Goal: Task Accomplishment & Management: Use online tool/utility

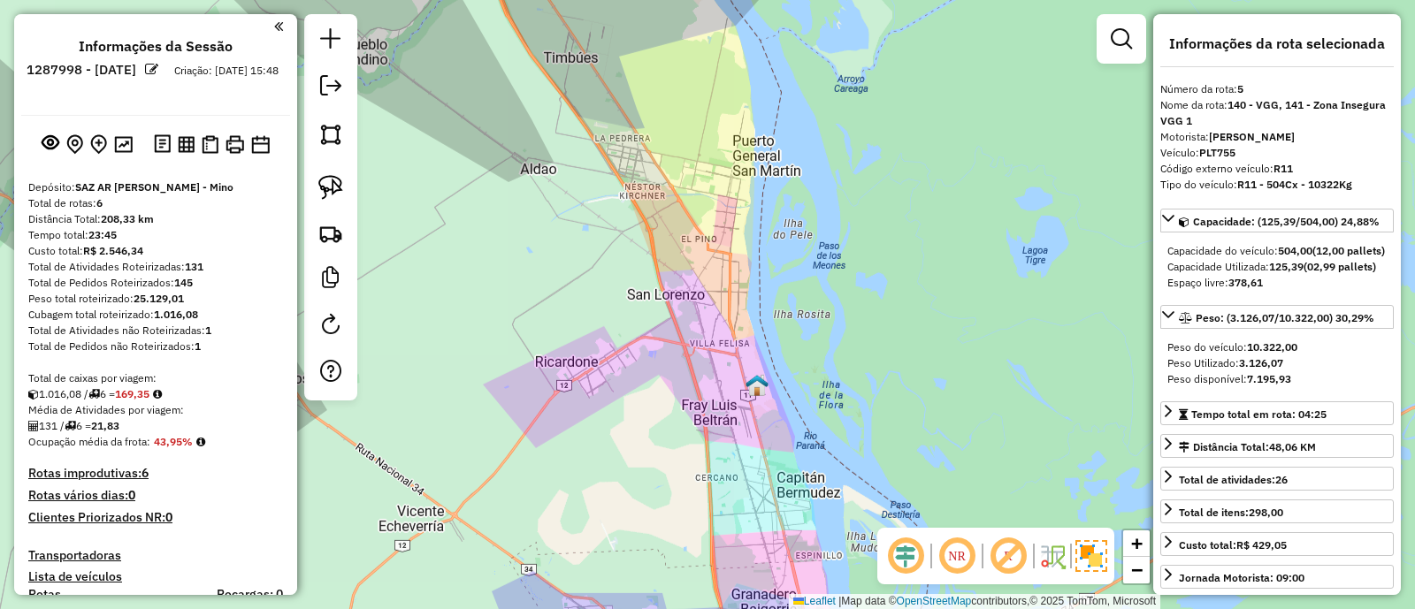
select select "**********"
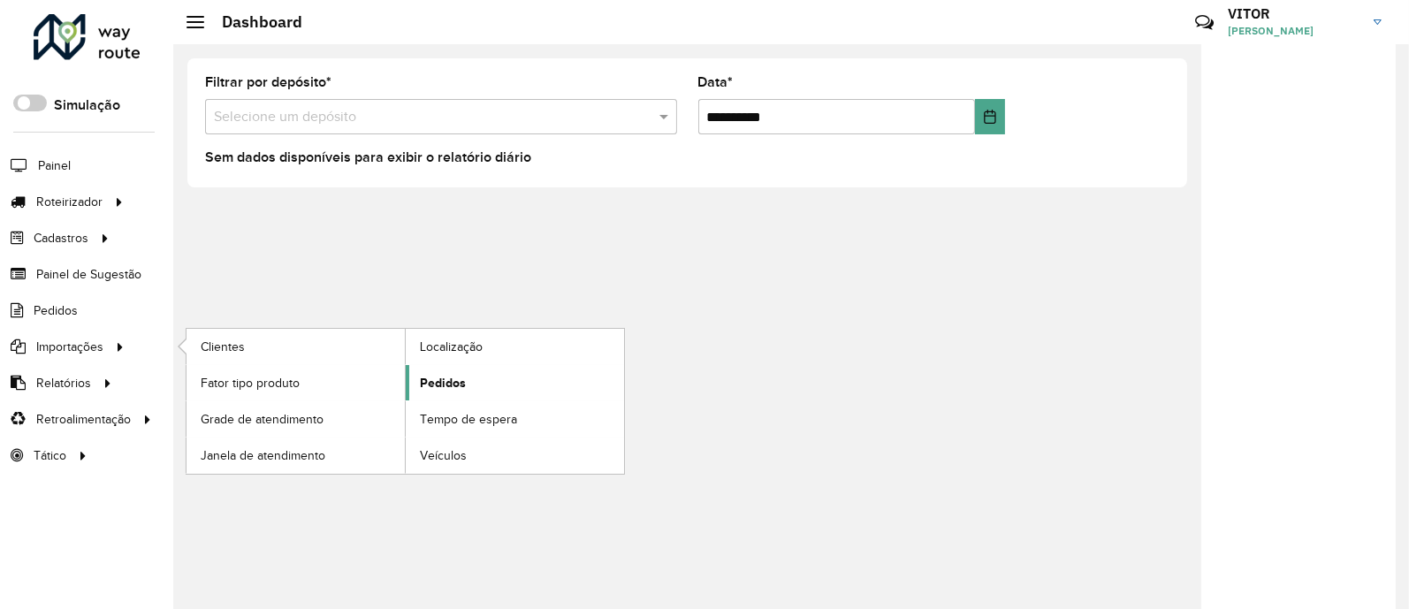
click at [446, 382] on span "Pedidos" at bounding box center [443, 383] width 46 height 19
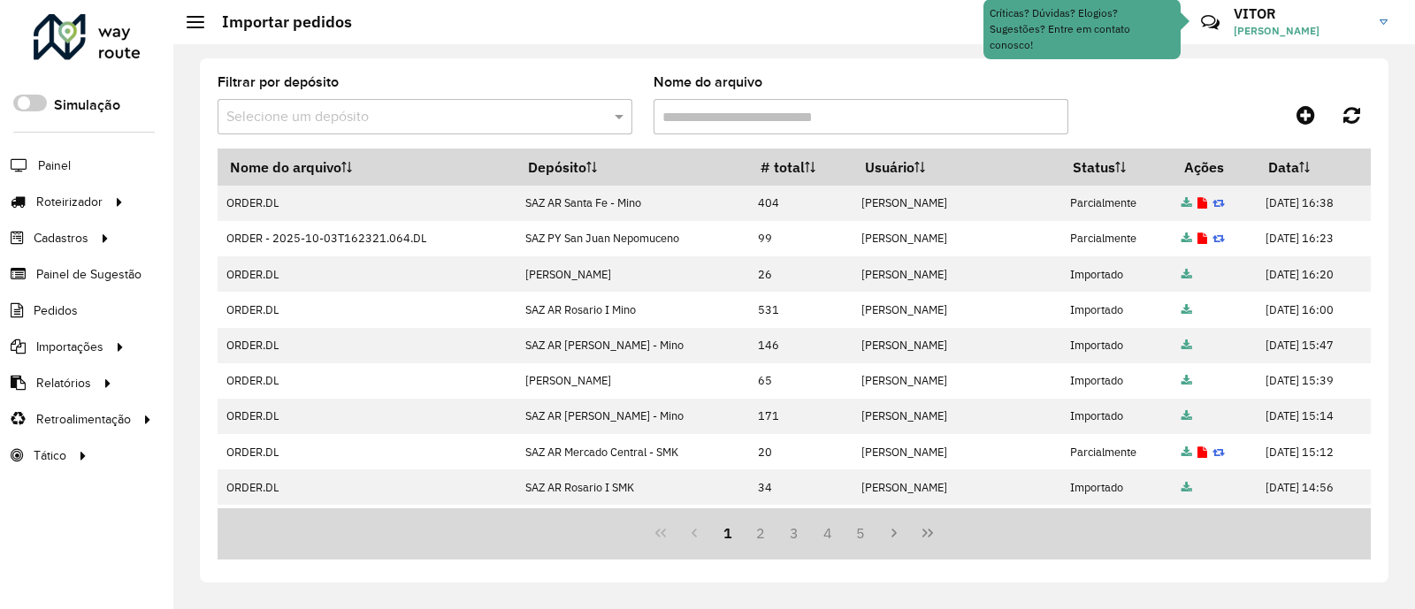
click at [1223, 108] on div at bounding box center [1226, 115] width 288 height 32
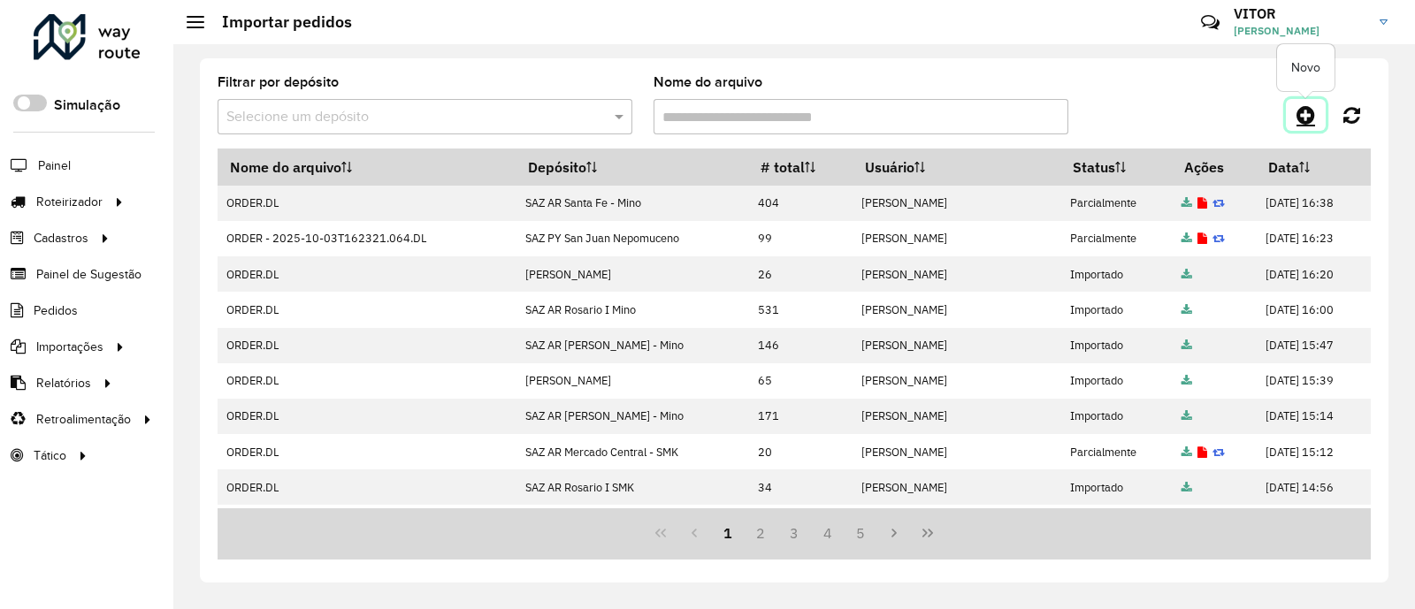
click at [1301, 117] on icon at bounding box center [1305, 114] width 19 height 21
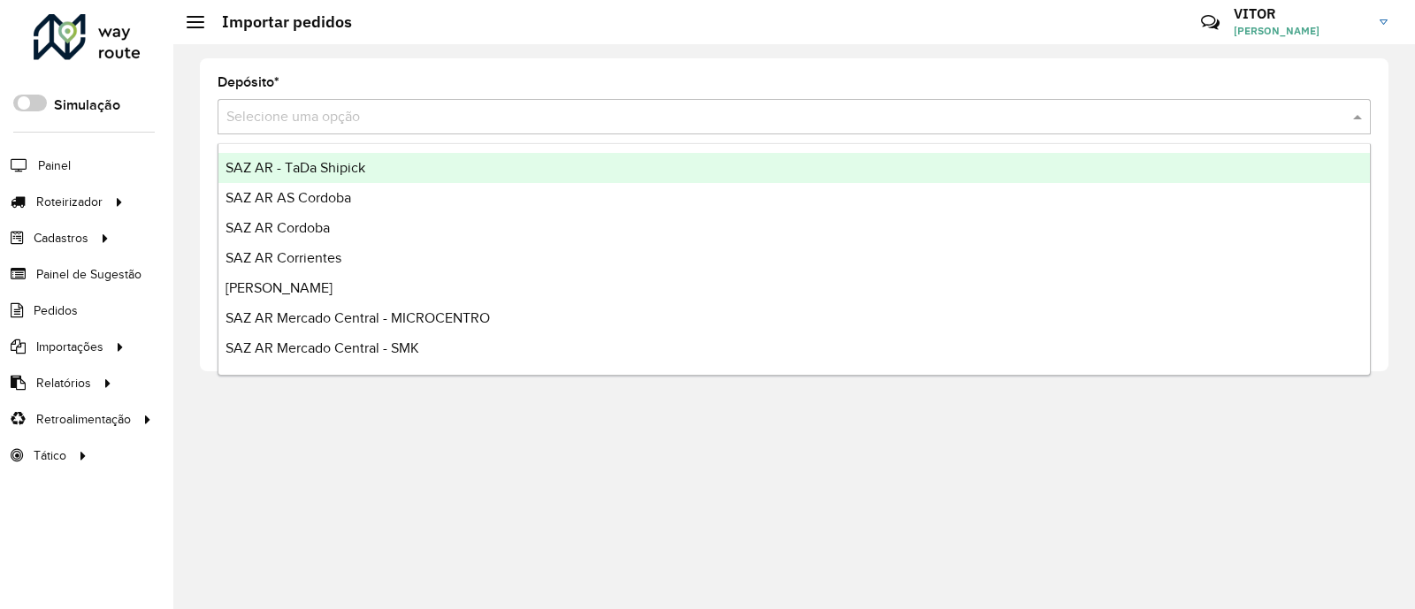
click at [398, 124] on input "text" at bounding box center [776, 117] width 1100 height 21
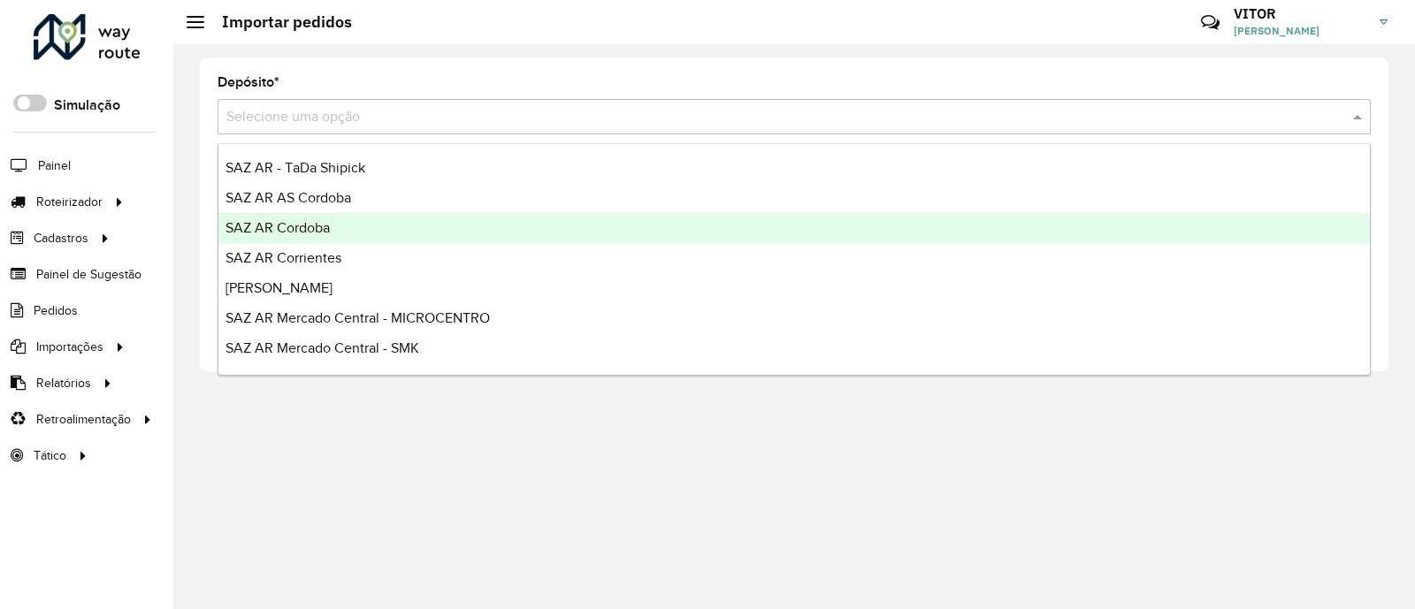
click at [367, 225] on div "SAZ AR Cordoba" at bounding box center [793, 228] width 1151 height 30
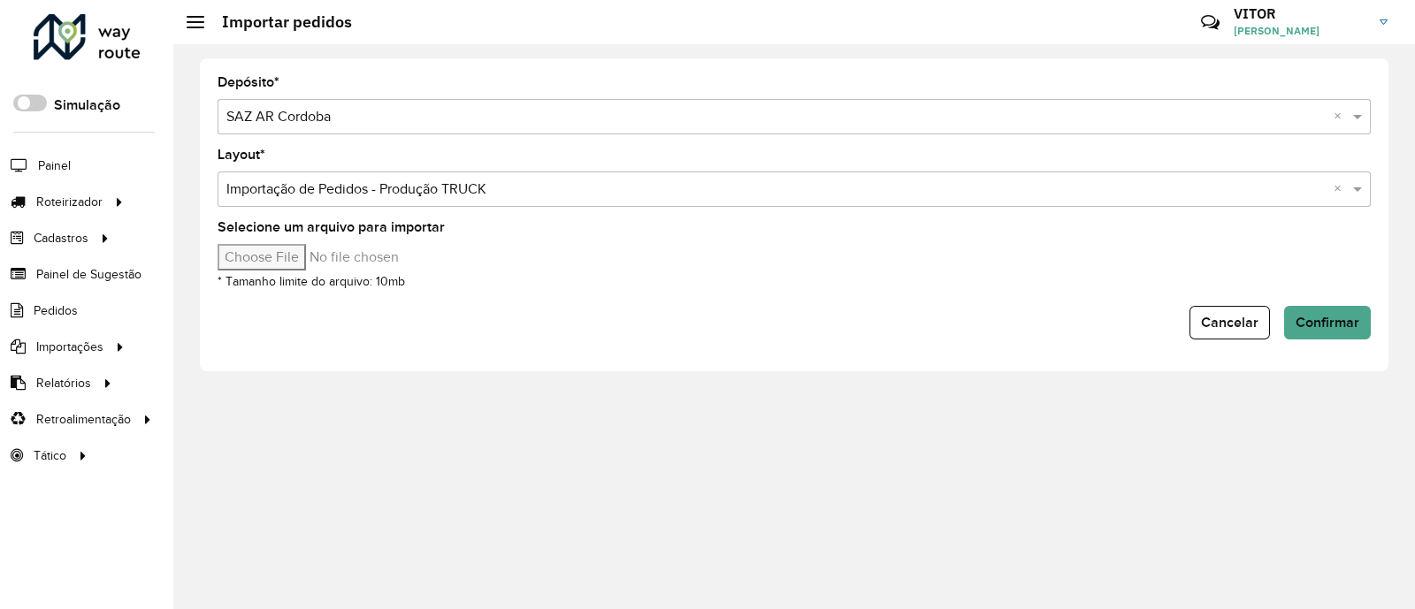
click at [281, 258] on input "Selecione um arquivo para importar" at bounding box center [368, 257] width 301 height 27
type input "**********"
click at [1311, 324] on span "Confirmar" at bounding box center [1327, 322] width 64 height 15
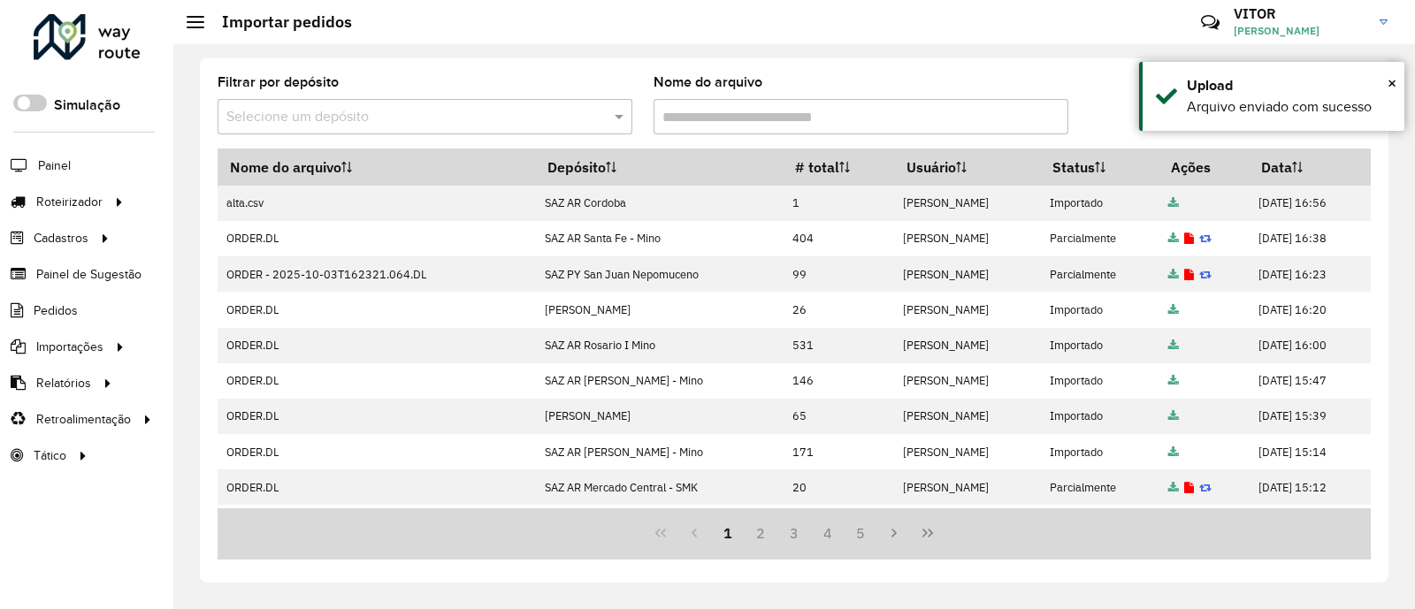
click at [1099, 104] on div at bounding box center [1226, 115] width 288 height 32
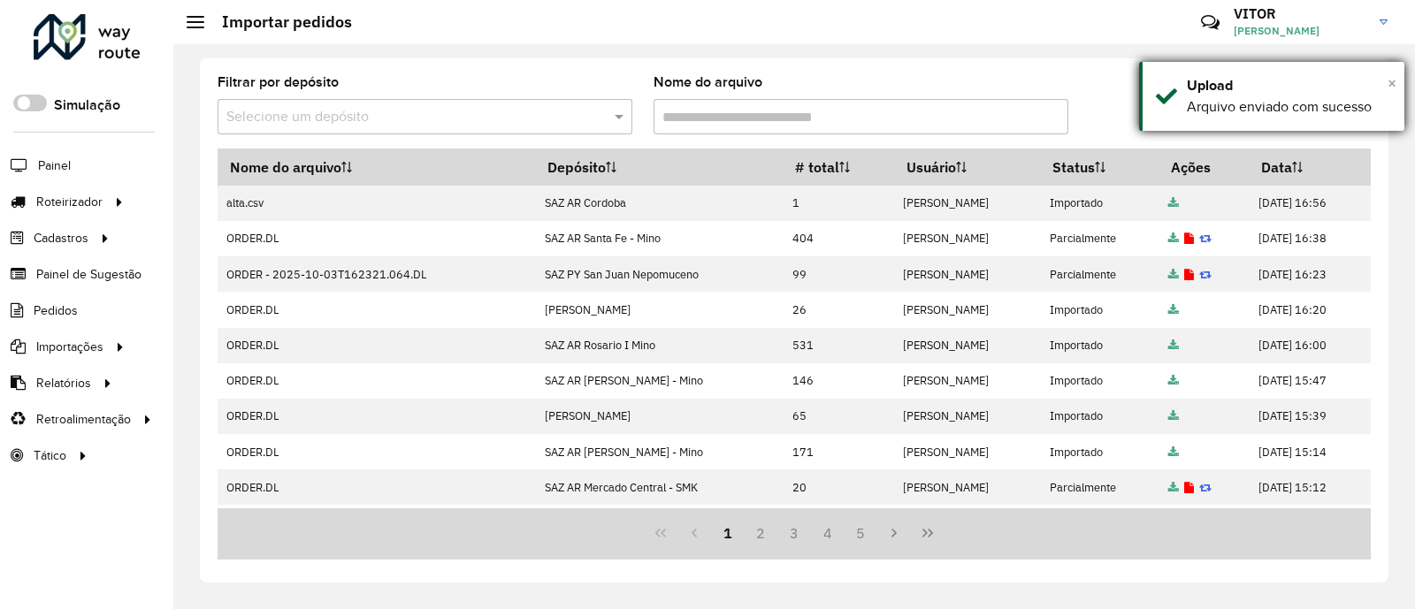
click at [1390, 83] on span "×" at bounding box center [1391, 82] width 9 height 19
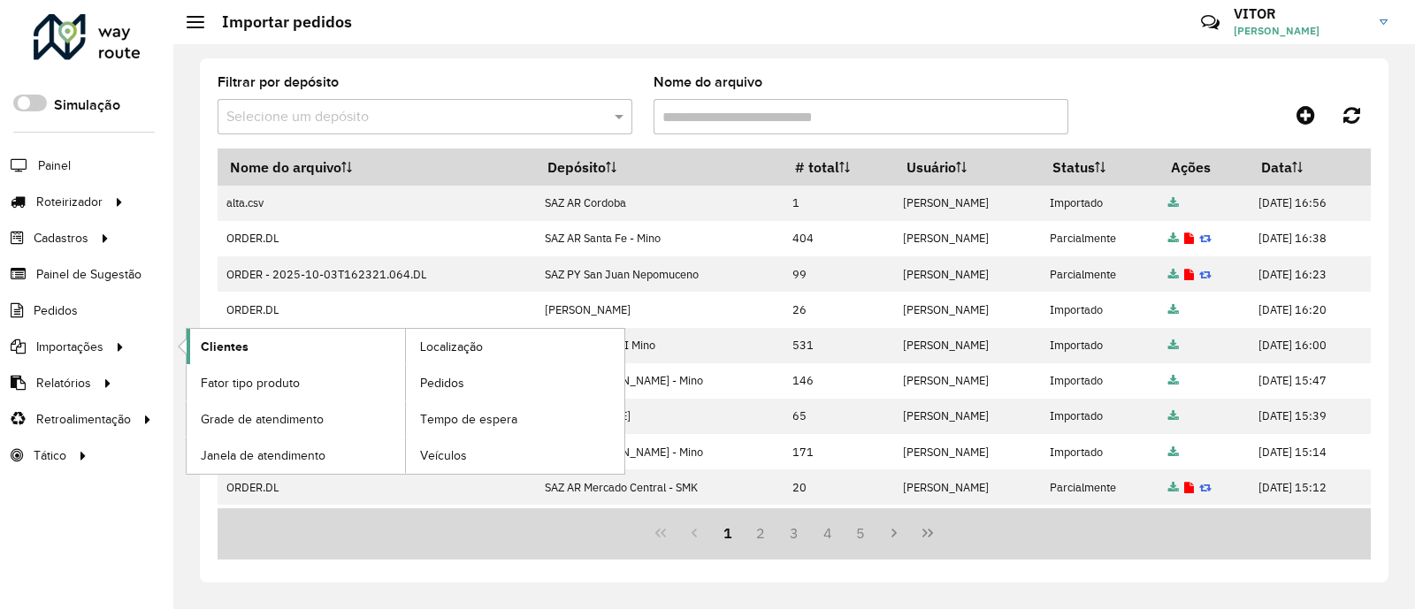
click at [300, 359] on link "Clientes" at bounding box center [296, 346] width 218 height 35
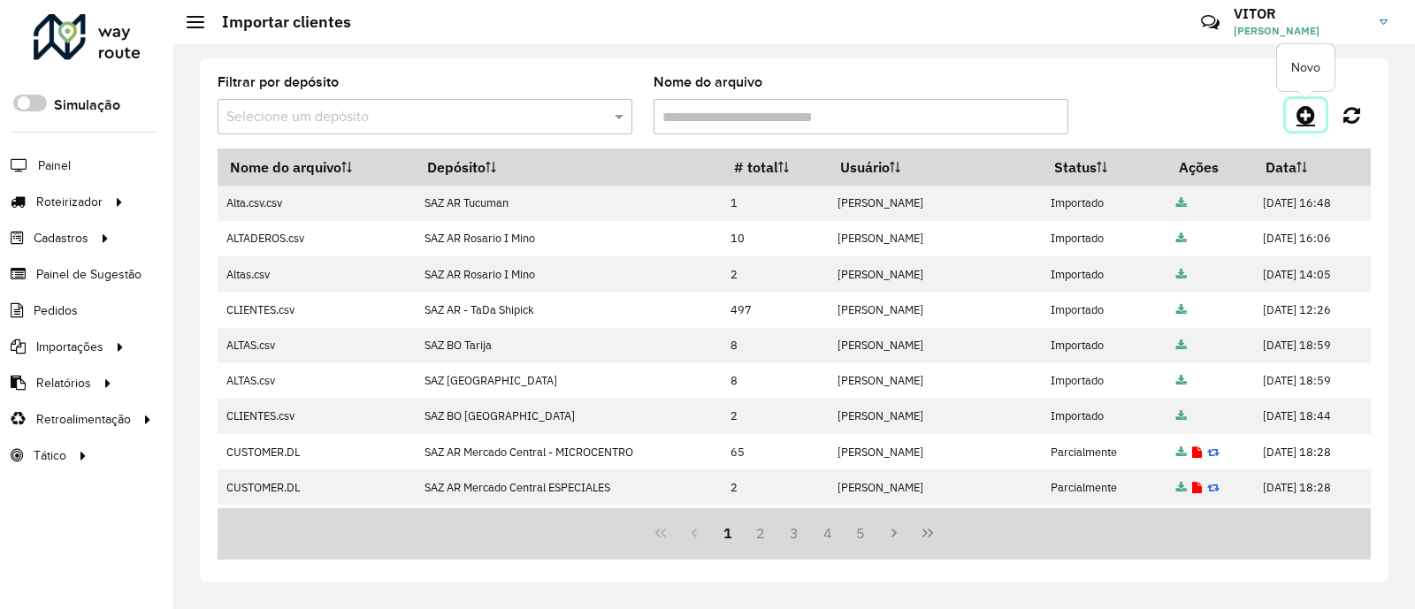
click at [1303, 114] on icon at bounding box center [1305, 114] width 19 height 21
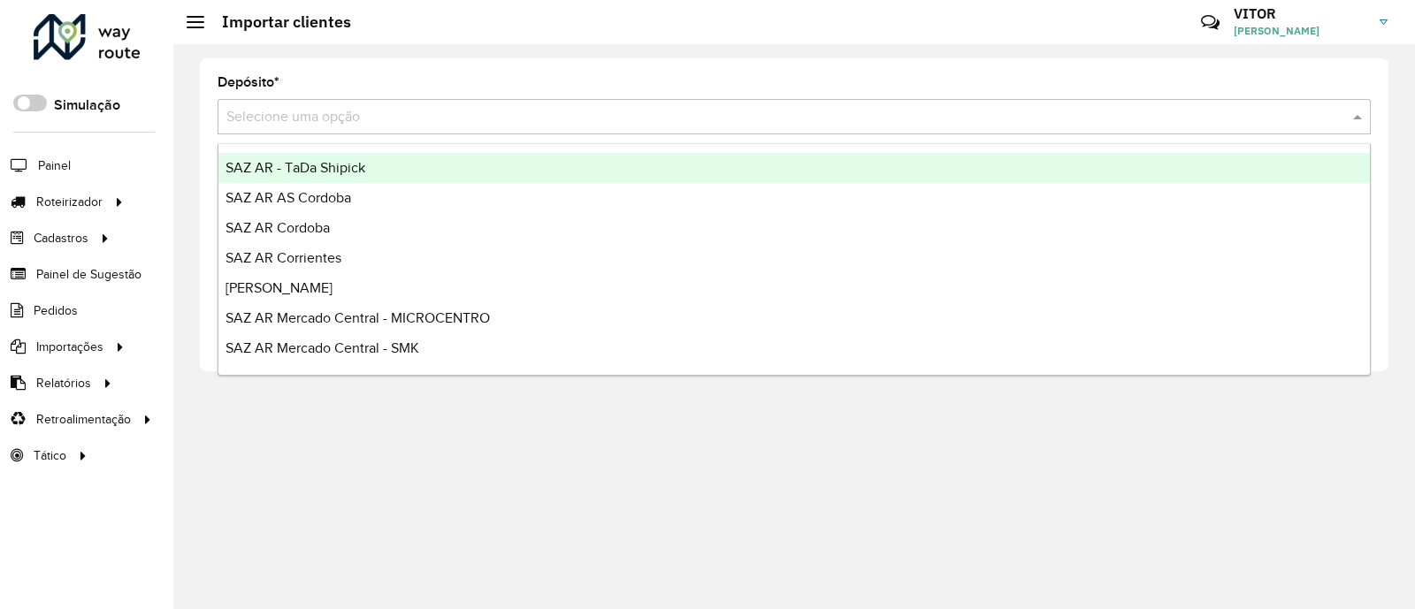
click at [522, 118] on input "text" at bounding box center [776, 117] width 1100 height 21
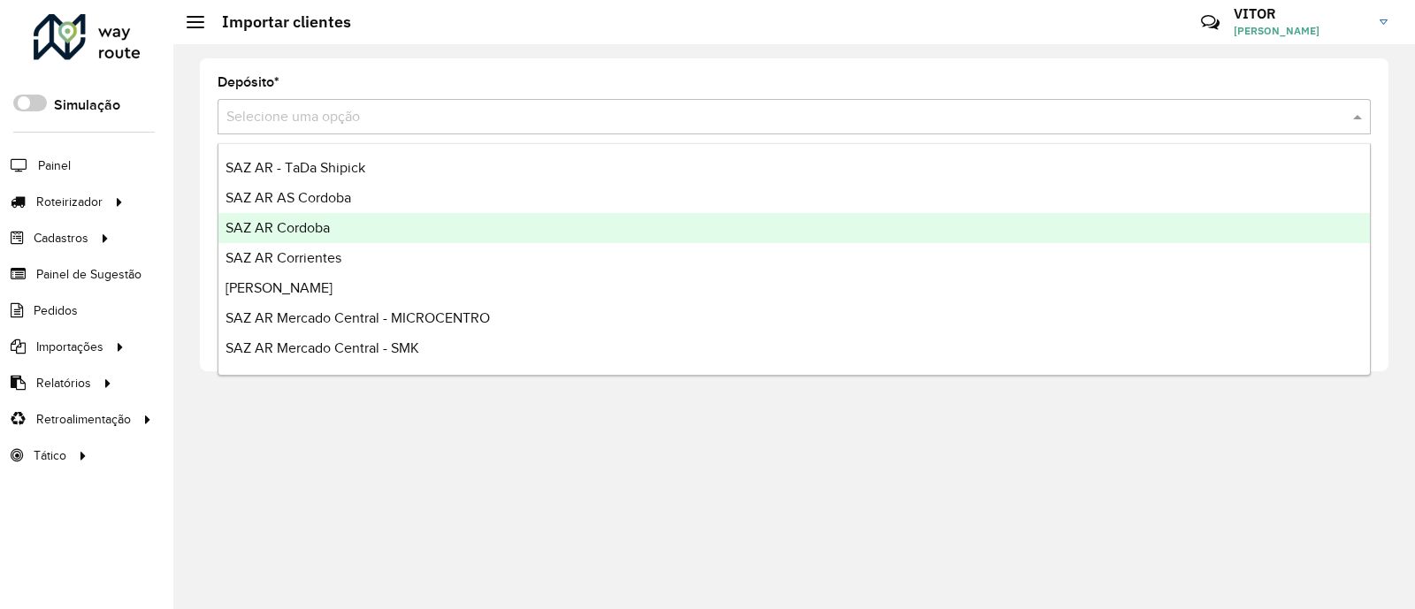
click at [345, 225] on div "SAZ AR Cordoba" at bounding box center [793, 228] width 1151 height 30
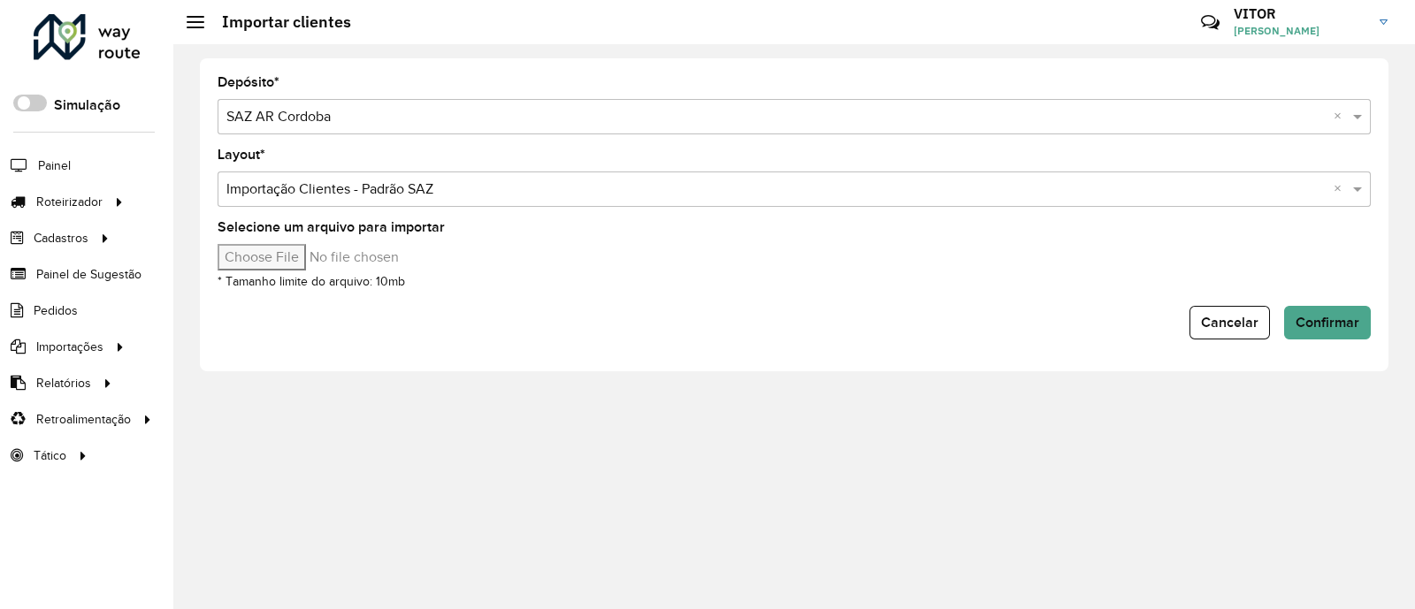
click at [301, 257] on input "Selecione um arquivo para importar" at bounding box center [368, 257] width 301 height 27
type input "**********"
click at [1309, 316] on span "Confirmar" at bounding box center [1327, 322] width 64 height 15
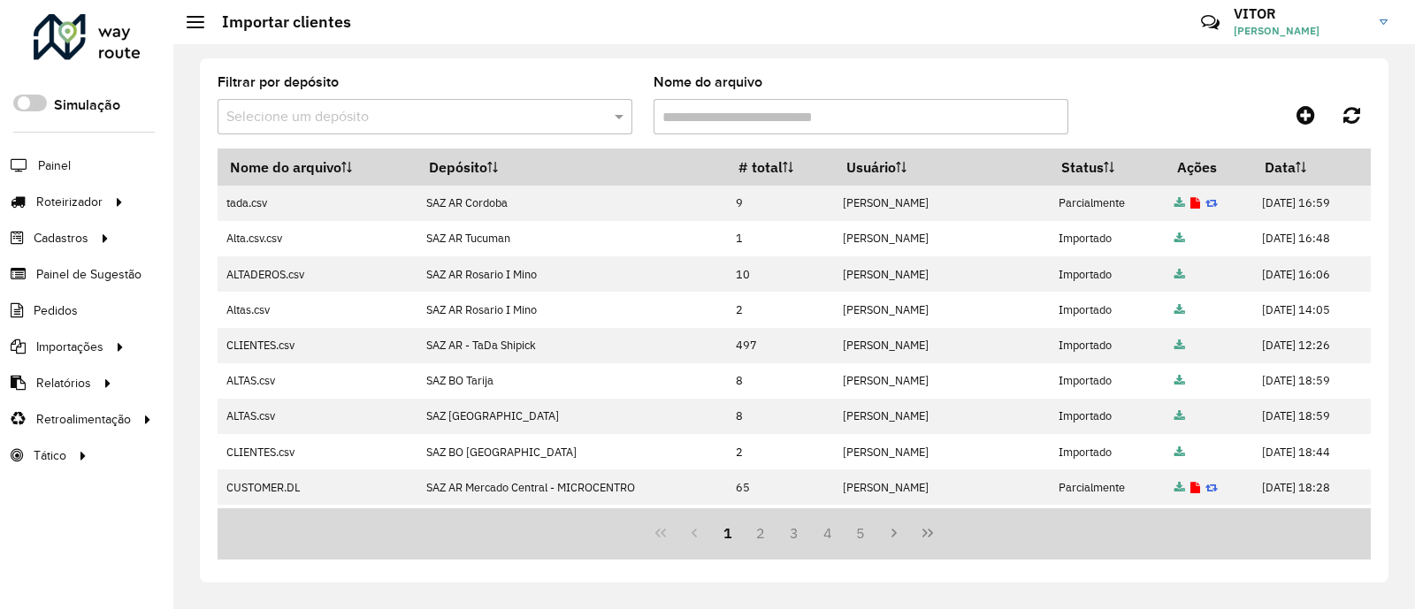
click at [1152, 121] on div at bounding box center [1226, 115] width 288 height 32
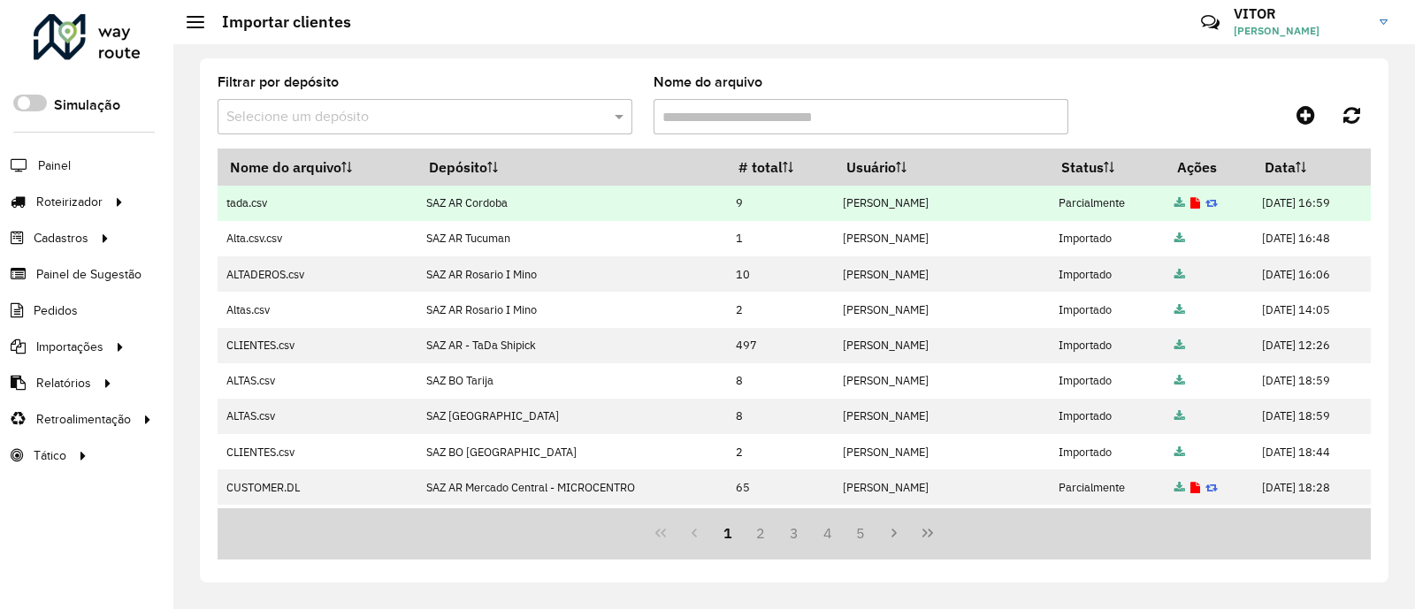
click at [1190, 204] on icon at bounding box center [1195, 203] width 10 height 11
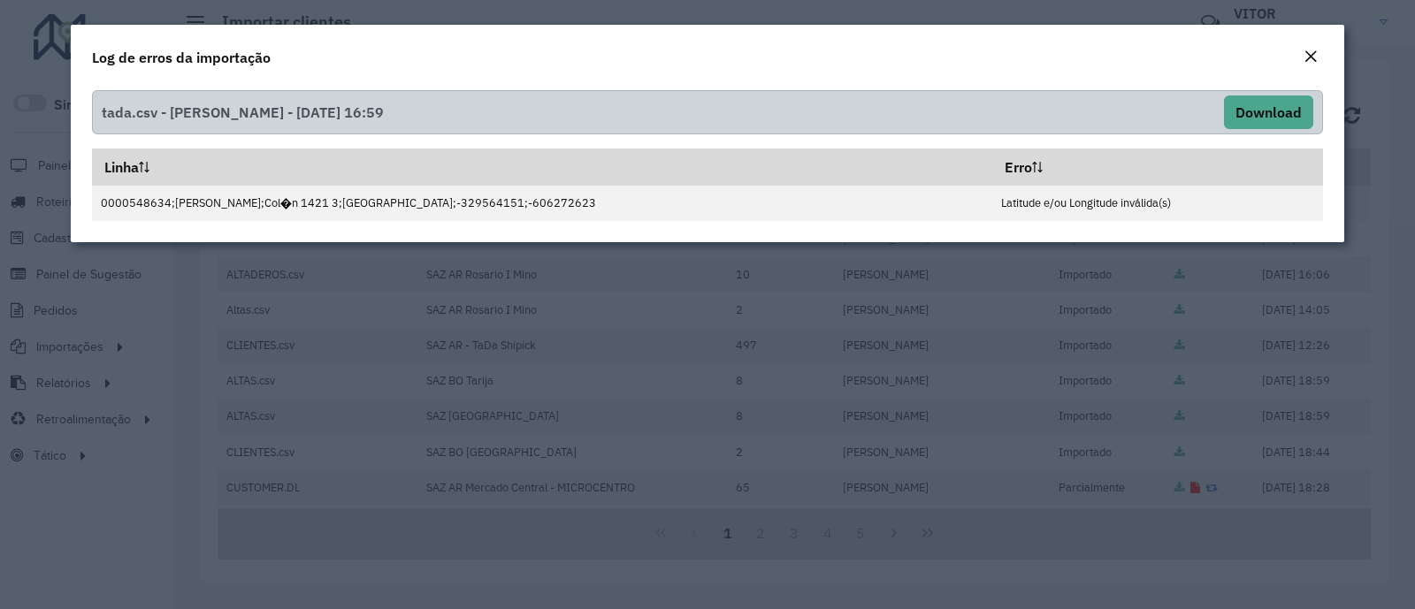
click at [1315, 58] on em "Close" at bounding box center [1310, 57] width 14 height 14
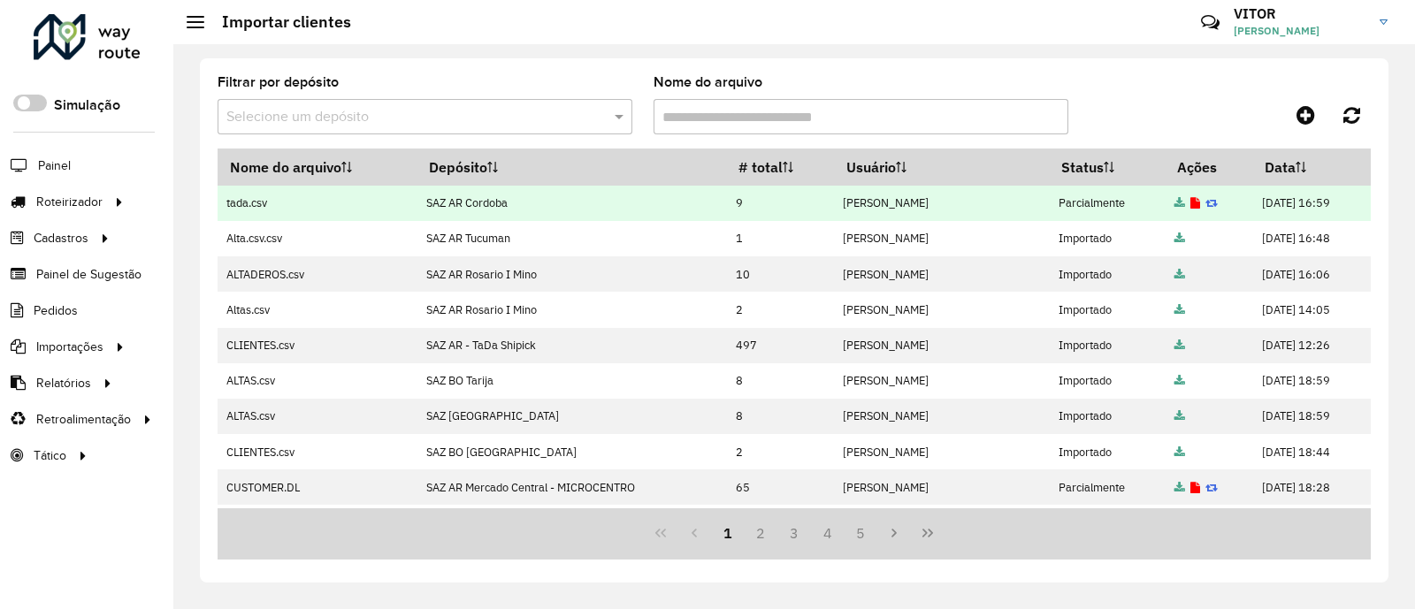
click at [1190, 202] on icon at bounding box center [1195, 203] width 10 height 11
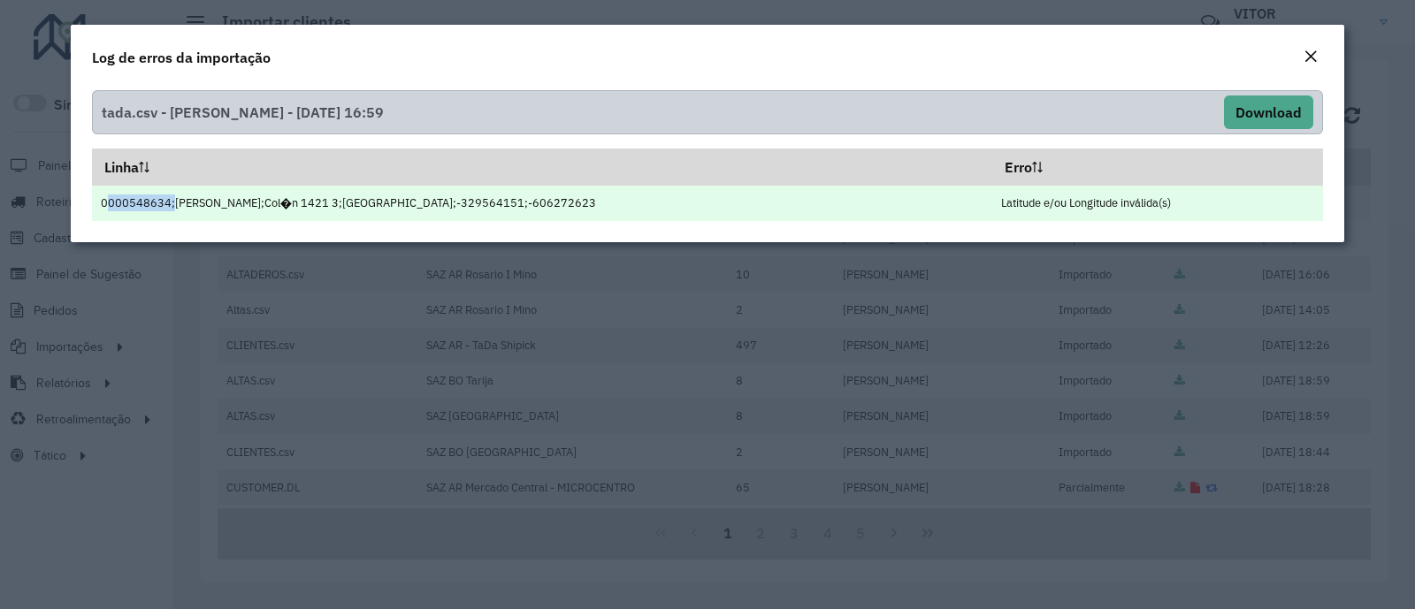
drag, startPoint x: 98, startPoint y: 205, endPoint x: 166, endPoint y: 202, distance: 68.2
click at [166, 202] on td "0000548634;Mati A;Col�n 1421 3;Rosario;-329564151;-606272623" at bounding box center [542, 203] width 900 height 35
copy td "0000548634"
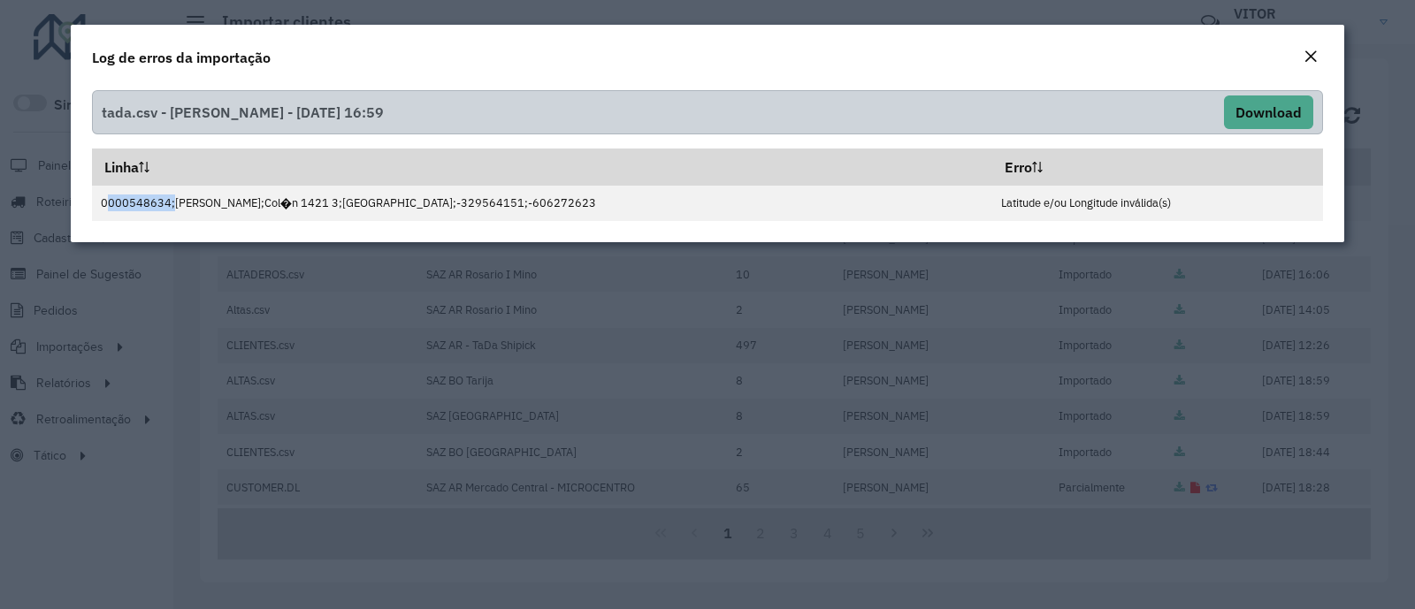
click at [1311, 58] on em "Close" at bounding box center [1310, 57] width 14 height 14
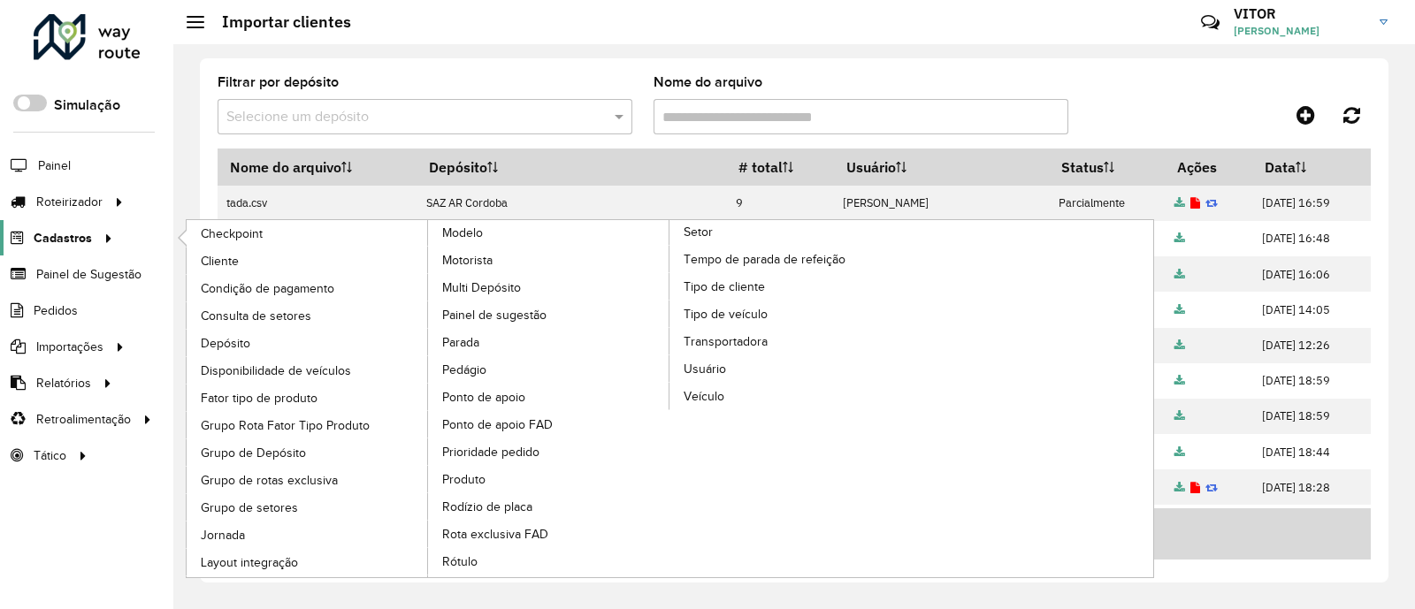
click at [102, 235] on icon at bounding box center [105, 237] width 15 height 27
click at [217, 263] on span "Cliente" at bounding box center [222, 261] width 42 height 19
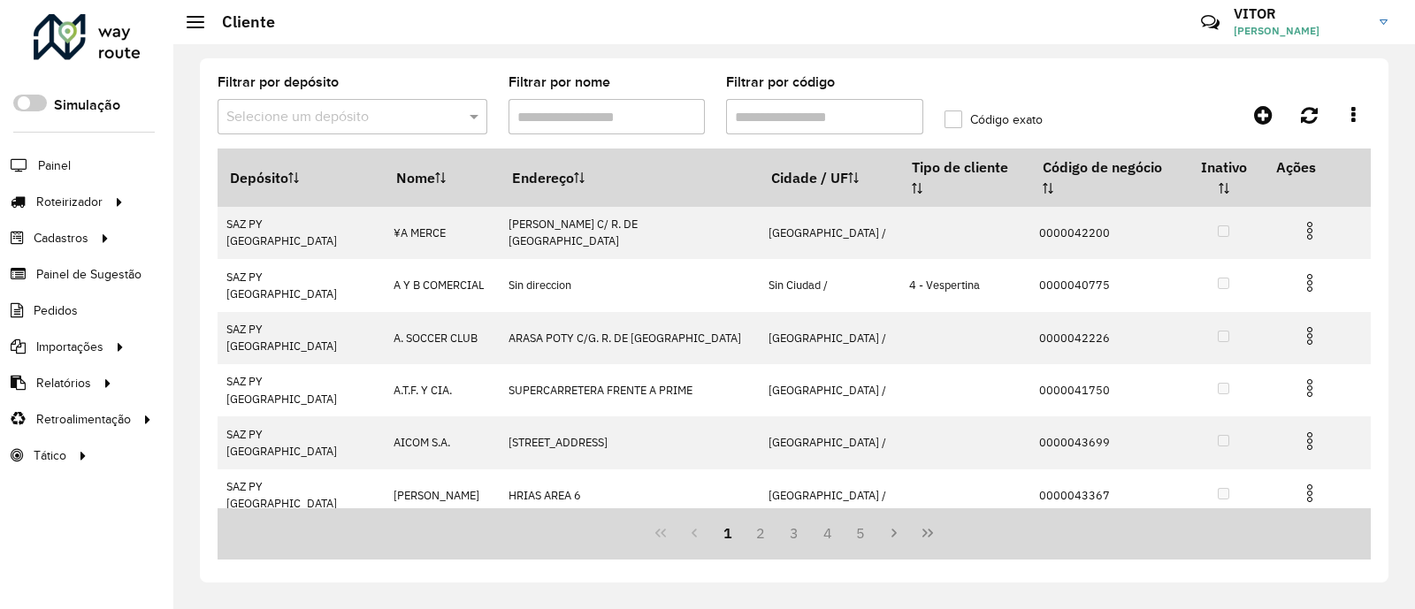
paste input "**********"
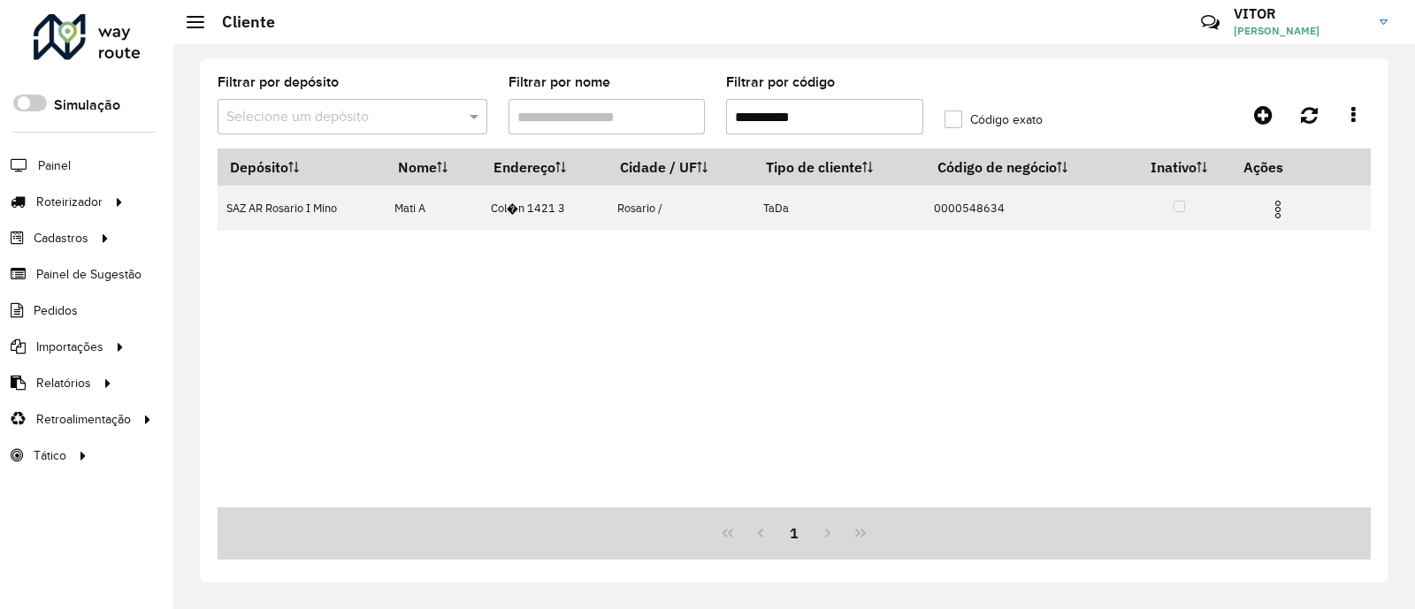
type input "**********"
click at [532, 382] on div "Depósito Nome Endereço Cidade / UF Tipo de cliente Código de negócio Inativo Aç…" at bounding box center [794, 328] width 1153 height 359
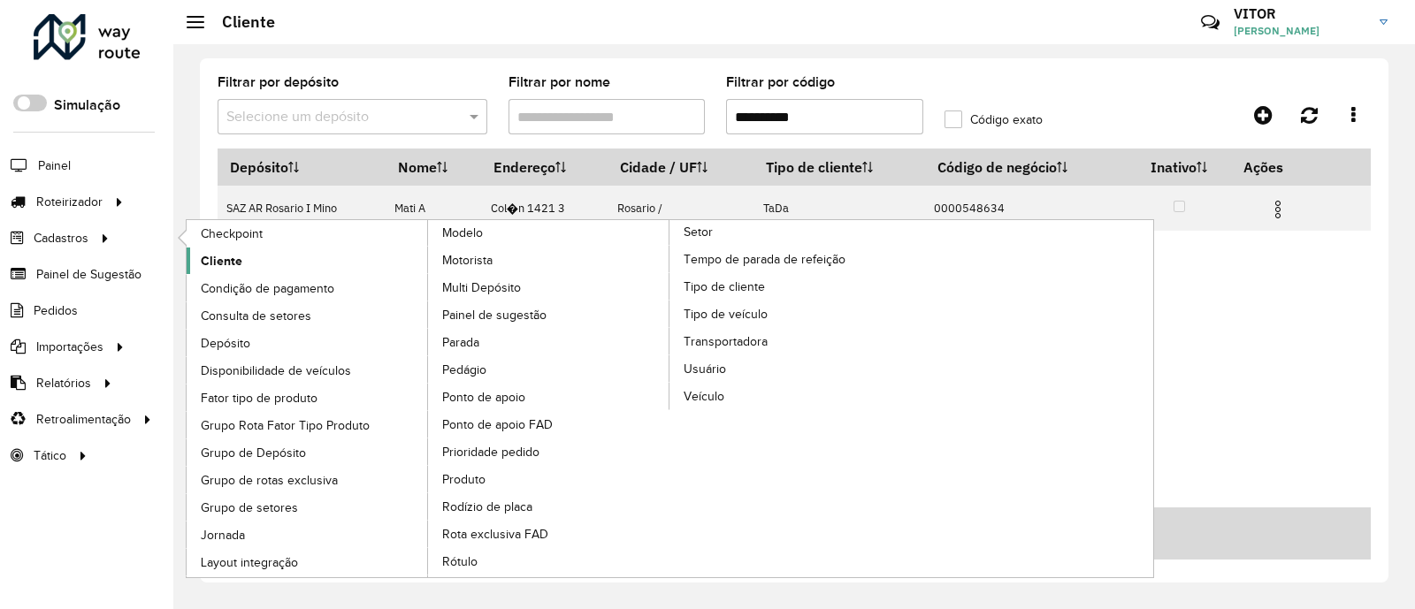
click at [265, 267] on link "Cliente" at bounding box center [308, 261] width 242 height 27
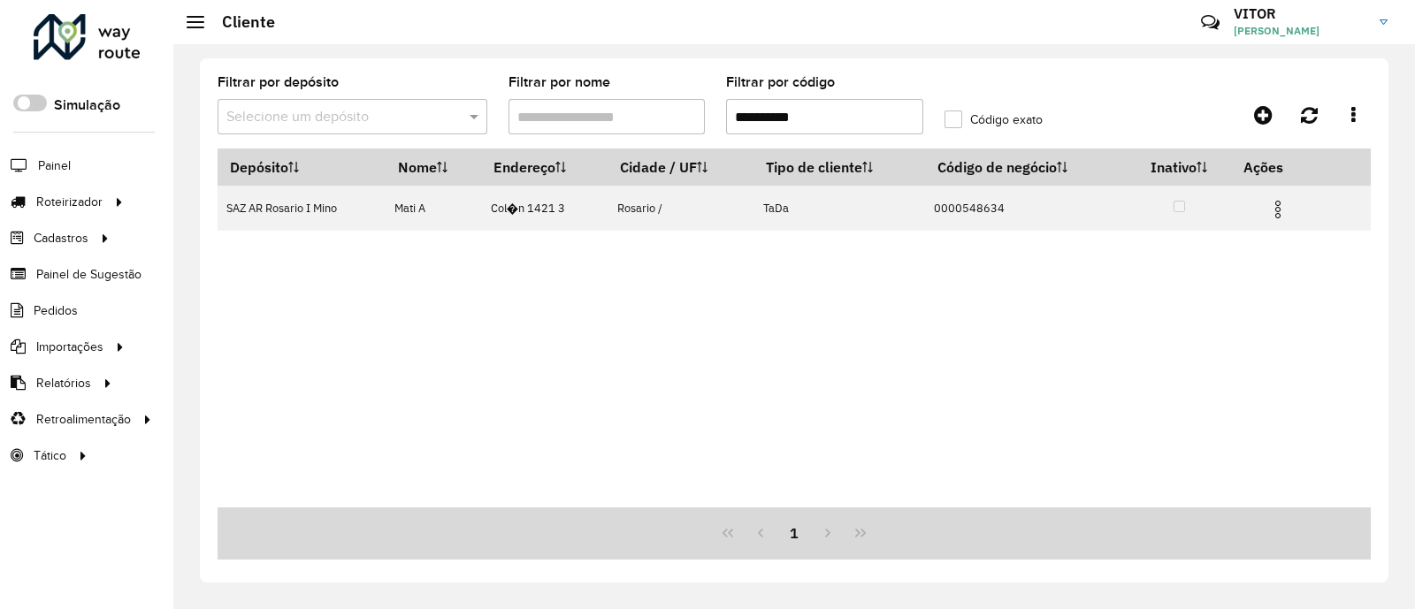
click at [187, 155] on div "**********" at bounding box center [793, 326] width 1241 height 565
click at [195, 148] on div "**********" at bounding box center [793, 326] width 1241 height 565
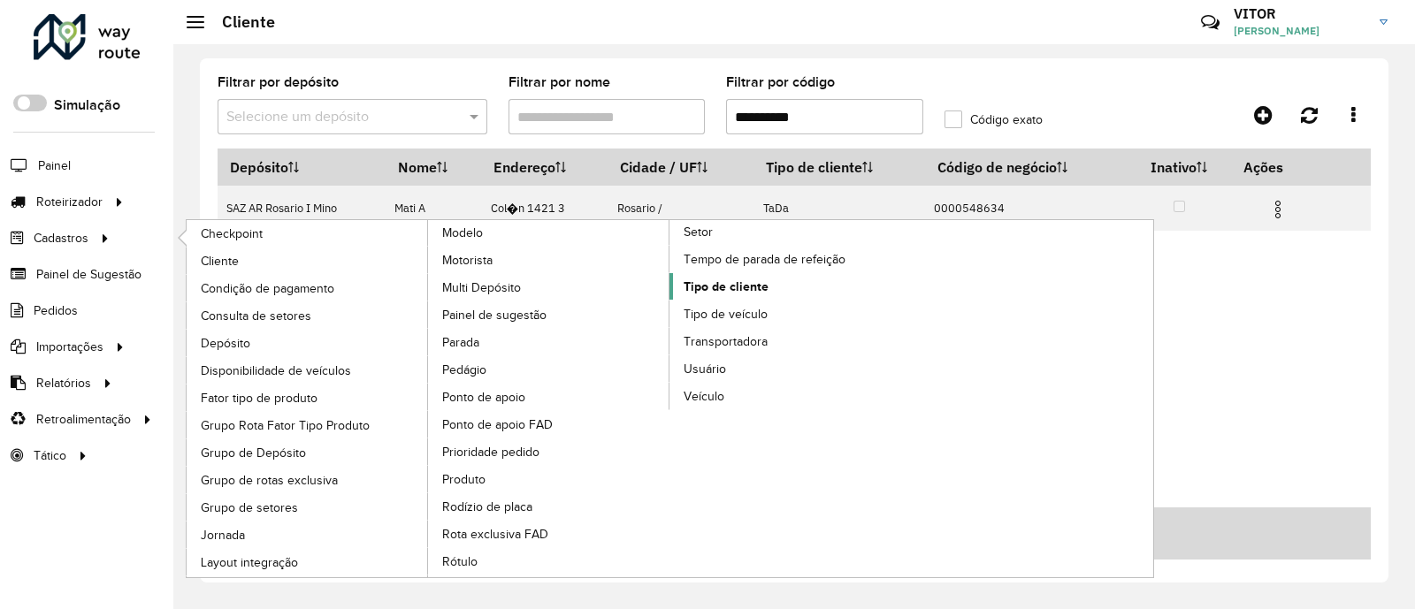
click at [717, 289] on span "Tipo de cliente" at bounding box center [725, 287] width 85 height 19
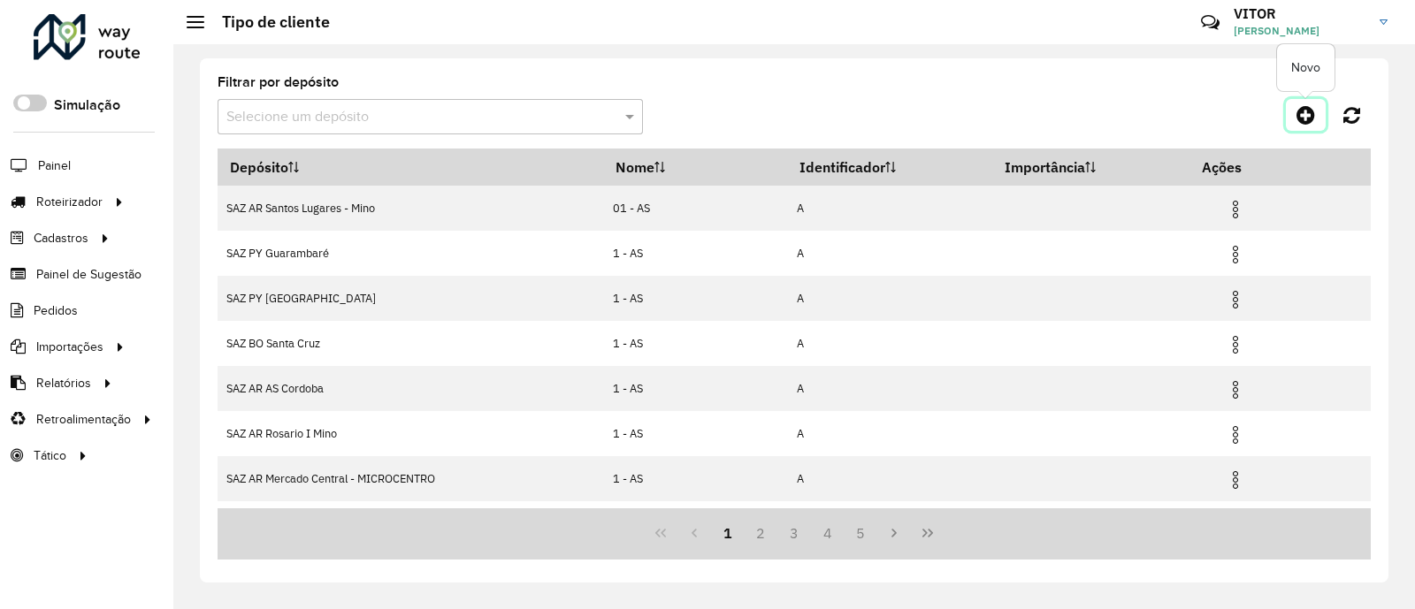
click at [1304, 114] on icon at bounding box center [1305, 114] width 19 height 21
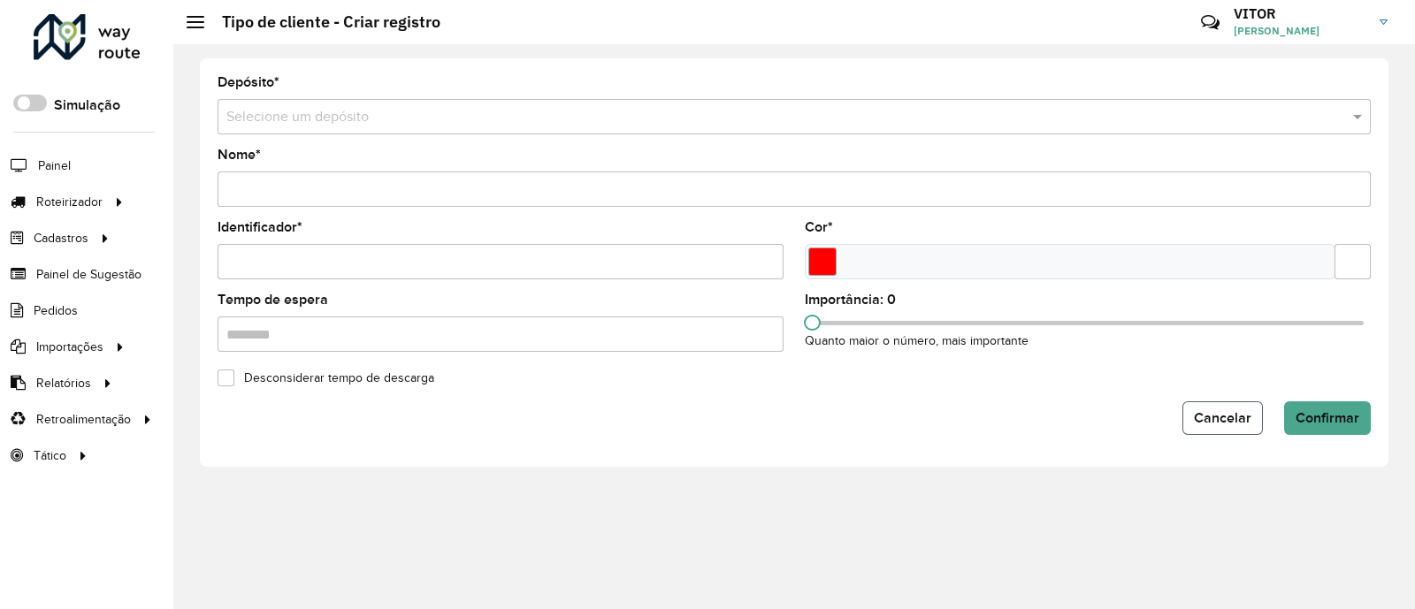
click at [1242, 423] on span "Cancelar" at bounding box center [1222, 417] width 57 height 15
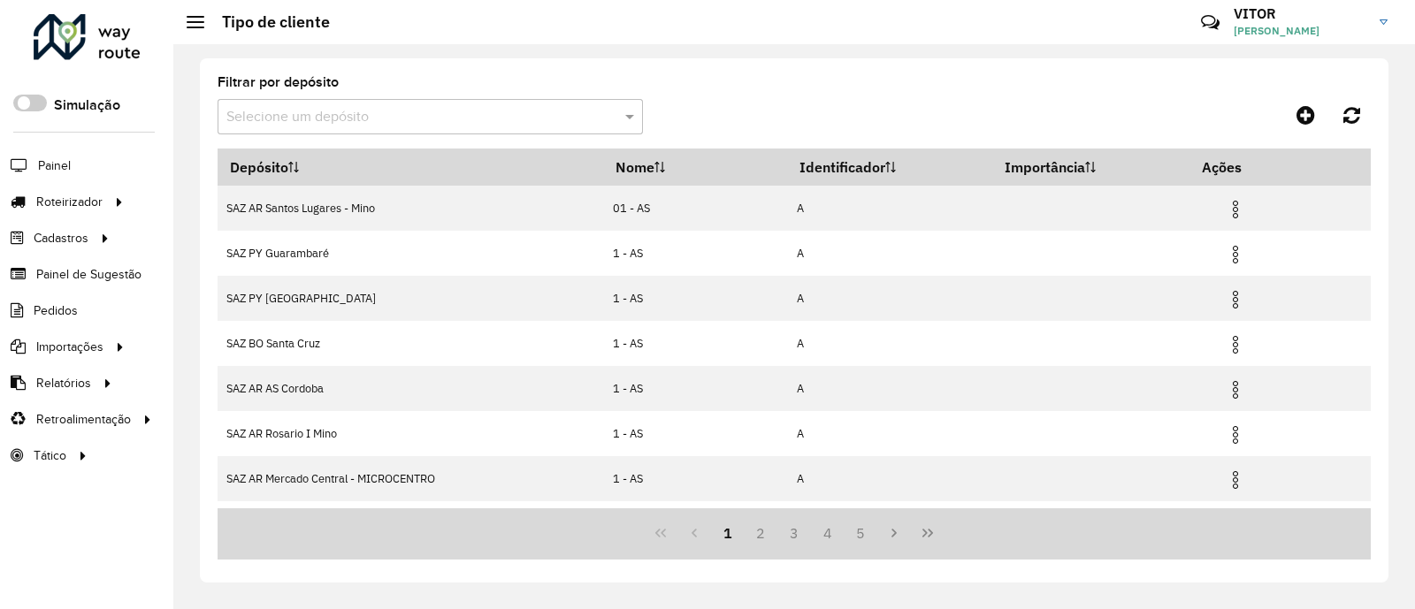
click at [469, 119] on input "text" at bounding box center [412, 117] width 372 height 21
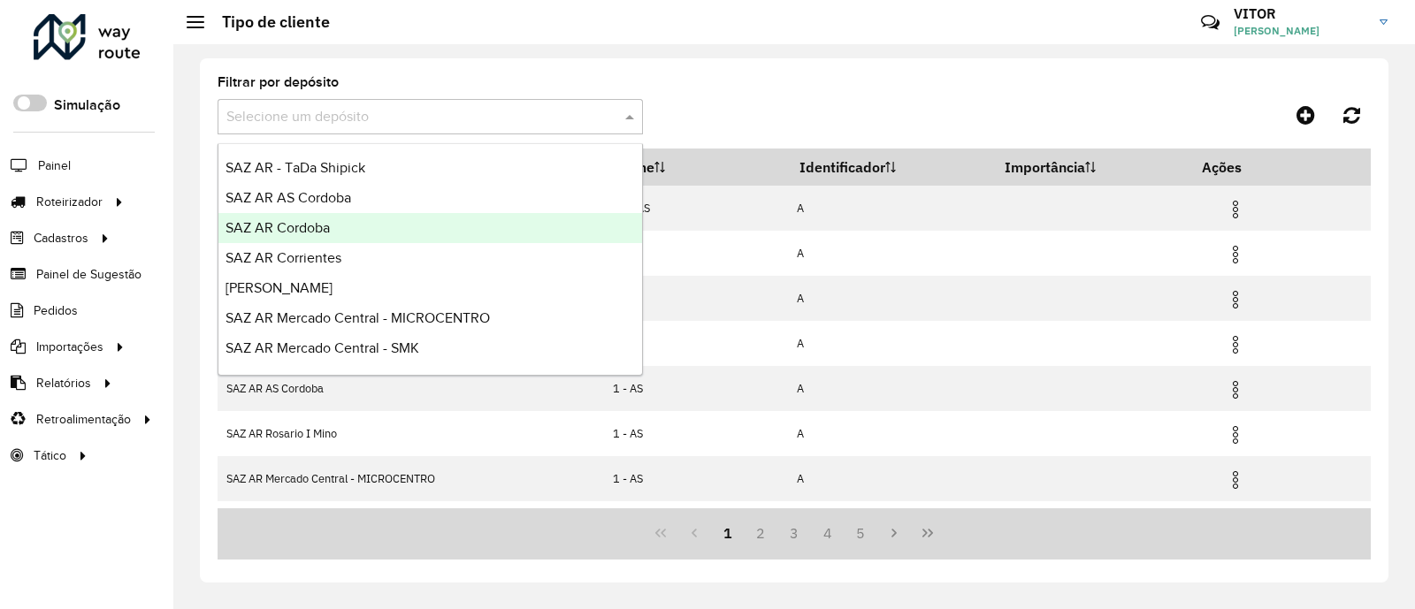
click at [376, 227] on div "SAZ AR Cordoba" at bounding box center [430, 228] width 424 height 30
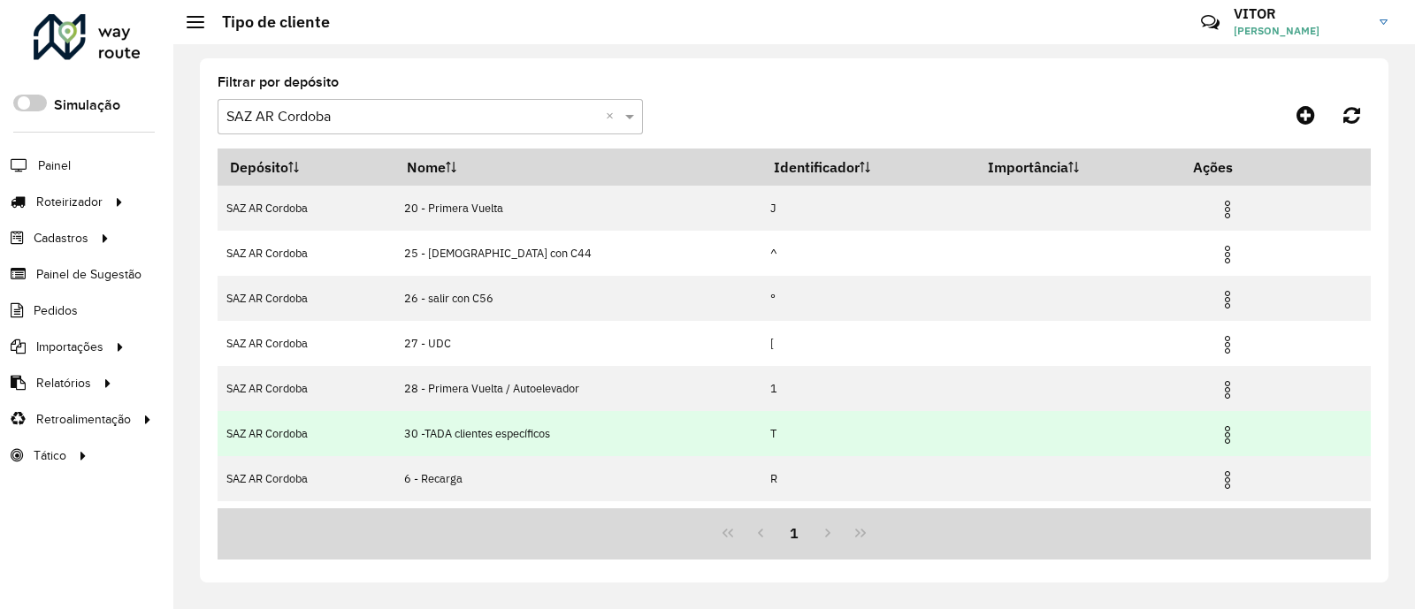
click at [1220, 431] on img at bounding box center [1227, 434] width 21 height 21
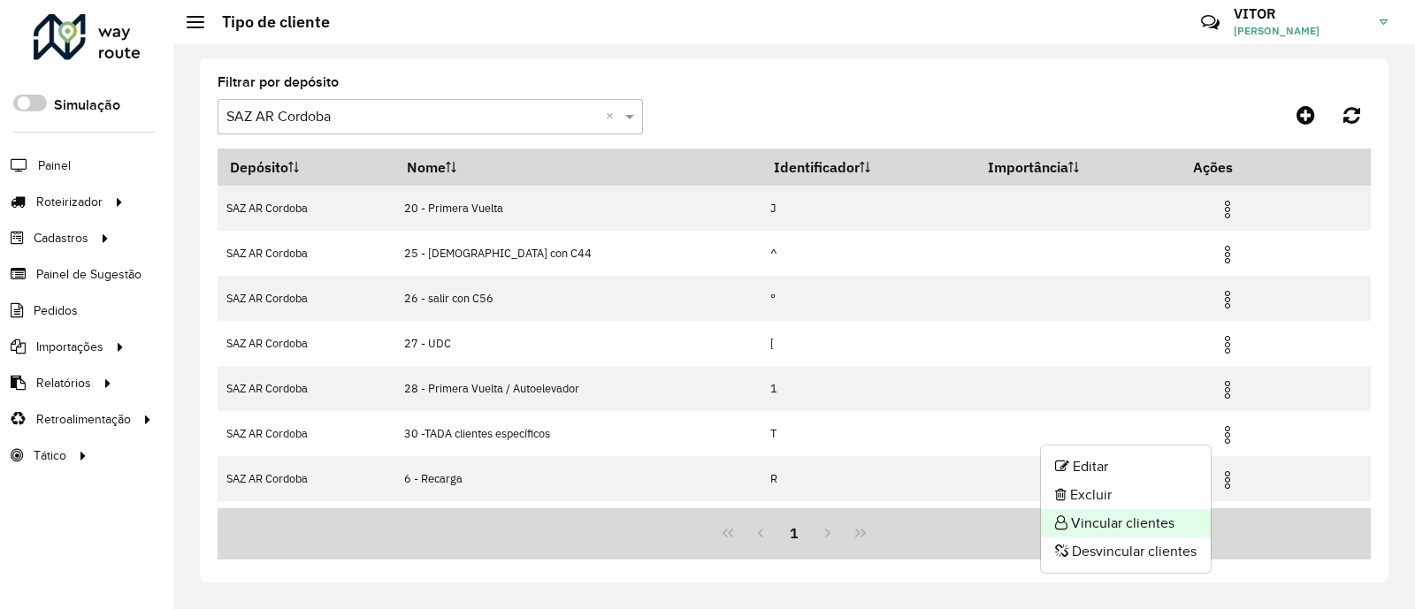
click at [1124, 519] on li "Vincular clientes" at bounding box center [1126, 523] width 170 height 28
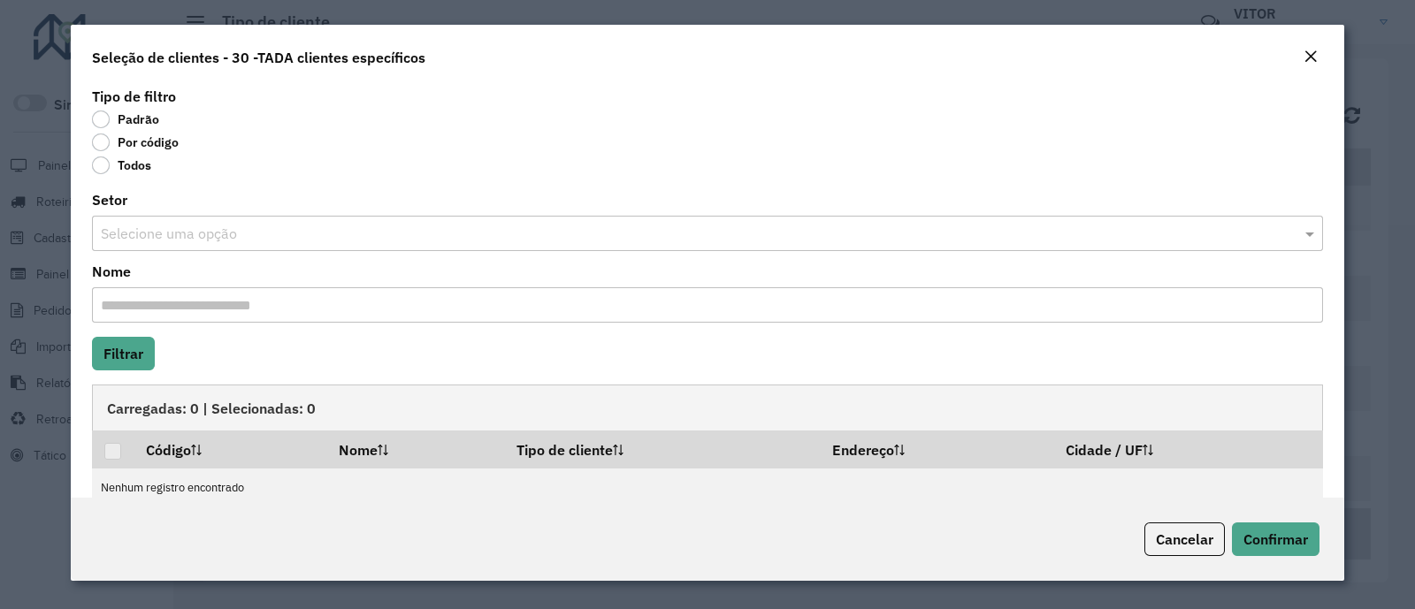
click at [103, 149] on label "Por código" at bounding box center [135, 143] width 87 height 18
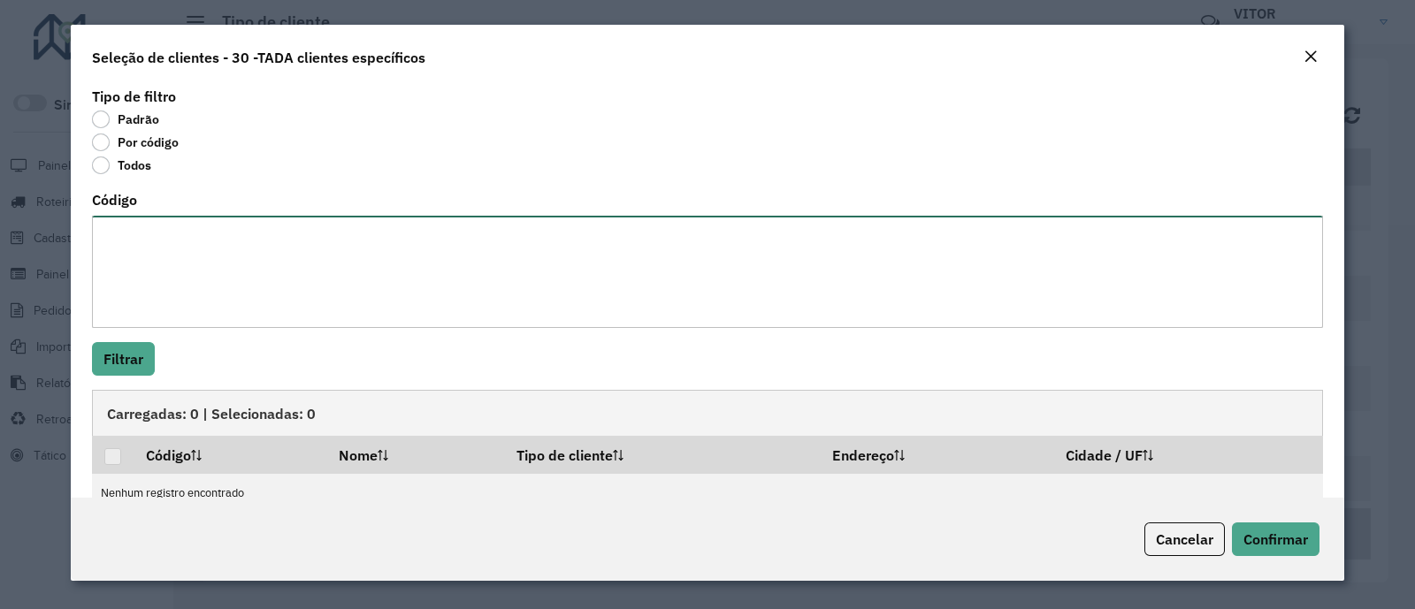
paste textarea "**********"
type textarea "**********"
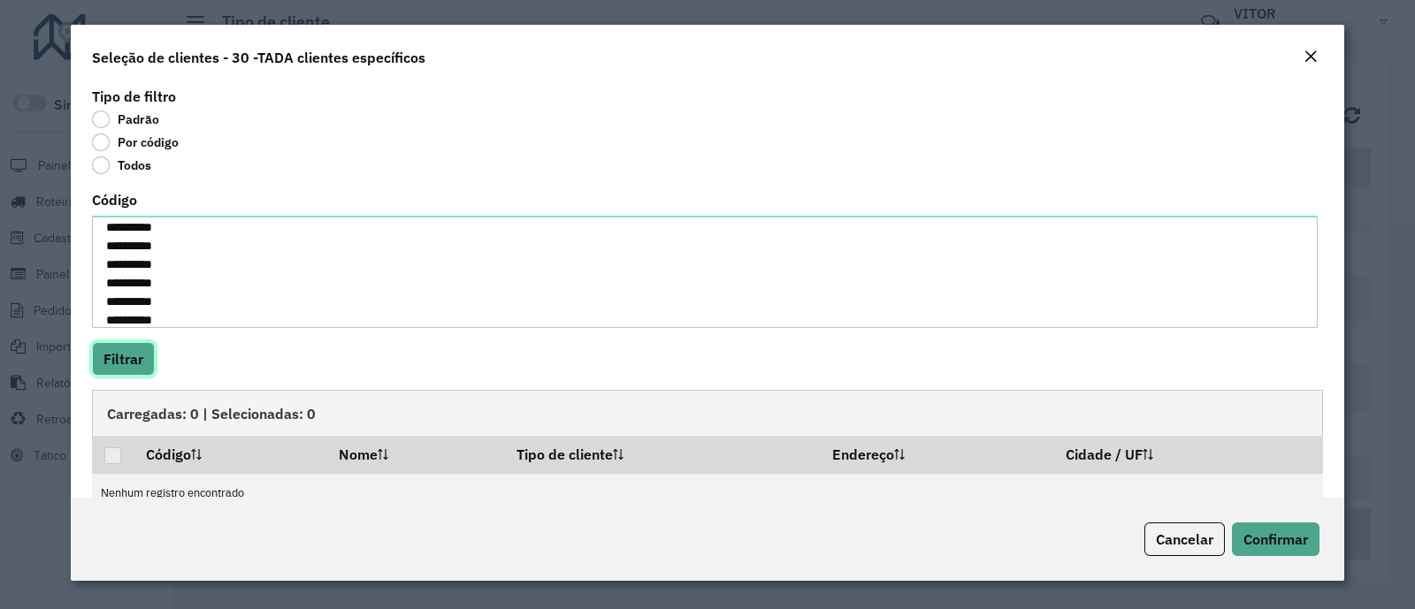
click at [149, 363] on button "Filtrar" at bounding box center [123, 359] width 63 height 34
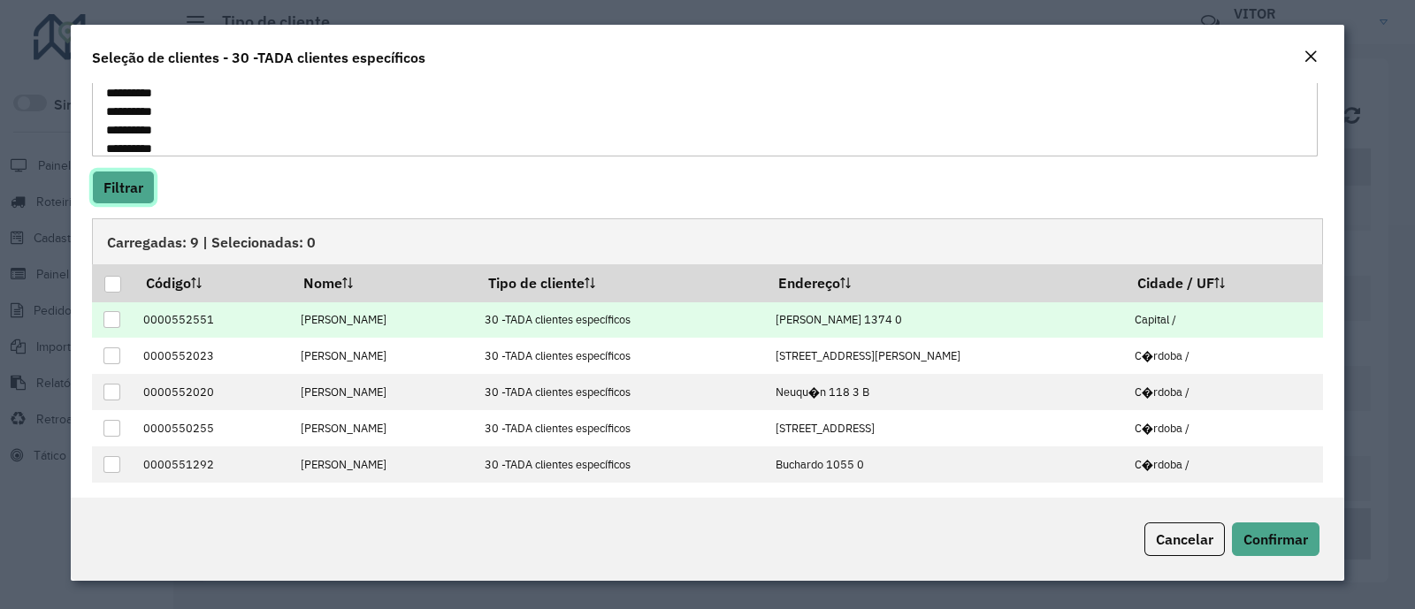
scroll to position [180, 0]
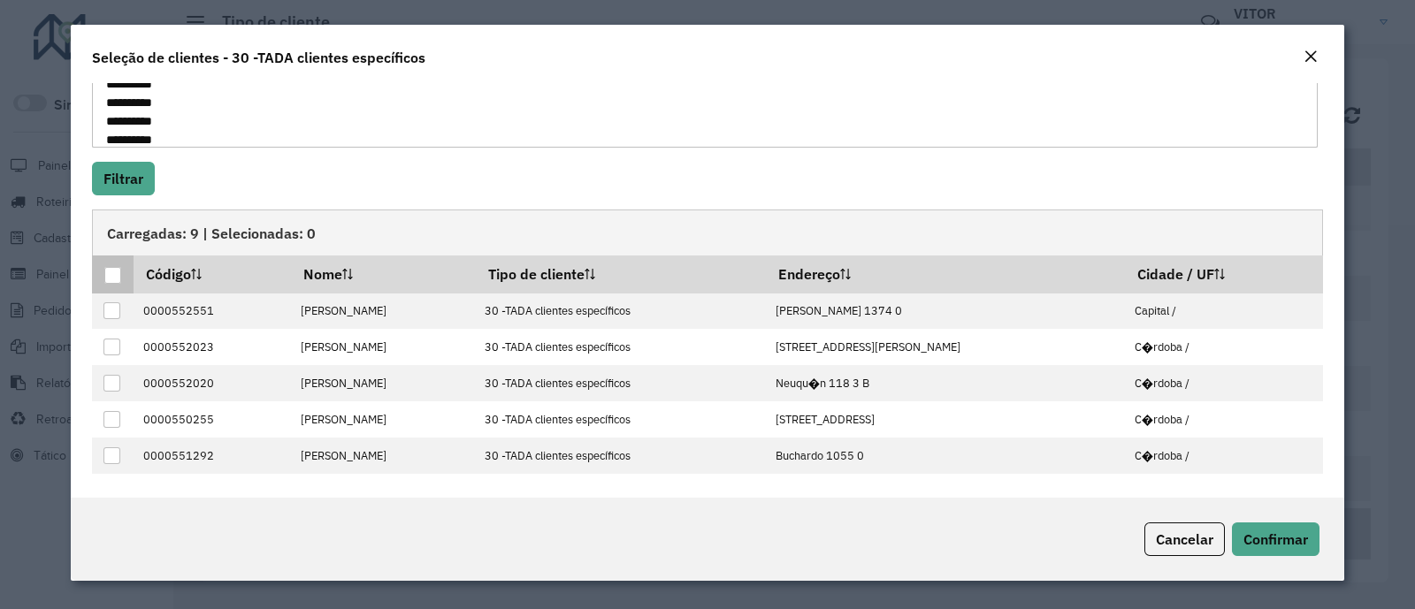
click at [115, 276] on div at bounding box center [112, 275] width 17 height 17
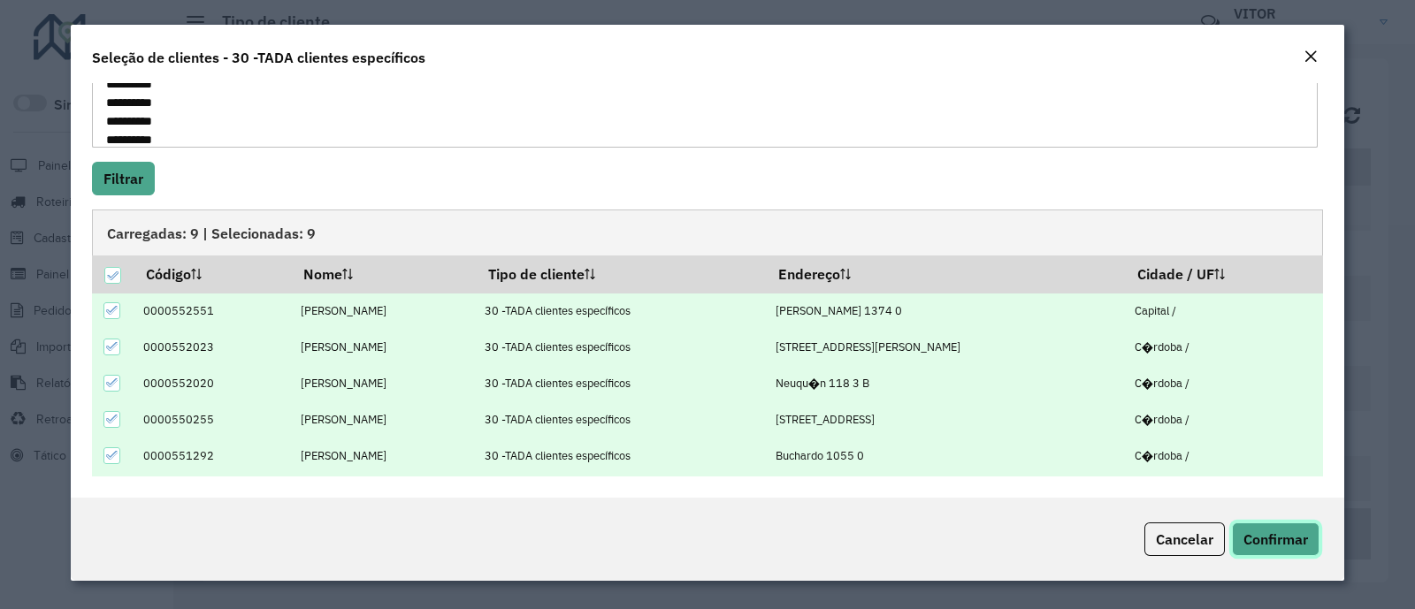
click at [1256, 537] on span "Confirmar" at bounding box center [1275, 539] width 65 height 18
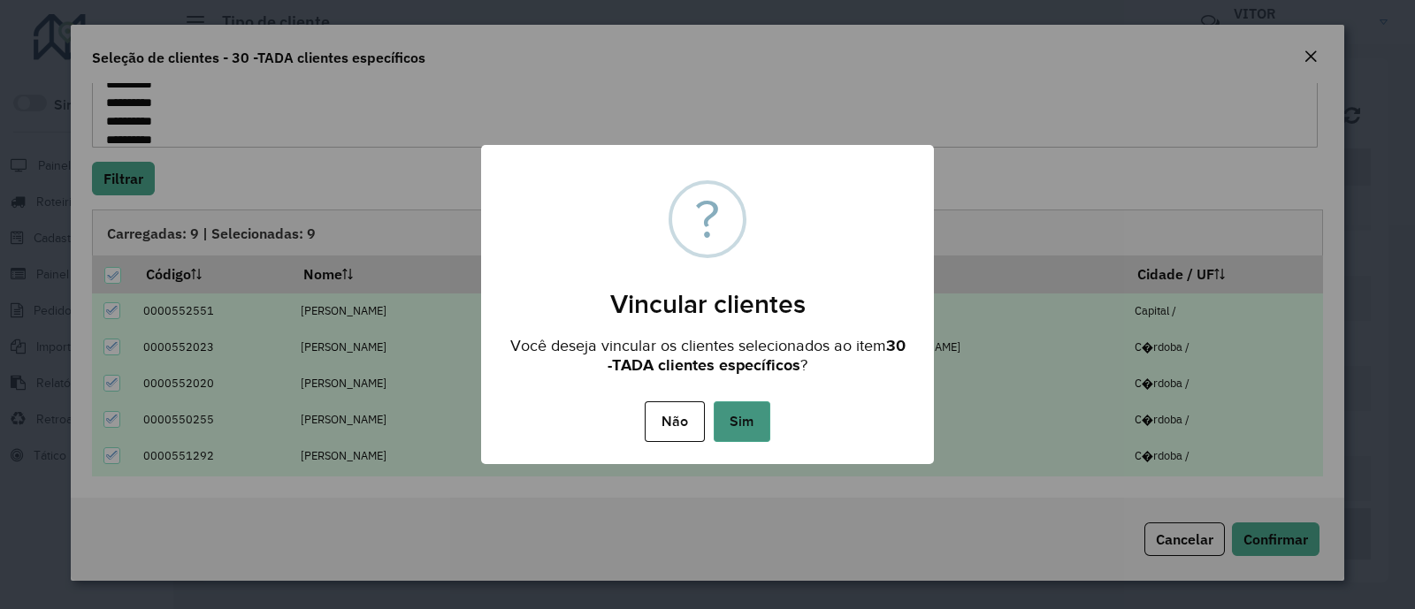
click at [751, 431] on button "Sim" at bounding box center [742, 421] width 57 height 41
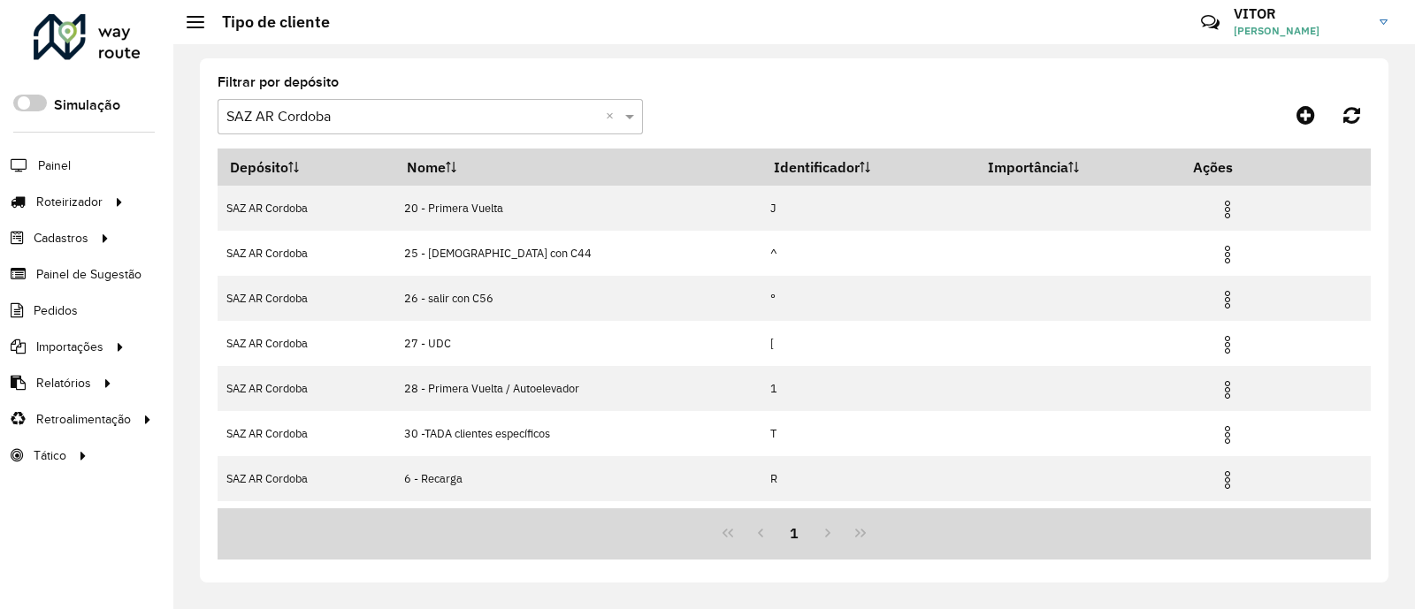
click at [763, 84] on formly-group "Filtrar por depósito Selecione um depósito × SAZ AR Cordoba ×" at bounding box center [643, 112] width 851 height 73
click at [771, 102] on formly-group "Filtrar por depósito Selecione um depósito × SAZ AR Cordoba ×" at bounding box center [643, 112] width 851 height 73
click at [991, 114] on formly-group "Filtrar por depósito Selecione um depósito × SAZ AR Cordoba ×" at bounding box center [643, 112] width 851 height 73
click at [977, 104] on formly-group "Filtrar por depósito Selecione um depósito × SAZ AR Cordoba ×" at bounding box center [643, 112] width 851 height 73
click at [976, 104] on formly-group "Filtrar por depósito Selecione um depósito × SAZ AR Cordoba ×" at bounding box center [643, 112] width 851 height 73
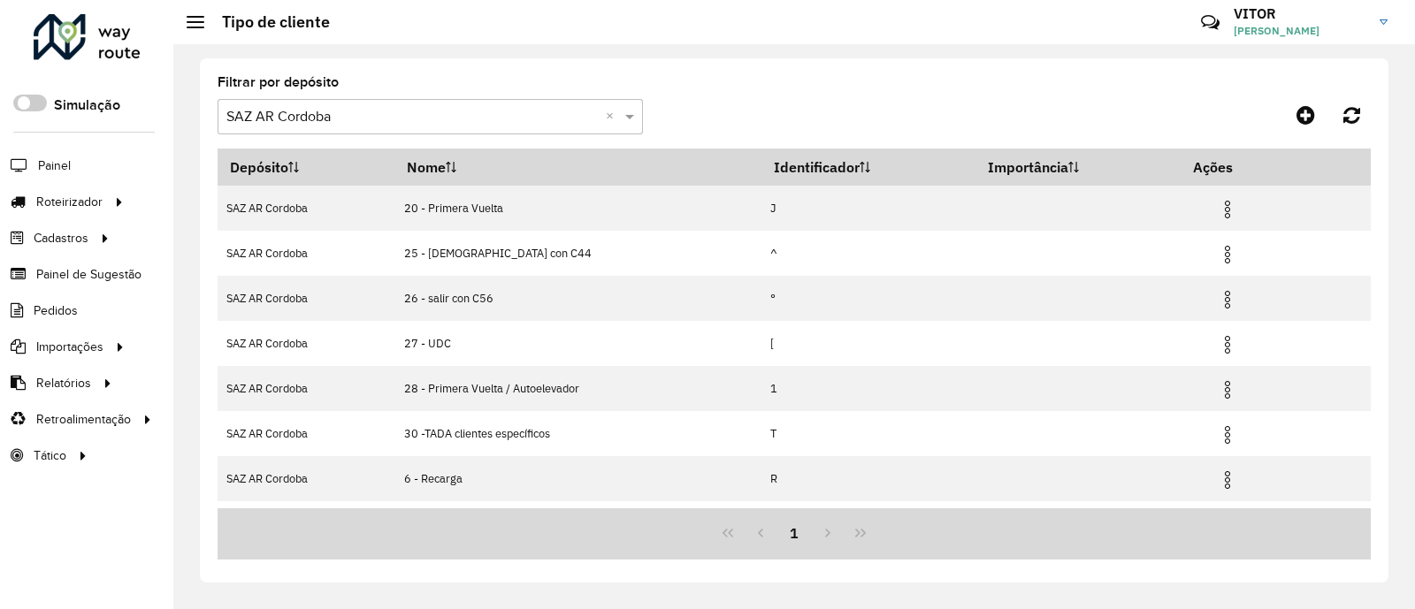
click at [986, 95] on formly-group "Filtrar por depósito Selecione um depósito × SAZ AR Cordoba ×" at bounding box center [643, 112] width 851 height 73
click at [1111, 108] on div at bounding box center [1226, 115] width 288 height 32
click at [986, 81] on formly-group "Filtrar por depósito Selecione um depósito × SAZ AR Cordoba ×" at bounding box center [643, 112] width 851 height 73
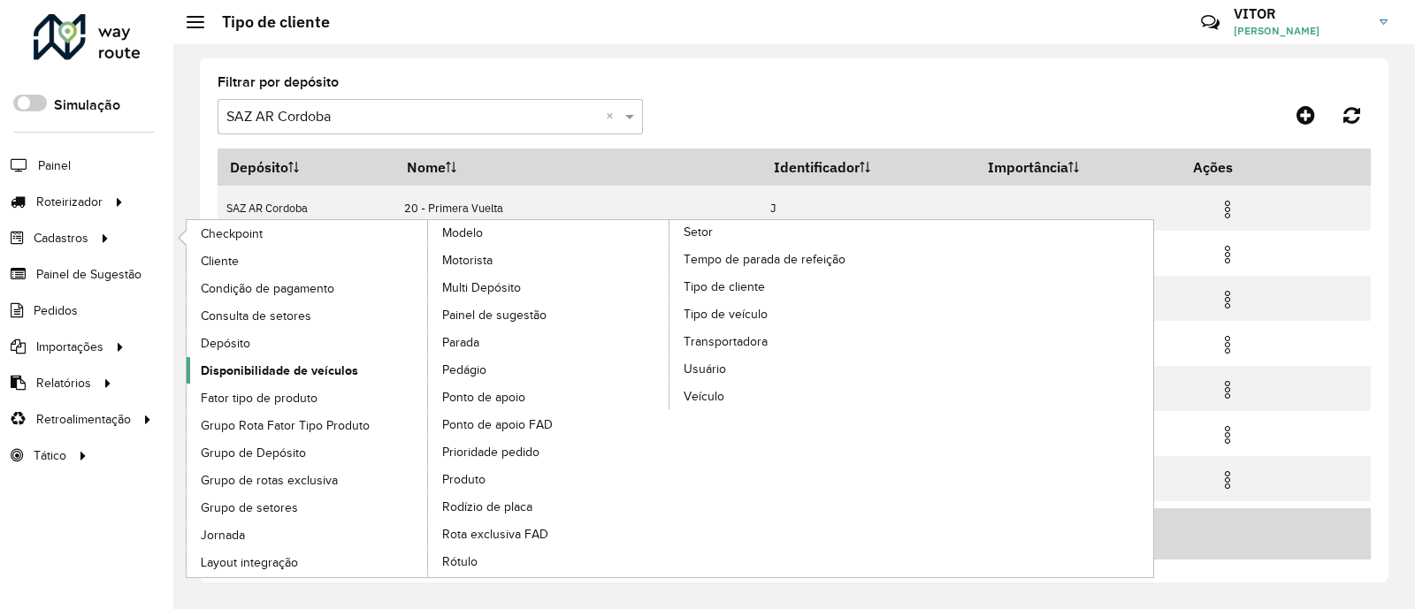
click at [287, 375] on span "Disponibilidade de veículos" at bounding box center [279, 371] width 157 height 19
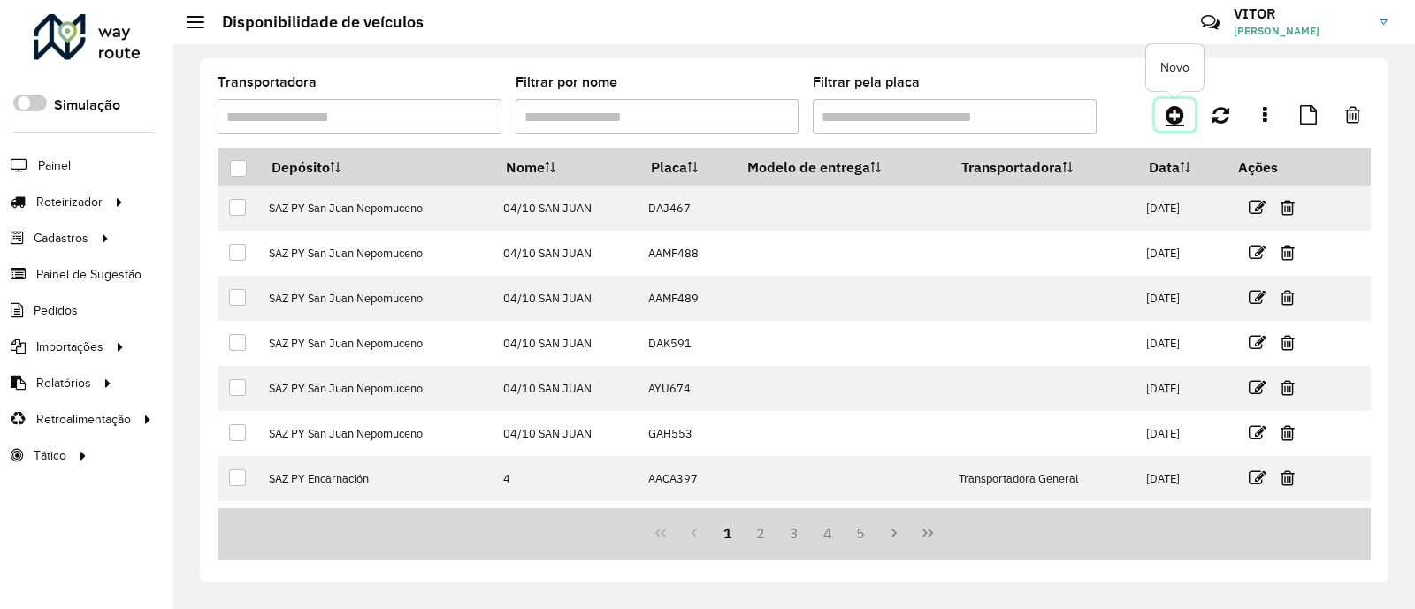
click at [1171, 115] on icon at bounding box center [1174, 114] width 19 height 21
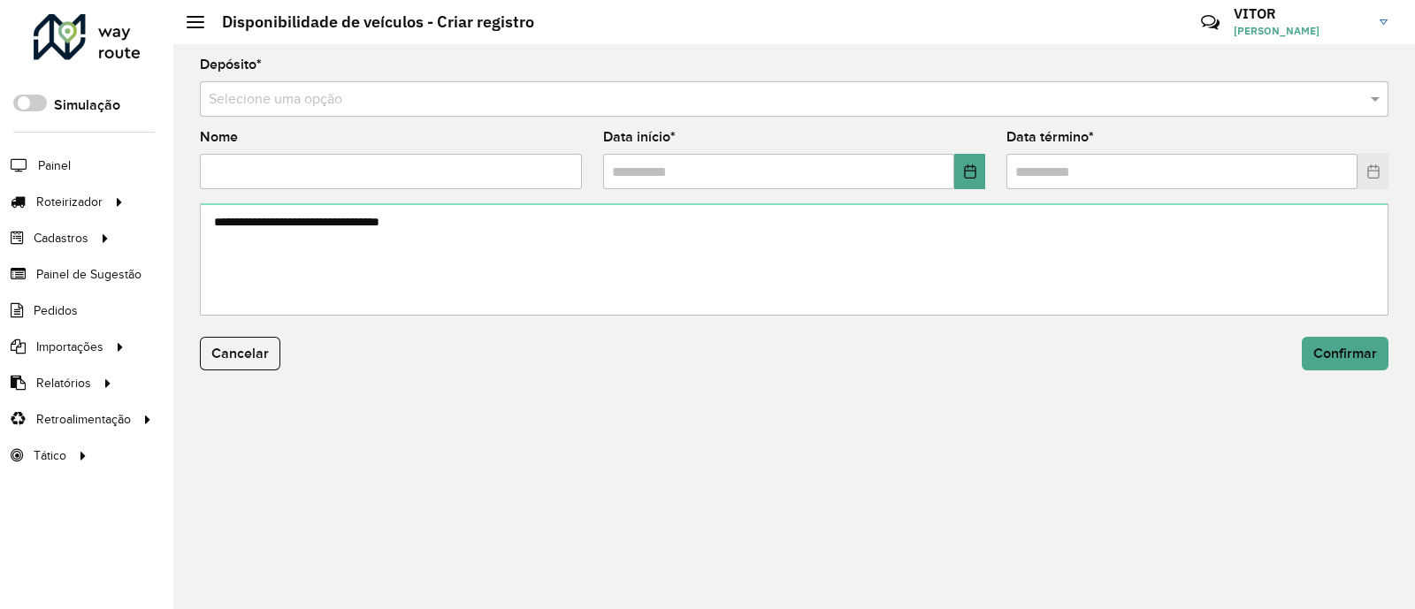
click at [383, 96] on input "text" at bounding box center [776, 99] width 1135 height 21
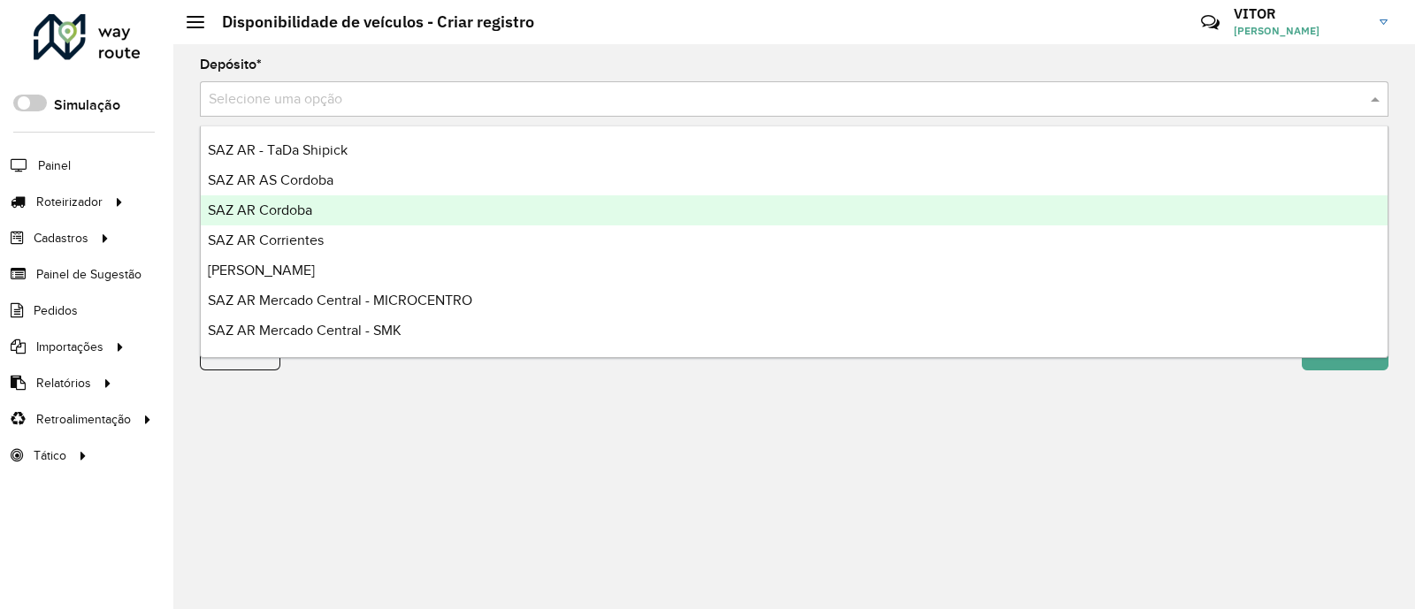
click at [370, 219] on div "SAZ AR Cordoba" at bounding box center [794, 210] width 1187 height 30
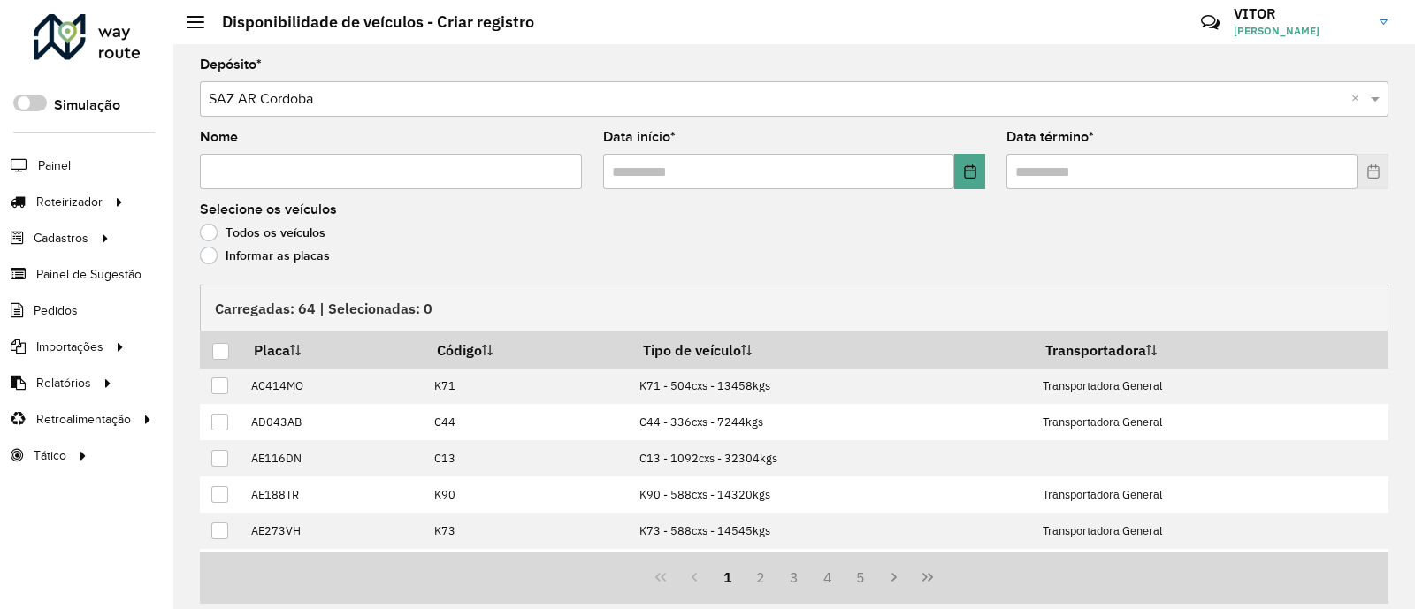
click at [354, 103] on input "text" at bounding box center [776, 99] width 1135 height 21
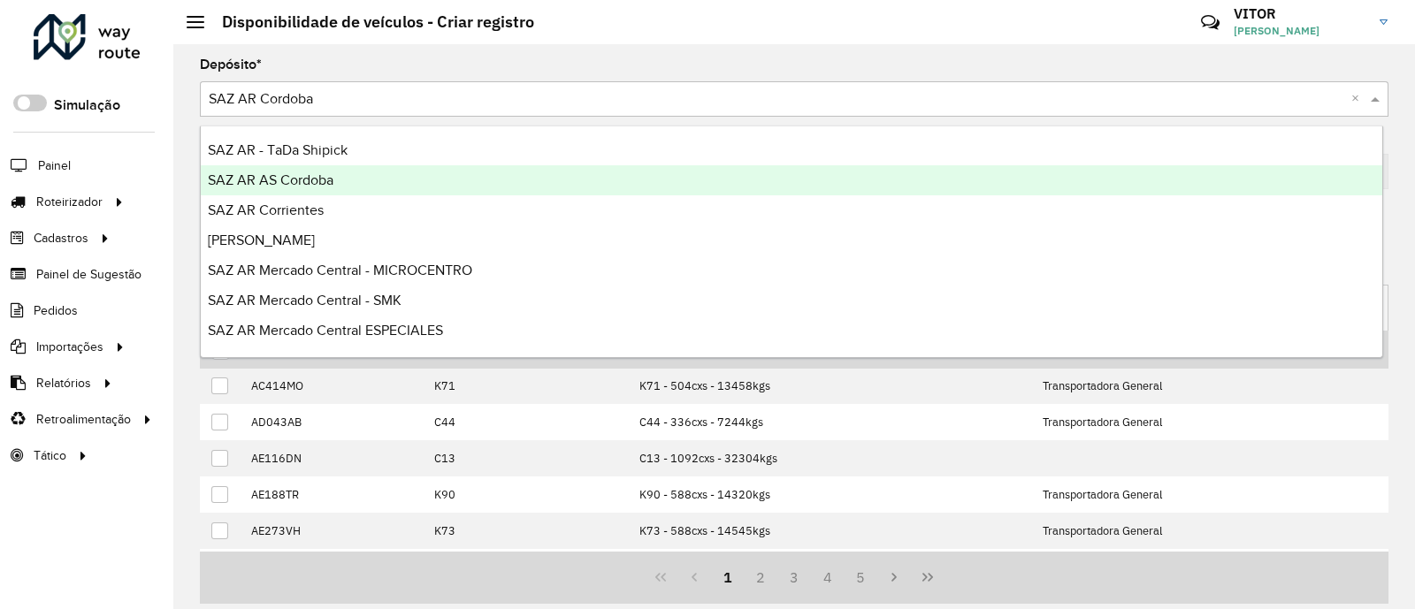
click at [347, 185] on div "SAZ AR AS Cordoba" at bounding box center [791, 180] width 1181 height 30
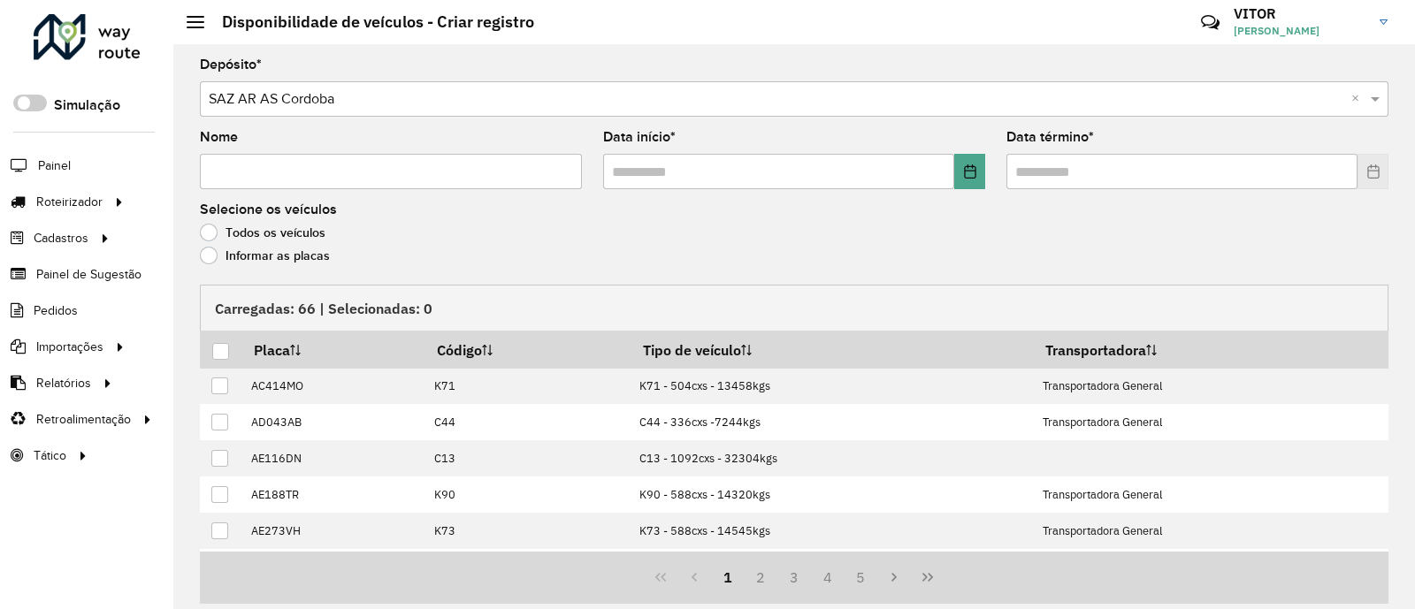
click at [332, 172] on input "Nome" at bounding box center [391, 171] width 382 height 35
click at [332, 170] on input "Nome" at bounding box center [391, 171] width 382 height 35
type input "**"
click at [973, 171] on button "Choose Date" at bounding box center [969, 171] width 31 height 35
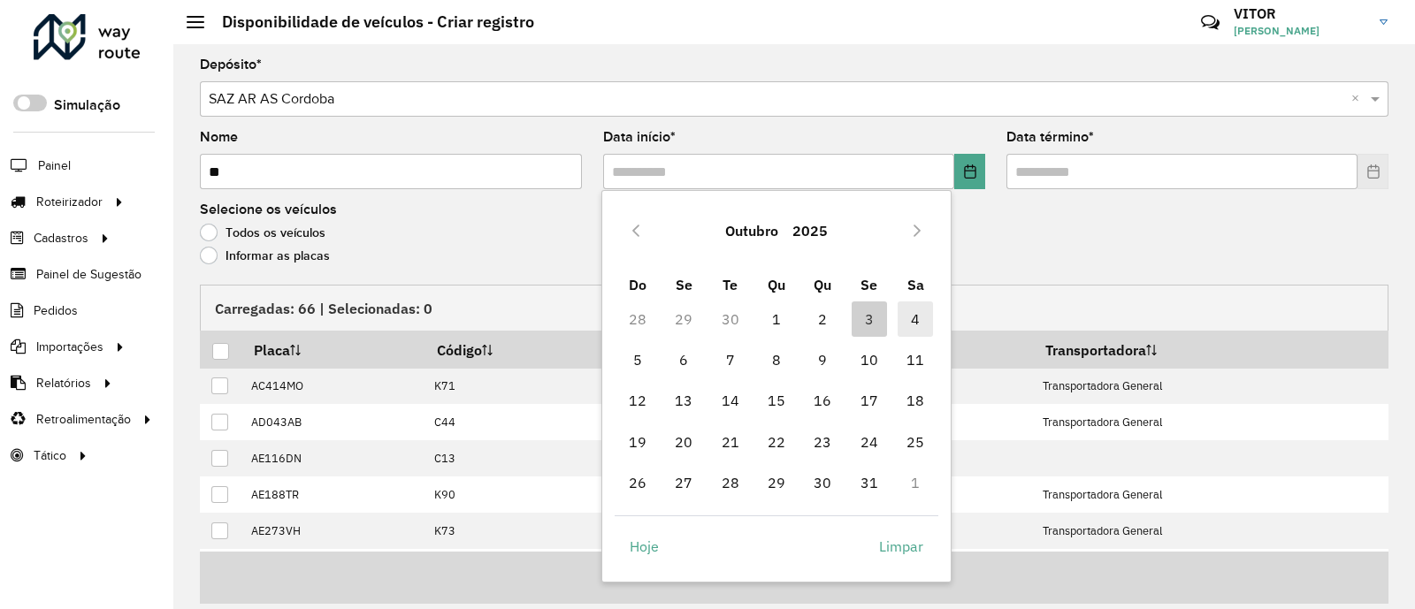
click at [909, 316] on span "4" at bounding box center [914, 318] width 35 height 35
type input "**********"
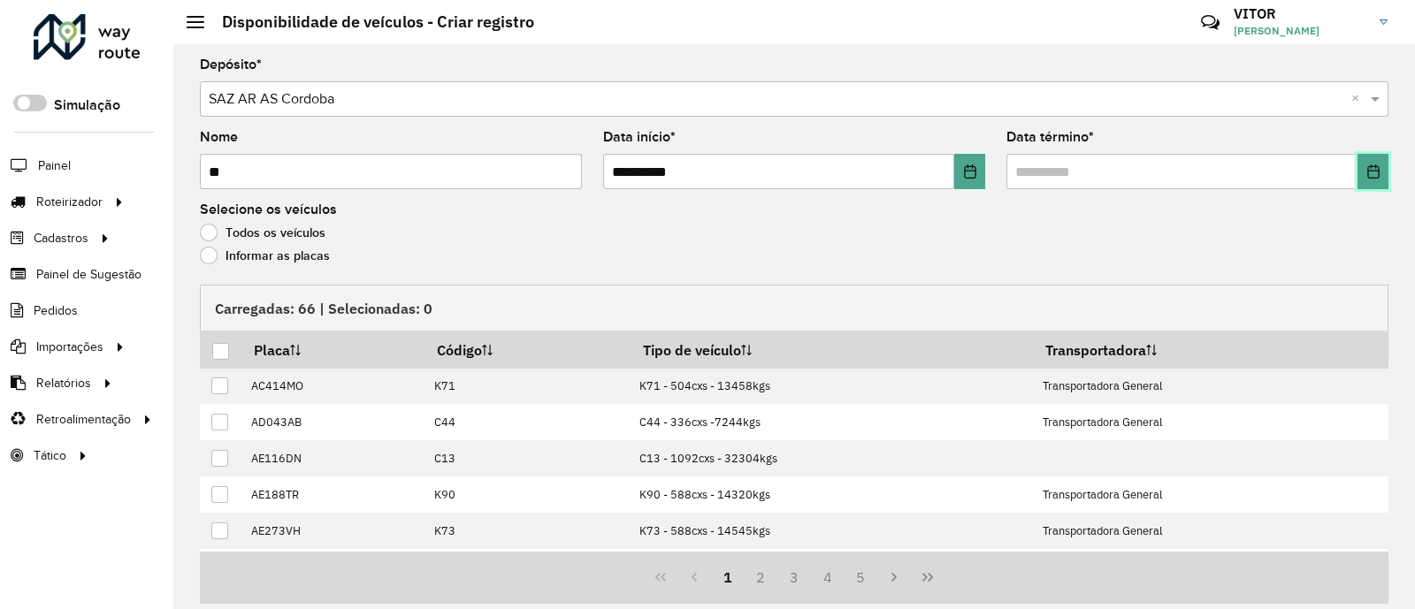
click at [1360, 179] on button "Choose Date" at bounding box center [1372, 171] width 31 height 35
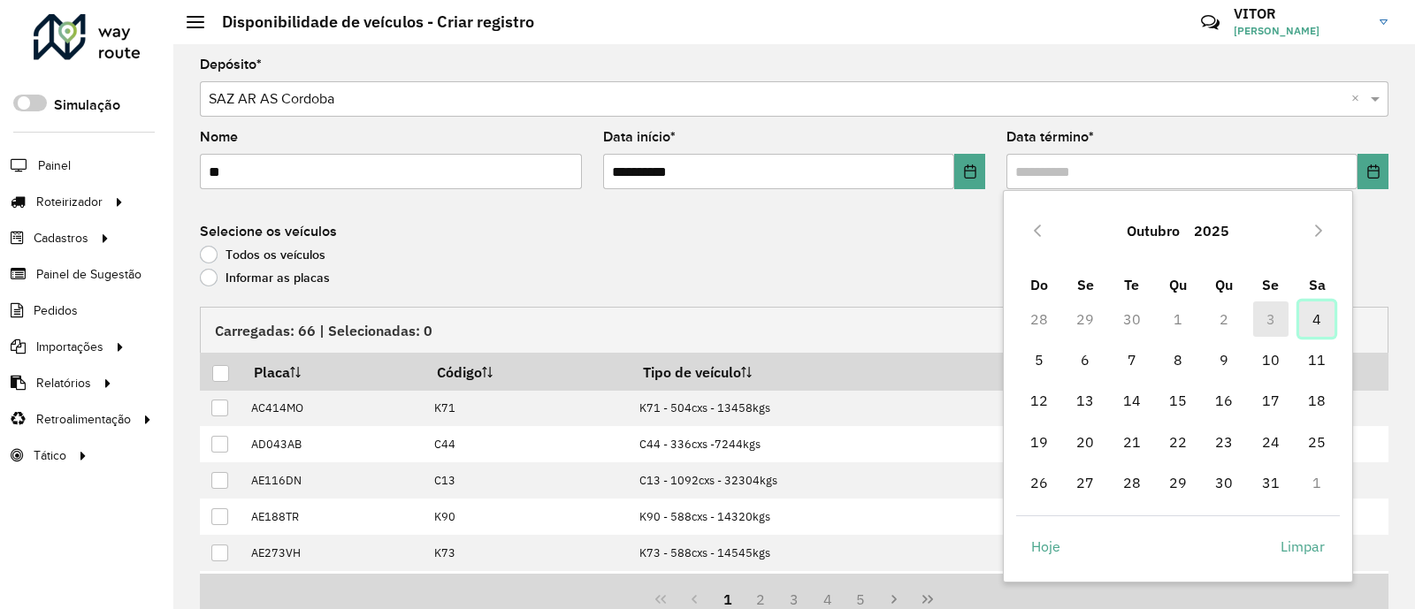
click at [1317, 315] on span "4" at bounding box center [1316, 318] width 35 height 35
type input "**********"
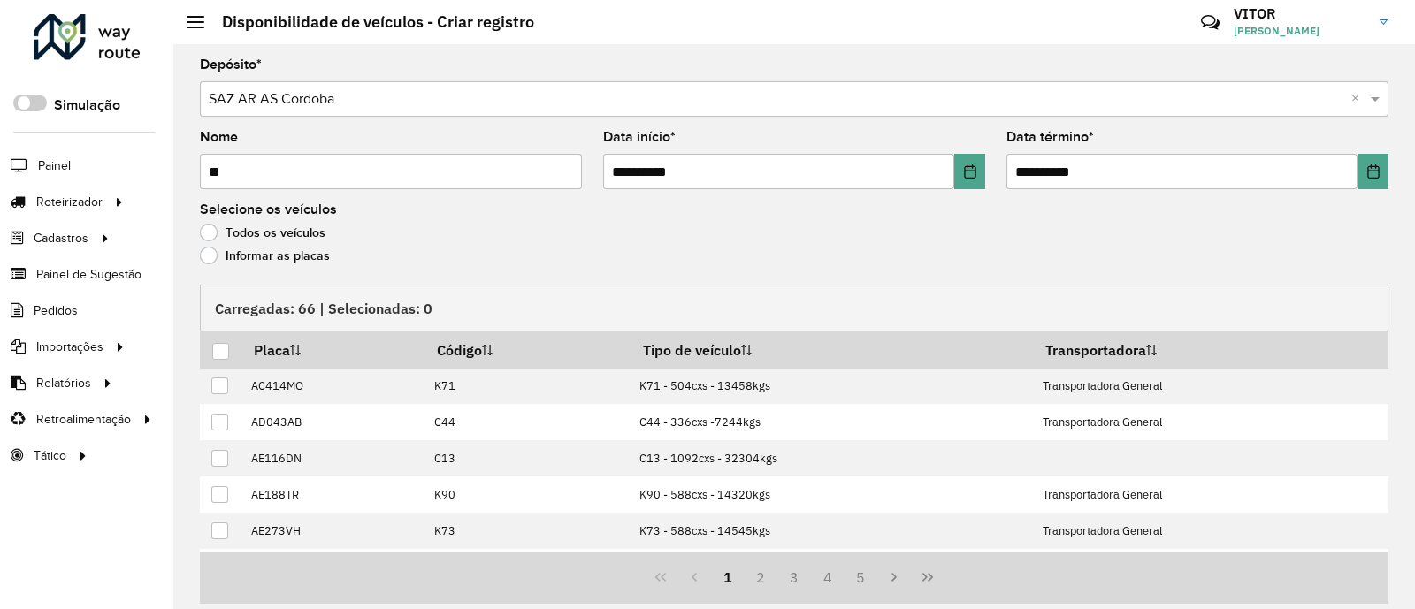
click at [303, 255] on label "Informar as placas" at bounding box center [265, 256] width 130 height 18
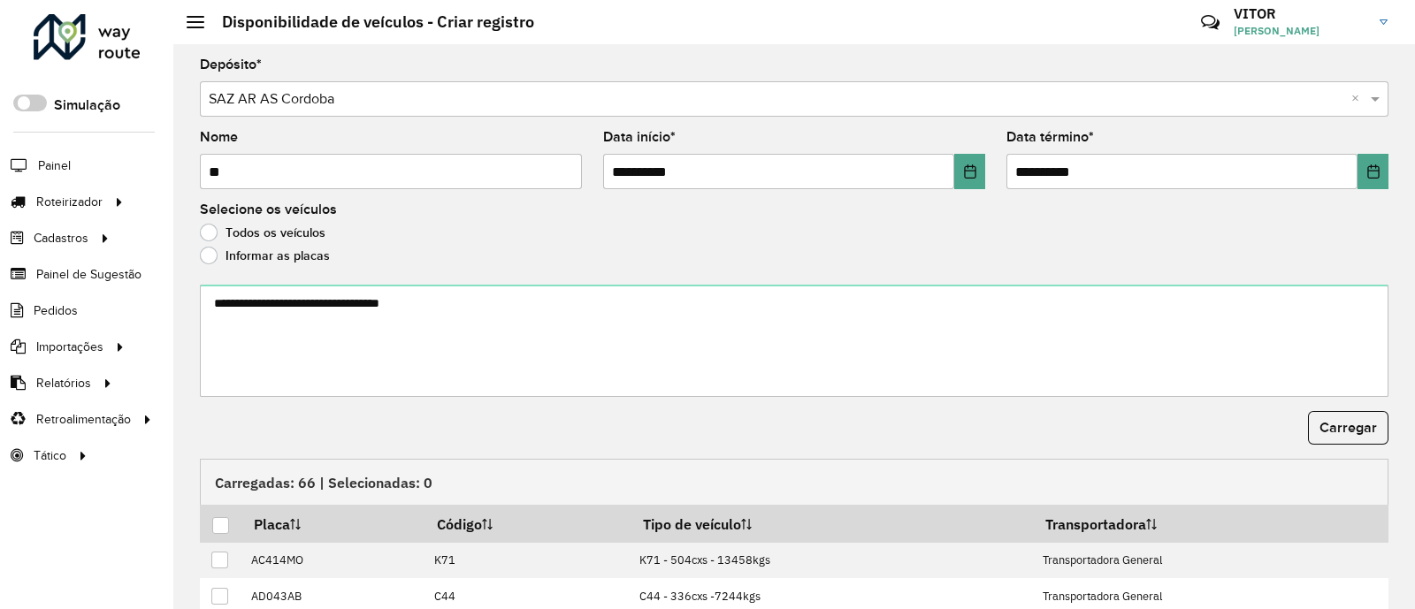
scroll to position [110, 0]
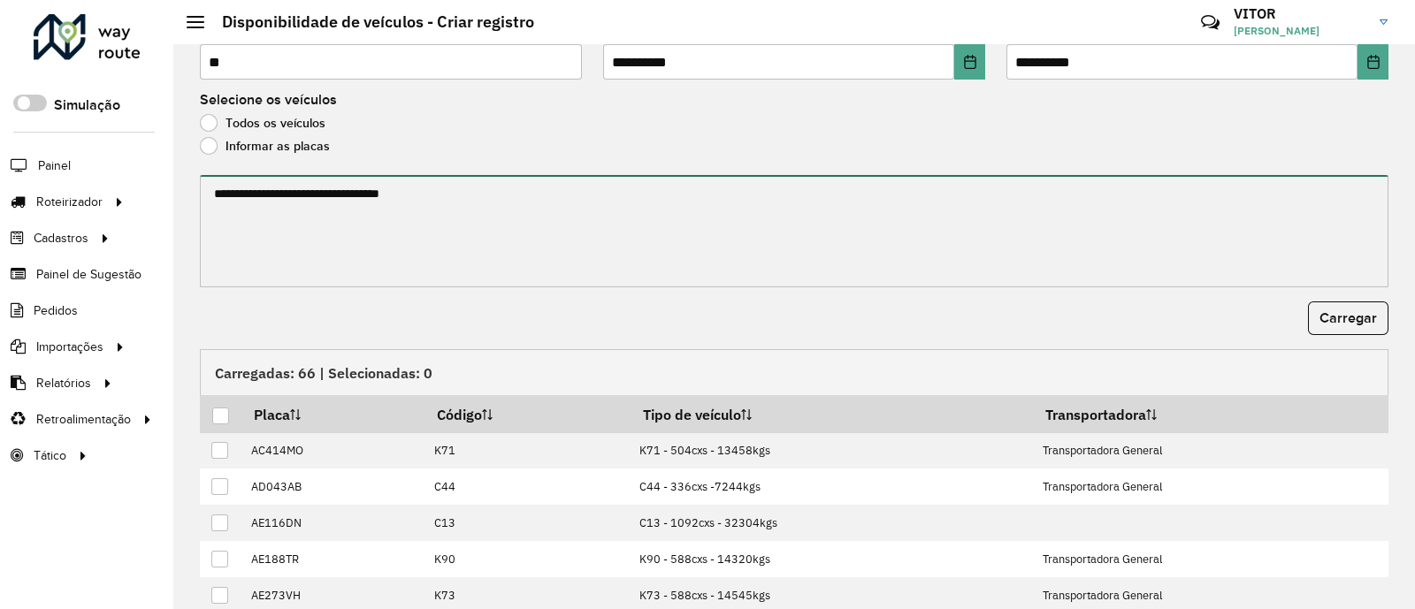
paste textarea "****** ****** ****** ******* ******** ****** ****** ******* ****** ****** *****…"
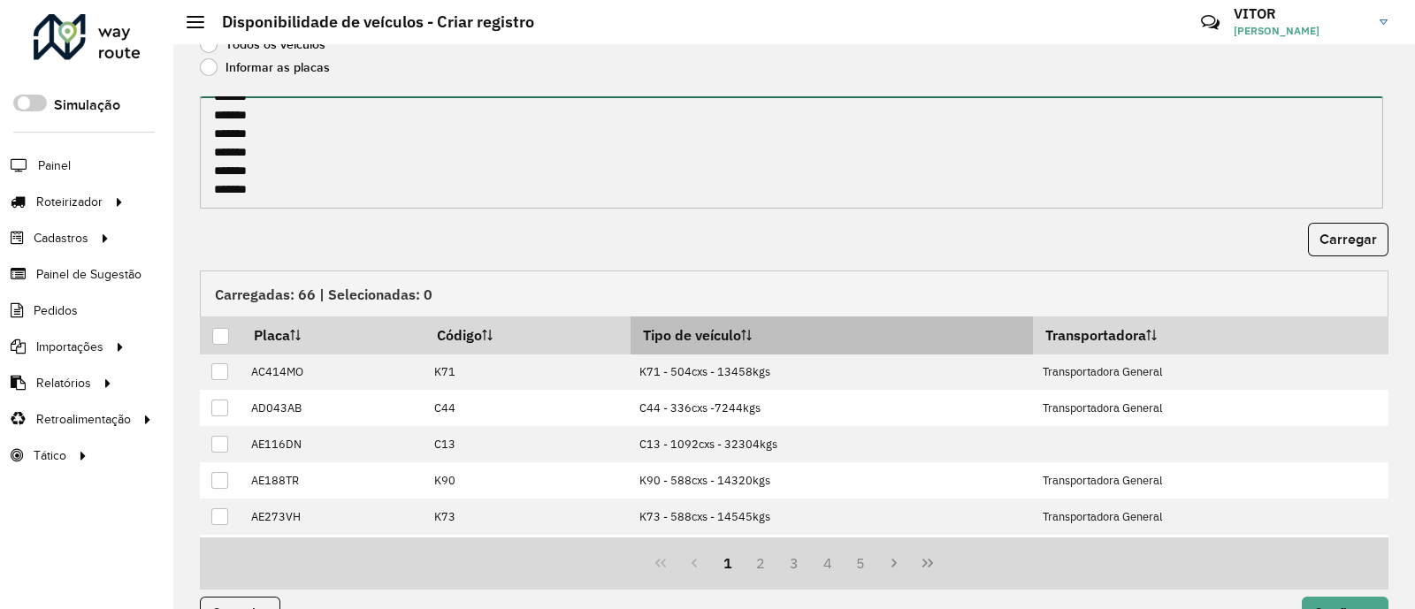
scroll to position [230, 0]
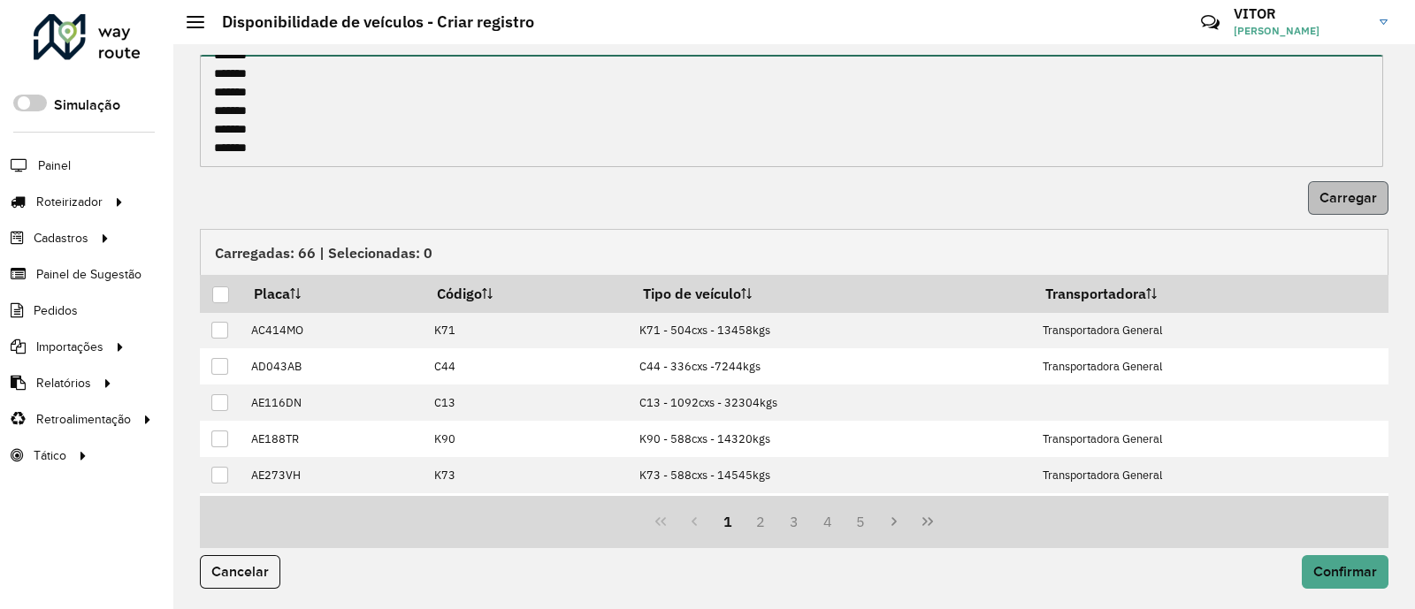
type textarea "****** ****** ****** ******* ******** ****** ****** ******* ****** ****** *****…"
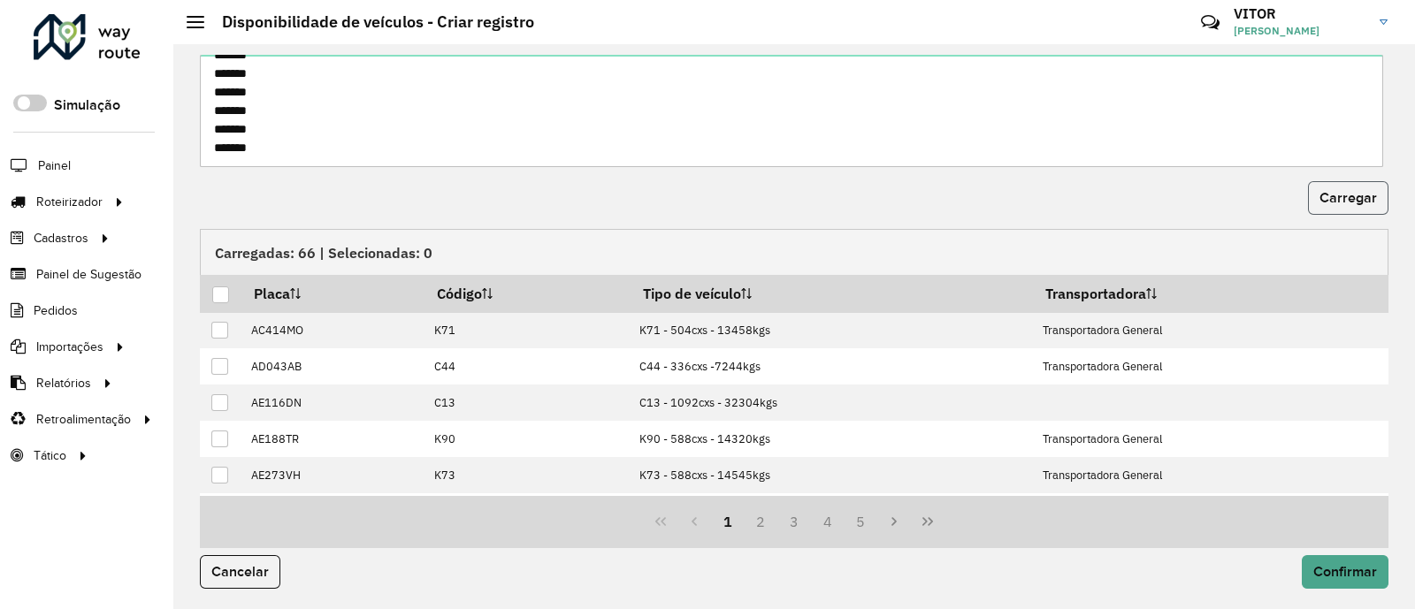
click at [1332, 195] on span "Carregar" at bounding box center [1347, 197] width 57 height 15
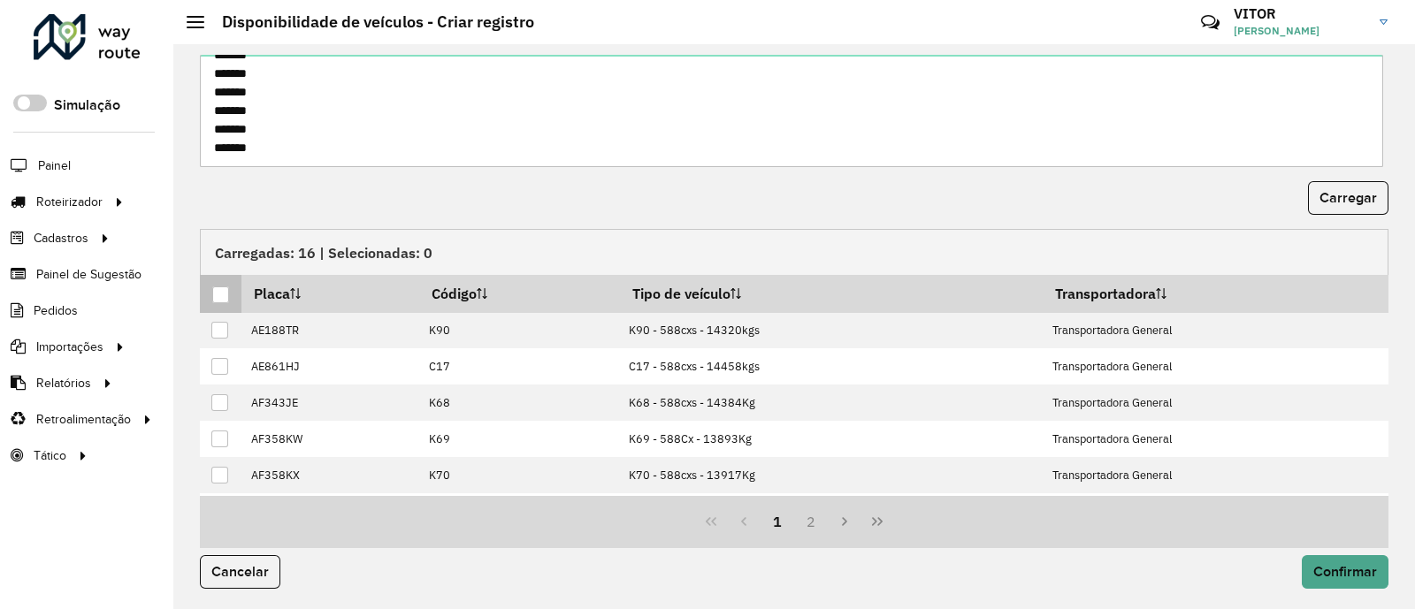
click at [225, 296] on div at bounding box center [220, 294] width 17 height 17
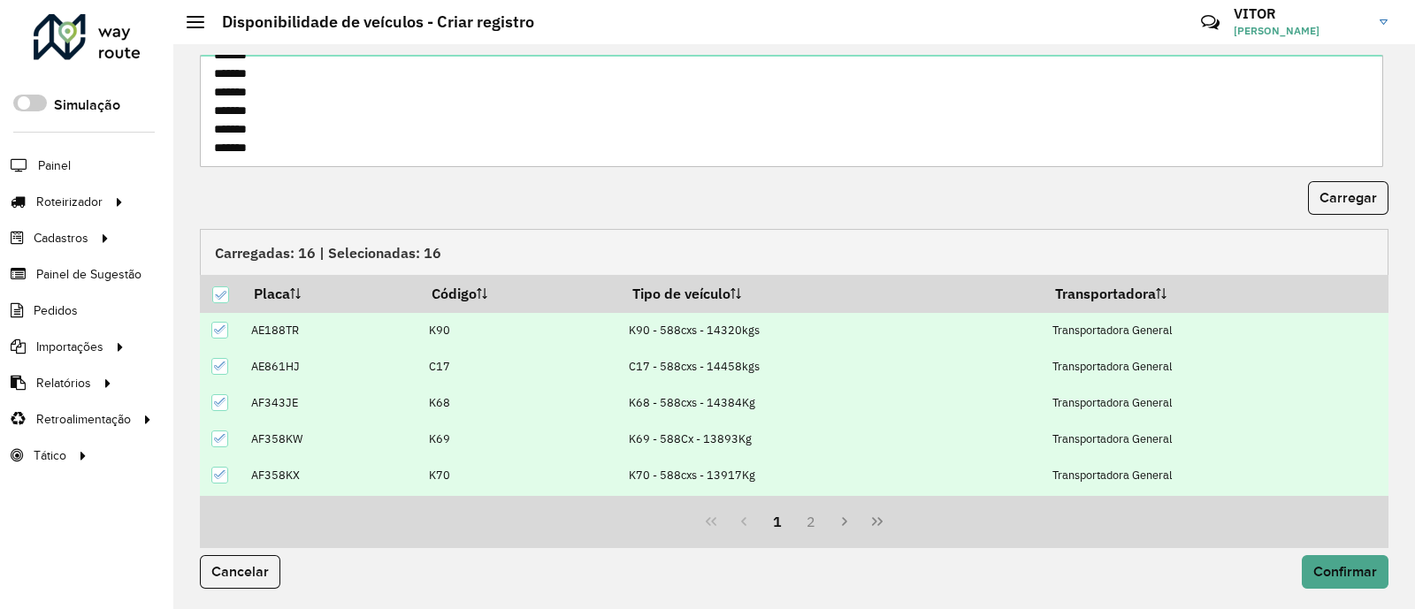
click at [367, 192] on div "Carregar" at bounding box center [794, 198] width 1188 height 34
click at [1338, 565] on span "Confirmar" at bounding box center [1345, 571] width 64 height 15
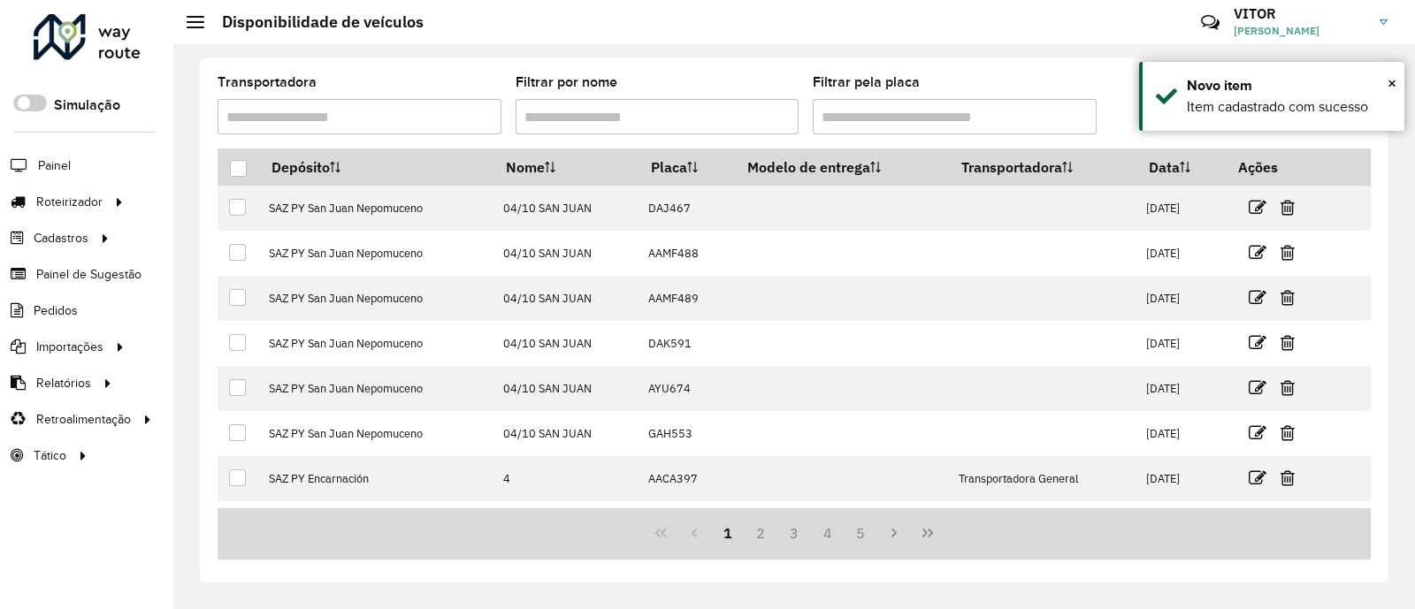
click at [1074, 80] on div "Filtrar pela placa" at bounding box center [955, 105] width 284 height 58
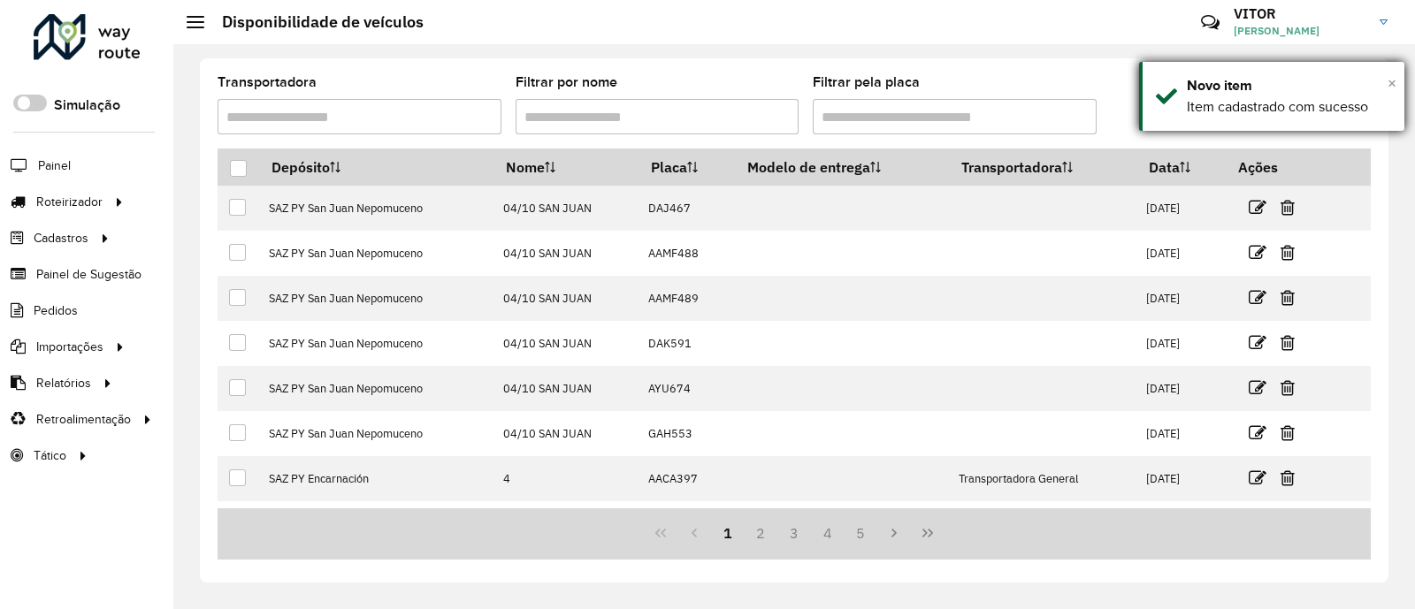
click at [1389, 84] on span "×" at bounding box center [1391, 82] width 9 height 19
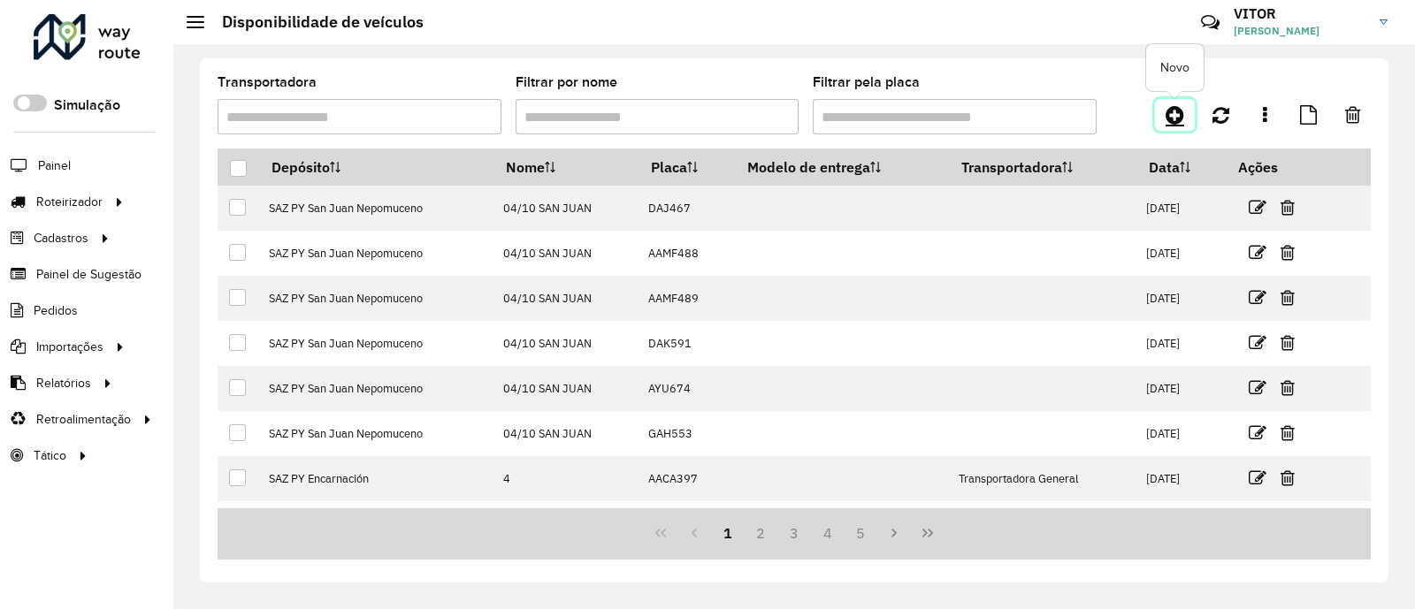
click at [1176, 116] on icon at bounding box center [1174, 114] width 19 height 21
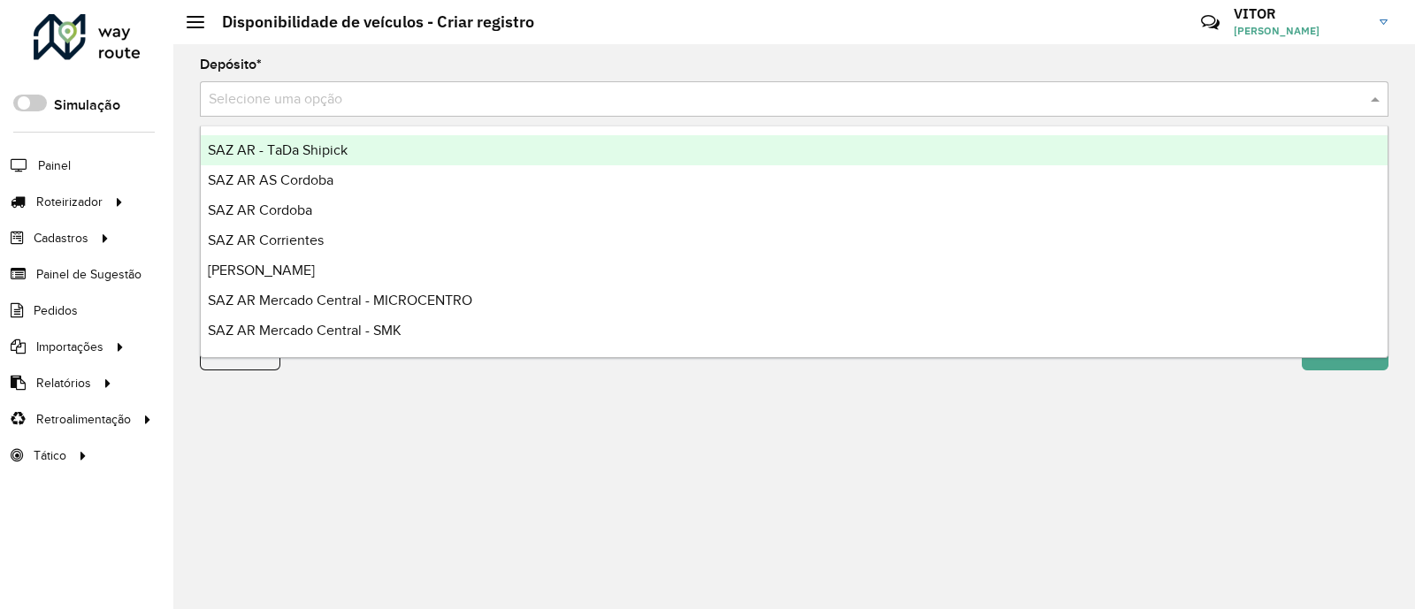
click at [280, 109] on input "text" at bounding box center [776, 99] width 1135 height 21
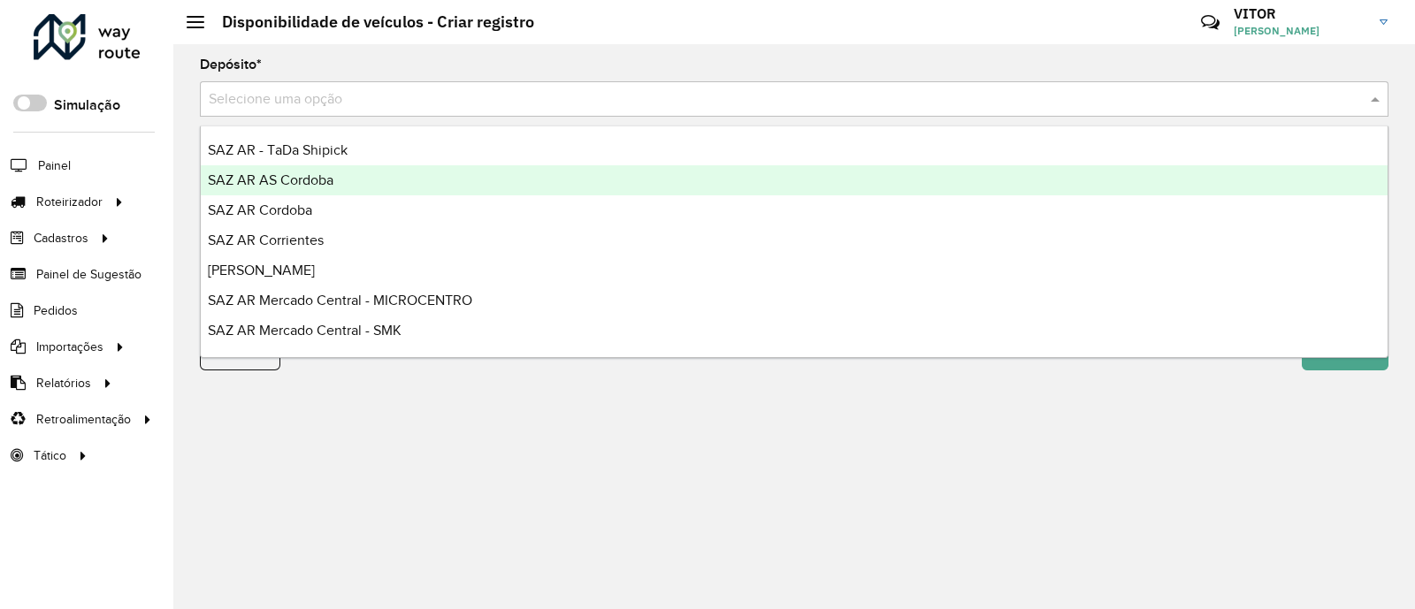
click at [334, 187] on div "SAZ AR AS Cordoba" at bounding box center [794, 180] width 1187 height 30
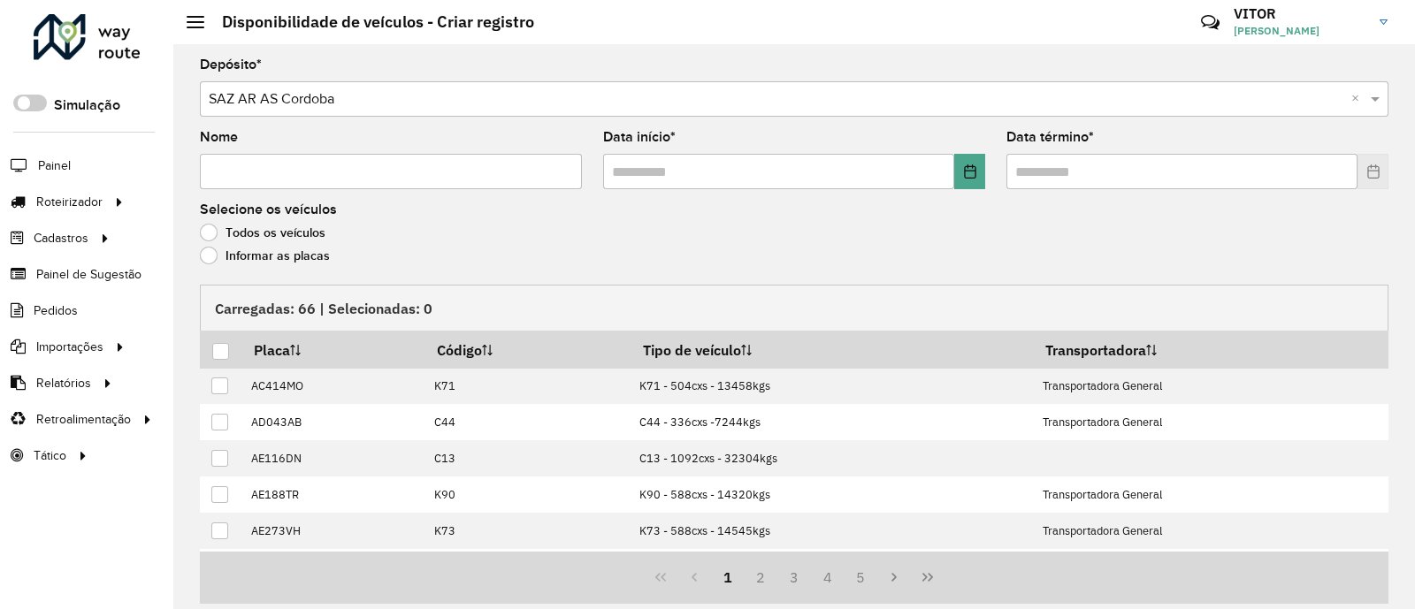
click at [320, 177] on input "Nome" at bounding box center [391, 171] width 382 height 35
click at [385, 180] on input "Nome" at bounding box center [391, 171] width 382 height 35
type input "**"
click at [976, 179] on button "Choose Date" at bounding box center [969, 171] width 31 height 35
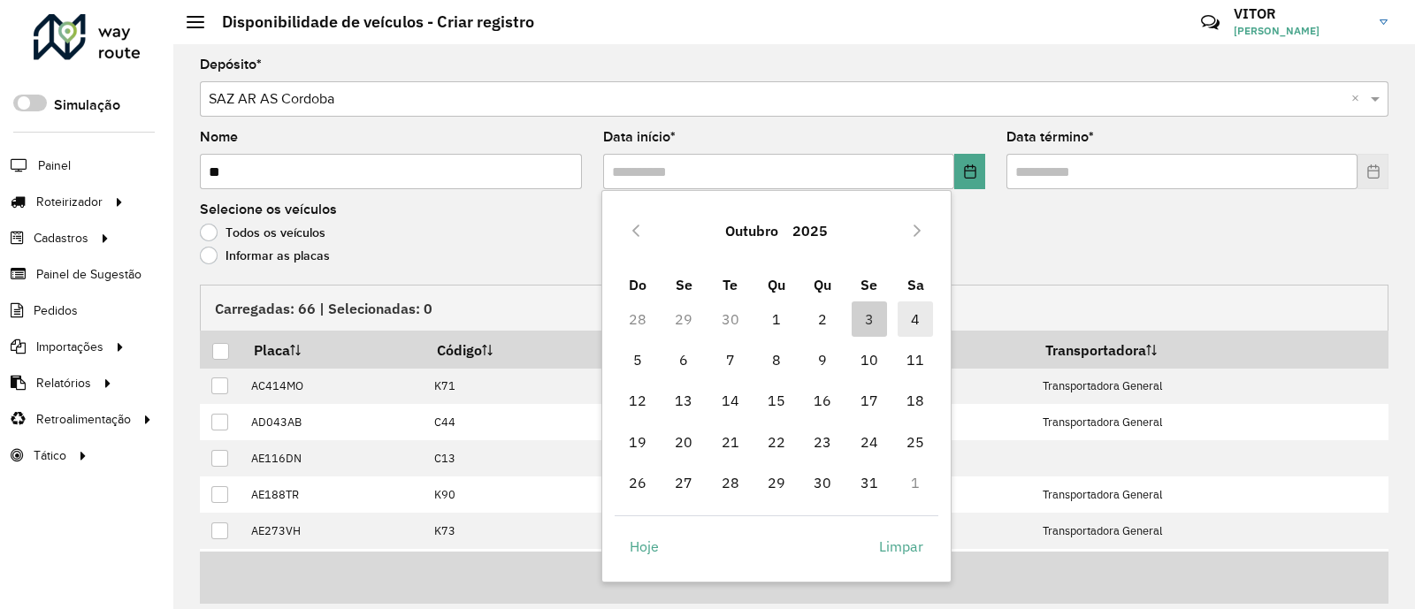
click at [918, 307] on span "4" at bounding box center [914, 318] width 35 height 35
type input "**********"
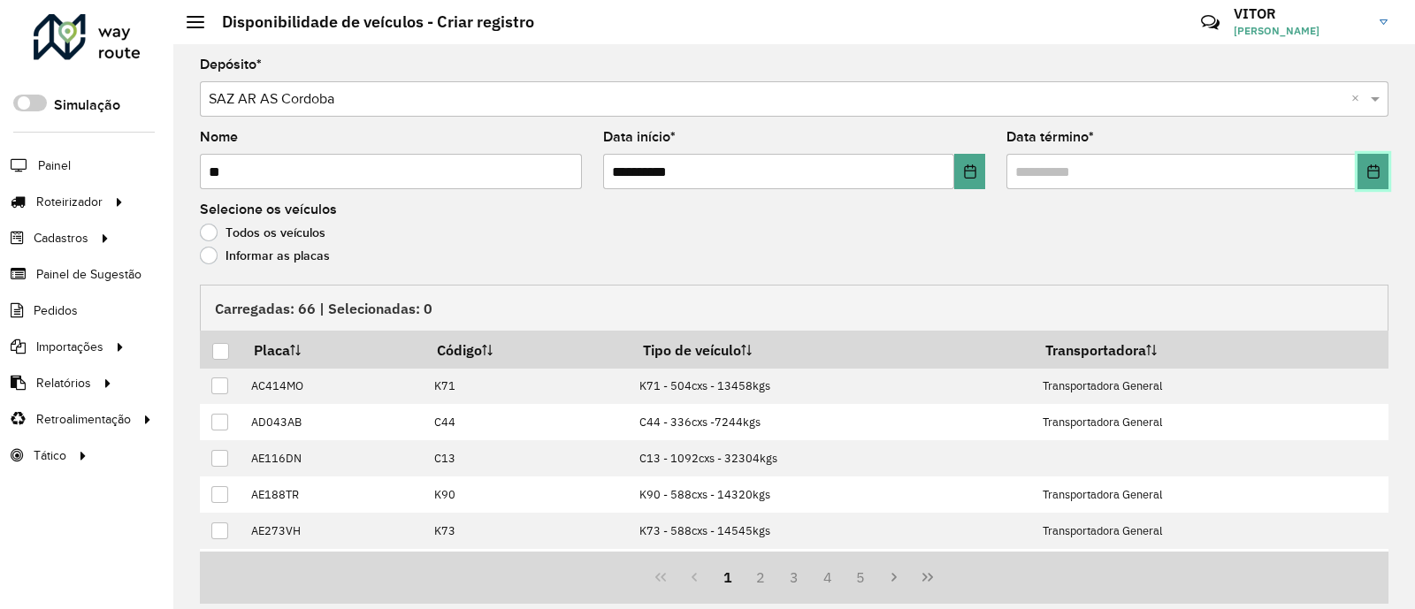
click at [1376, 174] on button "Choose Date" at bounding box center [1372, 171] width 31 height 35
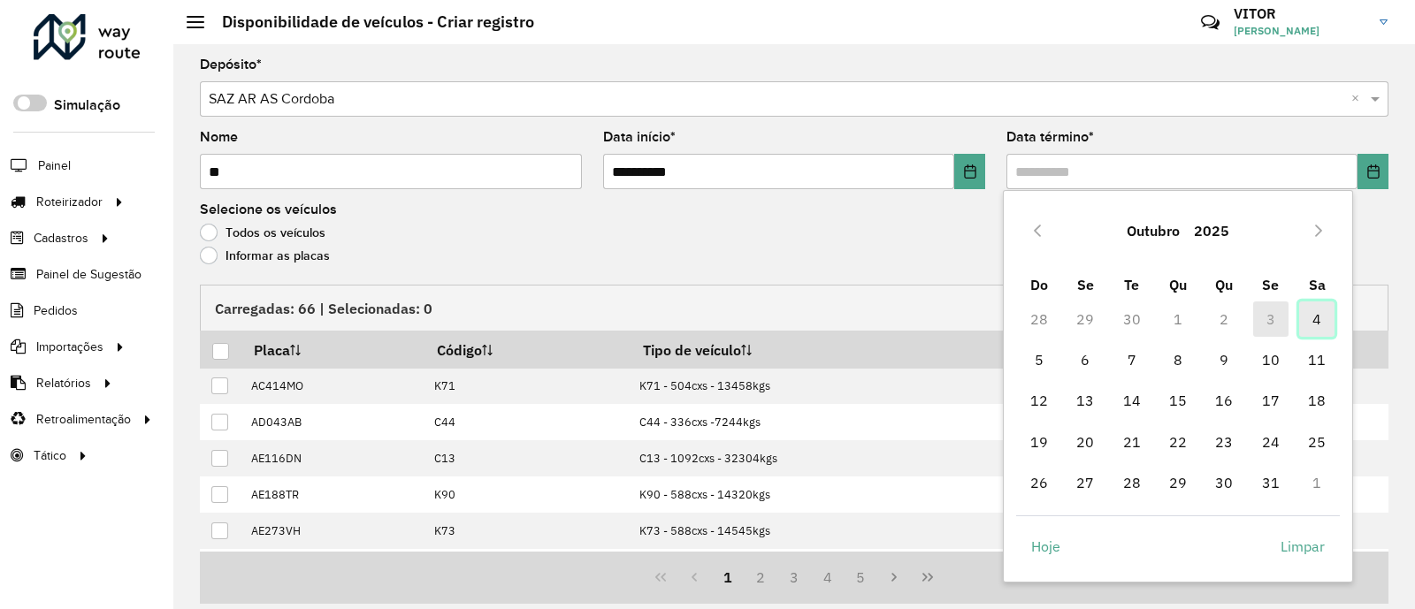
click at [1309, 327] on span "4" at bounding box center [1316, 318] width 35 height 35
type input "**********"
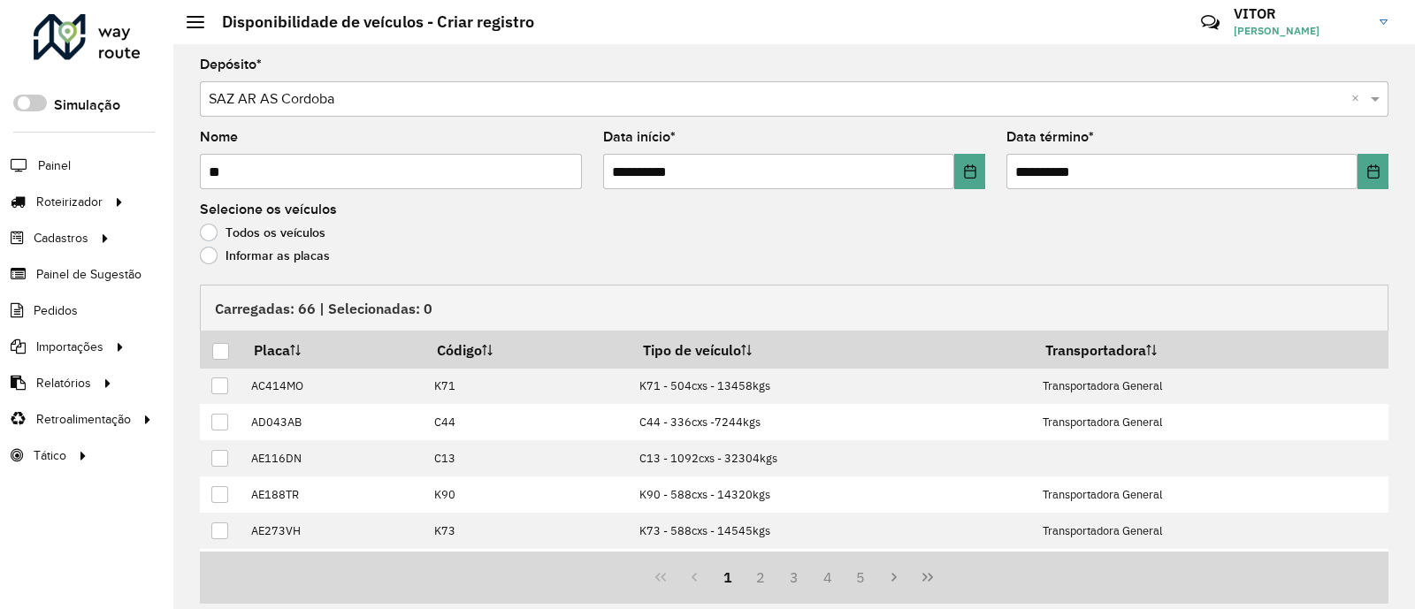
click at [317, 260] on label "Informar as placas" at bounding box center [265, 256] width 130 height 18
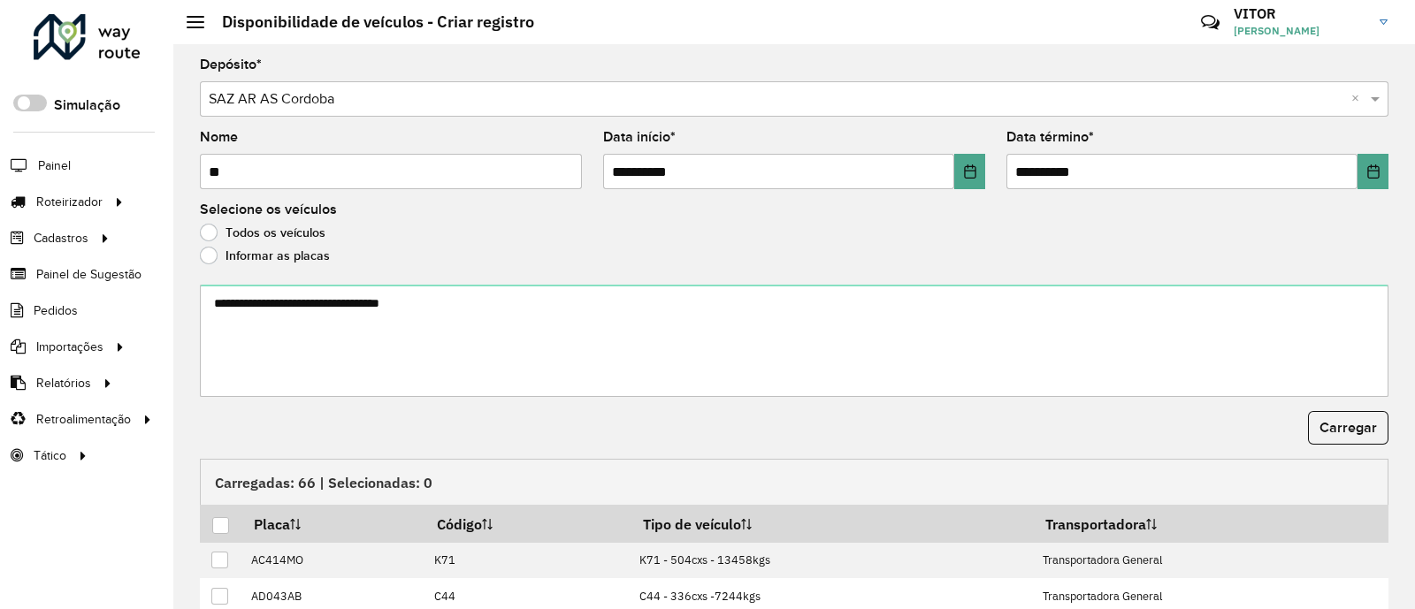
drag, startPoint x: 418, startPoint y: 310, endPoint x: 356, endPoint y: 237, distance: 96.0
click at [356, 237] on div "Todos os veículos" at bounding box center [794, 236] width 1188 height 21
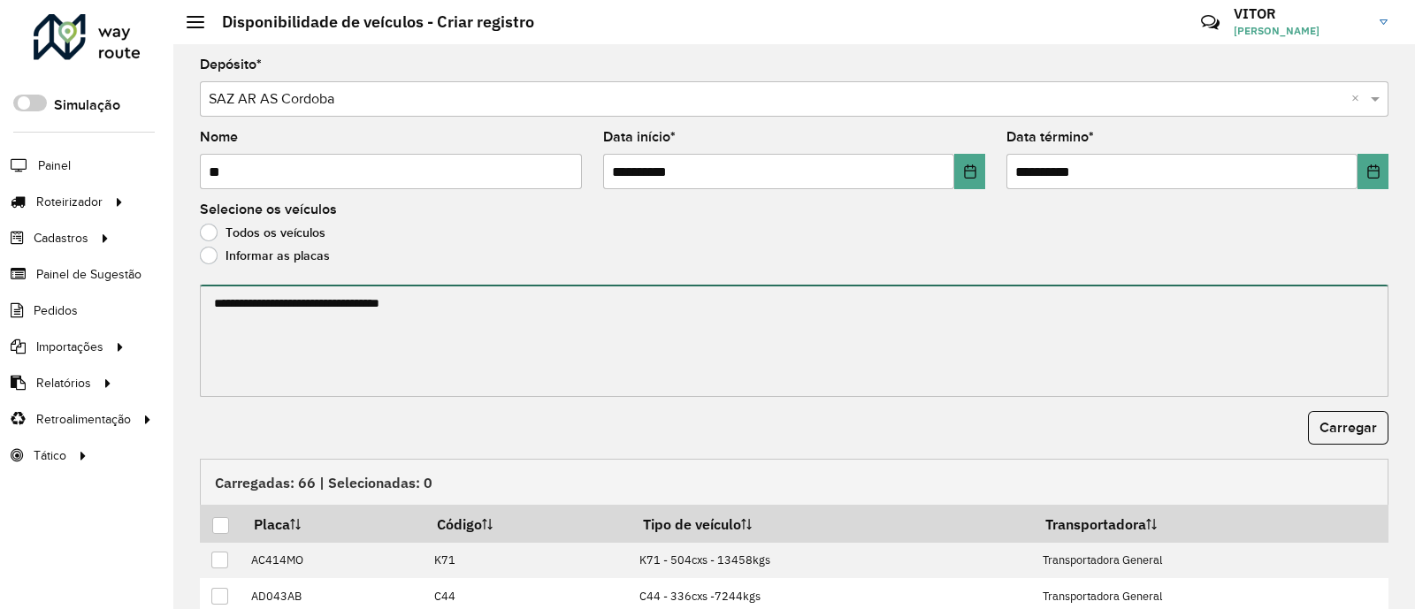
paste textarea "****** ****** ****** ****** ******* ******* ******* ****** ****** ****** ******…"
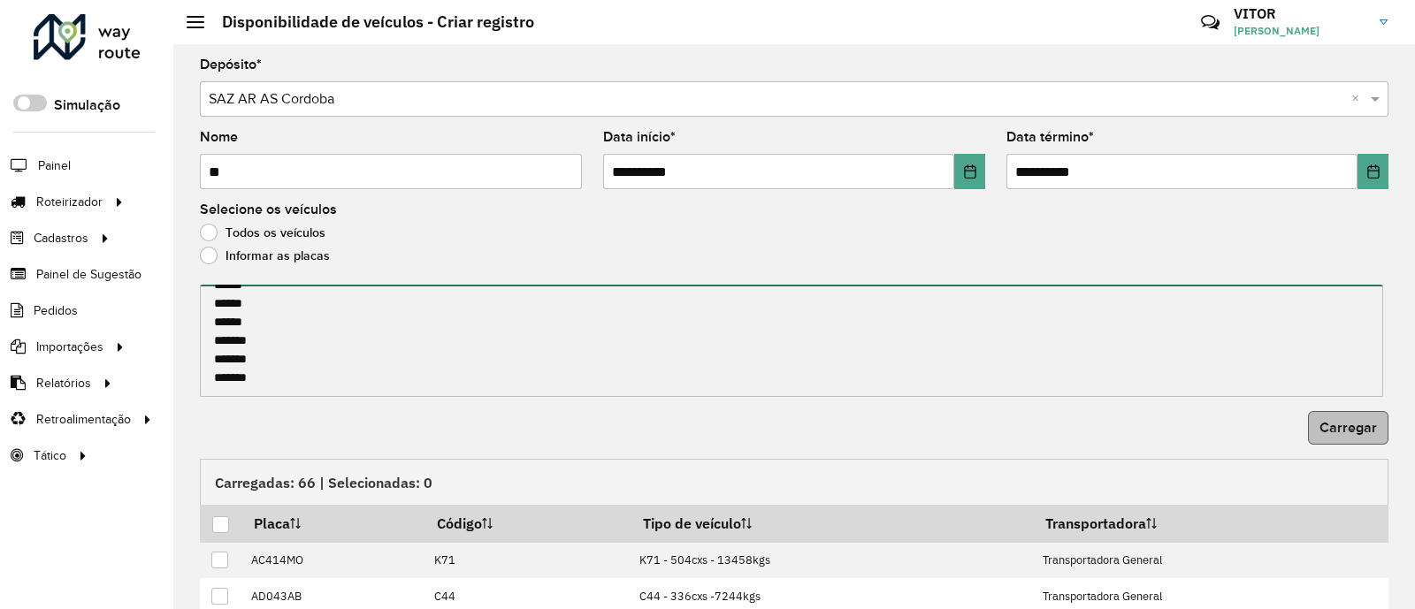
type textarea "****** ****** ****** ****** ******* ******* ******* ****** ****** ****** ******…"
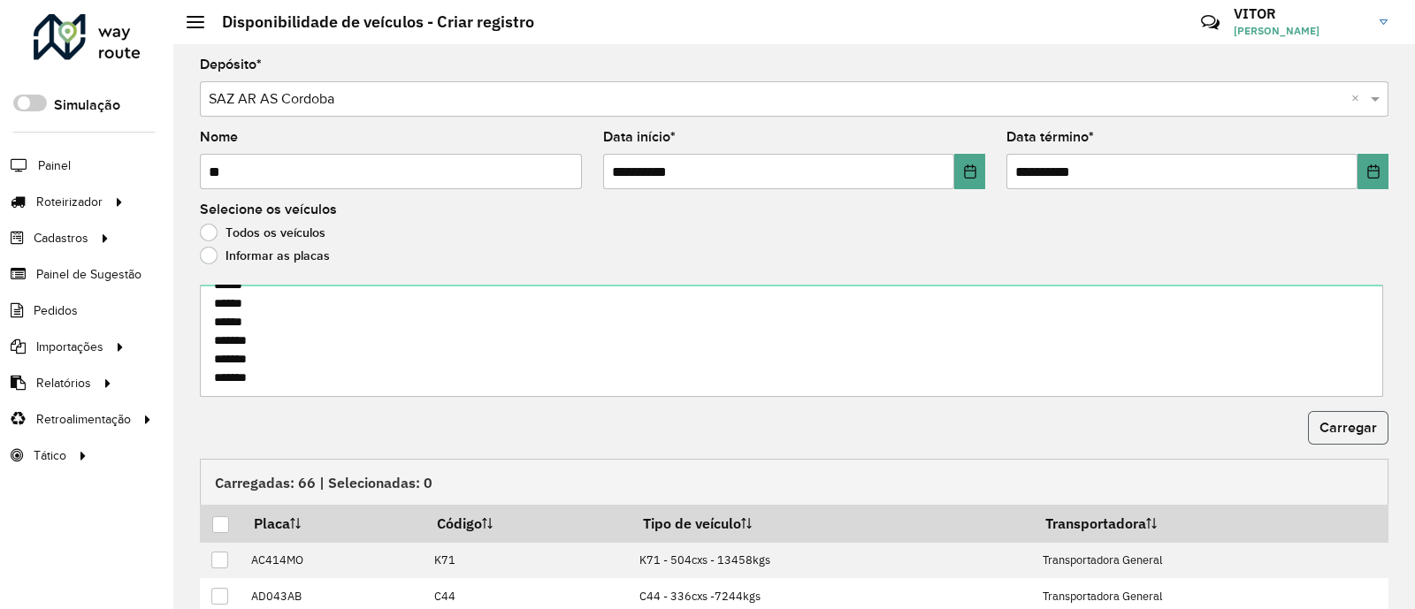
click at [1332, 423] on span "Carregar" at bounding box center [1347, 427] width 57 height 15
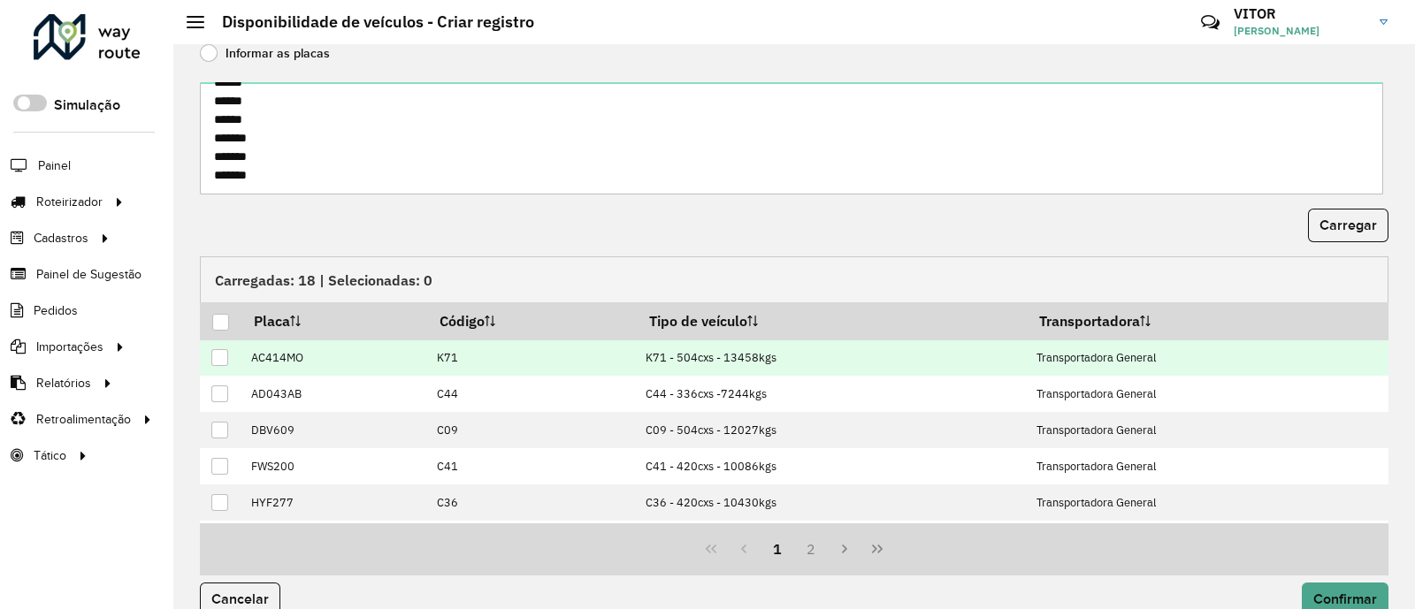
scroll to position [230, 0]
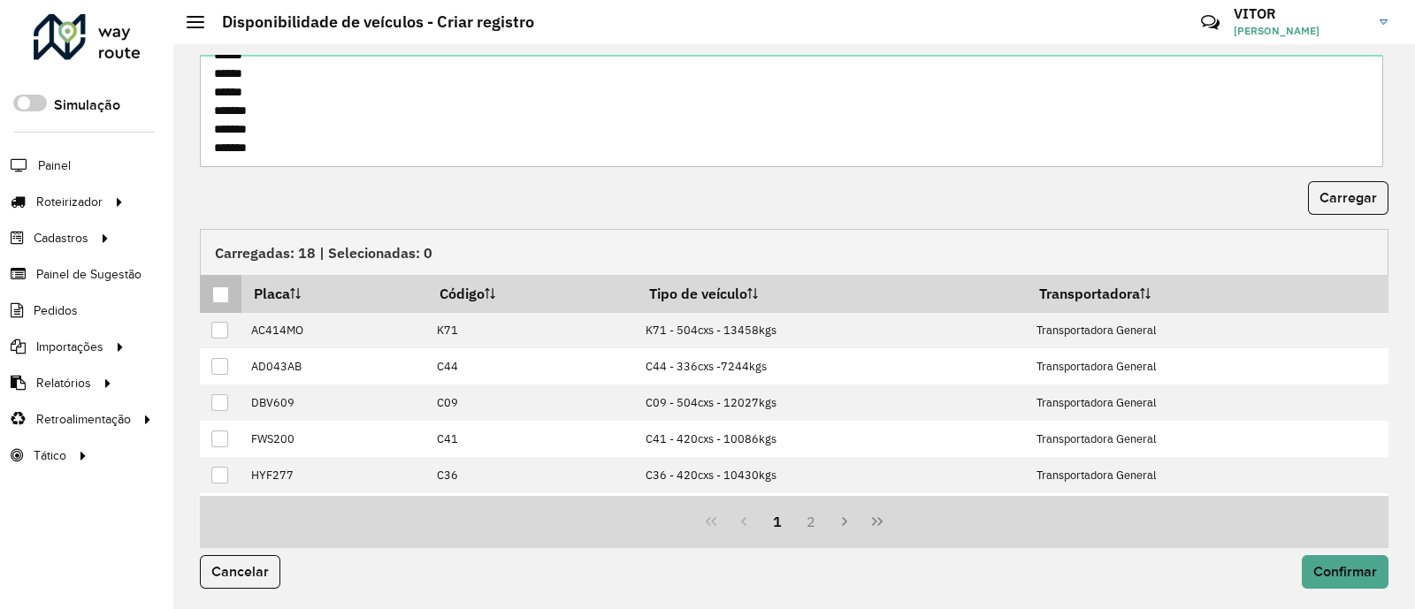
click at [225, 298] on div at bounding box center [220, 294] width 17 height 17
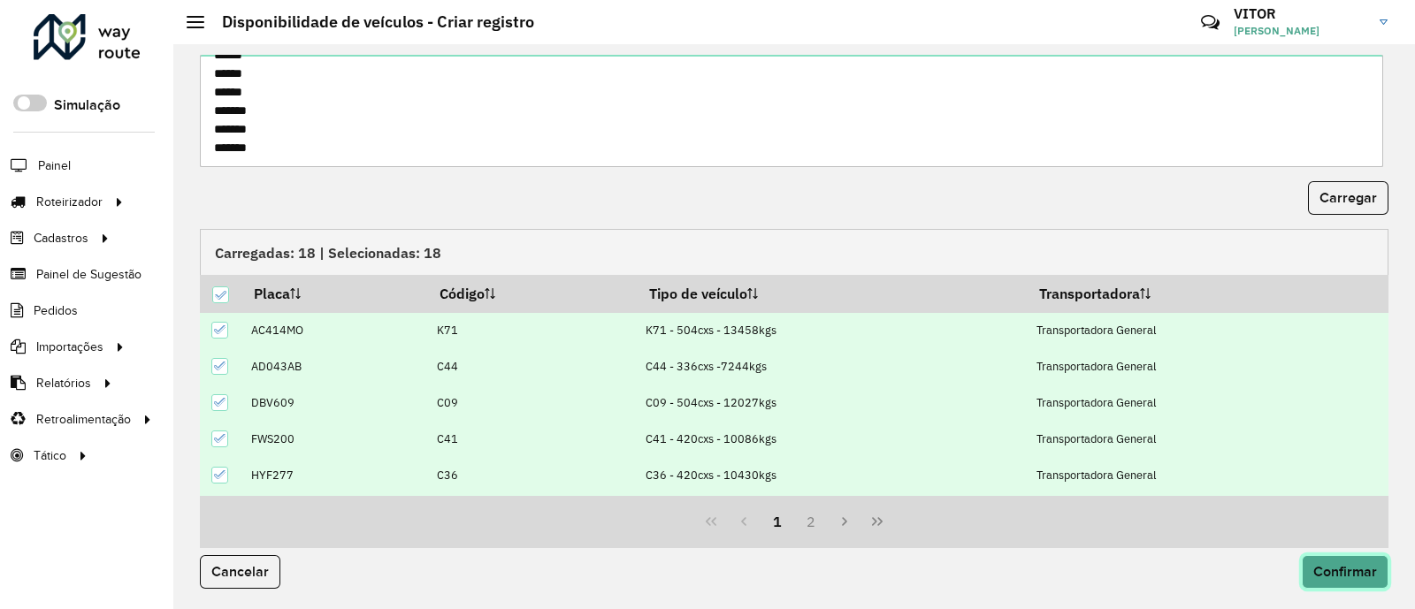
click at [1354, 559] on button "Confirmar" at bounding box center [1344, 572] width 87 height 34
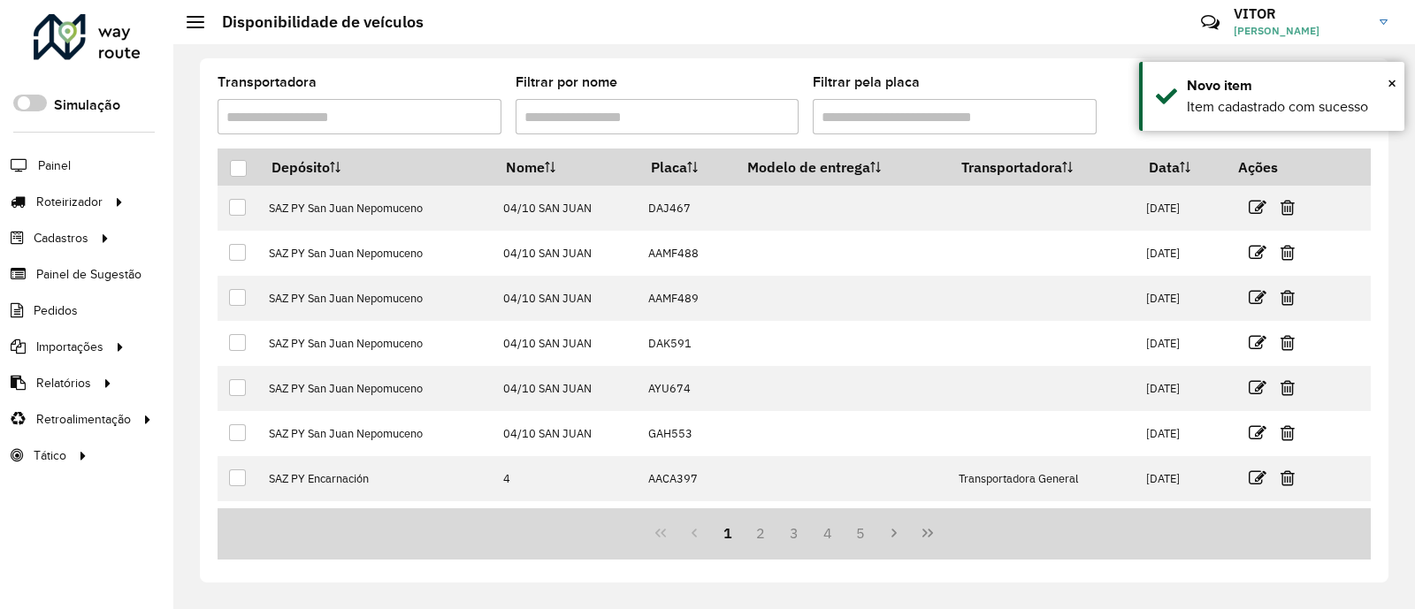
click at [1114, 93] on div "Transportadora Filtrar por nome Filtrar pela placa" at bounding box center [794, 112] width 1153 height 73
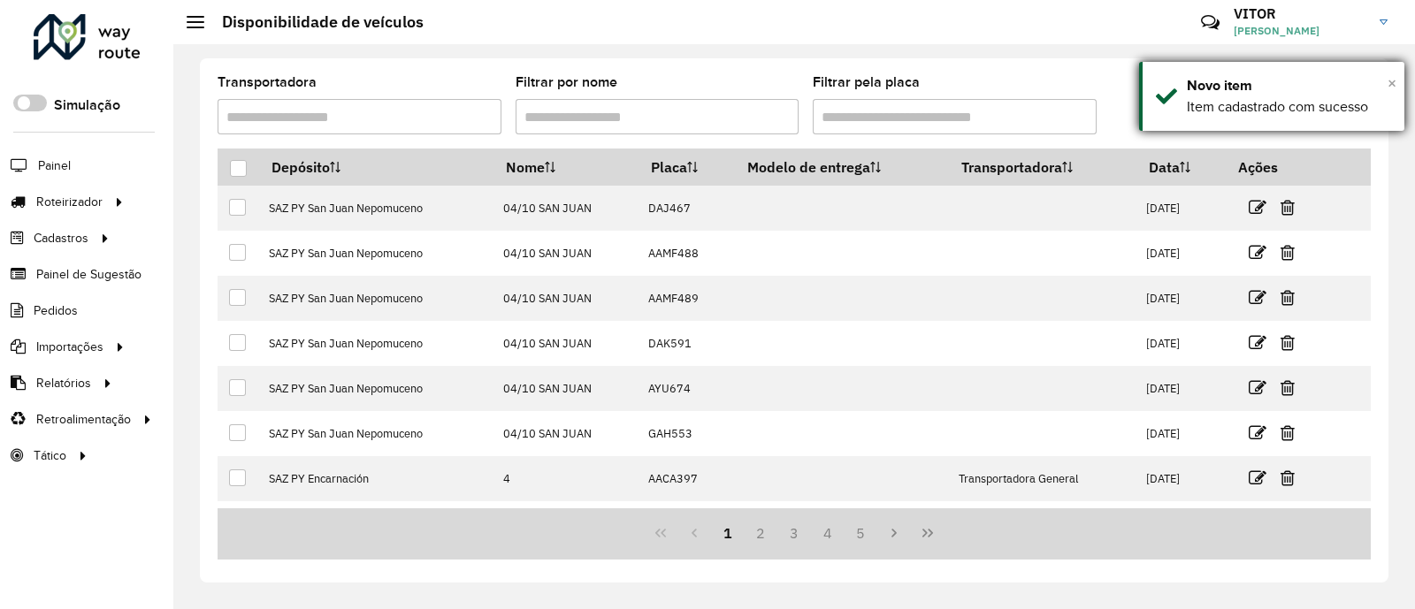
click at [1392, 81] on span "×" at bounding box center [1391, 82] width 9 height 19
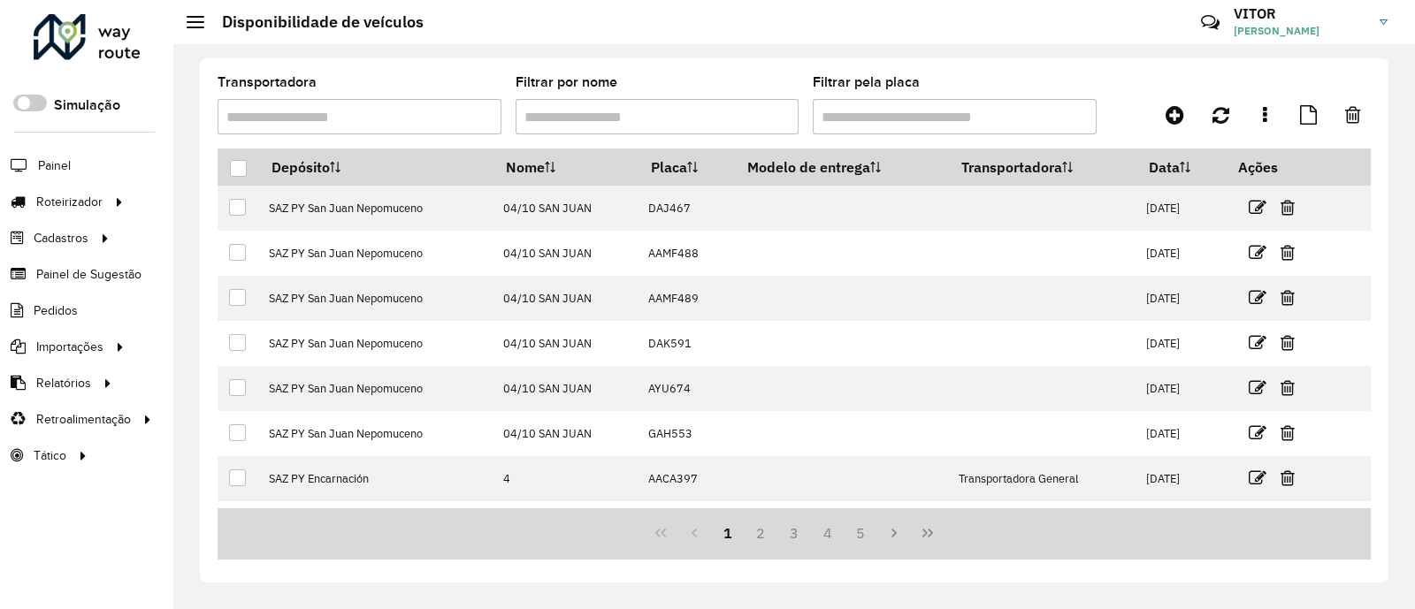
click at [1128, 72] on div "Transportadora Filtrar por nome Filtrar pela placa Depósito Nome Placa Modelo d…" at bounding box center [794, 320] width 1188 height 524
click at [1112, 85] on div "Transportadora Filtrar por nome Filtrar pela placa" at bounding box center [794, 112] width 1153 height 73
click at [257, 201] on link "Entregas" at bounding box center [295, 201] width 217 height 35
click at [223, 204] on span "Entregas" at bounding box center [226, 202] width 50 height 19
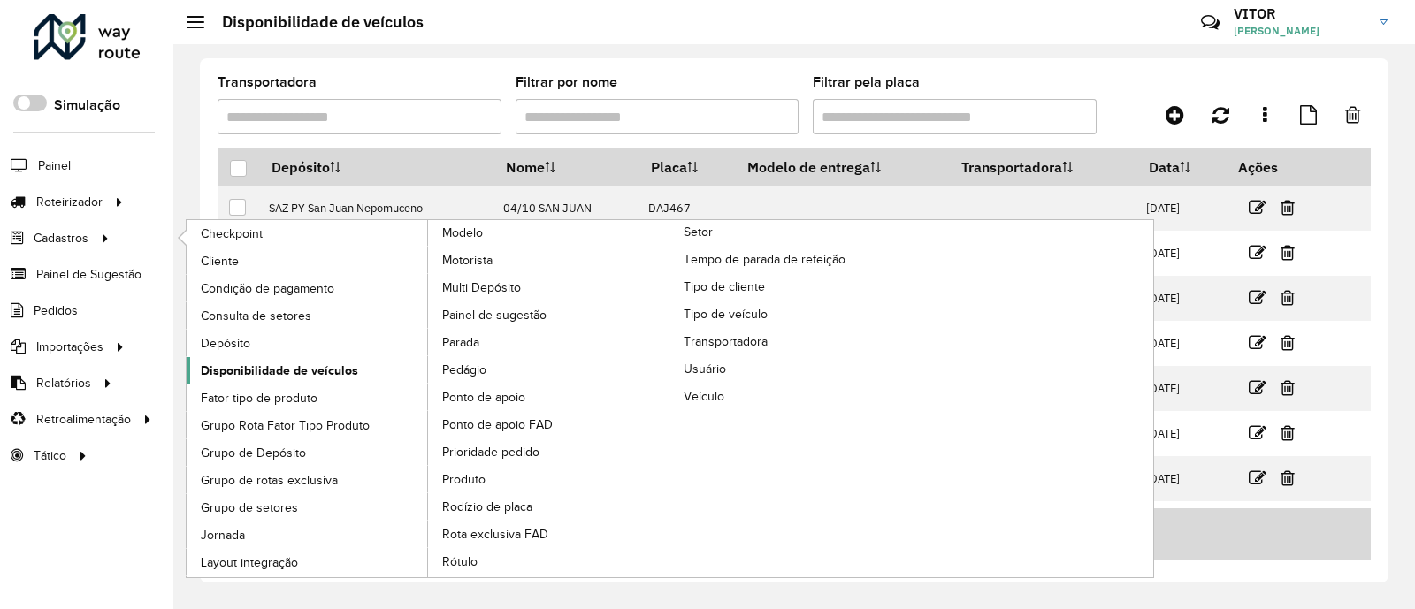
click at [287, 366] on span "Disponibilidade de veículos" at bounding box center [279, 371] width 157 height 19
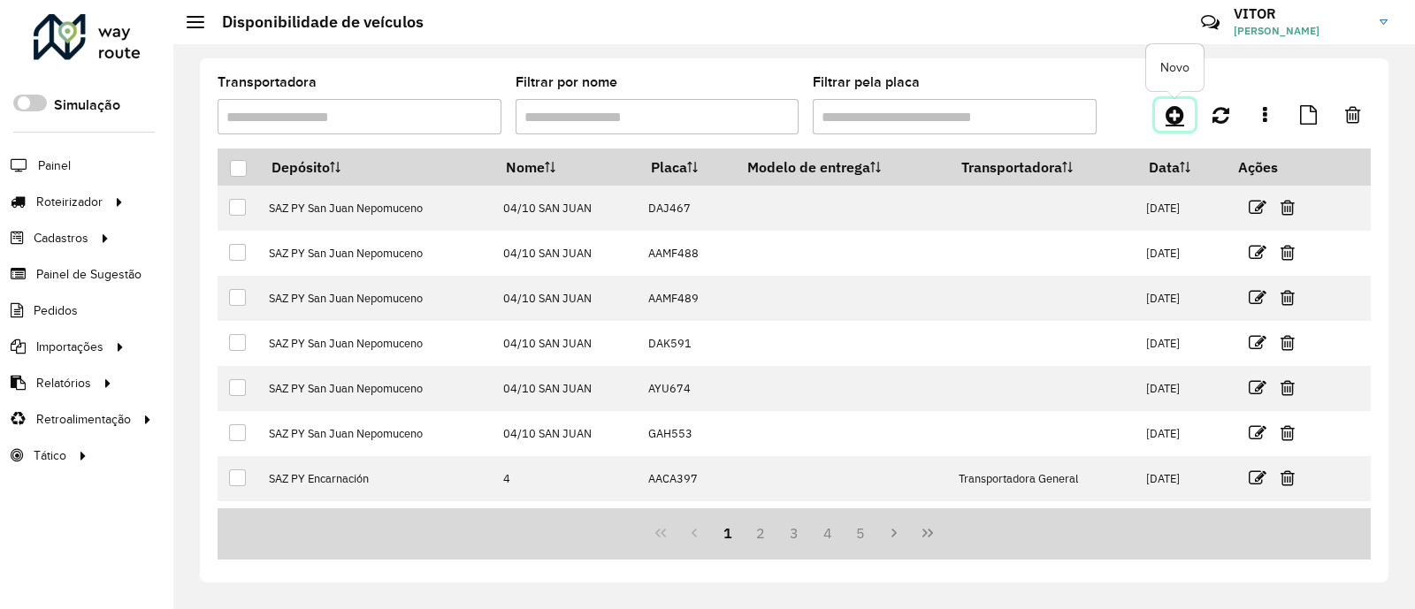
click at [1172, 118] on icon at bounding box center [1174, 114] width 19 height 21
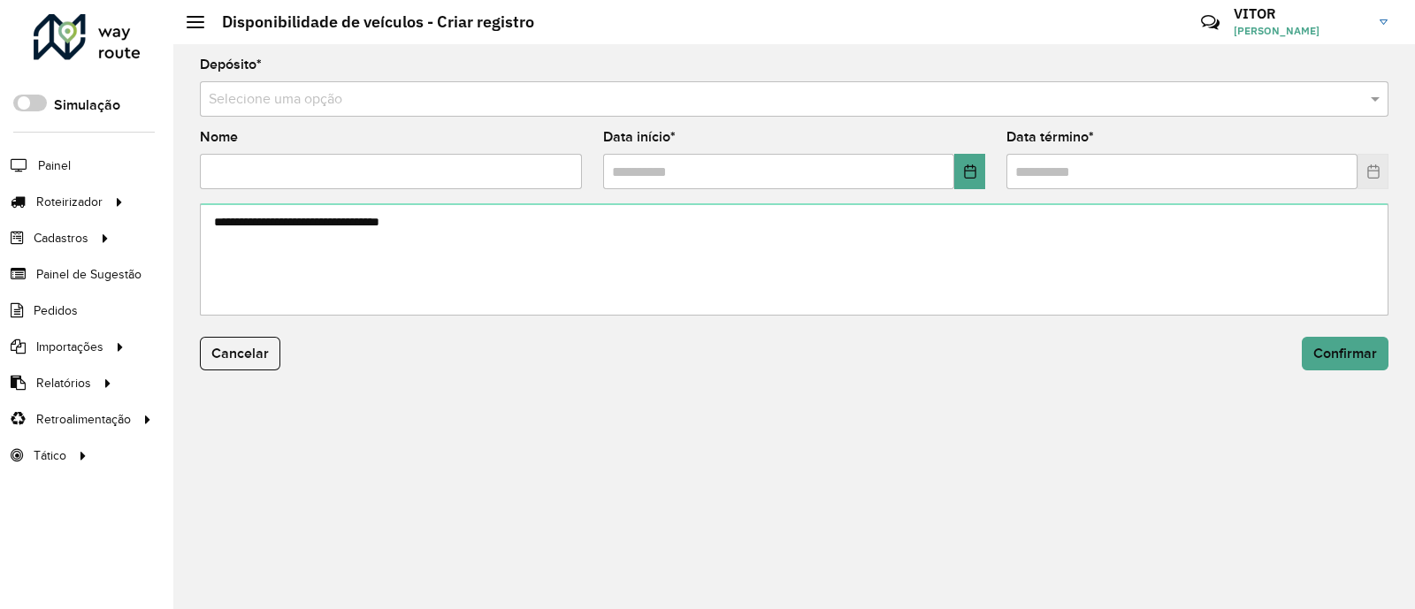
click at [403, 96] on input "text" at bounding box center [776, 99] width 1135 height 21
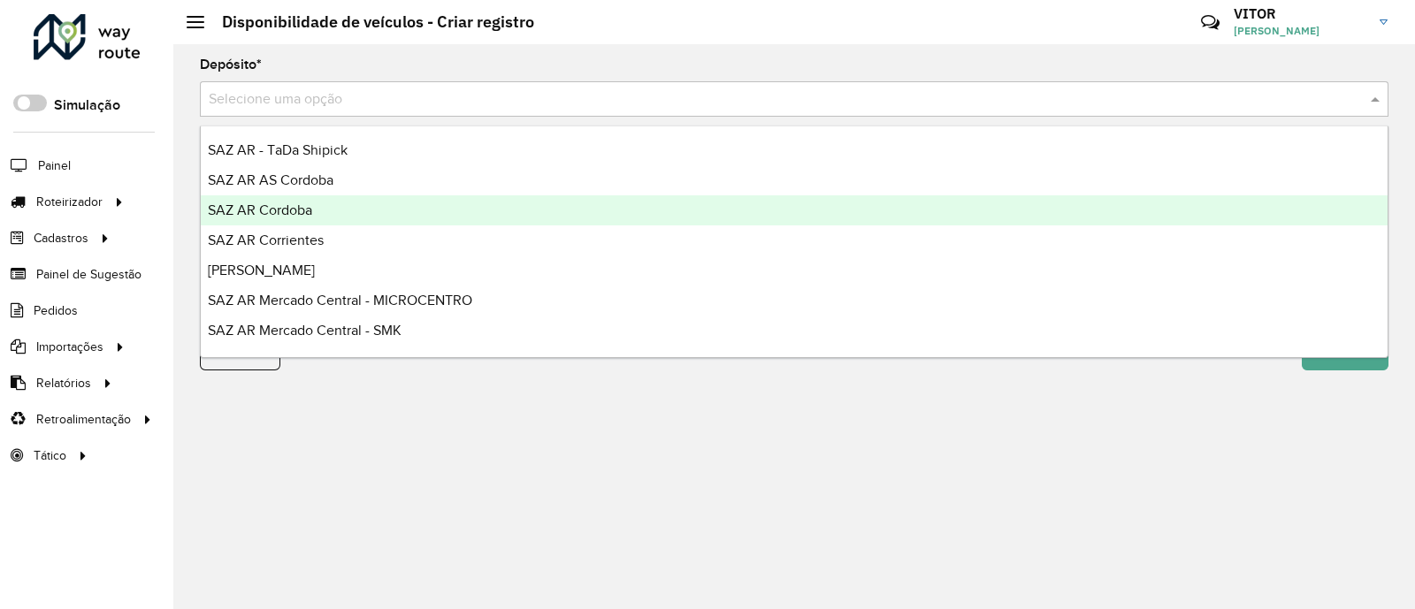
click at [347, 202] on div "SAZ AR Cordoba" at bounding box center [794, 210] width 1187 height 30
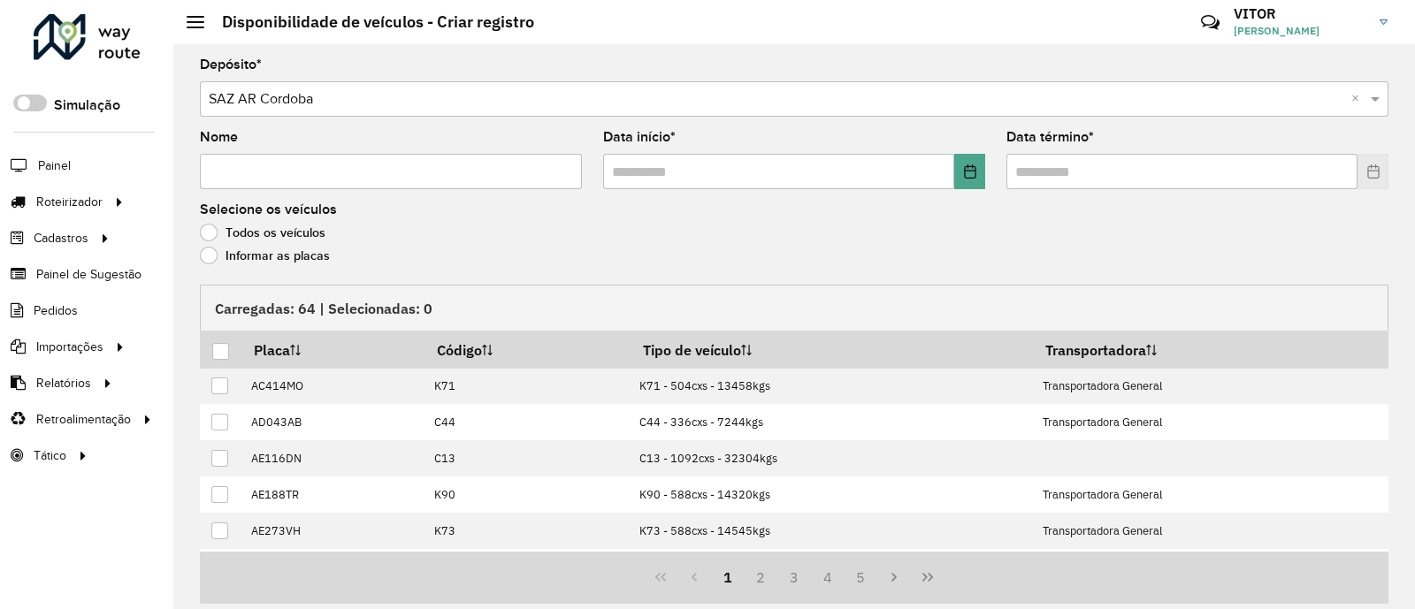
click at [285, 176] on input "Nome" at bounding box center [391, 171] width 382 height 35
click at [290, 173] on input "Nome" at bounding box center [391, 171] width 382 height 35
type input "**"
click at [964, 173] on icon "Choose Date" at bounding box center [970, 171] width 14 height 14
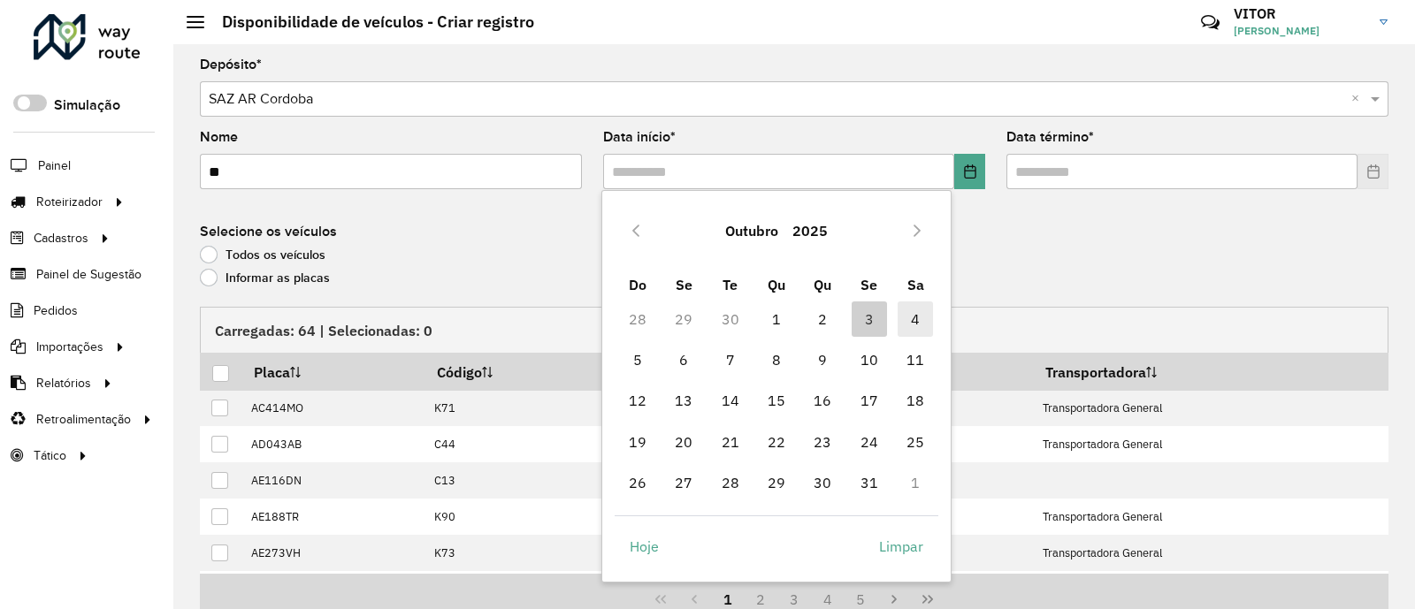
click at [923, 309] on span "4" at bounding box center [914, 318] width 35 height 35
type input "**********"
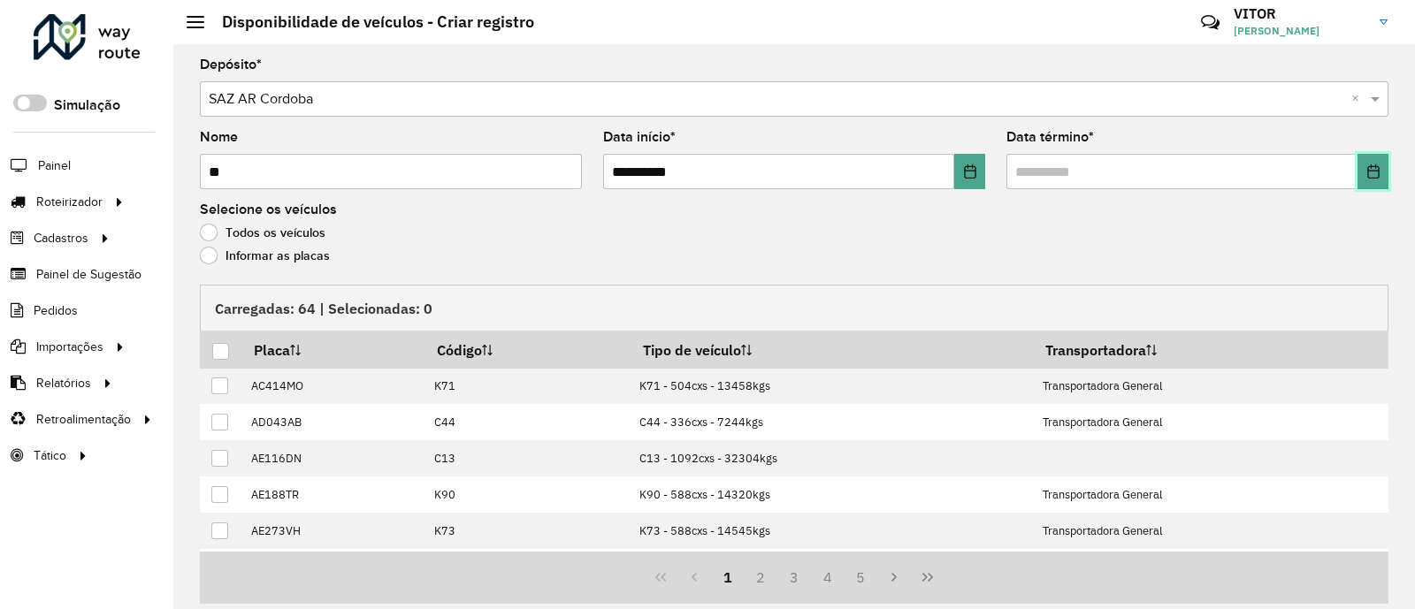
click at [1378, 167] on button "Choose Date" at bounding box center [1372, 171] width 31 height 35
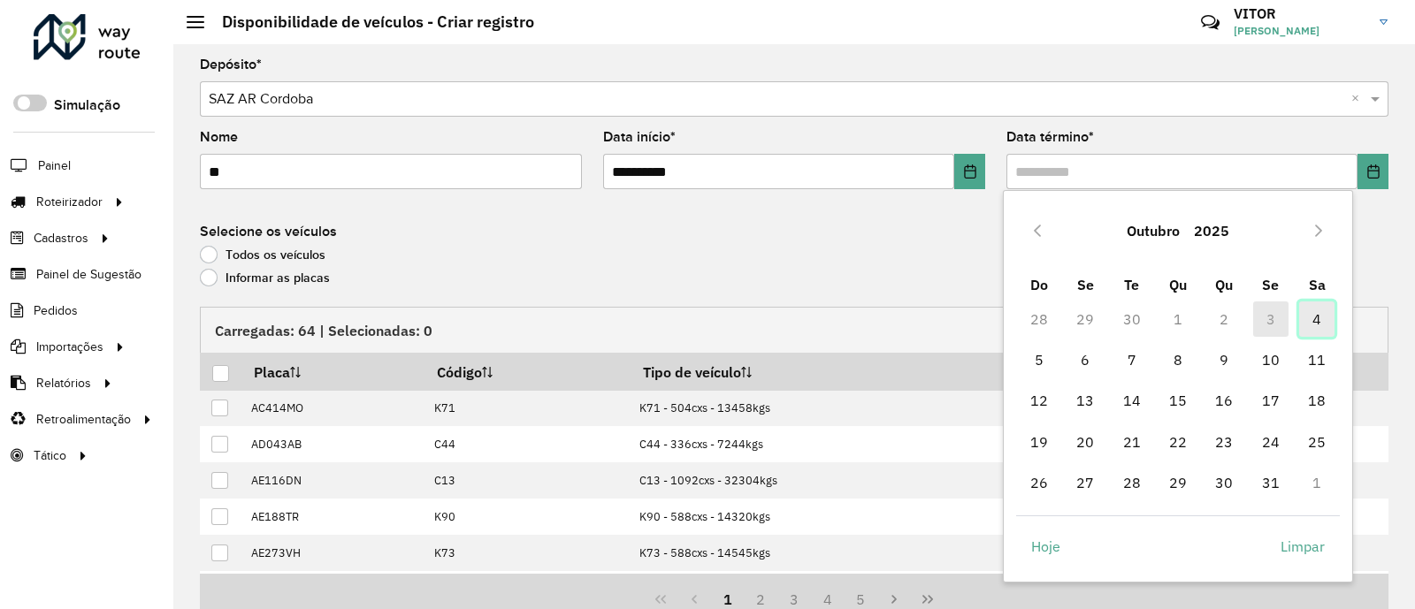
click at [1319, 315] on span "4" at bounding box center [1316, 318] width 35 height 35
type input "**********"
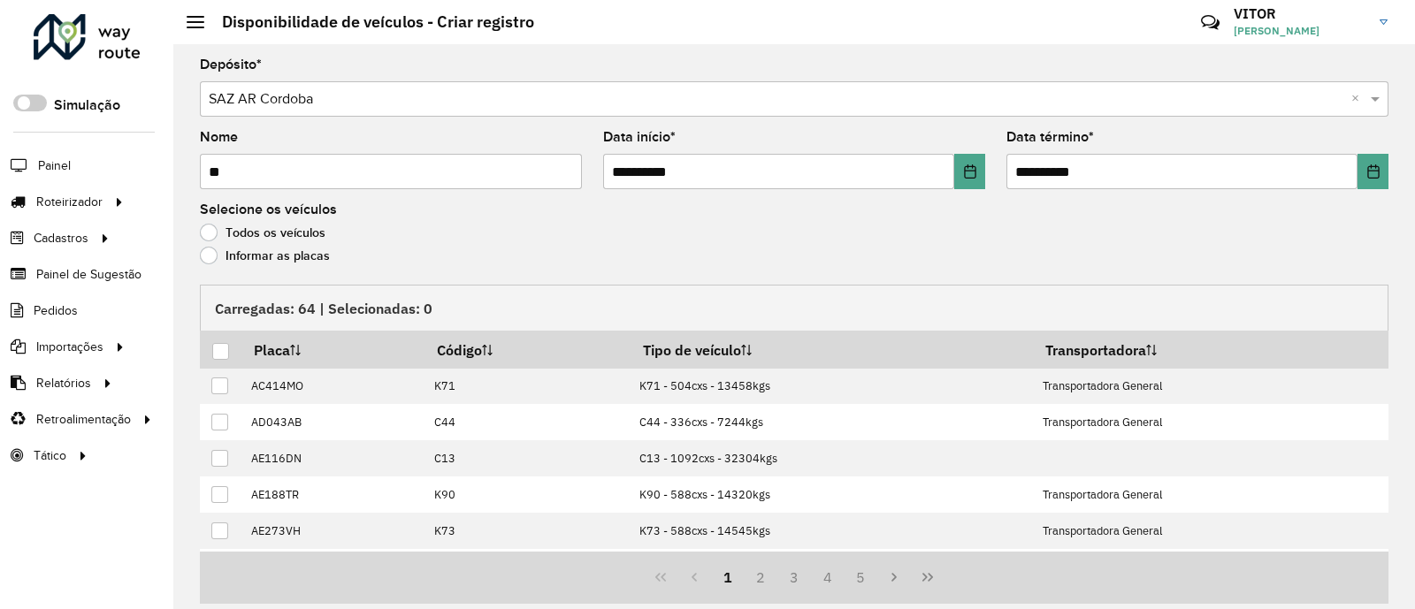
click at [239, 261] on label "Informar as placas" at bounding box center [265, 256] width 130 height 18
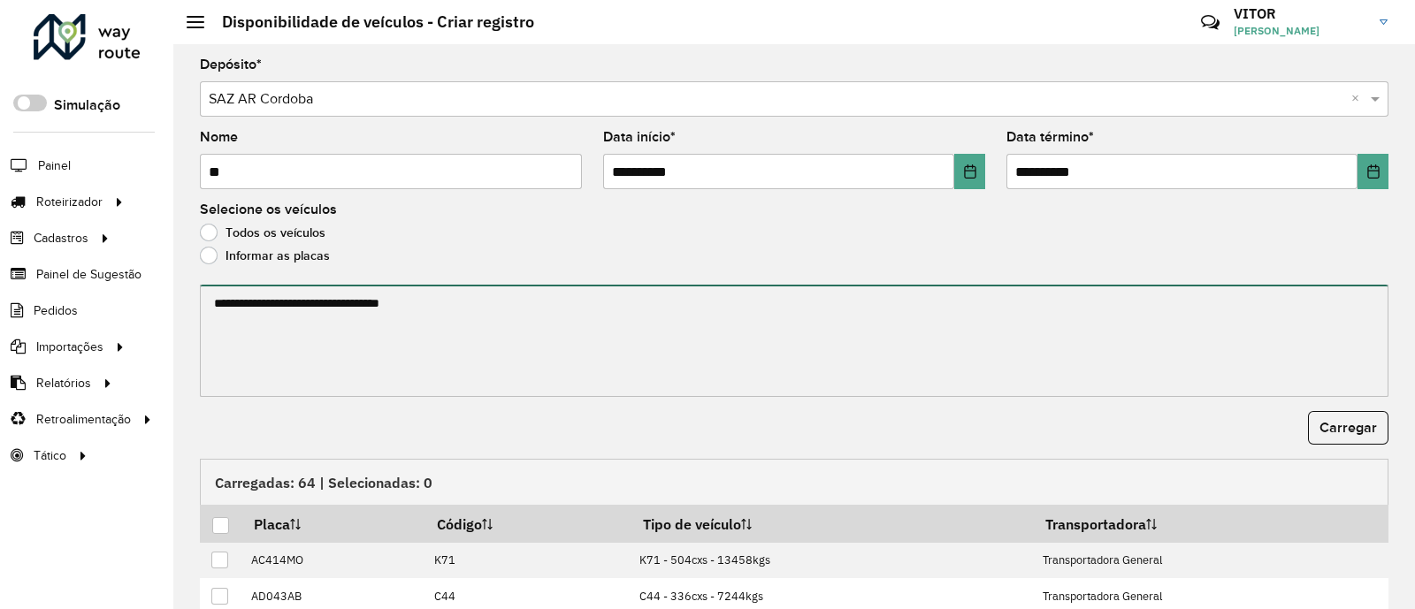
paste textarea "****** ****** ****** ****** ******* ******* ******* ****** ****** ****** ******…"
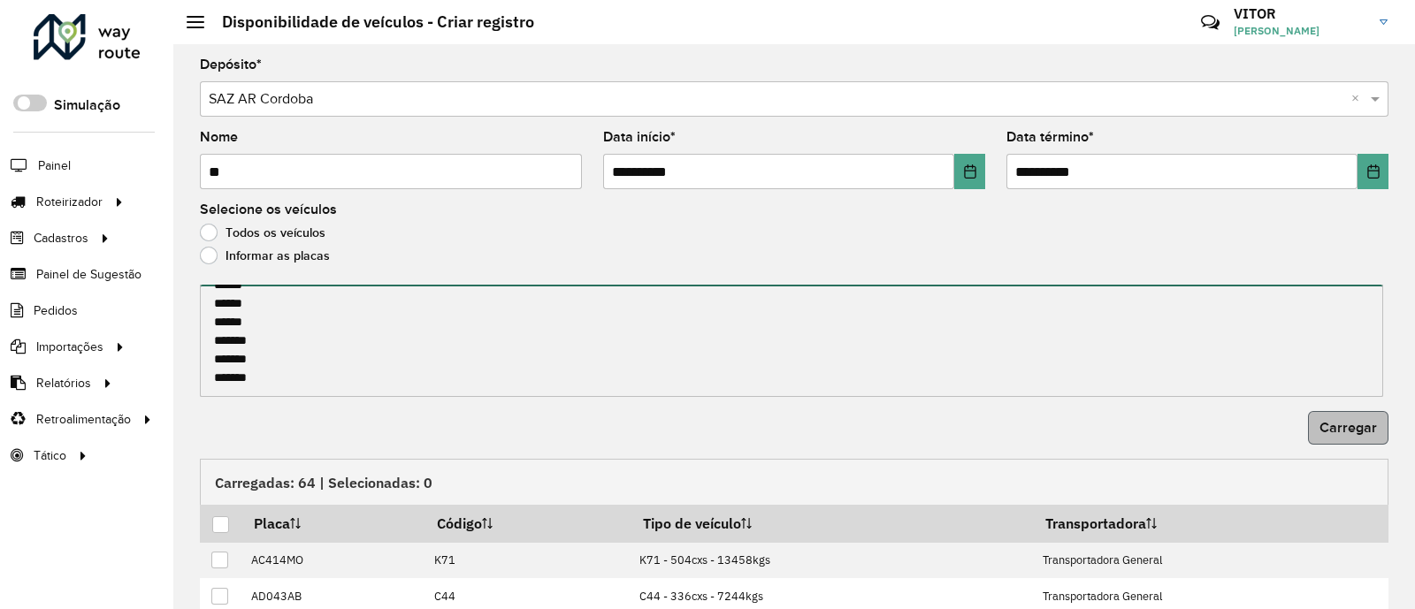
type textarea "****** ****** ****** ****** ******* ******* ******* ****** ****** ****** ******…"
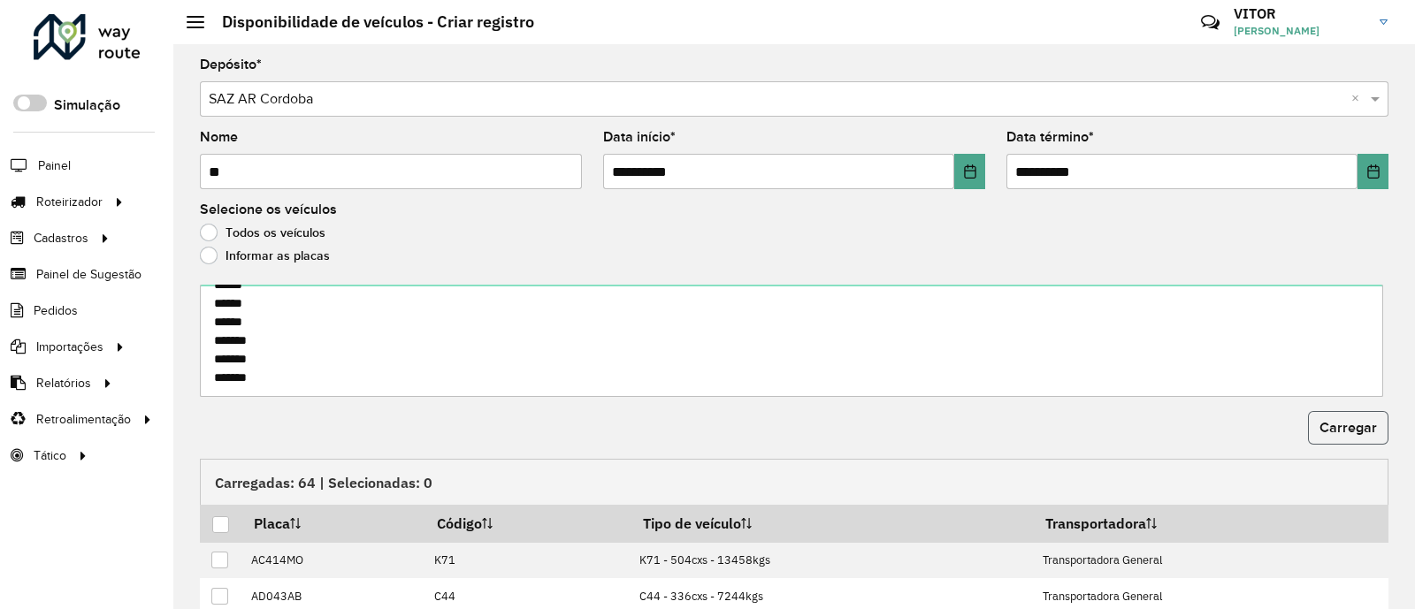
click at [1362, 435] on button "Carregar" at bounding box center [1348, 428] width 80 height 34
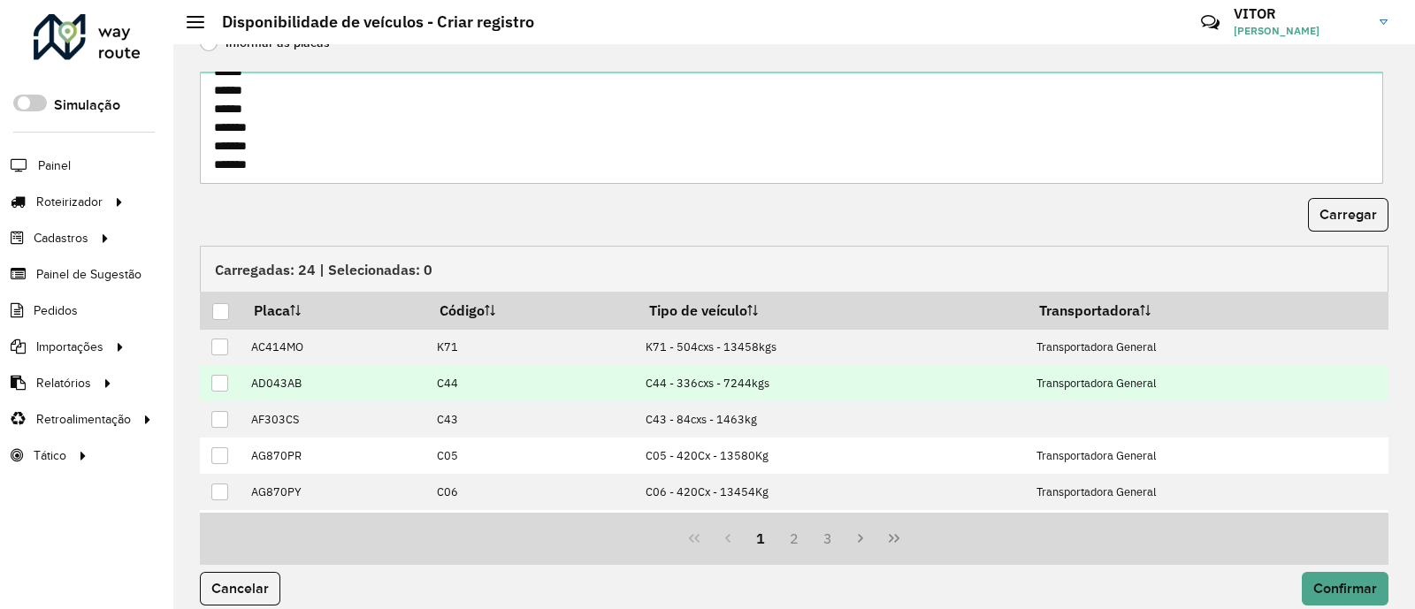
scroll to position [230, 0]
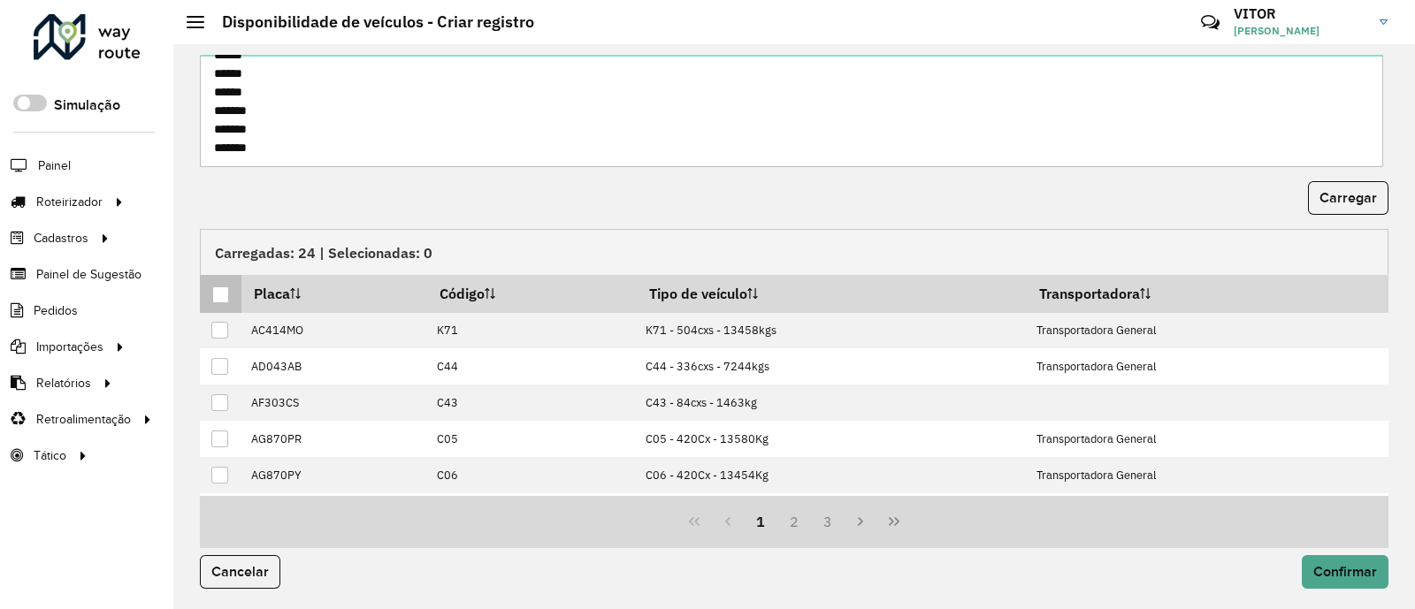
click at [217, 293] on div at bounding box center [220, 294] width 17 height 17
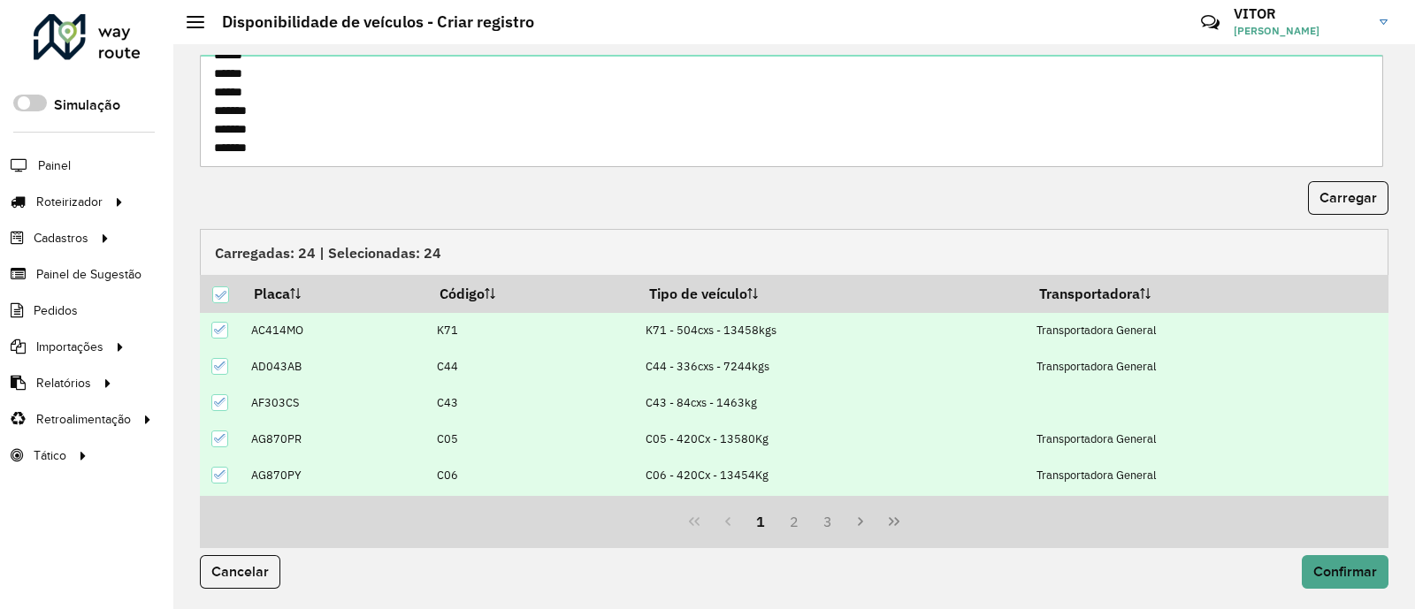
click at [413, 202] on div "Carregar" at bounding box center [794, 198] width 1188 height 34
click at [1353, 561] on button "Confirmar" at bounding box center [1344, 572] width 87 height 34
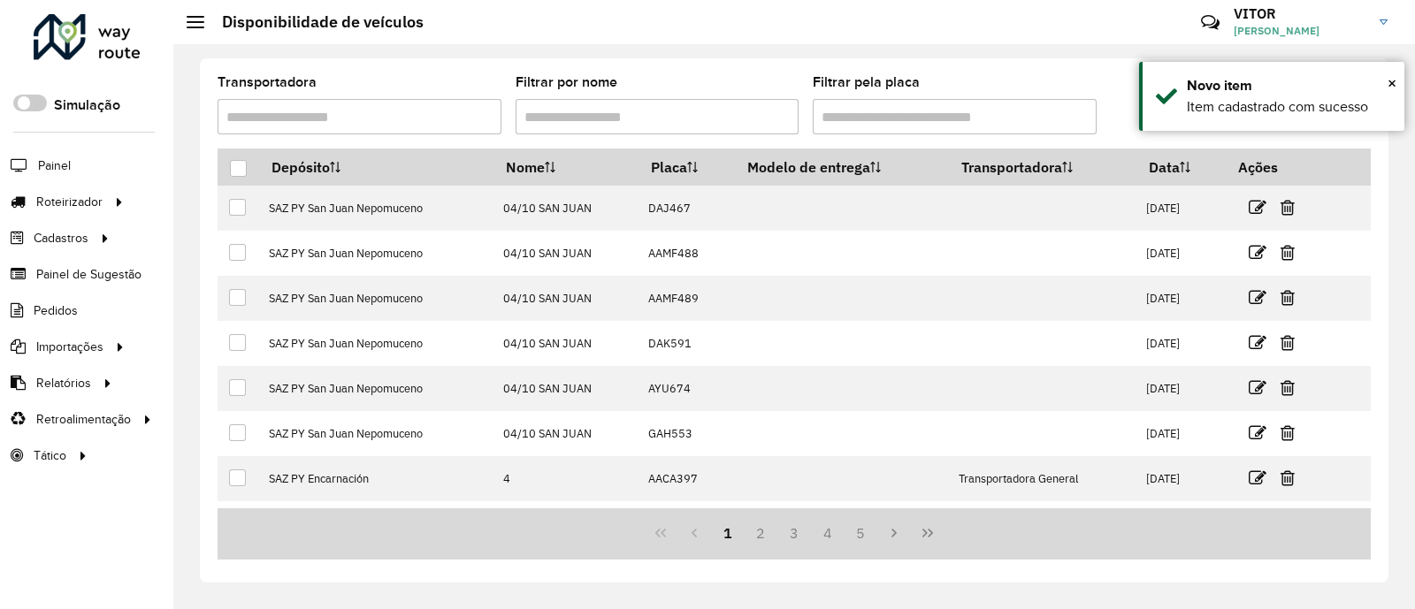
click at [1095, 83] on div "Filtrar pela placa" at bounding box center [955, 105] width 284 height 58
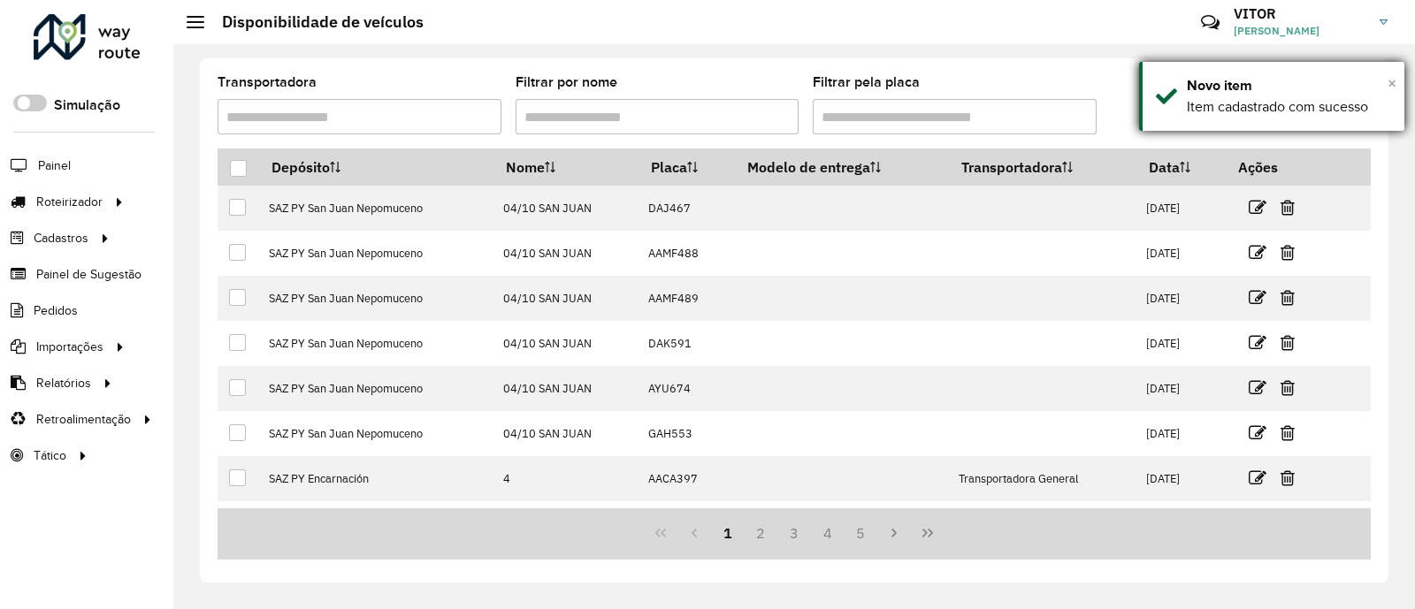
click at [1393, 80] on span "×" at bounding box center [1391, 82] width 9 height 19
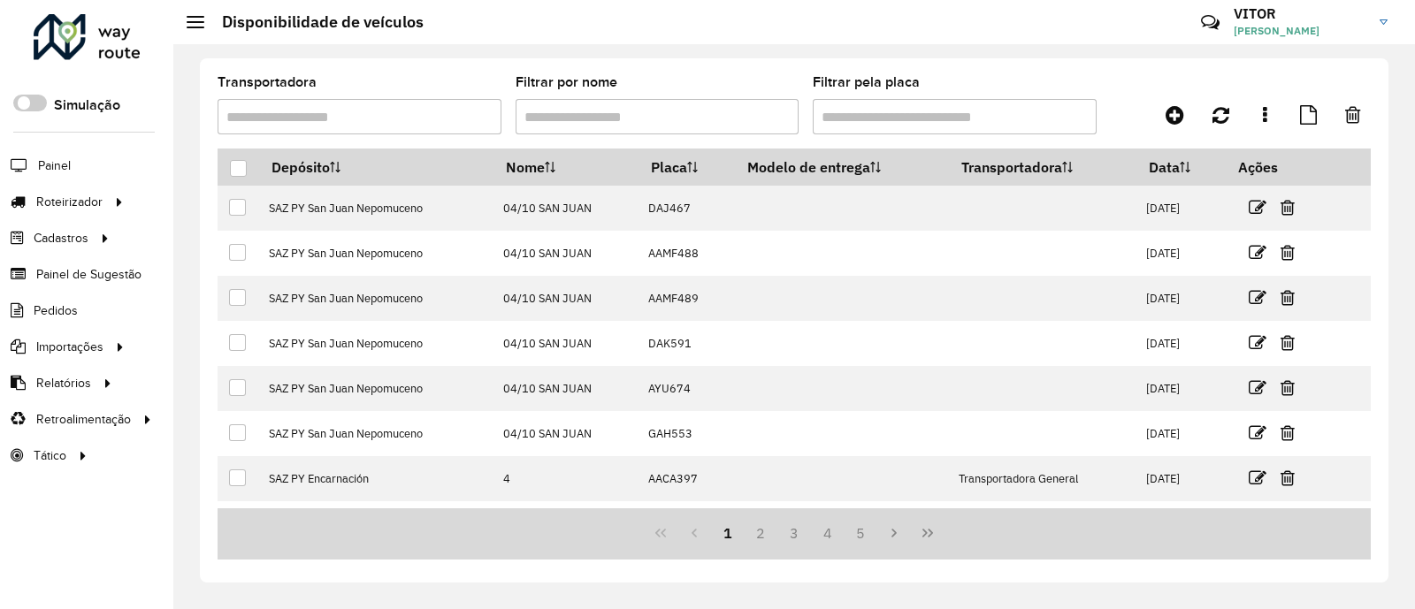
click at [1114, 86] on div "Transportadora Filtrar por nome Filtrar pela placa" at bounding box center [794, 112] width 1153 height 73
click at [106, 199] on div at bounding box center [119, 202] width 27 height 19
click at [212, 195] on span "Entregas" at bounding box center [226, 202] width 50 height 19
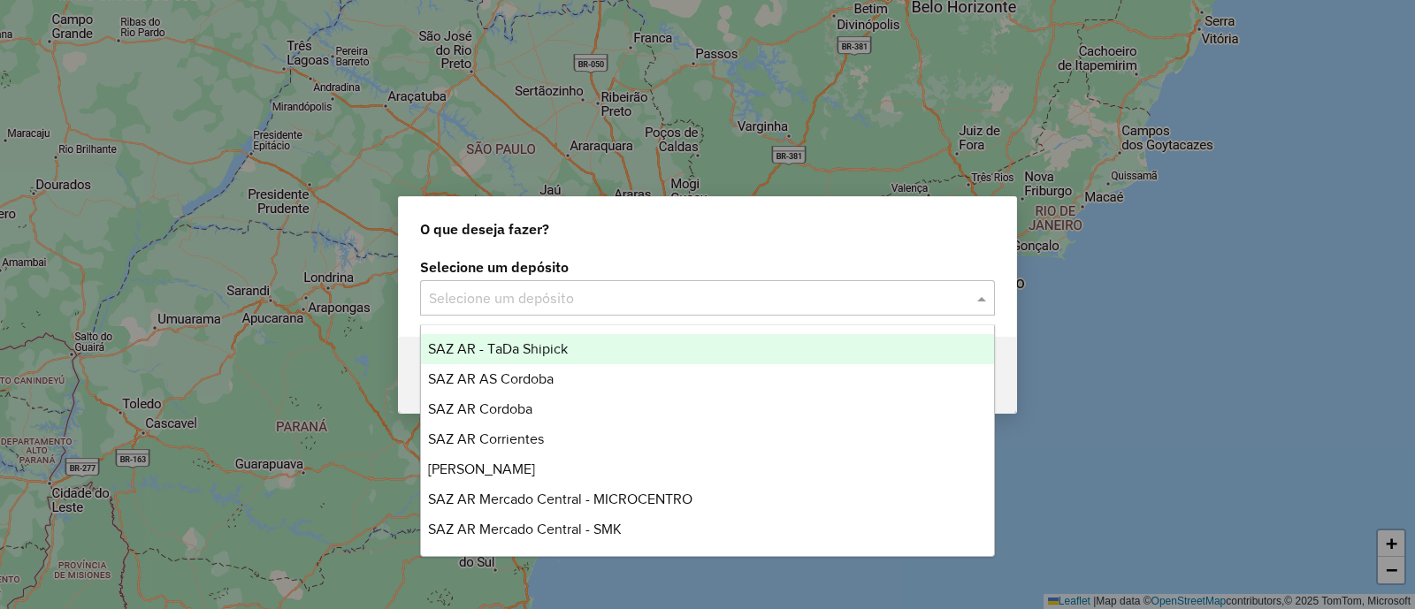
click at [478, 301] on input "text" at bounding box center [690, 298] width 522 height 21
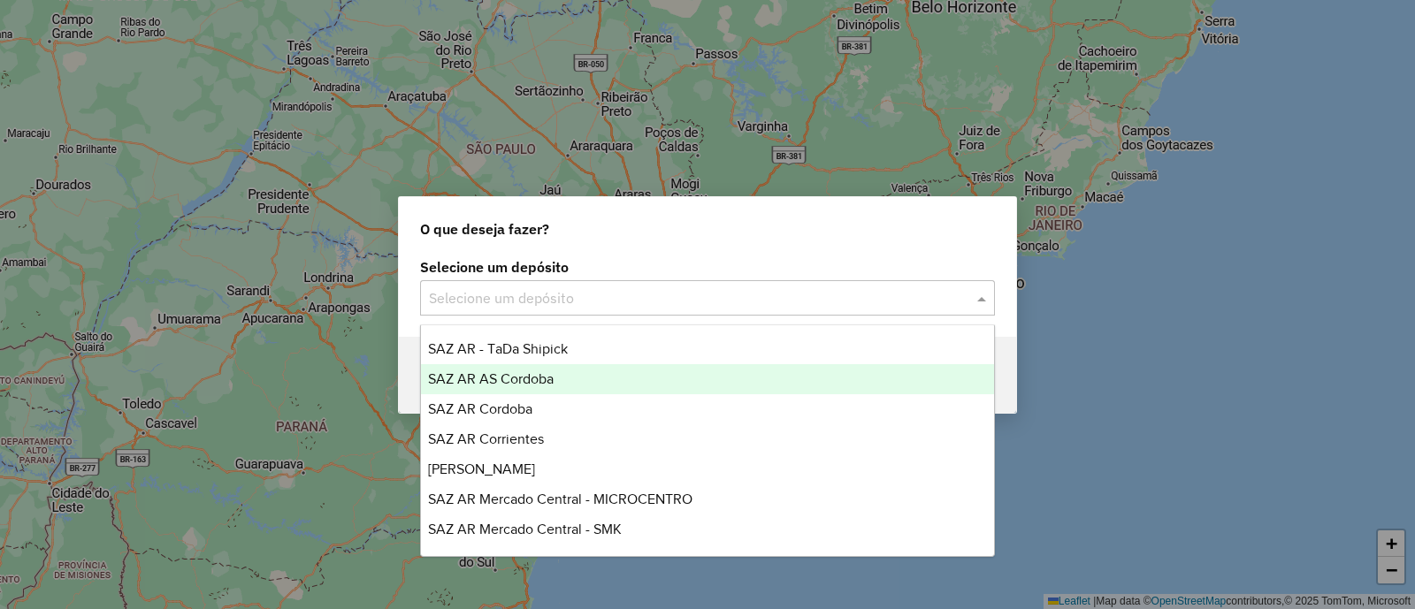
click at [596, 368] on div "SAZ AR AS Cordoba" at bounding box center [707, 379] width 573 height 30
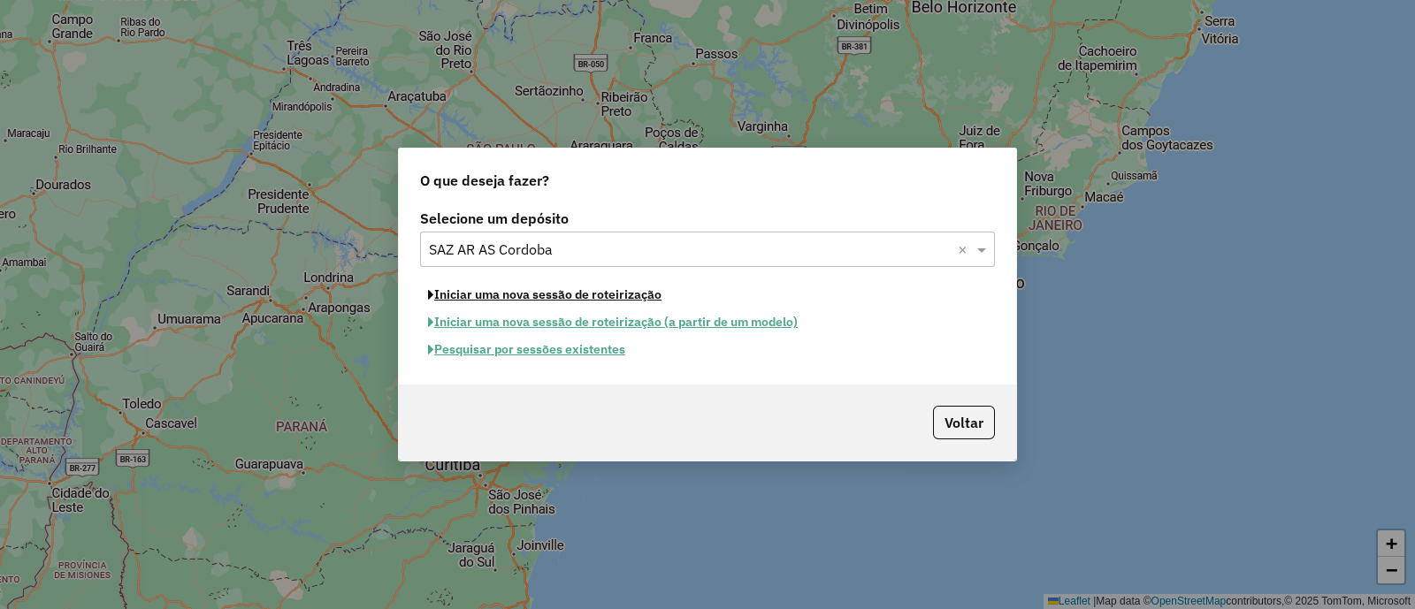
click at [538, 298] on button "Iniciar uma nova sessão de roteirização" at bounding box center [544, 294] width 249 height 27
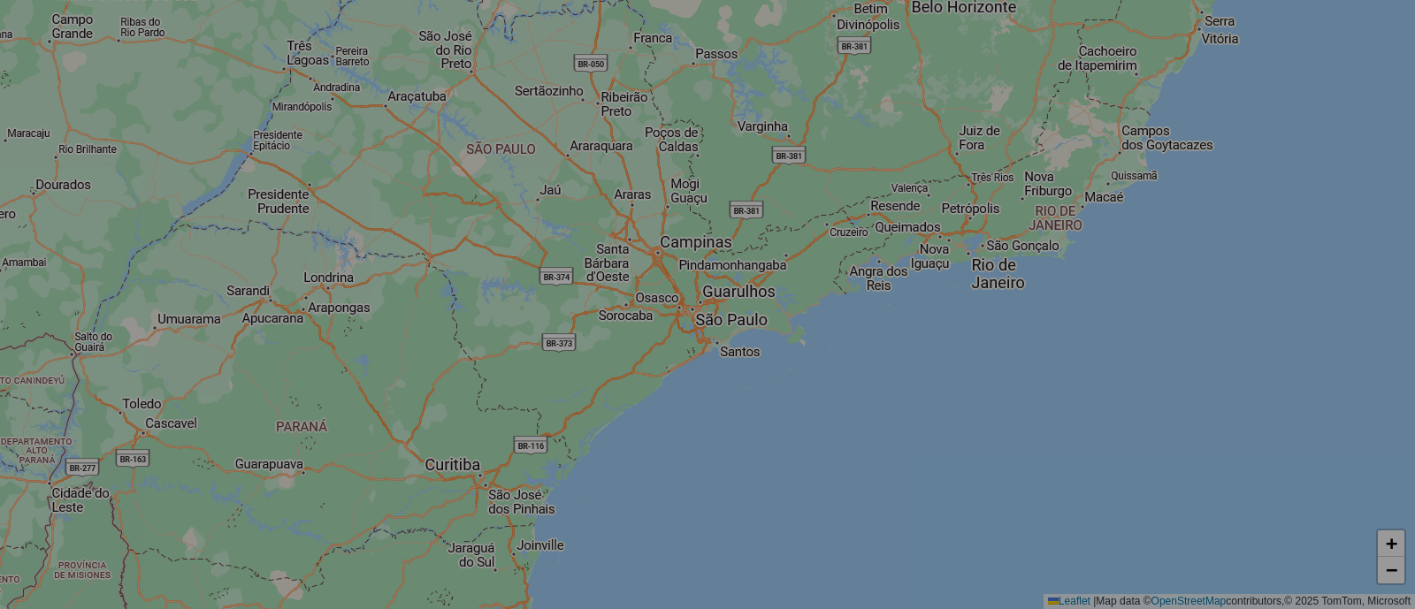
select select "*"
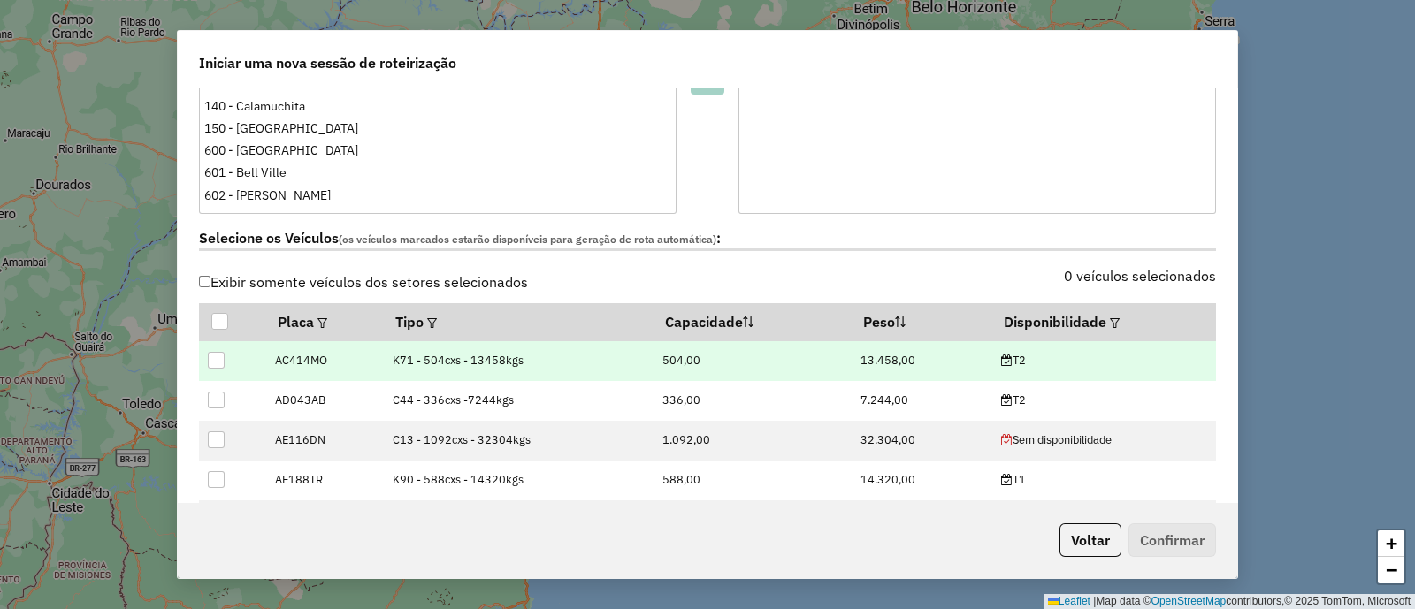
scroll to position [553, 0]
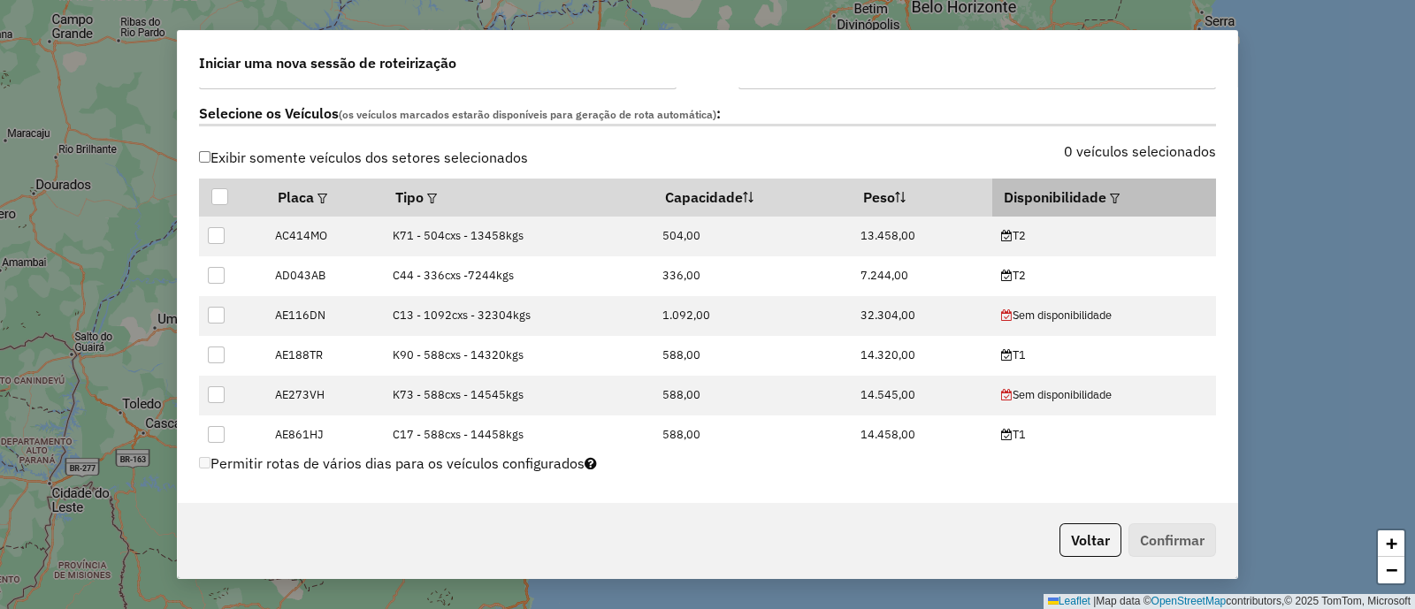
click at [1106, 196] on div at bounding box center [1112, 197] width 13 height 21
click at [1110, 196] on em at bounding box center [1115, 199] width 10 height 10
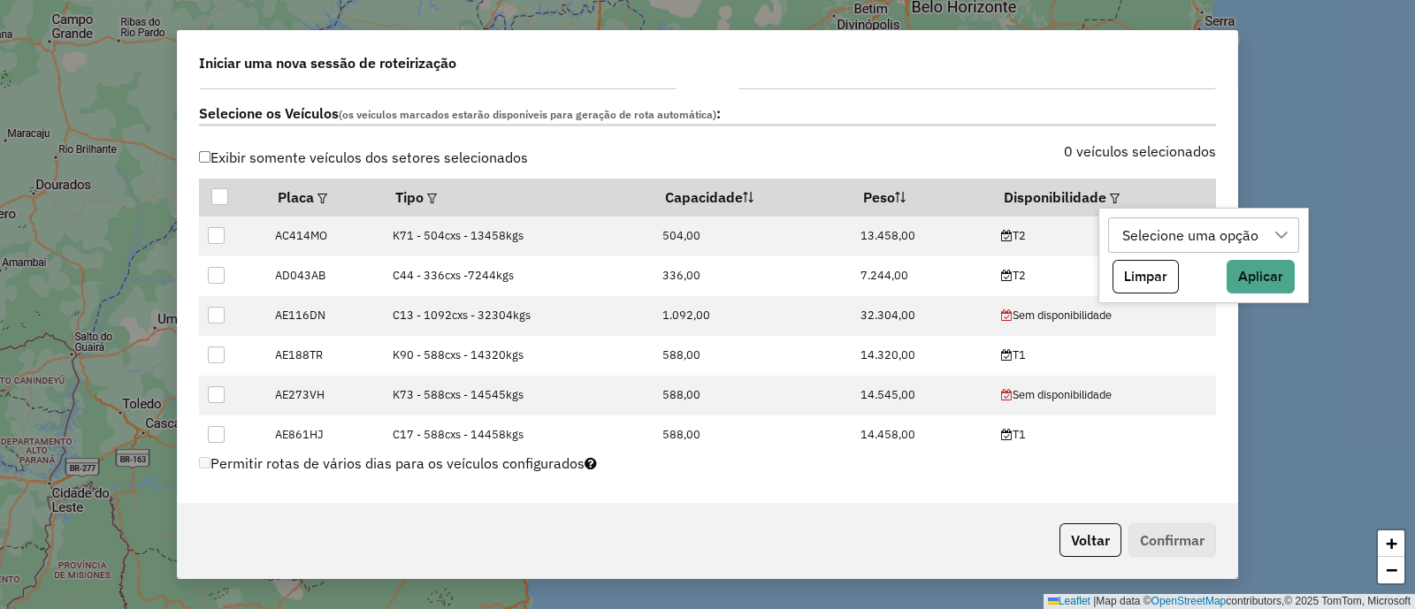
click at [1137, 232] on div "Selecione uma opção" at bounding box center [1190, 235] width 149 height 34
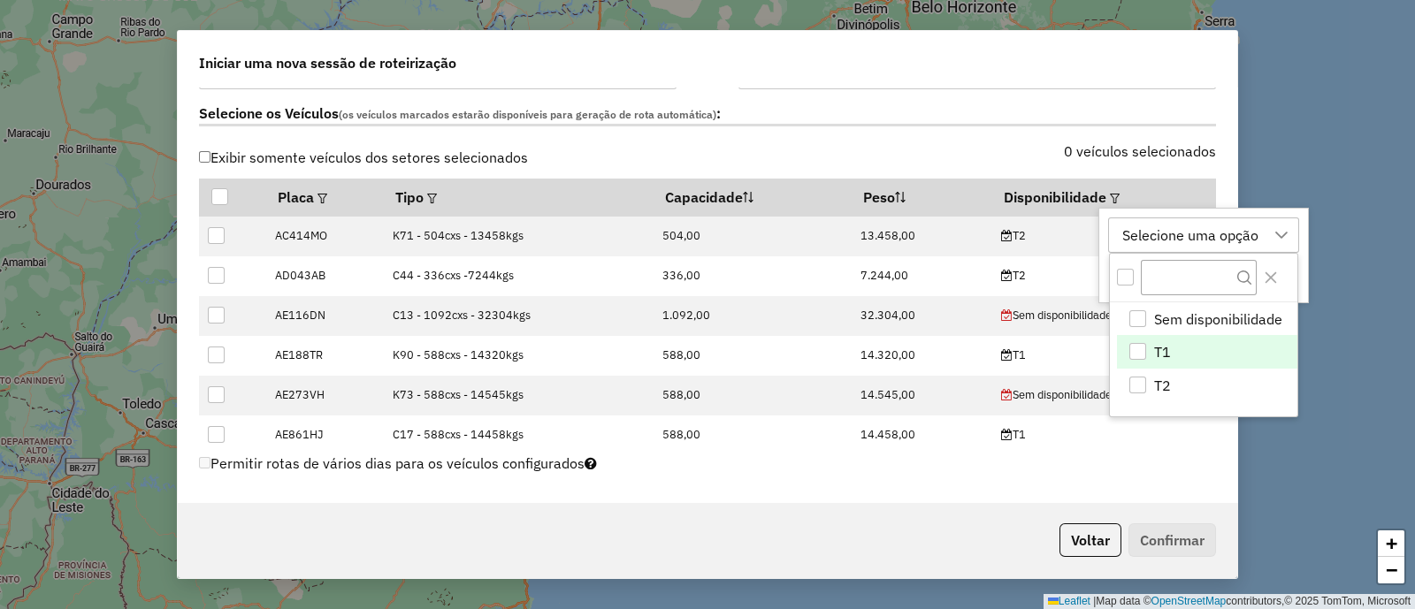
click at [1224, 347] on li "T1" at bounding box center [1207, 352] width 180 height 34
click at [1268, 275] on icon "Close" at bounding box center [1270, 277] width 11 height 11
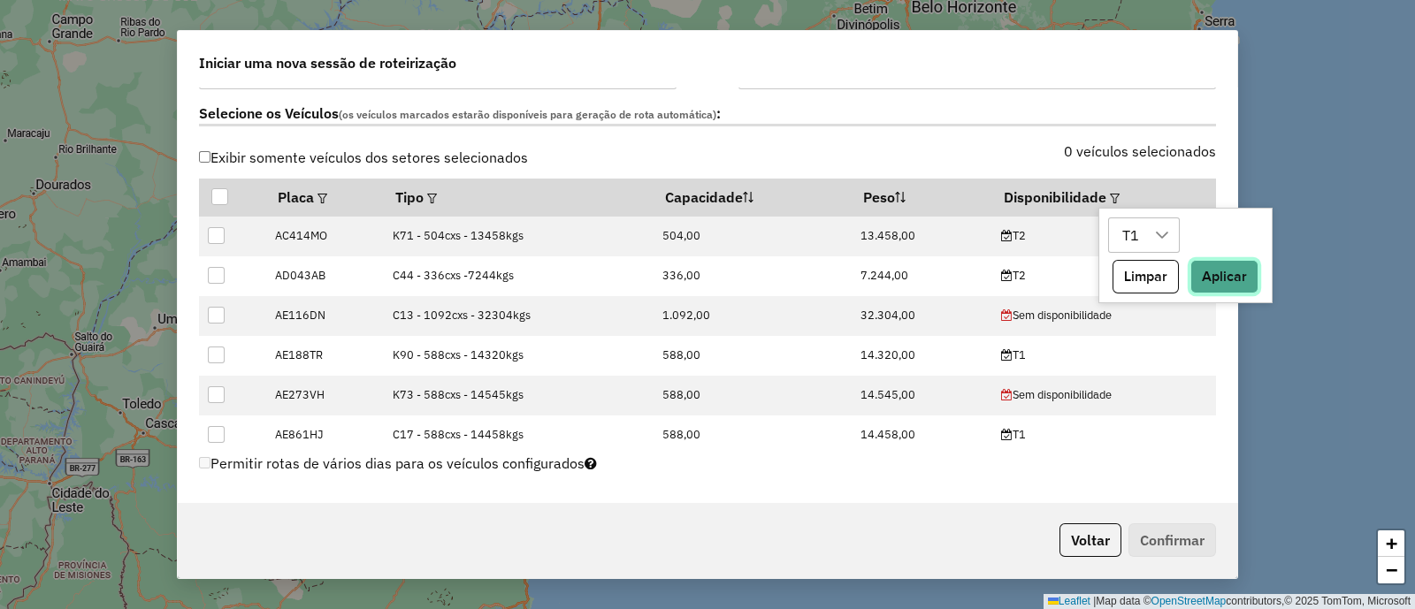
click at [1213, 275] on button "Aplicar" at bounding box center [1224, 277] width 68 height 34
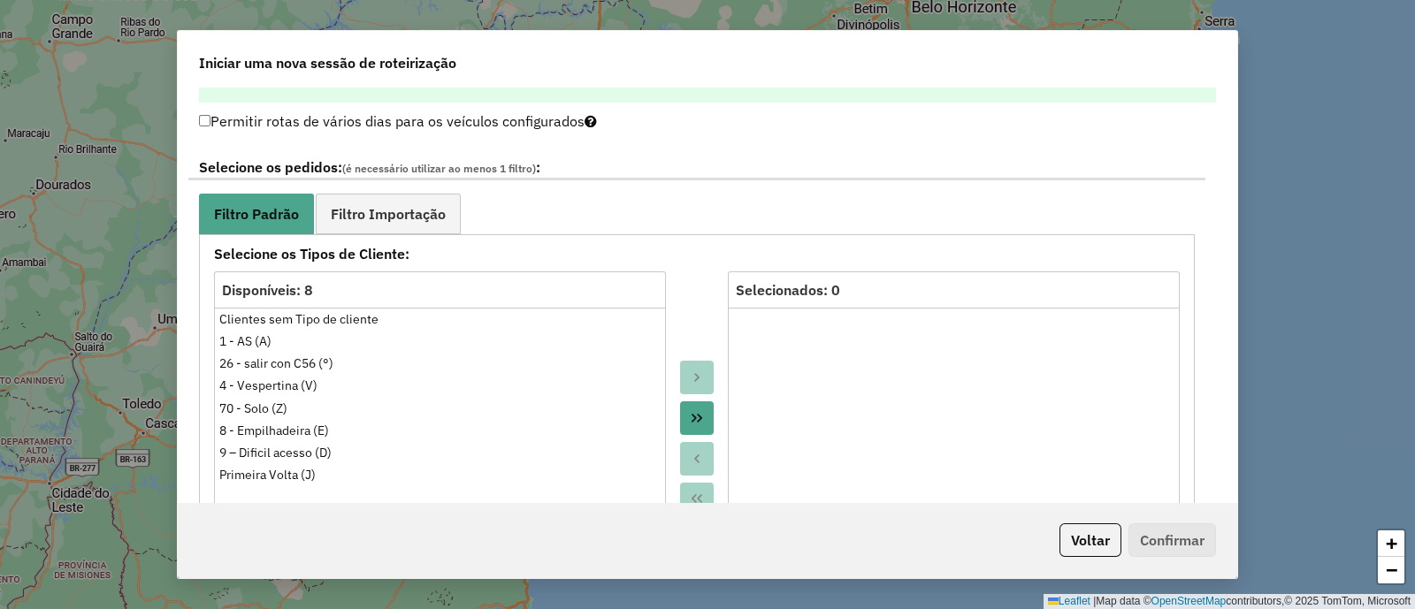
scroll to position [995, 0]
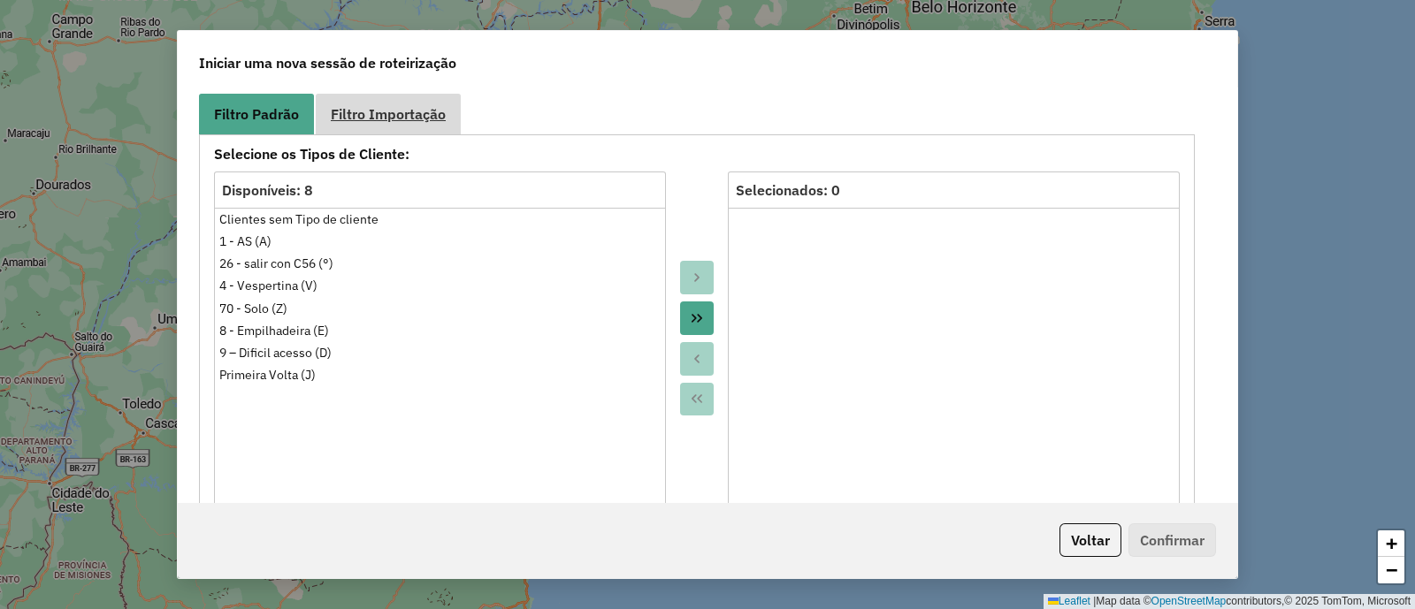
click at [373, 125] on link "Filtro Importação" at bounding box center [388, 114] width 145 height 40
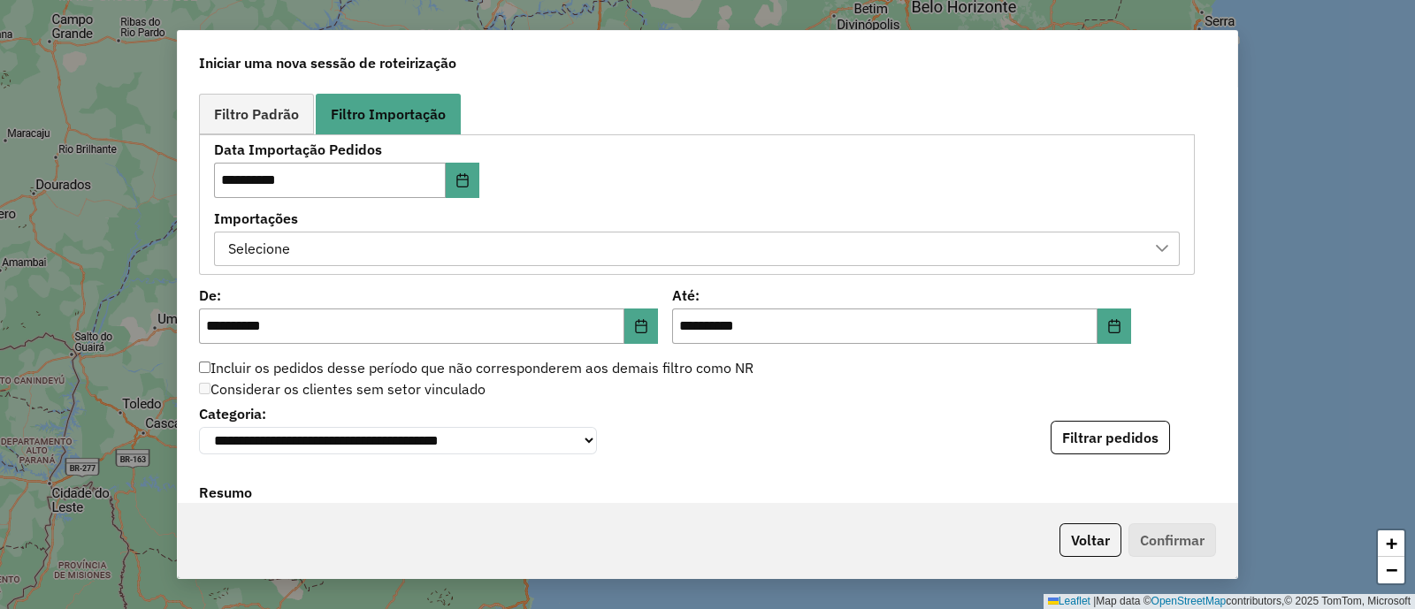
click at [544, 242] on div "Selecione" at bounding box center [683, 250] width 923 height 34
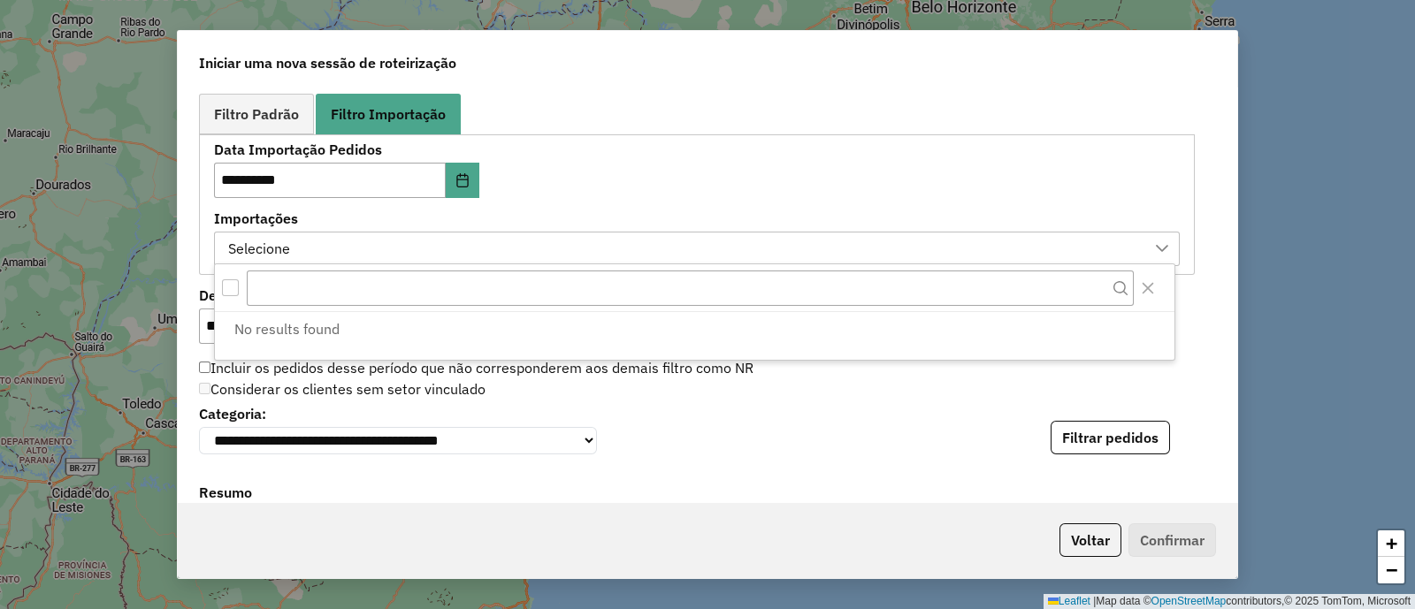
scroll to position [12, 81]
click at [585, 195] on div "**********" at bounding box center [415, 170] width 402 height 55
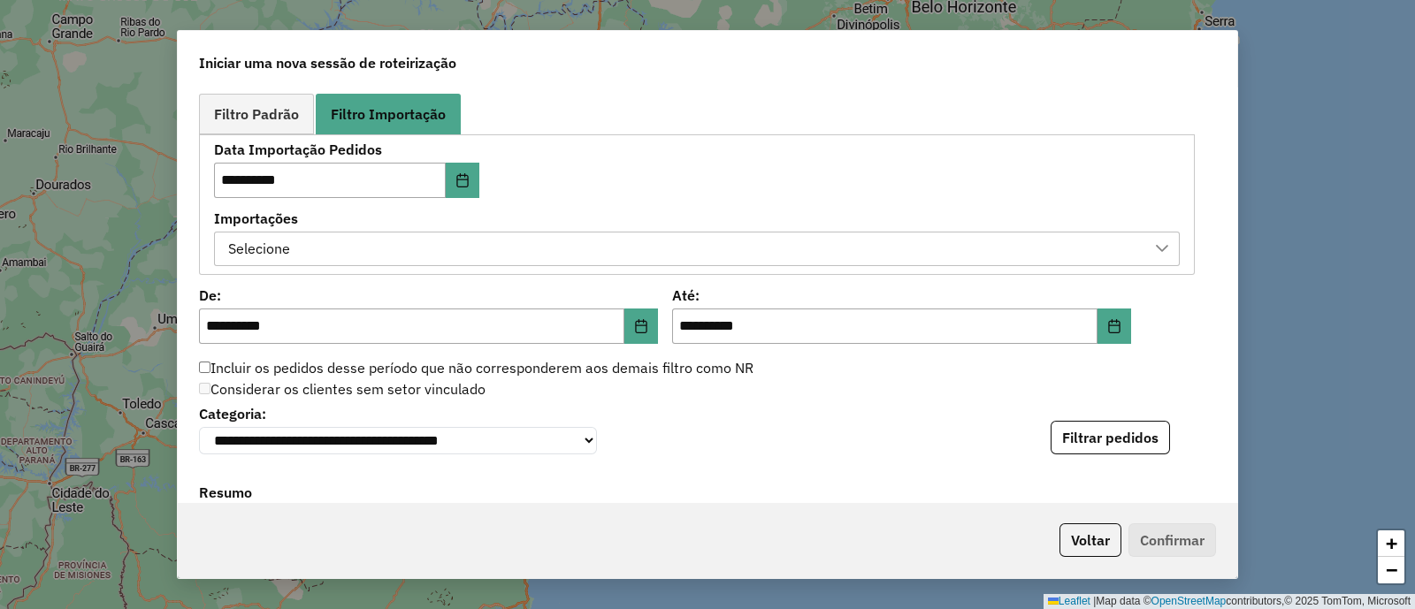
click at [485, 252] on div "Selecione" at bounding box center [683, 250] width 923 height 34
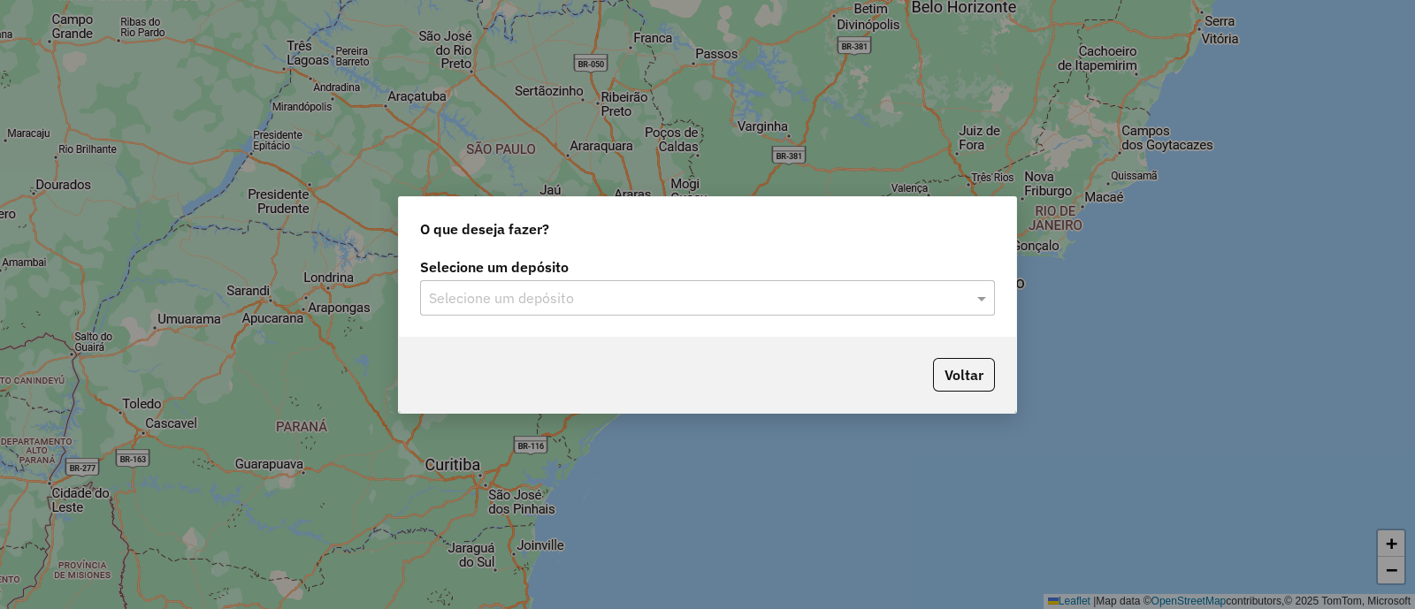
click at [576, 290] on input "text" at bounding box center [690, 298] width 522 height 21
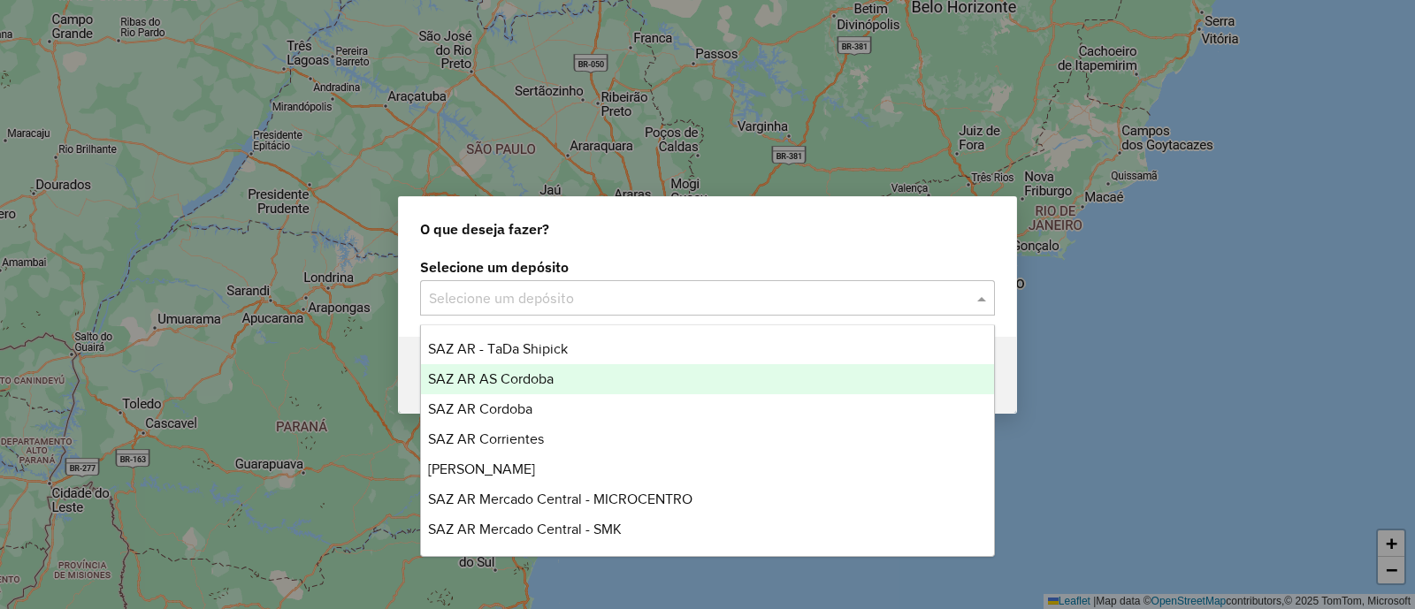
click at [592, 384] on div "SAZ AR AS Cordoba" at bounding box center [707, 379] width 573 height 30
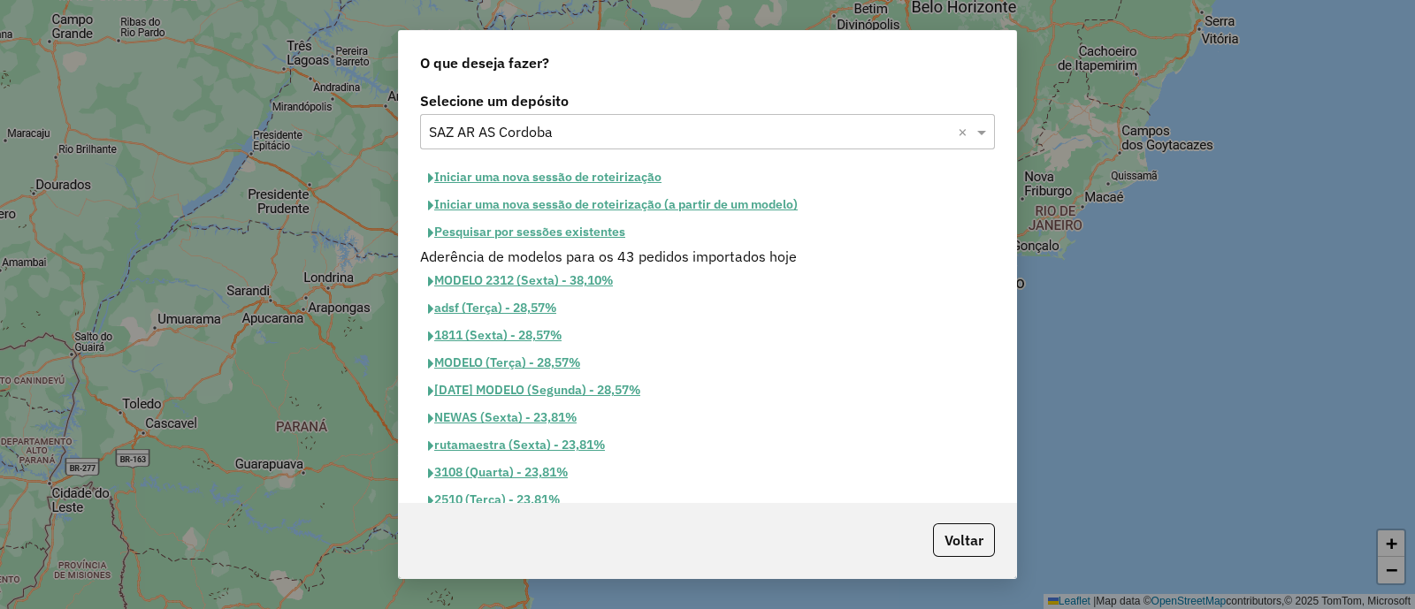
click at [567, 179] on button "Iniciar uma nova sessão de roteirização" at bounding box center [544, 177] width 249 height 27
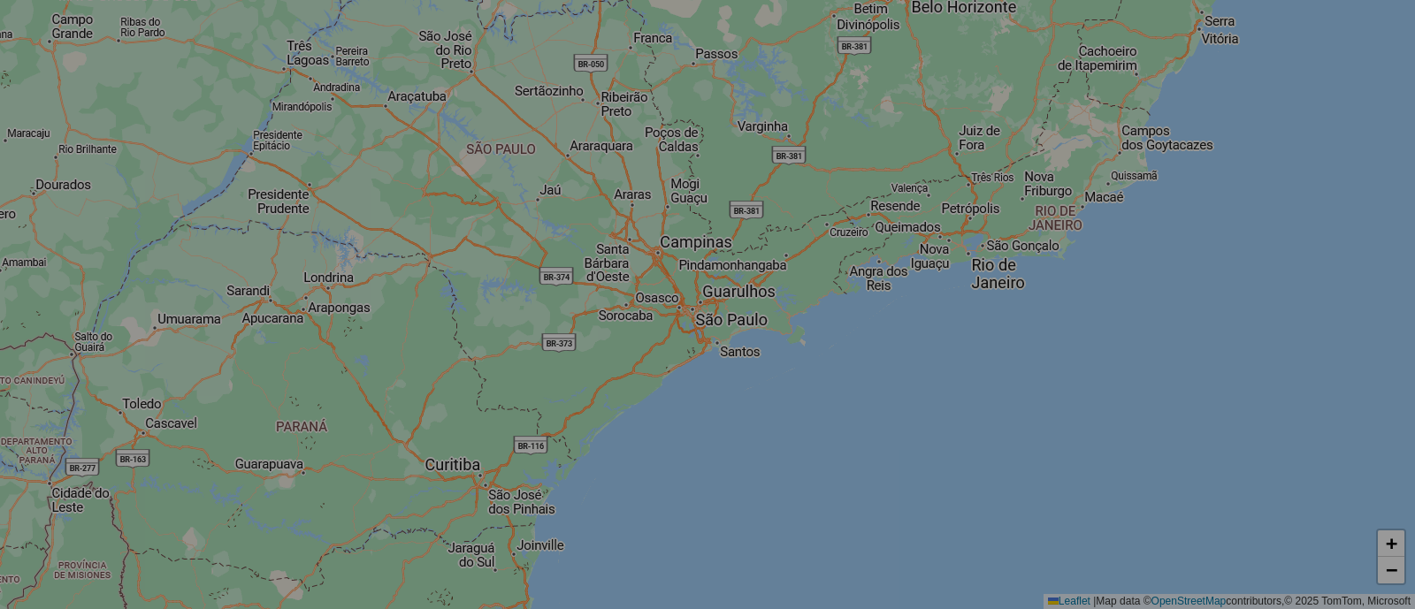
select select "*"
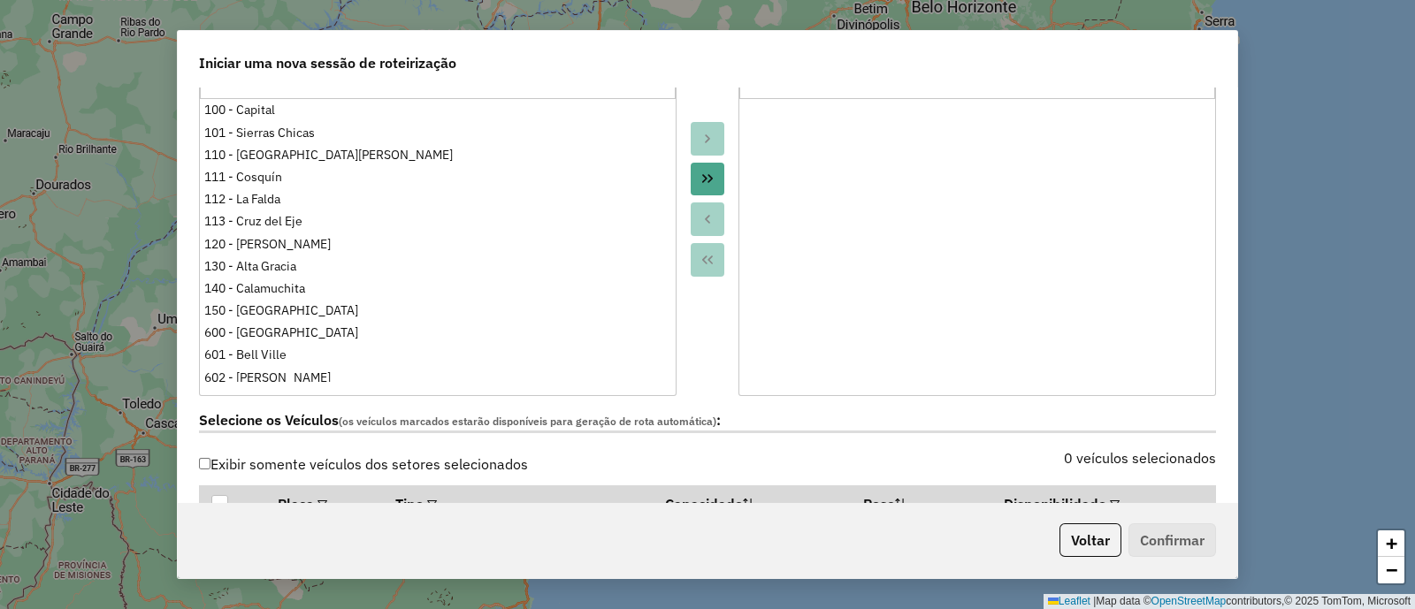
scroll to position [553, 0]
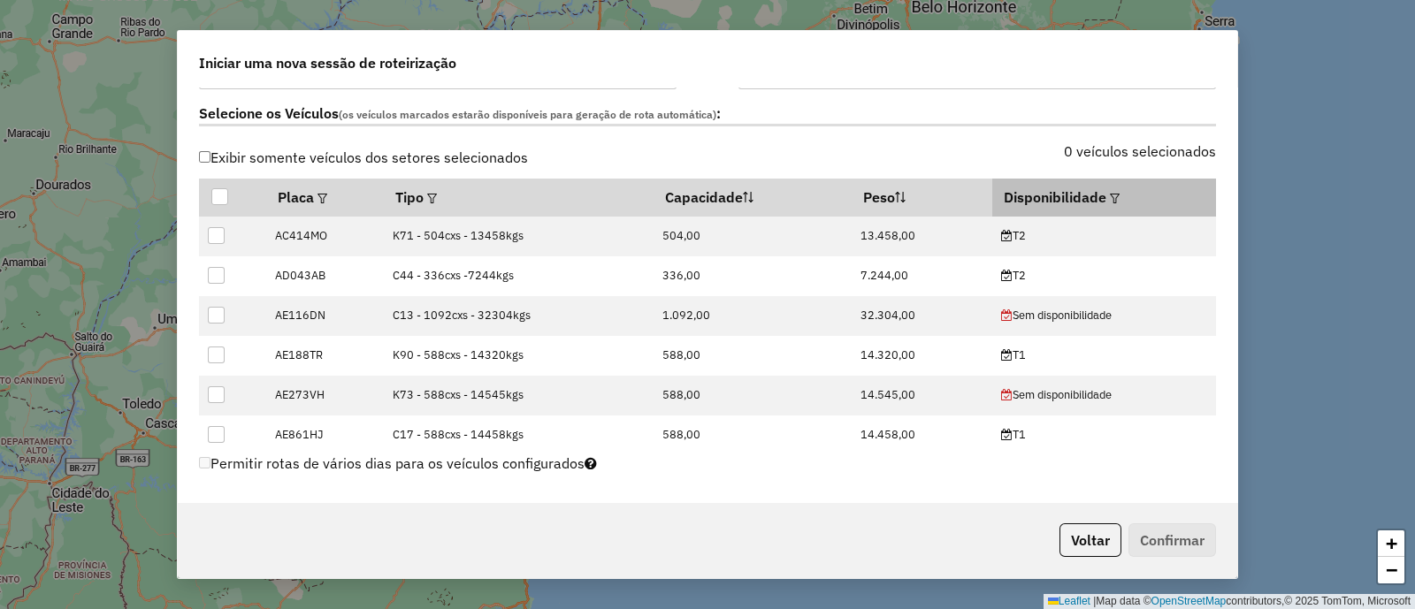
click at [1110, 197] on em at bounding box center [1115, 199] width 10 height 10
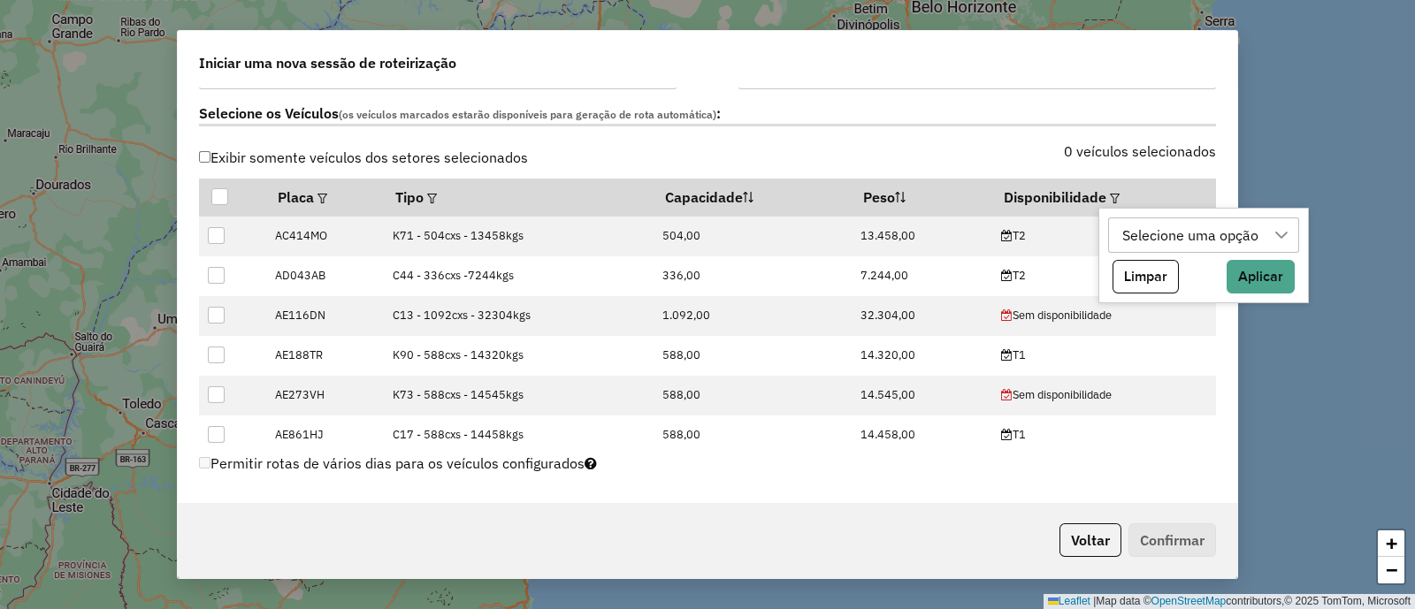
click at [1256, 233] on div "Selecione uma opção" at bounding box center [1190, 235] width 149 height 34
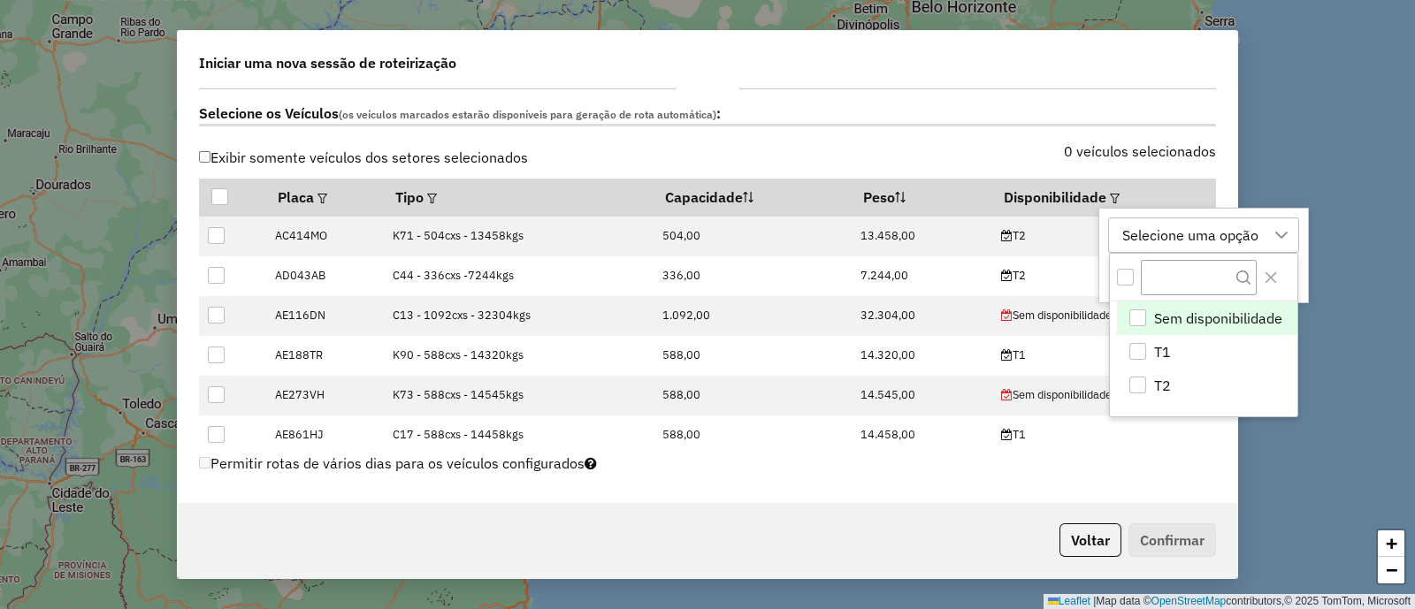
scroll to position [12, 81]
click at [1204, 343] on li "T1" at bounding box center [1207, 352] width 180 height 34
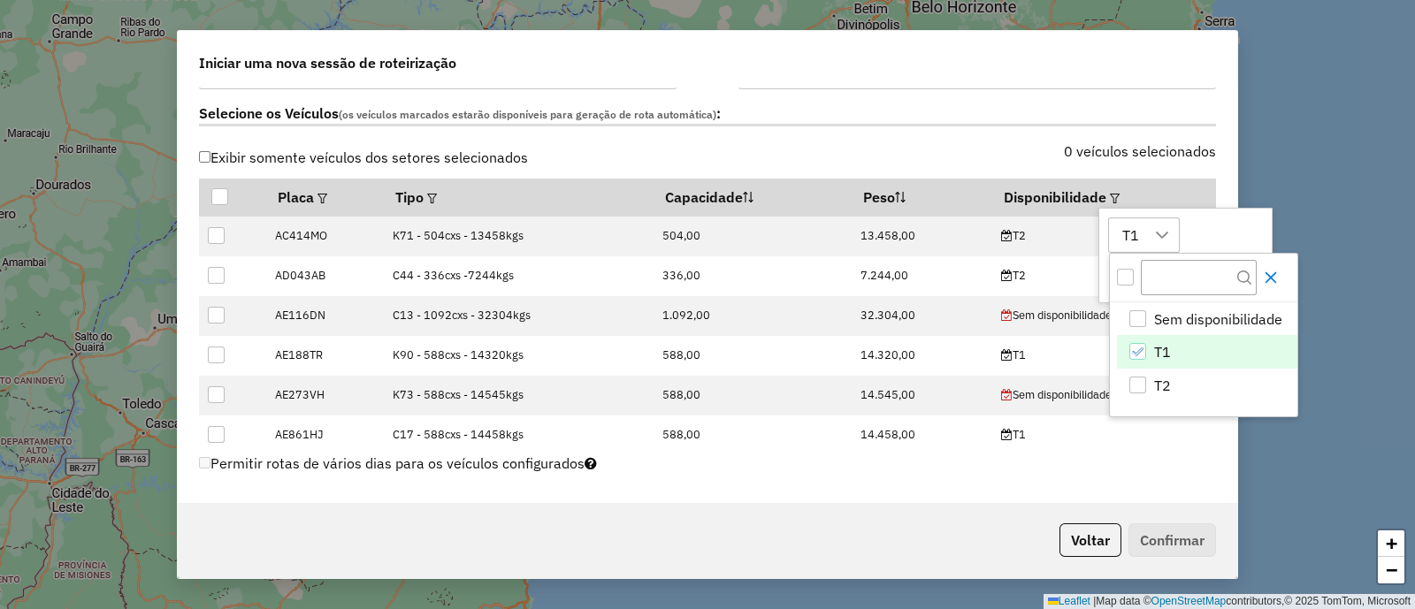
click at [1271, 278] on icon "Close" at bounding box center [1270, 277] width 11 height 11
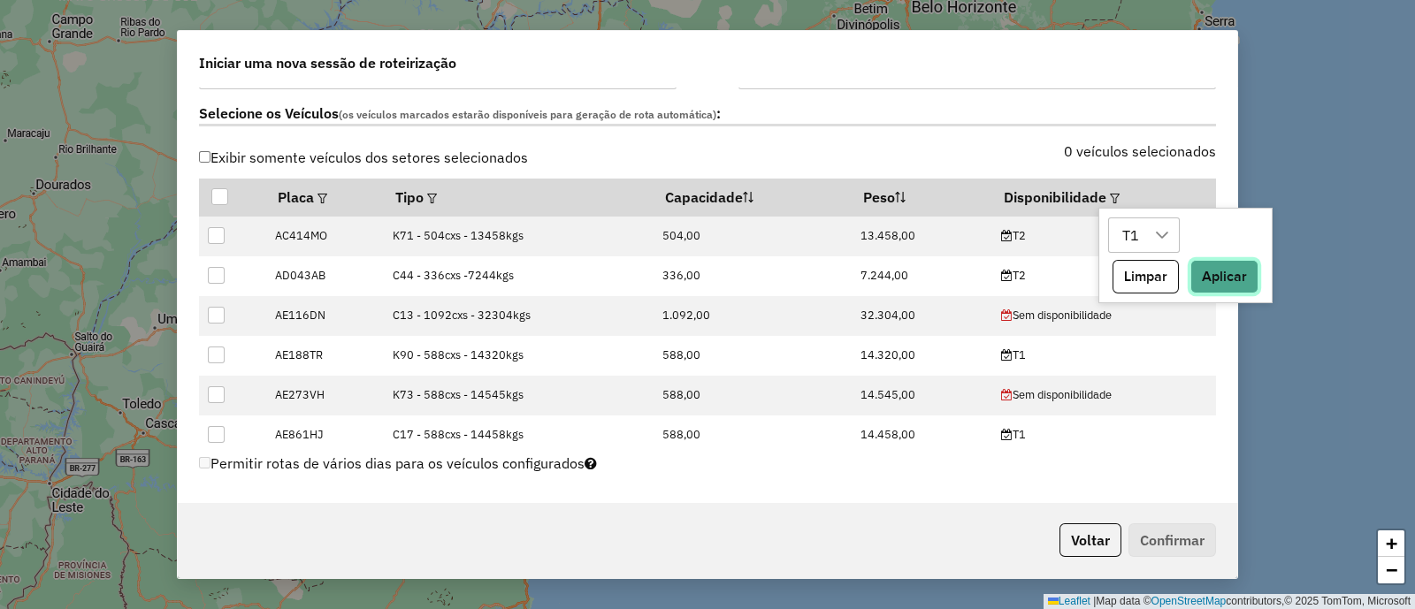
click at [1245, 273] on button "Aplicar" at bounding box center [1224, 277] width 68 height 34
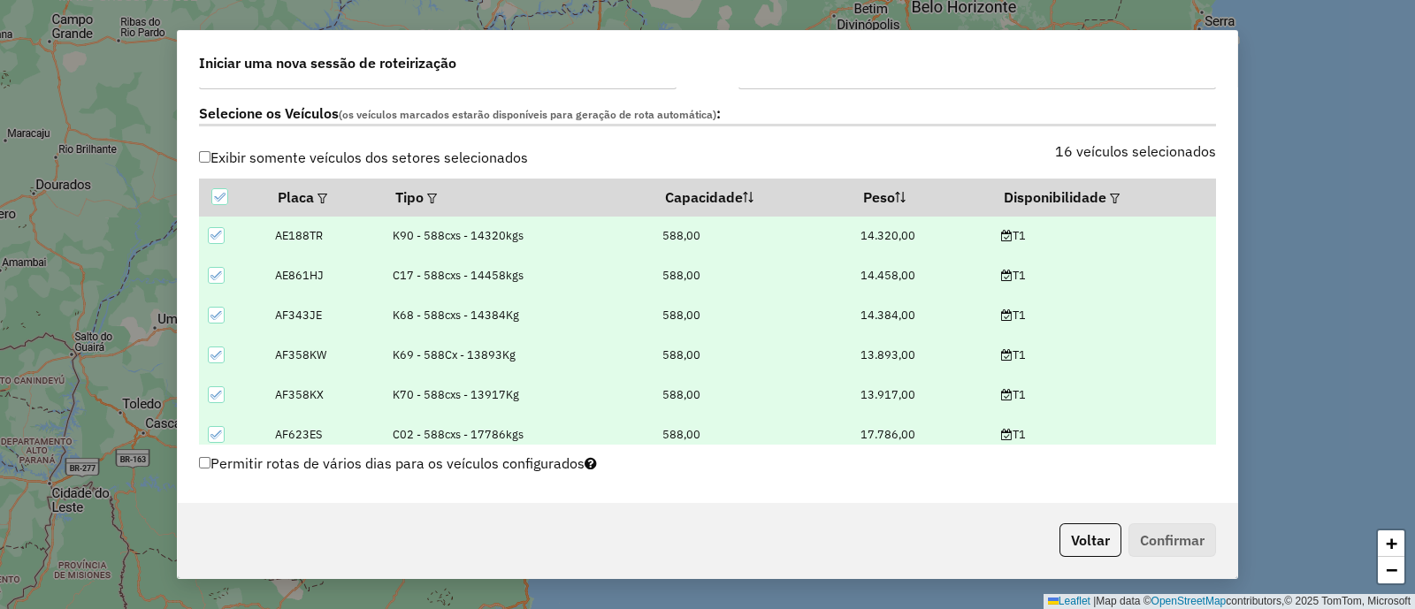
scroll to position [773, 0]
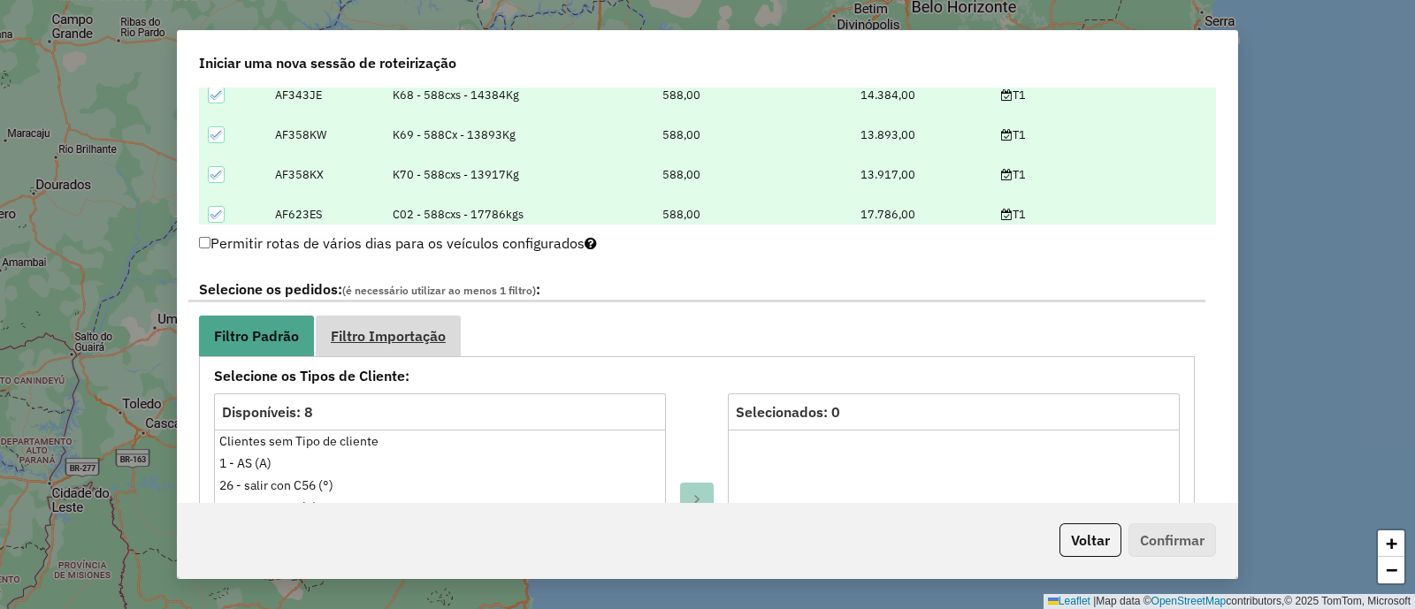
click at [411, 329] on span "Filtro Importação" at bounding box center [388, 336] width 115 height 14
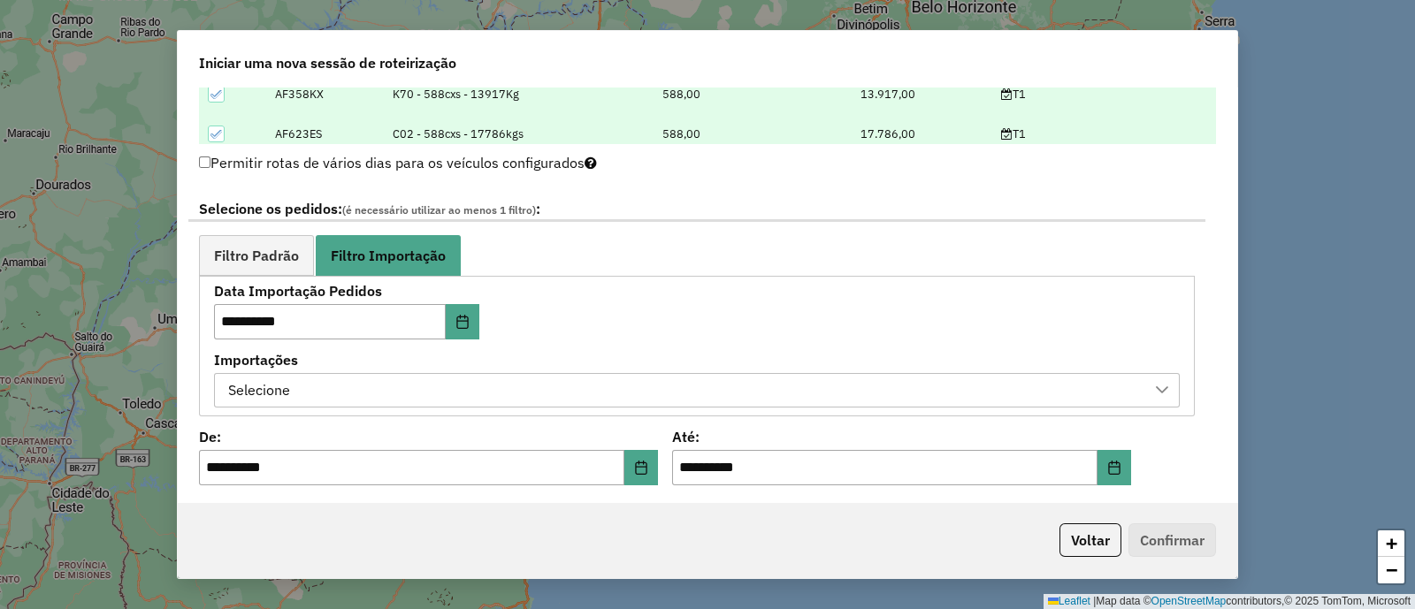
scroll to position [883, 0]
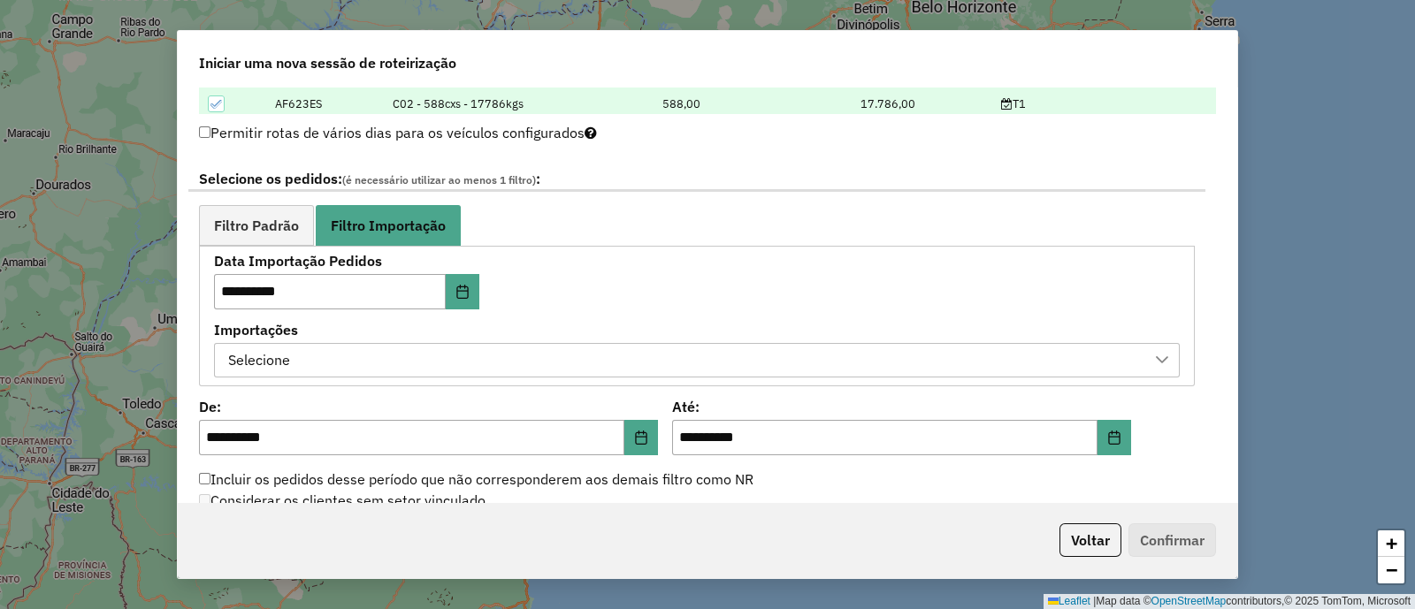
click at [513, 358] on div "Selecione" at bounding box center [683, 361] width 923 height 34
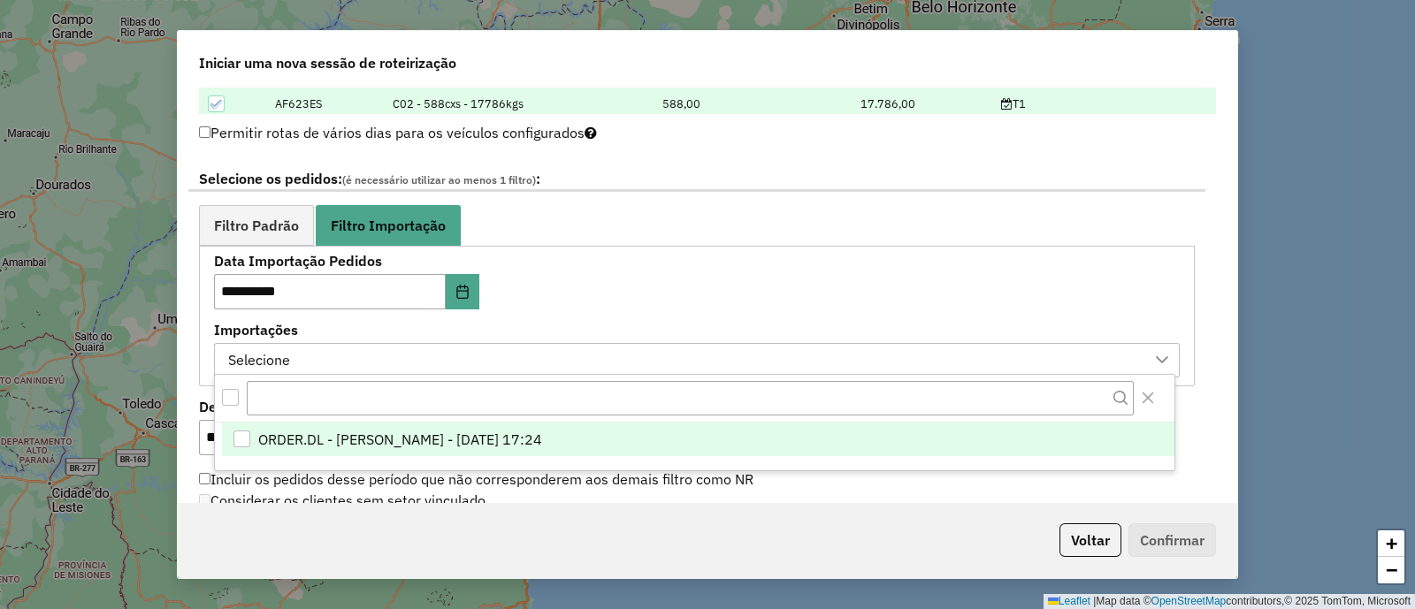
scroll to position [12, 81]
click at [542, 439] on span "ORDER.DL - [PERSON_NAME] - [DATE] 17:24" at bounding box center [400, 439] width 284 height 21
click at [618, 281] on div "**********" at bounding box center [697, 316] width 966 height 123
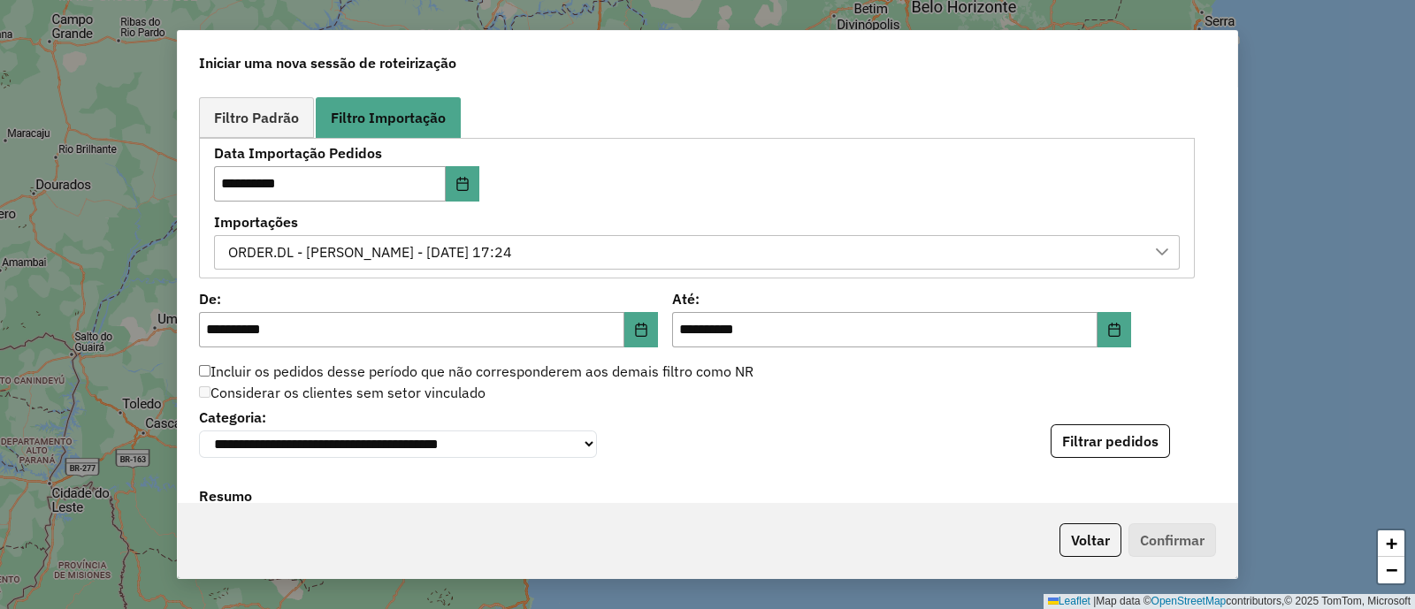
scroll to position [1105, 0]
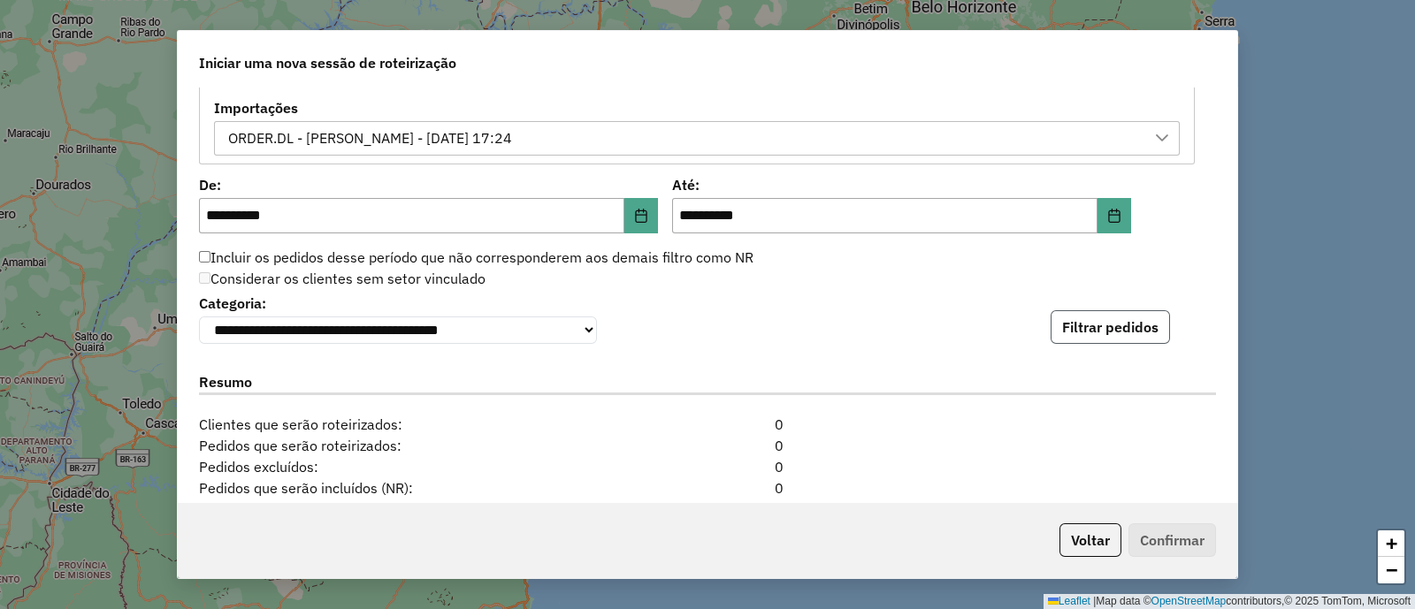
click at [1080, 327] on button "Filtrar pedidos" at bounding box center [1109, 327] width 119 height 34
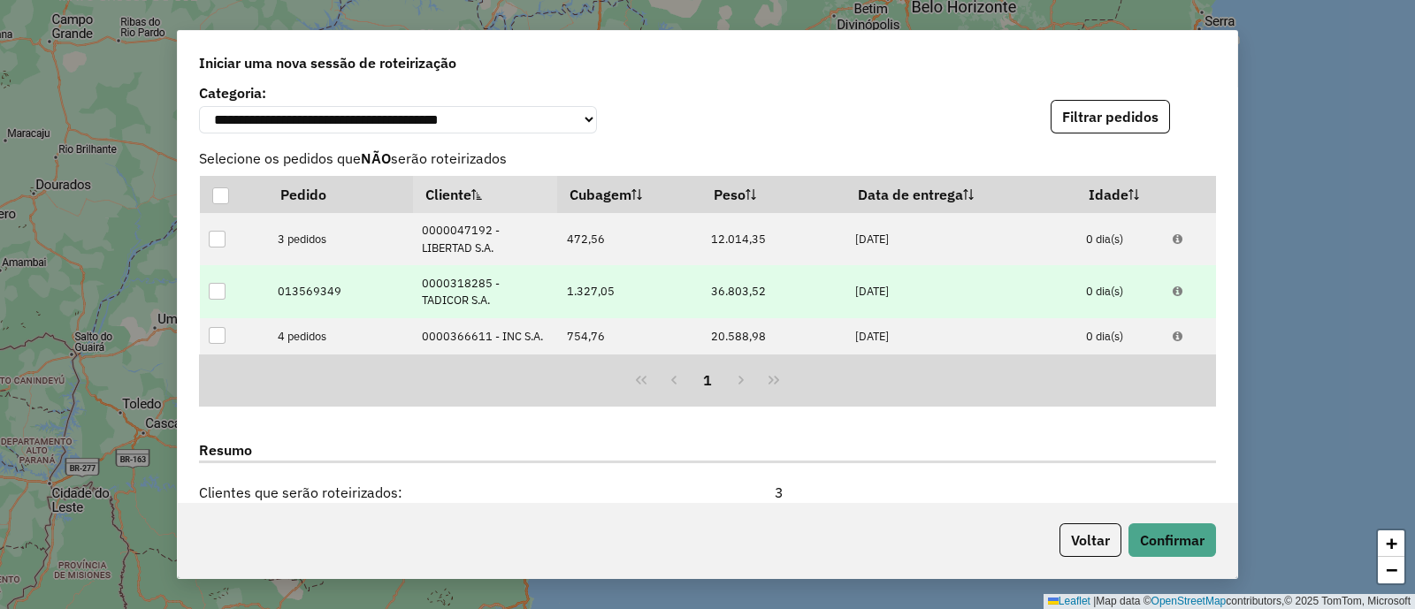
scroll to position [1626, 0]
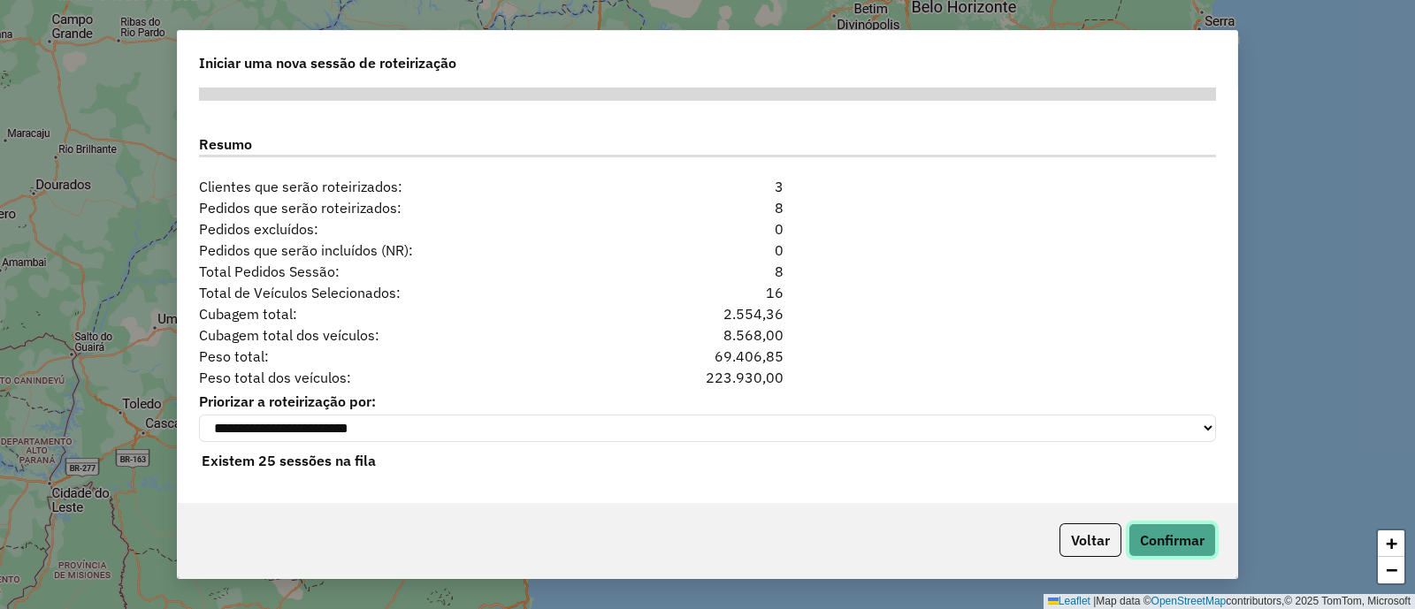
click at [1176, 541] on button "Confirmar" at bounding box center [1172, 540] width 88 height 34
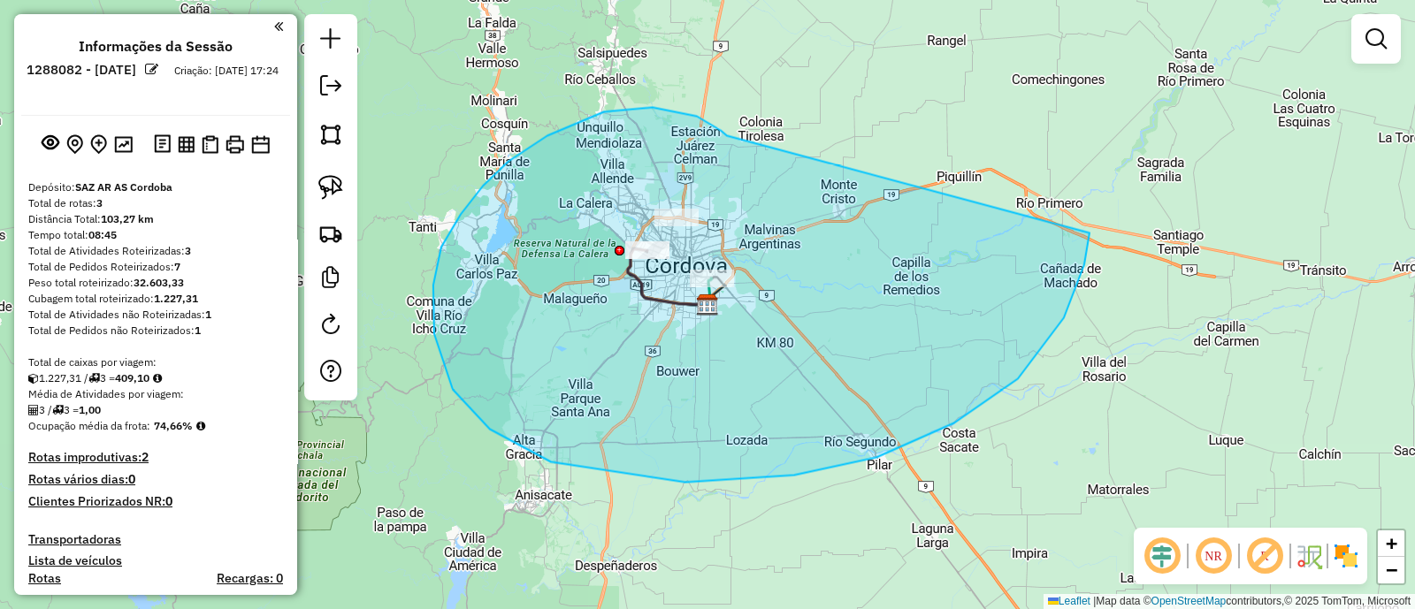
drag, startPoint x: 483, startPoint y: 186, endPoint x: 1092, endPoint y: 212, distance: 609.8
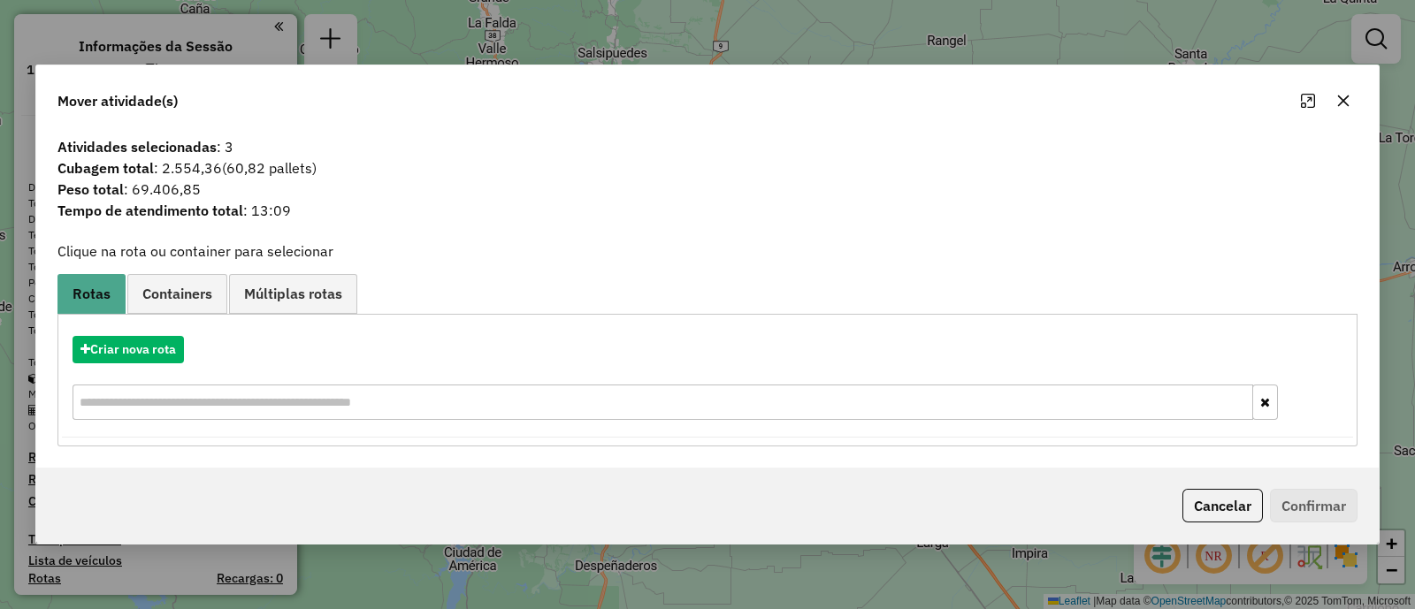
click at [1348, 102] on icon "button" at bounding box center [1343, 101] width 14 height 14
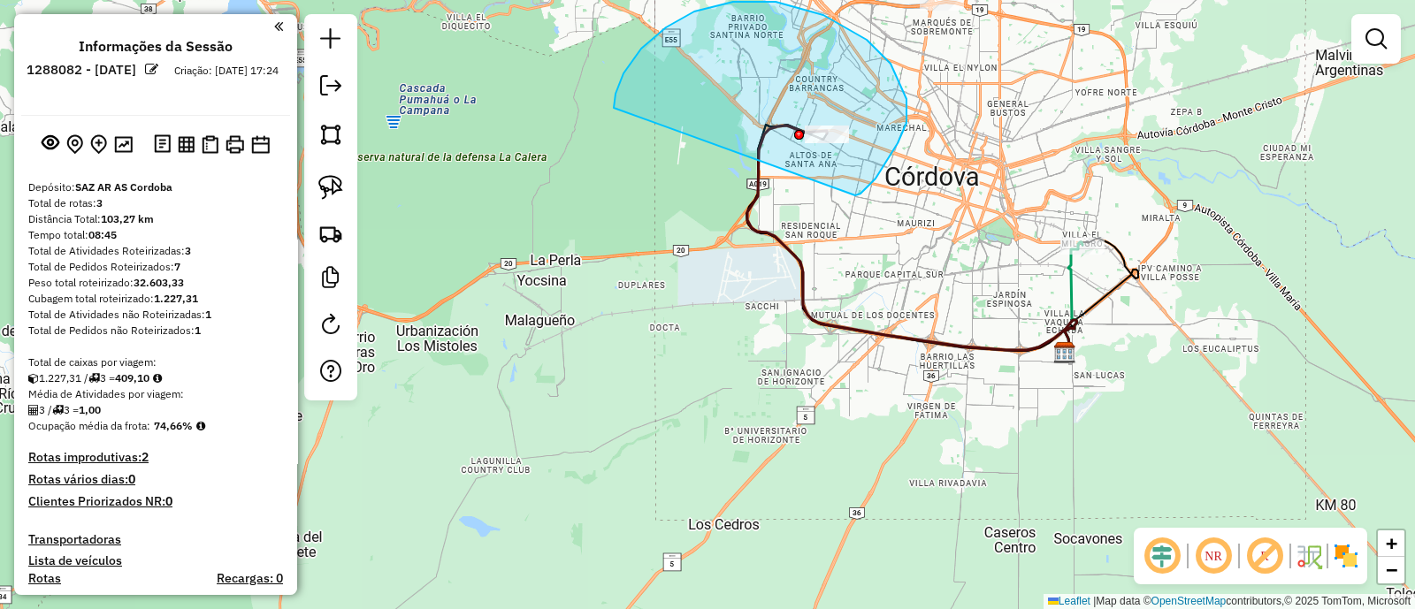
drag, startPoint x: 906, startPoint y: 99, endPoint x: 614, endPoint y: 109, distance: 292.8
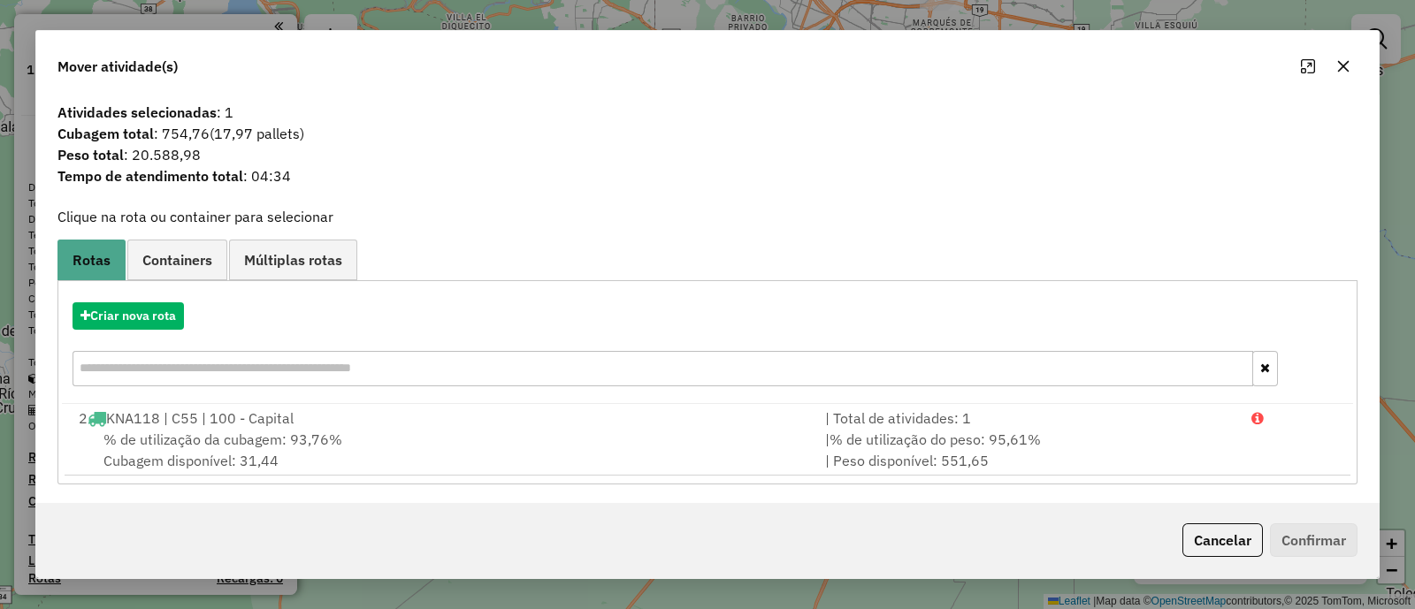
click at [1341, 71] on icon "button" at bounding box center [1343, 66] width 14 height 14
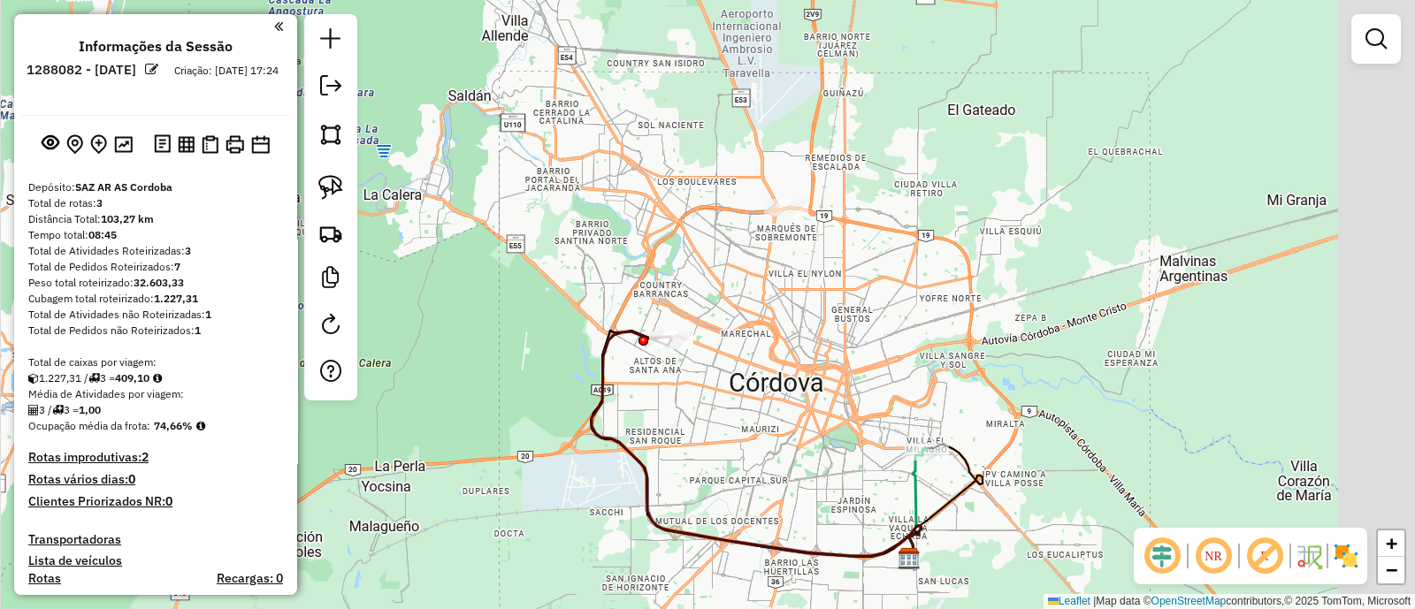
drag, startPoint x: 875, startPoint y: 207, endPoint x: 645, endPoint y: 546, distance: 409.3
click at [645, 546] on div "Janela de atendimento Grade de atendimento Capacidade Transportadoras Veículos …" at bounding box center [707, 304] width 1415 height 609
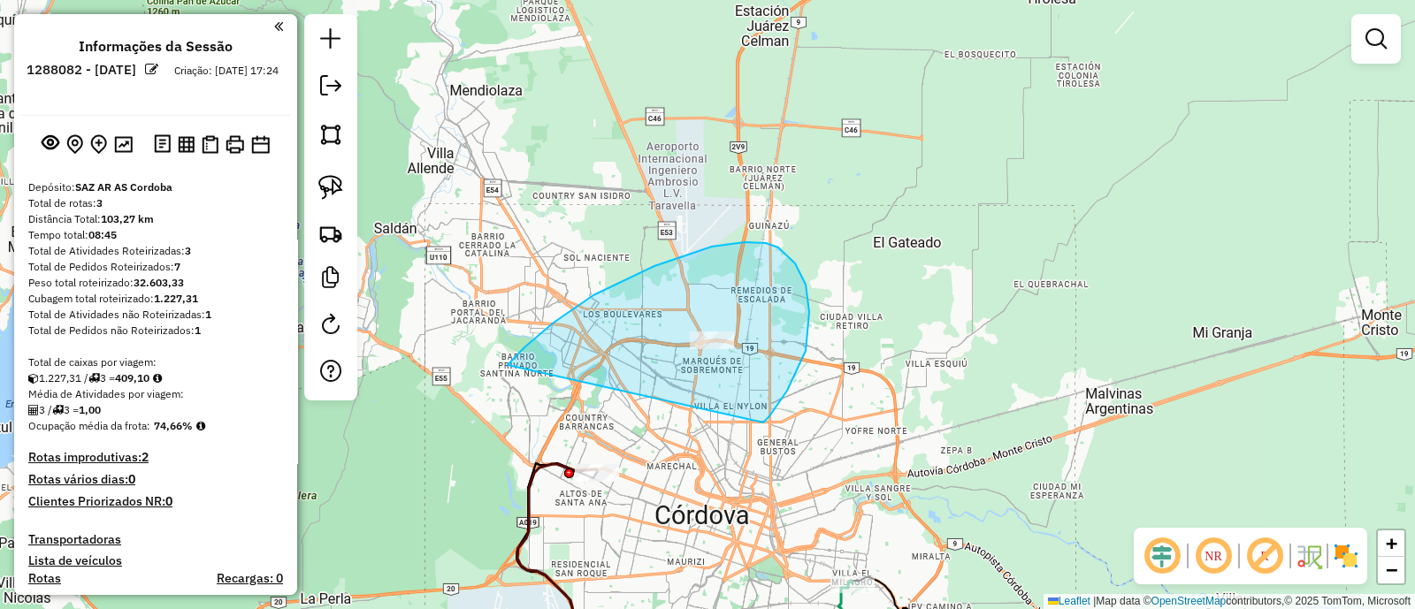
drag, startPoint x: 809, startPoint y: 312, endPoint x: 501, endPoint y: 376, distance: 314.2
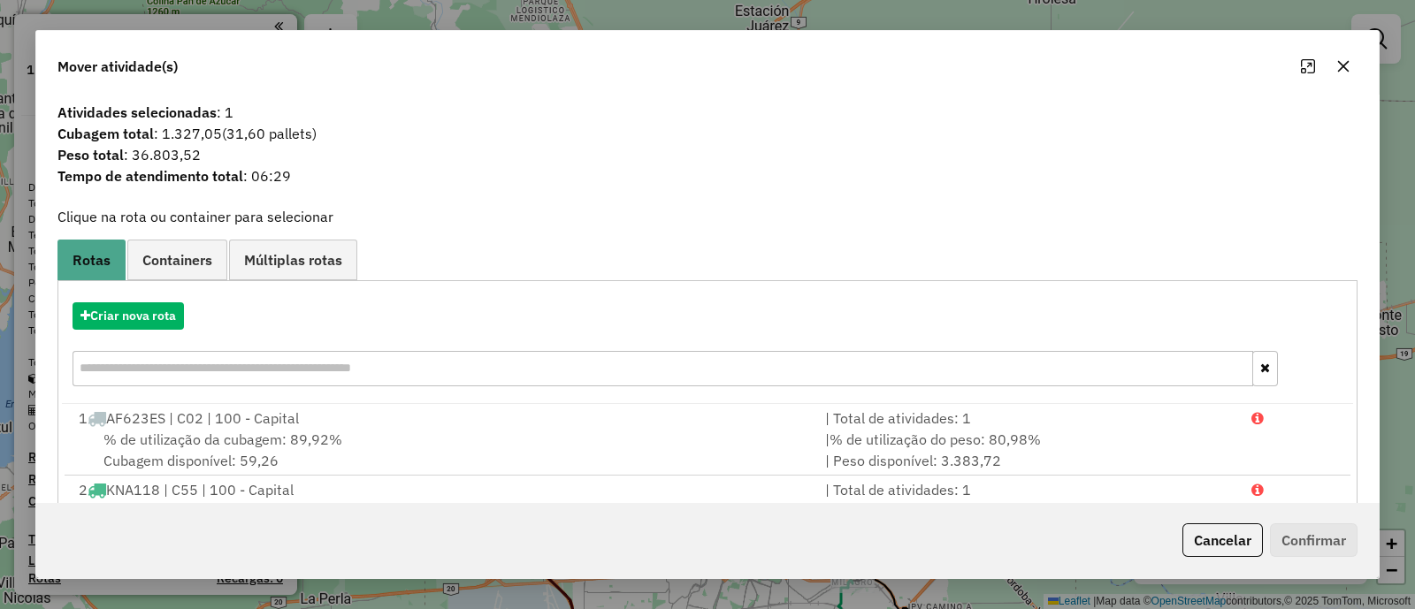
click at [1340, 71] on icon "button" at bounding box center [1343, 66] width 14 height 14
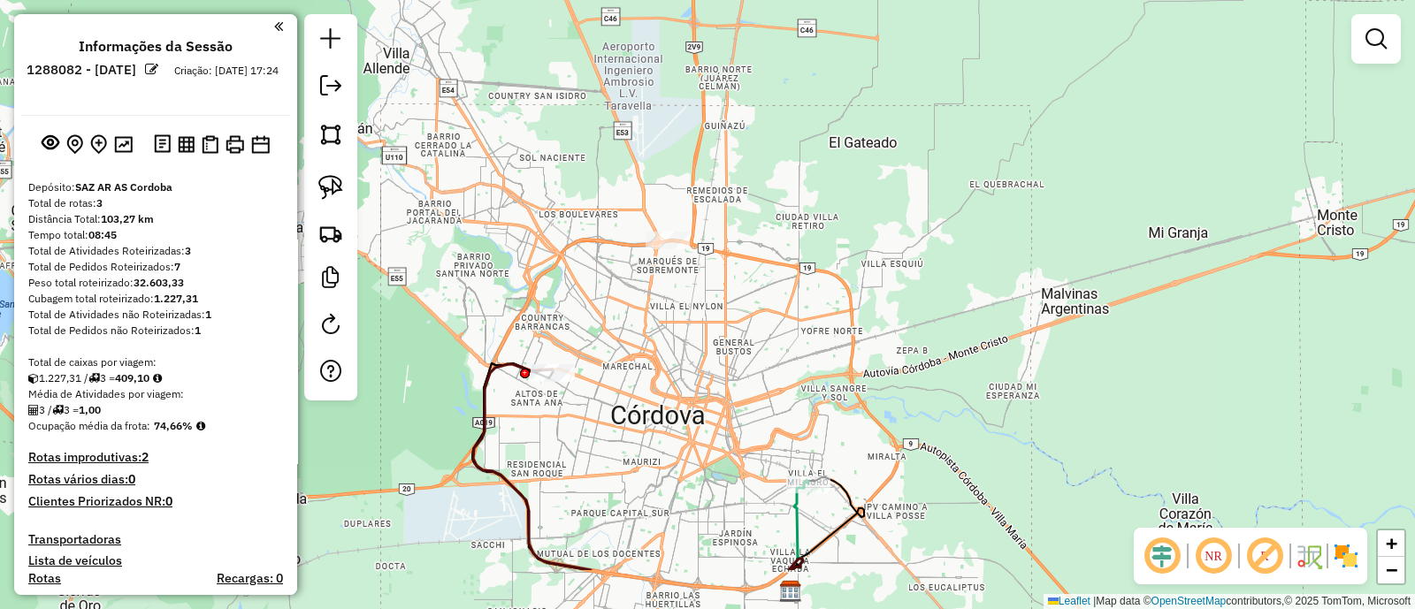
drag, startPoint x: 875, startPoint y: 380, endPoint x: 723, endPoint y: 65, distance: 350.4
click at [723, 65] on div "Janela de atendimento Grade de atendimento Capacidade Transportadoras Veículos …" at bounding box center [707, 304] width 1415 height 609
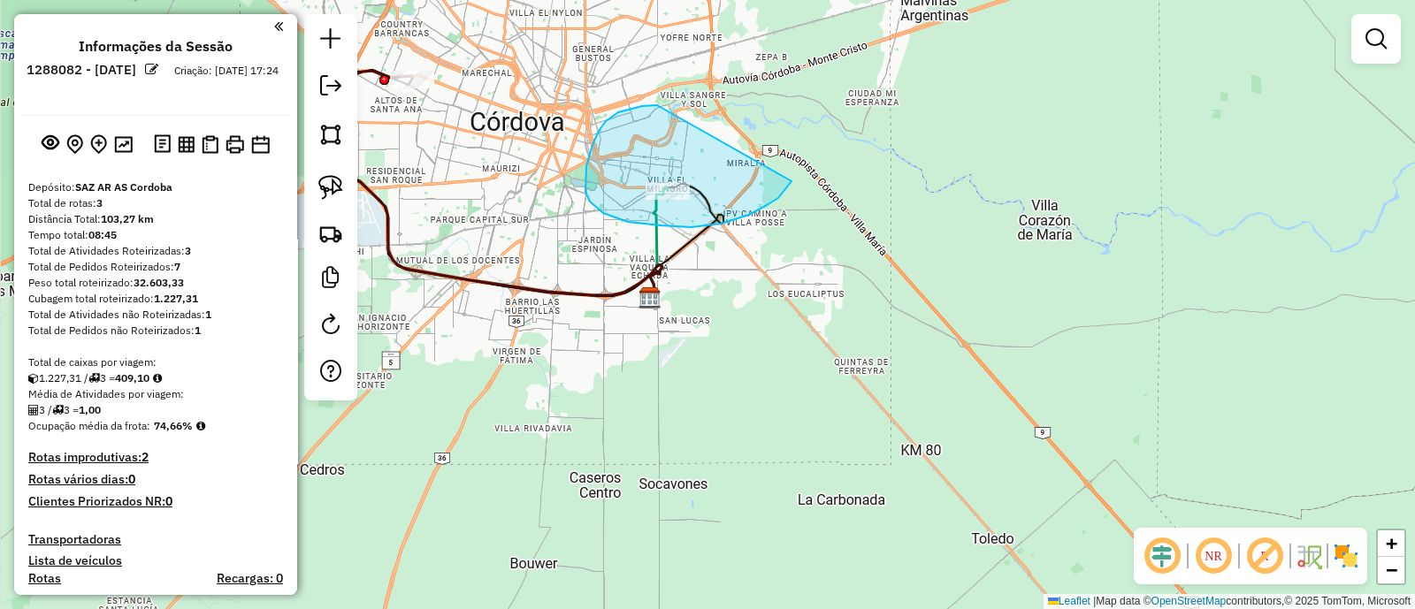
drag, startPoint x: 585, startPoint y: 192, endPoint x: 791, endPoint y: 181, distance: 206.3
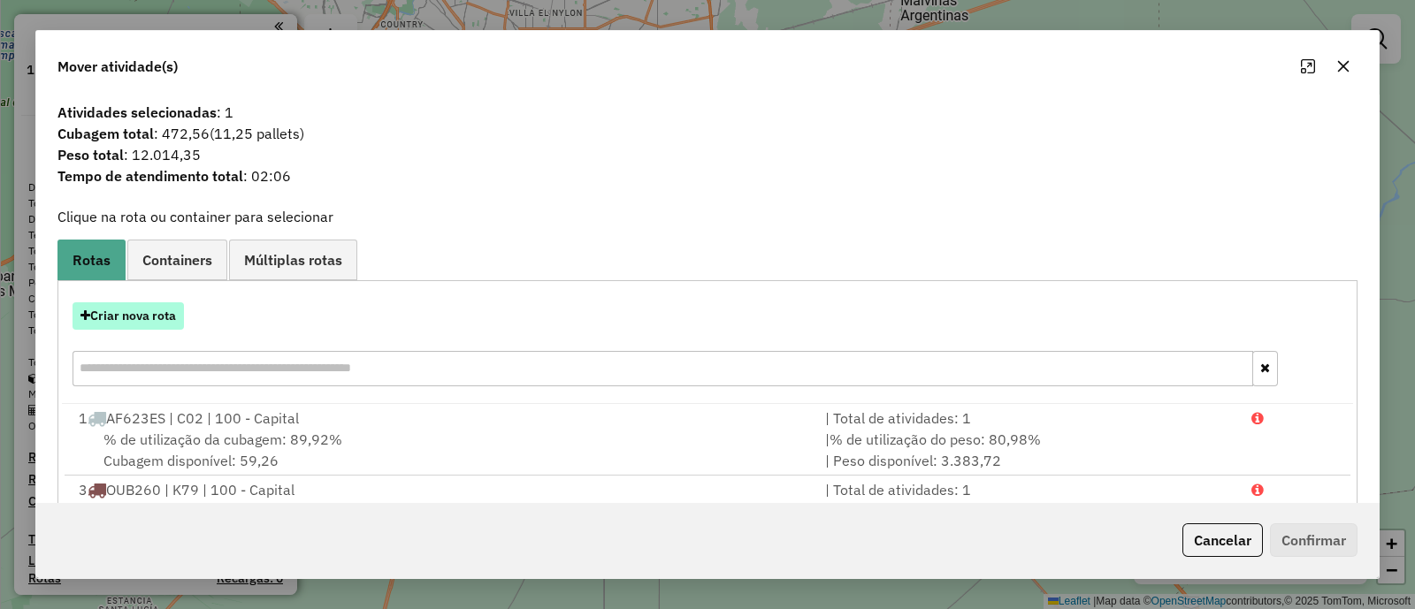
click at [156, 311] on button "Criar nova rota" at bounding box center [128, 315] width 111 height 27
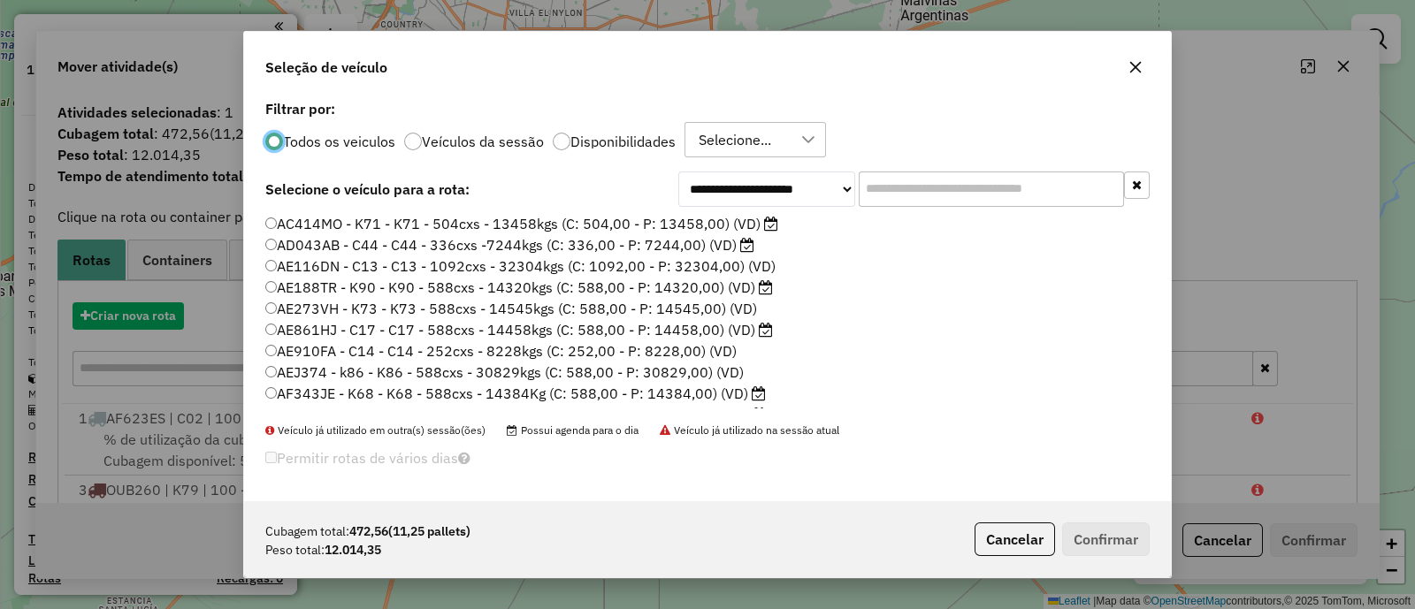
scroll to position [9, 5]
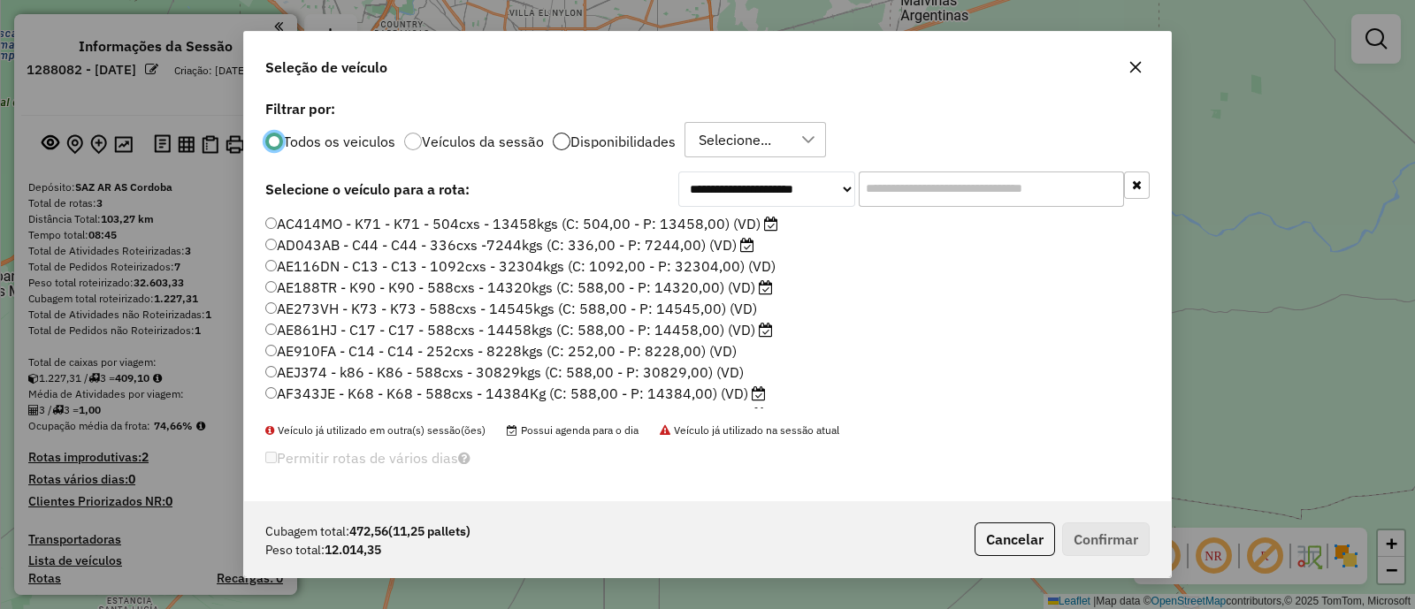
click at [556, 139] on div at bounding box center [562, 142] width 18 height 18
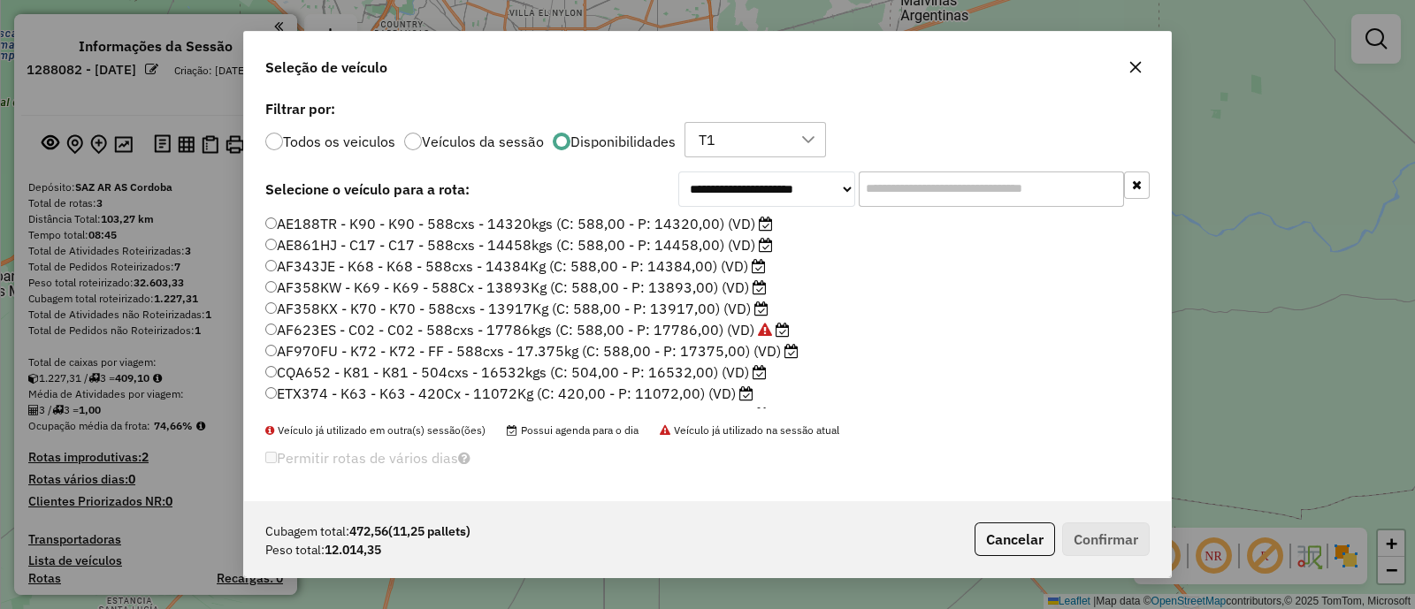
click at [673, 306] on label "AF358KX - K70 - K70 - 588cxs - 13917Kg (C: 588,00 - P: 13917,00) (VD)" at bounding box center [516, 308] width 503 height 21
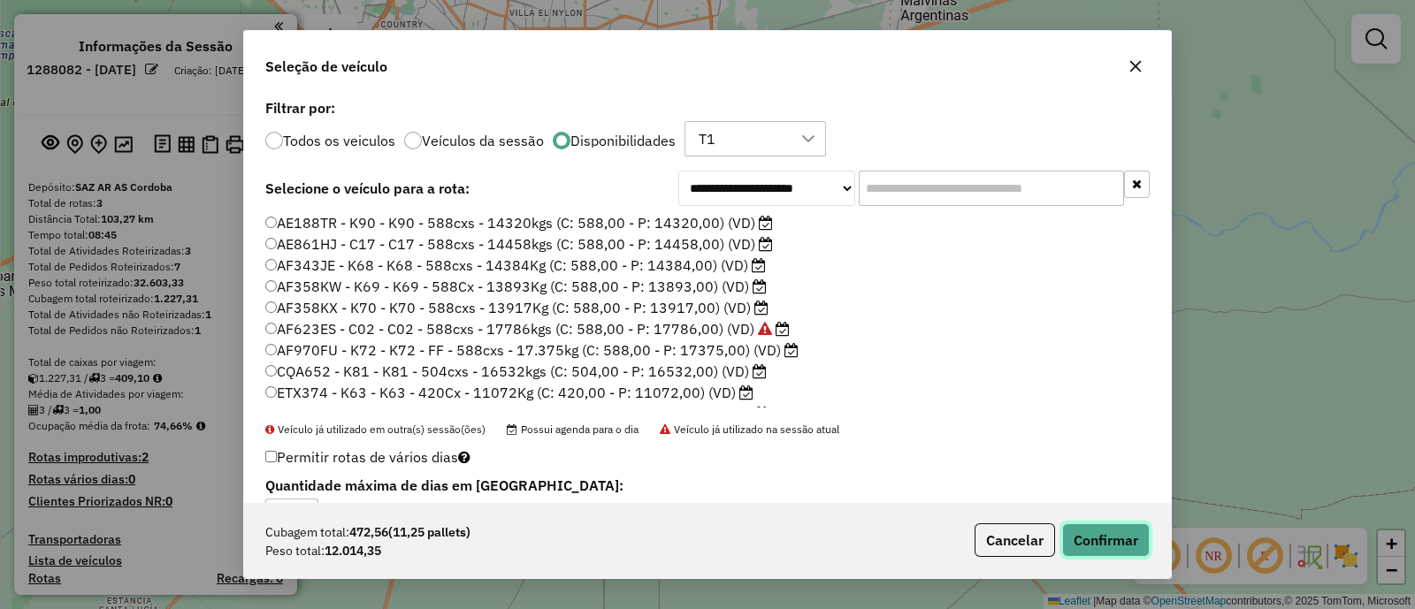
click at [1105, 539] on button "Confirmar" at bounding box center [1106, 540] width 88 height 34
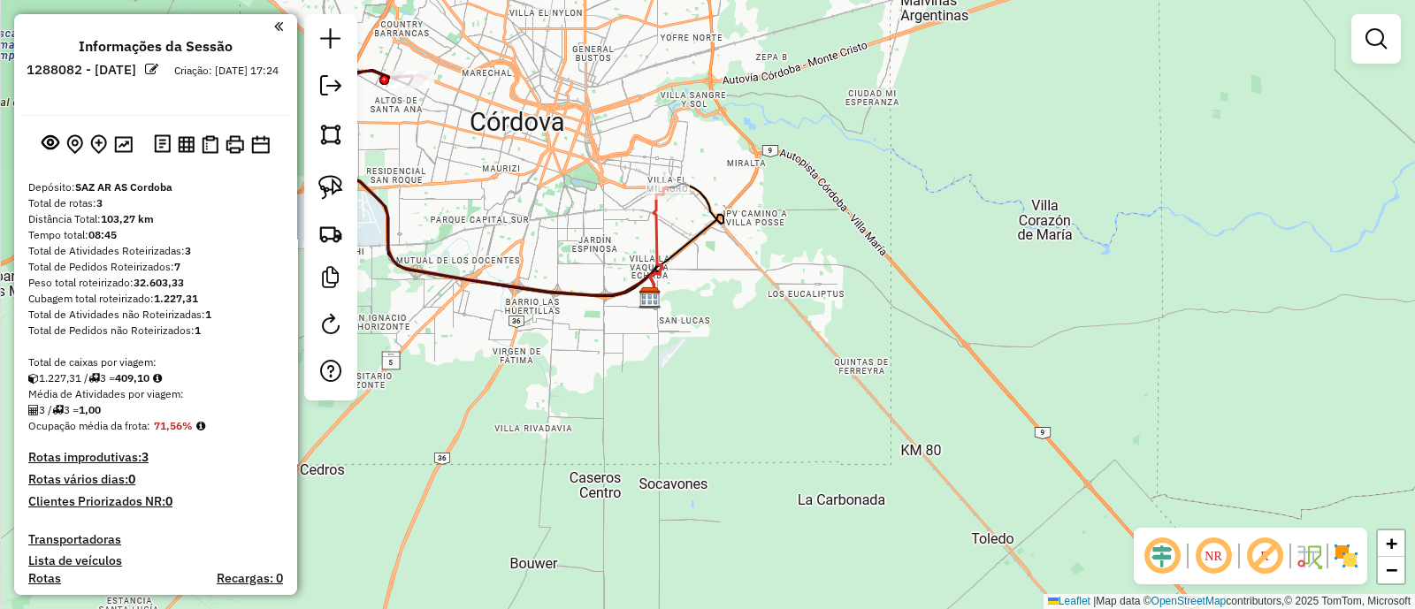
click at [659, 221] on icon at bounding box center [659, 242] width 18 height 110
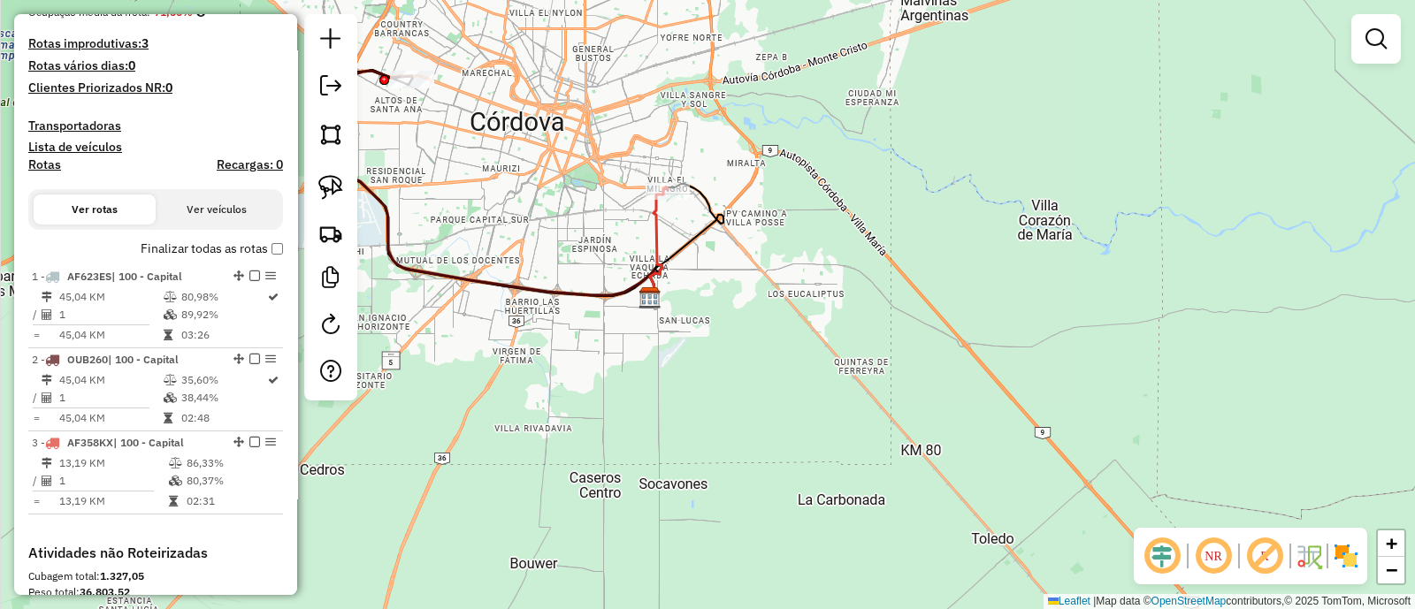
select select "**********"
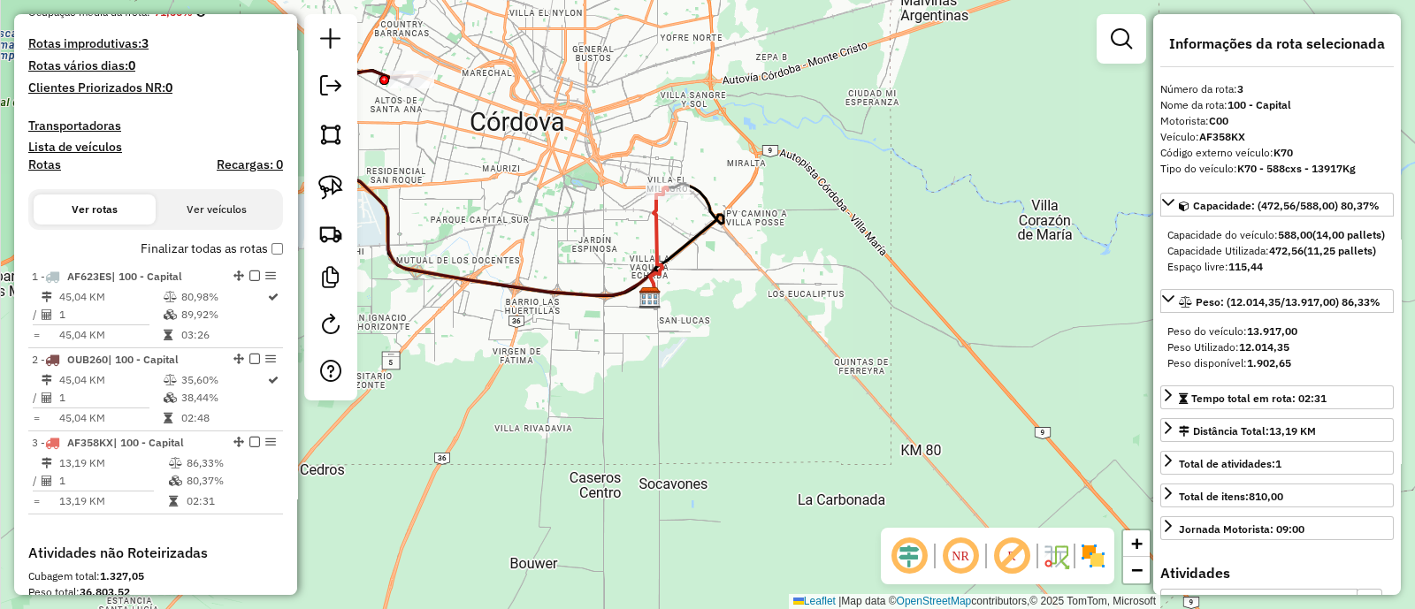
scroll to position [726, 0]
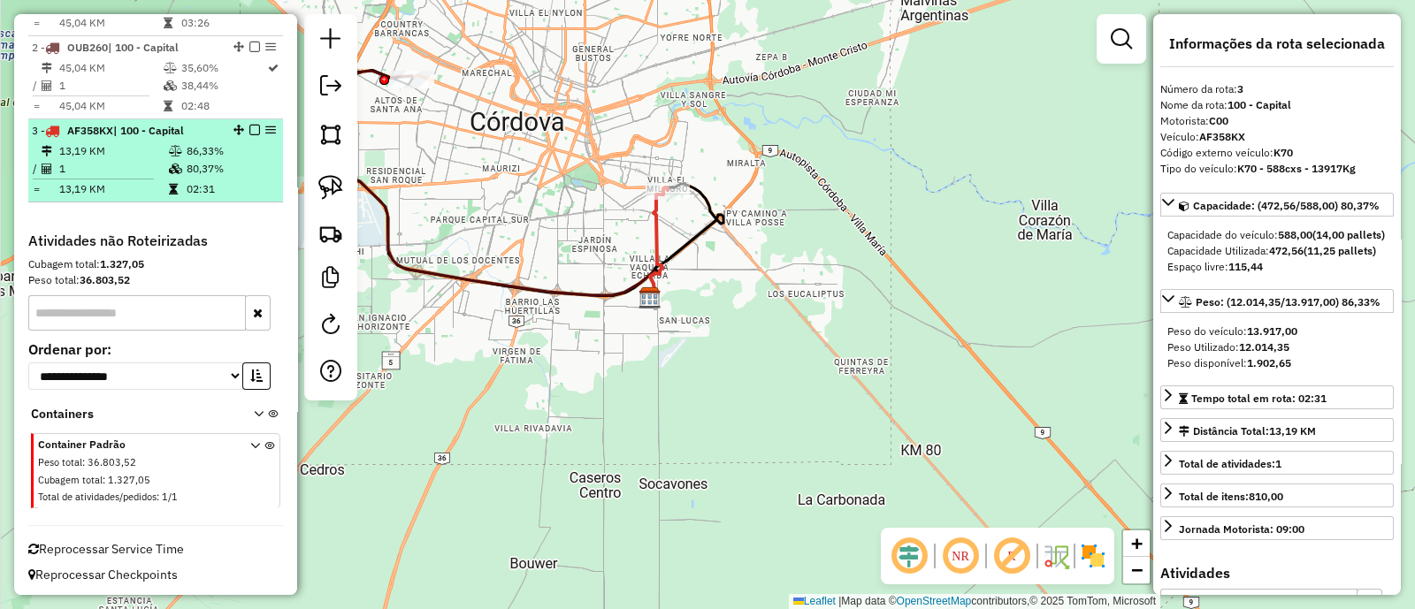
click at [250, 126] on em at bounding box center [254, 130] width 11 height 11
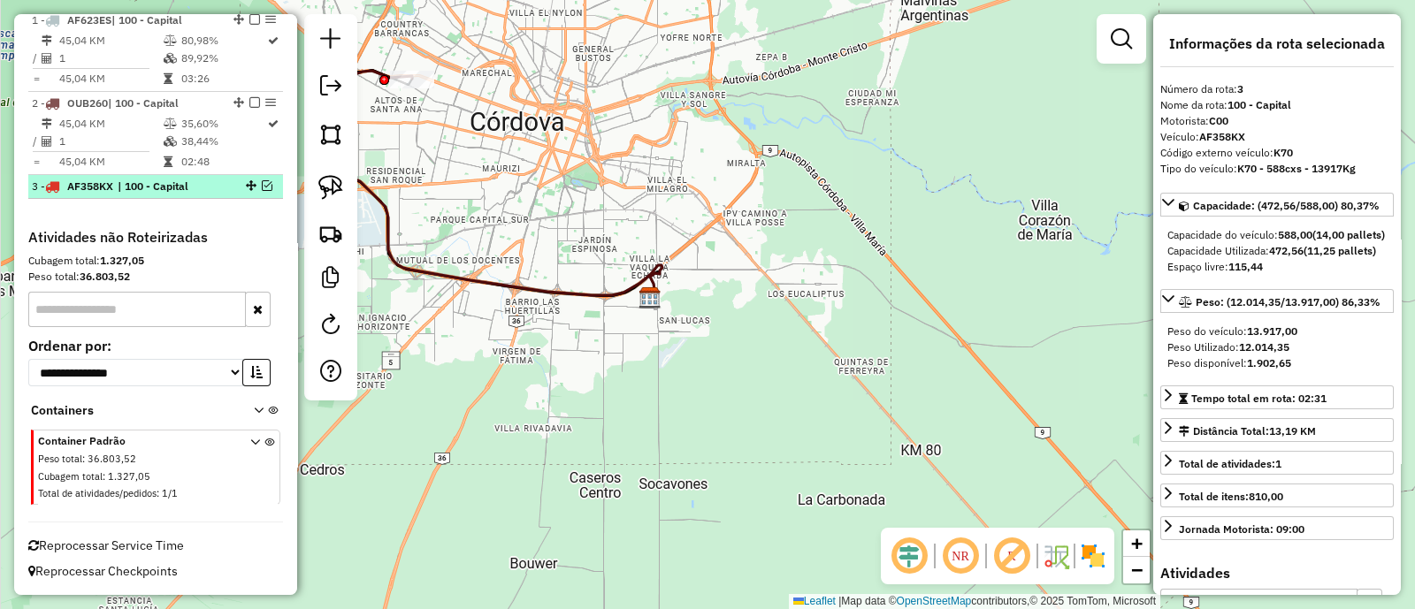
scroll to position [668, 0]
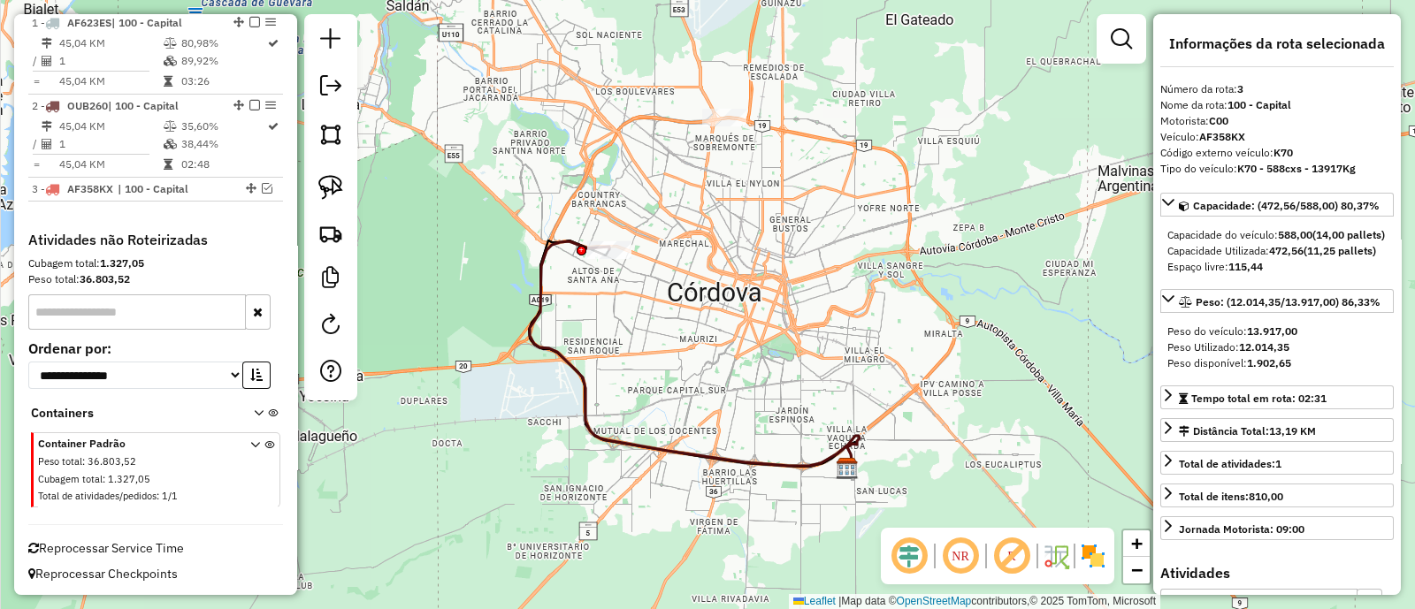
drag, startPoint x: 477, startPoint y: 109, endPoint x: 697, endPoint y: 308, distance: 296.7
click at [696, 307] on div "Janela de atendimento Grade de atendimento Capacidade Transportadoras Veículos …" at bounding box center [707, 304] width 1415 height 609
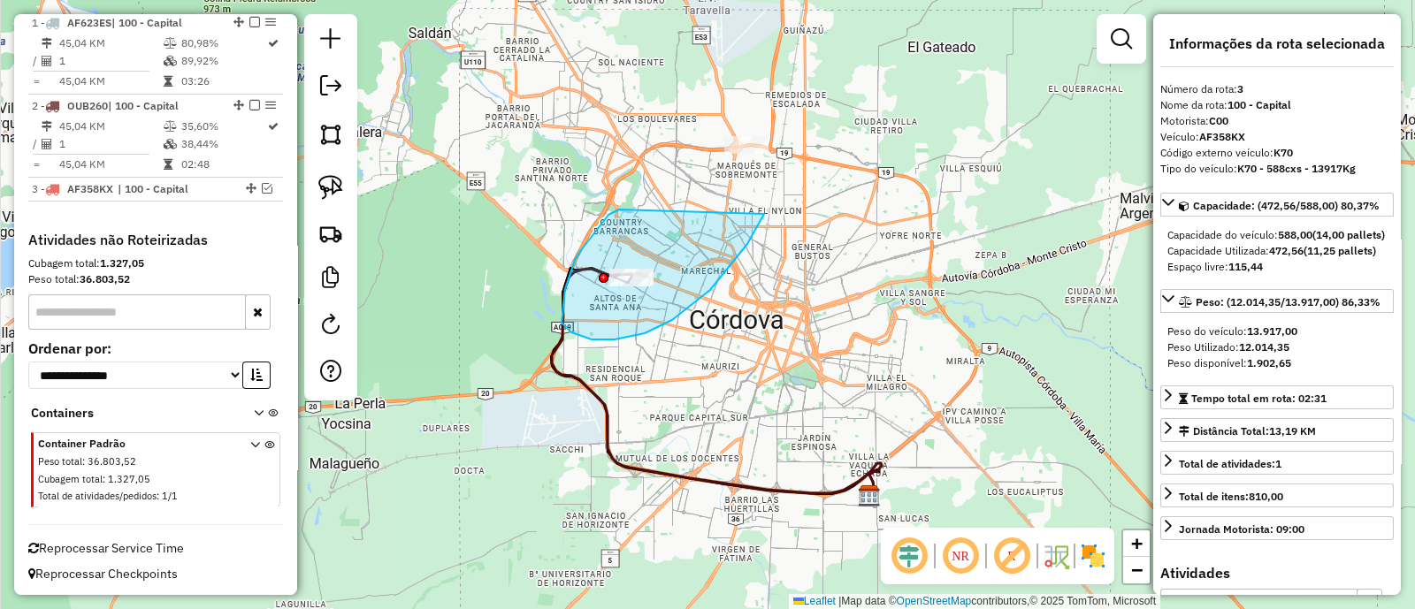
drag, startPoint x: 581, startPoint y: 250, endPoint x: 764, endPoint y: 214, distance: 186.6
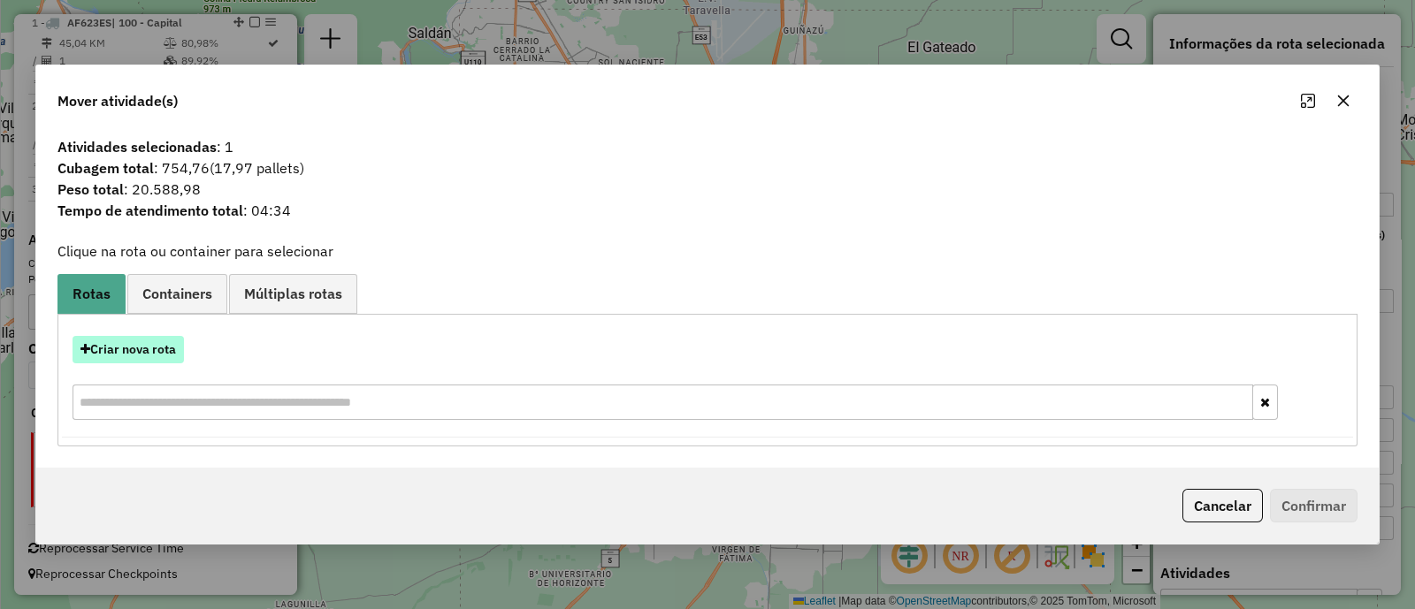
click at [137, 352] on button "Criar nova rota" at bounding box center [128, 349] width 111 height 27
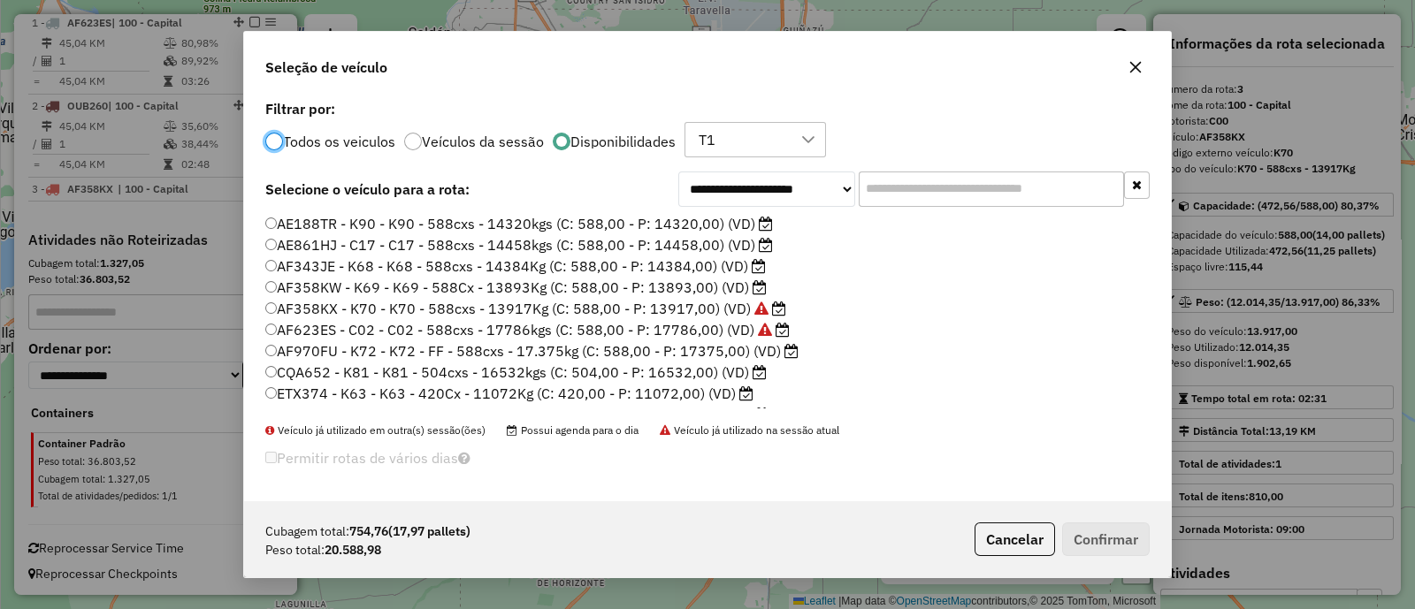
scroll to position [9, 5]
click at [672, 352] on label "AF970FU - K72 - K72 - FF - 588cxs - 17.375kg (C: 588,00 - P: 17375,00) (VD)" at bounding box center [531, 350] width 533 height 21
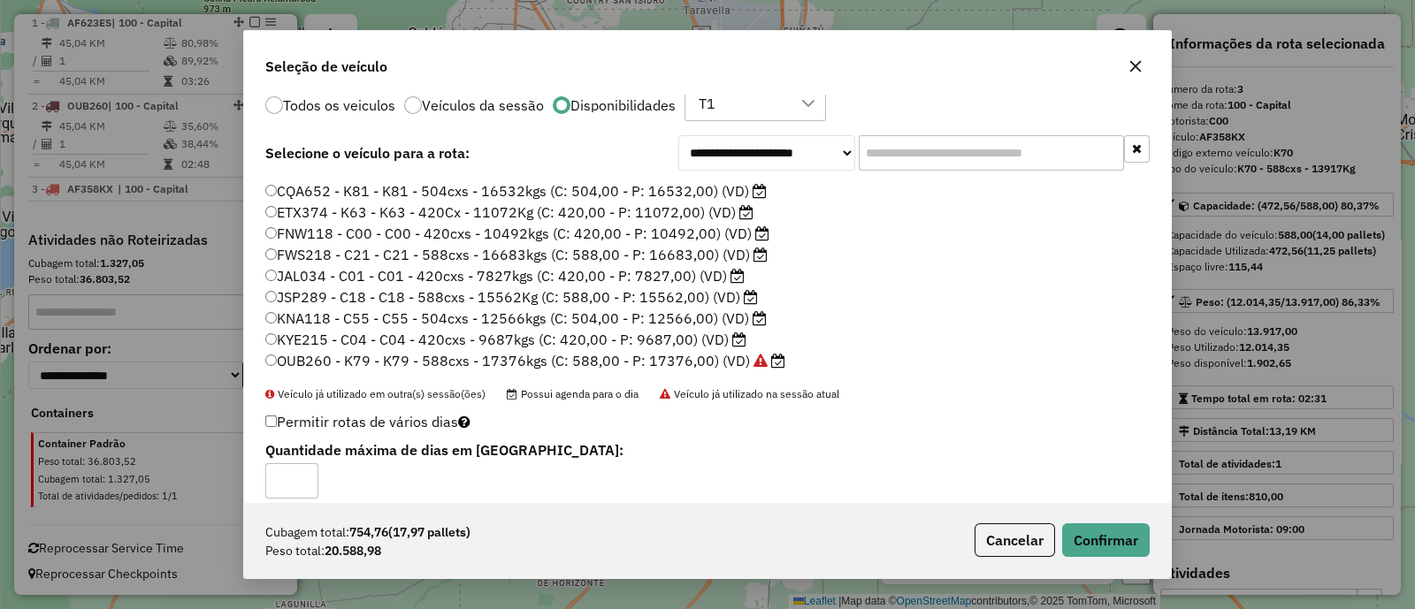
scroll to position [52, 0]
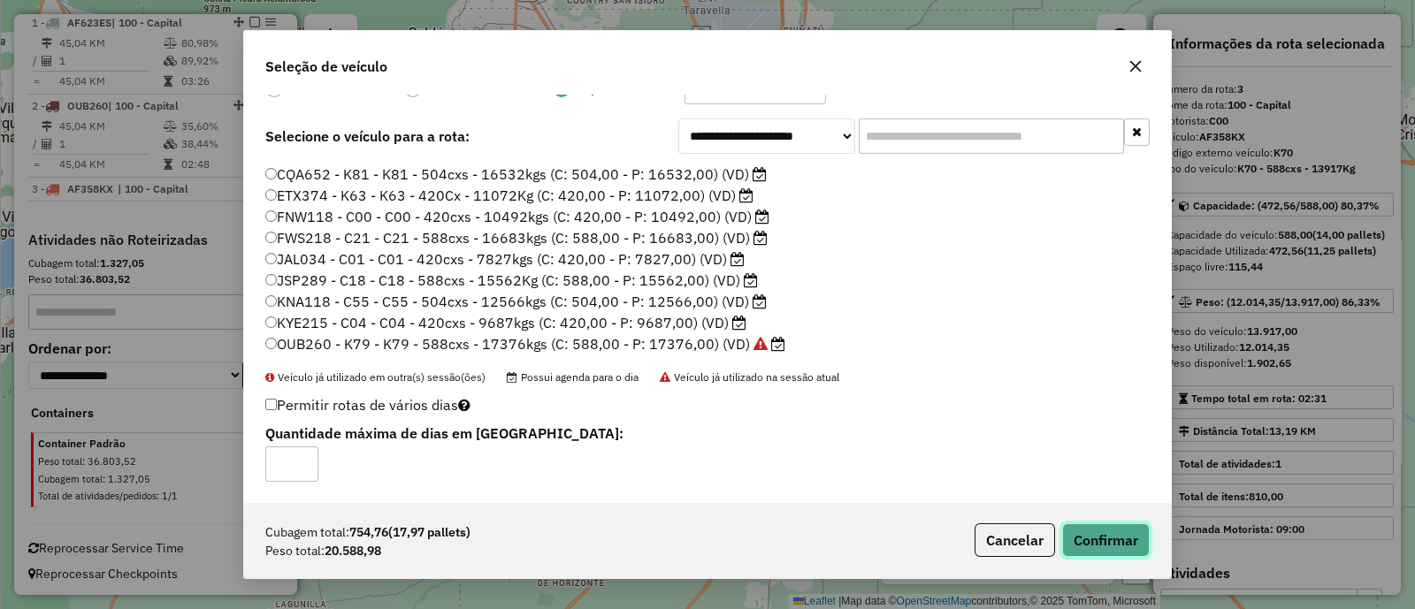
click at [1082, 544] on button "Confirmar" at bounding box center [1106, 540] width 88 height 34
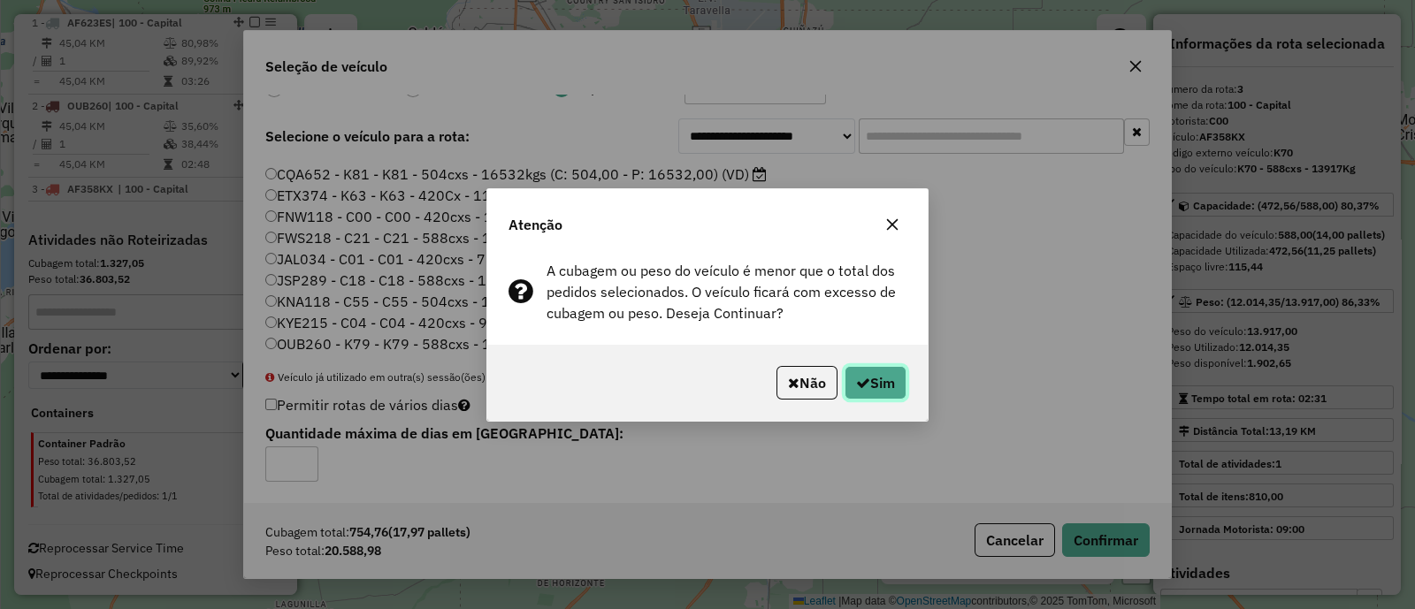
click at [876, 384] on button "Sim" at bounding box center [875, 383] width 62 height 34
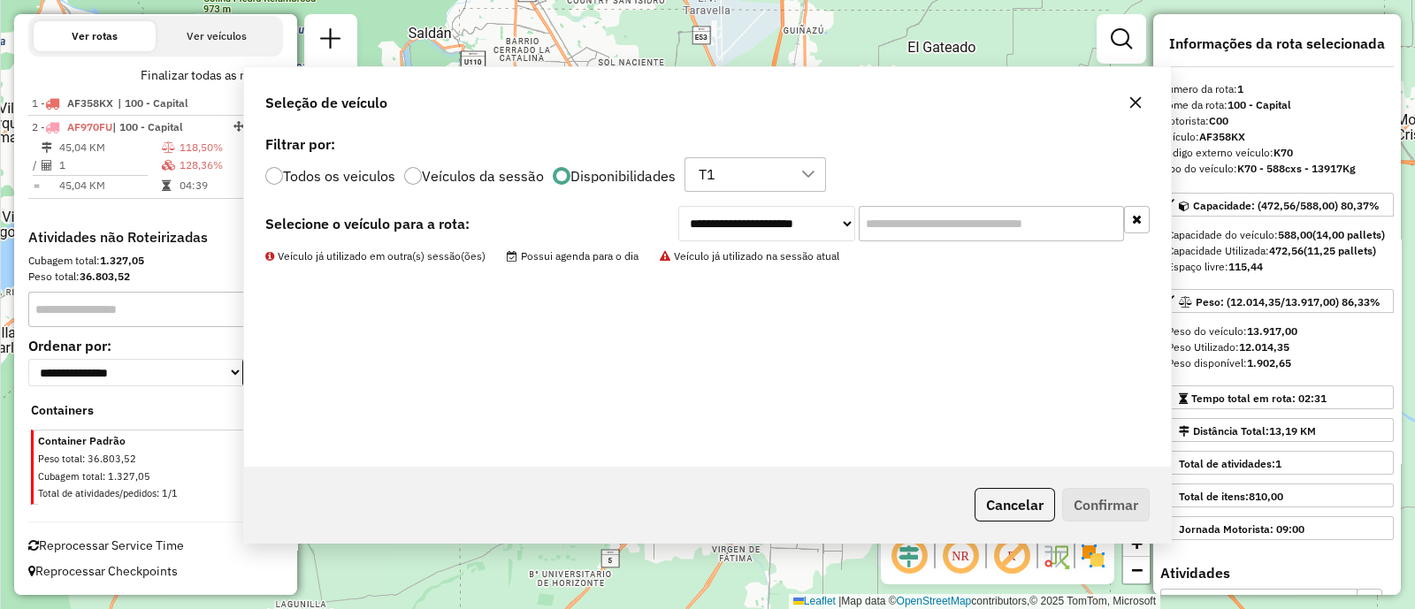
scroll to position [0, 0]
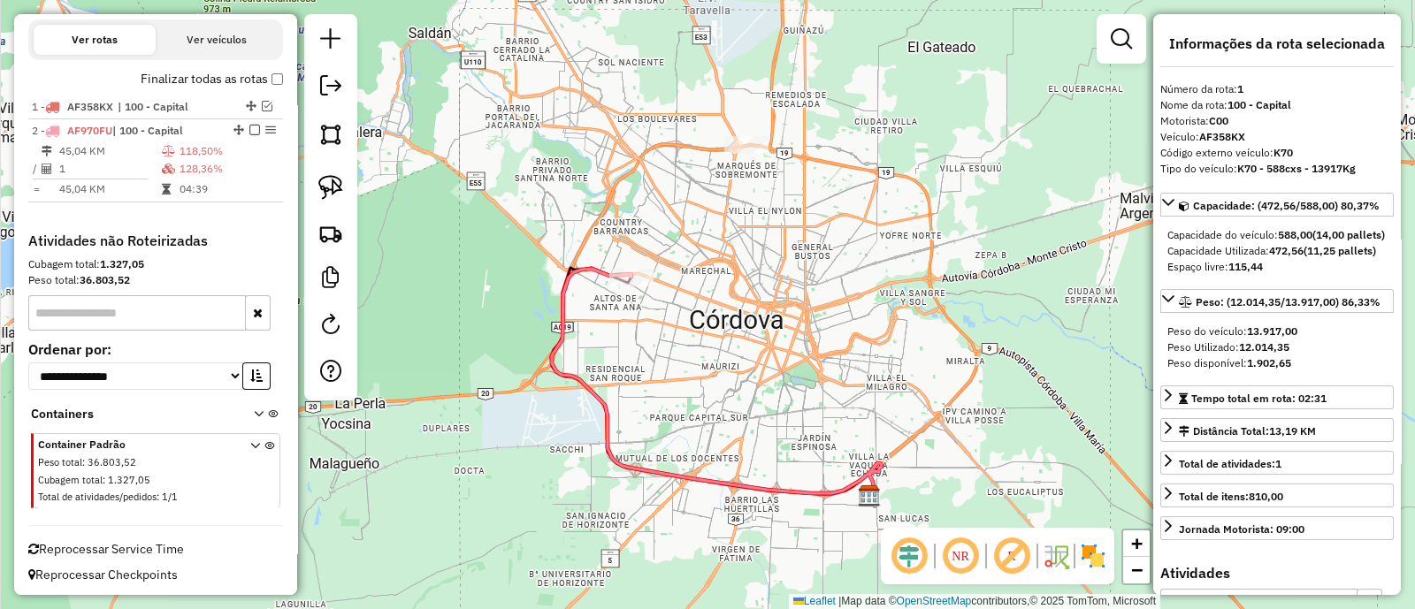
drag, startPoint x: 782, startPoint y: 224, endPoint x: 737, endPoint y: 383, distance: 165.2
click at [737, 383] on div "Janela de atendimento Grade de atendimento Capacidade Transportadoras Veículos …" at bounding box center [707, 304] width 1415 height 609
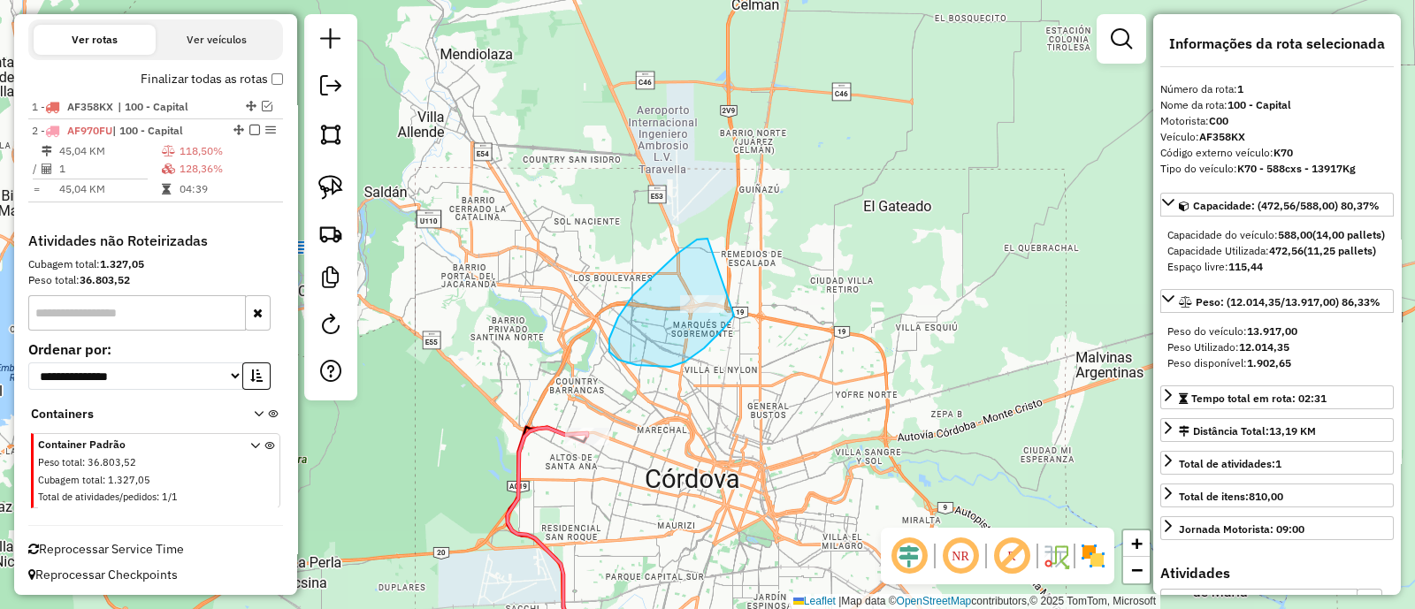
drag, startPoint x: 637, startPoint y: 365, endPoint x: 744, endPoint y: 302, distance: 124.0
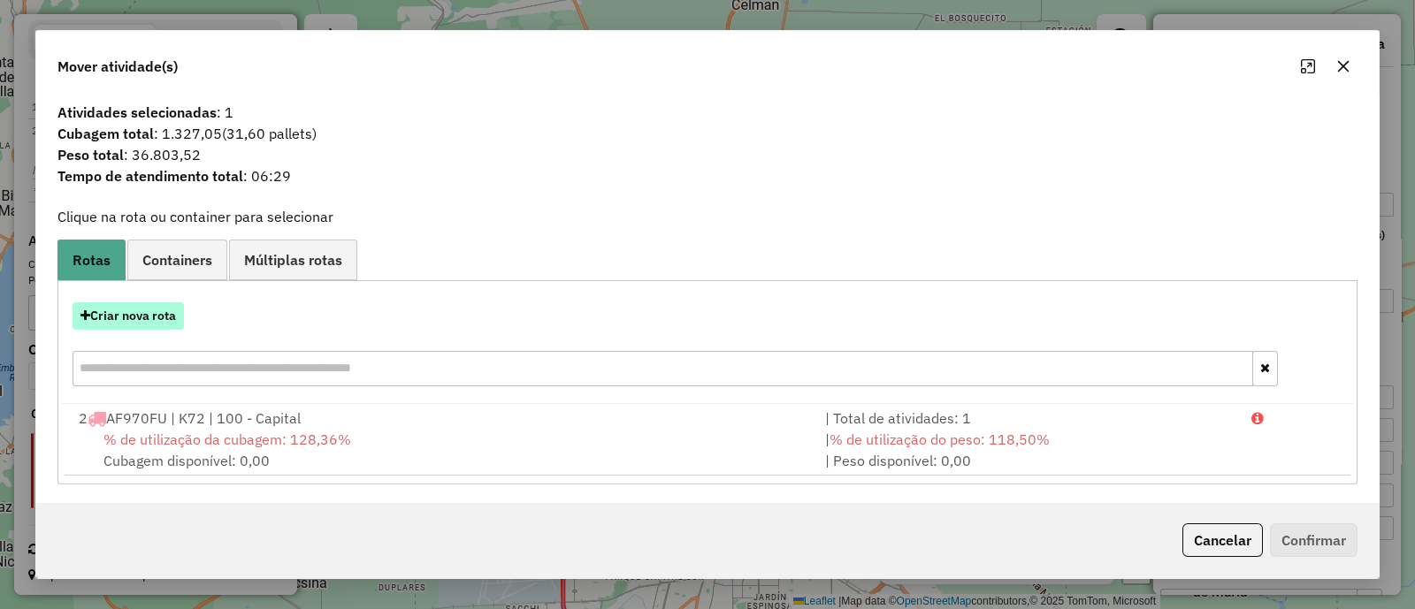
click at [137, 313] on button "Criar nova rota" at bounding box center [128, 315] width 111 height 27
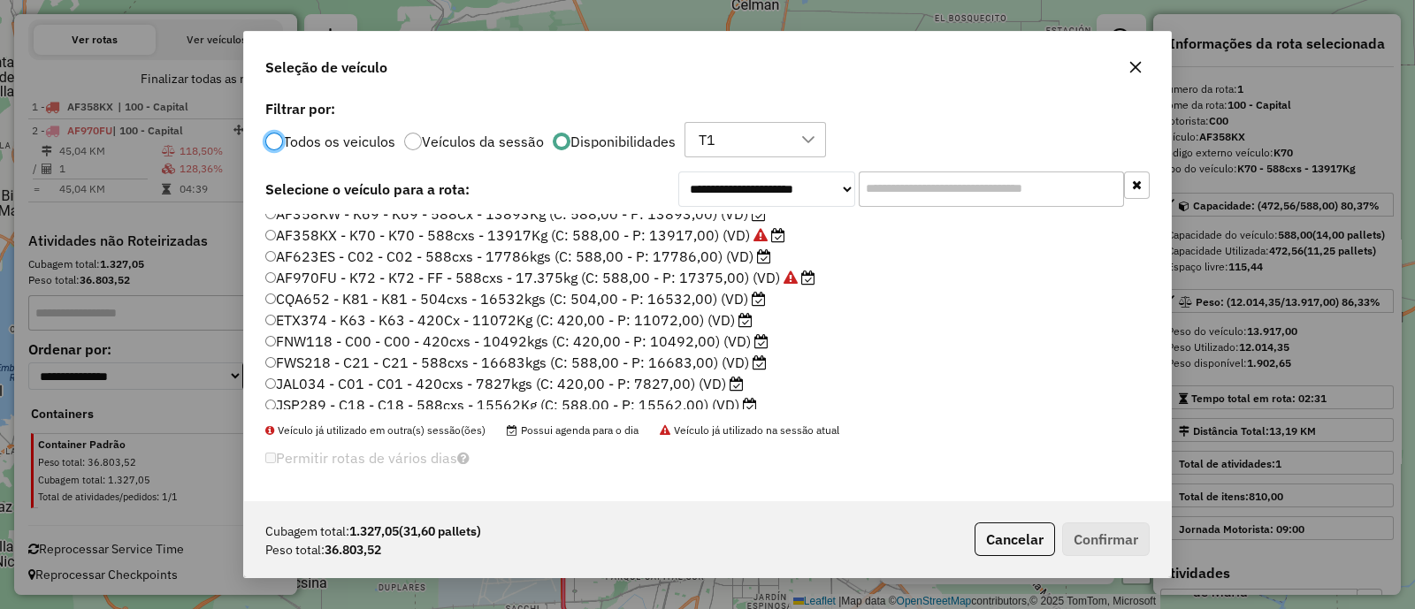
scroll to position [145, 0]
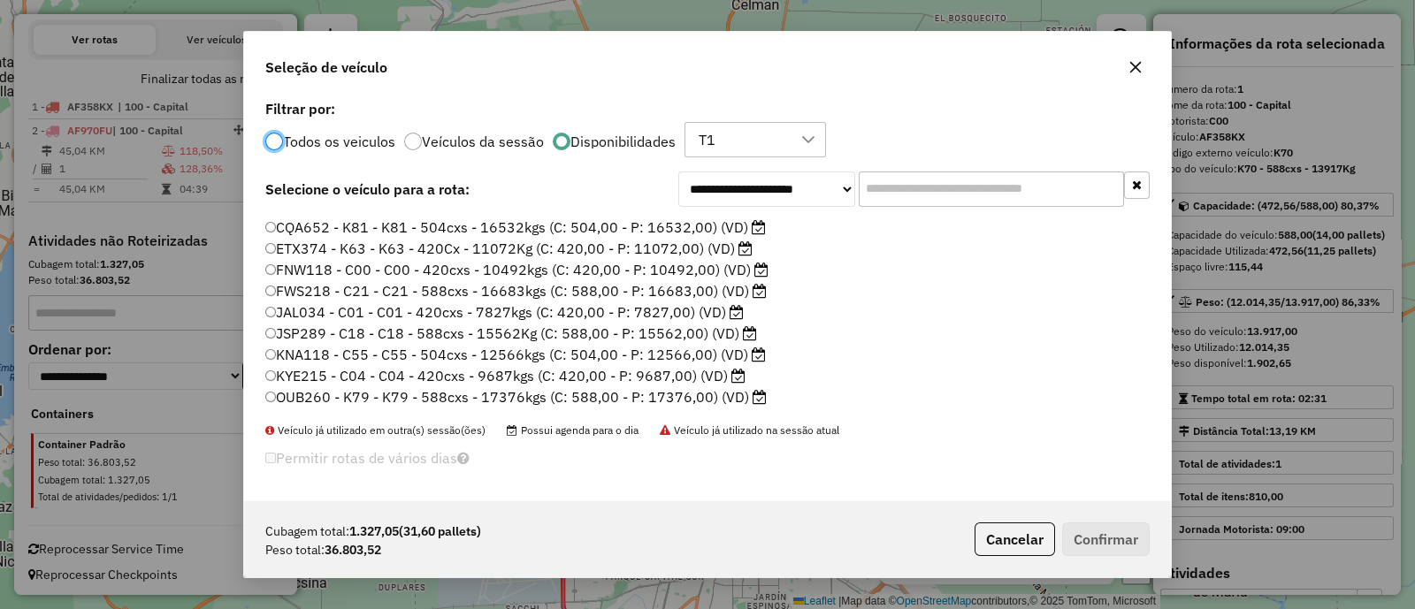
click at [672, 397] on label "OUB260 - K79 - K79 - 588cxs - 17376kgs (C: 588,00 - P: 17376,00) (VD)" at bounding box center [515, 396] width 501 height 21
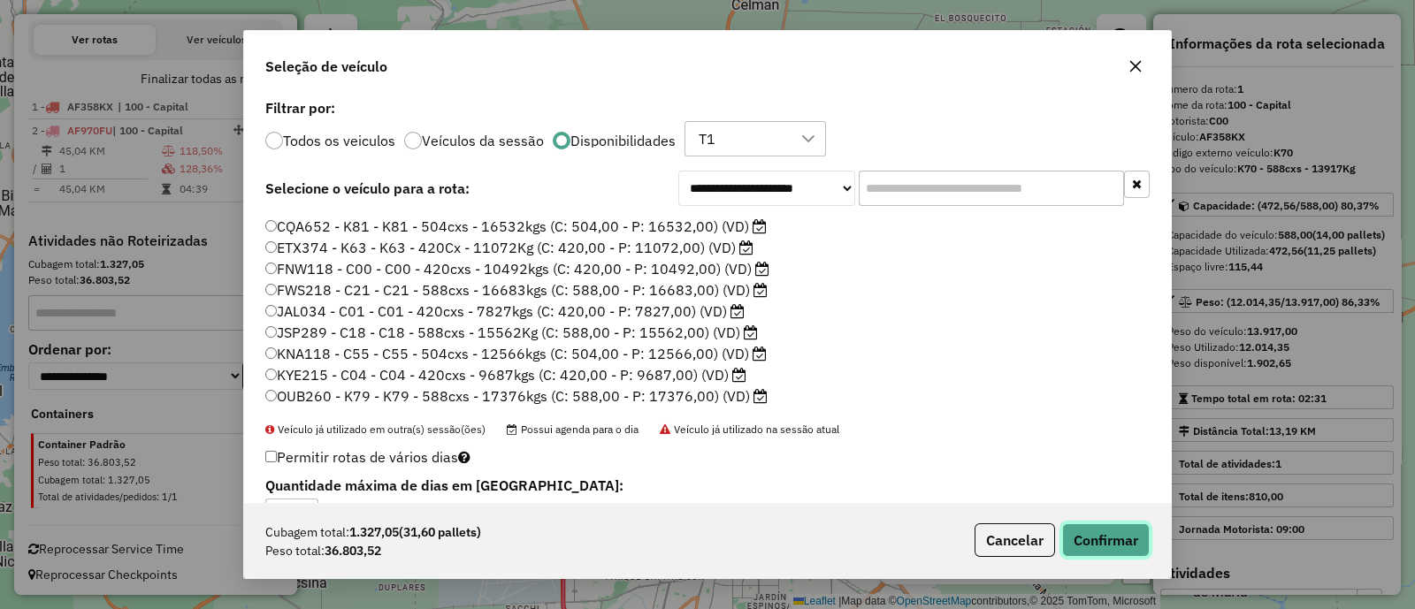
click at [1087, 532] on button "Confirmar" at bounding box center [1106, 540] width 88 height 34
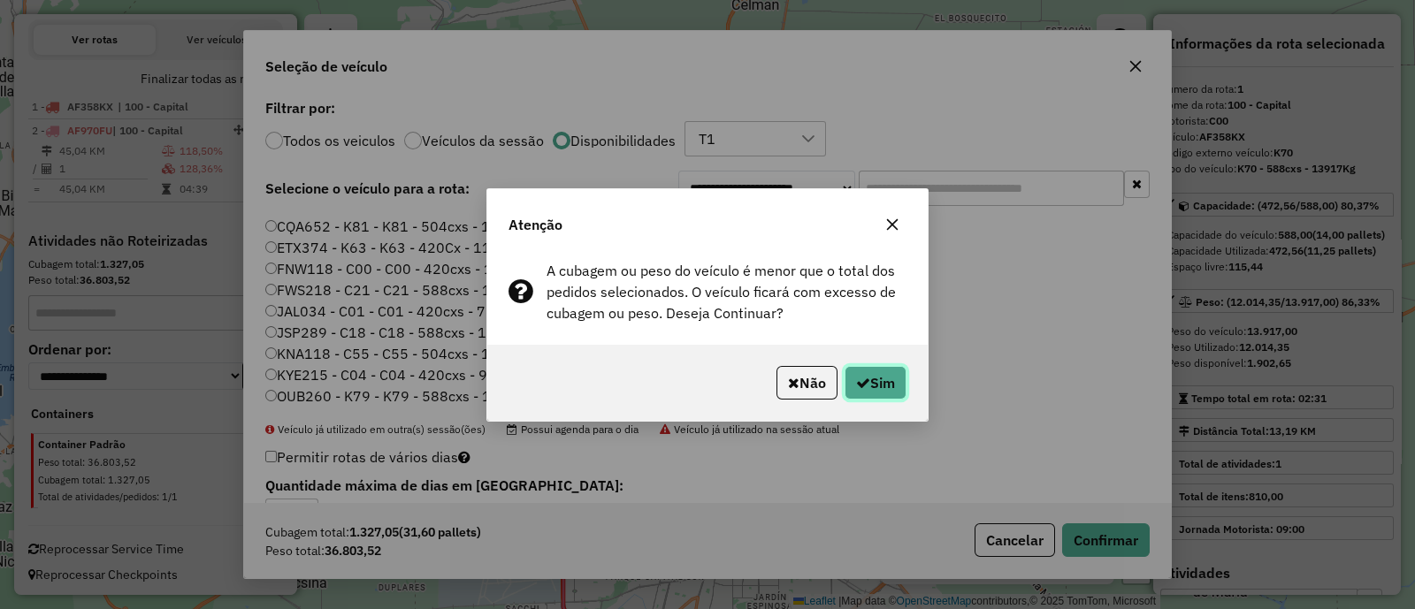
click at [875, 369] on button "Sim" at bounding box center [875, 383] width 62 height 34
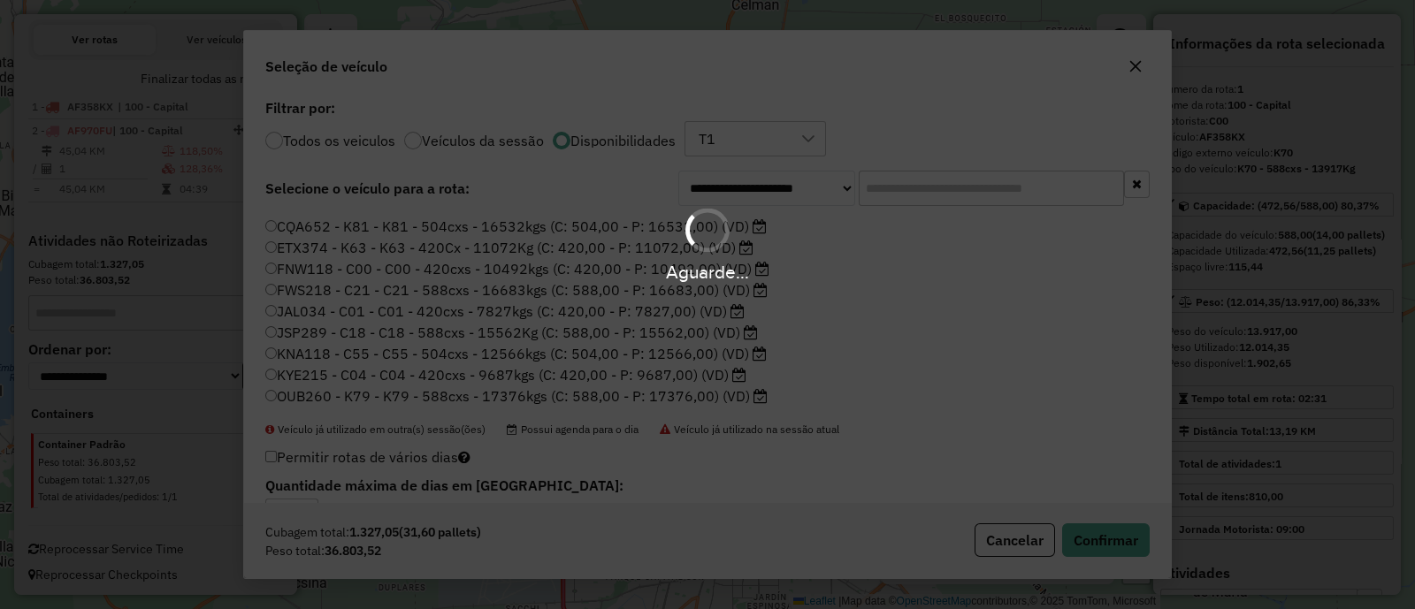
scroll to position [389, 0]
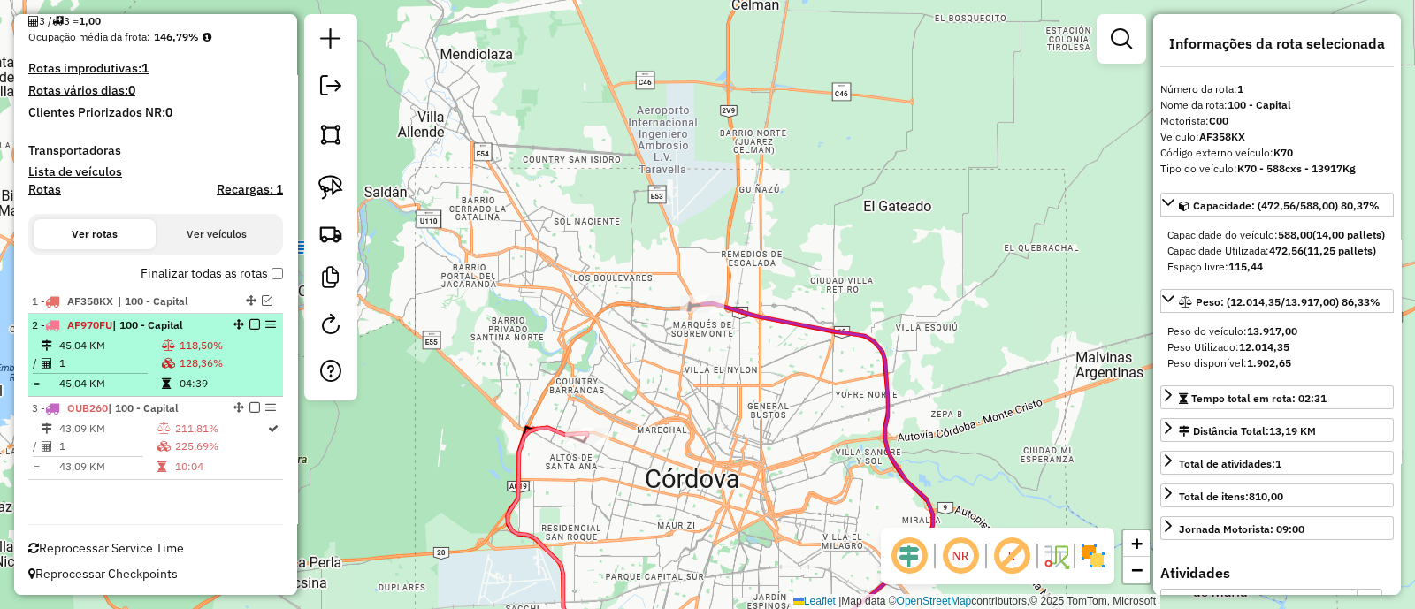
click at [253, 322] on em at bounding box center [254, 324] width 11 height 11
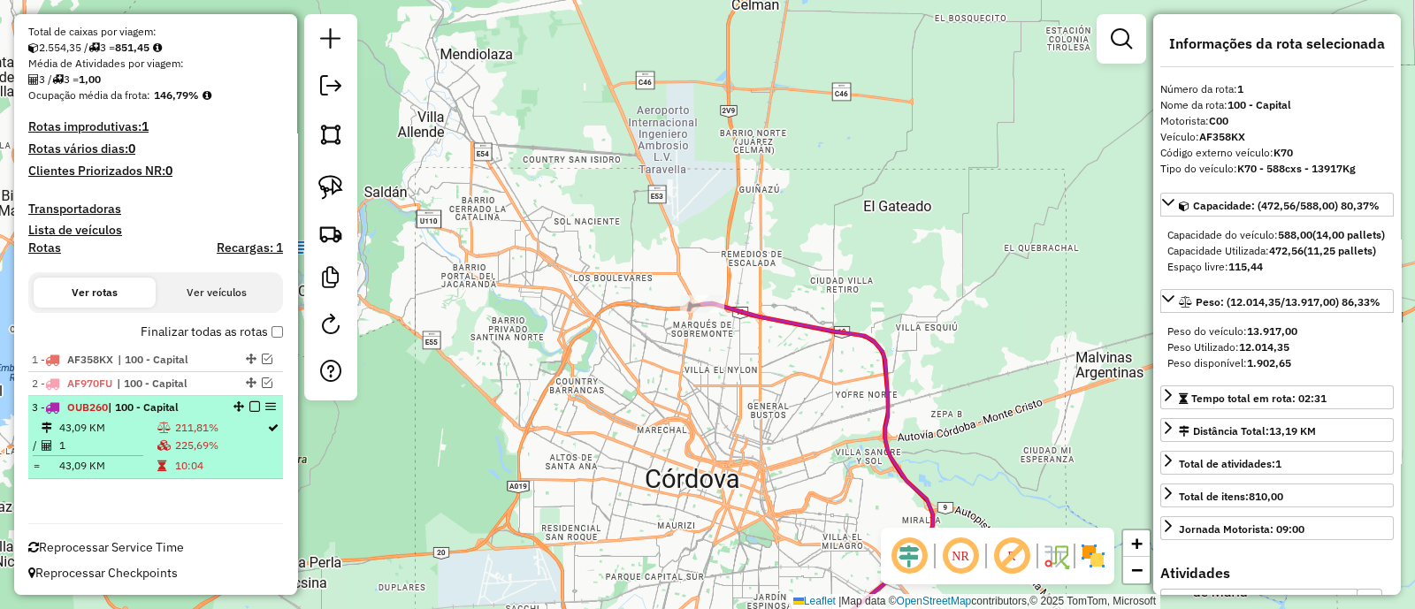
click at [249, 408] on em at bounding box center [254, 406] width 11 height 11
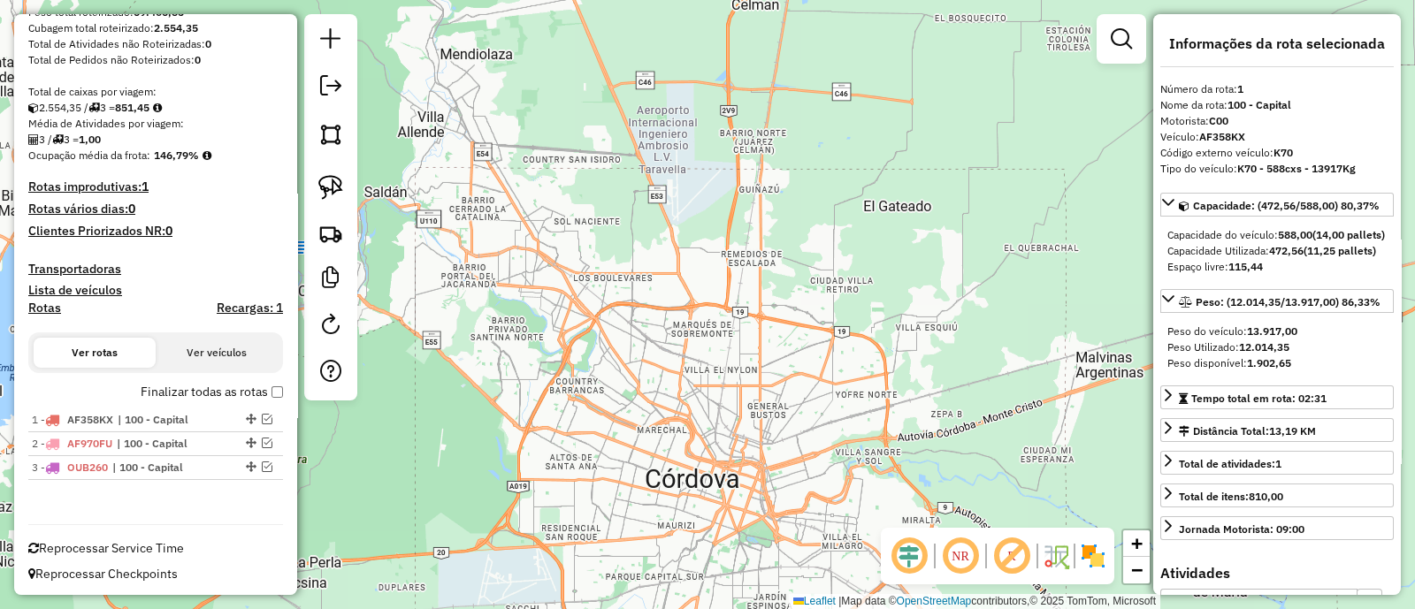
click at [468, 380] on div "Janela de atendimento Grade de atendimento Capacidade Transportadoras Veículos …" at bounding box center [707, 304] width 1415 height 609
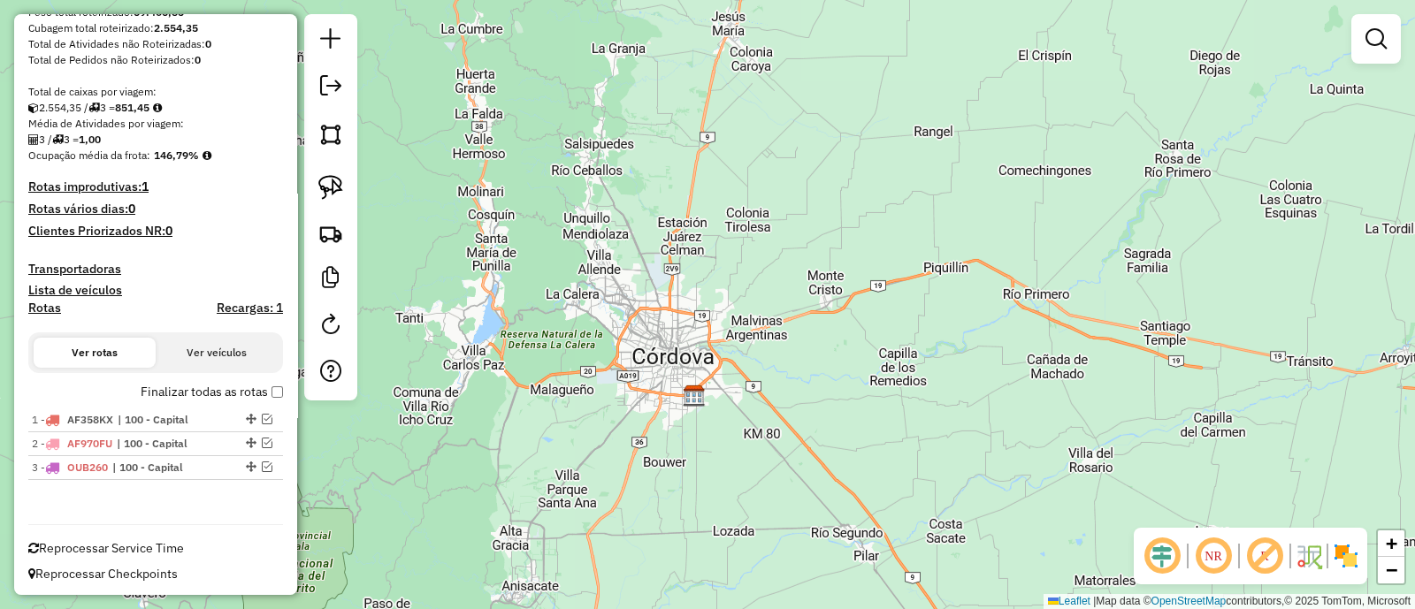
drag, startPoint x: 639, startPoint y: 408, endPoint x: 643, endPoint y: 278, distance: 130.9
click at [643, 278] on div "Janela de atendimento Grade de atendimento Capacidade Transportadoras Veículos …" at bounding box center [707, 304] width 1415 height 609
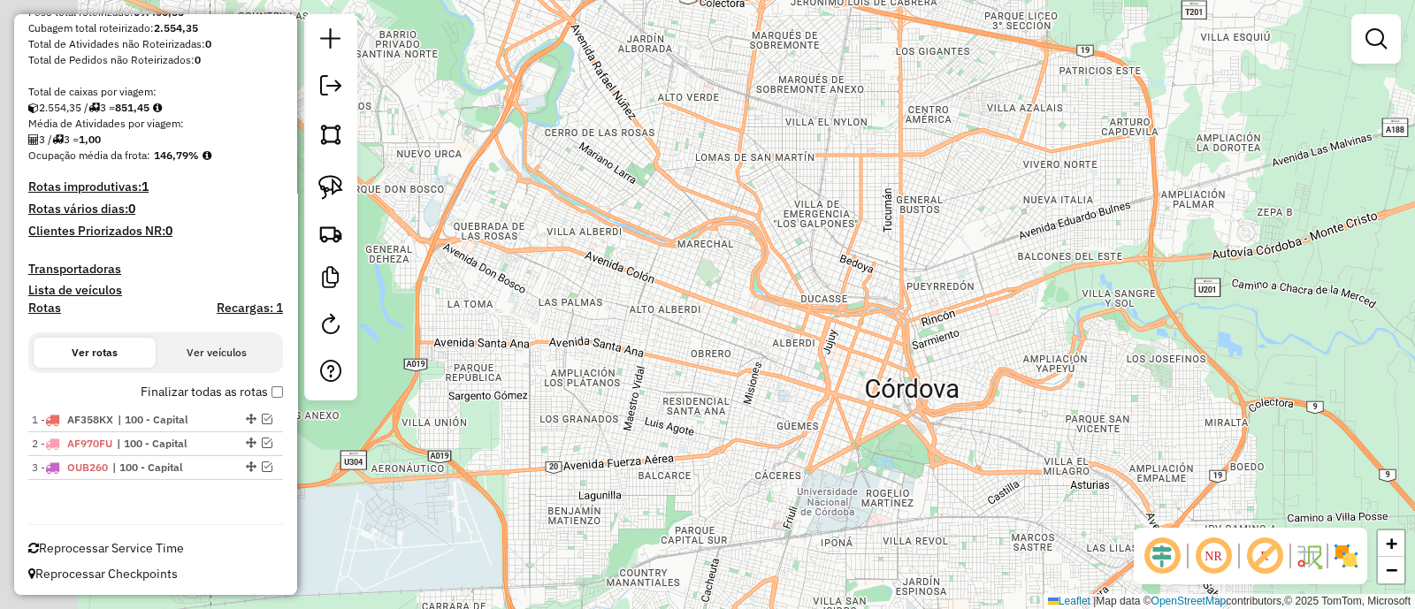
drag, startPoint x: 593, startPoint y: 214, endPoint x: 714, endPoint y: 265, distance: 130.7
click at [714, 265] on div "Janela de atendimento Grade de atendimento Capacidade Transportadoras Veículos …" at bounding box center [707, 304] width 1415 height 609
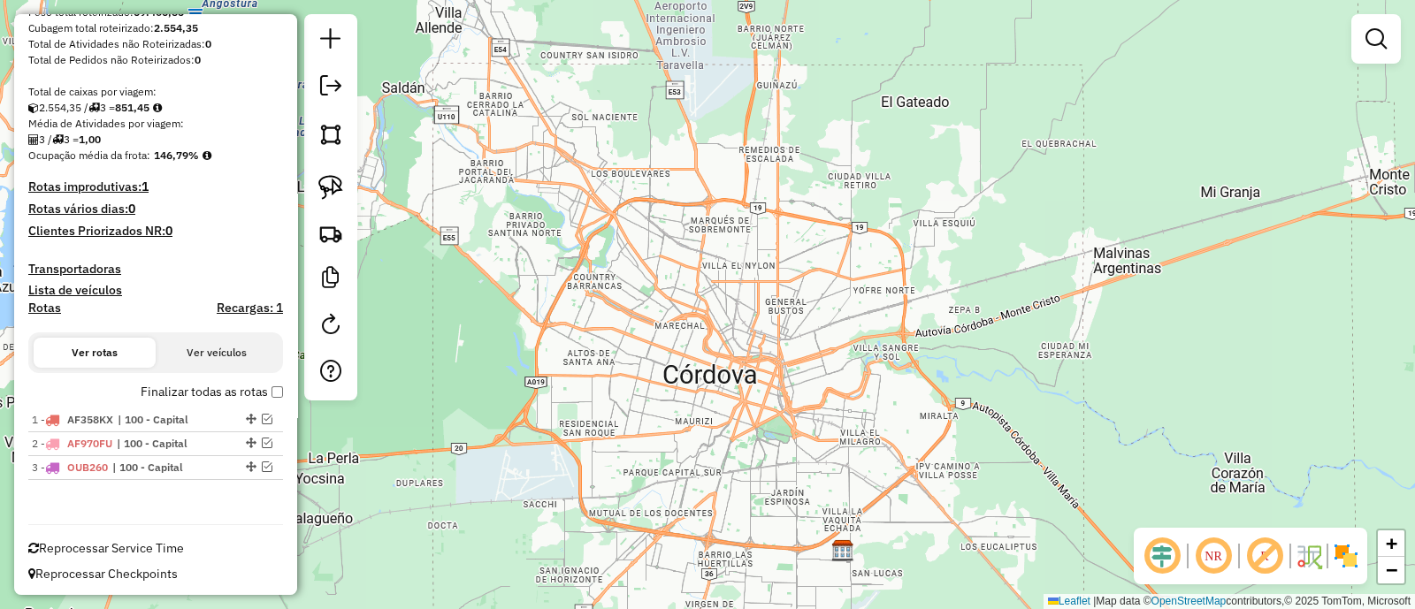
drag, startPoint x: 623, startPoint y: 275, endPoint x: 642, endPoint y: 360, distance: 86.9
click at [642, 360] on div "Janela de atendimento Grade de atendimento Capacidade Transportadoras Veículos …" at bounding box center [707, 304] width 1415 height 609
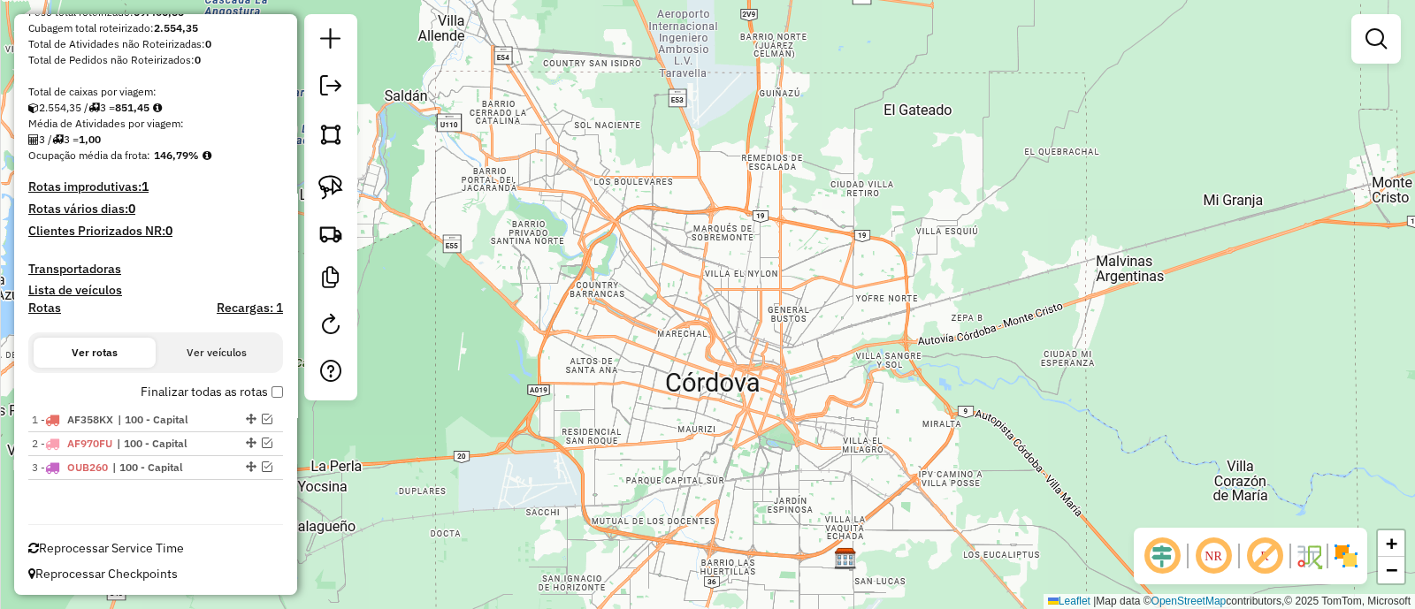
click at [668, 325] on div "Janela de atendimento Grade de atendimento Capacidade Transportadoras Veículos …" at bounding box center [707, 304] width 1415 height 609
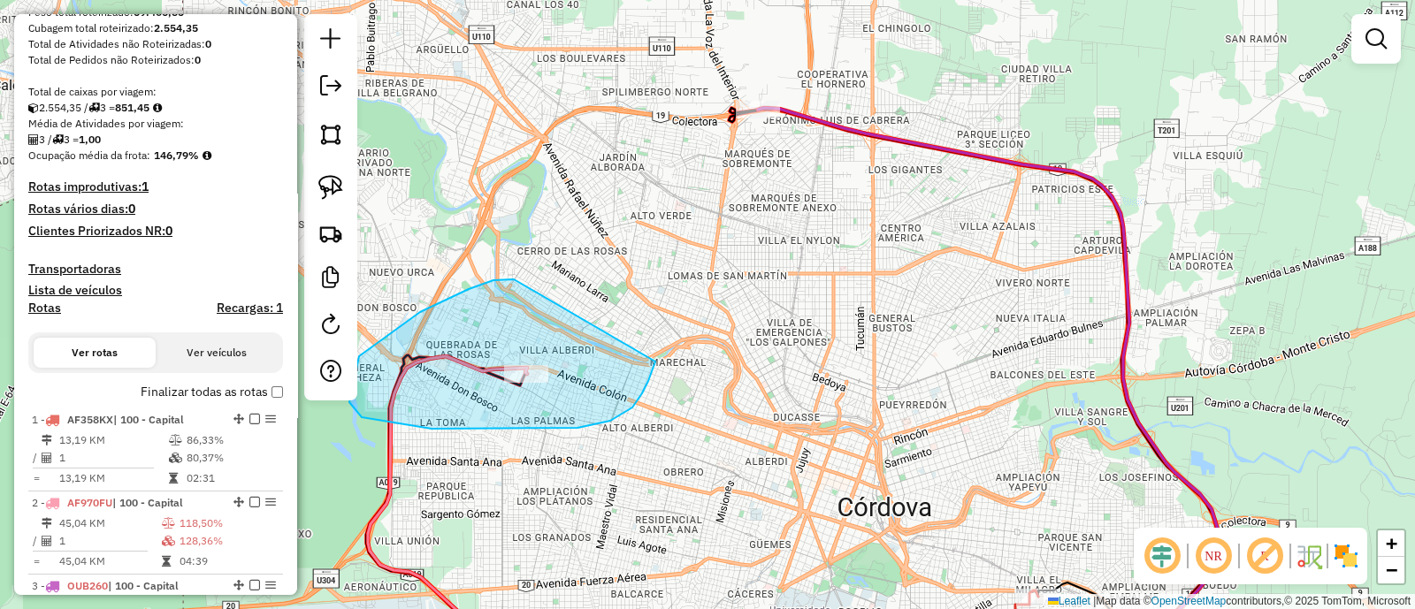
drag, startPoint x: 359, startPoint y: 356, endPoint x: 655, endPoint y: 362, distance: 296.2
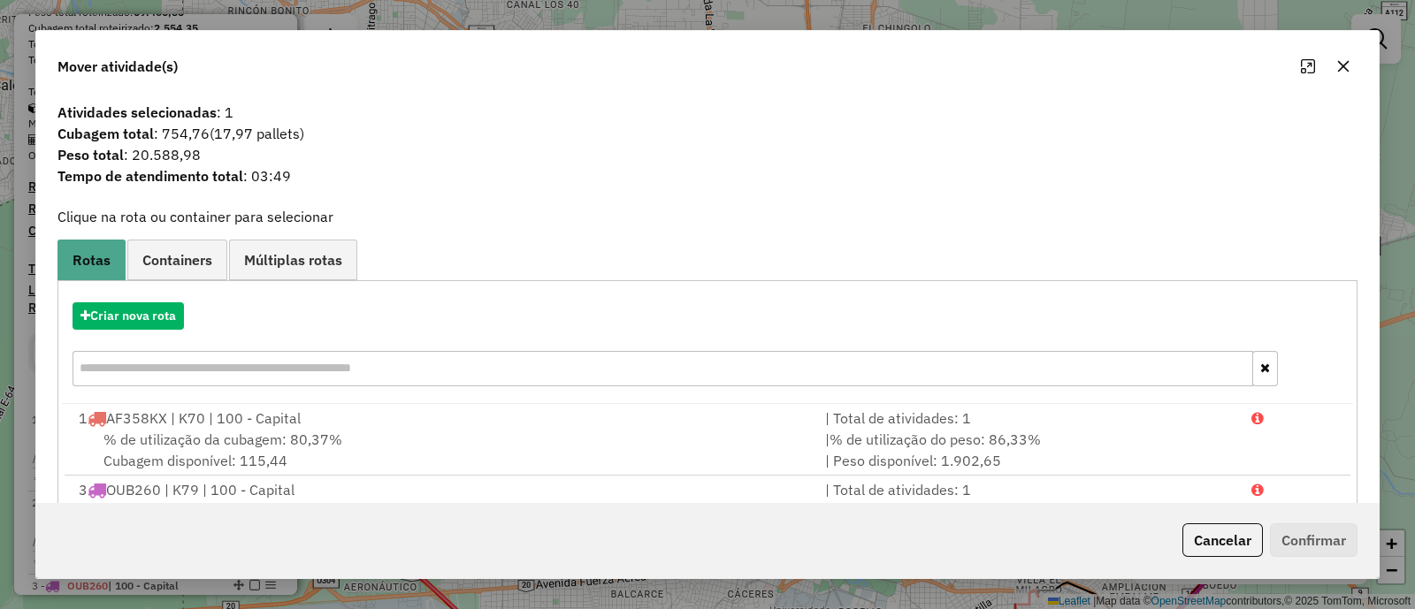
click at [1339, 57] on button "button" at bounding box center [1343, 66] width 28 height 28
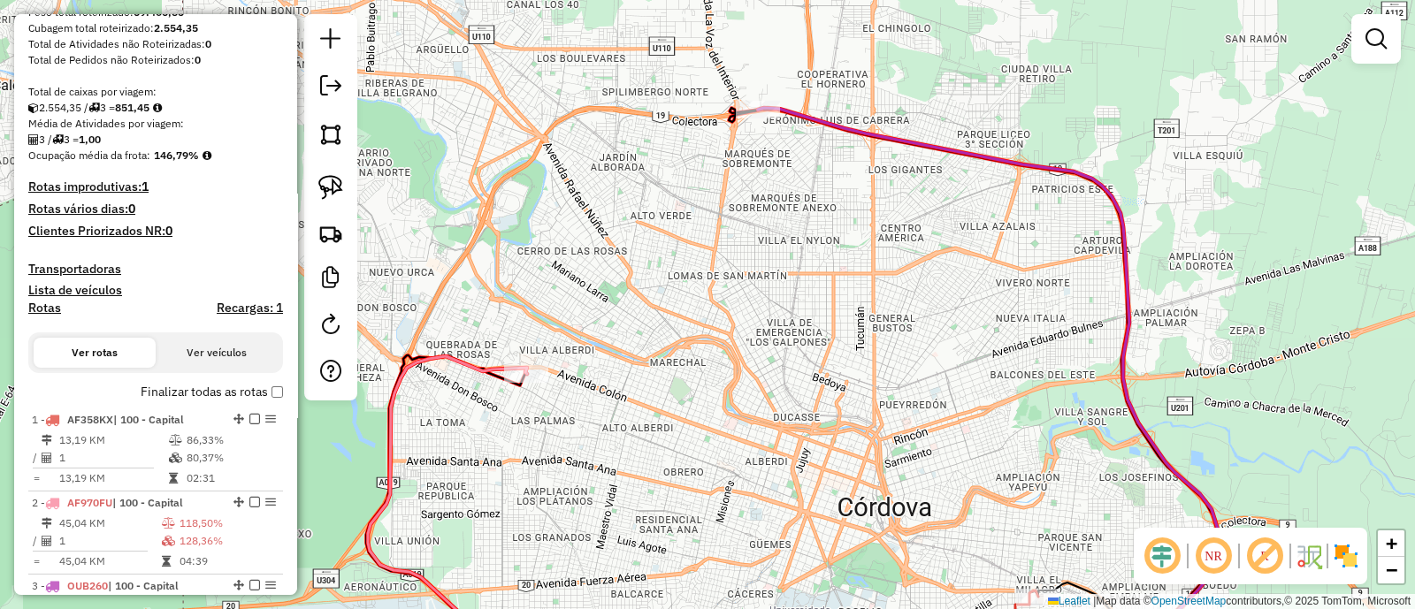
drag, startPoint x: 713, startPoint y: 276, endPoint x: 786, endPoint y: 400, distance: 143.9
click at [786, 400] on div "Janela de atendimento Grade de atendimento Capacidade Transportadoras Veículos …" at bounding box center [707, 304] width 1415 height 609
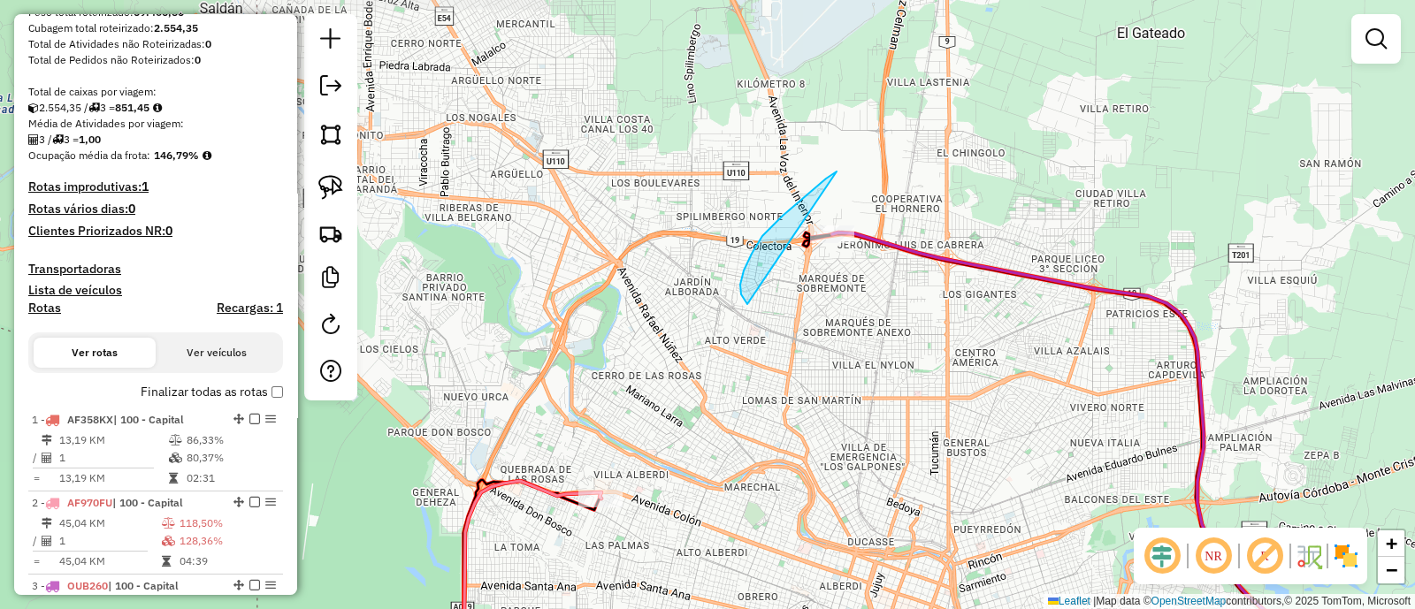
drag, startPoint x: 744, startPoint y: 271, endPoint x: 930, endPoint y: 270, distance: 186.6
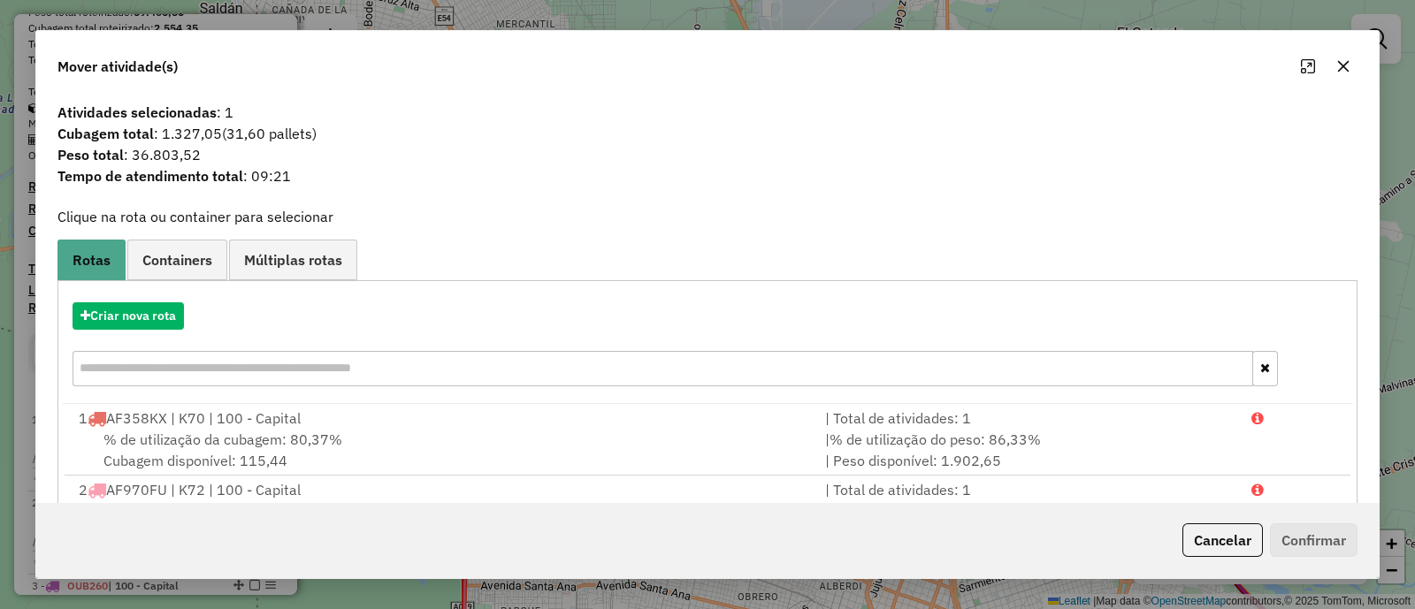
click at [1349, 70] on icon "button" at bounding box center [1343, 66] width 14 height 14
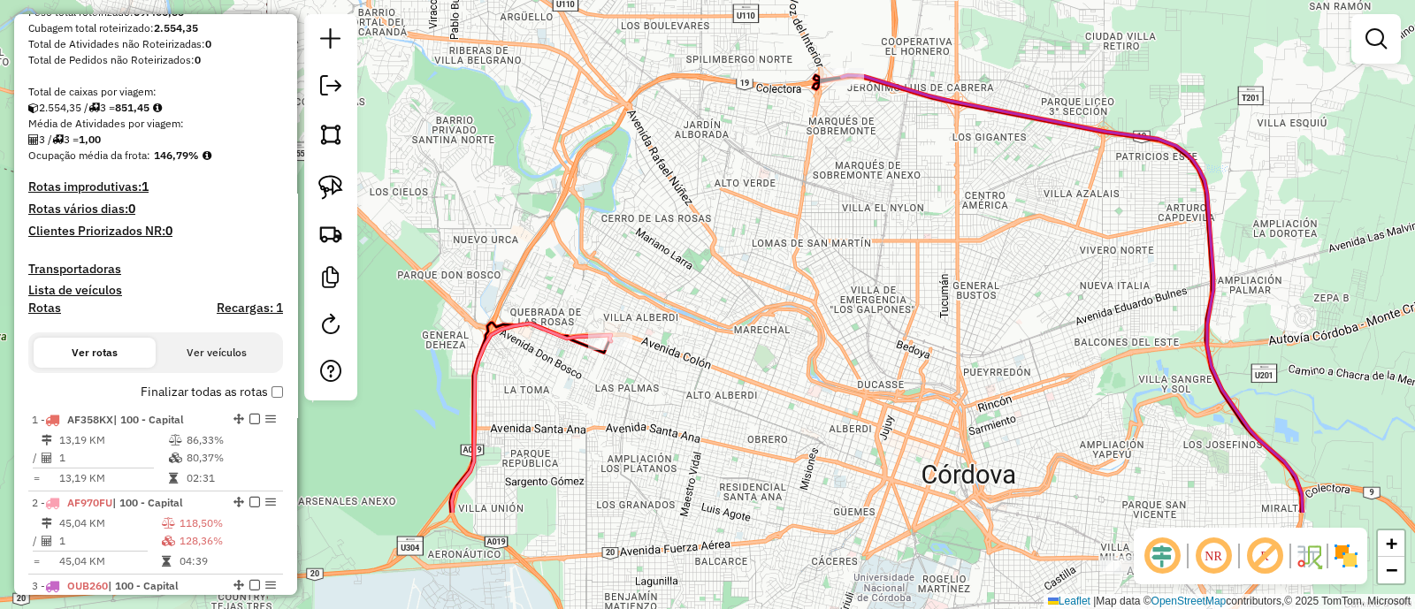
drag, startPoint x: 805, startPoint y: 303, endPoint x: 815, endPoint y: 143, distance: 160.3
click at [815, 143] on div "Janela de atendimento Grade de atendimento Capacidade Transportadoras Veículos …" at bounding box center [707, 304] width 1415 height 609
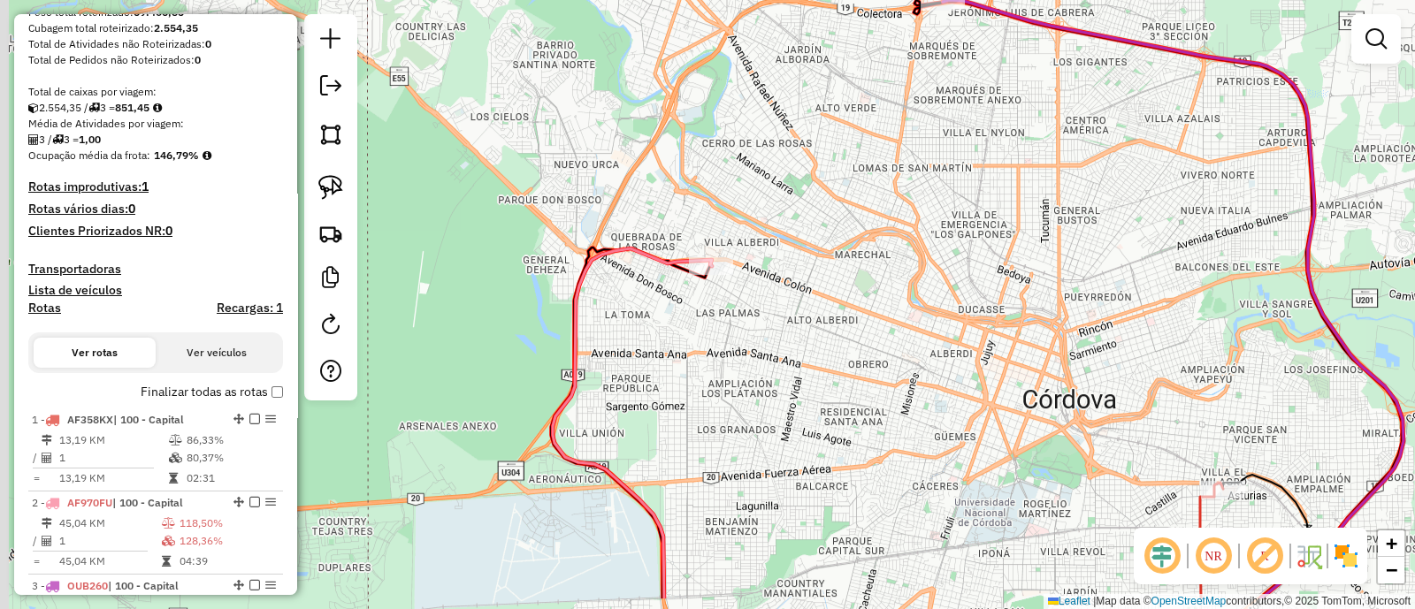
drag, startPoint x: 708, startPoint y: 422, endPoint x: 866, endPoint y: 314, distance: 191.5
click at [866, 314] on div "Janela de atendimento Grade de atendimento Capacidade Transportadoras Veículos …" at bounding box center [707, 304] width 1415 height 609
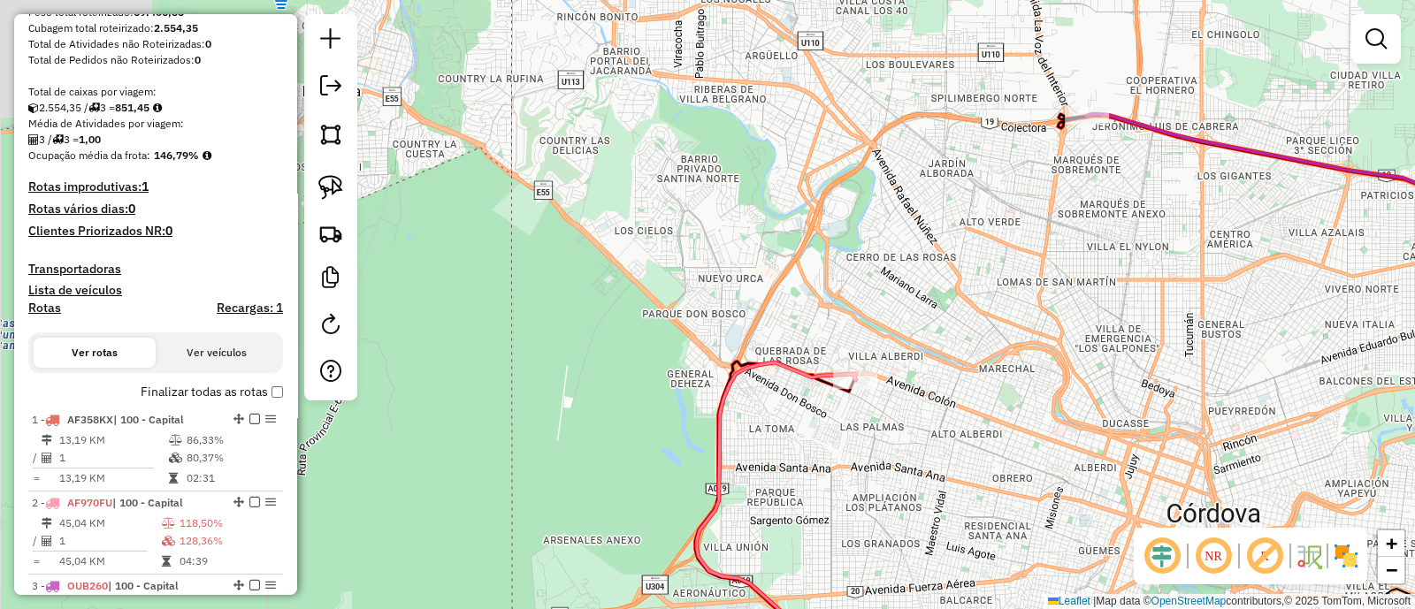
drag, startPoint x: 779, startPoint y: 342, endPoint x: 865, endPoint y: 302, distance: 94.5
click at [865, 302] on div "Janela de atendimento Grade de atendimento Capacidade Transportadoras Veículos …" at bounding box center [707, 304] width 1415 height 609
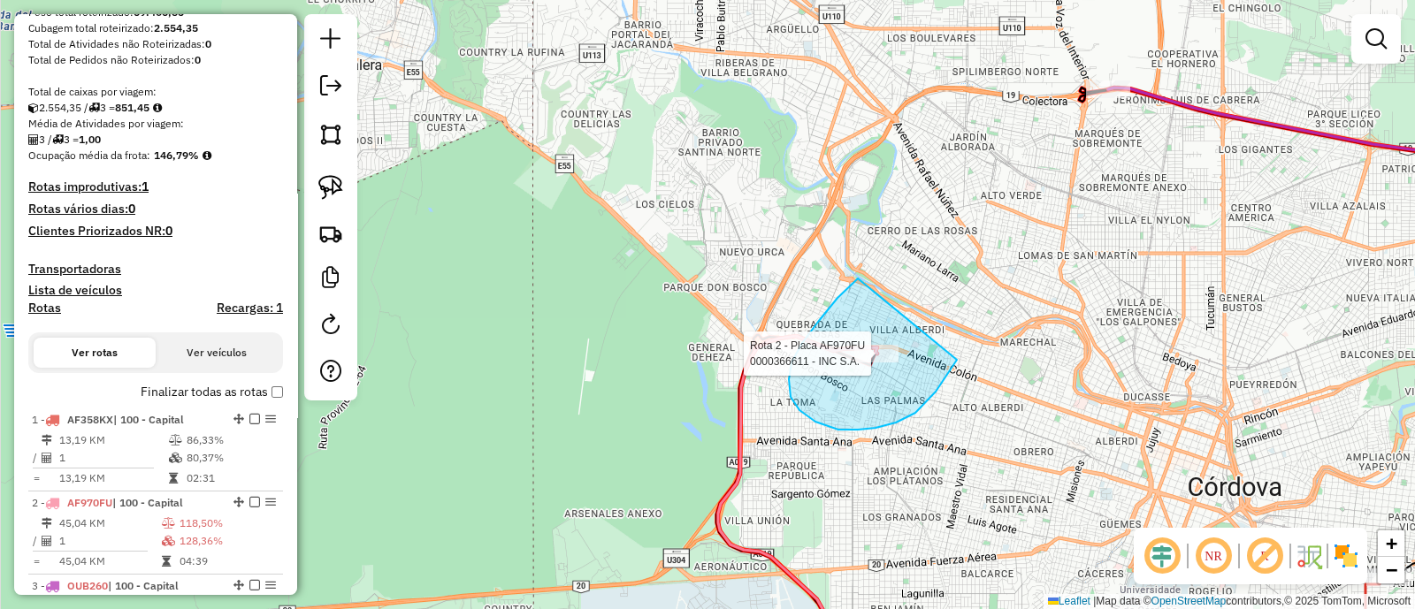
drag, startPoint x: 818, startPoint y: 322, endPoint x: 957, endPoint y: 359, distance: 143.7
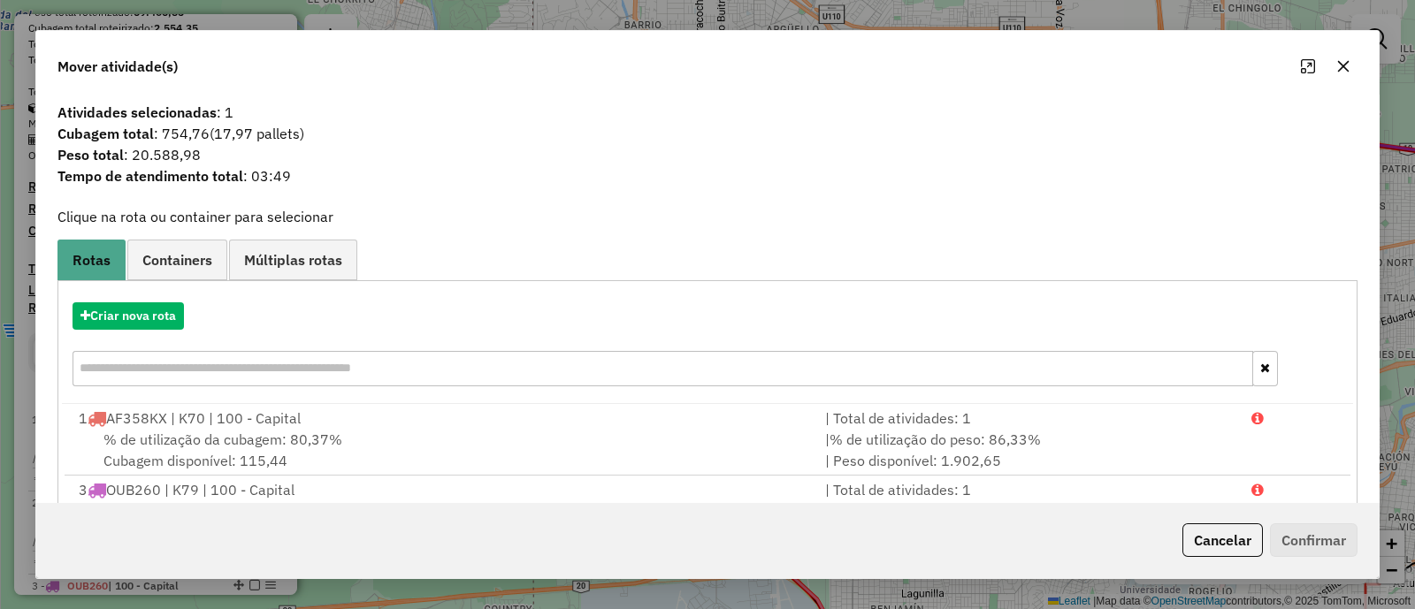
click at [1346, 67] on icon "button" at bounding box center [1343, 66] width 14 height 14
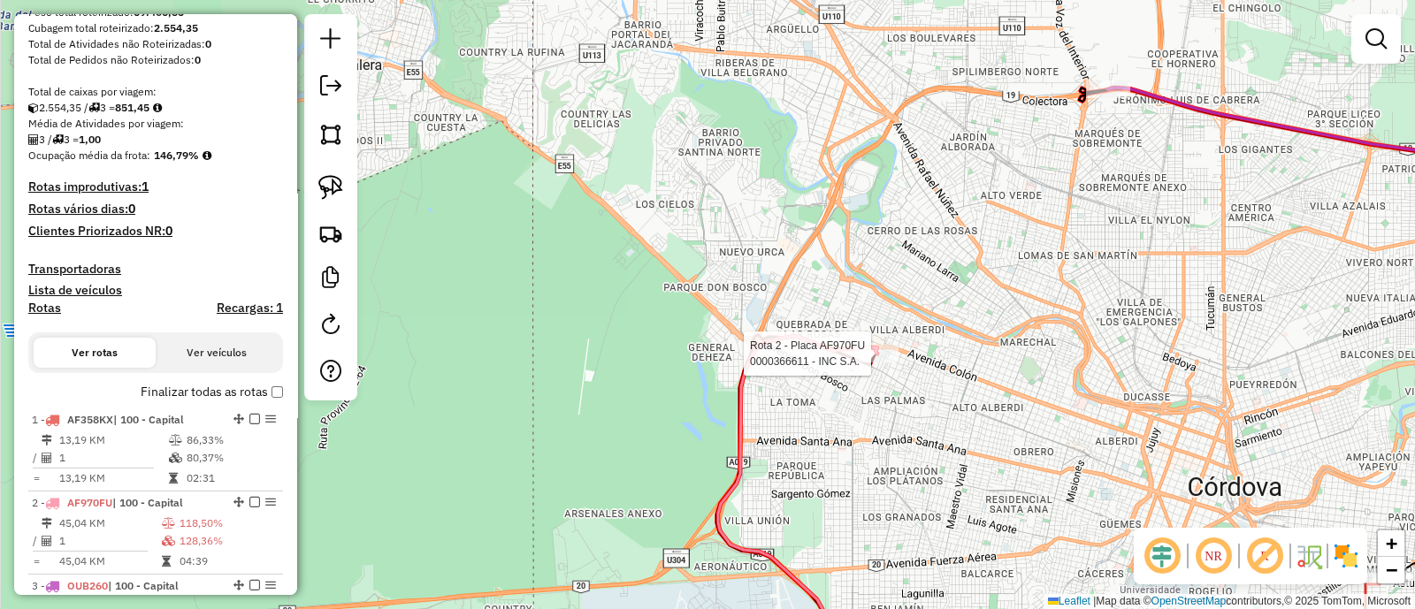
drag, startPoint x: 1105, startPoint y: 205, endPoint x: 1072, endPoint y: 230, distance: 41.0
click at [1072, 230] on div "Rota 2 - Placa AF970FU 0000366611 - INC S.A. Janela de atendimento Grade de ate…" at bounding box center [707, 304] width 1415 height 609
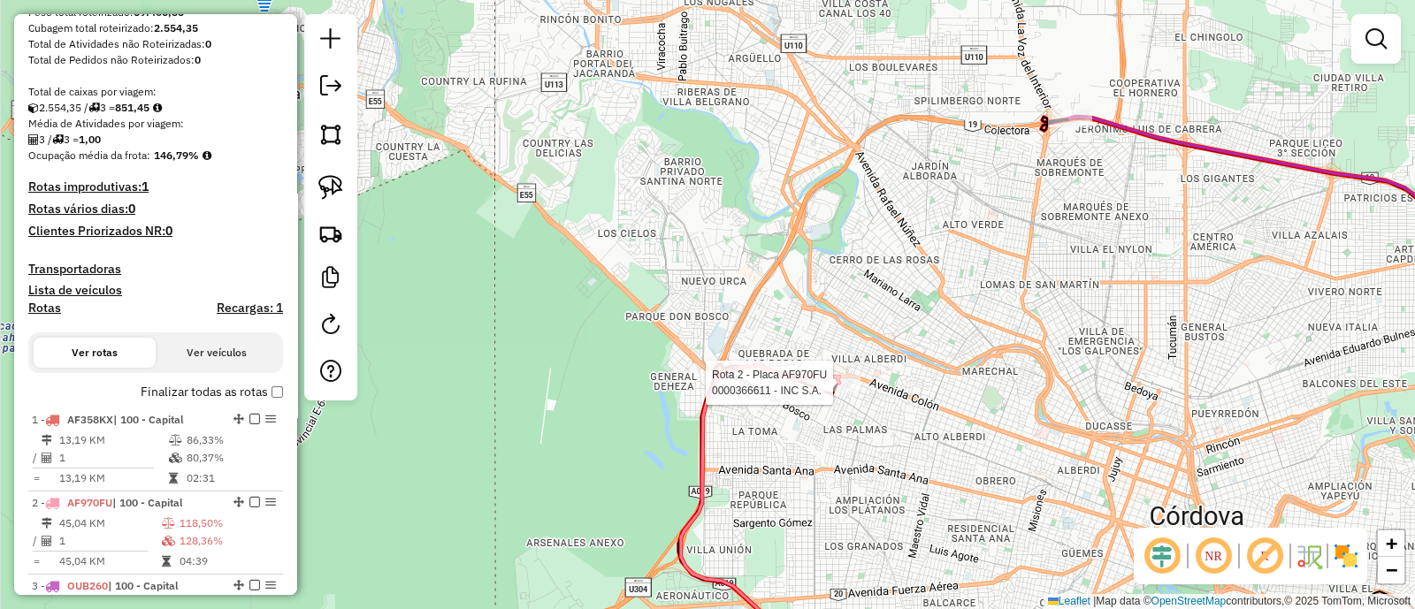
click at [1072, 230] on div "Rota 2 - Placa AF970FU 0000366611 - INC S.A. Janela de atendimento Grade de ate…" at bounding box center [707, 304] width 1415 height 609
click at [1072, 127] on div at bounding box center [1070, 119] width 44 height 18
select select "**********"
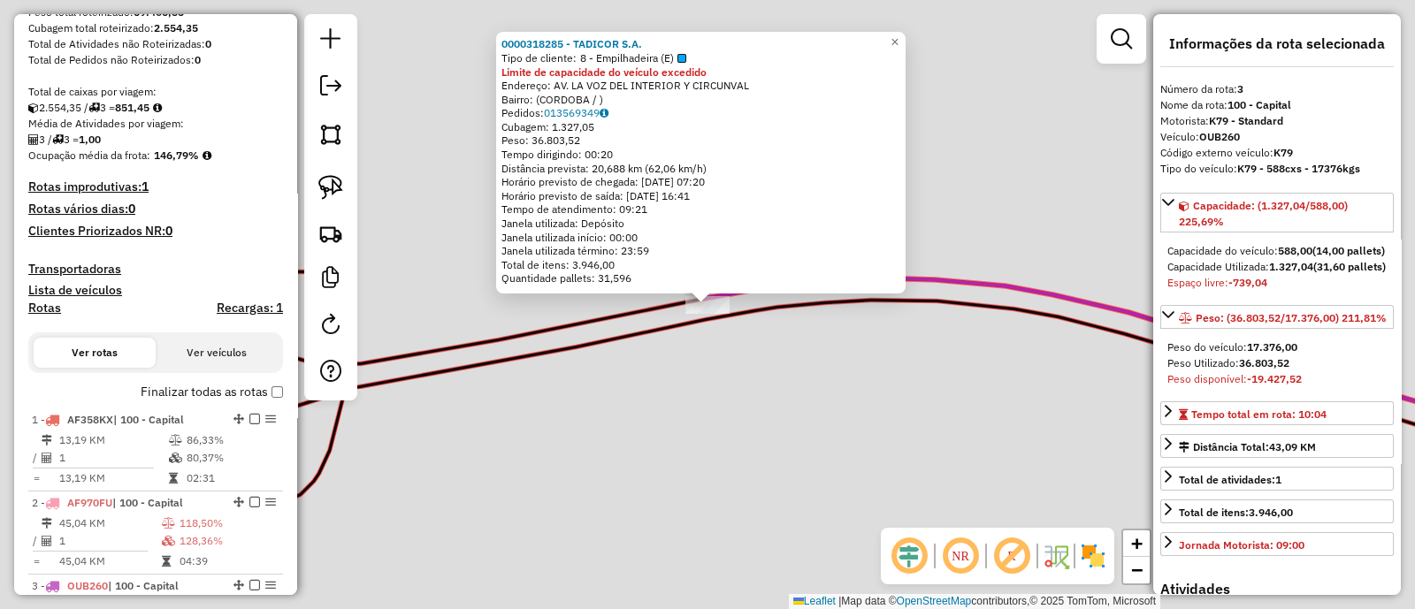
scroll to position [448, 0]
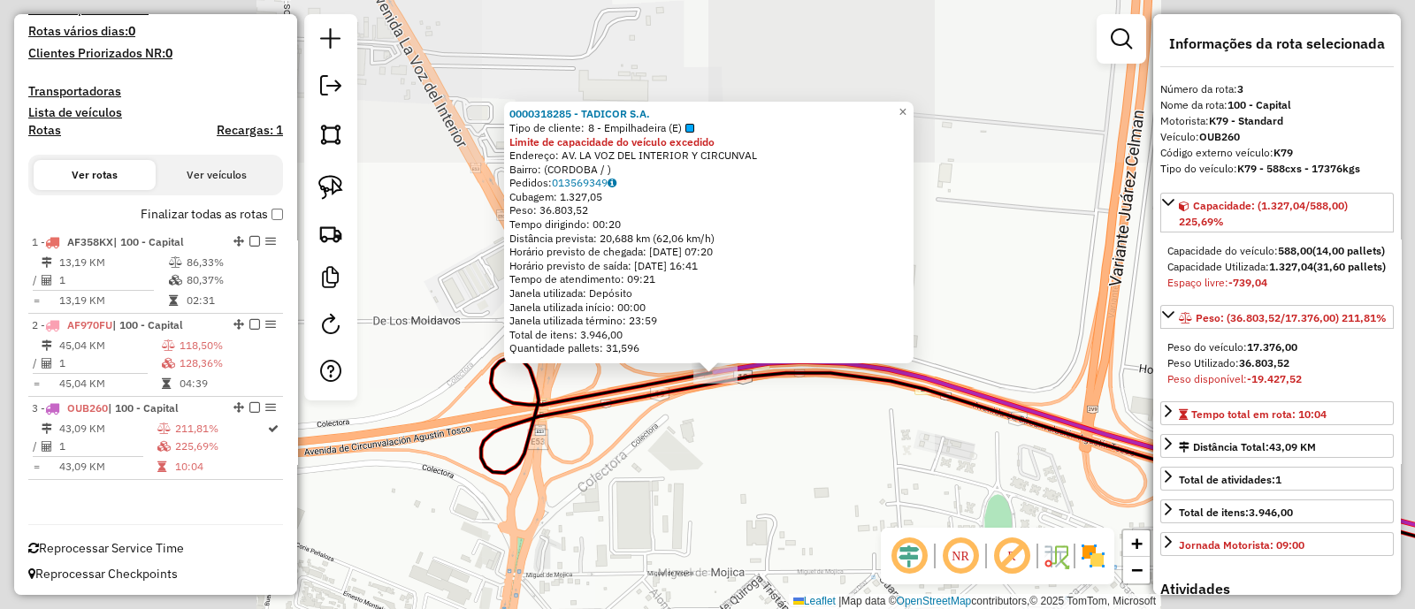
click at [725, 462] on div "0000318285 - TADICOR S.A. Tipo de cliente: 8 - Empilhadeira (E) Limite de capac…" at bounding box center [707, 304] width 1415 height 609
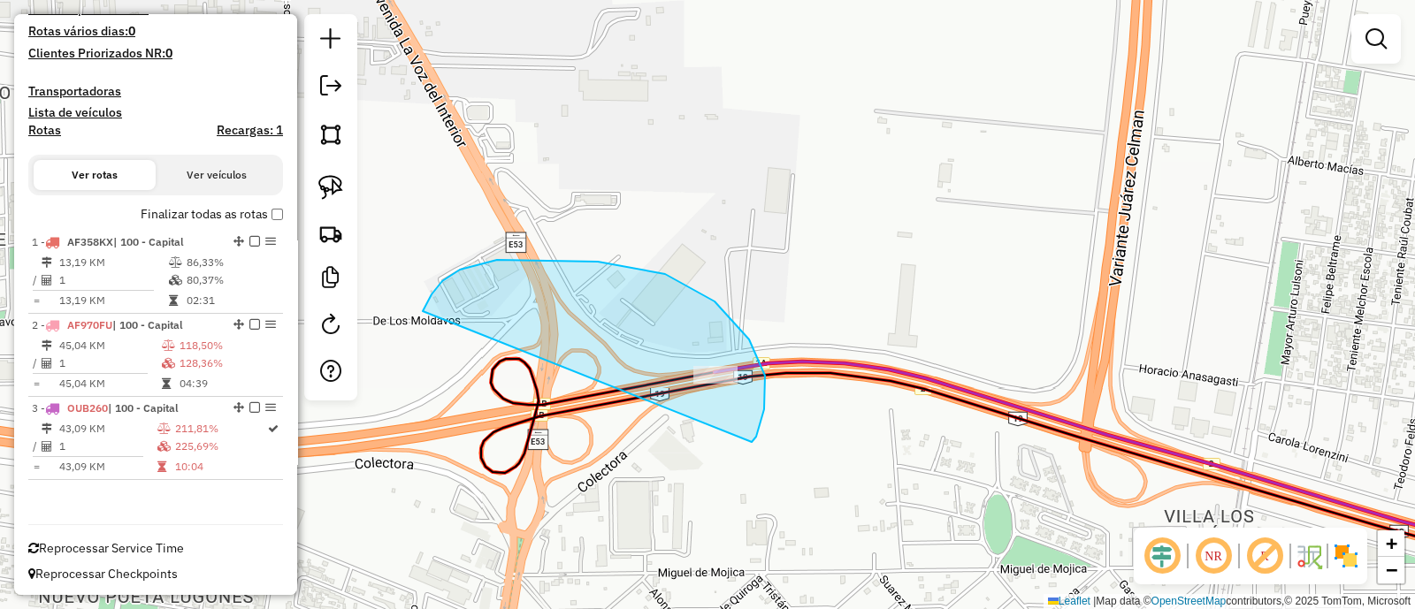
drag, startPoint x: 765, startPoint y: 395, endPoint x: 423, endPoint y: 311, distance: 352.3
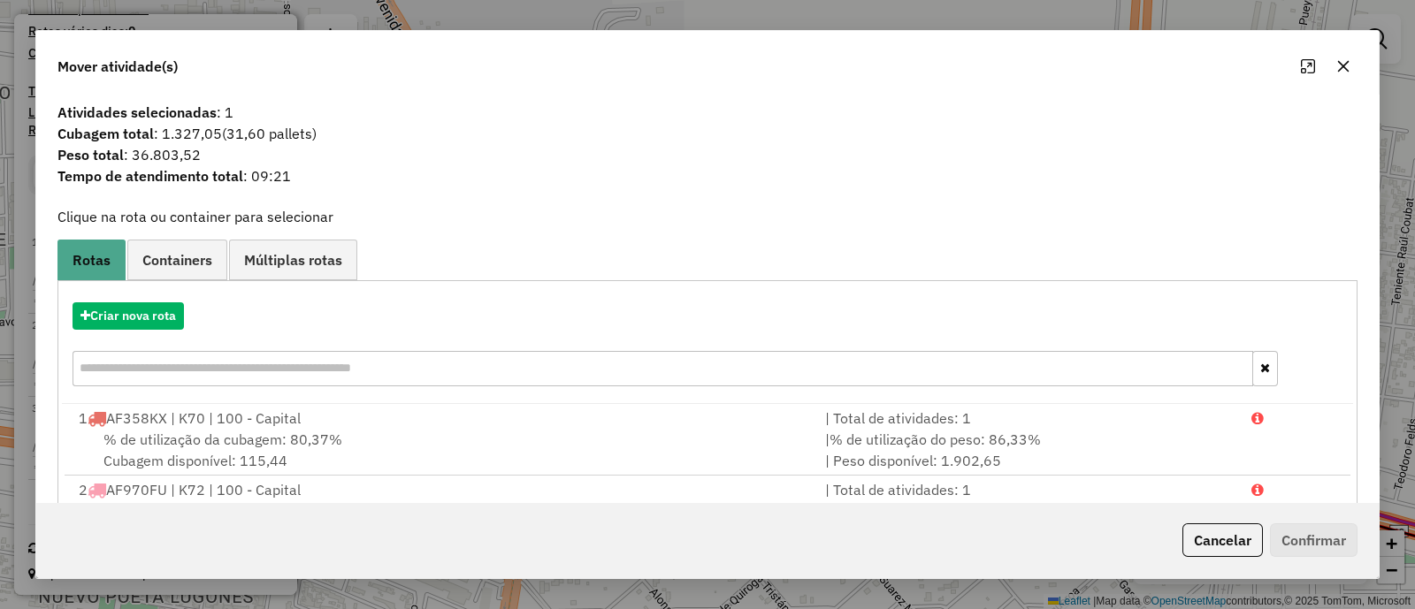
click at [1352, 68] on button "button" at bounding box center [1343, 66] width 28 height 28
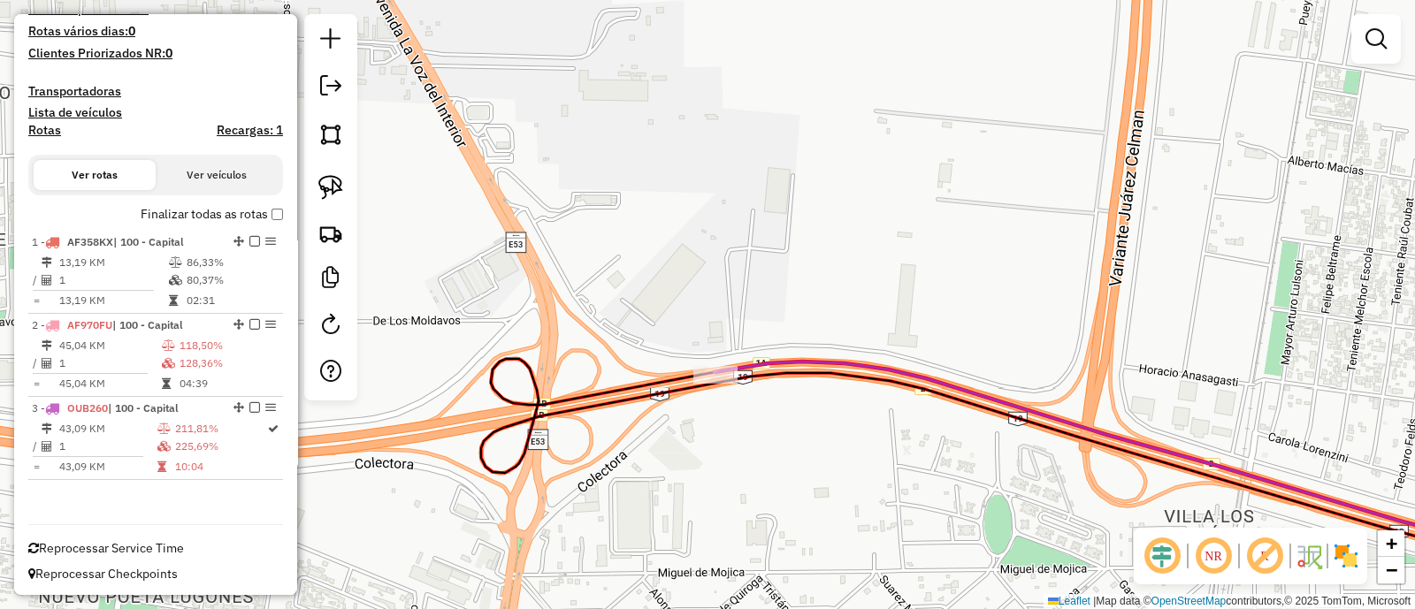
drag, startPoint x: 882, startPoint y: 152, endPoint x: 903, endPoint y: 131, distance: 29.4
click at [900, 134] on div "Janela de atendimento Grade de atendimento Capacidade Transportadoras Veículos …" at bounding box center [707, 304] width 1415 height 609
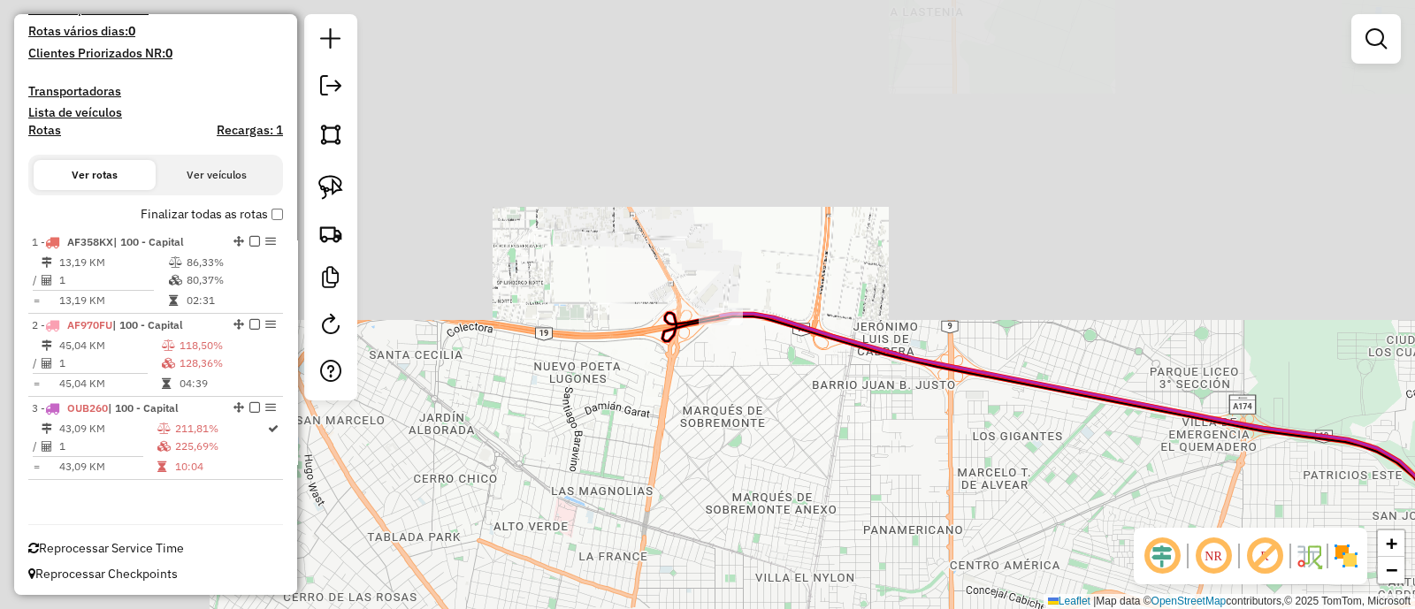
drag, startPoint x: 599, startPoint y: 421, endPoint x: 851, endPoint y: 206, distance: 331.1
click at [837, 218] on div "Janela de atendimento Grade de atendimento Capacidade Transportadoras Veículos …" at bounding box center [707, 304] width 1415 height 609
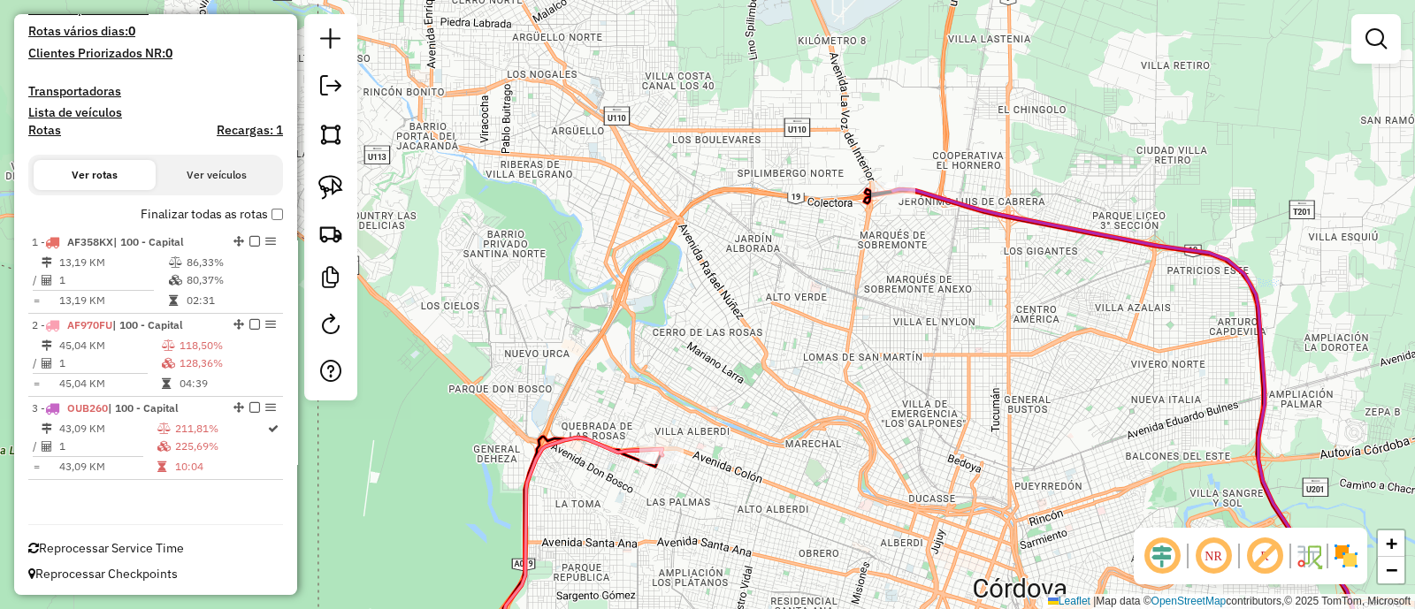
drag, startPoint x: 776, startPoint y: 360, endPoint x: 798, endPoint y: 195, distance: 165.9
click at [798, 195] on div "Janela de atendimento Grade de atendimento Capacidade Transportadoras Veículos …" at bounding box center [707, 304] width 1415 height 609
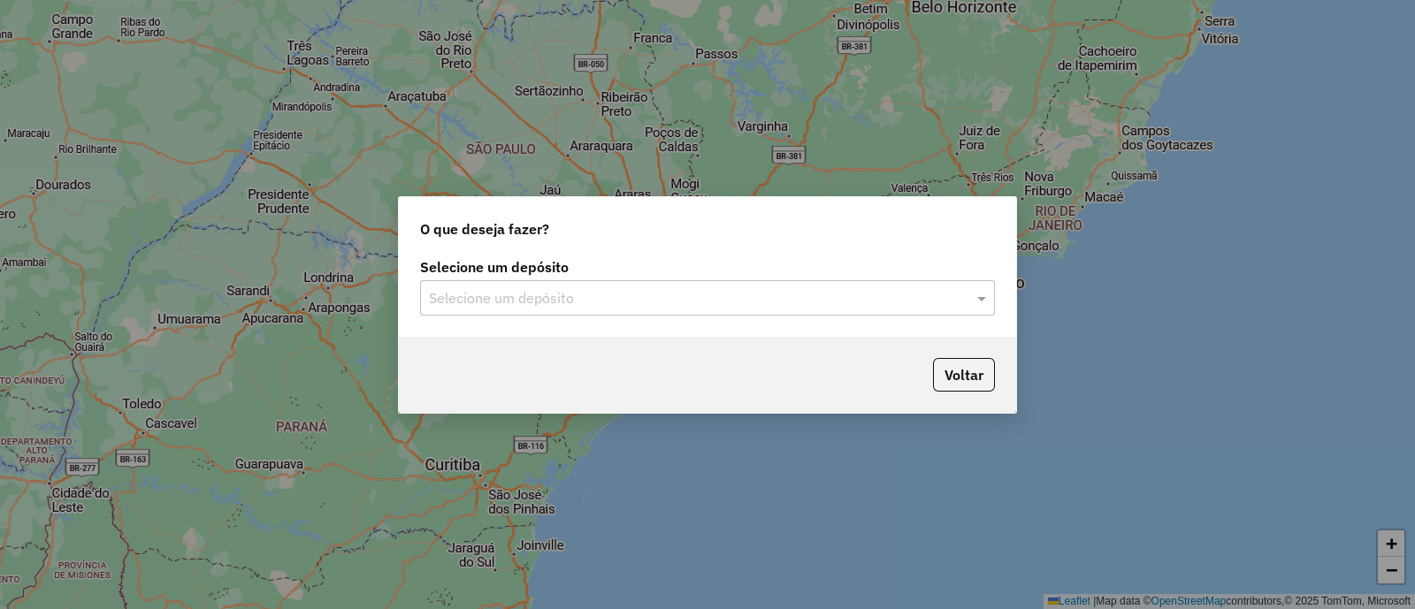
click at [483, 302] on input "text" at bounding box center [690, 298] width 522 height 21
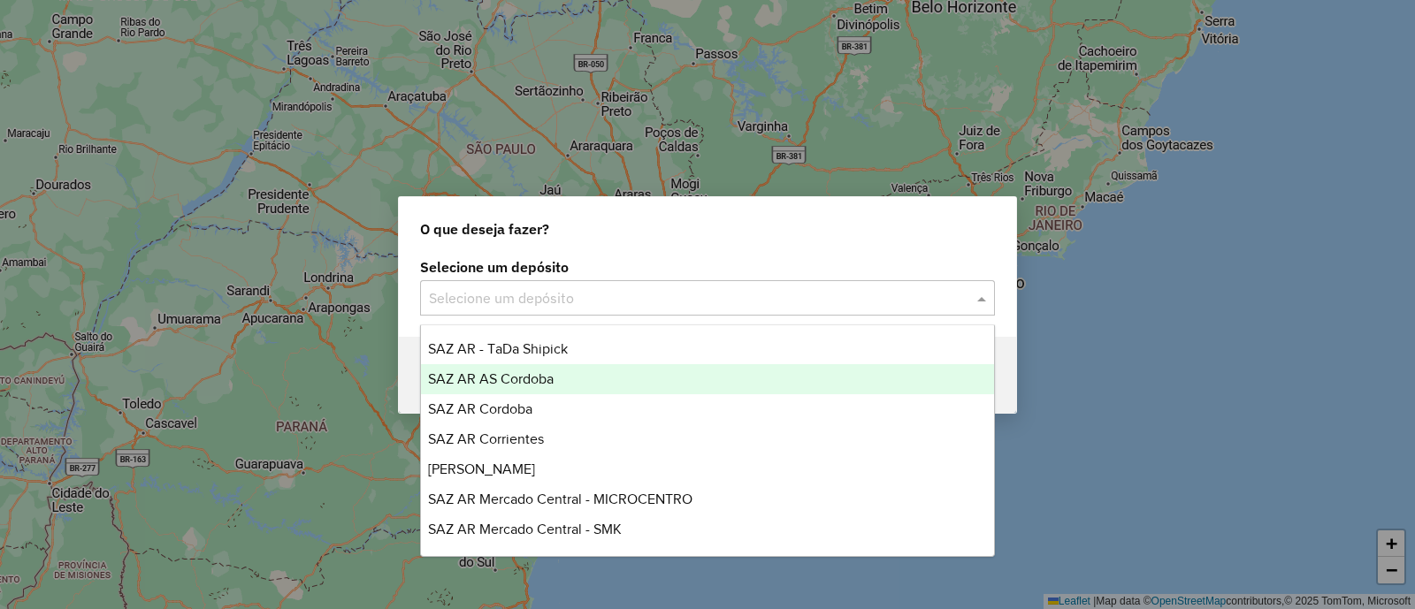
click at [544, 382] on span "SAZ AR AS Cordoba" at bounding box center [491, 378] width 126 height 15
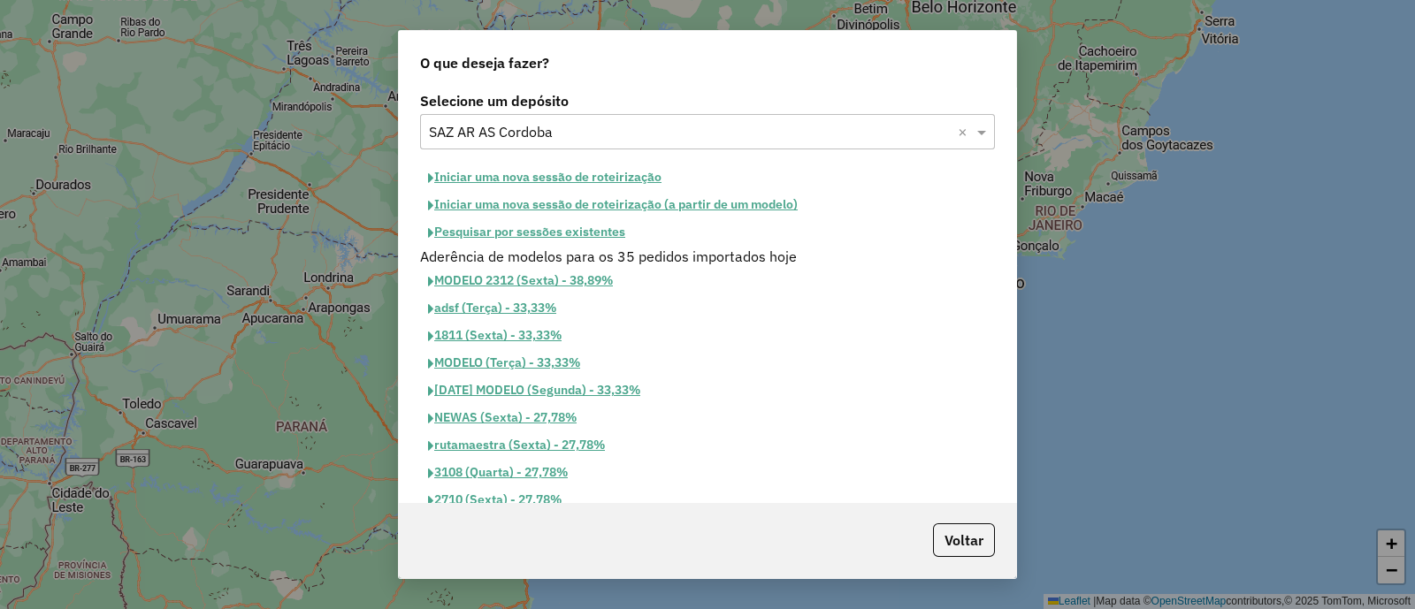
click at [493, 175] on button "Iniciar uma nova sessão de roteirização" at bounding box center [544, 177] width 249 height 27
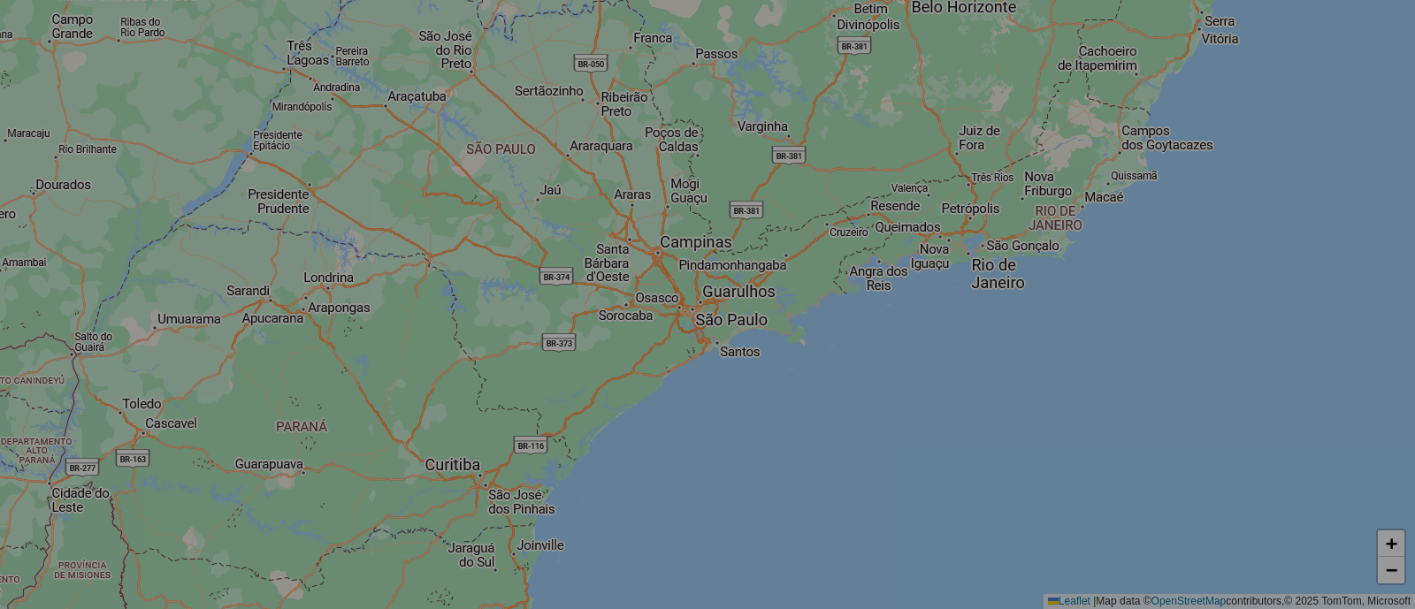
select select "*"
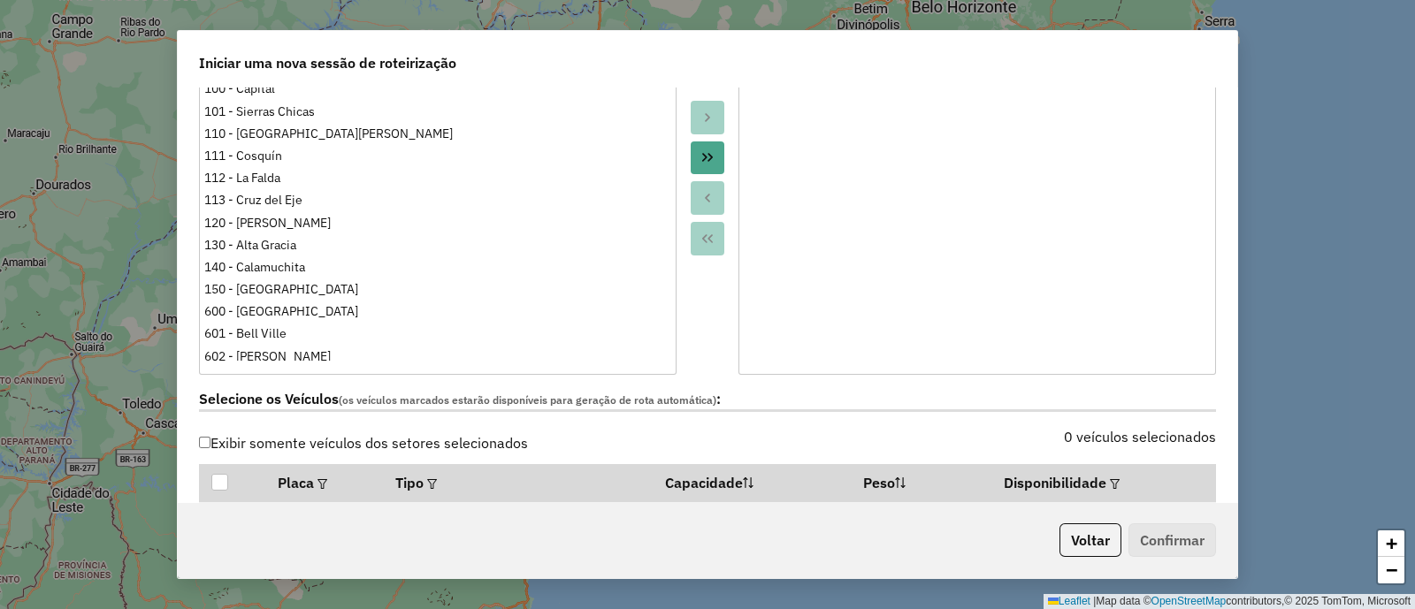
scroll to position [553, 0]
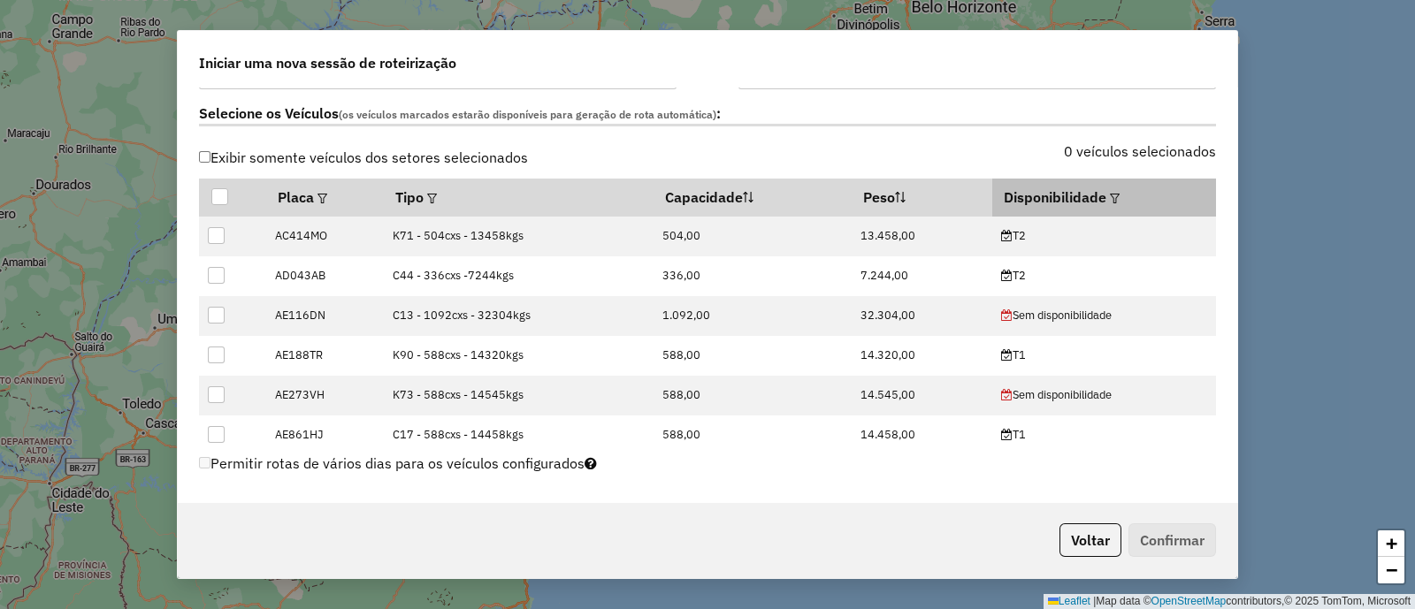
click at [1110, 198] on em at bounding box center [1115, 199] width 10 height 10
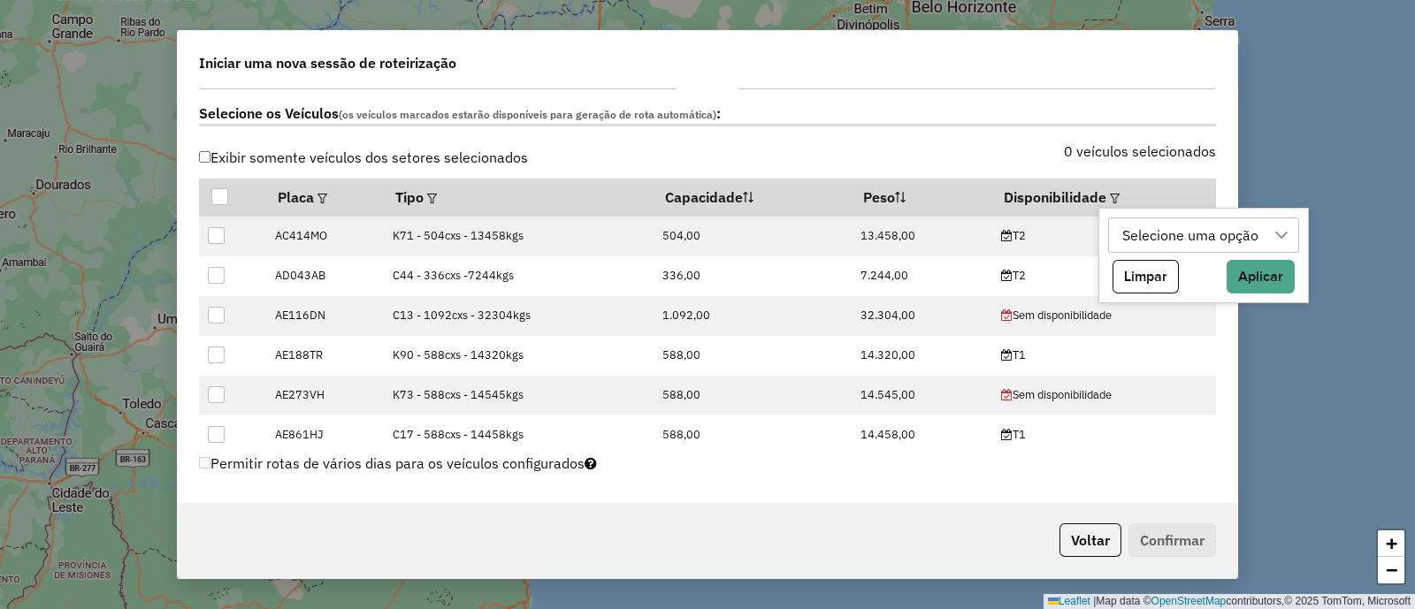
click at [1199, 244] on div "Selecione uma opção" at bounding box center [1190, 235] width 149 height 34
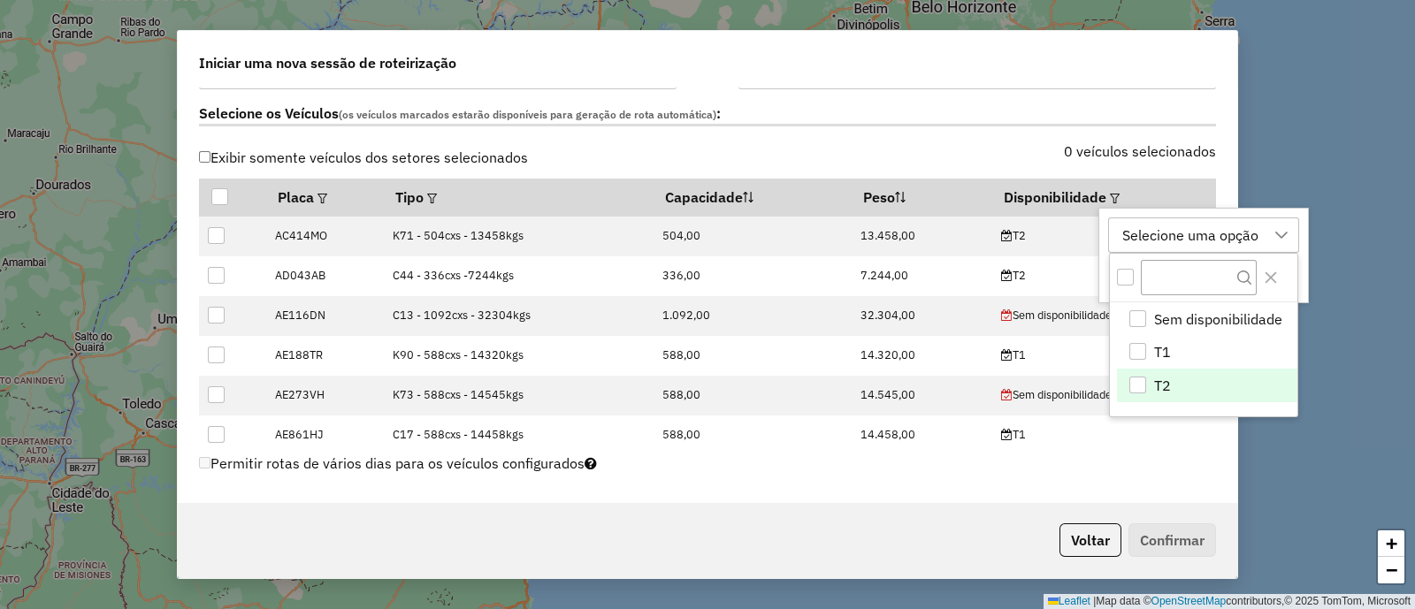
click at [1193, 392] on li "T2" at bounding box center [1207, 386] width 180 height 34
click at [1266, 279] on icon "Close" at bounding box center [1270, 278] width 14 height 14
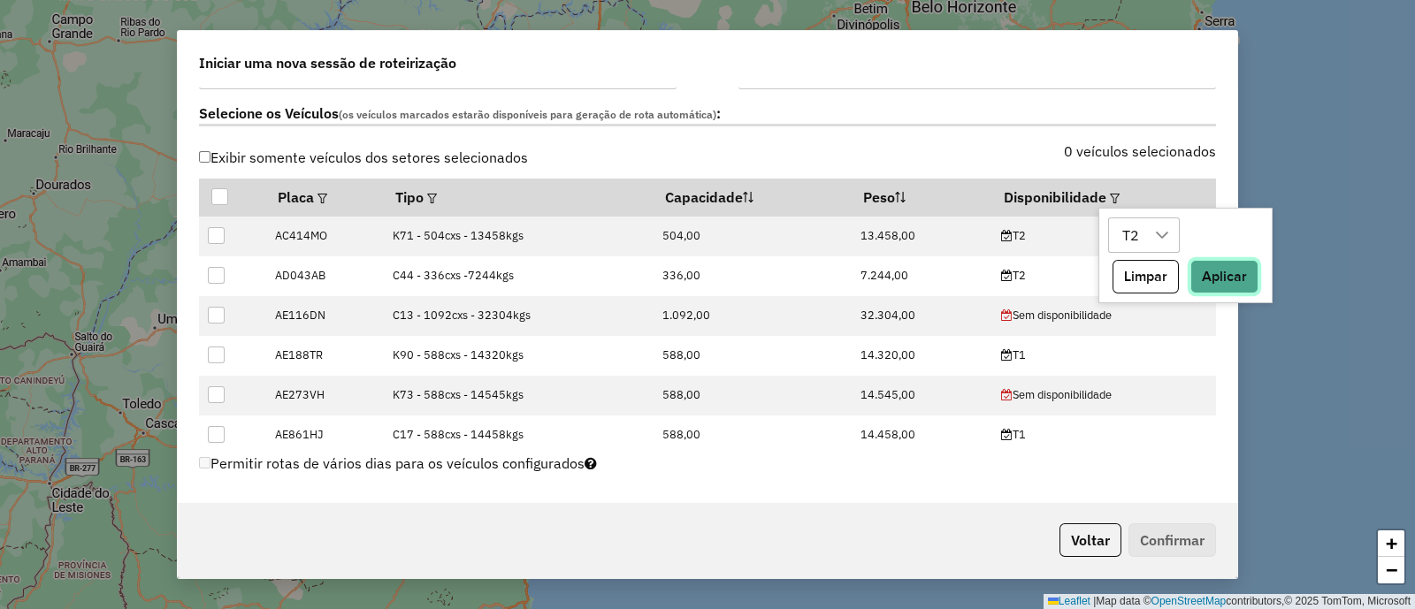
click at [1239, 270] on button "Aplicar" at bounding box center [1224, 277] width 68 height 34
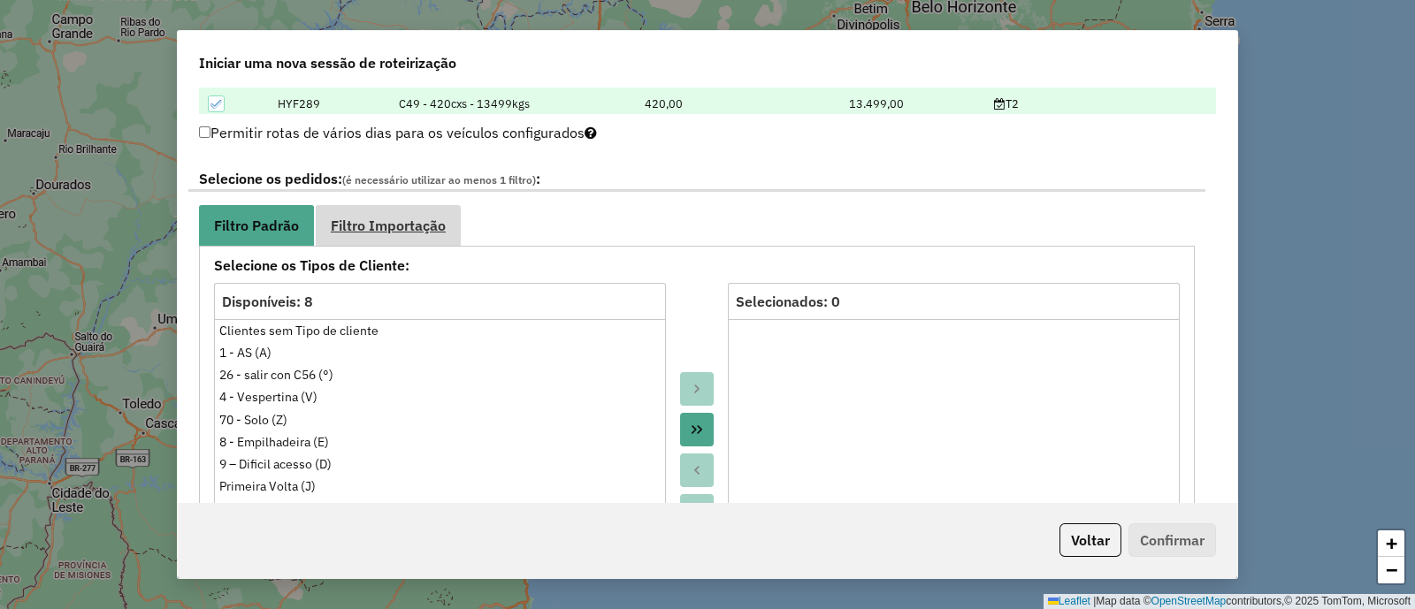
click at [434, 218] on span "Filtro Importação" at bounding box center [388, 225] width 115 height 14
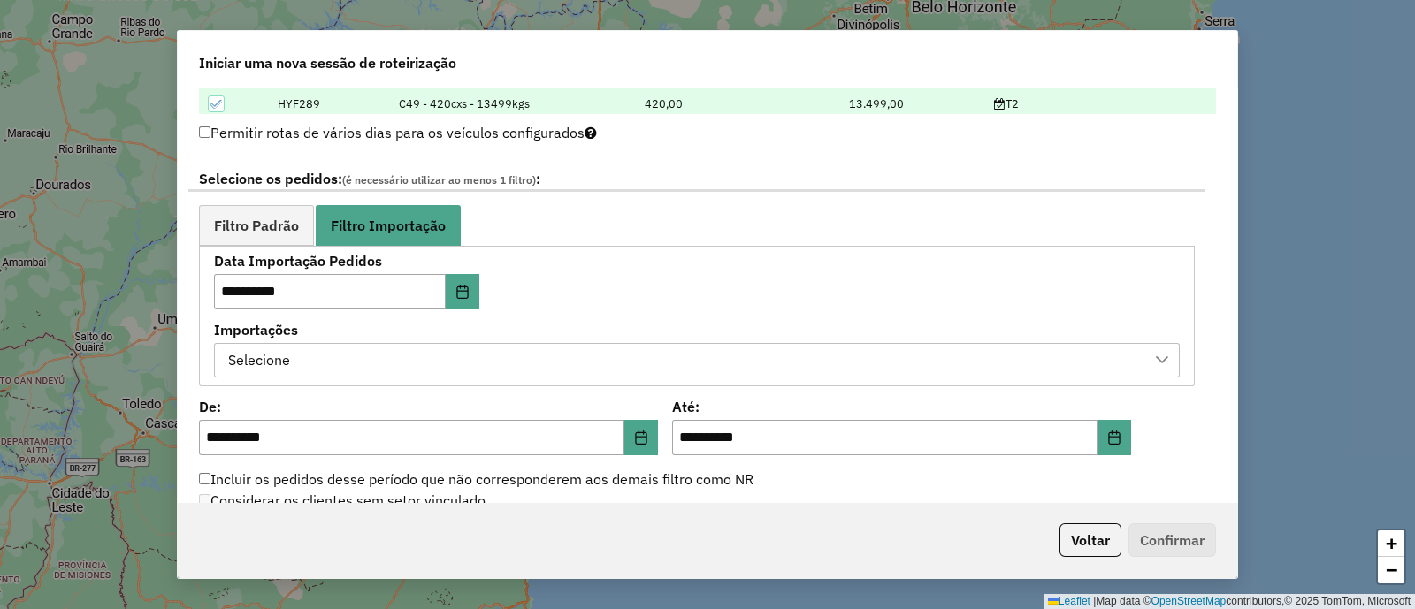
scroll to position [995, 0]
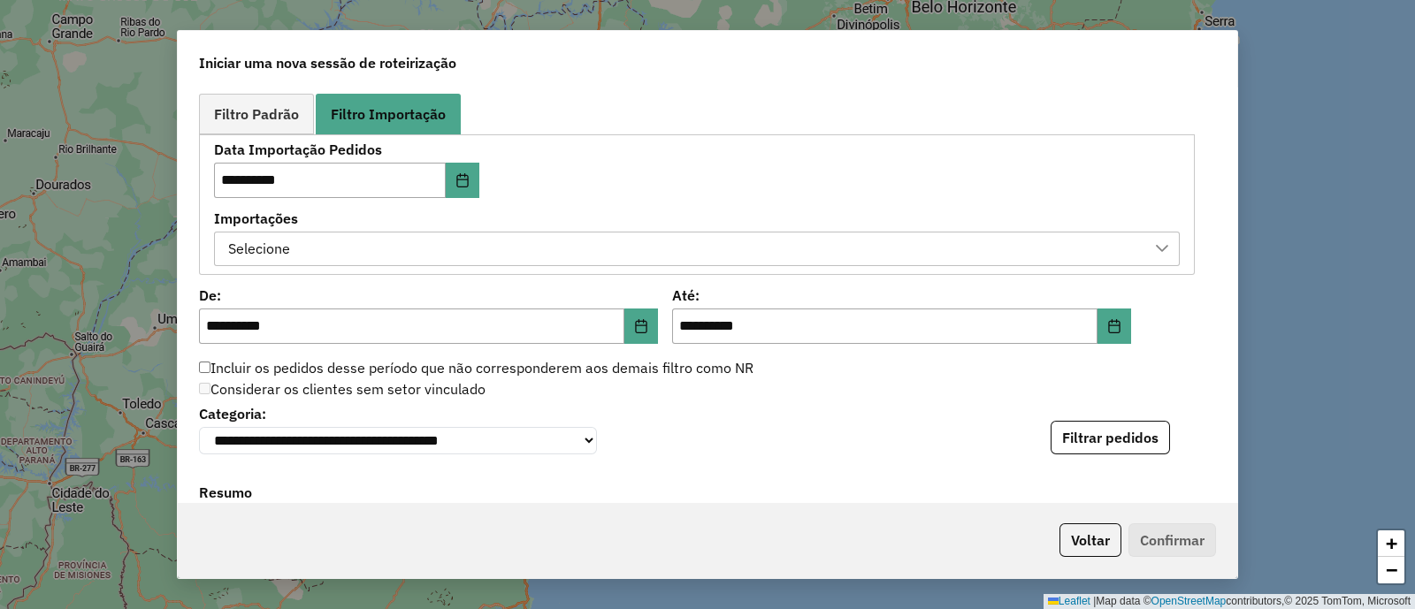
click at [516, 240] on div "Selecione" at bounding box center [683, 250] width 923 height 34
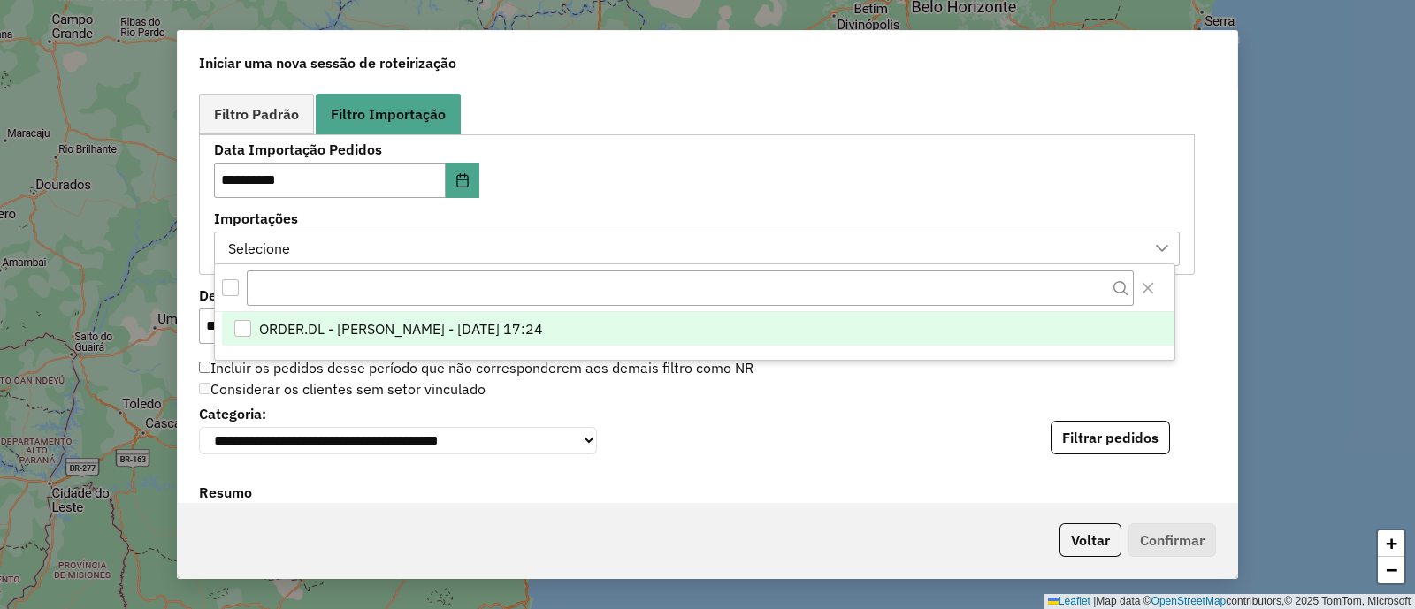
scroll to position [12, 81]
click at [542, 324] on span "ORDER.DL - VITOR GUILHERME EUGENIO DE OLIVEIRA - 03/10/2025 17:24" at bounding box center [400, 328] width 284 height 21
click at [575, 187] on div "**********" at bounding box center [415, 170] width 402 height 55
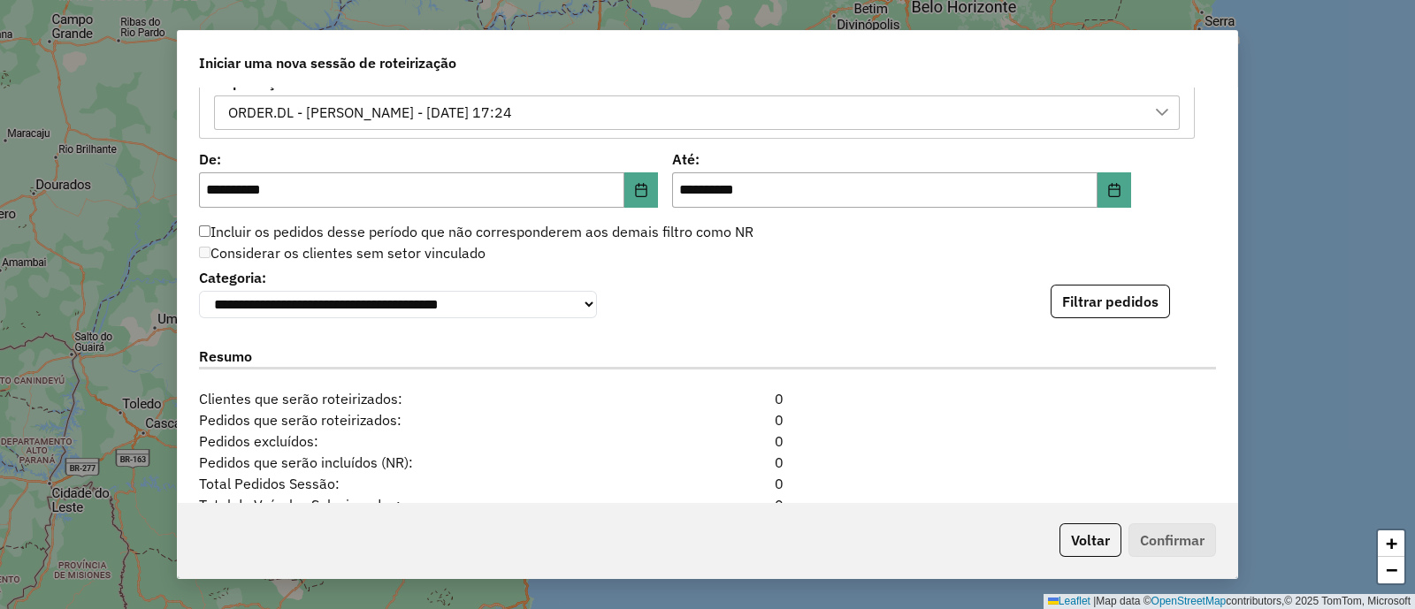
scroll to position [1105, 0]
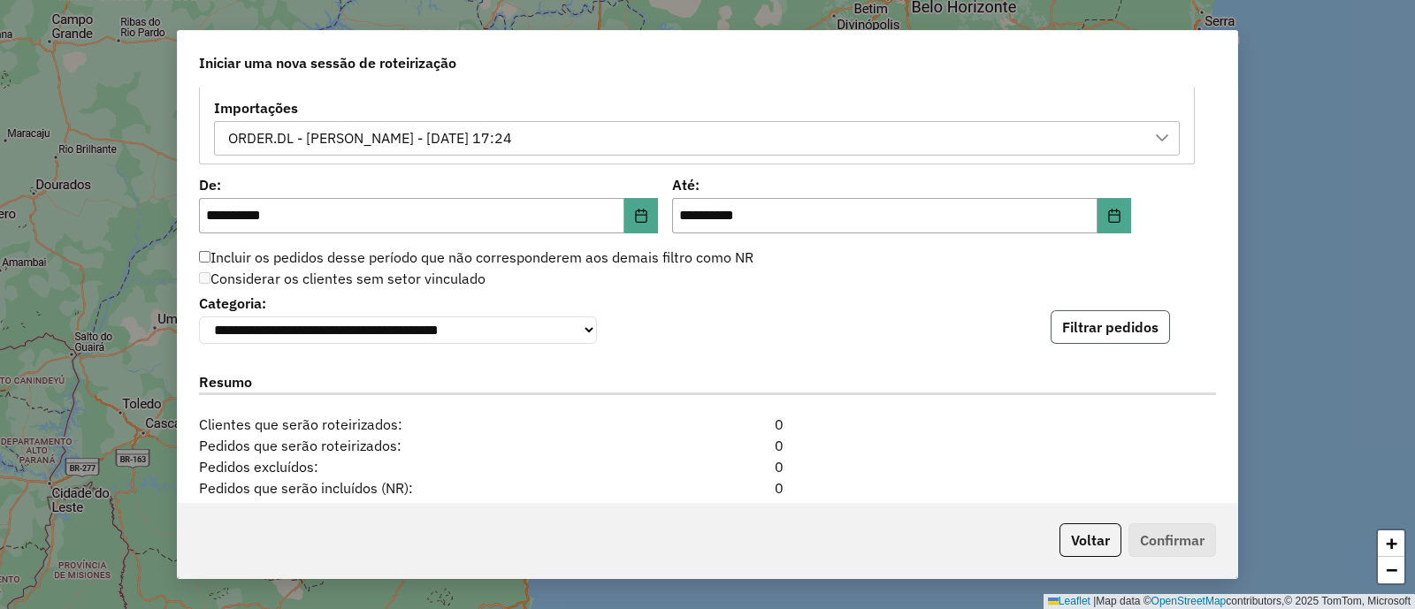
click at [1077, 331] on button "Filtrar pedidos" at bounding box center [1109, 327] width 119 height 34
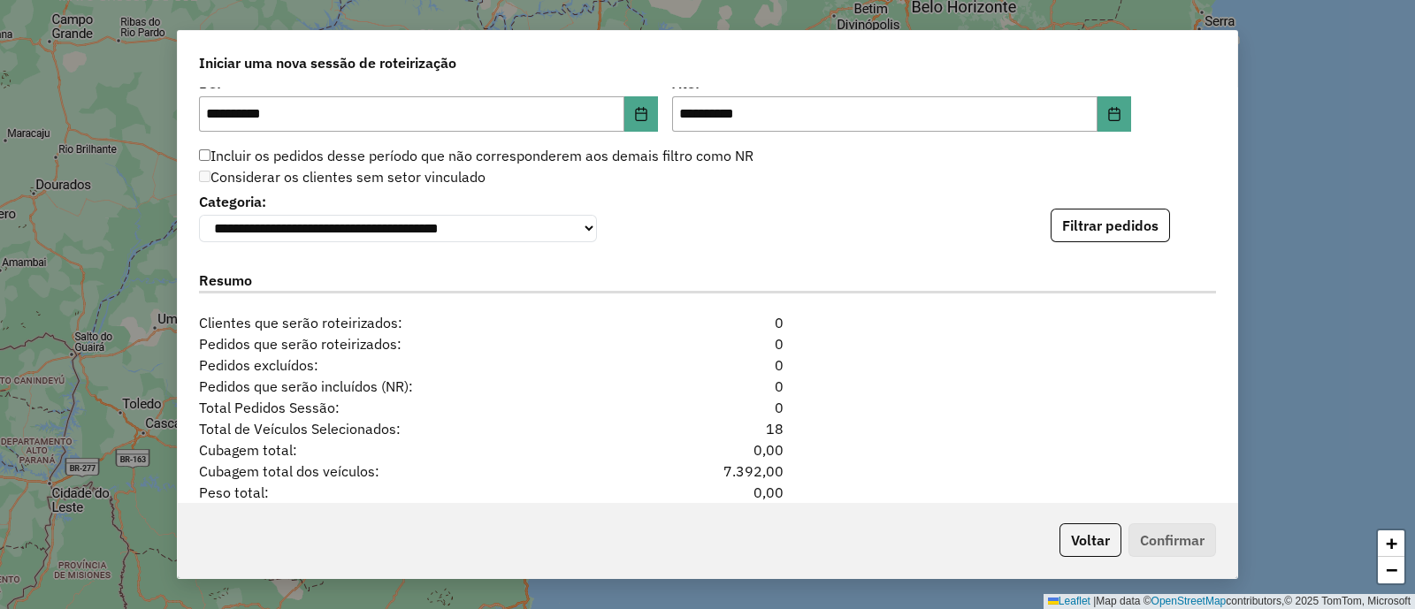
scroll to position [1017, 0]
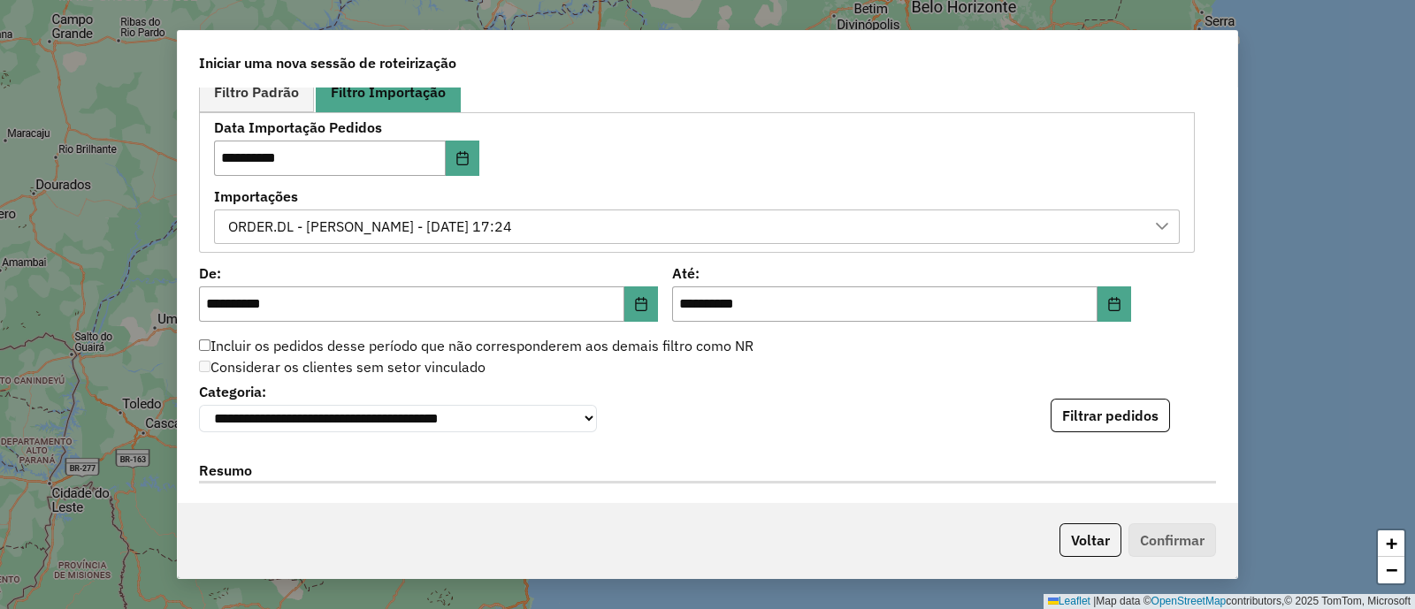
click at [518, 227] on div "ORDER.DL - VITOR GUILHERME EUGENIO DE OLIVEIRA - 03/10/2025 17:24" at bounding box center [370, 227] width 296 height 34
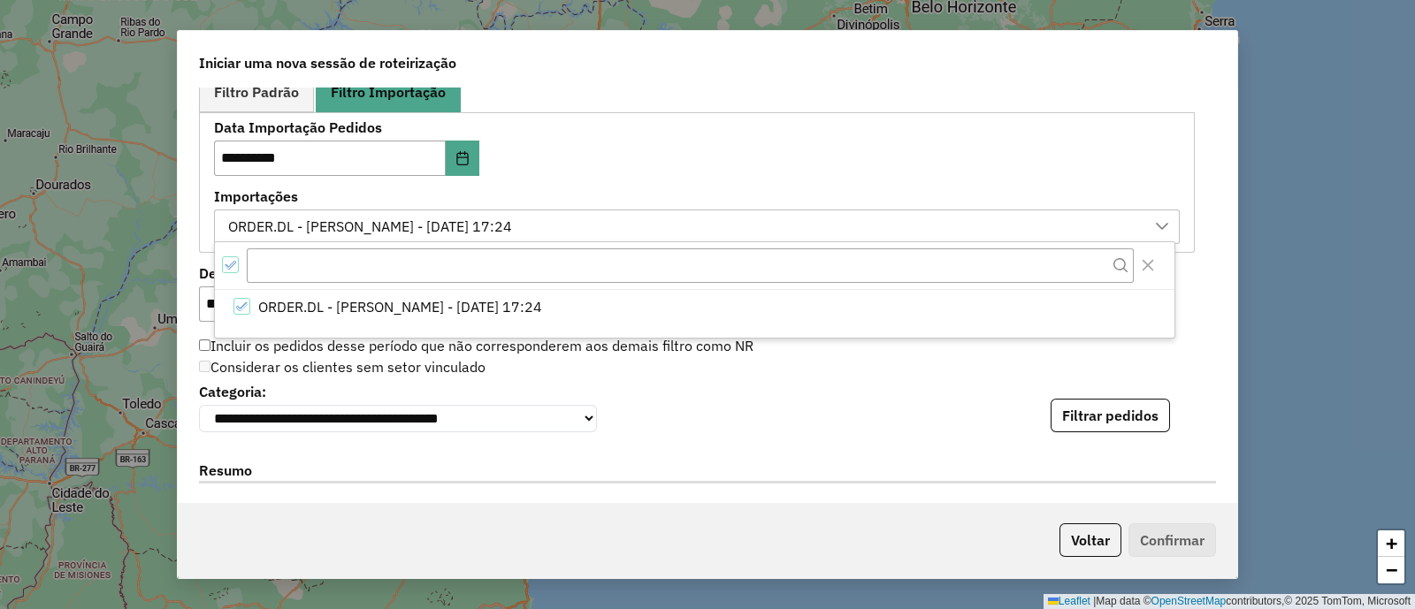
click at [851, 411] on div "**********" at bounding box center [707, 405] width 1017 height 54
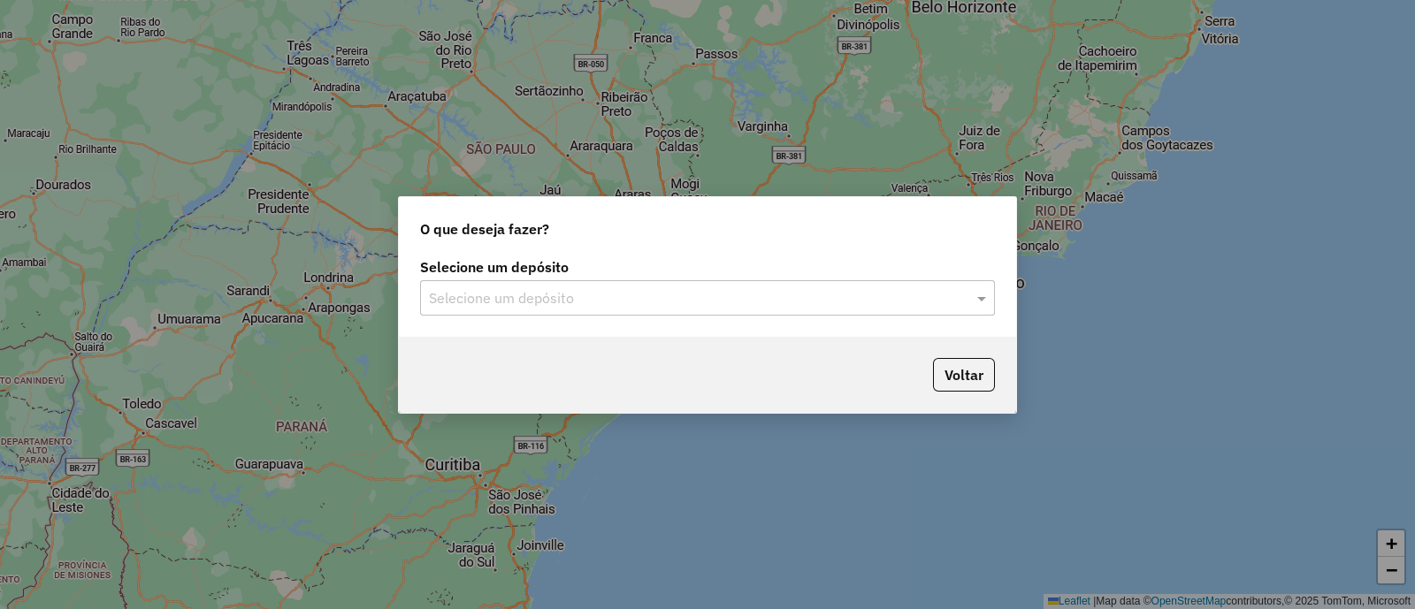
click at [535, 301] on input "text" at bounding box center [690, 298] width 522 height 21
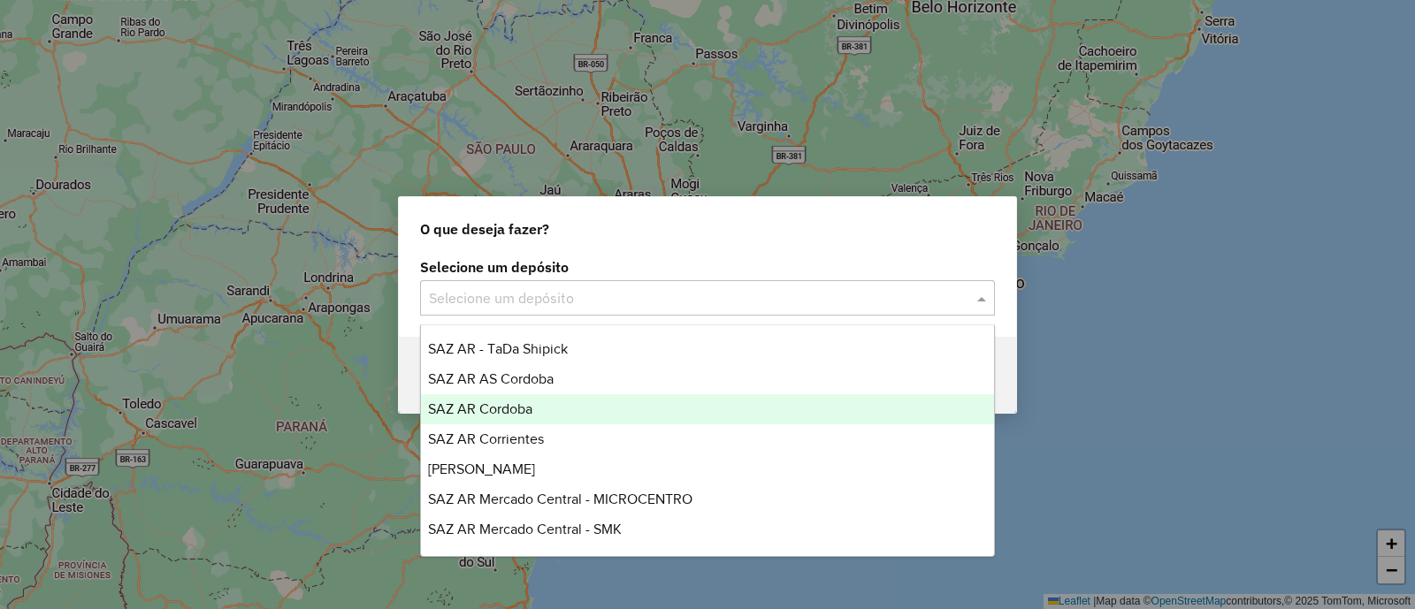
click at [557, 403] on div "SAZ AR Cordoba" at bounding box center [707, 409] width 573 height 30
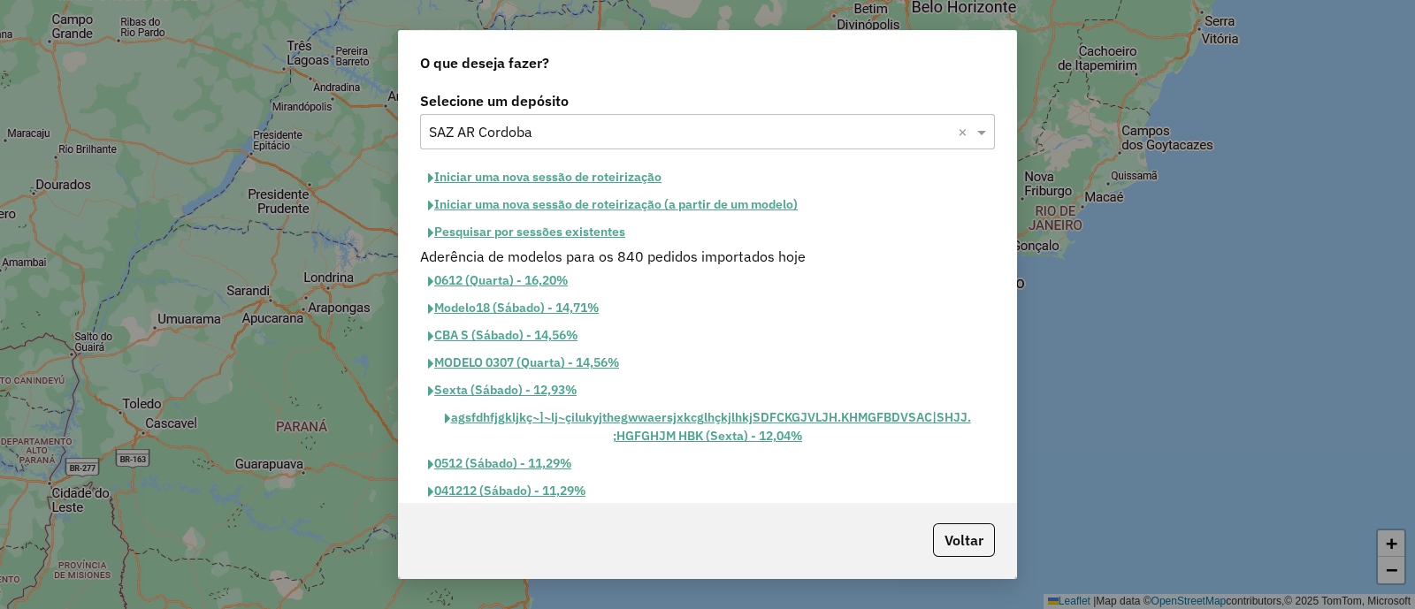
click at [551, 178] on button "Iniciar uma nova sessão de roteirização" at bounding box center [544, 177] width 249 height 27
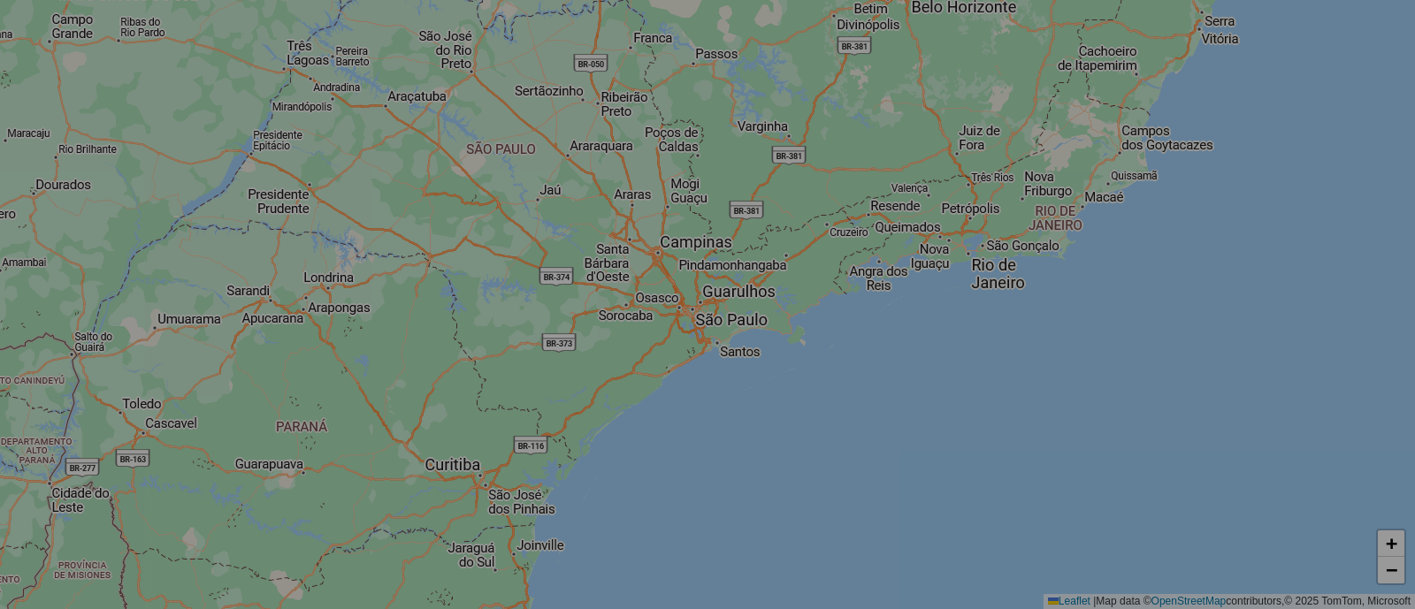
select select "*"
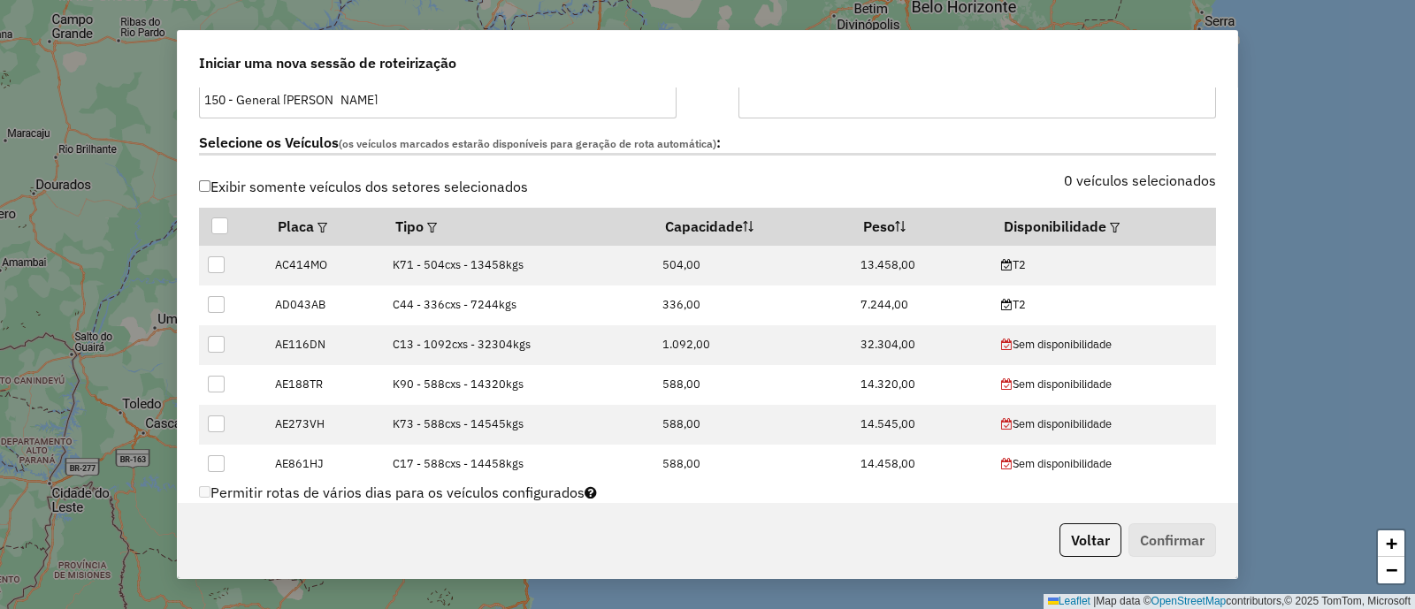
scroll to position [553, 0]
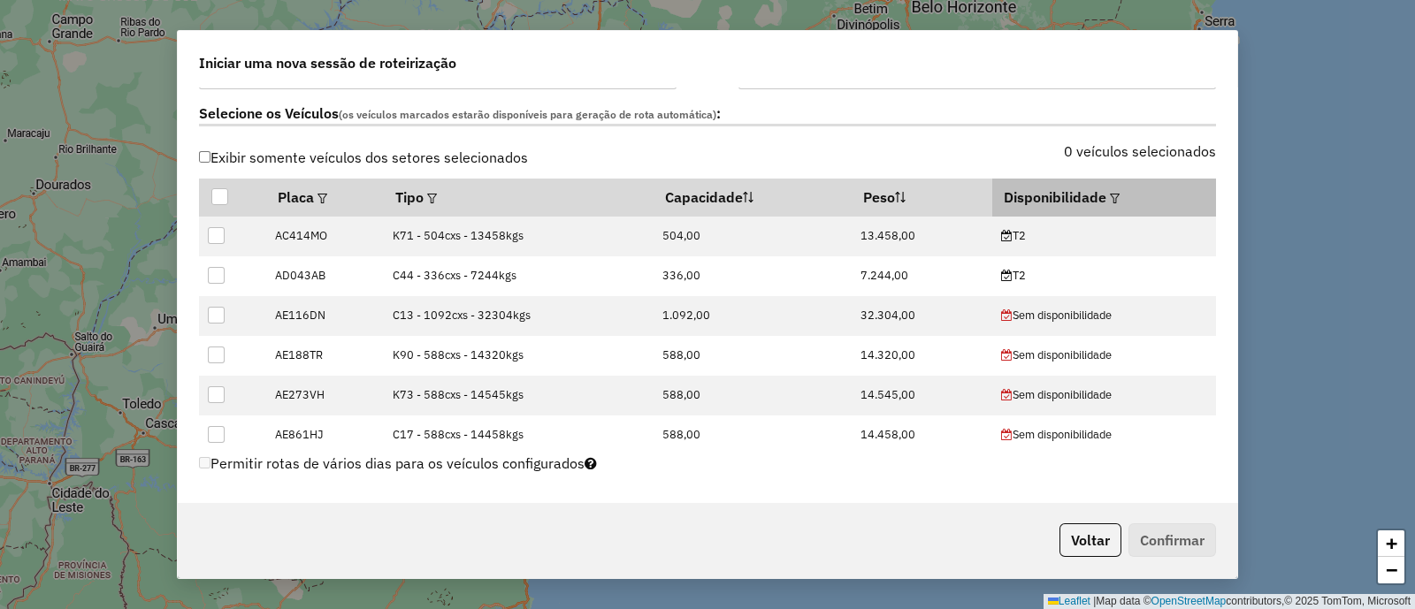
click at [1110, 196] on em at bounding box center [1115, 199] width 10 height 10
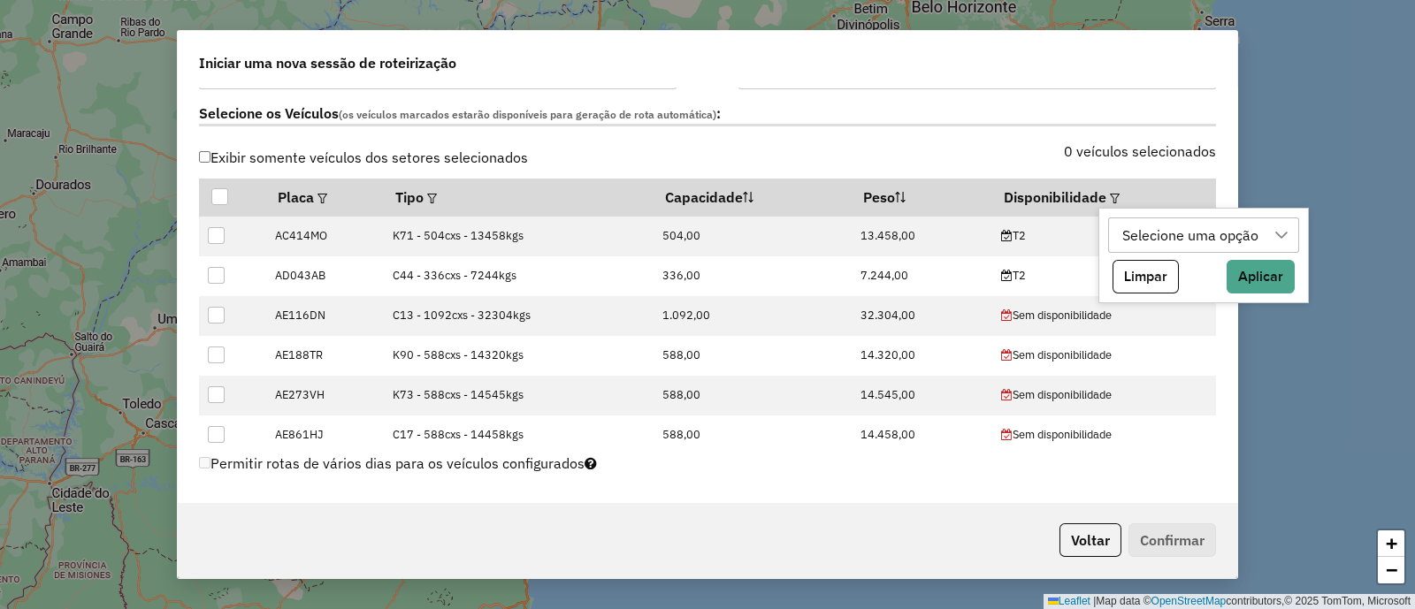
click at [1180, 240] on div "Selecione uma opção" at bounding box center [1190, 235] width 149 height 34
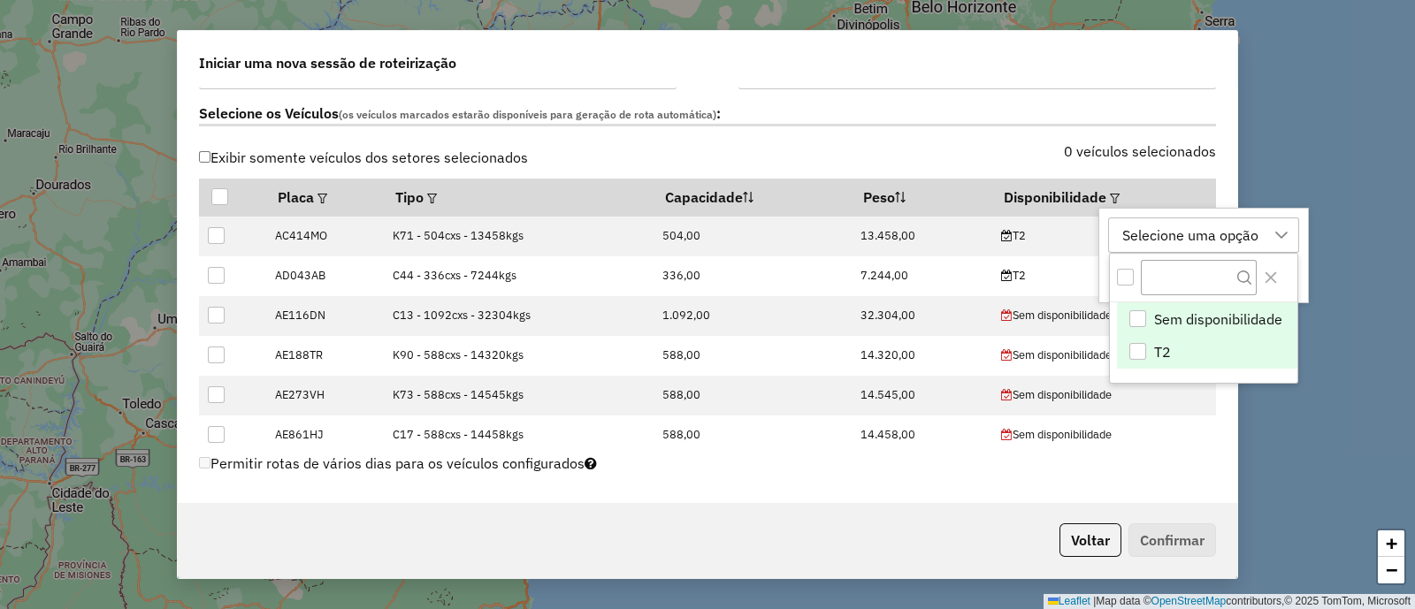
click at [1207, 346] on li "T2" at bounding box center [1207, 352] width 180 height 34
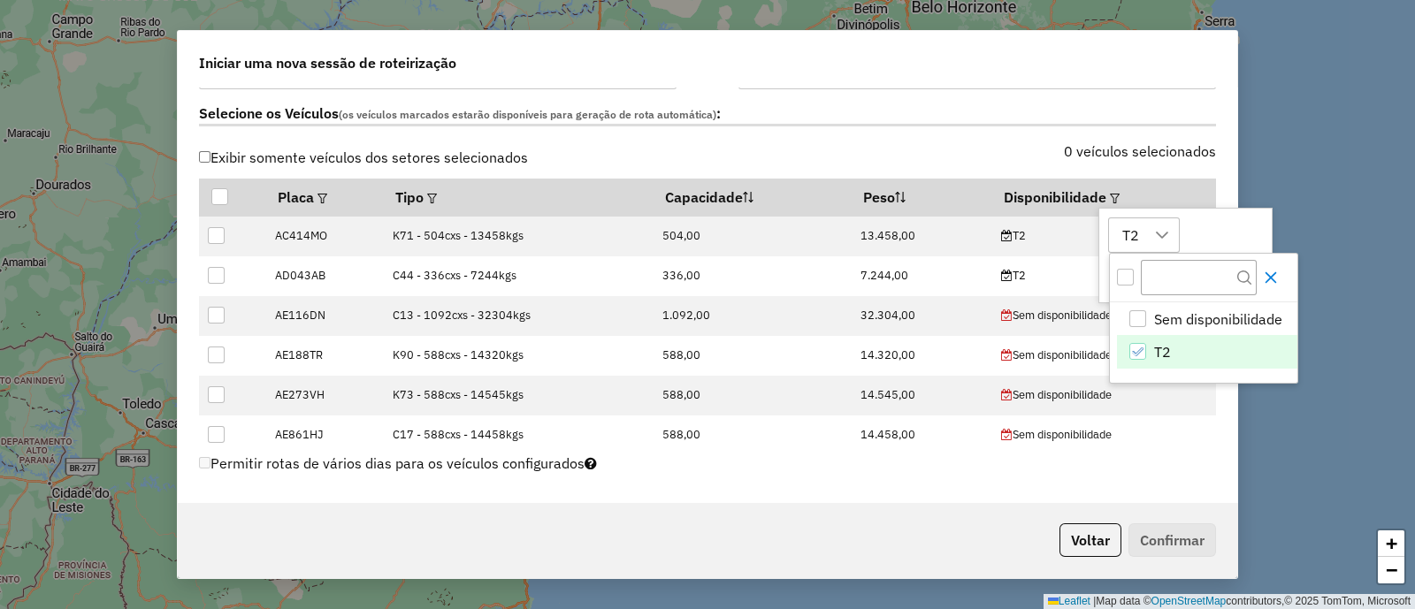
click at [1271, 272] on icon "Close" at bounding box center [1270, 278] width 14 height 14
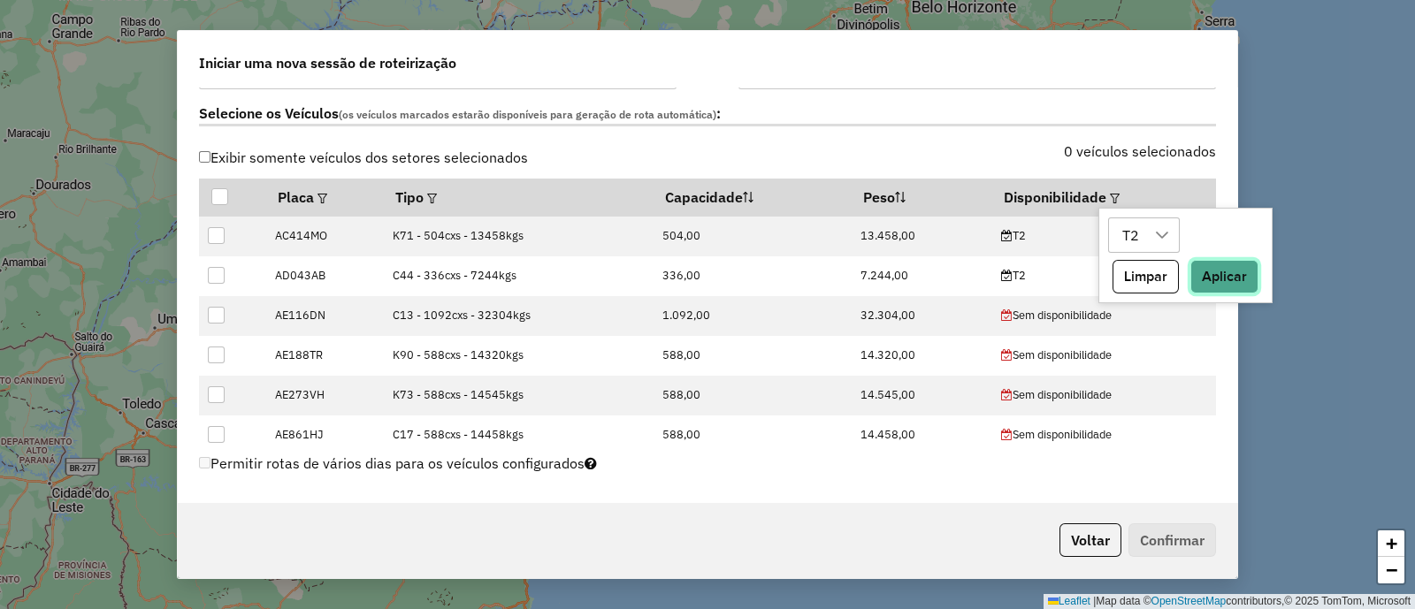
click at [1244, 272] on button "Aplicar" at bounding box center [1224, 277] width 68 height 34
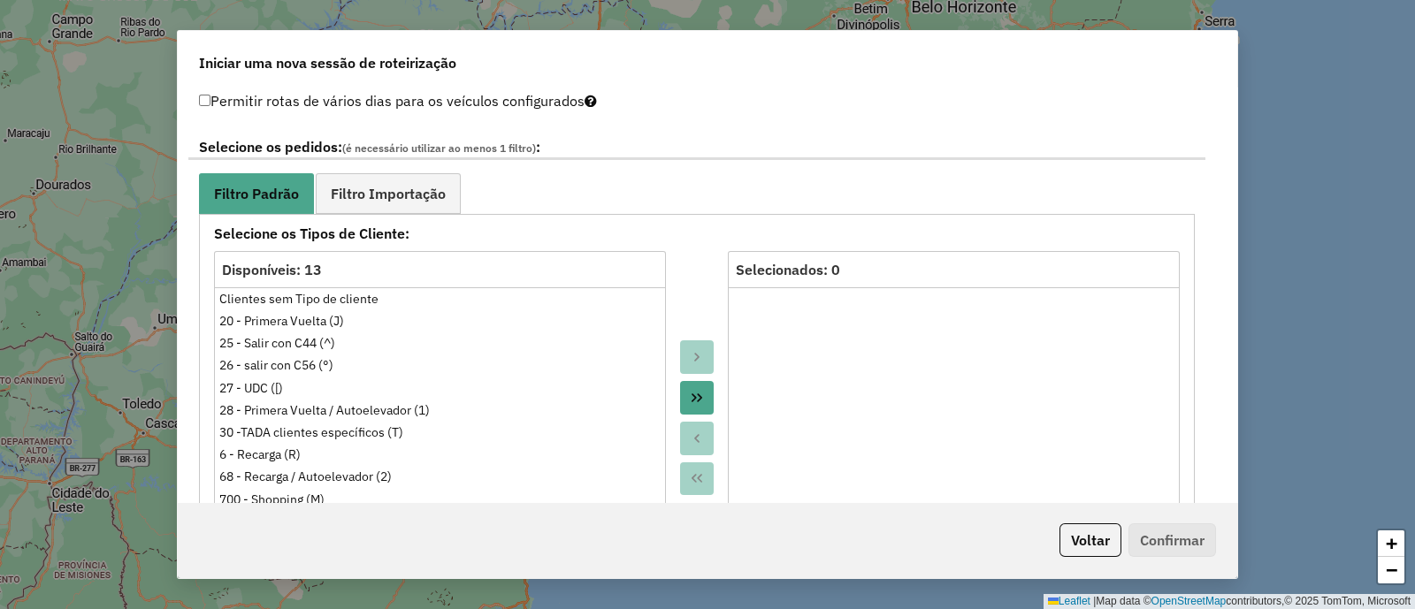
scroll to position [995, 0]
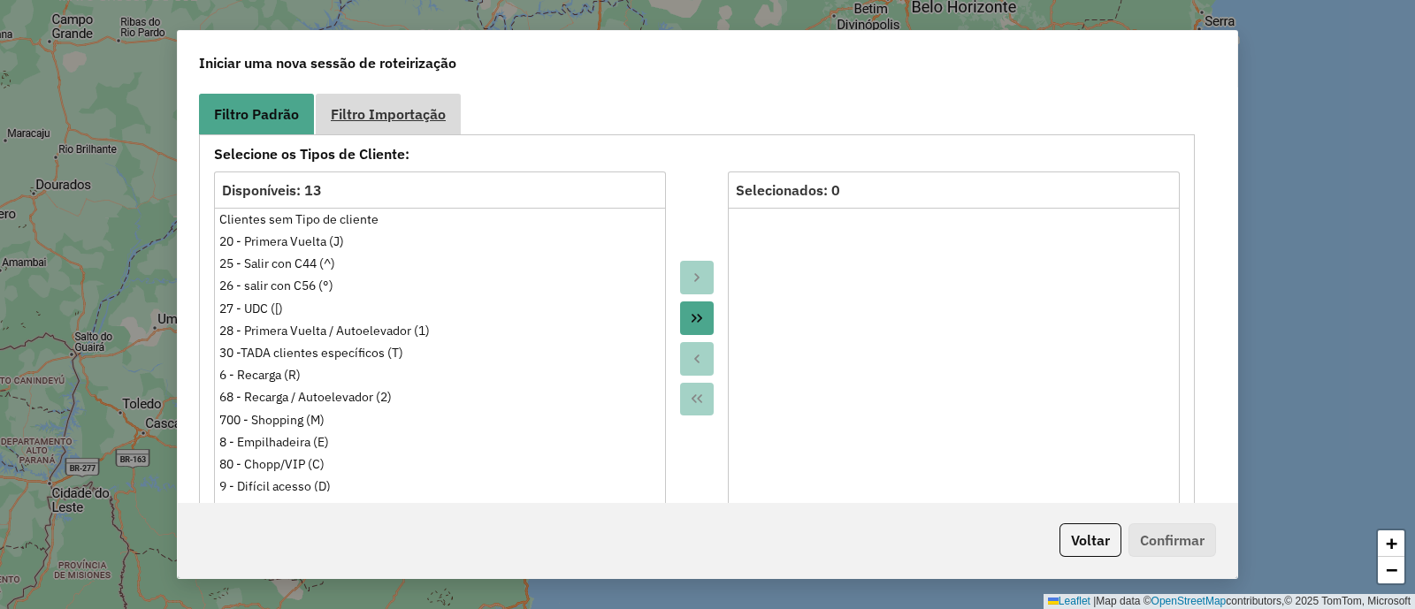
click at [402, 130] on link "Filtro Importação" at bounding box center [388, 114] width 145 height 40
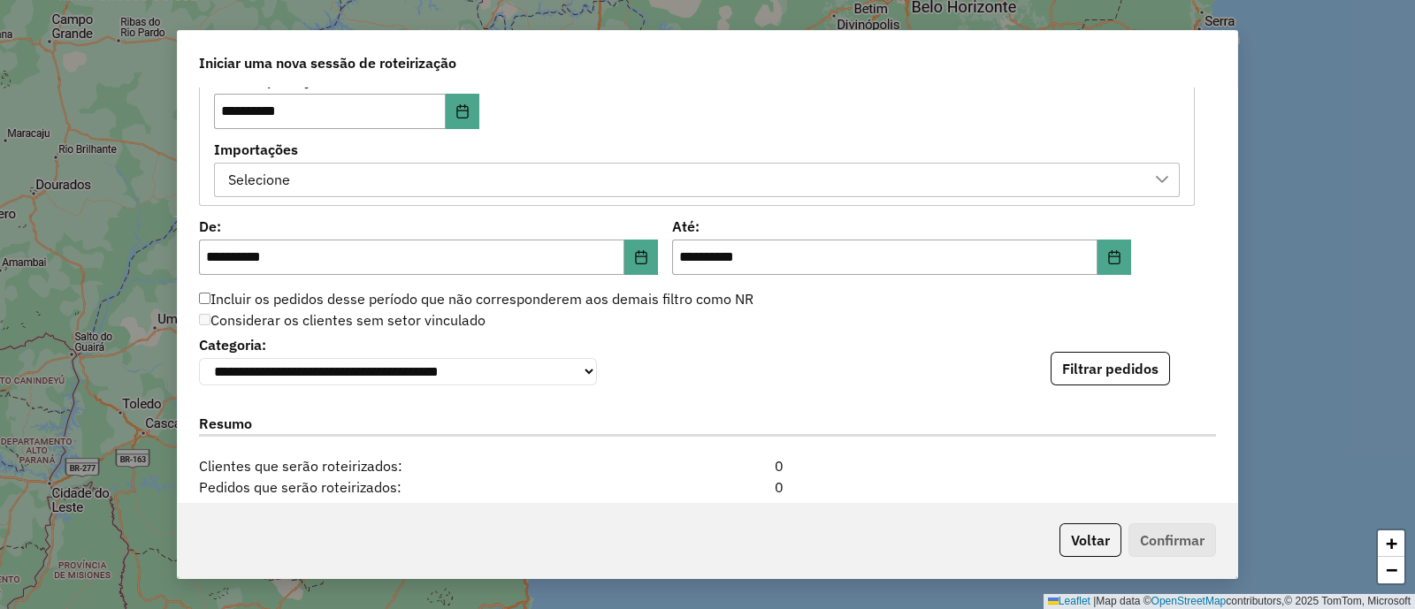
scroll to position [1105, 0]
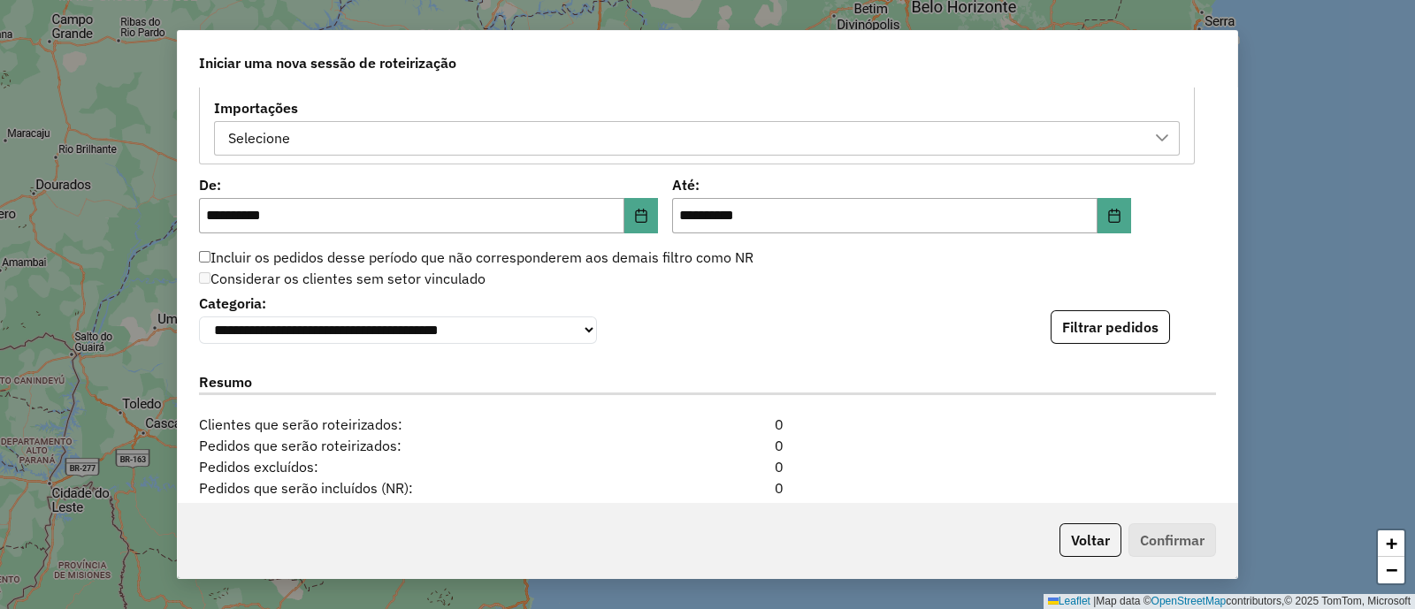
click at [597, 140] on div "Selecione" at bounding box center [683, 139] width 923 height 34
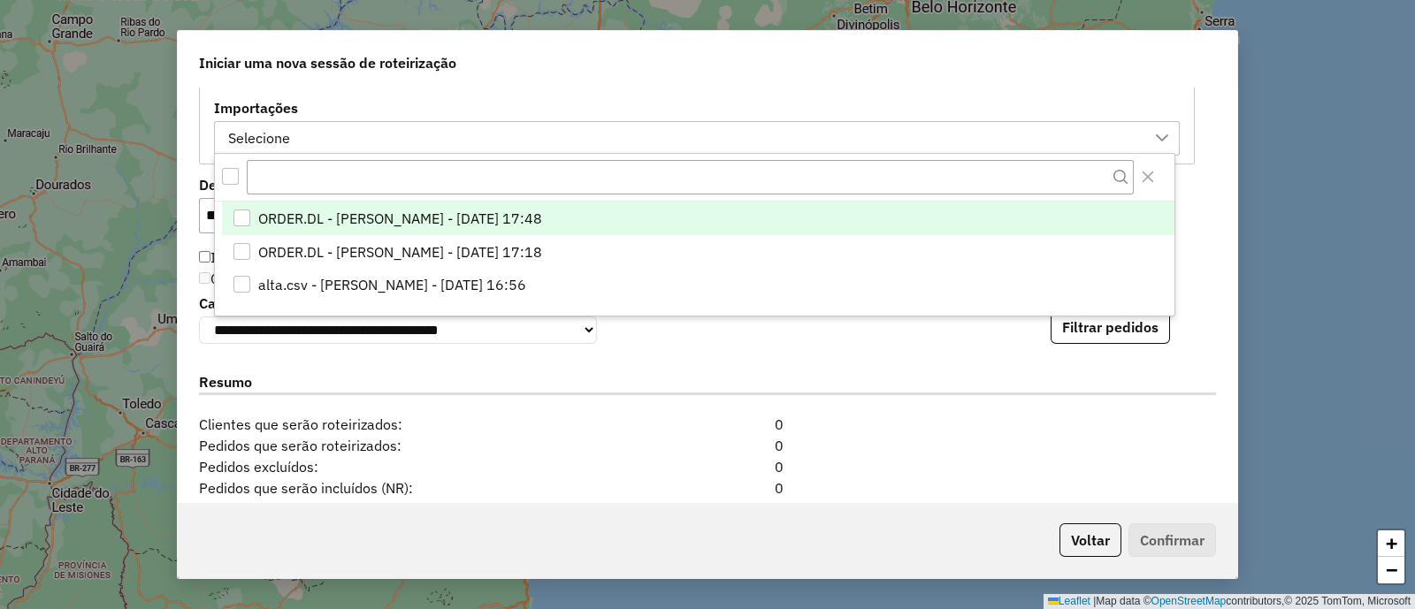
click at [542, 213] on span "ORDER.DL - [PERSON_NAME] - [DATE] 17:48" at bounding box center [400, 218] width 284 height 21
click at [787, 353] on div "**********" at bounding box center [707, 295] width 1059 height 414
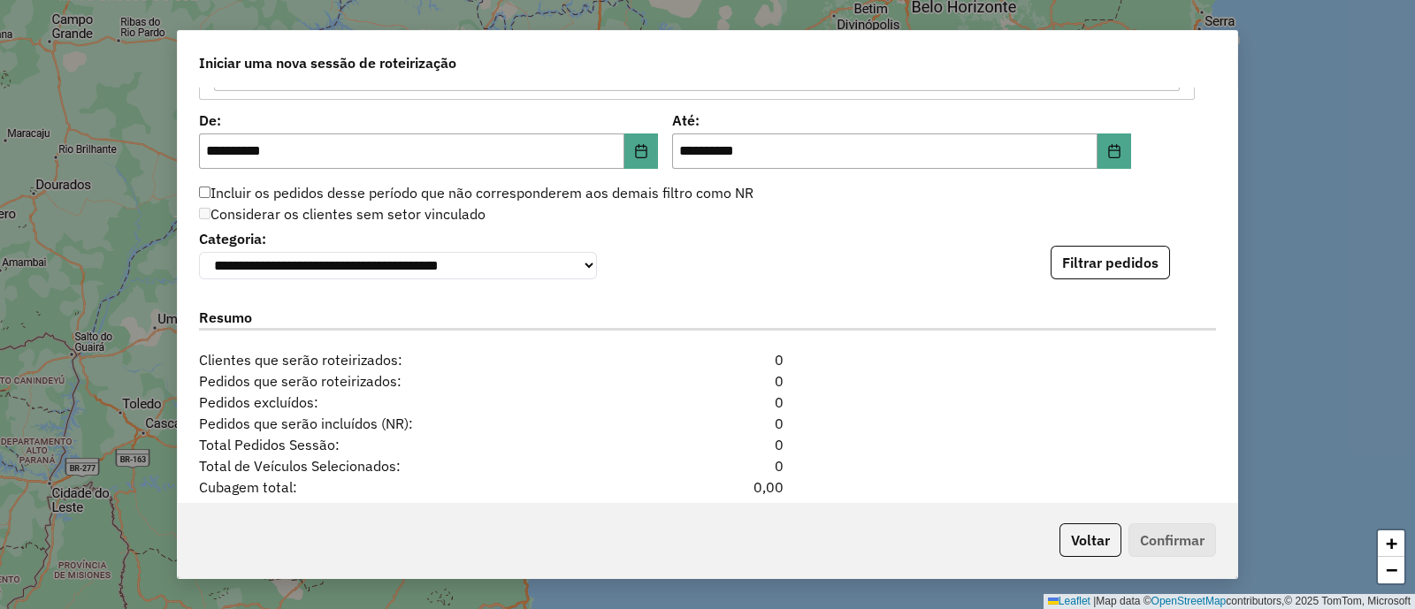
scroll to position [1216, 0]
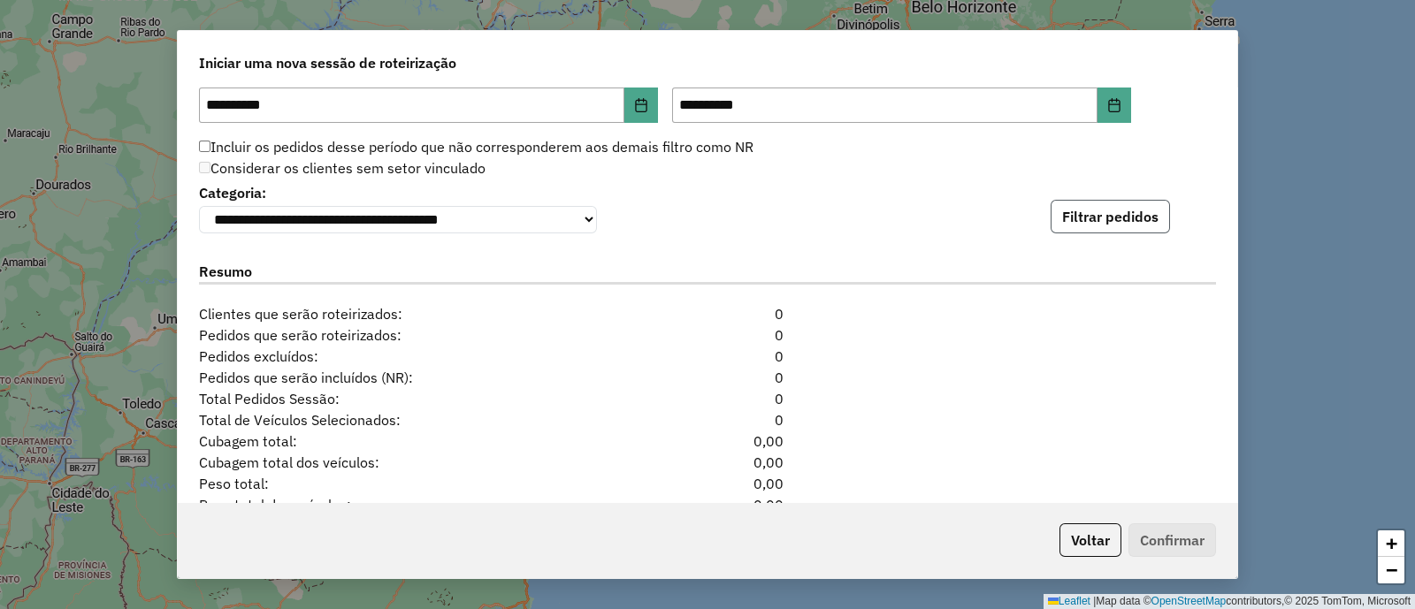
click at [1088, 211] on button "Filtrar pedidos" at bounding box center [1109, 217] width 119 height 34
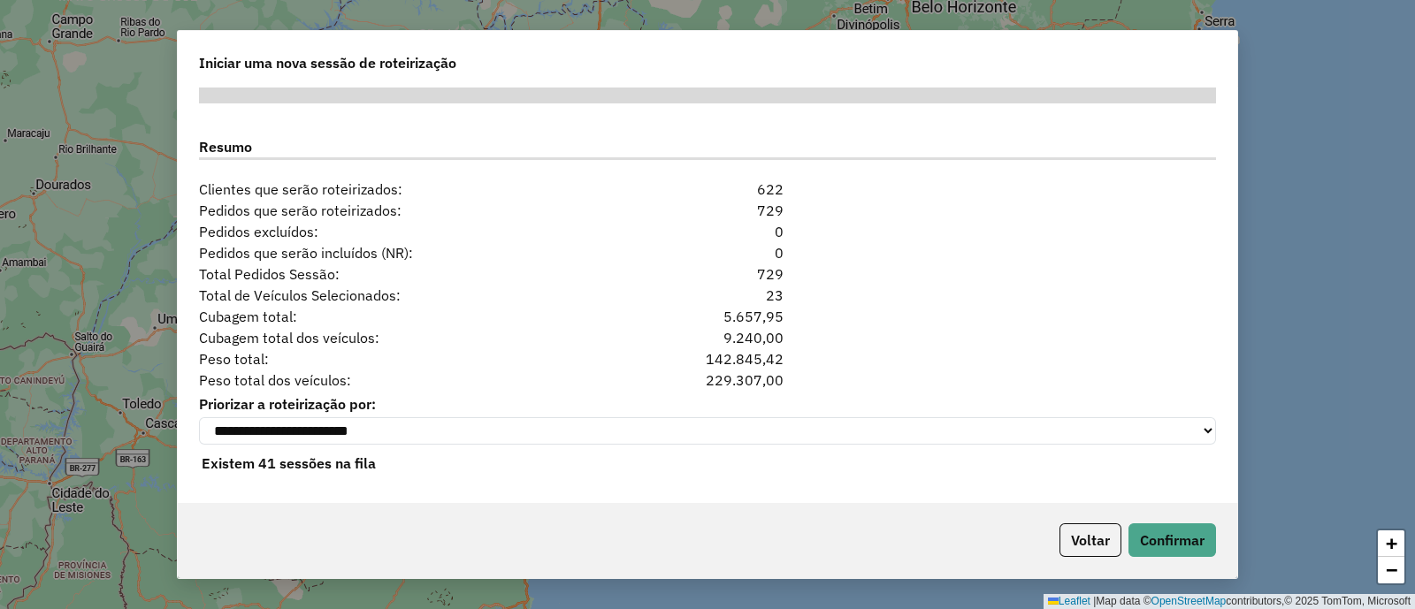
scroll to position [1713, 0]
click at [1171, 539] on button "Confirmar" at bounding box center [1172, 540] width 88 height 34
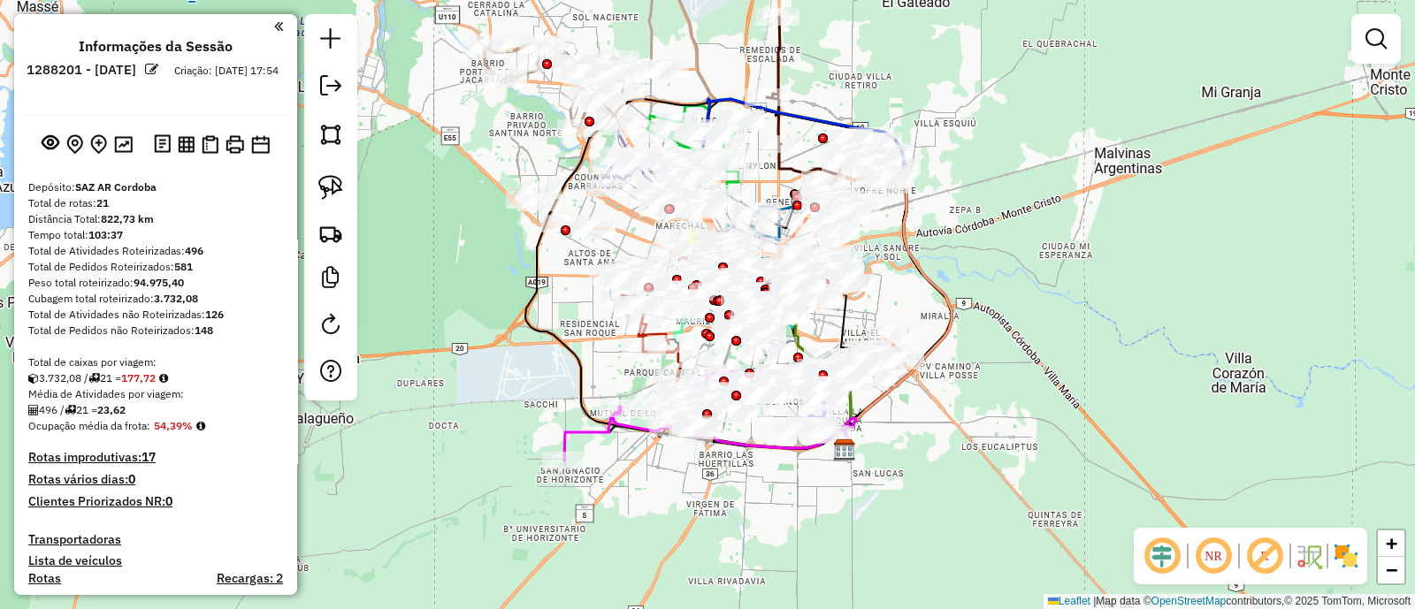
click at [776, 506] on div "Janela de atendimento Grade de atendimento Capacidade Transportadoras Veículos …" at bounding box center [707, 304] width 1415 height 609
click at [1342, 568] on img at bounding box center [1346, 556] width 28 height 28
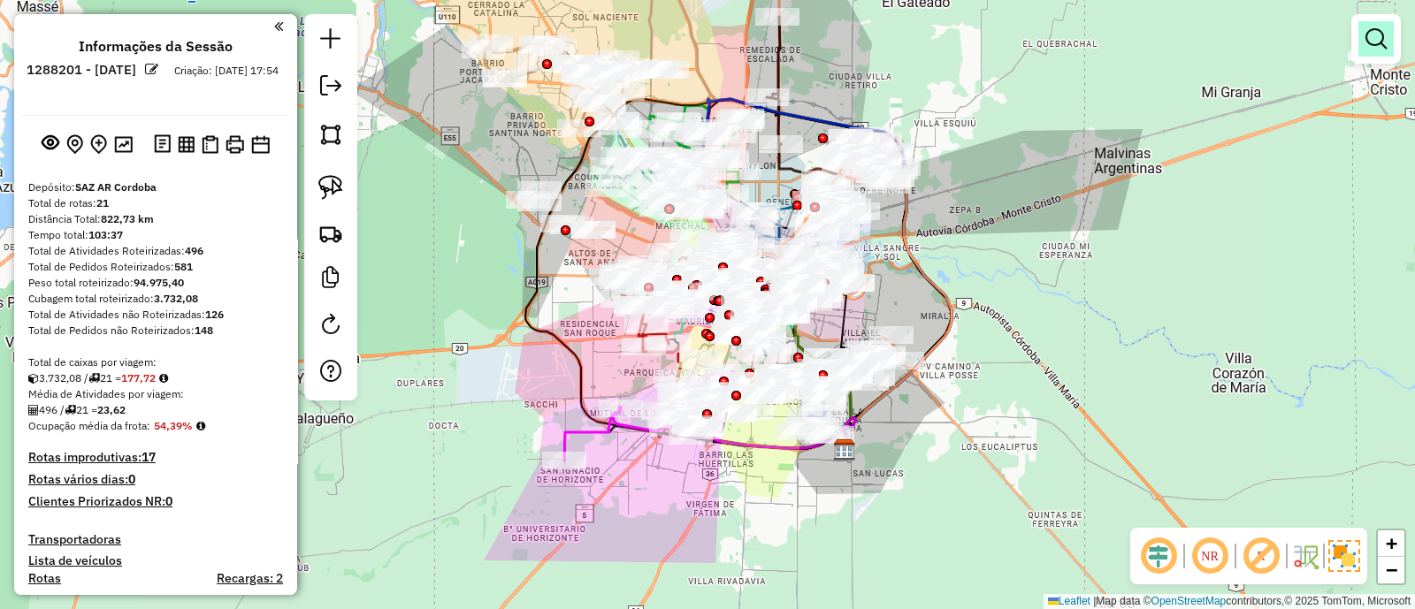
click at [1376, 50] on link at bounding box center [1375, 38] width 35 height 35
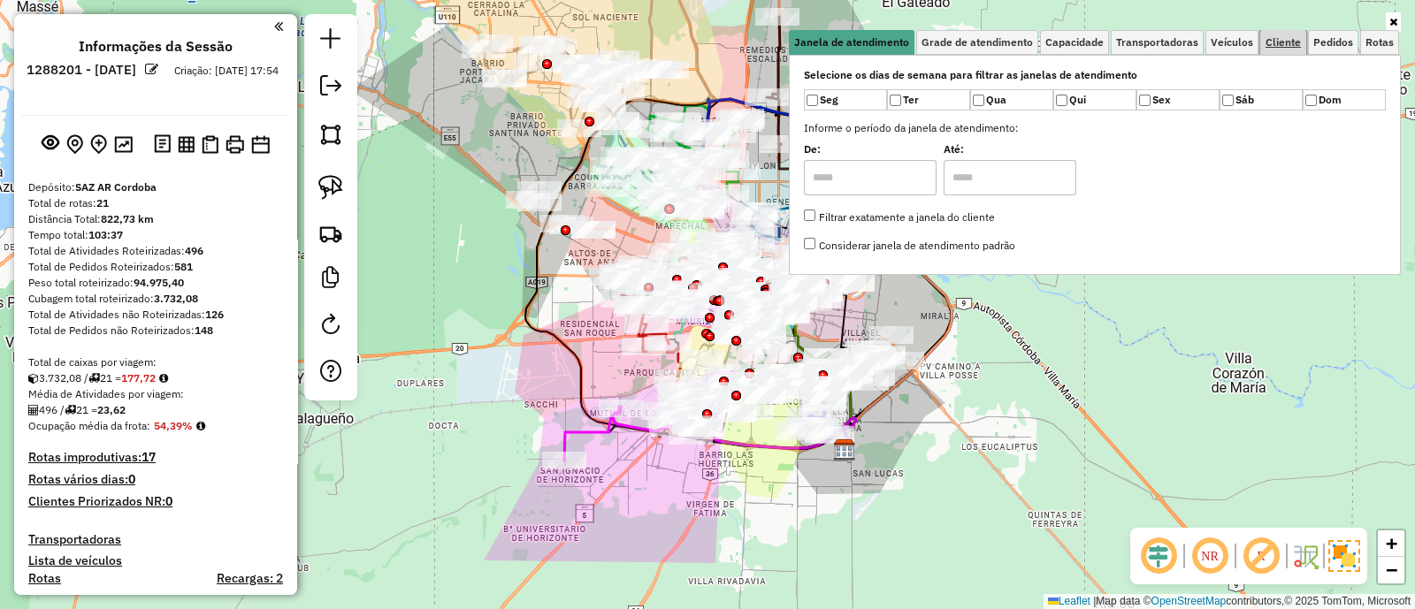
click at [1279, 45] on span "Cliente" at bounding box center [1282, 42] width 35 height 11
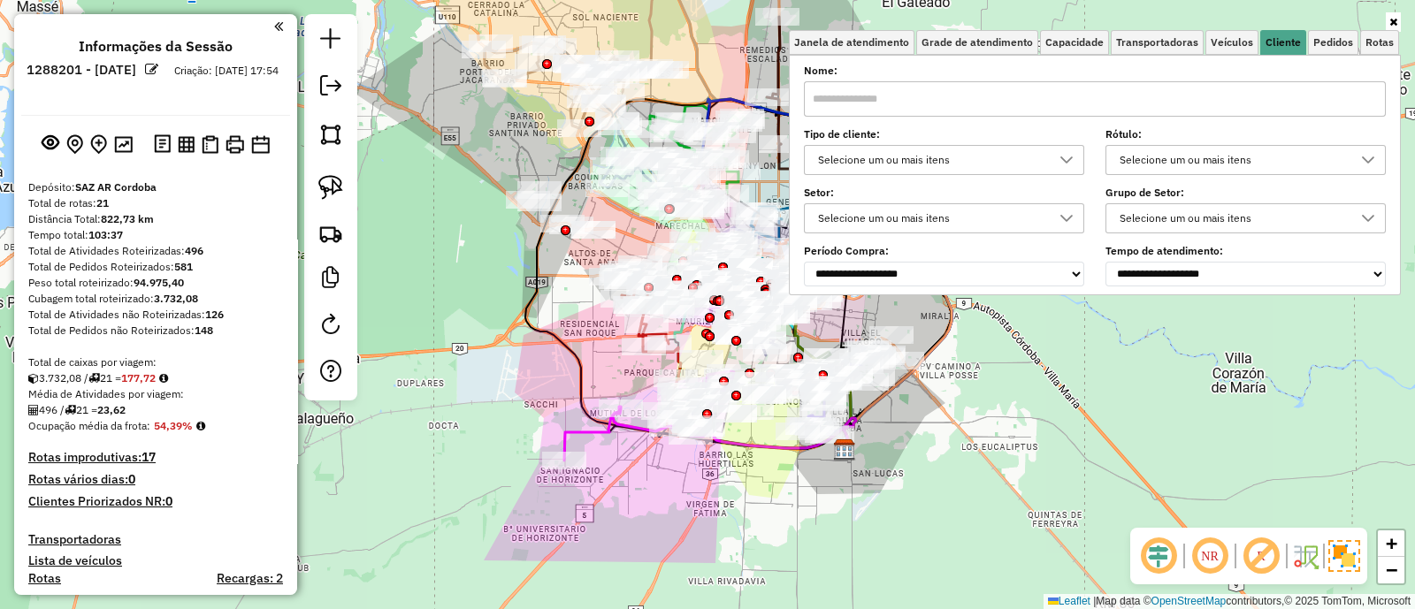
click at [990, 157] on div "Selecione um ou mais itens" at bounding box center [931, 160] width 238 height 28
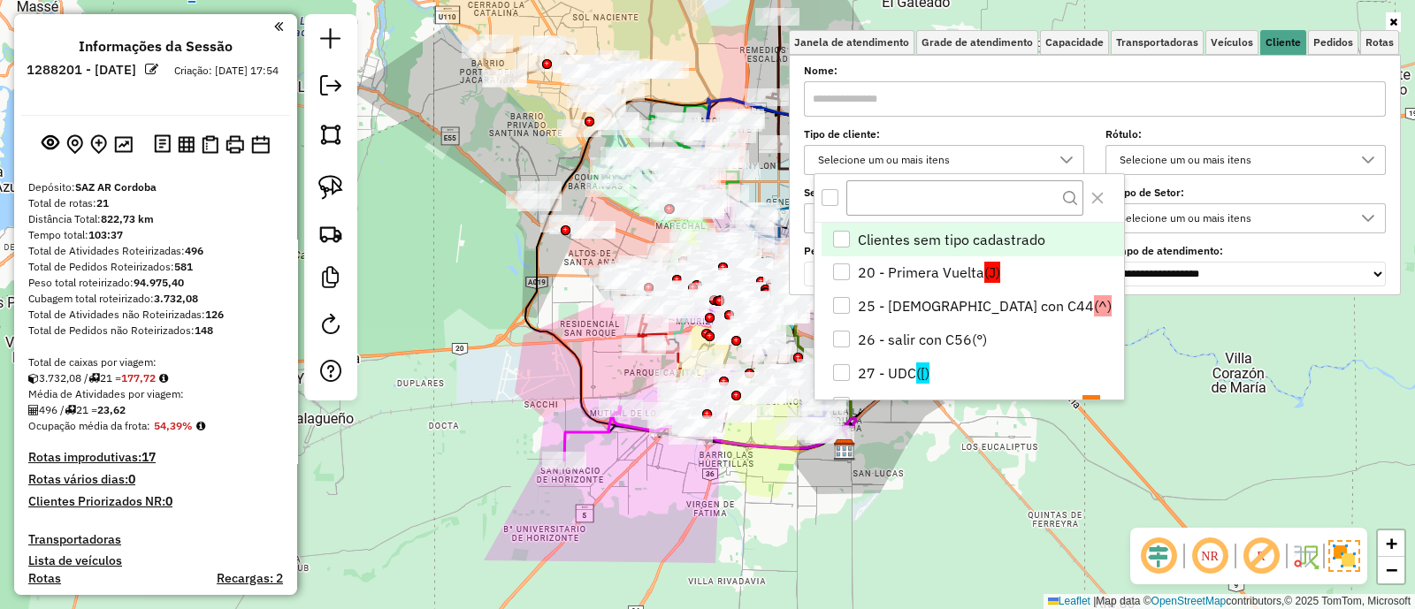
scroll to position [9, 60]
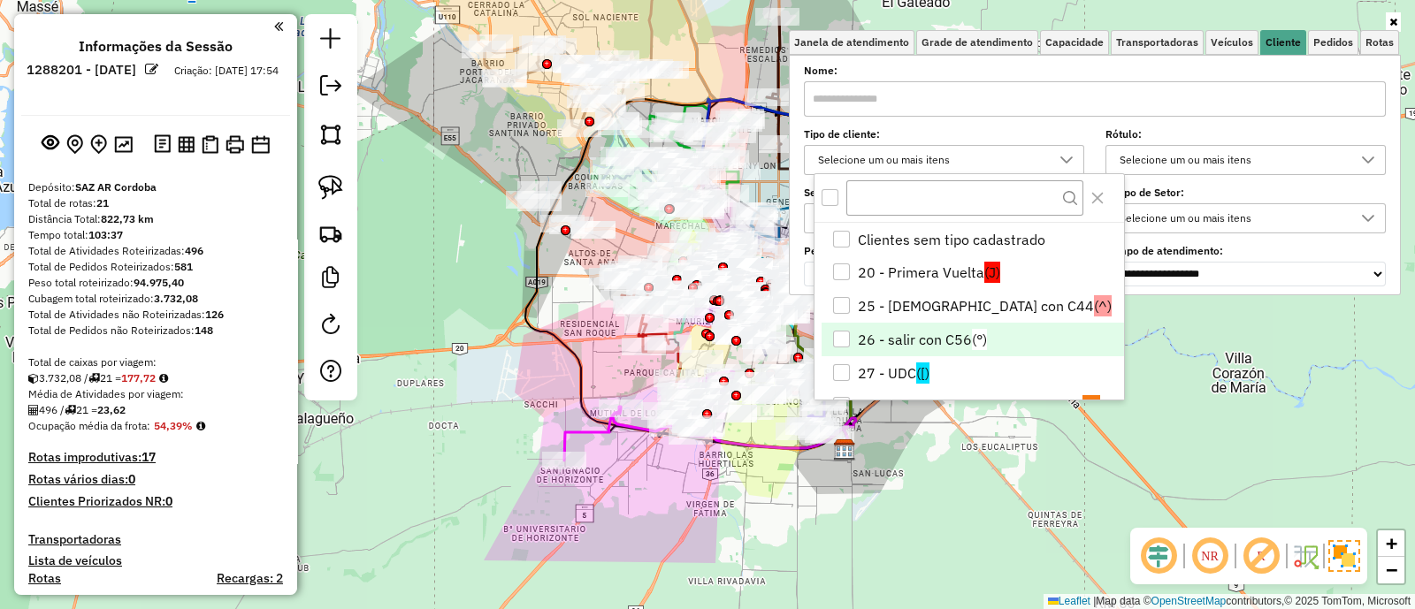
click at [942, 334] on li "26 - salir con C56 (°)" at bounding box center [972, 340] width 302 height 34
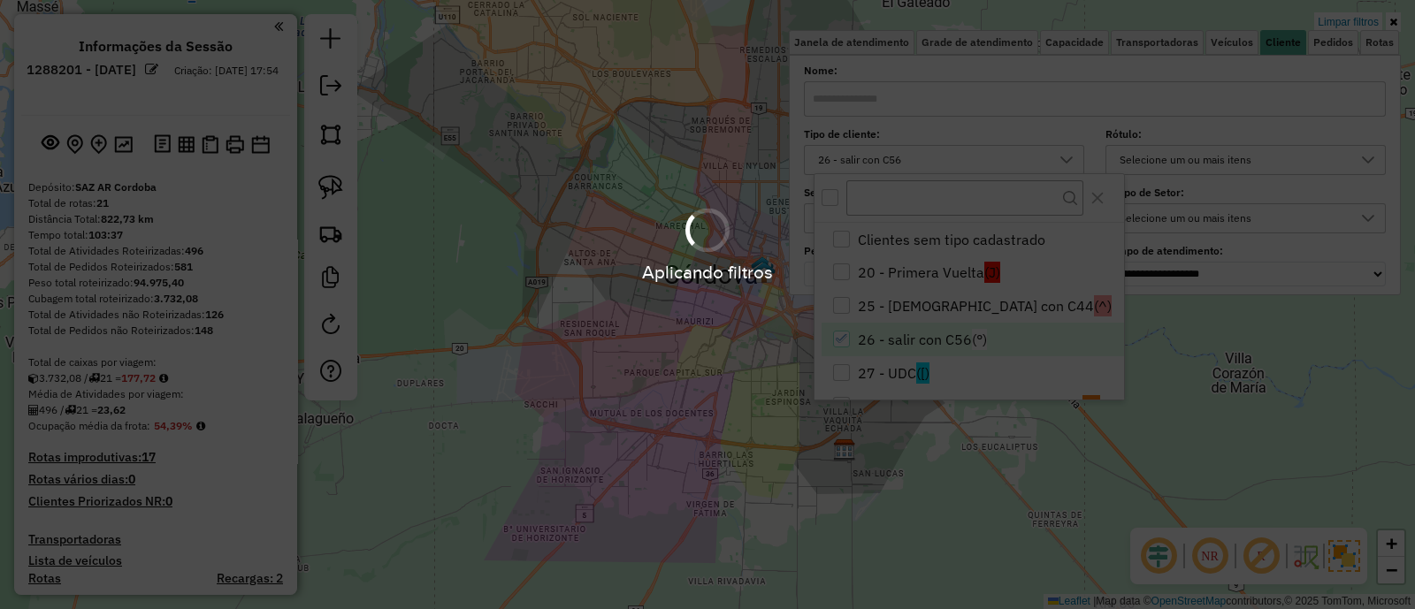
click at [942, 334] on div "Aplicando filtros" at bounding box center [707, 304] width 1415 height 609
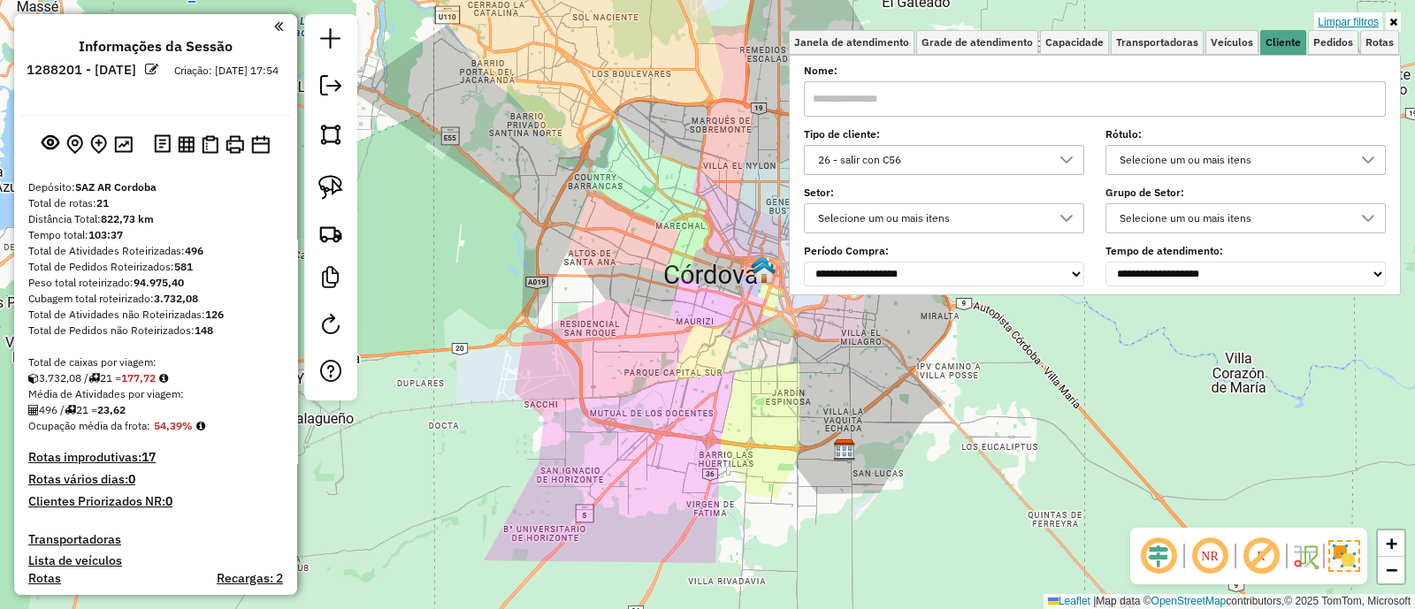
click at [1349, 26] on link "Limpar filtros" at bounding box center [1348, 21] width 68 height 19
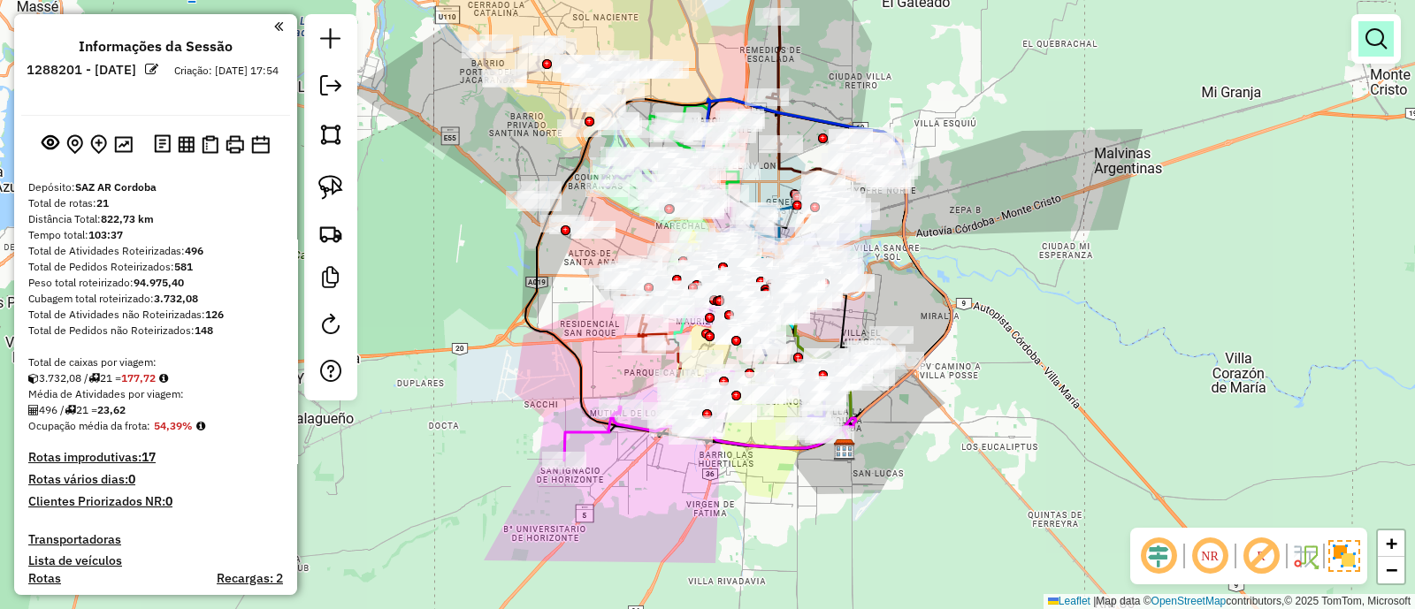
click at [1374, 41] on em at bounding box center [1375, 38] width 21 height 21
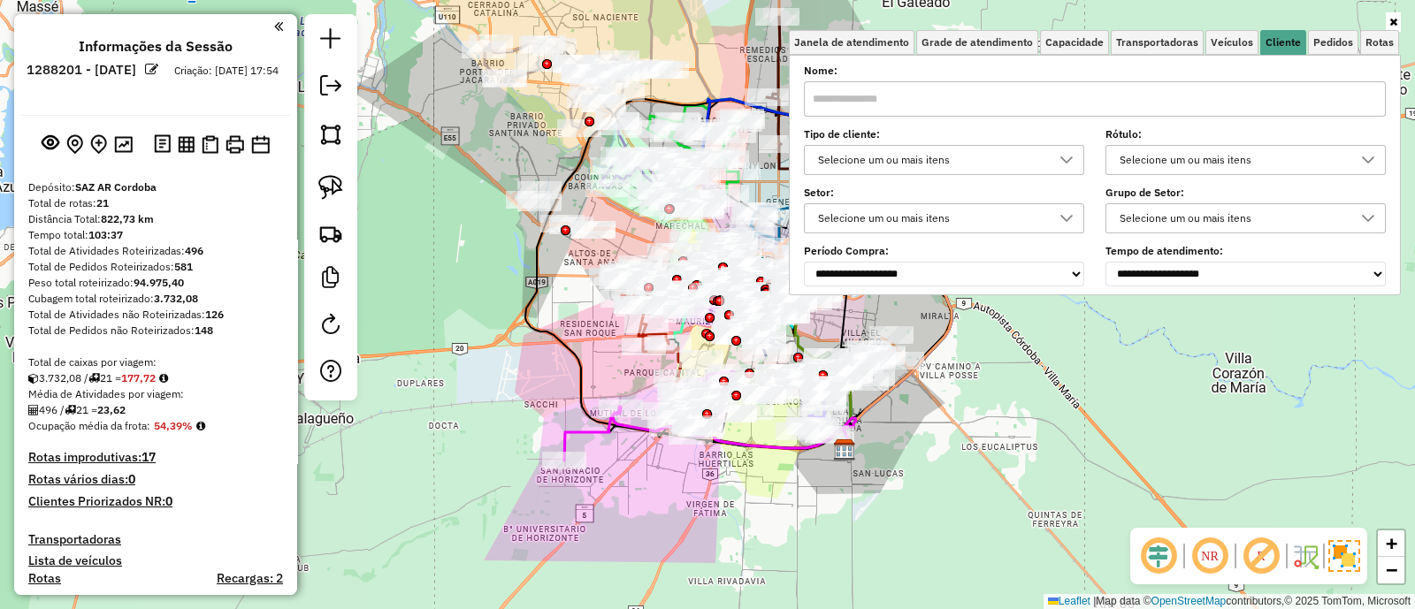
click at [966, 159] on div "Selecione um ou mais itens" at bounding box center [931, 160] width 238 height 28
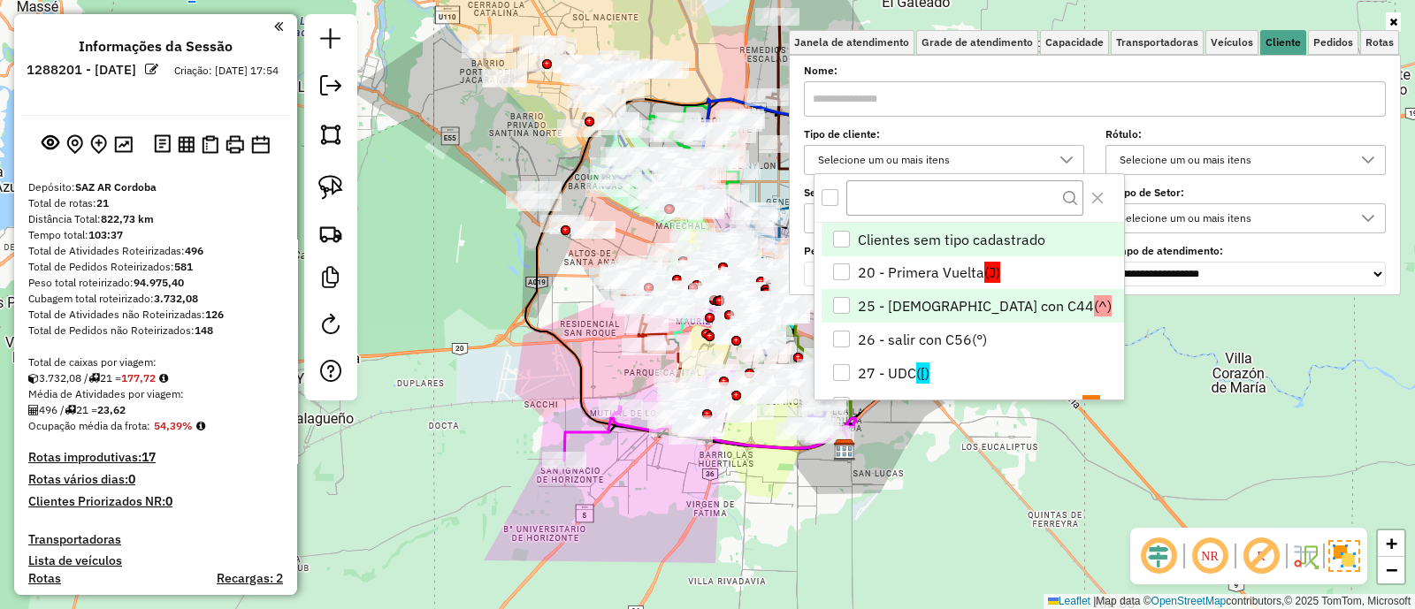
scroll to position [110, 0]
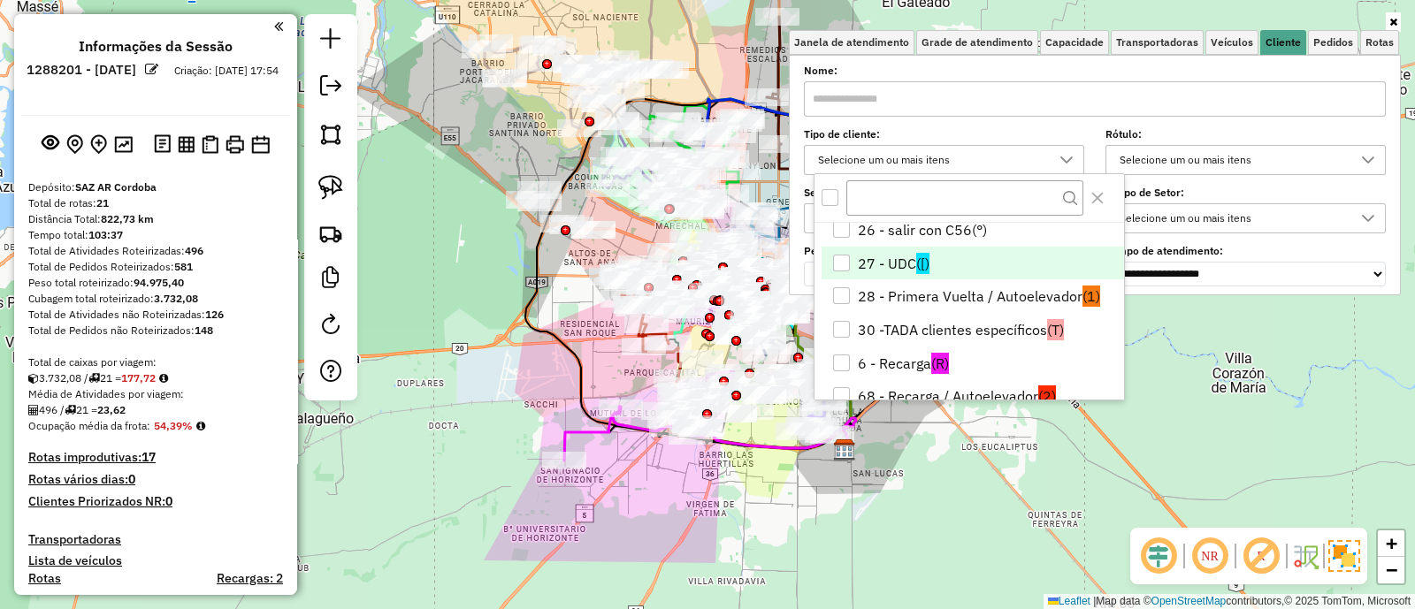
click at [913, 258] on li "27 - UDC ([)" at bounding box center [972, 264] width 302 height 34
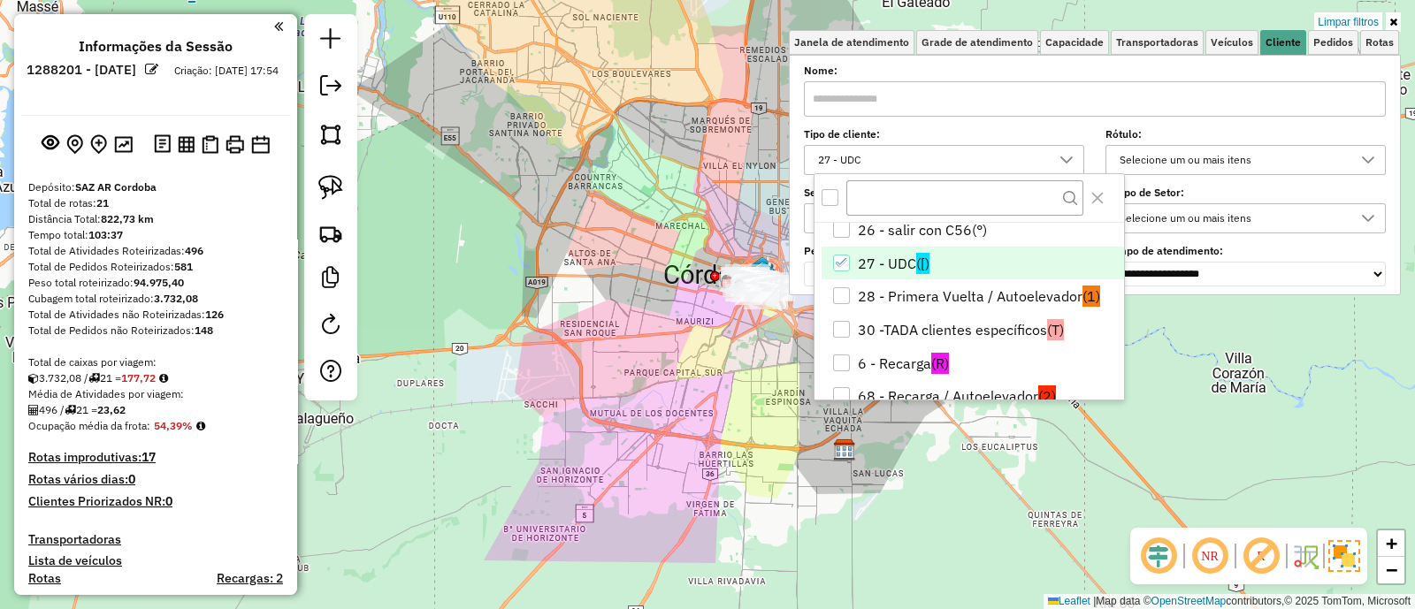
click at [924, 332] on li "30 -TADA clientes específicos (T)" at bounding box center [972, 330] width 302 height 34
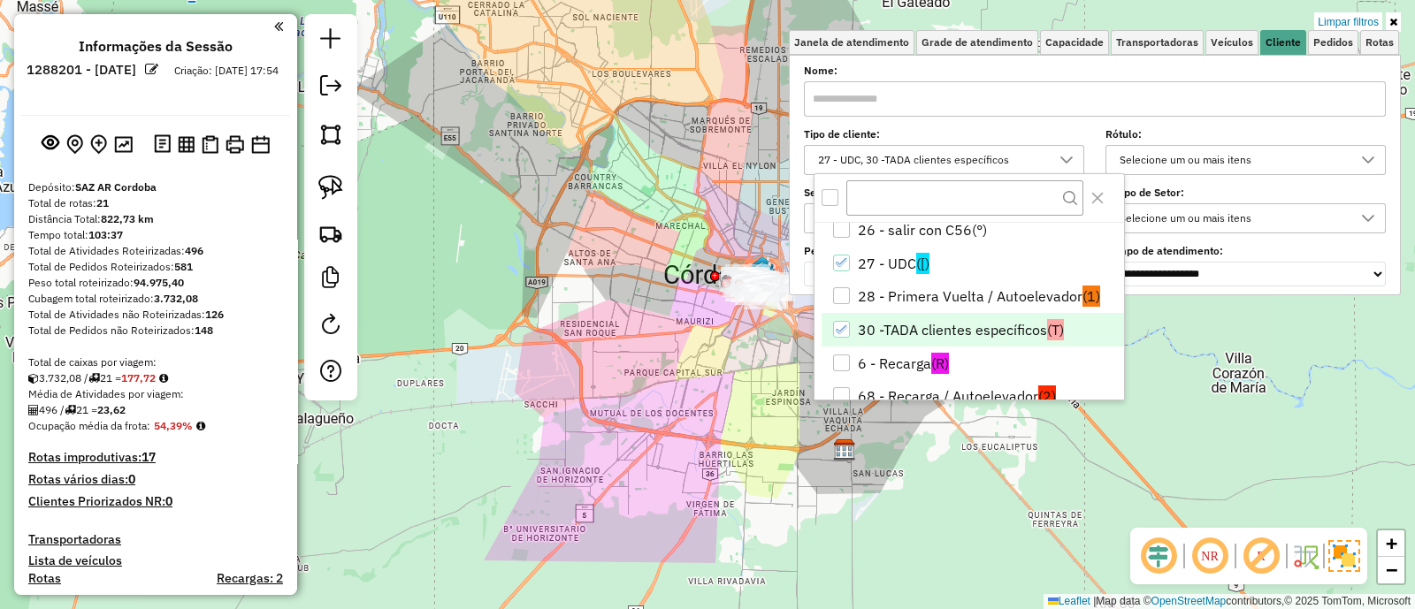
click at [707, 386] on div "Limpar filtros Janela de atendimento Grade de atendimento Capacidade Transporta…" at bounding box center [707, 304] width 1415 height 609
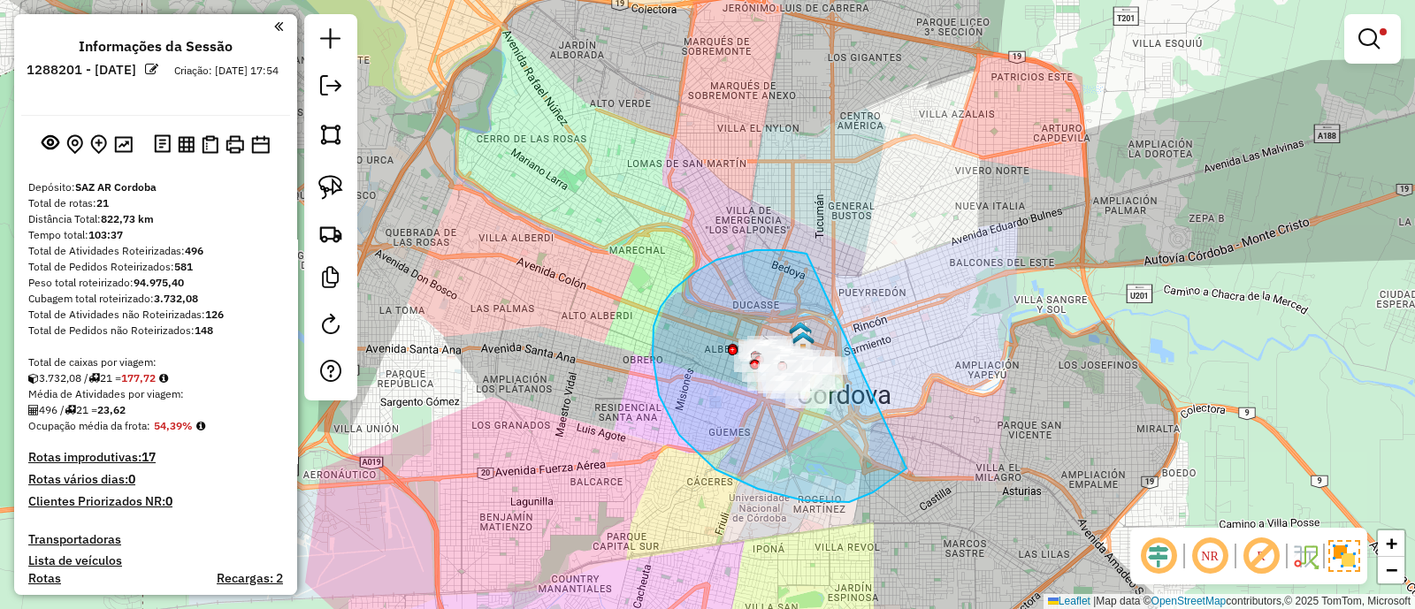
drag, startPoint x: 784, startPoint y: 250, endPoint x: 1001, endPoint y: 347, distance: 237.1
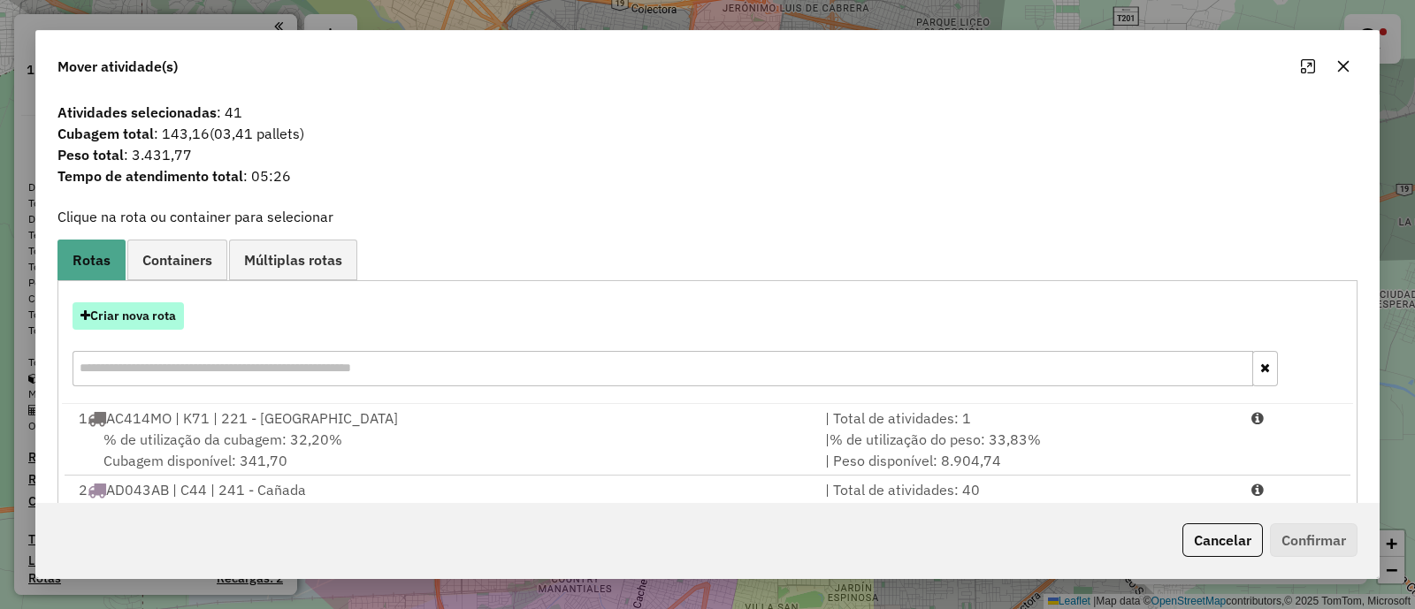
click at [128, 309] on button "Criar nova rota" at bounding box center [128, 315] width 111 height 27
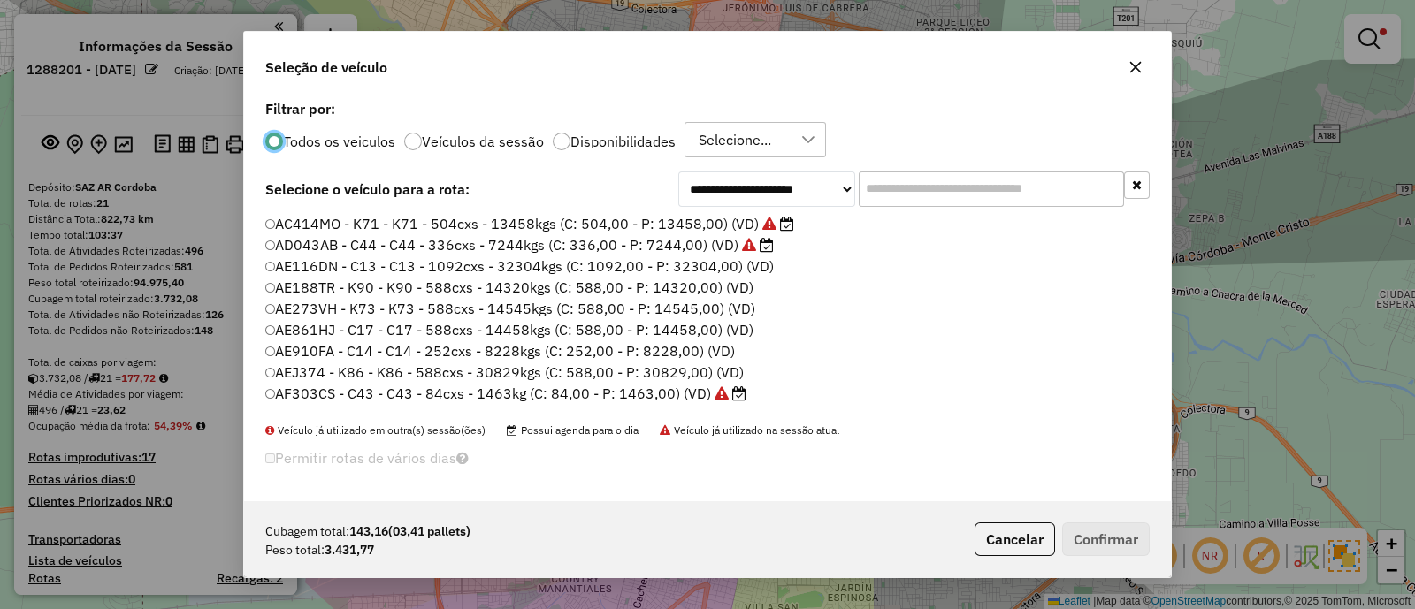
scroll to position [9, 5]
click at [935, 181] on input "text" at bounding box center [991, 189] width 265 height 35
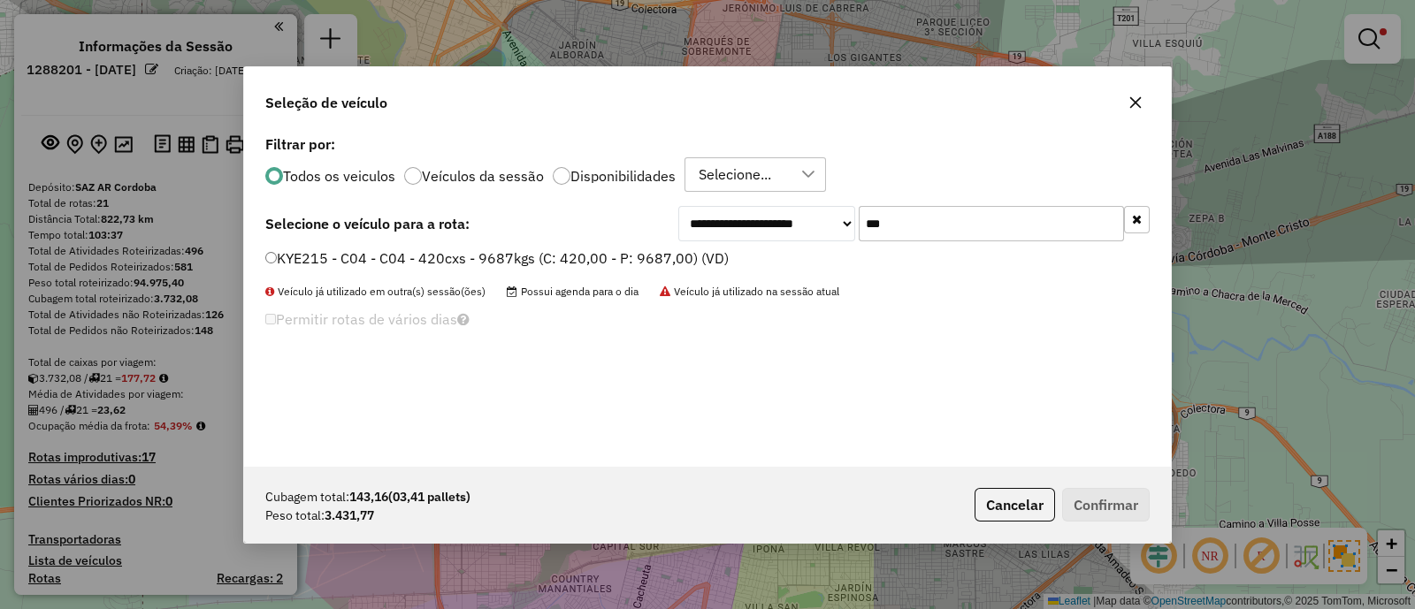
type input "***"
click at [603, 260] on label "KYE215 - C04 - C04 - 420cxs - 9687kgs (C: 420,00 - P: 9687,00) (VD)" at bounding box center [496, 258] width 463 height 21
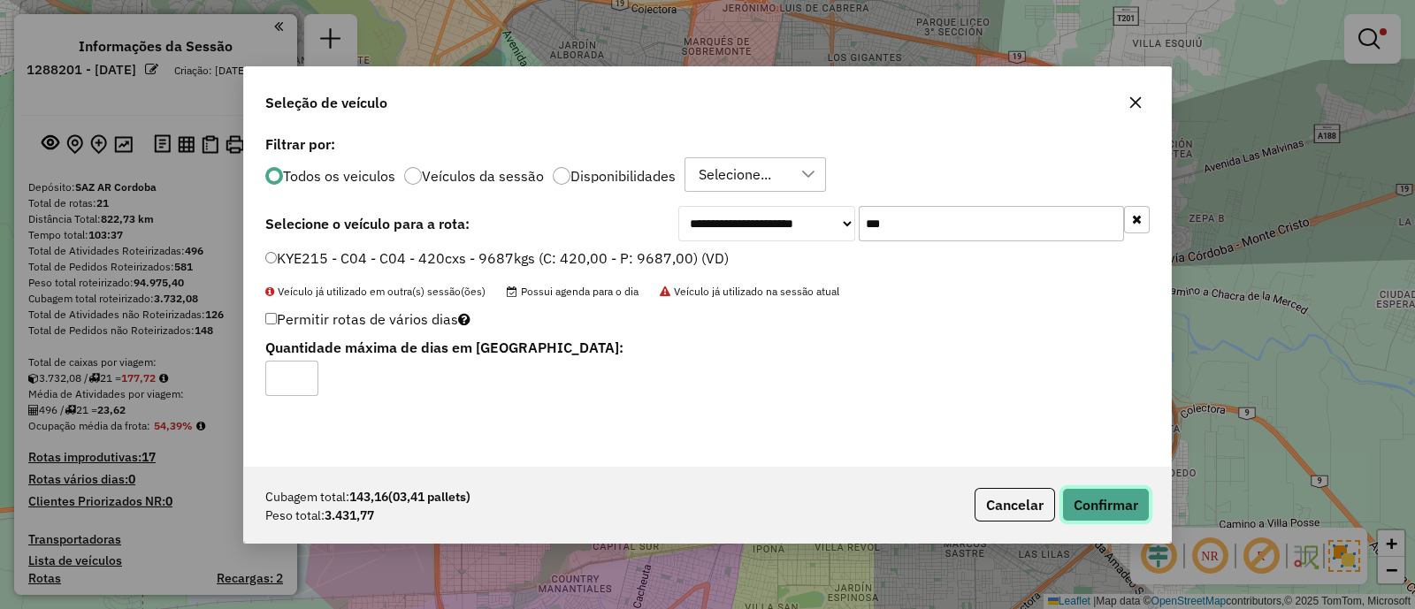
click at [1080, 488] on button "Confirmar" at bounding box center [1106, 505] width 88 height 34
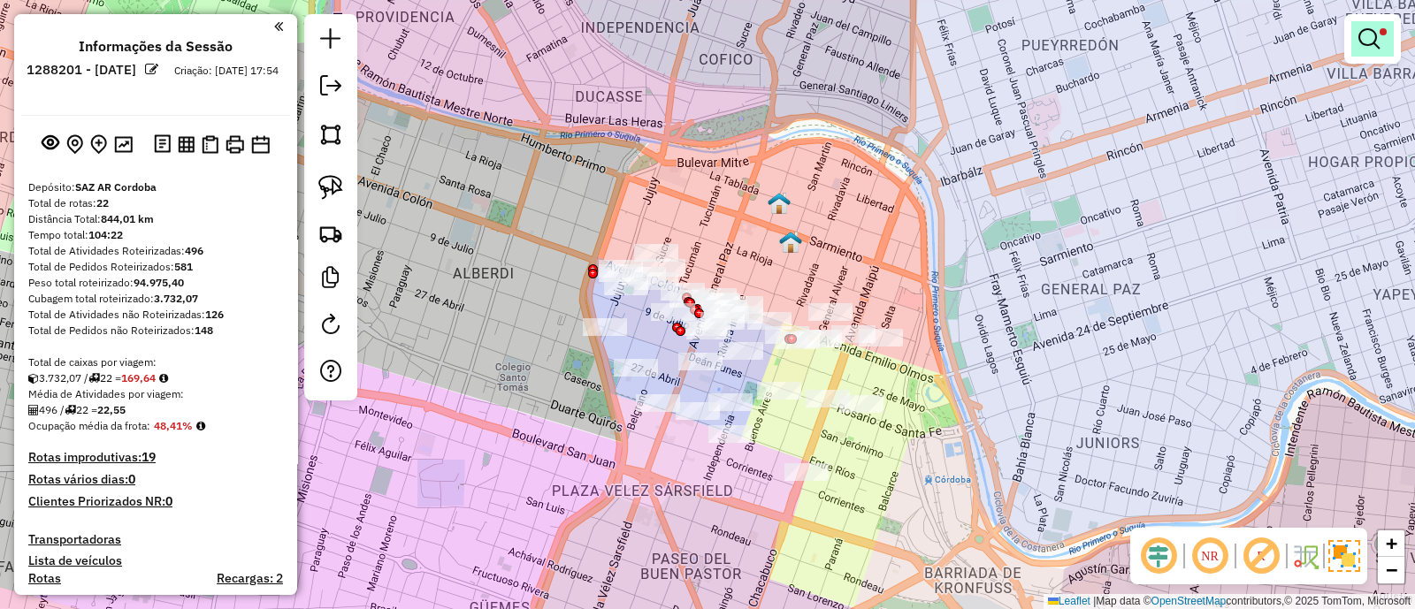
click at [1362, 42] on em at bounding box center [1368, 38] width 21 height 21
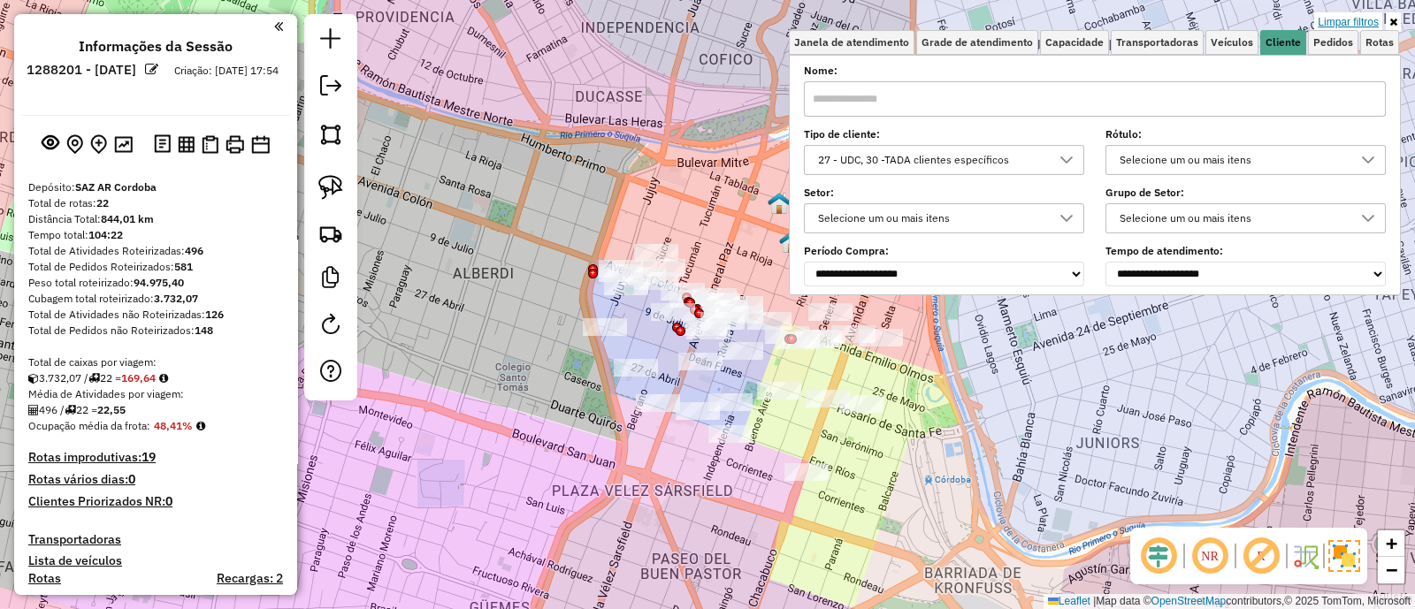
click at [1362, 18] on link "Limpar filtros" at bounding box center [1348, 21] width 68 height 19
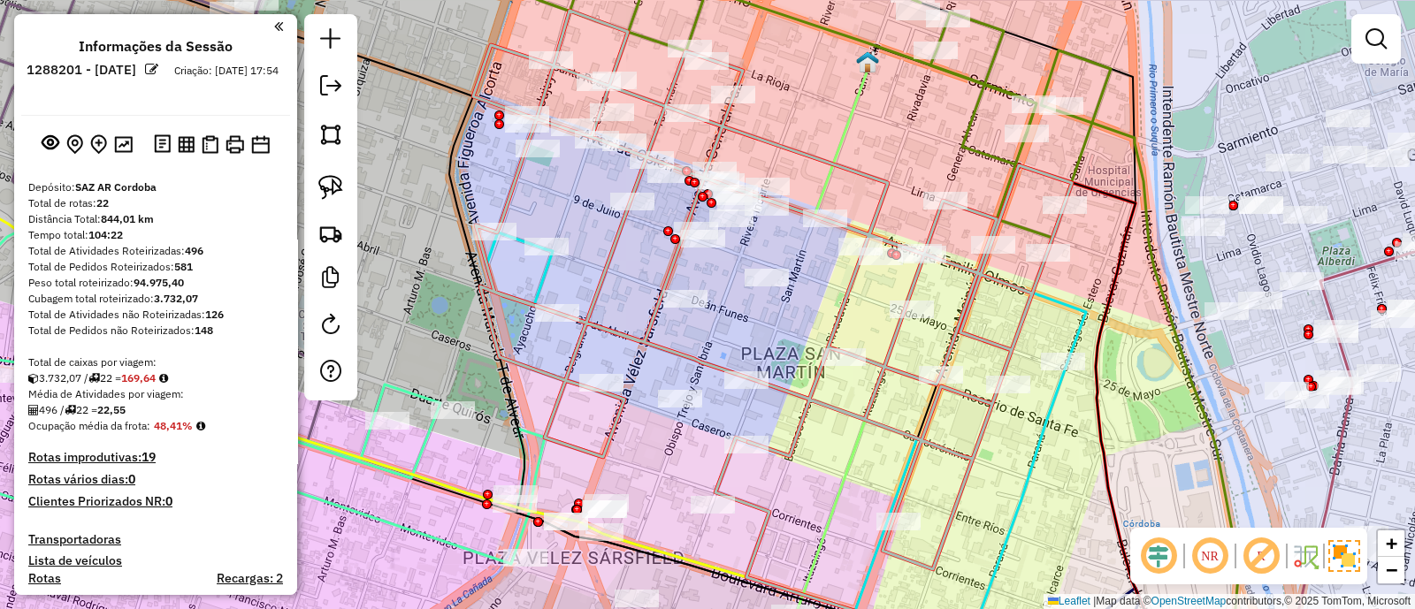
click at [690, 355] on icon at bounding box center [772, 290] width 599 height 559
select select "**********"
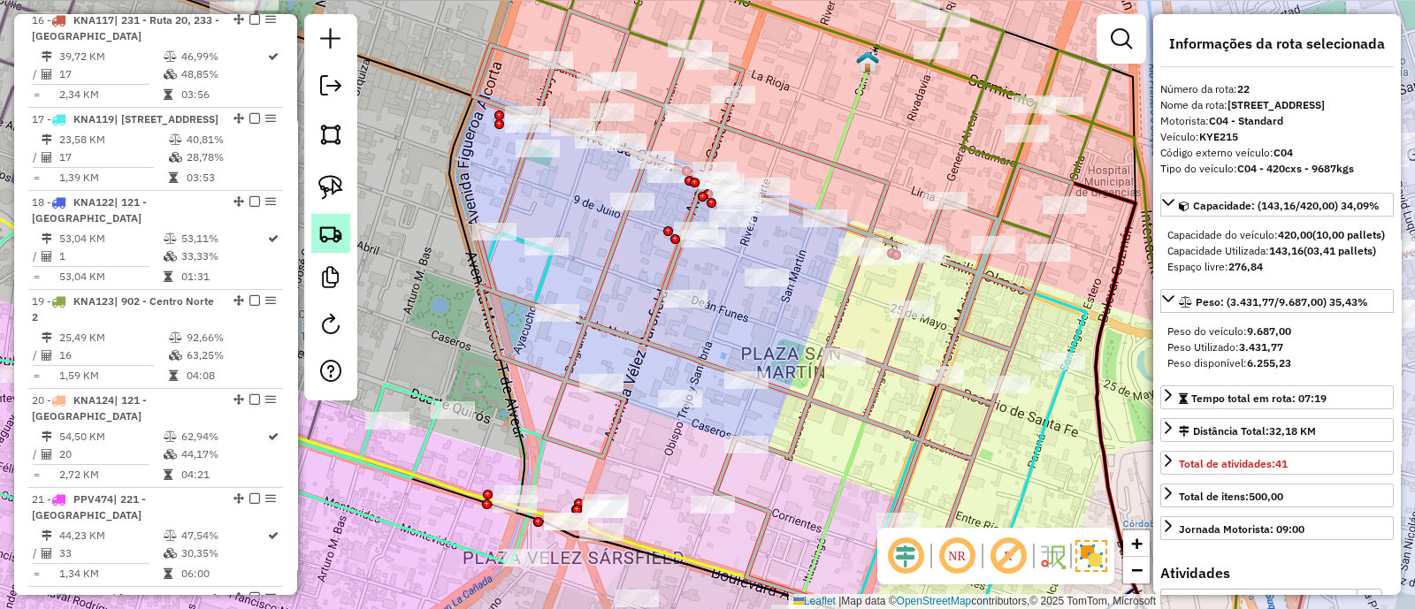
scroll to position [2588, 0]
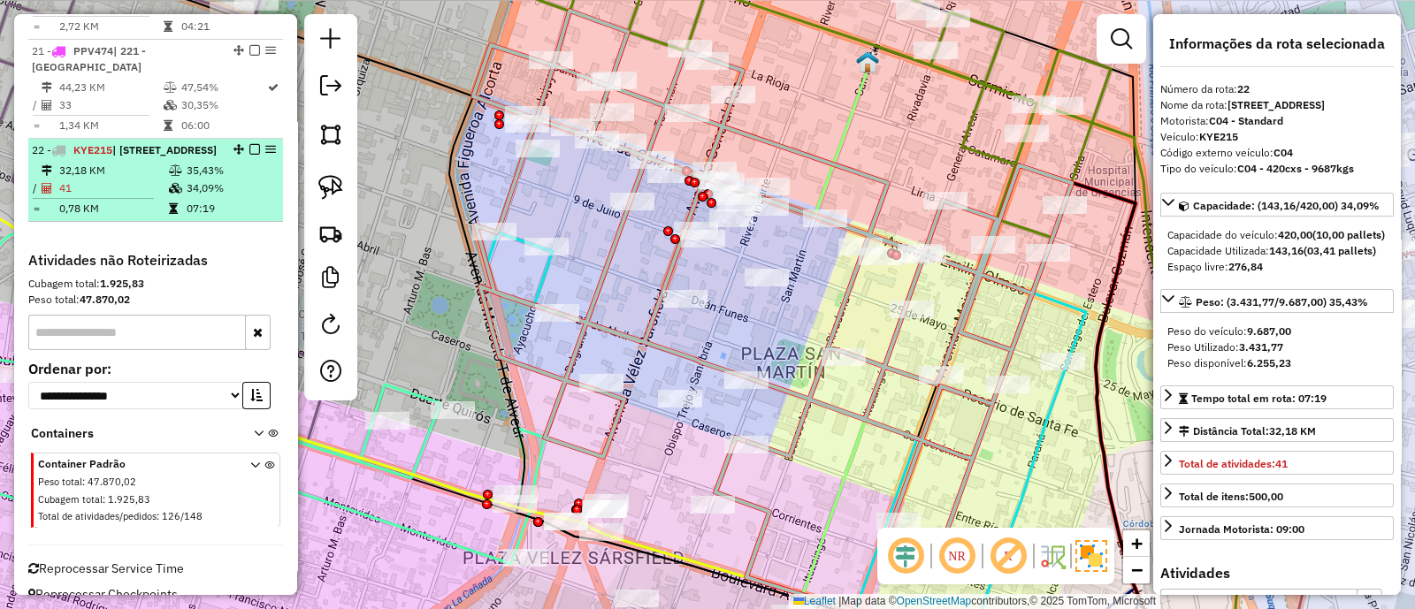
click at [249, 144] on em at bounding box center [254, 149] width 11 height 11
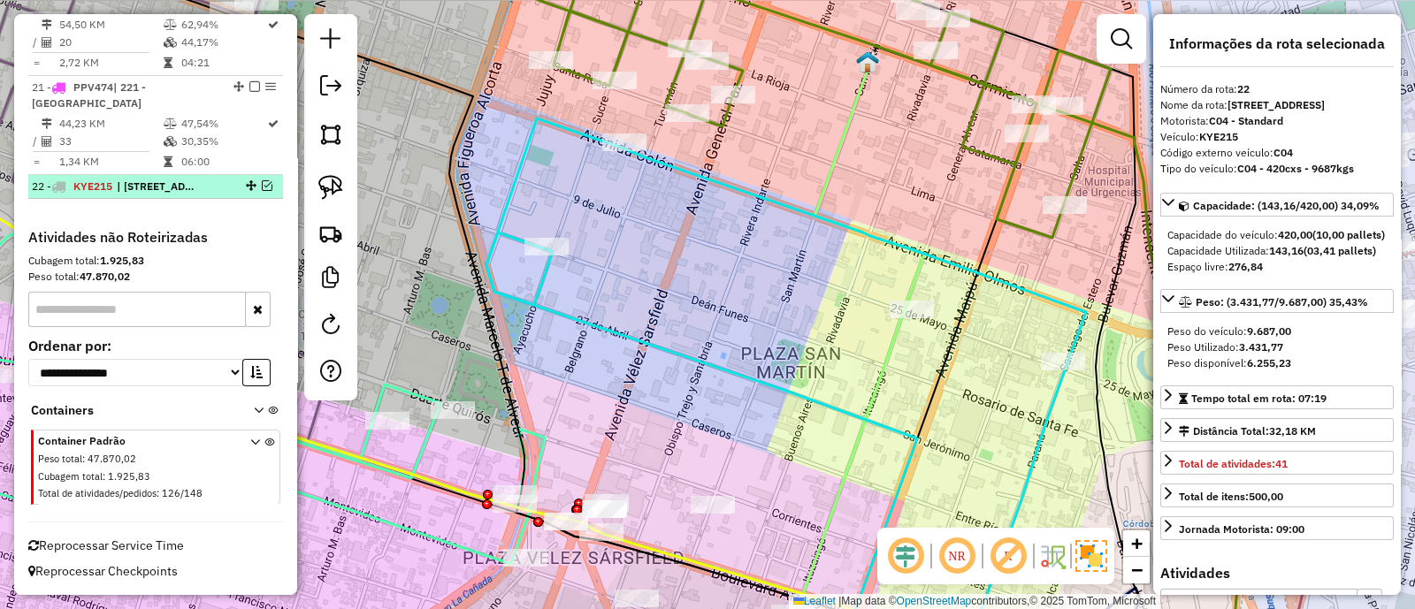
scroll to position [2513, 0]
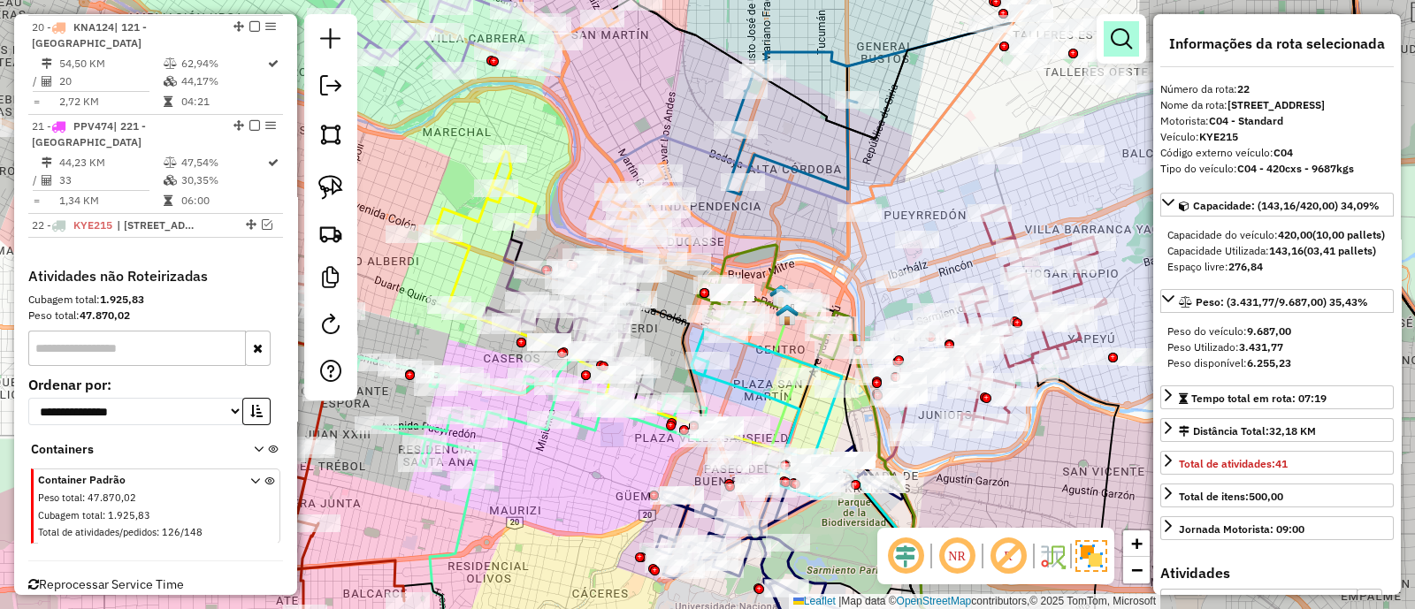
click at [1107, 38] on link at bounding box center [1120, 38] width 35 height 35
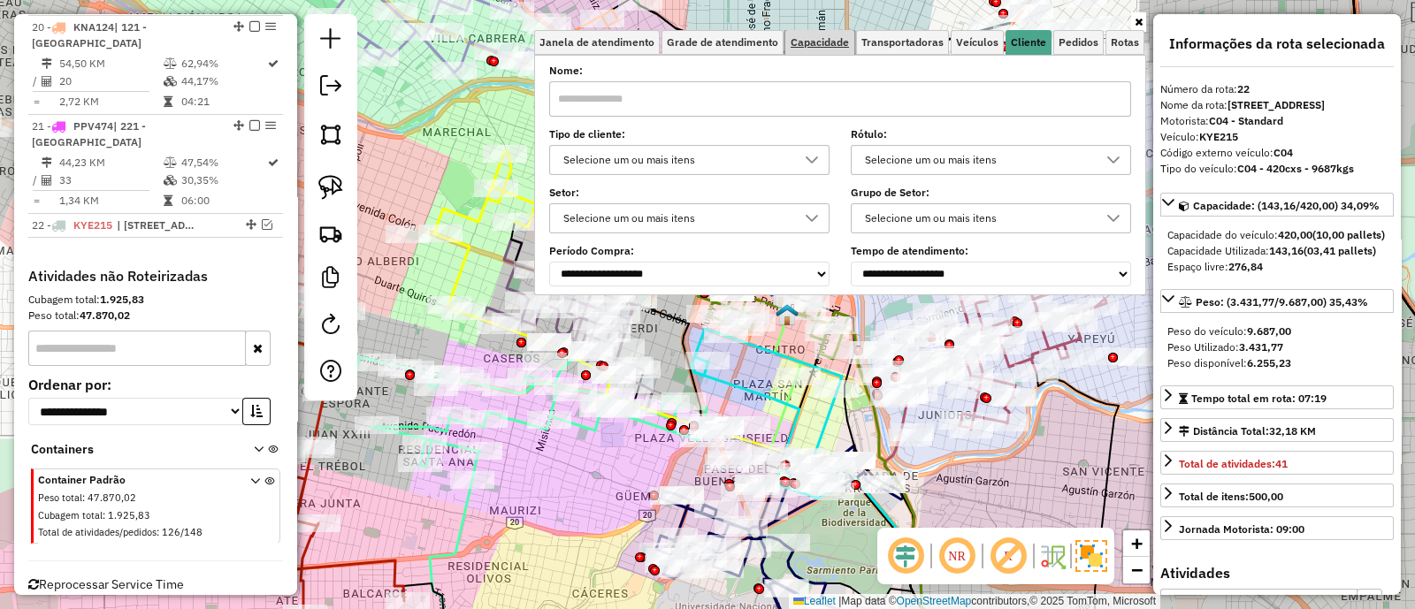
click at [822, 33] on link "Capacidade" at bounding box center [819, 42] width 69 height 25
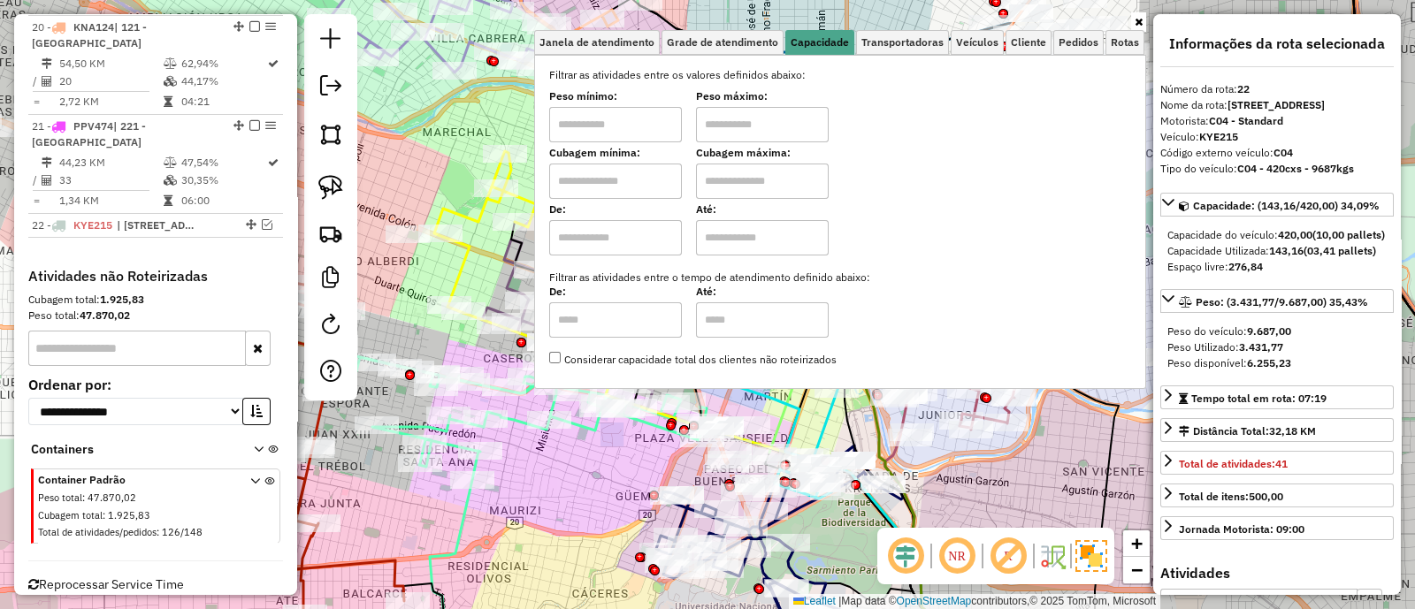
click at [626, 174] on input "text" at bounding box center [615, 181] width 133 height 35
type input "*****"
click at [752, 180] on input "text" at bounding box center [762, 181] width 133 height 35
type input "*******"
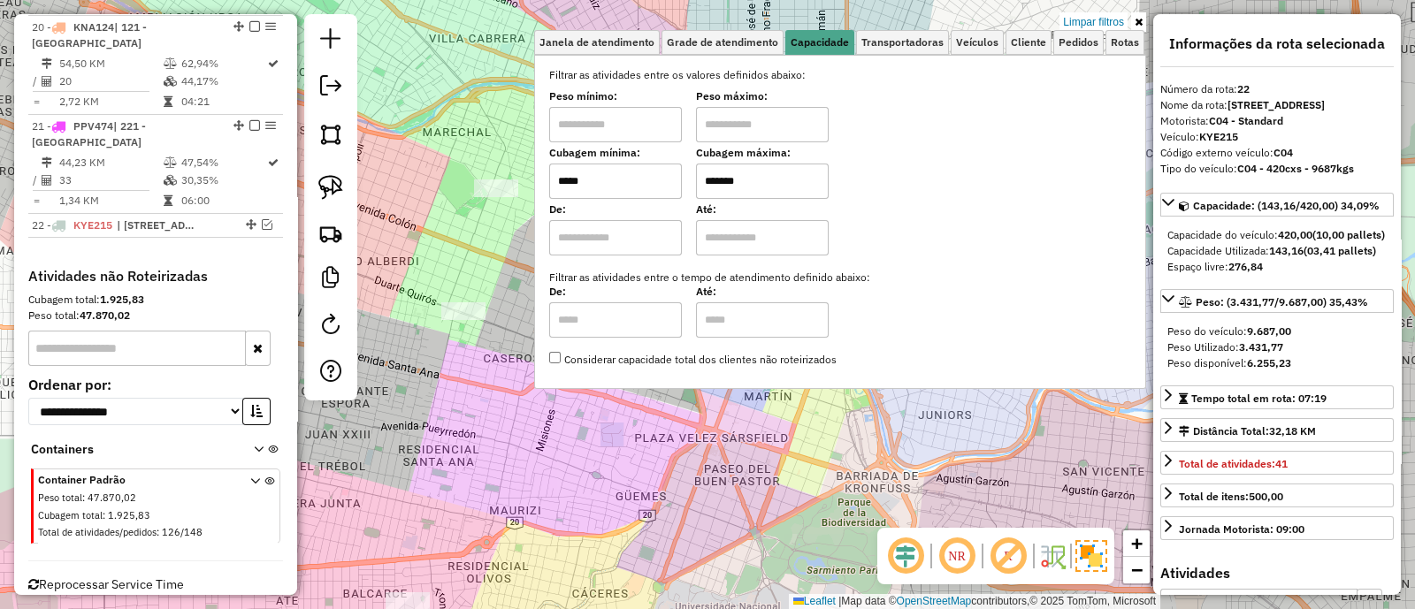
click at [559, 477] on div "Limpar filtros Janela de atendimento Grade de atendimento Capacidade Transporta…" at bounding box center [707, 304] width 1415 height 609
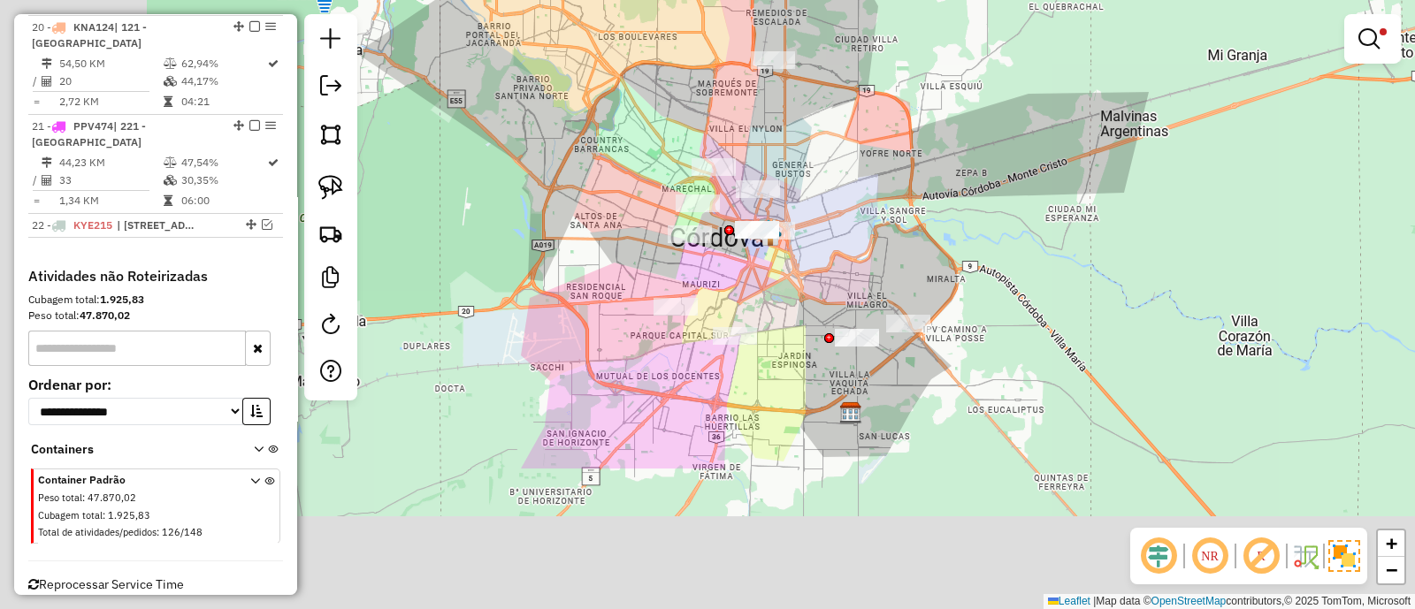
drag, startPoint x: 650, startPoint y: 475, endPoint x: 814, endPoint y: 238, distance: 288.4
click at [814, 238] on div "Limpar filtros Janela de atendimento Grade de atendimento Capacidade Transporta…" at bounding box center [707, 304] width 1415 height 609
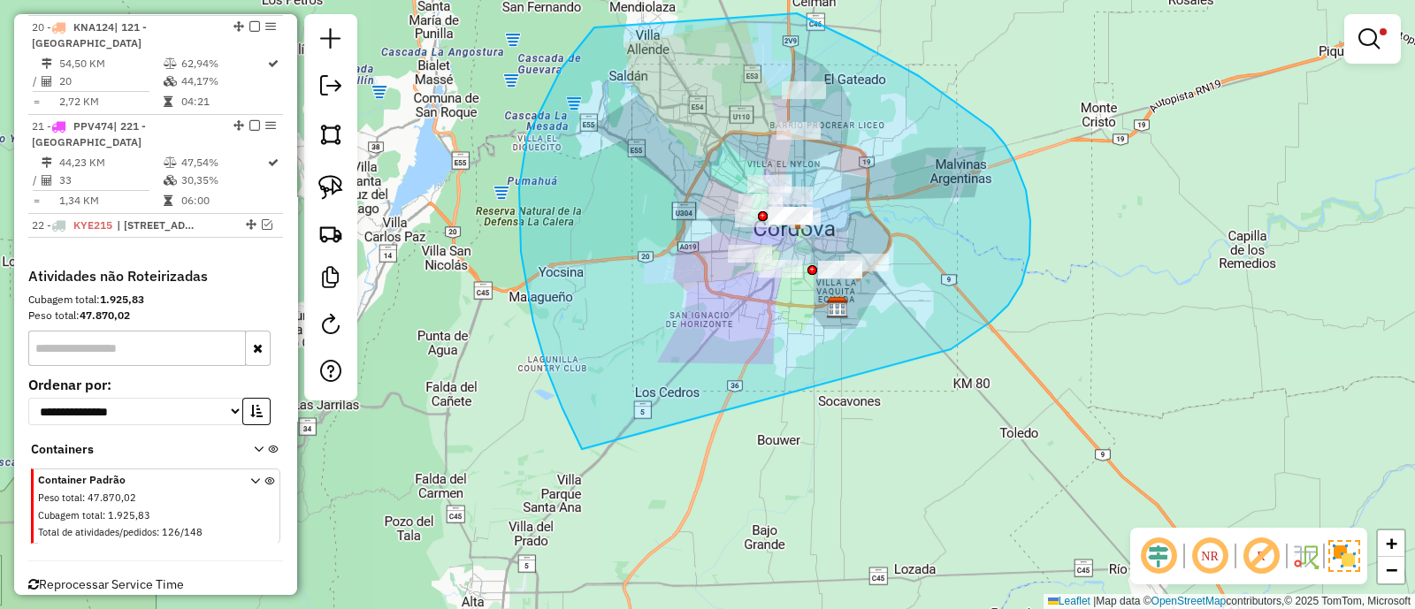
drag, startPoint x: 1014, startPoint y: 161, endPoint x: 582, endPoint y: 449, distance: 519.6
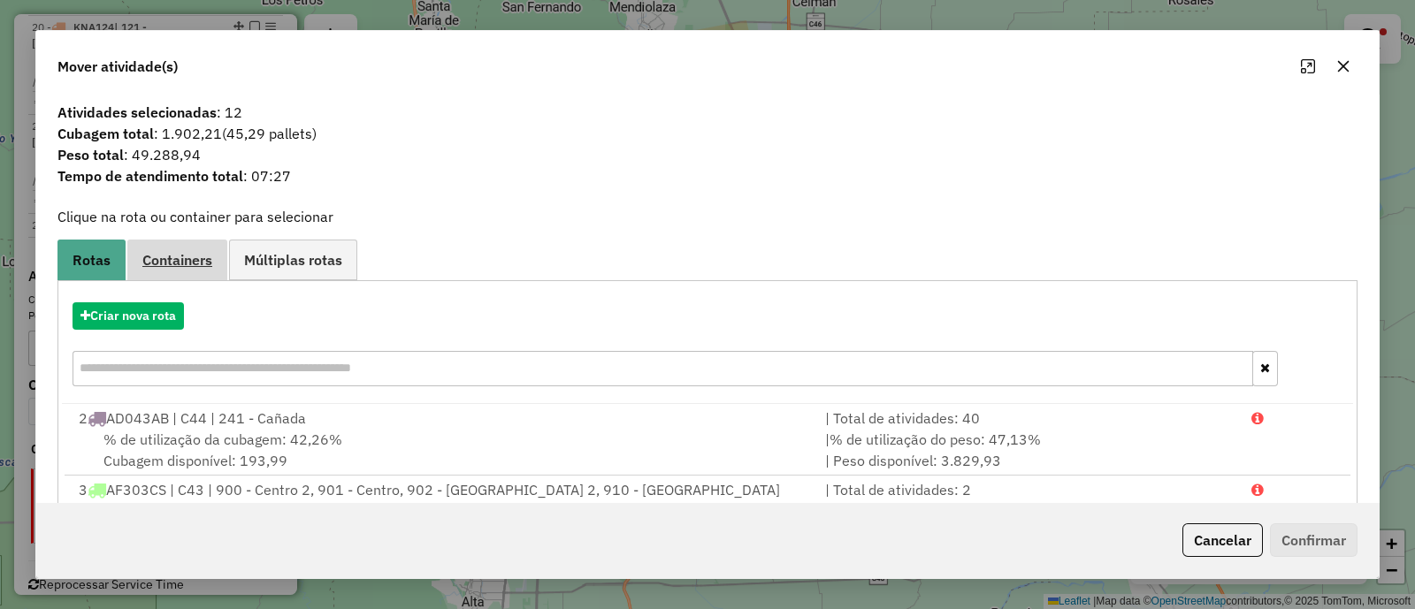
click at [172, 271] on link "Containers" at bounding box center [177, 260] width 100 height 40
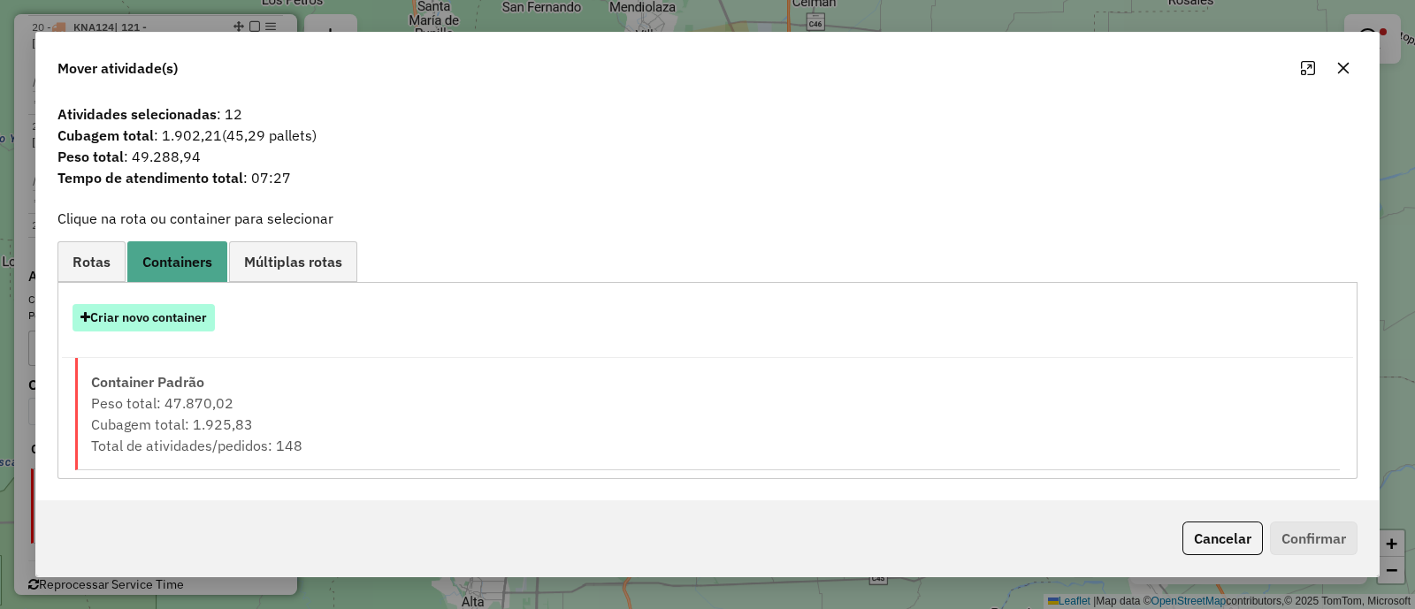
click at [142, 313] on button "Criar novo container" at bounding box center [144, 317] width 142 height 27
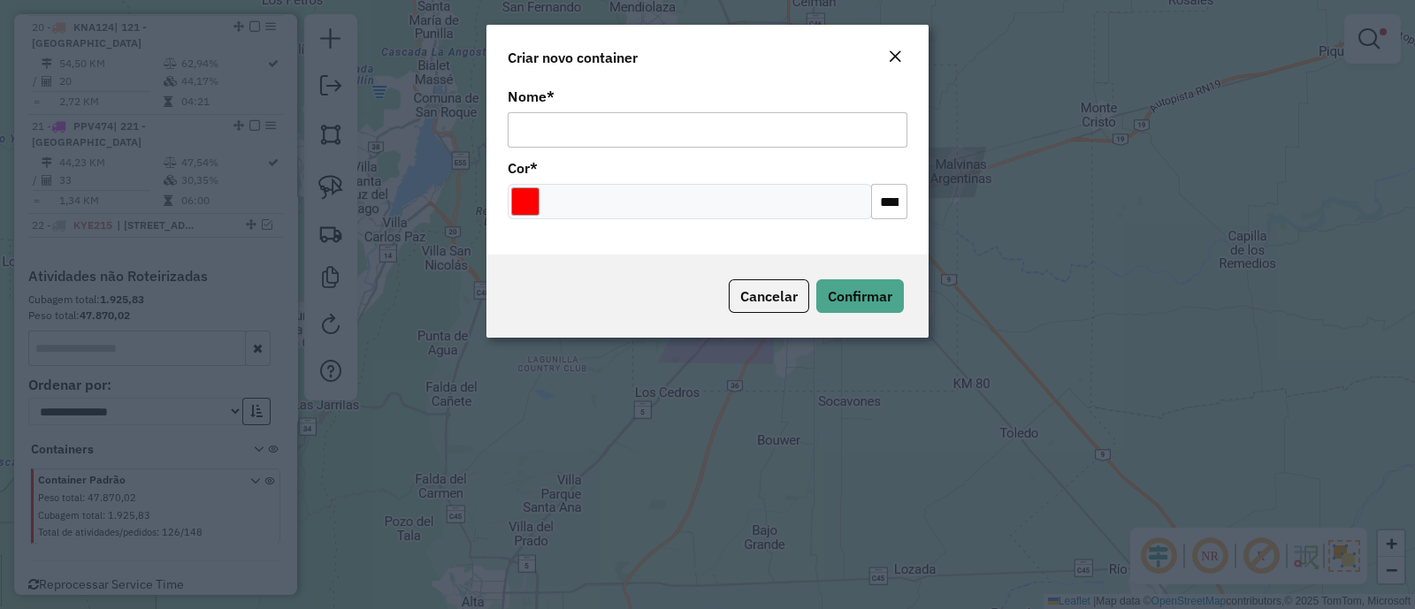
click at [572, 130] on input "Nome *" at bounding box center [708, 129] width 400 height 35
type input "***"
click at [515, 192] on input "Select a color" at bounding box center [525, 201] width 28 height 28
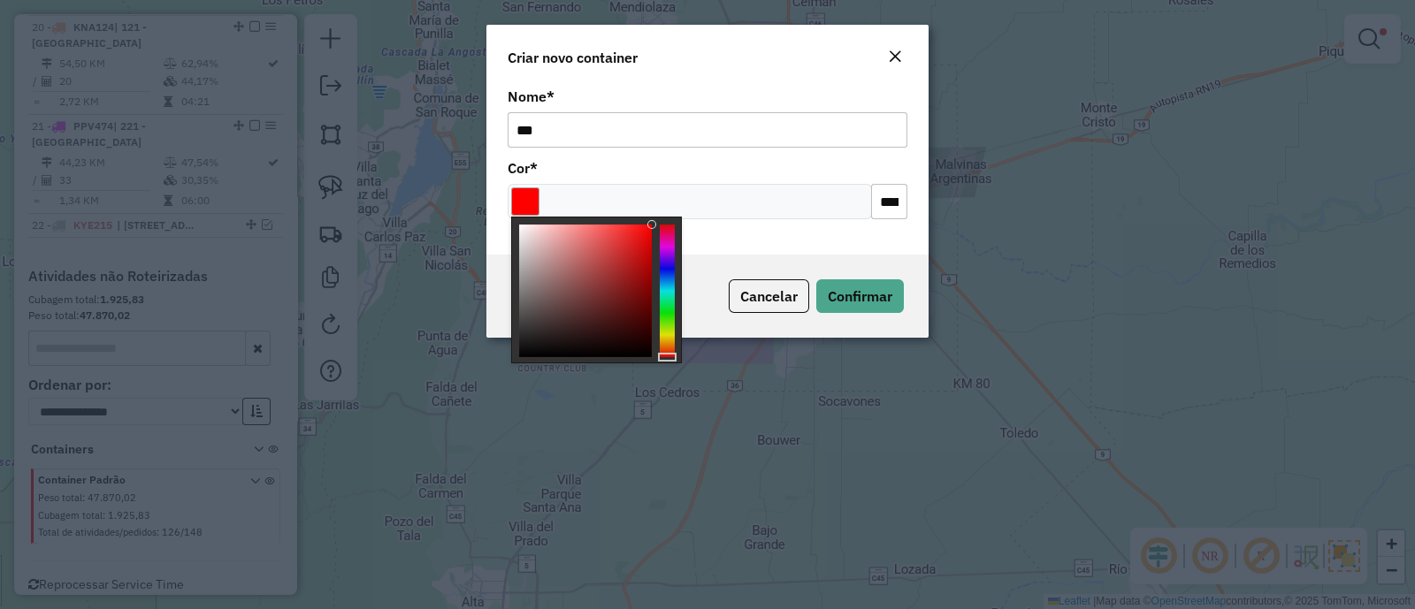
type input "*******"
click at [523, 231] on div at bounding box center [585, 291] width 133 height 133
click at [865, 294] on span "Confirmar" at bounding box center [860, 296] width 65 height 18
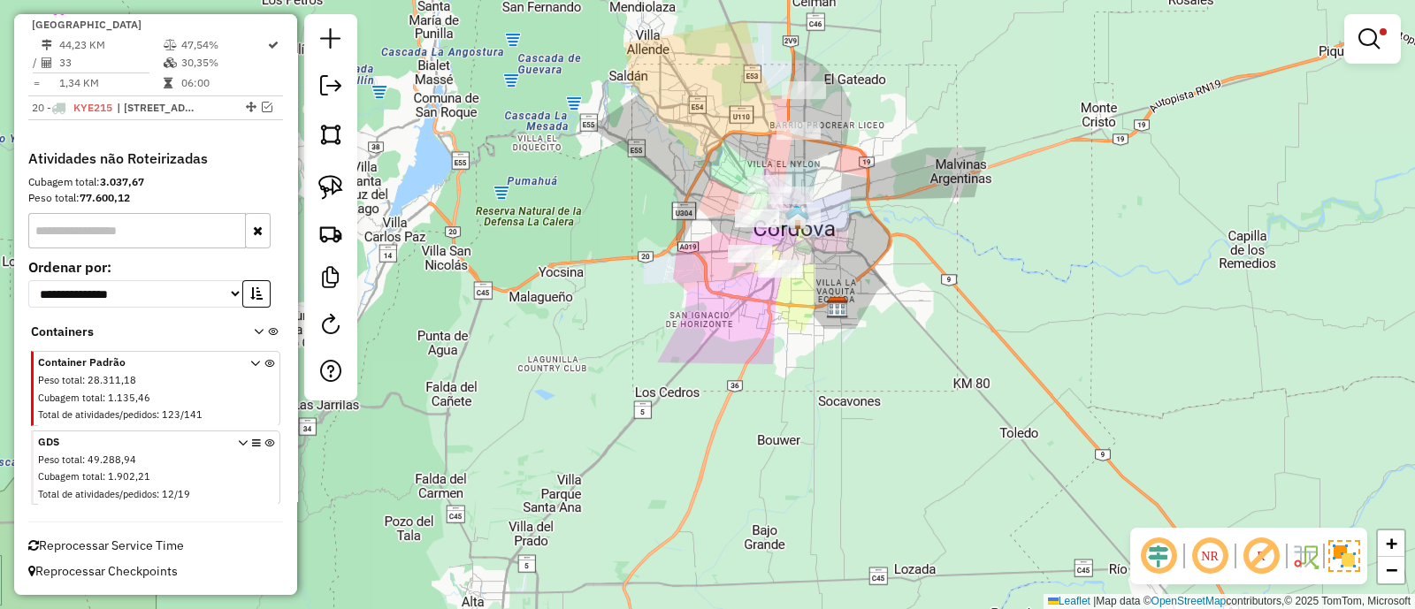
scroll to position [2391, 0]
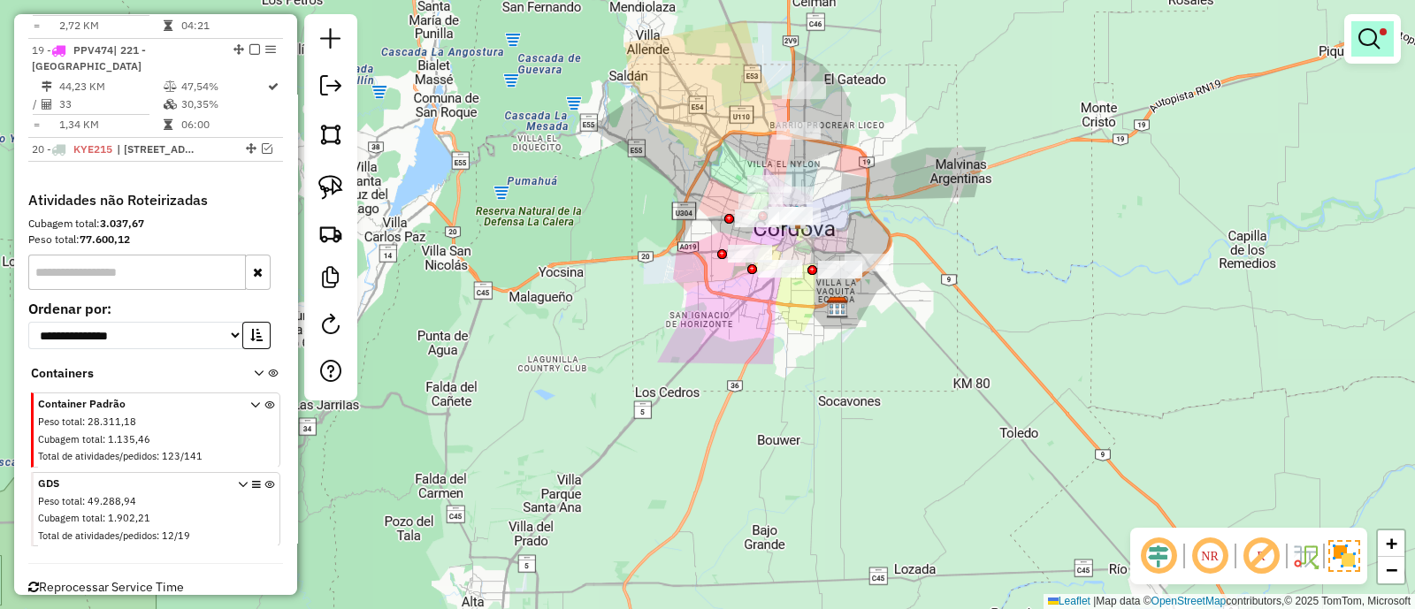
click at [1367, 37] on em at bounding box center [1368, 38] width 21 height 21
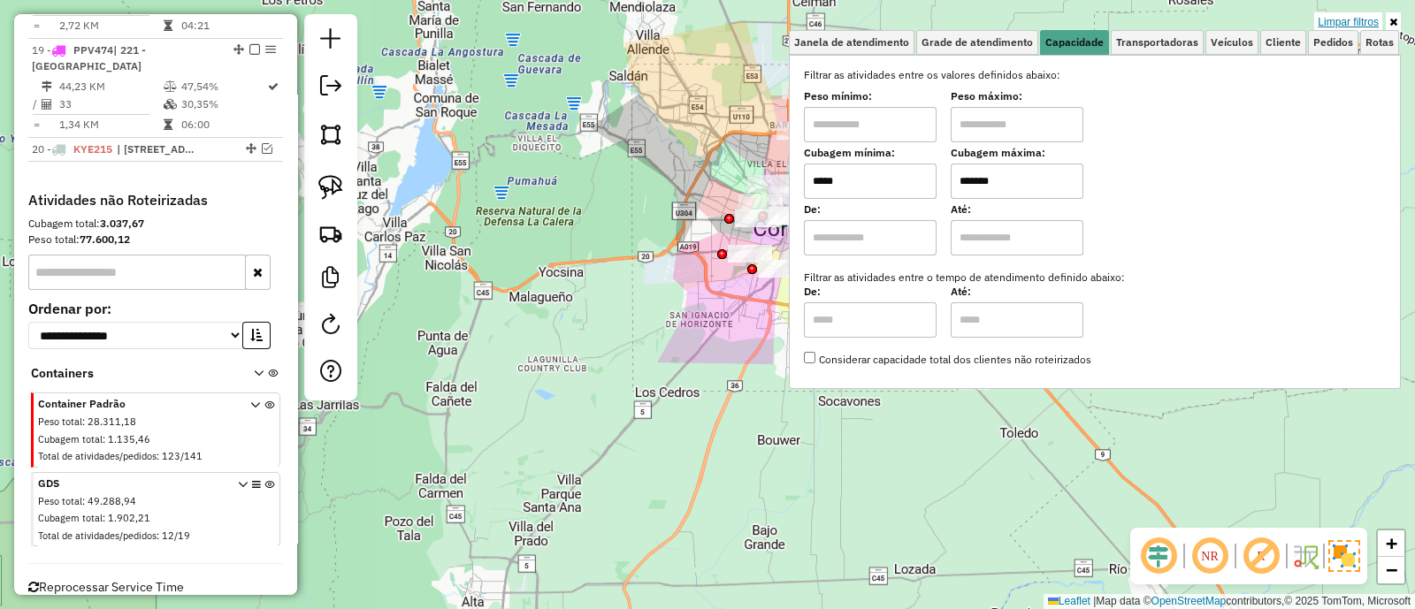
click at [1356, 23] on link "Limpar filtros" at bounding box center [1348, 21] width 68 height 19
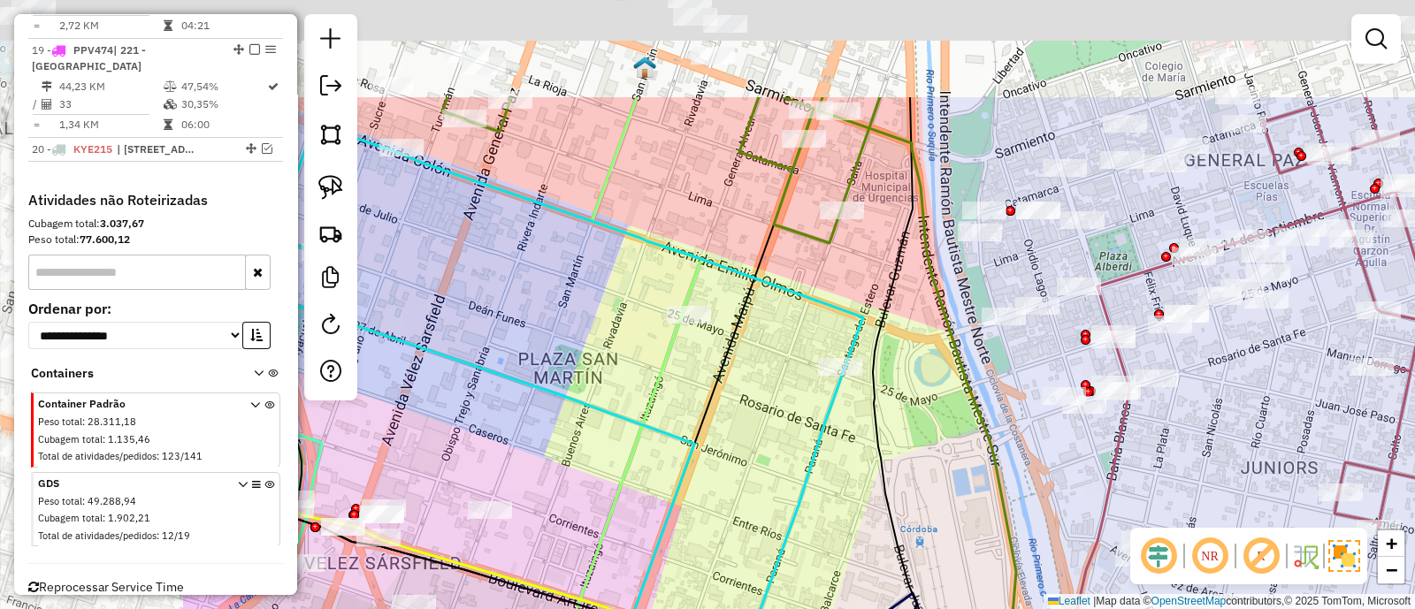
drag, startPoint x: 850, startPoint y: 241, endPoint x: 1001, endPoint y: 316, distance: 168.4
click at [1088, 350] on div "Janela de atendimento Grade de atendimento Capacidade Transportadoras Veículos …" at bounding box center [707, 304] width 1415 height 609
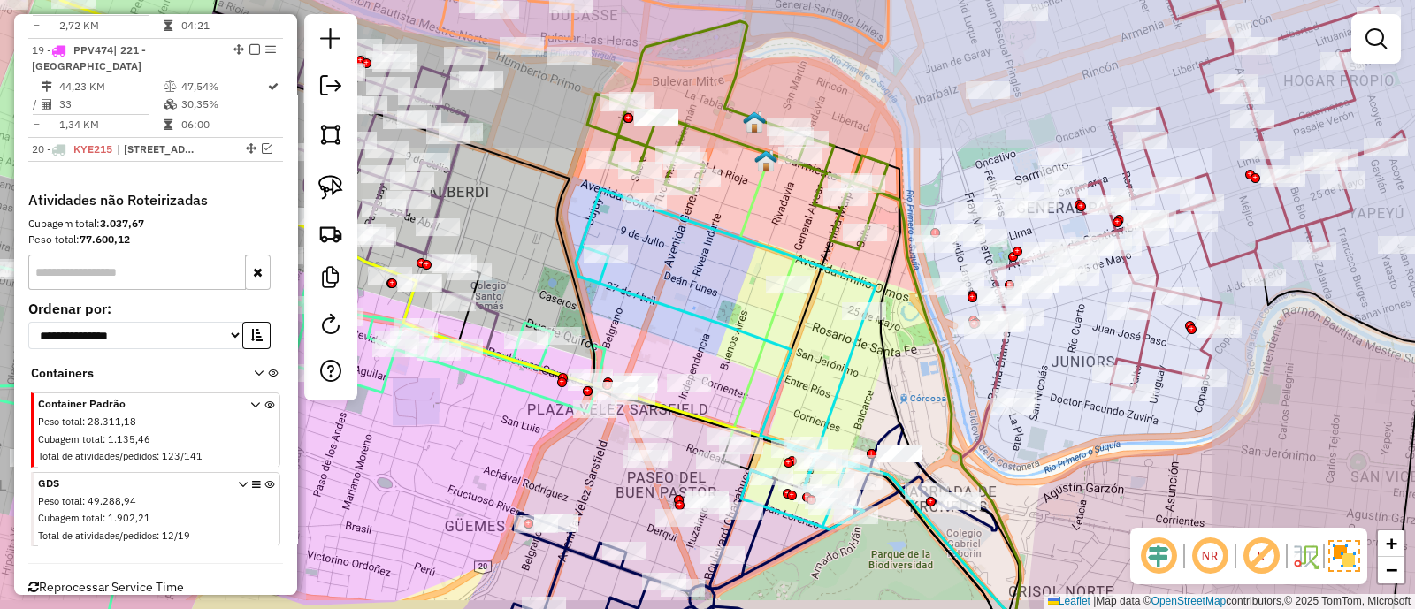
drag, startPoint x: 763, startPoint y: 197, endPoint x: 813, endPoint y: 250, distance: 73.2
click at [795, 250] on icon at bounding box center [767, 223] width 55 height 122
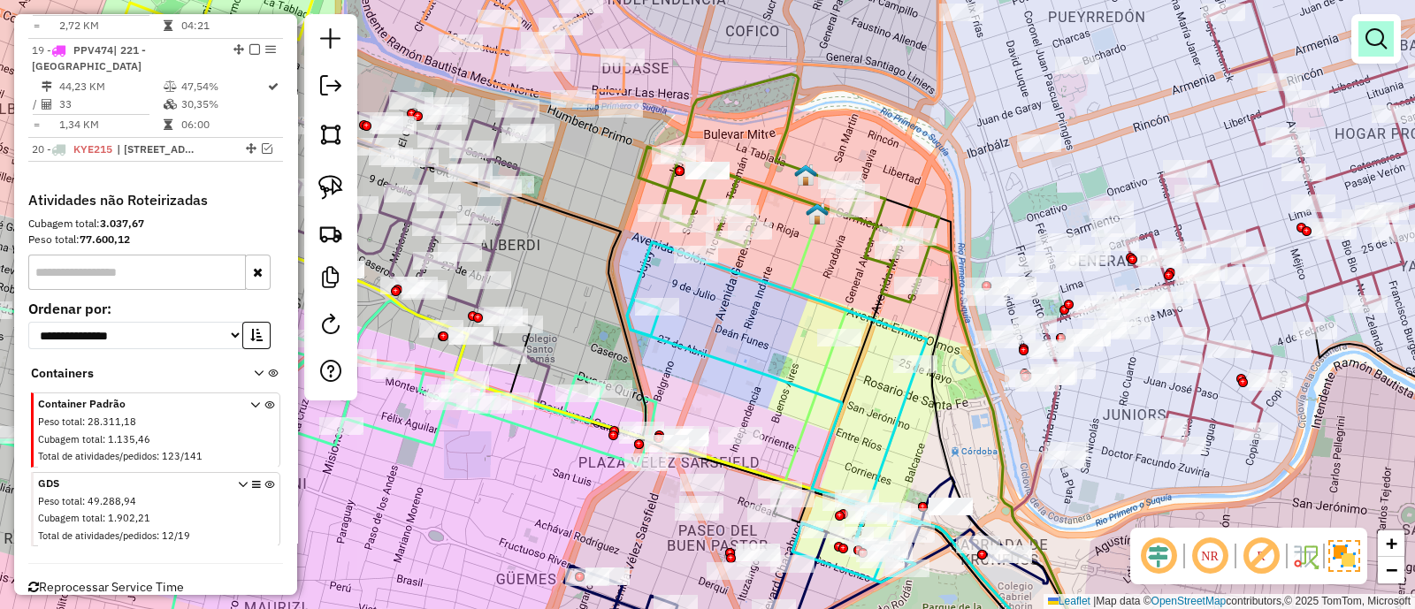
click at [1370, 37] on em at bounding box center [1375, 38] width 21 height 21
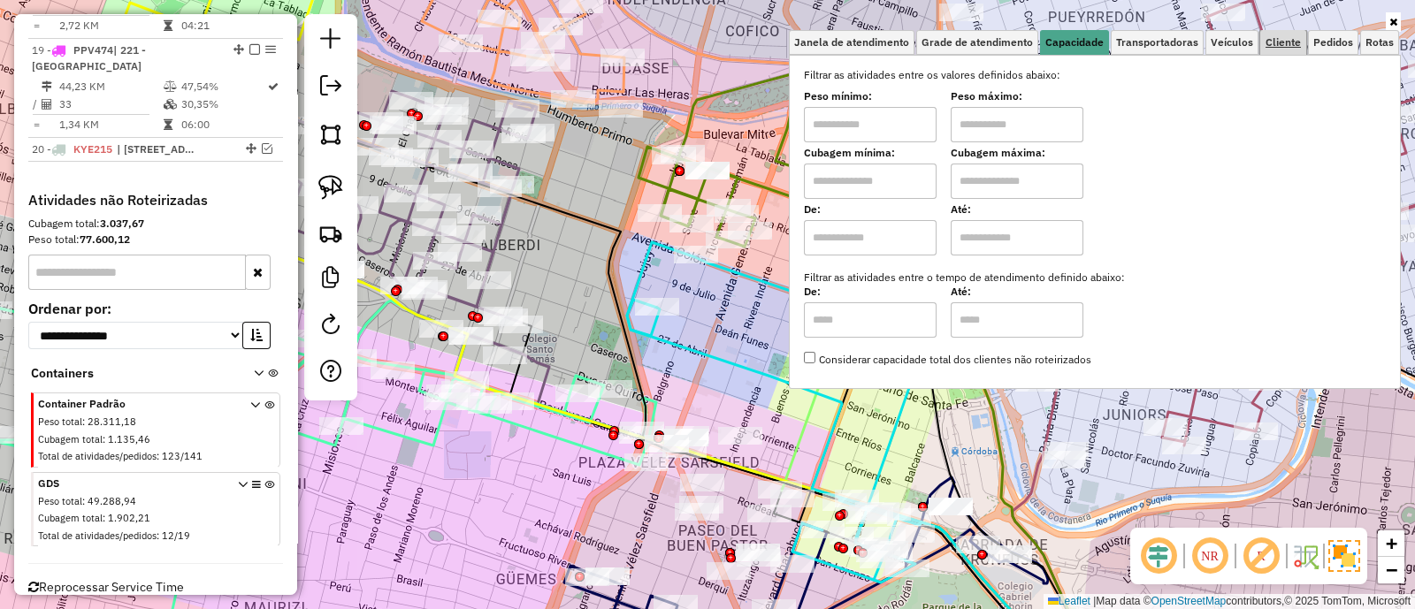
click at [1286, 43] on span "Cliente" at bounding box center [1282, 42] width 35 height 11
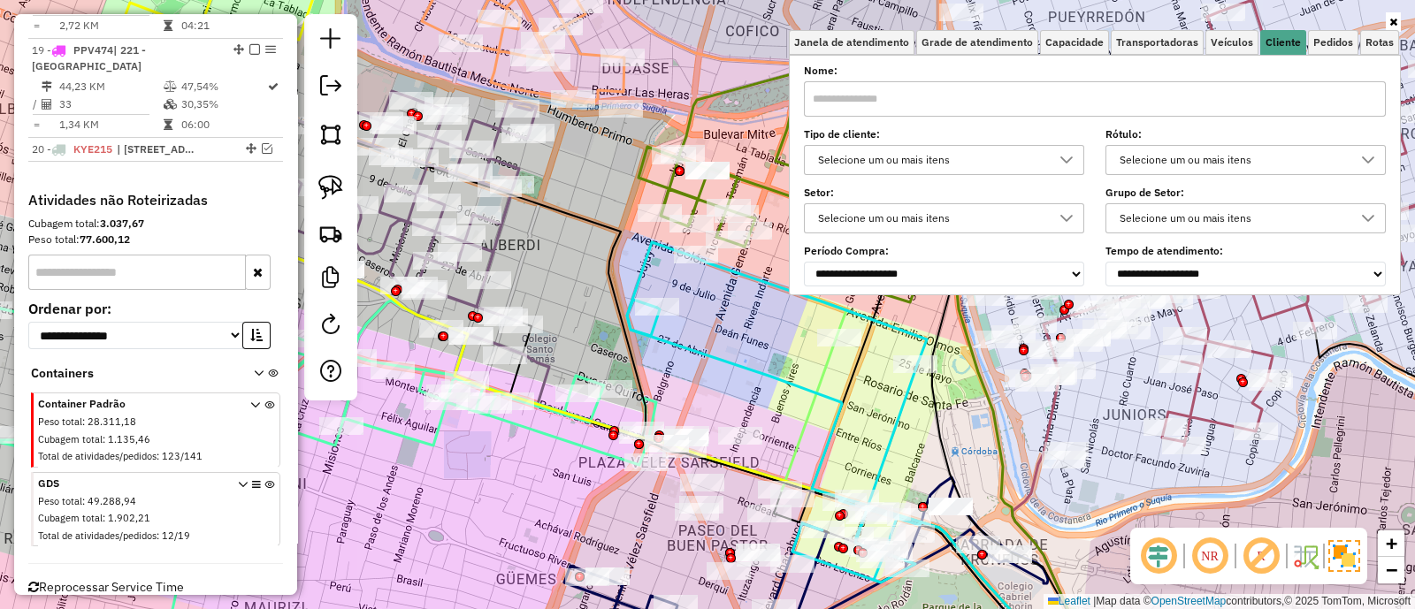
click at [950, 165] on div "Selecione um ou mais itens" at bounding box center [931, 160] width 238 height 28
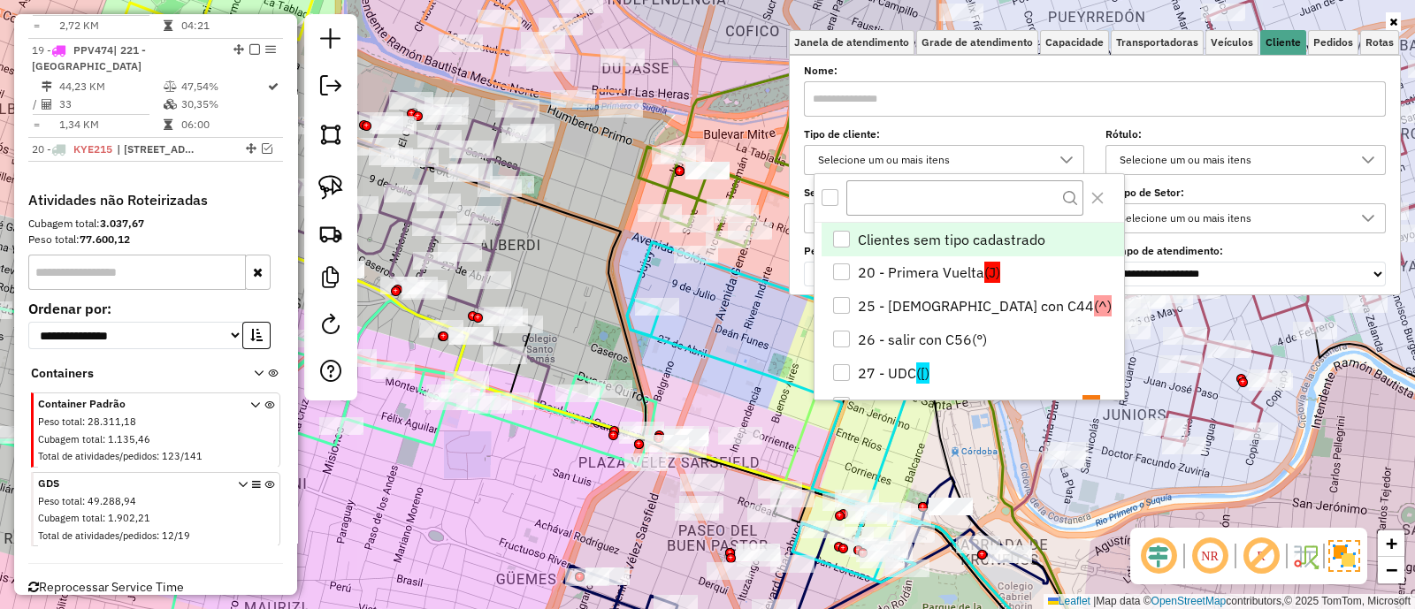
scroll to position [9, 60]
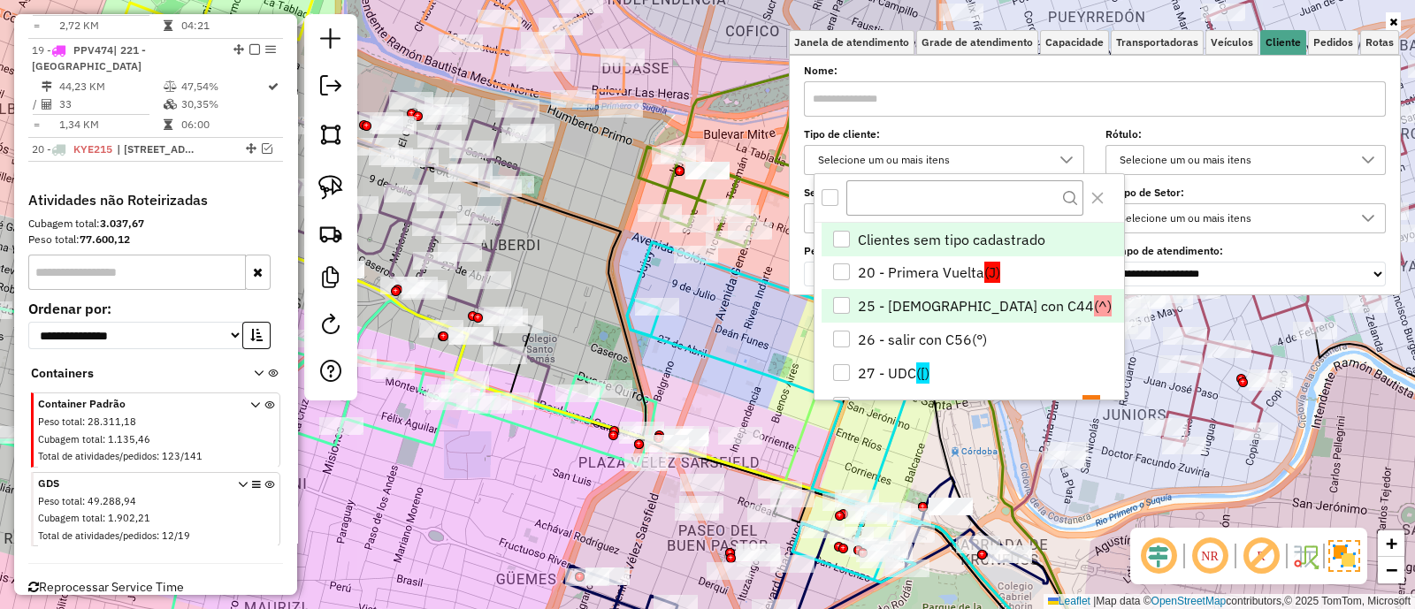
click at [968, 299] on li "25 - Salir con C44 (^)" at bounding box center [972, 306] width 302 height 34
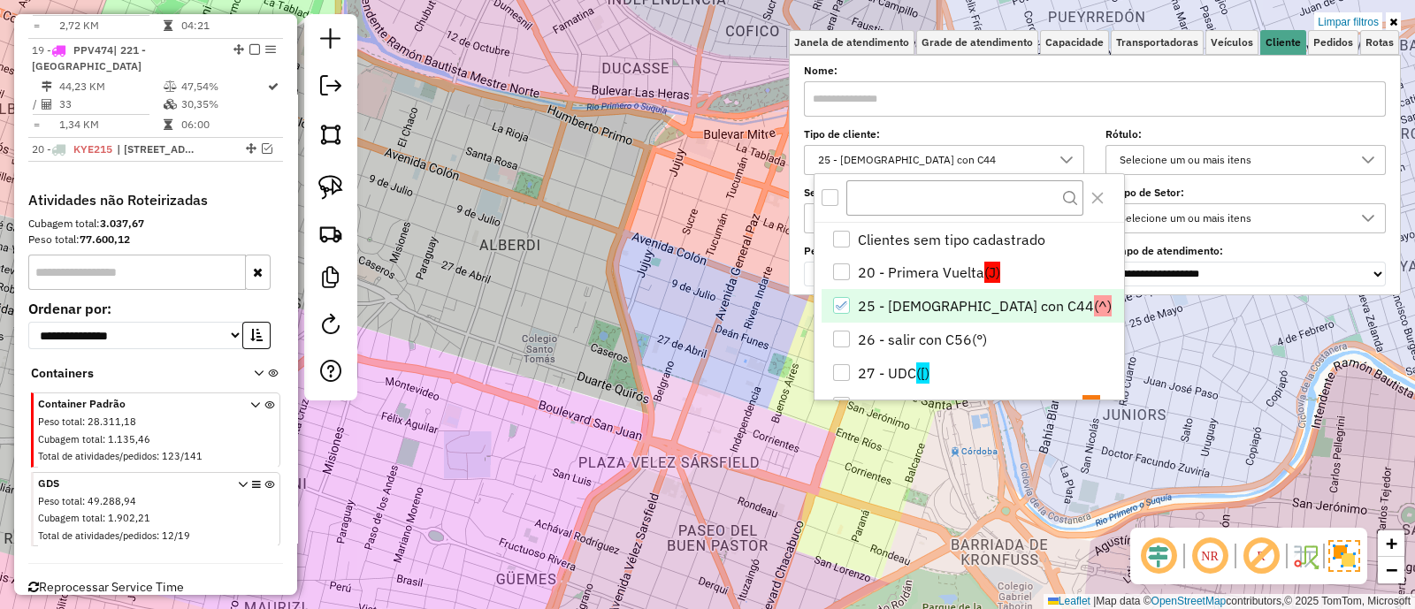
click at [725, 340] on div "Limpar filtros Janela de atendimento Grade de atendimento Capacidade Transporta…" at bounding box center [707, 304] width 1415 height 609
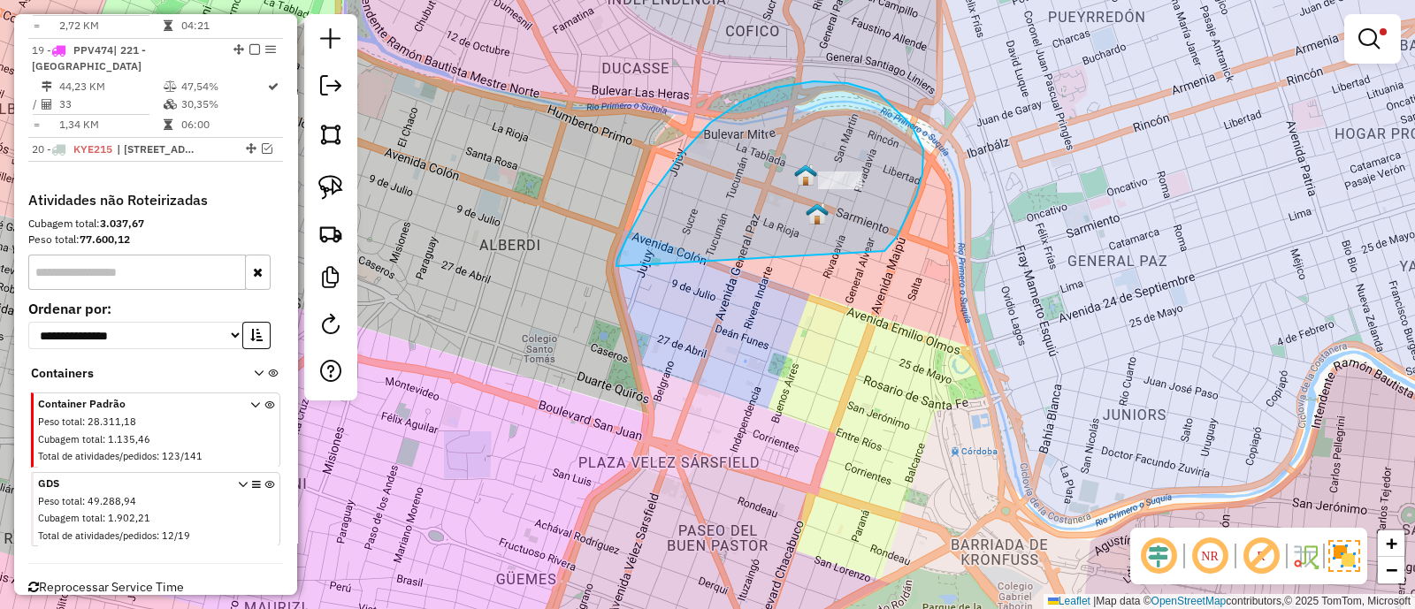
drag, startPoint x: 884, startPoint y: 251, endPoint x: 622, endPoint y: 267, distance: 263.1
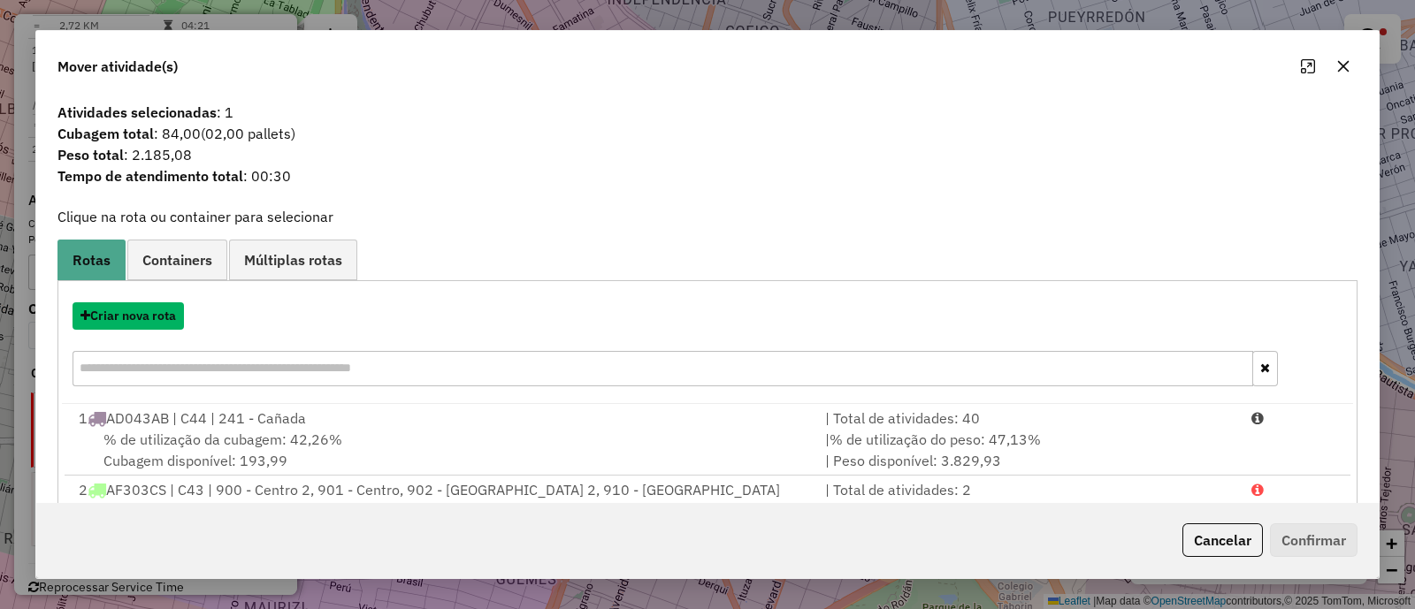
click at [159, 317] on button "Criar nova rota" at bounding box center [128, 315] width 111 height 27
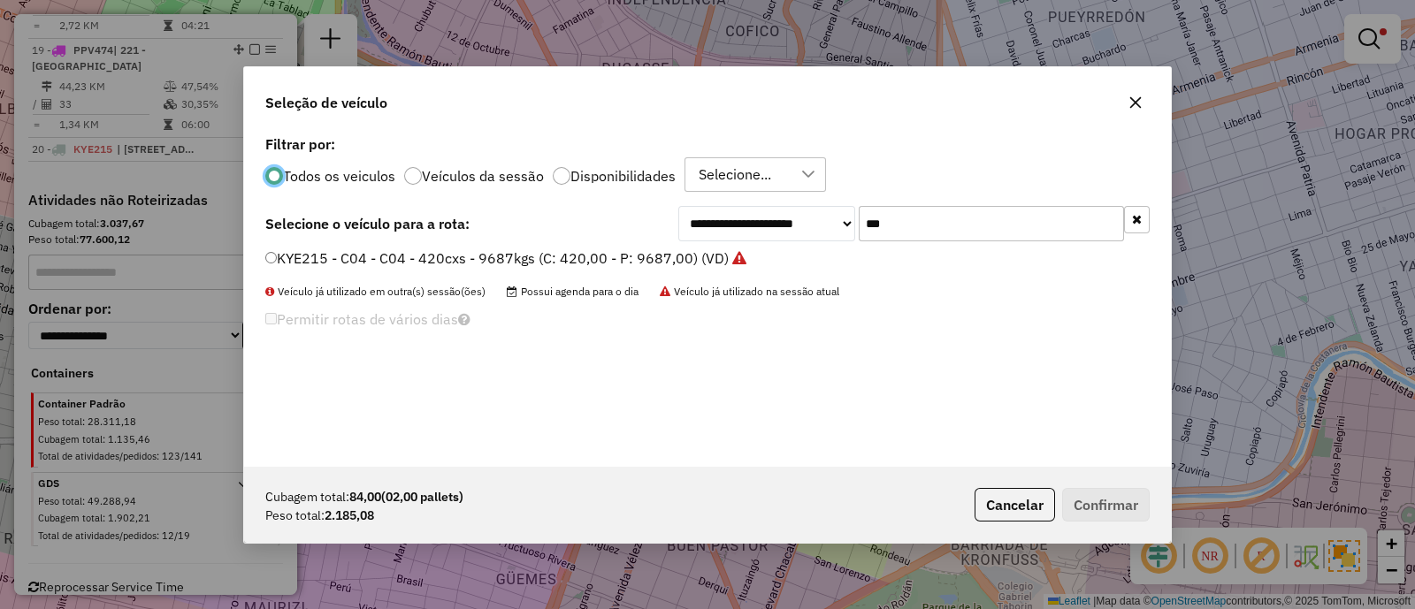
scroll to position [9, 5]
click at [967, 227] on input "***" at bounding box center [991, 223] width 265 height 35
type input "***"
click at [563, 253] on label "AD043AB - C44 - C44 - 336cxs - 7244kgs (C: 336,00 - P: 7244,00) (VD)" at bounding box center [520, 258] width 510 height 21
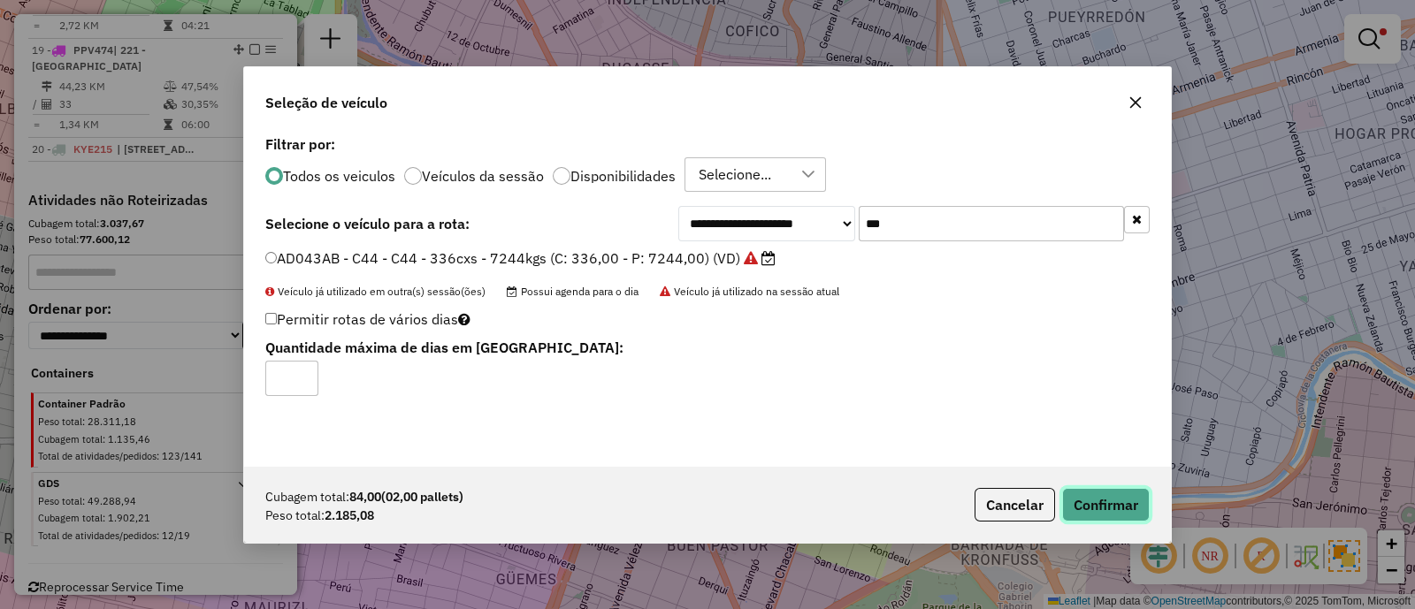
click at [1098, 505] on button "Confirmar" at bounding box center [1106, 505] width 88 height 34
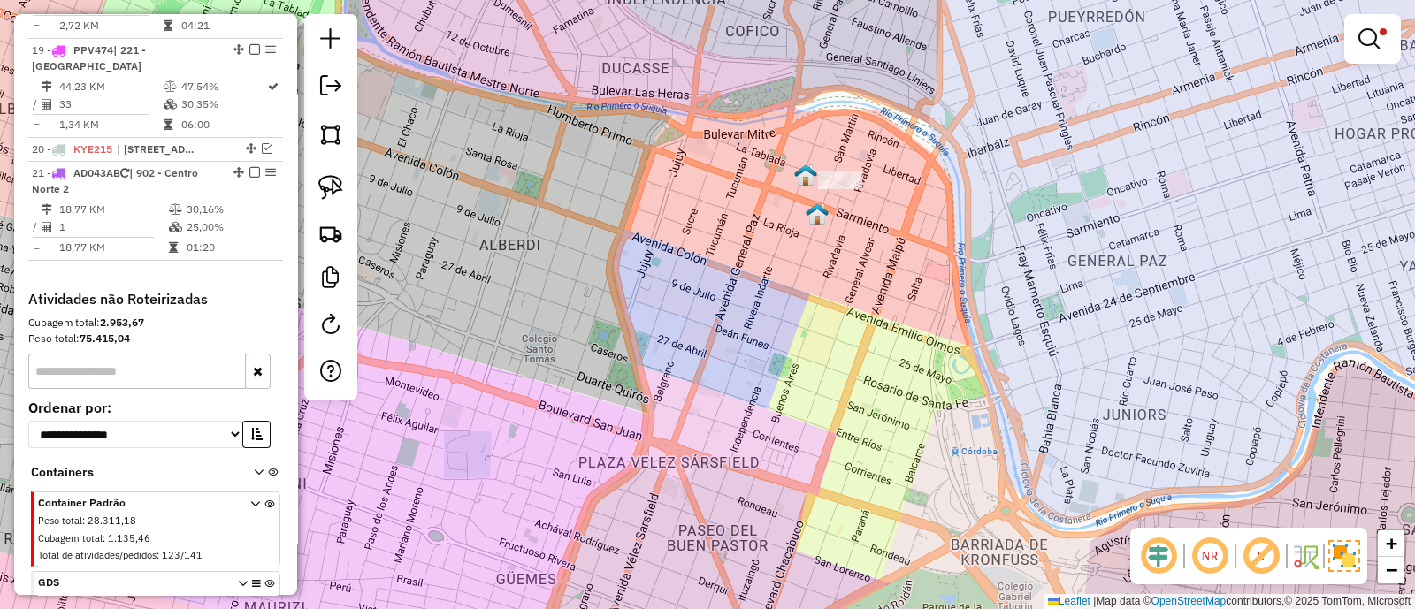
click at [1377, 35] on em at bounding box center [1368, 38] width 21 height 21
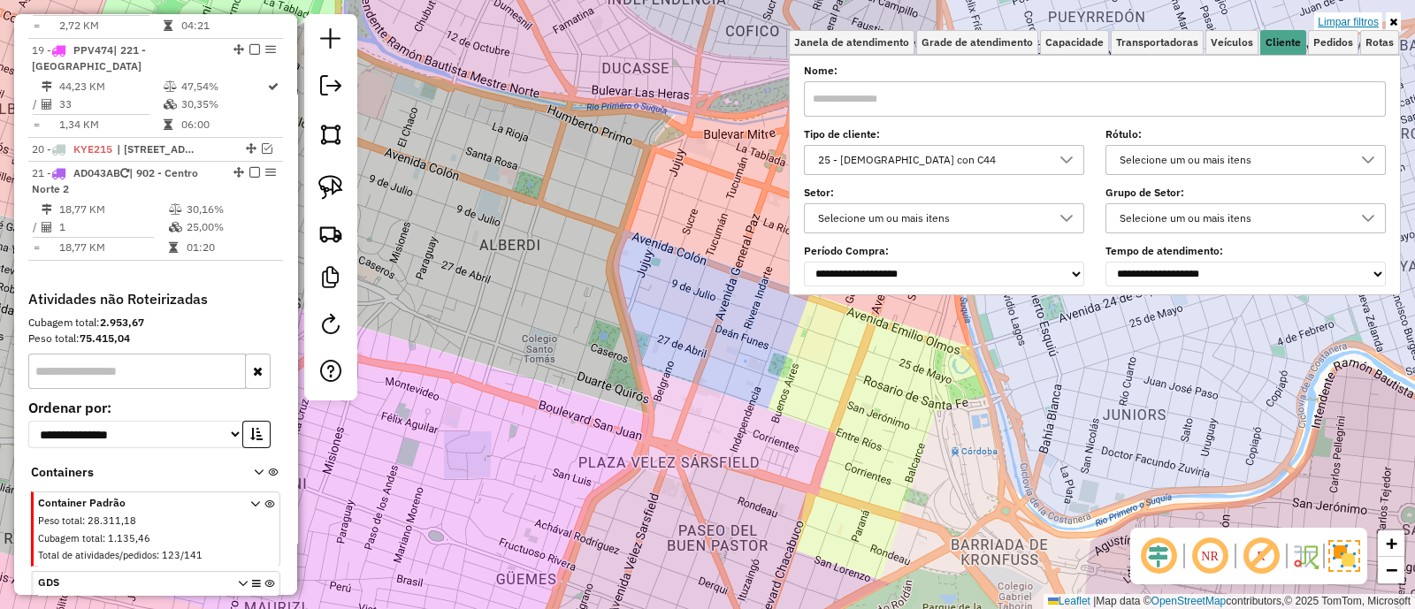
click at [1372, 23] on link "Limpar filtros" at bounding box center [1348, 21] width 68 height 19
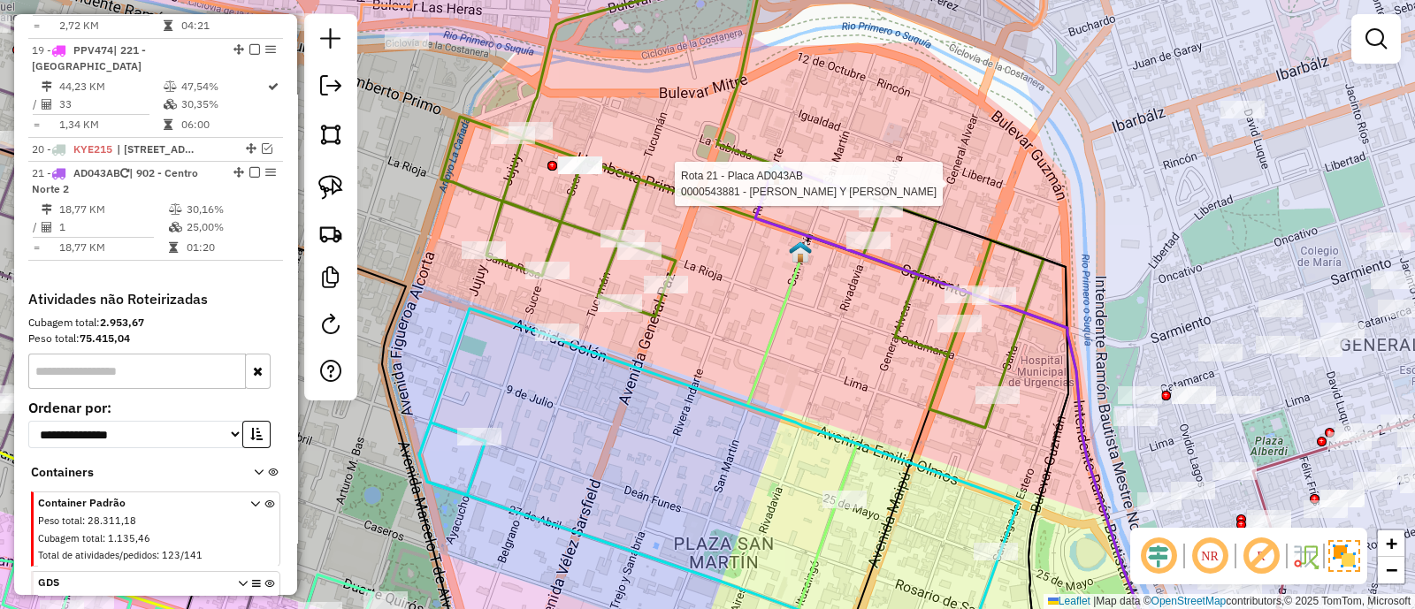
select select "**********"
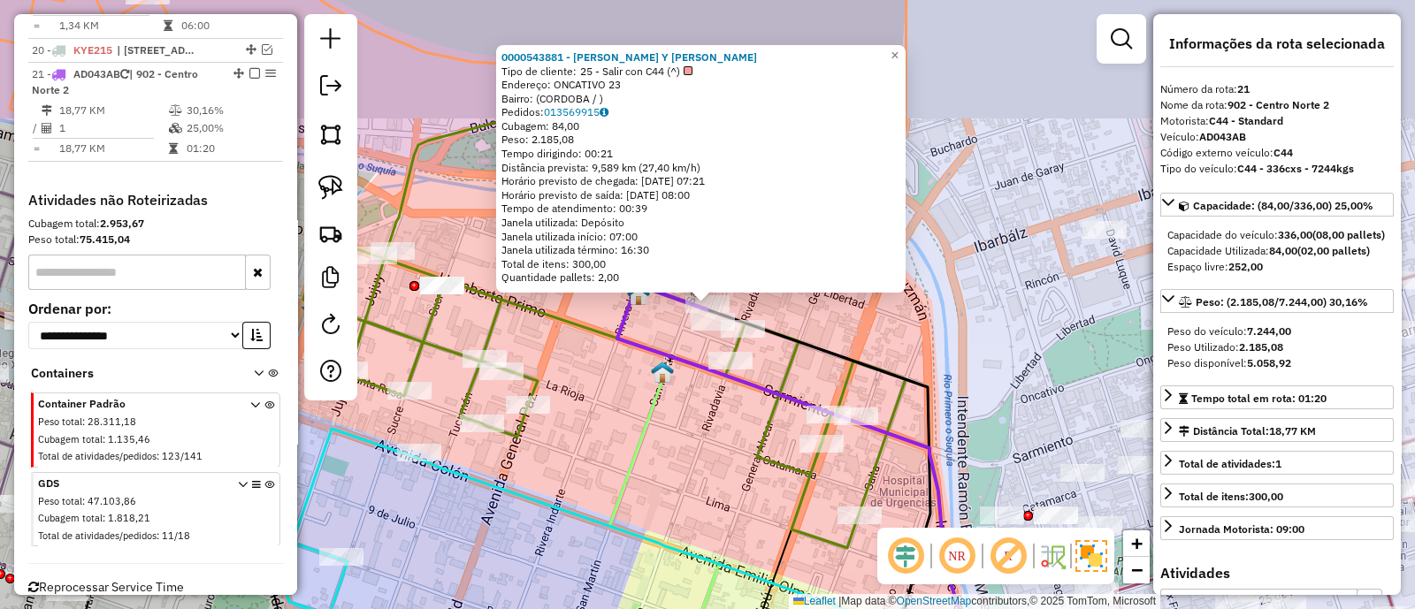
scroll to position [2493, 0]
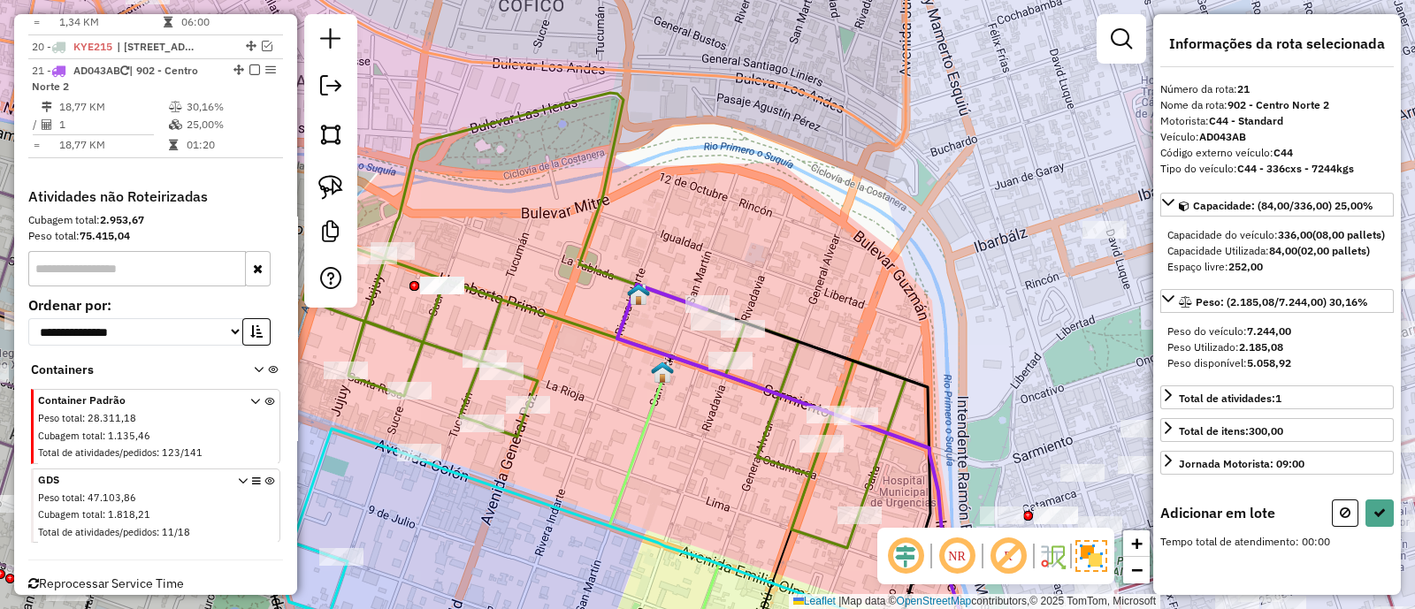
drag, startPoint x: 762, startPoint y: 245, endPoint x: 1054, endPoint y: 142, distance: 309.3
click at [1054, 142] on div "Janela de atendimento Grade de atendimento Capacidade Transportadoras Veículos …" at bounding box center [707, 304] width 1415 height 609
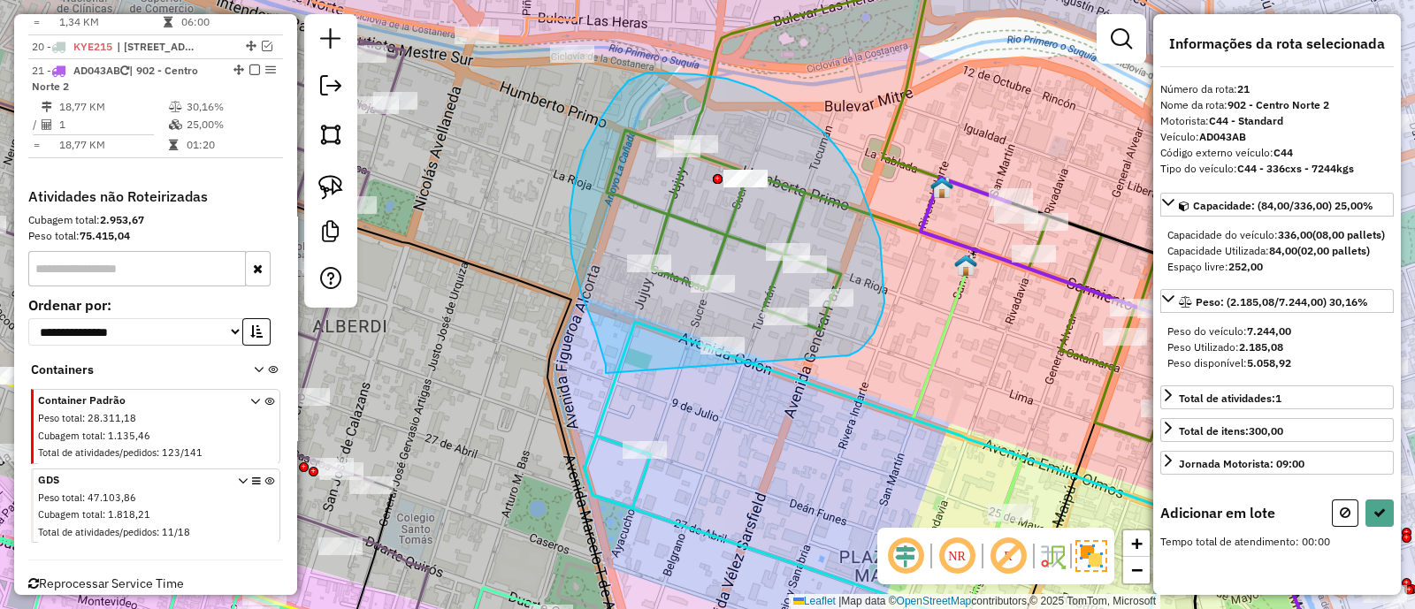
drag, startPoint x: 842, startPoint y: 154, endPoint x: 606, endPoint y: 373, distance: 322.2
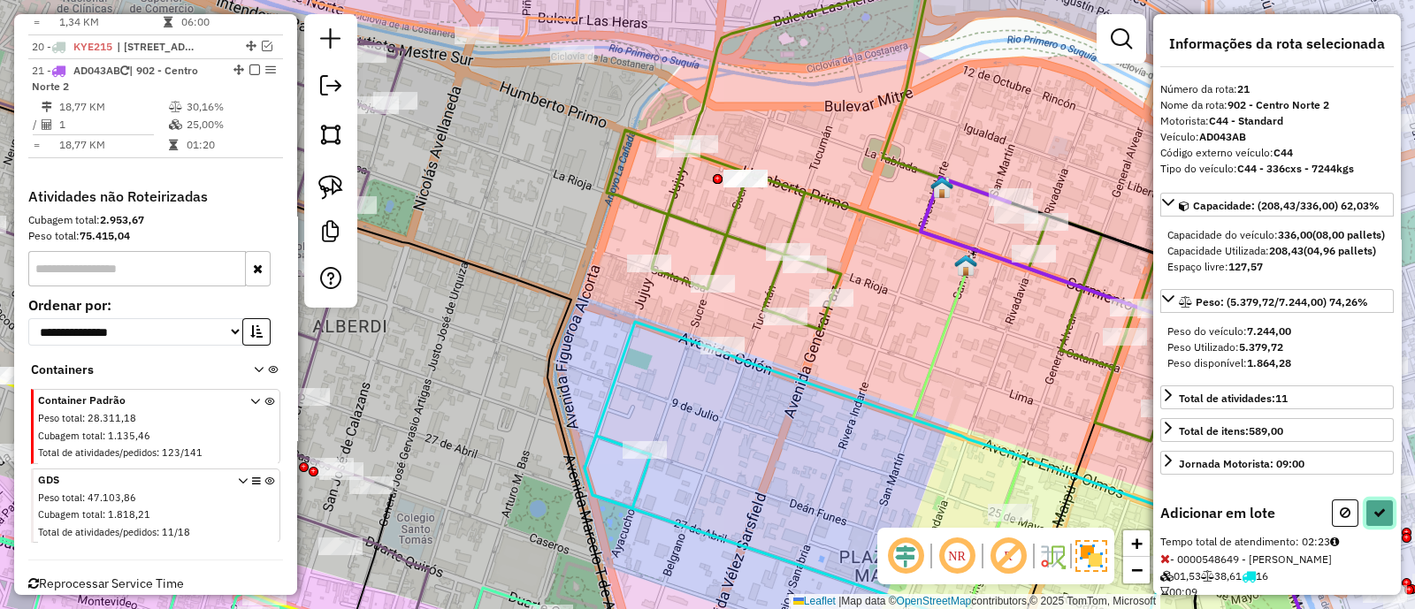
click at [1373, 519] on icon at bounding box center [1379, 513] width 12 height 12
select select "**********"
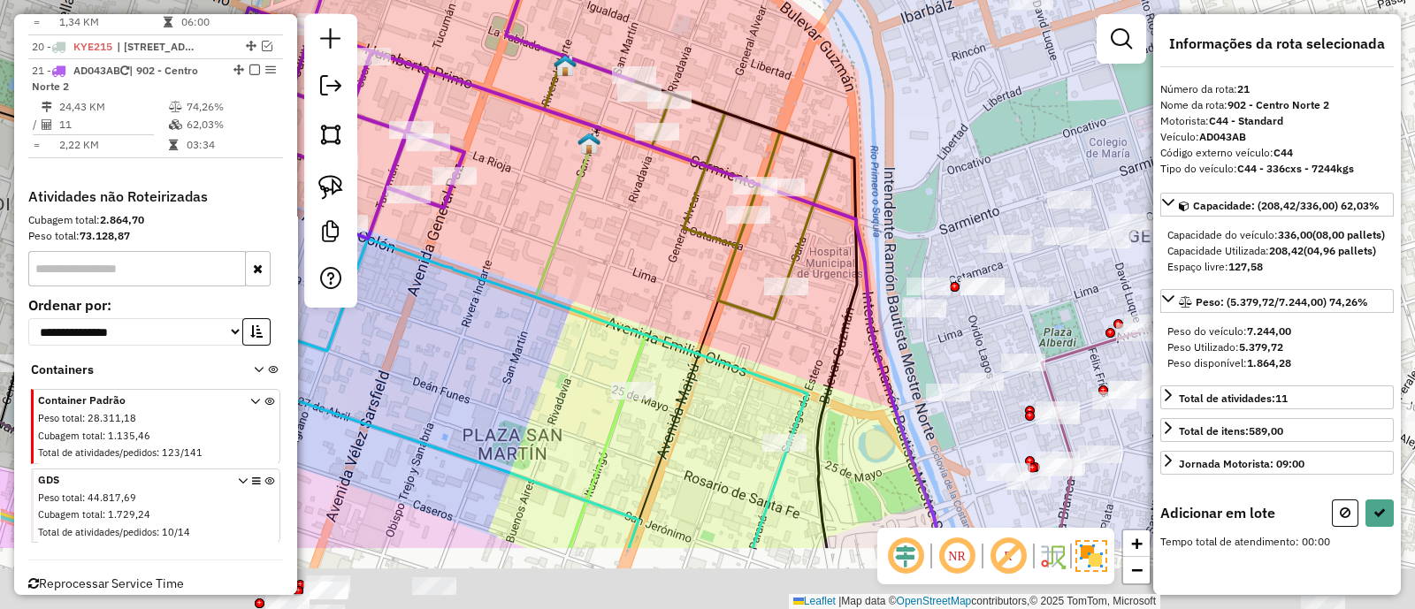
drag, startPoint x: 787, startPoint y: 289, endPoint x: 576, endPoint y: 233, distance: 218.5
click at [576, 233] on div "Janela de atendimento Grade de atendimento Capacidade Transportadoras Veículos …" at bounding box center [707, 304] width 1415 height 609
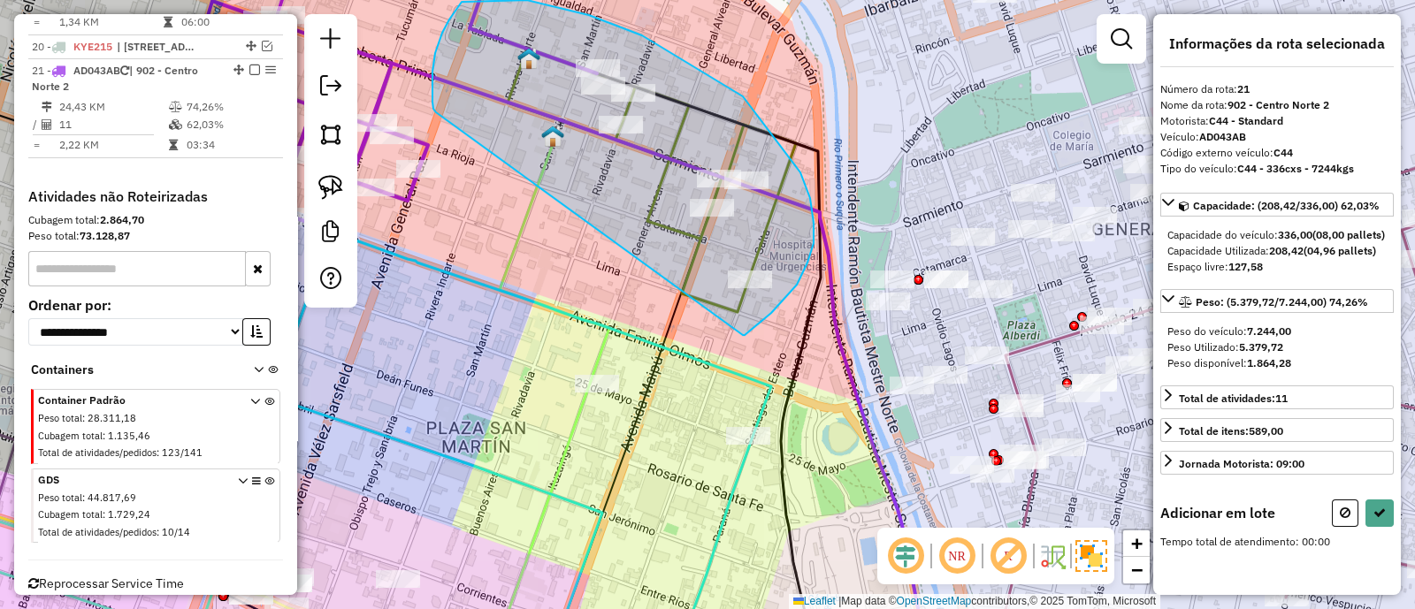
drag, startPoint x: 743, startPoint y: 335, endPoint x: 436, endPoint y: 112, distance: 379.2
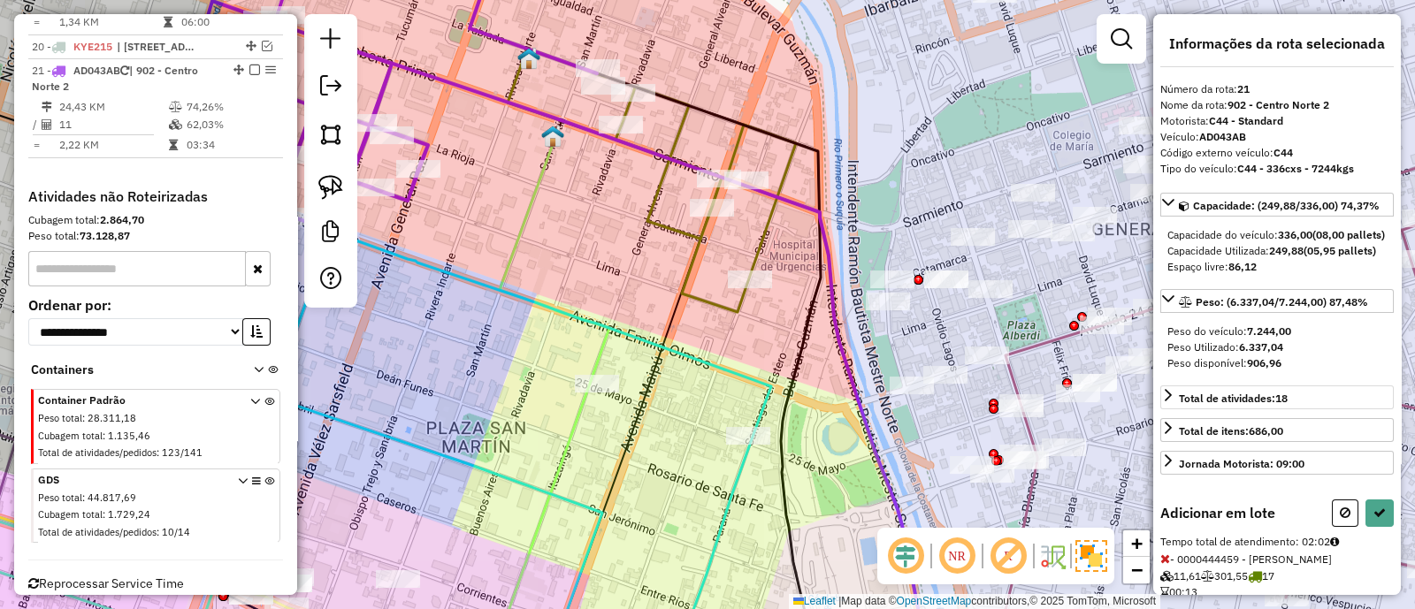
scroll to position [110, 0]
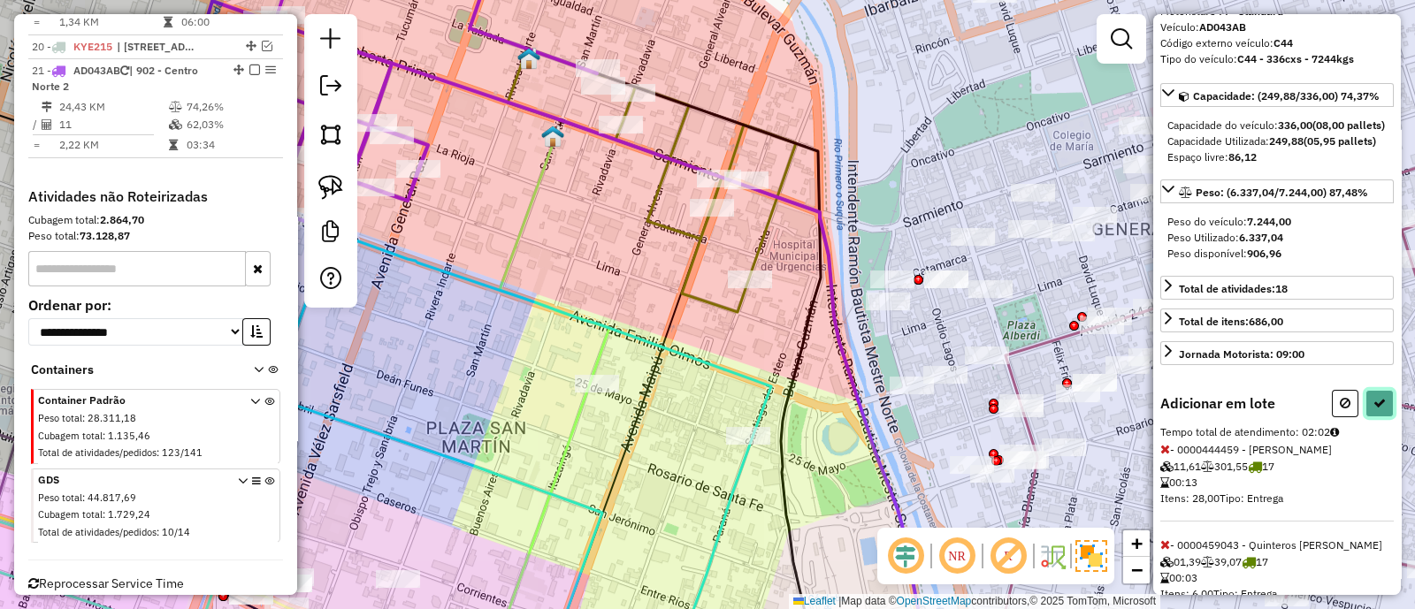
click at [1370, 417] on button at bounding box center [1379, 403] width 28 height 27
select select "**********"
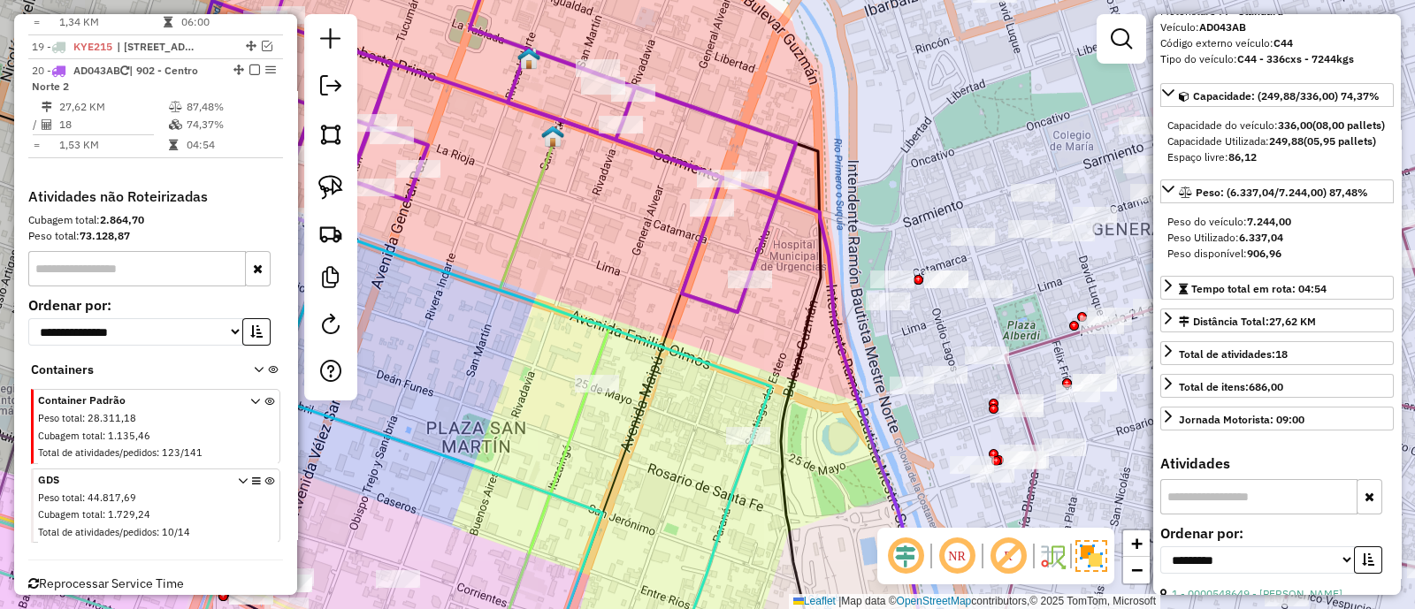
scroll to position [0, 0]
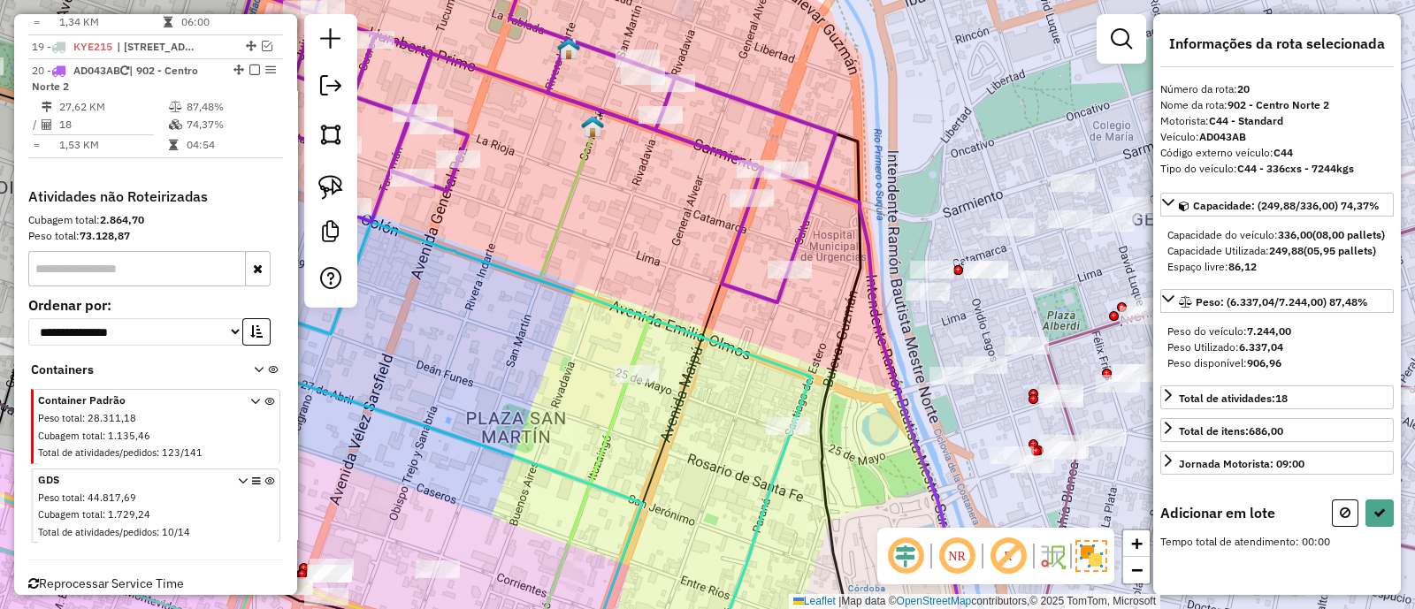
drag, startPoint x: 614, startPoint y: 228, endPoint x: 782, endPoint y: 180, distance: 174.6
click at [782, 180] on div "Janela de atendimento Grade de atendimento Capacidade Transportadoras Veículos …" at bounding box center [707, 304] width 1415 height 609
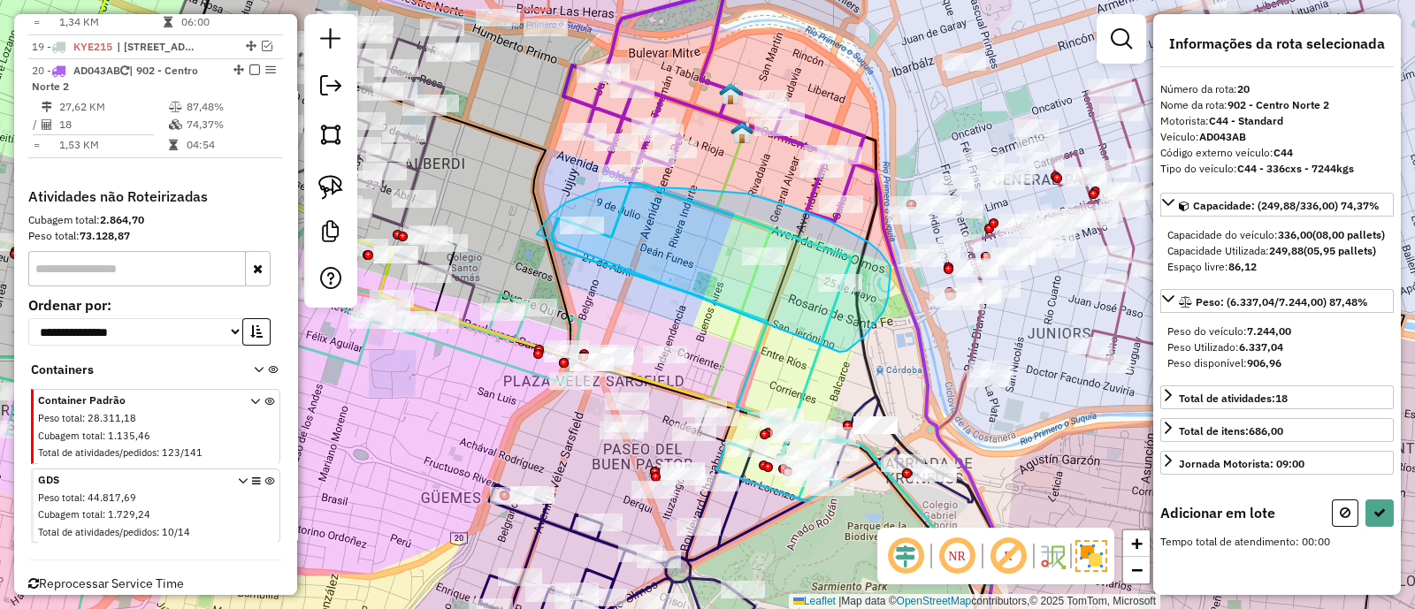
drag, startPoint x: 840, startPoint y: 352, endPoint x: 537, endPoint y: 234, distance: 325.3
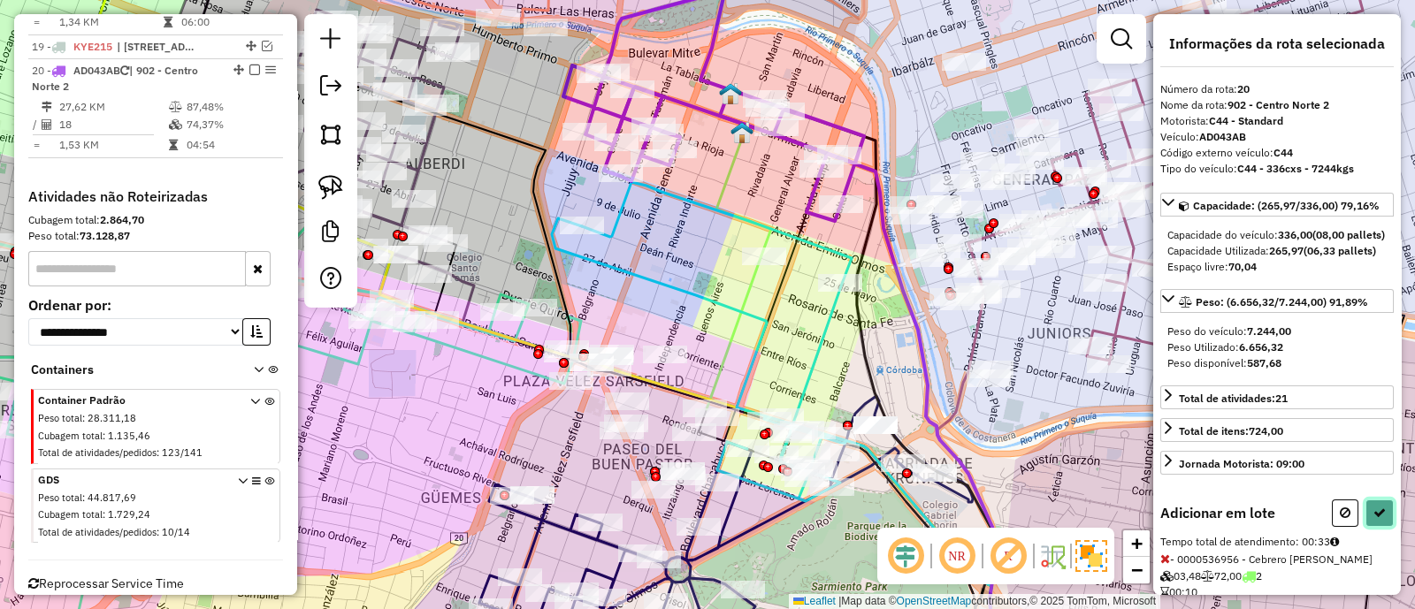
click at [1366, 527] on button at bounding box center [1379, 513] width 28 height 27
select select "**********"
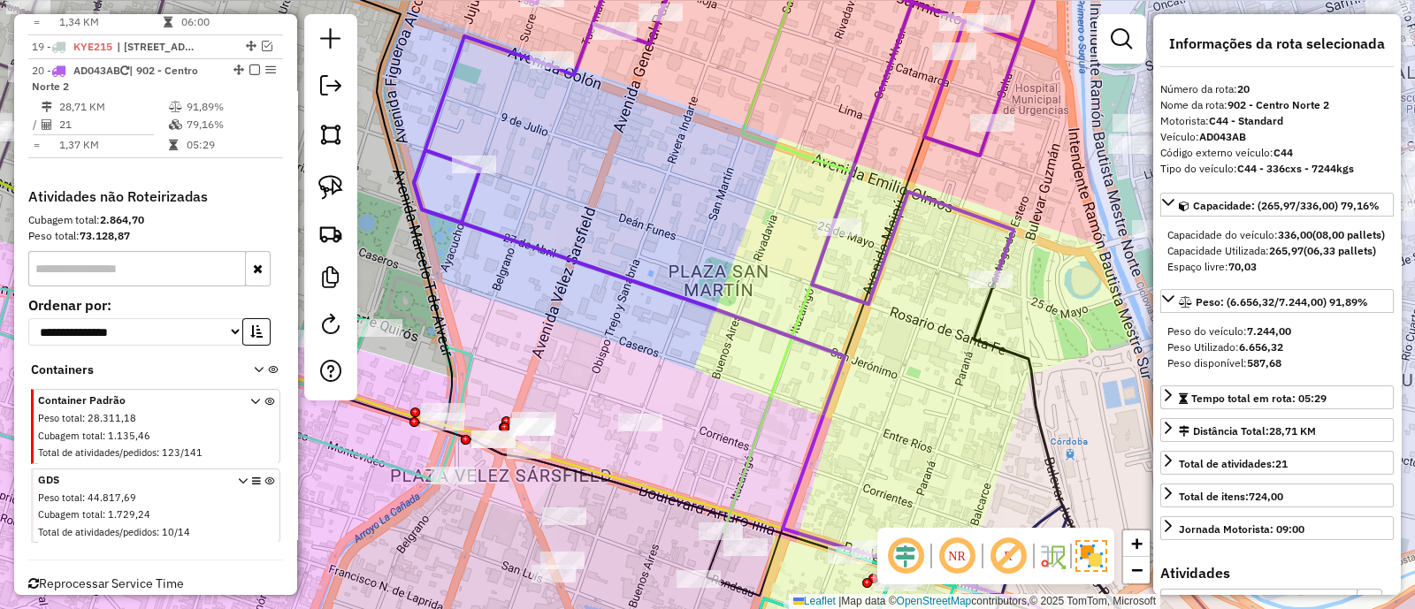
click at [657, 286] on icon at bounding box center [754, 410] width 680 height 520
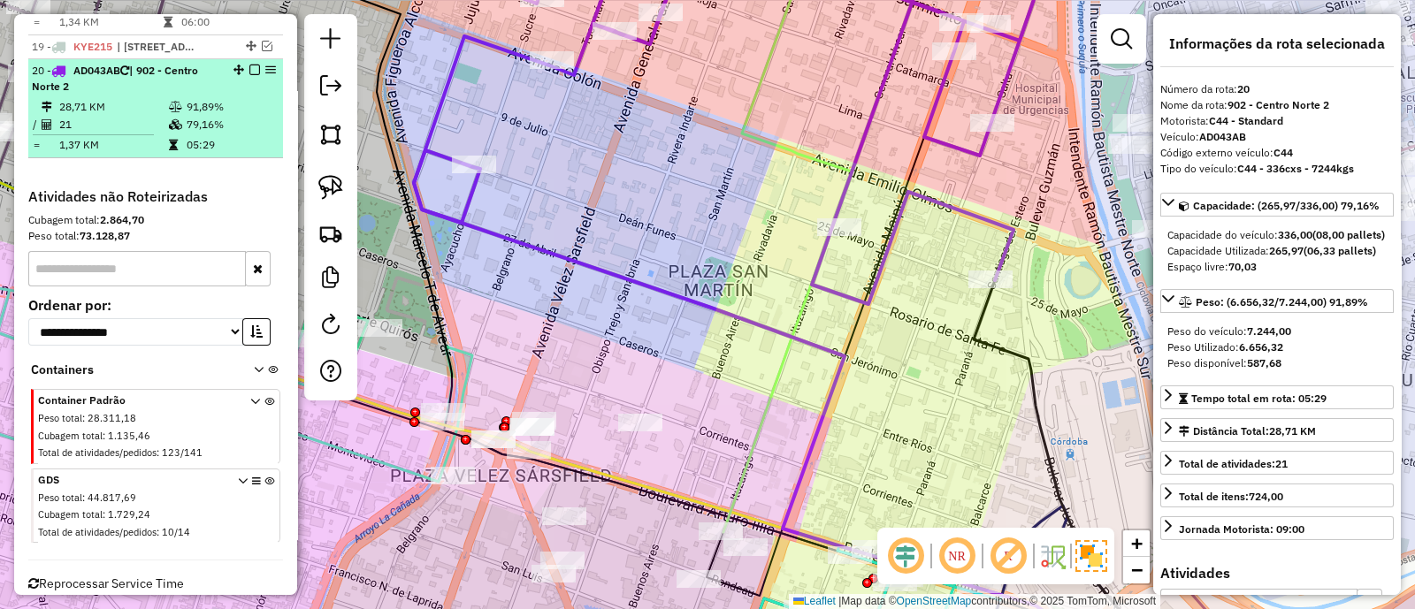
click at [249, 65] on em at bounding box center [254, 70] width 11 height 11
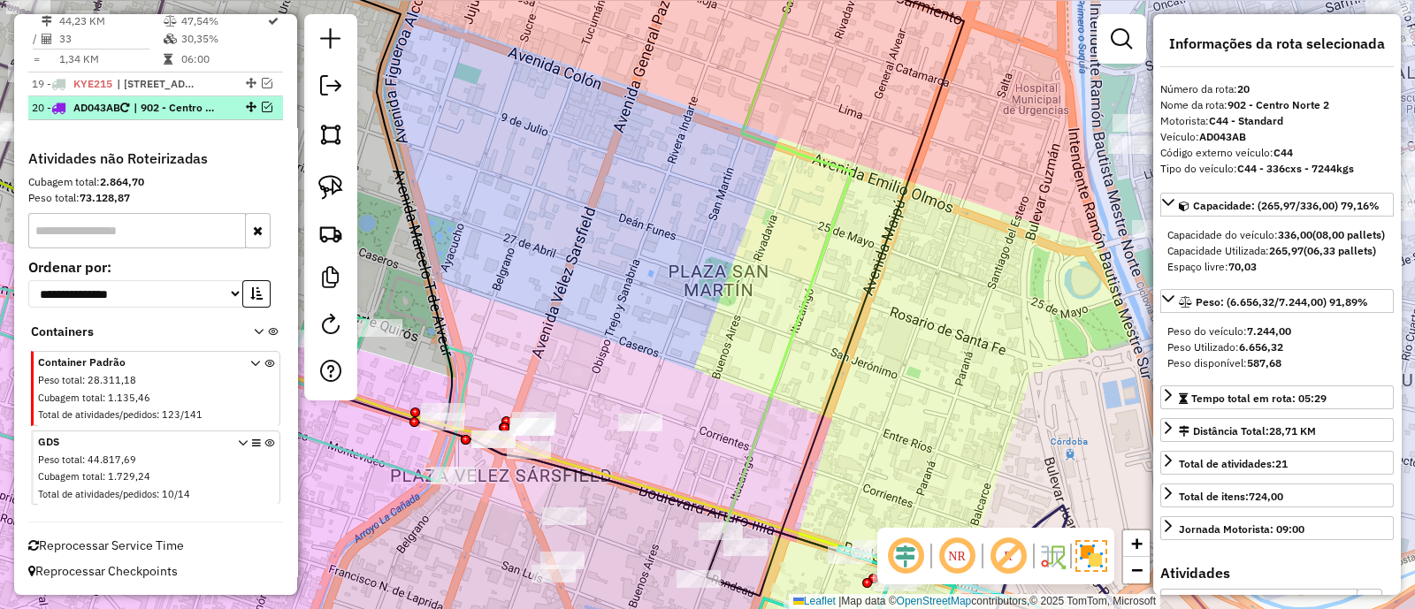
scroll to position [2319, 0]
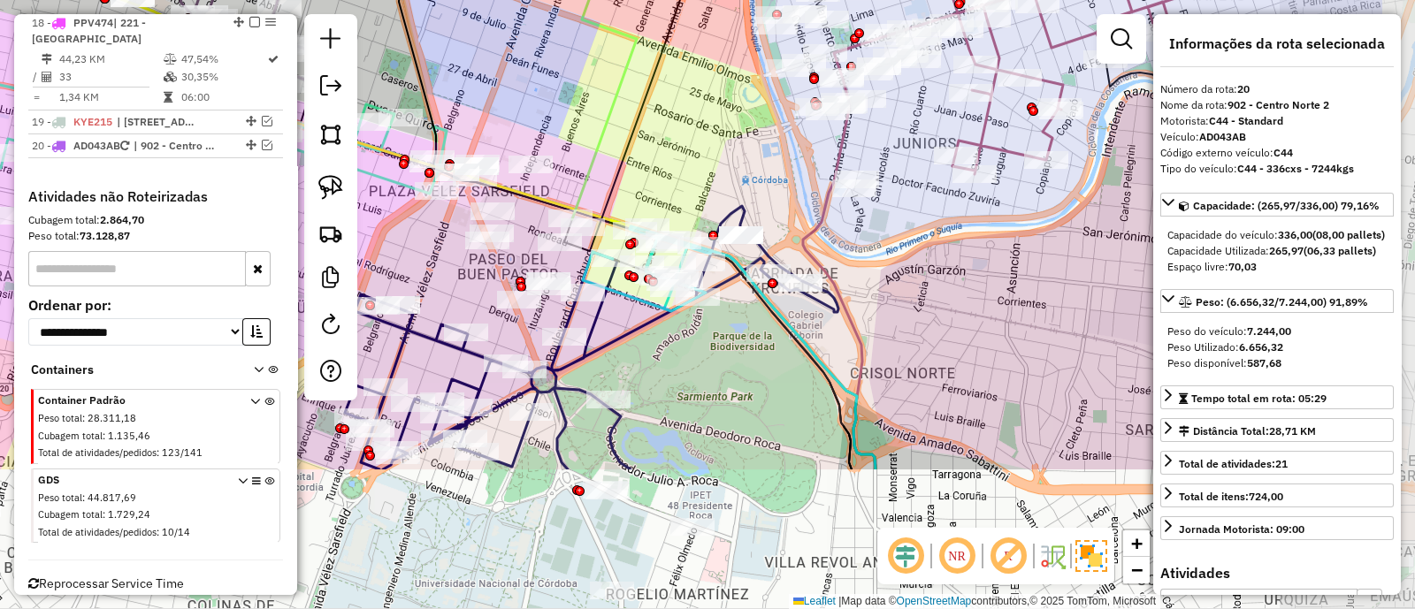
drag, startPoint x: 746, startPoint y: 302, endPoint x: 601, endPoint y: 146, distance: 213.3
click at [601, 146] on icon at bounding box center [604, 81] width 65 height 276
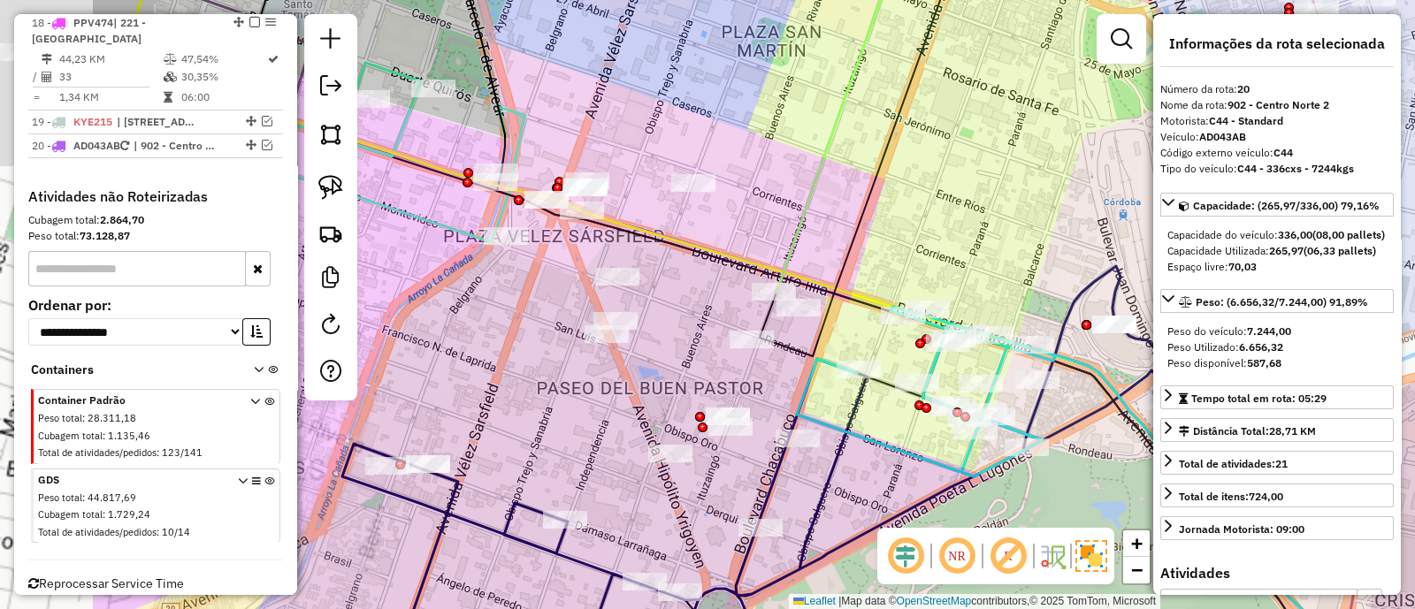
click at [849, 232] on icon at bounding box center [850, 176] width 182 height 361
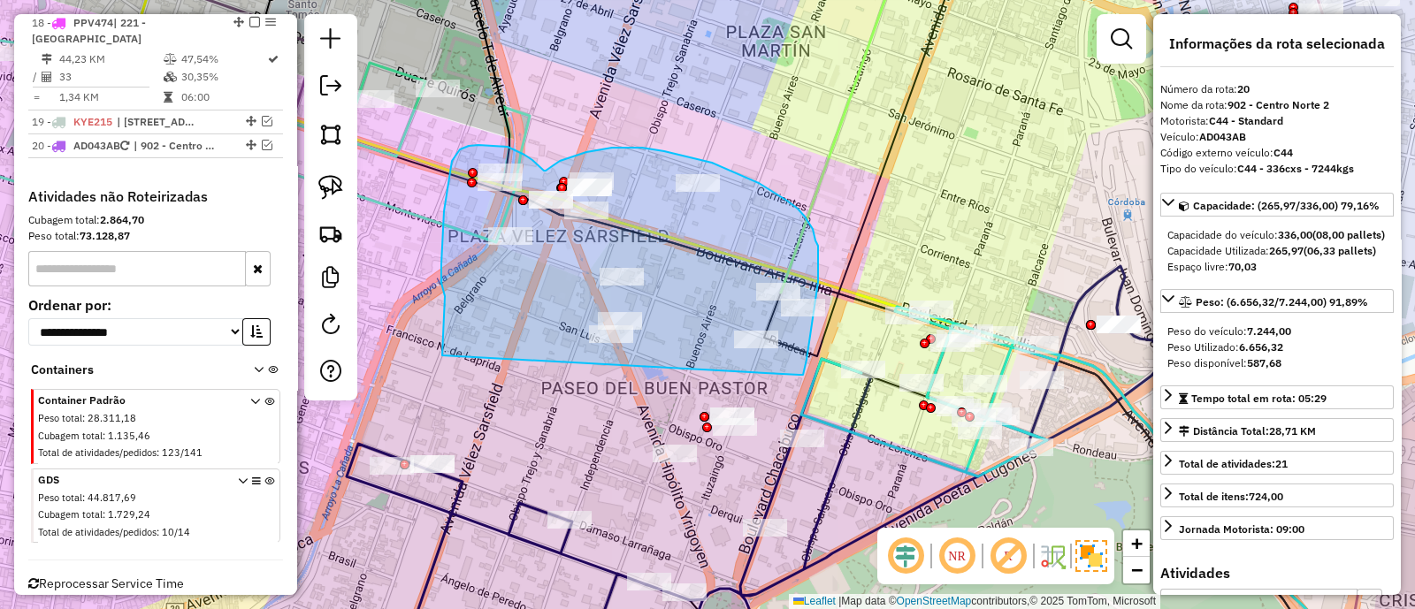
drag, startPoint x: 799, startPoint y: 374, endPoint x: 442, endPoint y: 355, distance: 357.7
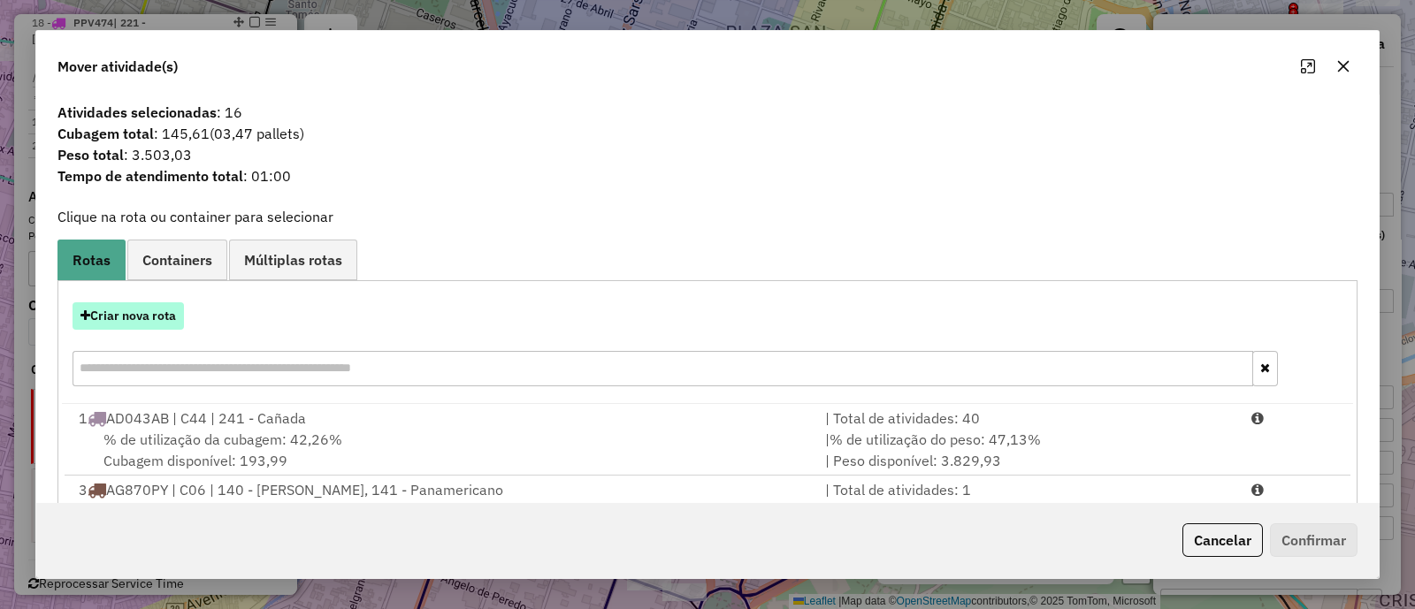
click at [143, 319] on button "Criar nova rota" at bounding box center [128, 315] width 111 height 27
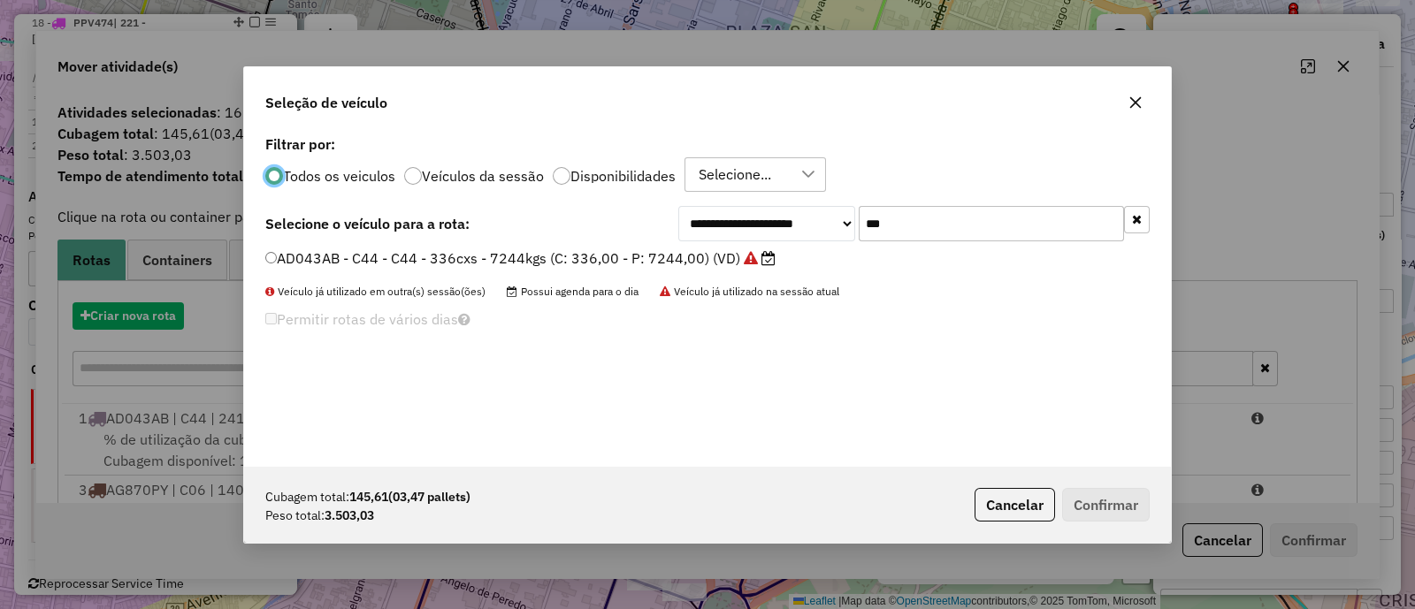
scroll to position [9, 5]
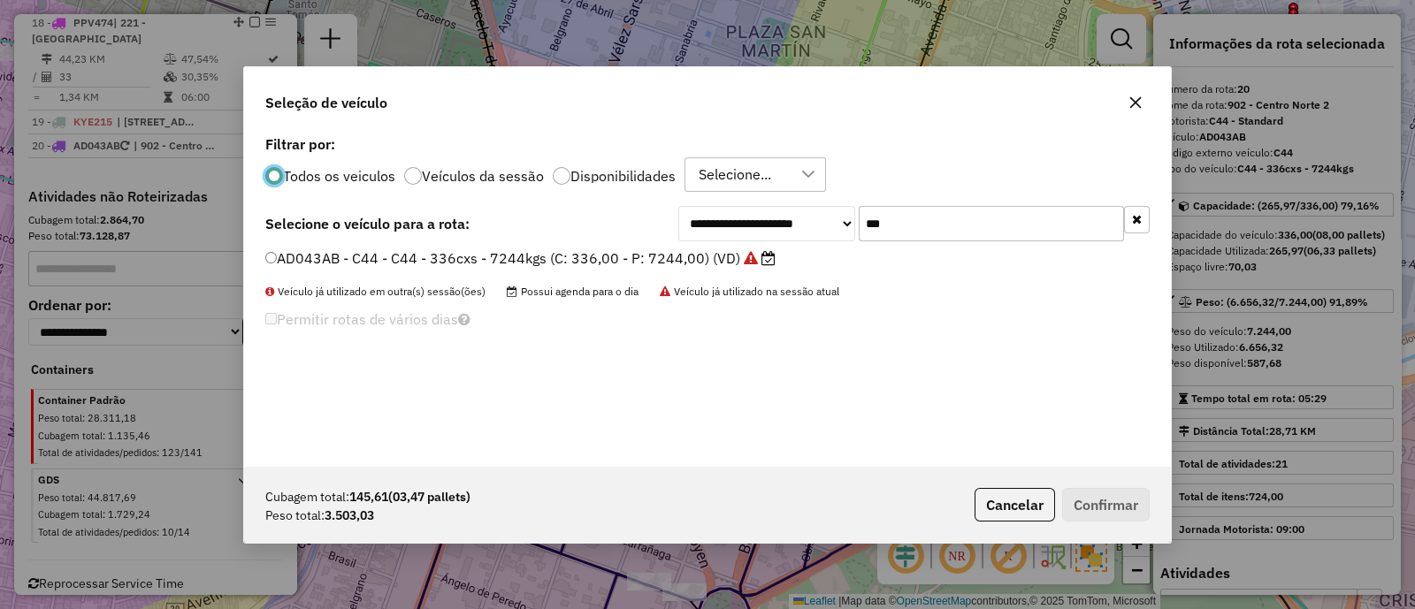
click at [915, 218] on input "***" at bounding box center [991, 223] width 265 height 35
type input "***"
click at [628, 254] on label "KNA124 - C60 - C60 - 252cxs - 4460kgs (C: 252,00 - P: 4460,00) (VD)" at bounding box center [515, 258] width 501 height 21
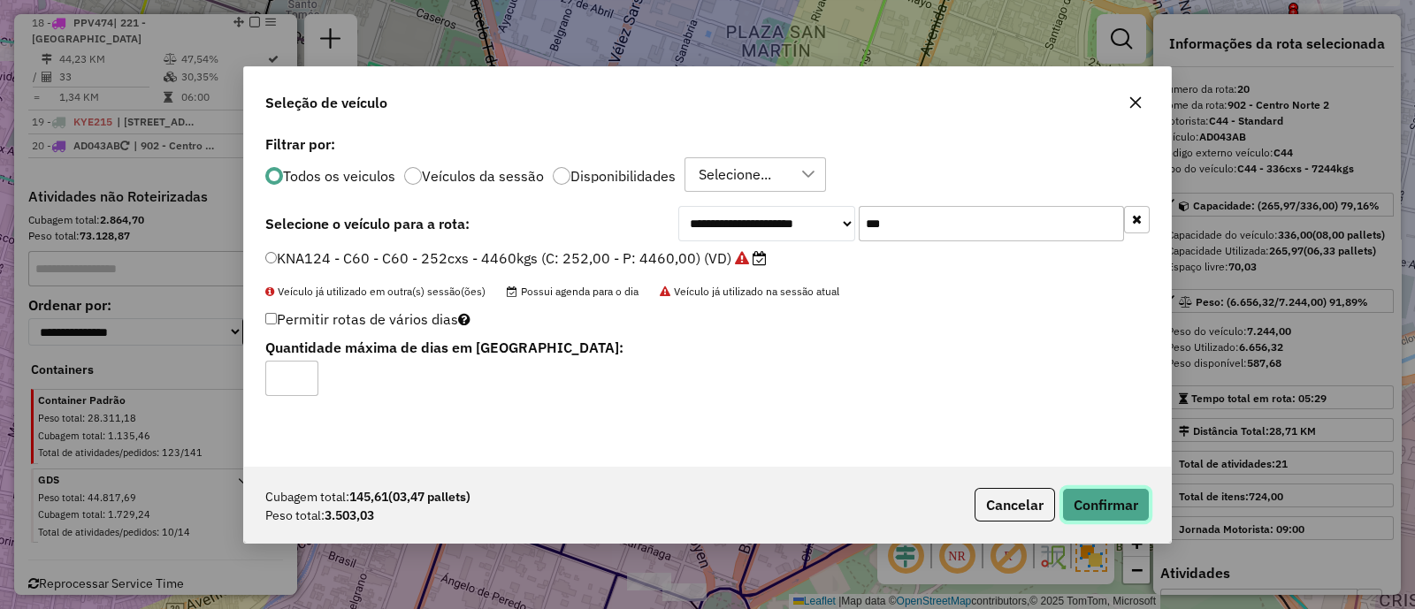
click at [1077, 509] on button "Confirmar" at bounding box center [1106, 505] width 88 height 34
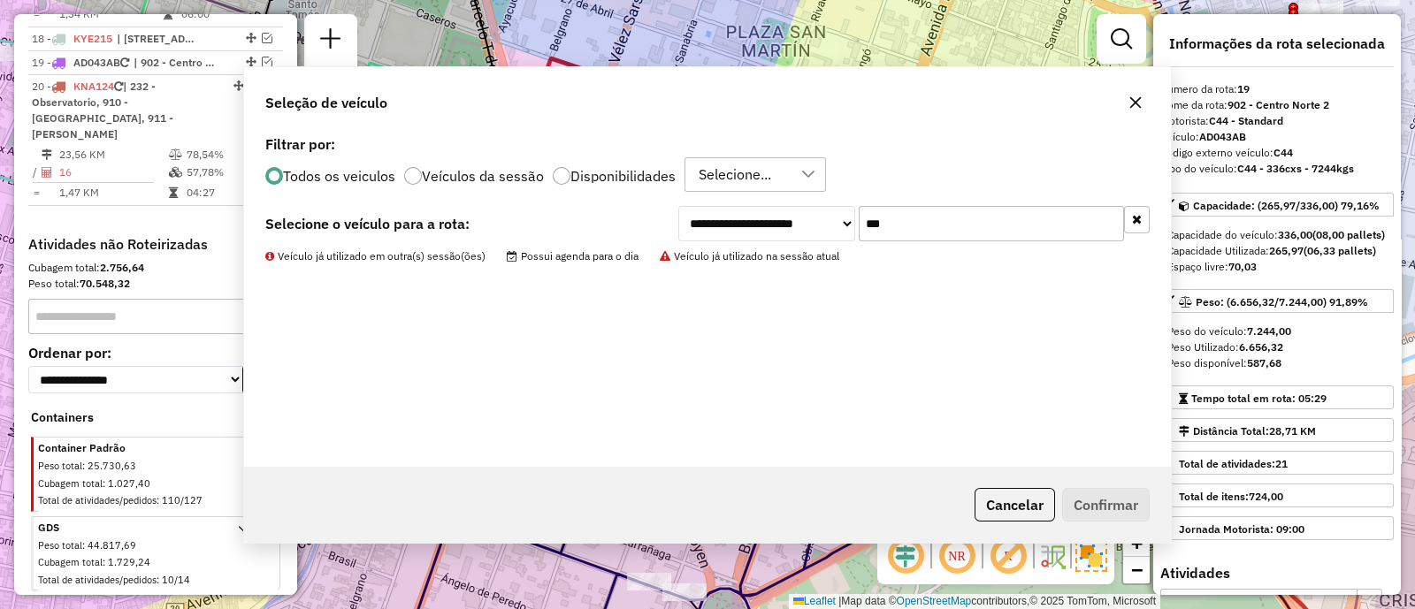
scroll to position [2319, 0]
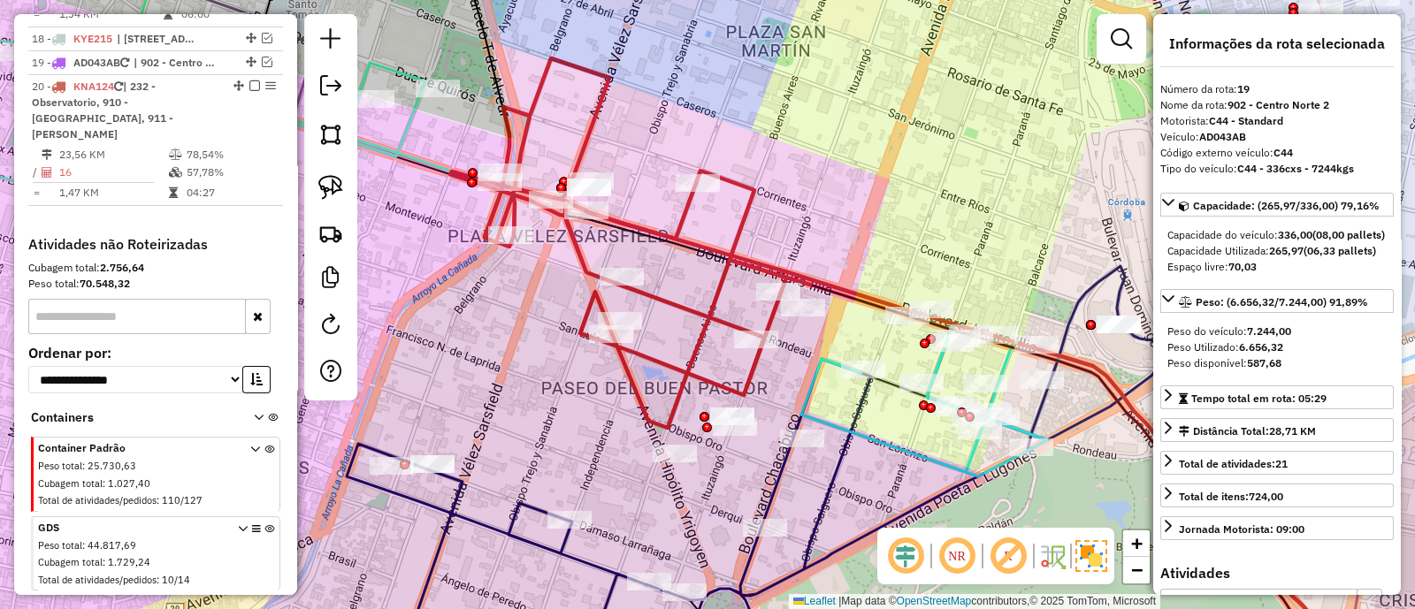
click at [684, 382] on icon at bounding box center [630, 243] width 360 height 370
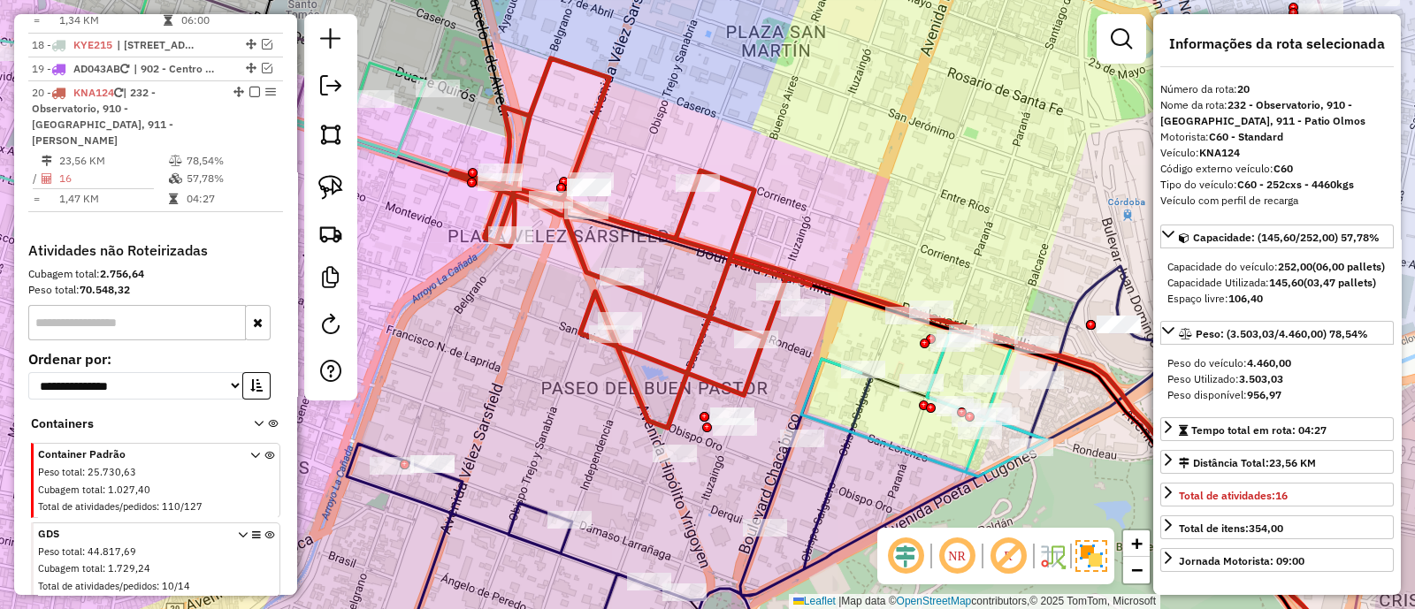
scroll to position [2312, 0]
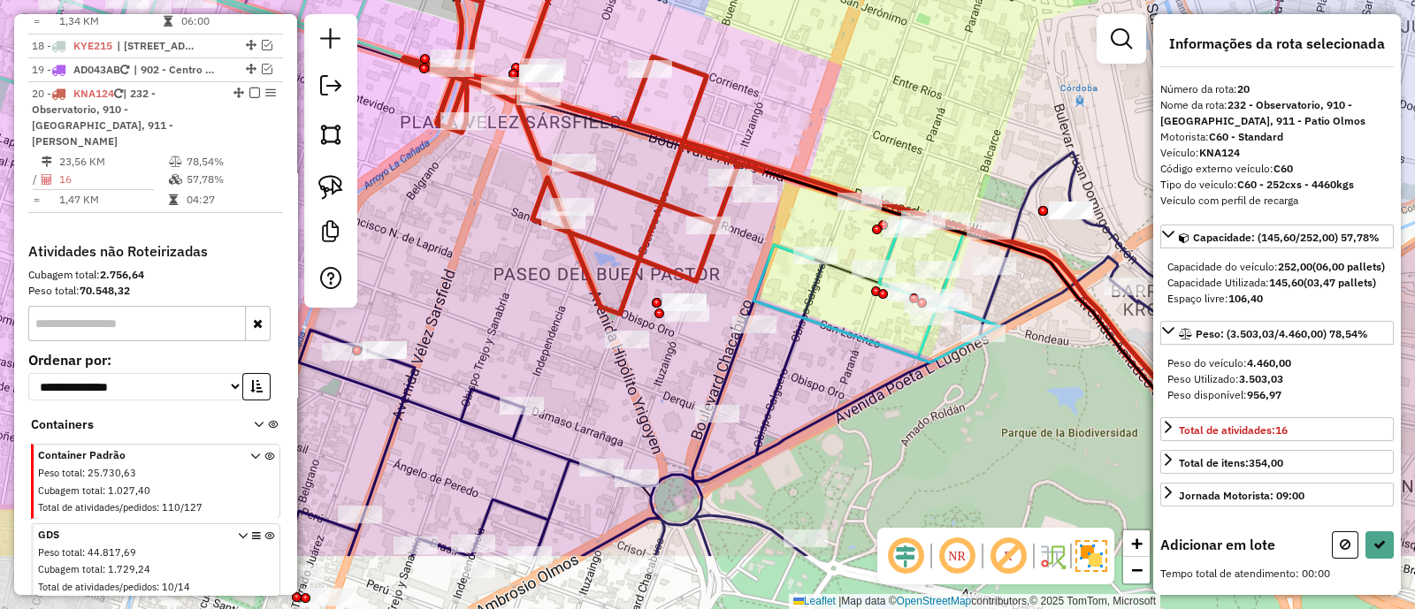
drag, startPoint x: 879, startPoint y: 432, endPoint x: 851, endPoint y: 317, distance: 118.4
click at [851, 317] on icon at bounding box center [882, 278] width 258 height 170
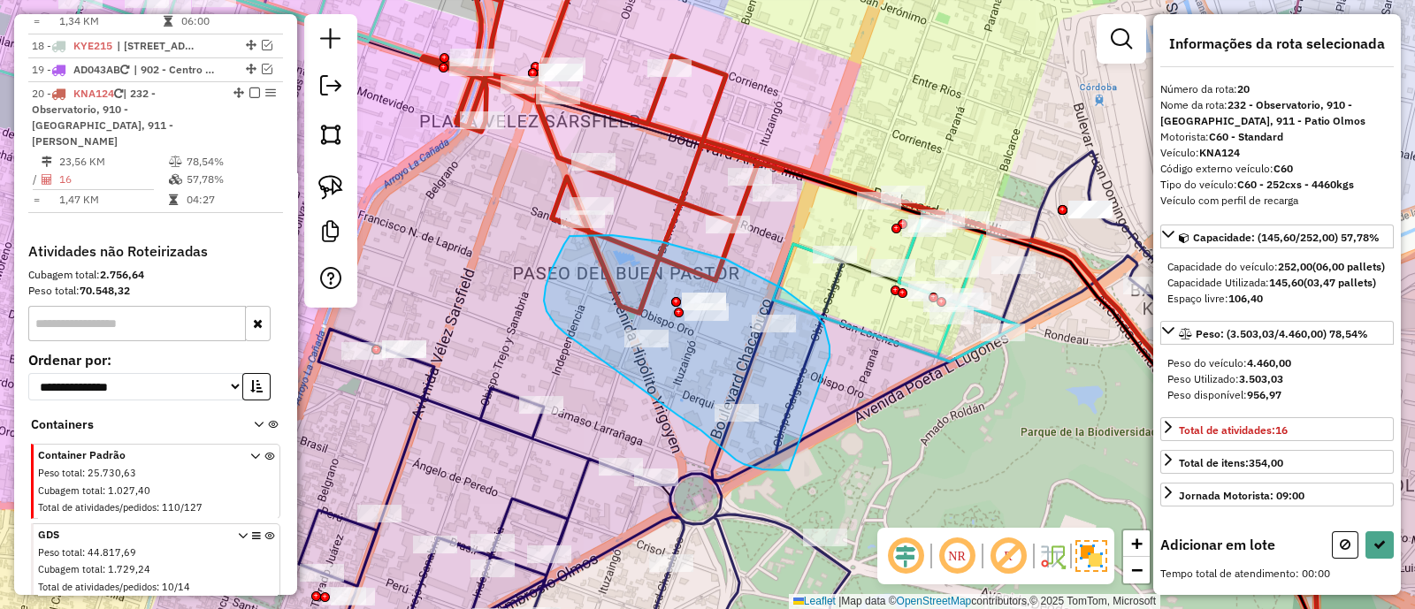
drag, startPoint x: 824, startPoint y: 325, endPoint x: 789, endPoint y: 470, distance: 149.3
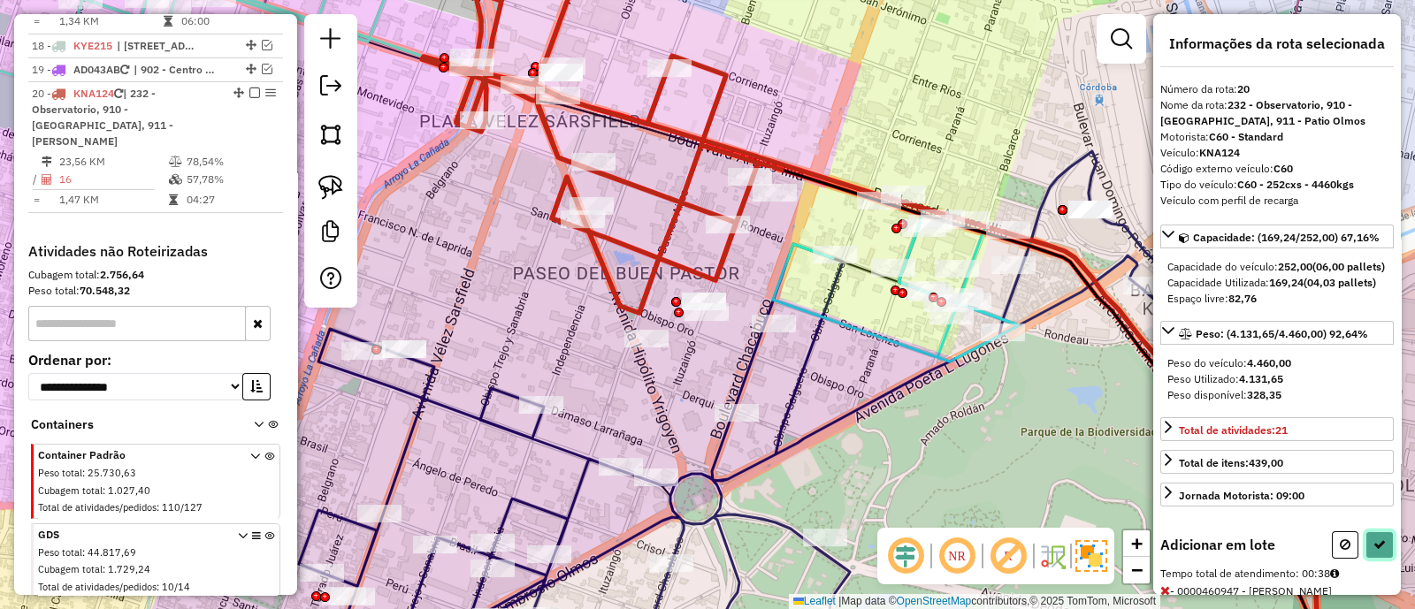
click at [1381, 559] on button at bounding box center [1379, 544] width 28 height 27
select select "**********"
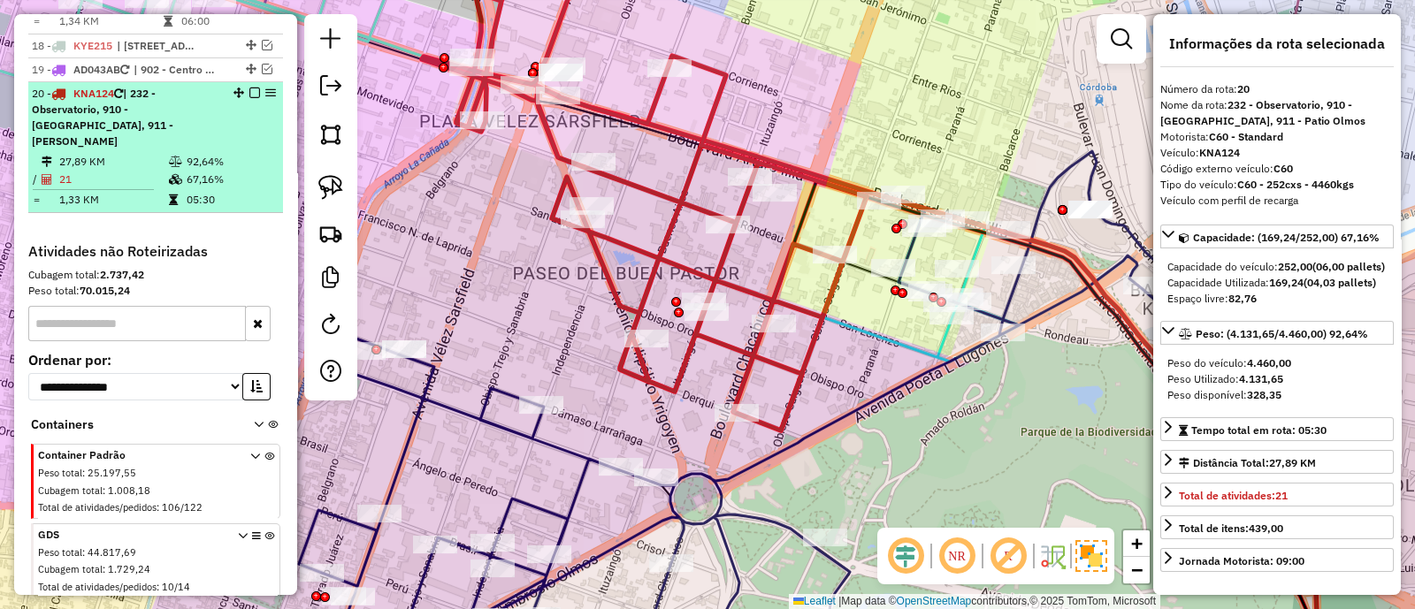
click at [249, 88] on em at bounding box center [254, 93] width 11 height 11
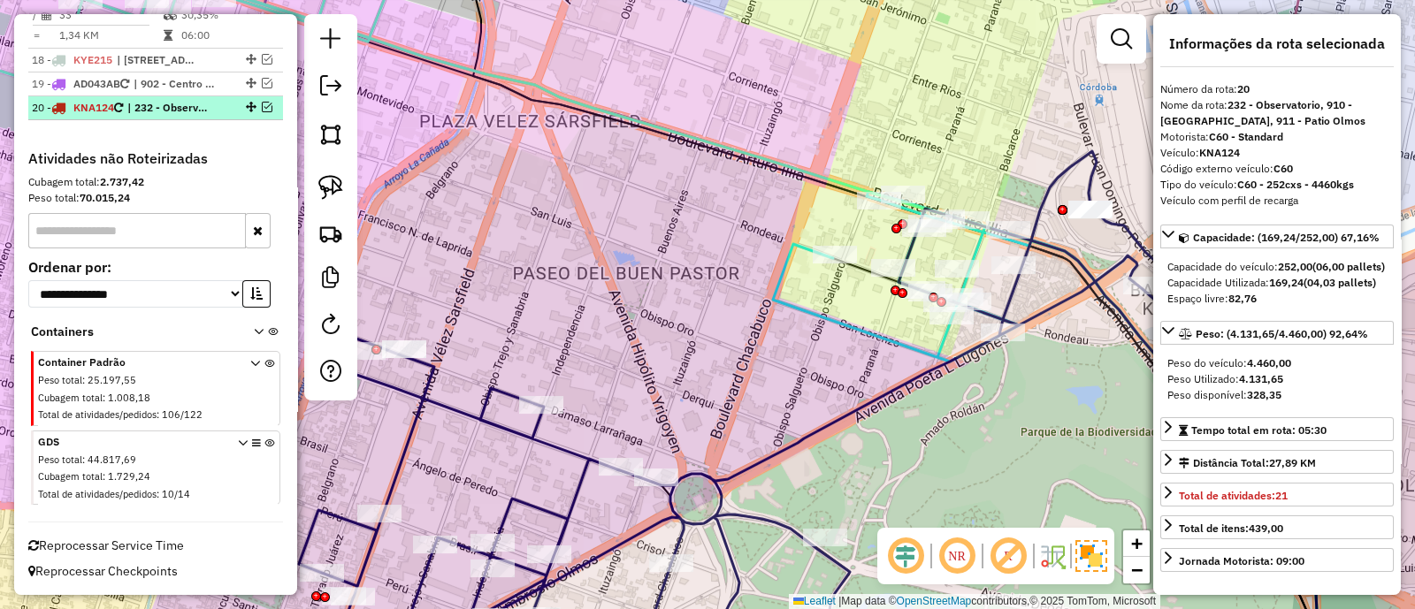
scroll to position [2228, 0]
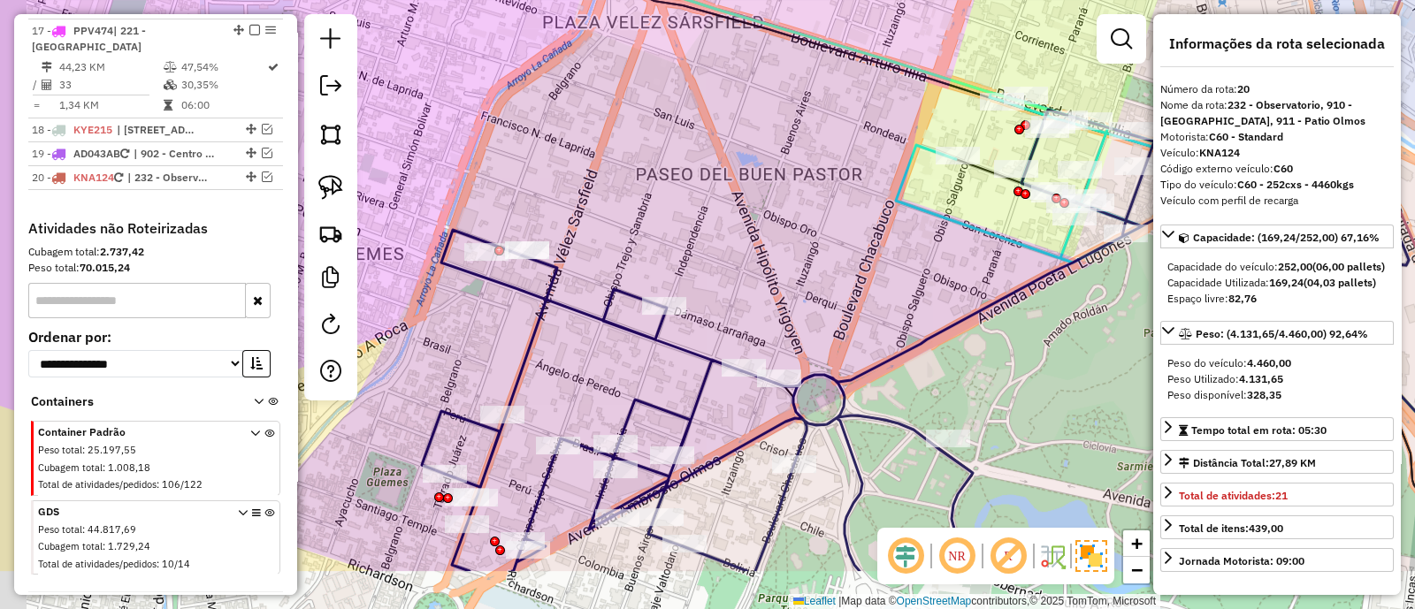
drag, startPoint x: 786, startPoint y: 393, endPoint x: 973, endPoint y: 285, distance: 215.9
click at [973, 285] on div "Janela de atendimento Grade de atendimento Capacidade Transportadoras Veículos …" at bounding box center [707, 304] width 1415 height 609
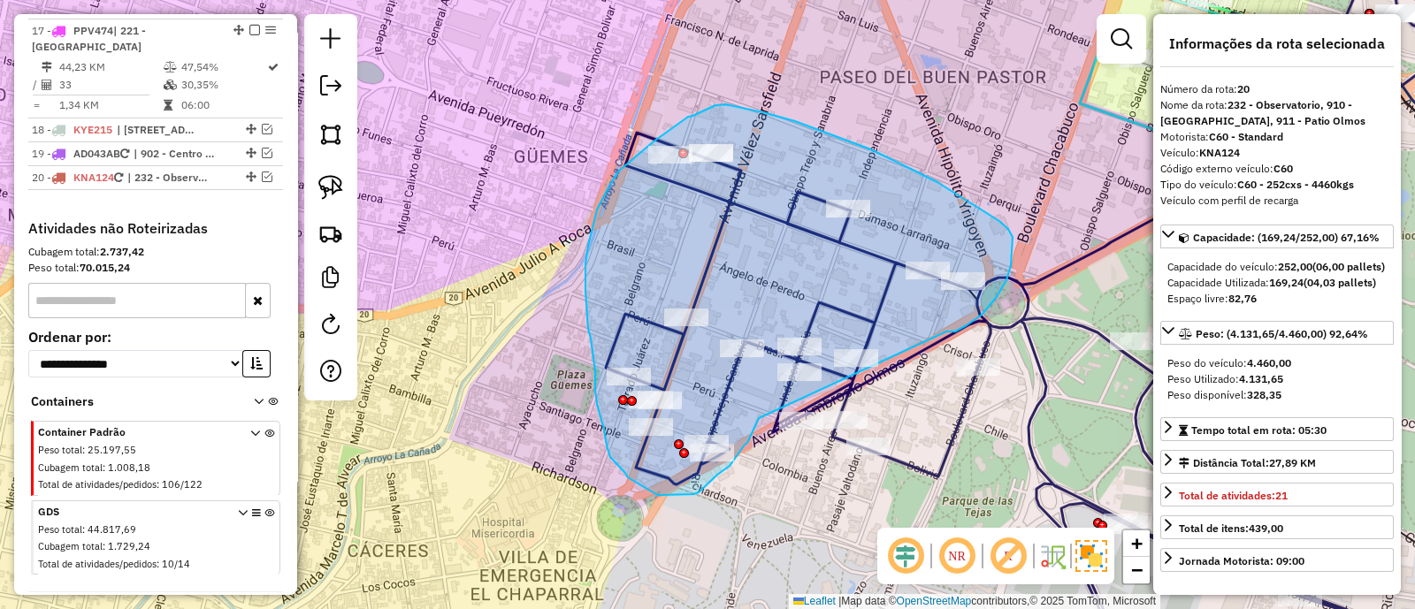
drag, startPoint x: 952, startPoint y: 332, endPoint x: 759, endPoint y: 418, distance: 212.1
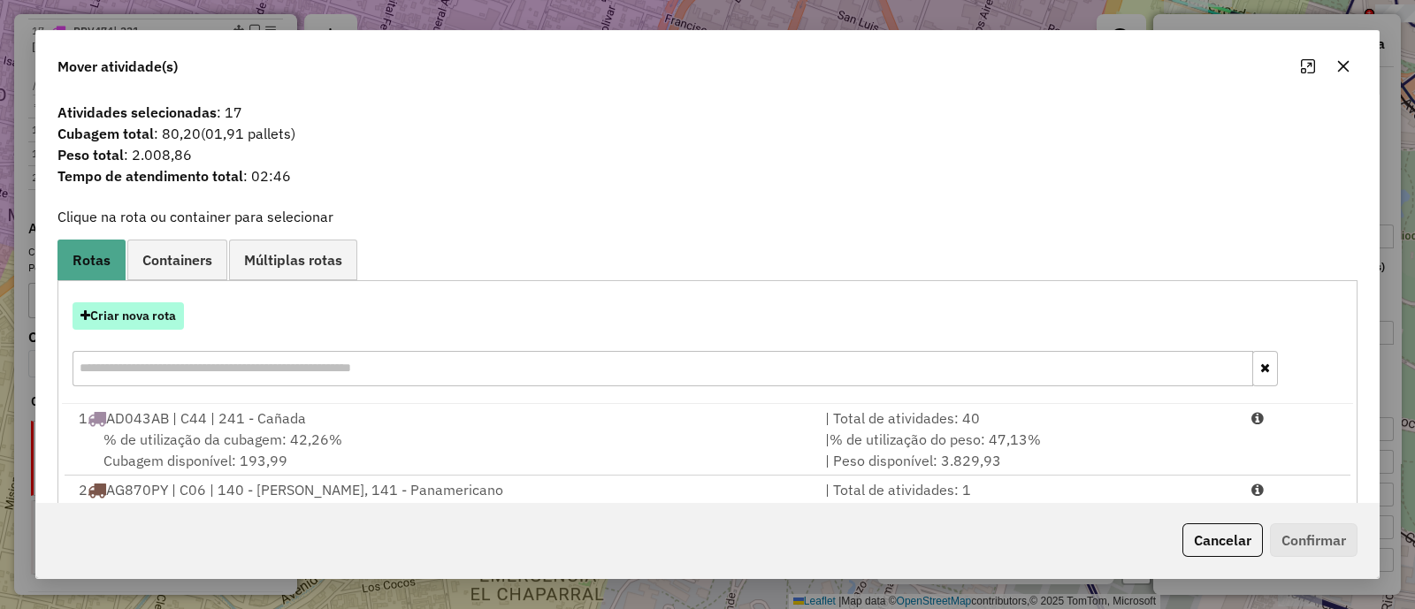
click at [161, 309] on button "Criar nova rota" at bounding box center [128, 315] width 111 height 27
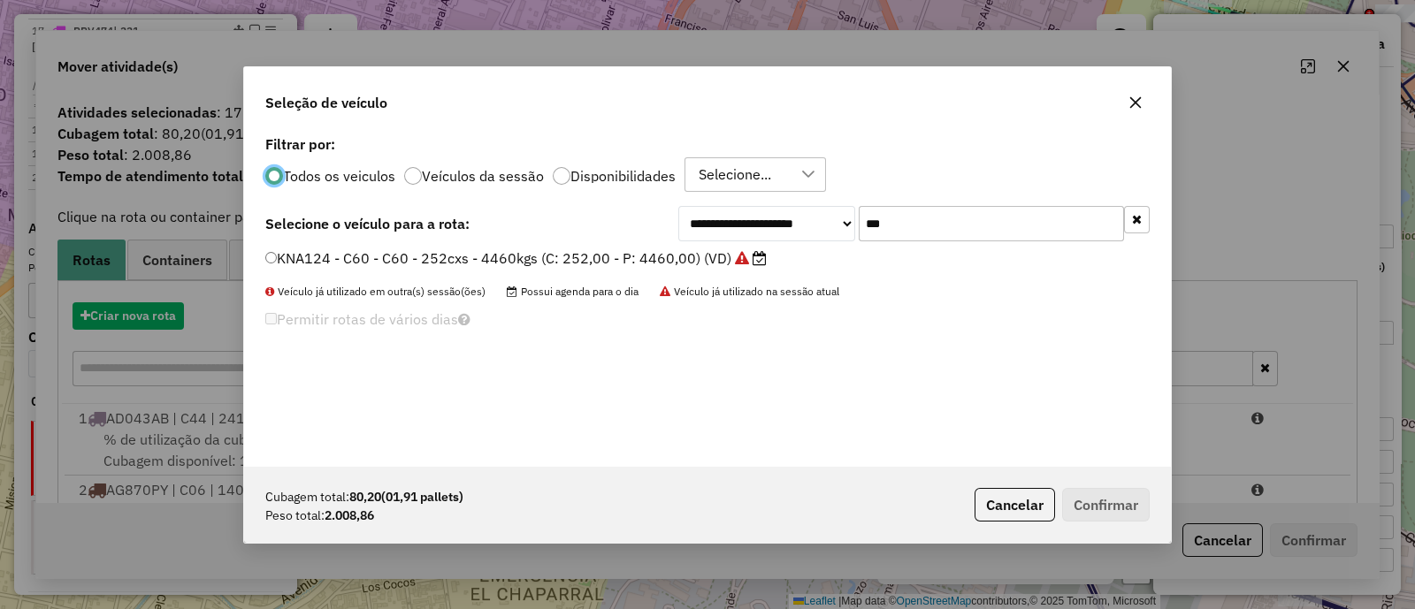
scroll to position [9, 5]
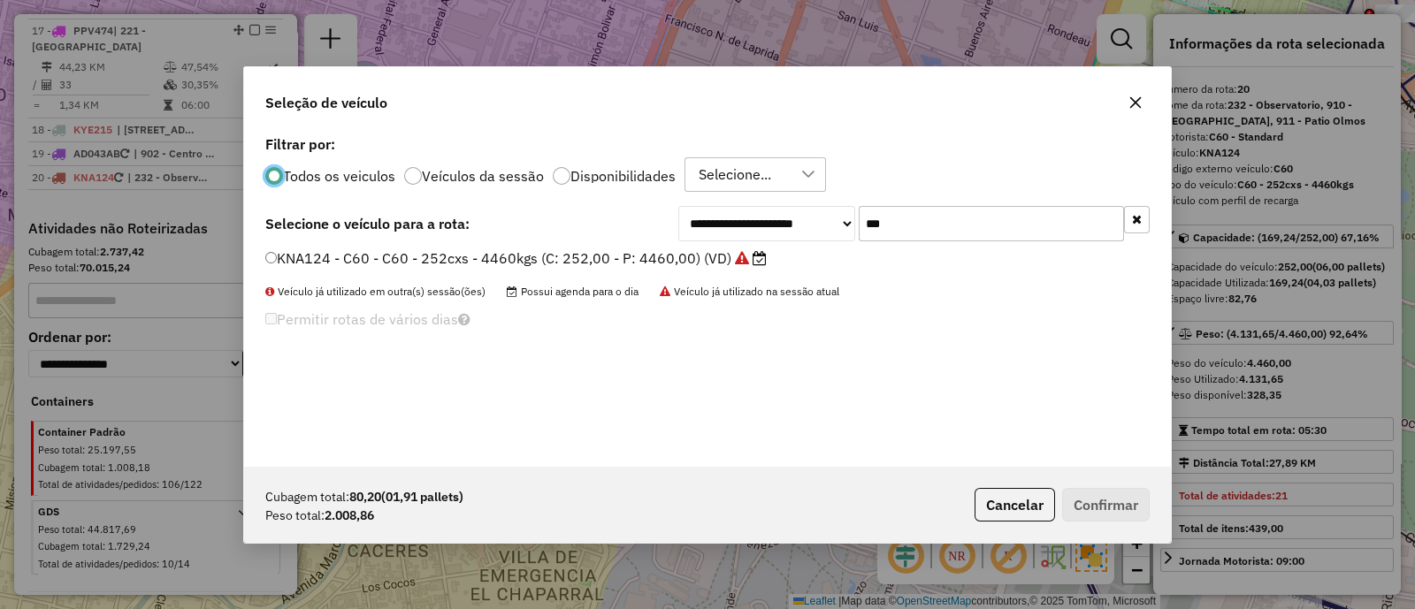
click at [1128, 99] on icon "button" at bounding box center [1135, 102] width 14 height 14
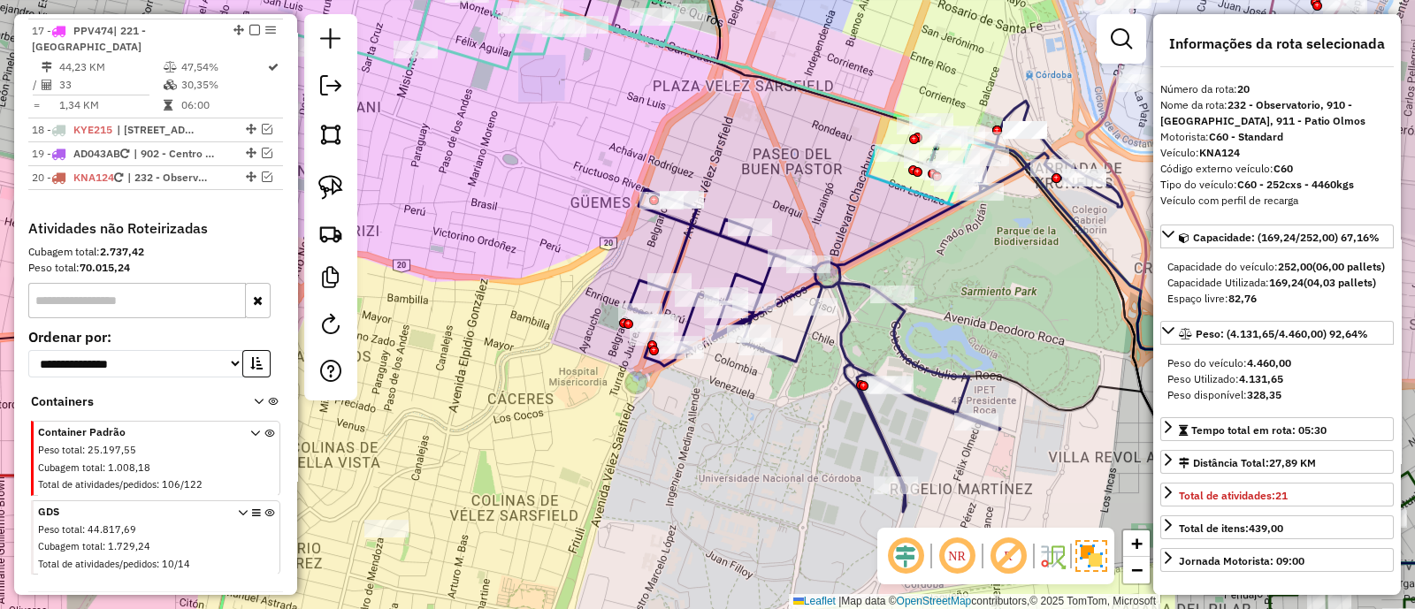
drag, startPoint x: 907, startPoint y: 196, endPoint x: 764, endPoint y: 272, distance: 162.2
click at [764, 271] on div "Janela de atendimento Grade de atendimento Capacidade Transportadoras Veículos …" at bounding box center [707, 304] width 1415 height 609
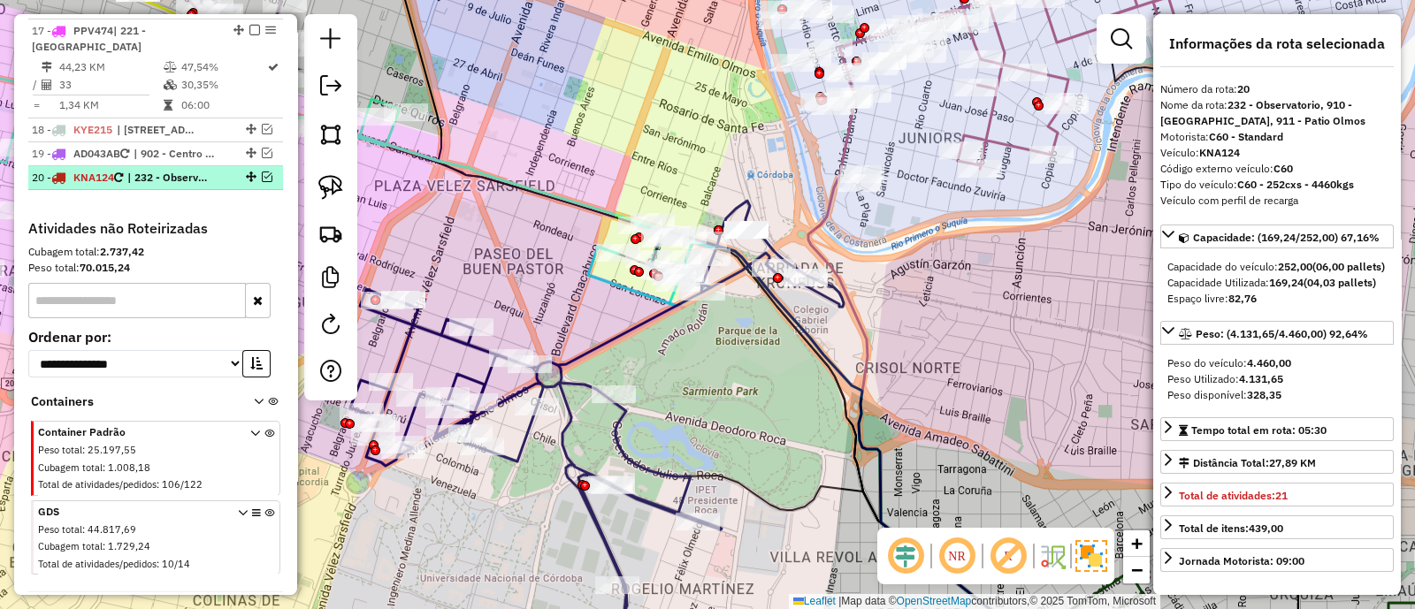
click at [265, 172] on em at bounding box center [267, 177] width 11 height 11
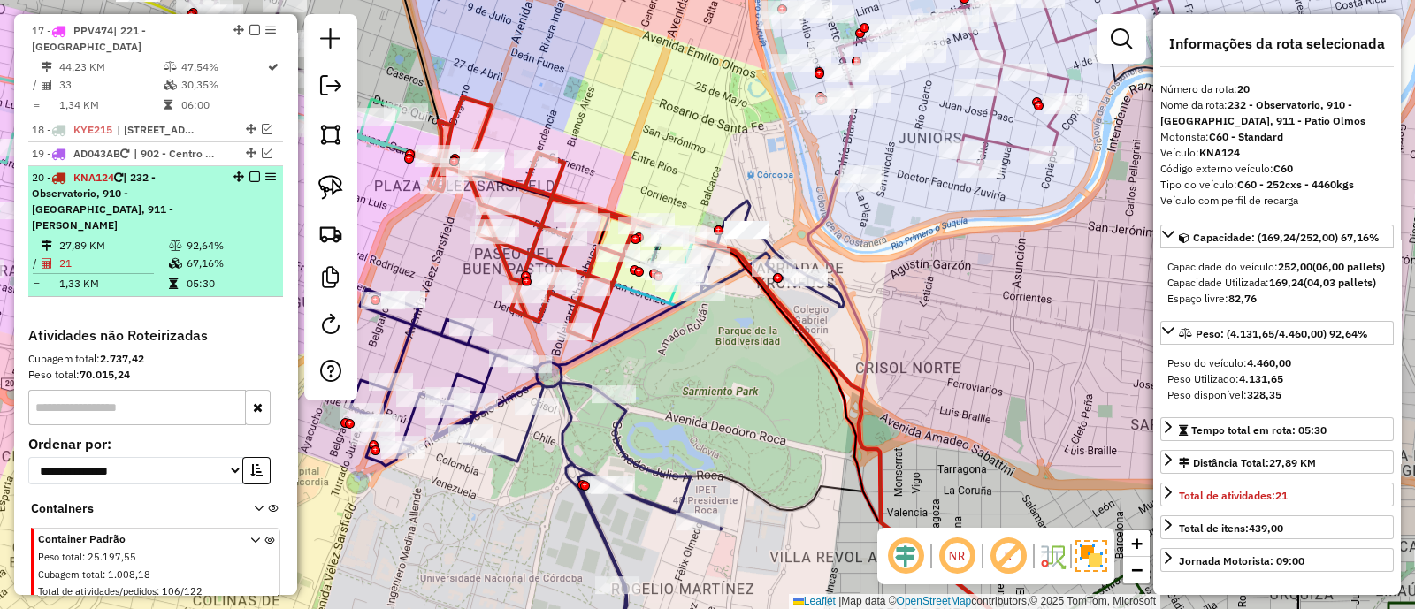
scroll to position [2312, 0]
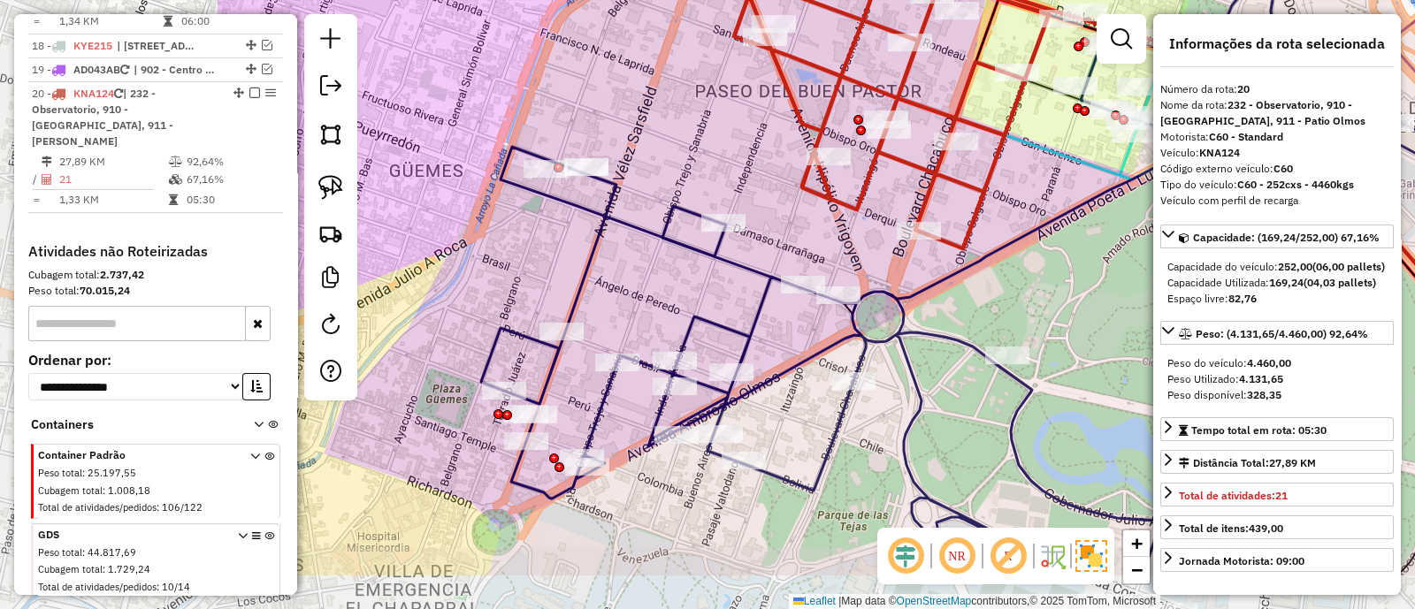
drag, startPoint x: 423, startPoint y: 317, endPoint x: 786, endPoint y: 223, distance: 375.5
click at [779, 223] on div "Janela de atendimento Grade de atendimento Capacidade Transportadoras Veículos …" at bounding box center [707, 304] width 1415 height 609
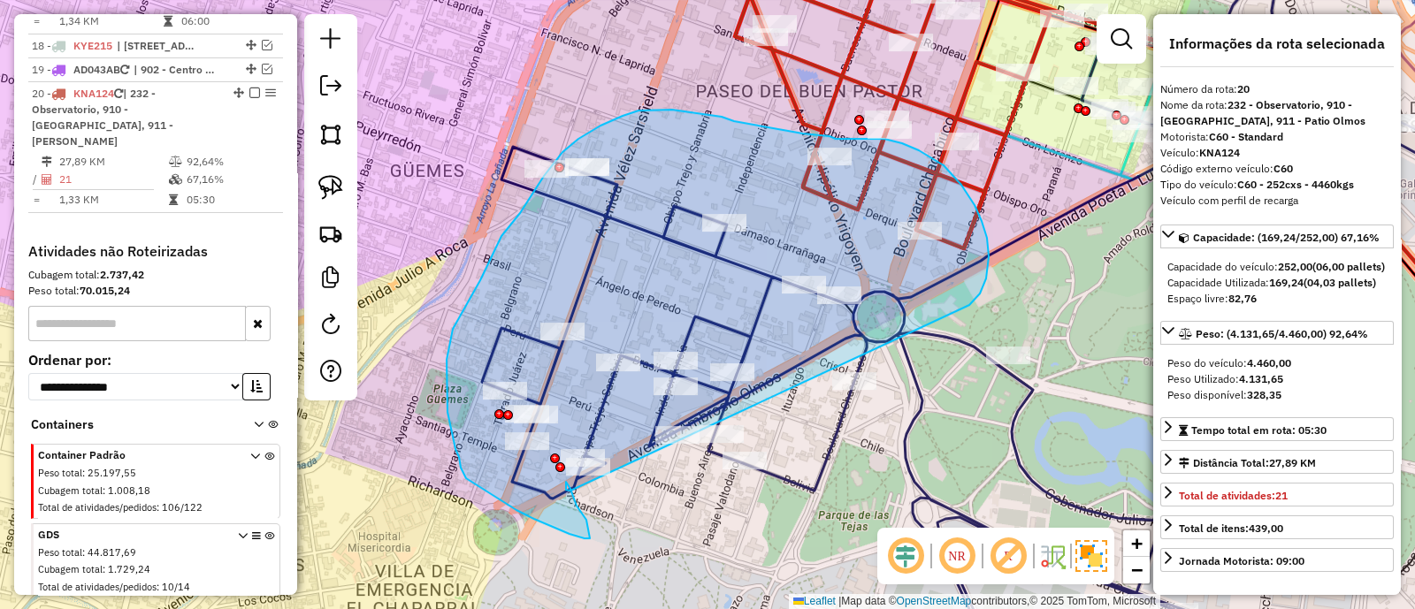
drag, startPoint x: 986, startPoint y: 279, endPoint x: 570, endPoint y: 491, distance: 466.6
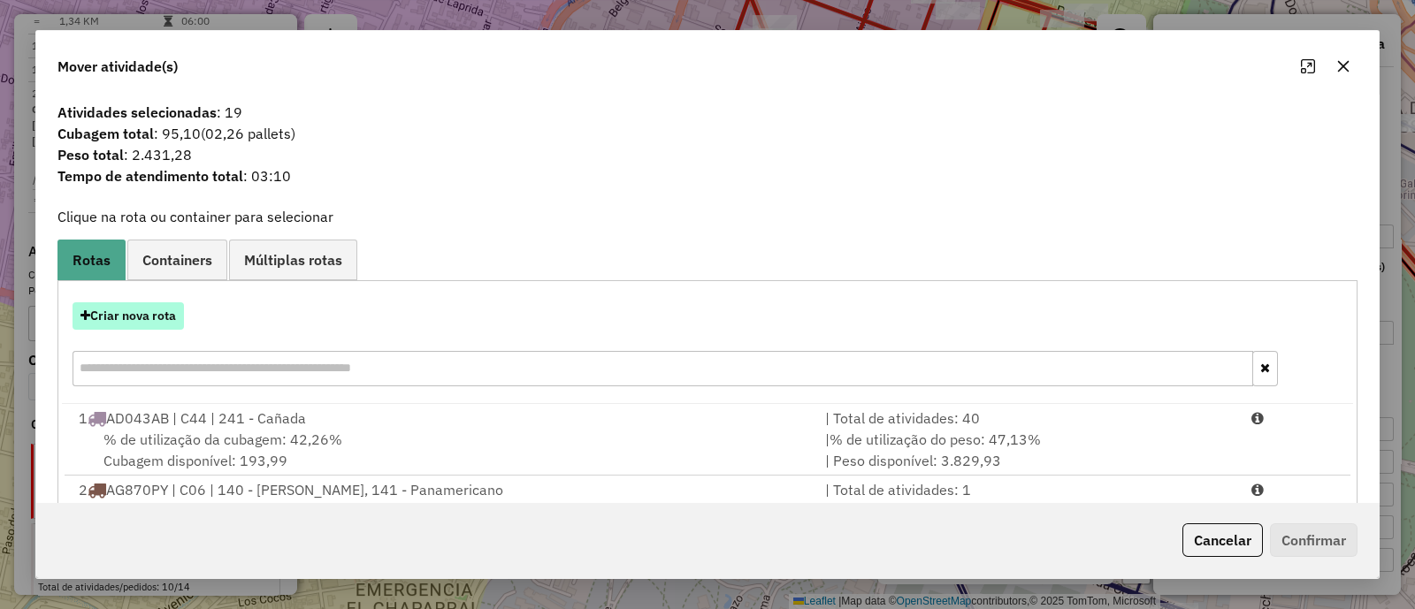
click at [156, 316] on button "Criar nova rota" at bounding box center [128, 315] width 111 height 27
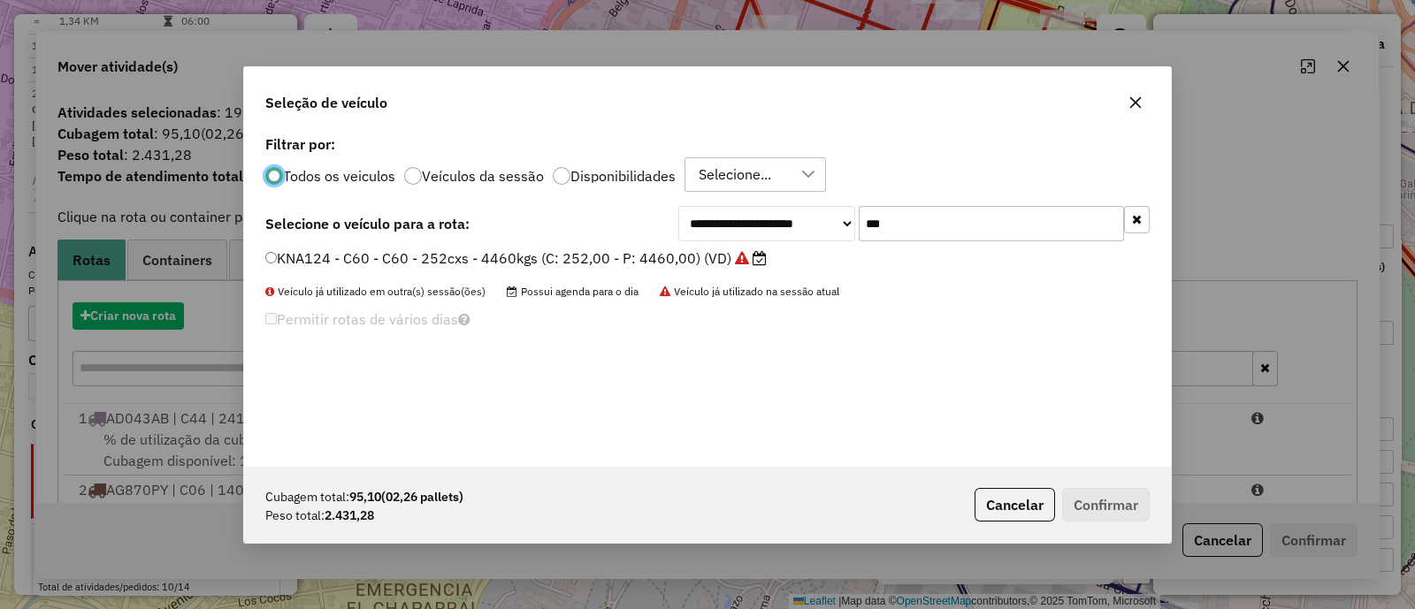
scroll to position [9, 5]
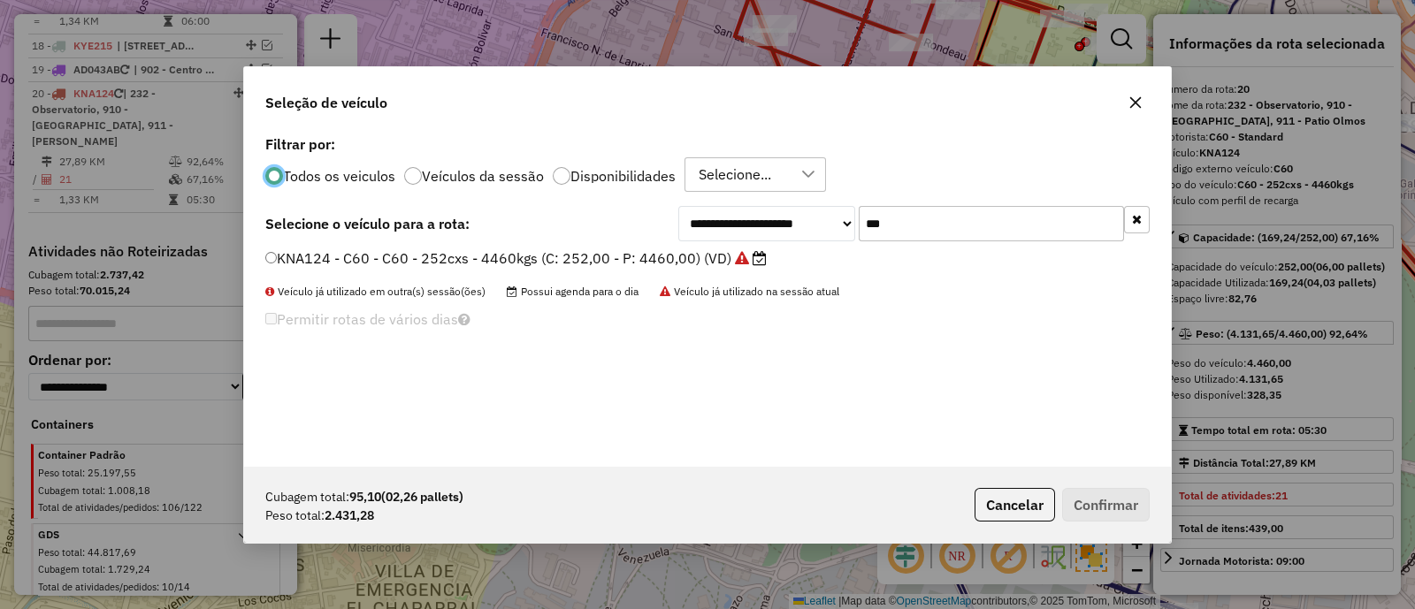
click at [905, 225] on input "***" at bounding box center [991, 223] width 265 height 35
type input "***"
click at [625, 258] on label "KNA122 - C58 - C58 - 252cxs - 4489kgs (C: 252,00 - P: 4489,00) (VD)" at bounding box center [507, 258] width 484 height 21
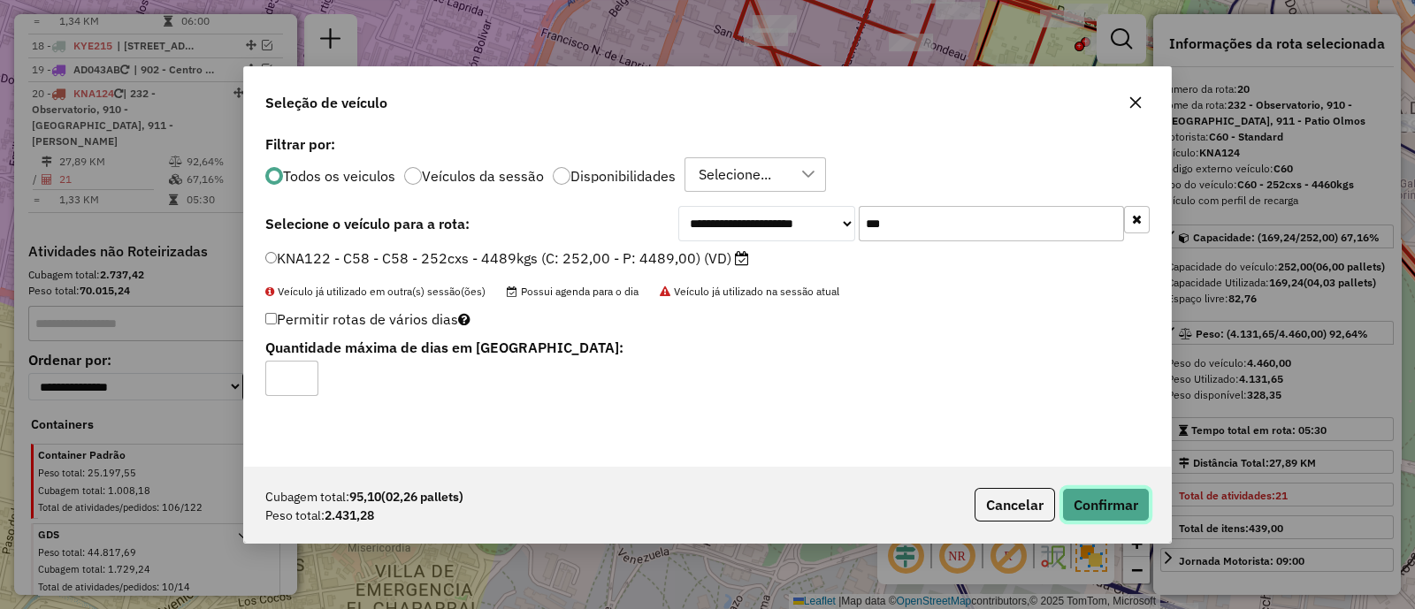
click at [1118, 508] on button "Confirmar" at bounding box center [1106, 505] width 88 height 34
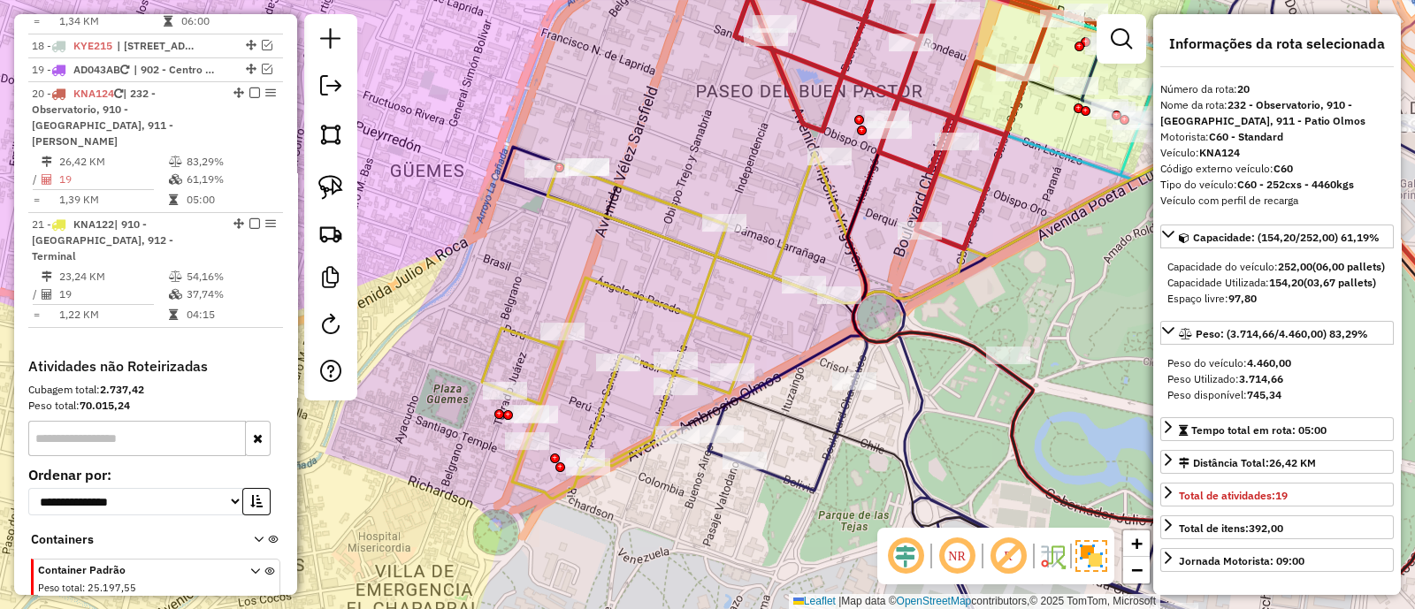
click at [800, 215] on icon at bounding box center [733, 325] width 503 height 347
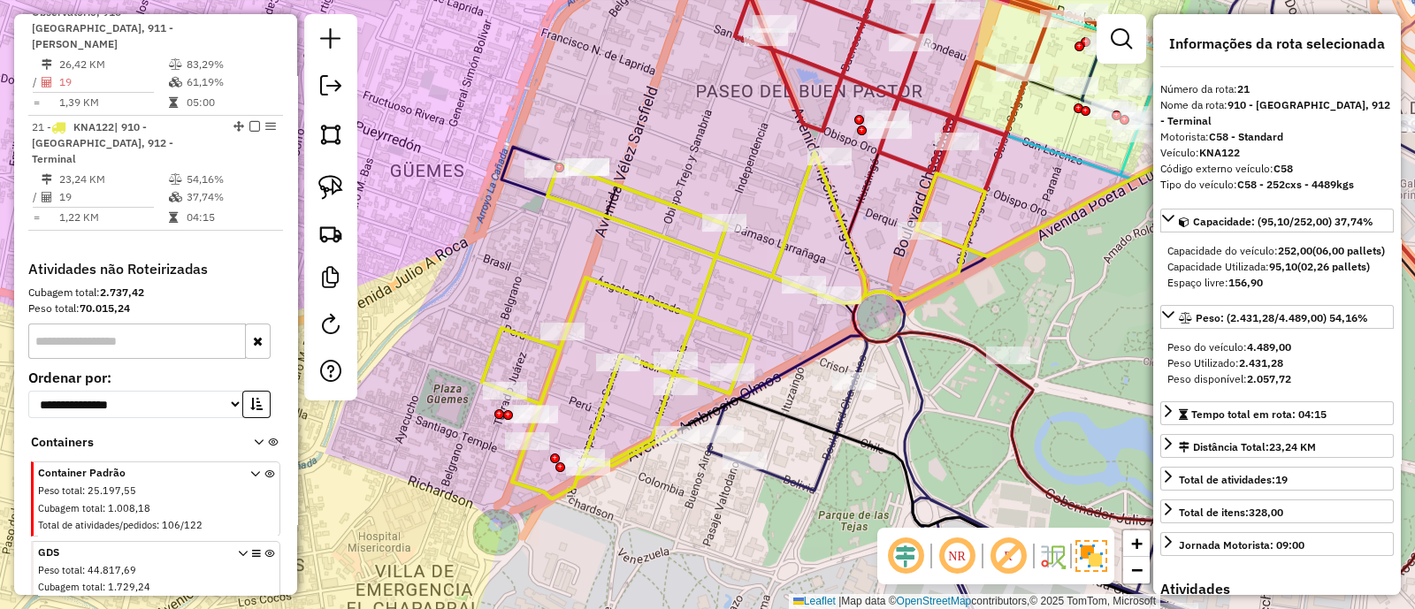
scroll to position [2418, 0]
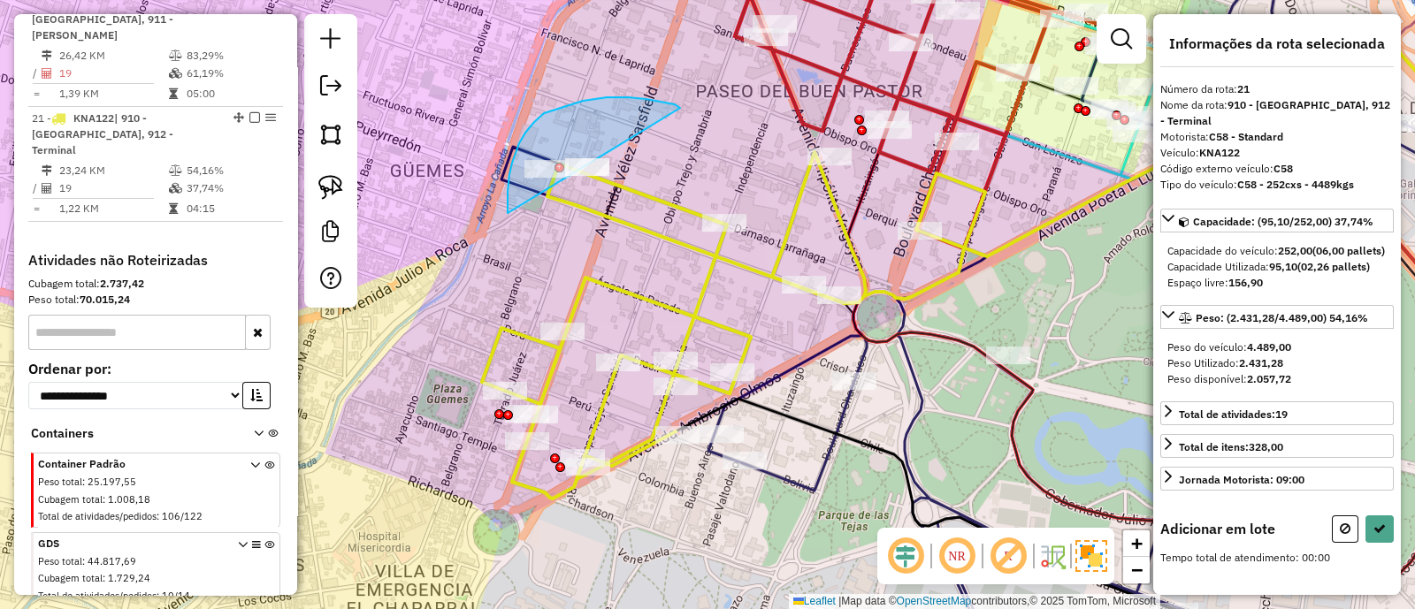
drag, startPoint x: 675, startPoint y: 104, endPoint x: 517, endPoint y: 231, distance: 201.9
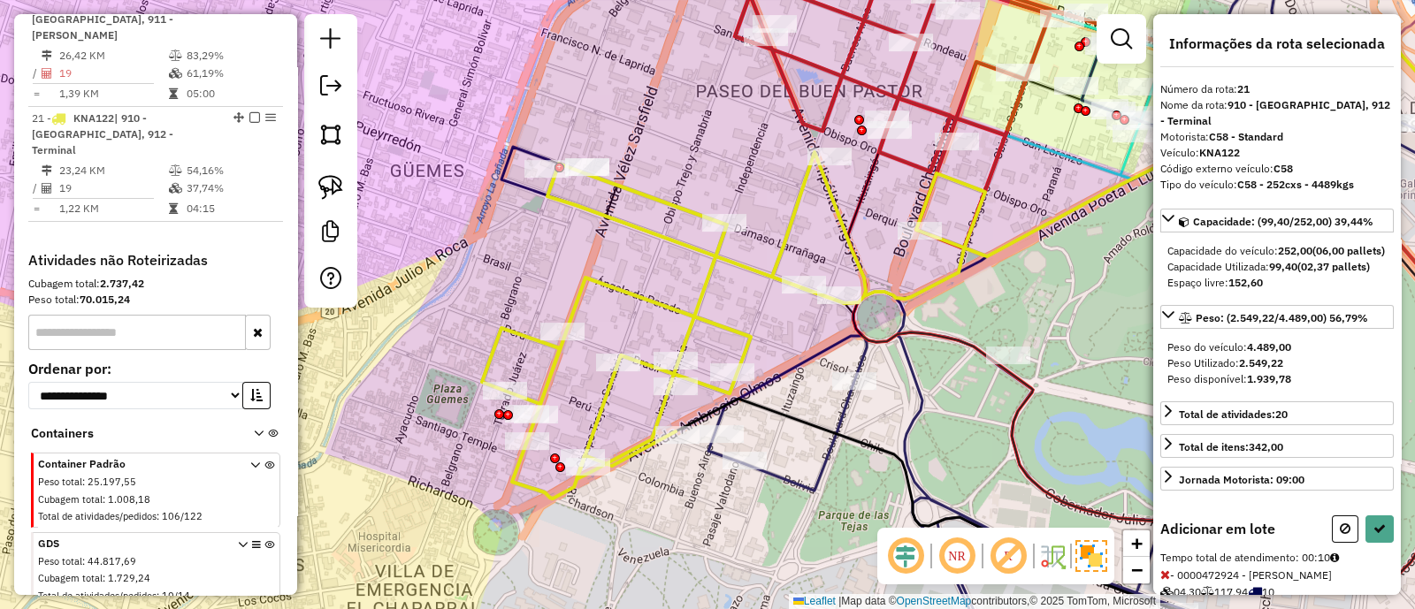
click at [1370, 524] on div "Informações da rota selecionada Número da rota: 21 Nome da rota: 910 - Nueva Co…" at bounding box center [1277, 304] width 248 height 581
click at [1376, 535] on icon at bounding box center [1379, 529] width 12 height 12
select select "**********"
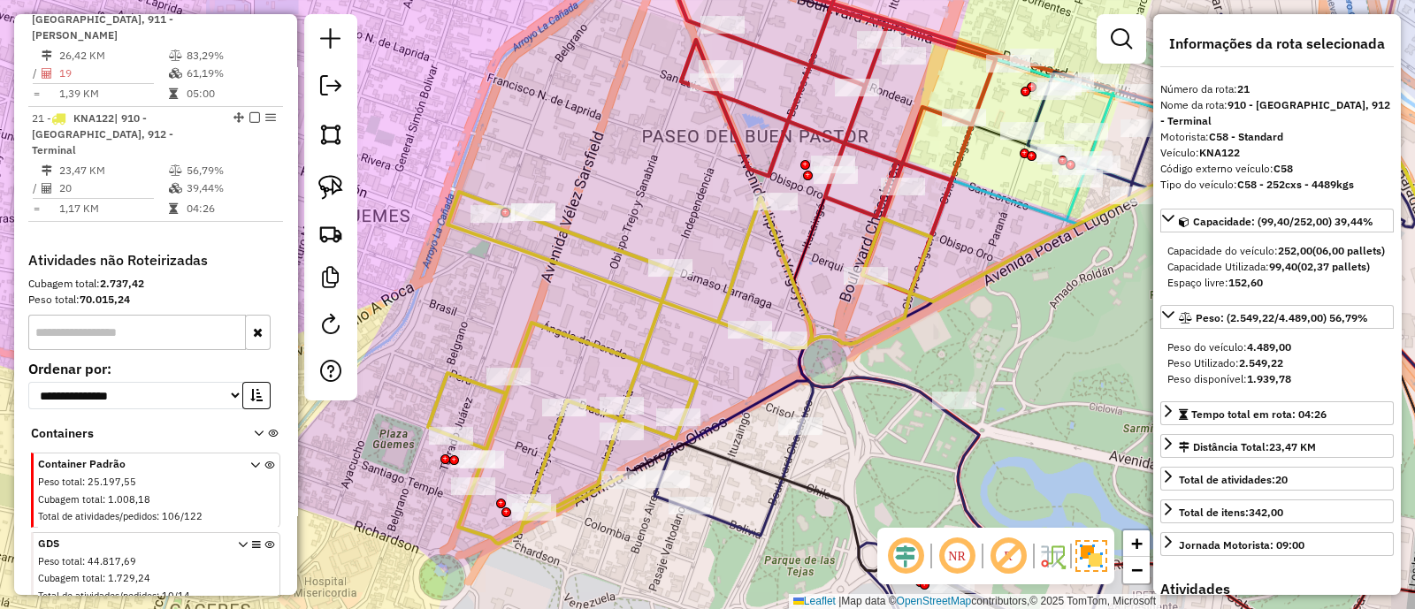
drag, startPoint x: 880, startPoint y: 258, endPoint x: 619, endPoint y: 437, distance: 316.1
click at [619, 437] on div "Janela de atendimento Grade de atendimento Capacidade Transportadoras Veículos …" at bounding box center [707, 304] width 1415 height 609
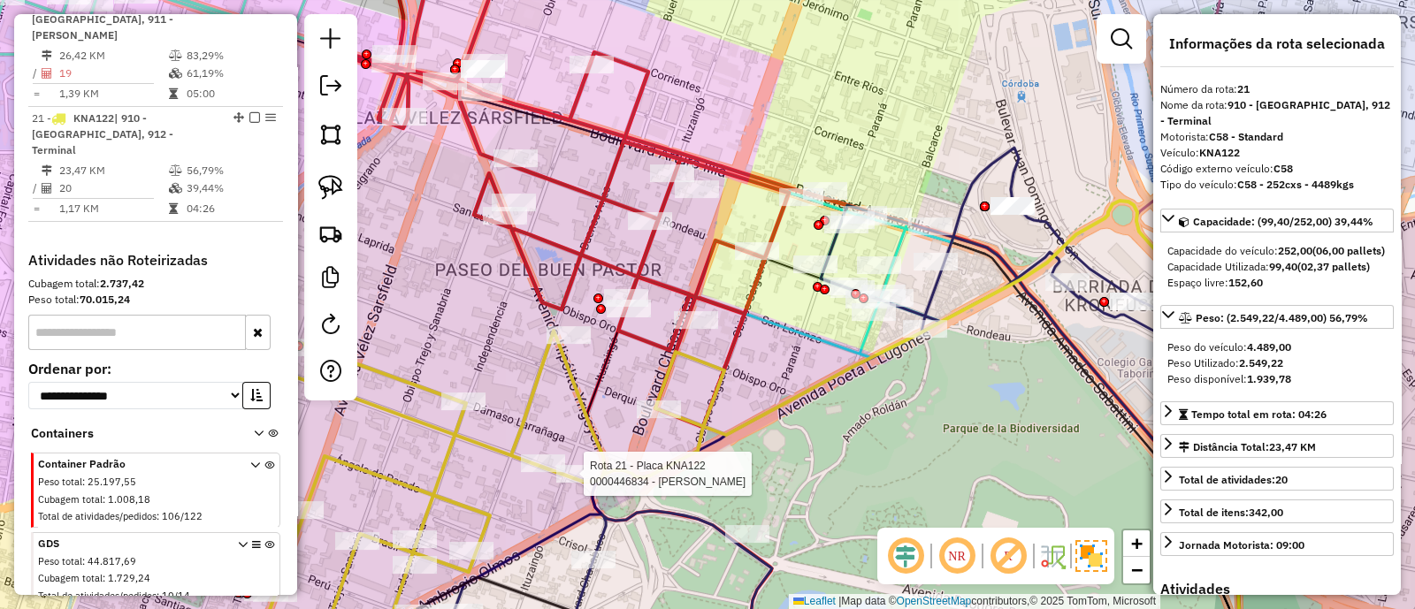
click at [716, 258] on icon at bounding box center [566, 183] width 445 height 487
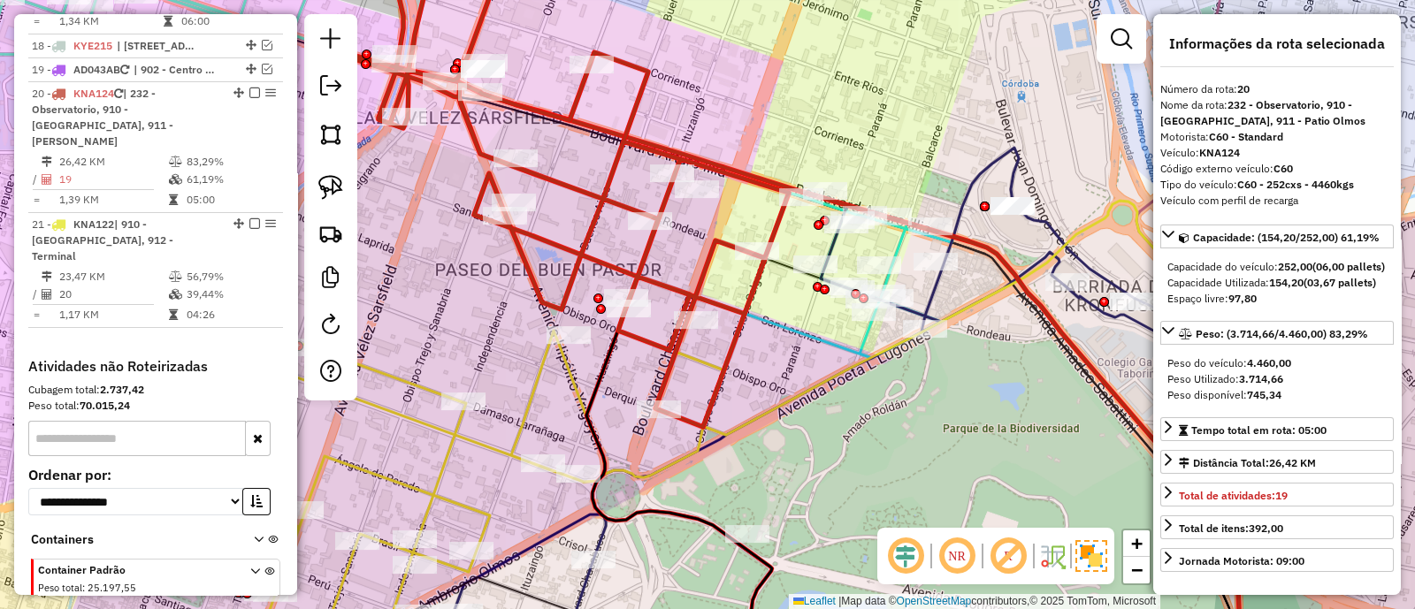
scroll to position [2312, 0]
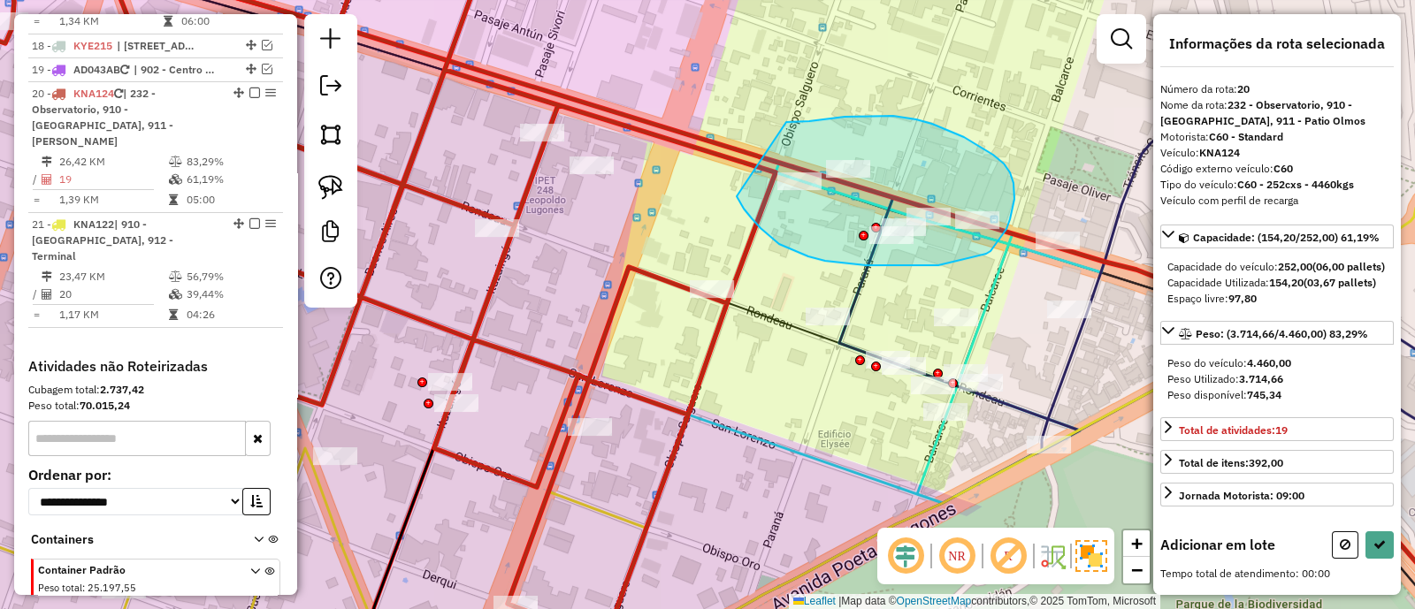
drag, startPoint x: 737, startPoint y: 196, endPoint x: 786, endPoint y: 122, distance: 89.3
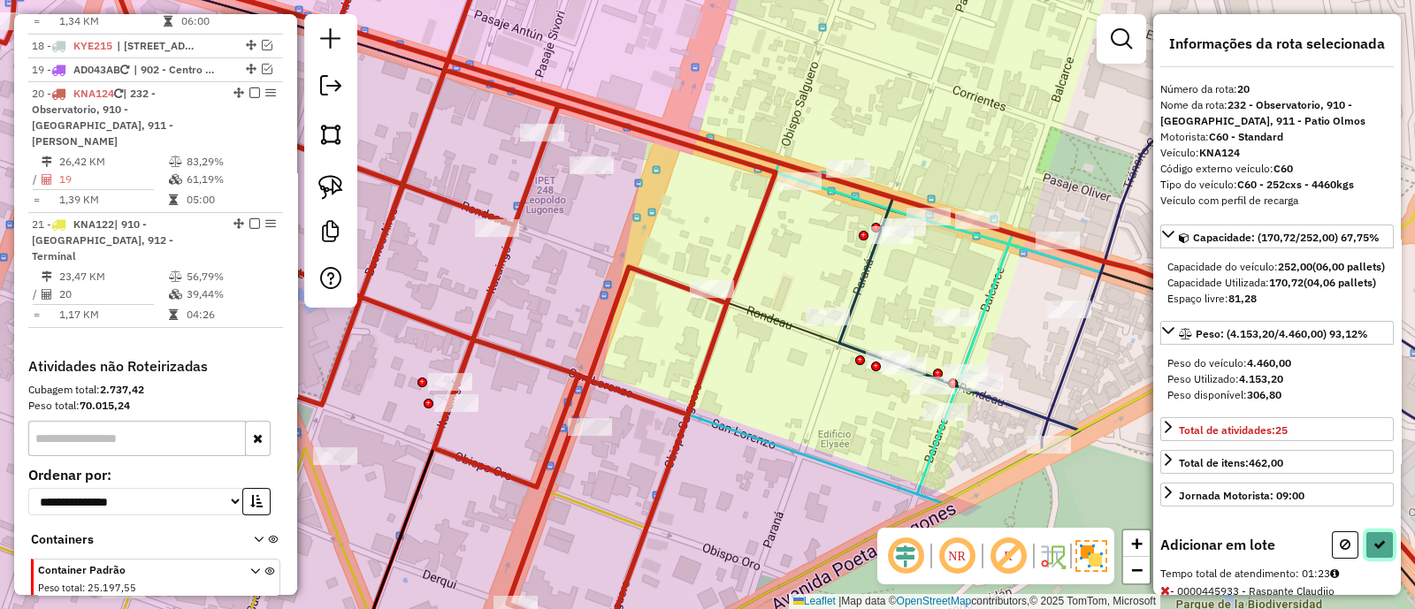
click at [1378, 559] on button at bounding box center [1379, 544] width 28 height 27
select select "**********"
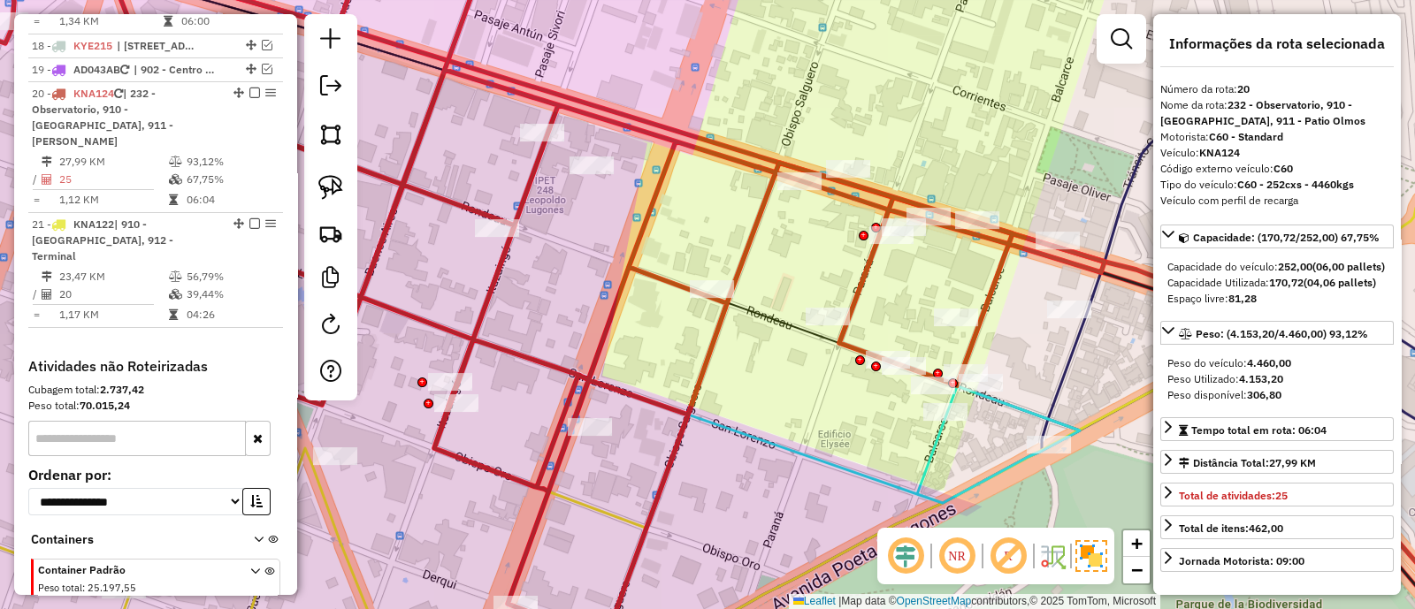
click at [660, 280] on icon at bounding box center [529, 290] width 1150 height 702
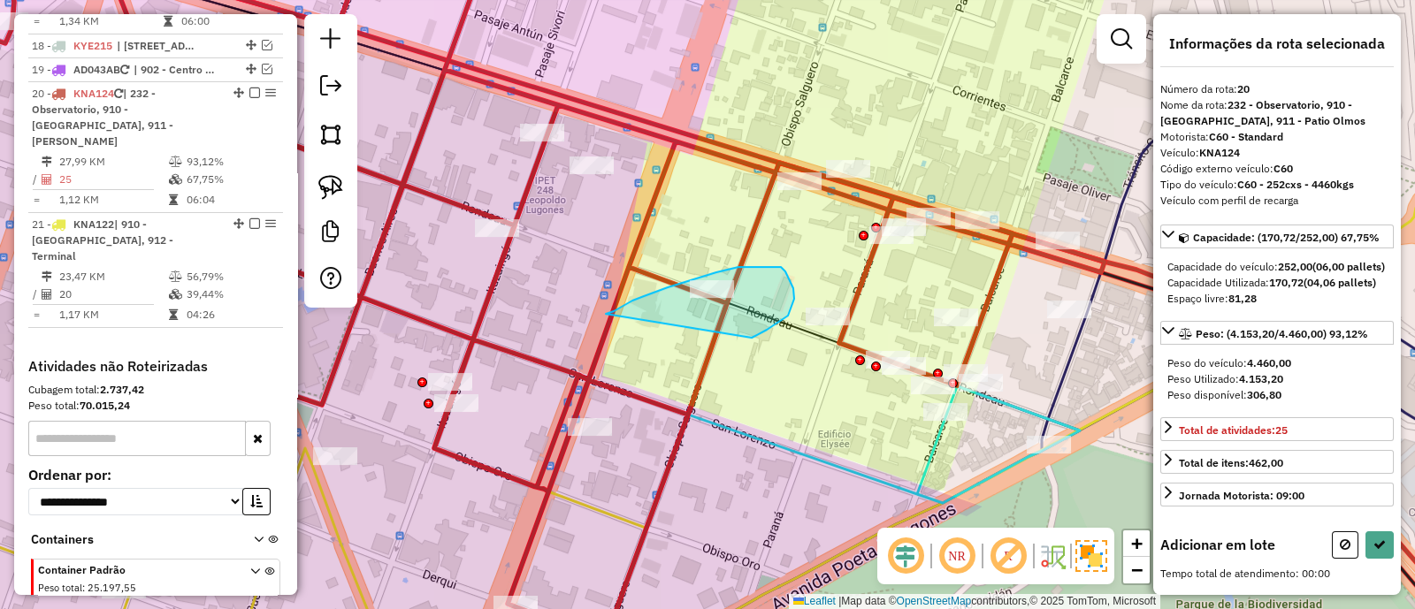
drag, startPoint x: 767, startPoint y: 330, endPoint x: 606, endPoint y: 314, distance: 161.7
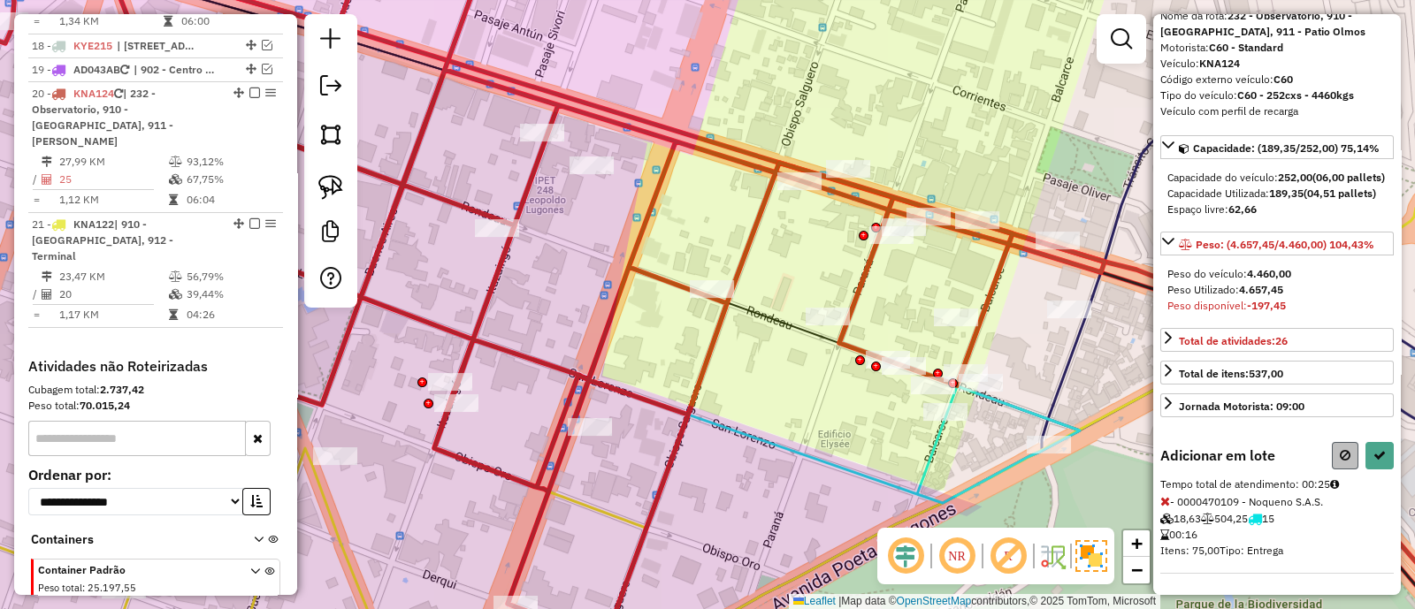
scroll to position [117, 0]
click at [1343, 465] on button at bounding box center [1345, 455] width 27 height 27
select select "**********"
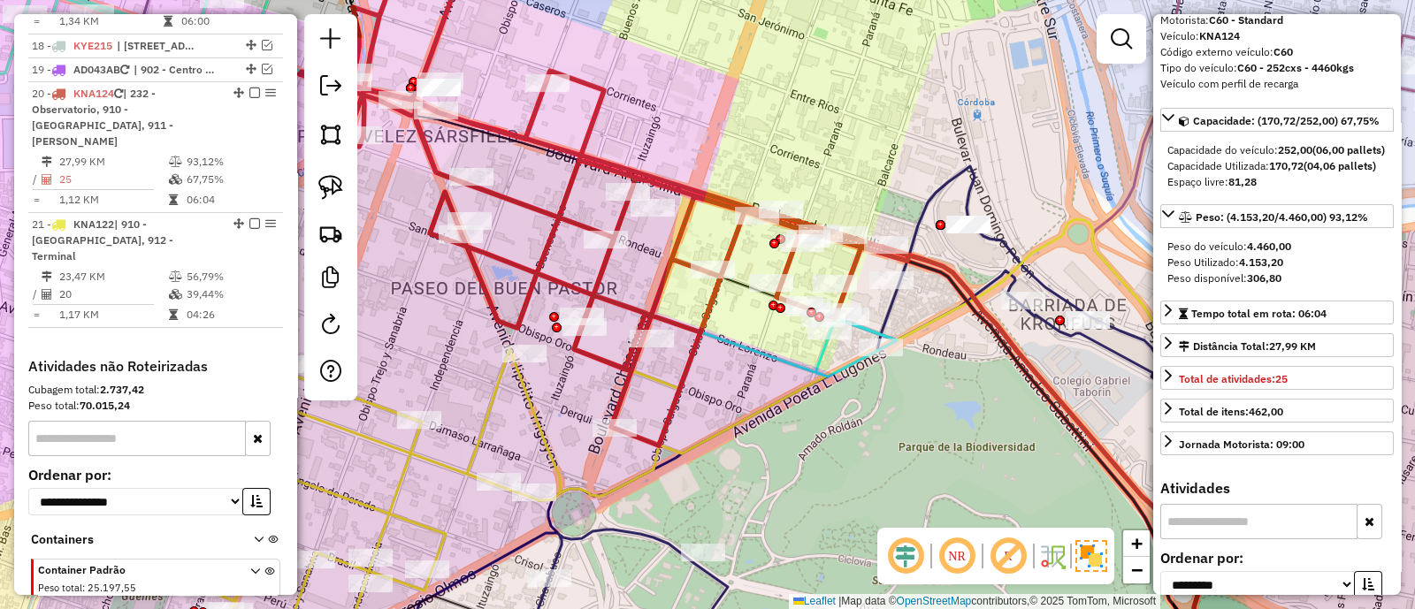
click at [737, 235] on icon at bounding box center [604, 201] width 609 height 487
click at [491, 382] on icon at bounding box center [428, 507] width 503 height 326
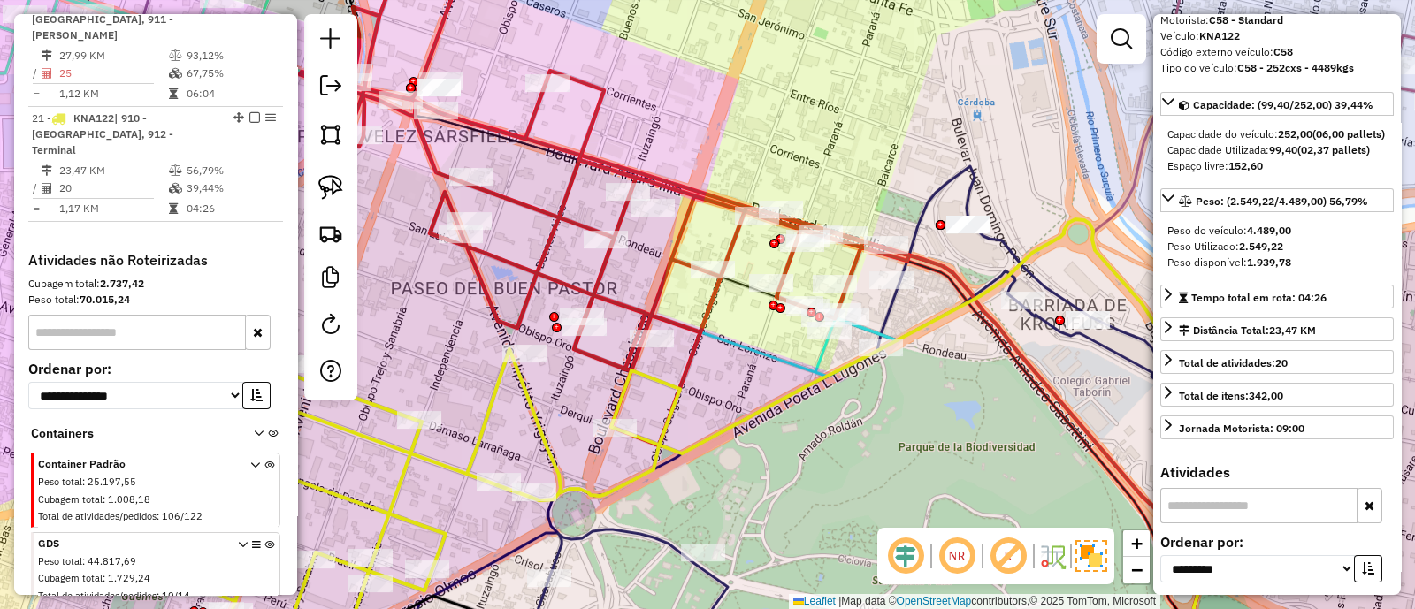
scroll to position [0, 0]
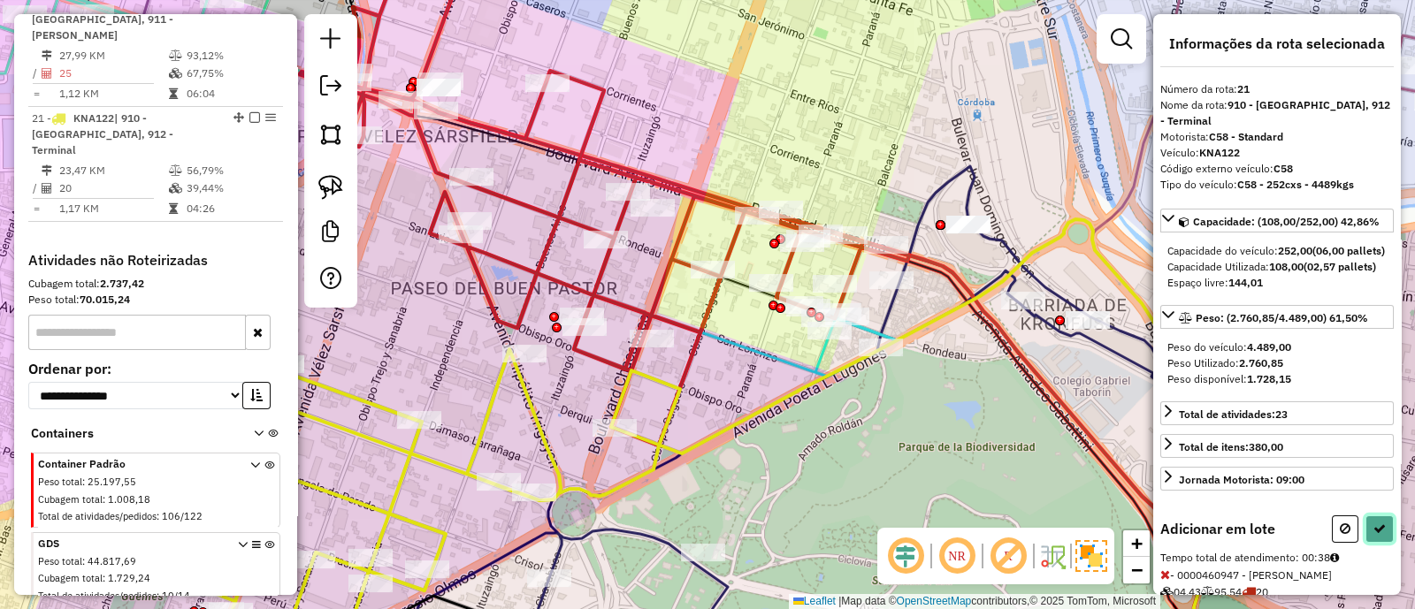
click at [1375, 543] on button at bounding box center [1379, 528] width 28 height 27
select select "**********"
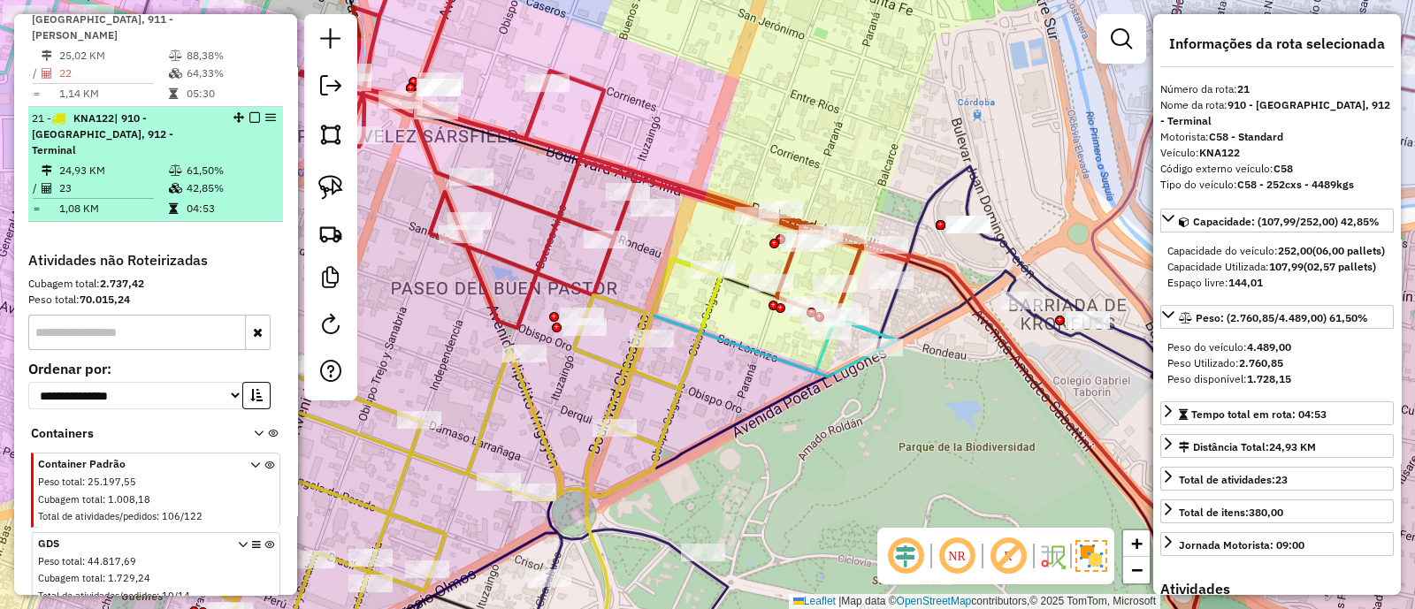
click at [250, 112] on em at bounding box center [254, 117] width 11 height 11
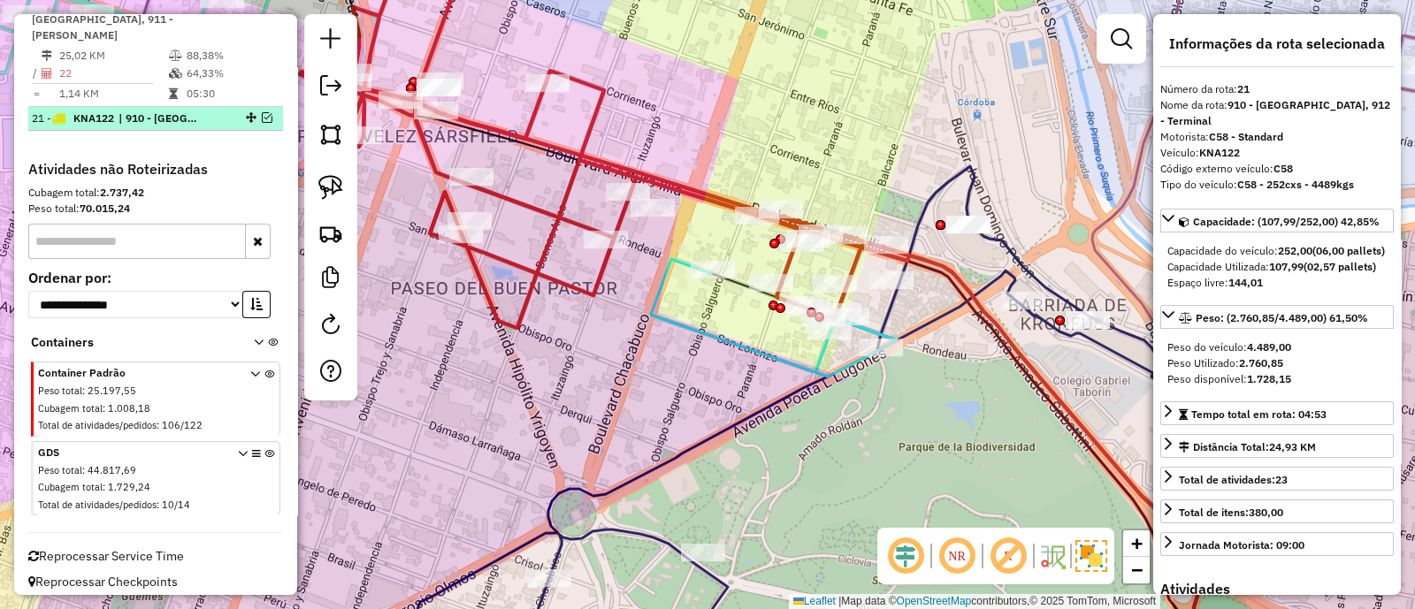
scroll to position [2343, 0]
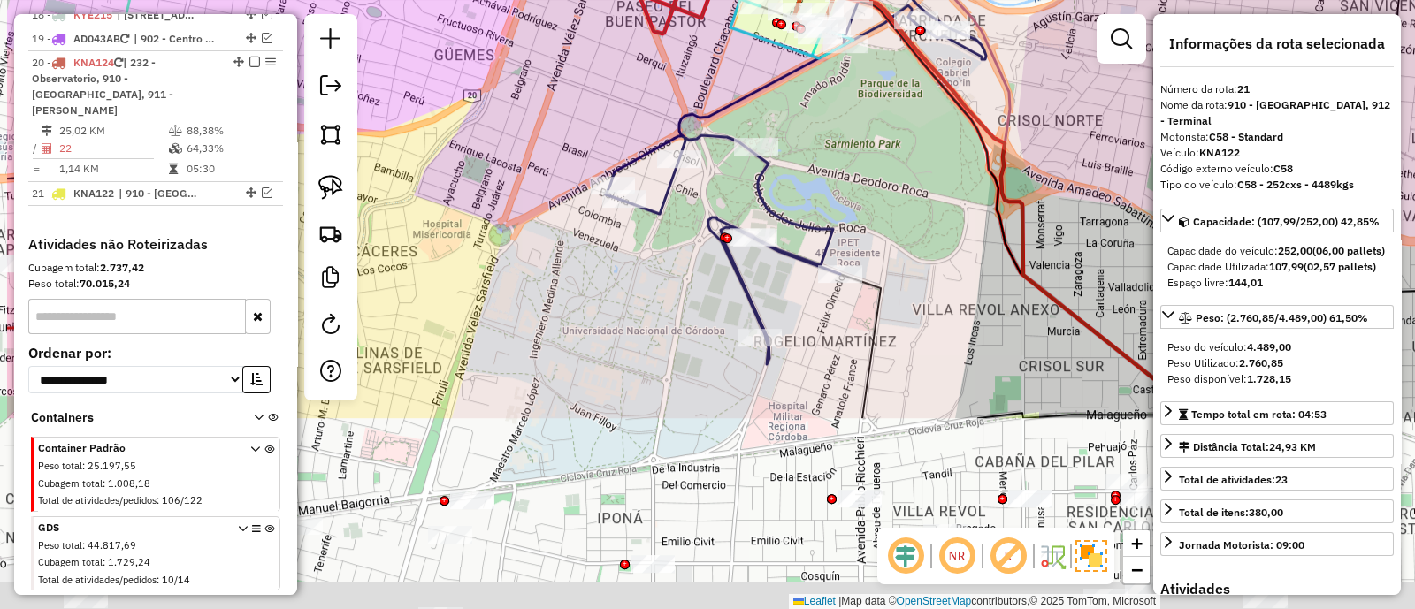
drag, startPoint x: 491, startPoint y: 337, endPoint x: 571, endPoint y: 48, distance: 300.1
click at [571, 48] on div "Janela de atendimento Grade de atendimento Capacidade Transportadoras Veículos …" at bounding box center [707, 304] width 1415 height 609
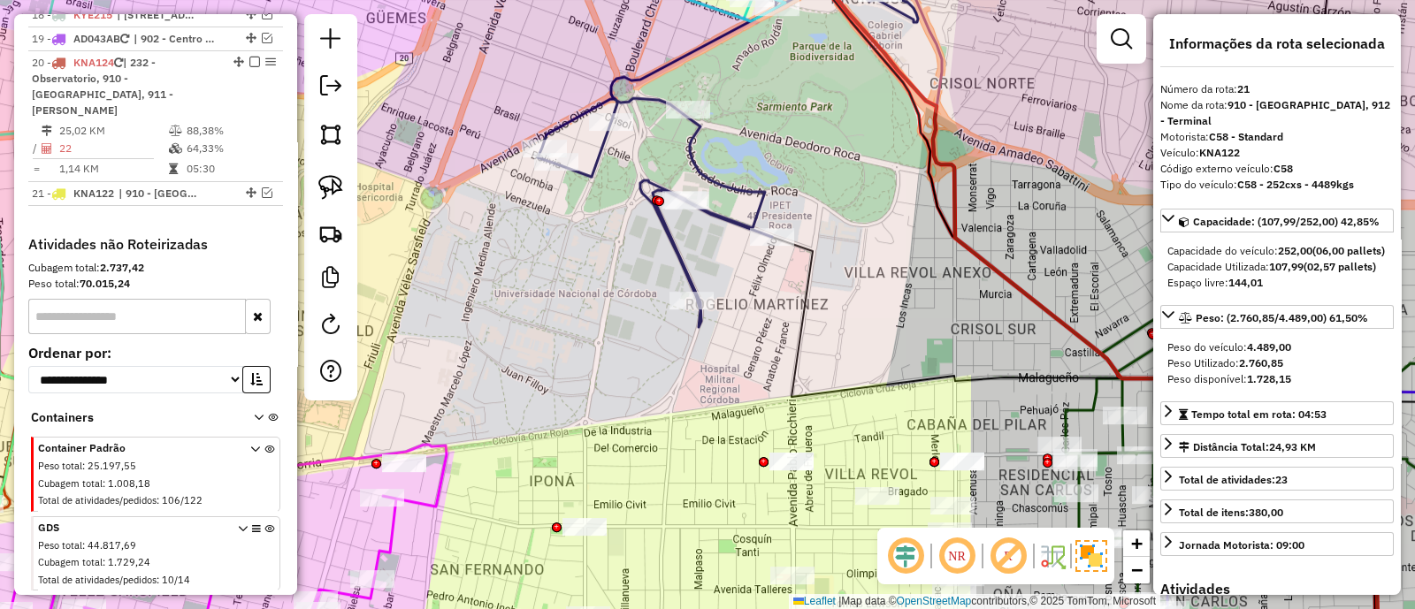
click at [688, 151] on icon at bounding box center [728, 135] width 380 height 383
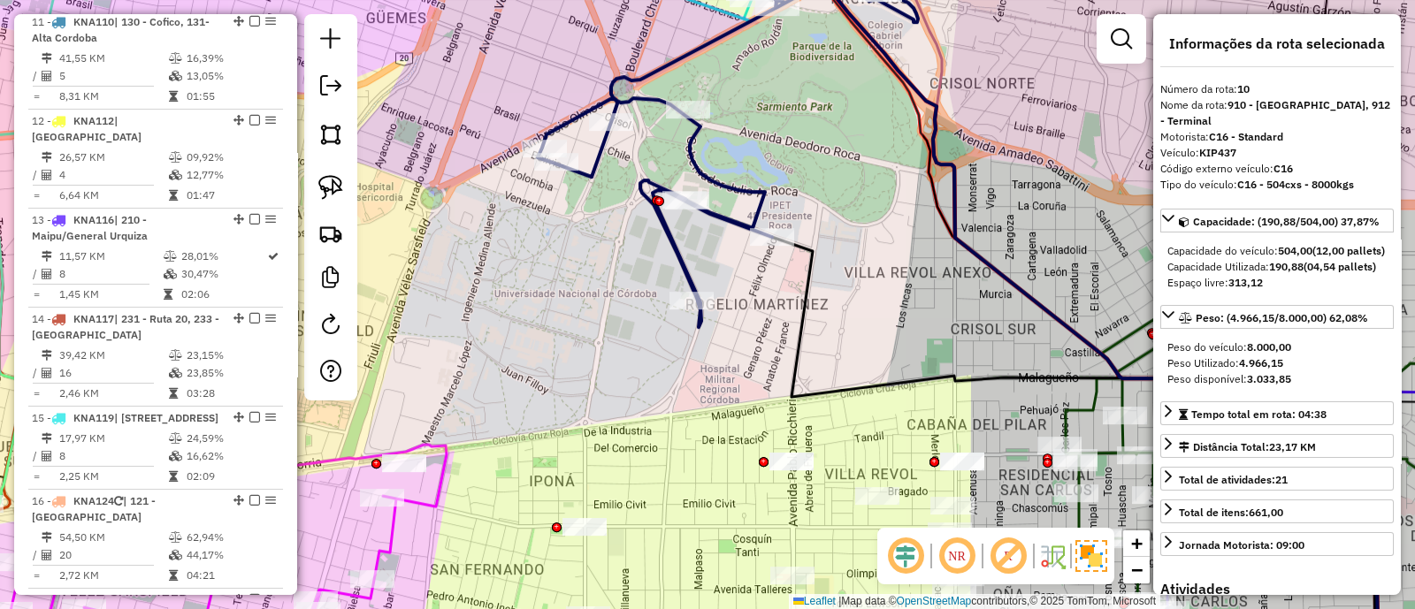
scroll to position [1489, 0]
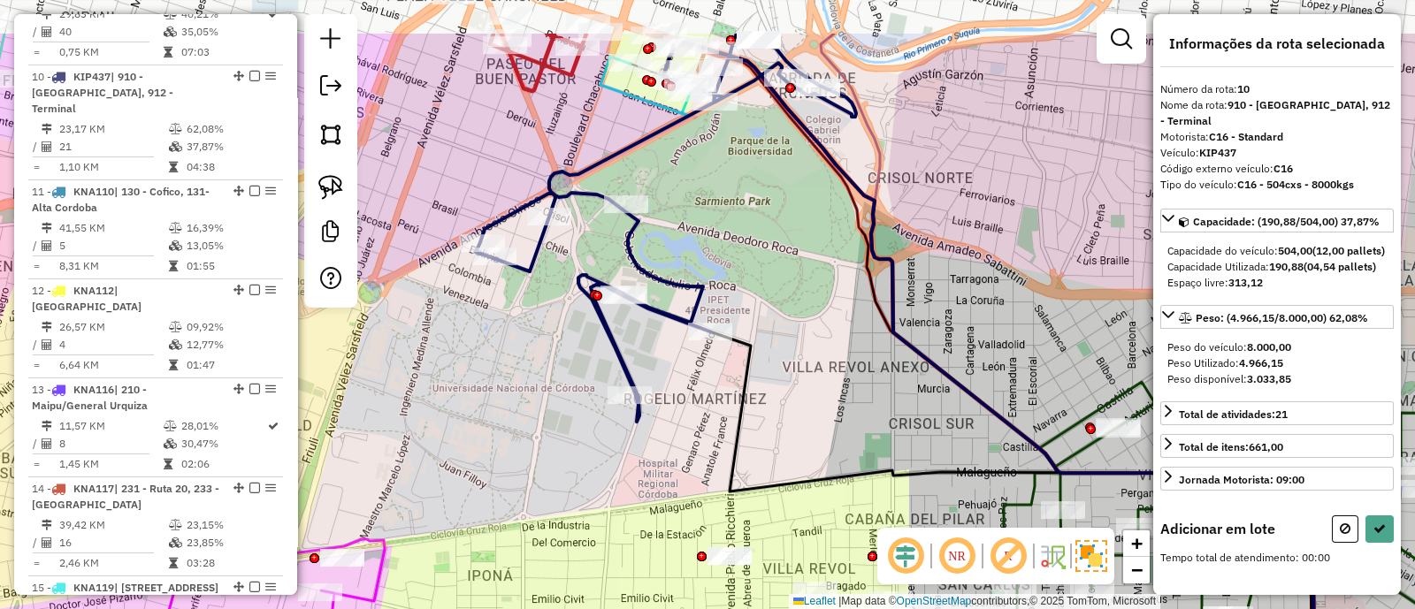
drag, startPoint x: 765, startPoint y: 110, endPoint x: 595, endPoint y: 422, distance: 355.3
click at [595, 422] on div "Janela de atendimento Grade de atendimento Capacidade Transportadoras Veículos …" at bounding box center [707, 304] width 1415 height 609
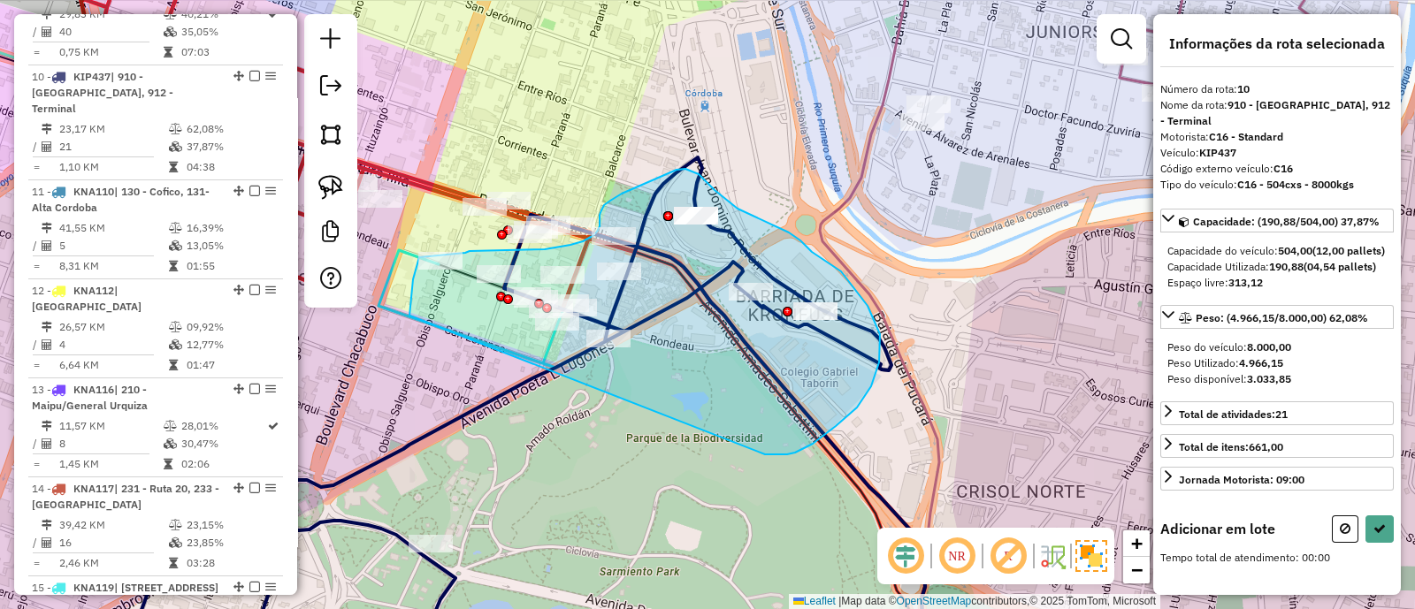
drag, startPoint x: 836, startPoint y: 426, endPoint x: 409, endPoint y: 316, distance: 440.3
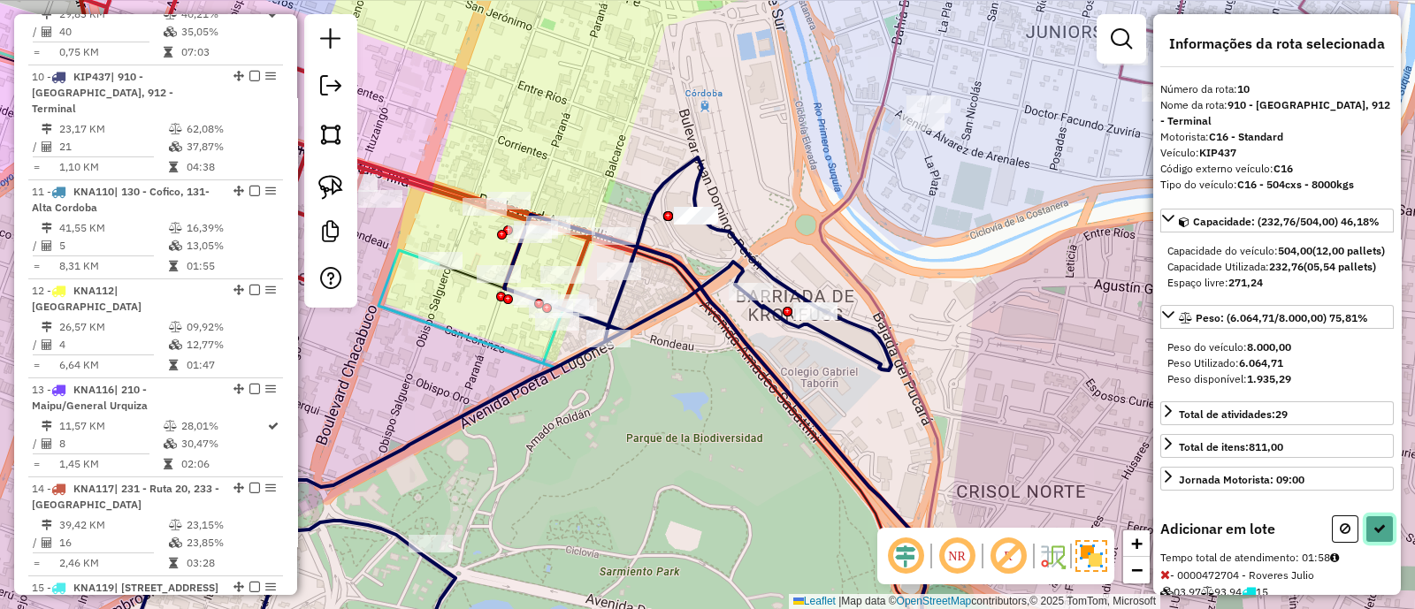
click at [1365, 543] on button at bounding box center [1379, 528] width 28 height 27
select select "**********"
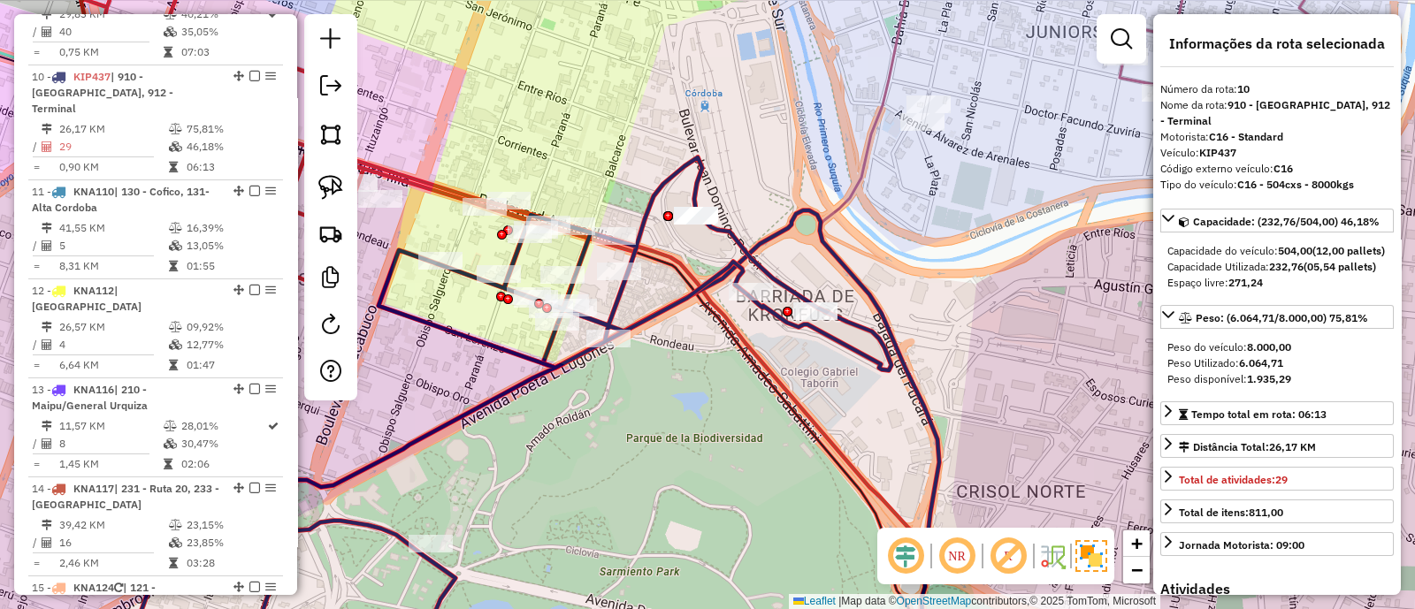
click at [614, 303] on icon at bounding box center [511, 413] width 760 height 513
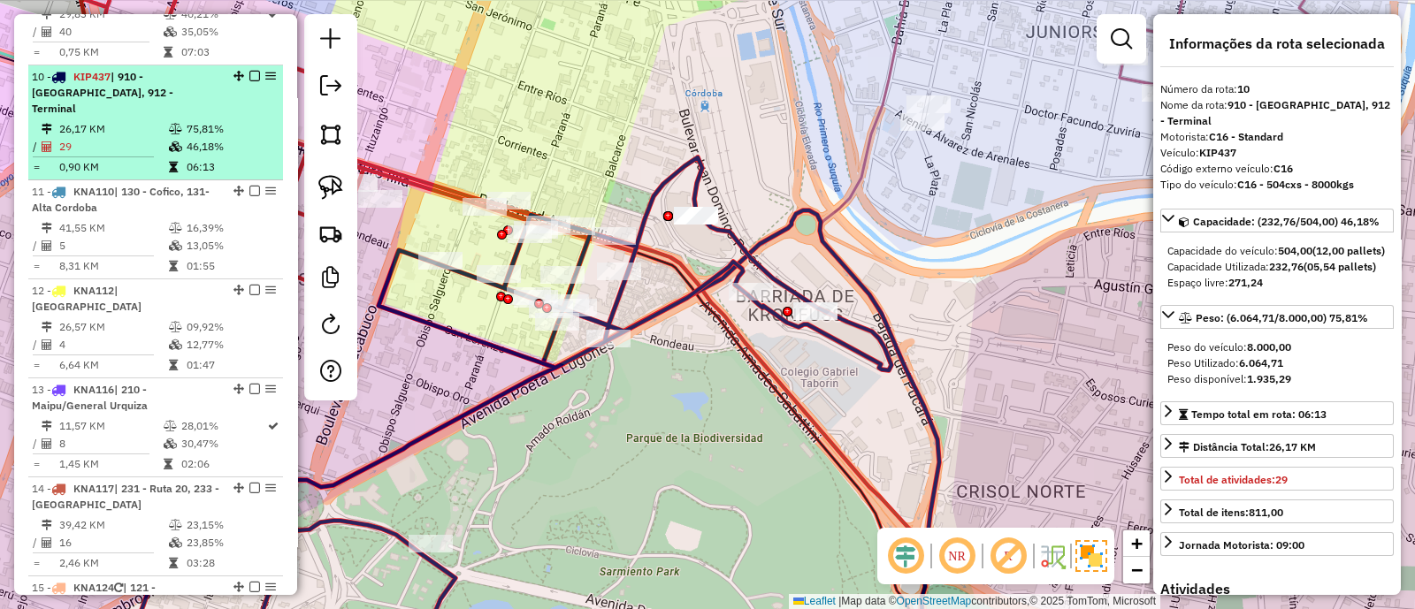
click at [250, 71] on em at bounding box center [254, 76] width 11 height 11
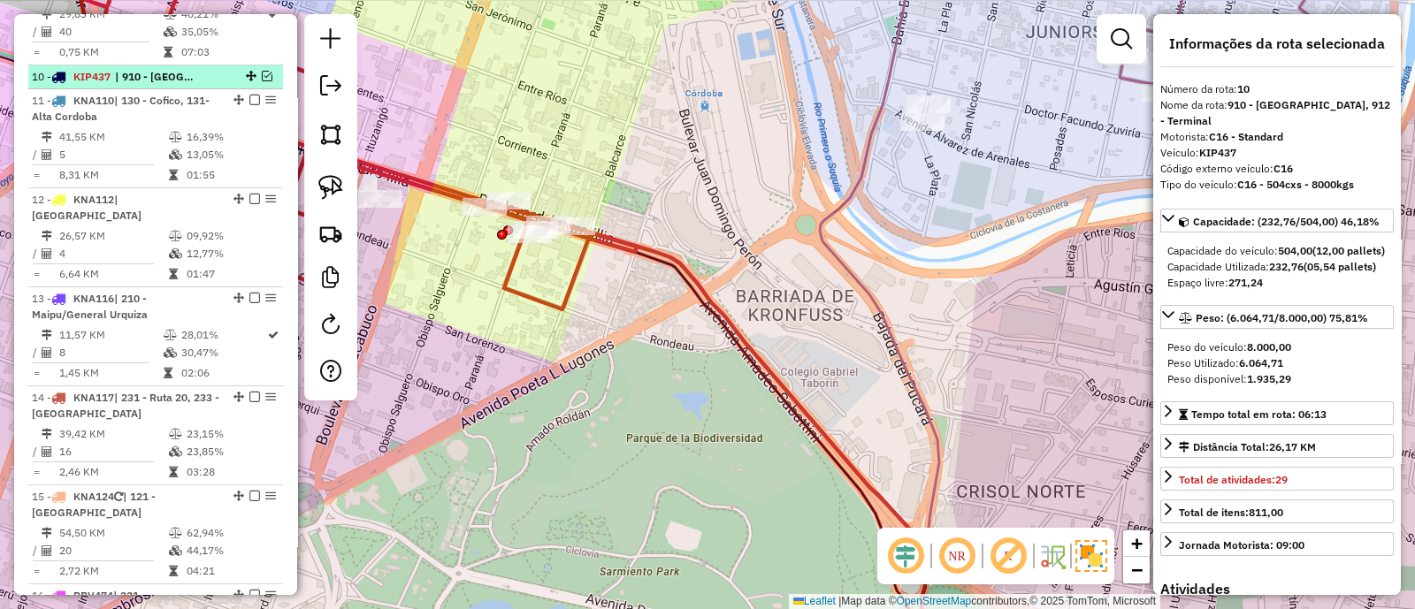
scroll to position [1414, 0]
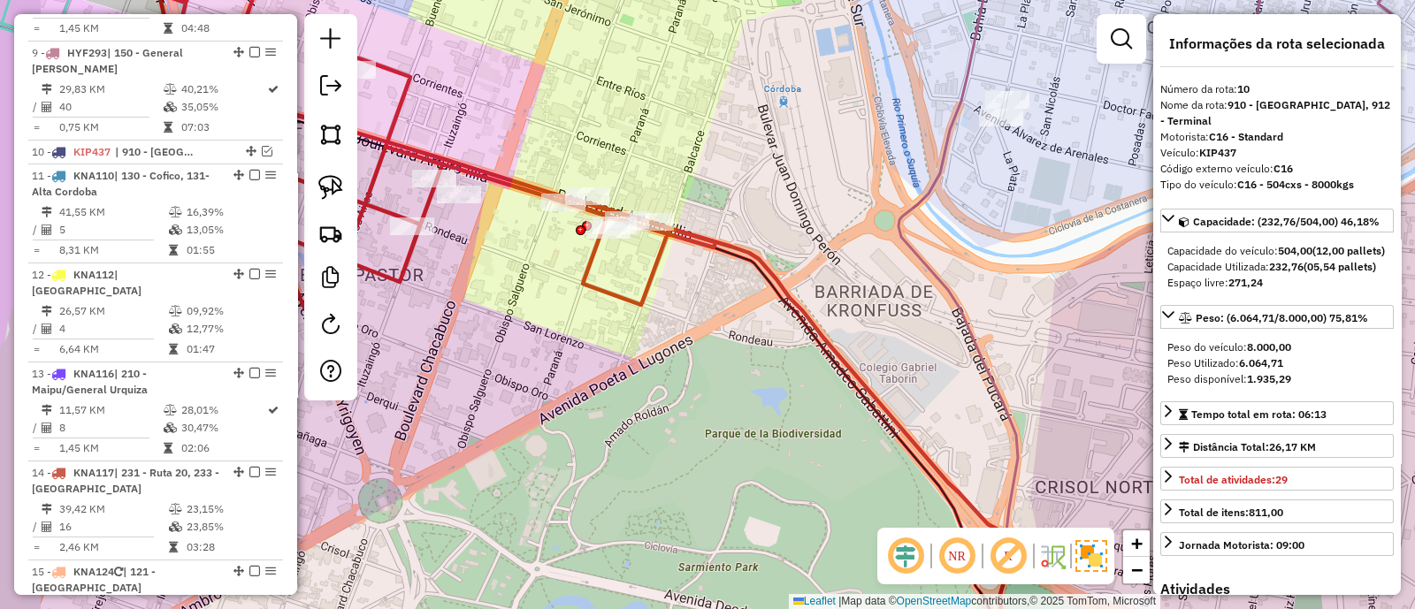
drag, startPoint x: 551, startPoint y: 422, endPoint x: 709, endPoint y: 413, distance: 158.5
click at [709, 413] on div "Janela de atendimento Grade de atendimento Capacidade Transportadoras Veículos …" at bounding box center [707, 304] width 1415 height 609
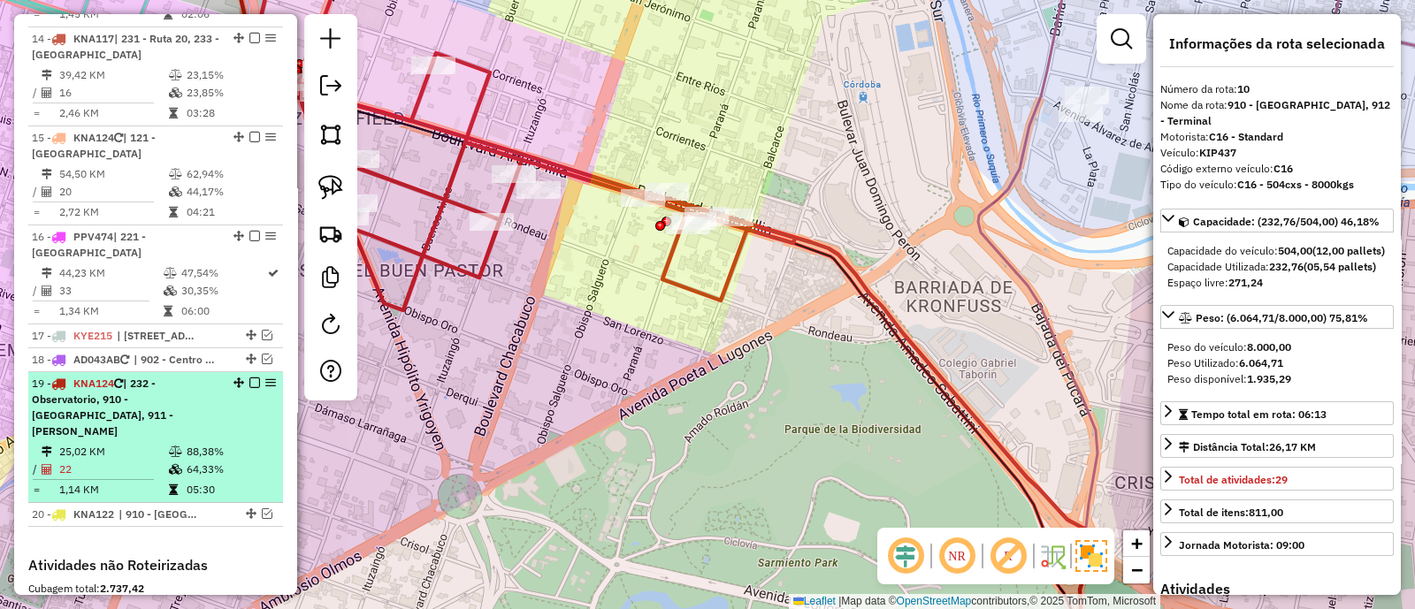
scroll to position [1857, 0]
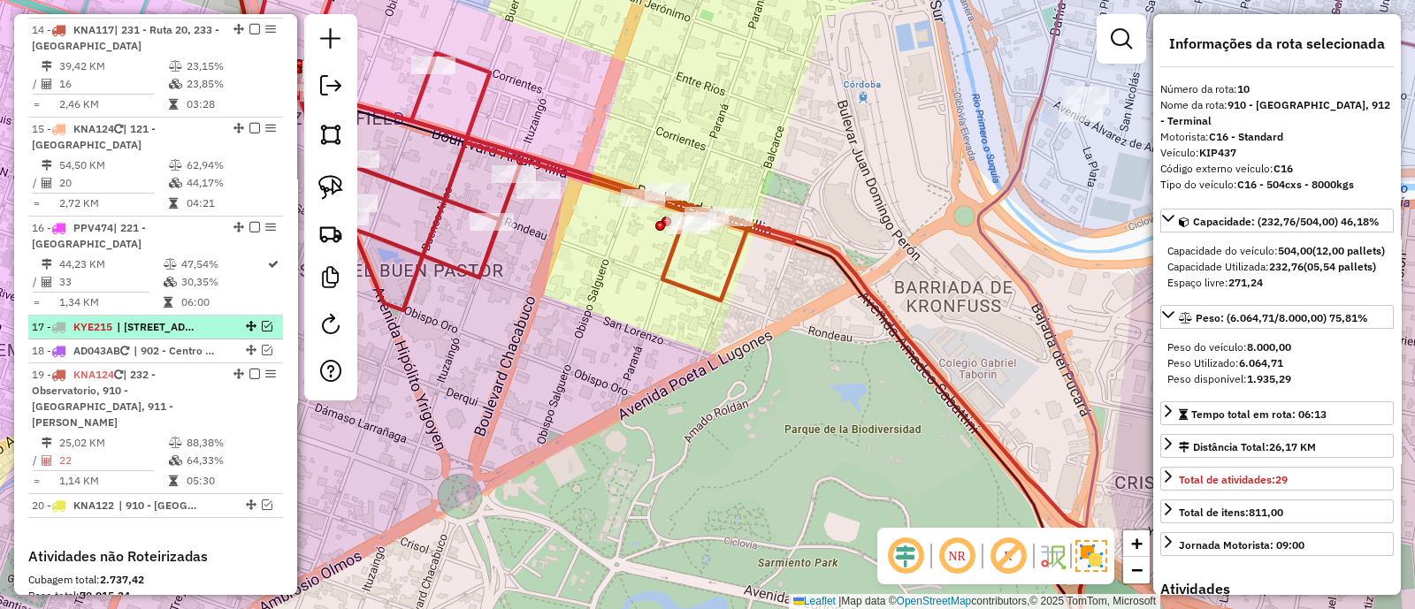
click at [262, 321] on em at bounding box center [267, 326] width 11 height 11
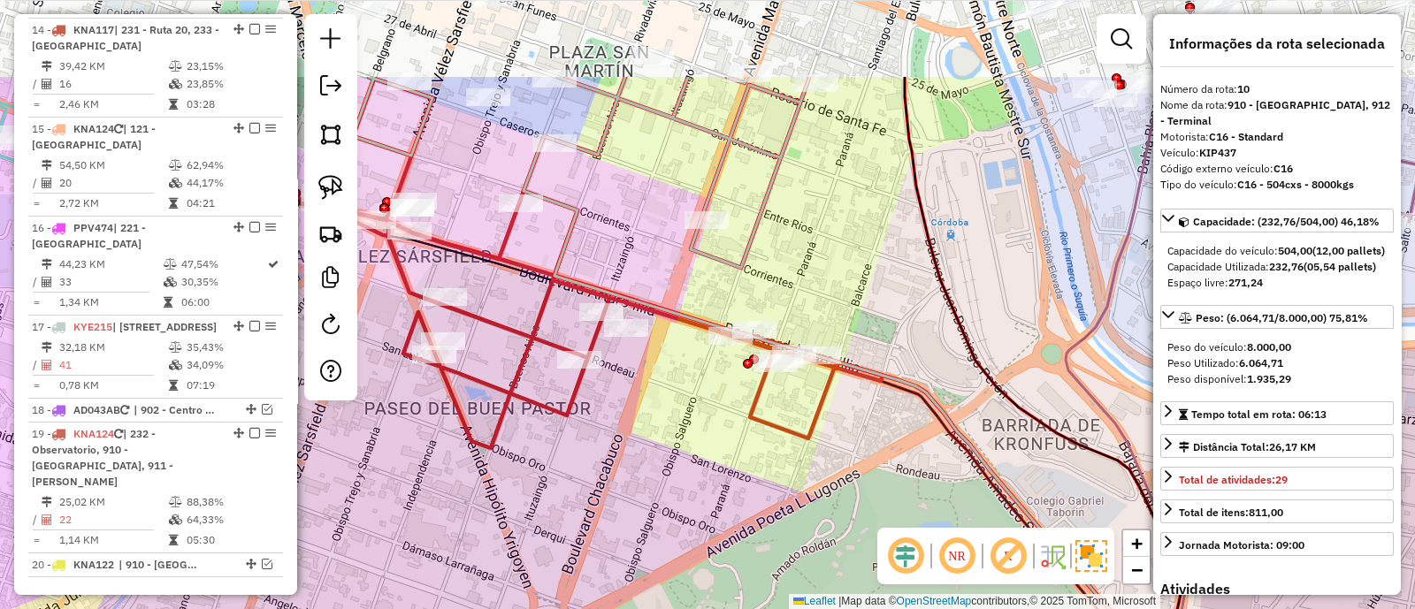
drag, startPoint x: 642, startPoint y: 228, endPoint x: 694, endPoint y: 385, distance: 165.0
click at [694, 385] on div "Janela de atendimento Grade de atendimento Capacidade Transportadoras Veículos …" at bounding box center [707, 304] width 1415 height 609
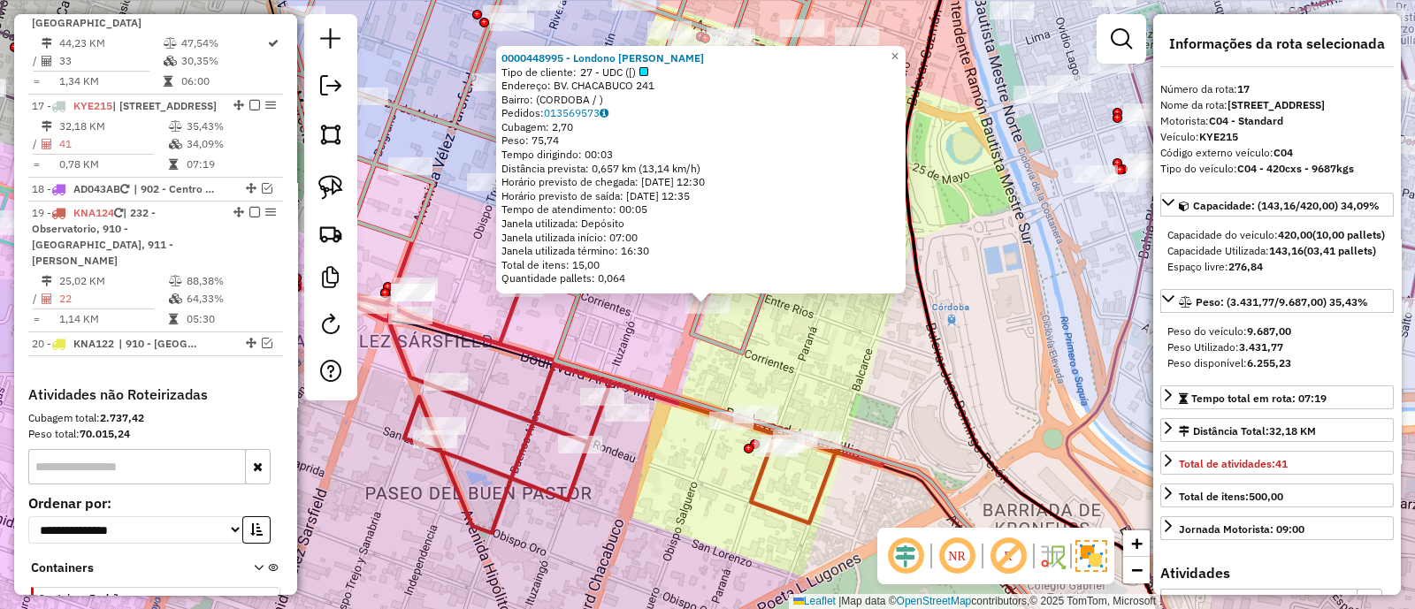
scroll to position [2090, 0]
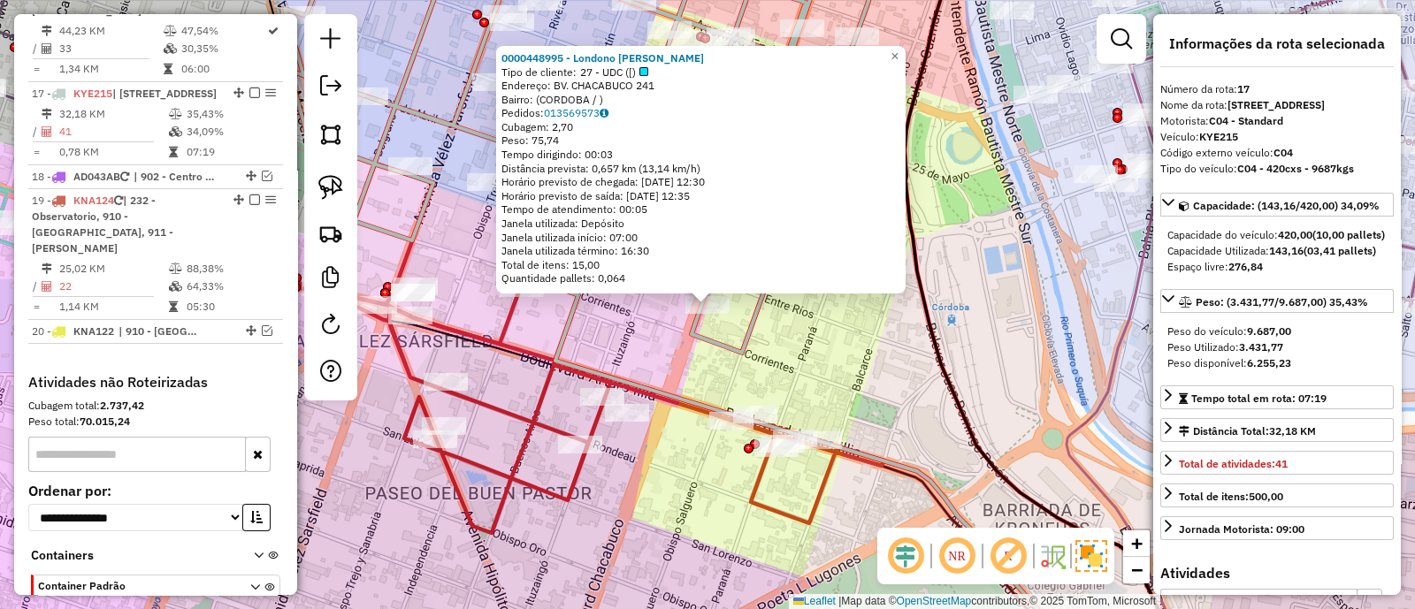
click at [800, 363] on div "0000448995 - Londono Amaya Jorge Enrique Tipo de cliente: 27 - UDC ([) Endereço…" at bounding box center [707, 304] width 1415 height 609
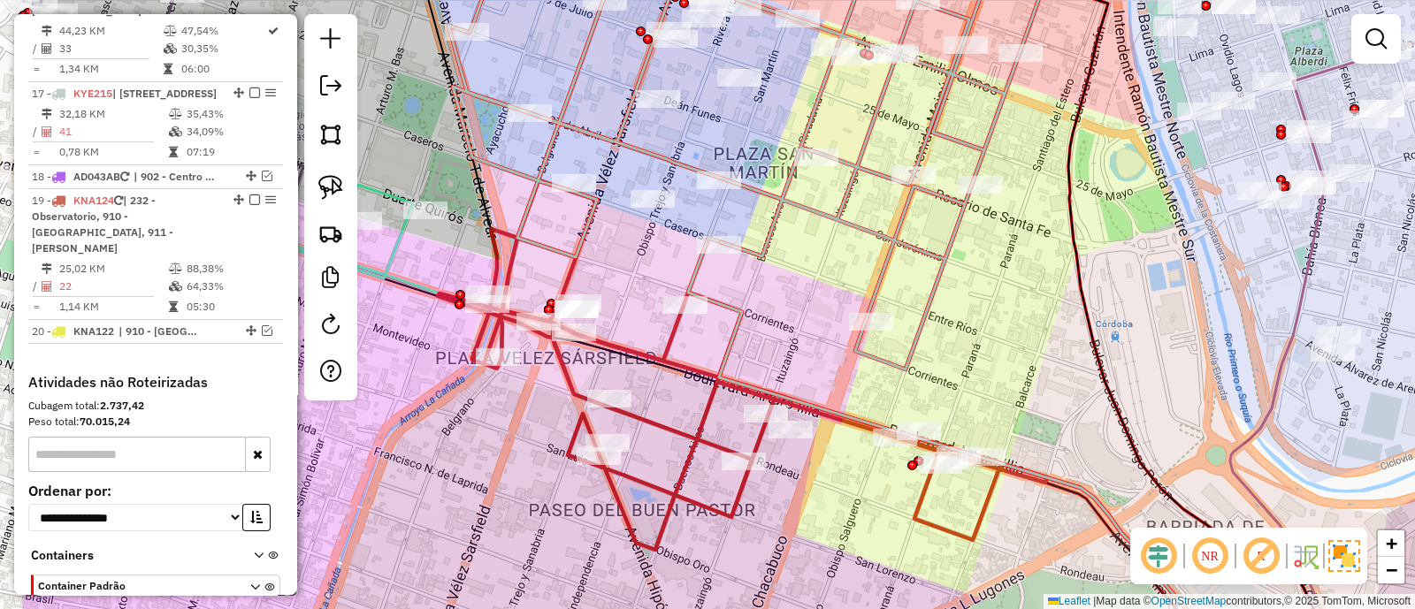
drag, startPoint x: 800, startPoint y: 363, endPoint x: 964, endPoint y: 380, distance: 164.4
click at [964, 380] on div "Janela de atendimento Grade de atendimento Capacidade Transportadoras Veículos …" at bounding box center [707, 304] width 1415 height 609
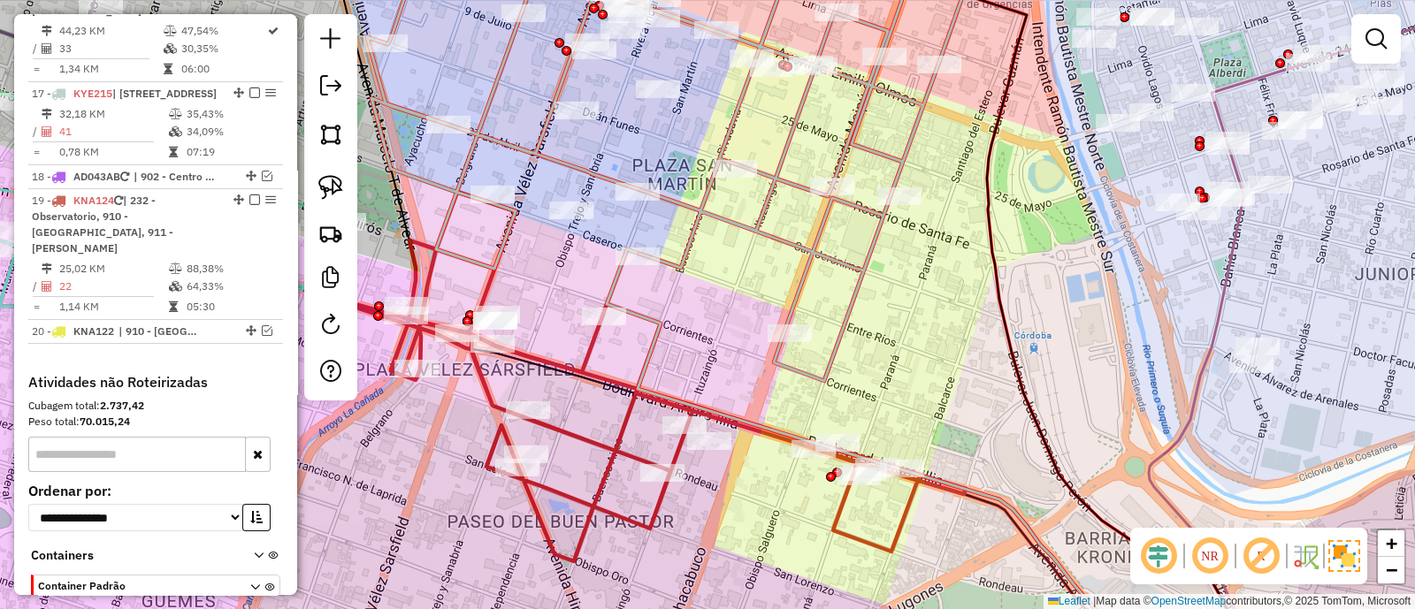
drag, startPoint x: 852, startPoint y: 398, endPoint x: 934, endPoint y: 378, distance: 83.8
click at [934, 378] on div "Janela de atendimento Grade de atendimento Capacidade Transportadoras Veículos …" at bounding box center [707, 304] width 1415 height 609
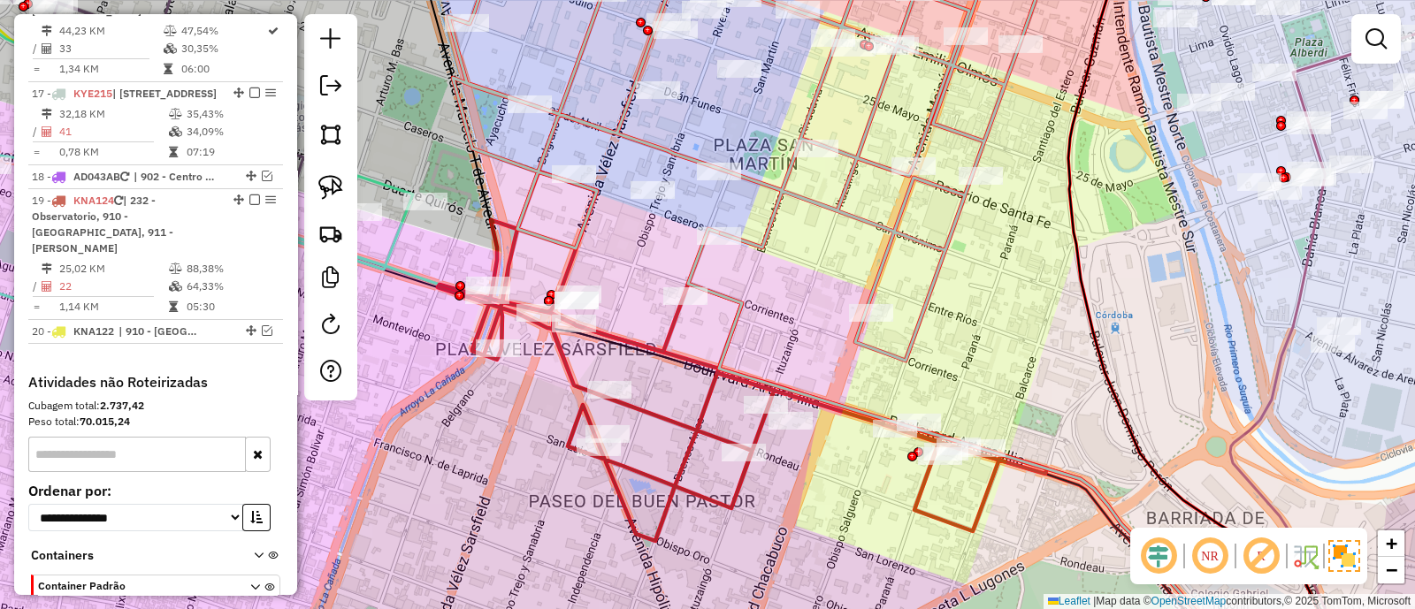
click at [780, 322] on div "Janela de atendimento Grade de atendimento Capacidade Transportadoras Veículos …" at bounding box center [707, 304] width 1415 height 609
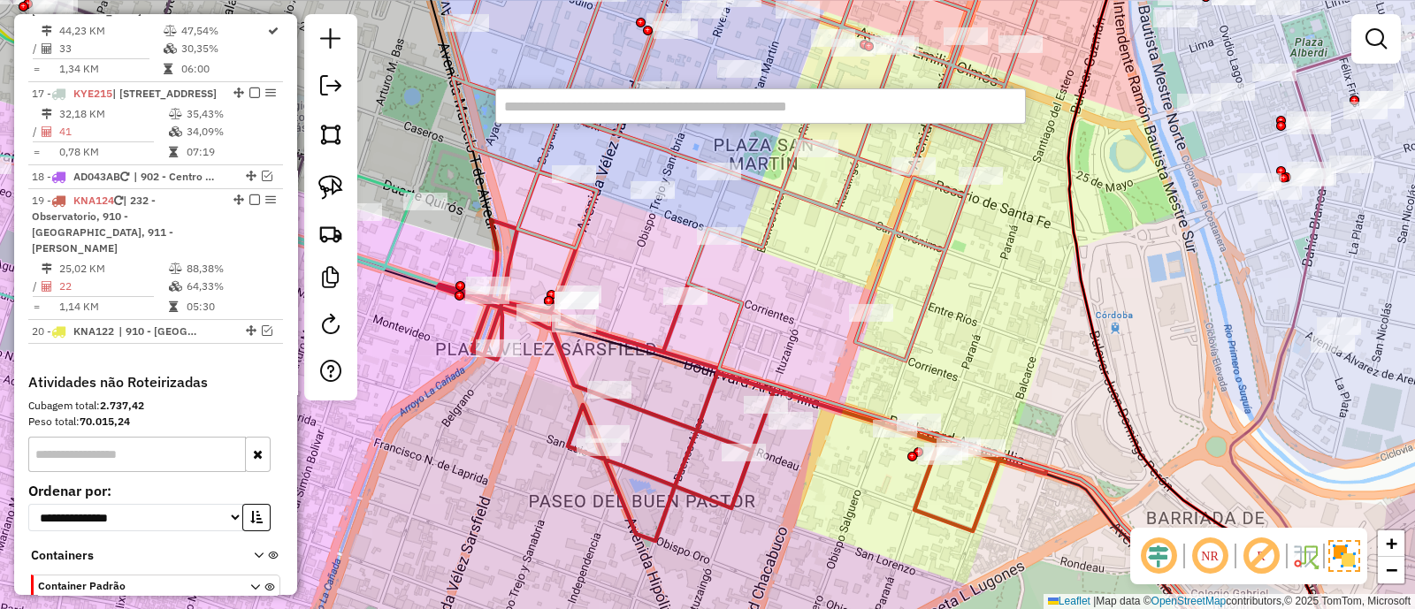
paste input "******"
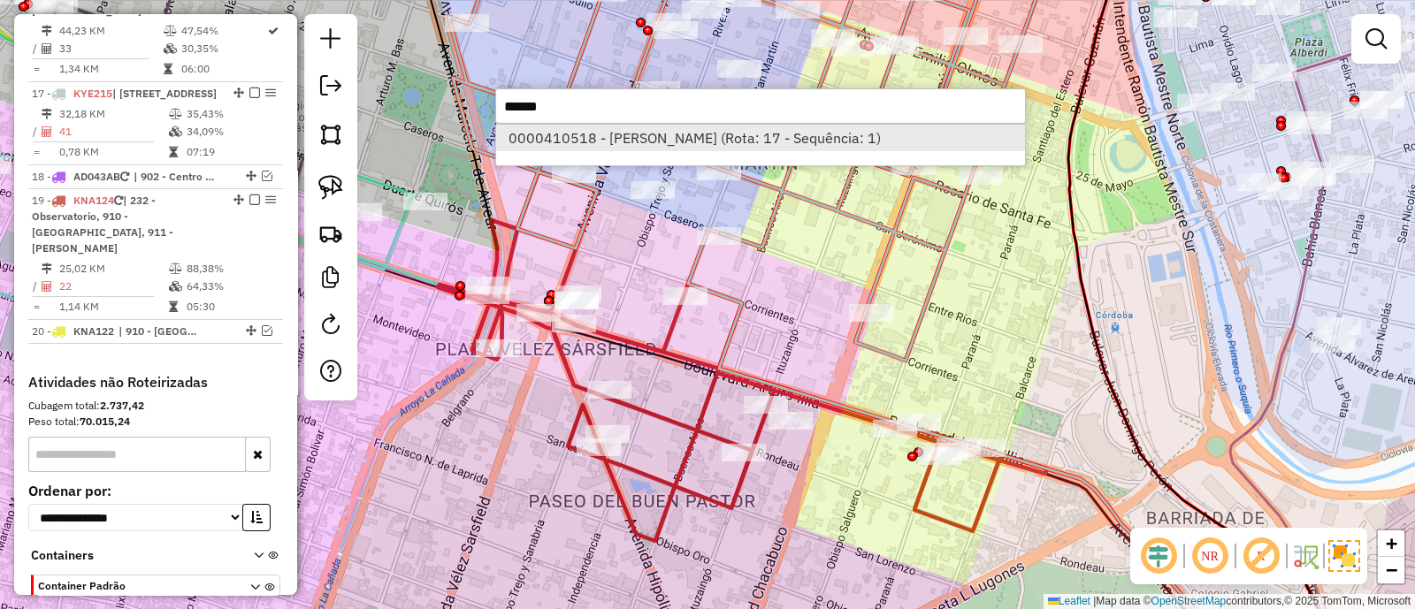
type input "******"
click at [763, 134] on li "0000410518 - DIAZ MARIA DEL CARMEN (Rota: 17 - Sequência: 1)" at bounding box center [760, 138] width 529 height 27
select select "**********"
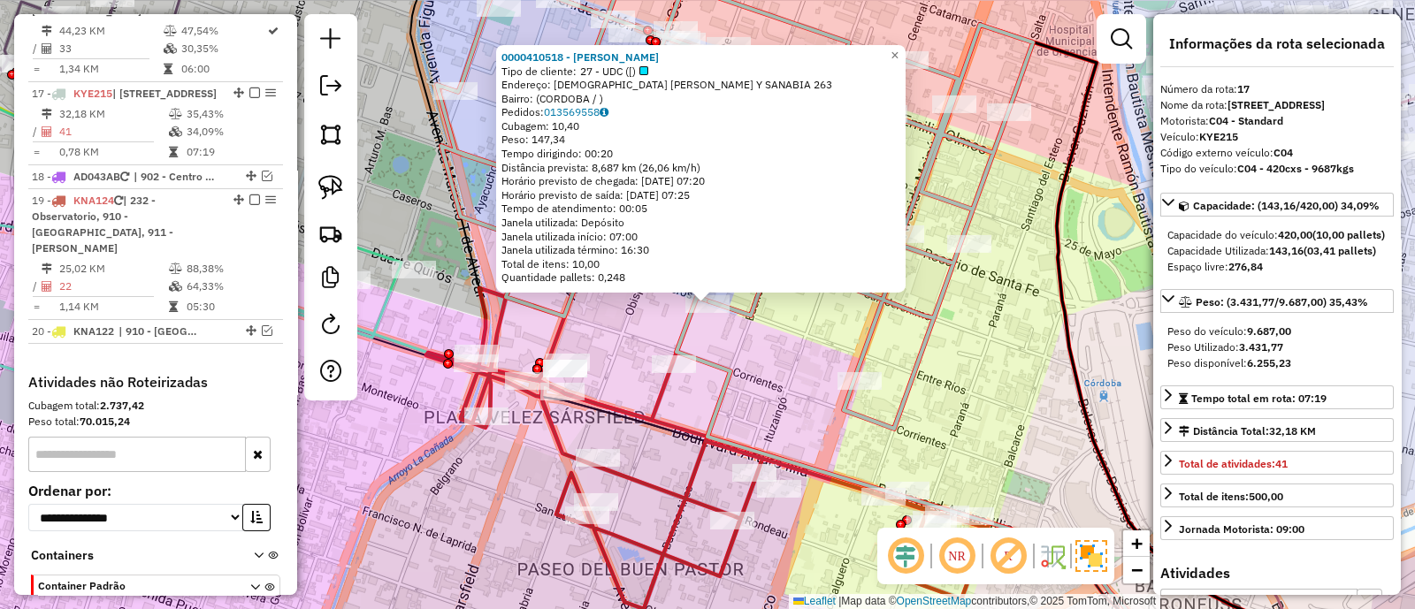
click at [748, 350] on div "0000410518 - DIAZ MARIA DEL CARMEN Tipo de cliente: 27 - UDC ([) Endereço: OBIS…" at bounding box center [707, 304] width 1415 height 609
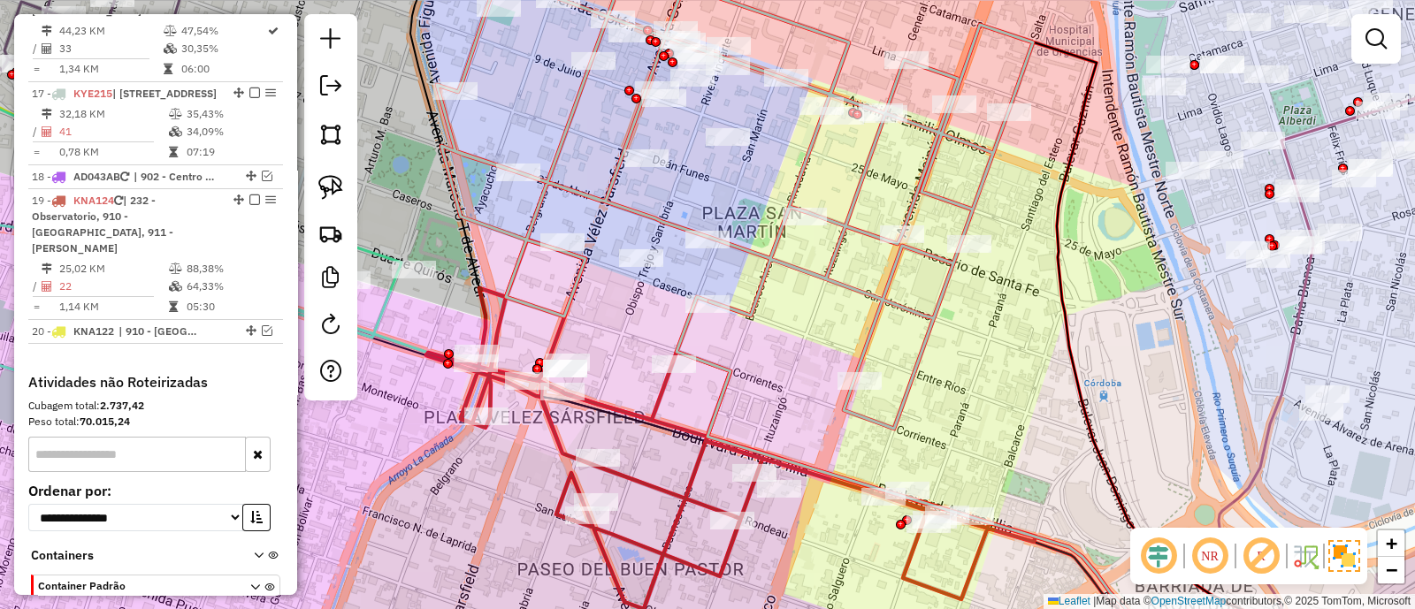
click at [754, 350] on div "Janela de atendimento Grade de atendimento Capacidade Transportadoras Veículos …" at bounding box center [707, 304] width 1415 height 609
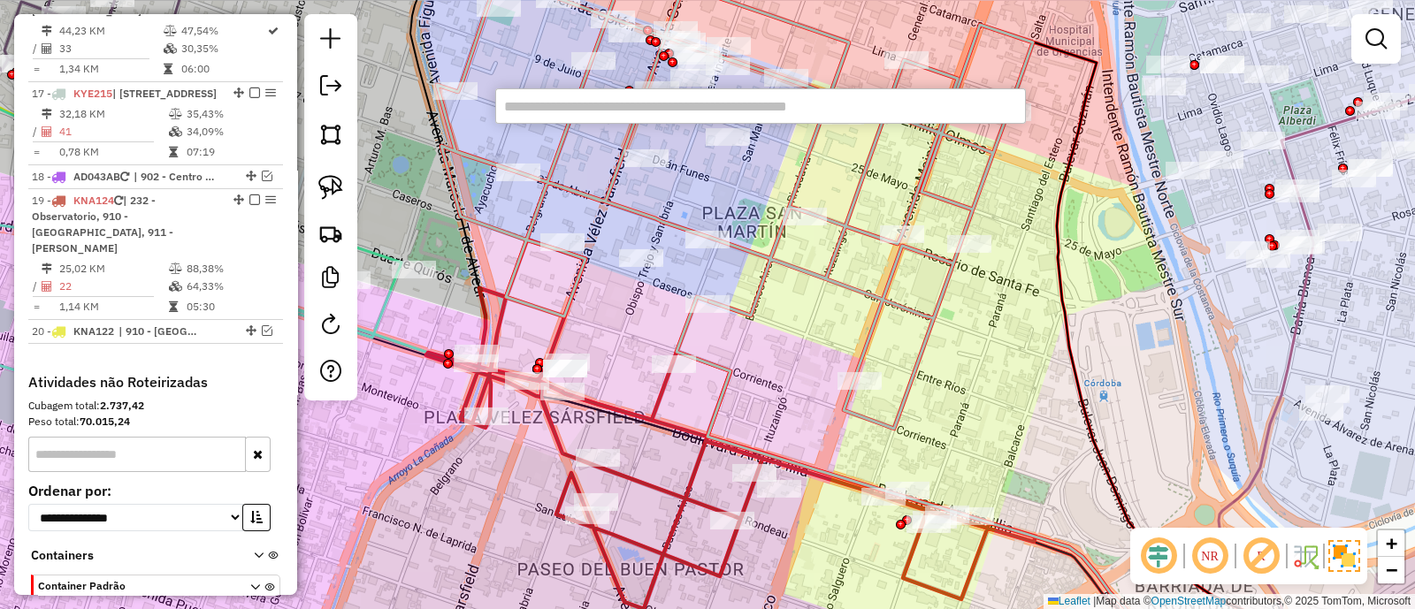
paste input "******"
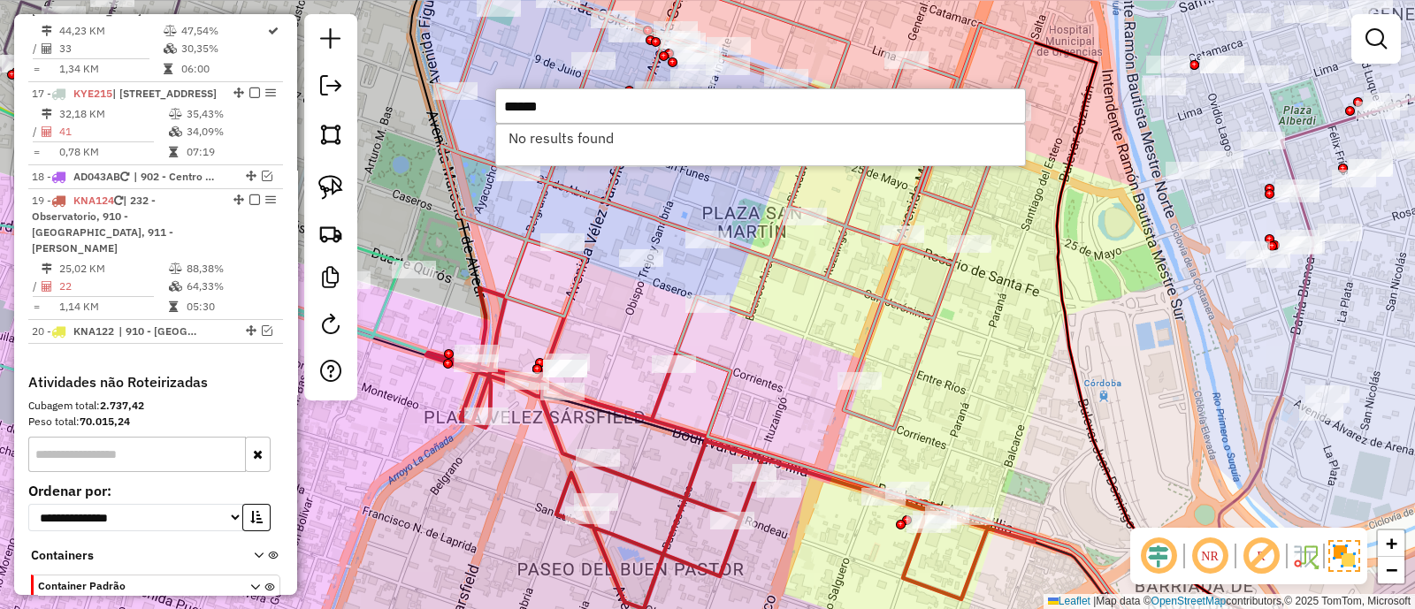
type input "******"
drag, startPoint x: 569, startPoint y: 112, endPoint x: 491, endPoint y: 115, distance: 77.9
click at [491, 115] on hb-router-mapa "Informações da Sessão 1288201 - 04/10/2025 Criação: 03/10/2025 17:54 Depósito: …" at bounding box center [707, 304] width 1415 height 609
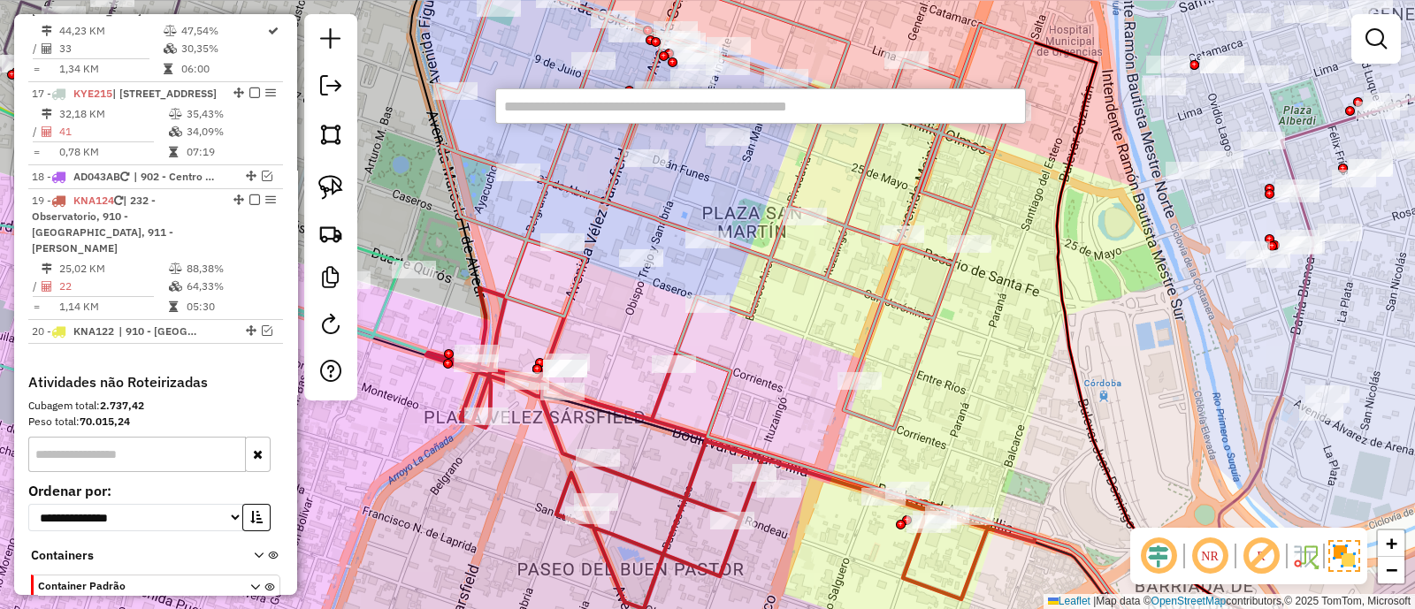
paste input "******"
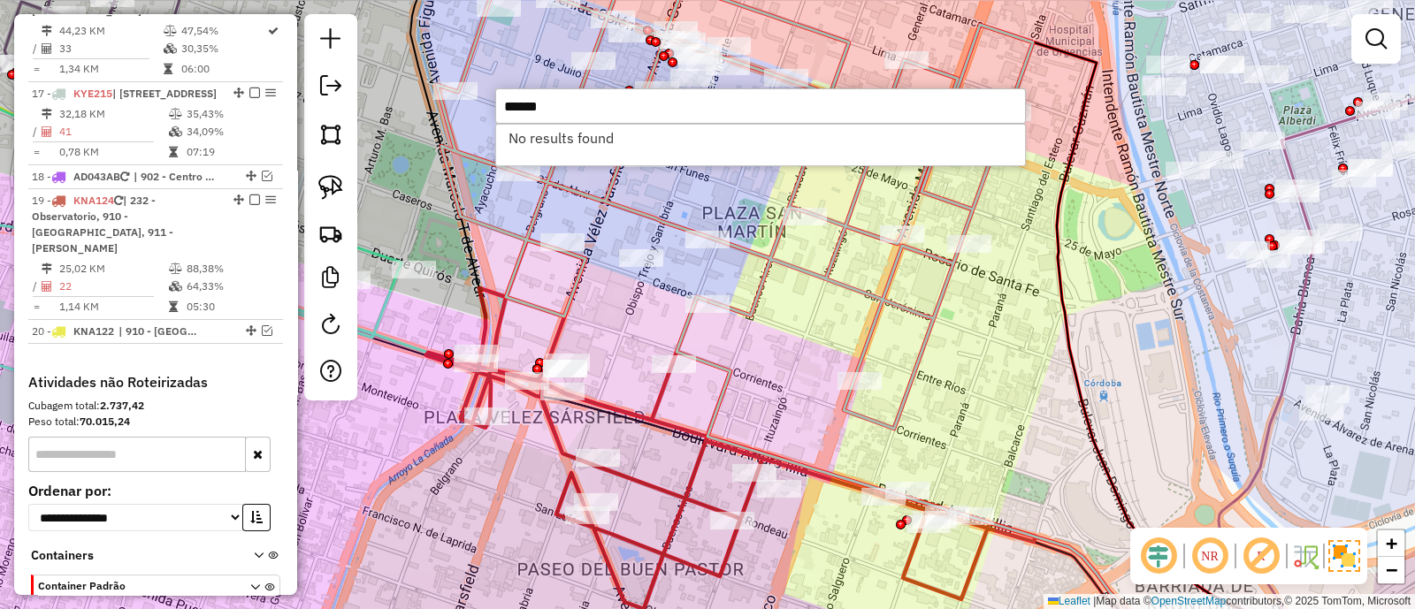
type input "******"
click at [753, 385] on div "Janela de atendimento Grade de atendimento Capacidade Transportadoras Veículos …" at bounding box center [707, 304] width 1415 height 609
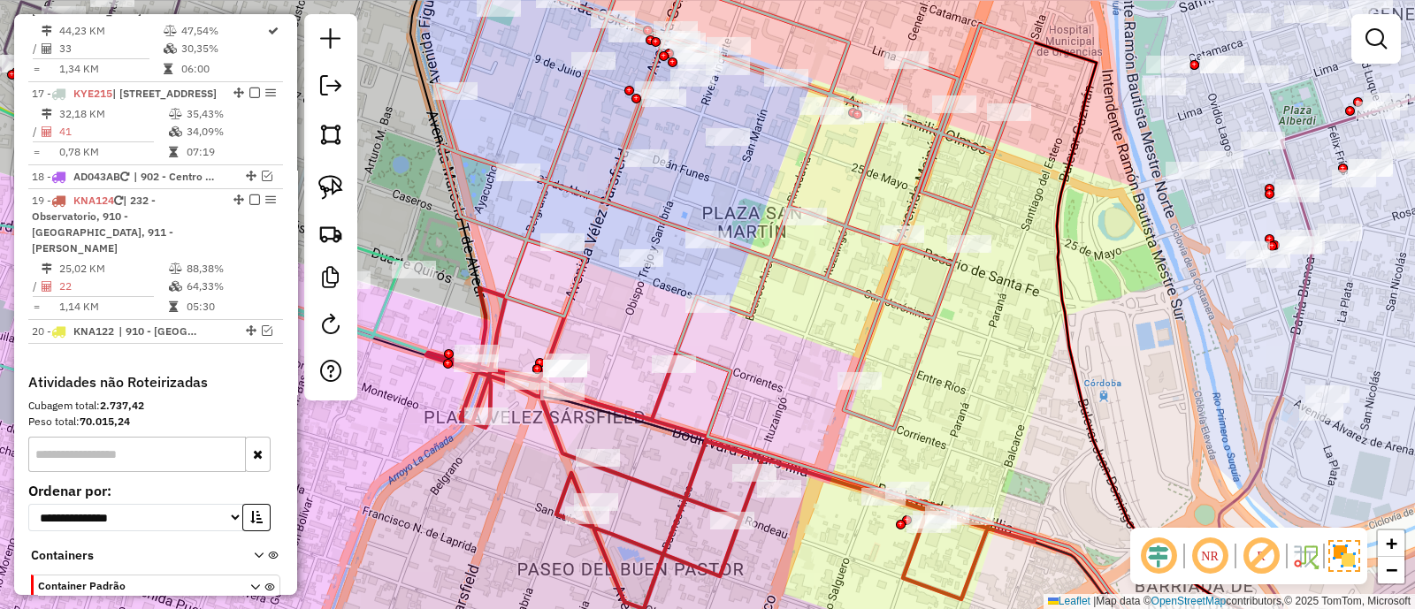
click at [660, 398] on icon at bounding box center [730, 425] width 609 height 370
select select "**********"
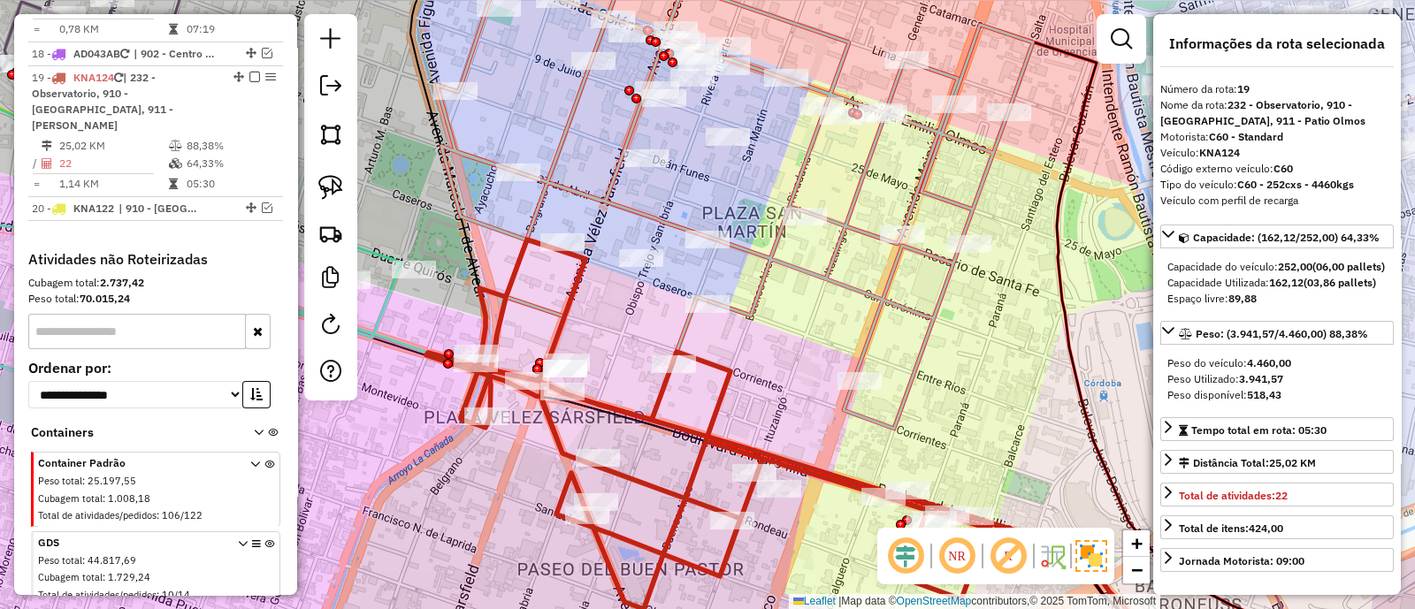
scroll to position [2213, 0]
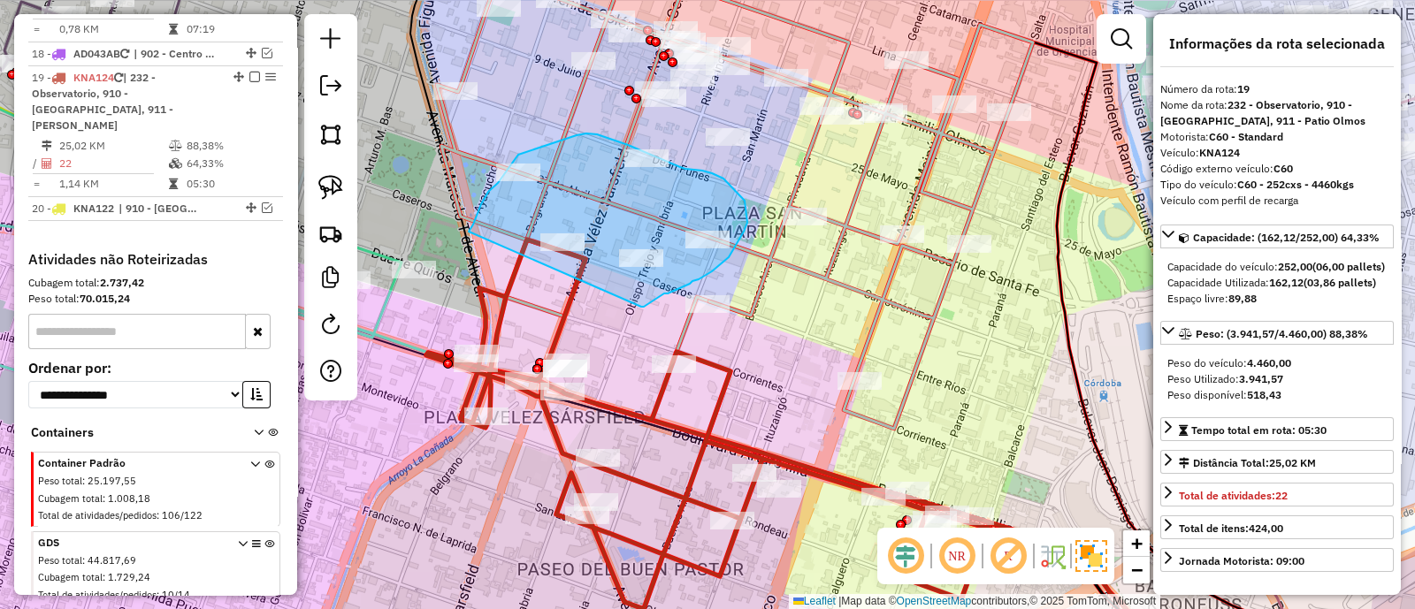
drag, startPoint x: 641, startPoint y: 307, endPoint x: 469, endPoint y: 232, distance: 188.1
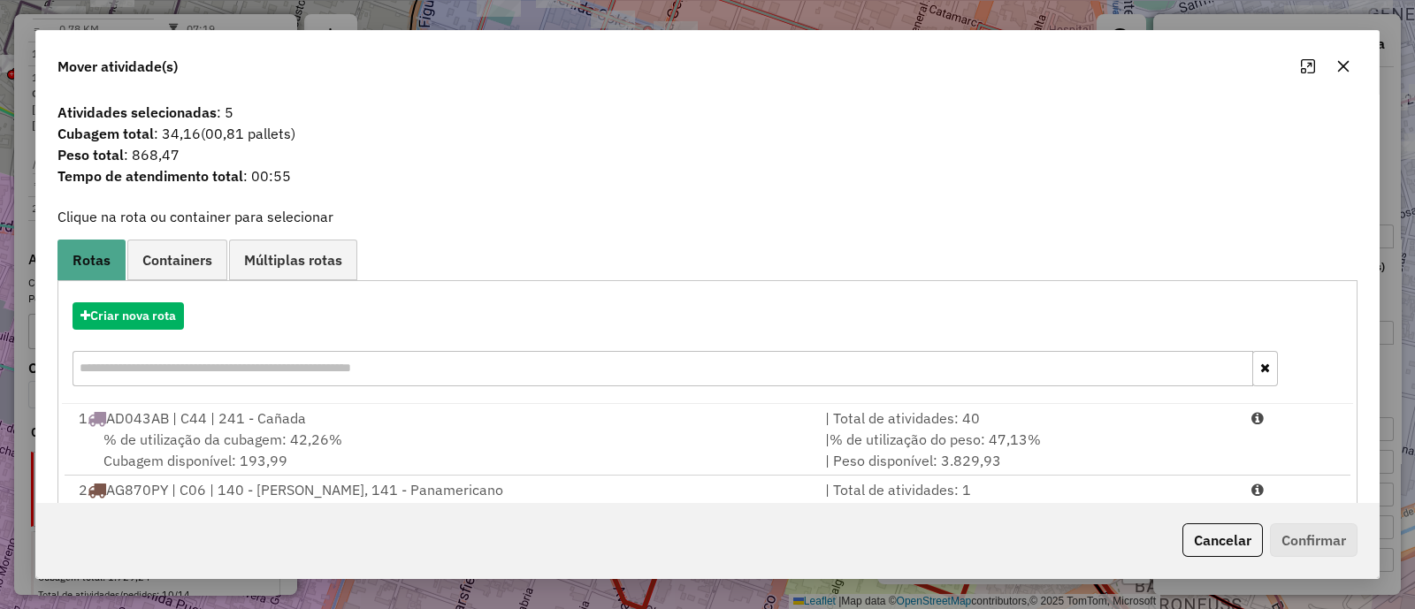
click at [1341, 77] on button "button" at bounding box center [1343, 66] width 28 height 28
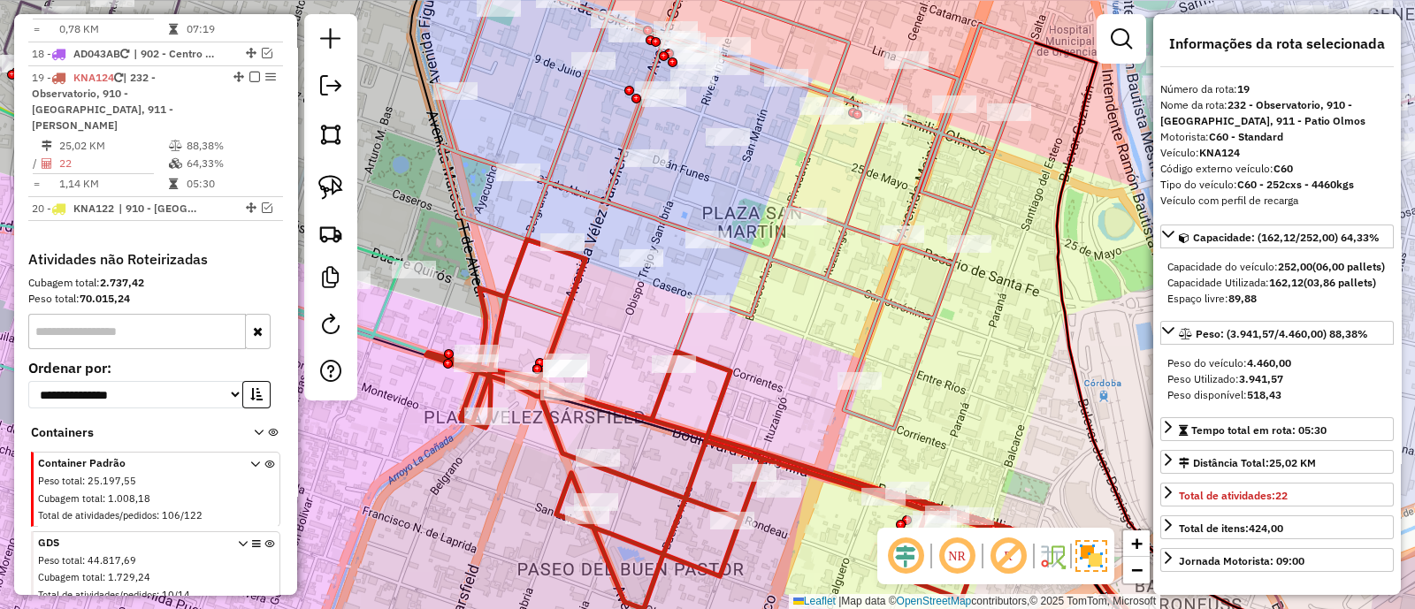
click at [654, 393] on icon at bounding box center [730, 425] width 609 height 370
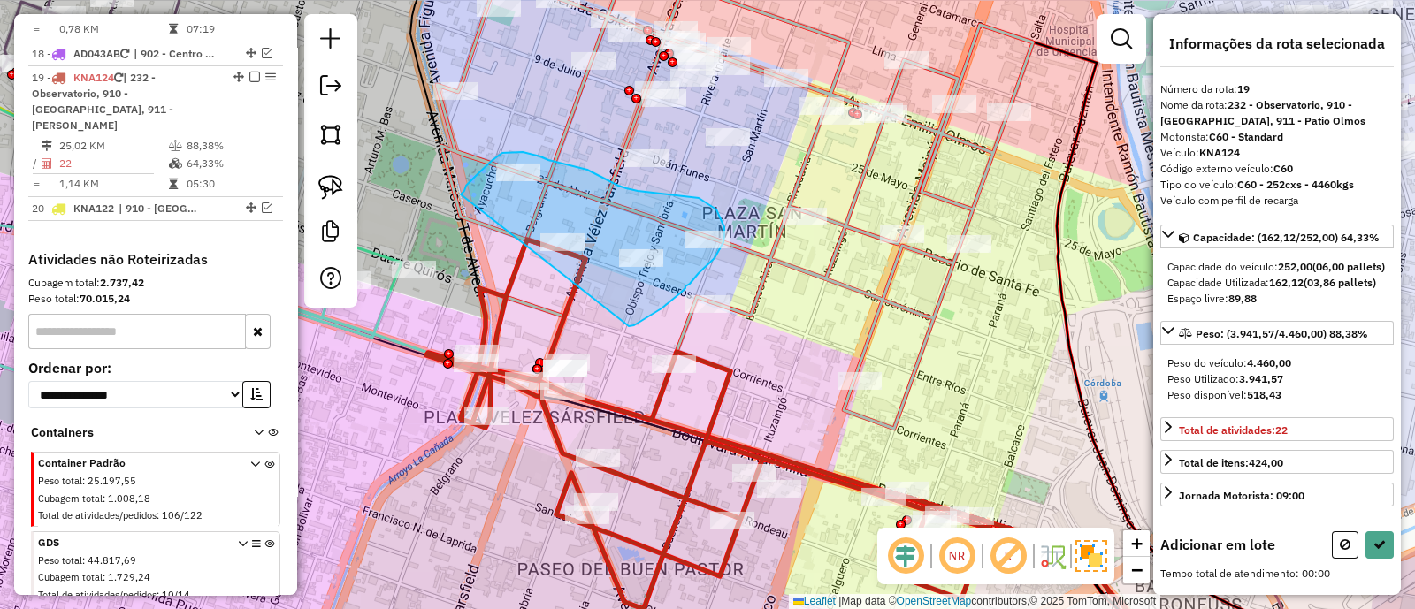
drag, startPoint x: 629, startPoint y: 326, endPoint x: 461, endPoint y: 195, distance: 213.5
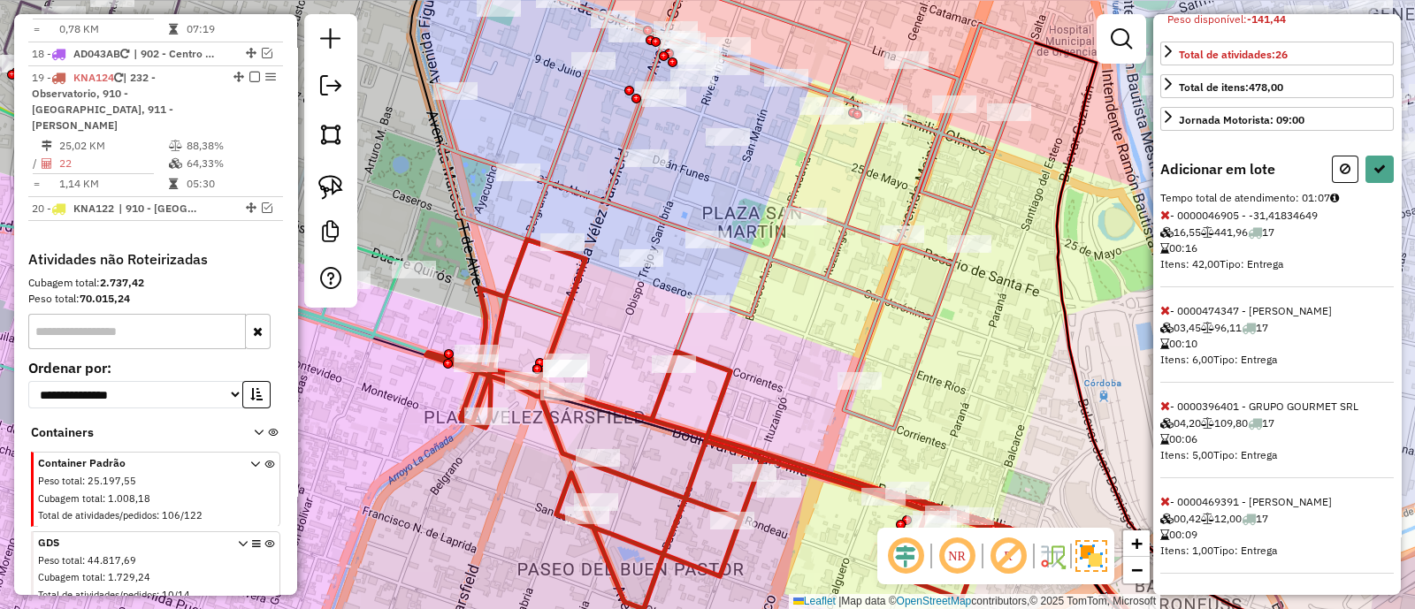
scroll to position [402, 0]
click at [1167, 406] on icon at bounding box center [1165, 406] width 10 height 12
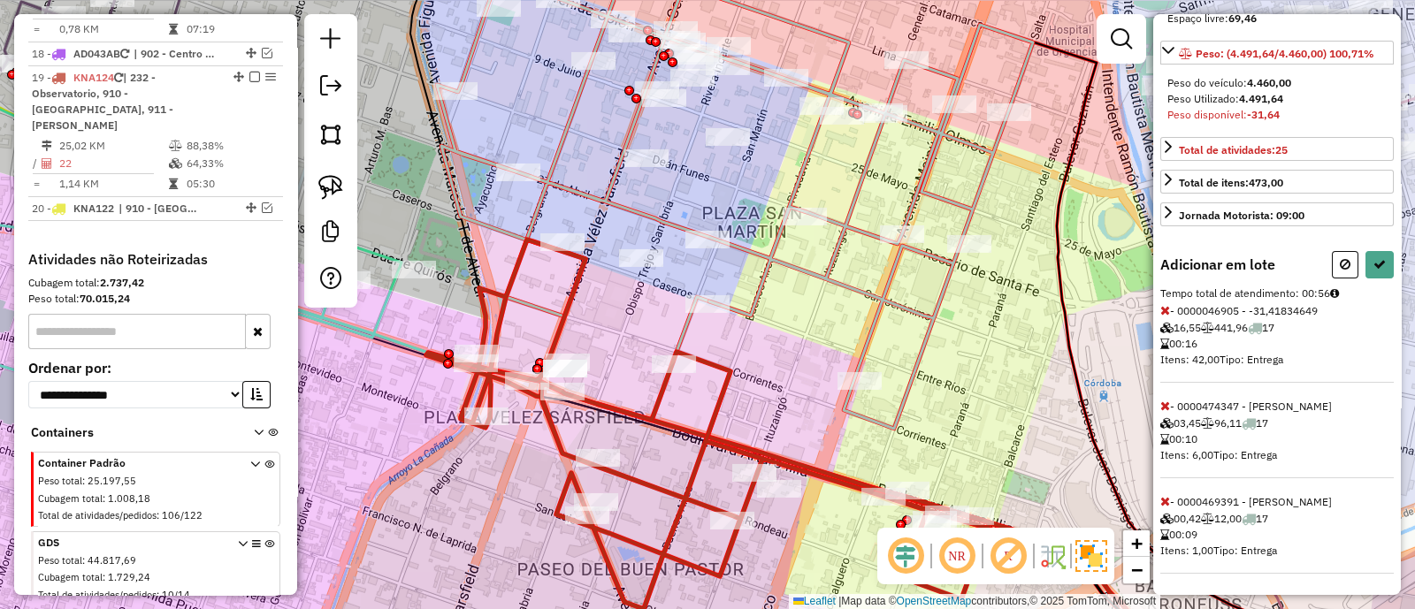
click at [1167, 406] on icon at bounding box center [1165, 406] width 10 height 12
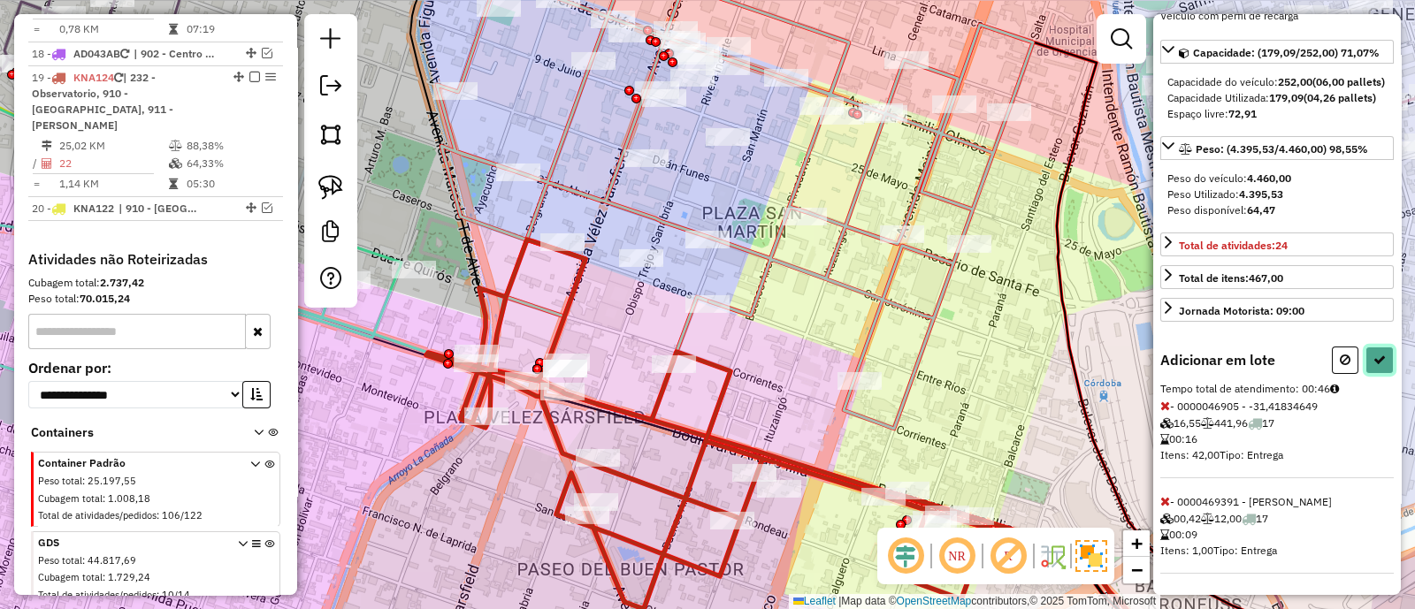
click at [1374, 354] on icon at bounding box center [1379, 360] width 12 height 12
select select "**********"
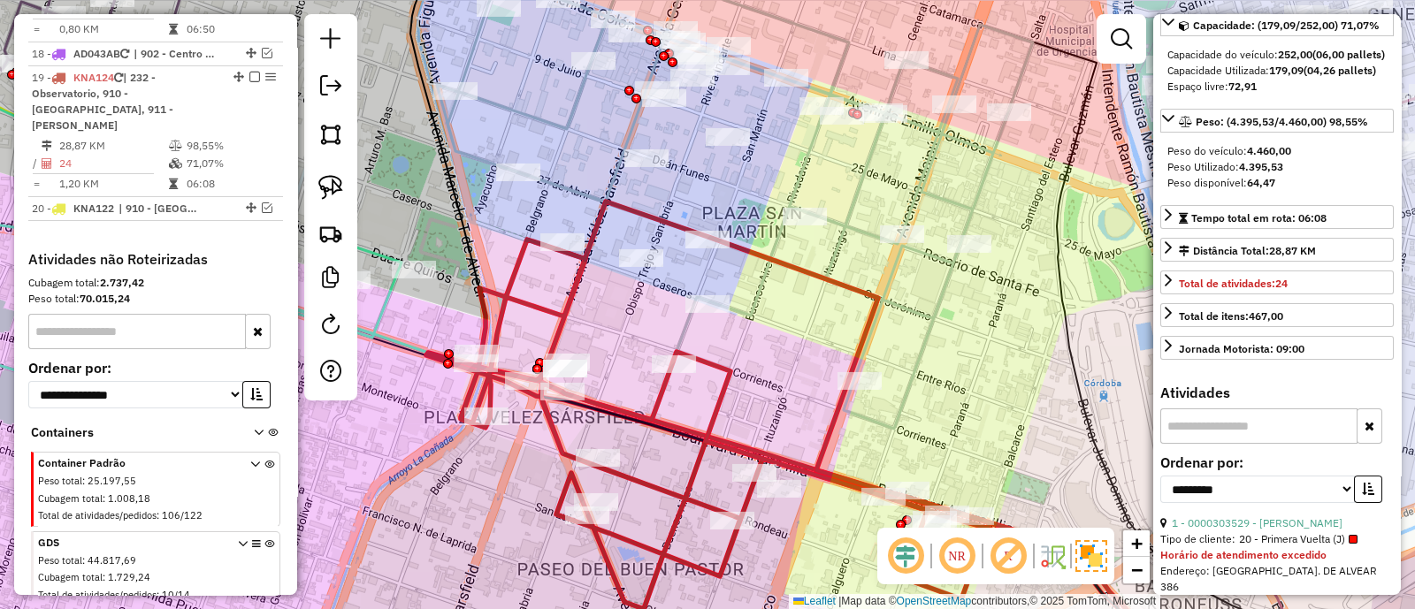
click at [249, 72] on em at bounding box center [254, 77] width 11 height 11
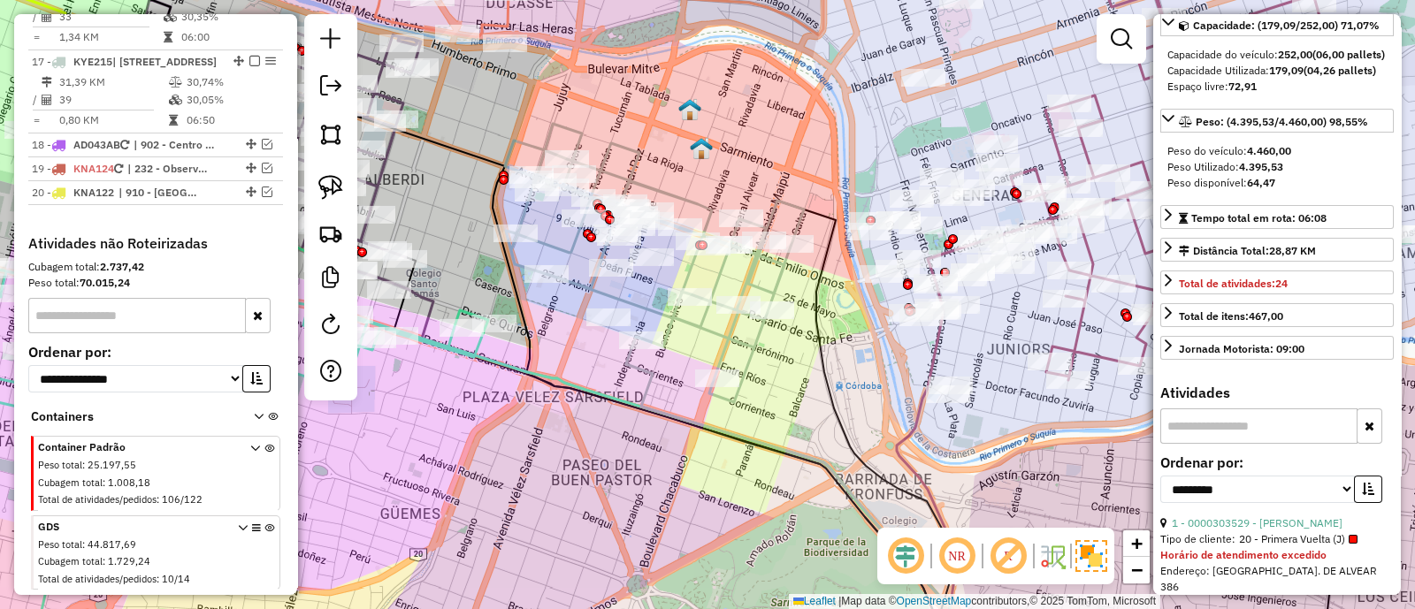
click at [691, 325] on icon at bounding box center [654, 263] width 299 height 279
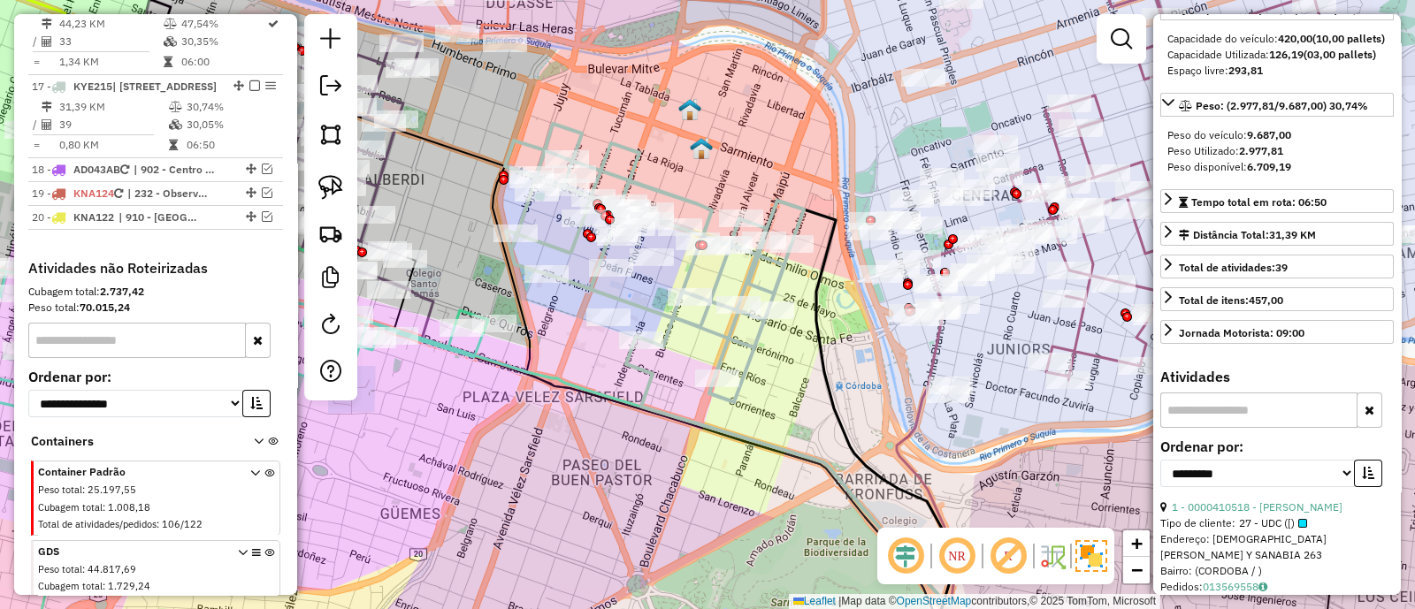
scroll to position [2090, 0]
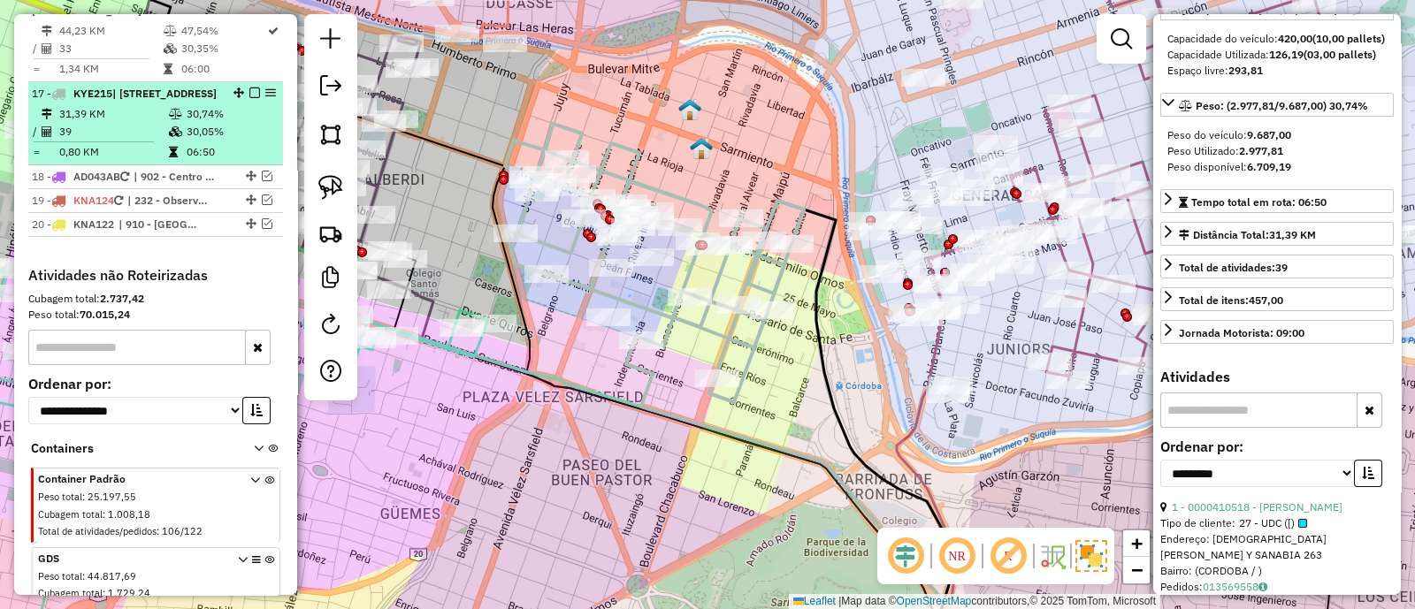
click at [250, 88] on em at bounding box center [254, 93] width 11 height 11
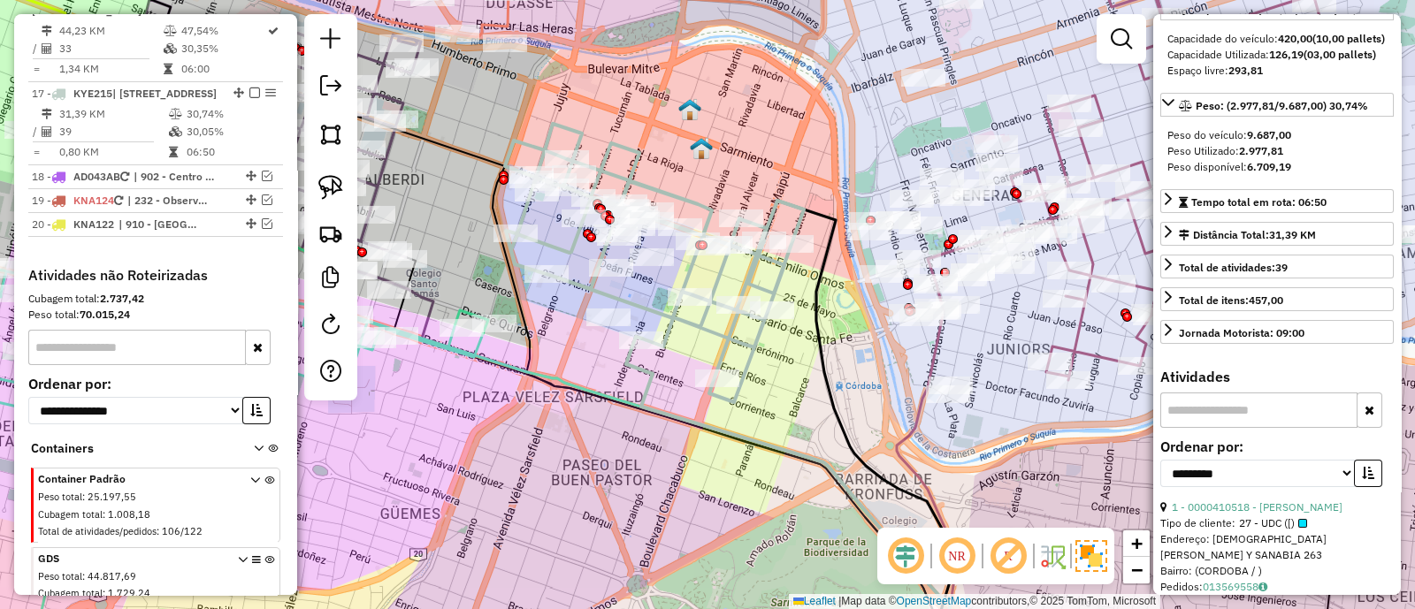
scroll to position [2078, 0]
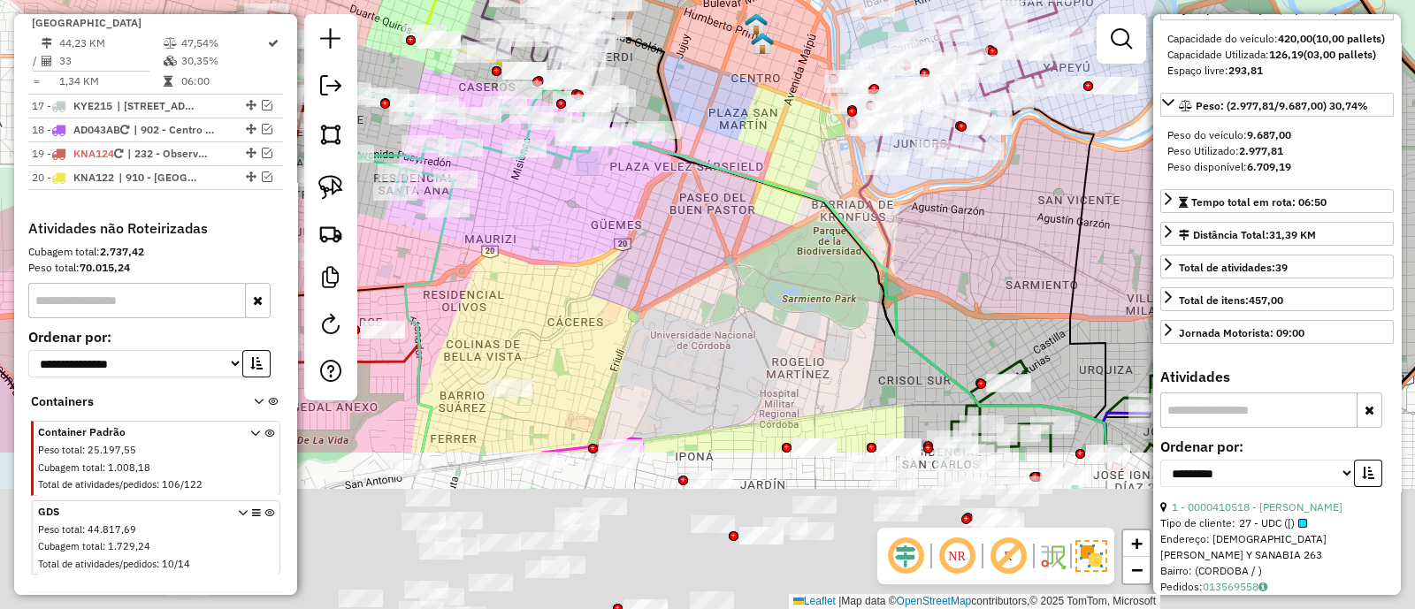
drag, startPoint x: 694, startPoint y: 313, endPoint x: 714, endPoint y: 206, distance: 108.7
click at [714, 207] on div "Janela de atendimento Grade de atendimento Capacidade Transportadoras Veículos …" at bounding box center [707, 304] width 1415 height 609
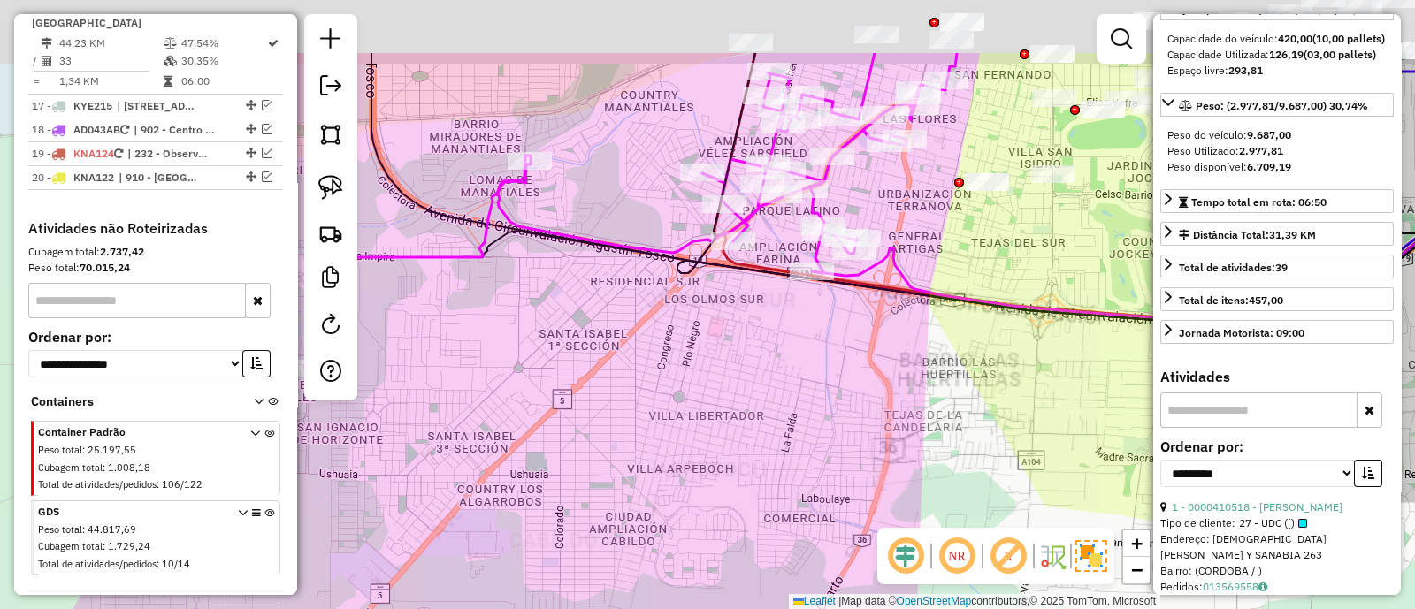
drag, startPoint x: 566, startPoint y: 294, endPoint x: 869, endPoint y: 593, distance: 425.8
click at [869, 593] on div "Janela de atendimento Grade de atendimento Capacidade Transportadoras Veículos …" at bounding box center [707, 304] width 1415 height 609
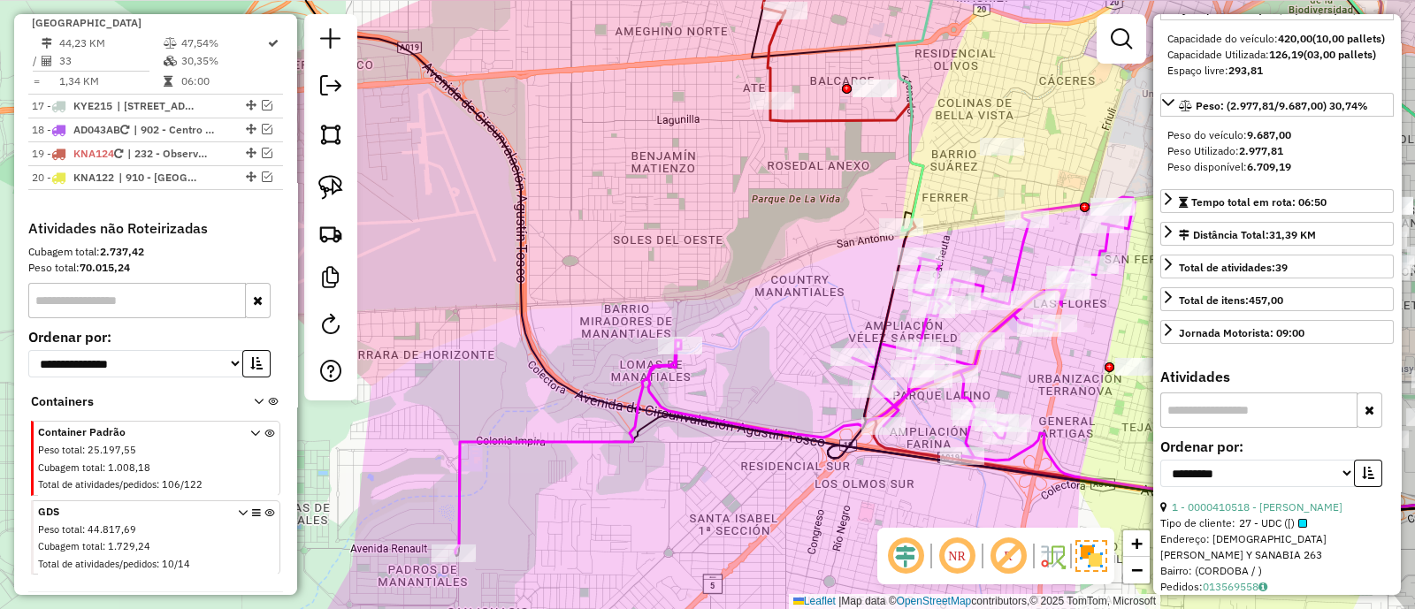
click at [650, 366] on icon at bounding box center [794, 375] width 678 height 356
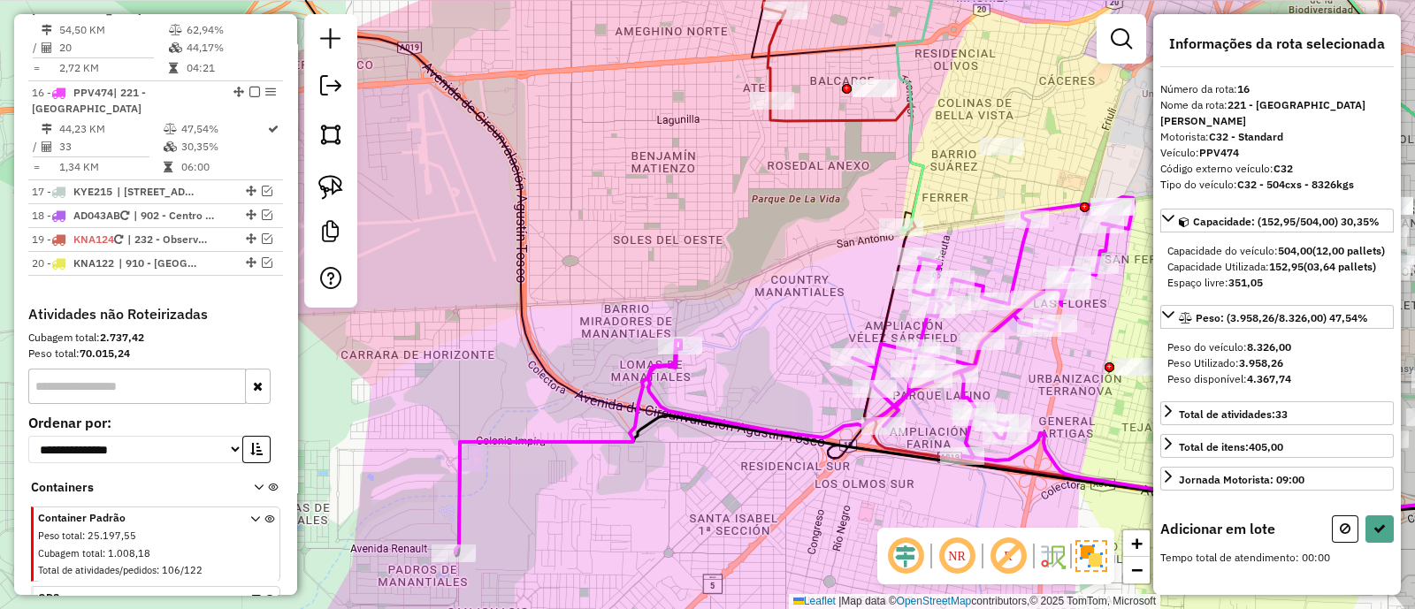
scroll to position [0, 0]
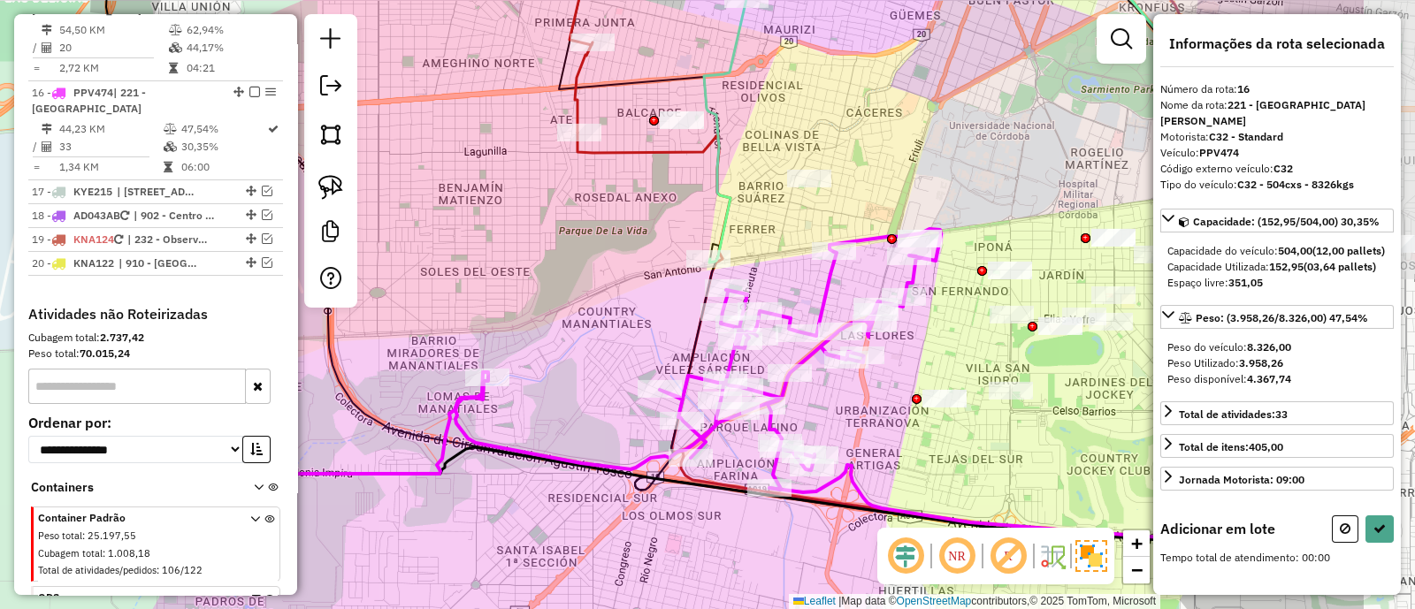
drag, startPoint x: 733, startPoint y: 312, endPoint x: 557, endPoint y: 344, distance: 178.8
click at [558, 344] on div "Janela de atendimento Grade de atendimento Capacidade Transportadoras Veículos …" at bounding box center [707, 304] width 1415 height 609
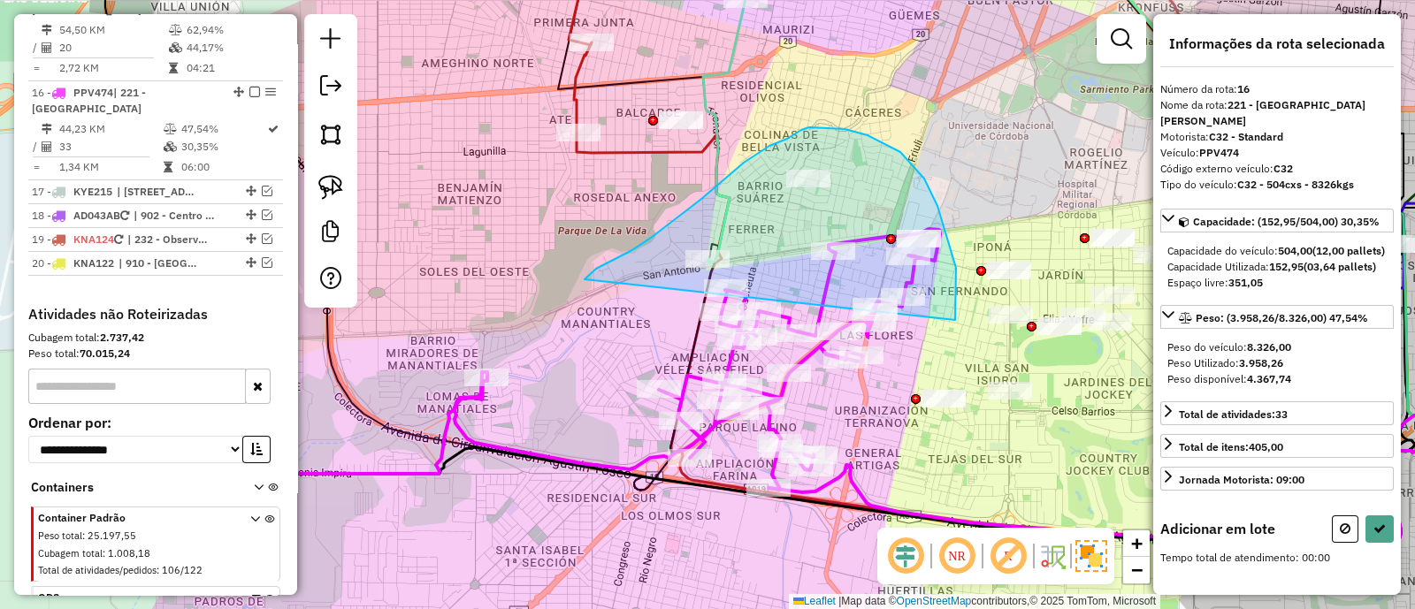
drag, startPoint x: 955, startPoint y: 319, endPoint x: 584, endPoint y: 279, distance: 372.6
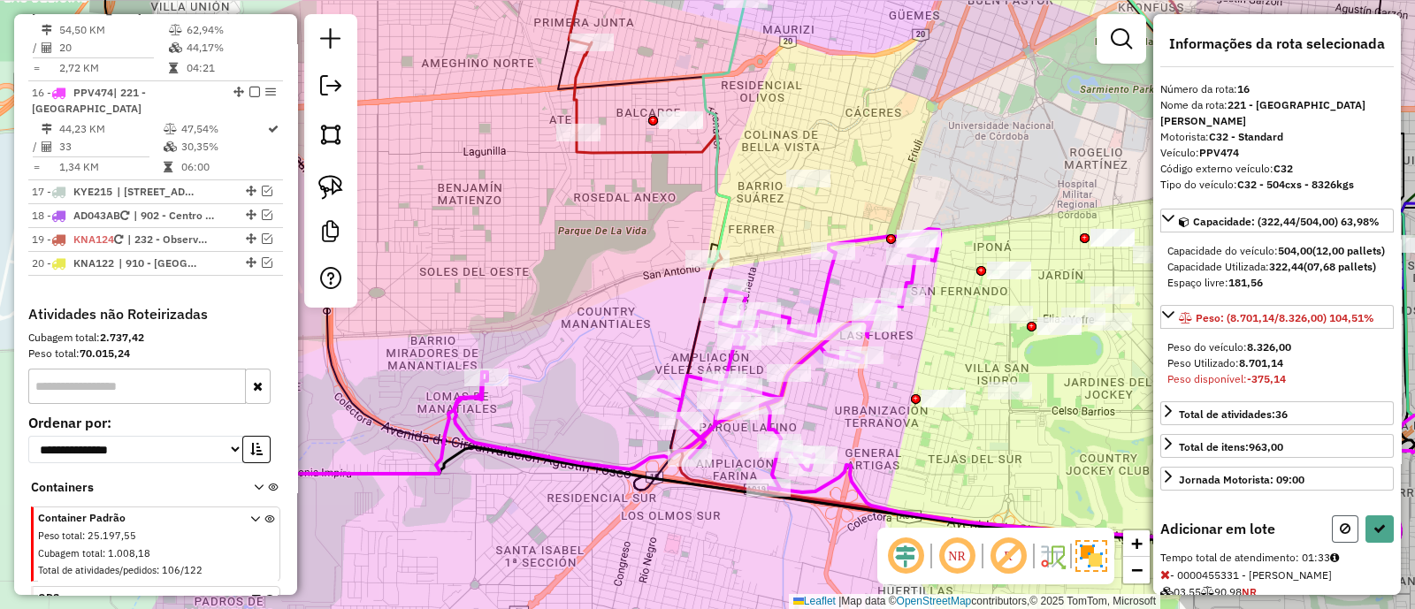
click at [1340, 543] on button at bounding box center [1345, 528] width 27 height 27
select select "**********"
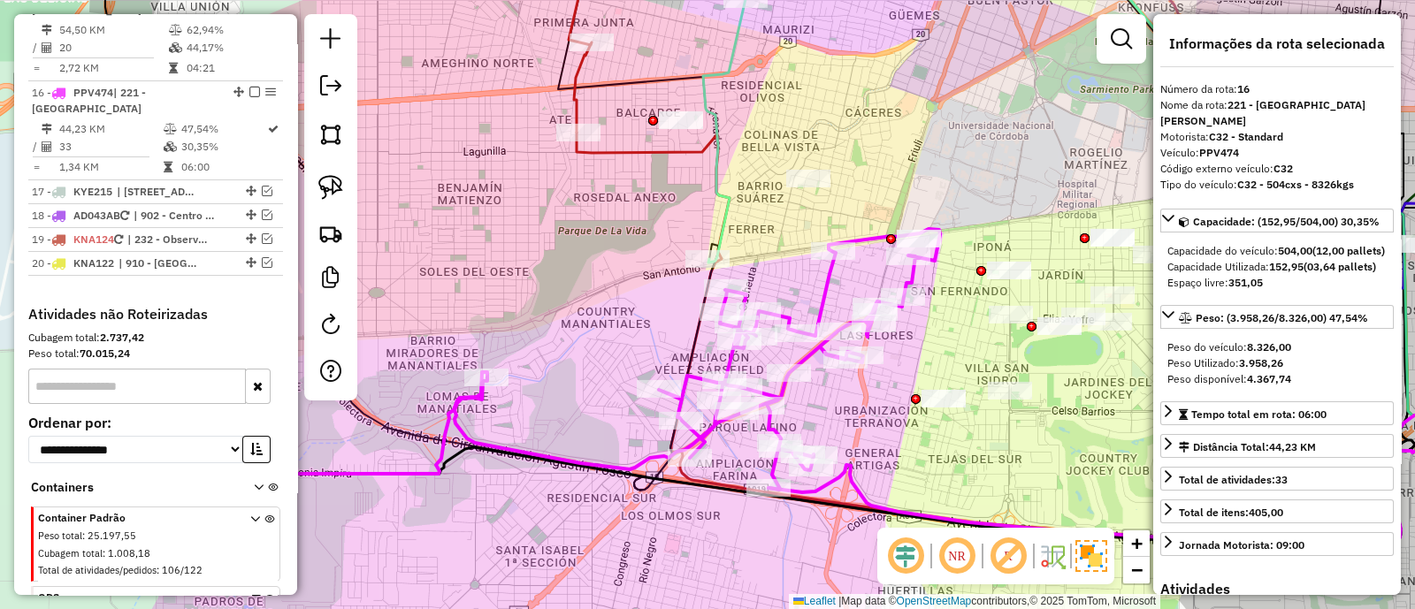
click at [817, 396] on div "Janela de atendimento Grade de atendimento Capacidade Transportadoras Veículos …" at bounding box center [707, 304] width 1415 height 609
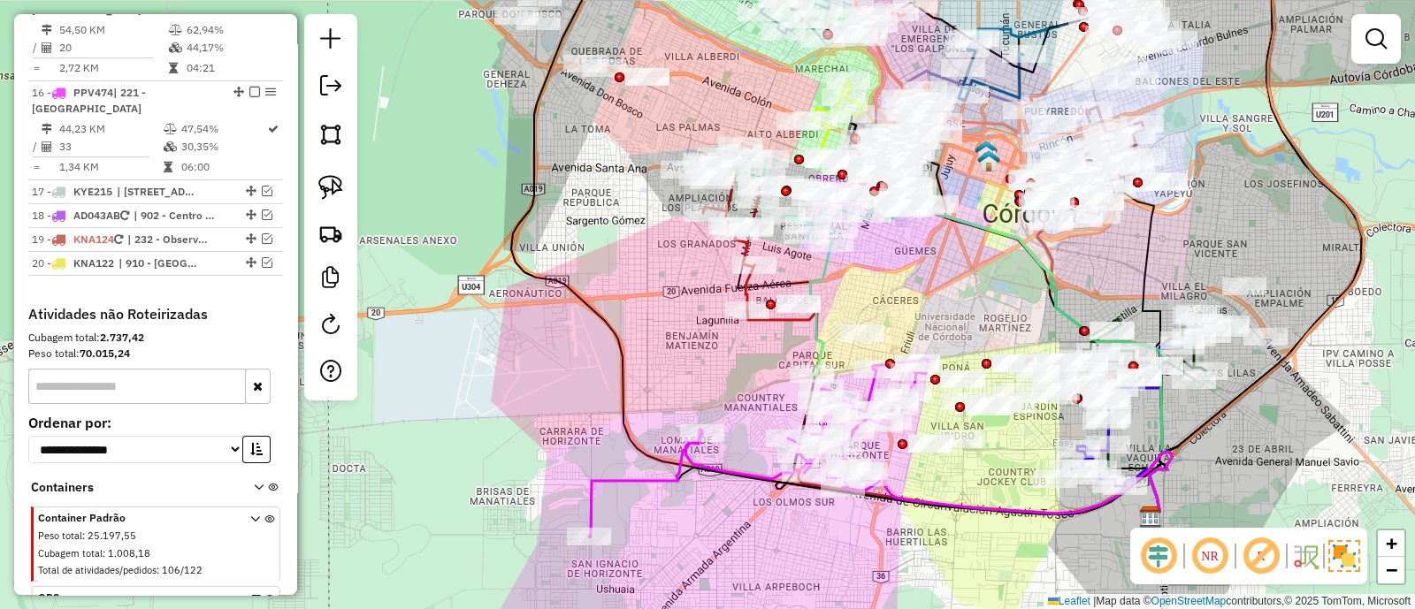
drag, startPoint x: 911, startPoint y: 462, endPoint x: 938, endPoint y: 492, distance: 40.7
click at [938, 492] on div "Janela de atendimento Grade de atendimento Capacidade Transportadoras Veículos …" at bounding box center [707, 304] width 1415 height 609
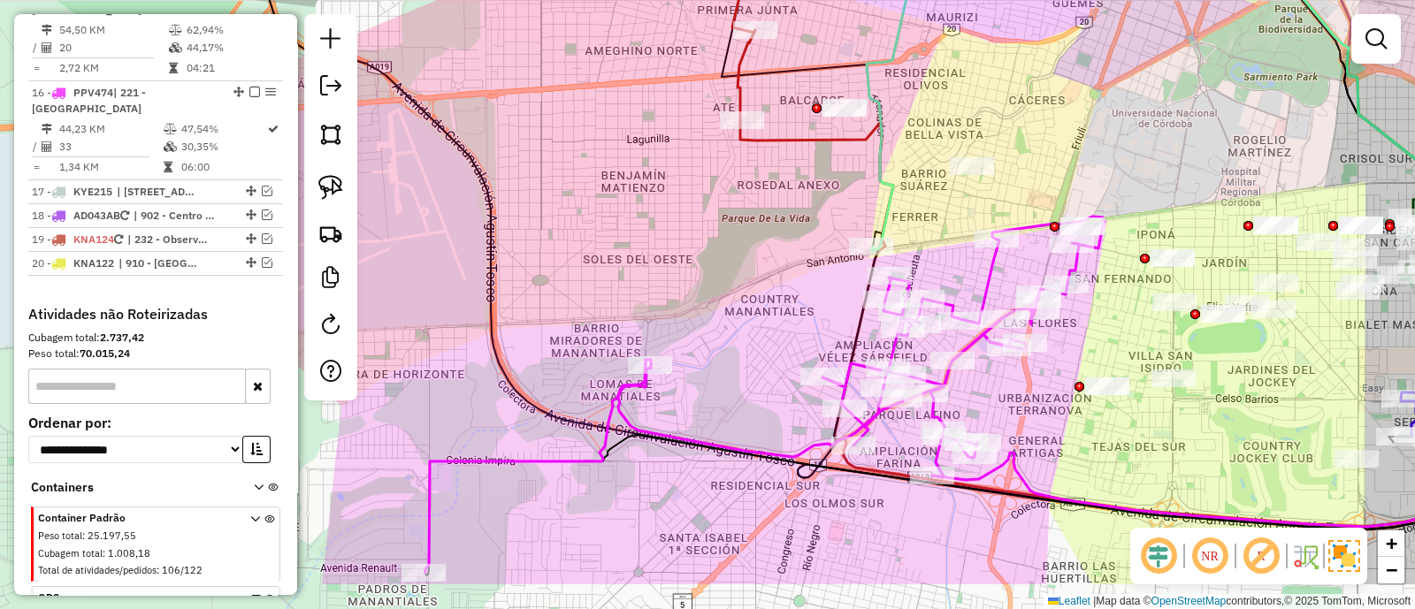
drag, startPoint x: 770, startPoint y: 439, endPoint x: 798, endPoint y: 352, distance: 90.9
click at [798, 352] on div "Janela de atendimento Grade de atendimento Capacidade Transportadoras Veículos …" at bounding box center [707, 304] width 1415 height 609
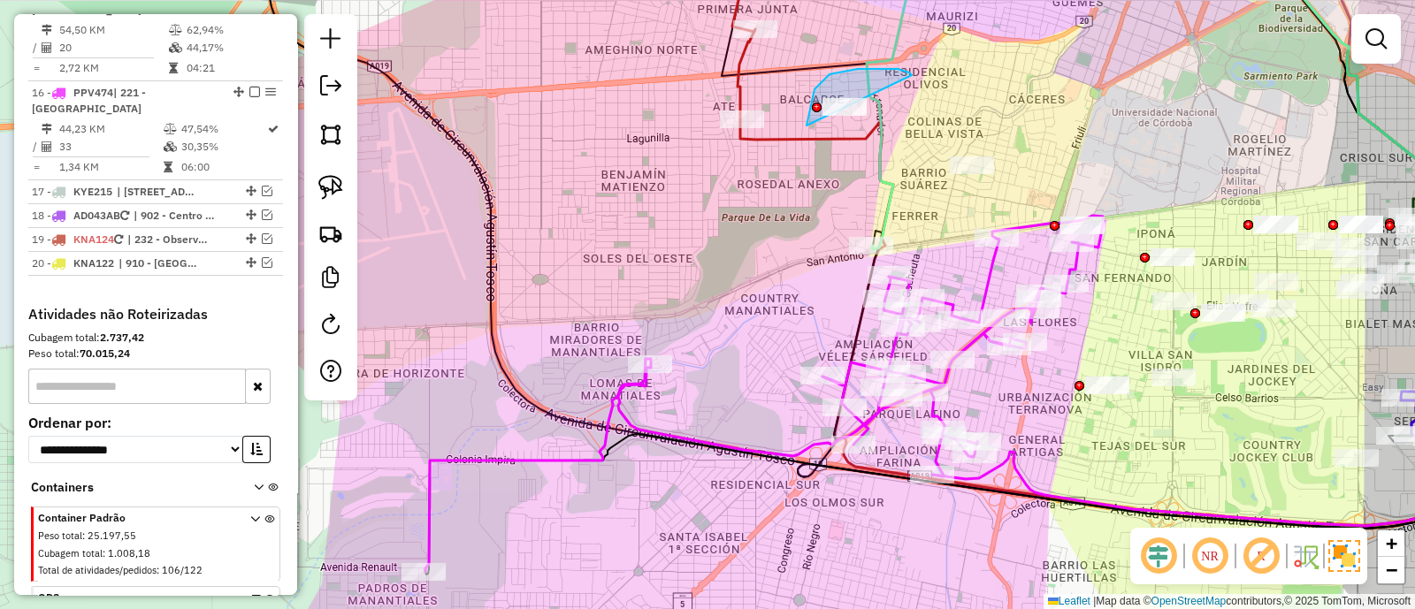
drag, startPoint x: 871, startPoint y: 69, endPoint x: 843, endPoint y: 169, distance: 103.6
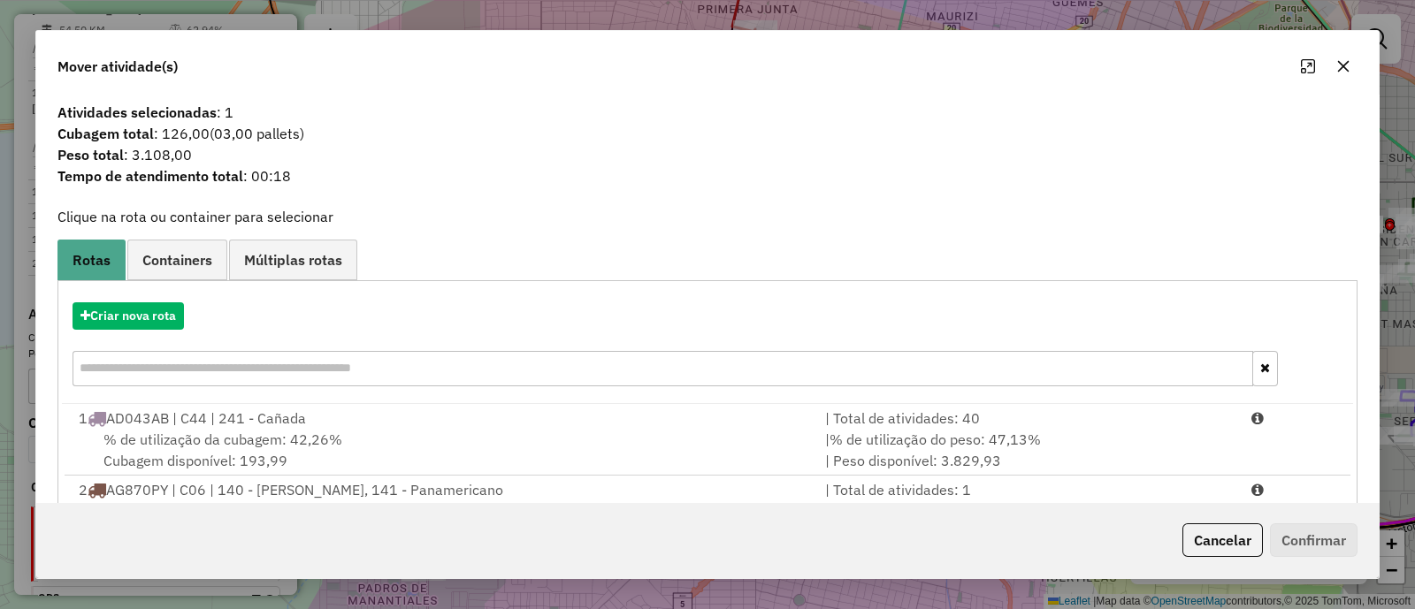
click at [1333, 73] on button "button" at bounding box center [1343, 66] width 28 height 28
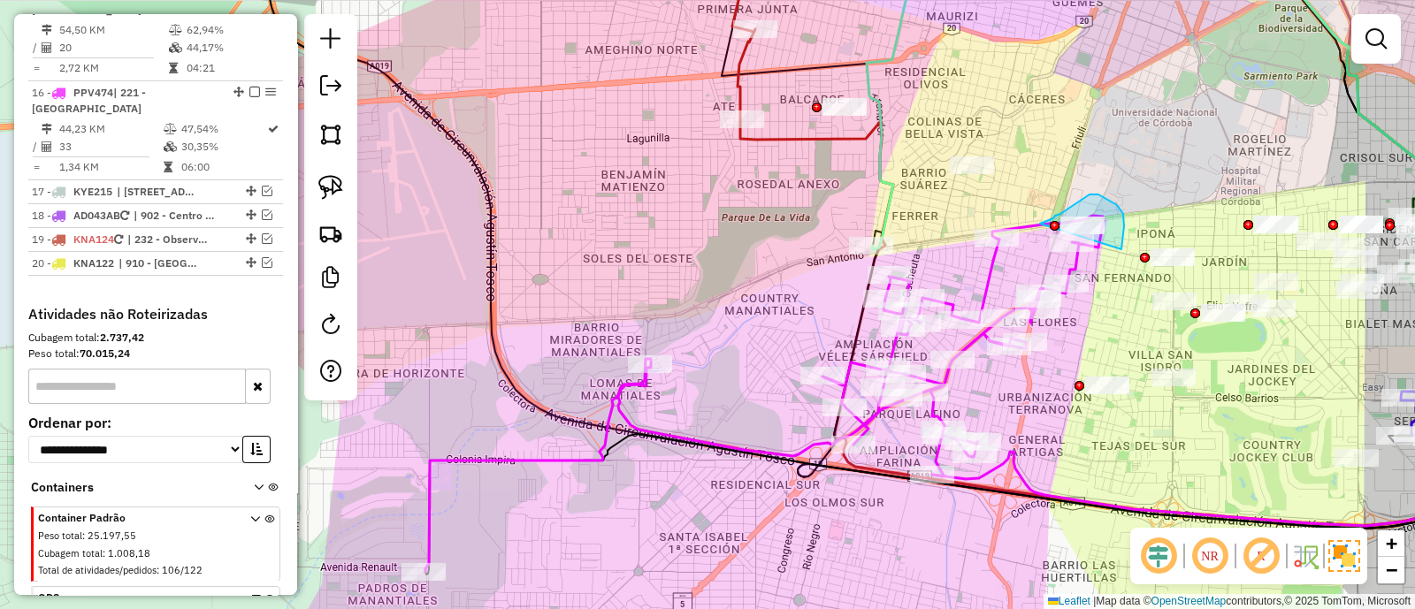
drag, startPoint x: 1120, startPoint y: 248, endPoint x: 1040, endPoint y: 224, distance: 84.2
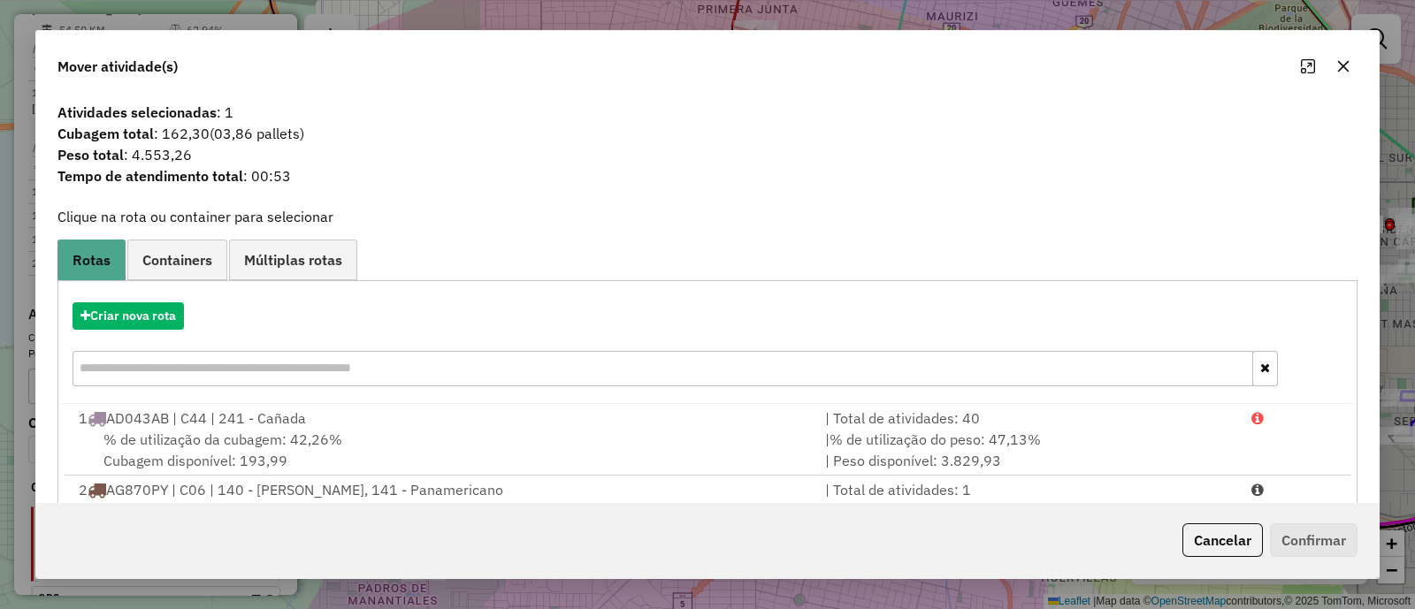
click at [1346, 68] on icon "button" at bounding box center [1343, 66] width 11 height 11
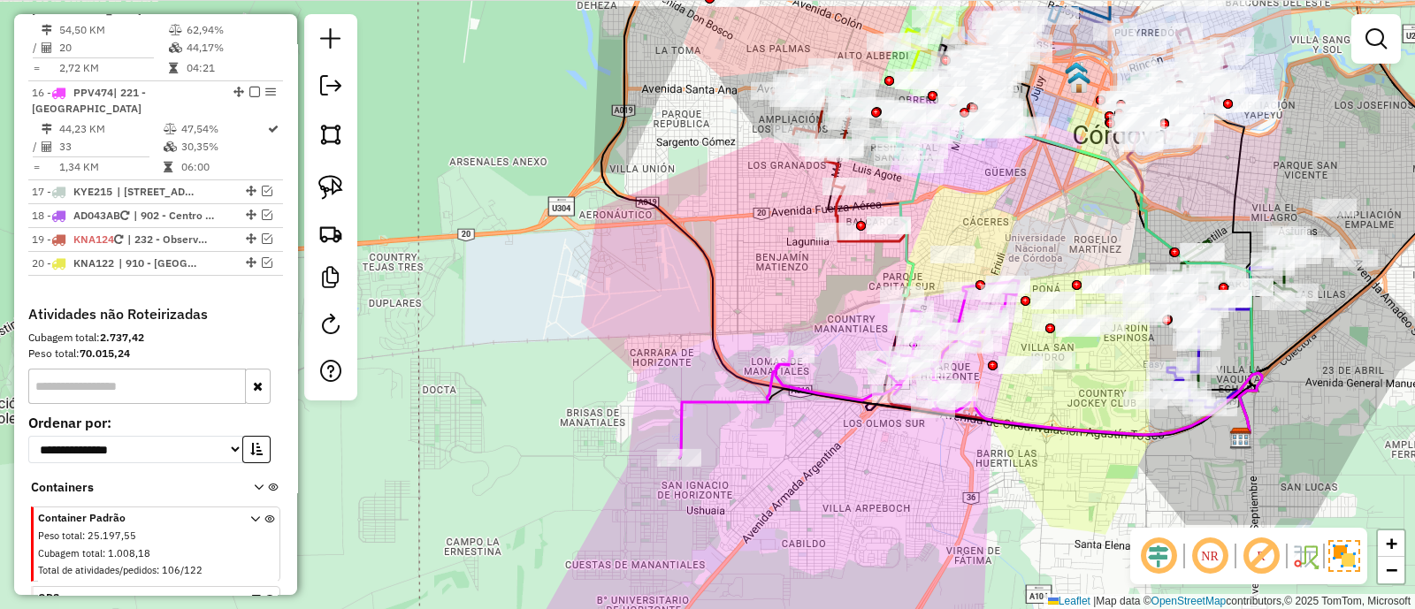
drag, startPoint x: 885, startPoint y: 237, endPoint x: 841, endPoint y: 304, distance: 80.4
click at [841, 304] on div "Janela de atendimento Grade de atendimento Capacidade Transportadoras Veículos …" at bounding box center [707, 304] width 1415 height 609
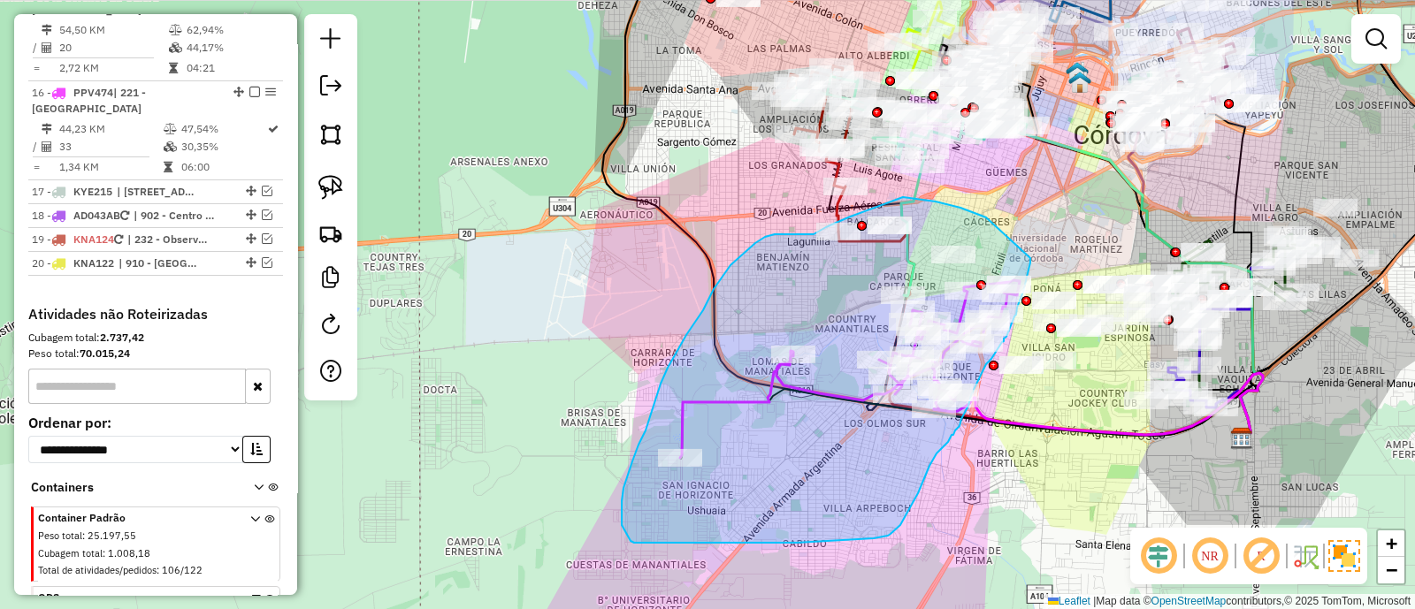
drag, startPoint x: 986, startPoint y: 218, endPoint x: 1030, endPoint y: 258, distance: 60.1
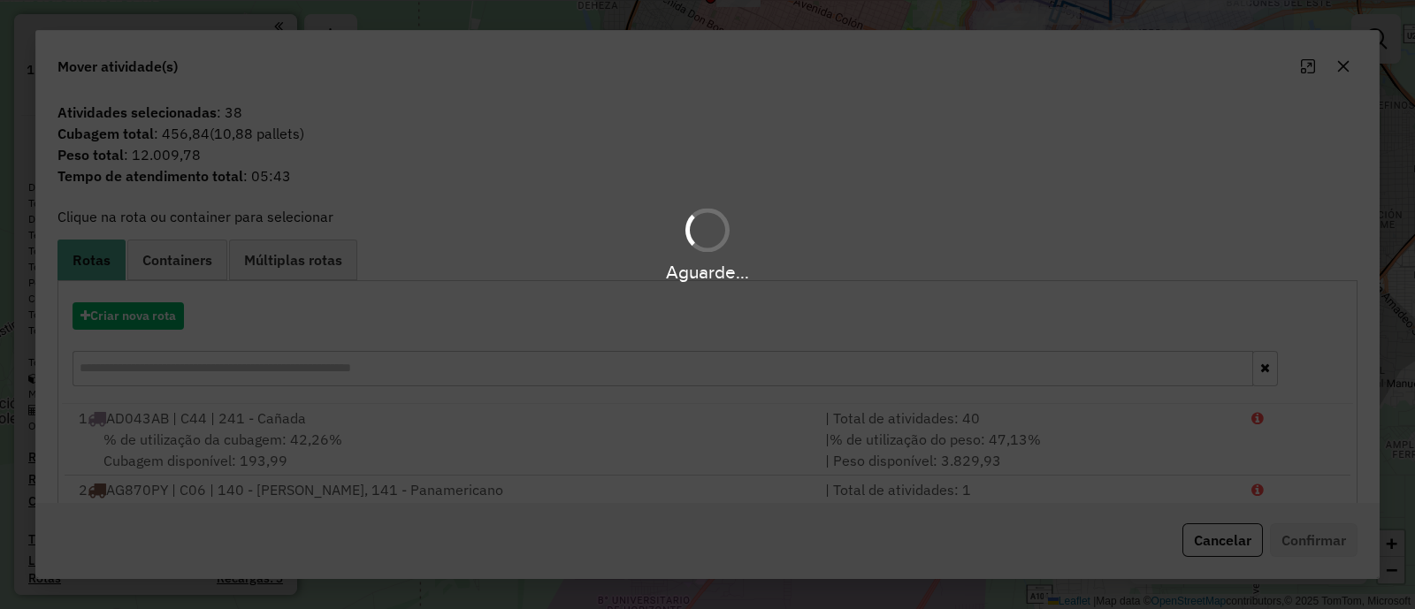
scroll to position [1992, 0]
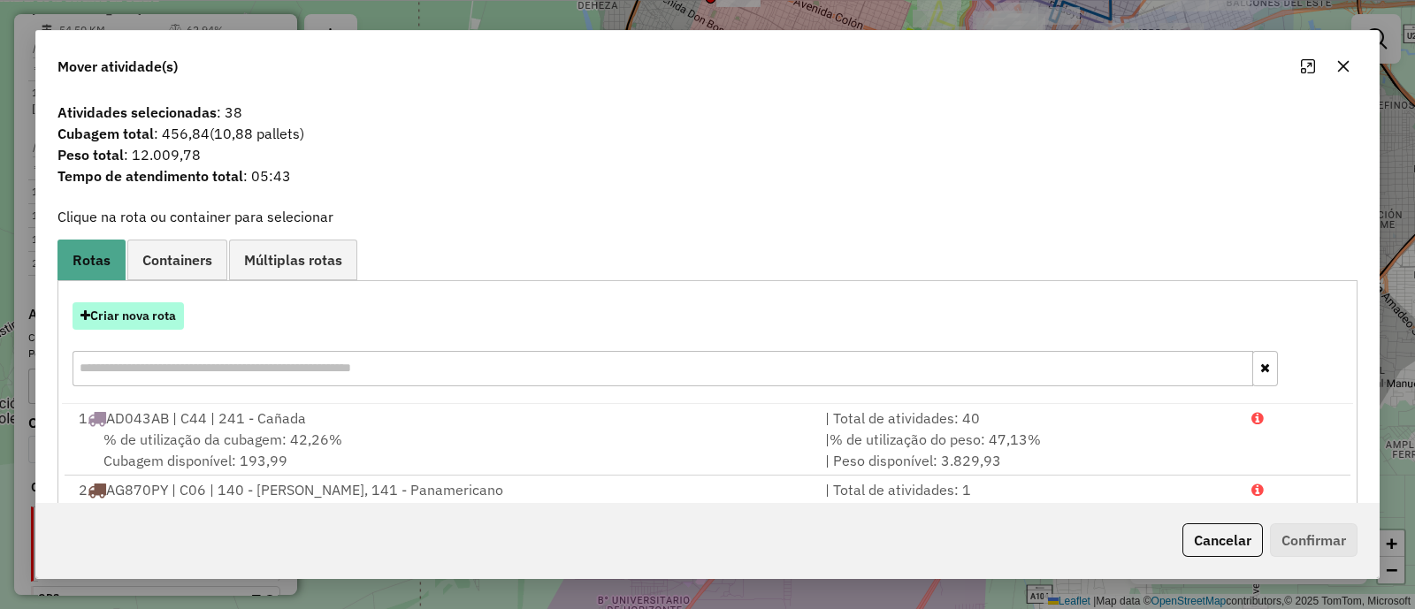
click at [144, 308] on button "Criar nova rota" at bounding box center [128, 315] width 111 height 27
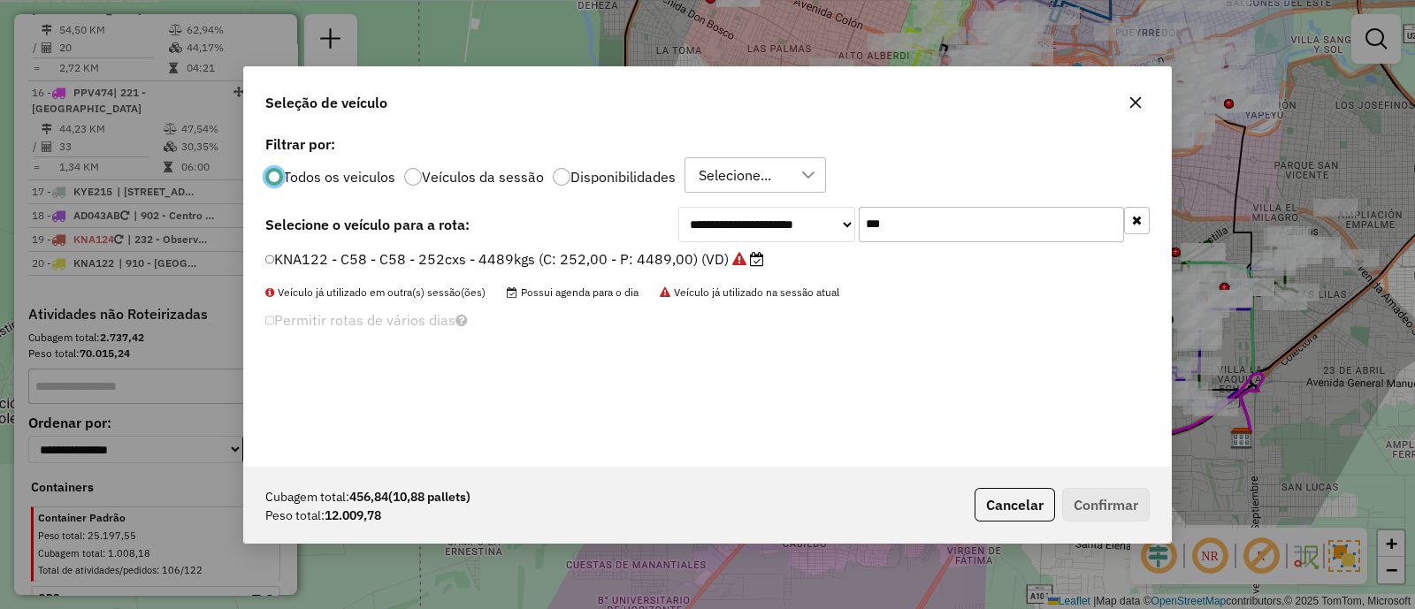
scroll to position [9, 5]
click at [1135, 224] on icon "button" at bounding box center [1137, 219] width 10 height 12
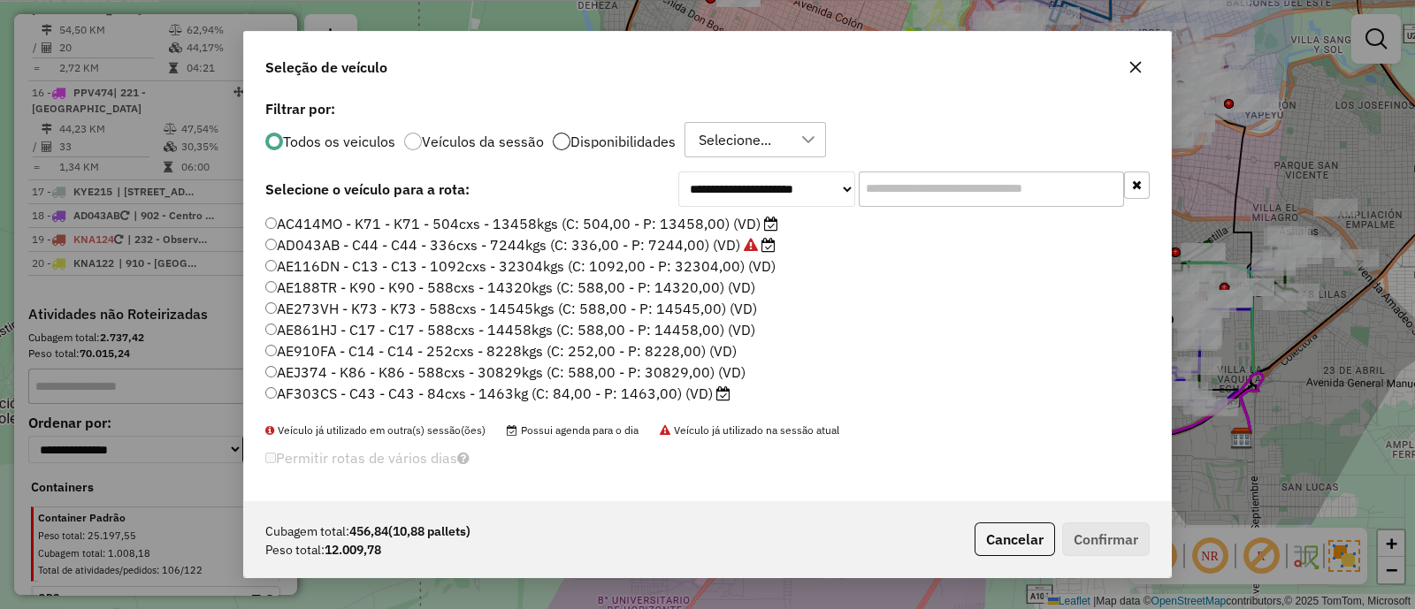
click at [562, 146] on div at bounding box center [562, 142] width 18 height 18
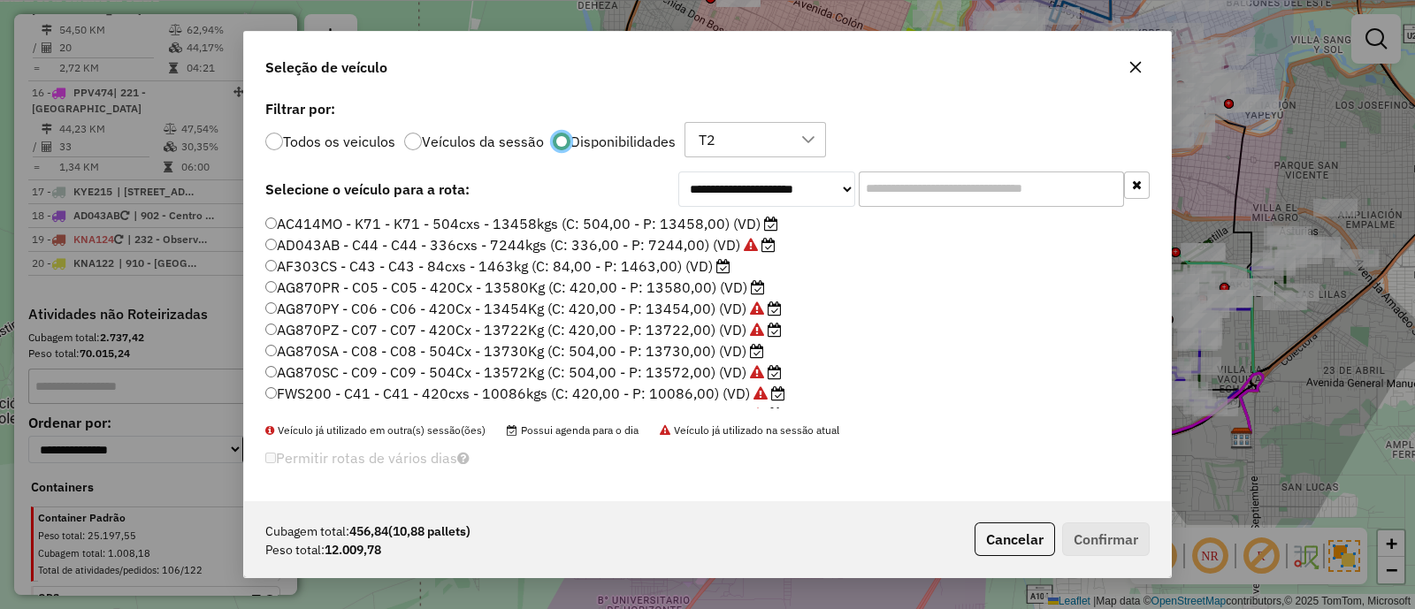
click at [706, 268] on label "AF303CS - C43 - C43 - 84cxs - 1463kg (C: 84,00 - P: 1463,00) (VD)" at bounding box center [497, 266] width 465 height 21
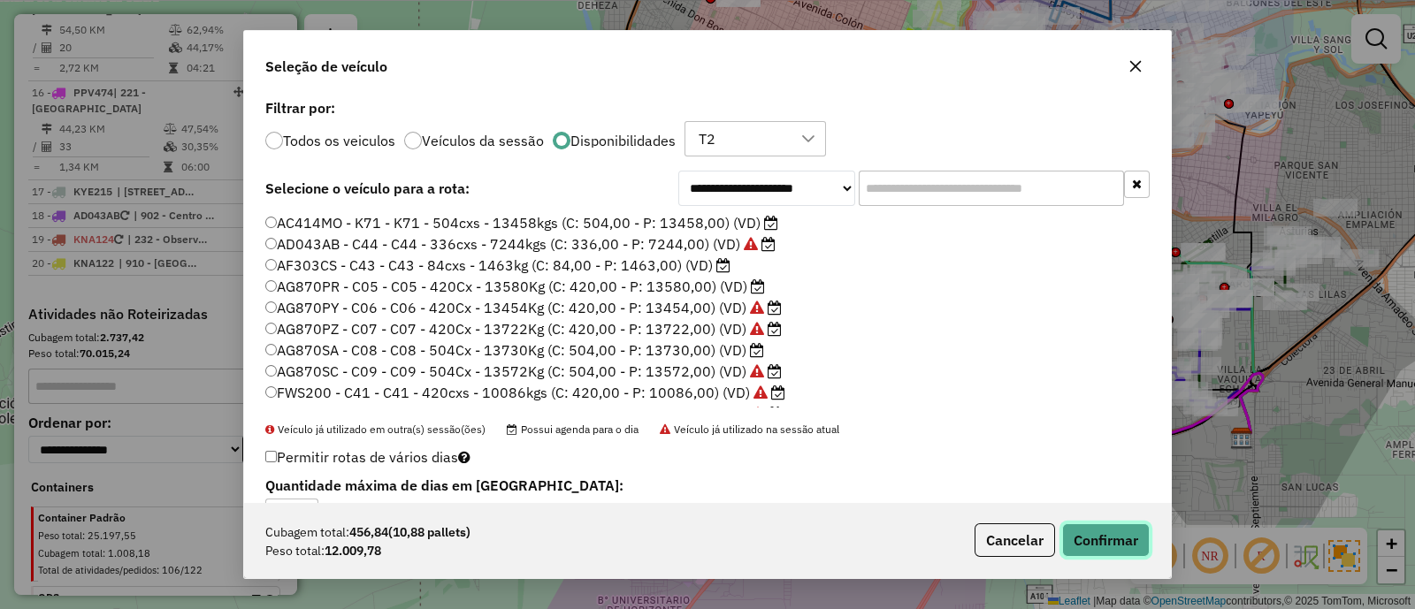
click at [1099, 541] on button "Confirmar" at bounding box center [1106, 540] width 88 height 34
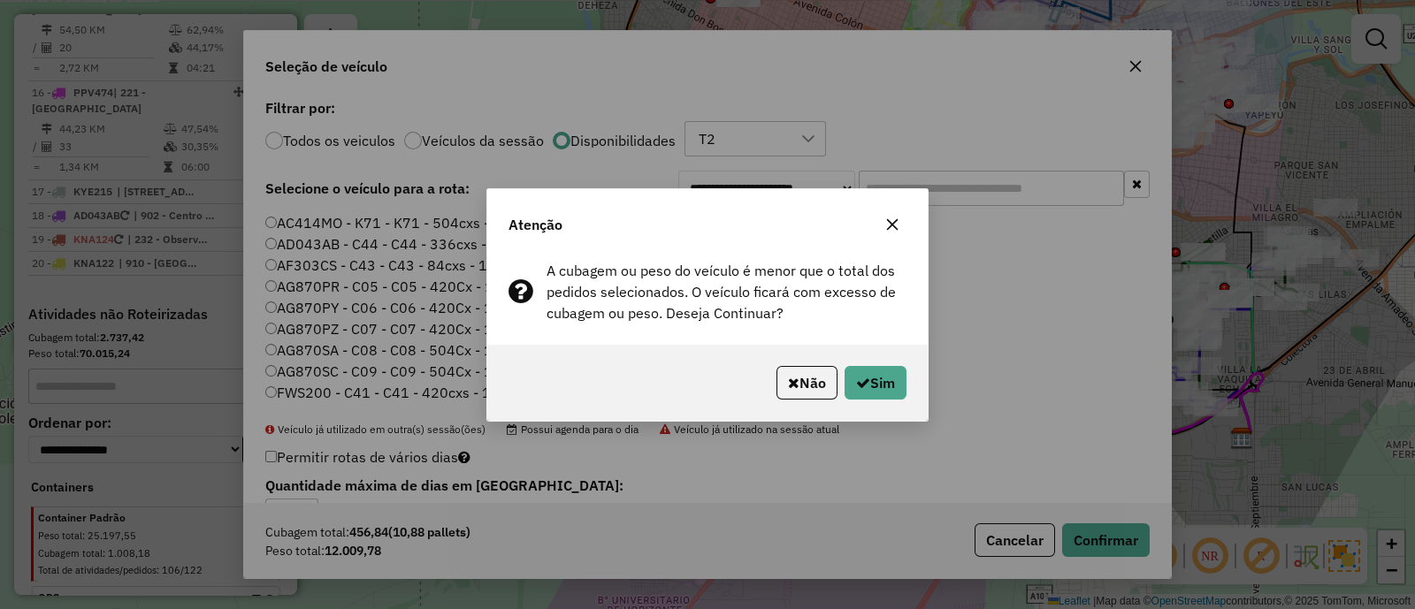
click at [893, 226] on icon "button" at bounding box center [892, 223] width 11 height 11
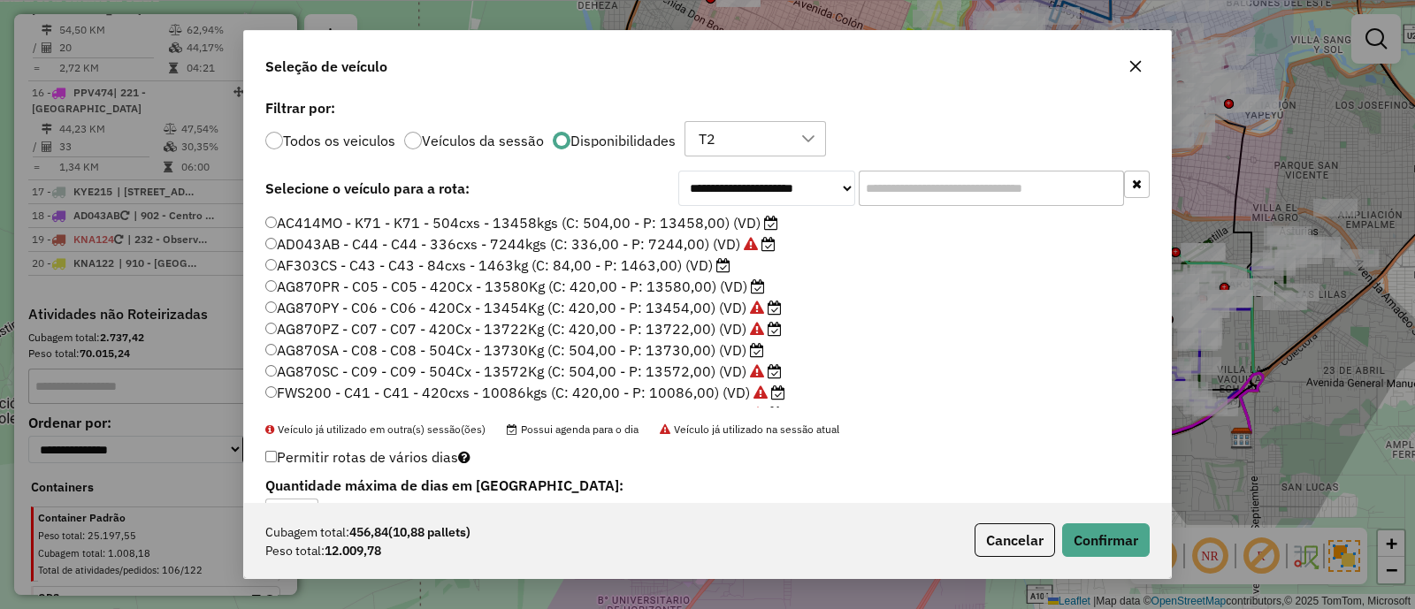
click at [663, 264] on label "AF303CS - C43 - C43 - 84cxs - 1463kg (C: 84,00 - P: 1463,00) (VD)" at bounding box center [497, 265] width 465 height 21
click at [1110, 532] on button "Confirmar" at bounding box center [1106, 540] width 88 height 34
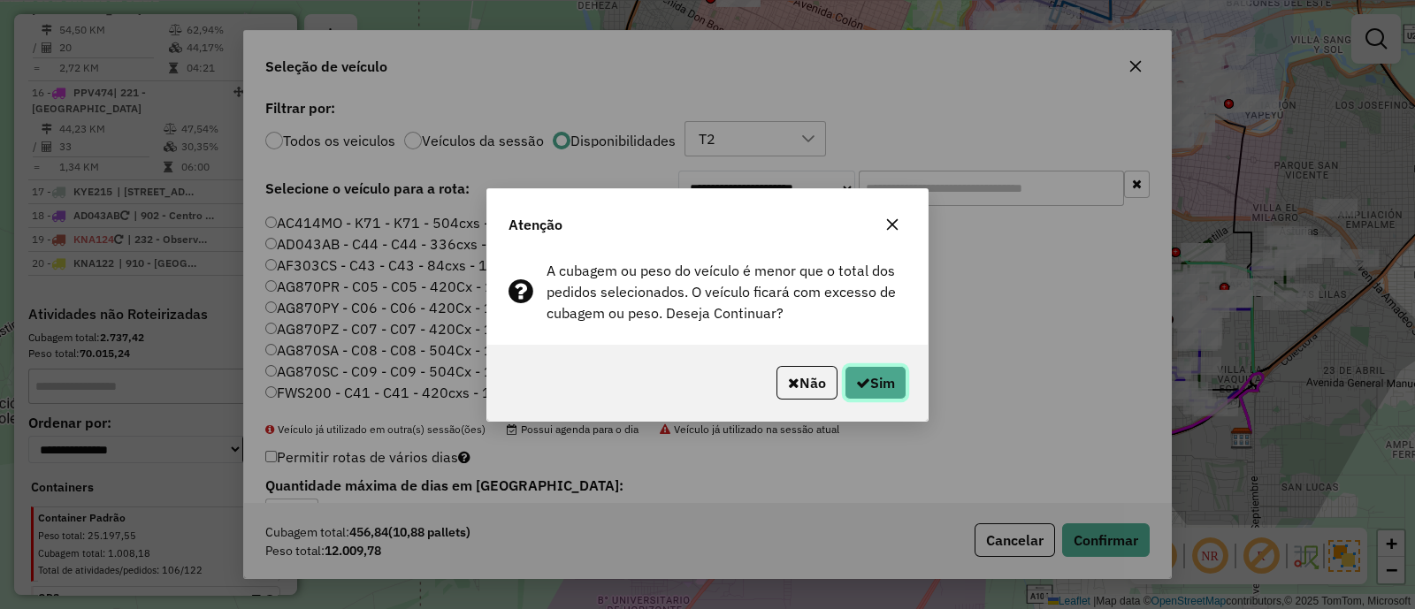
click at [889, 380] on button "Sim" at bounding box center [875, 383] width 62 height 34
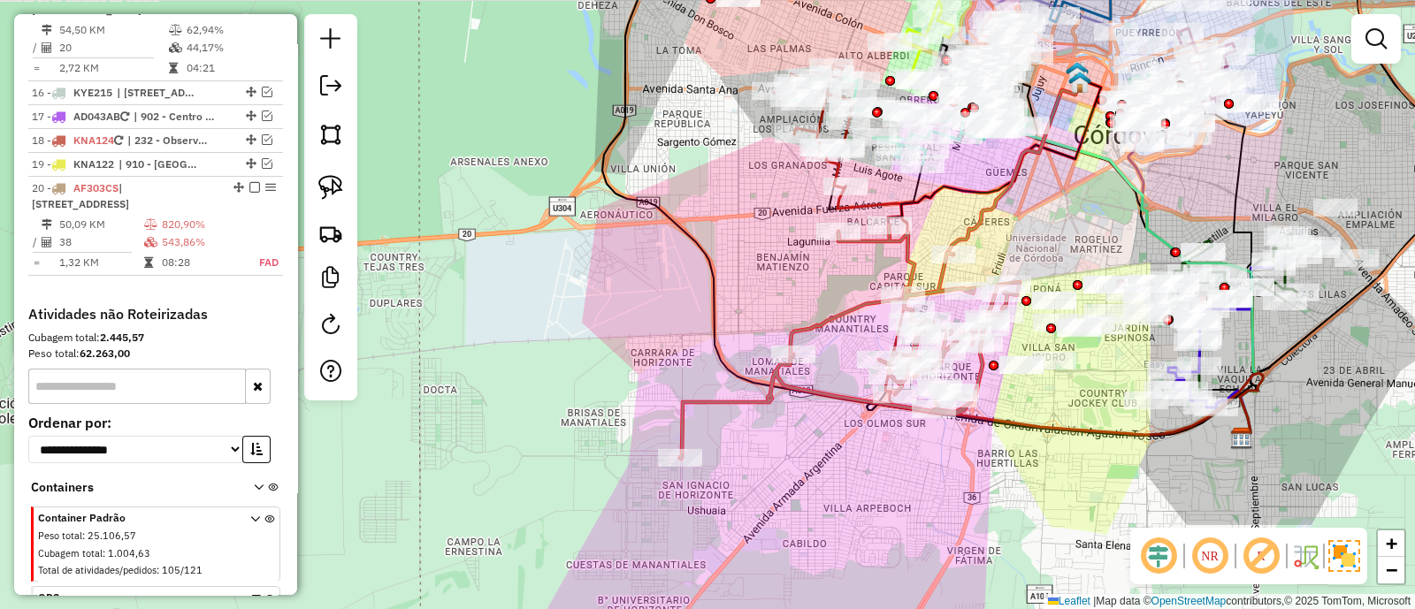
scroll to position [1893, 0]
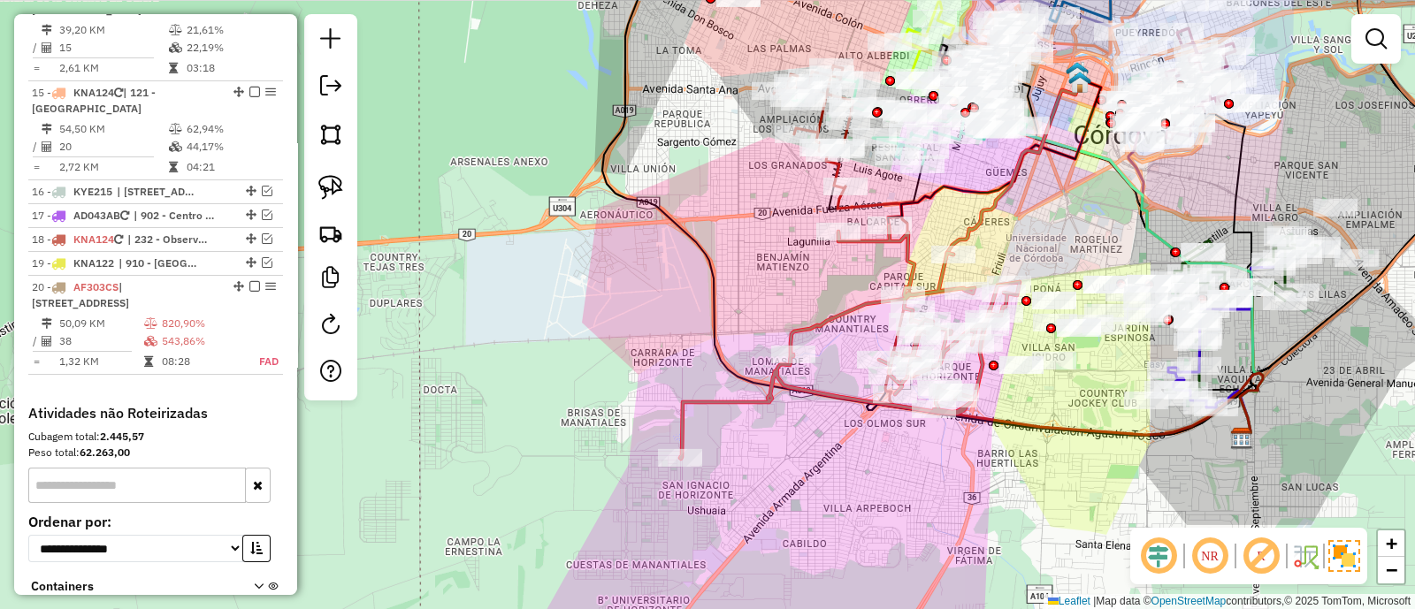
click at [836, 317] on icon at bounding box center [850, 341] width 340 height 233
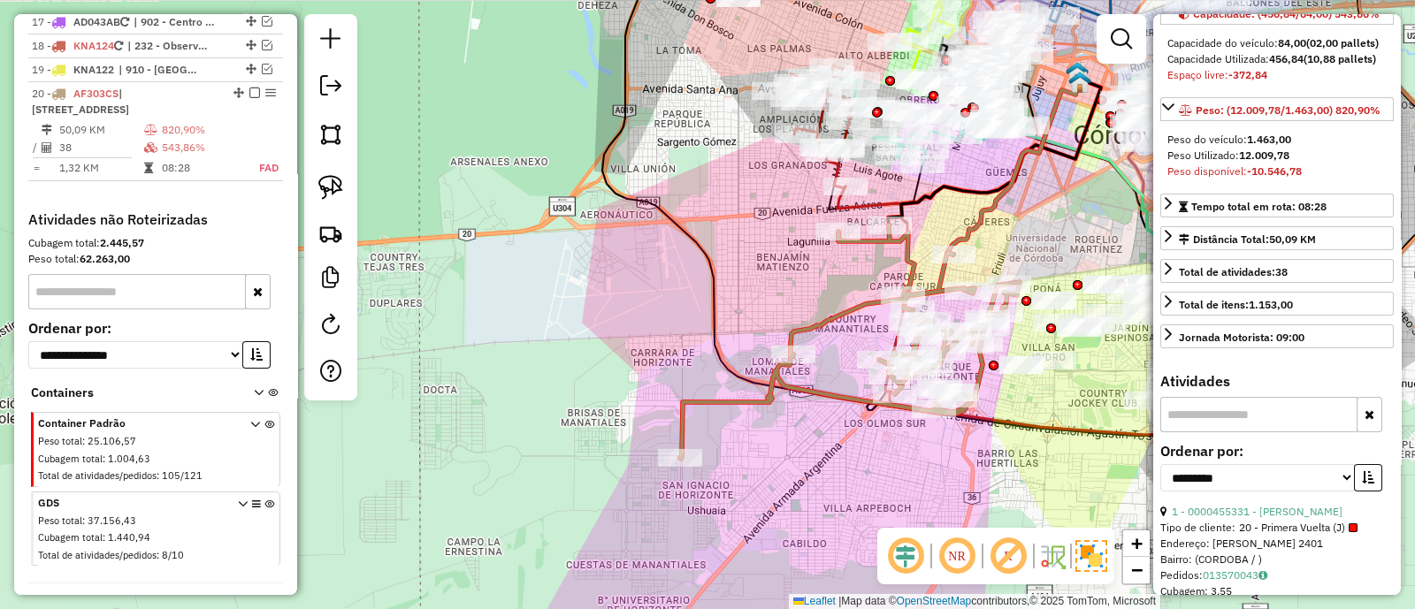
scroll to position [553, 0]
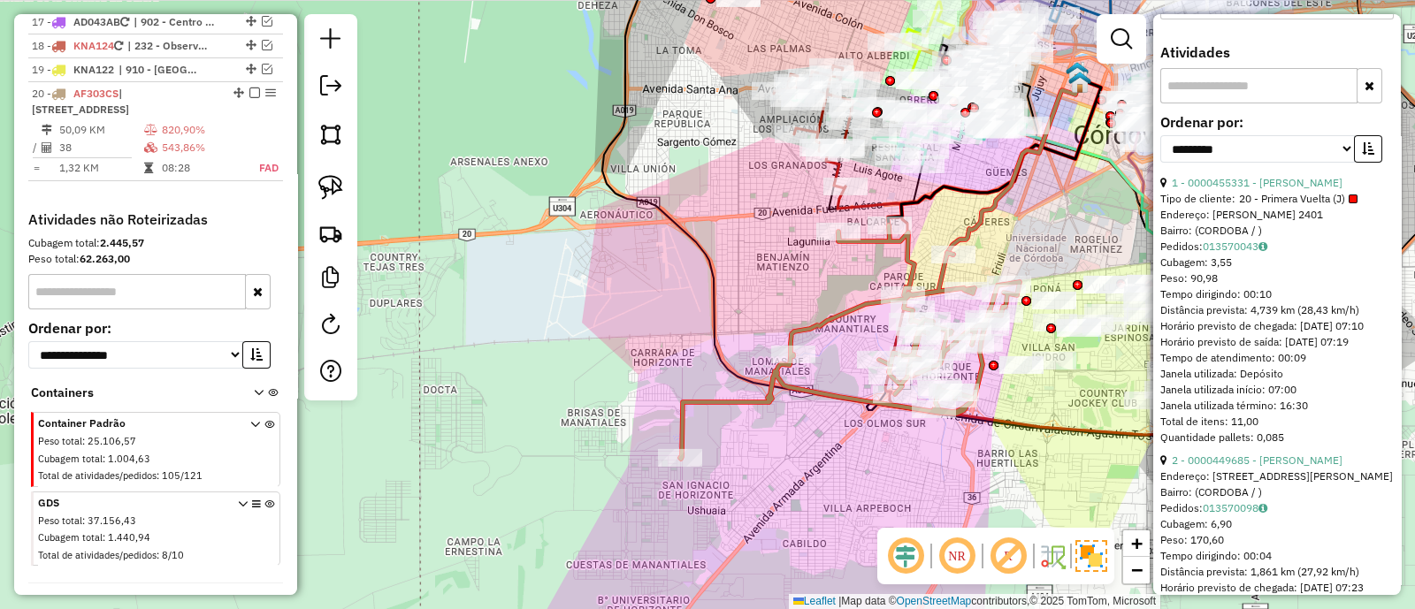
click at [1377, 172] on div "**********" at bounding box center [1276, 145] width 233 height 59
click at [1372, 163] on button "button" at bounding box center [1368, 148] width 28 height 27
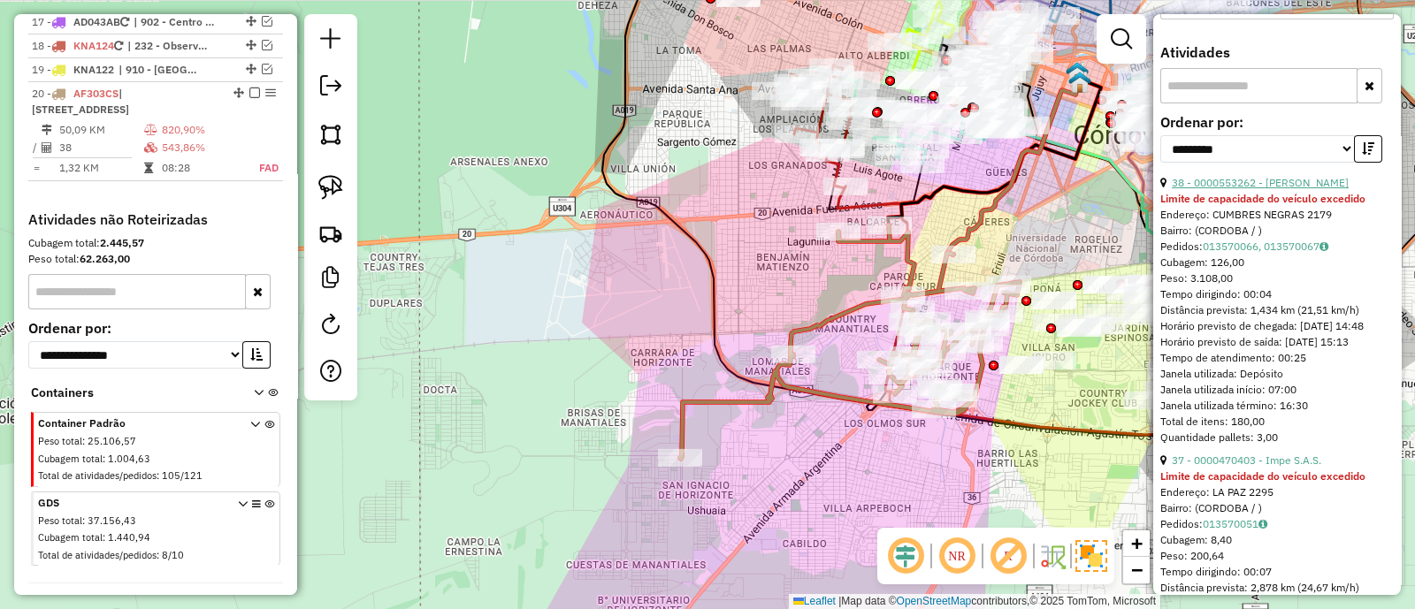
click at [1311, 189] on link "38 - 0000553262 - Heredia Edgar Alberto" at bounding box center [1260, 182] width 177 height 13
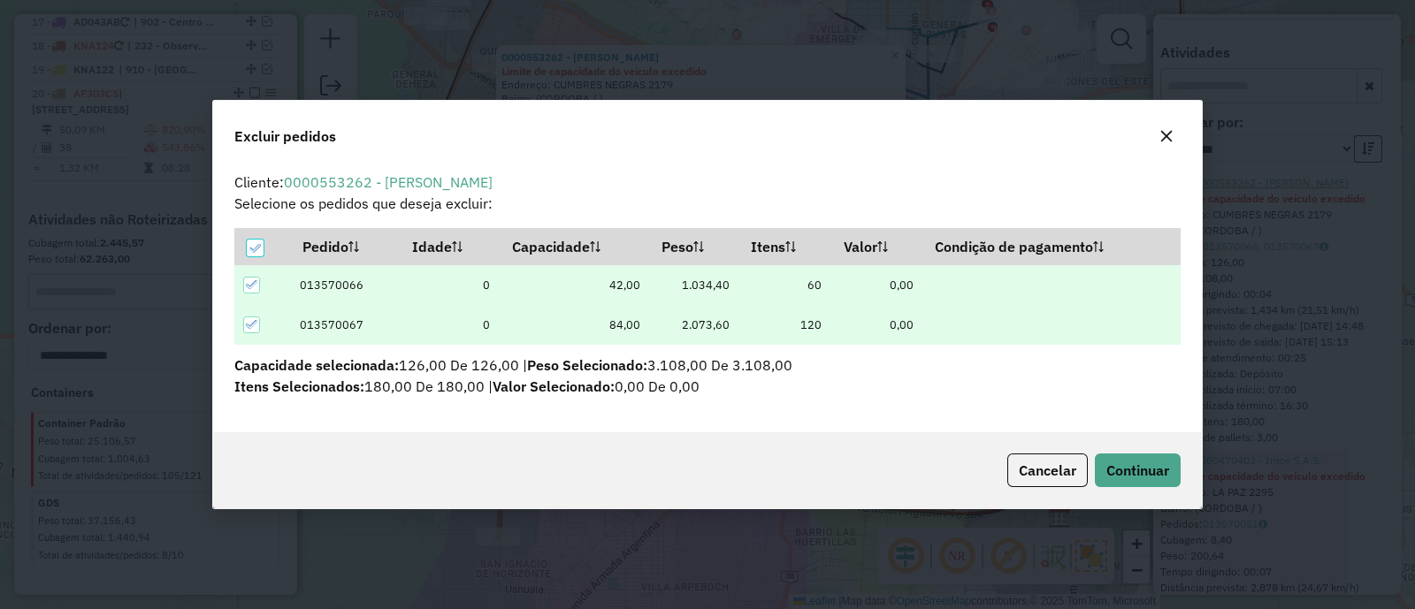
scroll to position [9, 4]
click at [1133, 470] on span "Continuar" at bounding box center [1137, 471] width 63 height 18
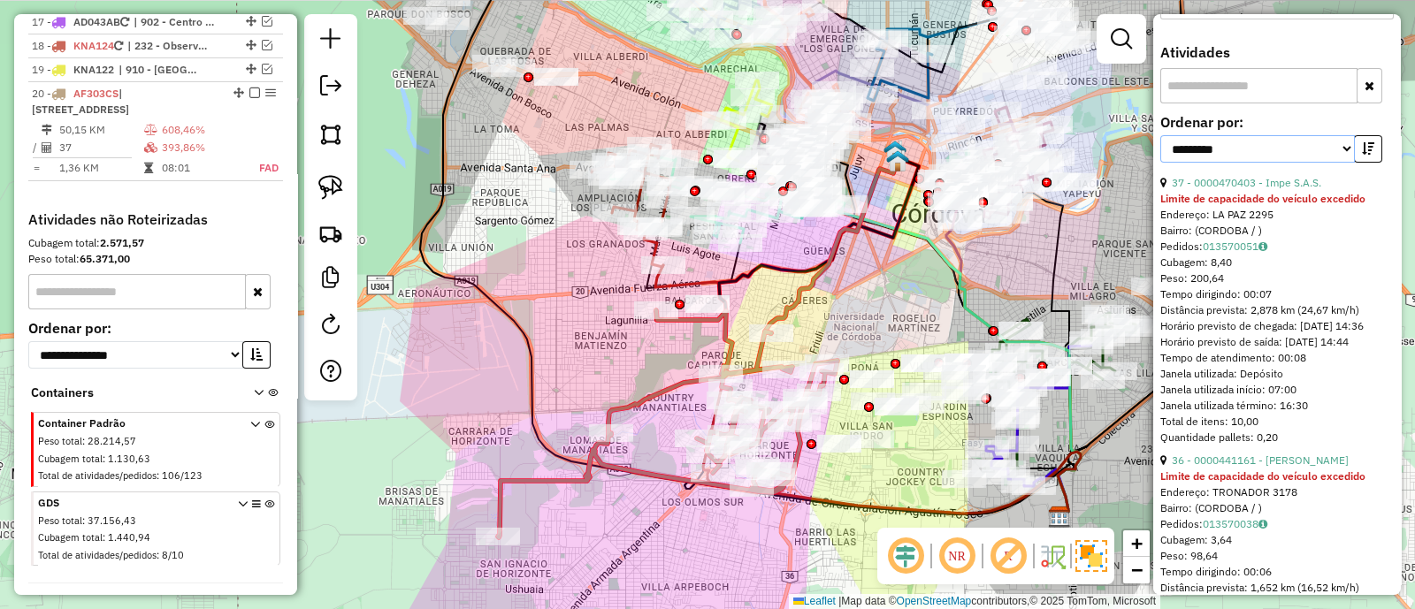
click at [1234, 163] on select "**********" at bounding box center [1257, 148] width 195 height 27
select select "**********"
click at [1160, 163] on select "**********" at bounding box center [1257, 148] width 195 height 27
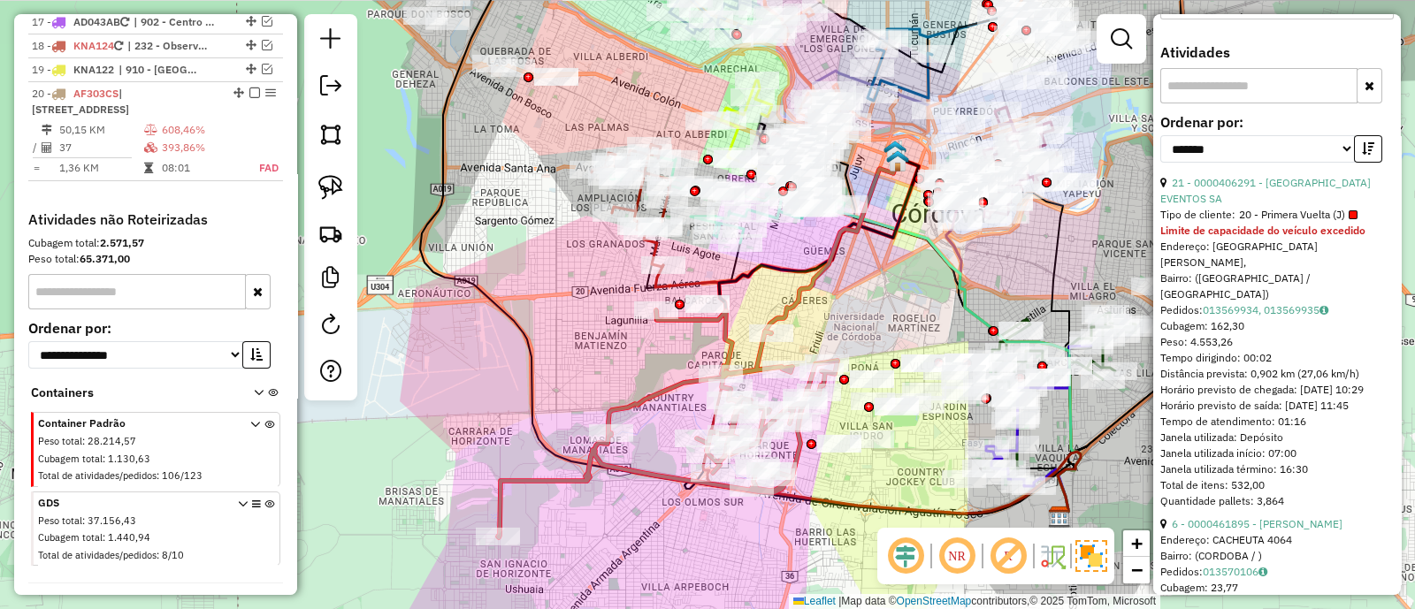
click at [1220, 205] on link "21 - 0000406291 - SAN FRANCISCO EVENTOS SA" at bounding box center [1265, 190] width 210 height 29
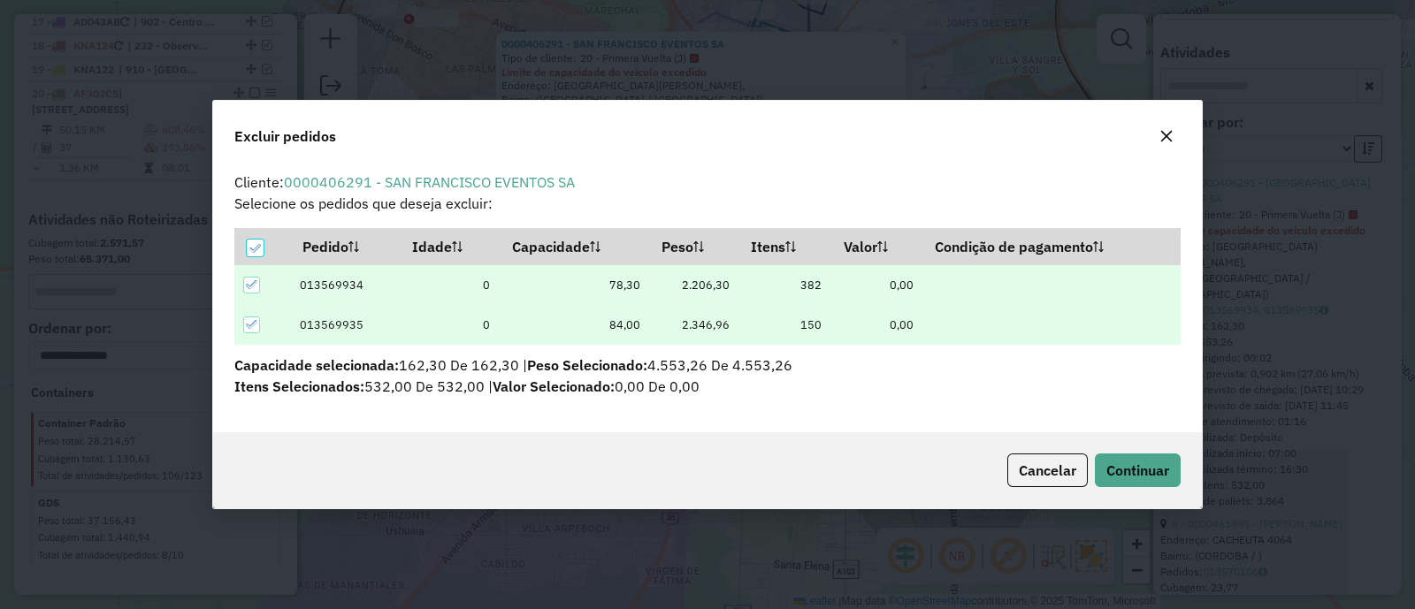
scroll to position [0, 0]
click at [1139, 484] on button "Continuar" at bounding box center [1138, 471] width 86 height 34
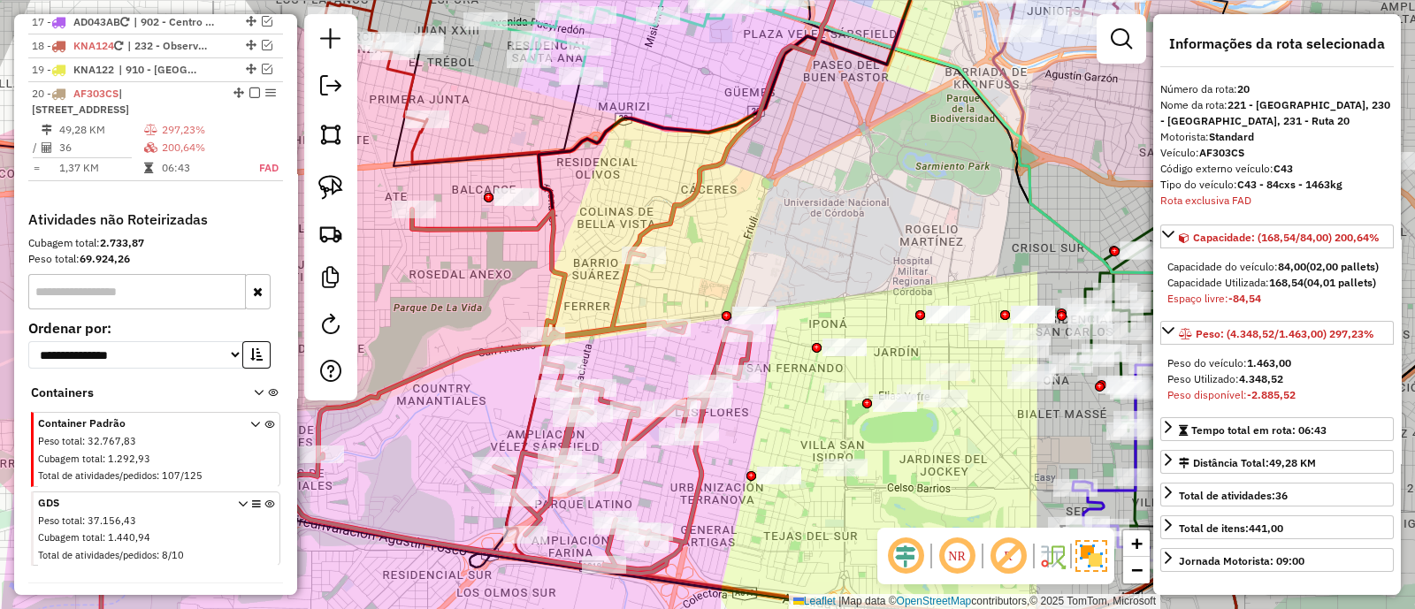
click at [621, 294] on icon at bounding box center [423, 437] width 653 height 455
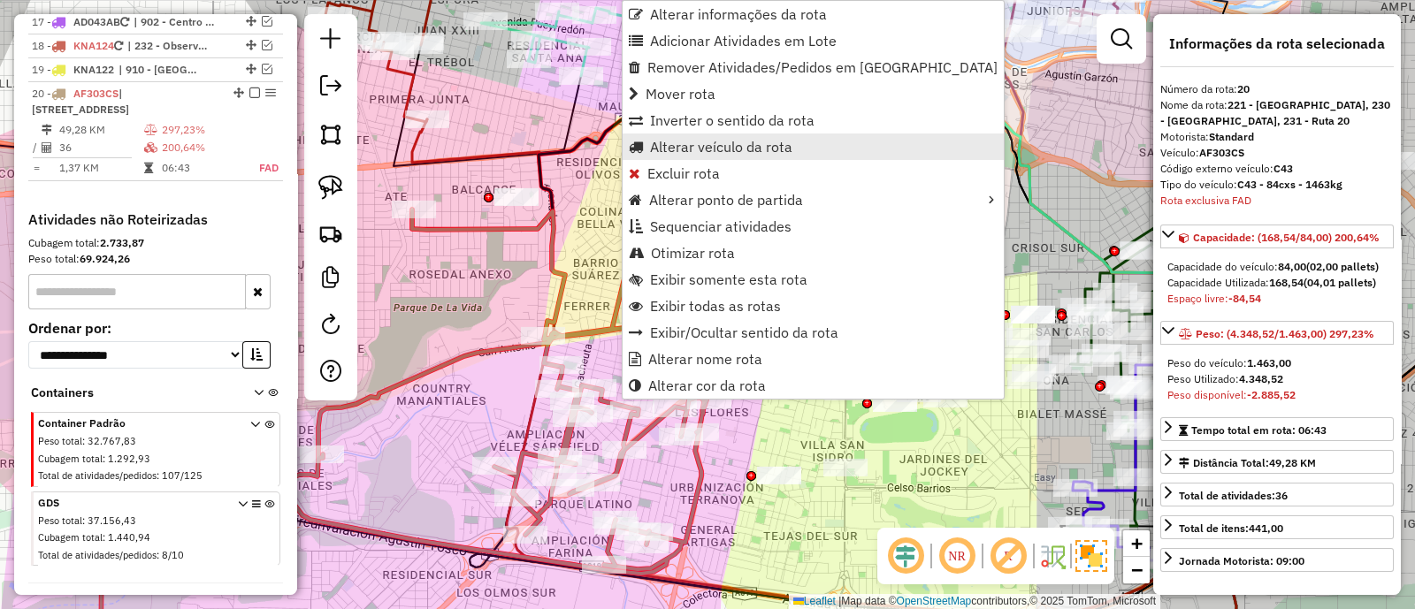
click at [690, 142] on span "Alterar veículo da rota" at bounding box center [721, 147] width 142 height 14
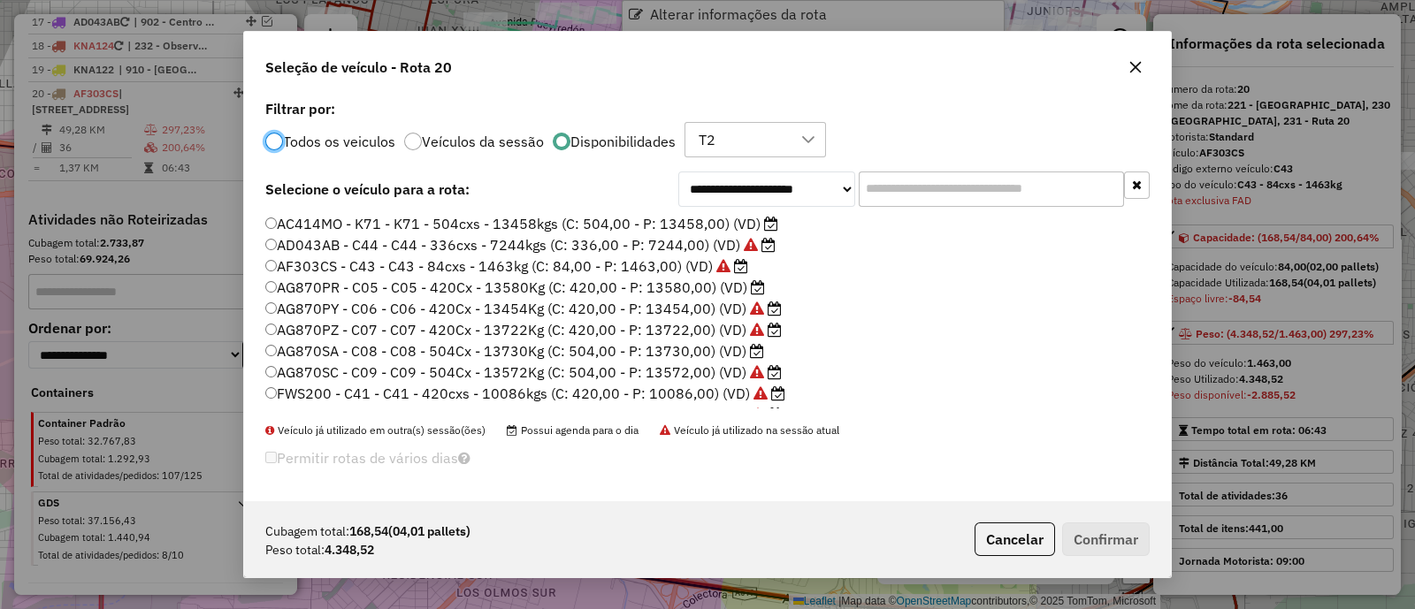
scroll to position [9, 5]
click at [665, 347] on label "AG870SA - C08 - C08 - 504Cx - 13730Kg (C: 504,00 - P: 13730,00) (VD)" at bounding box center [514, 350] width 499 height 21
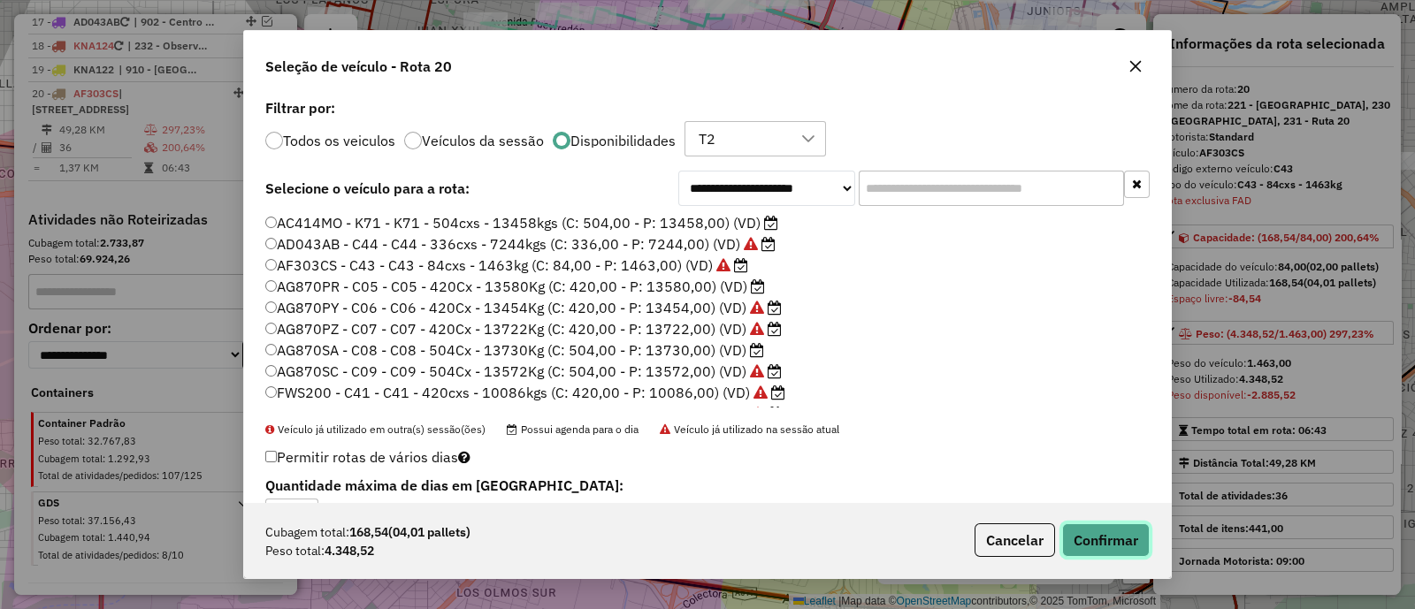
click at [1082, 537] on button "Confirmar" at bounding box center [1106, 540] width 88 height 34
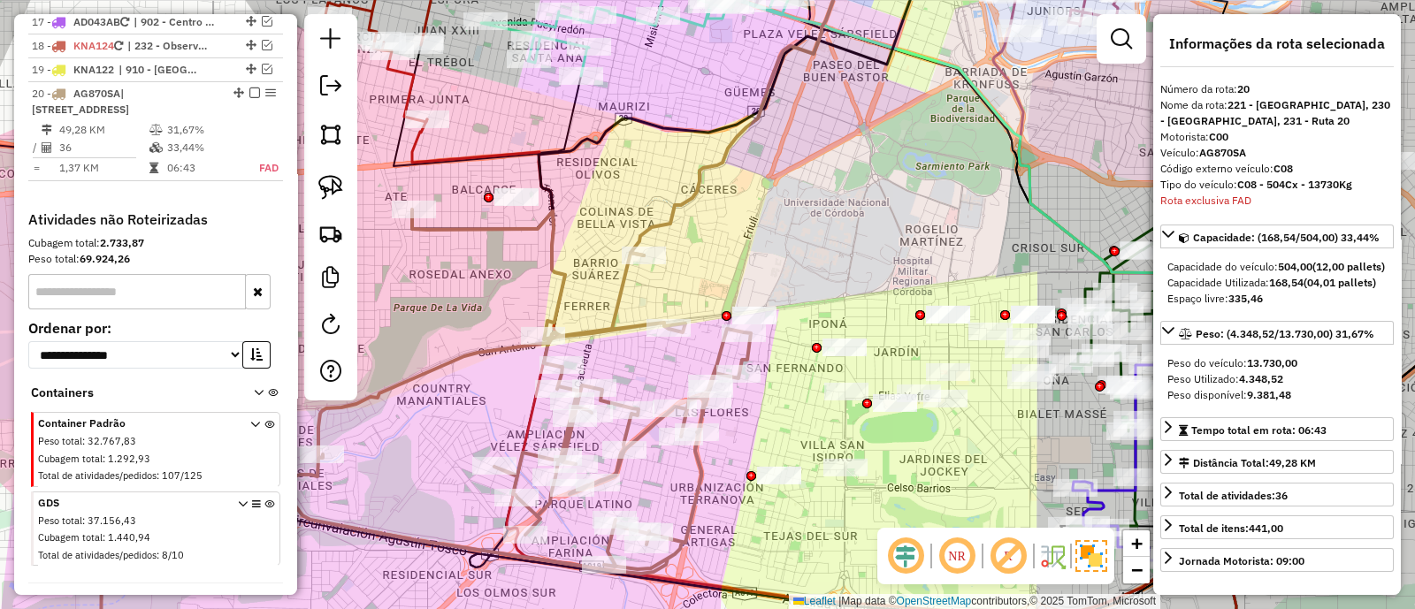
click at [614, 324] on icon at bounding box center [423, 437] width 653 height 455
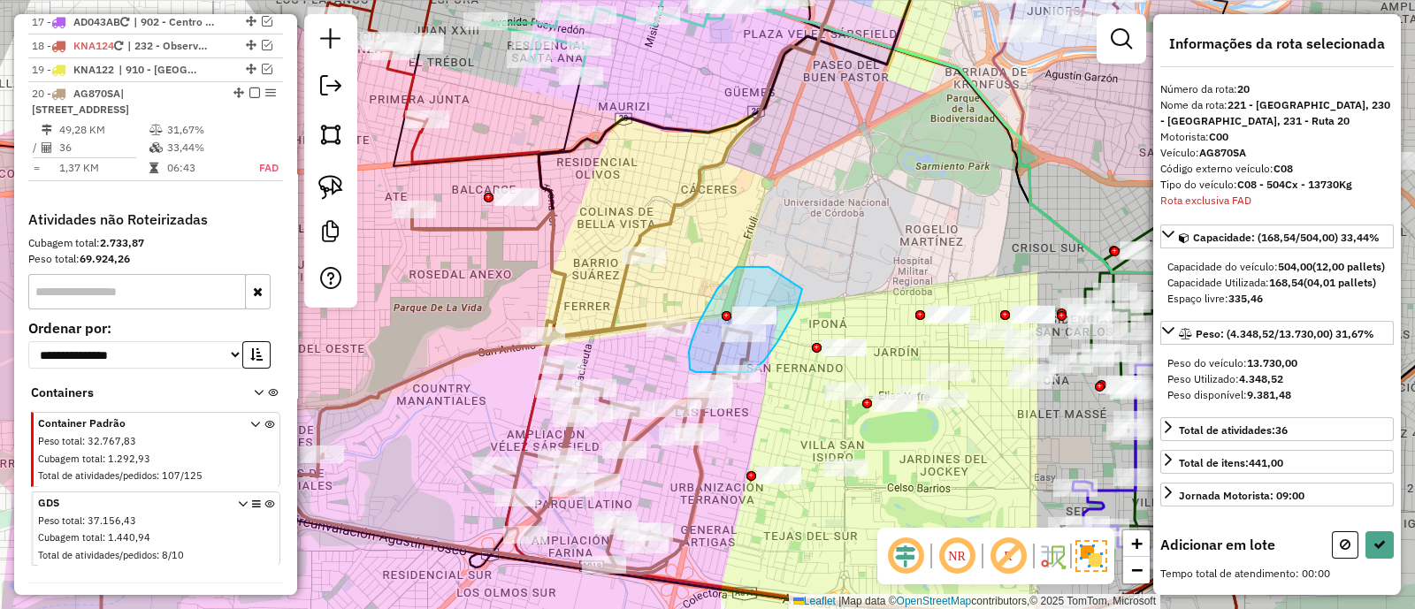
drag, startPoint x: 752, startPoint y: 267, endPoint x: 802, endPoint y: 289, distance: 55.0
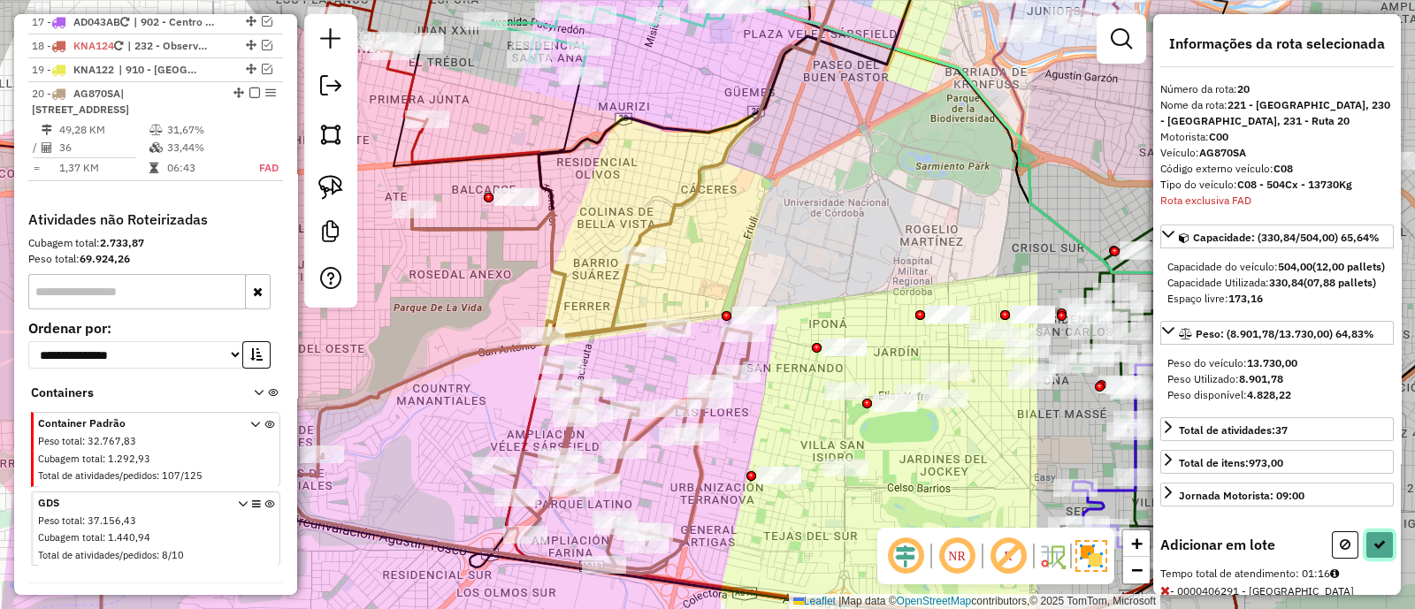
click at [1373, 551] on icon at bounding box center [1379, 544] width 12 height 12
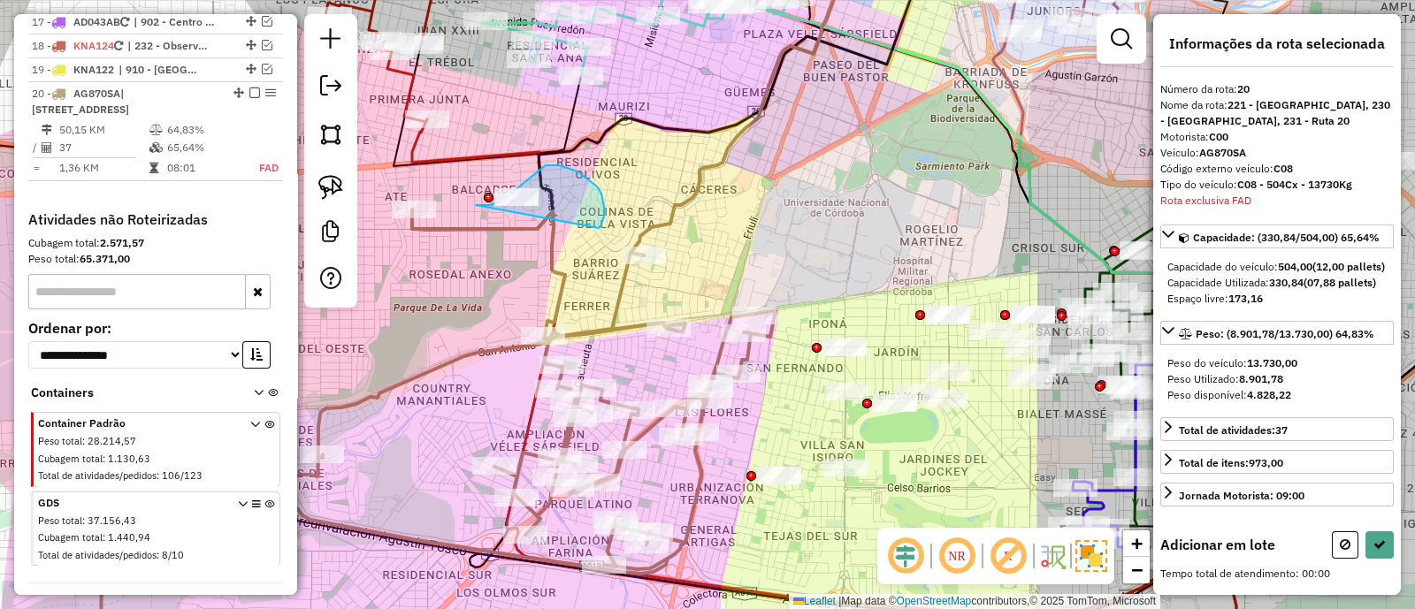
drag, startPoint x: 592, startPoint y: 182, endPoint x: 473, endPoint y: 205, distance: 121.6
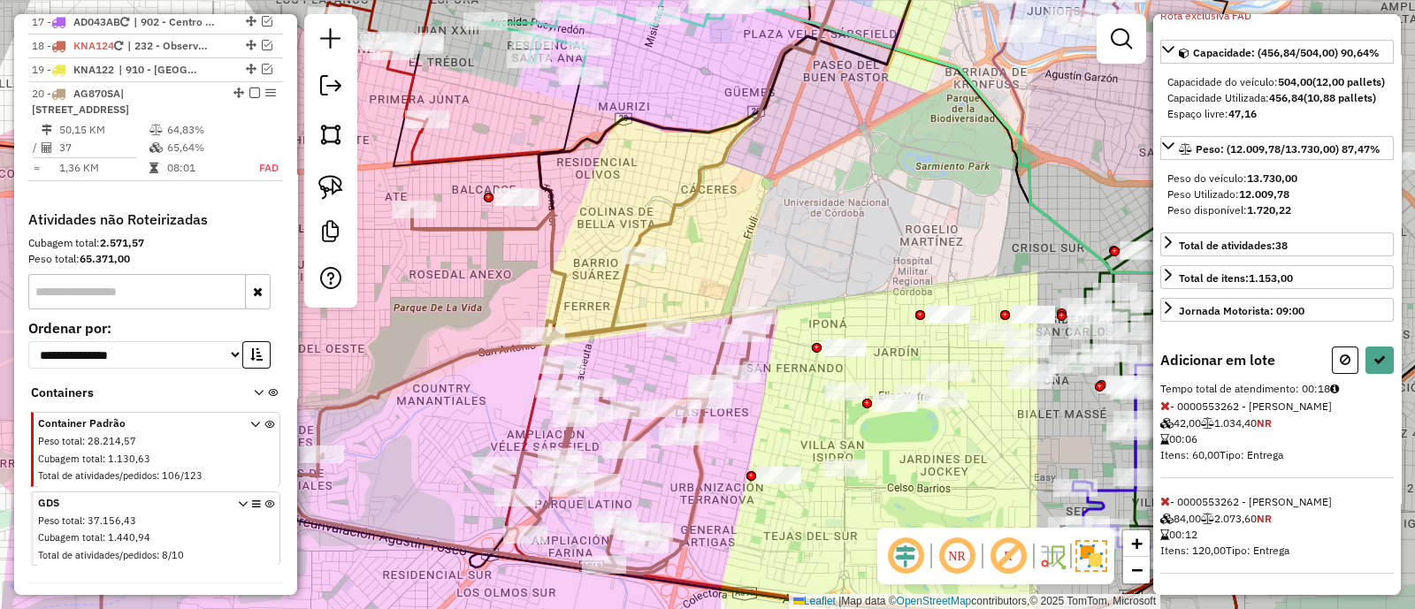
scroll to position [212, 0]
click at [1340, 363] on icon at bounding box center [1345, 360] width 11 height 12
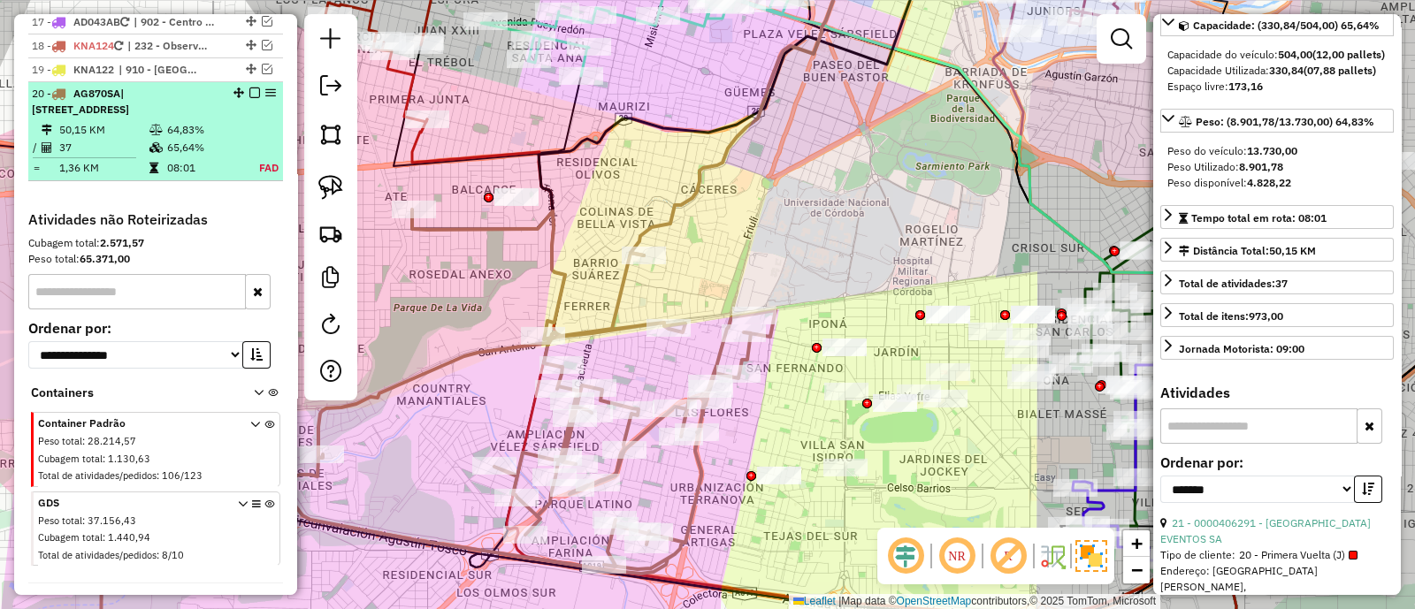
click at [249, 88] on em at bounding box center [254, 93] width 11 height 11
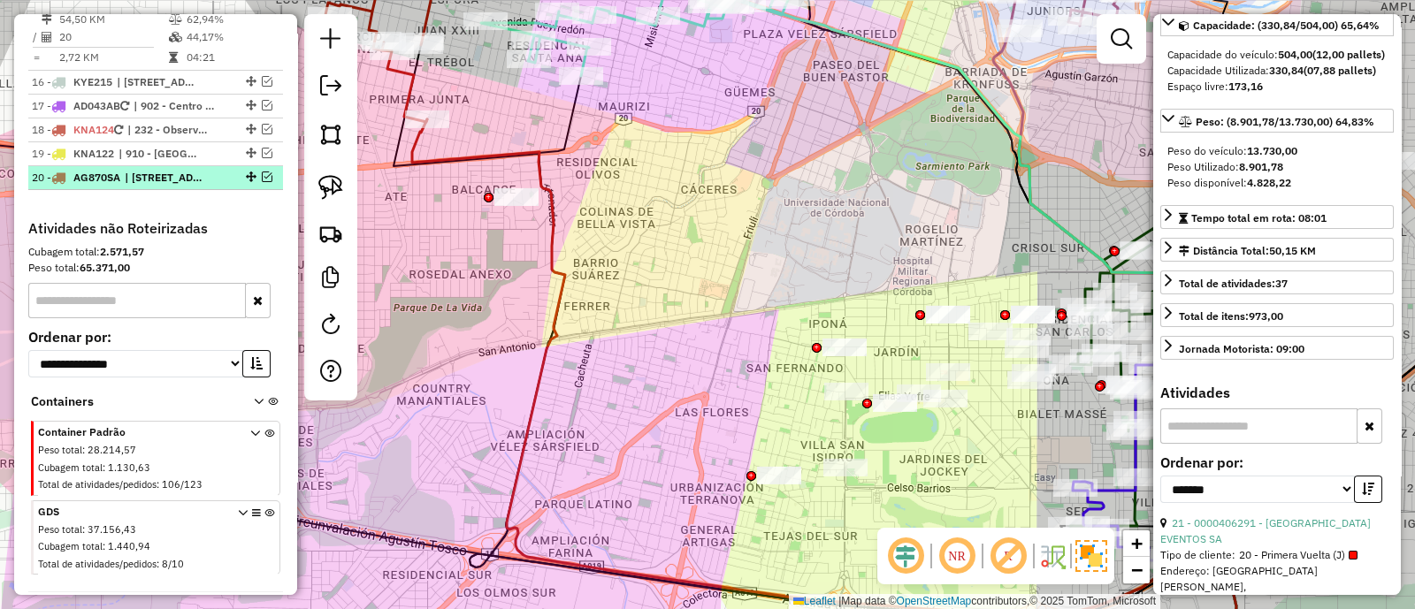
click at [262, 172] on em at bounding box center [267, 177] width 11 height 11
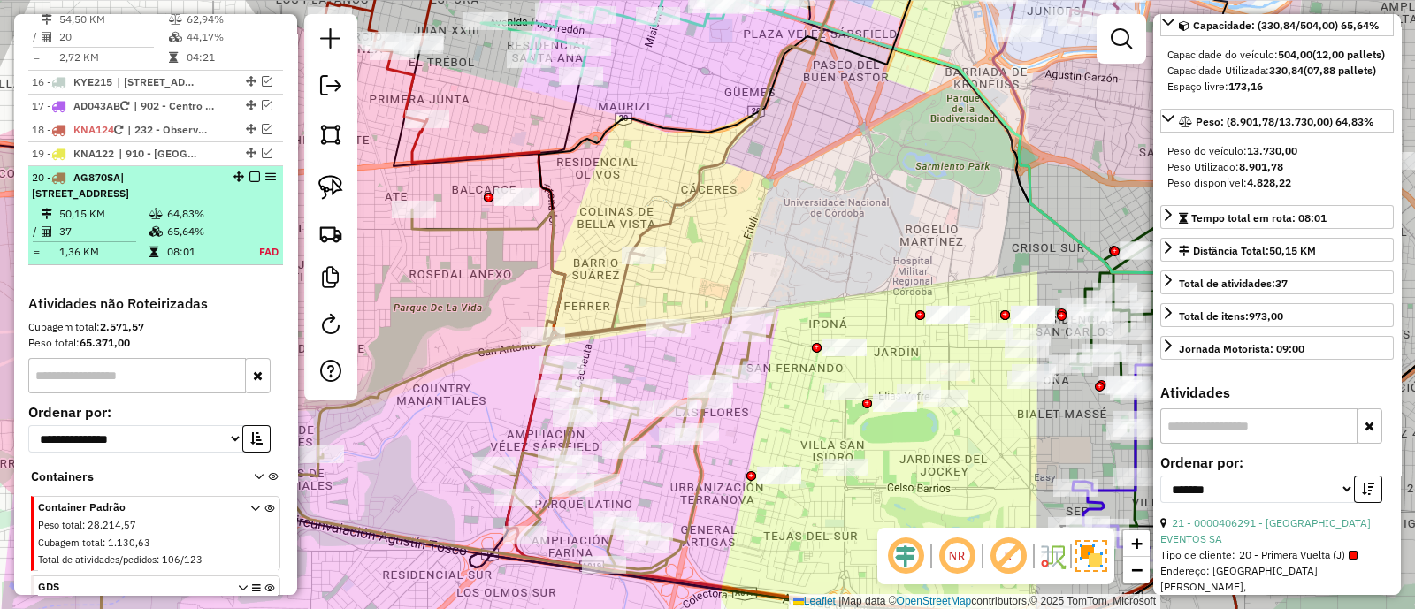
scroll to position [2087, 0]
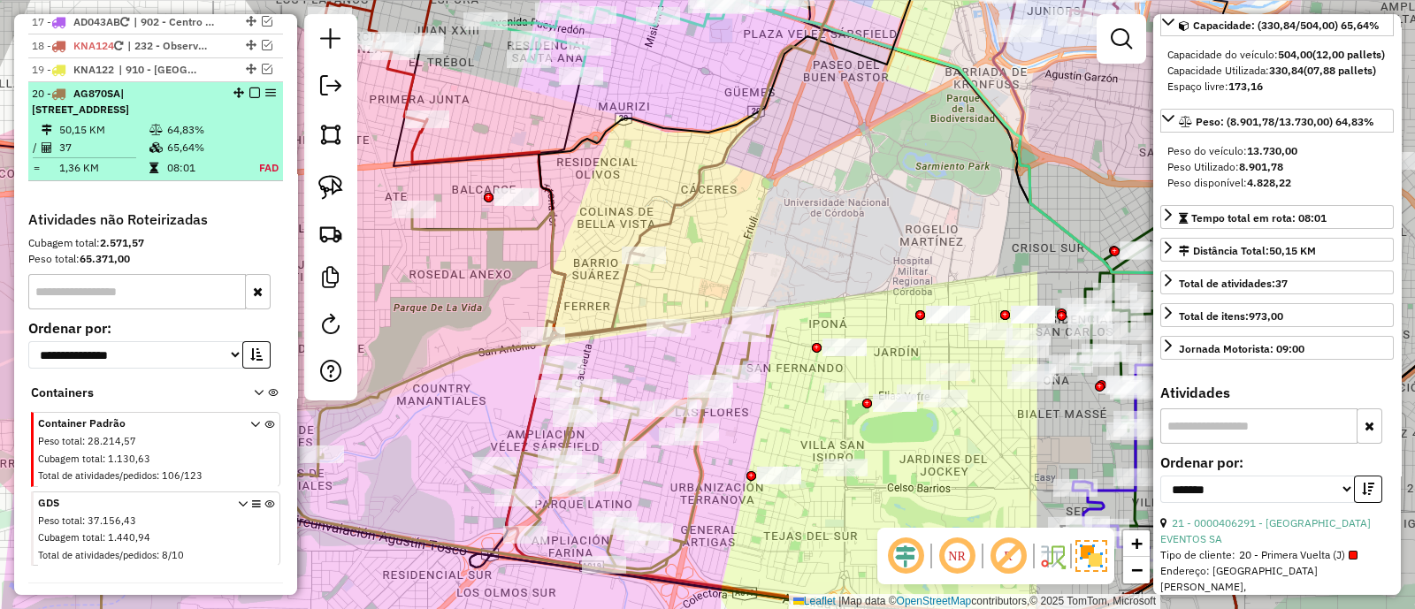
click at [259, 139] on td at bounding box center [260, 148] width 40 height 18
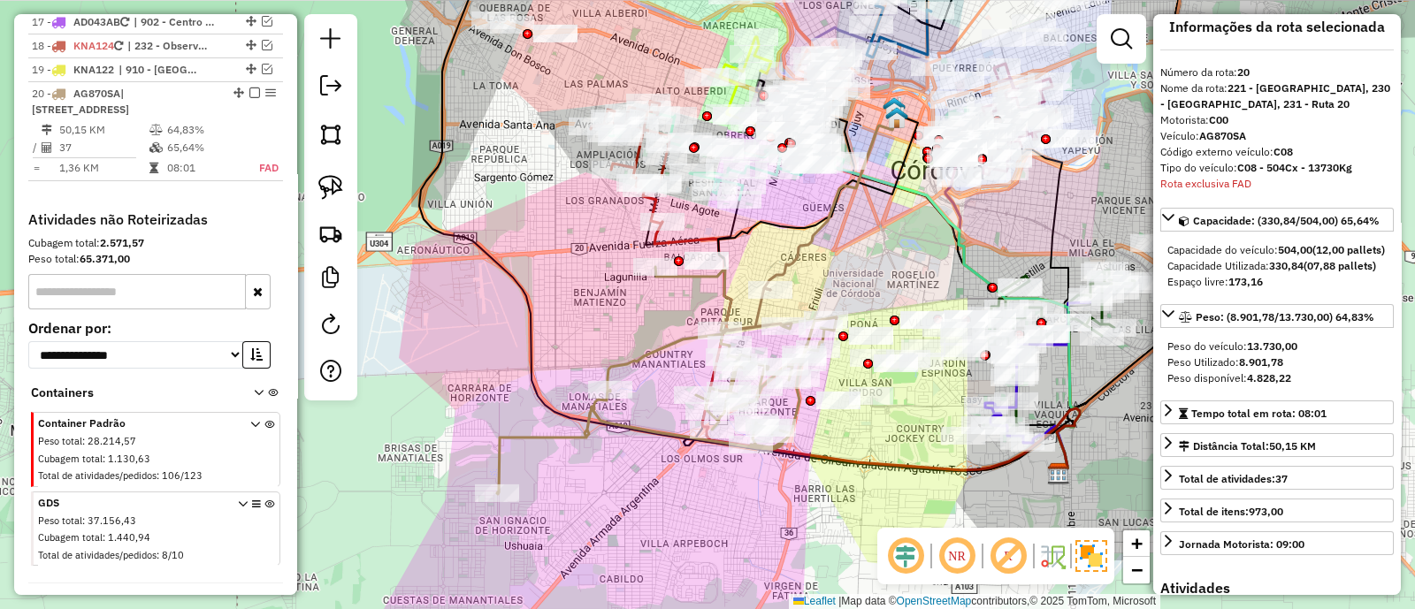
scroll to position [0, 0]
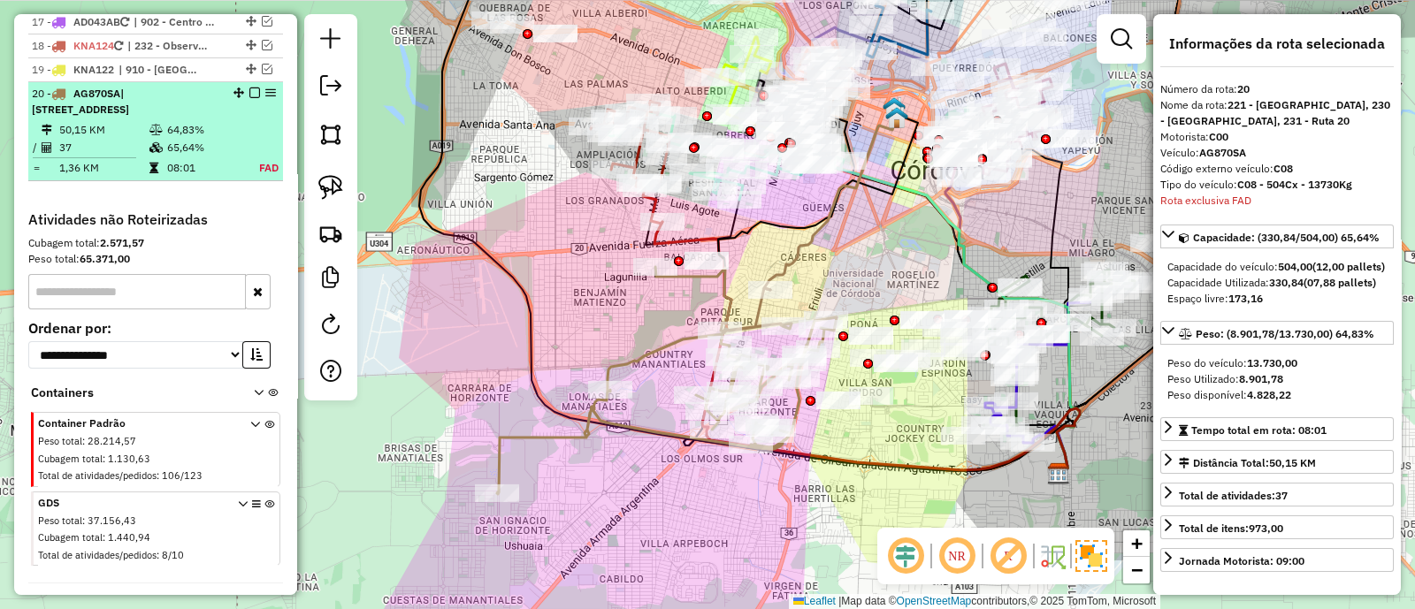
click at [251, 88] on em at bounding box center [254, 93] width 11 height 11
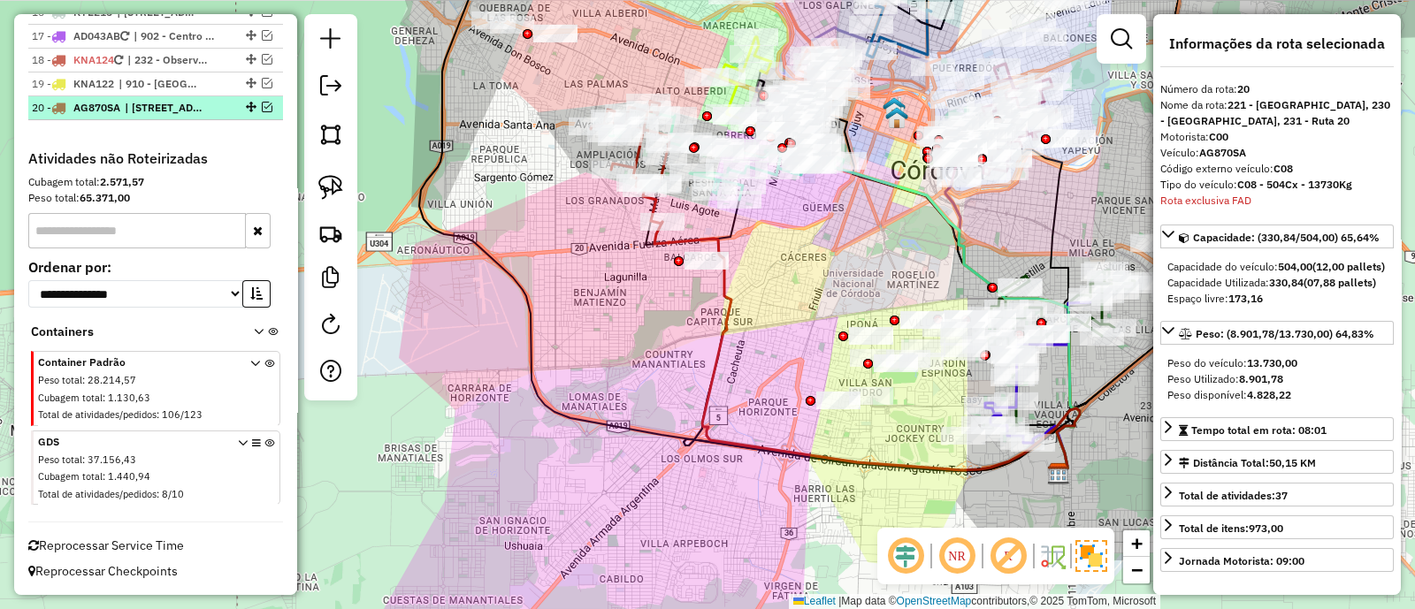
scroll to position [2003, 0]
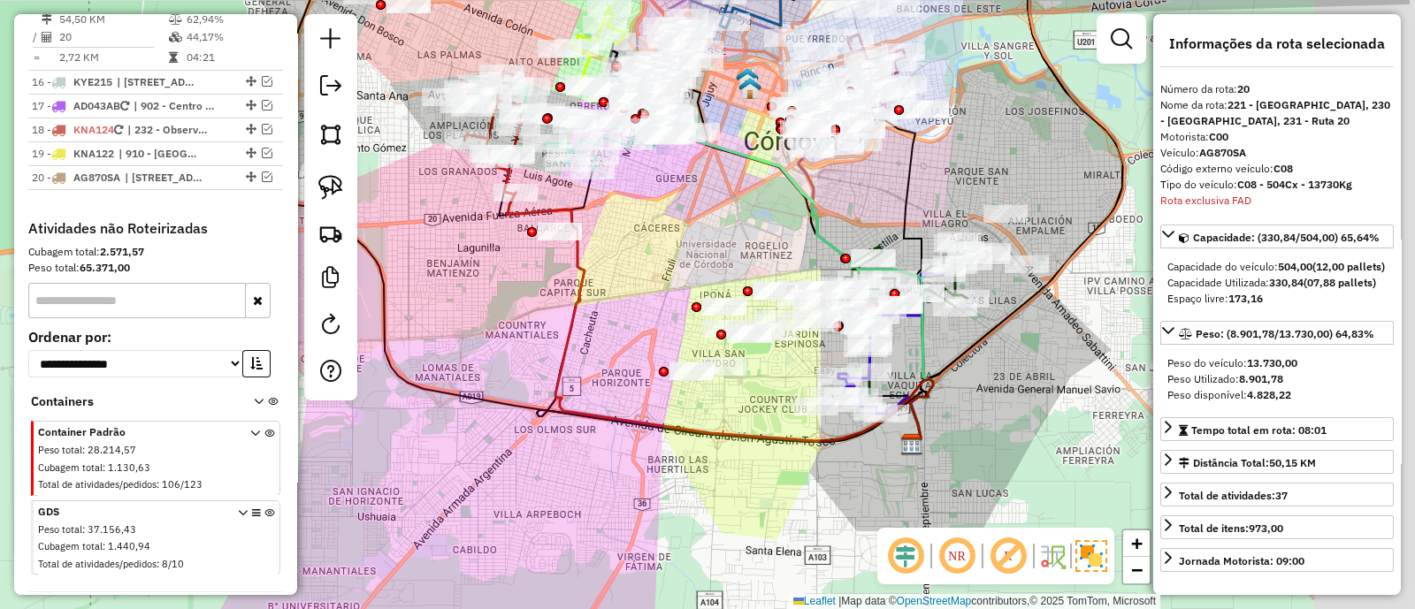
drag, startPoint x: 713, startPoint y: 401, endPoint x: 592, endPoint y: 372, distance: 123.7
click at [592, 372] on div "Janela de atendimento Grade de atendimento Capacidade Transportadoras Veículos …" at bounding box center [707, 304] width 1415 height 609
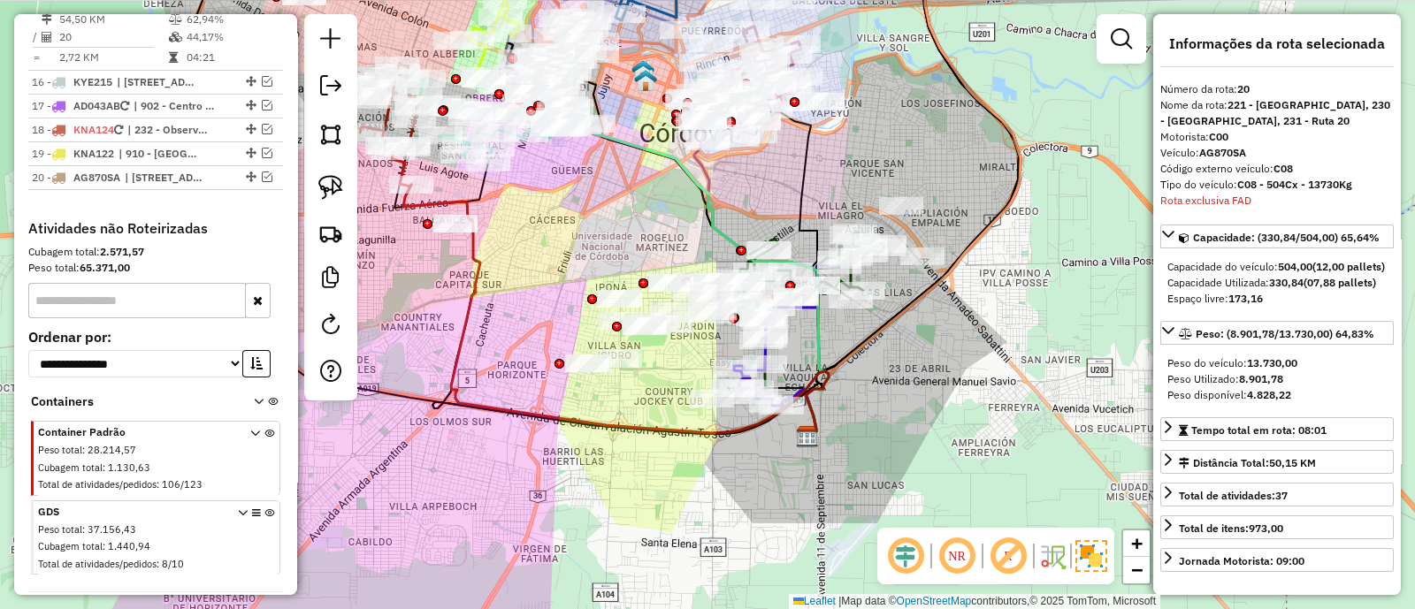
drag, startPoint x: 729, startPoint y: 434, endPoint x: 667, endPoint y: 431, distance: 62.8
click at [667, 431] on icon at bounding box center [615, 311] width 425 height 252
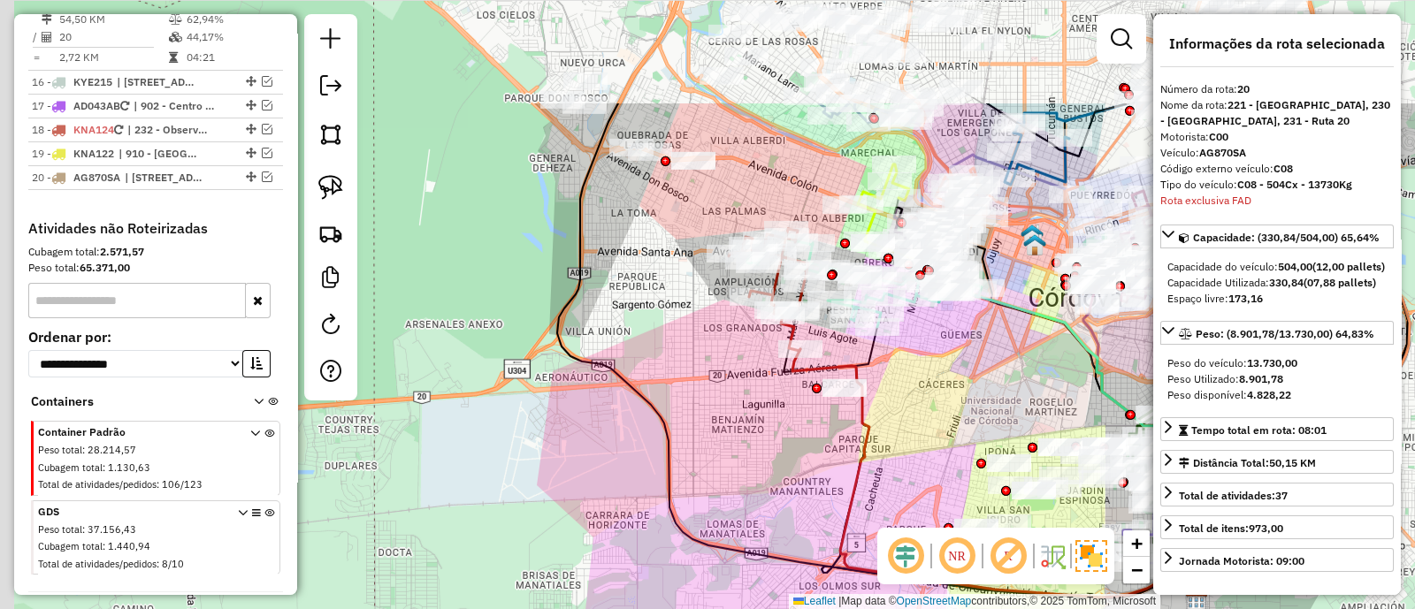
drag, startPoint x: 626, startPoint y: 215, endPoint x: 1016, endPoint y: 383, distance: 424.6
click at [1018, 379] on div "Janela de atendimento Grade de atendimento Capacidade Transportadoras Veículos …" at bounding box center [707, 304] width 1415 height 609
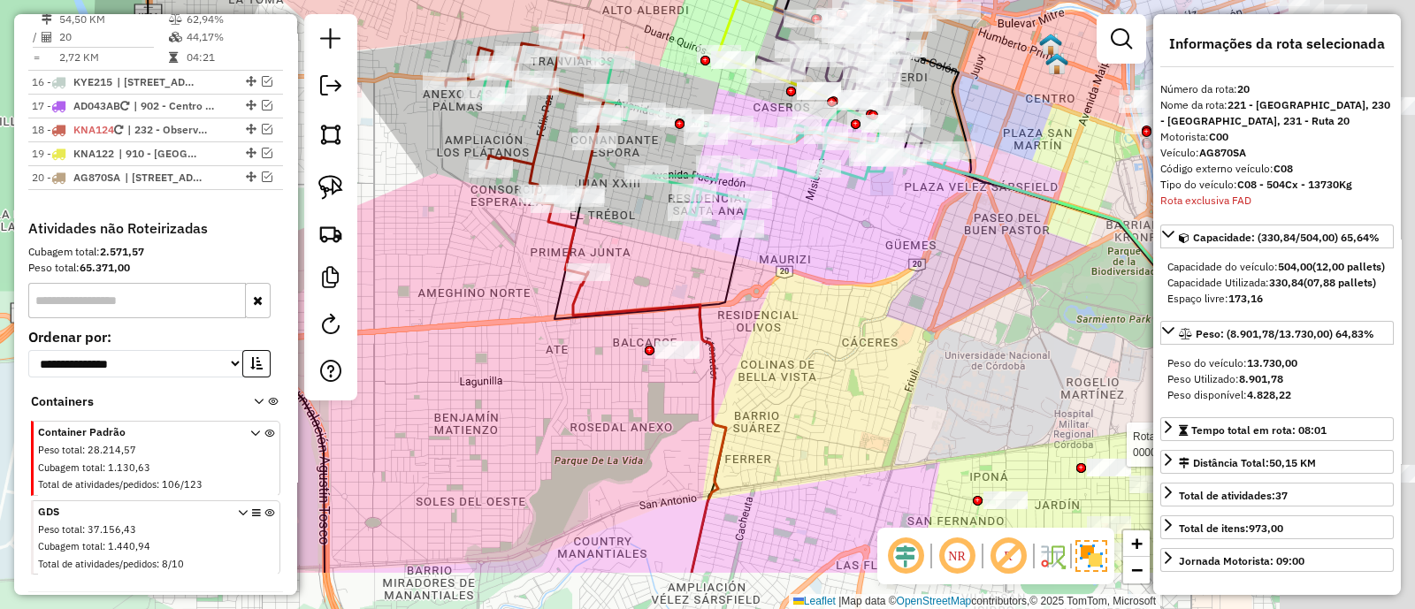
drag, startPoint x: 555, startPoint y: 309, endPoint x: 506, endPoint y: 299, distance: 50.6
click at [506, 299] on div "Rota 5 - Placa FWS200 0000409726 - Wang Caimei Janela de atendimento Grade de a…" at bounding box center [707, 304] width 1415 height 609
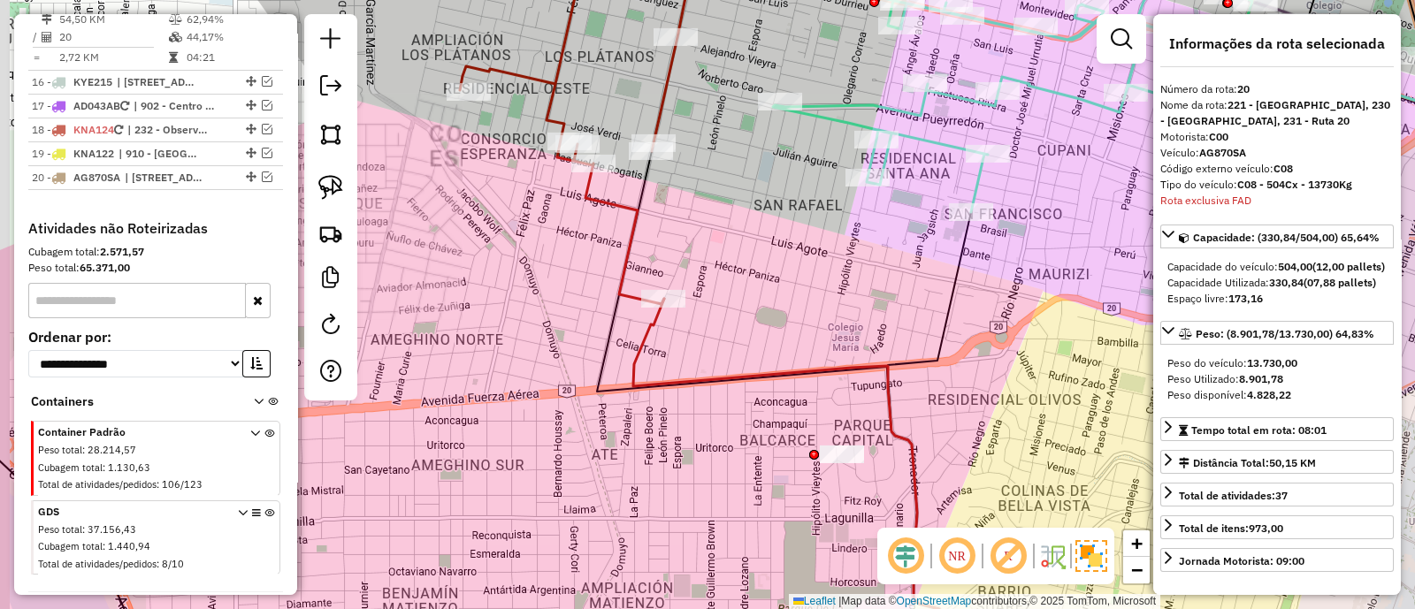
drag, startPoint x: 624, startPoint y: 241, endPoint x: 770, endPoint y: 230, distance: 146.3
click at [768, 232] on div "Rota 5 - Placa FWS200 0000409726 - Wang Caimei Janela de atendimento Grade de a…" at bounding box center [707, 304] width 1415 height 609
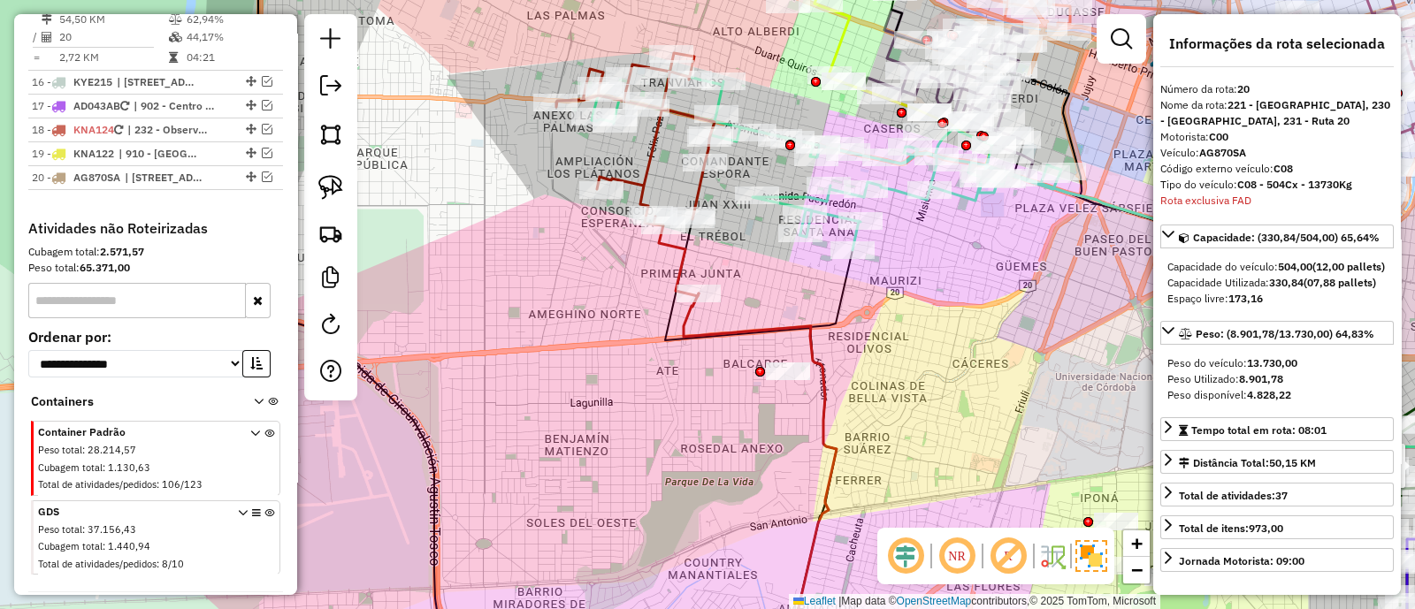
drag, startPoint x: 770, startPoint y: 230, endPoint x: 747, endPoint y: 279, distance: 53.8
click at [747, 279] on div "Rota 5 - Placa FWS200 0000409726 - Wang Caimei Janela de atendimento Grade de a…" at bounding box center [707, 304] width 1415 height 609
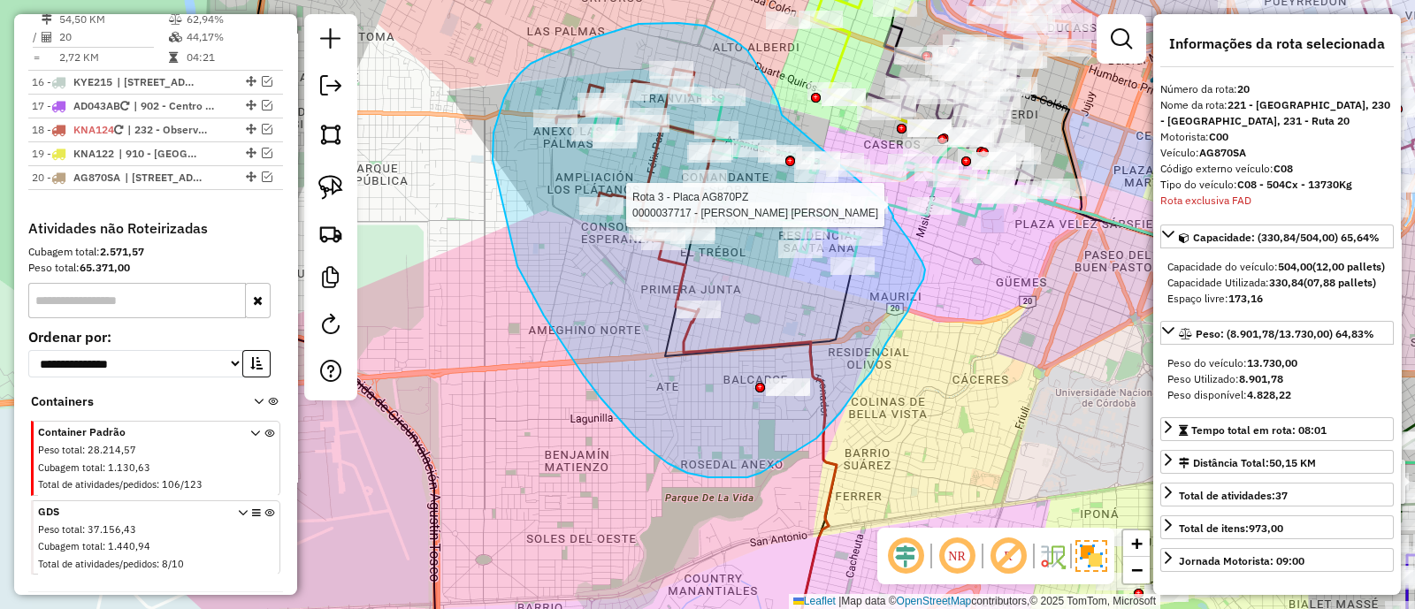
click at [887, 205] on div "Rota 5 - Placa FWS200 0000409726 - Wang Caimei Rota 3 - Placa AG870PZ 000003771…" at bounding box center [707, 304] width 1415 height 609
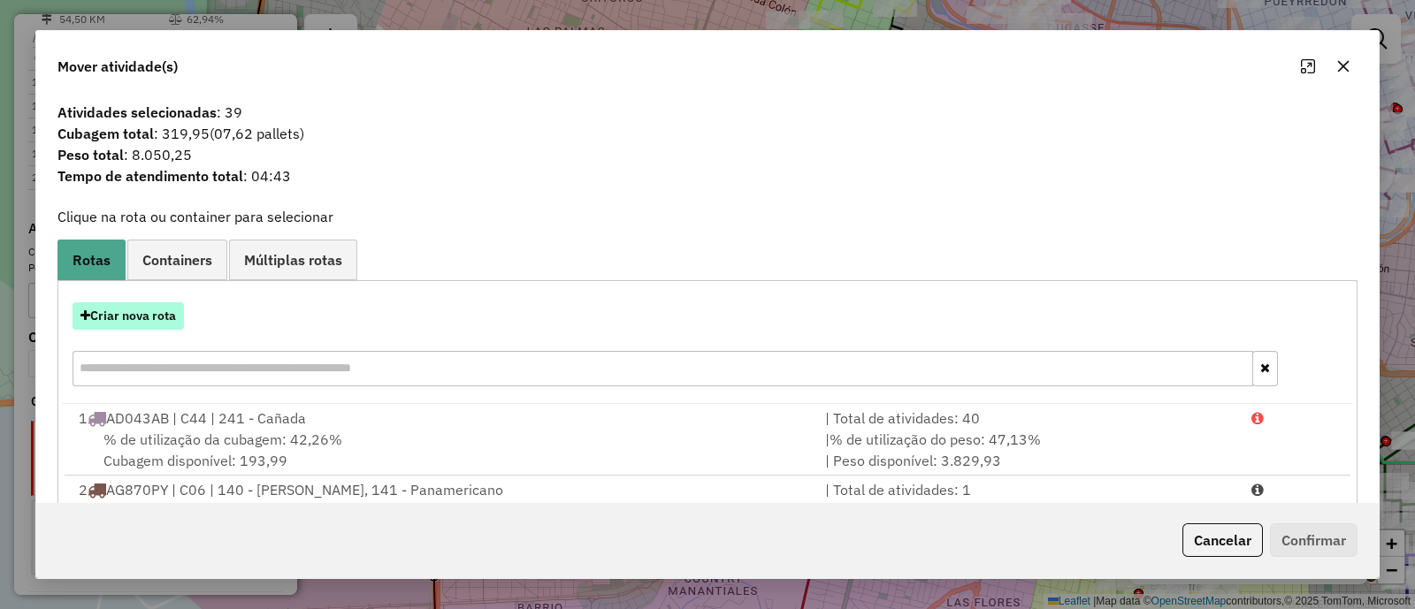
click at [128, 310] on button "Criar nova rota" at bounding box center [128, 315] width 111 height 27
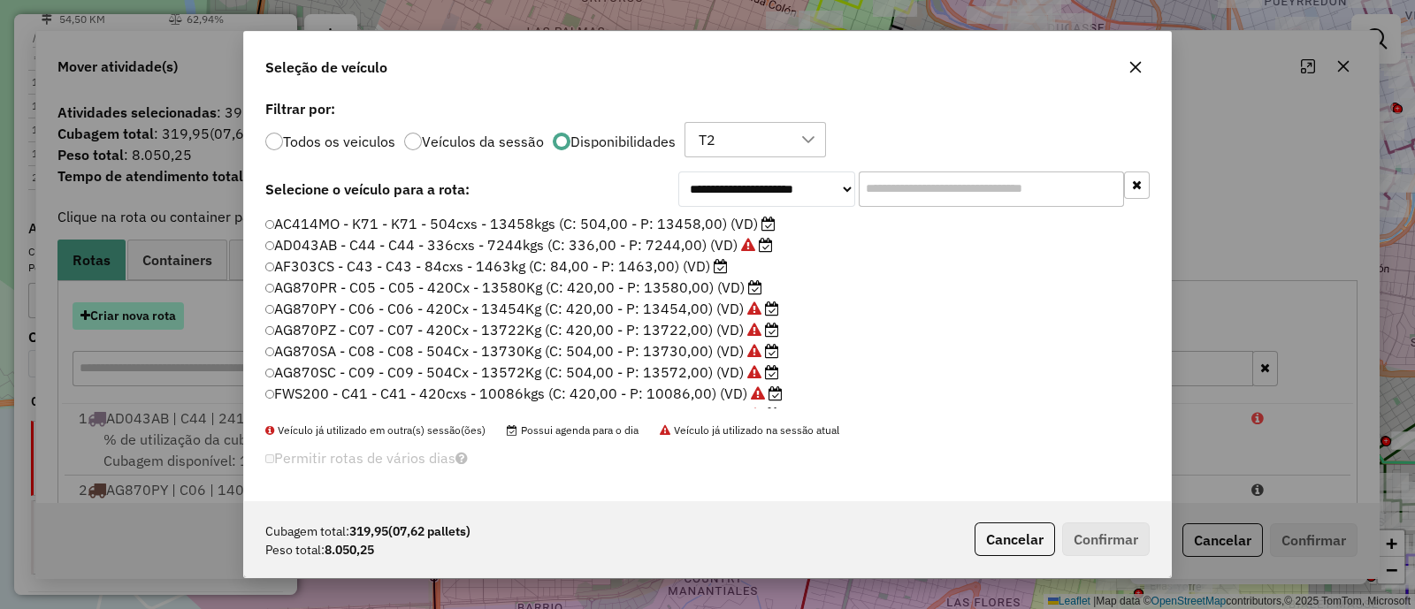
scroll to position [9, 5]
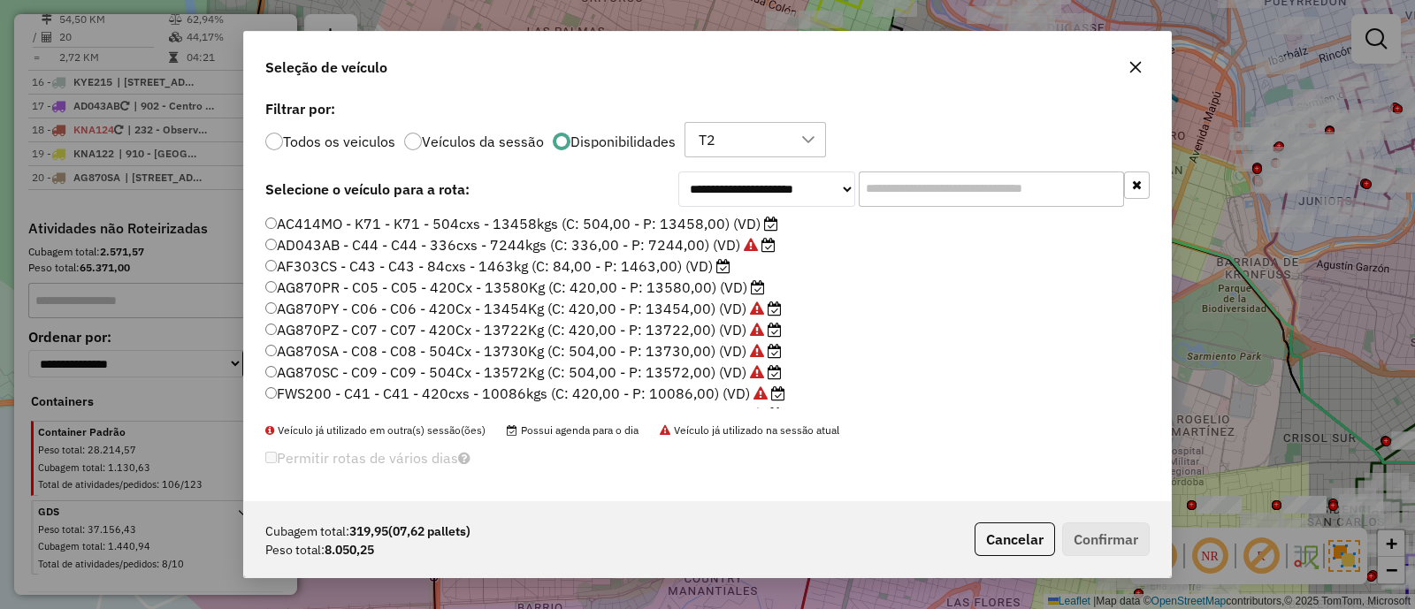
click at [666, 283] on label "AG870PR - C05 - C05 - 420Cx - 13580Kg (C: 420,00 - P: 13580,00) (VD)" at bounding box center [515, 287] width 500 height 21
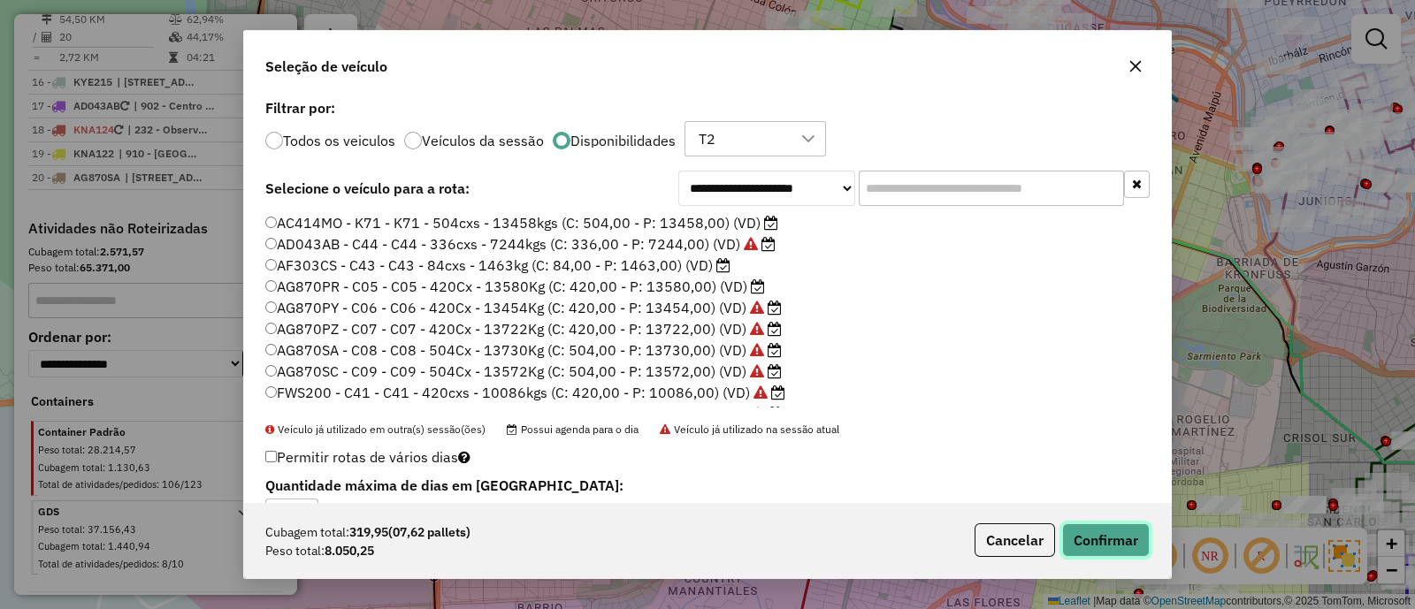
click at [1118, 541] on button "Confirmar" at bounding box center [1106, 540] width 88 height 34
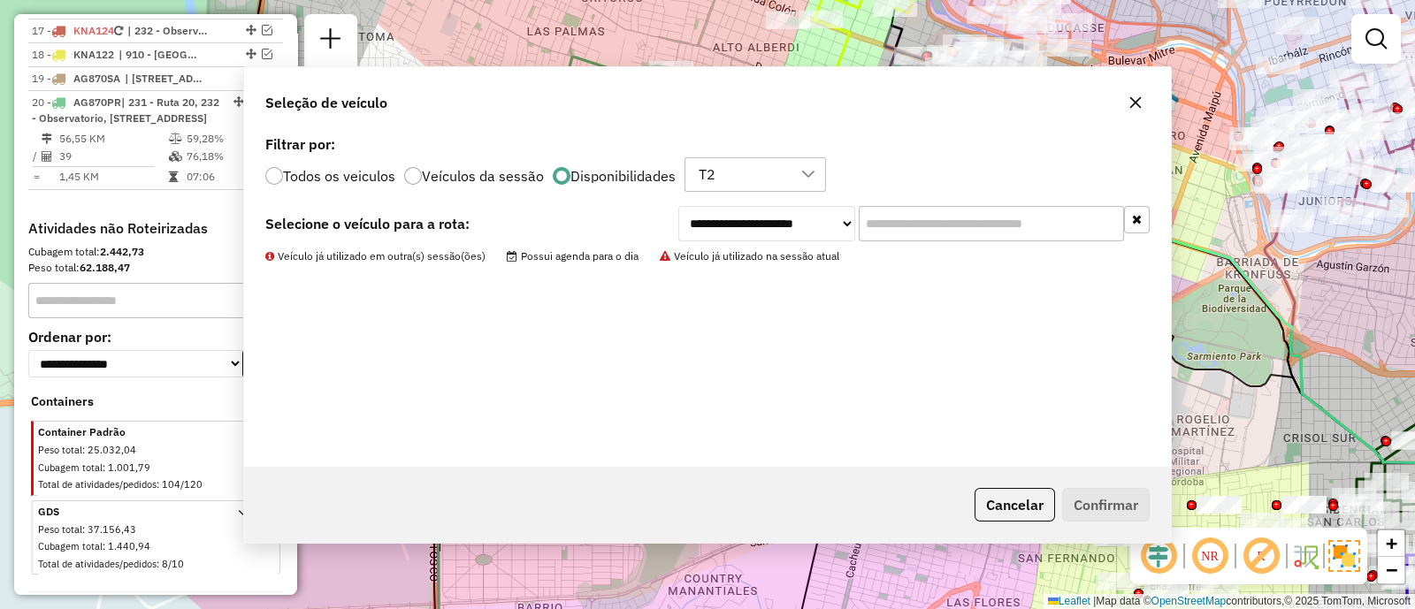
scroll to position [2019, 0]
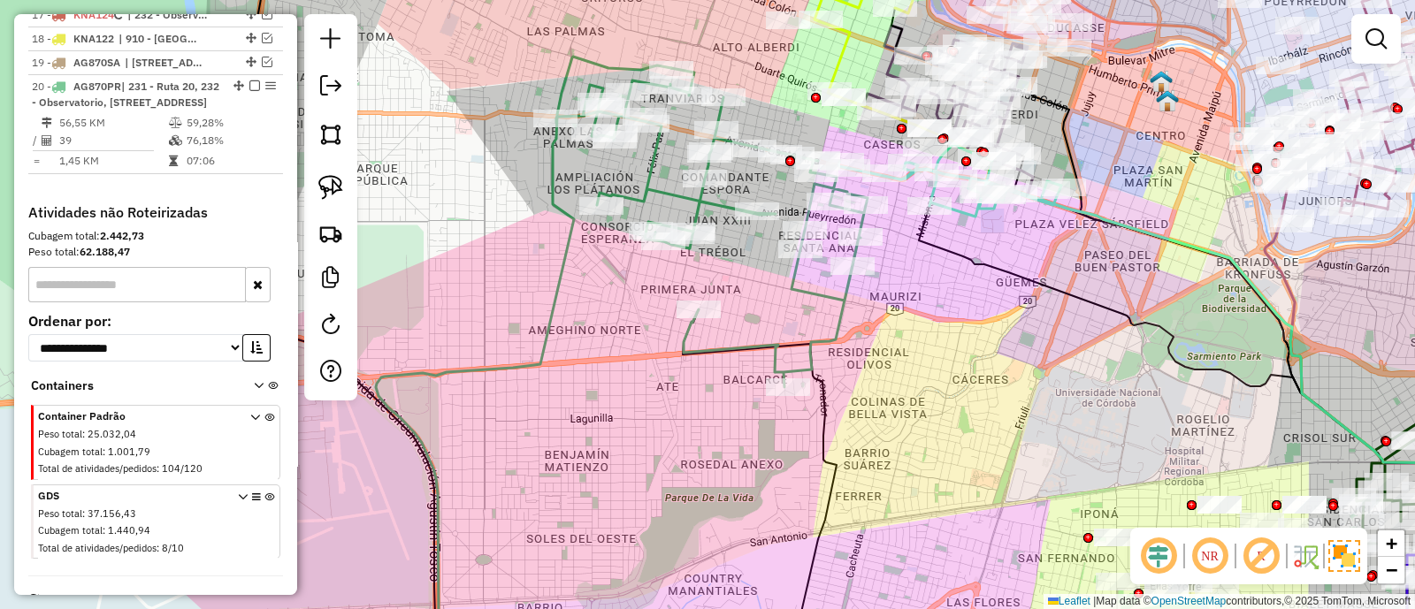
click at [752, 336] on icon at bounding box center [711, 227] width 311 height 319
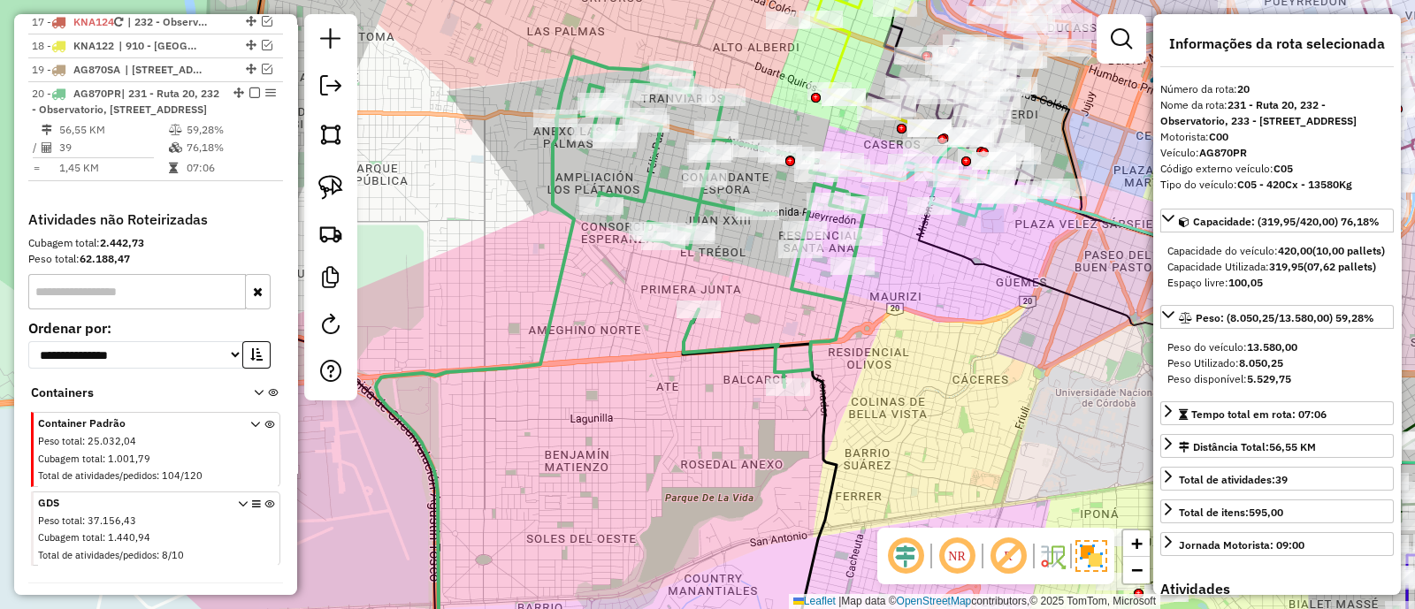
scroll to position [2011, 0]
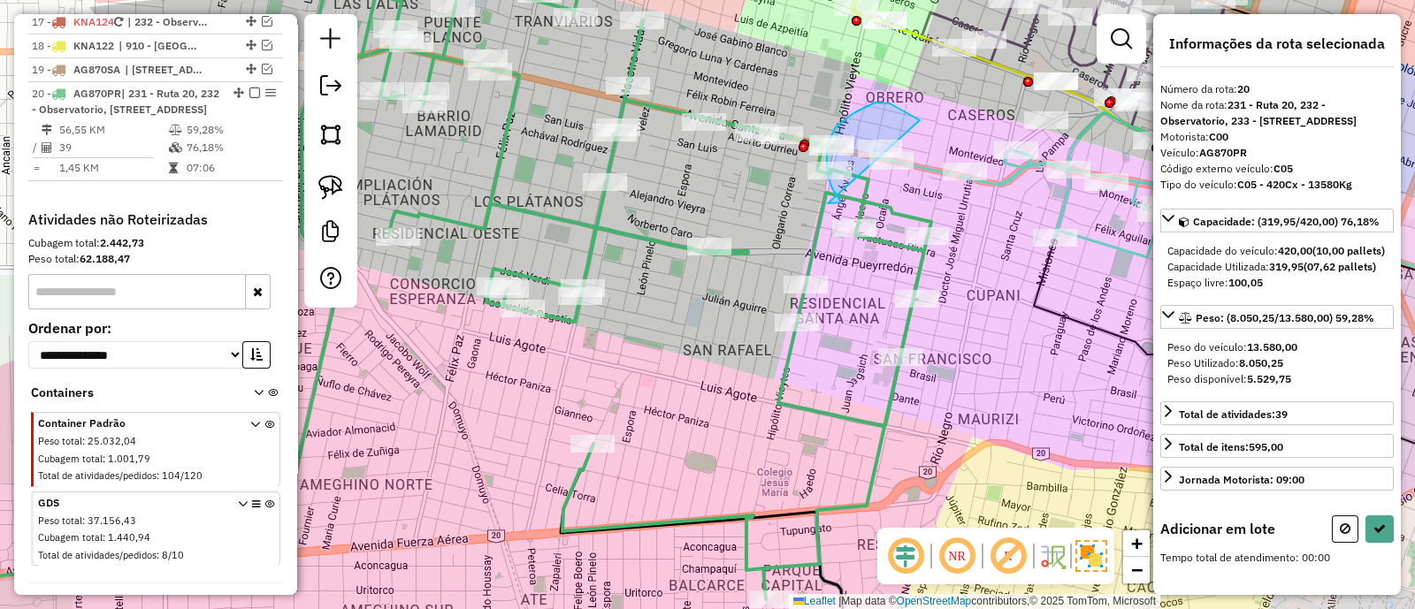
drag, startPoint x: 884, startPoint y: 103, endPoint x: 828, endPoint y: 203, distance: 115.6
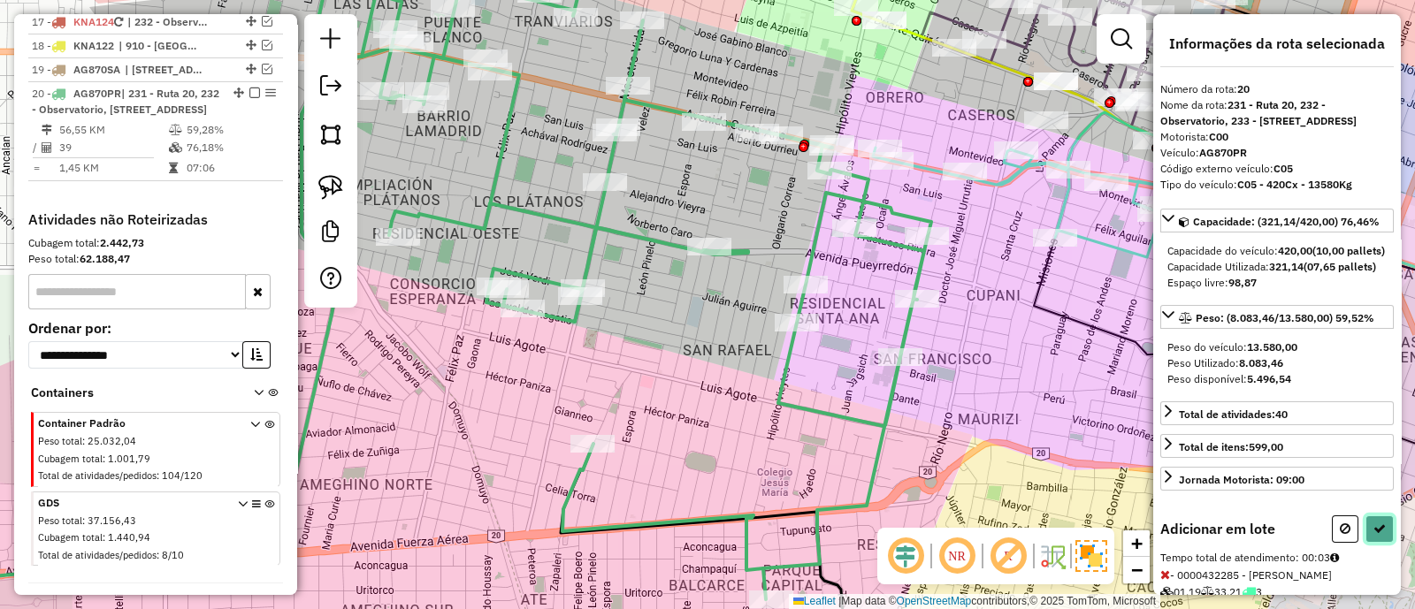
click at [1365, 543] on button at bounding box center [1379, 528] width 28 height 27
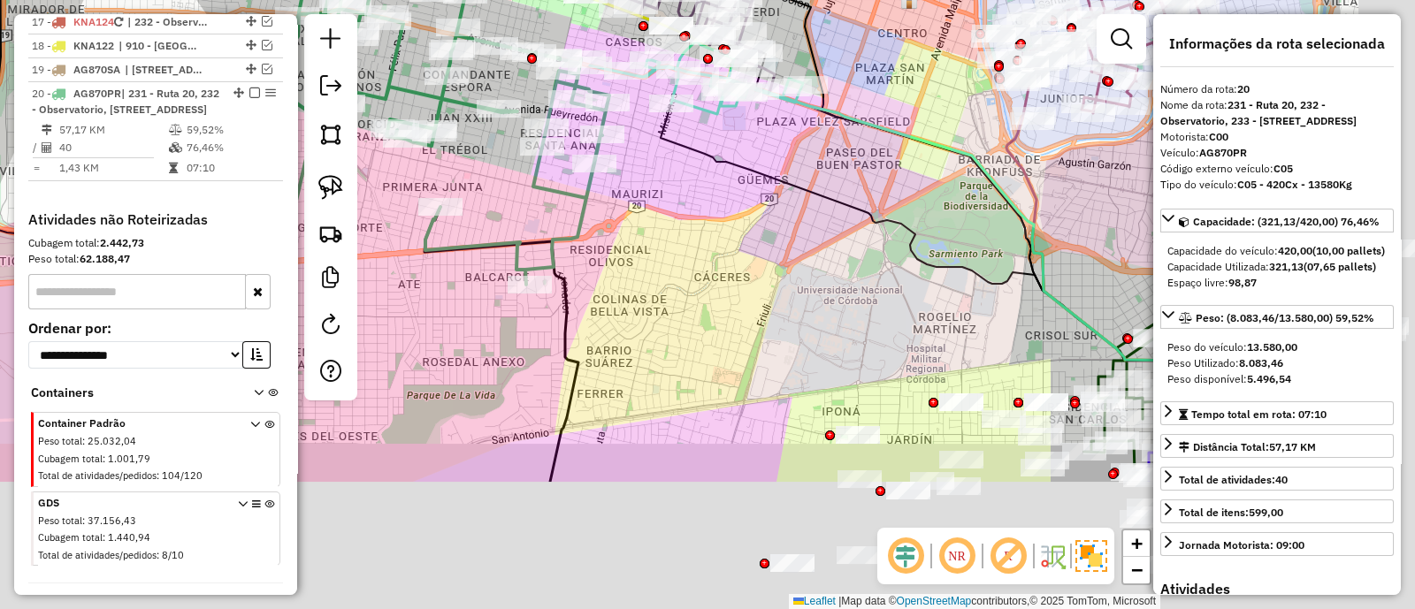
drag, startPoint x: 885, startPoint y: 428, endPoint x: 625, endPoint y: 183, distance: 357.1
click at [625, 183] on div "Janela de atendimento Grade de atendimento Capacidade Transportadoras Veículos …" at bounding box center [707, 304] width 1415 height 609
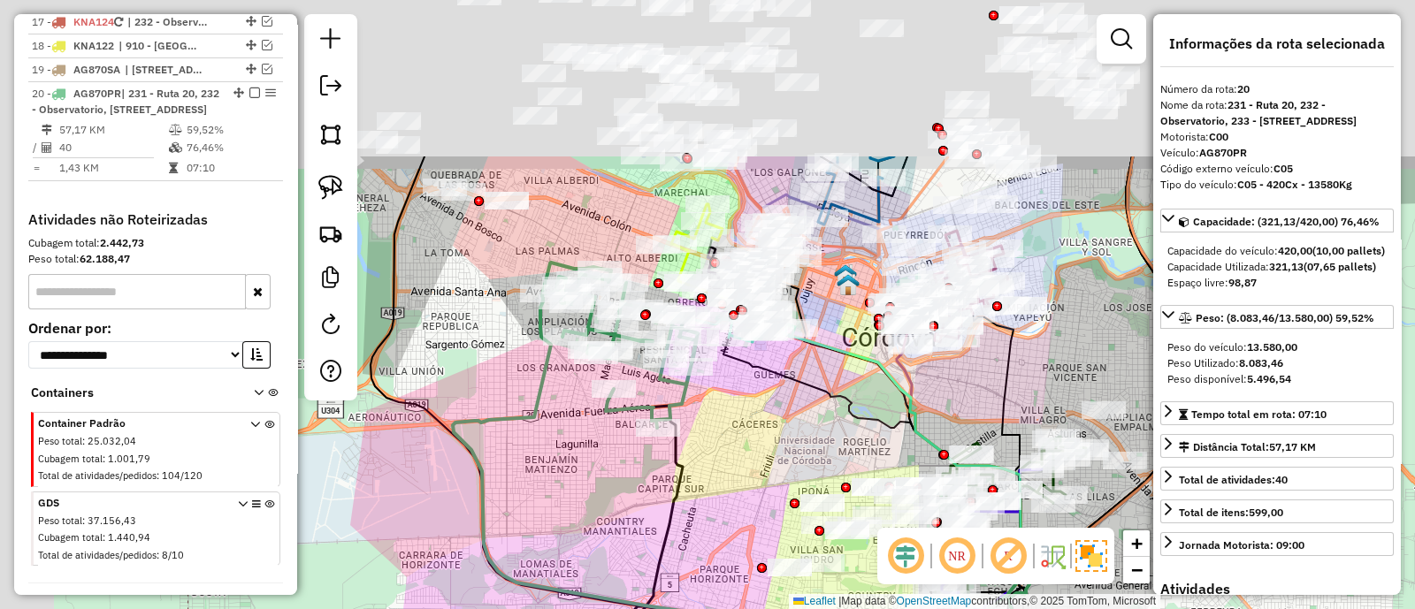
drag, startPoint x: 626, startPoint y: 193, endPoint x: 729, endPoint y: 411, distance: 241.3
click at [729, 411] on div "Janela de atendimento Grade de atendimento Capacidade Transportadoras Veículos …" at bounding box center [707, 304] width 1415 height 609
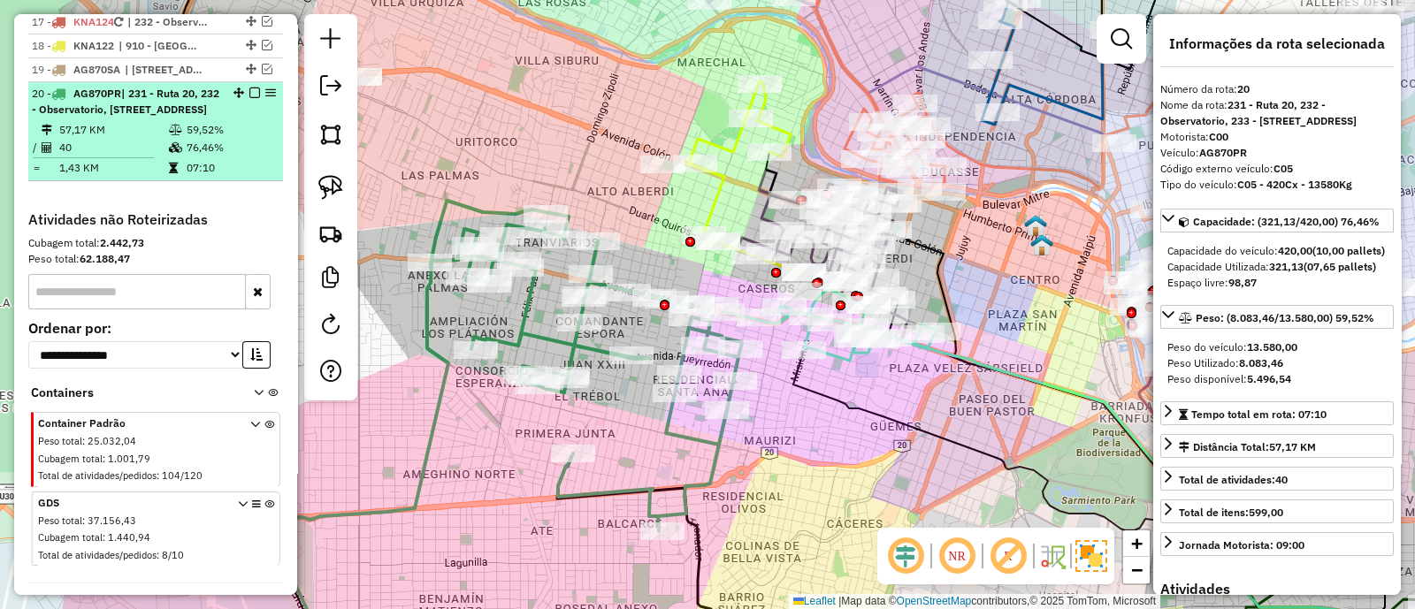
click at [249, 88] on em at bounding box center [254, 93] width 11 height 11
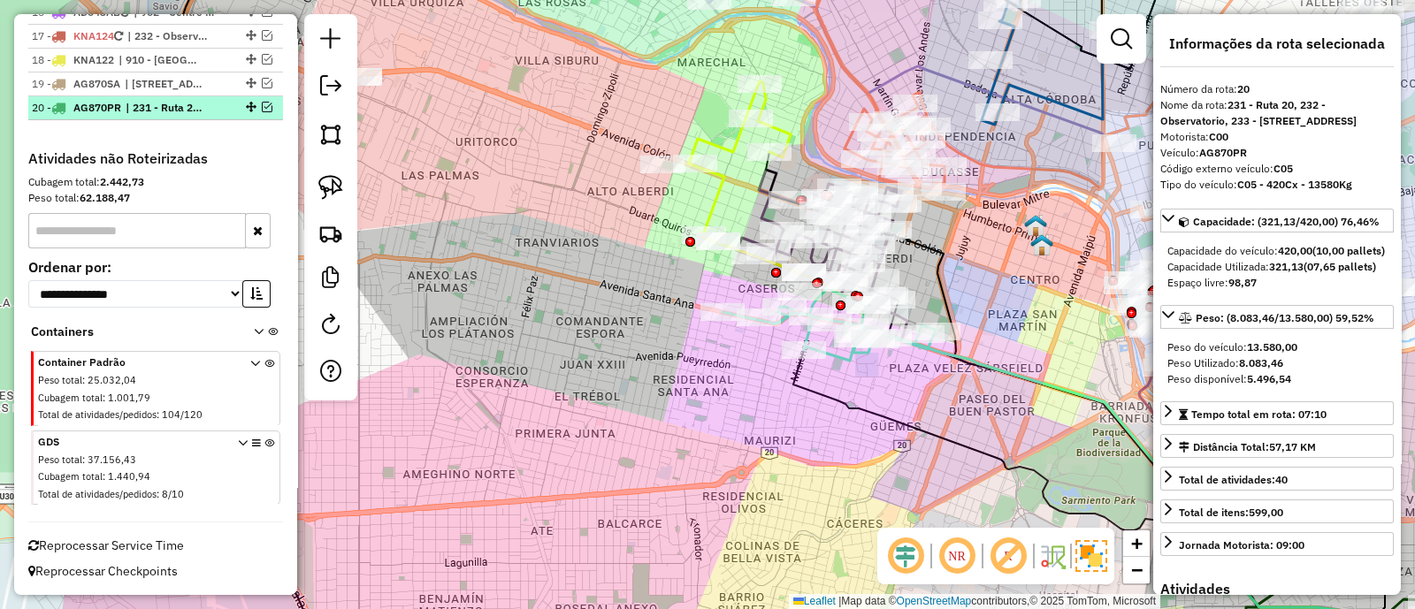
scroll to position [1927, 0]
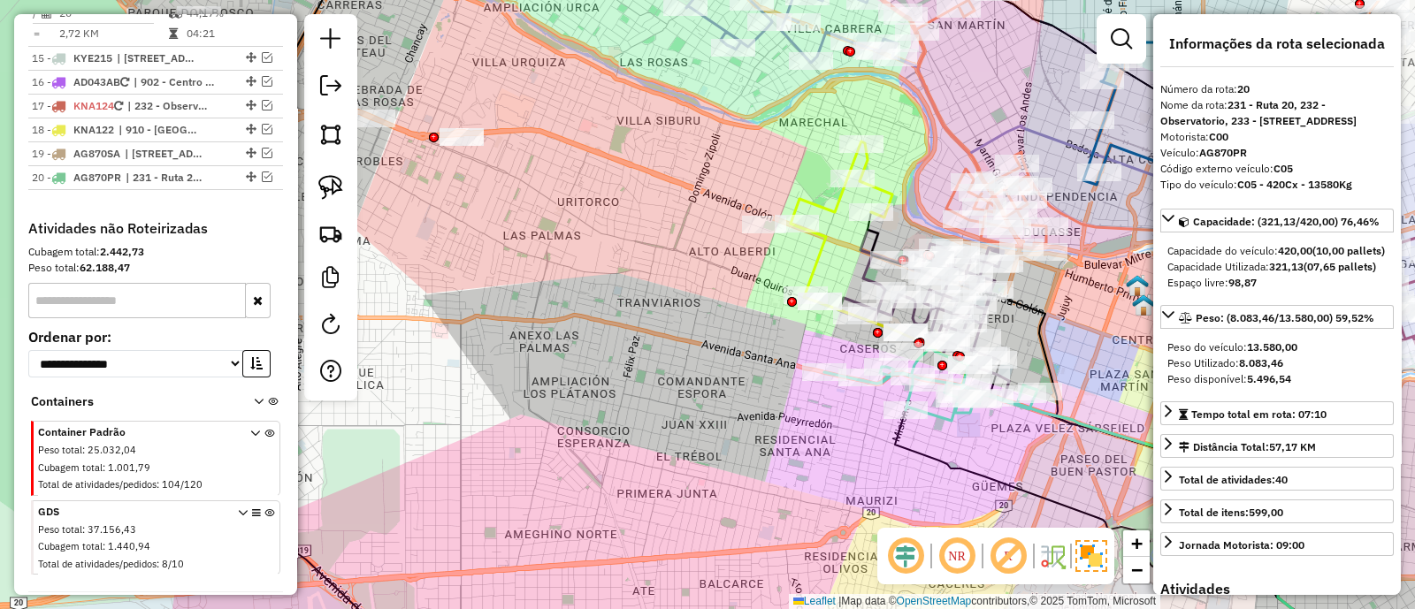
drag, startPoint x: 566, startPoint y: 269, endPoint x: 599, endPoint y: 275, distance: 34.2
click at [630, 298] on div "Janela de atendimento Grade de atendimento Capacidade Transportadoras Veículos …" at bounding box center [707, 304] width 1415 height 609
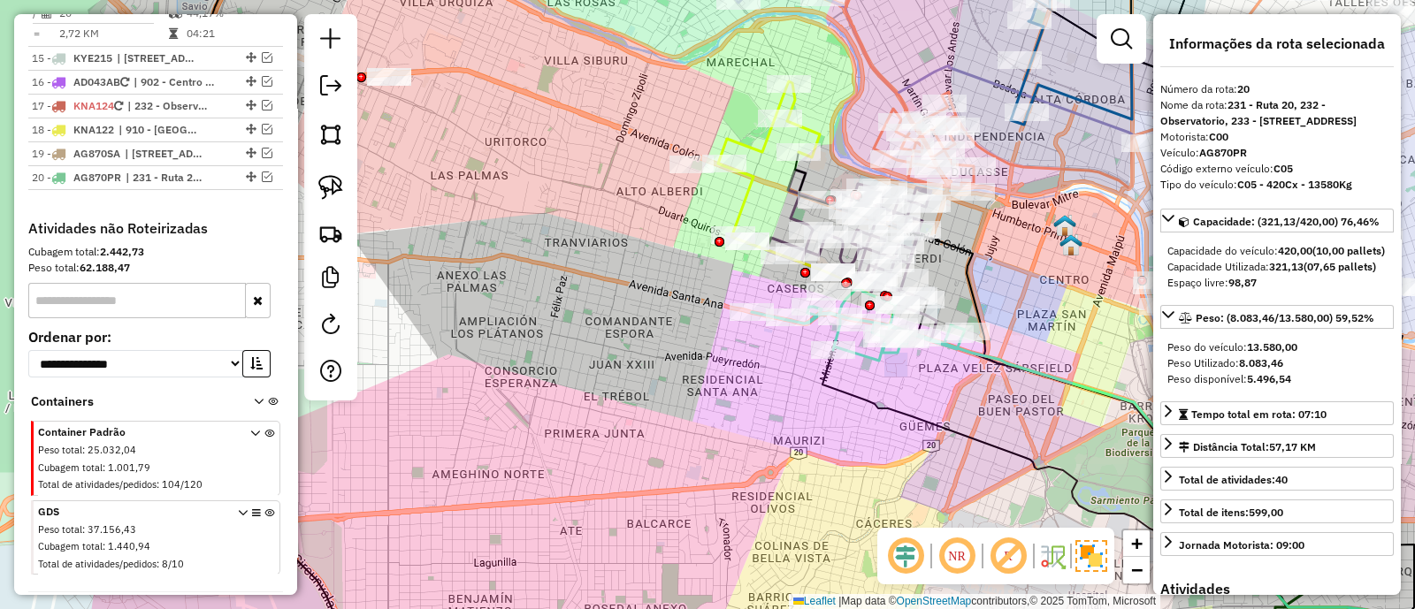
drag, startPoint x: 704, startPoint y: 428, endPoint x: 484, endPoint y: 202, distance: 315.8
click at [485, 202] on div "Janela de atendimento Grade de atendimento Capacidade Transportadoras Veículos …" at bounding box center [707, 304] width 1415 height 609
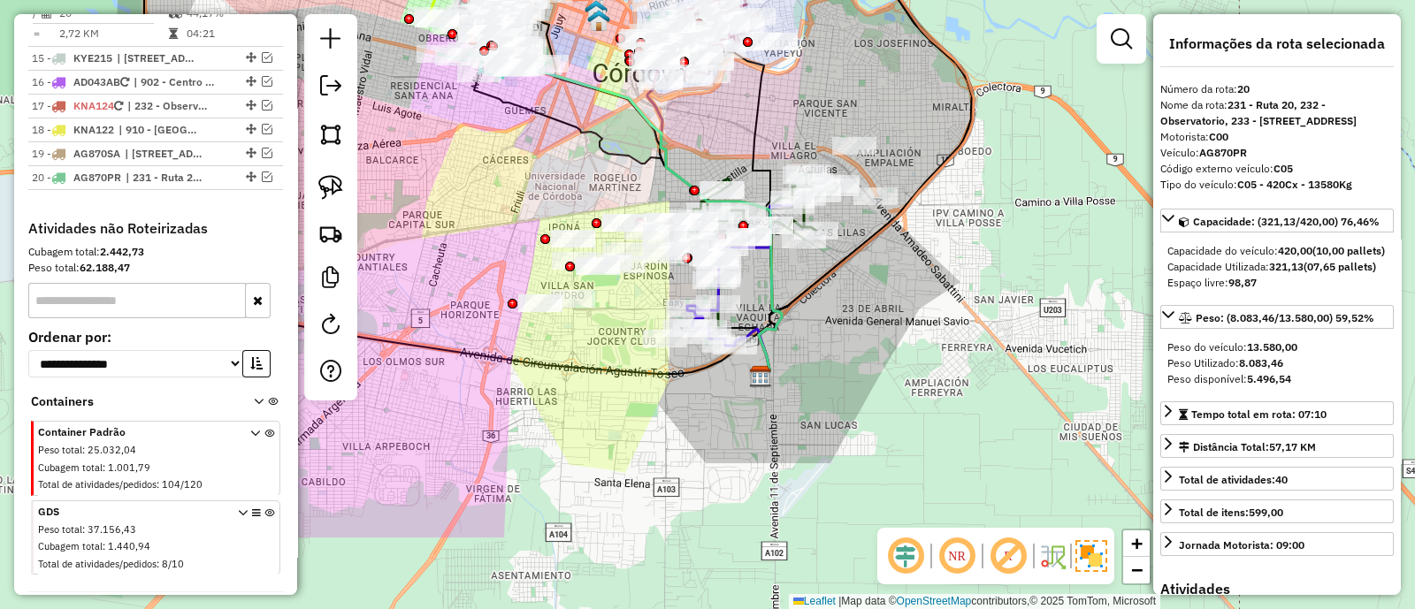
drag, startPoint x: 691, startPoint y: 346, endPoint x: 522, endPoint y: 213, distance: 215.4
click at [522, 213] on div "Janela de atendimento Grade de atendimento Capacidade Transportadoras Veículos …" at bounding box center [707, 304] width 1415 height 609
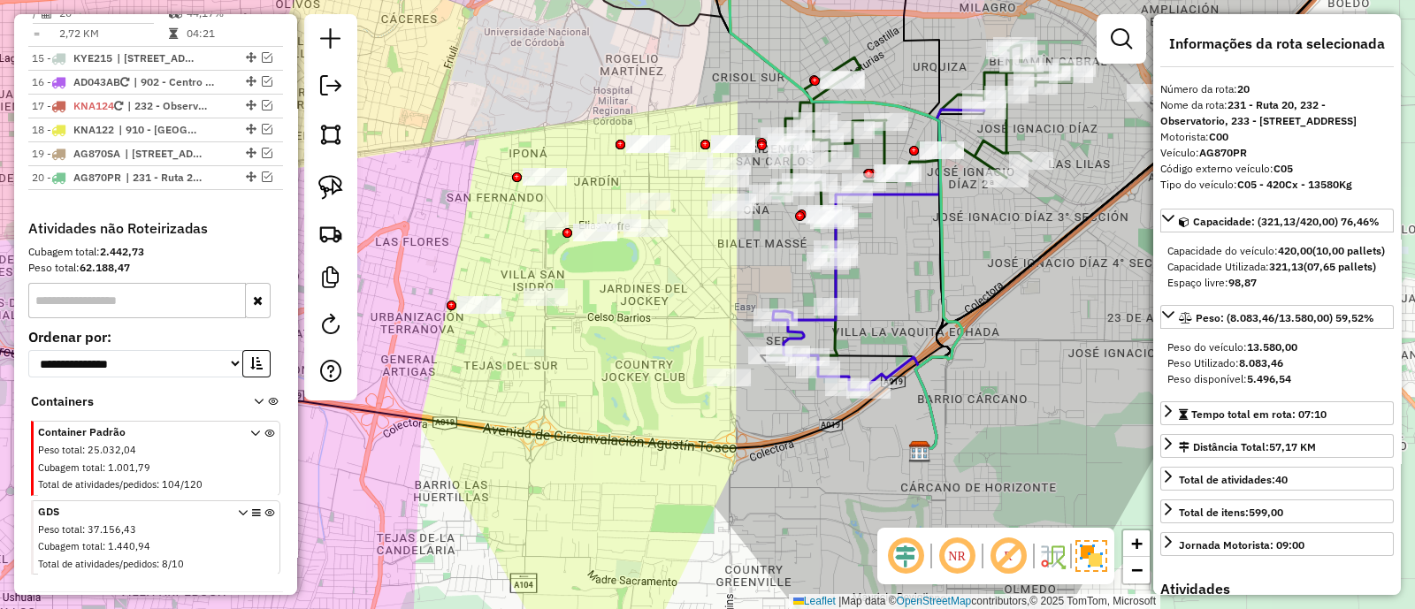
click at [805, 317] on icon at bounding box center [878, 250] width 211 height 280
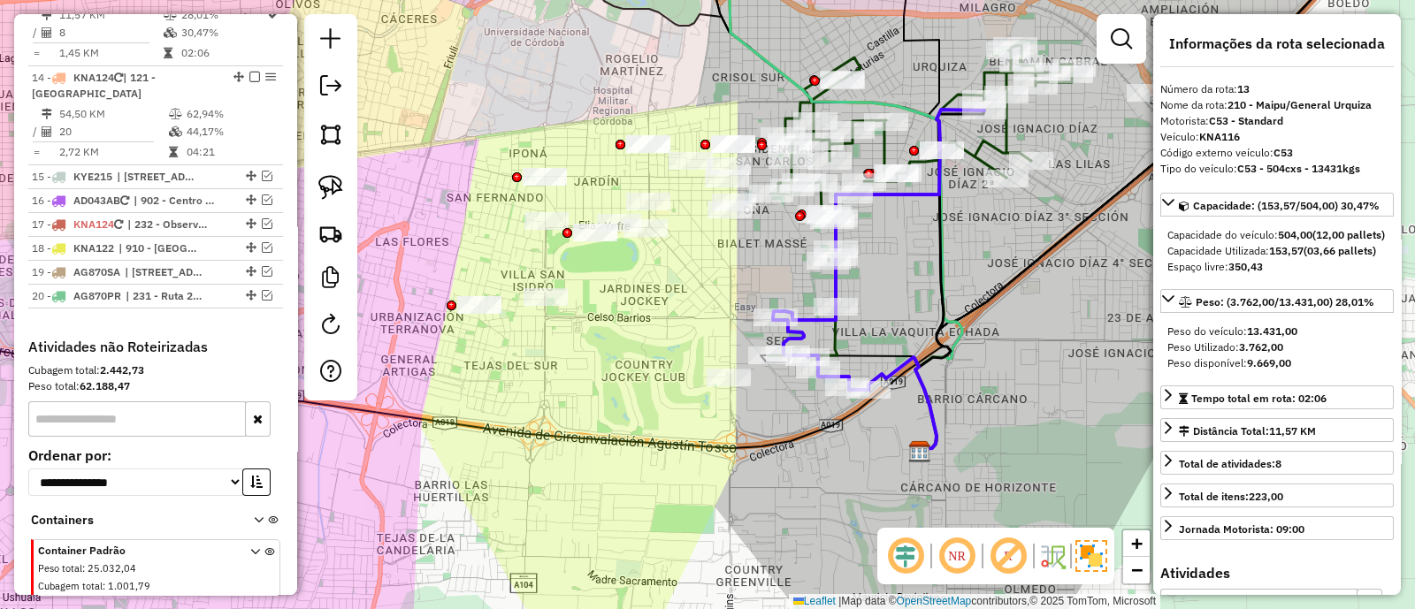
scroll to position [1694, 0]
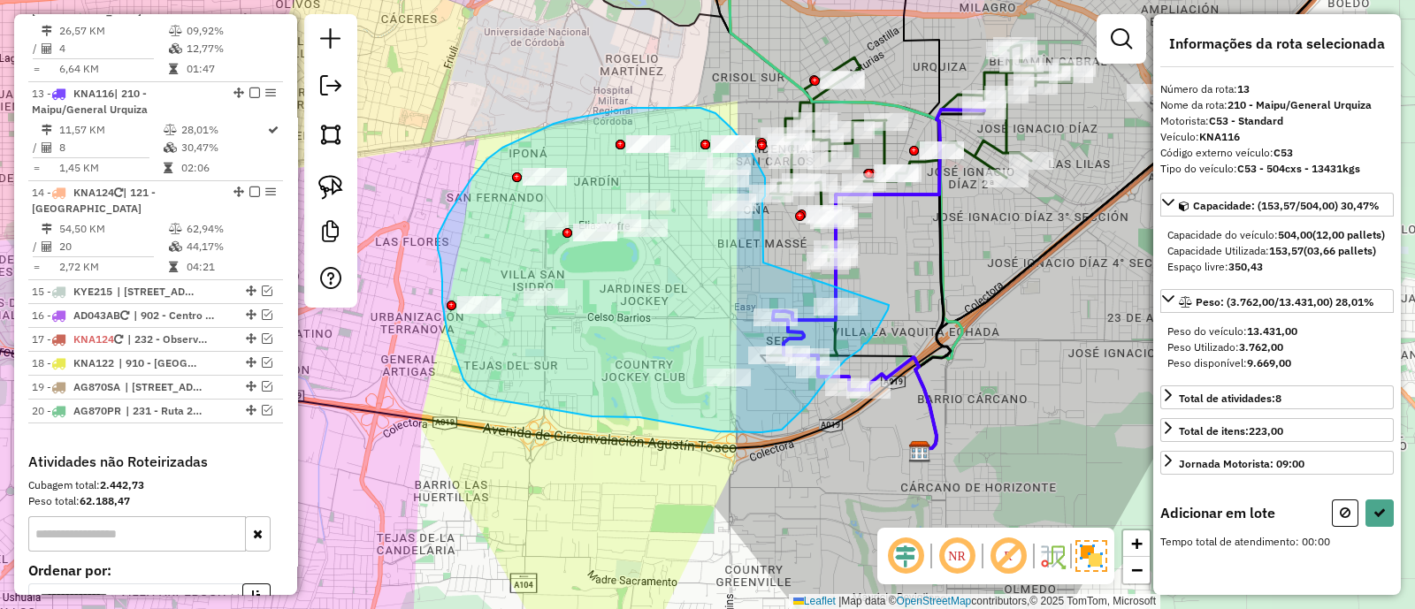
drag, startPoint x: 763, startPoint y: 263, endPoint x: 889, endPoint y: 305, distance: 132.5
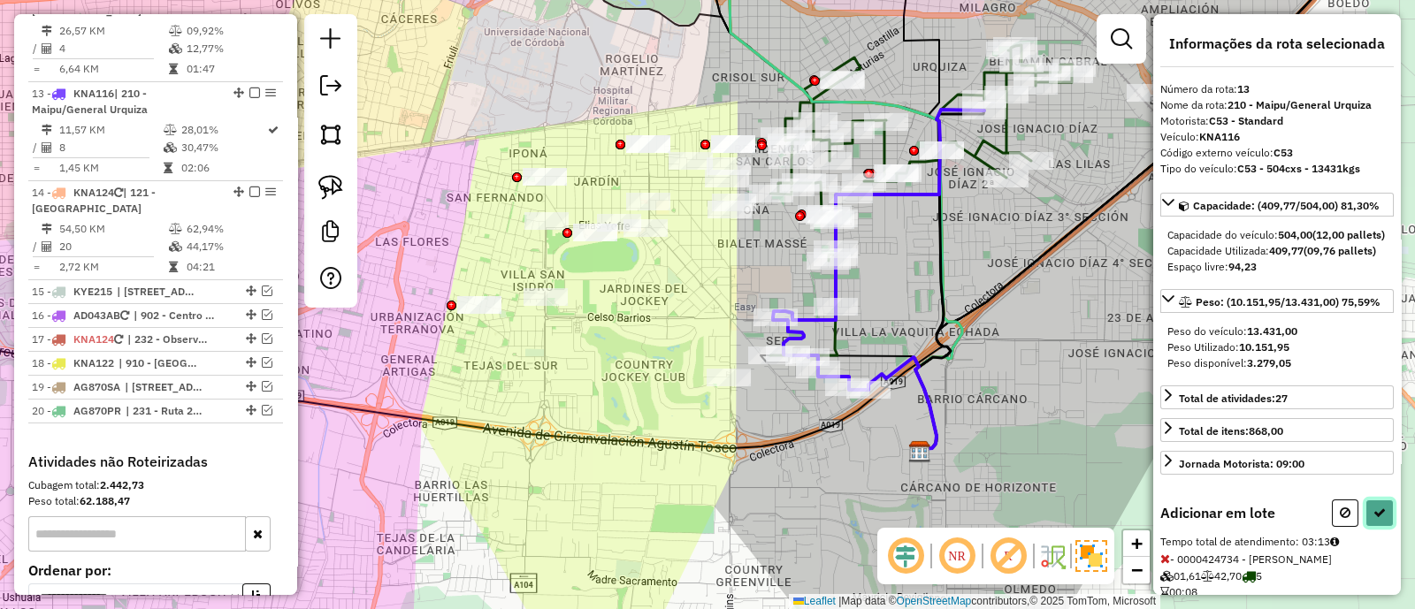
click at [1373, 519] on icon at bounding box center [1379, 513] width 12 height 12
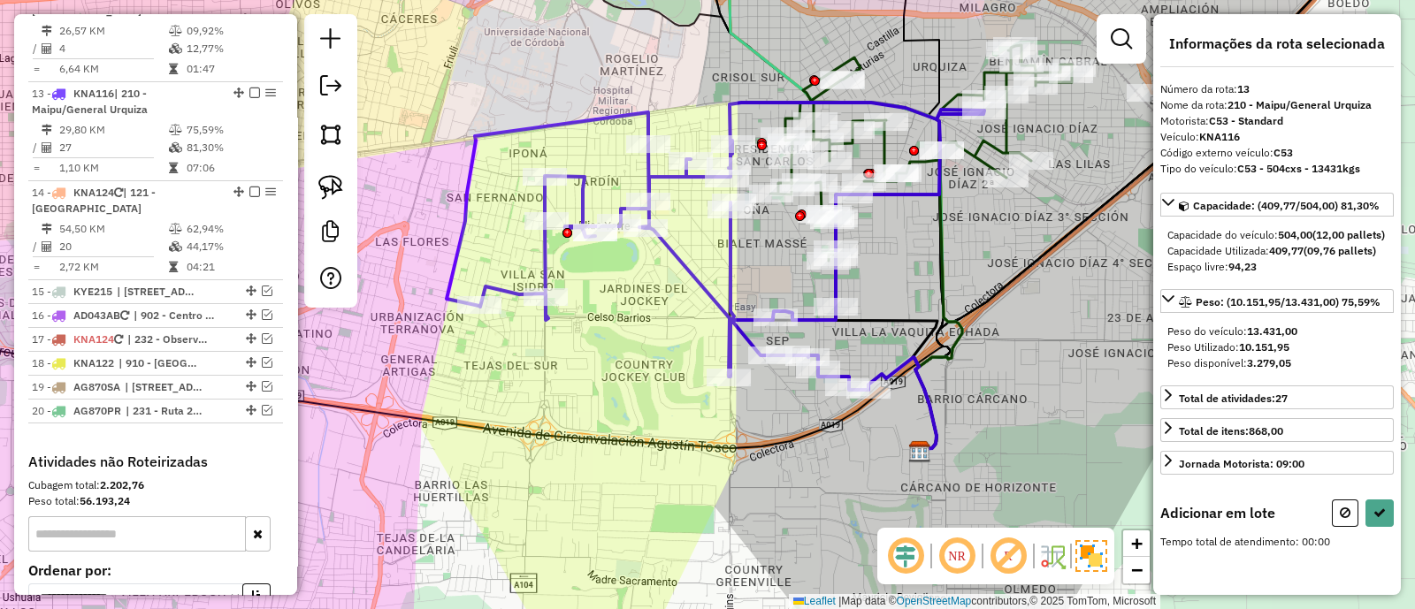
drag, startPoint x: 777, startPoint y: 267, endPoint x: 739, endPoint y: 378, distance: 116.9
click at [739, 378] on div "Janela de atendimento Grade de atendimento Capacidade Transportadoras Veículos …" at bounding box center [707, 304] width 1415 height 609
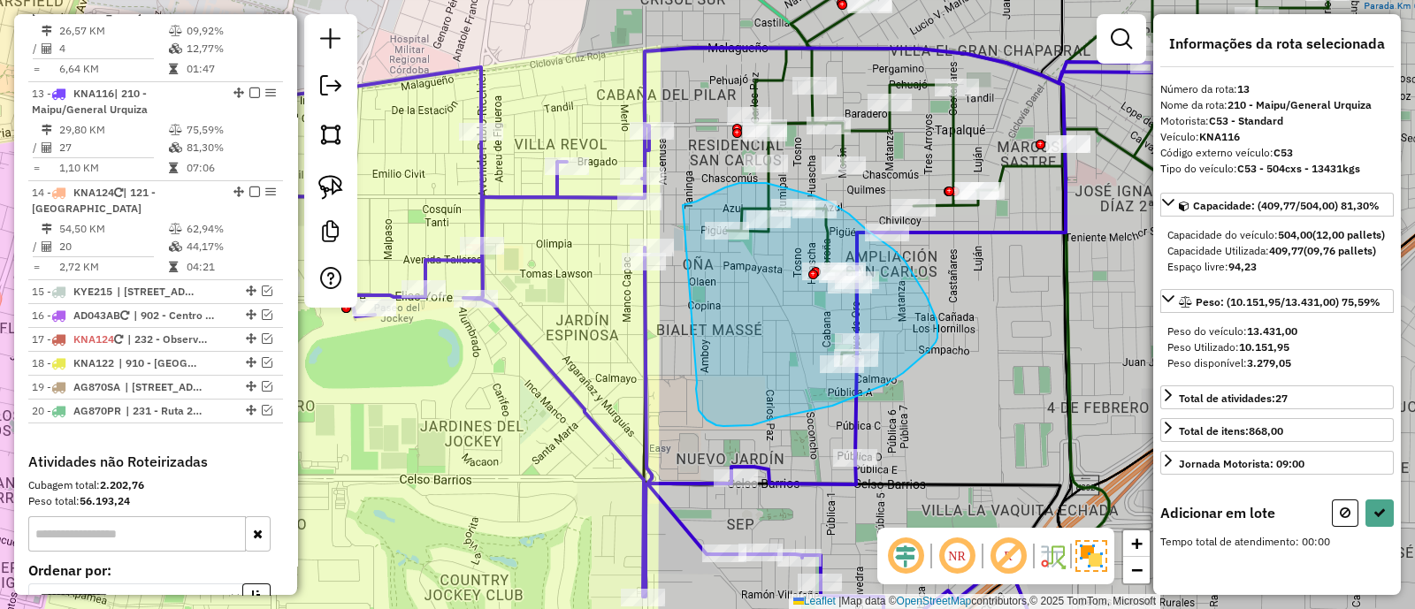
drag, startPoint x: 696, startPoint y: 389, endPoint x: 683, endPoint y: 205, distance: 184.4
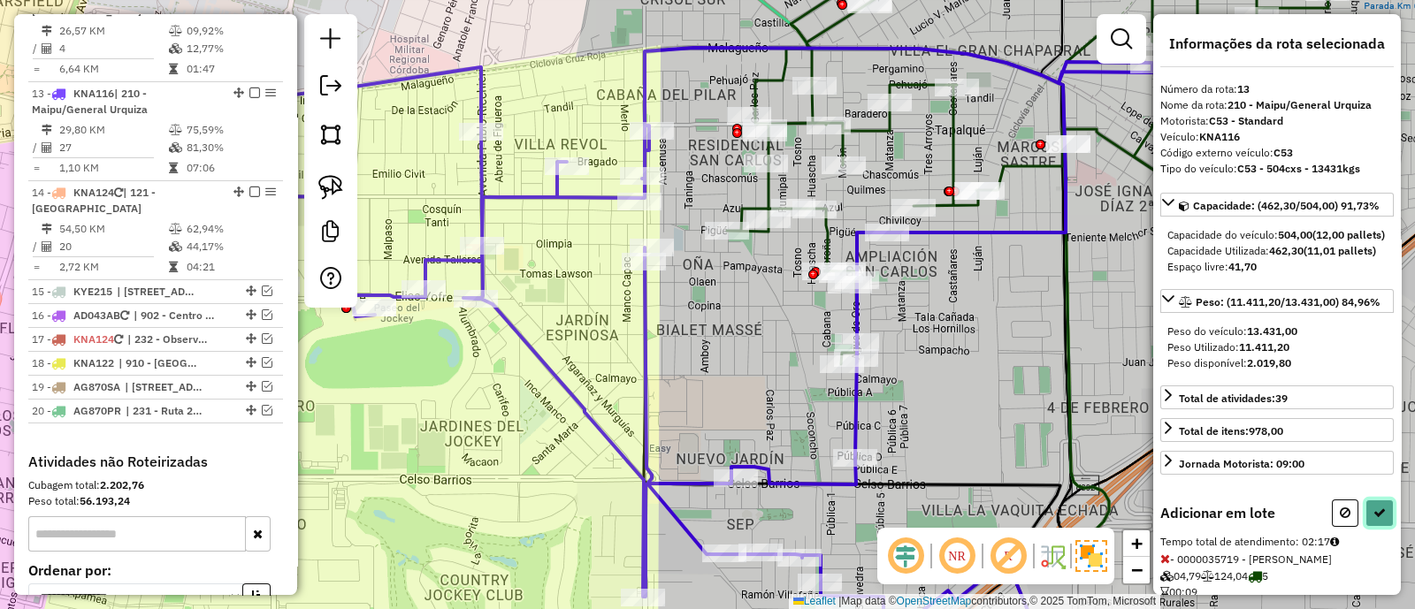
click at [1375, 519] on icon at bounding box center [1379, 513] width 12 height 12
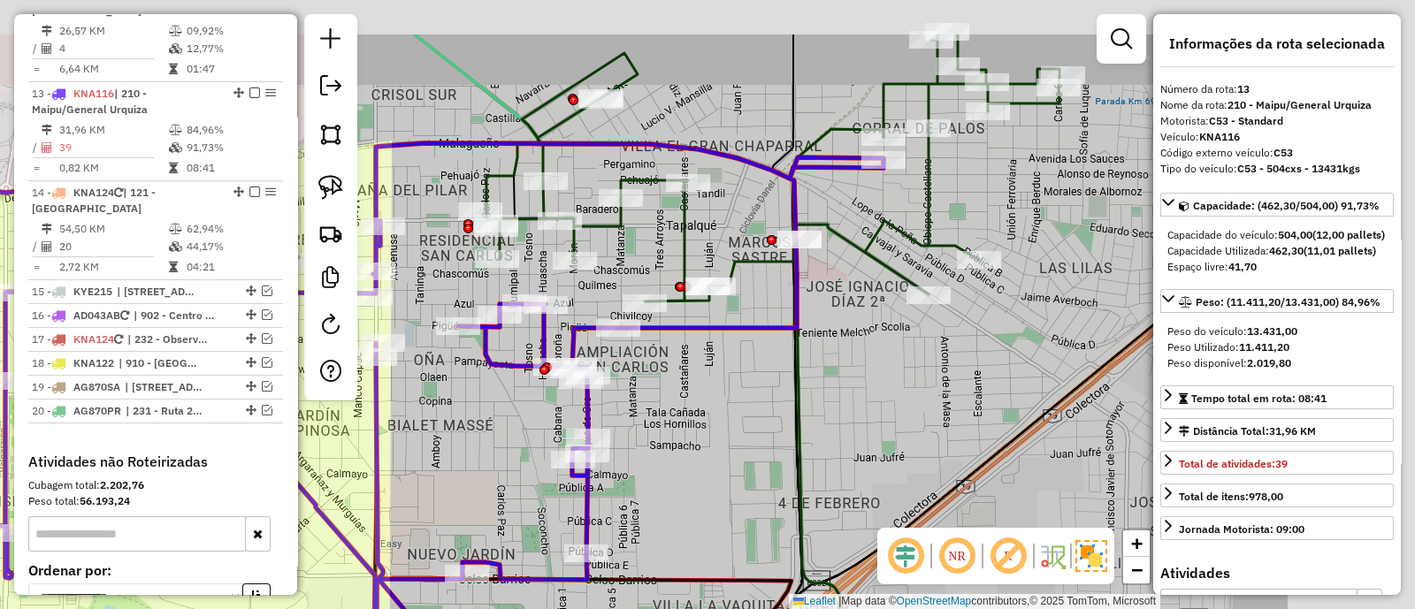
drag, startPoint x: 1018, startPoint y: 316, endPoint x: 743, endPoint y: 415, distance: 292.3
click at [743, 415] on div "Janela de atendimento Grade de atendimento Capacidade Transportadoras Veículos …" at bounding box center [707, 304] width 1415 height 609
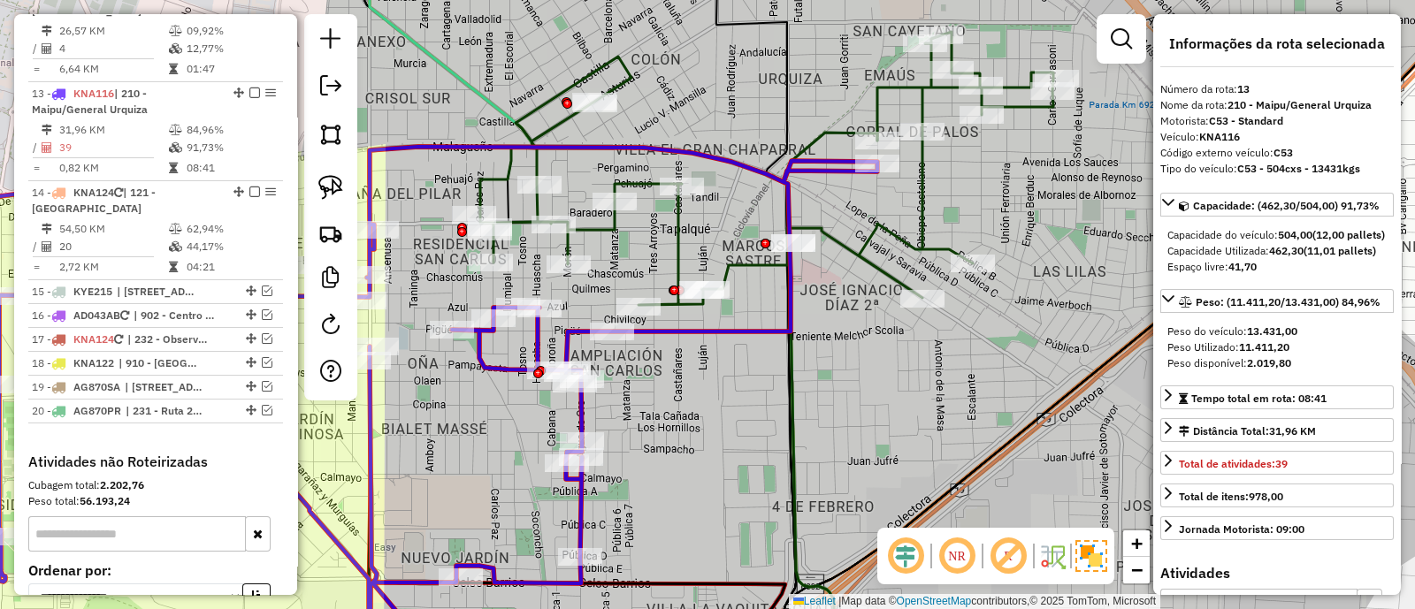
click at [681, 245] on icon at bounding box center [766, 168] width 573 height 273
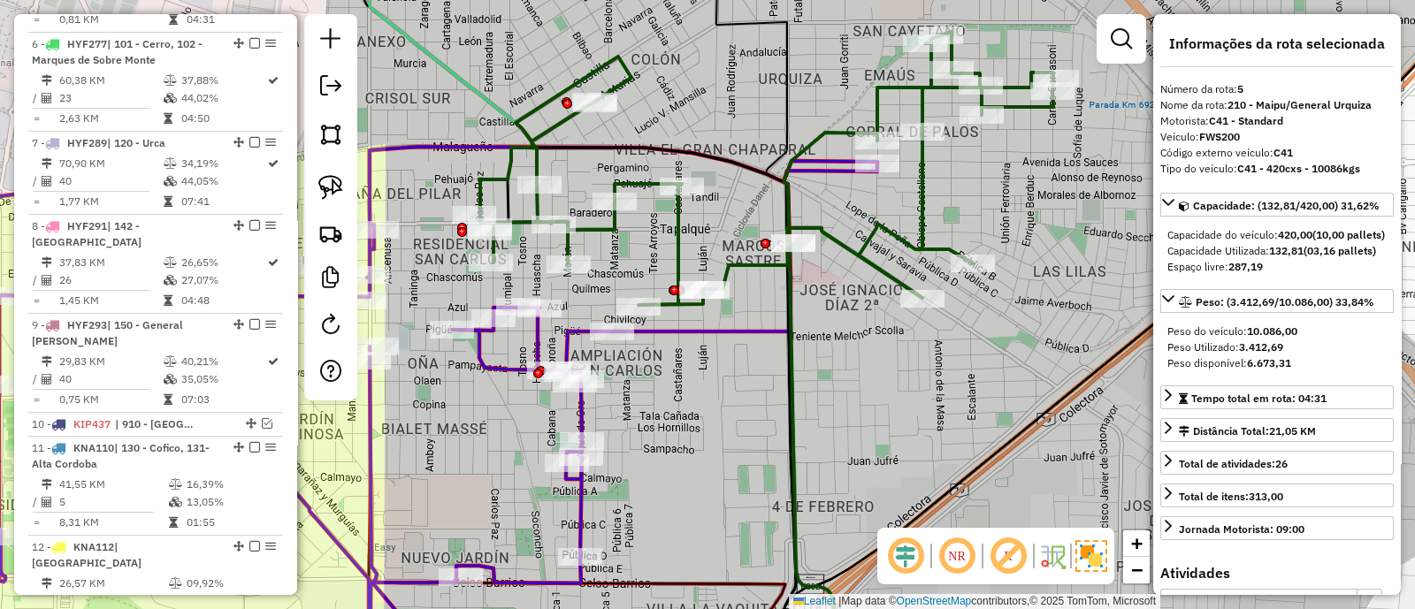
scroll to position [1043, 0]
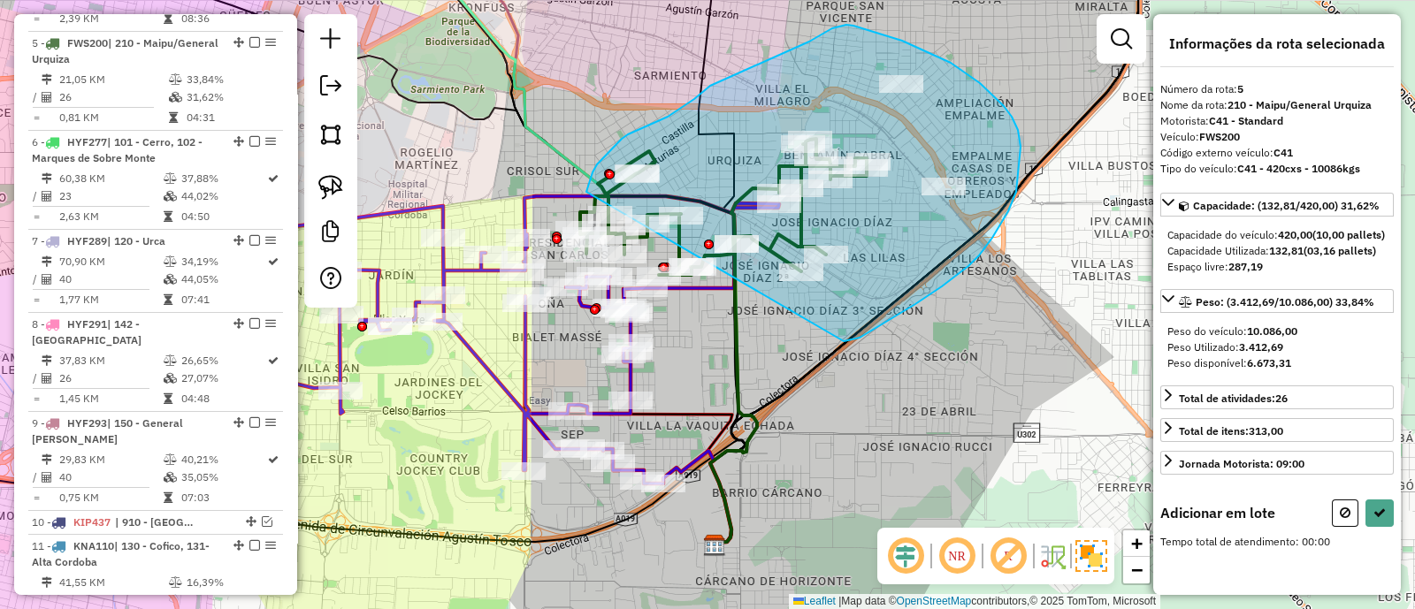
drag, startPoint x: 915, startPoint y: 304, endPoint x: 586, endPoint y: 192, distance: 347.5
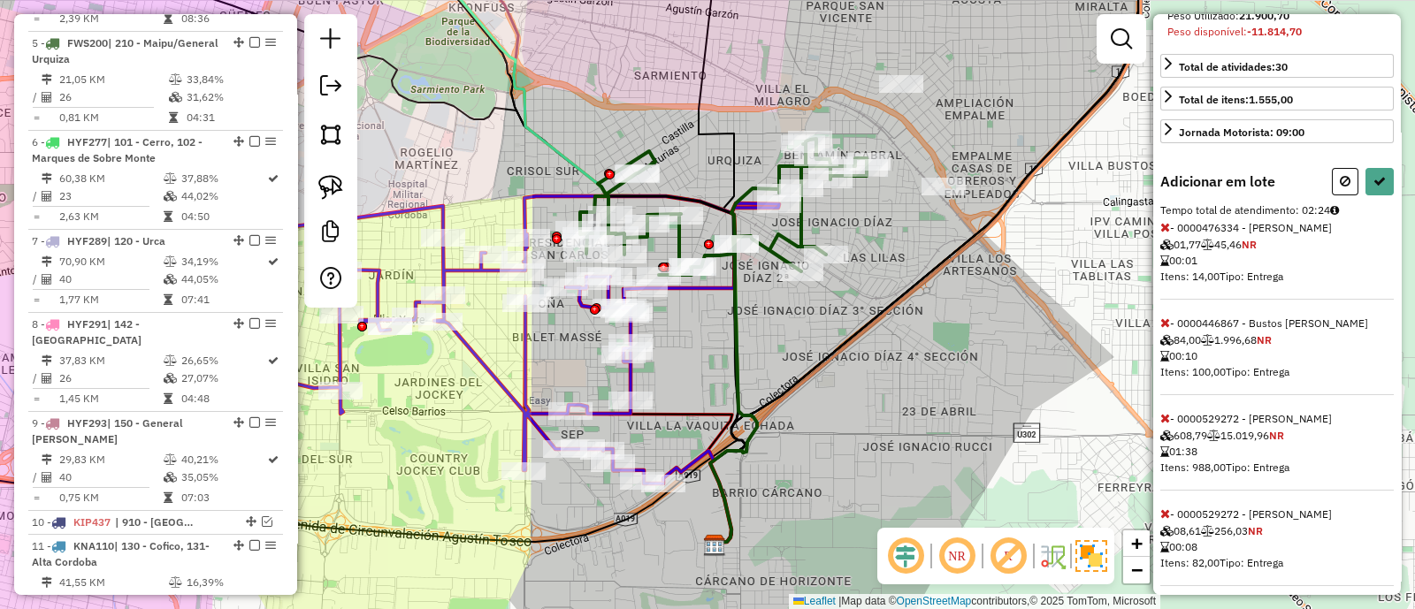
scroll to position [499, 0]
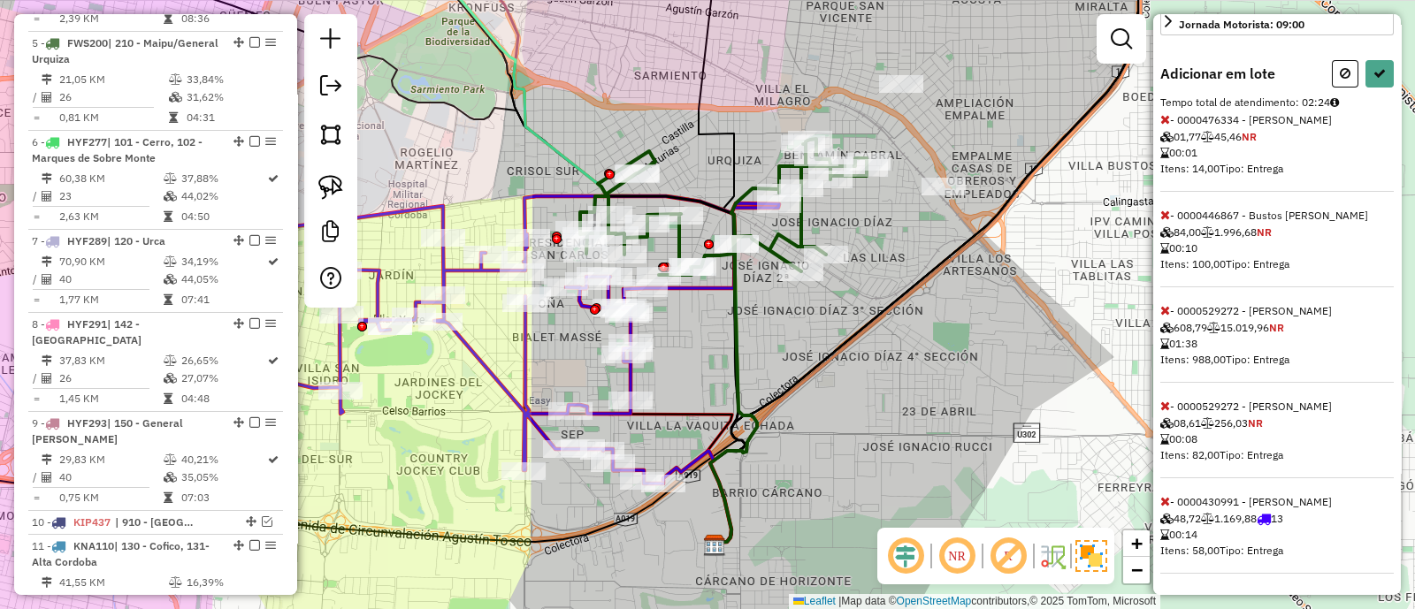
click at [1163, 309] on icon at bounding box center [1165, 310] width 10 height 12
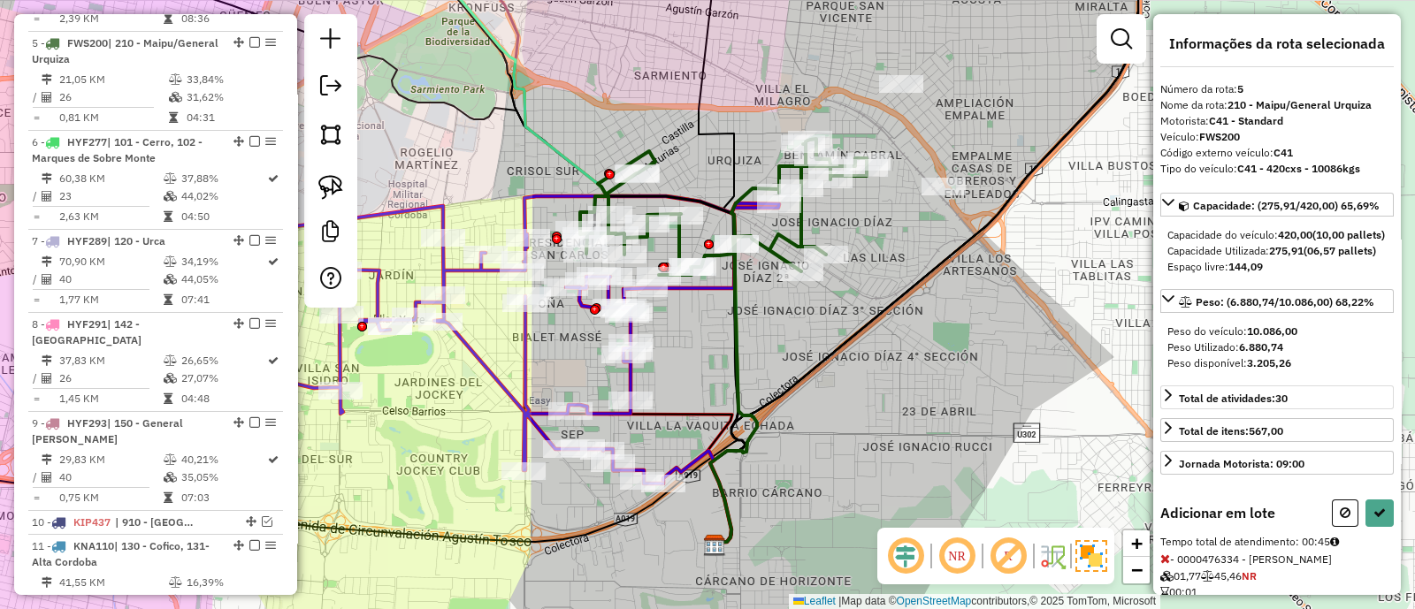
scroll to position [110, 0]
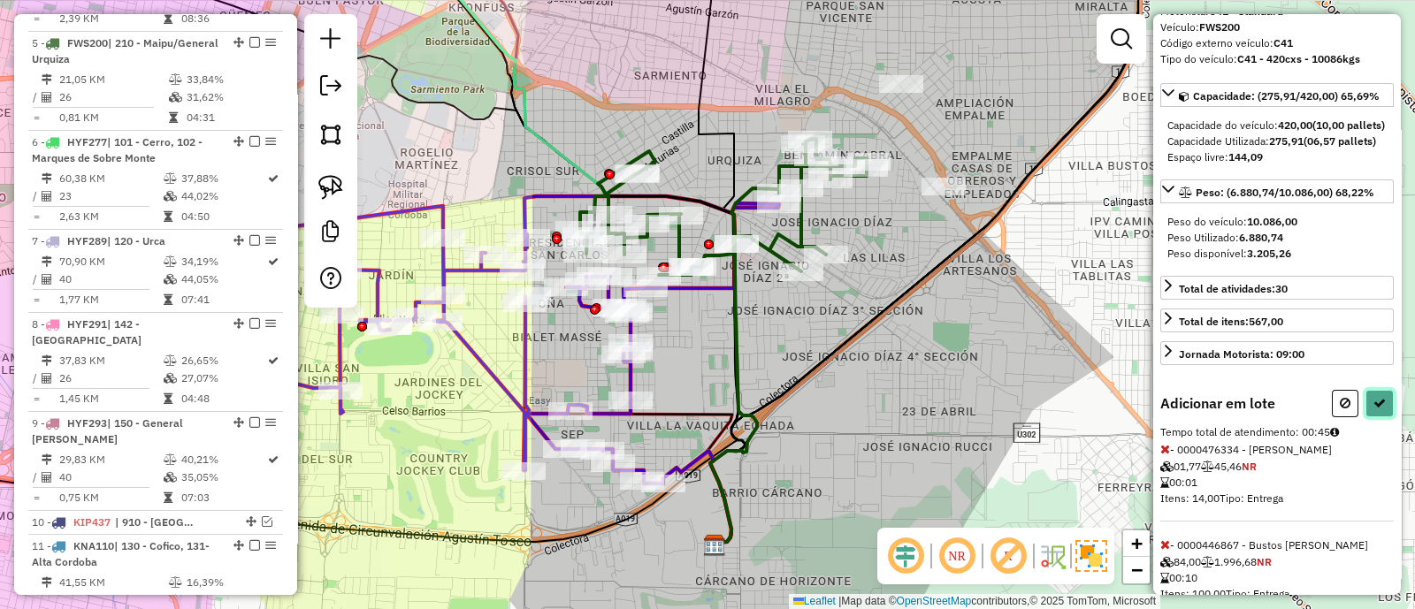
click at [1379, 409] on icon at bounding box center [1379, 403] width 12 height 12
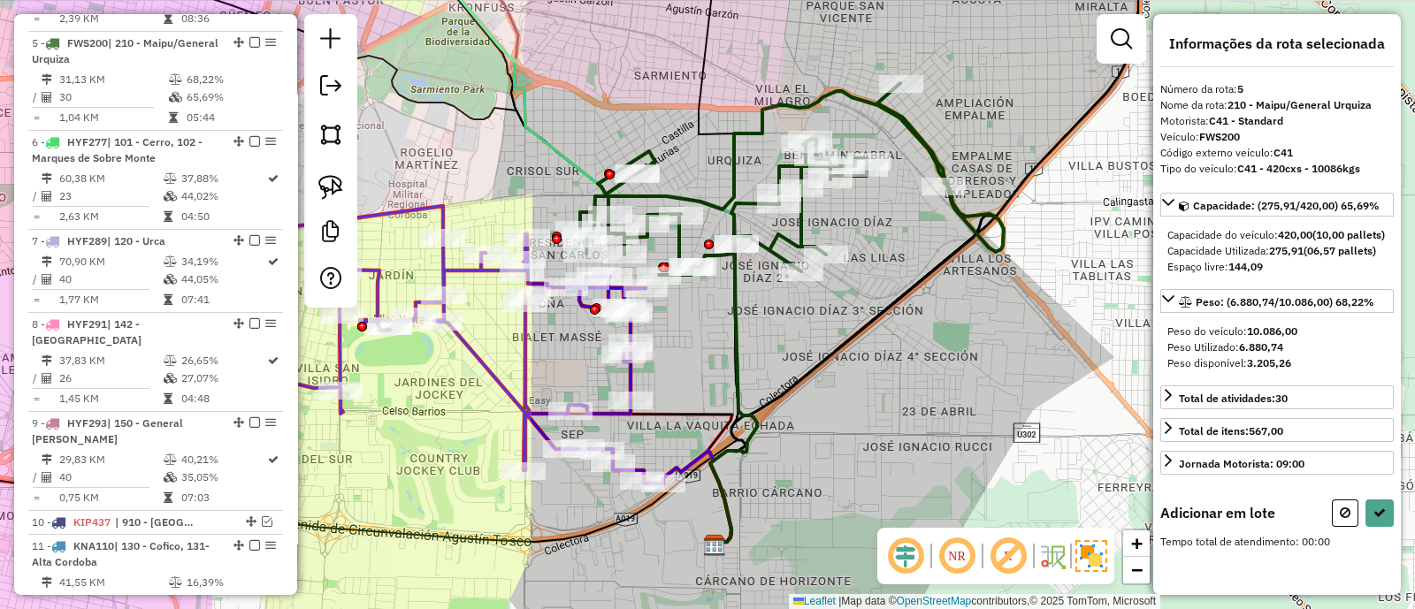
scroll to position [0, 0]
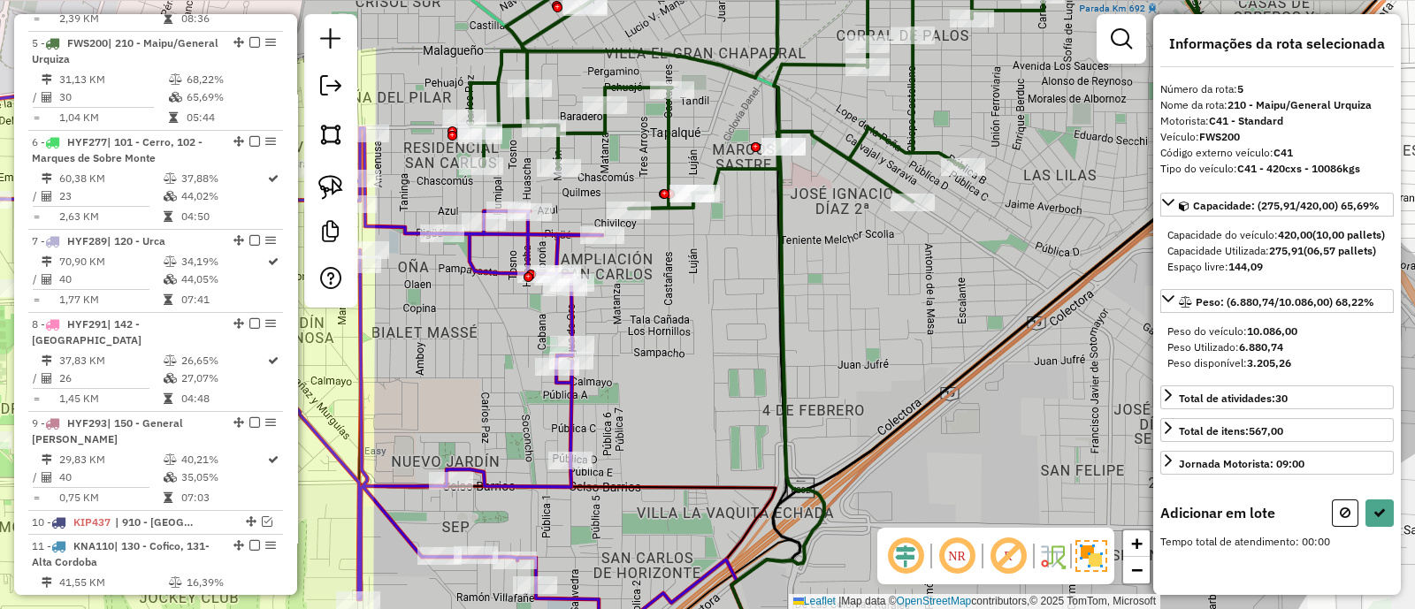
drag, startPoint x: 664, startPoint y: 298, endPoint x: 725, endPoint y: 329, distance: 68.4
click at [725, 329] on div "Janela de atendimento Grade de atendimento Capacidade Transportadoras Veículos …" at bounding box center [707, 304] width 1415 height 609
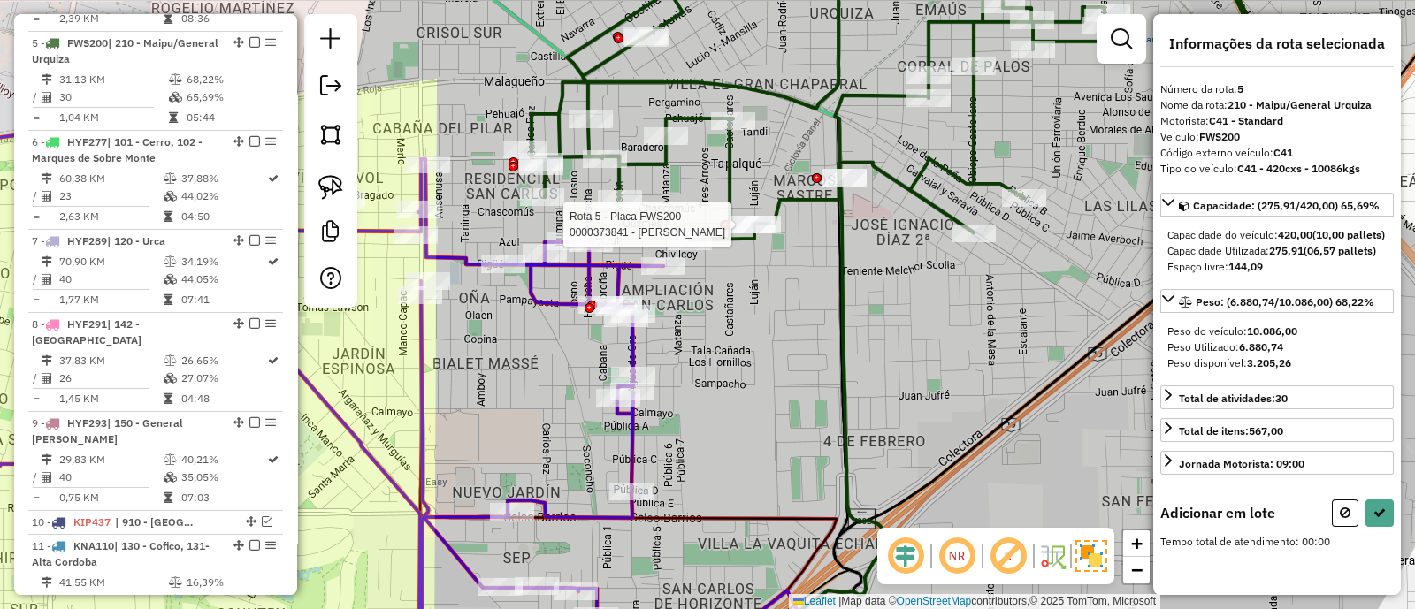
click at [726, 230] on div at bounding box center [726, 225] width 10 height 10
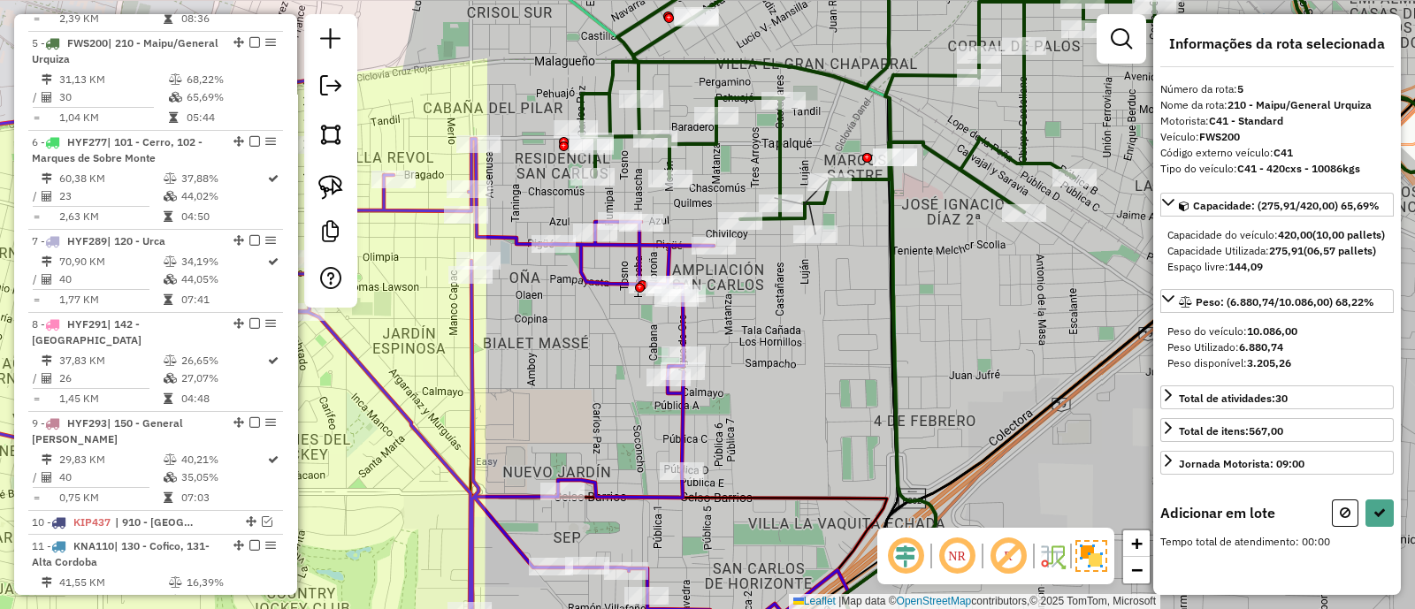
drag, startPoint x: 737, startPoint y: 364, endPoint x: 834, endPoint y: 288, distance: 123.5
click at [813, 334] on div "Janela de atendimento Grade de atendimento Capacidade Transportadoras Veículos …" at bounding box center [707, 304] width 1415 height 609
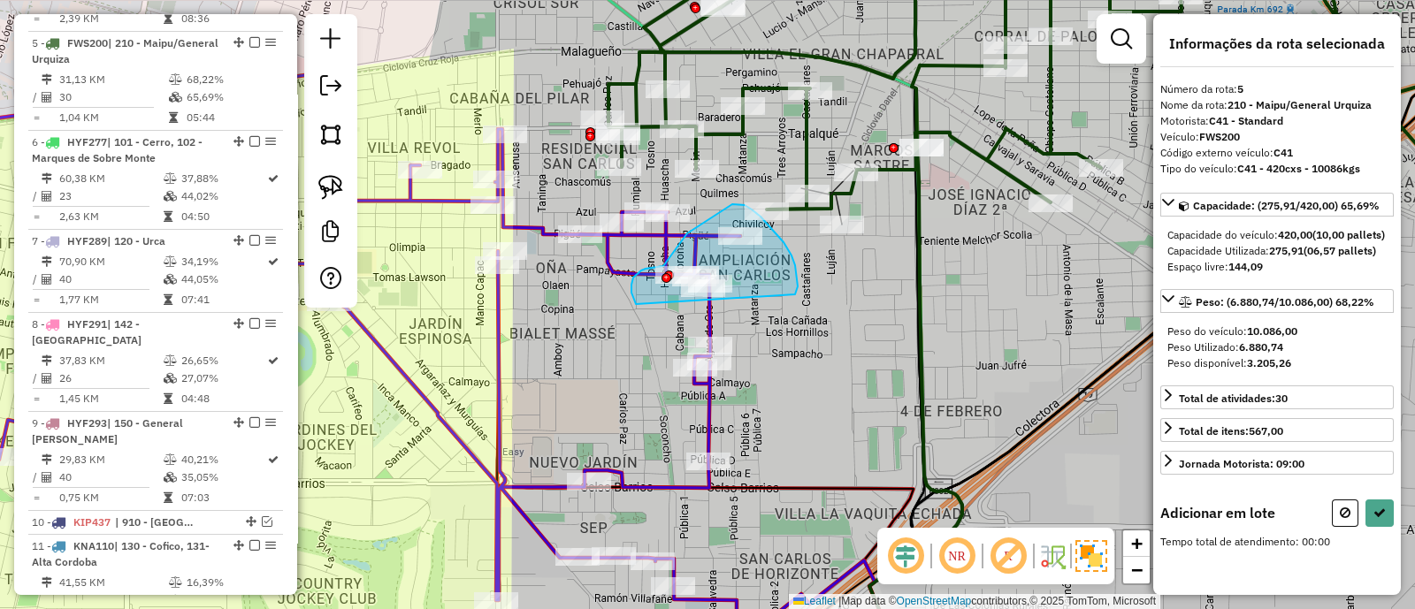
drag, startPoint x: 795, startPoint y: 294, endPoint x: 636, endPoint y: 305, distance: 159.5
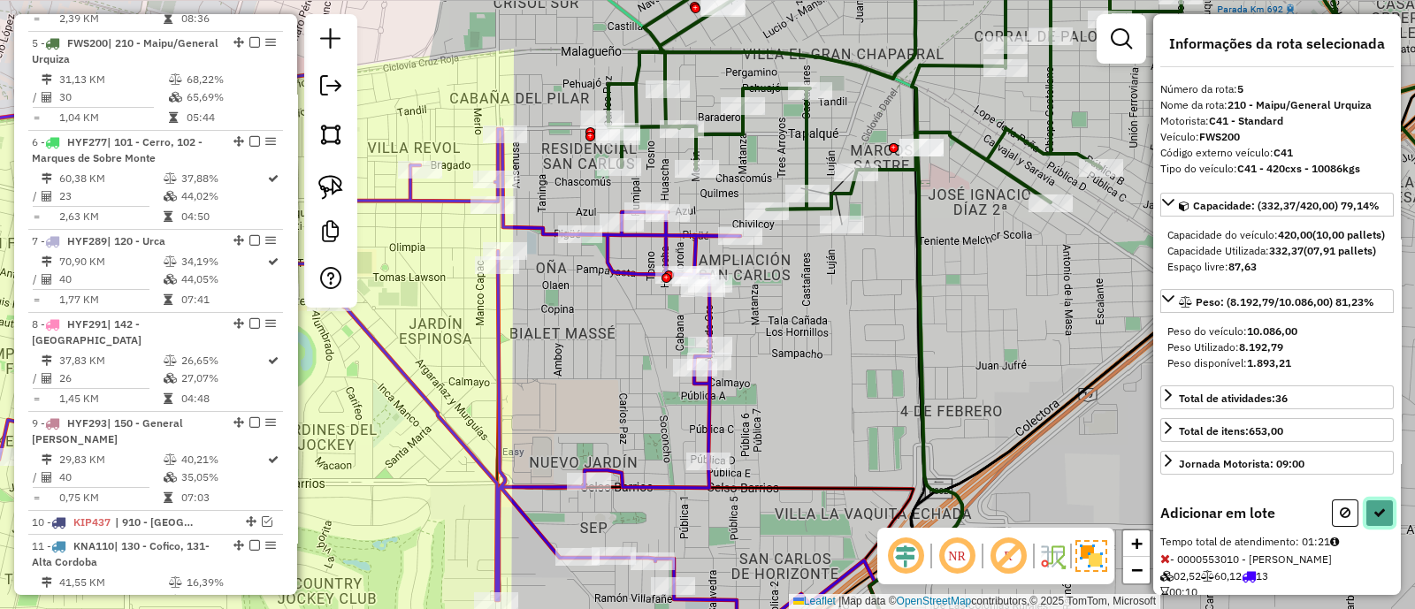
click at [1373, 519] on icon at bounding box center [1379, 513] width 12 height 12
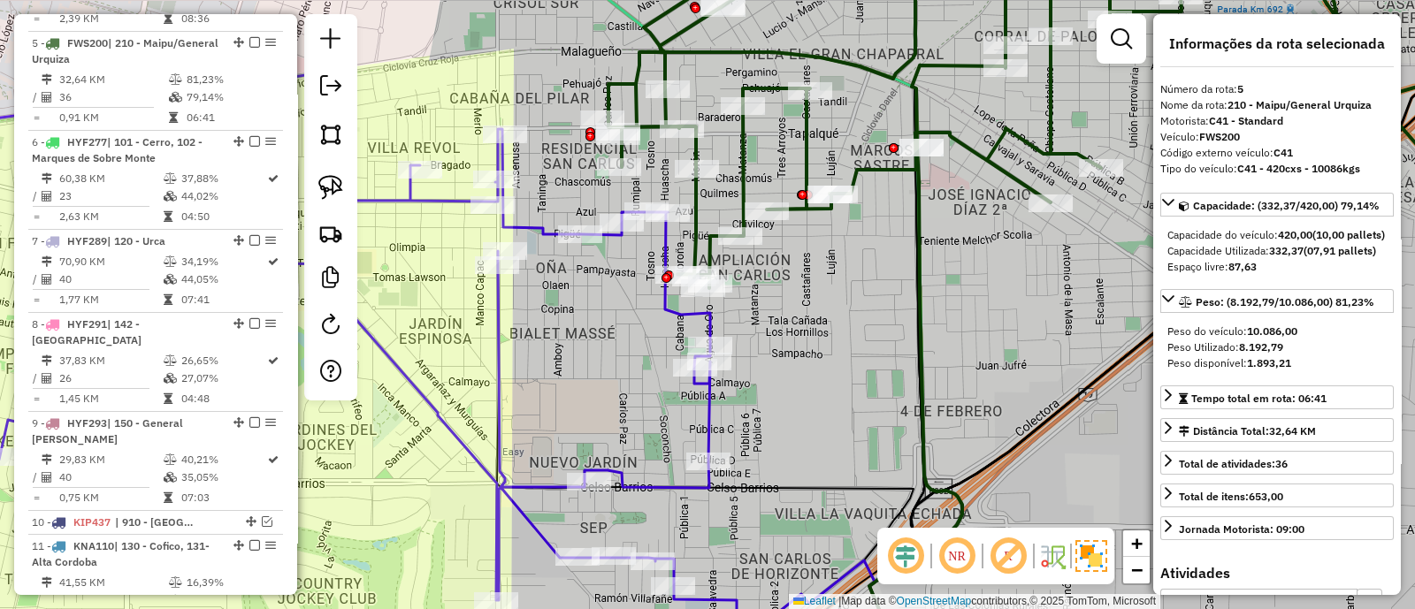
drag, startPoint x: 753, startPoint y: 322, endPoint x: 845, endPoint y: 322, distance: 92.0
click at [845, 322] on div "Janela de atendimento Grade de atendimento Capacidade Transportadoras Veículos …" at bounding box center [707, 304] width 1415 height 609
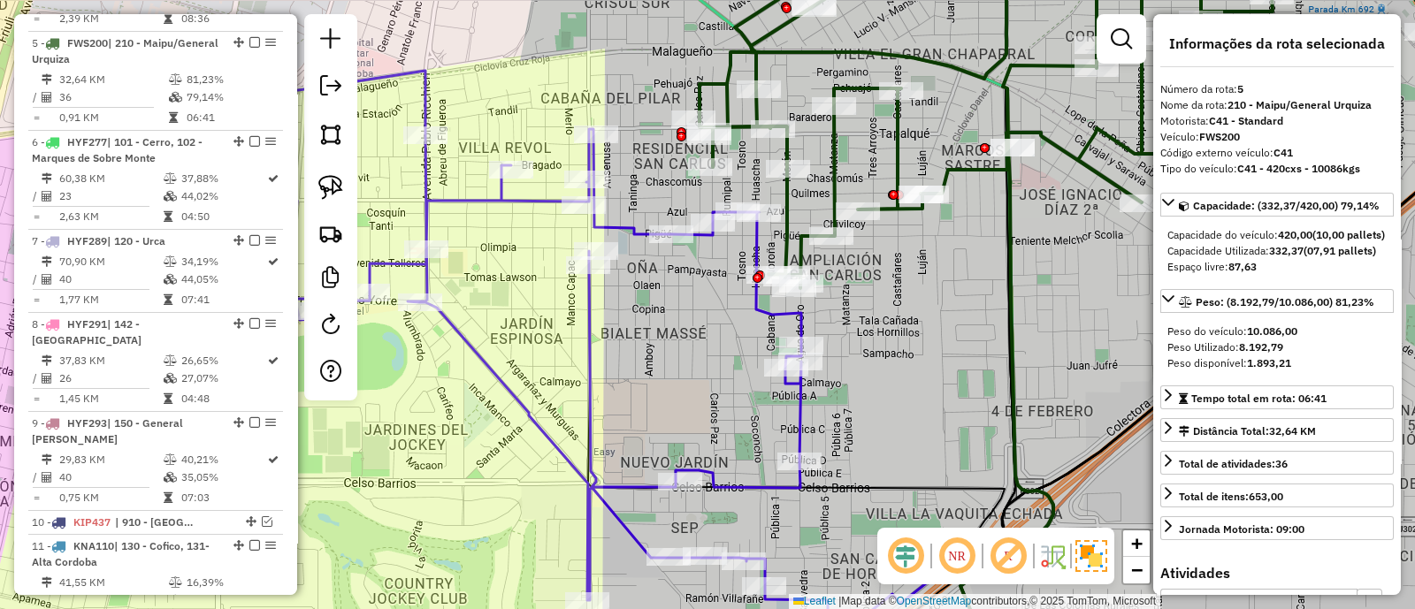
click at [799, 319] on icon at bounding box center [444, 349] width 843 height 557
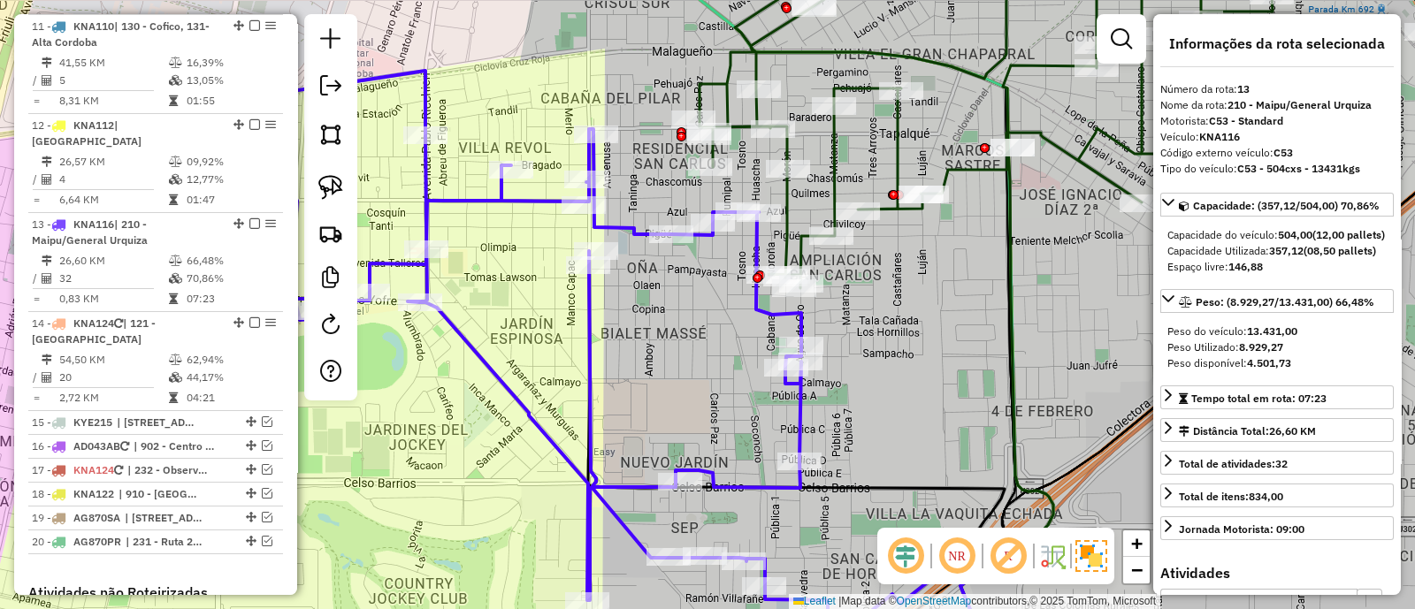
scroll to position [1694, 0]
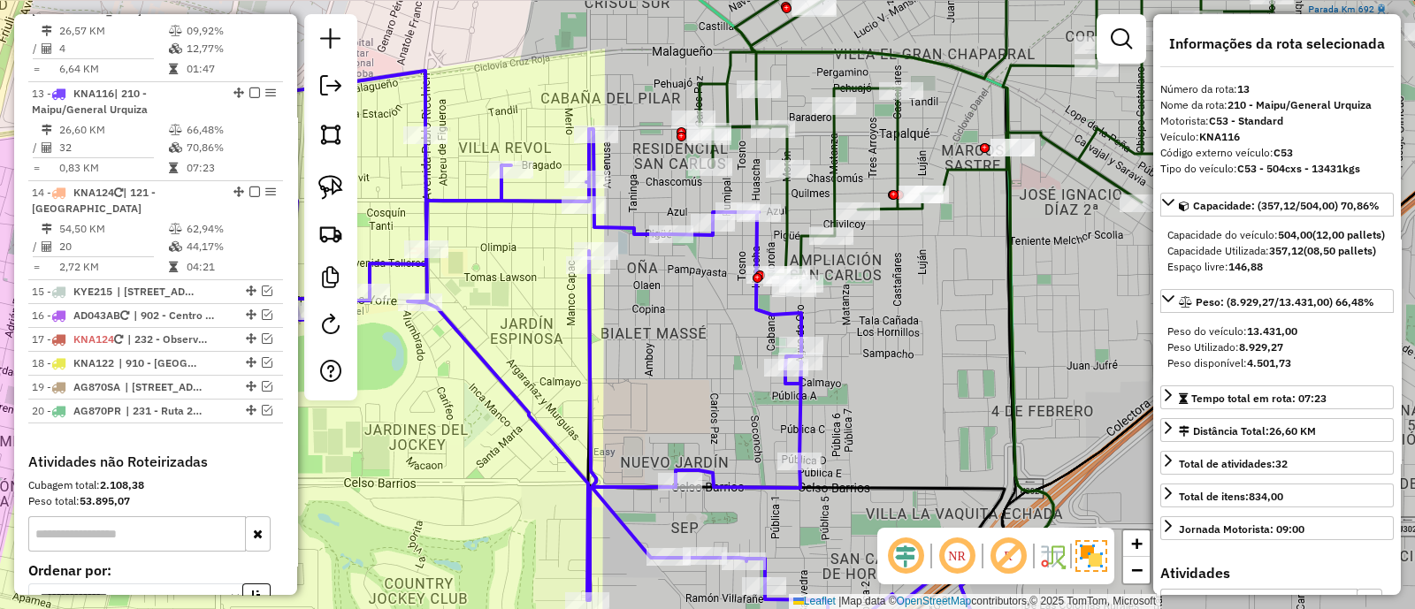
click at [799, 319] on icon at bounding box center [444, 349] width 843 height 557
click at [836, 163] on icon at bounding box center [1122, 113] width 847 height 349
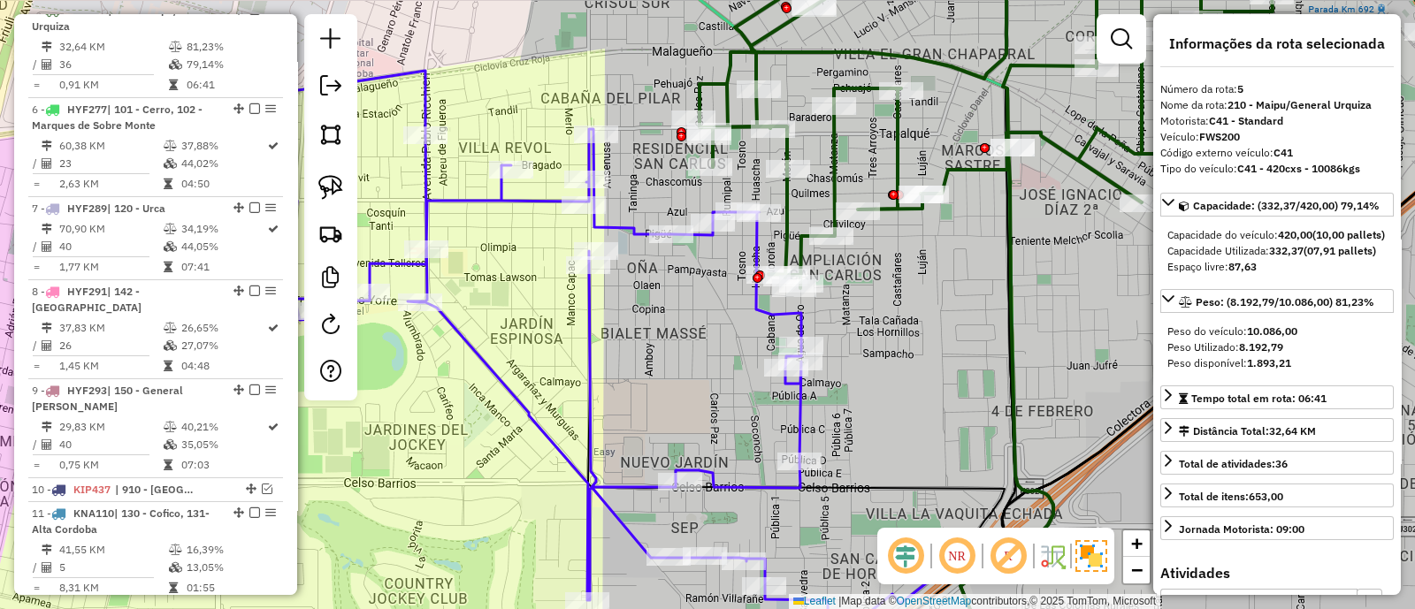
scroll to position [1043, 0]
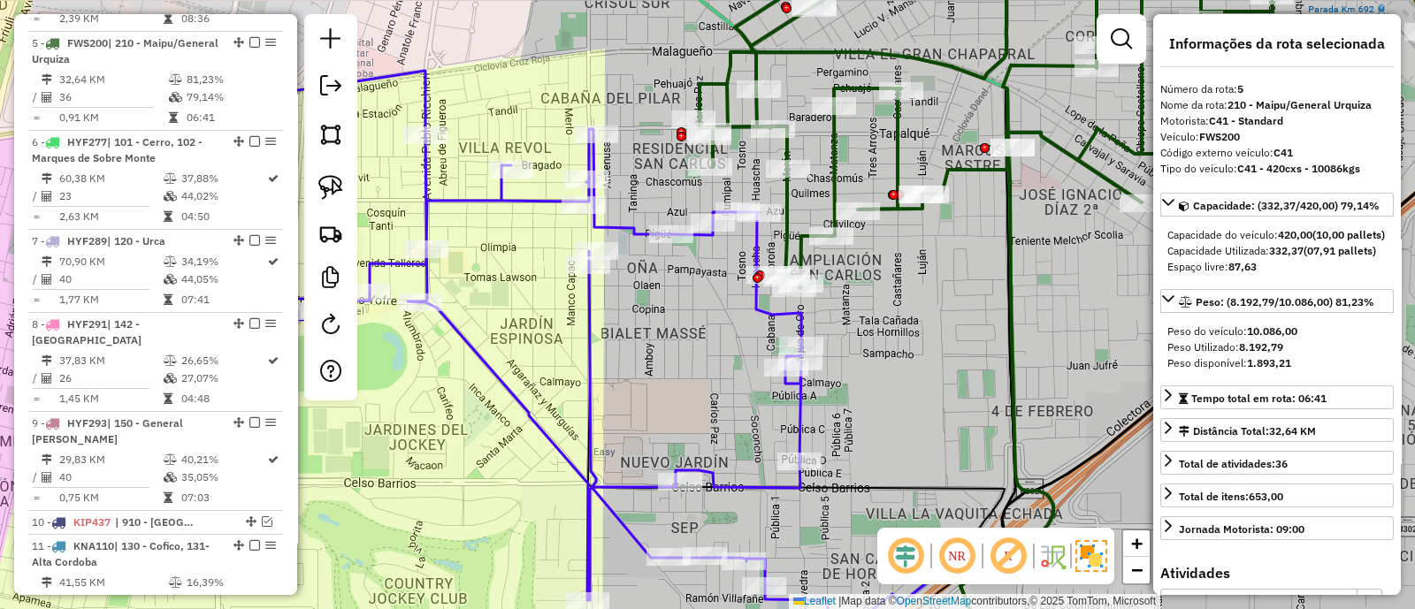
click at [802, 320] on icon at bounding box center [444, 349] width 843 height 557
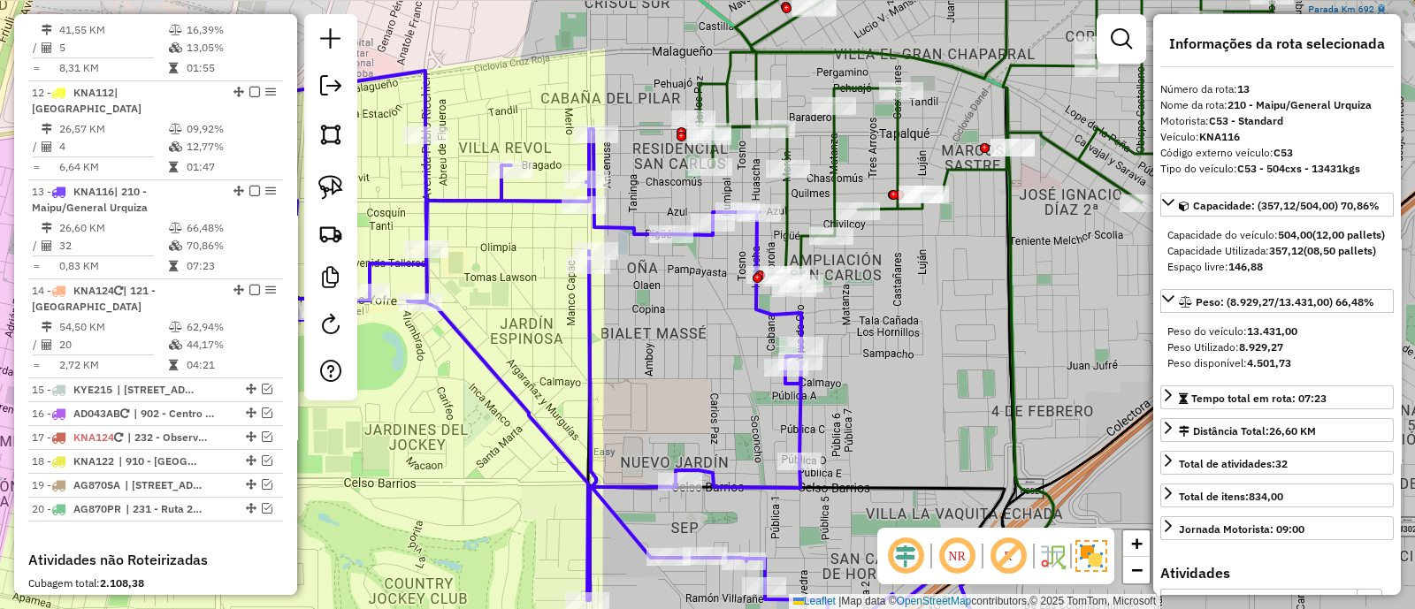
scroll to position [1694, 0]
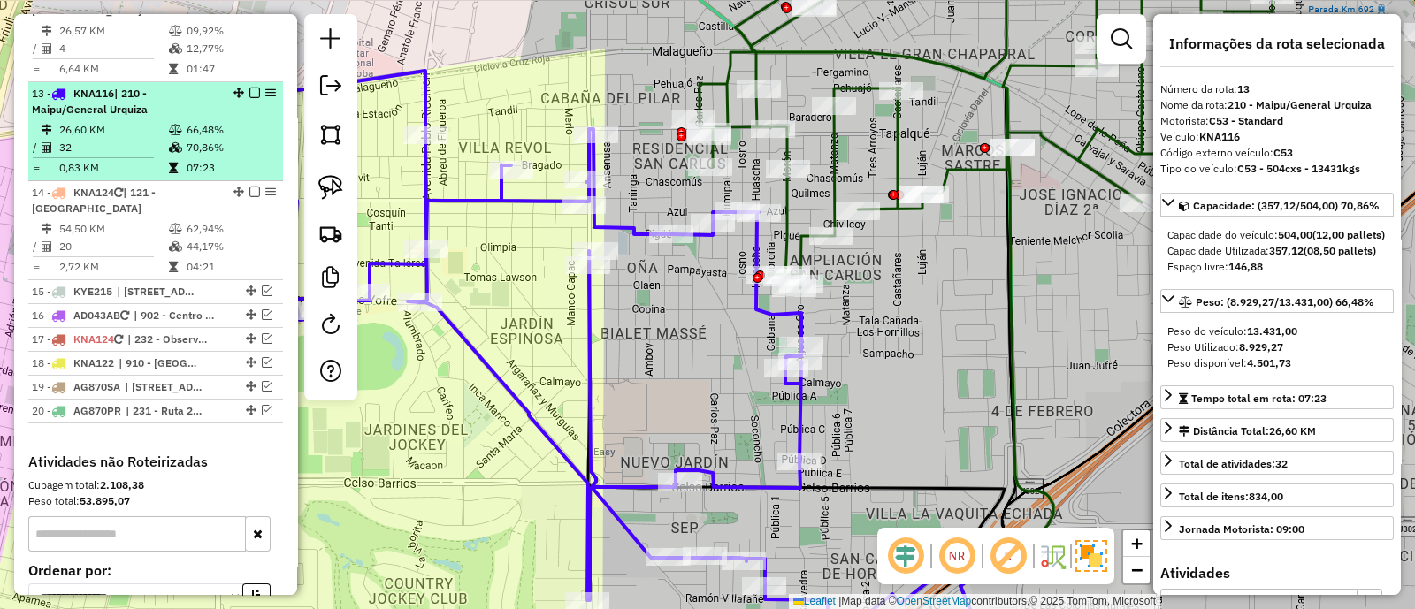
click at [249, 88] on em at bounding box center [254, 93] width 11 height 11
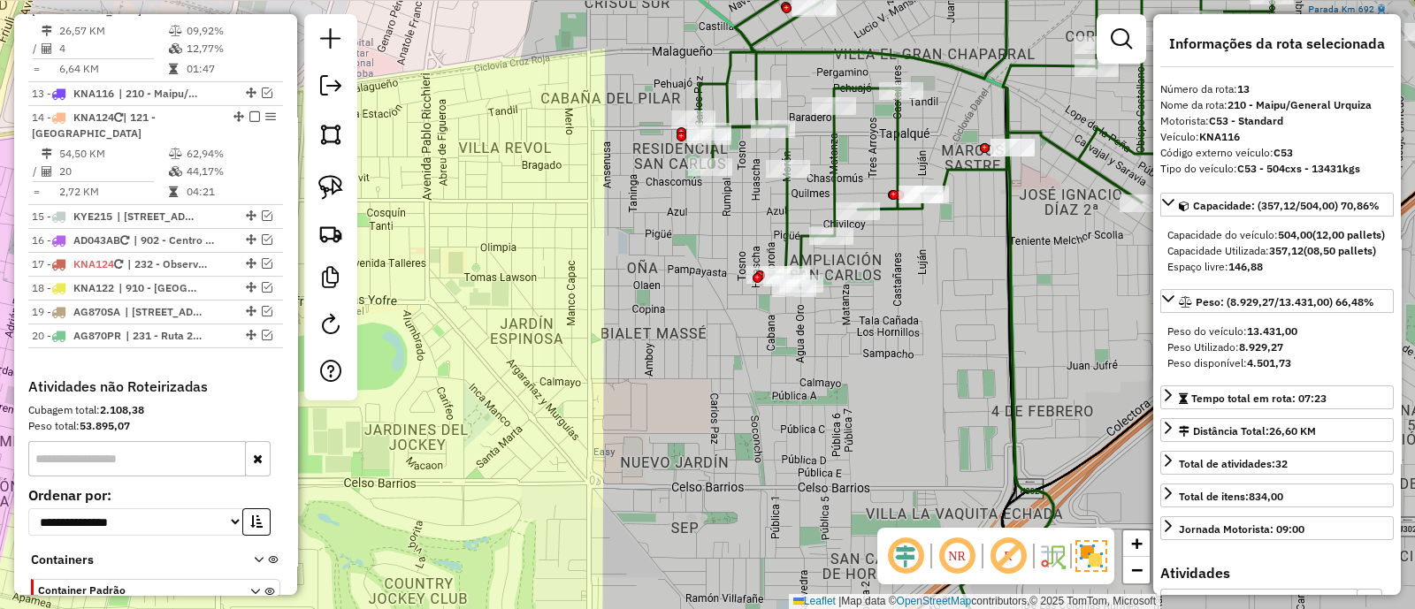
click at [829, 182] on icon at bounding box center [1122, 113] width 847 height 349
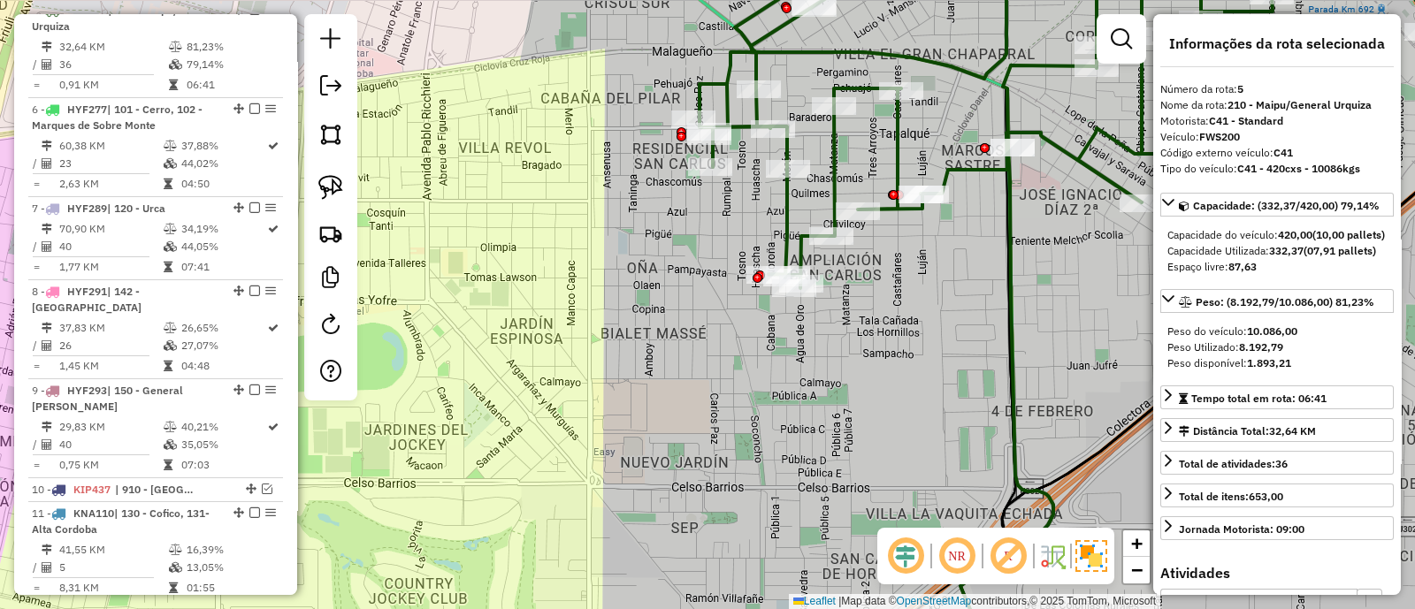
scroll to position [1043, 0]
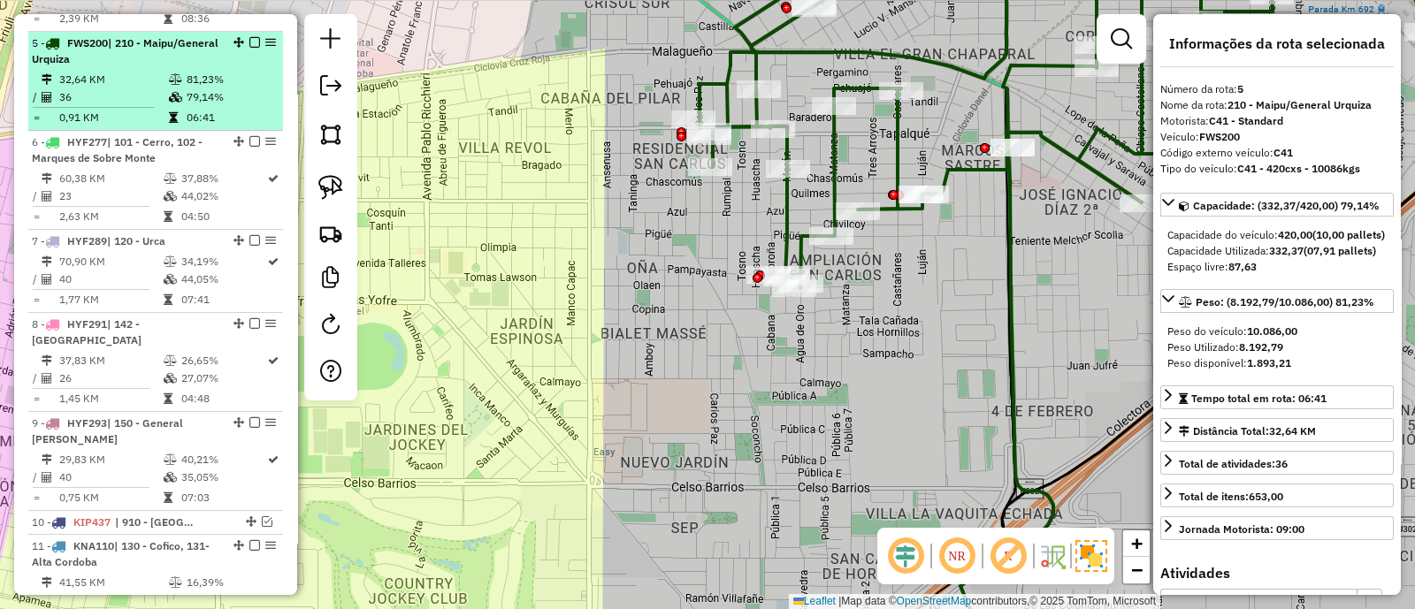
click at [249, 37] on em at bounding box center [254, 42] width 11 height 11
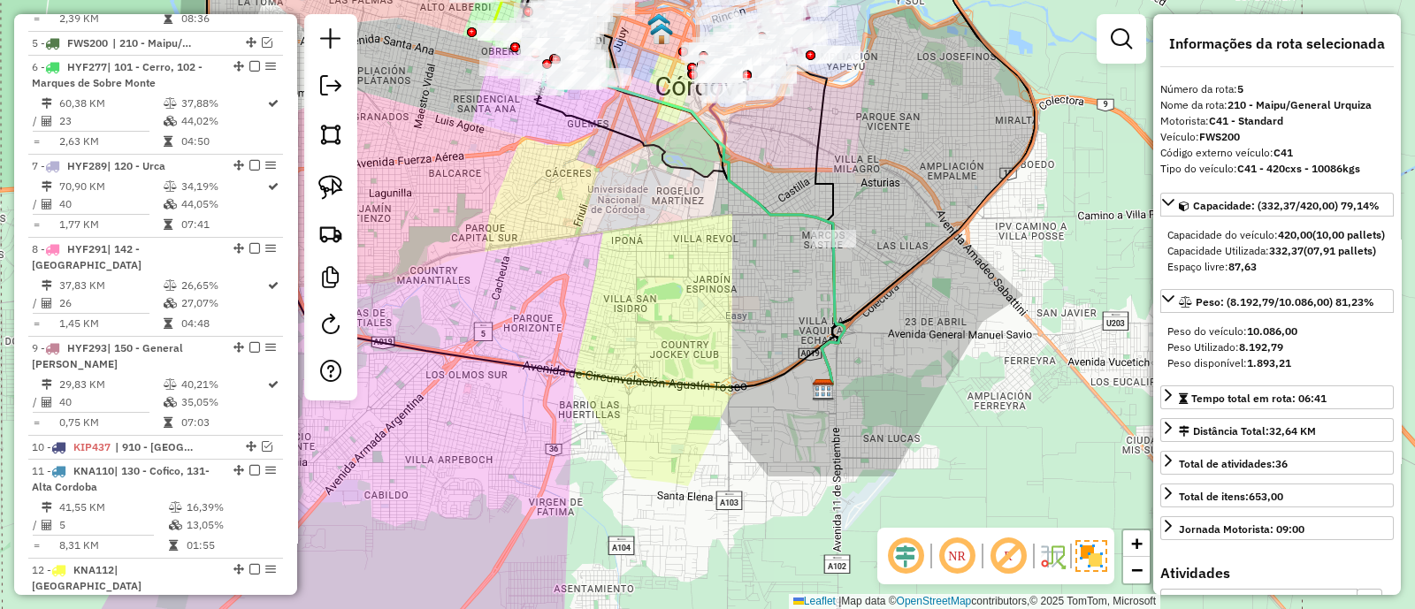
drag, startPoint x: 737, startPoint y: 260, endPoint x: 885, endPoint y: 380, distance: 190.4
click at [885, 380] on div "Janela de atendimento Grade de atendimento Capacidade Transportadoras Veículos …" at bounding box center [707, 304] width 1415 height 609
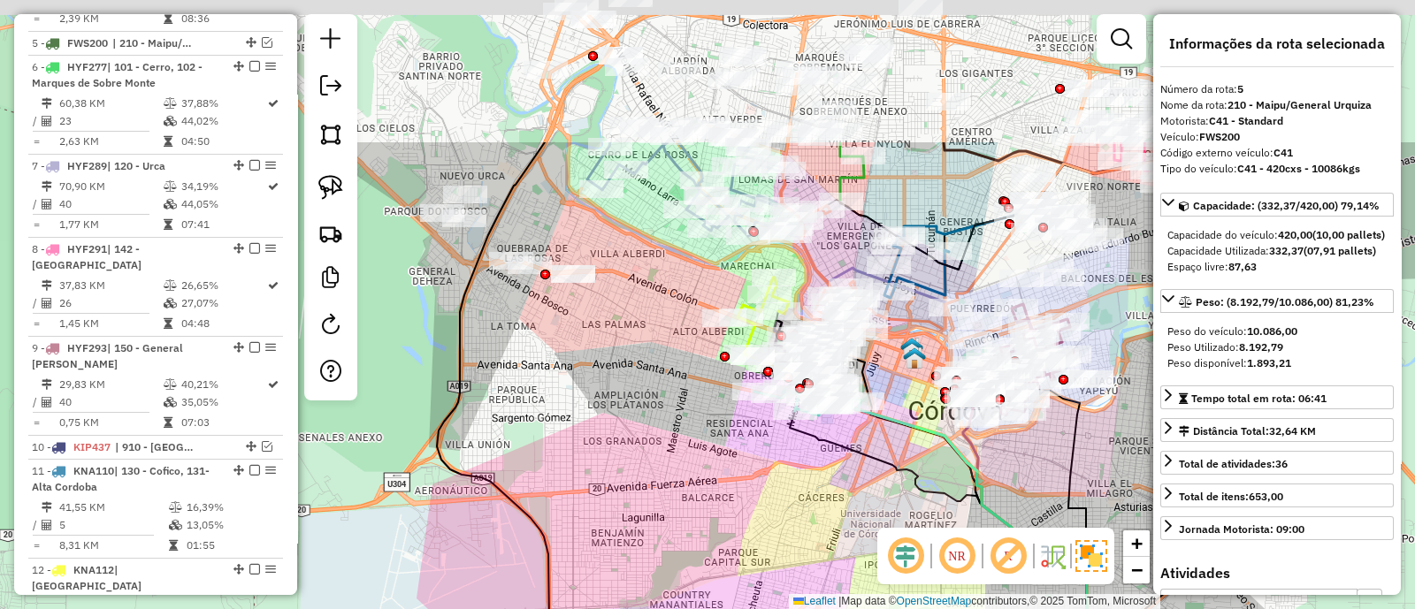
drag, startPoint x: 772, startPoint y: 300, endPoint x: 877, endPoint y: 503, distance: 229.0
click at [877, 503] on div "Janela de atendimento Grade de atendimento Capacidade Transportadoras Veículos …" at bounding box center [707, 304] width 1415 height 609
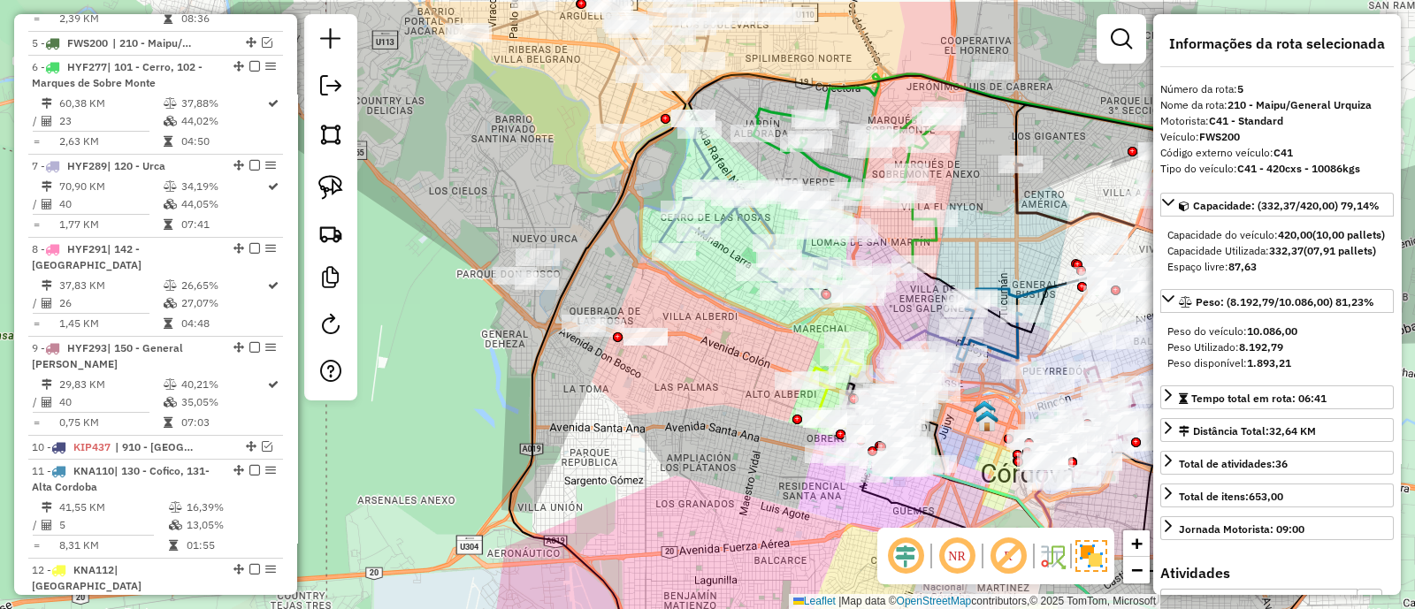
drag, startPoint x: 627, startPoint y: 315, endPoint x: 700, endPoint y: 378, distance: 96.6
click at [700, 378] on div "Janela de atendimento Grade de atendimento Capacidade Transportadoras Veículos …" at bounding box center [707, 304] width 1415 height 609
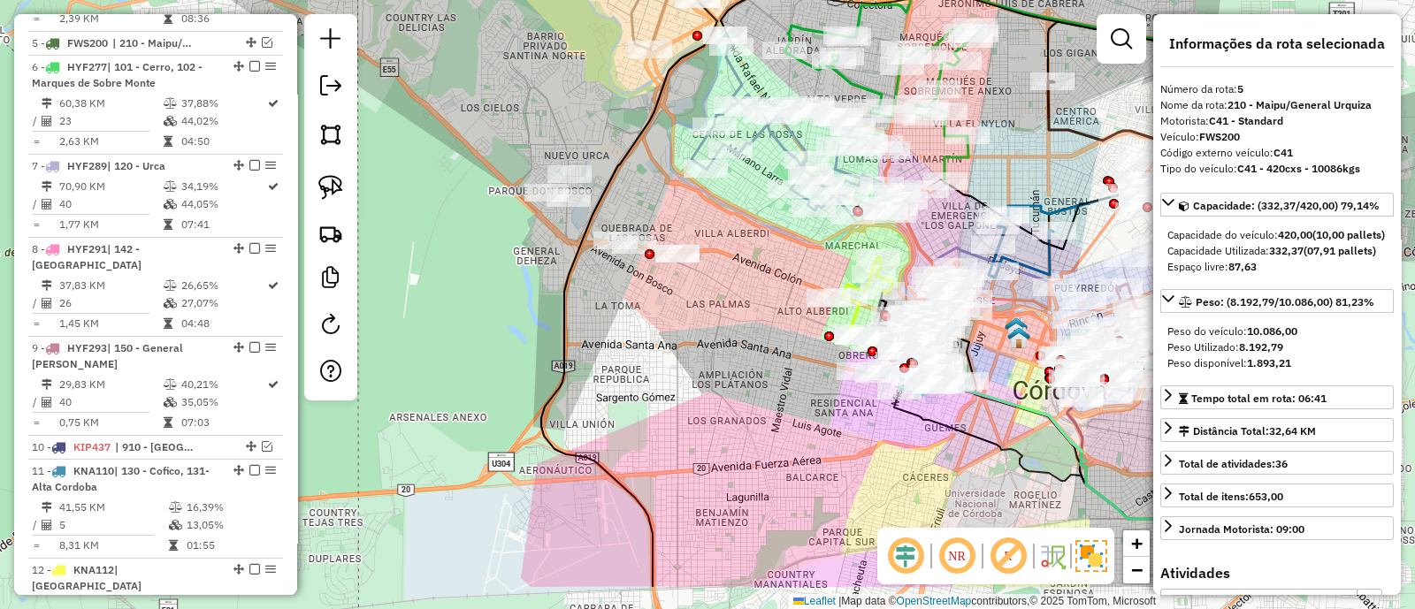
drag, startPoint x: 700, startPoint y: 378, endPoint x: 734, endPoint y: 280, distance: 102.9
click at [734, 280] on div "Janela de atendimento Grade de atendimento Capacidade Transportadoras Veículos …" at bounding box center [707, 304] width 1415 height 609
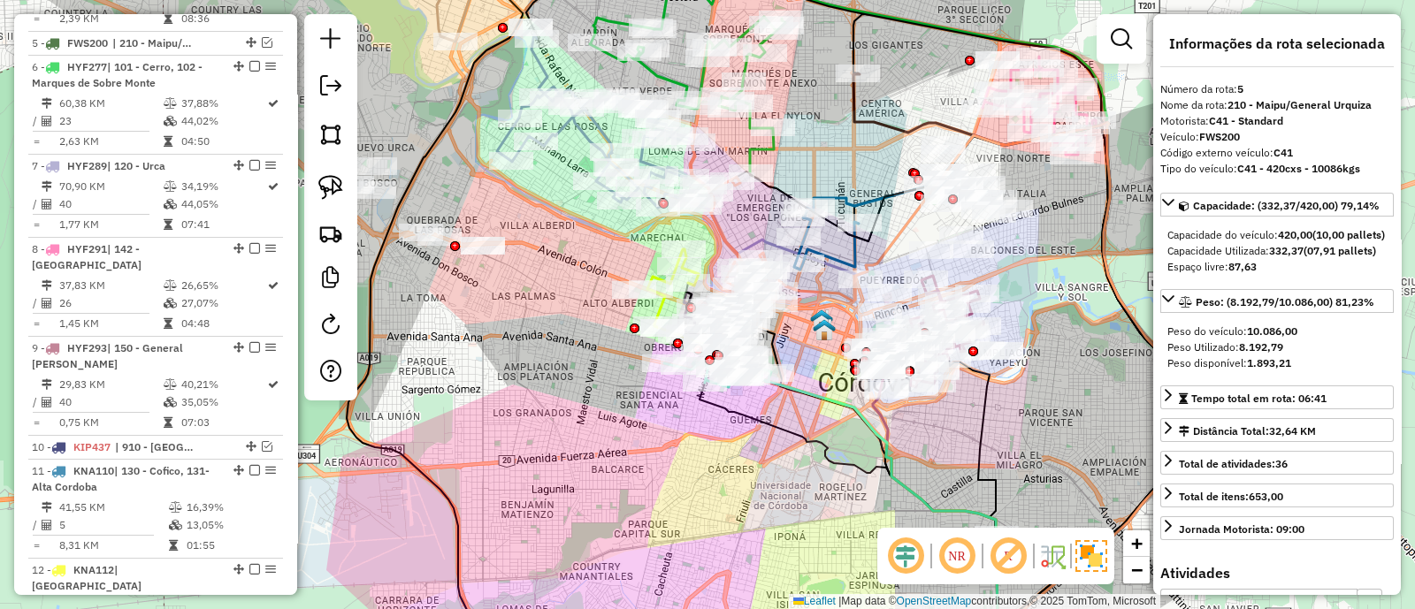
drag, startPoint x: 804, startPoint y: 306, endPoint x: 606, endPoint y: 313, distance: 198.2
click at [606, 313] on div "Janela de atendimento Grade de atendimento Capacidade Transportadoras Veículos …" at bounding box center [707, 304] width 1415 height 609
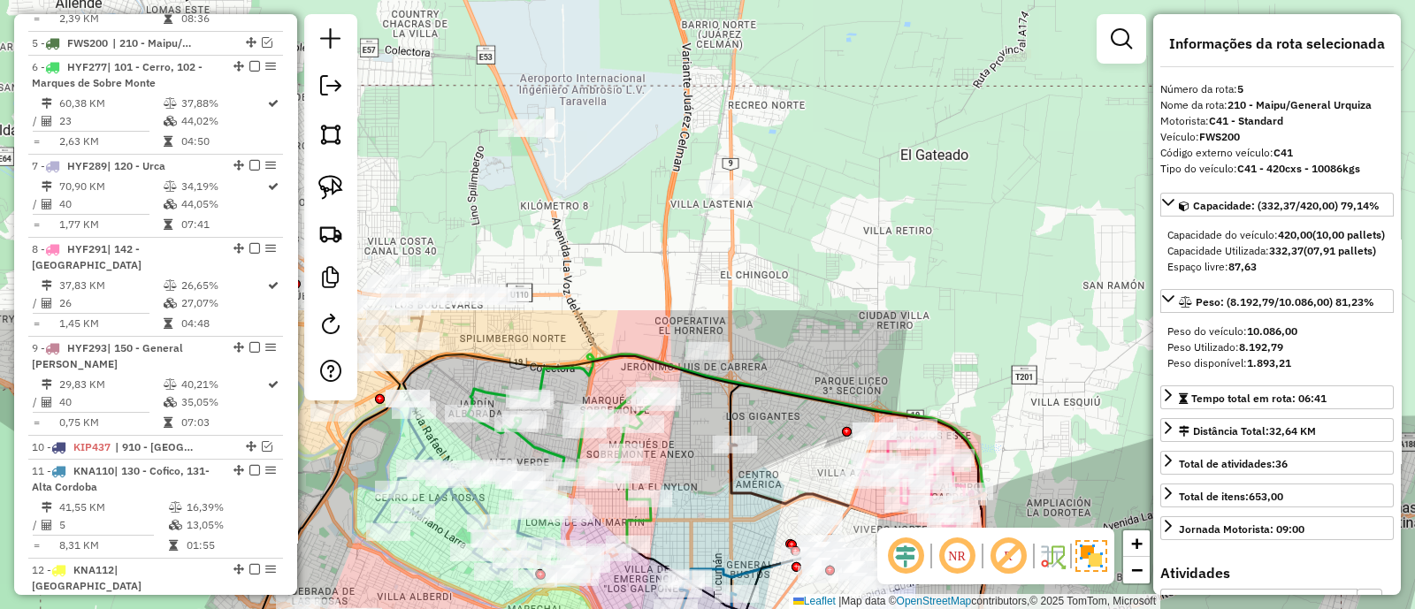
drag, startPoint x: 924, startPoint y: 103, endPoint x: 827, endPoint y: 475, distance: 383.9
click at [825, 475] on div "Janela de atendimento Grade de atendimento Capacidade Transportadoras Veículos …" at bounding box center [707, 304] width 1415 height 609
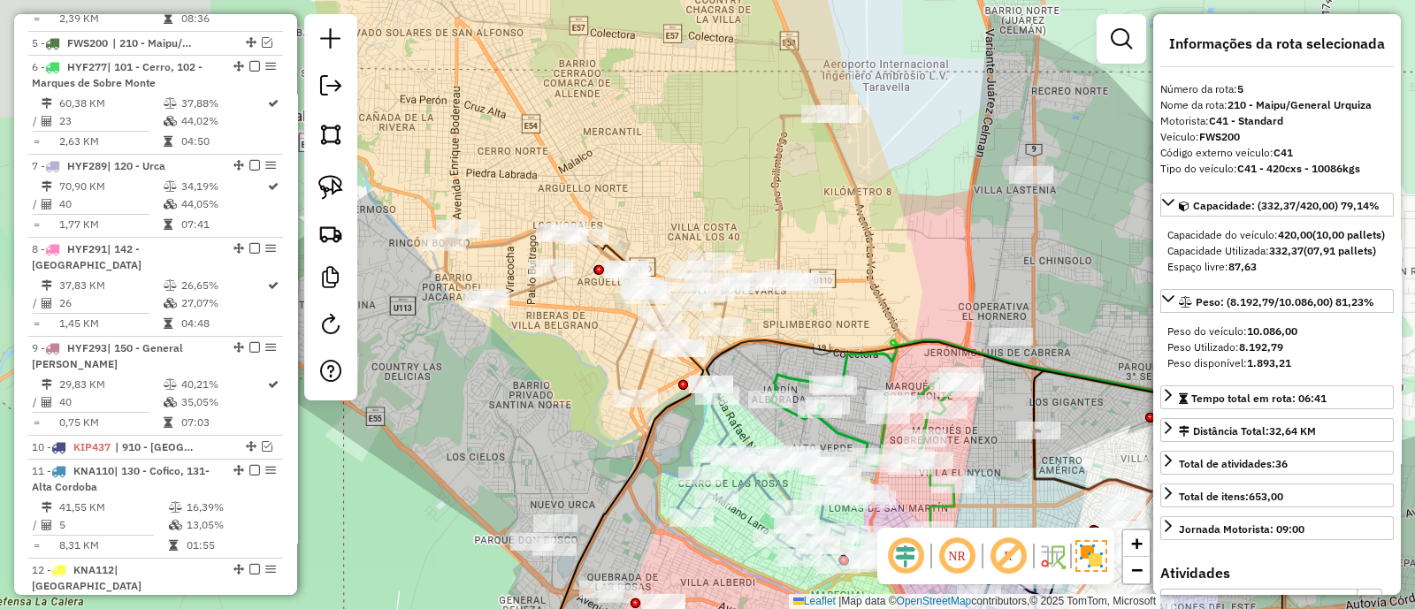
drag, startPoint x: 707, startPoint y: 286, endPoint x: 968, endPoint y: 276, distance: 261.0
click at [968, 276] on div "Janela de atendimento Grade de atendimento Capacidade Transportadoras Veículos …" at bounding box center [707, 304] width 1415 height 609
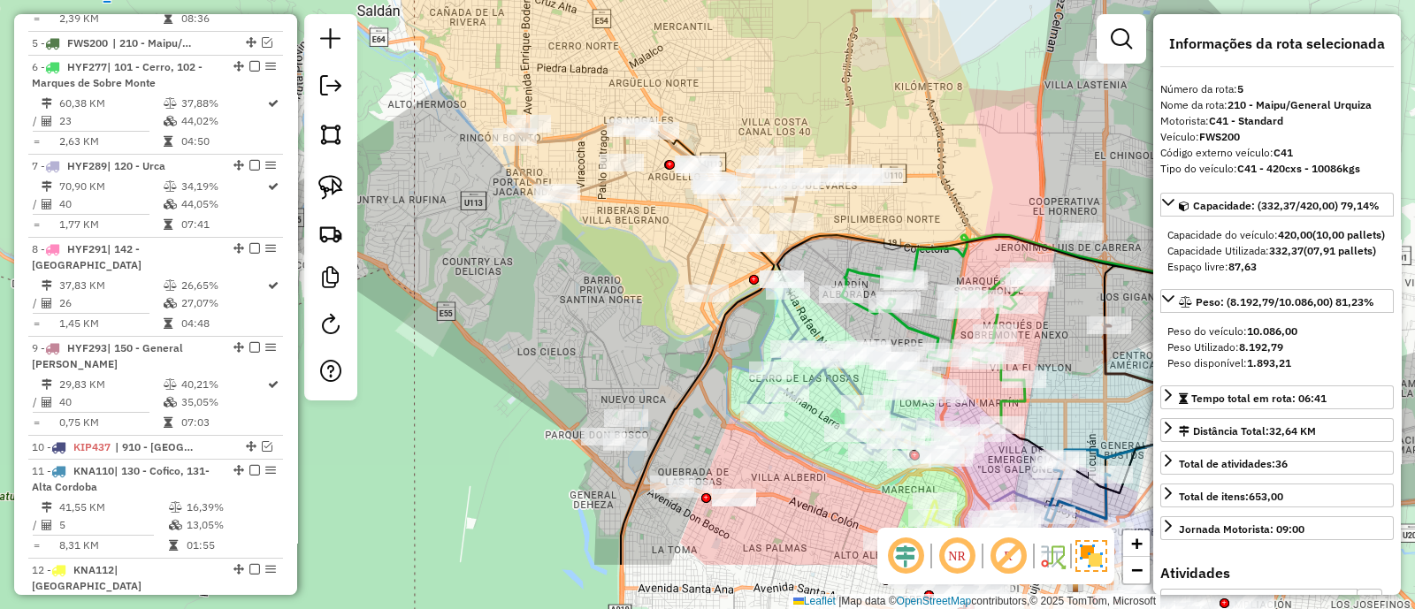
drag, startPoint x: 653, startPoint y: 182, endPoint x: 696, endPoint y: -47, distance: 233.1
click at [696, 0] on html "Aguarde... Pop-up bloqueado! Seu navegador bloqueou automáticamente a abertura …" at bounding box center [707, 304] width 1415 height 609
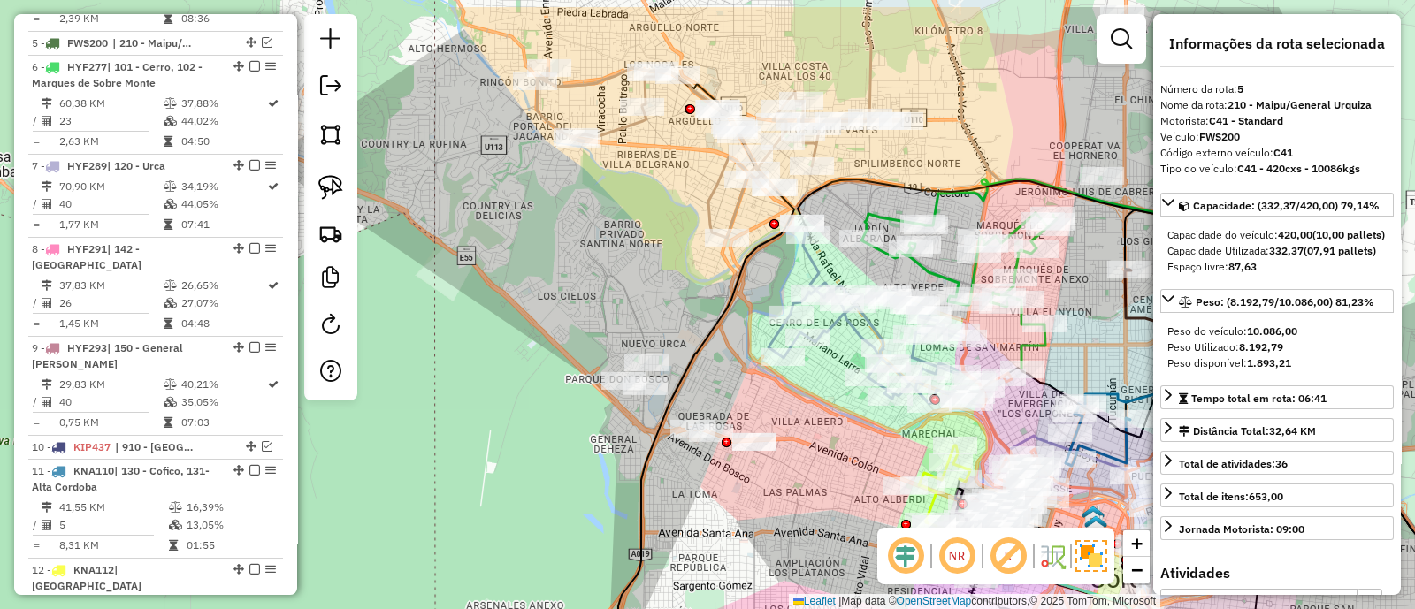
drag, startPoint x: 711, startPoint y: 257, endPoint x: 765, endPoint y: 338, distance: 96.9
click at [765, 338] on icon at bounding box center [706, 406] width 176 height 663
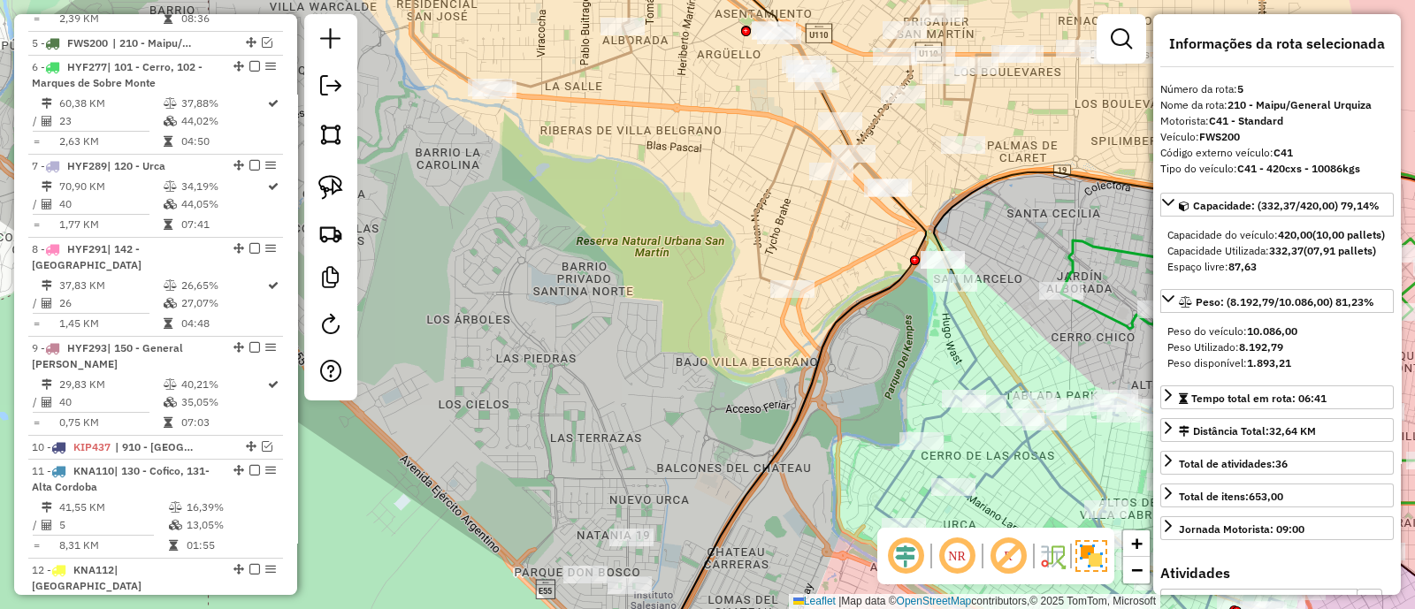
drag, startPoint x: 645, startPoint y: 289, endPoint x: 706, endPoint y: 399, distance: 125.0
click at [706, 399] on div "Janela de atendimento Grade de atendimento Capacidade Transportadoras Veículos …" at bounding box center [707, 304] width 1415 height 609
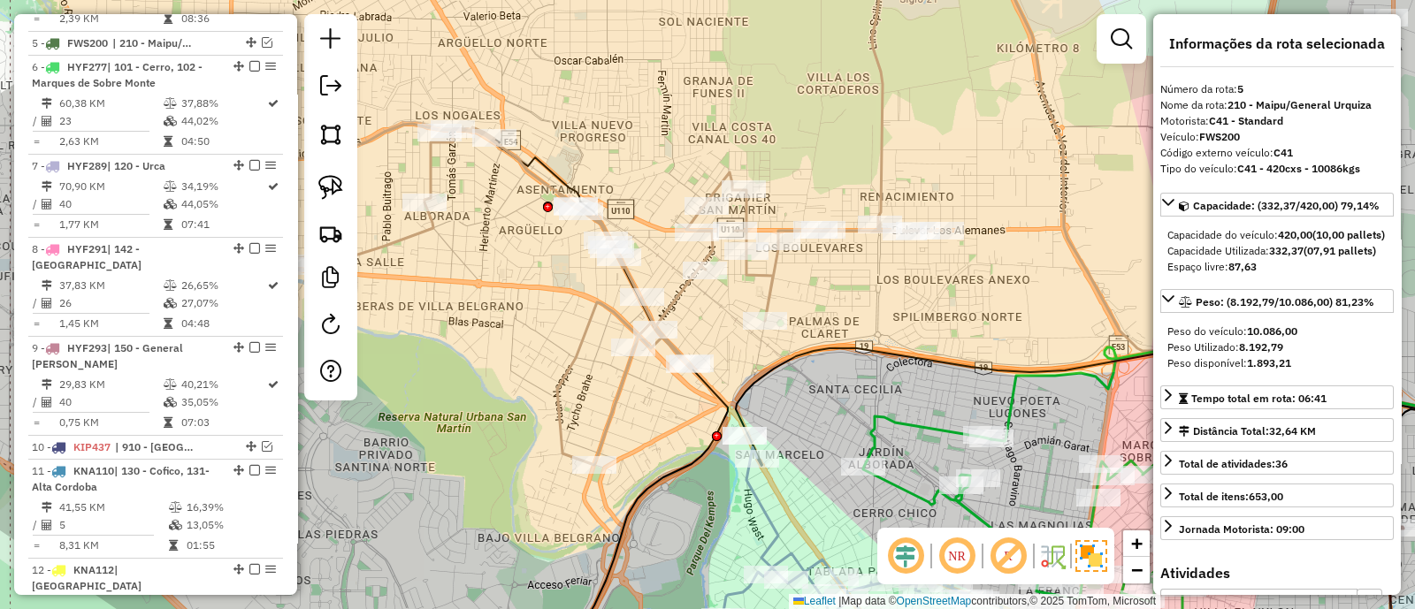
drag, startPoint x: 929, startPoint y: 349, endPoint x: 848, endPoint y: 121, distance: 242.2
click at [848, 348] on icon at bounding box center [1146, 407] width 821 height 118
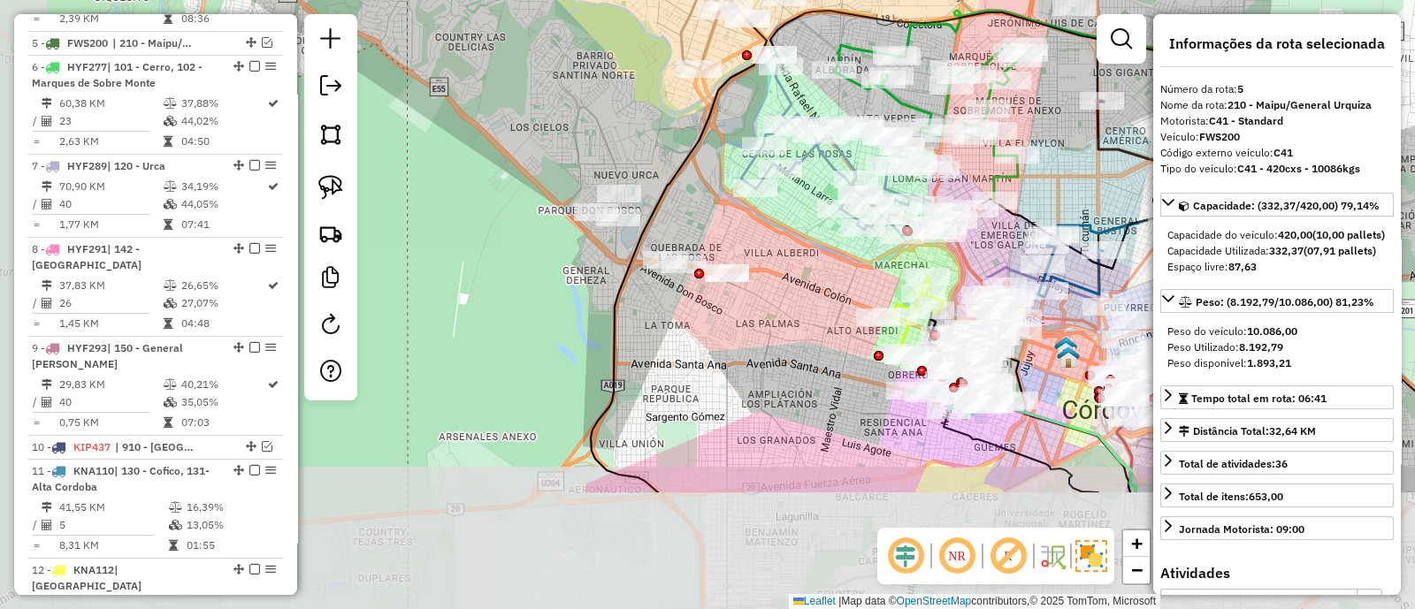
drag, startPoint x: 630, startPoint y: 321, endPoint x: 714, endPoint y: 143, distance: 196.6
click at [714, 143] on div "Janela de atendimento Grade de atendimento Capacidade Transportadoras Veículos …" at bounding box center [707, 304] width 1415 height 609
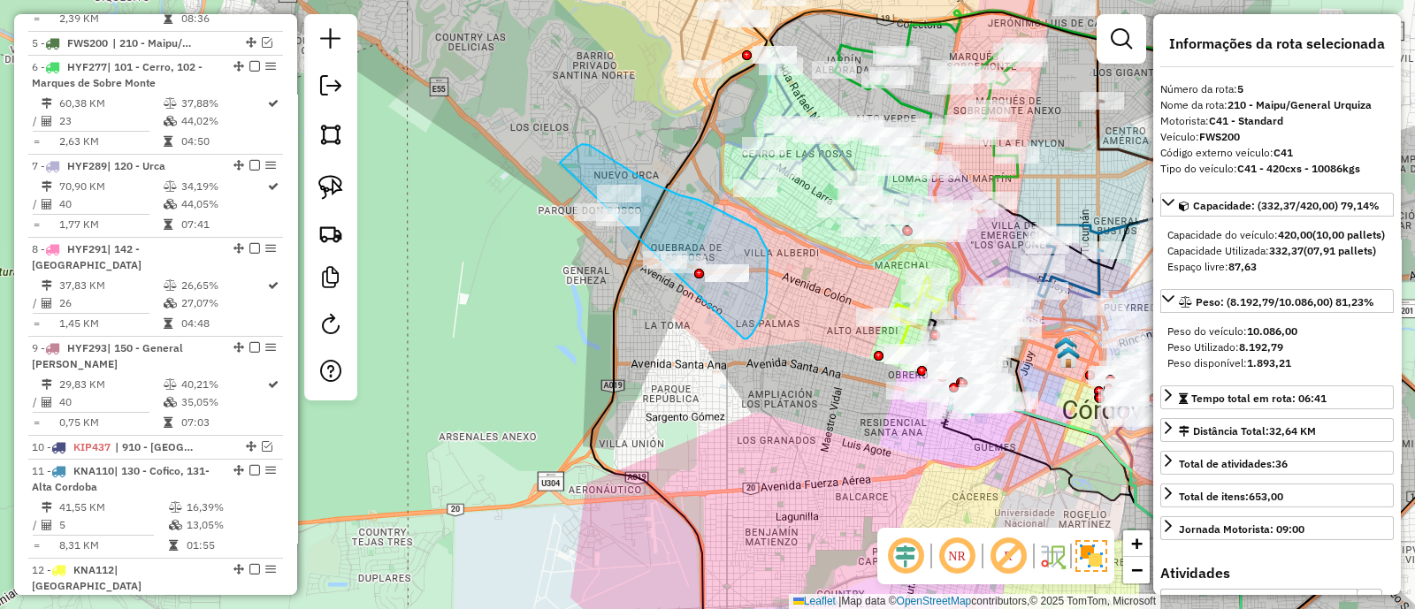
drag, startPoint x: 747, startPoint y: 339, endPoint x: 506, endPoint y: 268, distance: 251.5
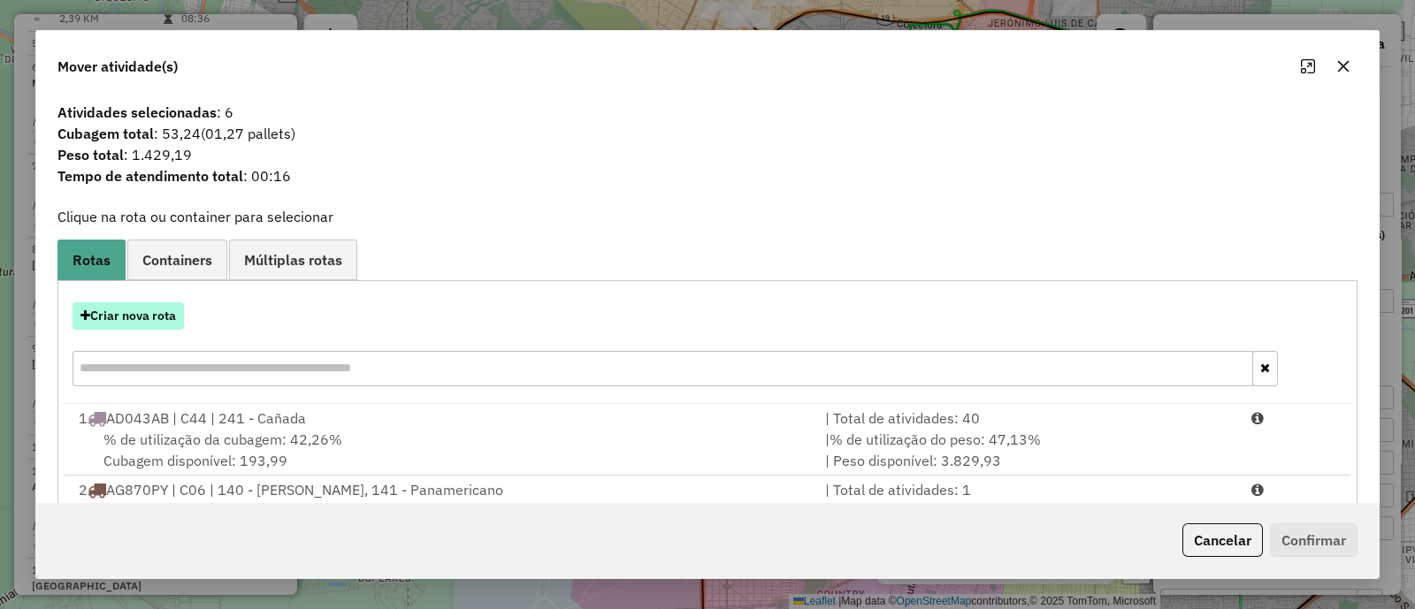
click at [141, 318] on button "Criar nova rota" at bounding box center [128, 315] width 111 height 27
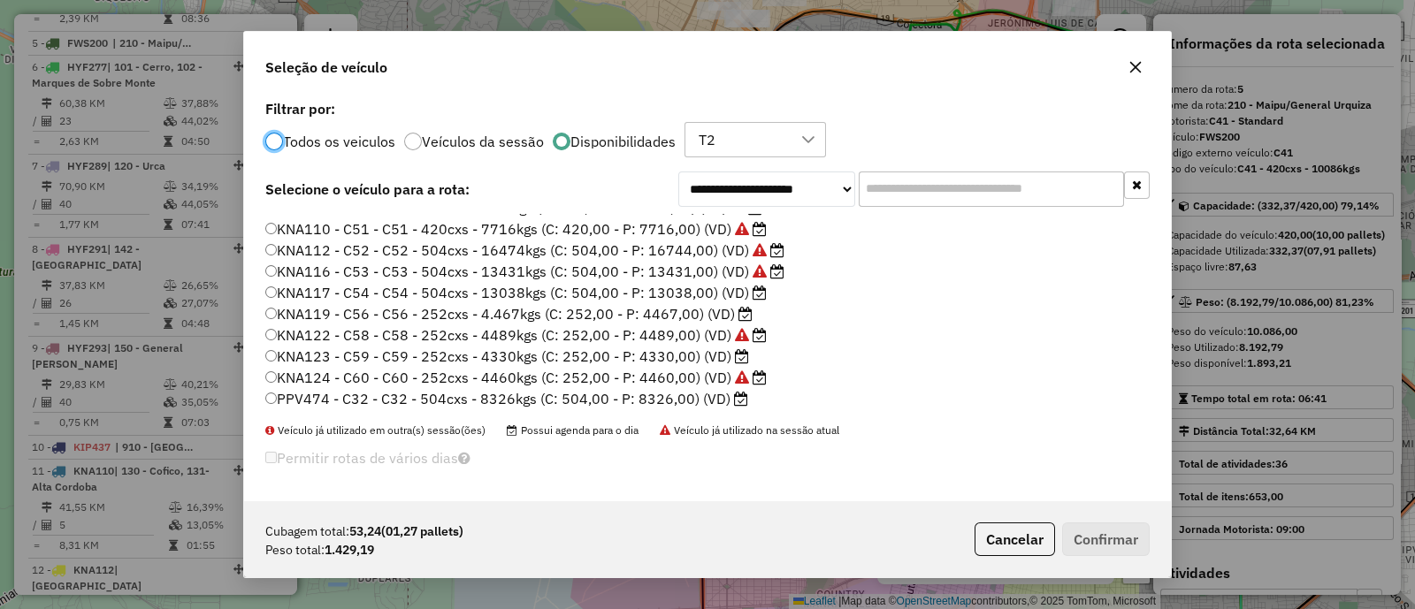
scroll to position [293, 0]
click at [686, 292] on label "KNA117 - C54 - C54 - 504cxs - 13038kgs (C: 504,00 - P: 13038,00) (VD)" at bounding box center [515, 291] width 501 height 21
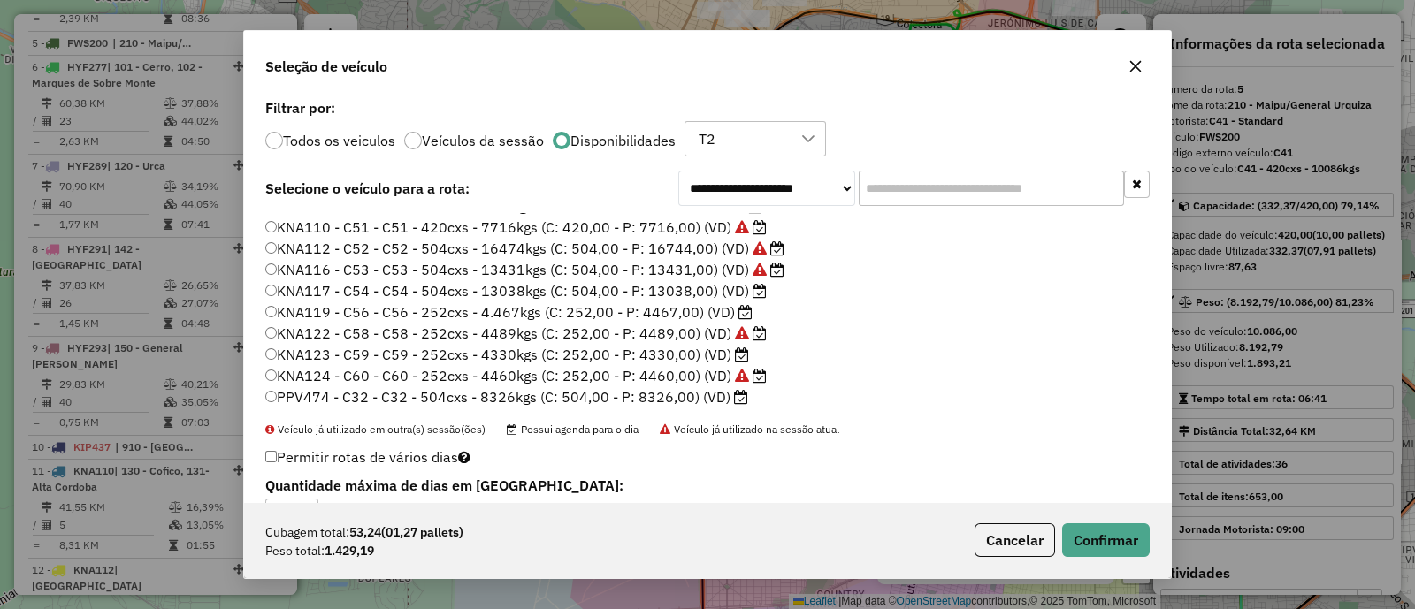
click at [734, 397] on icon at bounding box center [741, 397] width 14 height 14
click at [1121, 545] on button "Confirmar" at bounding box center [1106, 540] width 88 height 34
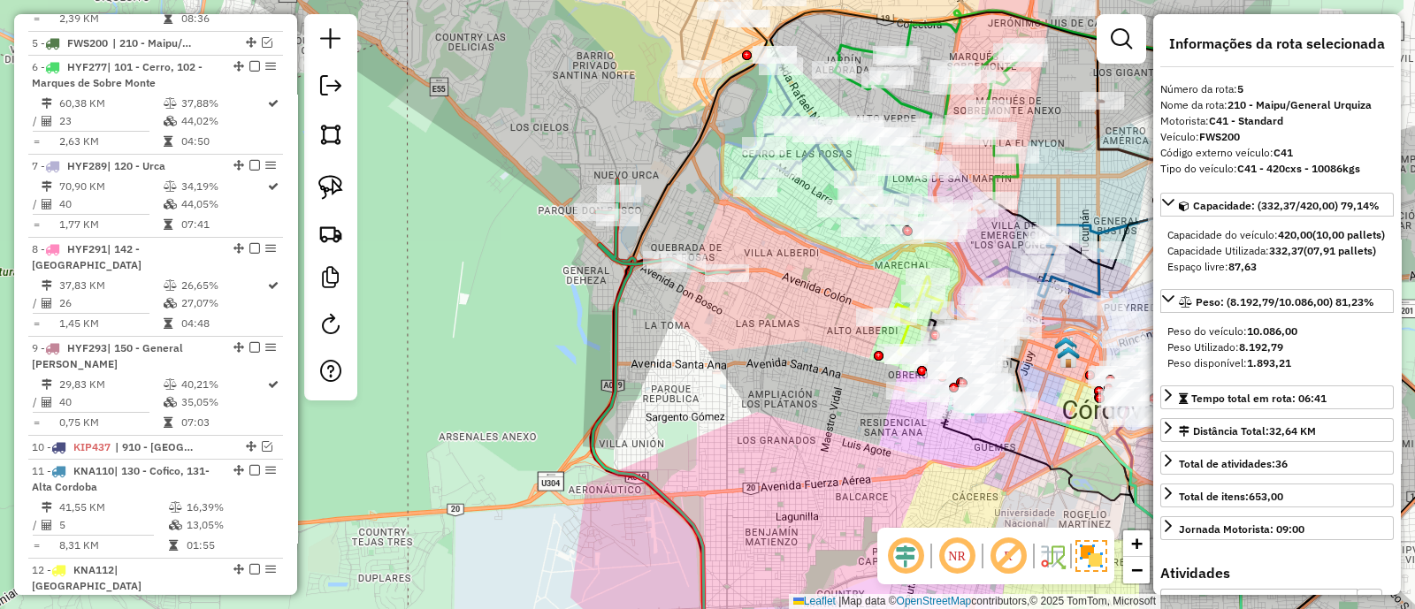
click at [608, 245] on icon at bounding box center [662, 226] width 133 height 95
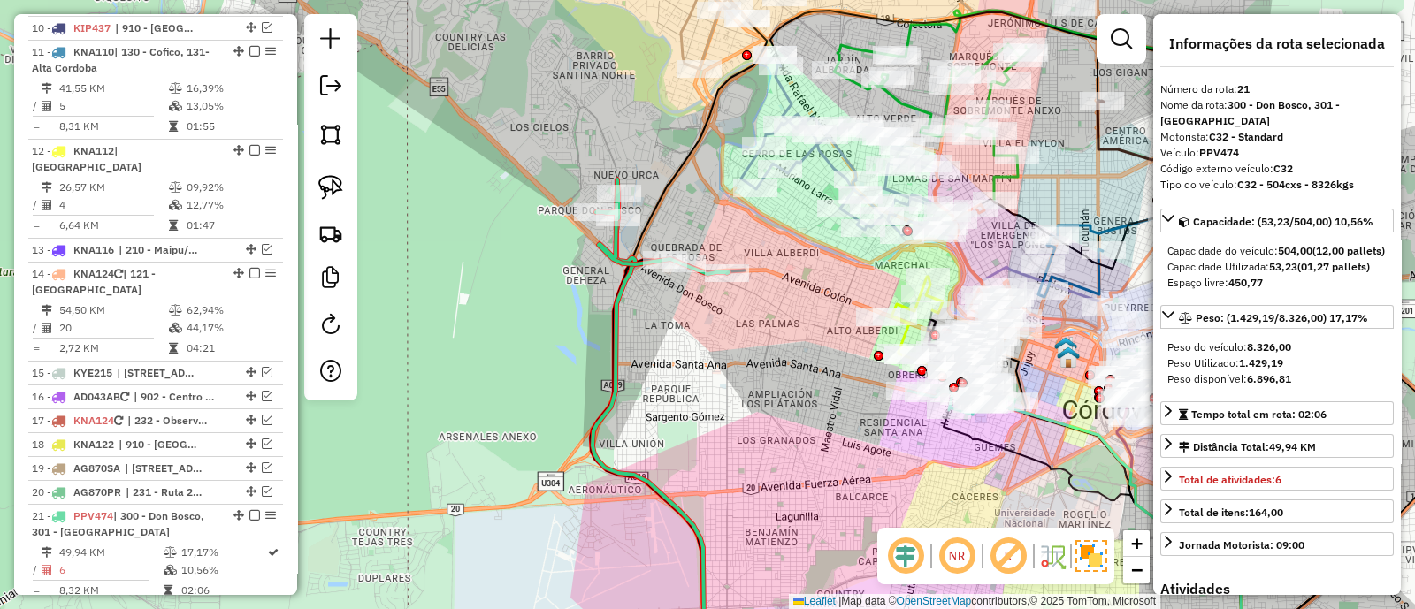
scroll to position [1876, 0]
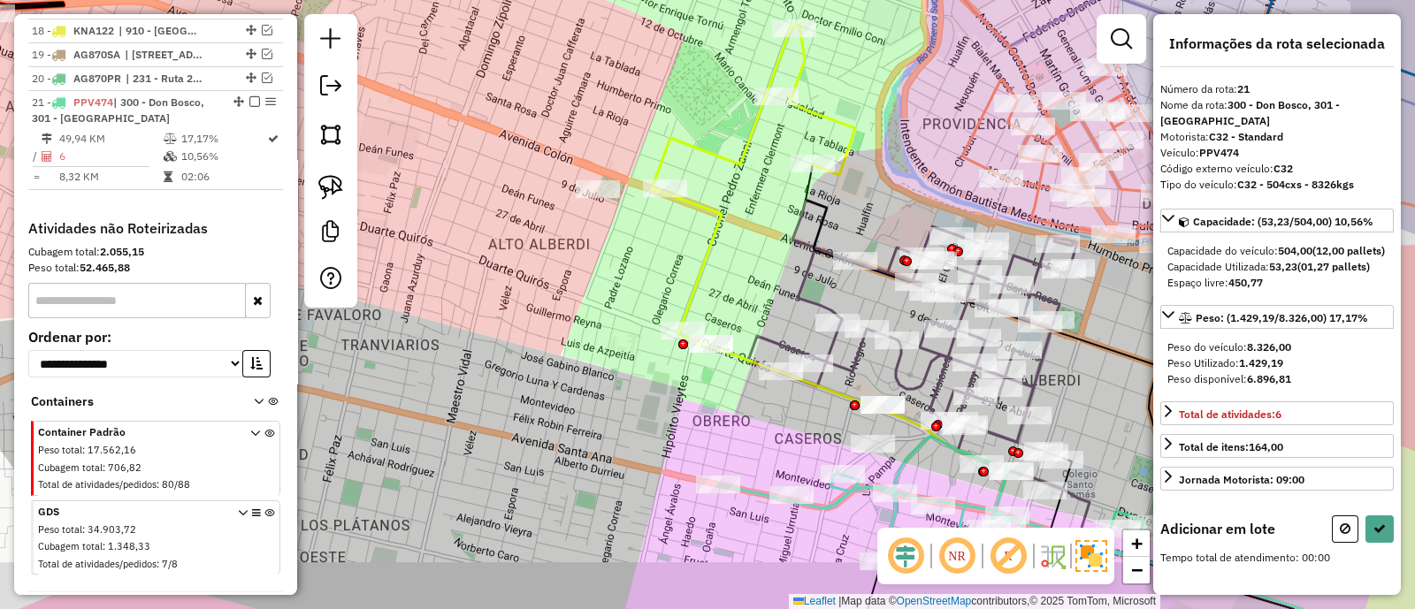
drag, startPoint x: 984, startPoint y: 280, endPoint x: 828, endPoint y: 210, distance: 170.6
click at [828, 210] on div "Janela de atendimento Grade de atendimento Capacidade Transportadoras Veículos …" at bounding box center [707, 304] width 1415 height 609
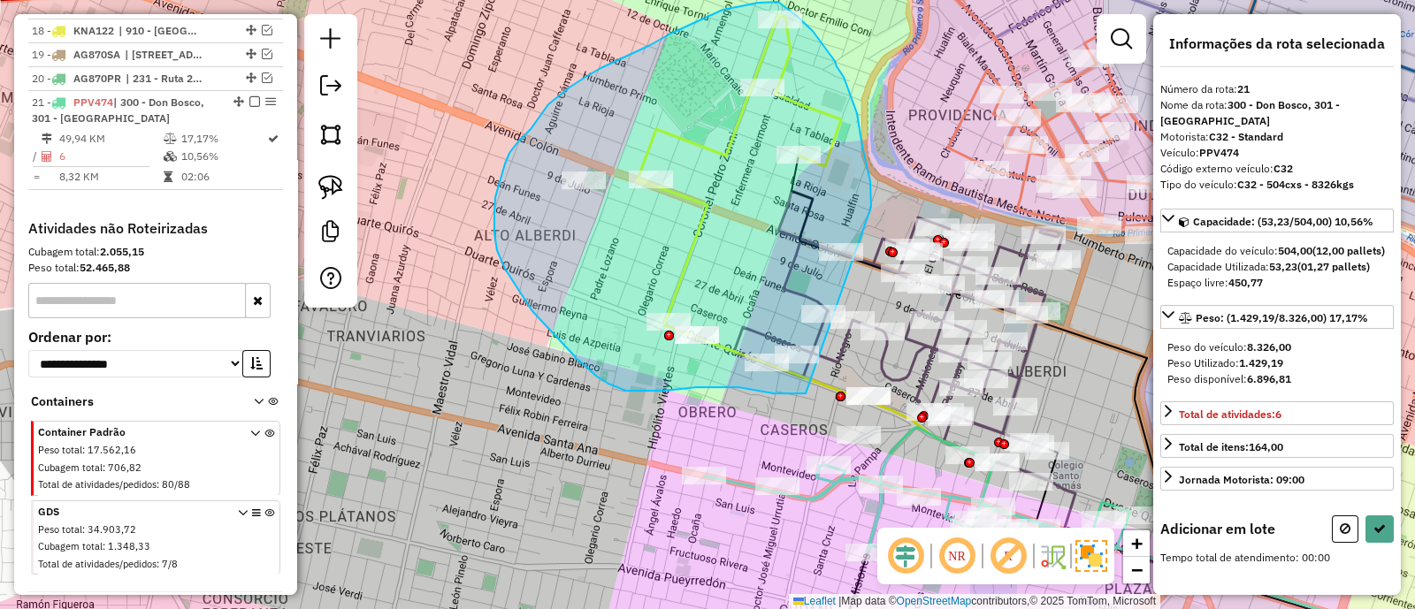
drag, startPoint x: 871, startPoint y: 207, endPoint x: 805, endPoint y: 393, distance: 197.7
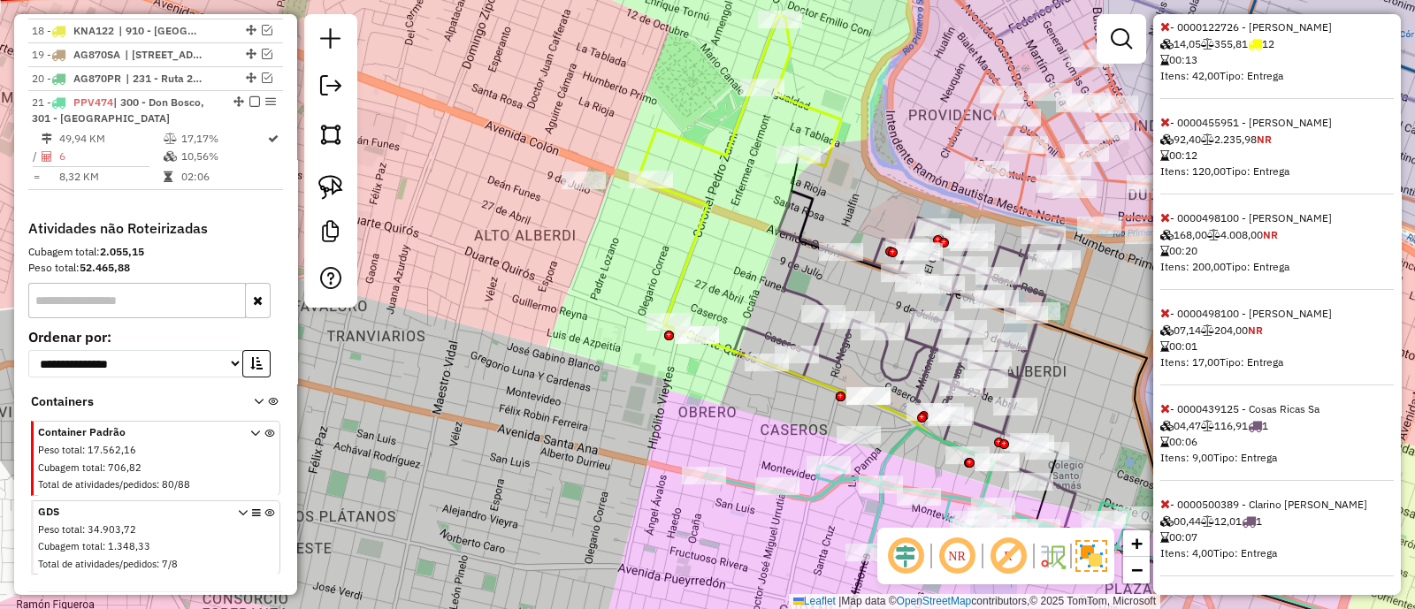
scroll to position [850, 0]
click at [1165, 225] on icon at bounding box center [1165, 218] width 10 height 12
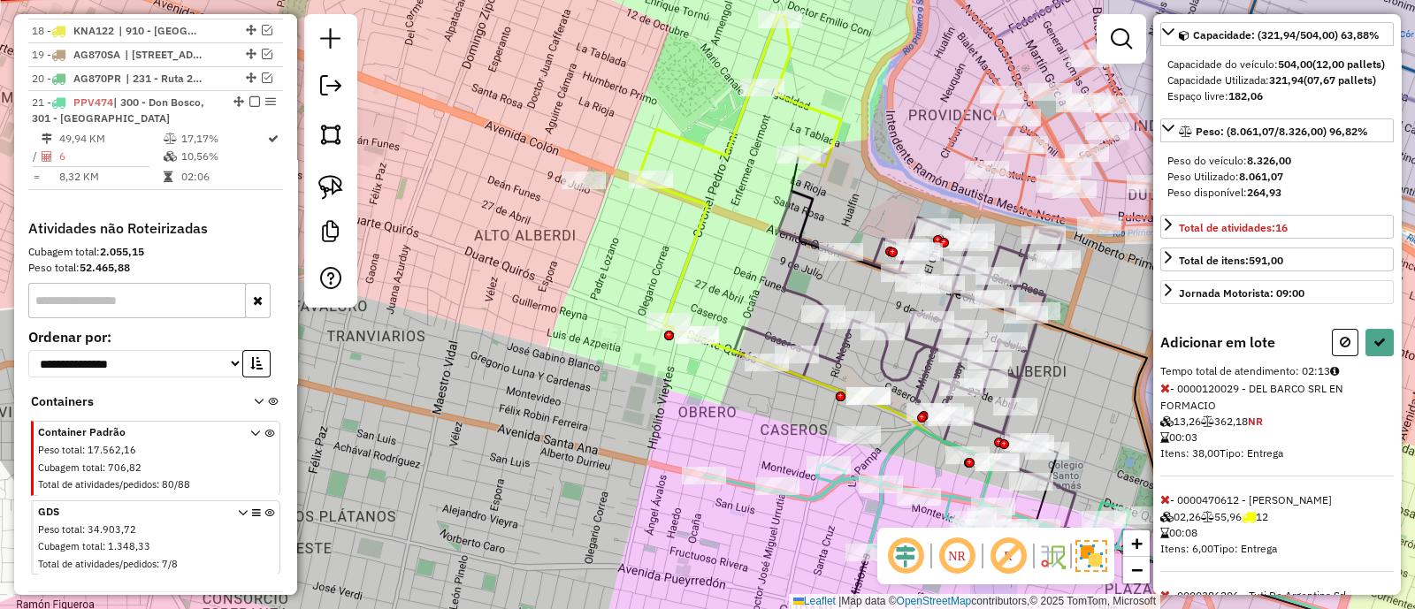
scroll to position [76, 0]
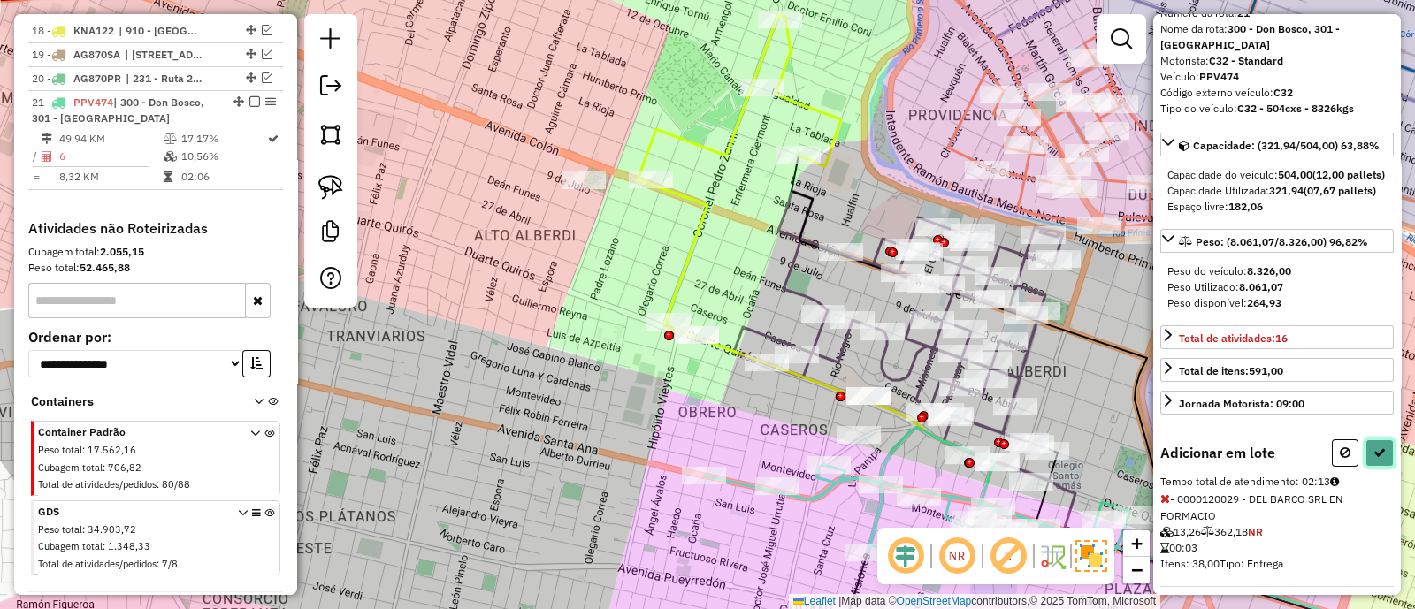
click at [1373, 459] on icon at bounding box center [1379, 453] width 12 height 12
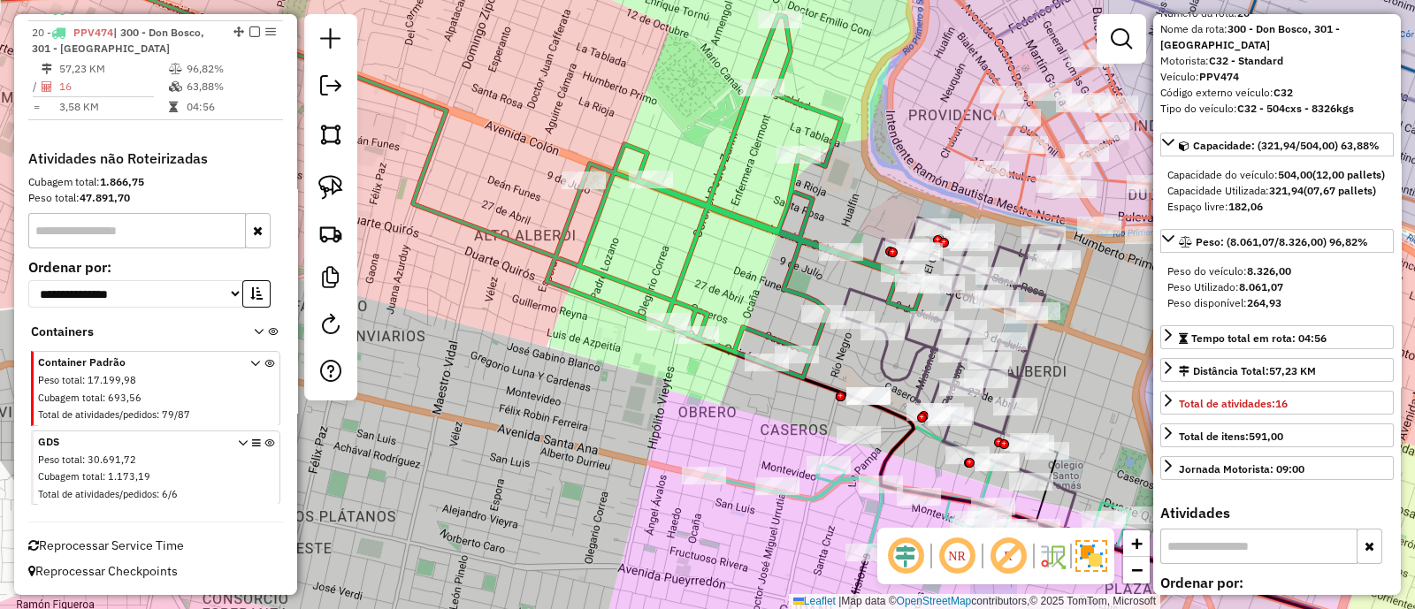
scroll to position [1793, 0]
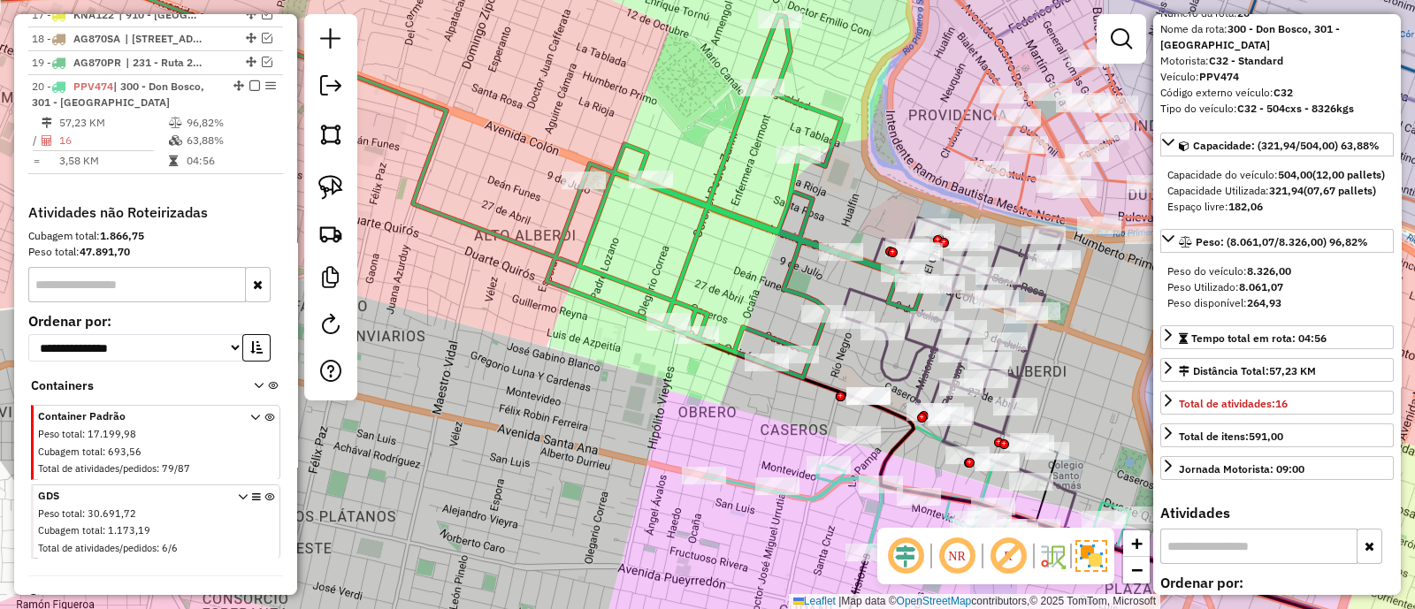
click at [240, 114] on td "96,82%" at bounding box center [230, 123] width 89 height 18
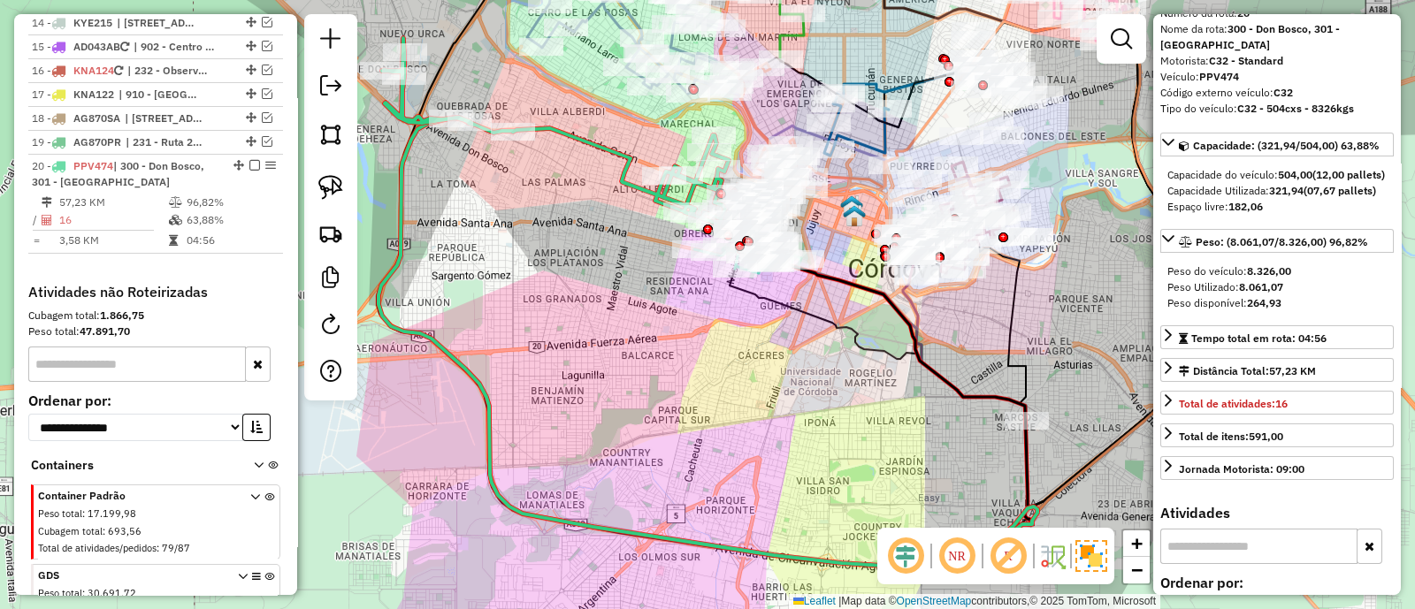
scroll to position [1683, 0]
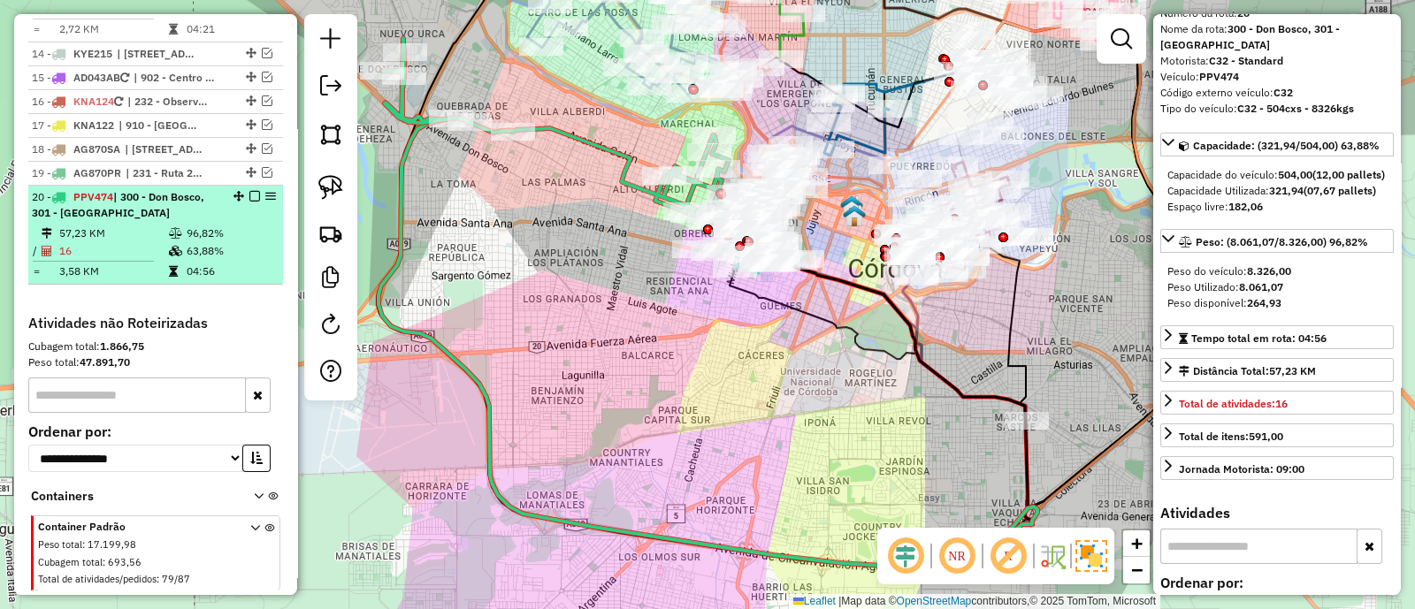
click at [250, 191] on em at bounding box center [254, 196] width 11 height 11
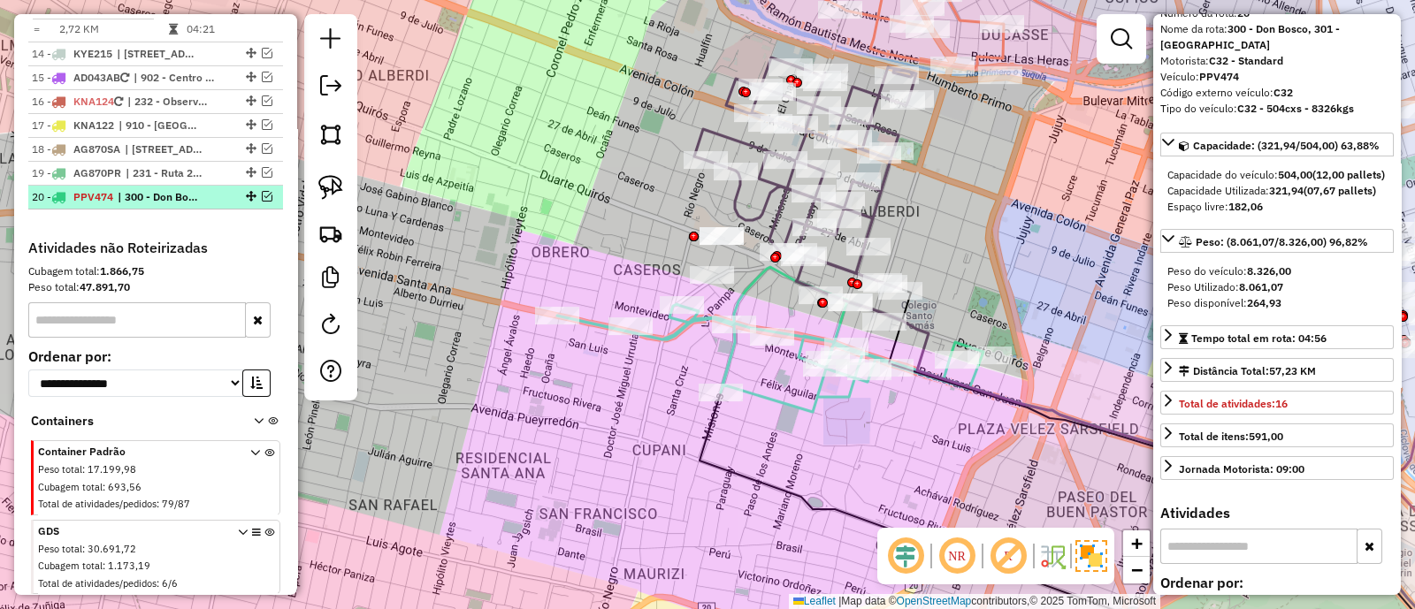
click at [263, 191] on em at bounding box center [267, 196] width 11 height 11
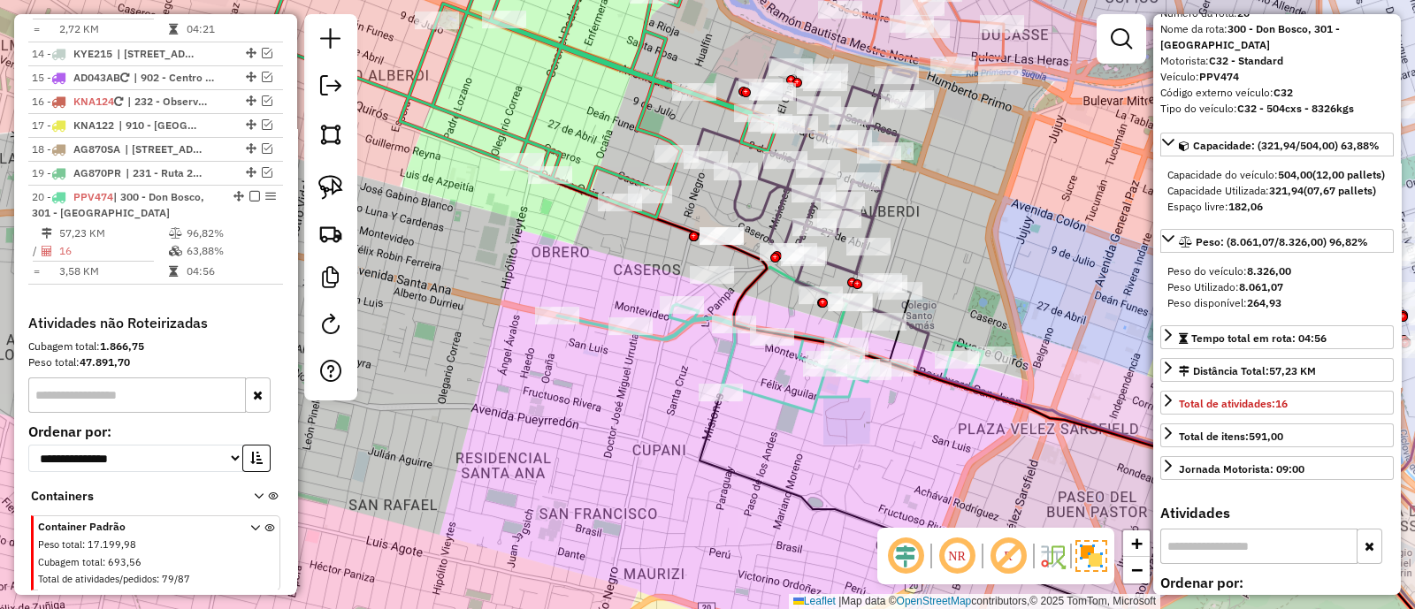
click at [987, 256] on div "Janela de atendimento Grade de atendimento Capacidade Transportadoras Veículos …" at bounding box center [707, 304] width 1415 height 609
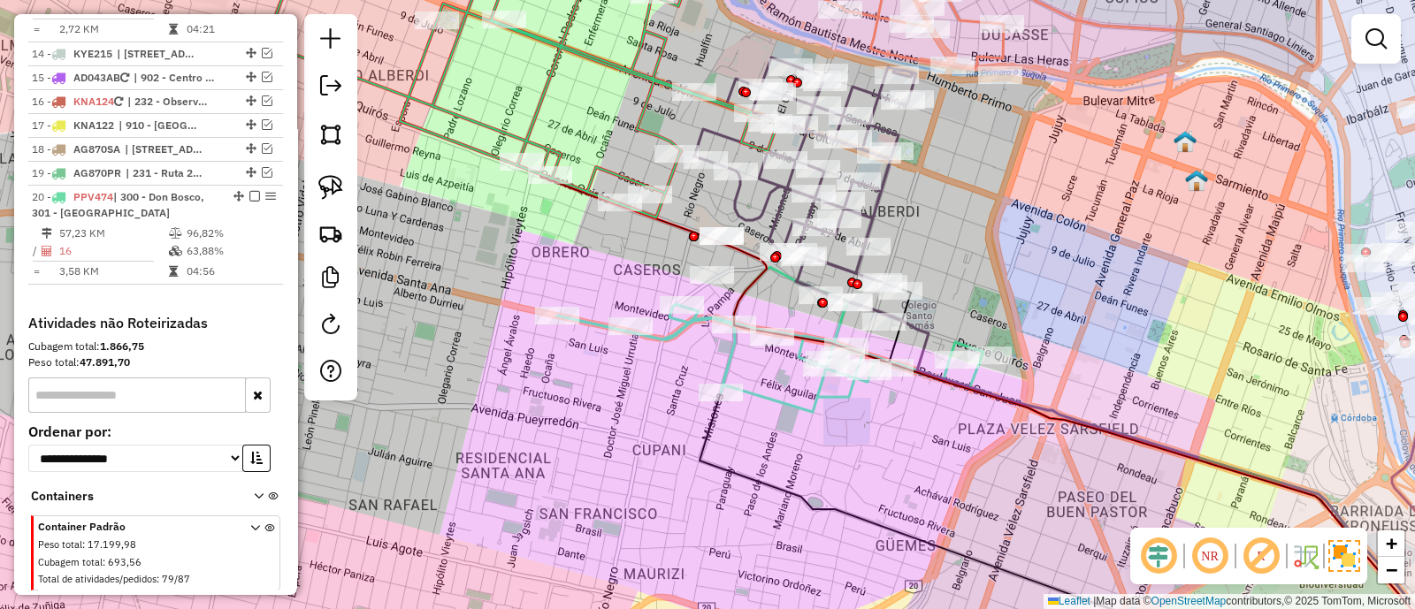
click at [886, 181] on icon at bounding box center [805, 179] width 222 height 245
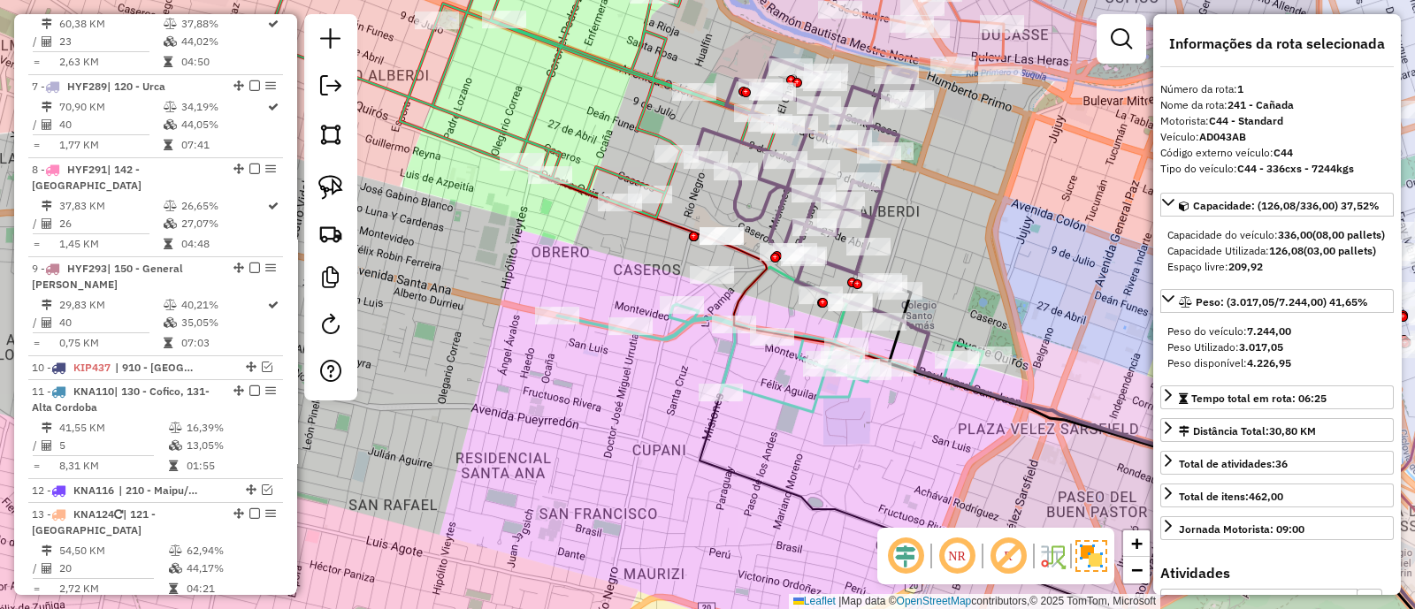
scroll to position [663, 0]
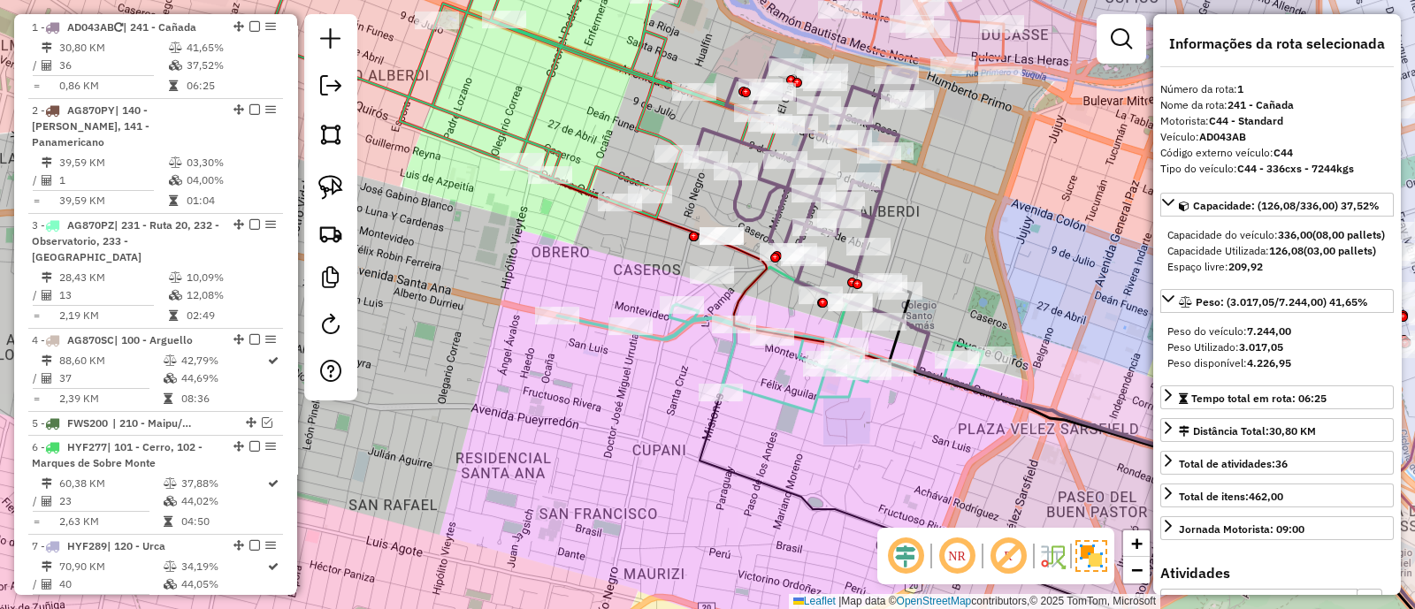
click at [617, 172] on icon at bounding box center [521, 78] width 511 height 279
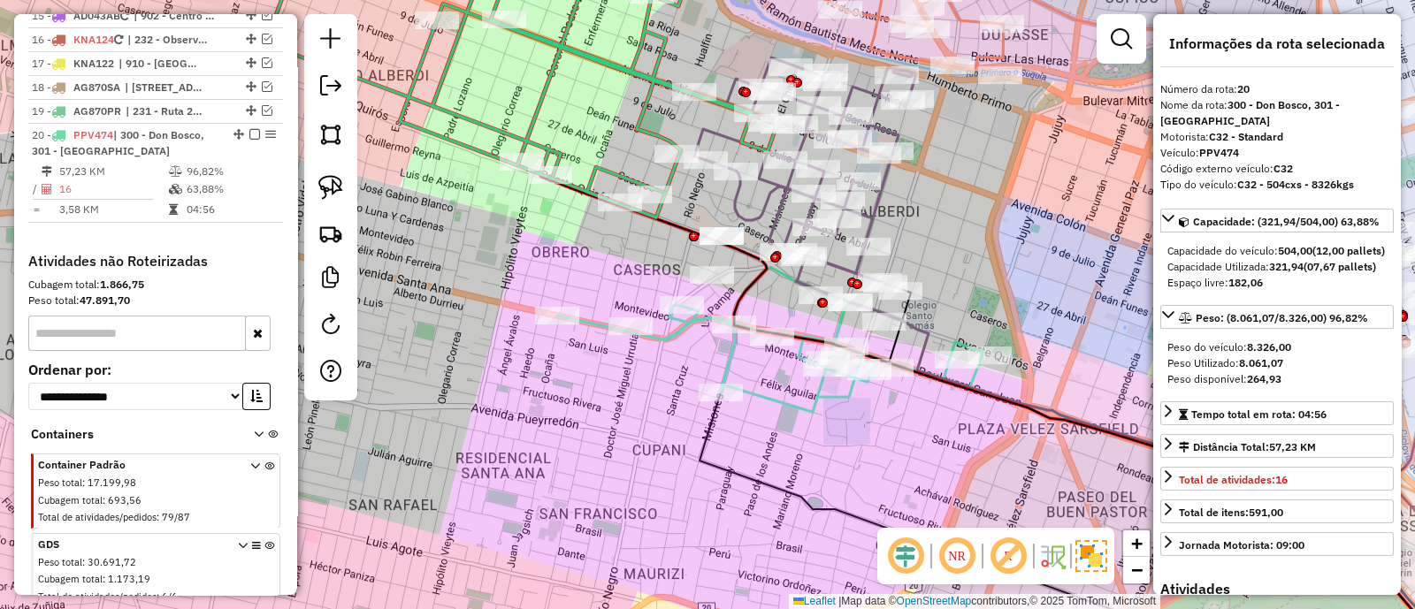
scroll to position [1793, 0]
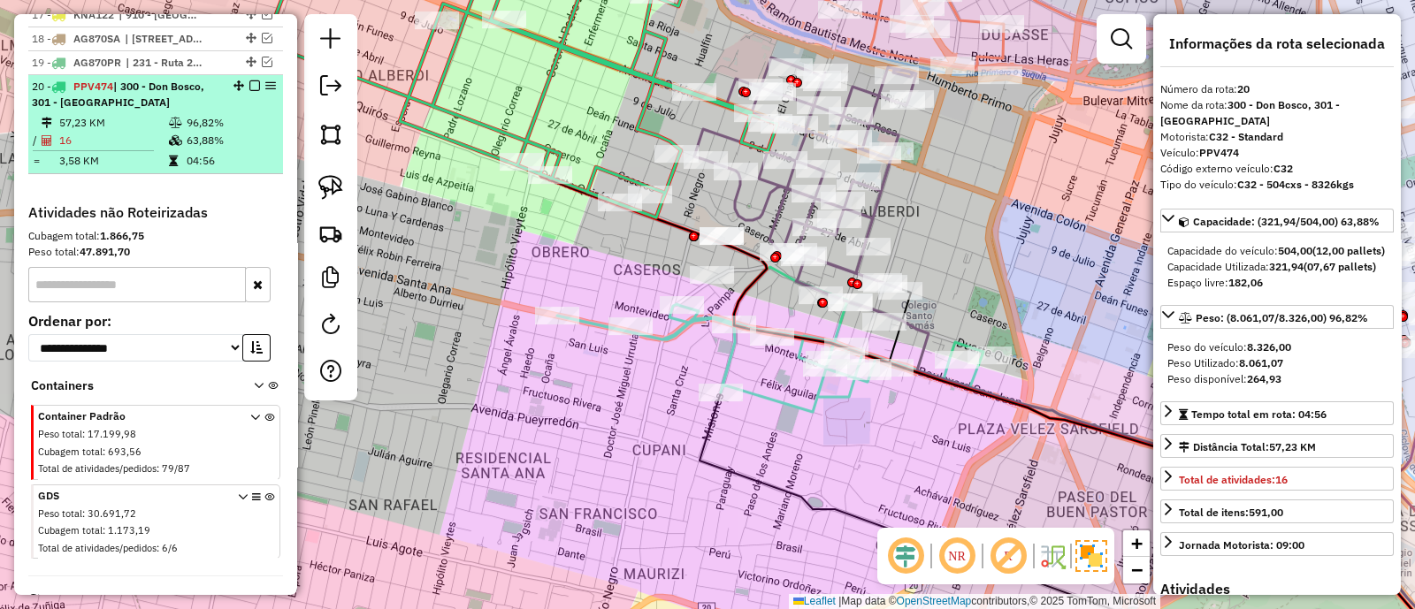
click at [249, 80] on em at bounding box center [254, 85] width 11 height 11
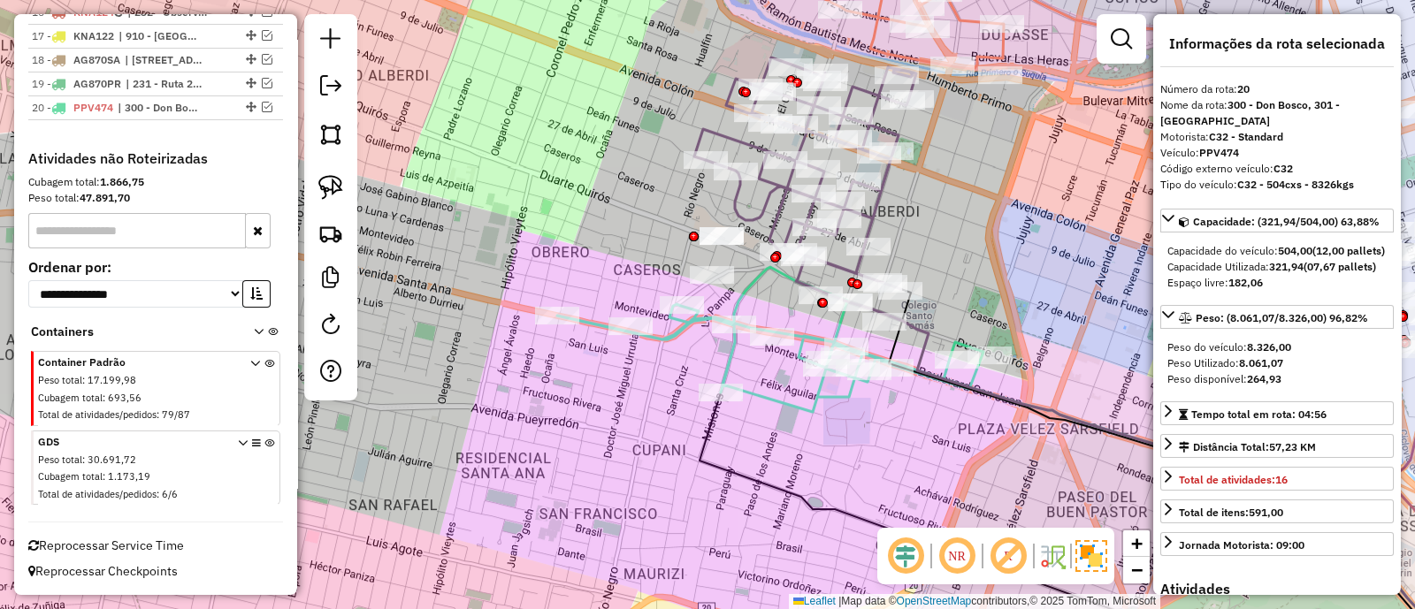
scroll to position [1718, 0]
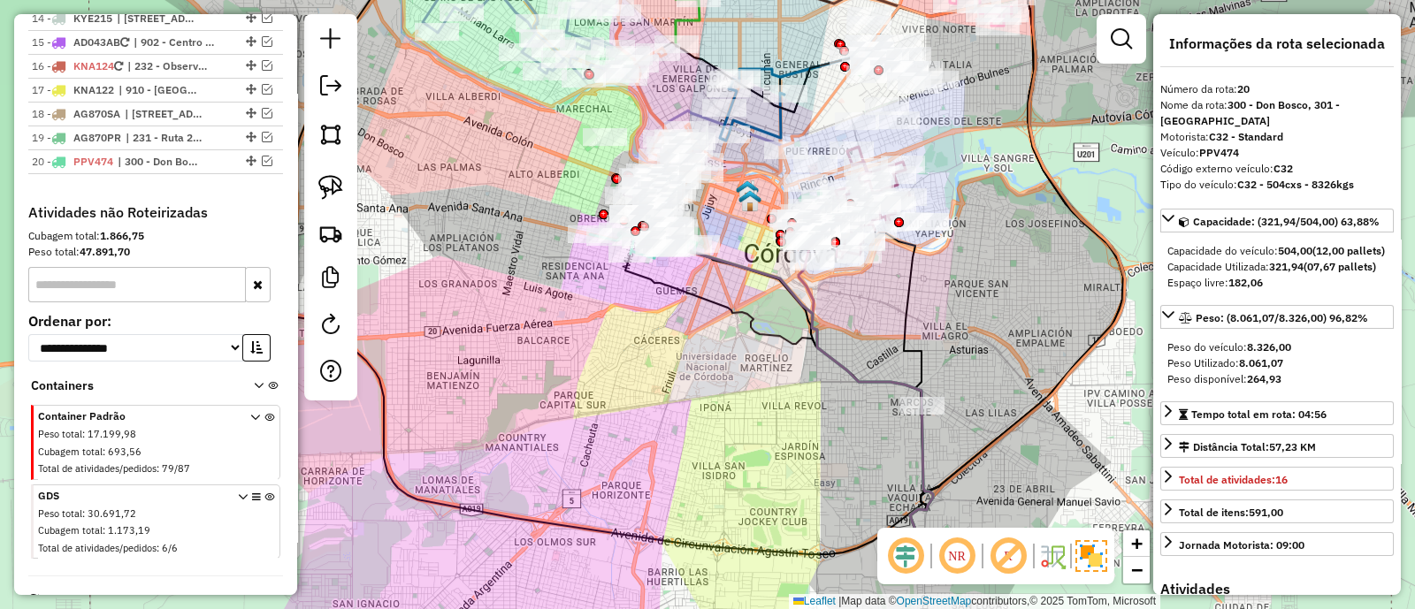
drag, startPoint x: 543, startPoint y: 183, endPoint x: 585, endPoint y: 276, distance: 102.1
click at [585, 276] on div "Janela de atendimento Grade de atendimento Capacidade Transportadoras Veículos …" at bounding box center [707, 304] width 1415 height 609
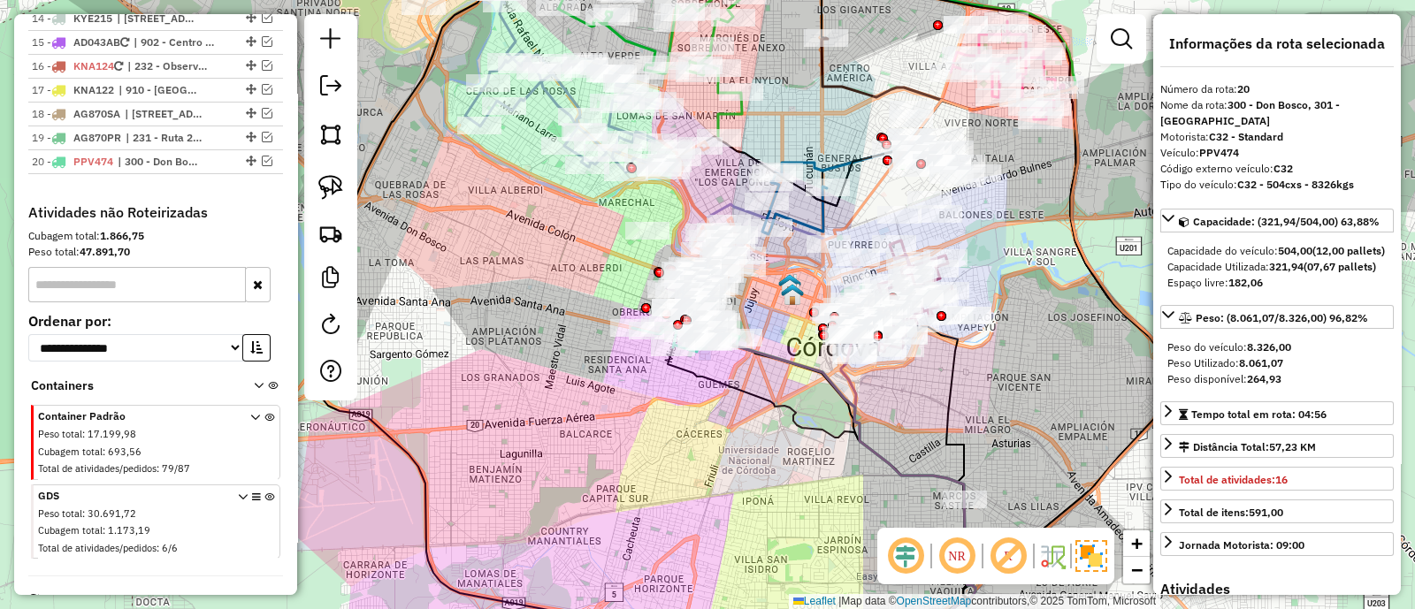
click at [264, 492] on icon at bounding box center [269, 525] width 10 height 66
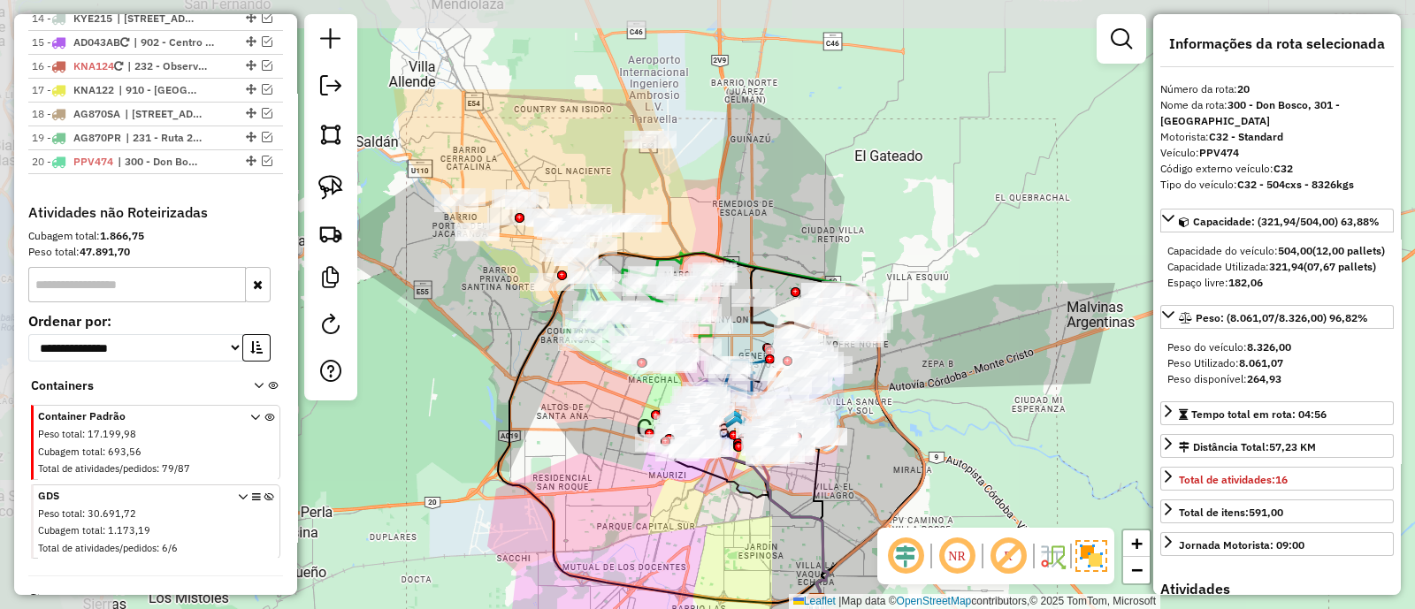
drag, startPoint x: 420, startPoint y: 267, endPoint x: 560, endPoint y: 417, distance: 205.2
click at [560, 417] on div "Janela de atendimento Grade de atendimento Capacidade Transportadoras Veículos …" at bounding box center [707, 304] width 1415 height 609
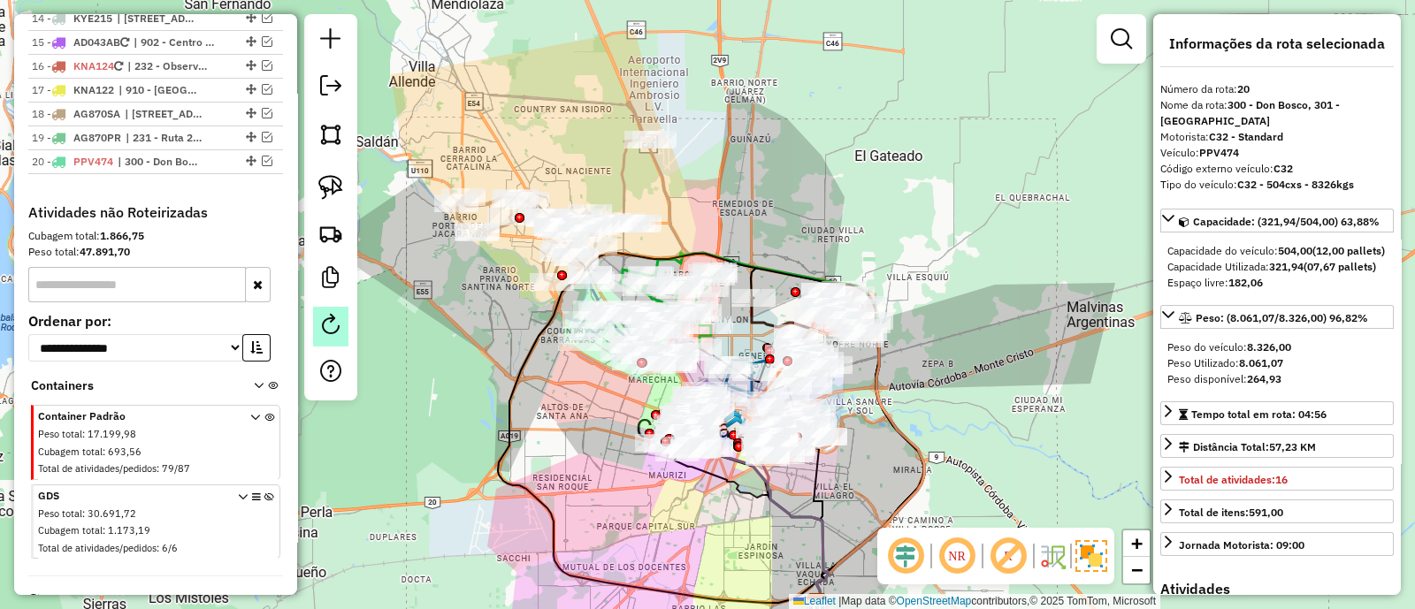
click at [332, 324] on em at bounding box center [330, 324] width 21 height 21
select select "*"
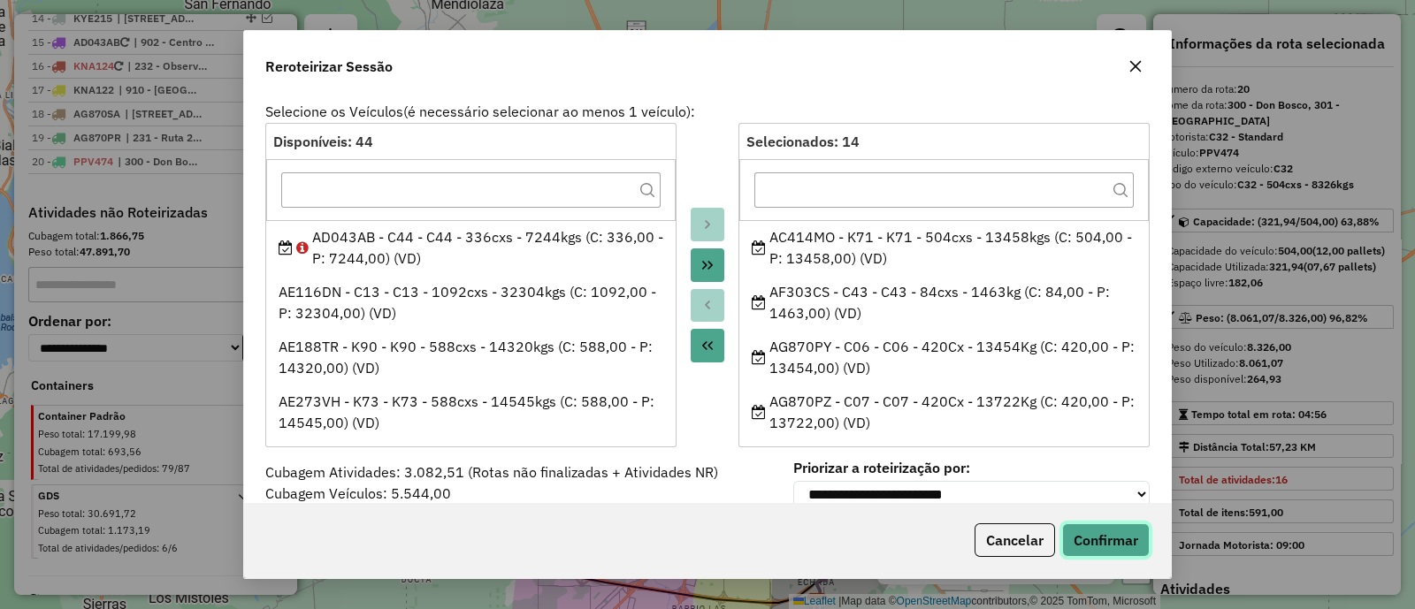
click at [1121, 541] on button "Confirmar" at bounding box center [1106, 540] width 88 height 34
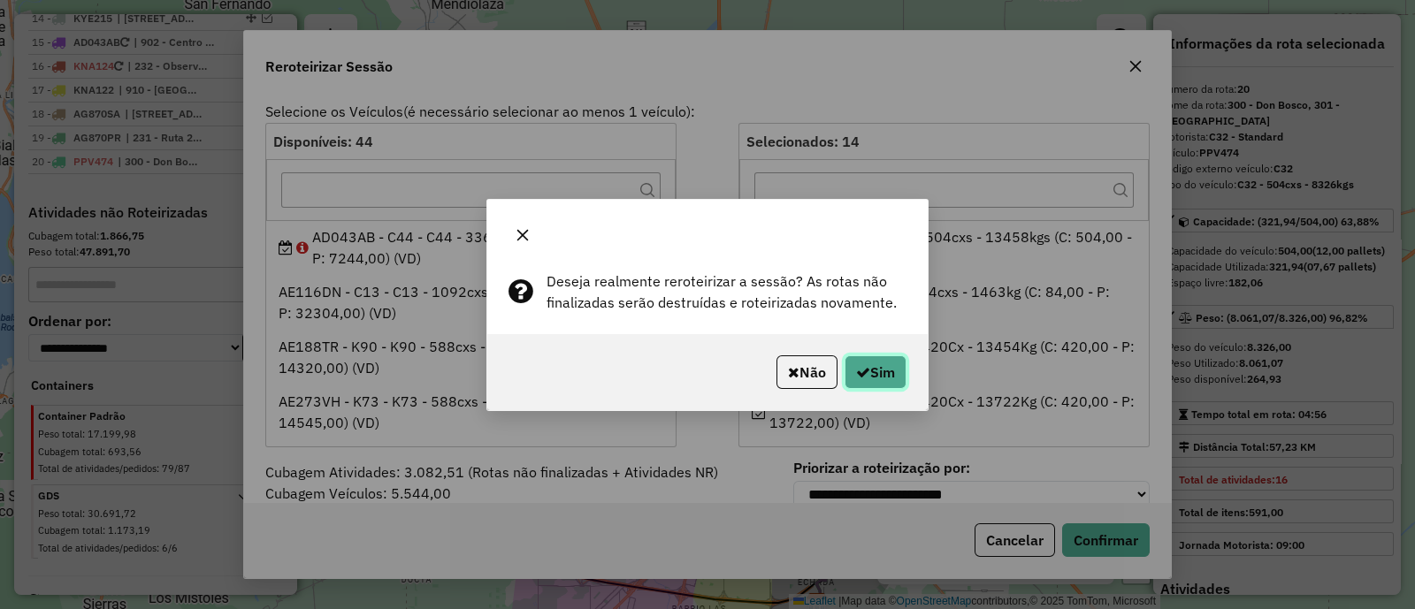
click at [885, 373] on button "Sim" at bounding box center [875, 372] width 62 height 34
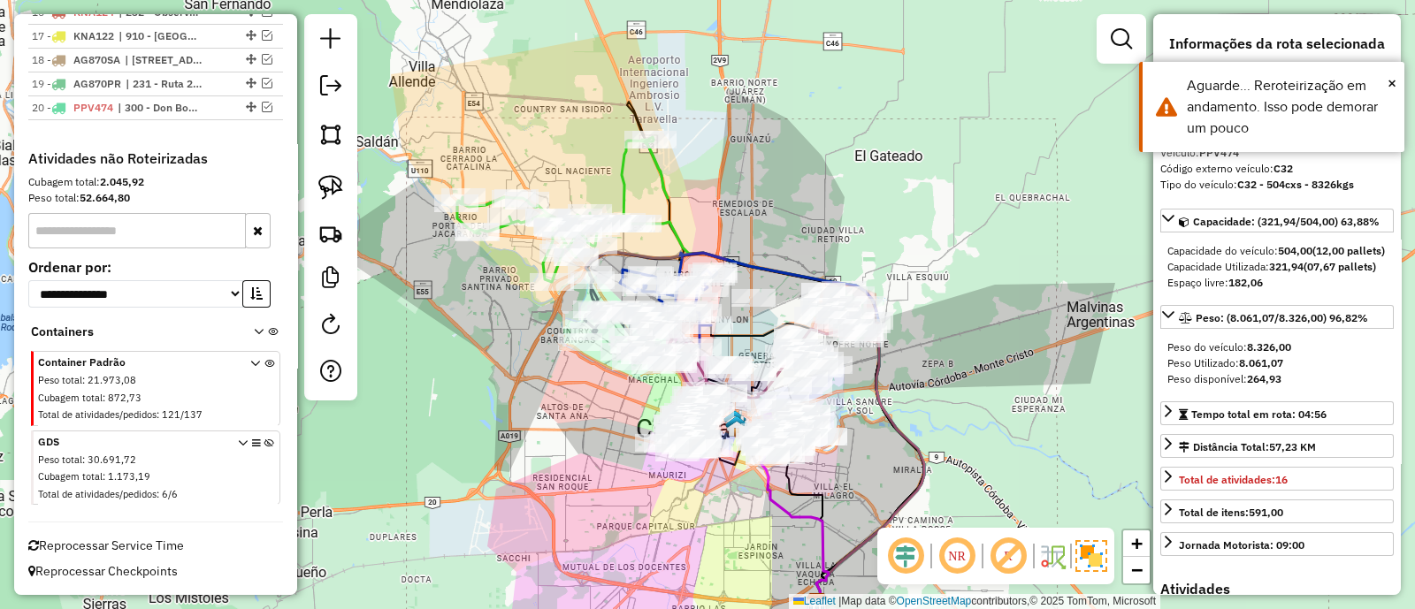
scroll to position [1405, 0]
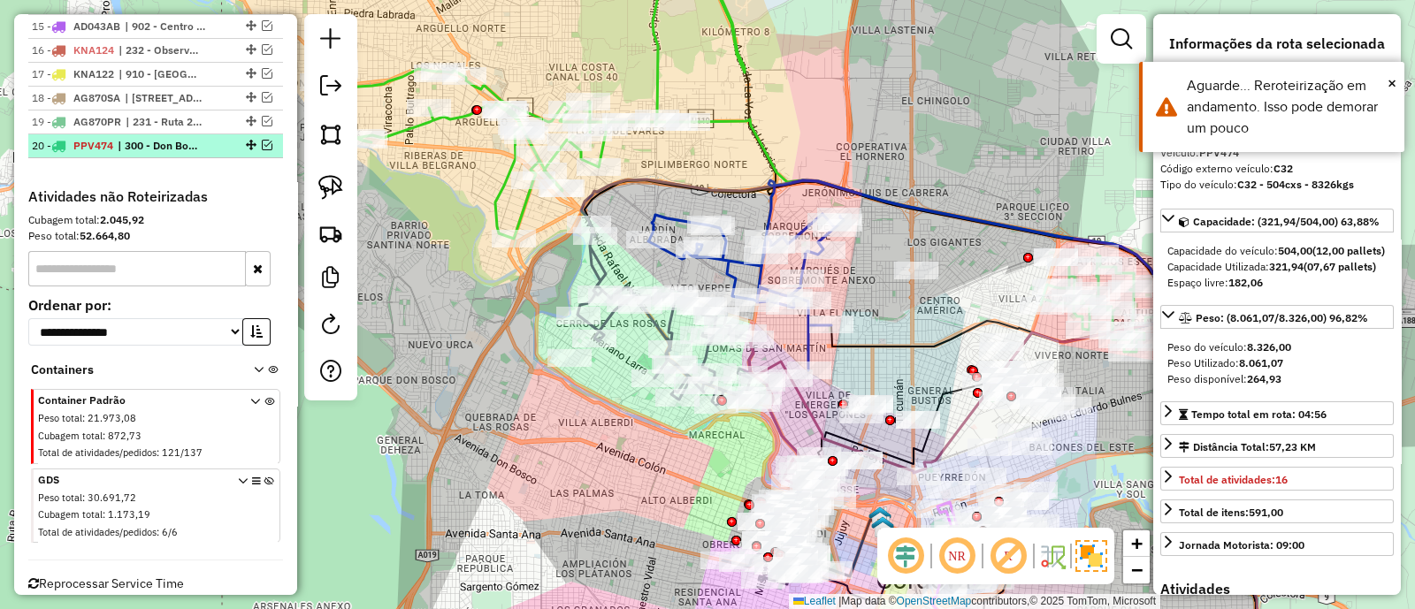
click at [263, 140] on em at bounding box center [267, 145] width 11 height 11
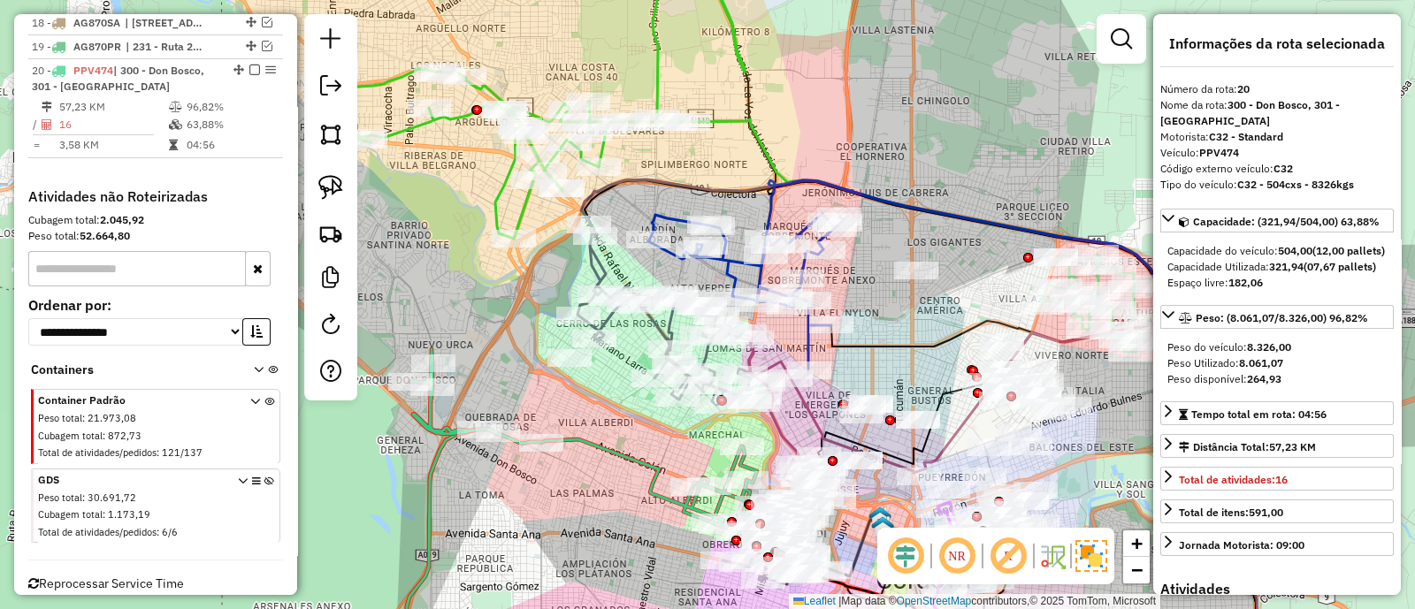
click at [265, 477] on icon at bounding box center [269, 510] width 10 height 66
click at [629, 477] on div "Janela de atendimento Grade de atendimento Capacidade Transportadoras Veículos …" at bounding box center [707, 304] width 1415 height 609
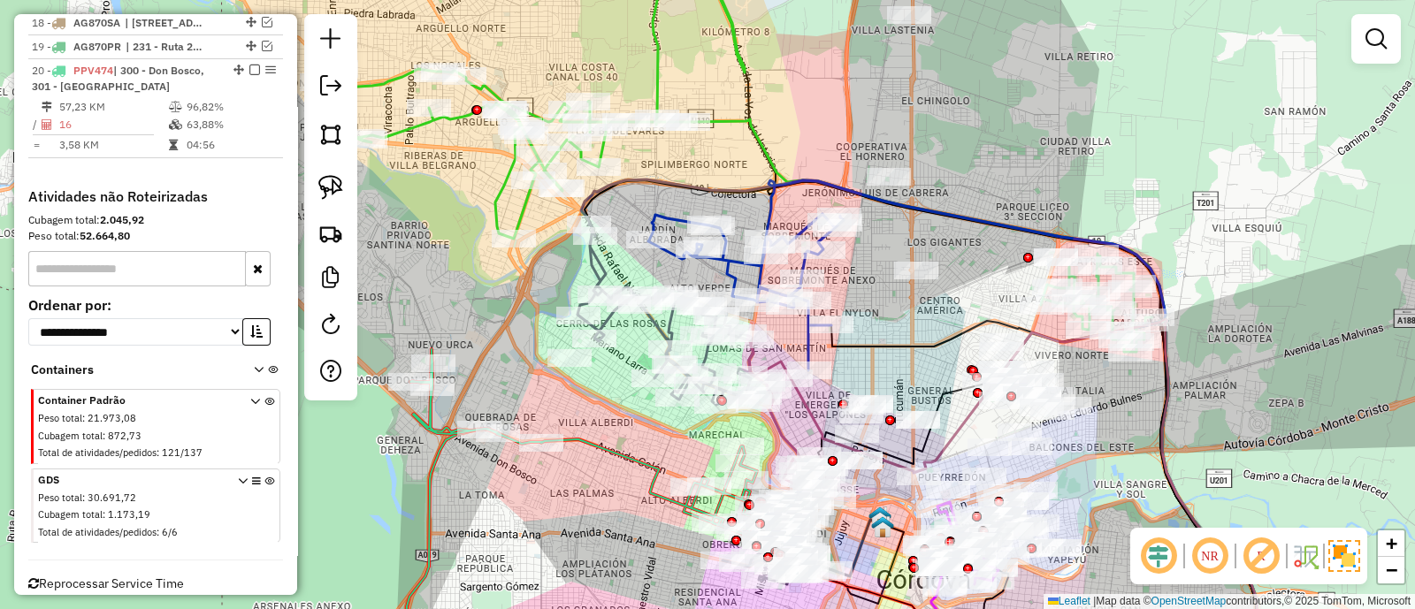
click at [644, 462] on icon at bounding box center [594, 442] width 368 height 187
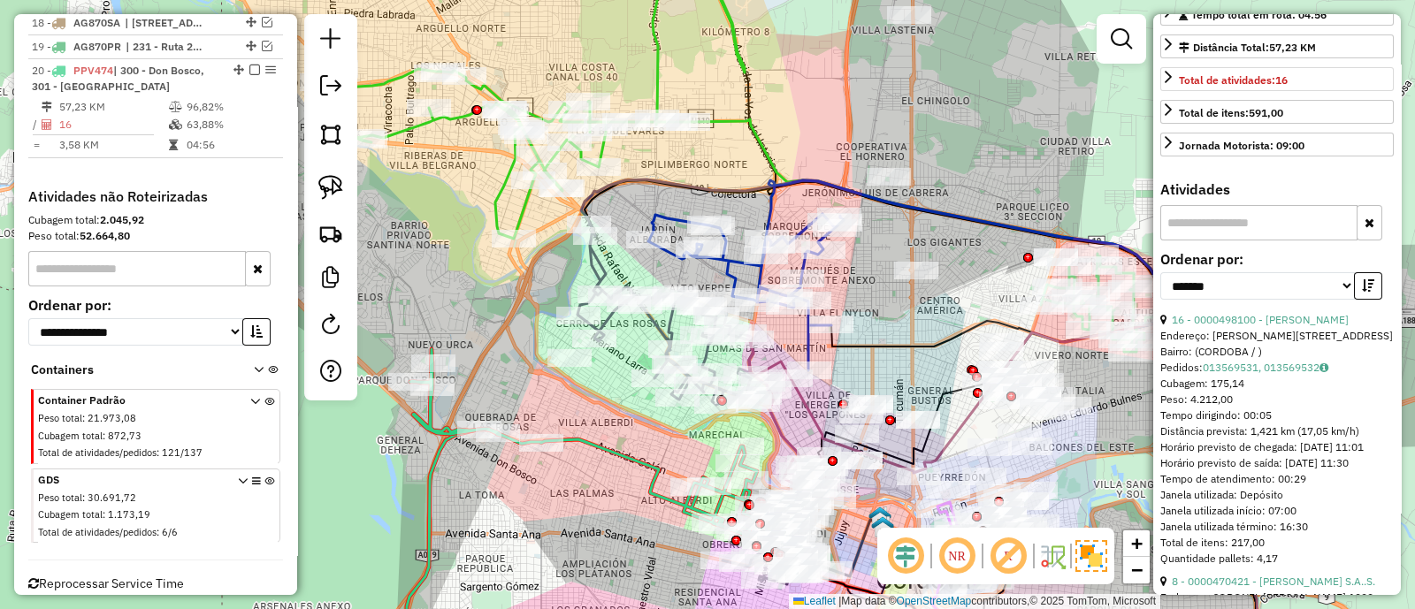
scroll to position [441, 0]
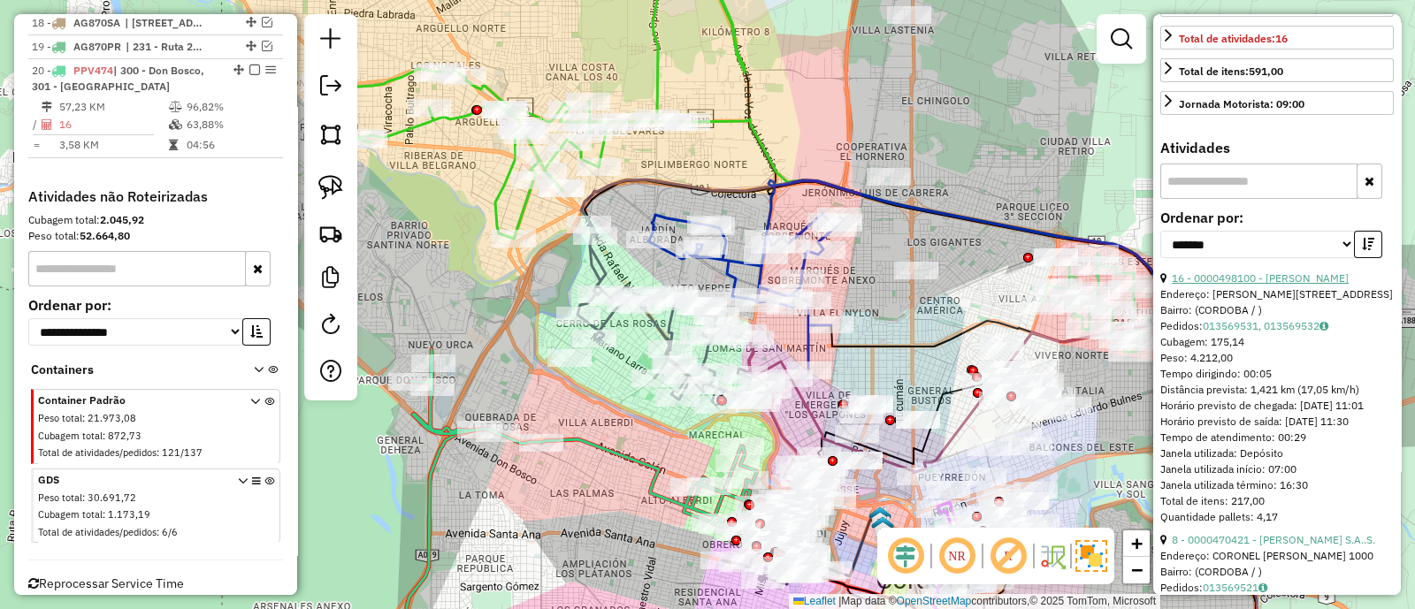
click at [1296, 285] on link "16 - 0000498100 - Julio Estrada" at bounding box center [1260, 277] width 177 height 13
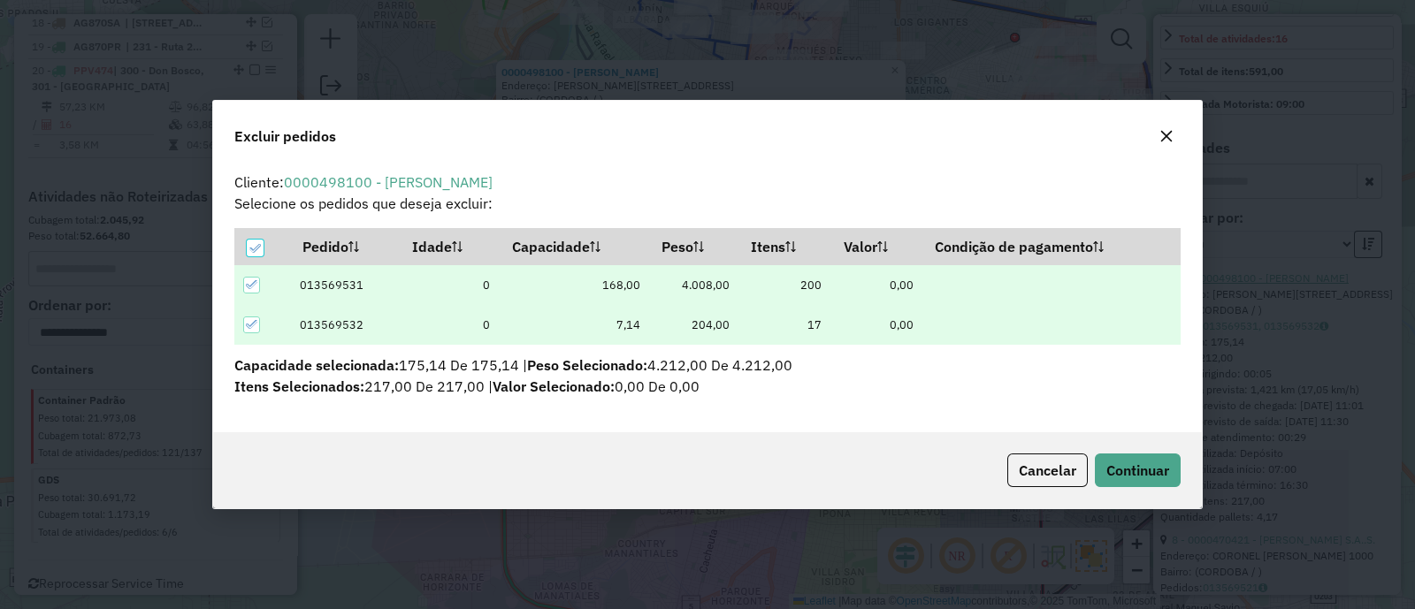
scroll to position [0, 0]
click at [1142, 459] on button "Continuar" at bounding box center [1138, 471] width 86 height 34
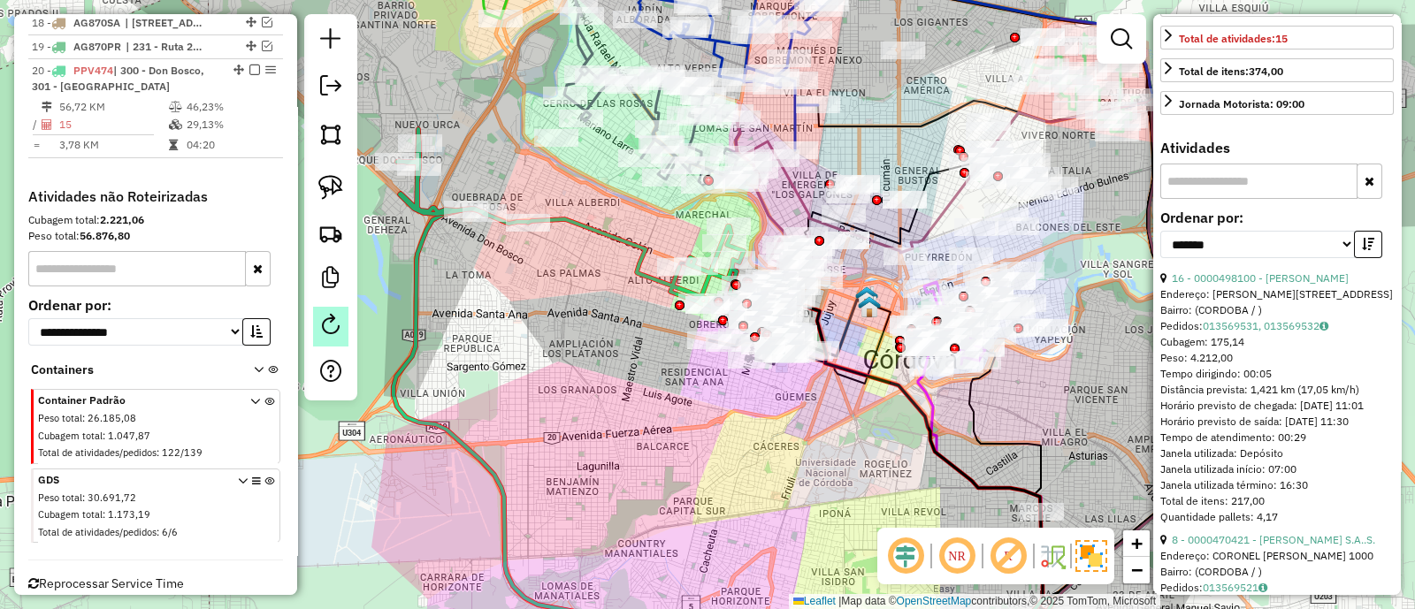
click at [327, 324] on em at bounding box center [330, 324] width 21 height 21
select select "*"
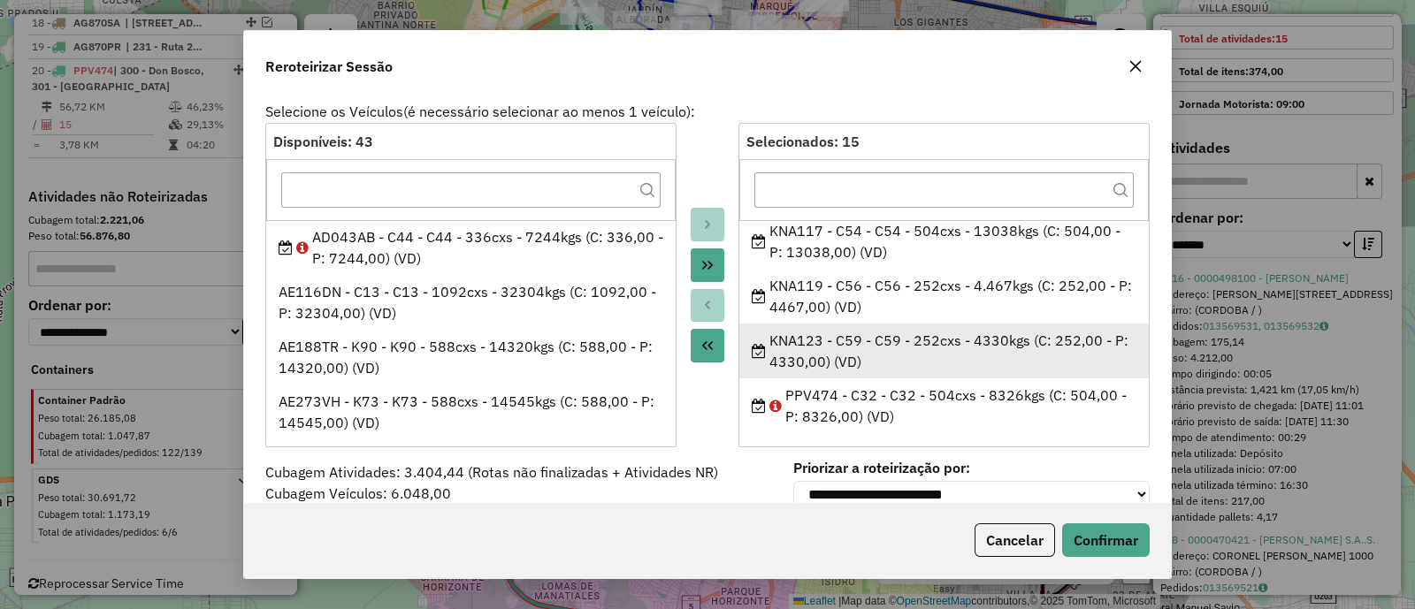
scroll to position [64, 0]
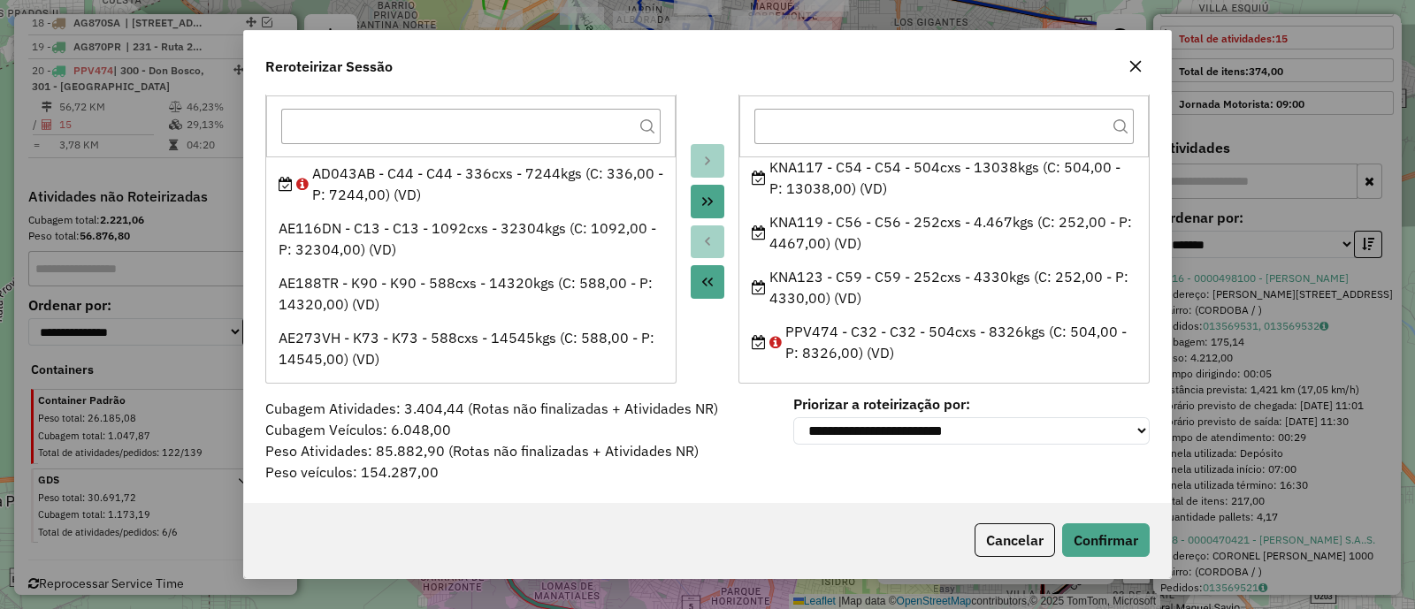
click at [1136, 60] on icon "button" at bounding box center [1135, 66] width 14 height 14
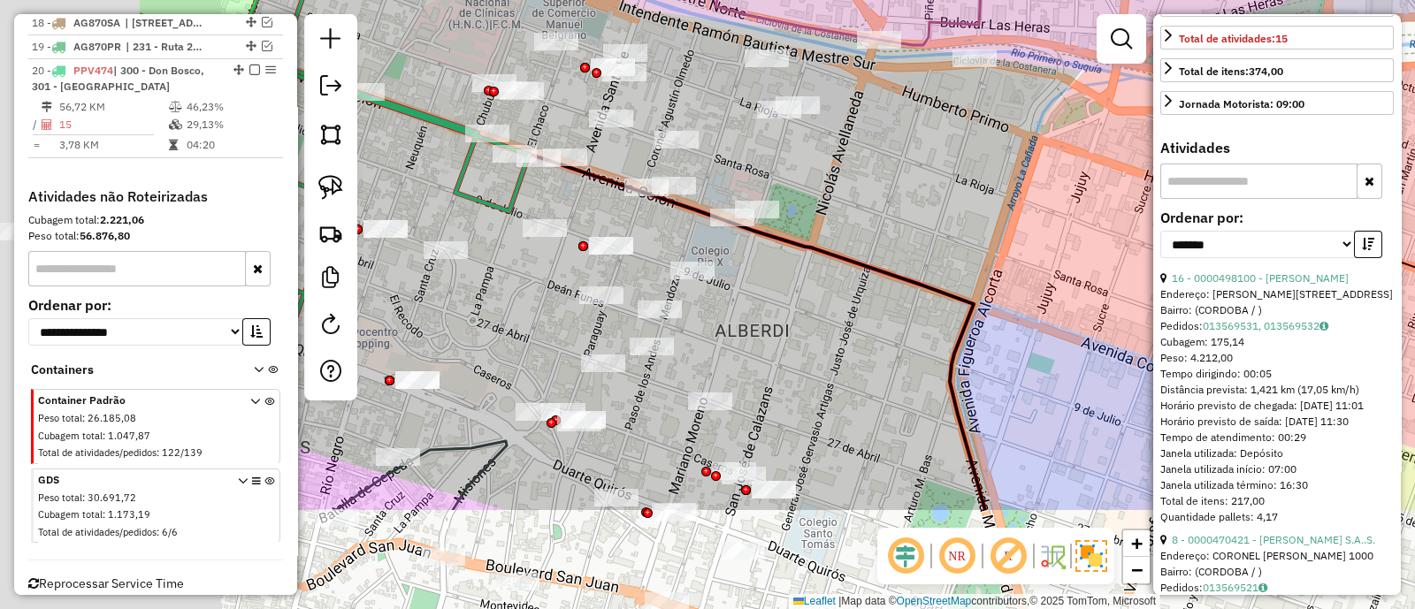
drag, startPoint x: 659, startPoint y: 342, endPoint x: 940, endPoint y: 182, distance: 323.5
click at [940, 182] on div "Janela de atendimento Grade de atendimento Capacidade Transportadoras Veículos …" at bounding box center [707, 304] width 1415 height 609
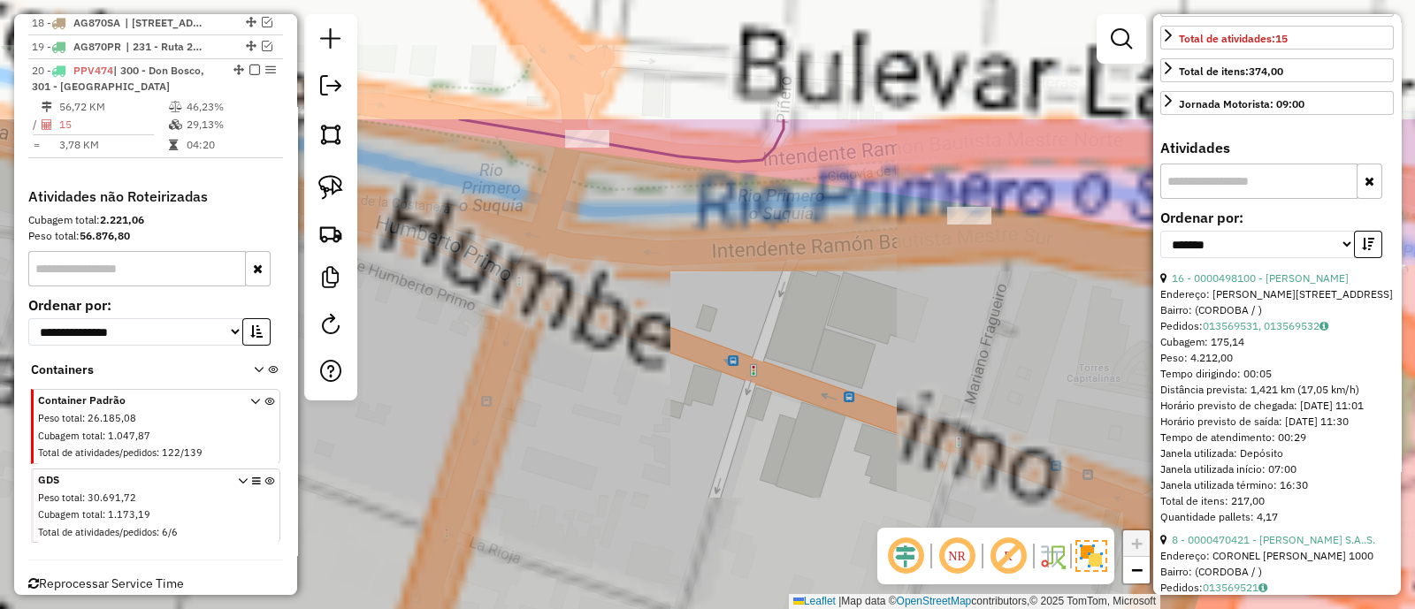
drag, startPoint x: 964, startPoint y: 210, endPoint x: 966, endPoint y: 312, distance: 102.6
click at [966, 312] on div "Janela de atendimento Grade de atendimento Capacidade Transportadoras Veículos …" at bounding box center [707, 304] width 1415 height 609
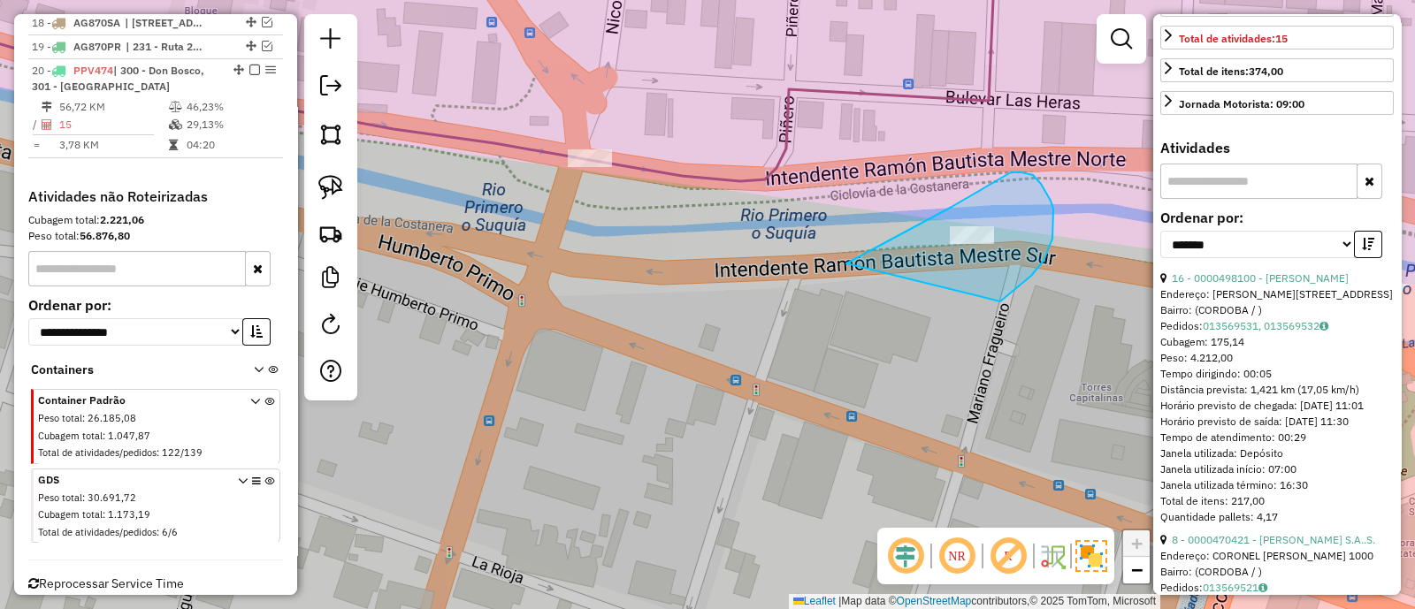
drag, startPoint x: 1053, startPoint y: 209, endPoint x: 846, endPoint y: 263, distance: 214.0
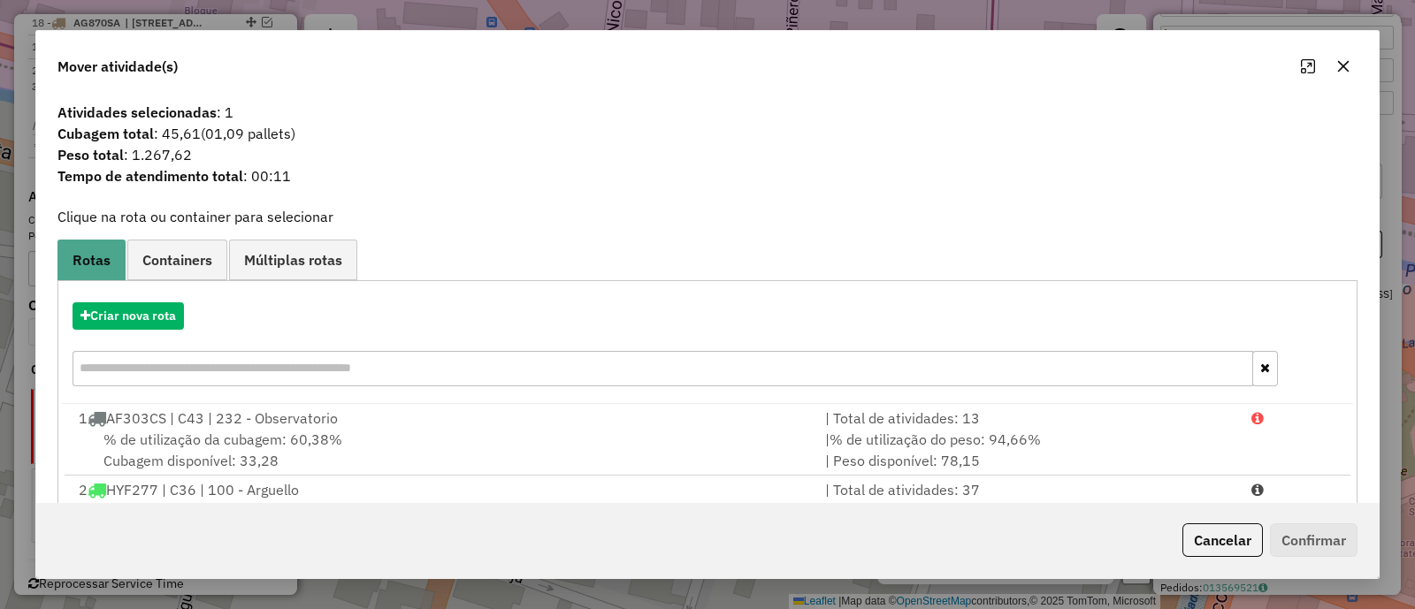
click at [1332, 65] on button "button" at bounding box center [1343, 66] width 28 height 28
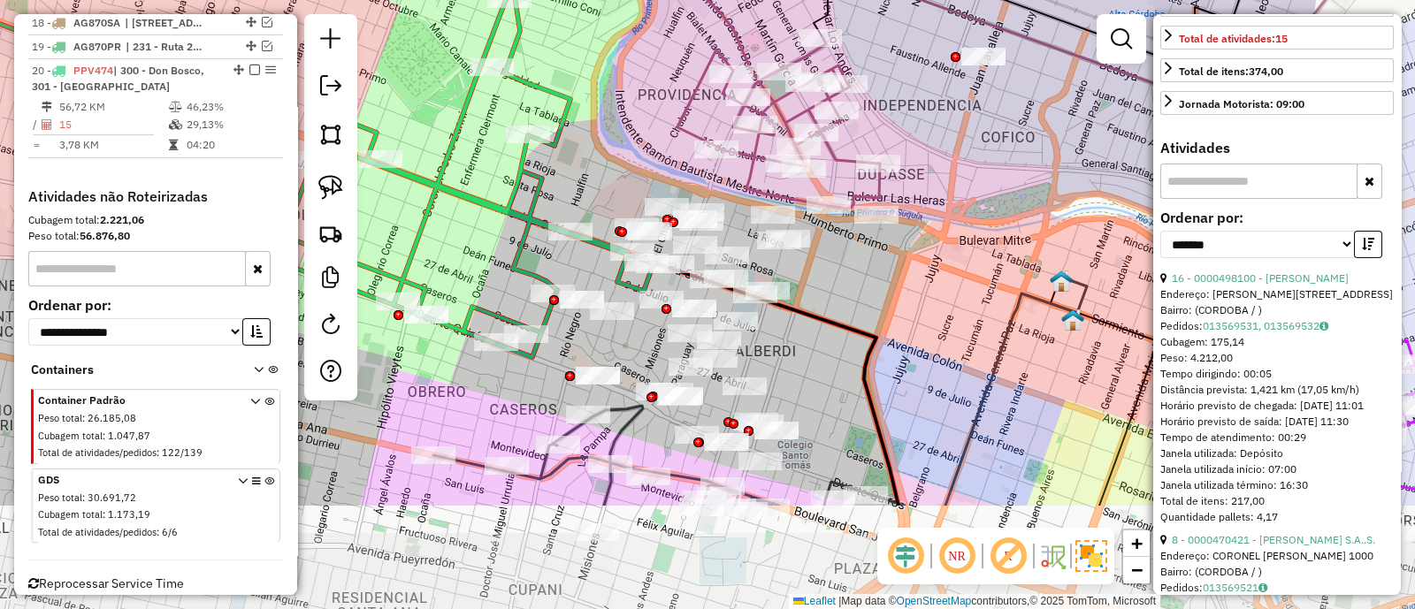
drag, startPoint x: 676, startPoint y: 445, endPoint x: 818, endPoint y: 280, distance: 216.9
click at [818, 280] on div "Janela de atendimento Grade de atendimento Capacidade Transportadoras Veículos …" at bounding box center [707, 304] width 1415 height 609
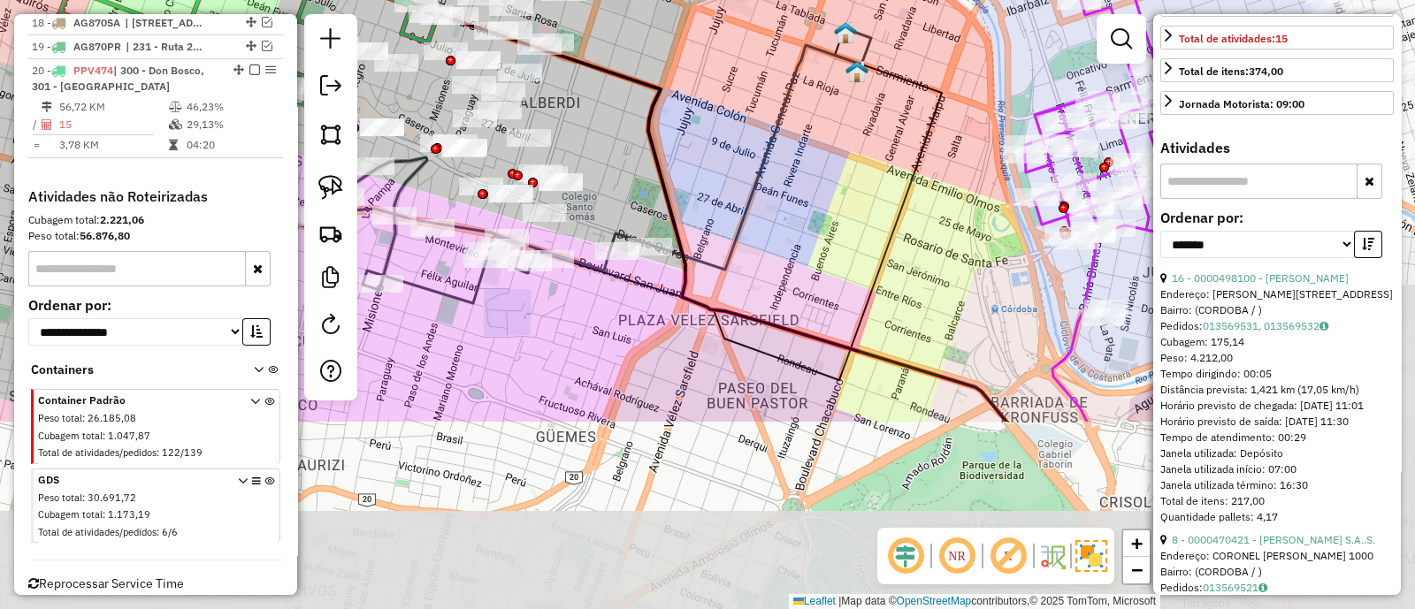
drag, startPoint x: 859, startPoint y: 364, endPoint x: 642, endPoint y: 113, distance: 331.6
click at [642, 113] on icon at bounding box center [551, 158] width 909 height 527
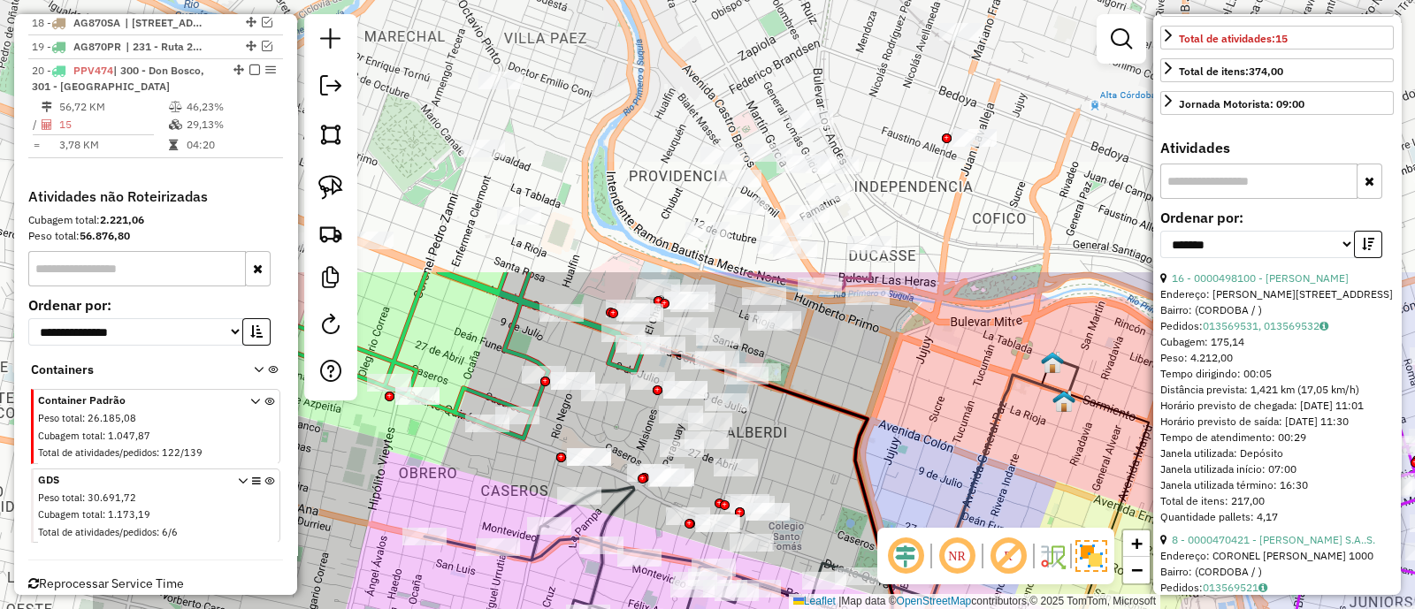
drag, startPoint x: 645, startPoint y: 172, endPoint x: 834, endPoint y: 488, distance: 367.6
click at [834, 488] on div "Janela de atendimento Grade de atendimento Capacidade Transportadoras Veículos …" at bounding box center [707, 304] width 1415 height 609
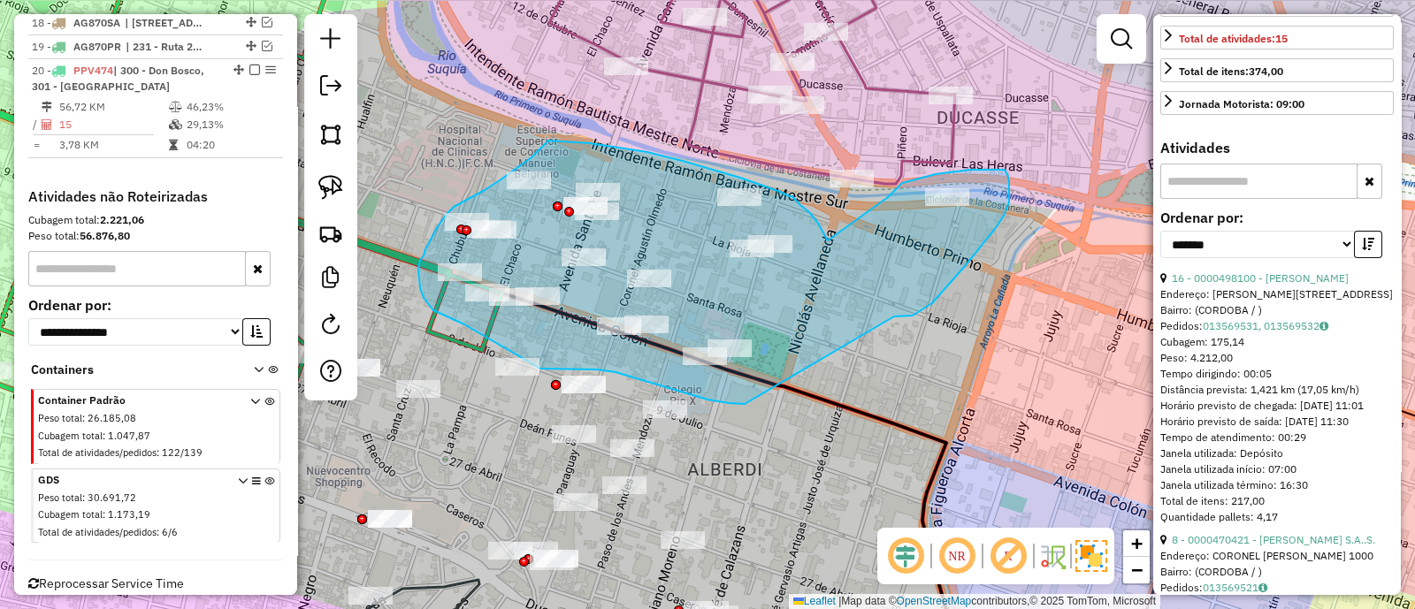
drag, startPoint x: 995, startPoint y: 229, endPoint x: 744, endPoint y: 404, distance: 305.4
click at [744, 404] on div "Janela de atendimento Grade de atendimento Capacidade Transportadoras Veículos …" at bounding box center [707, 304] width 1415 height 609
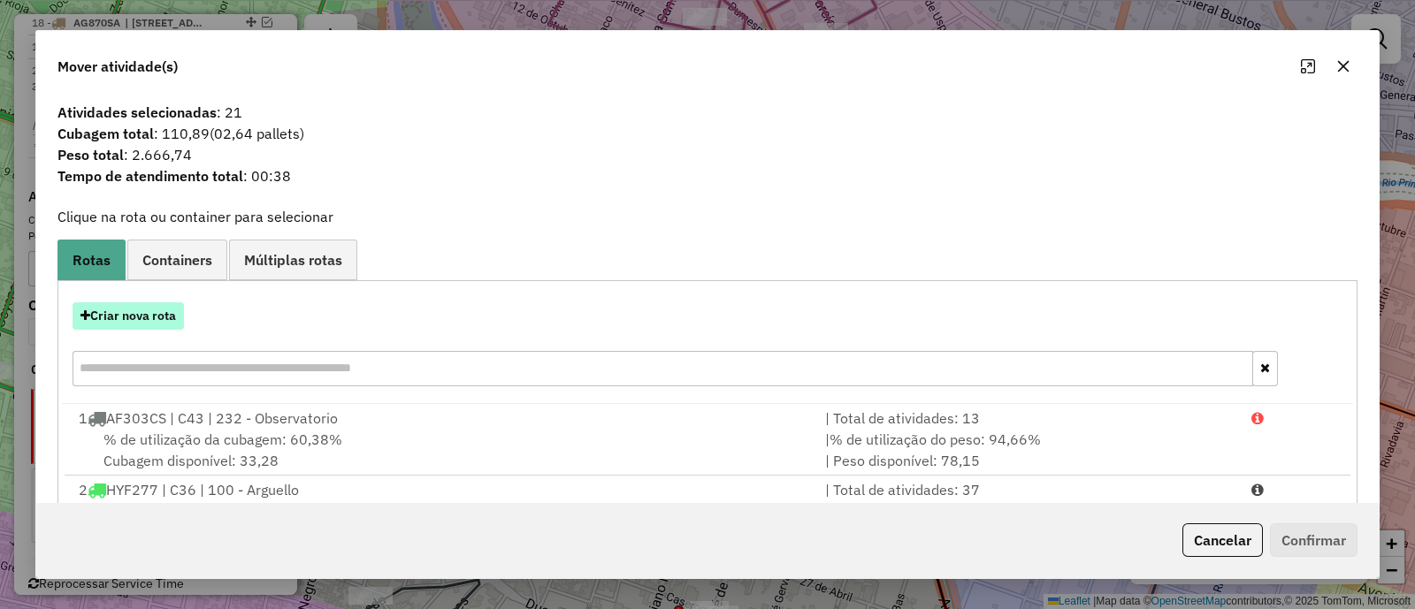
click at [150, 321] on button "Criar nova rota" at bounding box center [128, 315] width 111 height 27
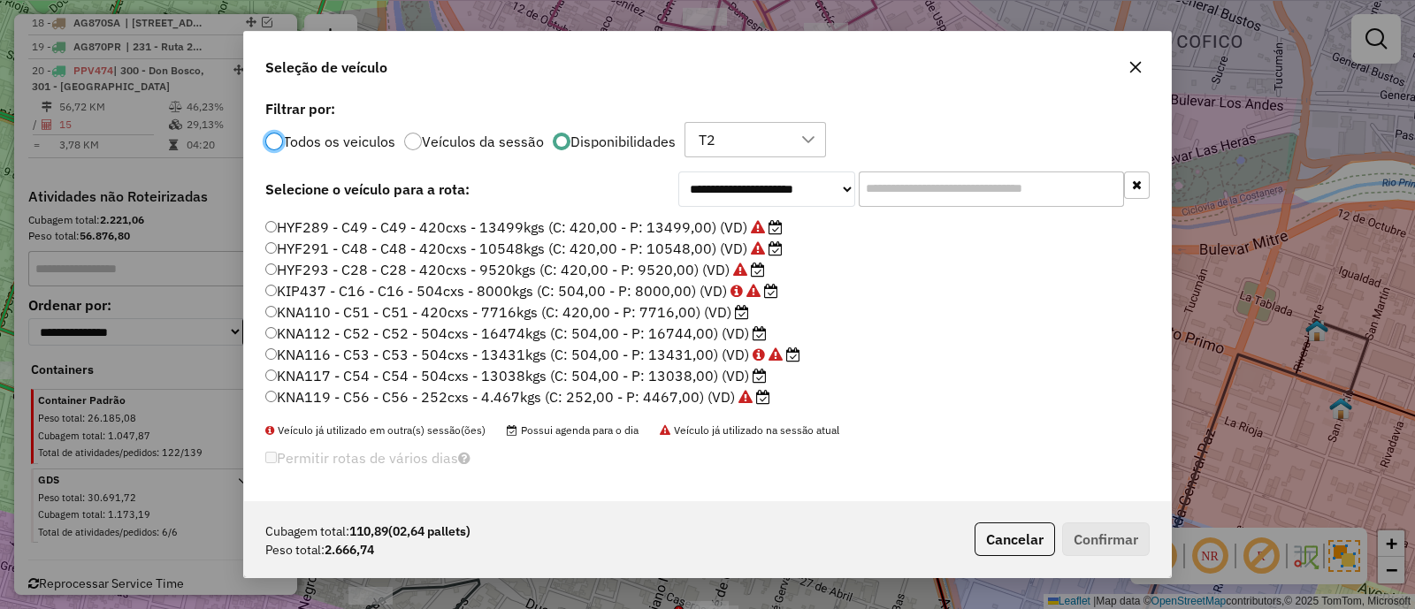
scroll to position [293, 0]
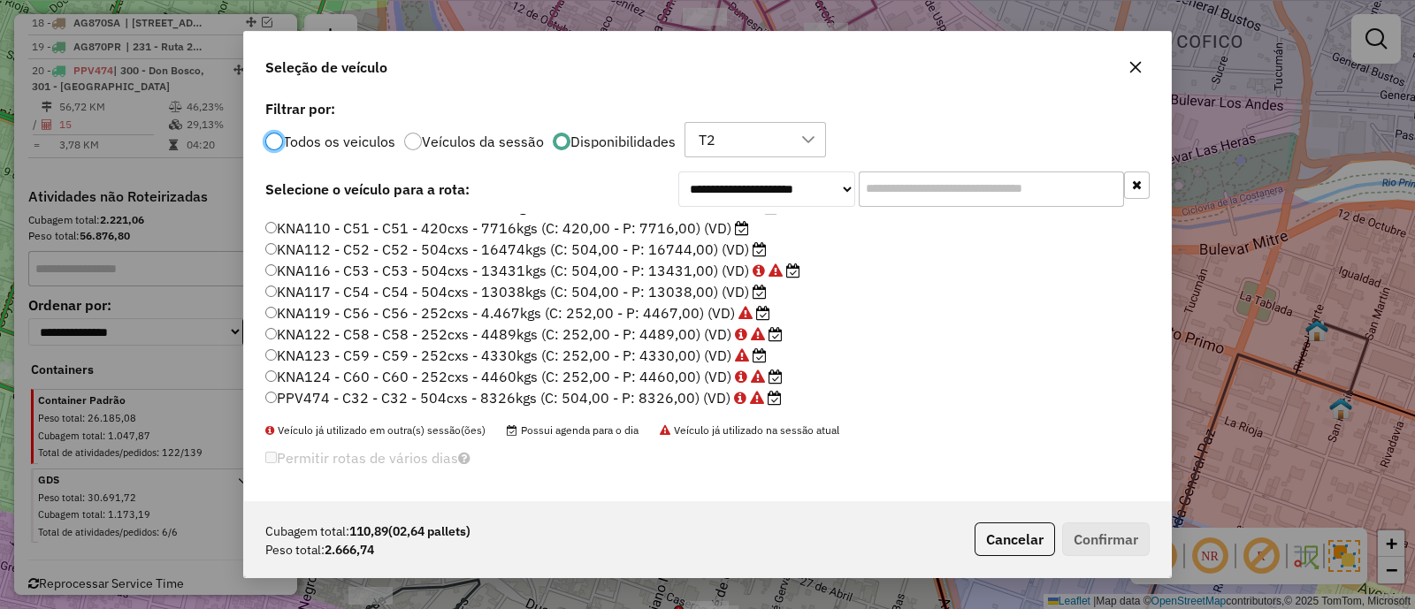
click at [674, 358] on label "KNA123 - C59 - C59 - 252cxs - 4330kgs (C: 252,00 - P: 4330,00) (VD)" at bounding box center [515, 355] width 501 height 21
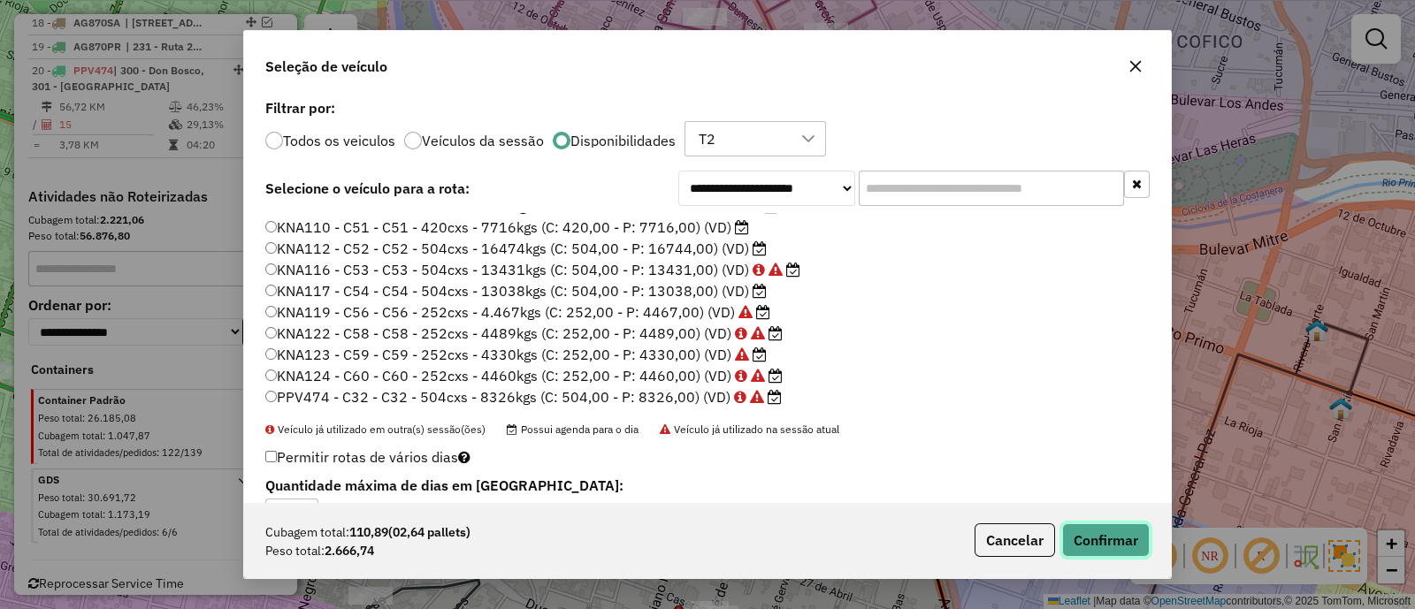
click at [1102, 541] on button "Confirmar" at bounding box center [1106, 540] width 88 height 34
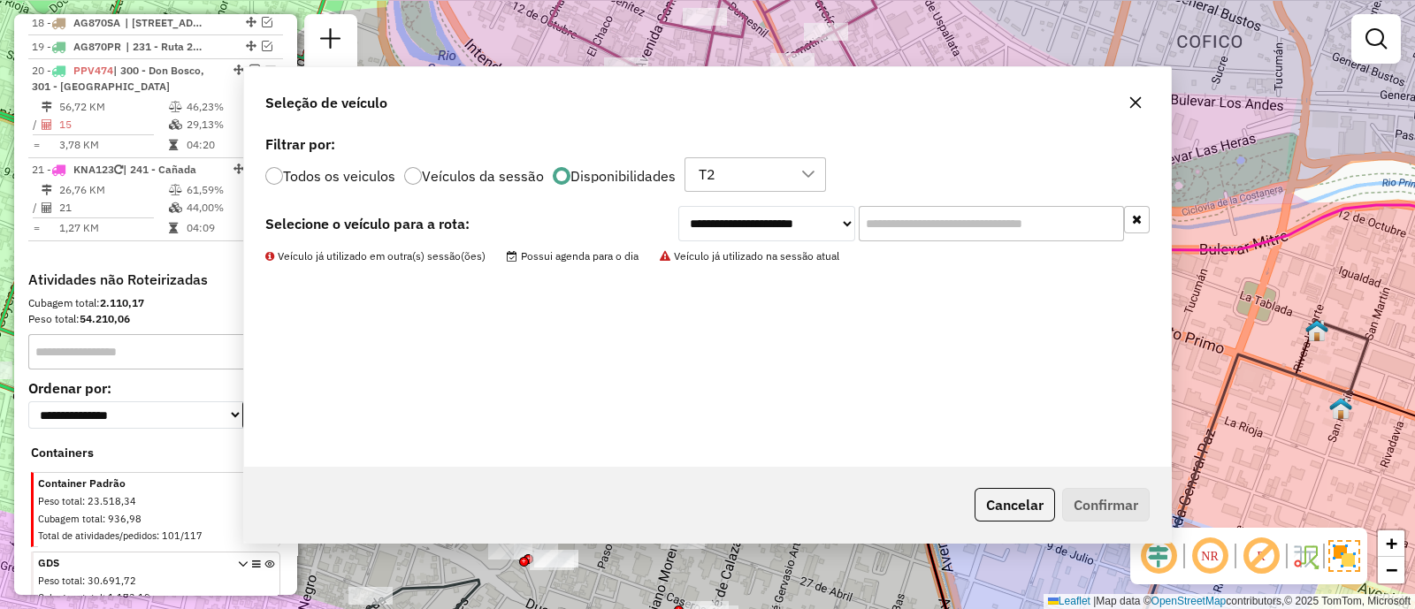
scroll to position [1579, 0]
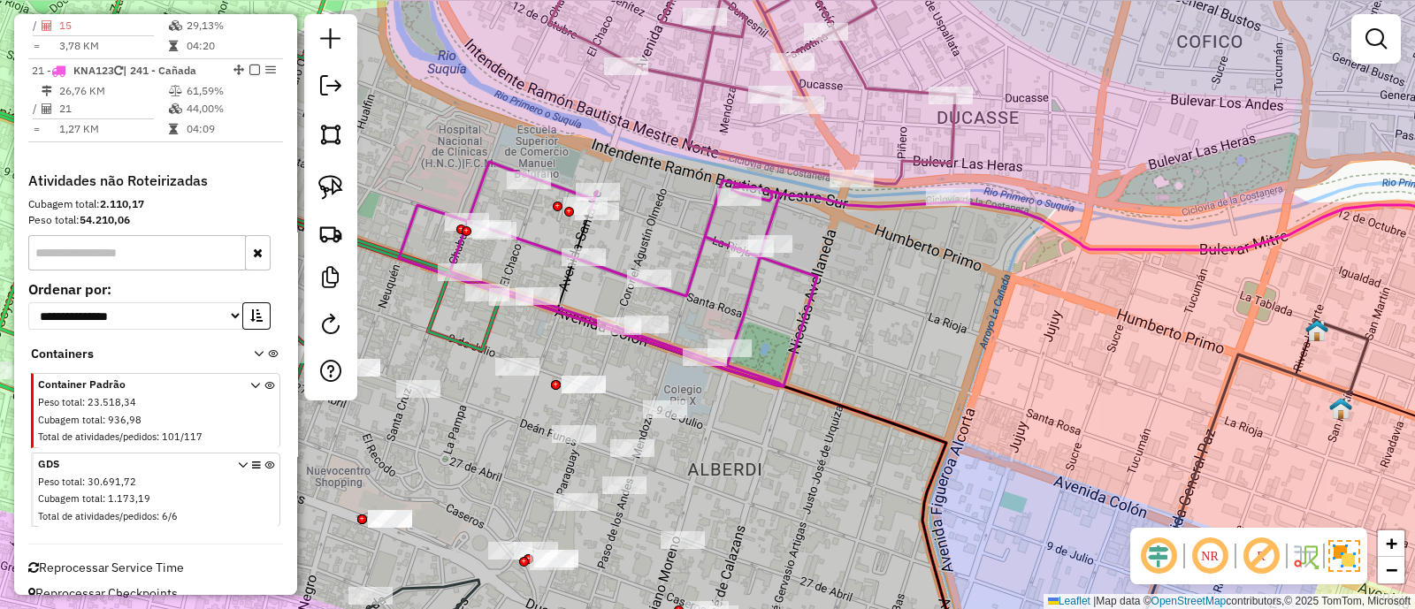
click at [746, 306] on icon at bounding box center [673, 274] width 549 height 225
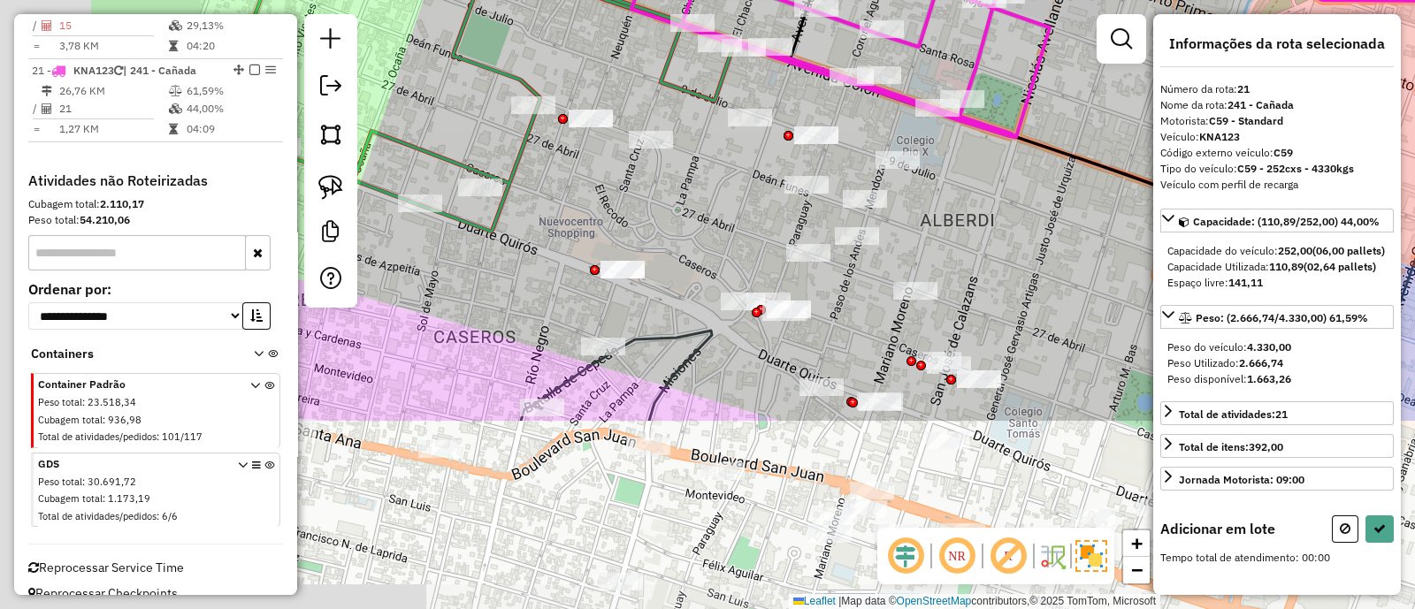
drag, startPoint x: 765, startPoint y: 462, endPoint x: 997, endPoint y: 211, distance: 341.6
click at [997, 211] on div "Janela de atendimento Grade de atendimento Capacidade Transportadoras Veículos …" at bounding box center [707, 304] width 1415 height 609
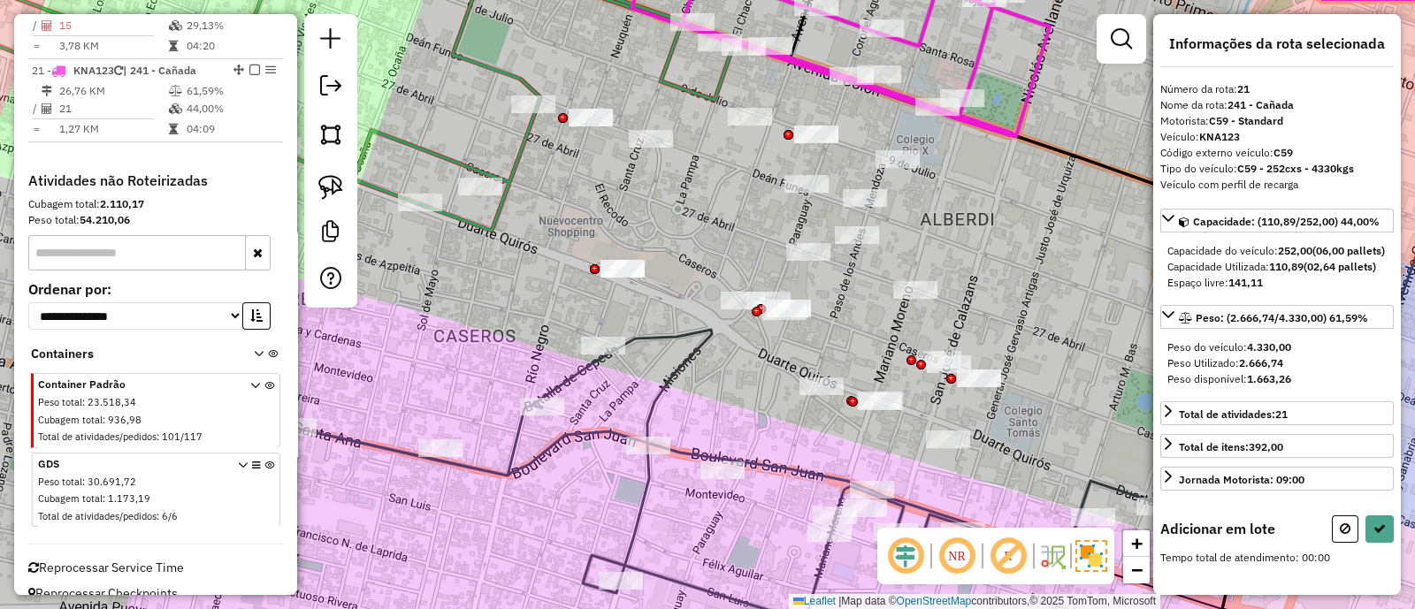
drag, startPoint x: 989, startPoint y: 216, endPoint x: 920, endPoint y: 309, distance: 116.2
click at [920, 309] on div "Janela de atendimento Grade de atendimento Capacidade Transportadoras Veículos …" at bounding box center [707, 304] width 1415 height 609
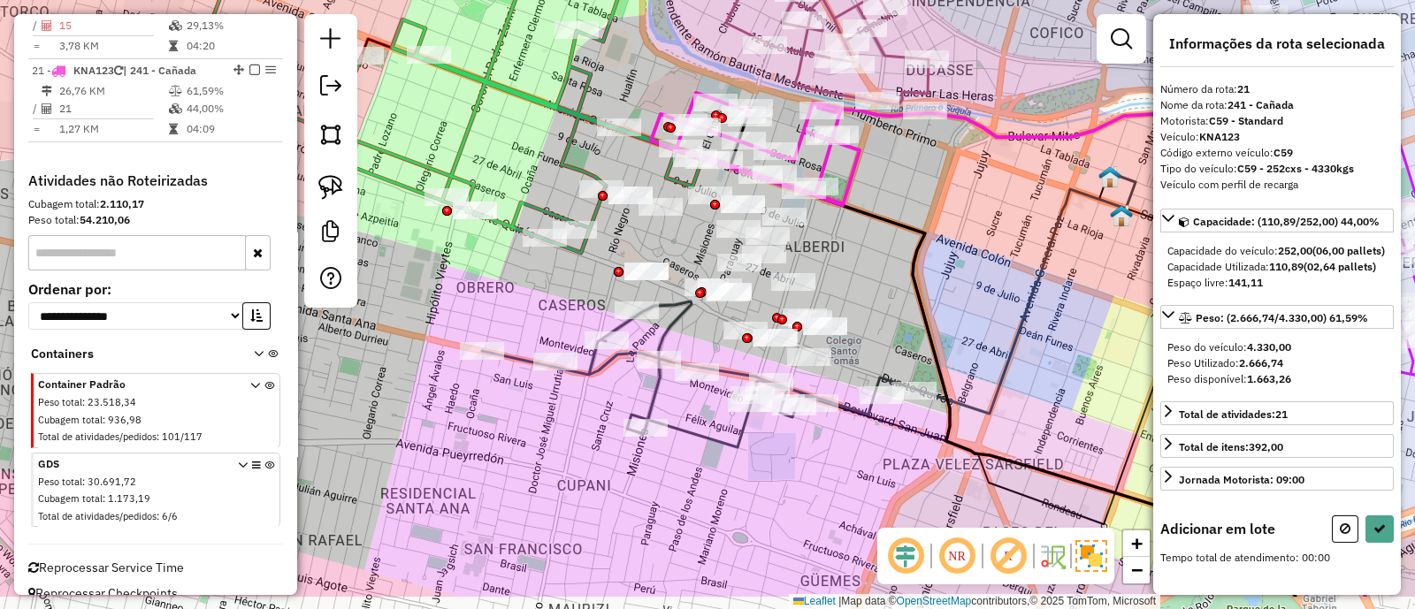
drag, startPoint x: 996, startPoint y: 355, endPoint x: 890, endPoint y: 282, distance: 128.3
click at [890, 282] on div "Janela de atendimento Grade de atendimento Capacidade Transportadoras Veículos …" at bounding box center [707, 304] width 1415 height 609
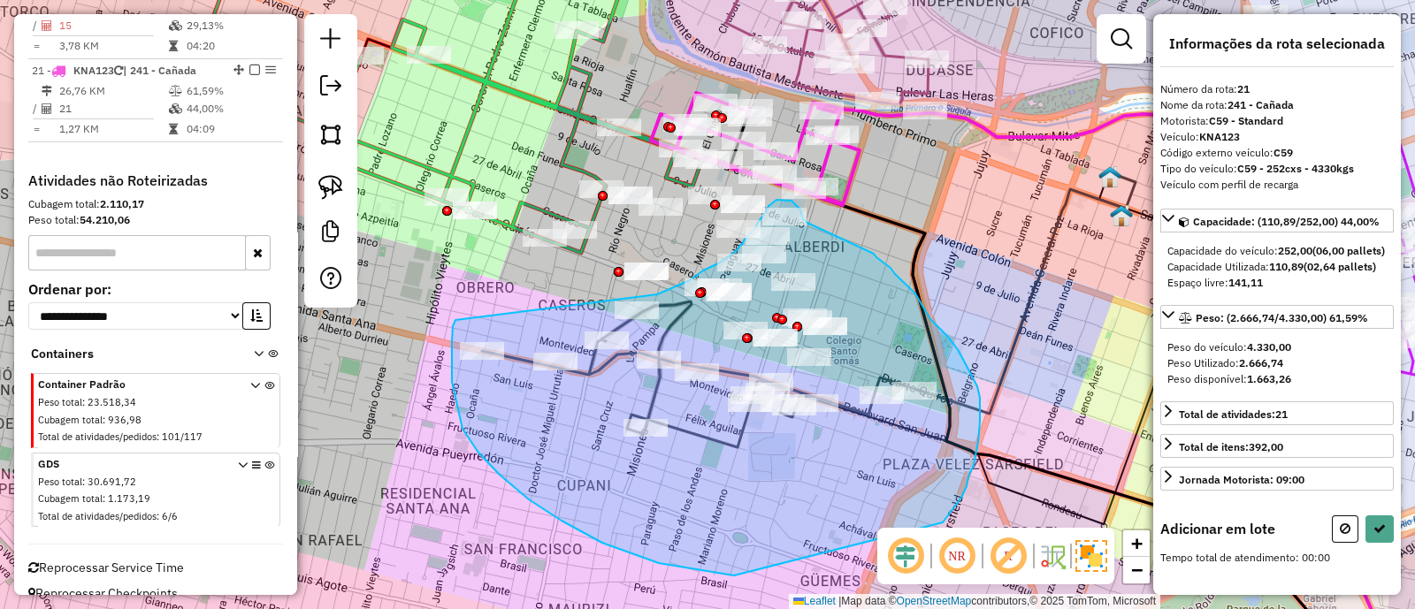
drag, startPoint x: 455, startPoint y: 320, endPoint x: 657, endPoint y: 294, distance: 203.2
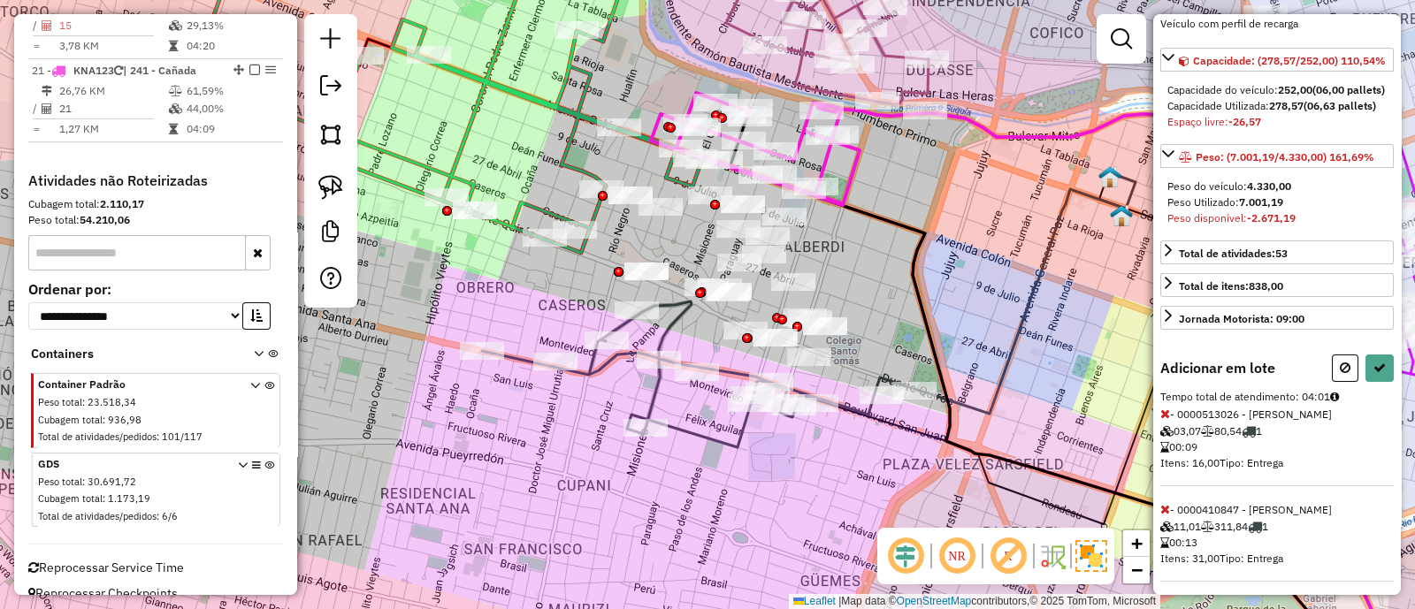
scroll to position [110, 0]
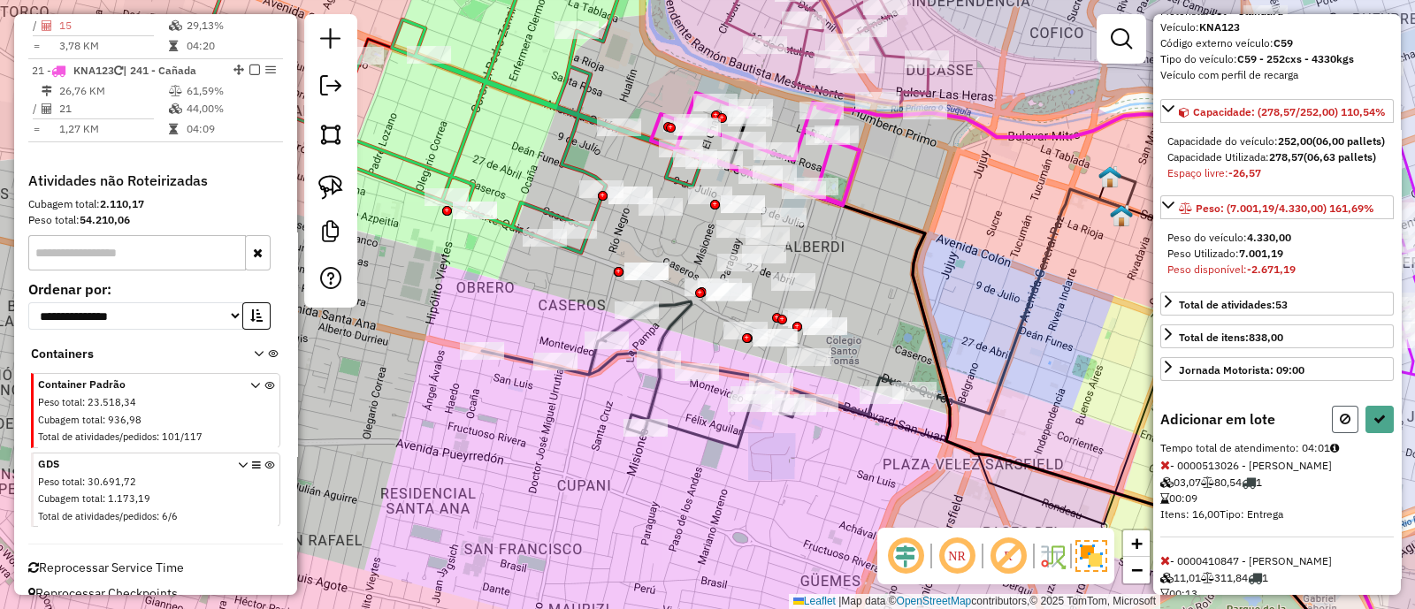
click at [1340, 425] on icon at bounding box center [1345, 419] width 11 height 12
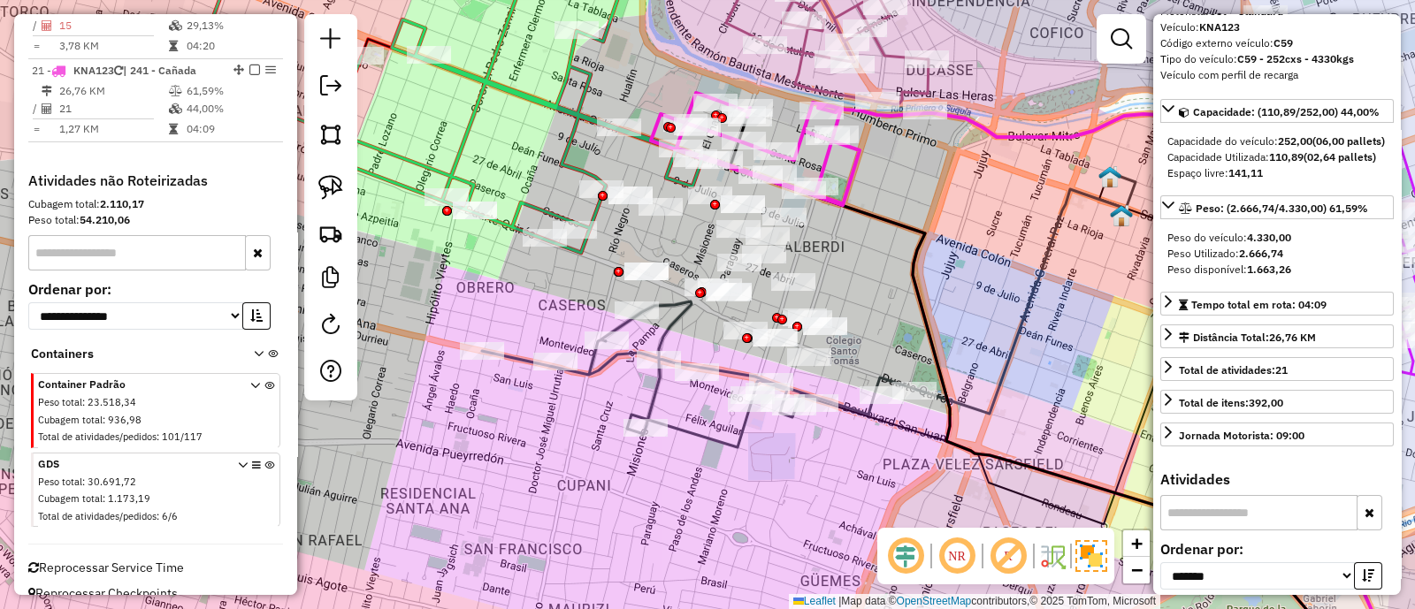
click at [882, 266] on div "Janela de atendimento Grade de atendimento Capacidade Transportadoras Veículos …" at bounding box center [707, 304] width 1415 height 609
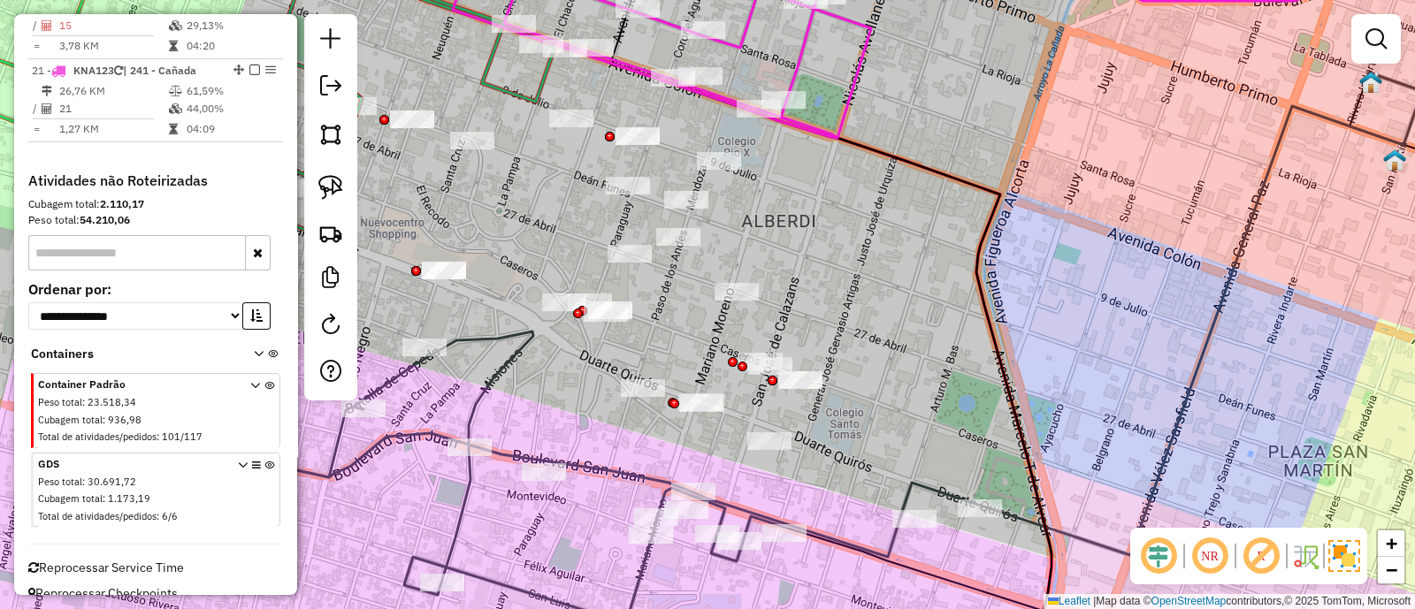
click at [839, 124] on icon at bounding box center [727, 38] width 549 height 199
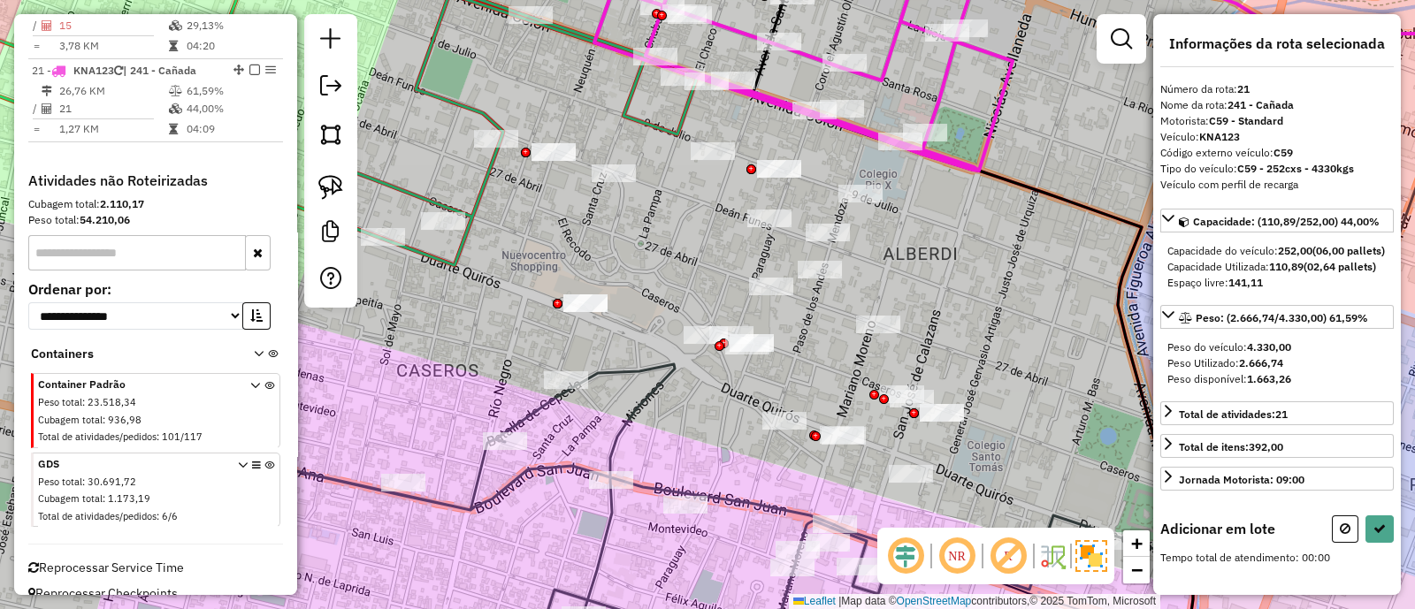
drag, startPoint x: 787, startPoint y: 195, endPoint x: 928, endPoint y: 227, distance: 145.2
click at [928, 227] on div "Janela de atendimento Grade de atendimento Capacidade Transportadoras Veículos …" at bounding box center [707, 304] width 1415 height 609
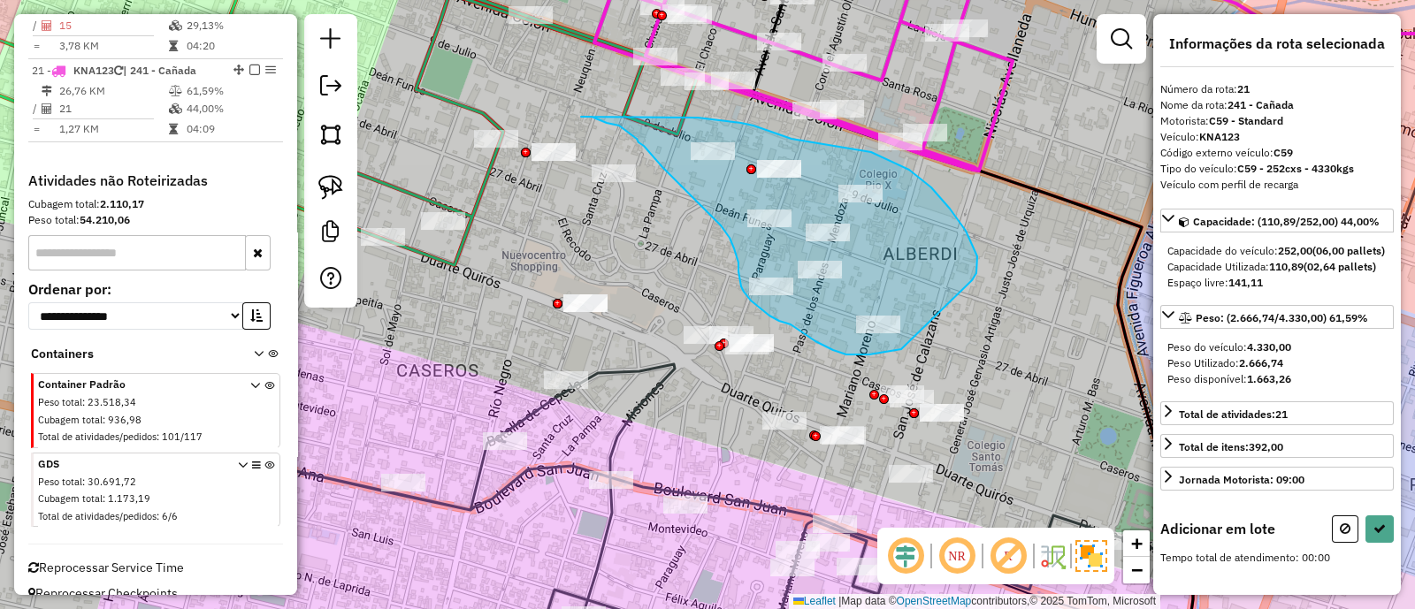
drag, startPoint x: 972, startPoint y: 280, endPoint x: 901, endPoint y: 349, distance: 98.8
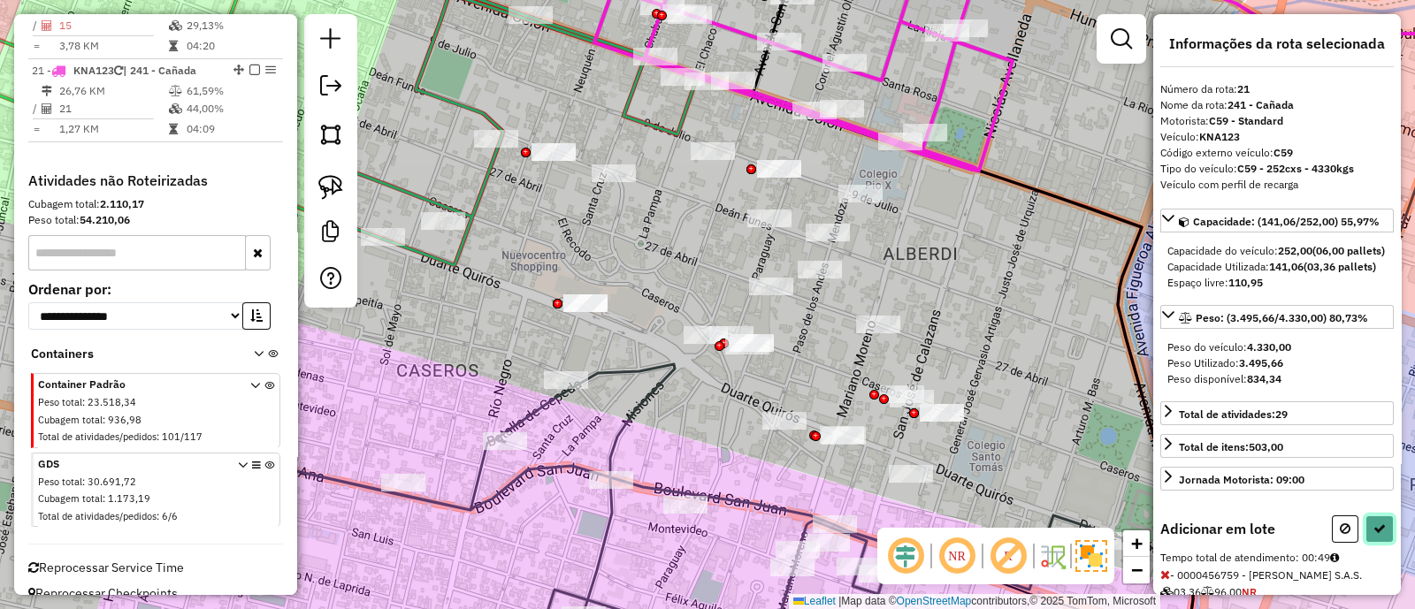
click at [1379, 535] on icon at bounding box center [1379, 529] width 12 height 12
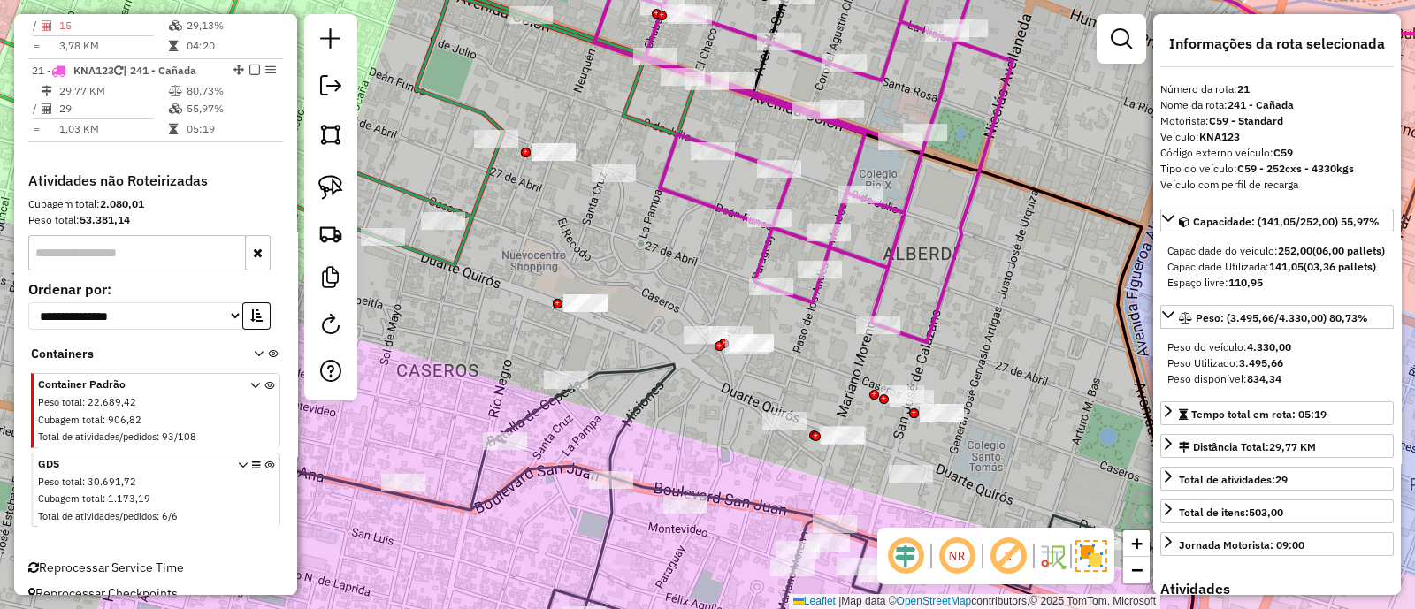
click at [904, 210] on icon at bounding box center [868, 144] width 549 height 396
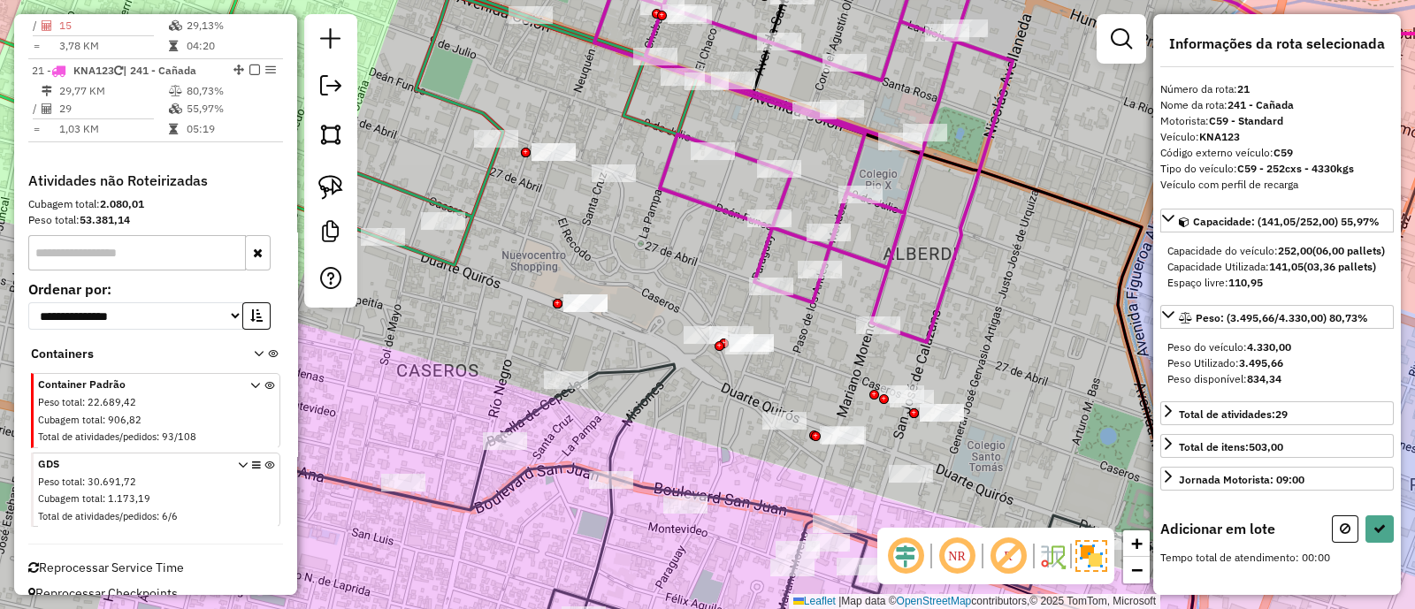
drag, startPoint x: 1013, startPoint y: 335, endPoint x: 911, endPoint y: 139, distance: 221.5
click at [911, 139] on div "Janela de atendimento Grade de atendimento Capacidade Transportadoras Veículos …" at bounding box center [707, 304] width 1415 height 609
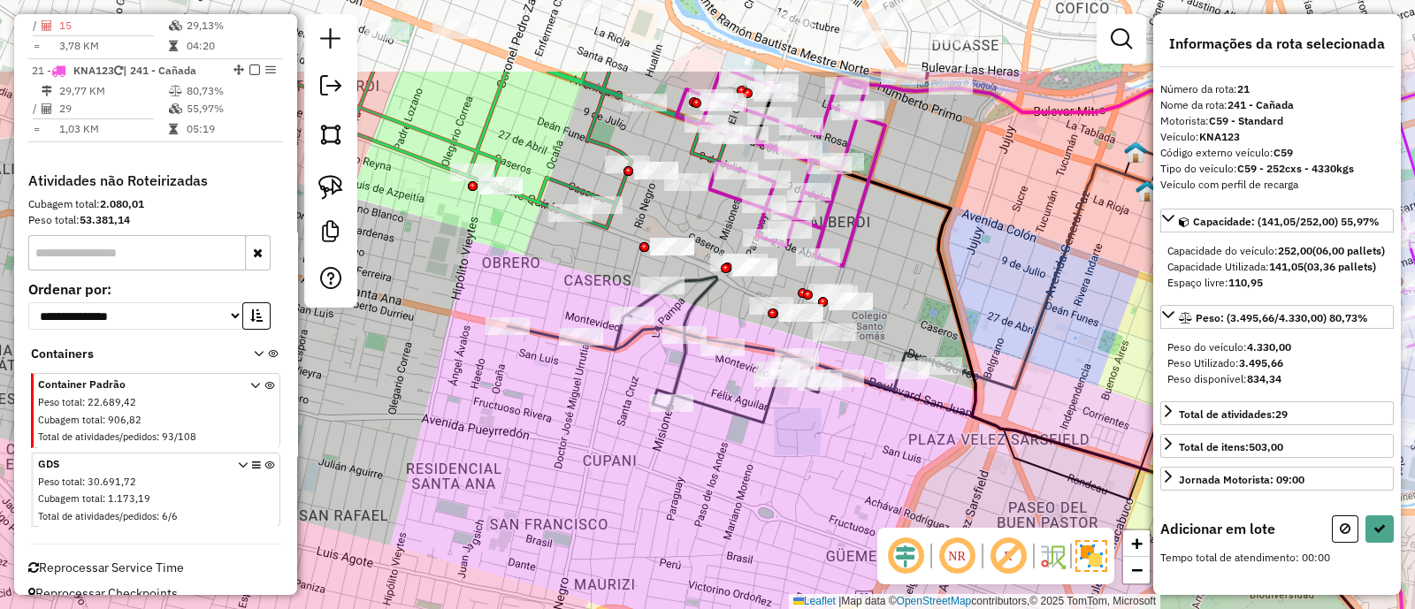
drag, startPoint x: 912, startPoint y: 139, endPoint x: 891, endPoint y: 271, distance: 134.2
click at [891, 271] on div "Janela de atendimento Grade de atendimento Capacidade Transportadoras Veículos …" at bounding box center [707, 304] width 1415 height 609
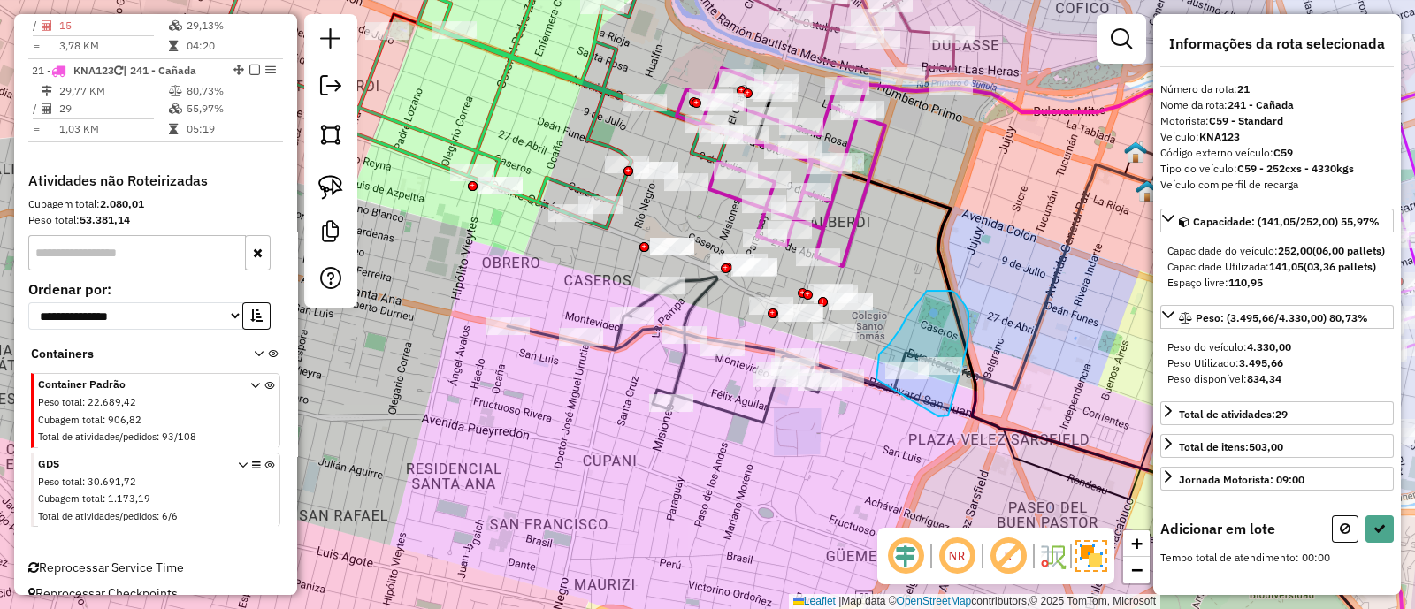
drag, startPoint x: 938, startPoint y: 416, endPoint x: 876, endPoint y: 379, distance: 72.2
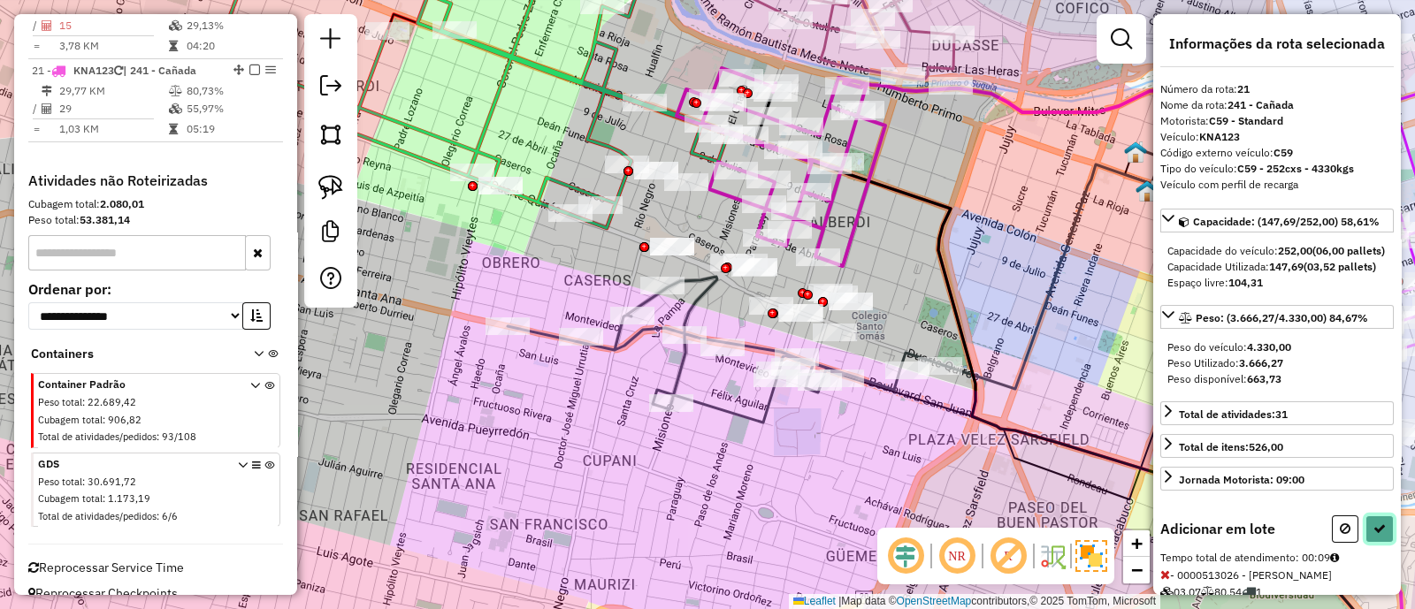
click at [1377, 543] on button at bounding box center [1379, 528] width 28 height 27
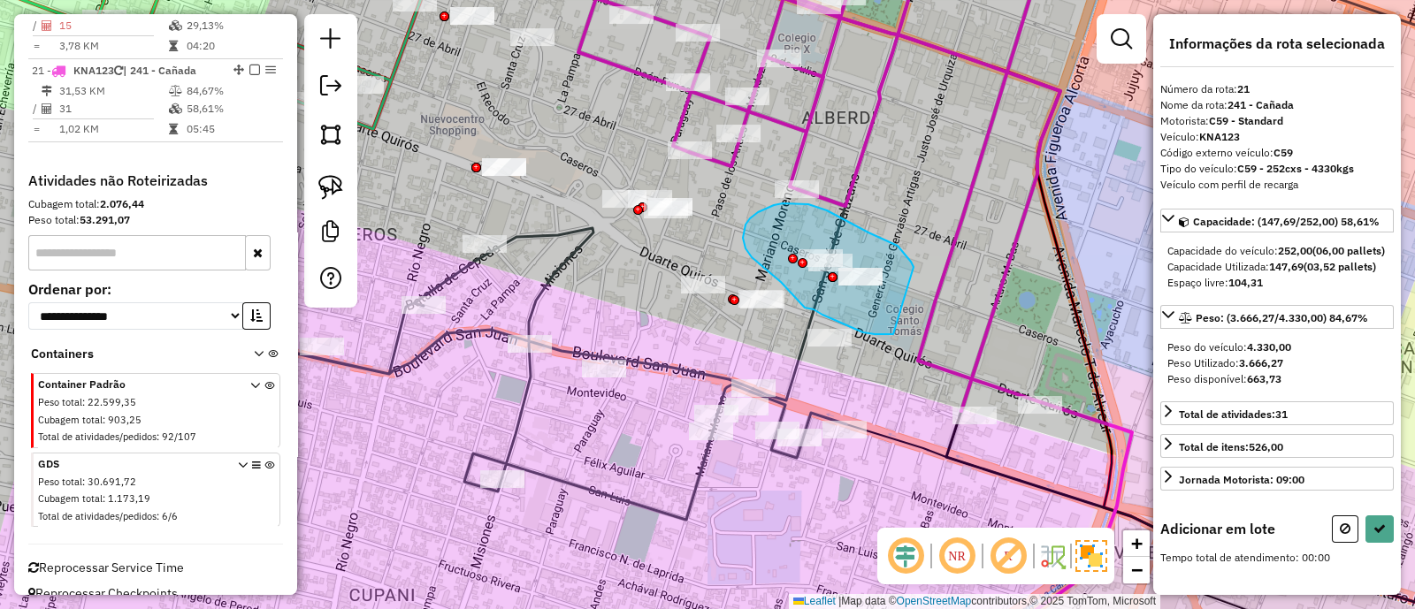
drag, startPoint x: 897, startPoint y: 246, endPoint x: 894, endPoint y: 334, distance: 88.5
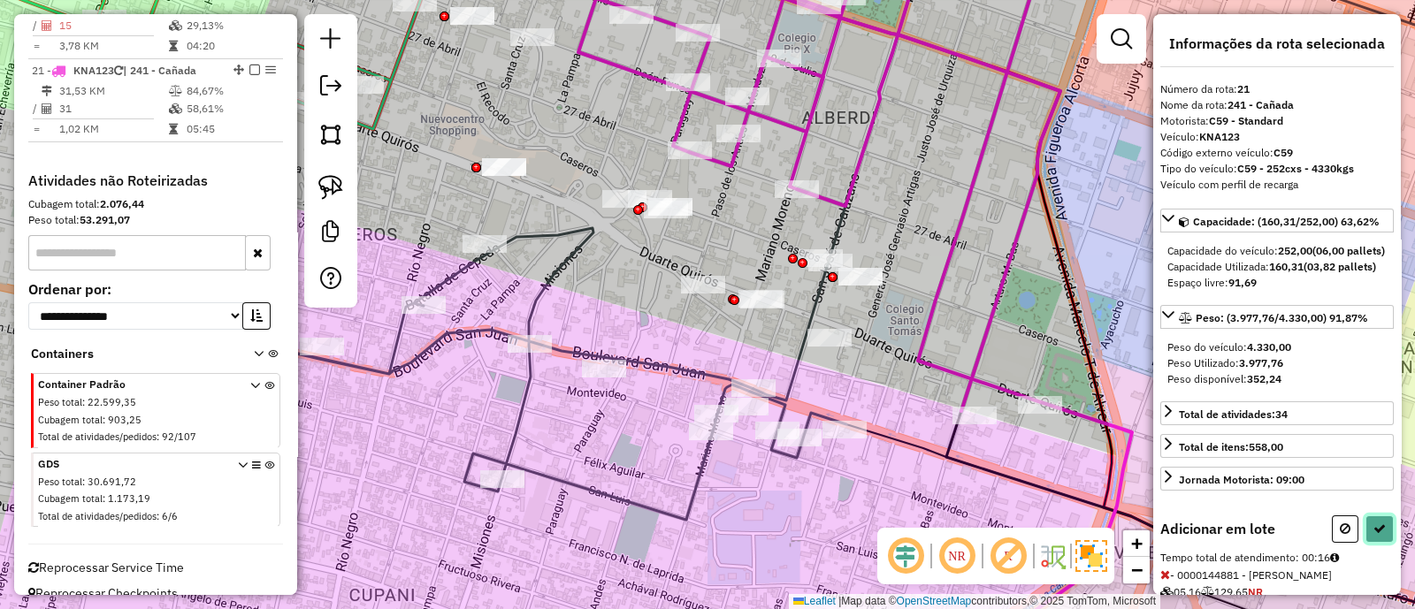
click at [1373, 543] on button at bounding box center [1379, 528] width 28 height 27
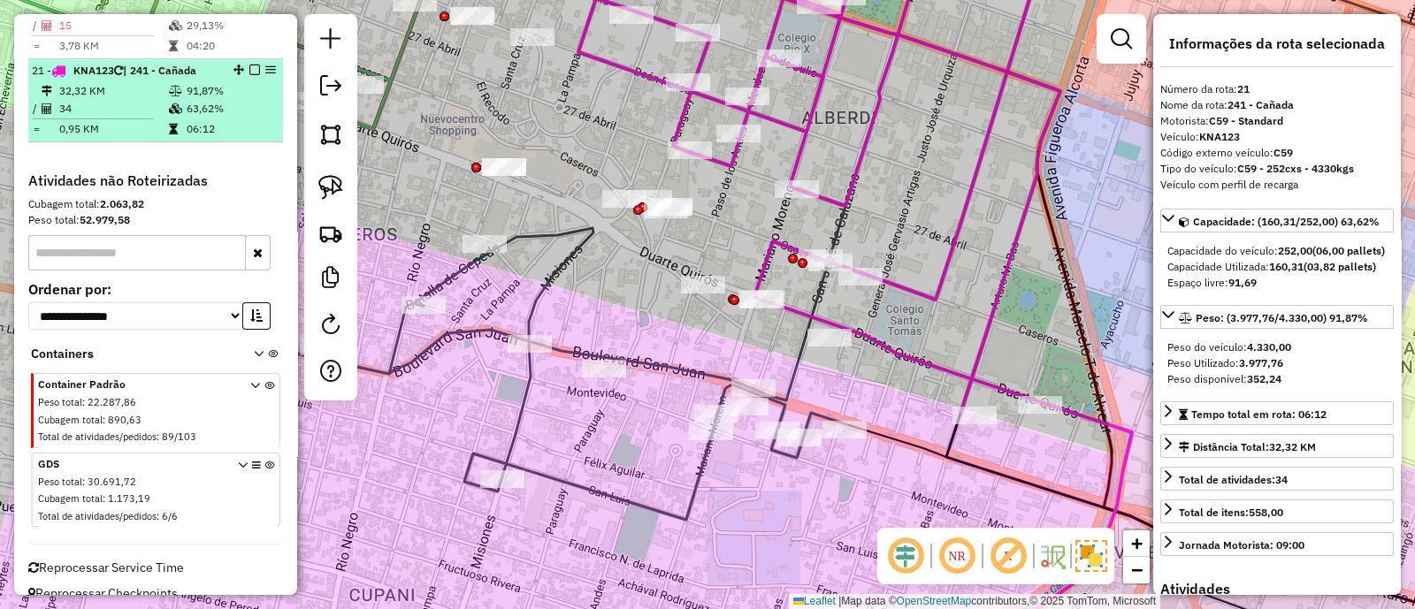
click at [250, 65] on em at bounding box center [254, 70] width 11 height 11
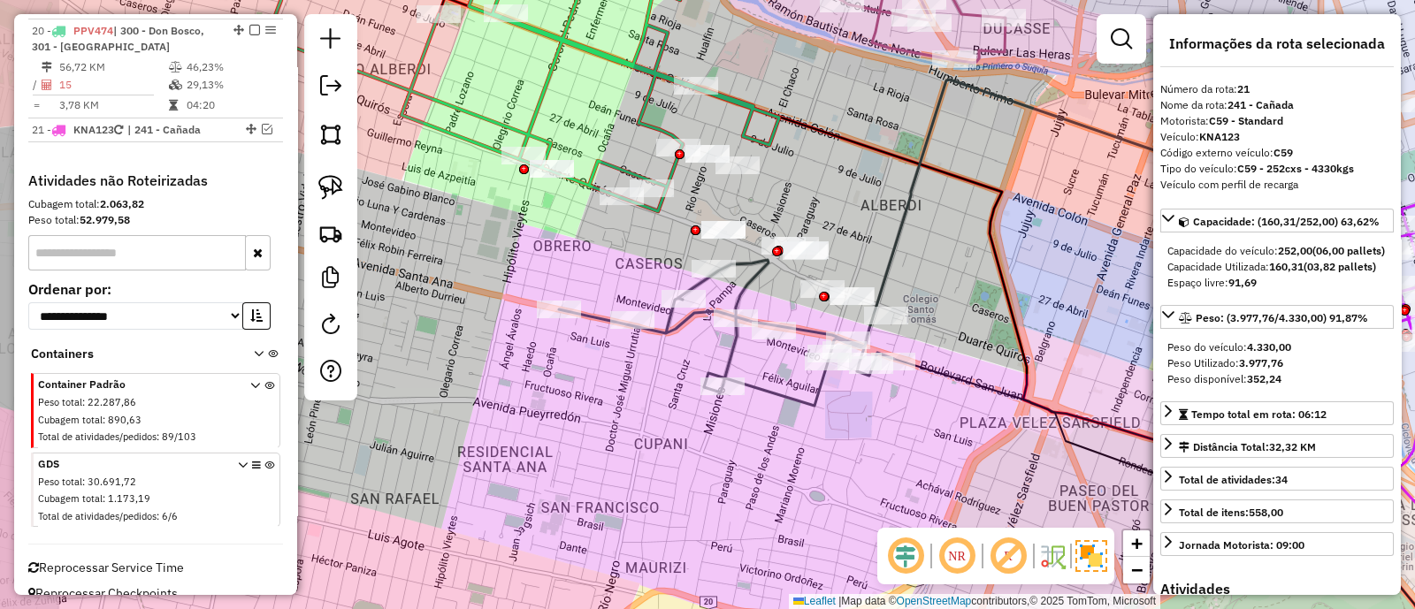
drag, startPoint x: 783, startPoint y: 192, endPoint x: 941, endPoint y: 285, distance: 182.7
click at [941, 285] on div "Janela de atendimento Grade de atendimento Capacidade Transportadoras Veículos …" at bounding box center [707, 304] width 1415 height 609
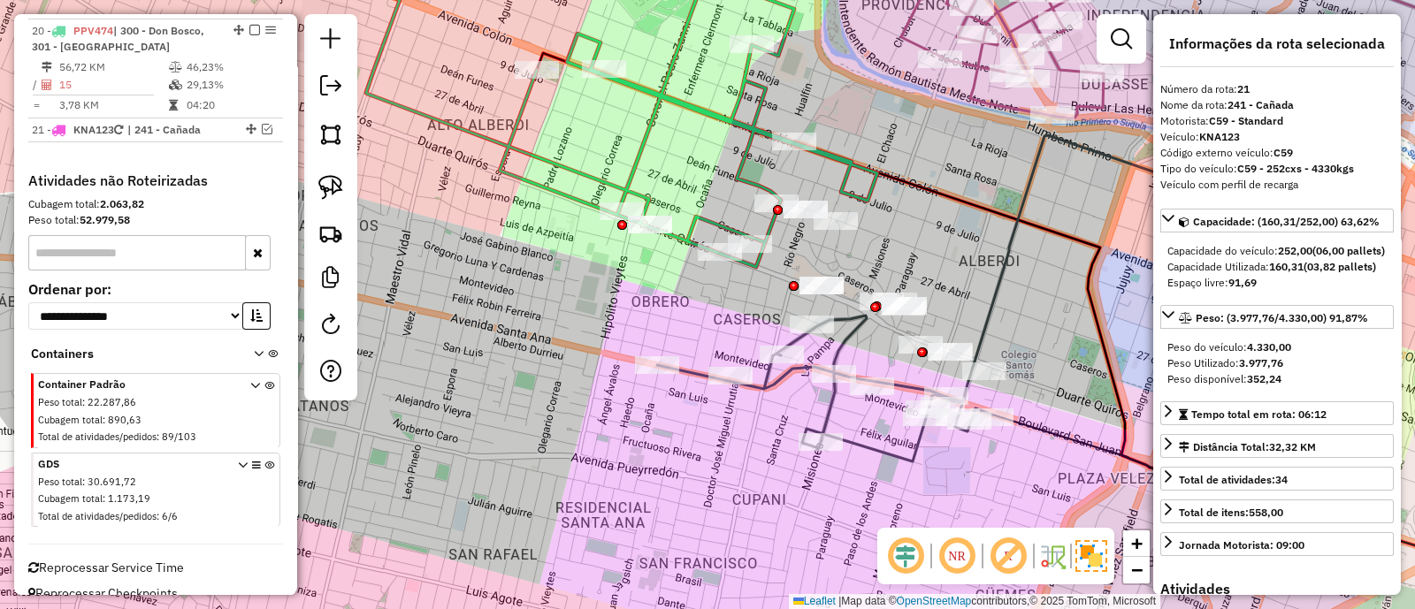
click at [770, 230] on icon at bounding box center [557, 103] width 639 height 328
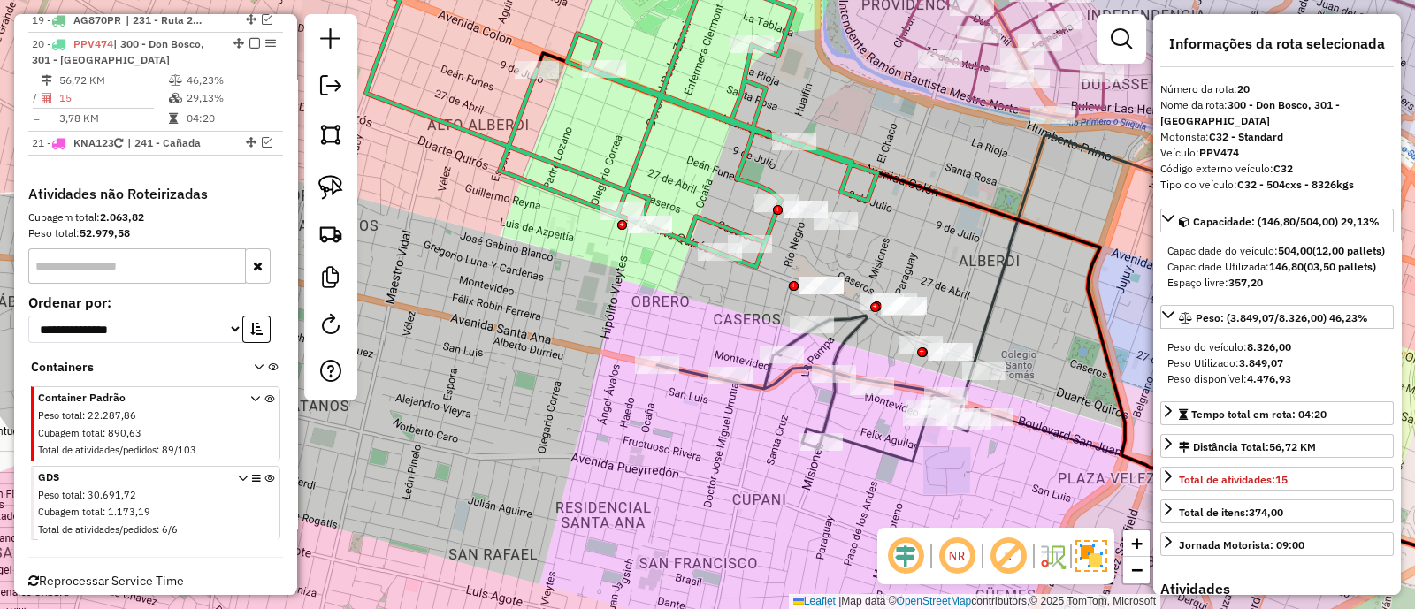
scroll to position [1506, 0]
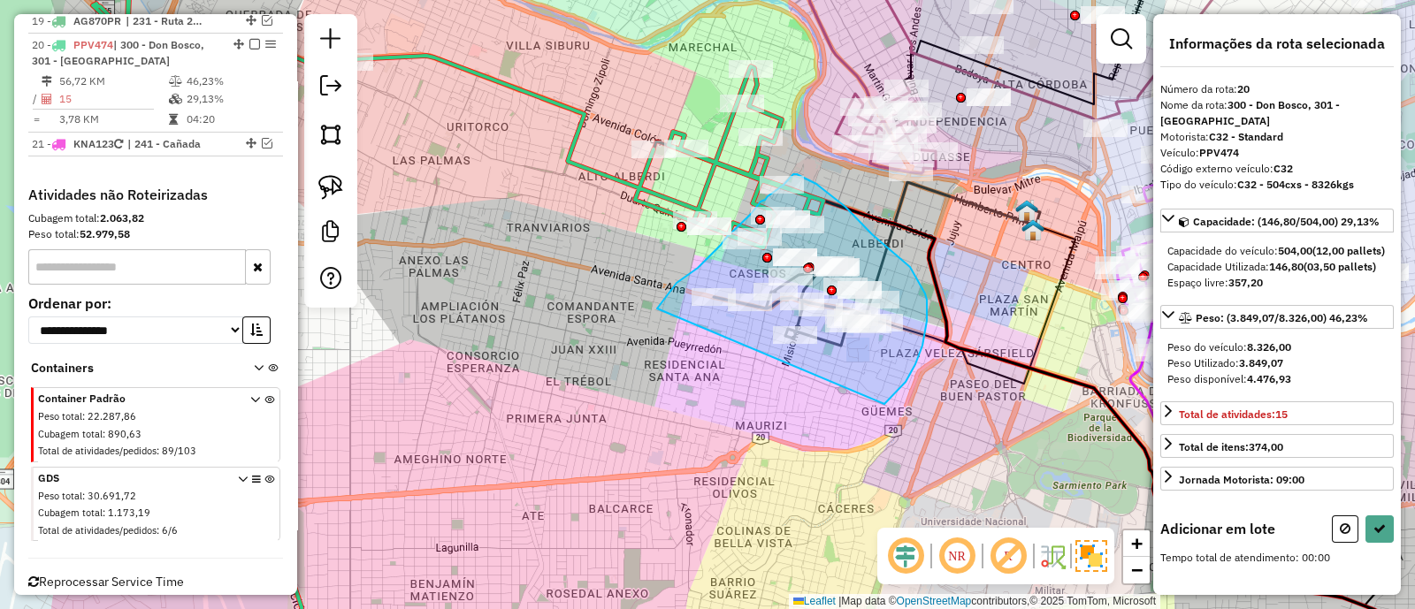
drag, startPoint x: 897, startPoint y: 391, endPoint x: 655, endPoint y: 309, distance: 255.6
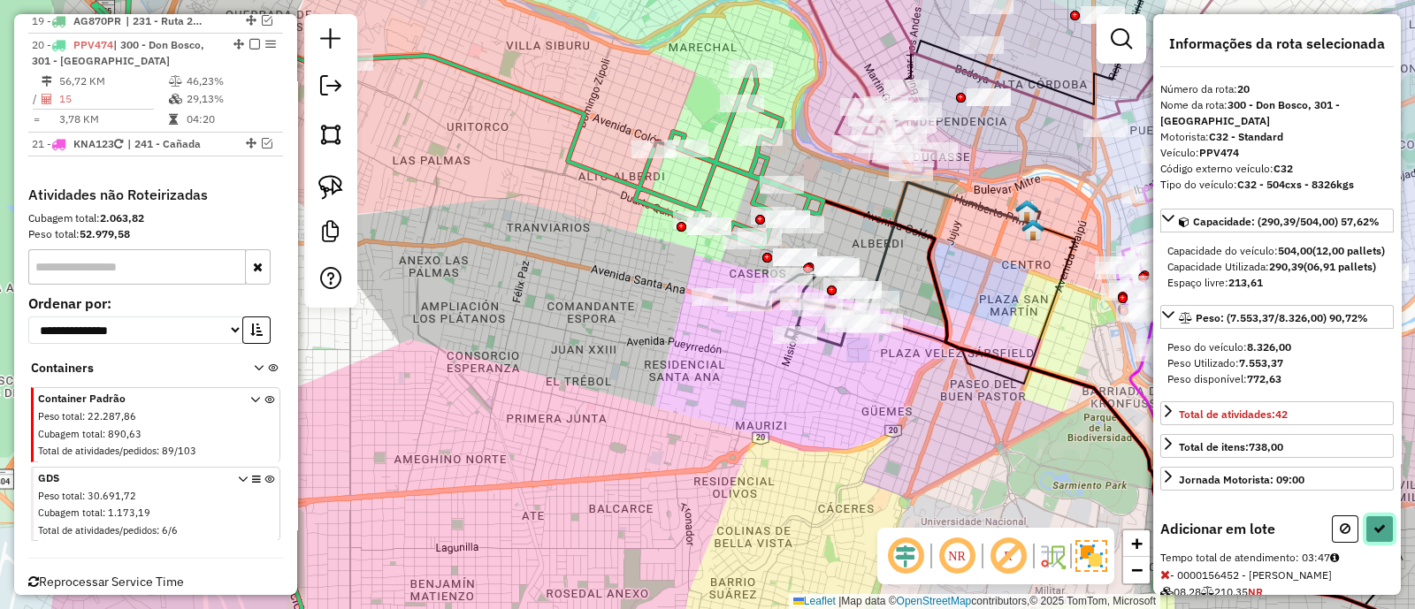
click at [1373, 535] on icon at bounding box center [1379, 529] width 12 height 12
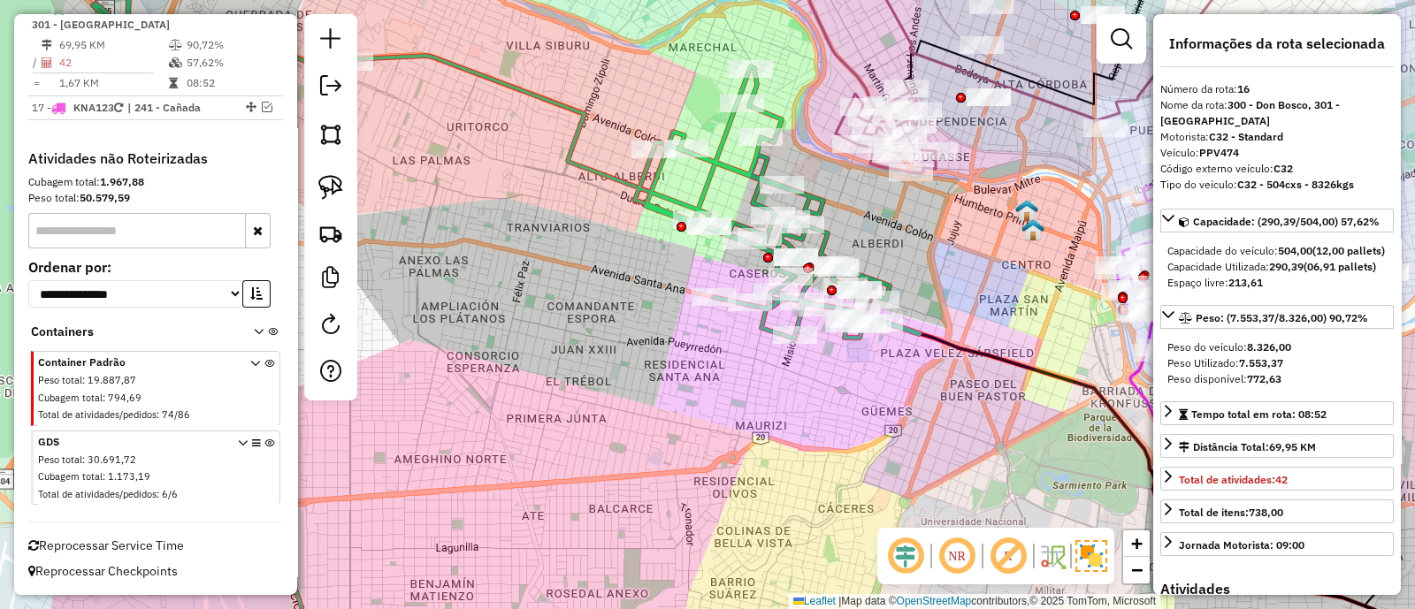
scroll to position [1422, 0]
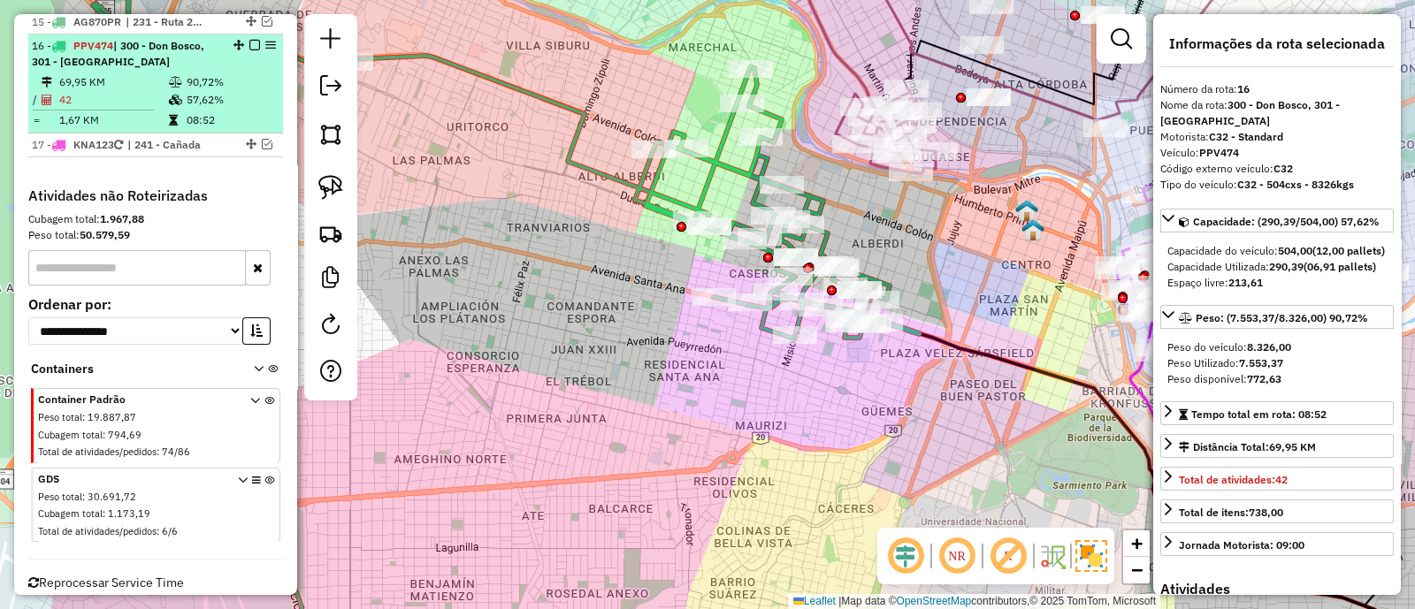
click at [256, 91] on td "57,62%" at bounding box center [230, 100] width 89 height 18
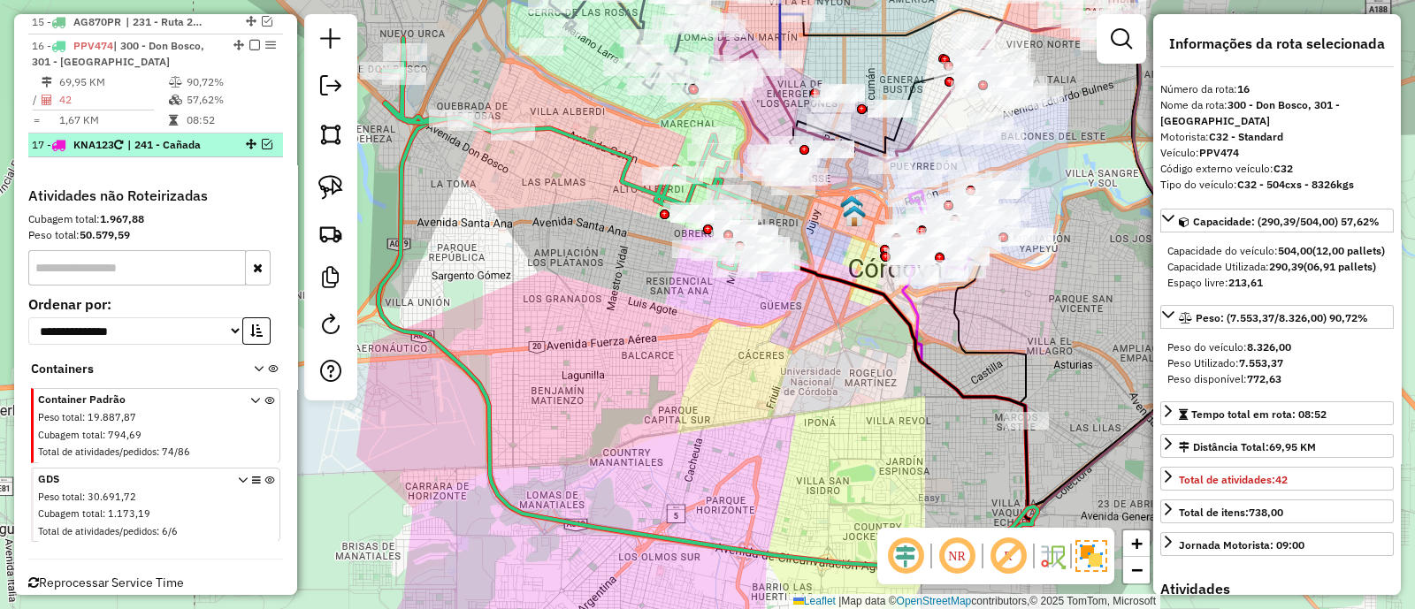
click at [262, 139] on em at bounding box center [267, 144] width 11 height 11
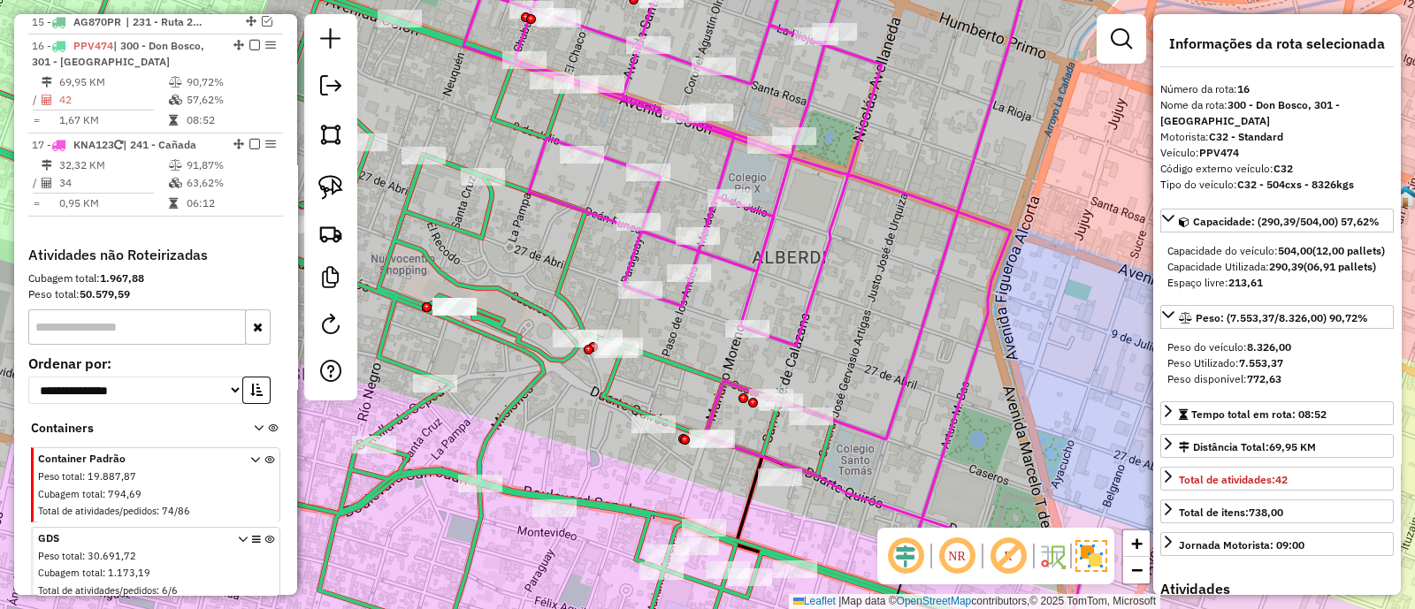
click at [636, 249] on icon at bounding box center [743, 250] width 561 height 601
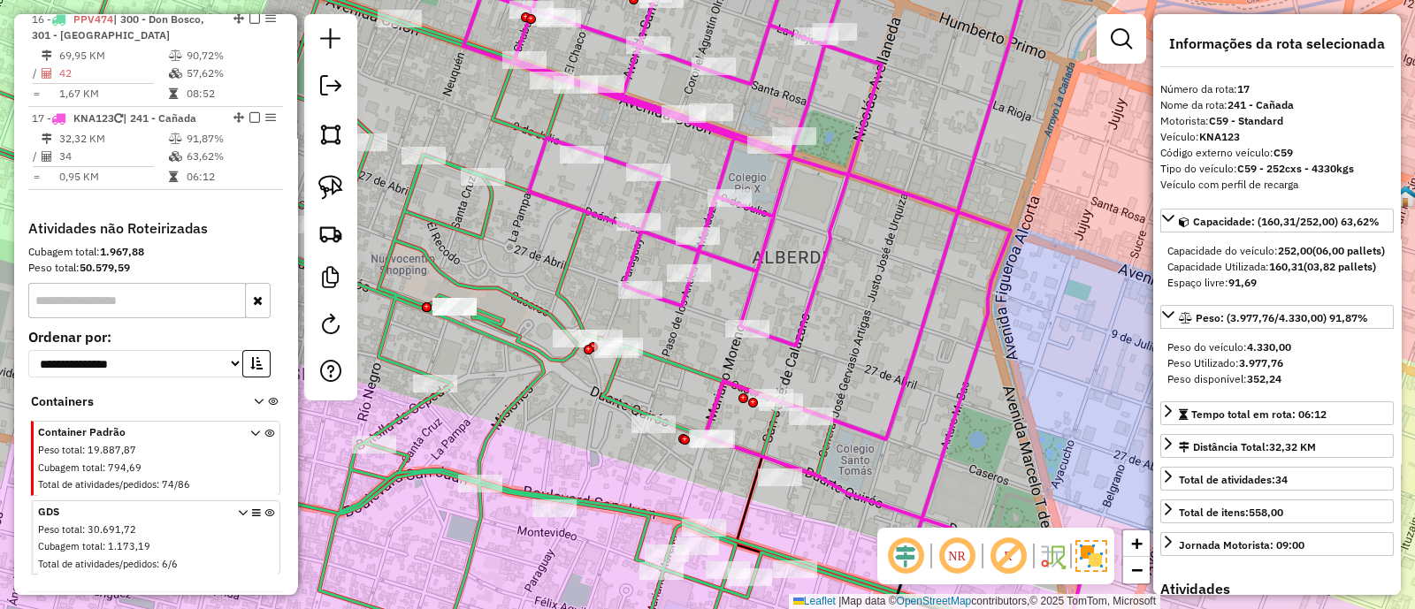
scroll to position [1480, 0]
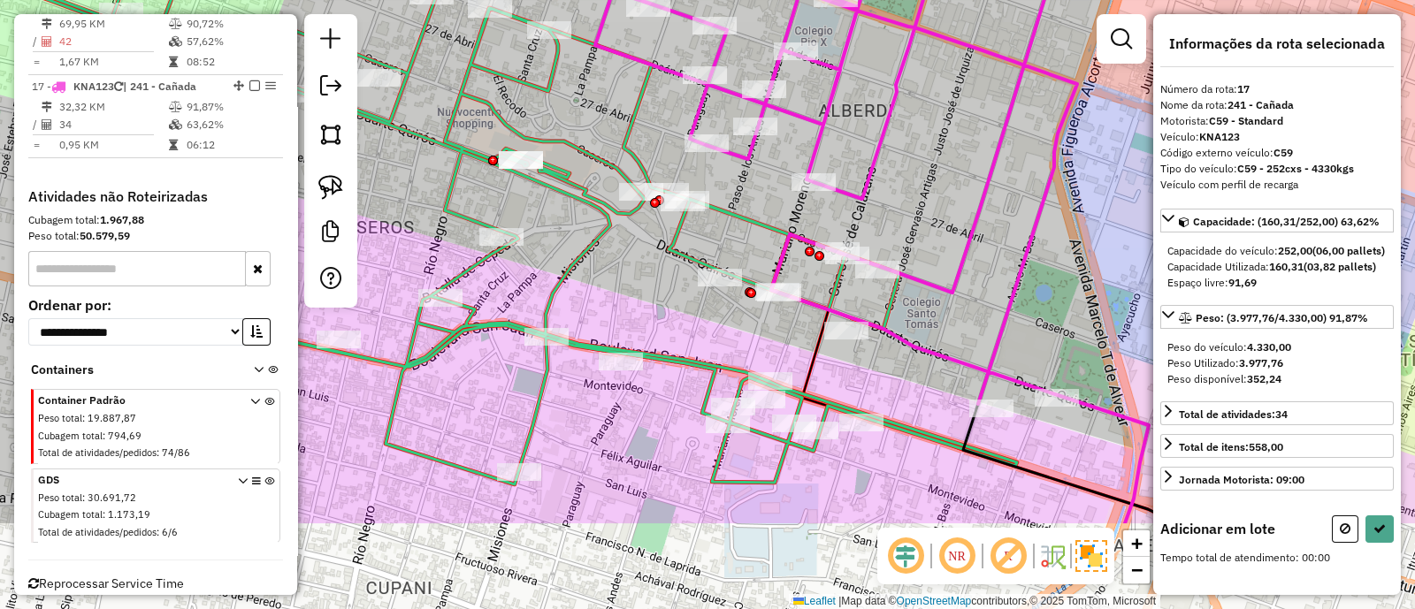
drag, startPoint x: 694, startPoint y: 390, endPoint x: 769, endPoint y: 243, distance: 164.9
click at [769, 243] on div "Janela de atendimento Grade de atendimento Capacidade Transportadoras Veículos …" at bounding box center [707, 304] width 1415 height 609
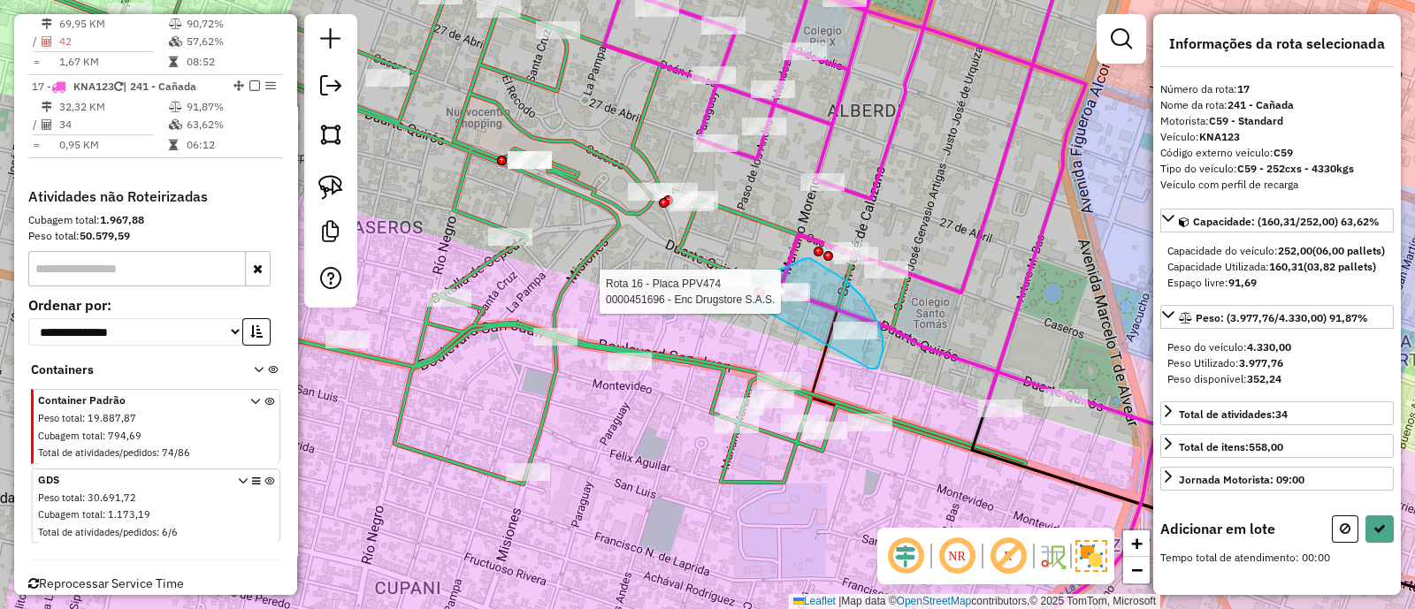
drag, startPoint x: 875, startPoint y: 369, endPoint x: 755, endPoint y: 305, distance: 136.1
click at [755, 305] on div "Rota 16 - Placa PPV474 0000451696 - Enc Drugstore S.A.S. Janela de atendimento …" at bounding box center [707, 304] width 1415 height 609
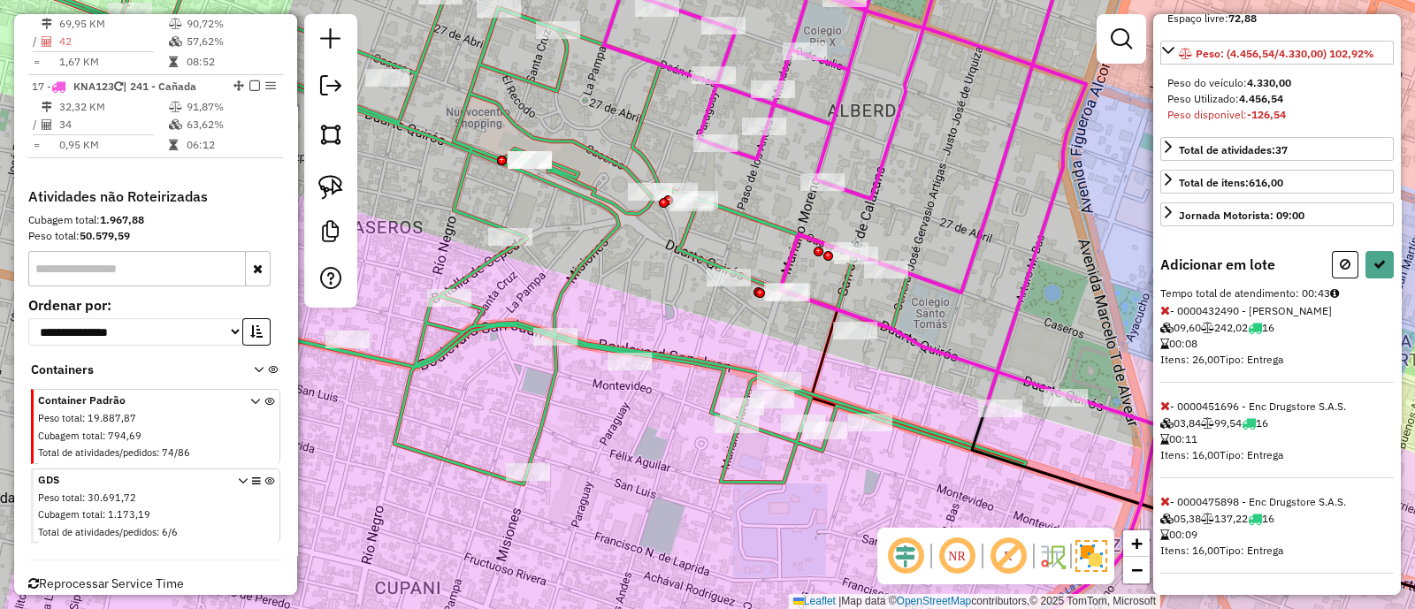
scroll to position [292, 0]
click at [1168, 316] on icon at bounding box center [1165, 310] width 10 height 12
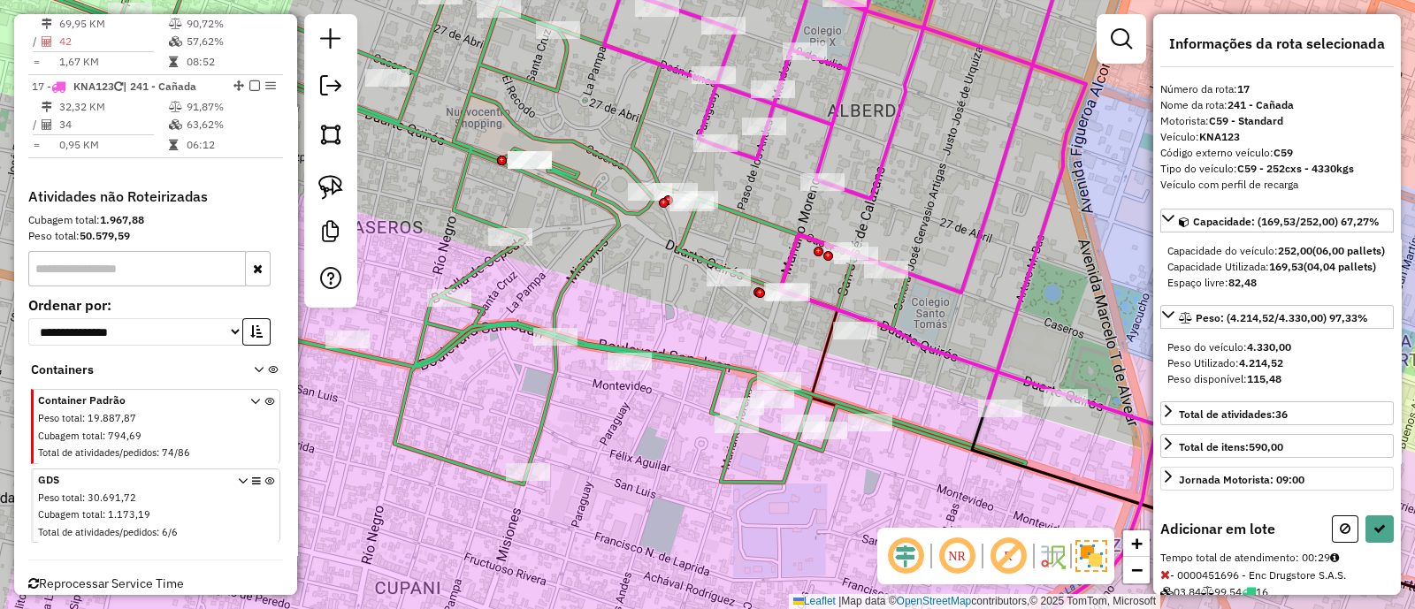
scroll to position [110, 0]
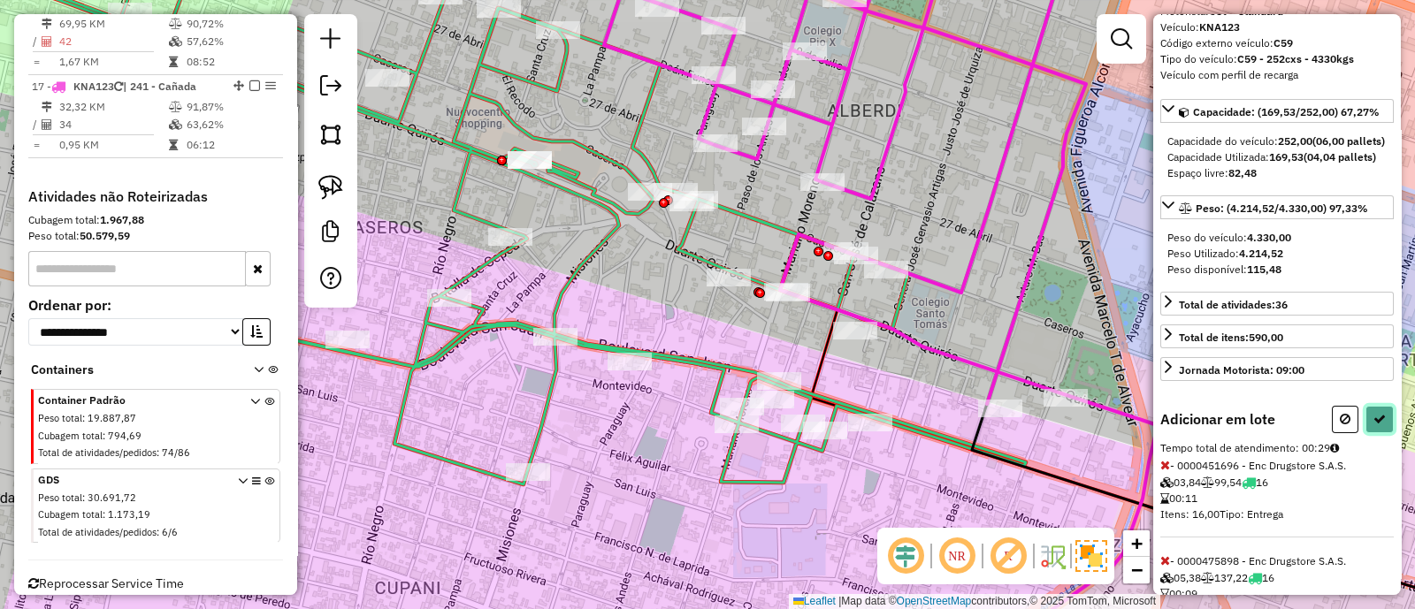
click at [1374, 433] on button at bounding box center [1379, 419] width 28 height 27
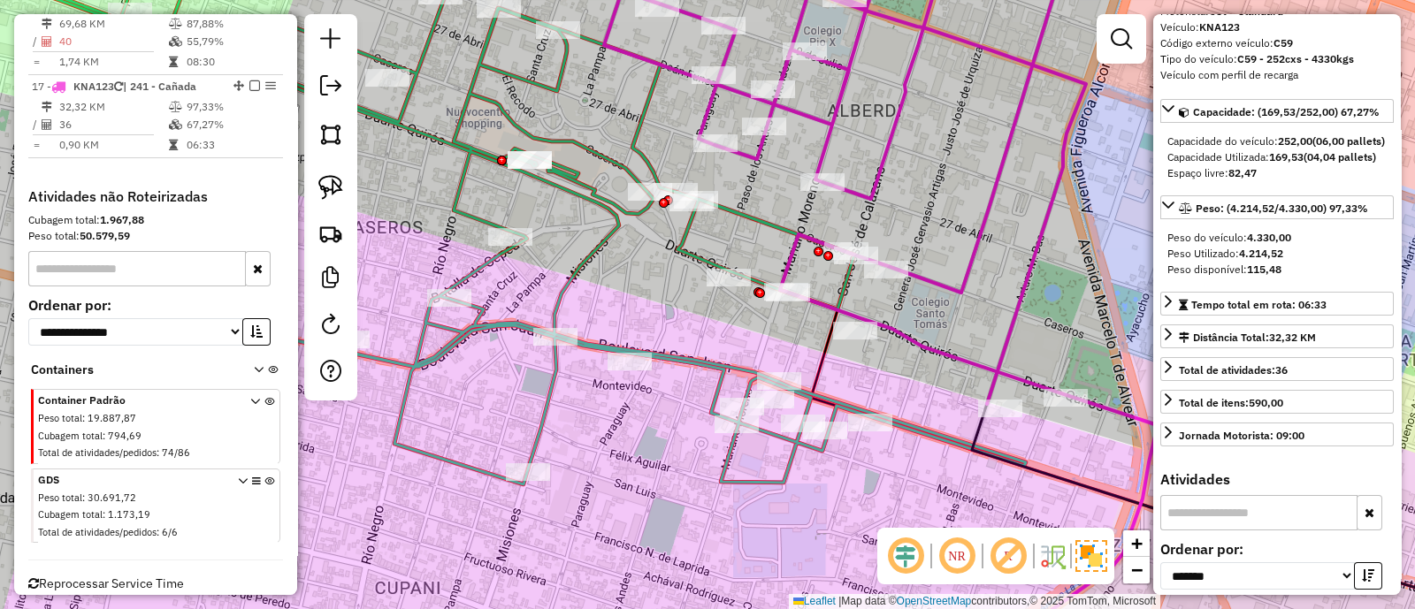
click at [564, 291] on icon at bounding box center [467, 212] width 1117 height 546
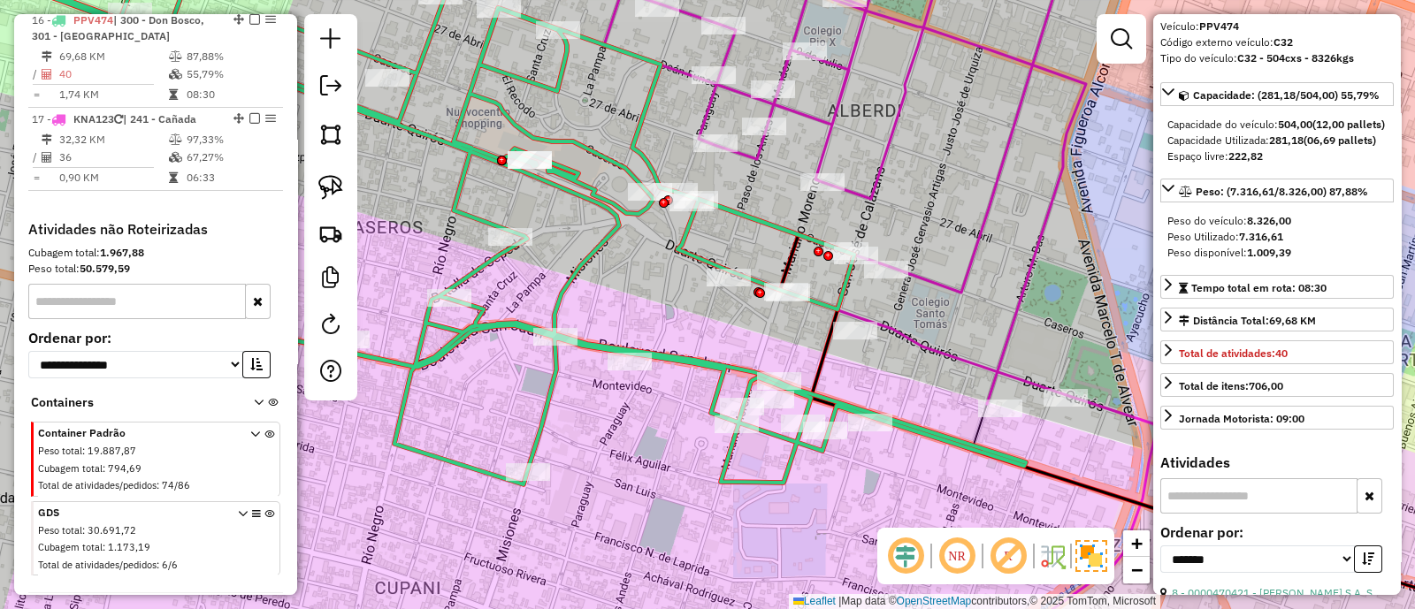
scroll to position [1406, 0]
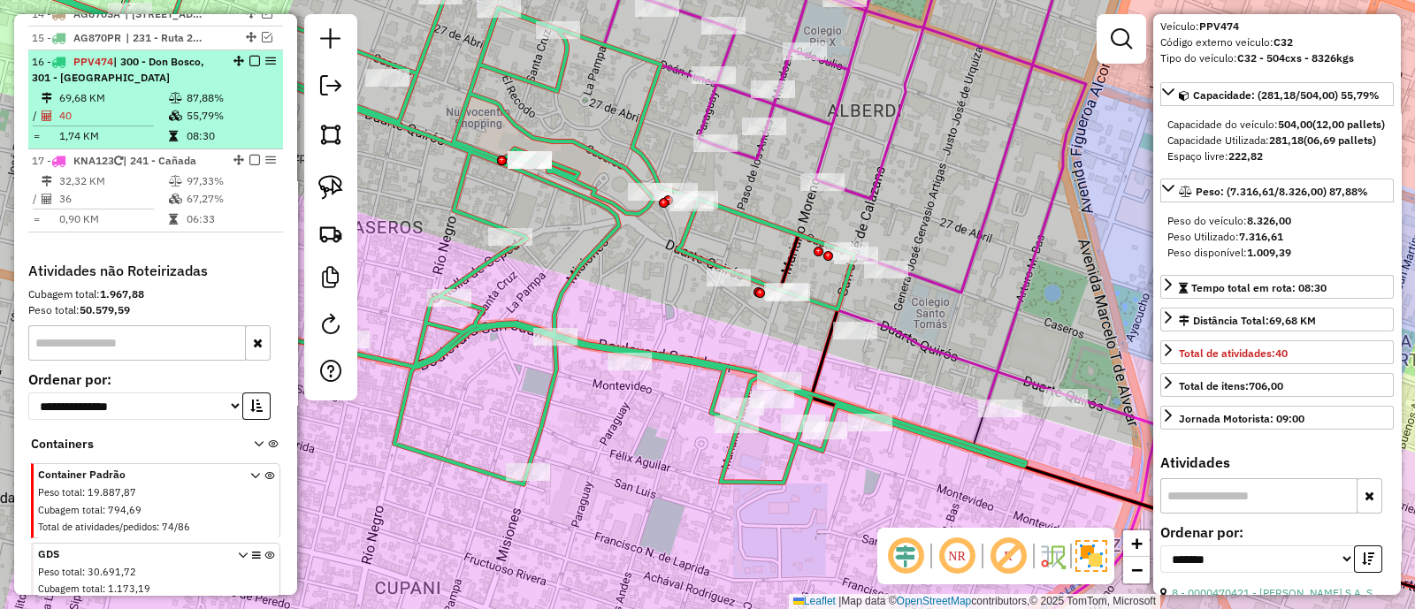
click at [251, 56] on em at bounding box center [254, 61] width 11 height 11
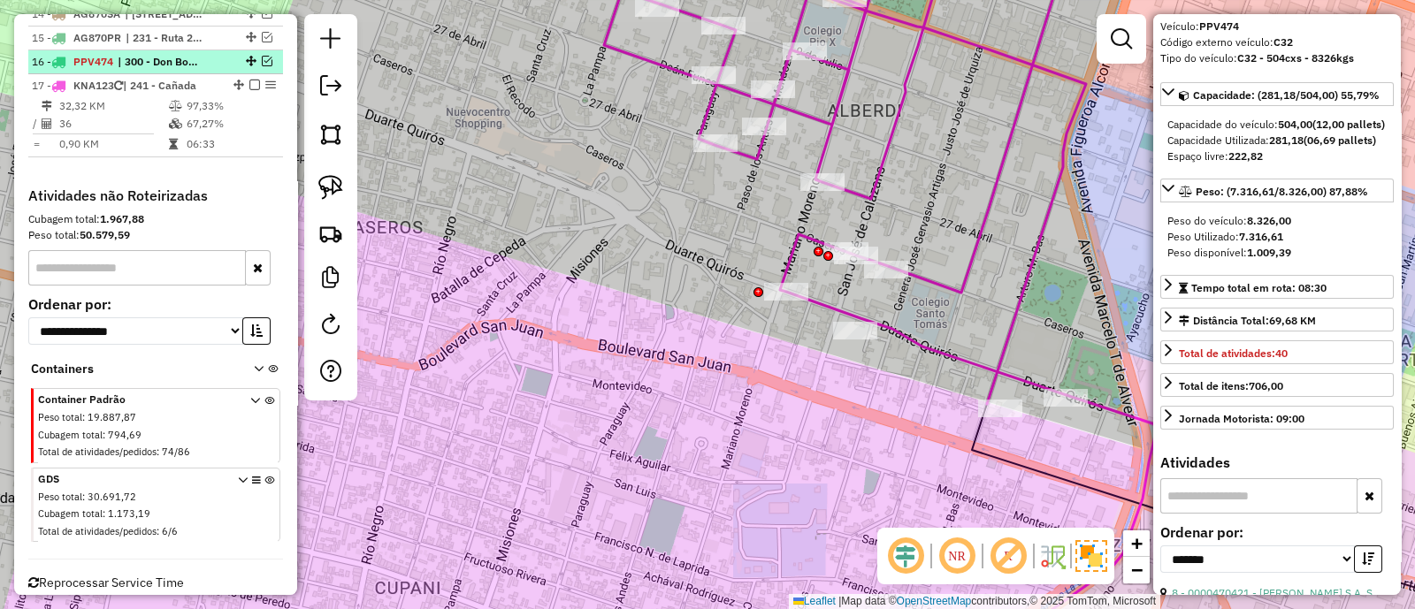
scroll to position [1405, 0]
click at [847, 195] on icon at bounding box center [845, 171] width 482 height 465
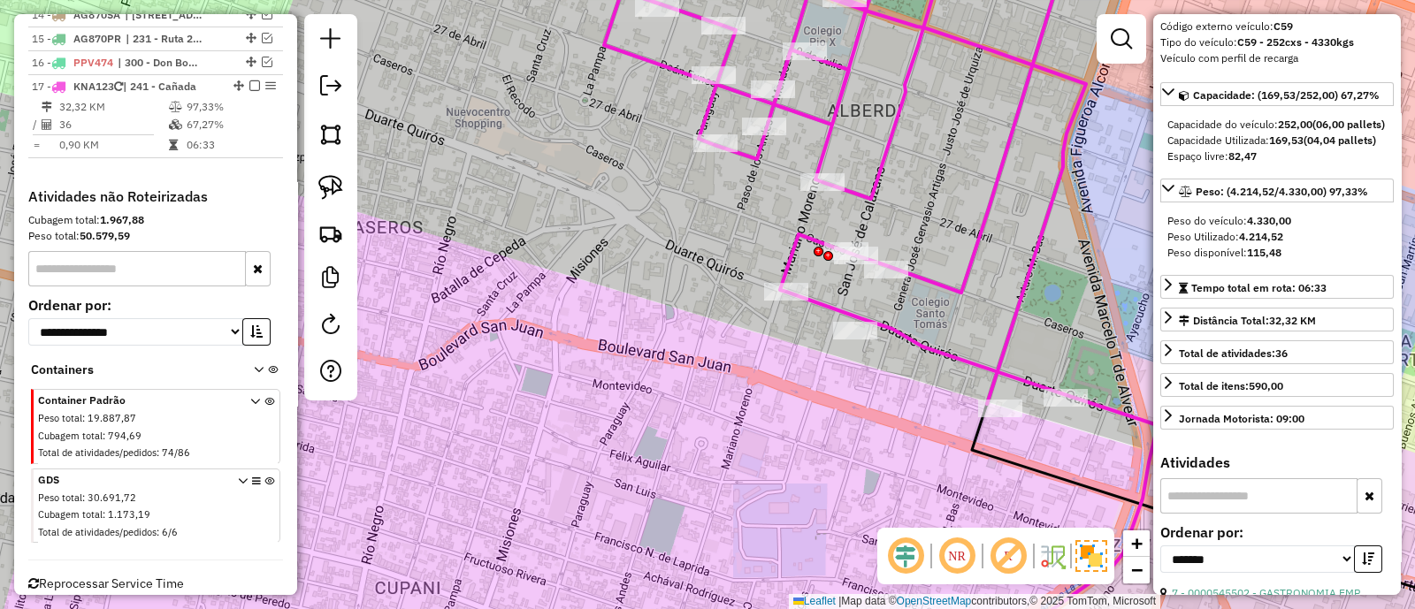
scroll to position [110, 0]
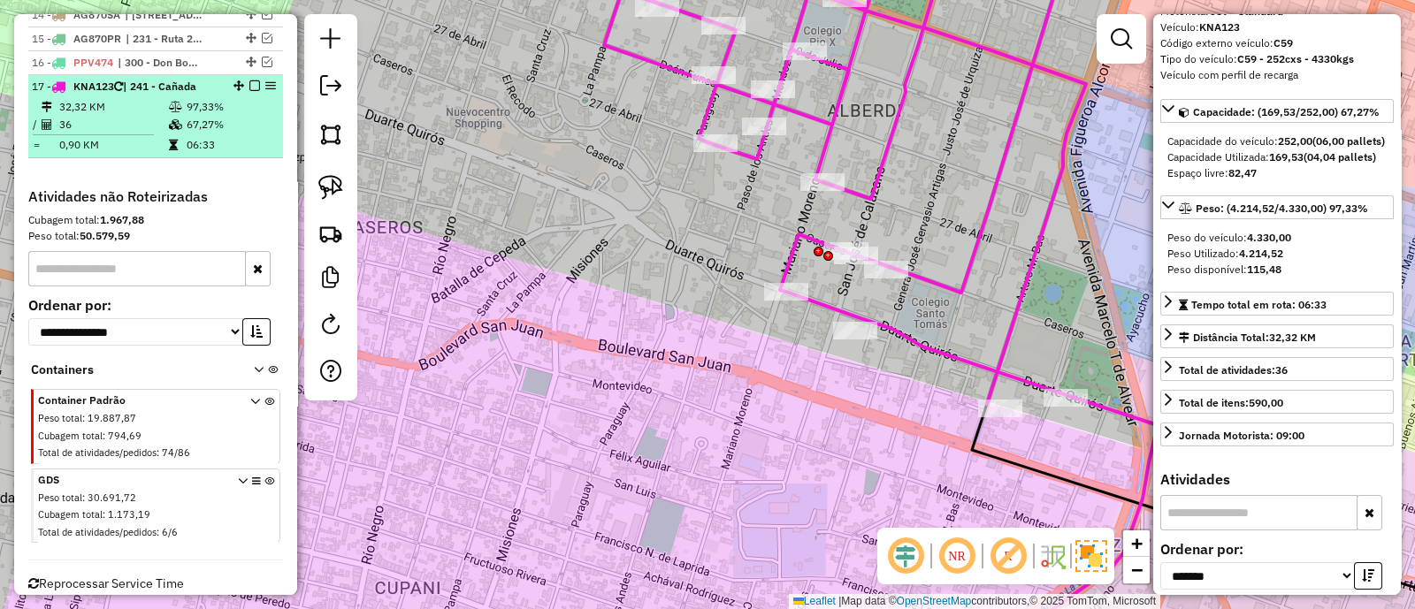
click at [249, 80] on em at bounding box center [254, 85] width 11 height 11
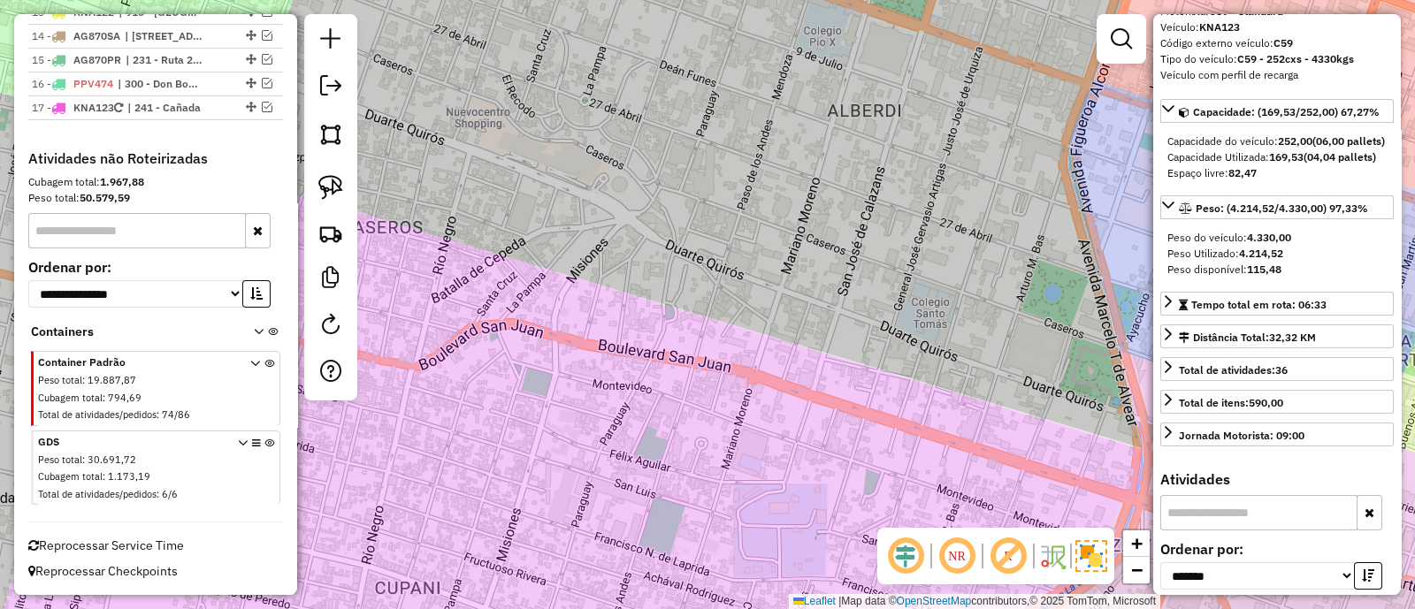
scroll to position [1347, 0]
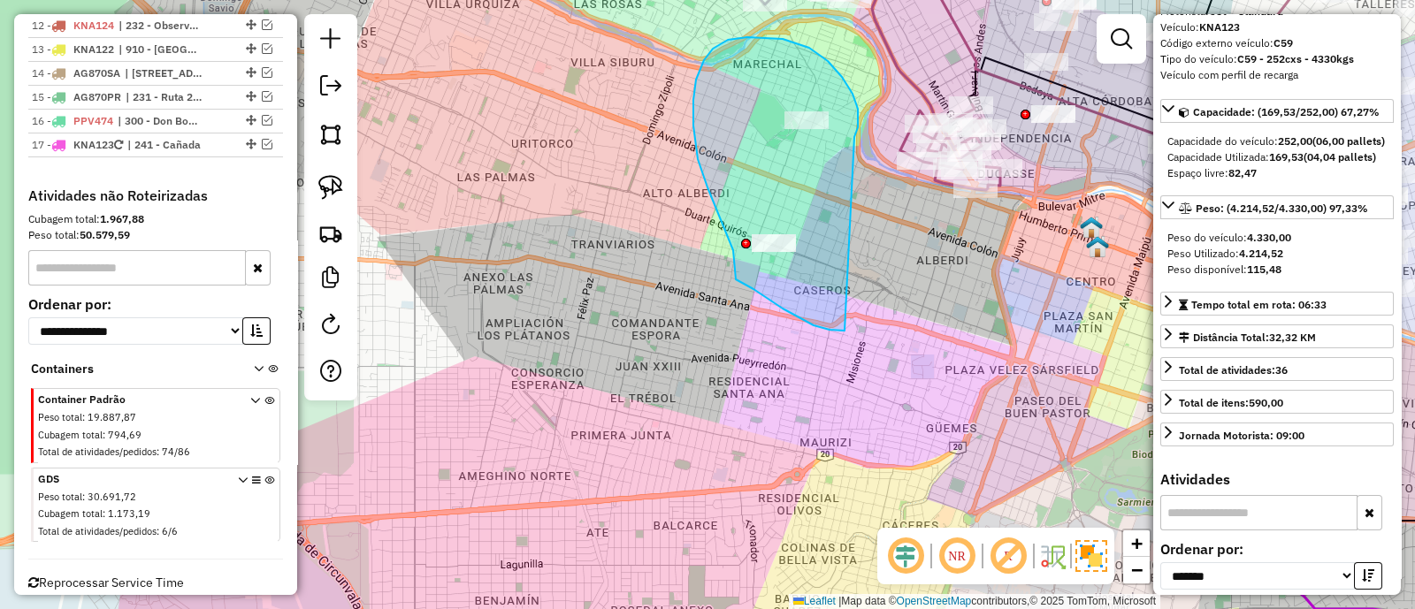
drag, startPoint x: 858, startPoint y: 109, endPoint x: 844, endPoint y: 331, distance: 222.3
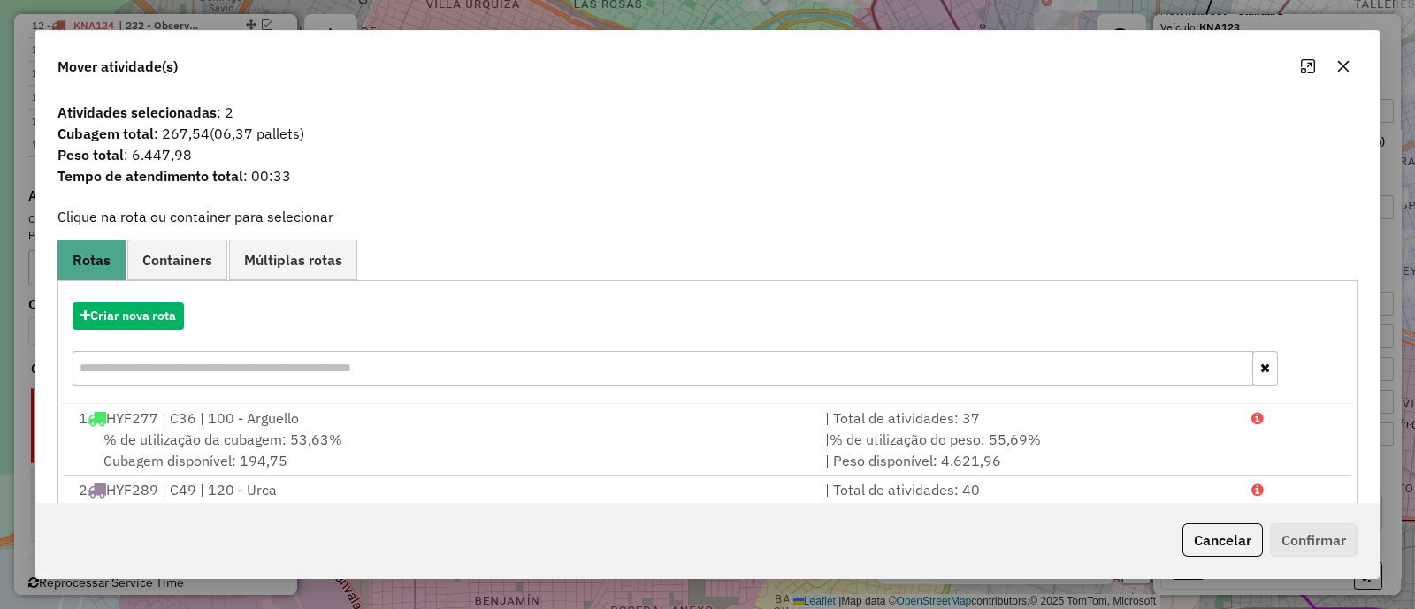
click at [1344, 72] on icon "button" at bounding box center [1343, 66] width 14 height 14
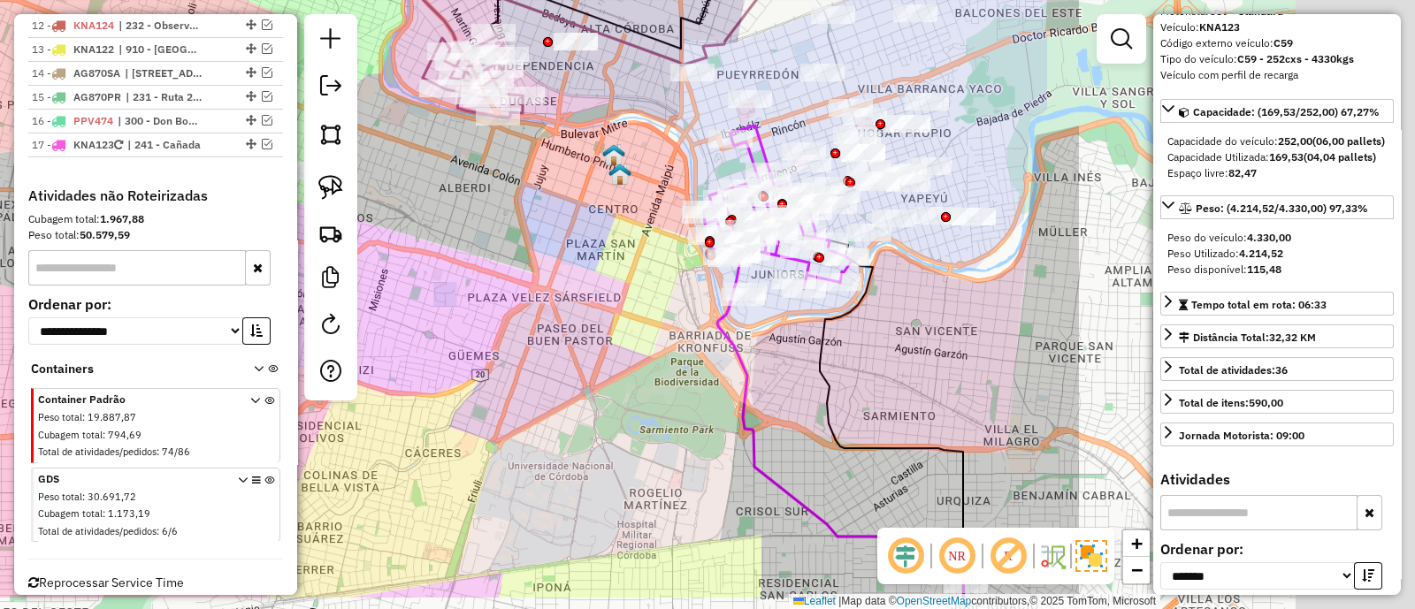
drag, startPoint x: 996, startPoint y: 320, endPoint x: 472, endPoint y: 194, distance: 539.3
click at [471, 196] on div "Janela de atendimento Grade de atendimento Capacidade Transportadoras Veículos …" at bounding box center [707, 304] width 1415 height 609
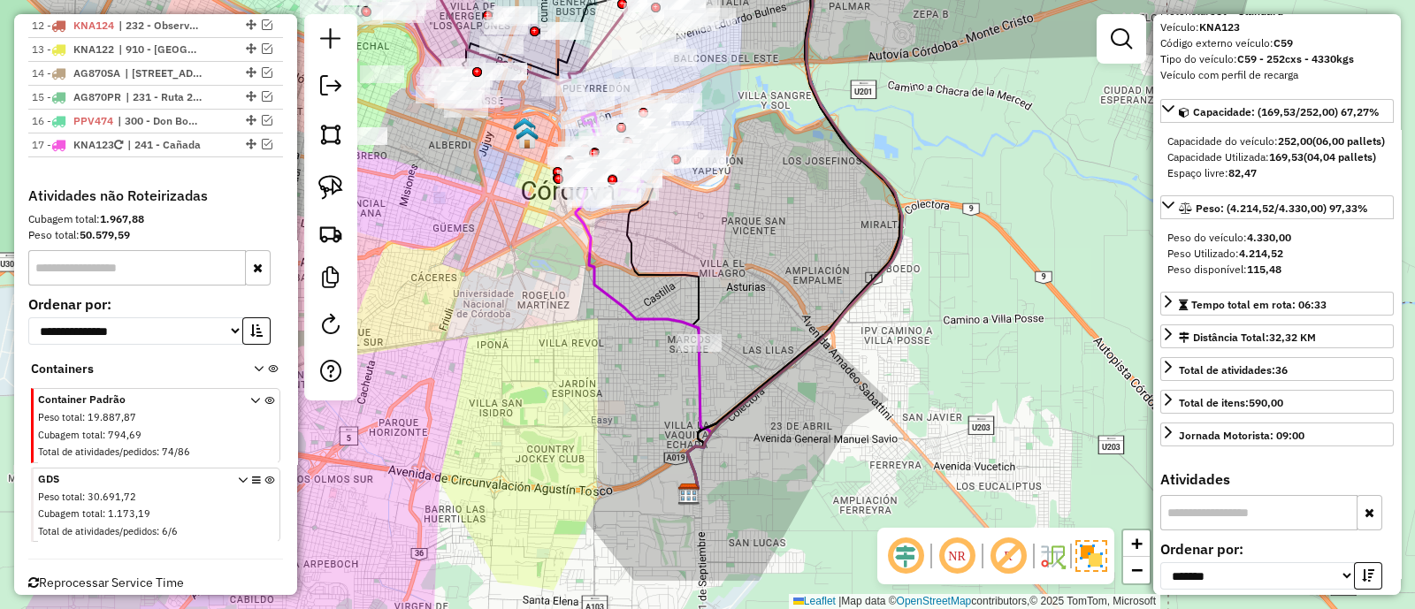
drag, startPoint x: 548, startPoint y: 274, endPoint x: 515, endPoint y: 219, distance: 64.3
click at [515, 219] on div "Janela de atendimento Grade de atendimento Capacidade Transportadoras Veículos …" at bounding box center [707, 304] width 1415 height 609
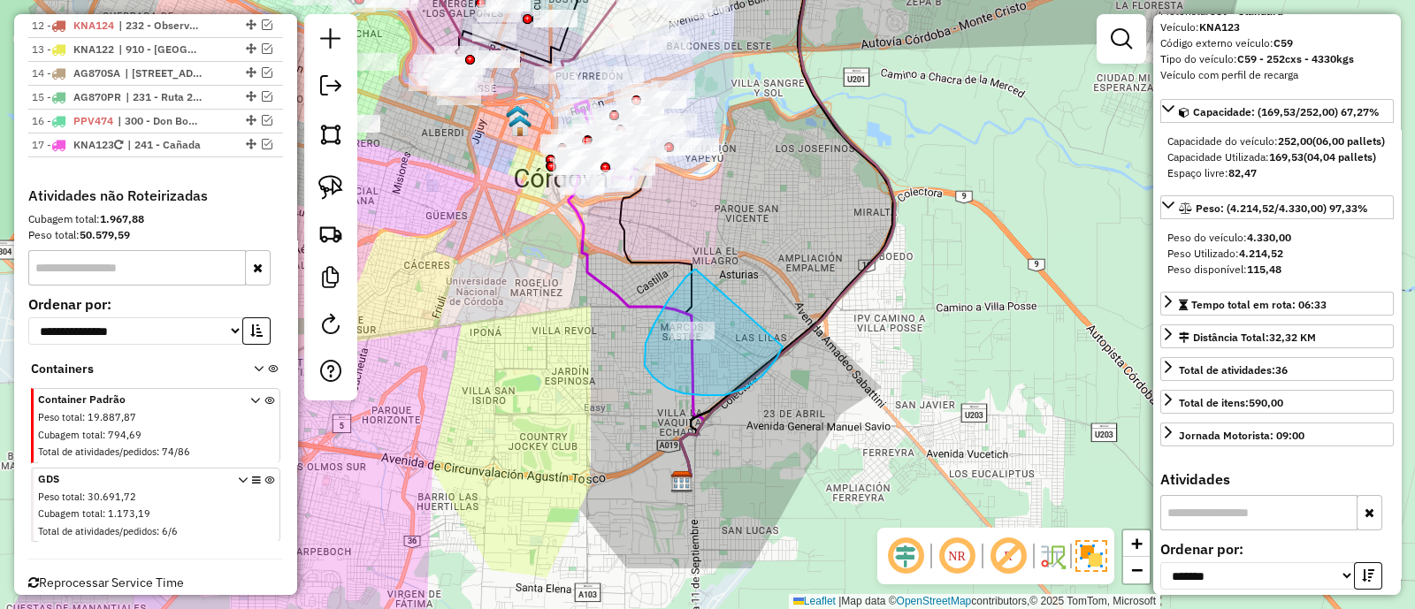
drag, startPoint x: 685, startPoint y: 278, endPoint x: 782, endPoint y: 347, distance: 119.2
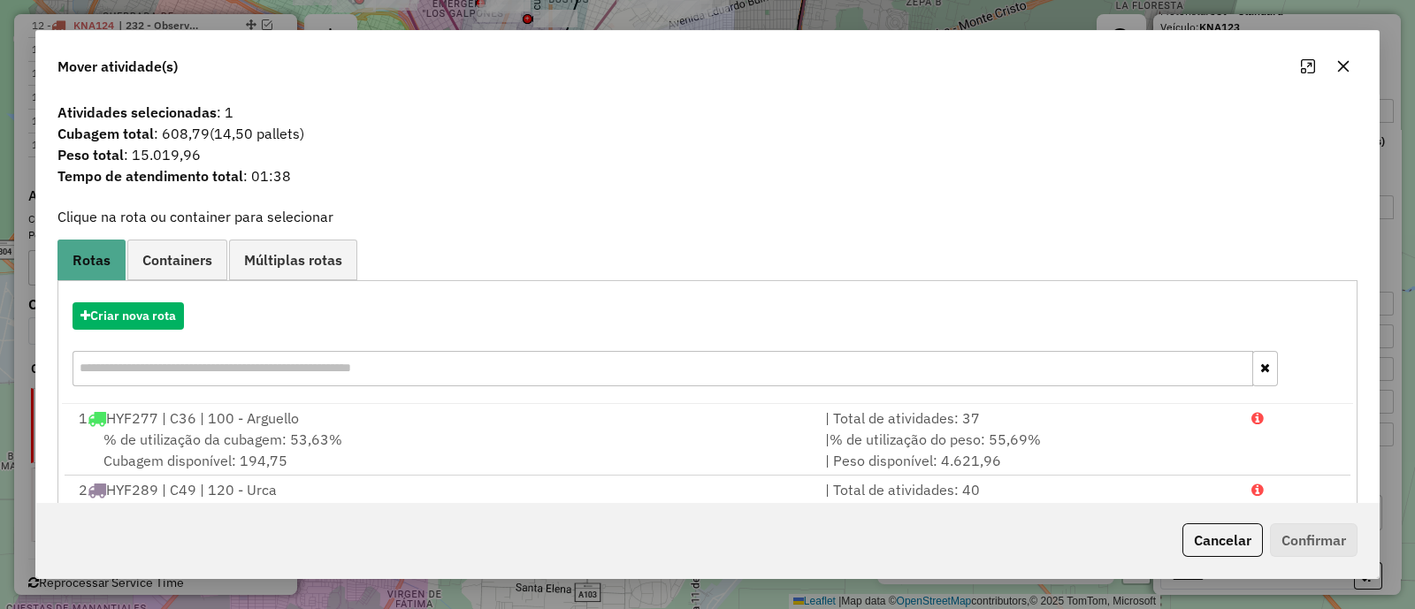
click at [1345, 71] on icon "button" at bounding box center [1343, 66] width 14 height 14
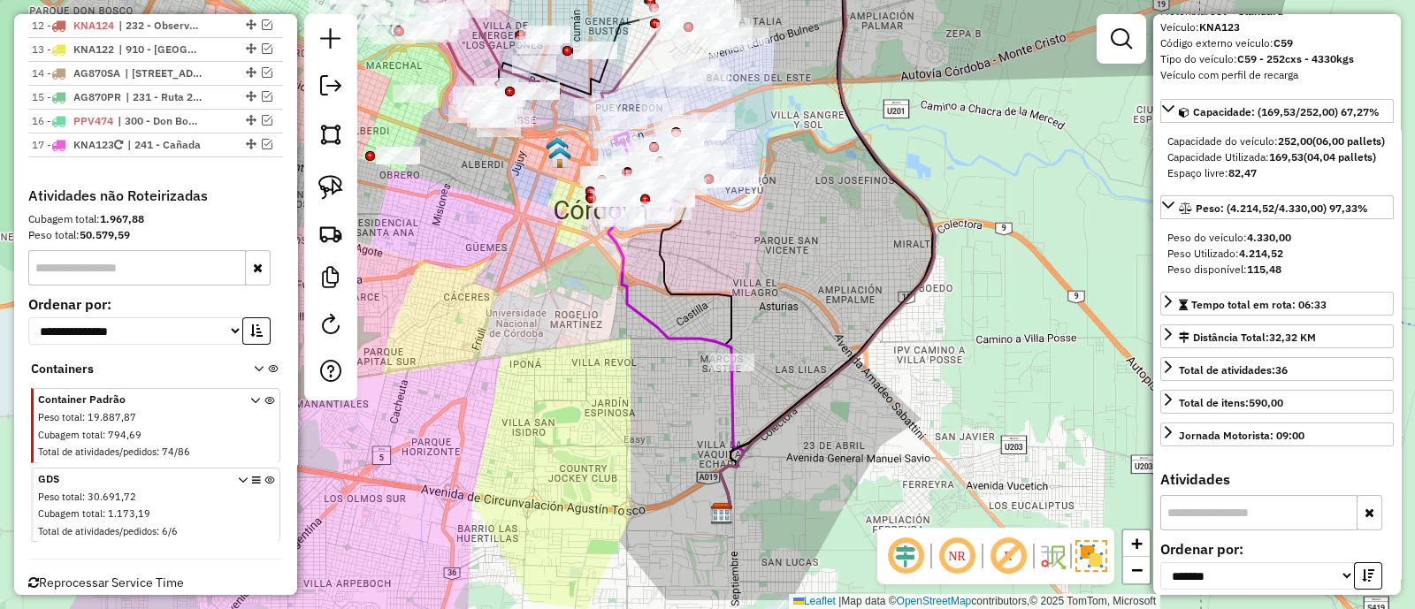
drag, startPoint x: 822, startPoint y: 236, endPoint x: 925, endPoint y: 360, distance: 160.8
click at [925, 360] on div "Janela de atendimento Grade de atendimento Capacidade Transportadoras Veículos …" at bounding box center [707, 304] width 1415 height 609
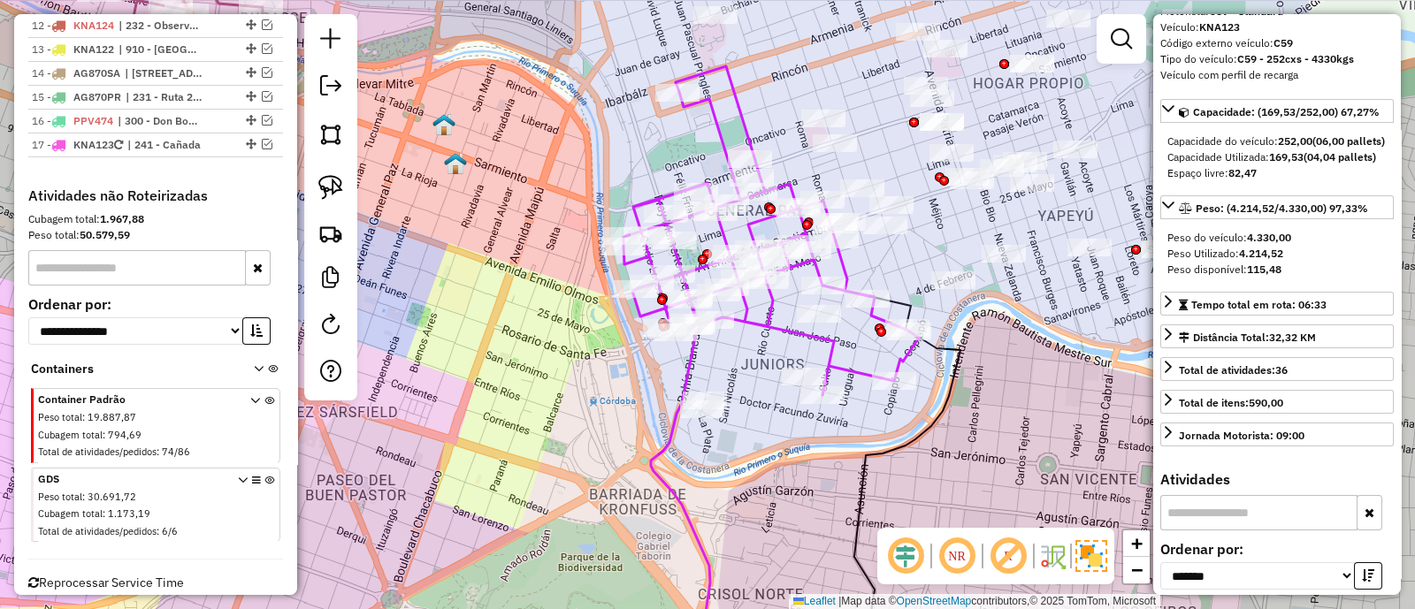
click at [744, 122] on icon at bounding box center [770, 230] width 295 height 329
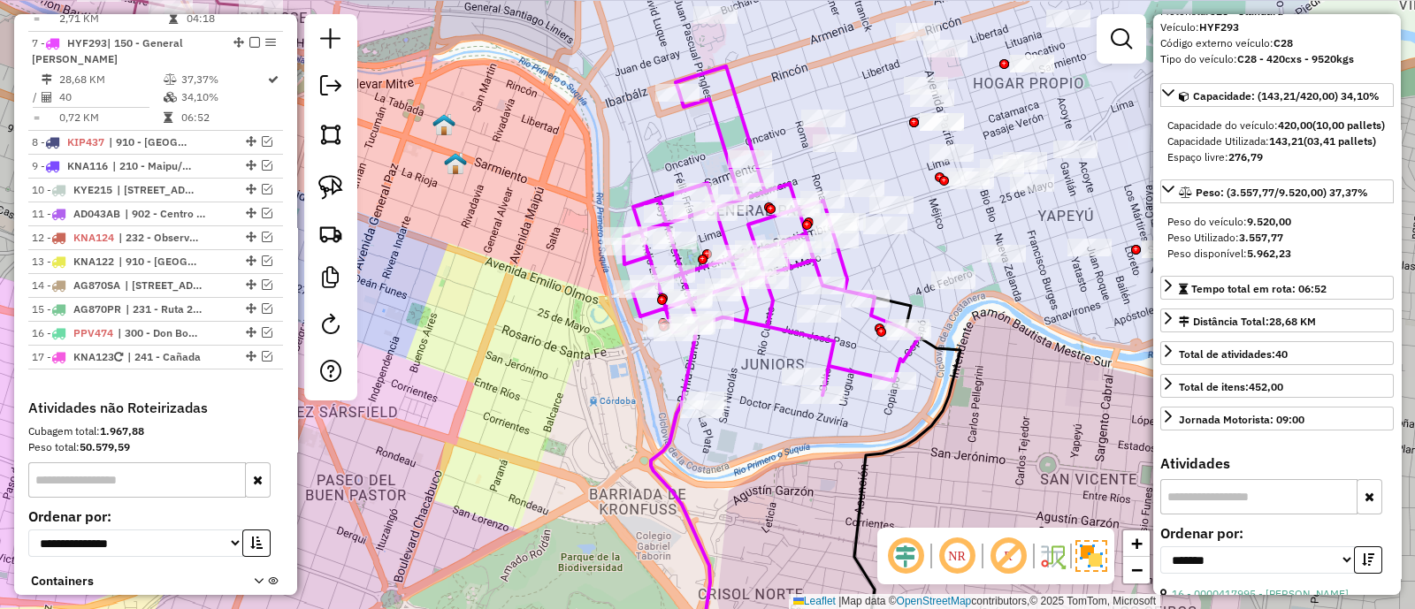
scroll to position [0, 0]
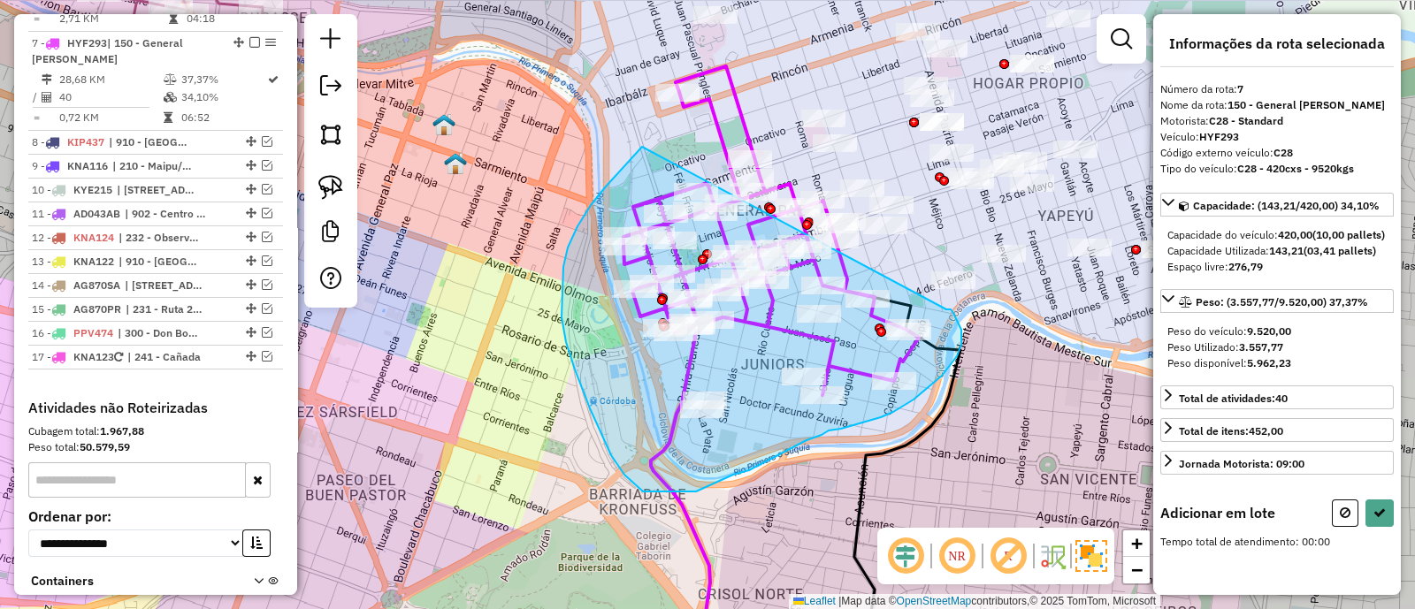
drag, startPoint x: 591, startPoint y: 205, endPoint x: 945, endPoint y: 310, distance: 369.8
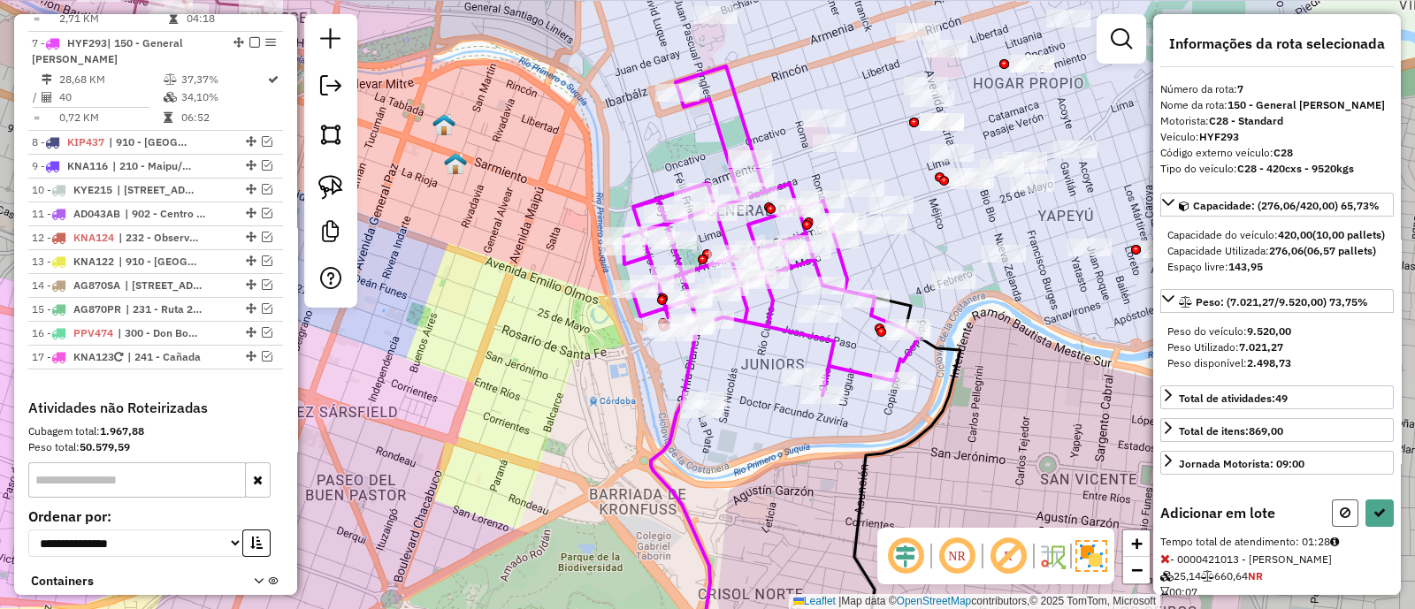
click at [1347, 527] on button at bounding box center [1345, 513] width 27 height 27
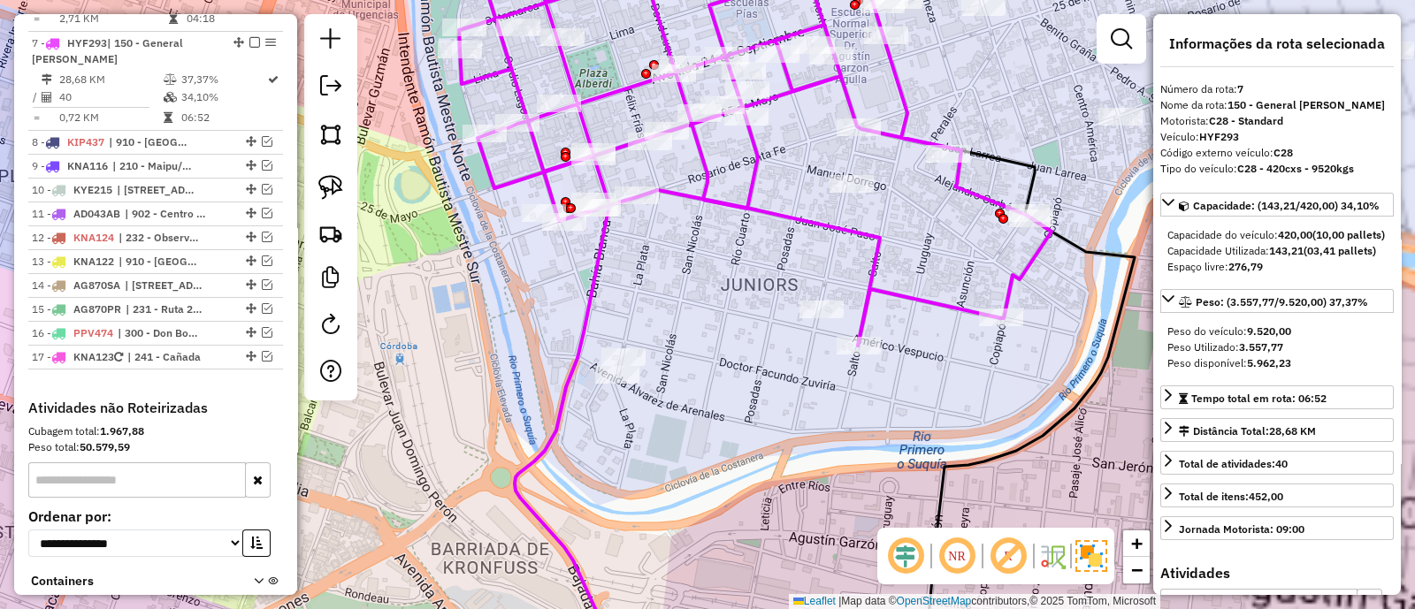
drag, startPoint x: 730, startPoint y: 330, endPoint x: 837, endPoint y: 462, distance: 169.7
click at [837, 462] on div "Janela de atendimento Grade de atendimento Capacidade Transportadoras Veículos …" at bounding box center [707, 304] width 1415 height 609
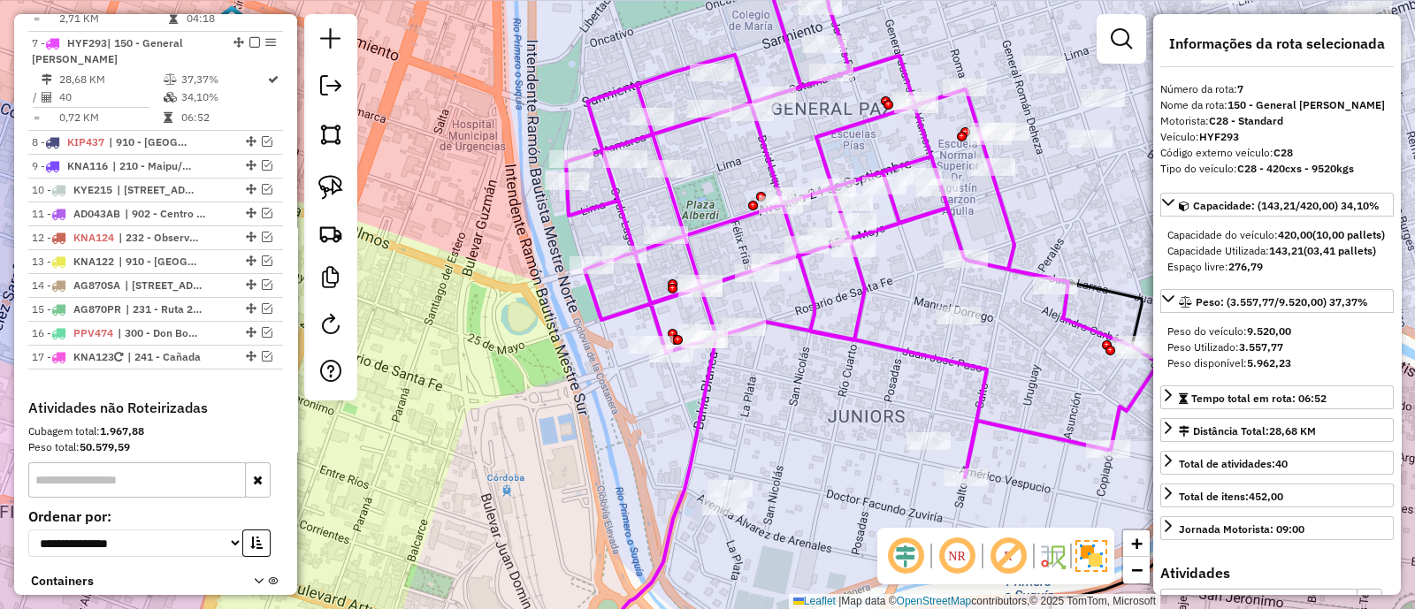
drag, startPoint x: 829, startPoint y: 446, endPoint x: 783, endPoint y: 445, distance: 46.0
click at [783, 445] on div "Janela de atendimento Grade de atendimento Capacidade Transportadoras Veículos …" at bounding box center [707, 304] width 1415 height 609
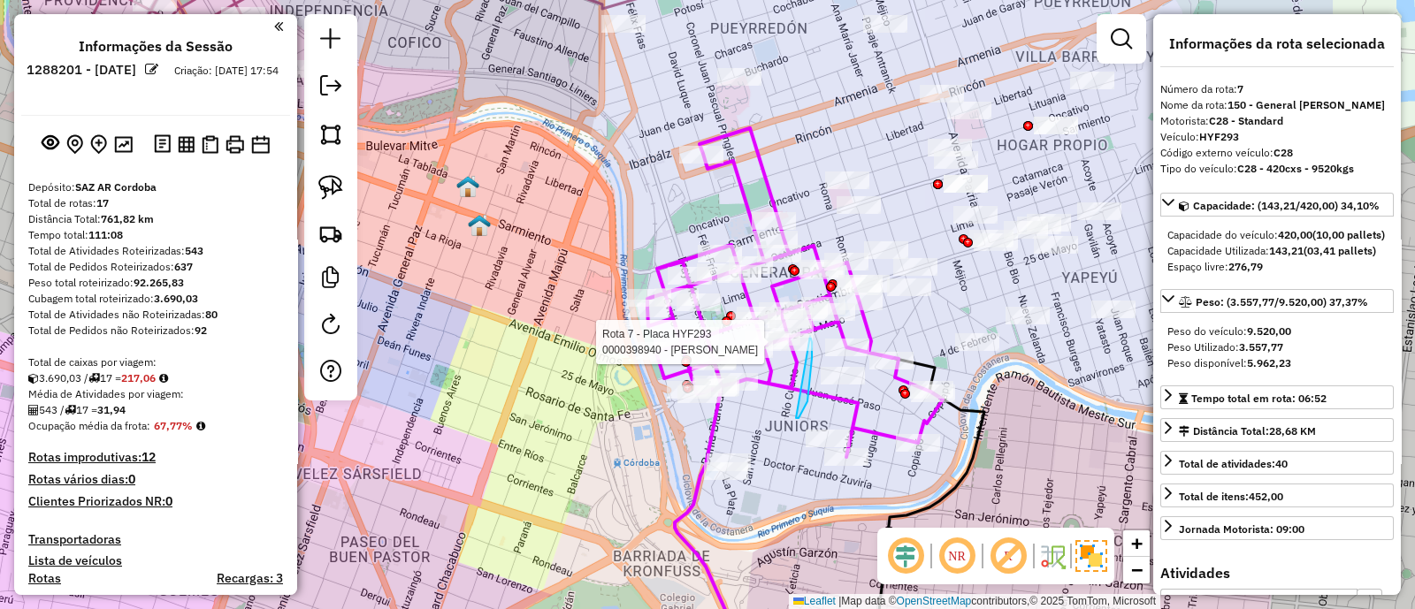
scroll to position [1134, 0]
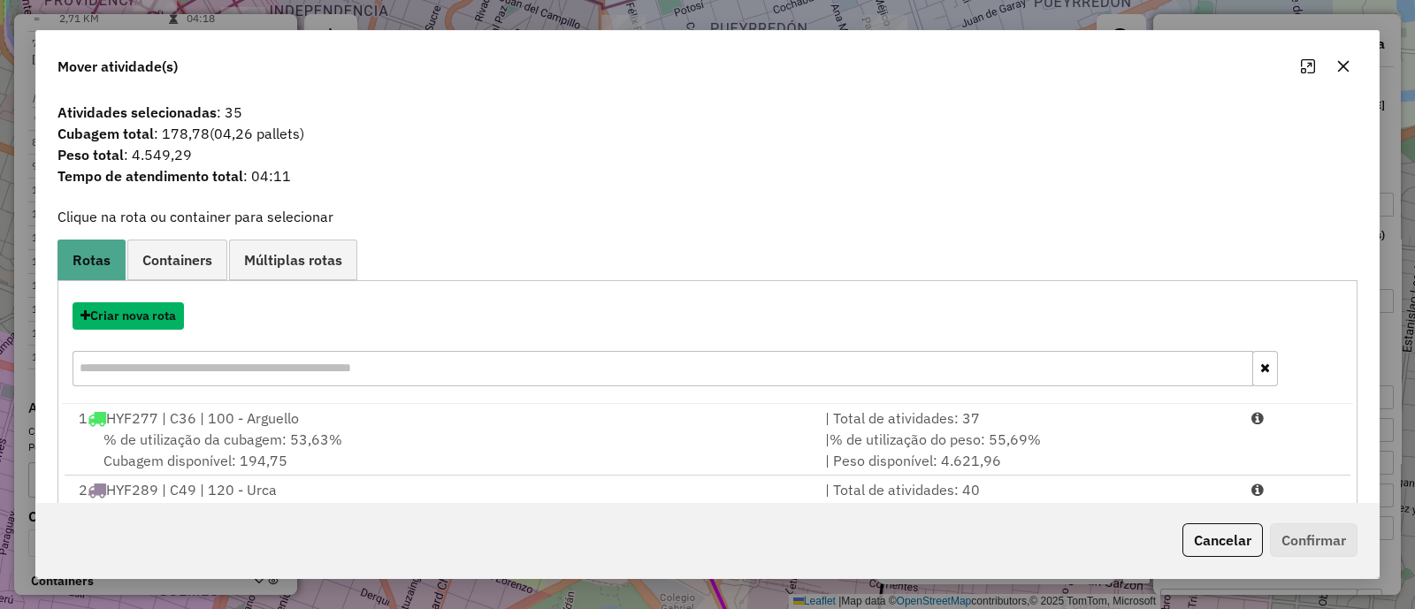
click at [141, 315] on button "Criar nova rota" at bounding box center [128, 315] width 111 height 27
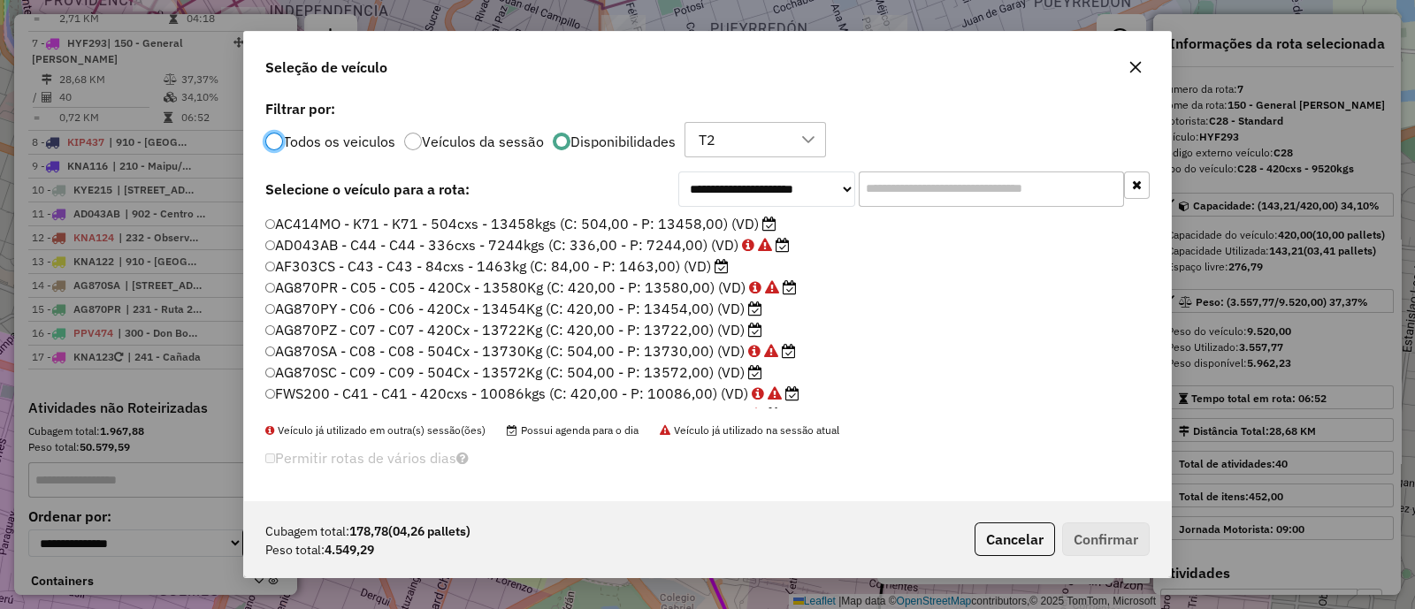
scroll to position [9, 5]
click at [1133, 63] on icon "button" at bounding box center [1135, 67] width 14 height 14
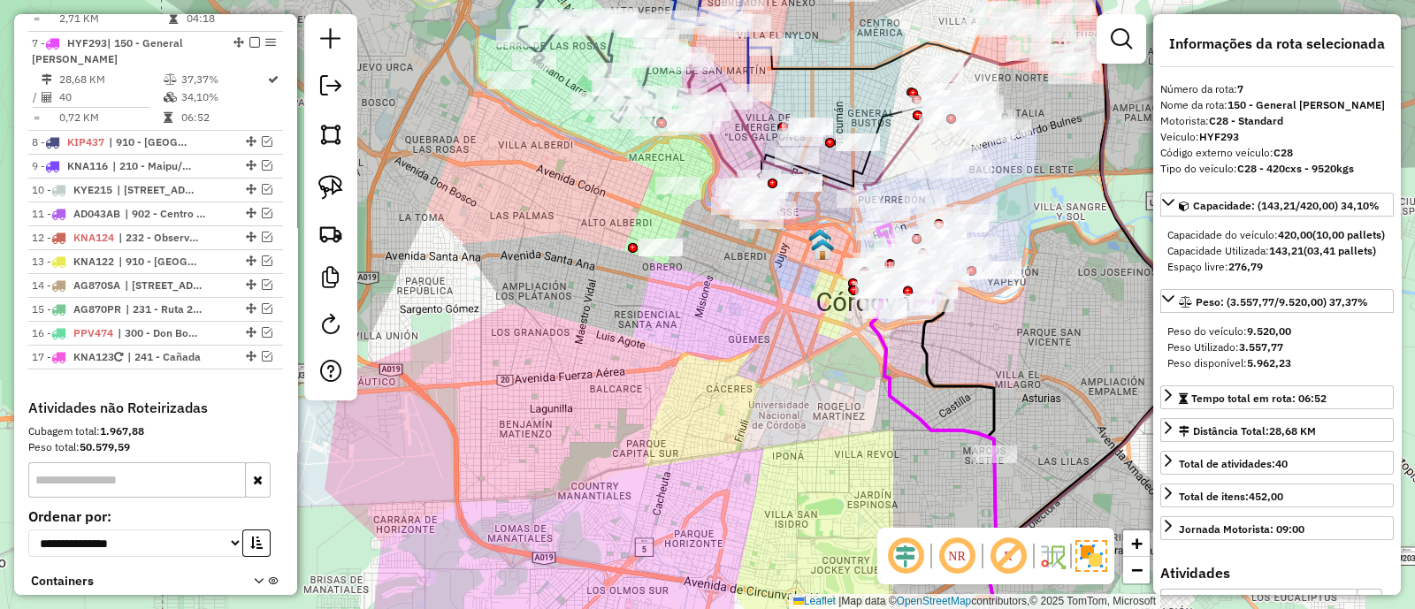
drag, startPoint x: 1042, startPoint y: 351, endPoint x: 819, endPoint y: 427, distance: 235.4
click at [821, 427] on div "Janela de atendimento Grade de atendimento Capacidade Transportadoras Veículos …" at bounding box center [707, 304] width 1415 height 609
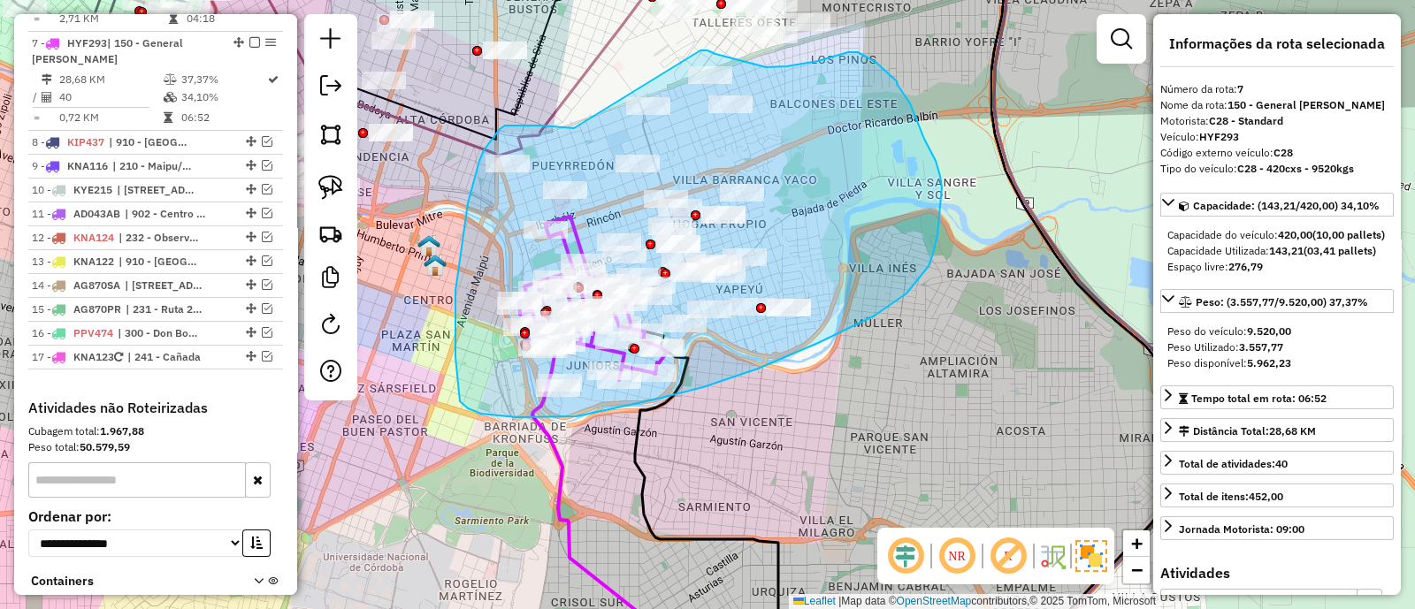
drag, startPoint x: 574, startPoint y: 128, endPoint x: 700, endPoint y: 50, distance: 148.5
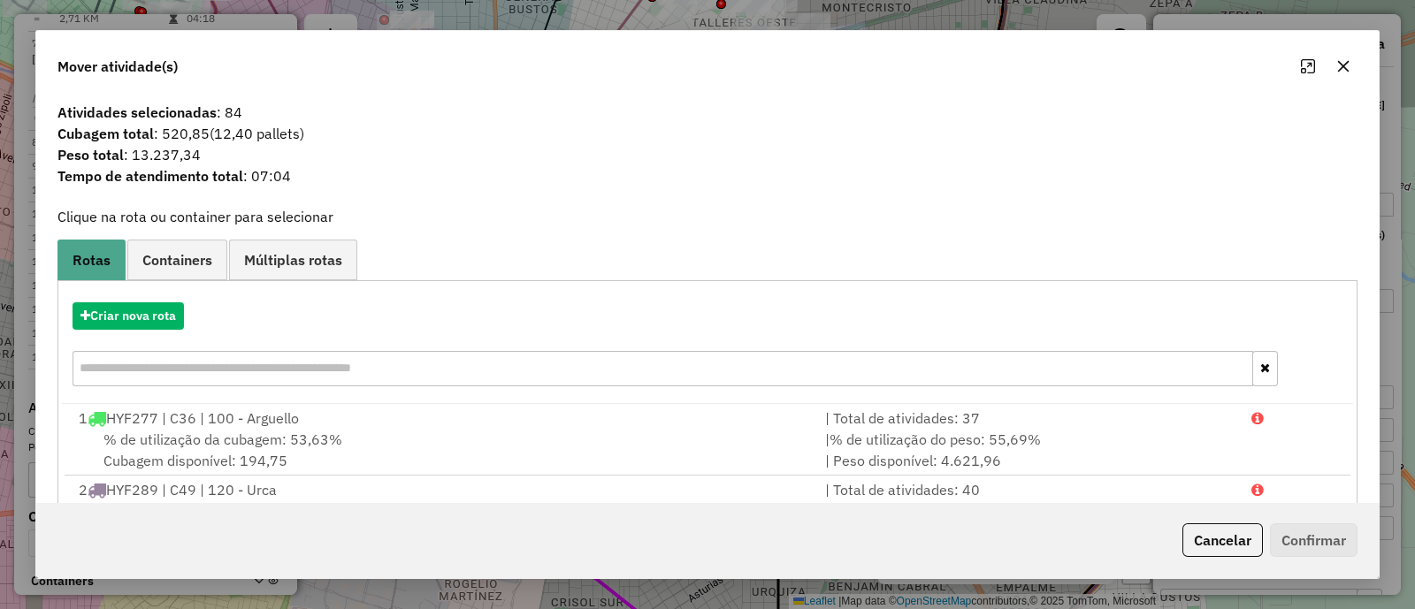
drag, startPoint x: 1338, startPoint y: 68, endPoint x: 1324, endPoint y: 68, distance: 13.3
click at [1340, 68] on icon "button" at bounding box center [1343, 66] width 14 height 14
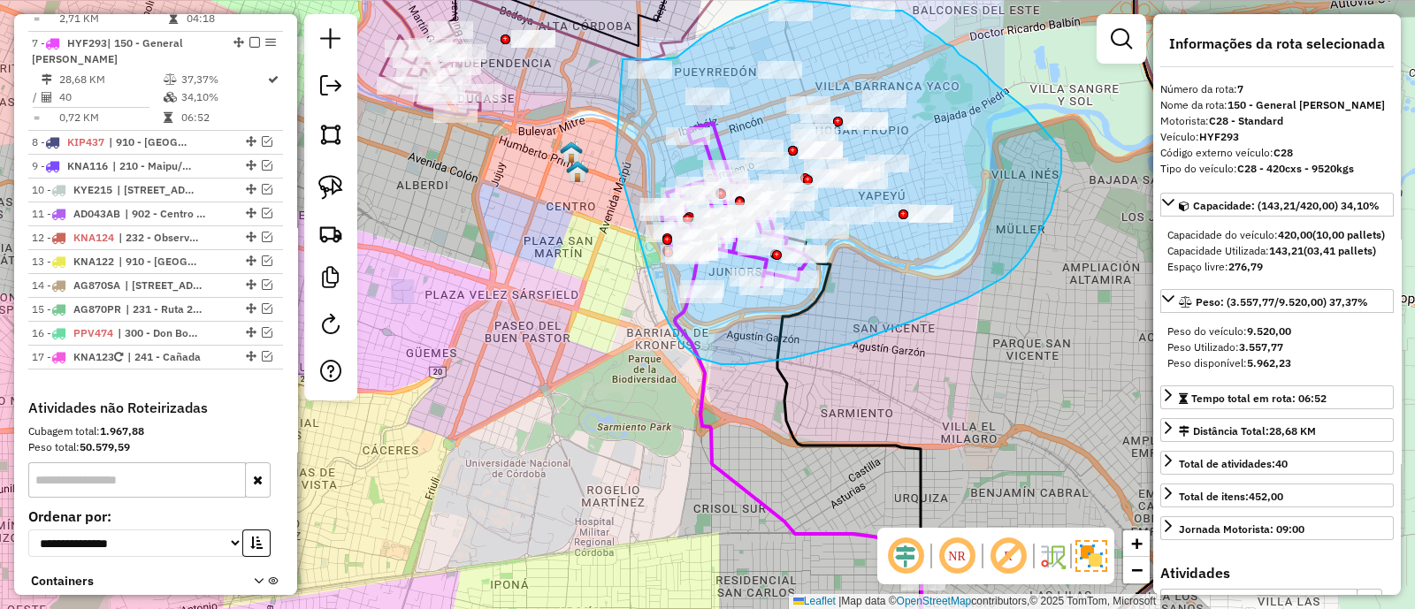
drag, startPoint x: 698, startPoint y: 358, endPoint x: 622, endPoint y: 59, distance: 308.4
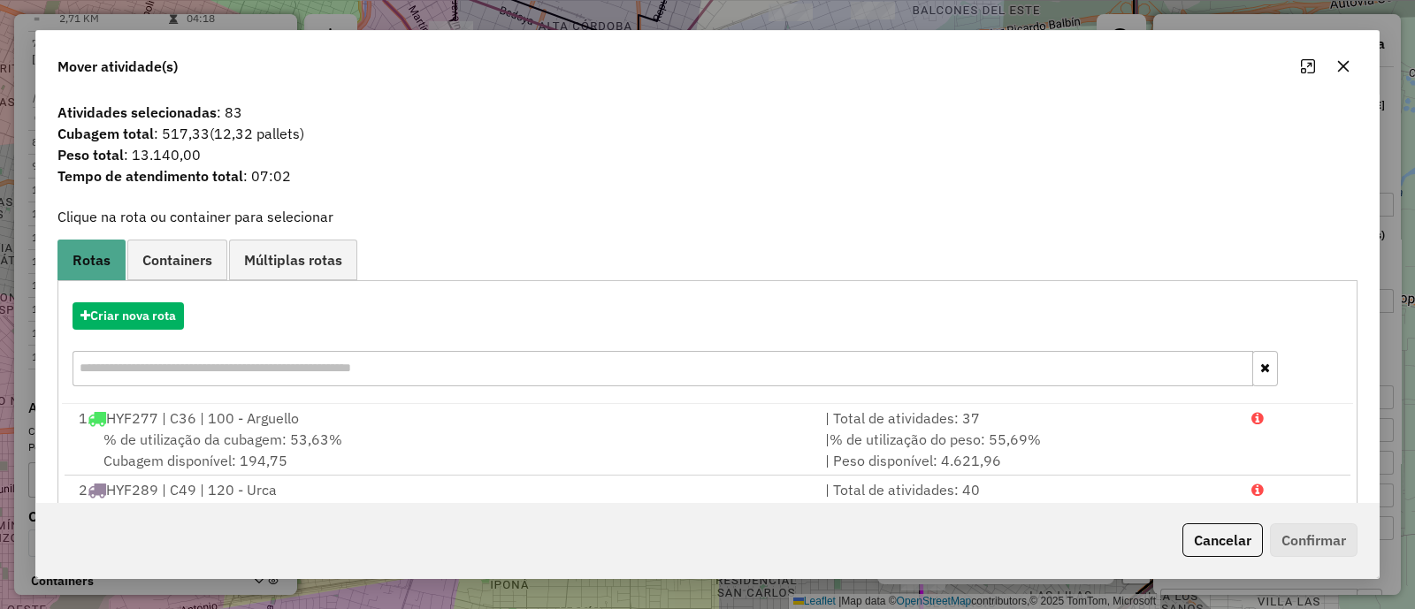
click at [1341, 72] on icon "button" at bounding box center [1343, 66] width 14 height 14
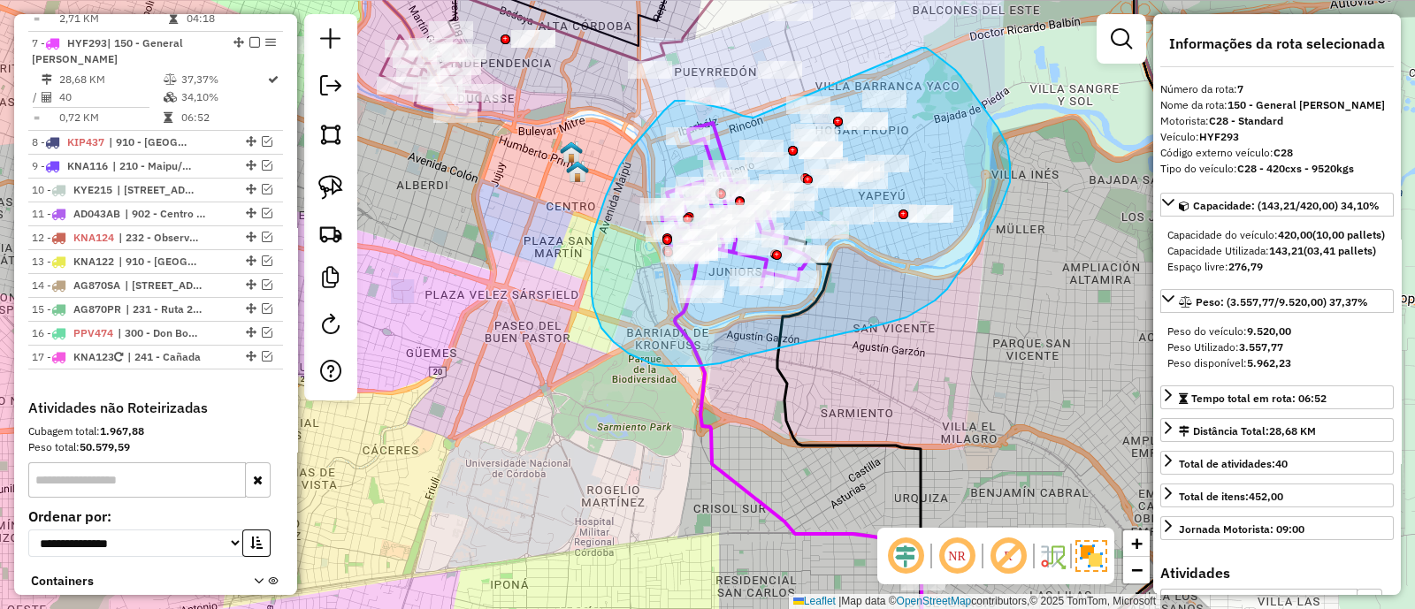
drag, startPoint x: 725, startPoint y: 109, endPoint x: 921, endPoint y: 48, distance: 205.5
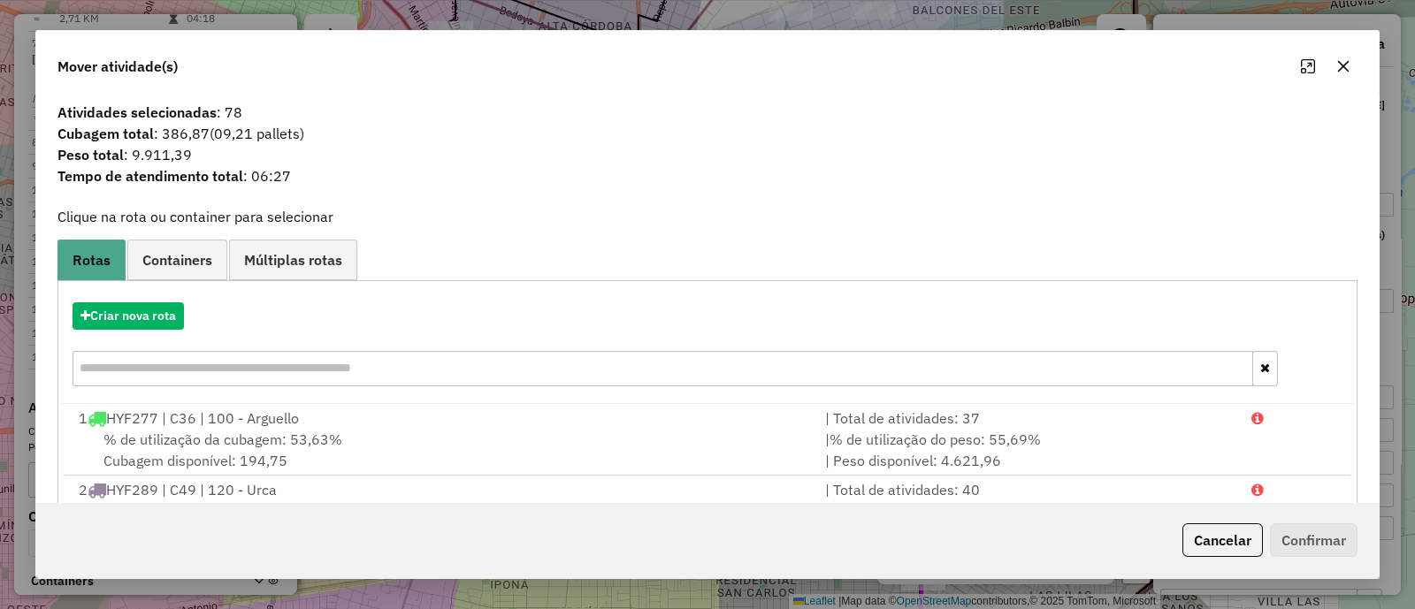
click at [1348, 59] on icon "button" at bounding box center [1343, 66] width 14 height 14
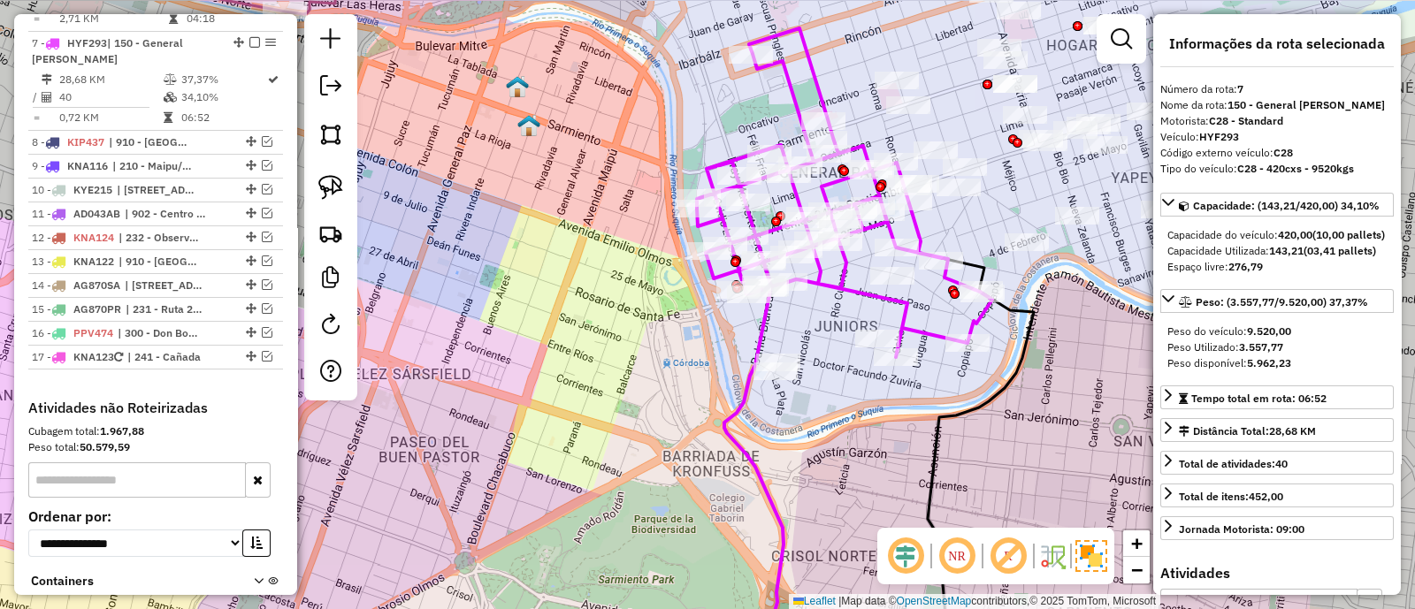
drag, startPoint x: 870, startPoint y: 95, endPoint x: 822, endPoint y: 179, distance: 97.4
click at [822, 179] on div "Janela de atendimento Grade de atendimento Capacidade Transportadoras Veículos …" at bounding box center [707, 304] width 1415 height 609
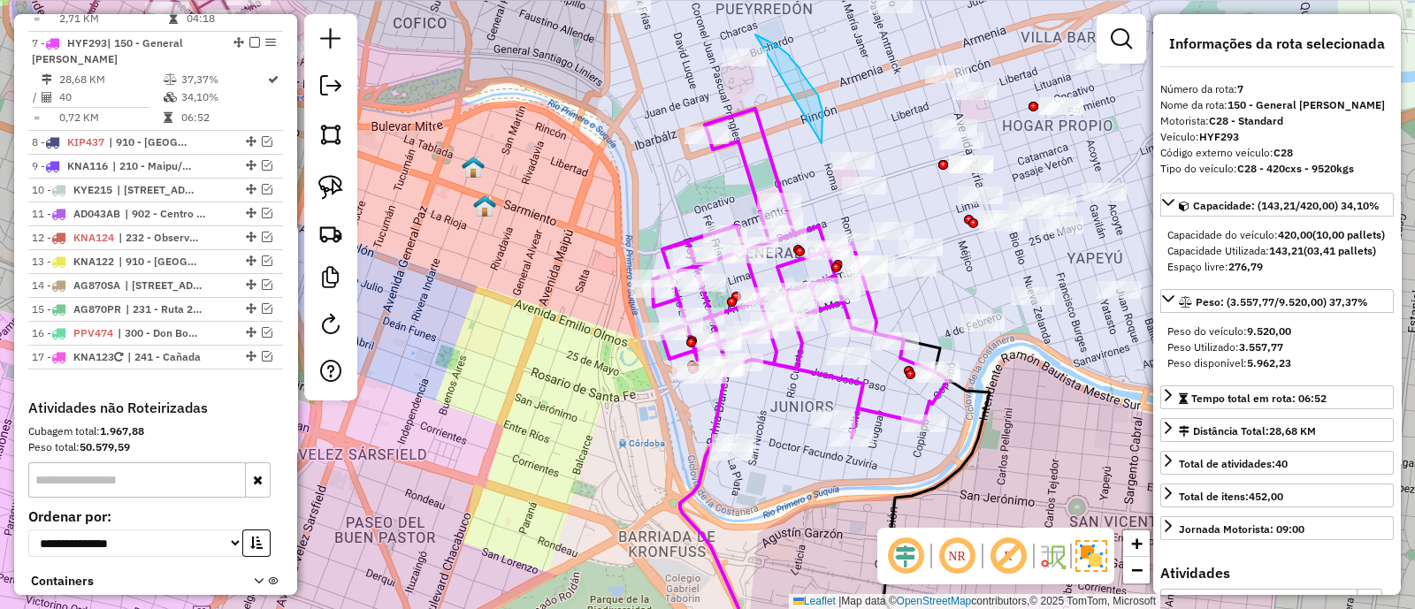
drag, startPoint x: 822, startPoint y: 121, endPoint x: 747, endPoint y: 29, distance: 118.8
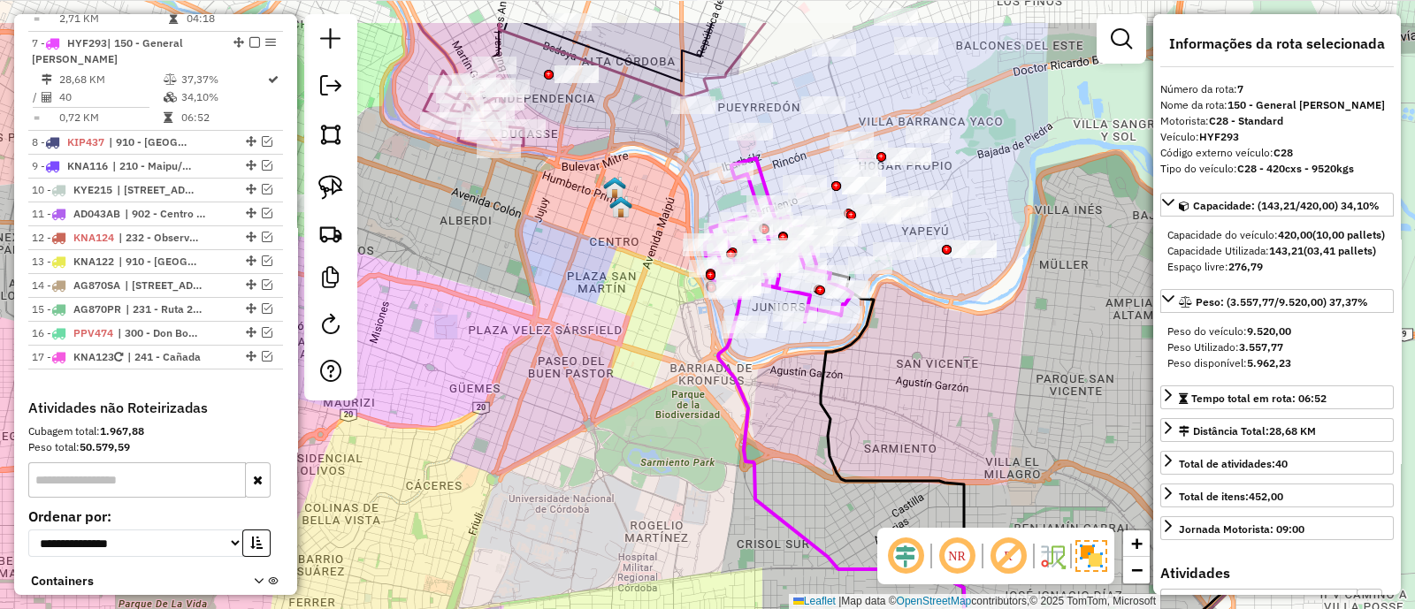
drag, startPoint x: 769, startPoint y: 40, endPoint x: 775, endPoint y: 135, distance: 95.6
click at [775, 128] on div "Janela de atendimento Grade de atendimento Capacidade Transportadoras Veículos …" at bounding box center [707, 304] width 1415 height 609
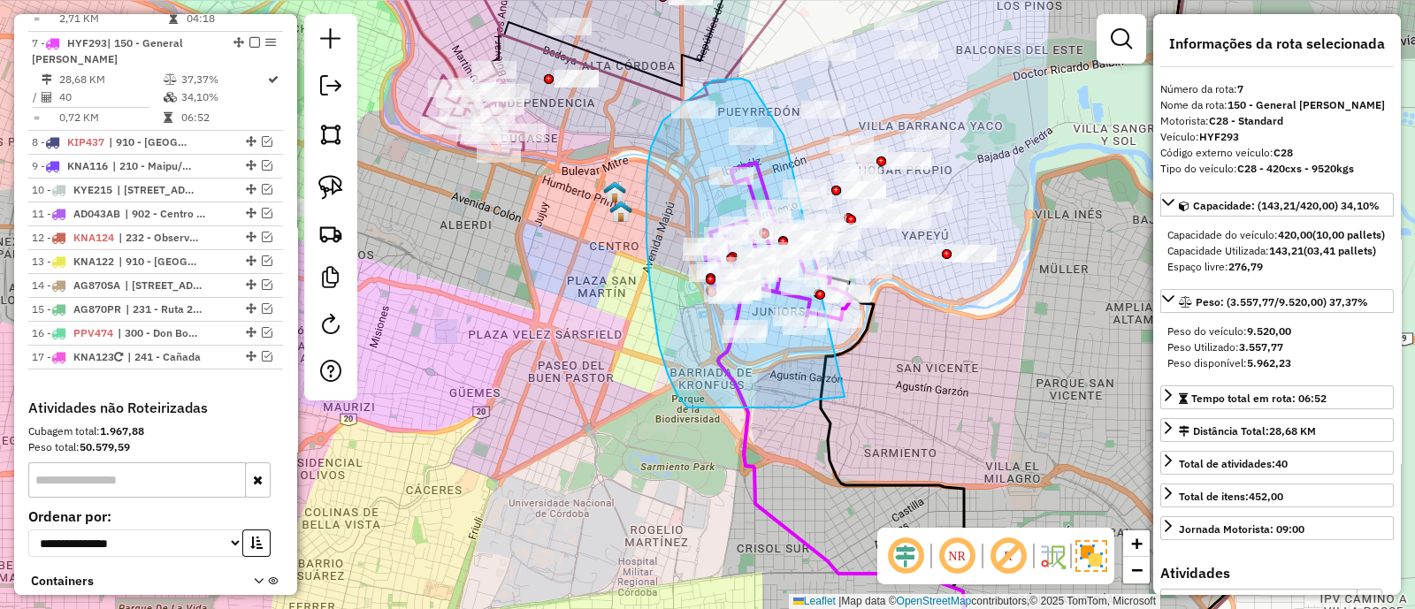
drag, startPoint x: 790, startPoint y: 163, endPoint x: 844, endPoint y: 397, distance: 240.4
click at [844, 397] on div "Janela de atendimento Grade de atendimento Capacidade Transportadoras Veículos …" at bounding box center [707, 304] width 1415 height 609
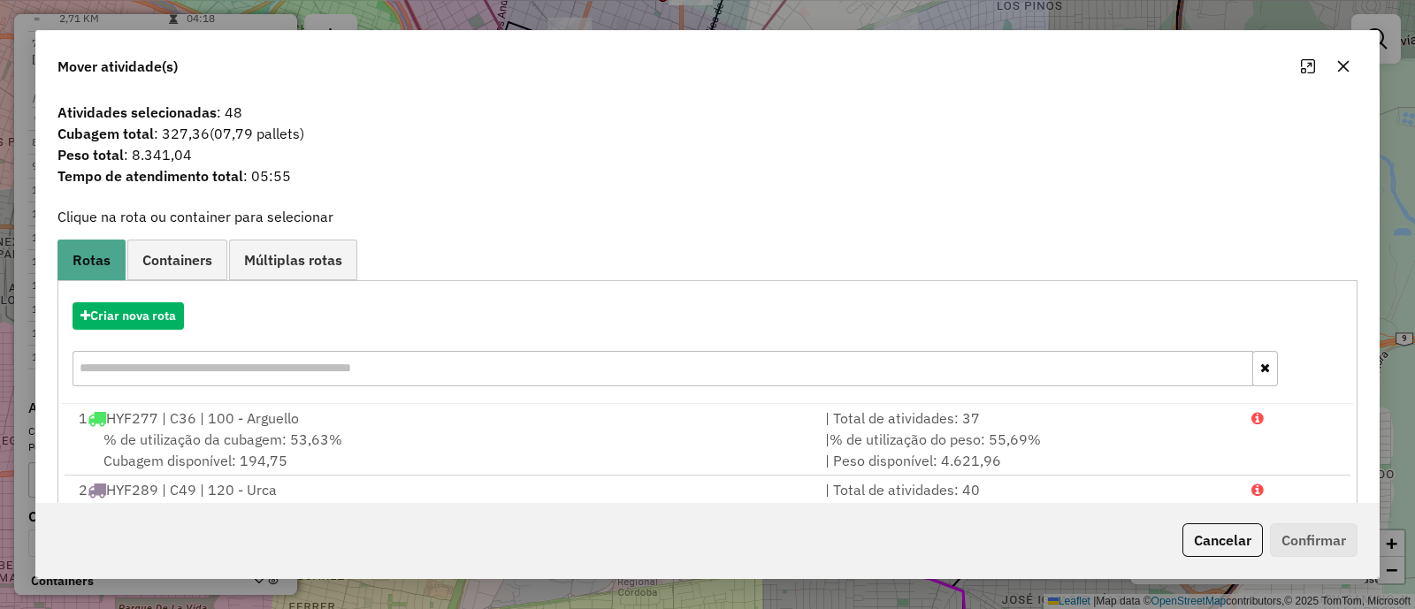
click at [1340, 62] on icon "button" at bounding box center [1343, 66] width 11 height 11
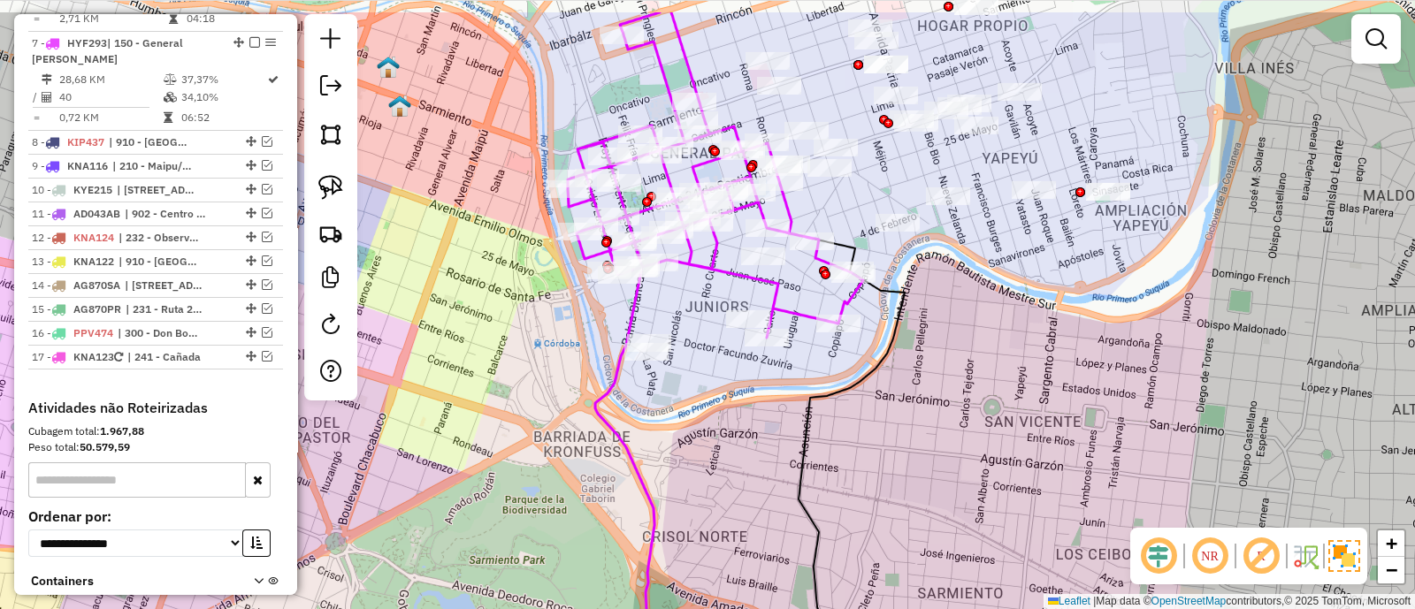
drag, startPoint x: 791, startPoint y: 378, endPoint x: 703, endPoint y: 513, distance: 161.6
click at [703, 513] on div "Janela de atendimento Grade de atendimento Capacidade Transportadoras Veículos …" at bounding box center [707, 304] width 1415 height 609
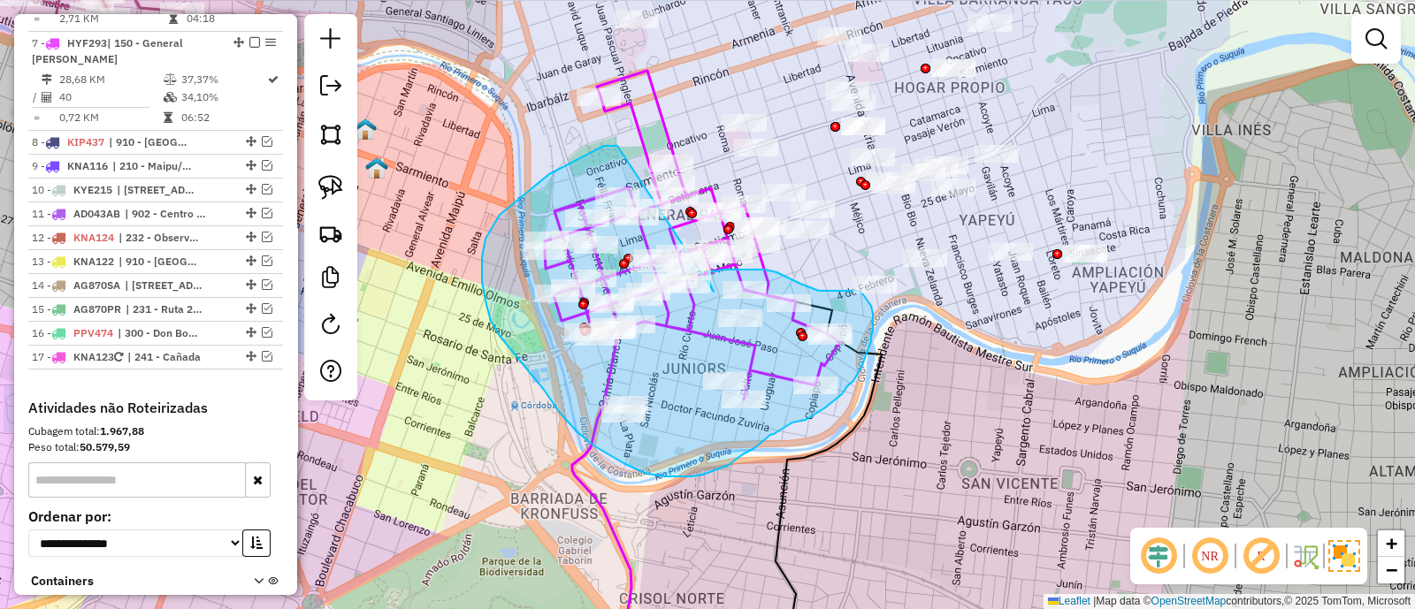
drag, startPoint x: 617, startPoint y: 146, endPoint x: 714, endPoint y: 292, distance: 174.8
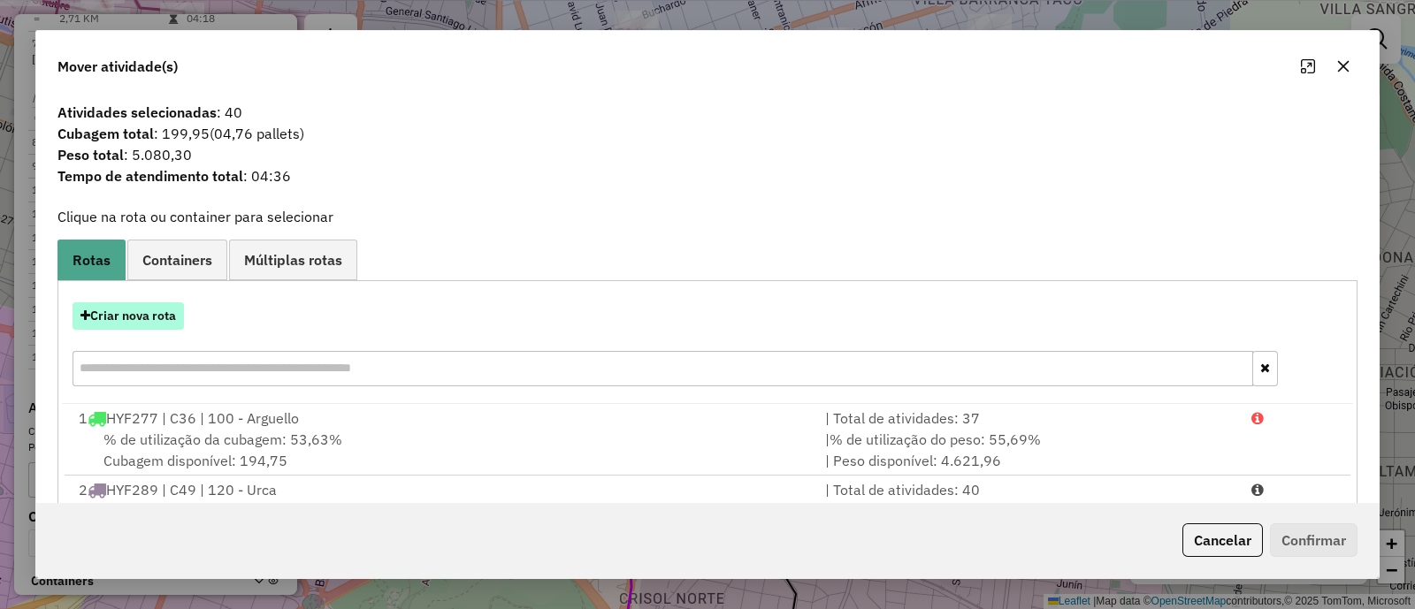
click at [168, 311] on button "Criar nova rota" at bounding box center [128, 315] width 111 height 27
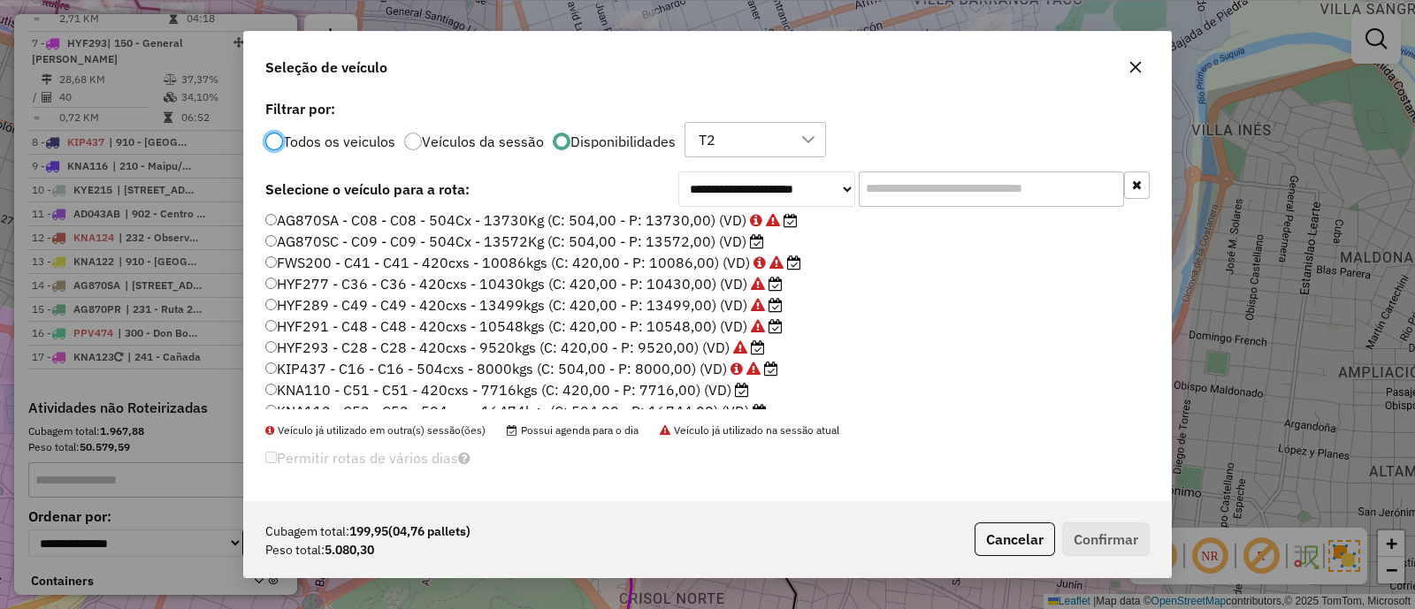
scroll to position [293, 0]
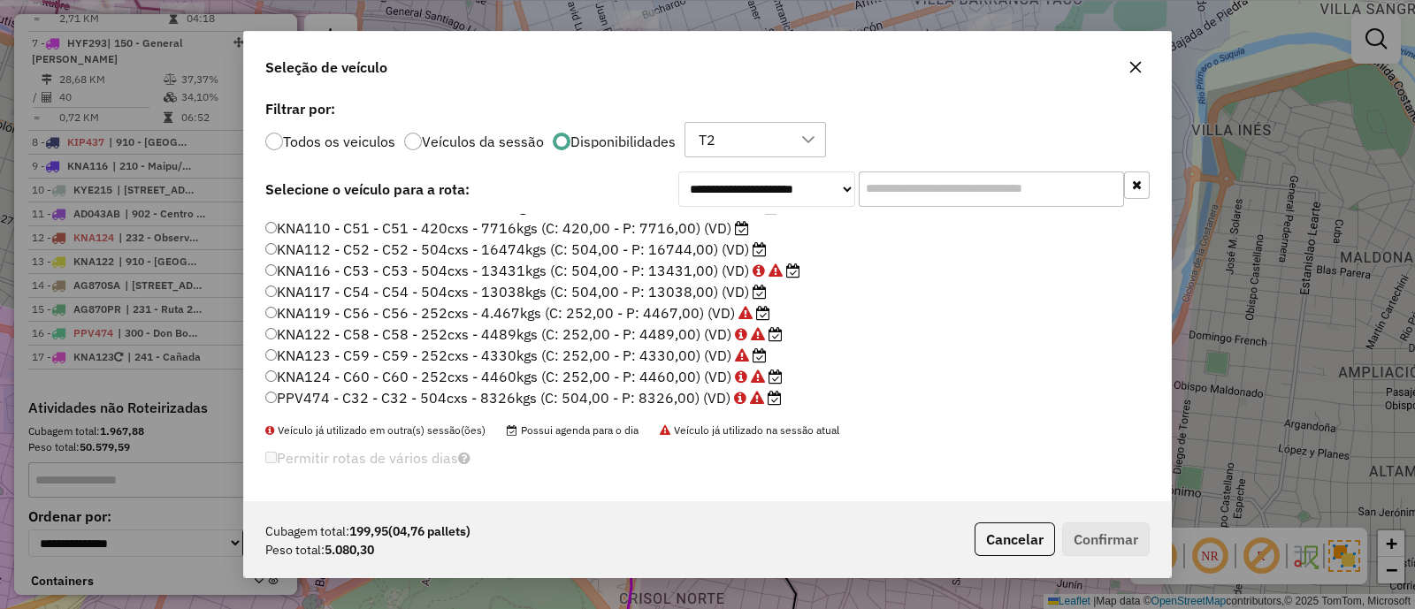
click at [695, 229] on label "KNA110 - C51 - C51 - 420cxs - 7716kgs (C: 420,00 - P: 7716,00) (VD)" at bounding box center [507, 228] width 484 height 21
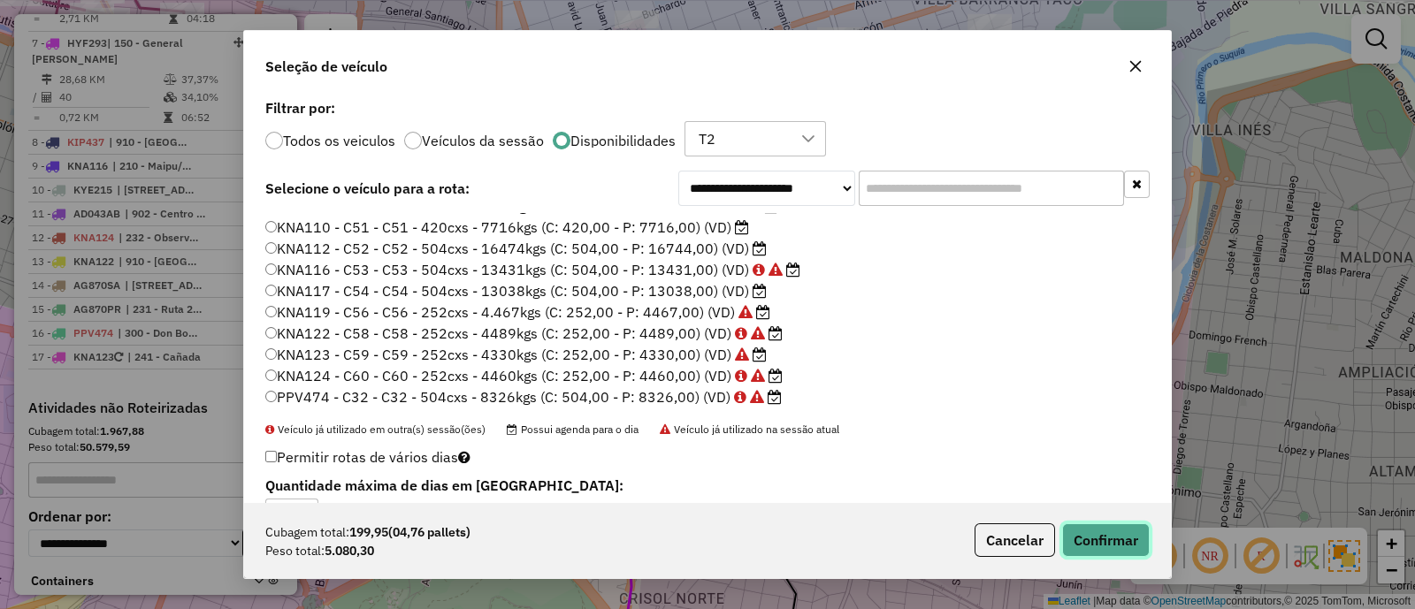
click at [1103, 530] on button "Confirmar" at bounding box center [1106, 540] width 88 height 34
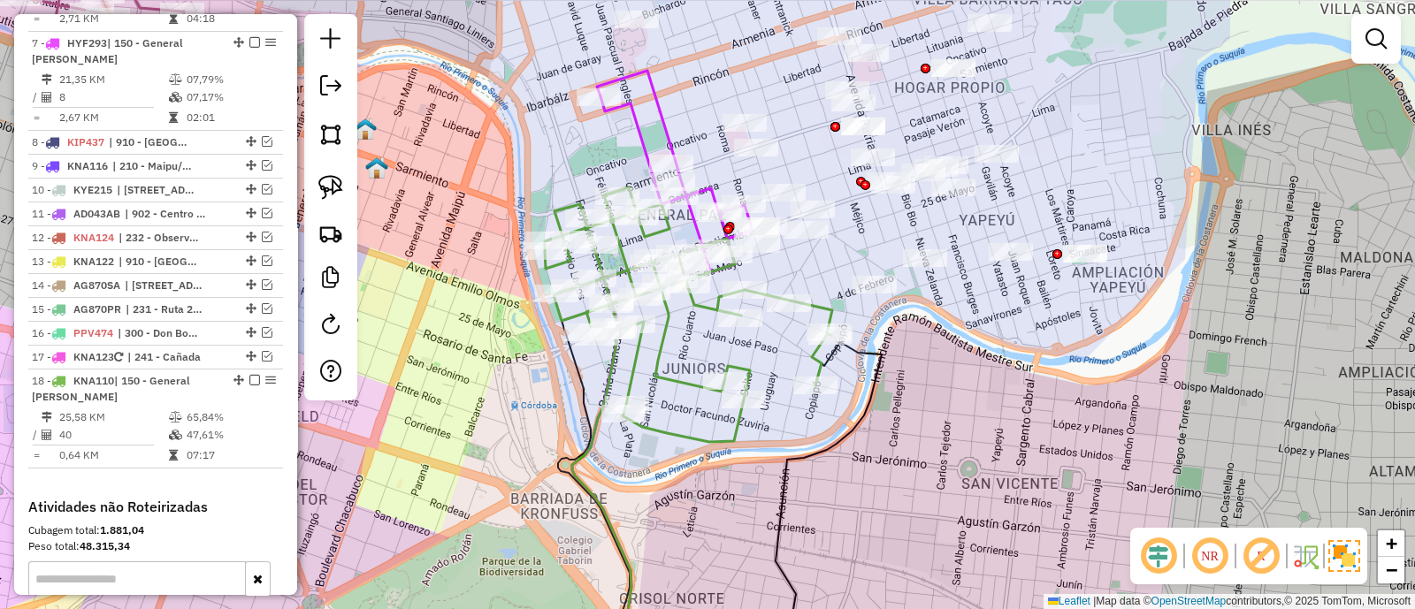
scroll to position [1051, 0]
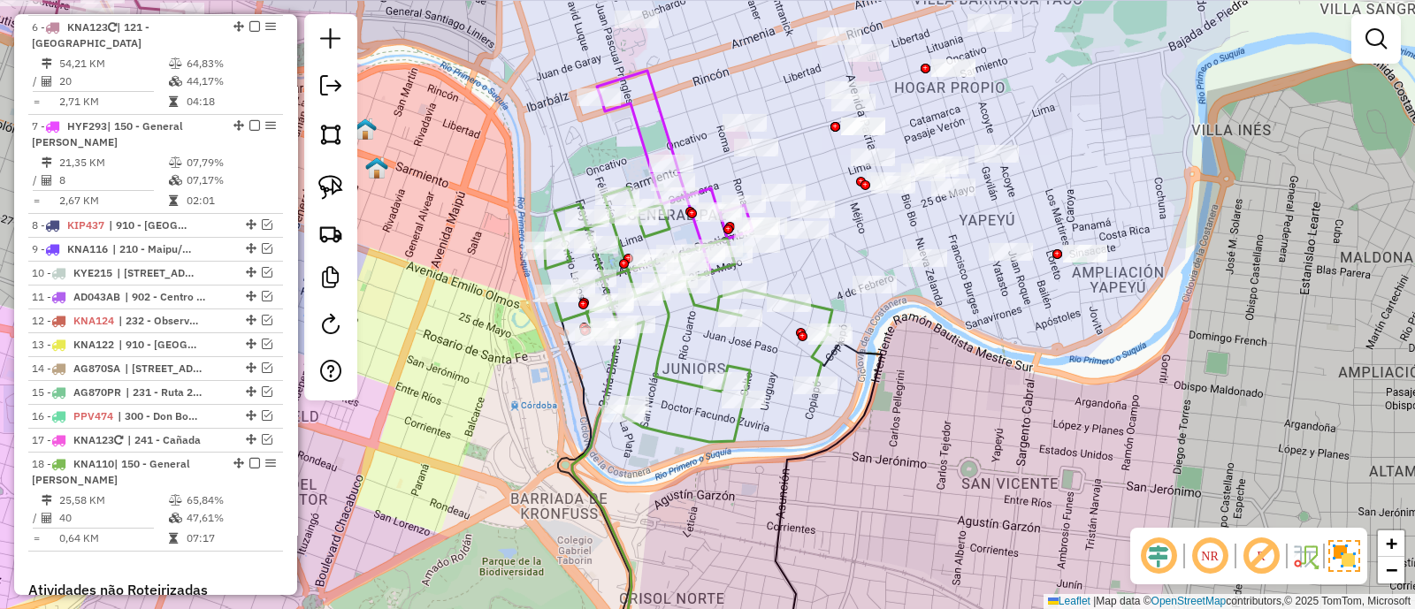
click at [663, 337] on icon at bounding box center [688, 314] width 287 height 255
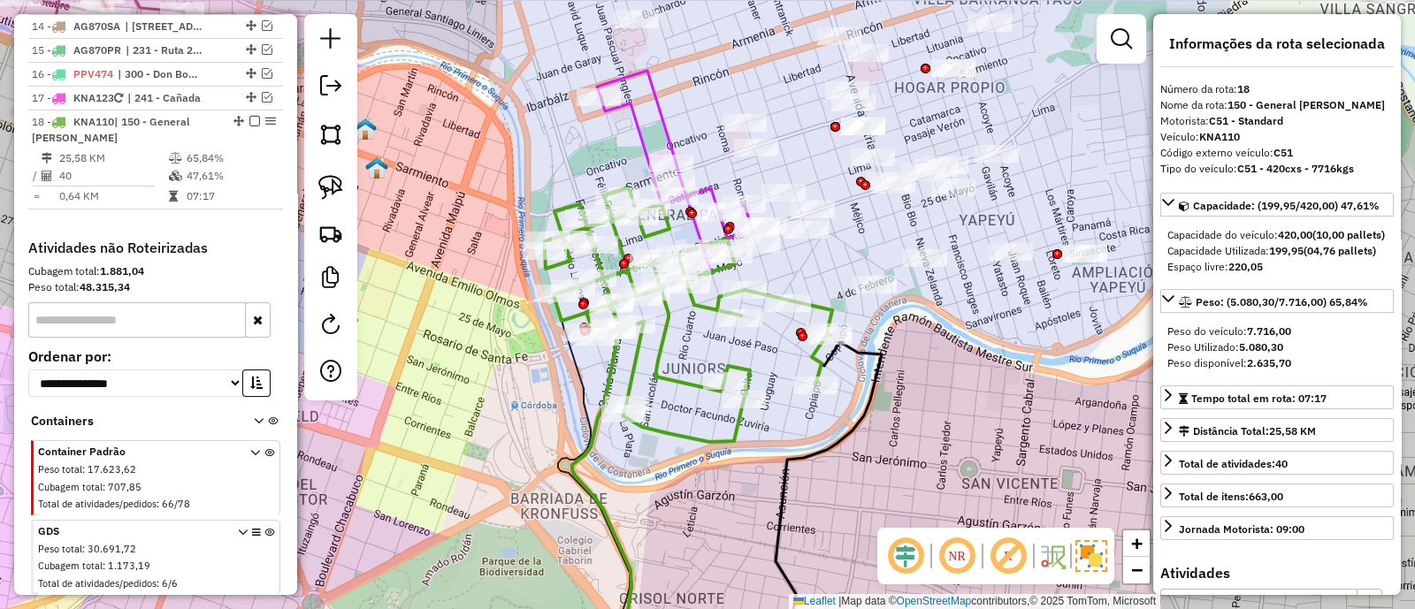
scroll to position [1429, 0]
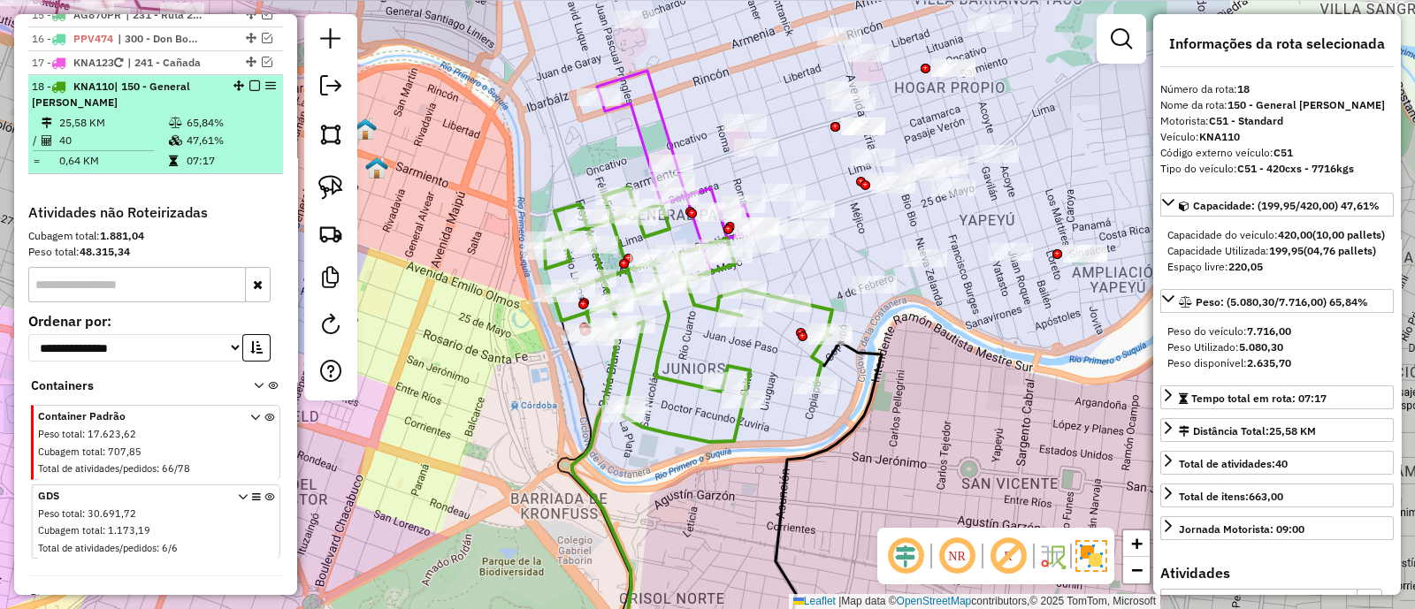
click at [249, 80] on em at bounding box center [254, 85] width 11 height 11
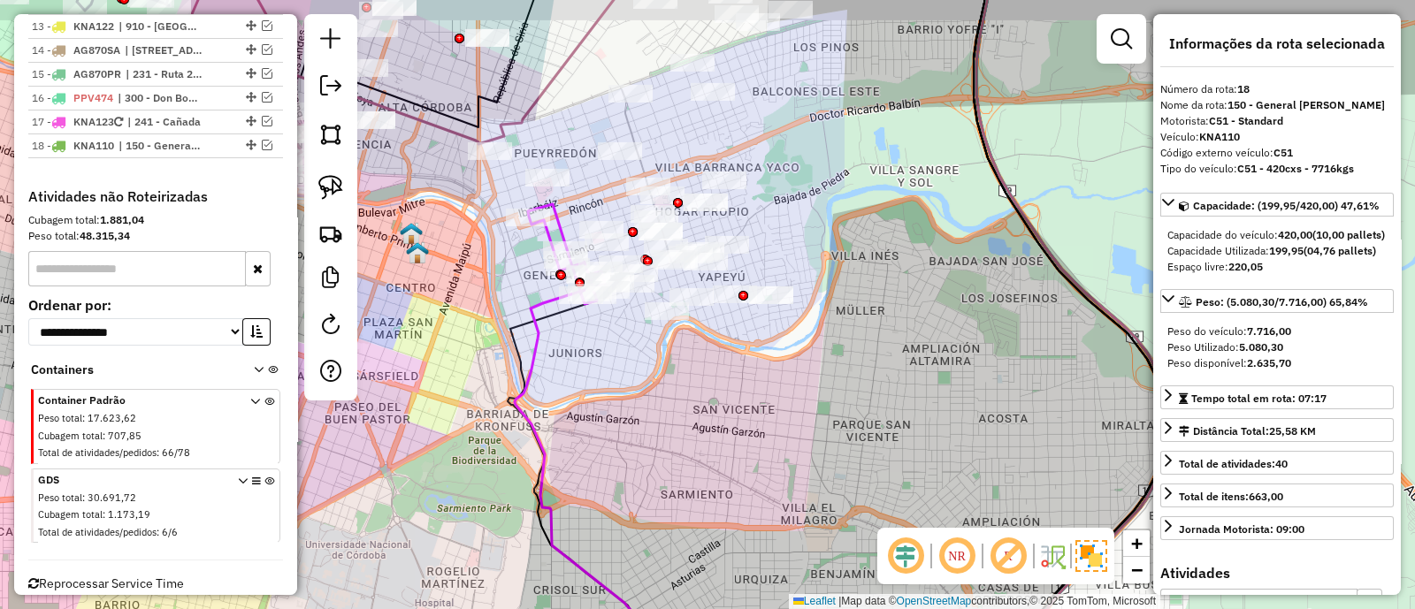
drag, startPoint x: 619, startPoint y: 384, endPoint x: 524, endPoint y: 462, distance: 122.5
click at [525, 462] on div "Janela de atendimento Grade de atendimento Capacidade Transportadoras Veículos …" at bounding box center [707, 304] width 1415 height 609
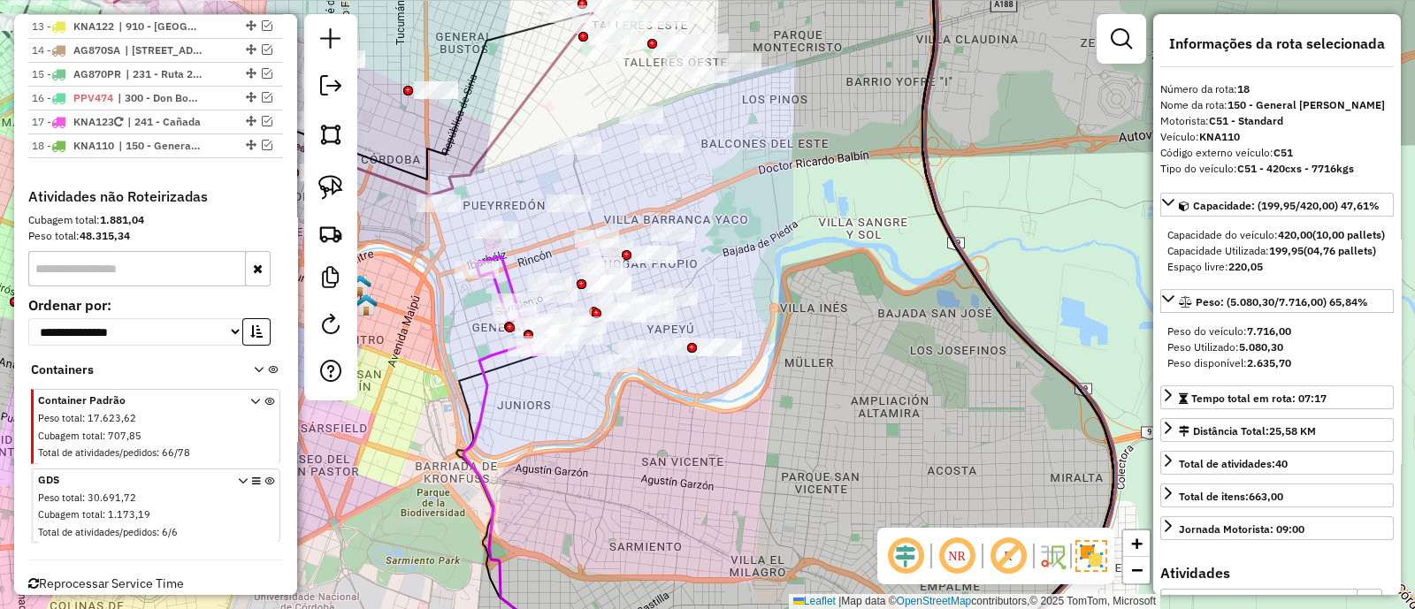
click at [508, 279] on icon at bounding box center [511, 306] width 69 height 100
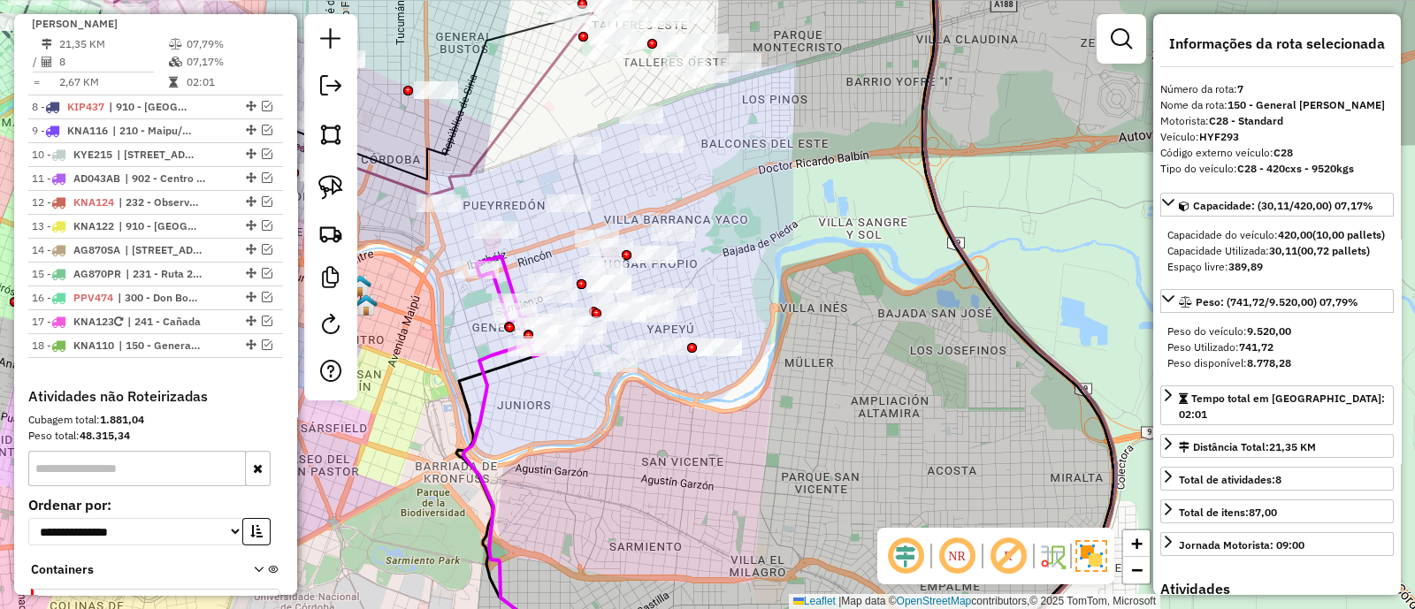
scroll to position [1134, 0]
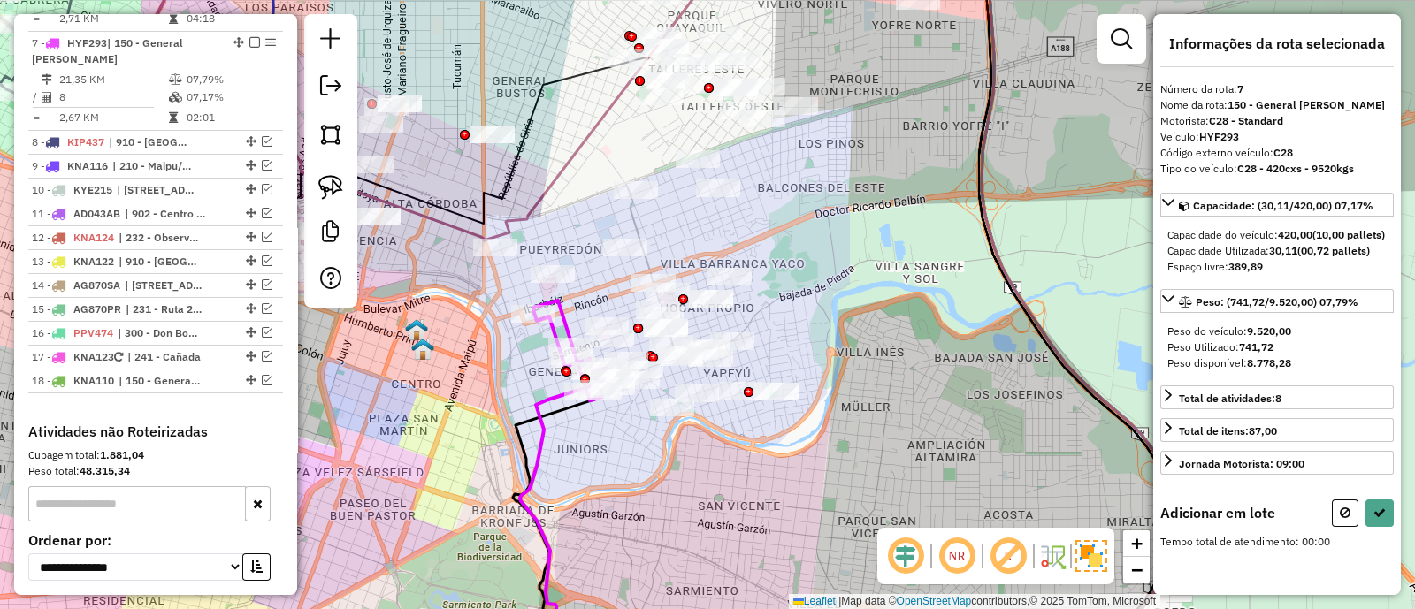
drag, startPoint x: 723, startPoint y: 205, endPoint x: 780, endPoint y: 249, distance: 71.8
click at [780, 249] on div "Janela de atendimento Grade de atendimento Capacidade Transportadoras Veículos …" at bounding box center [707, 304] width 1415 height 609
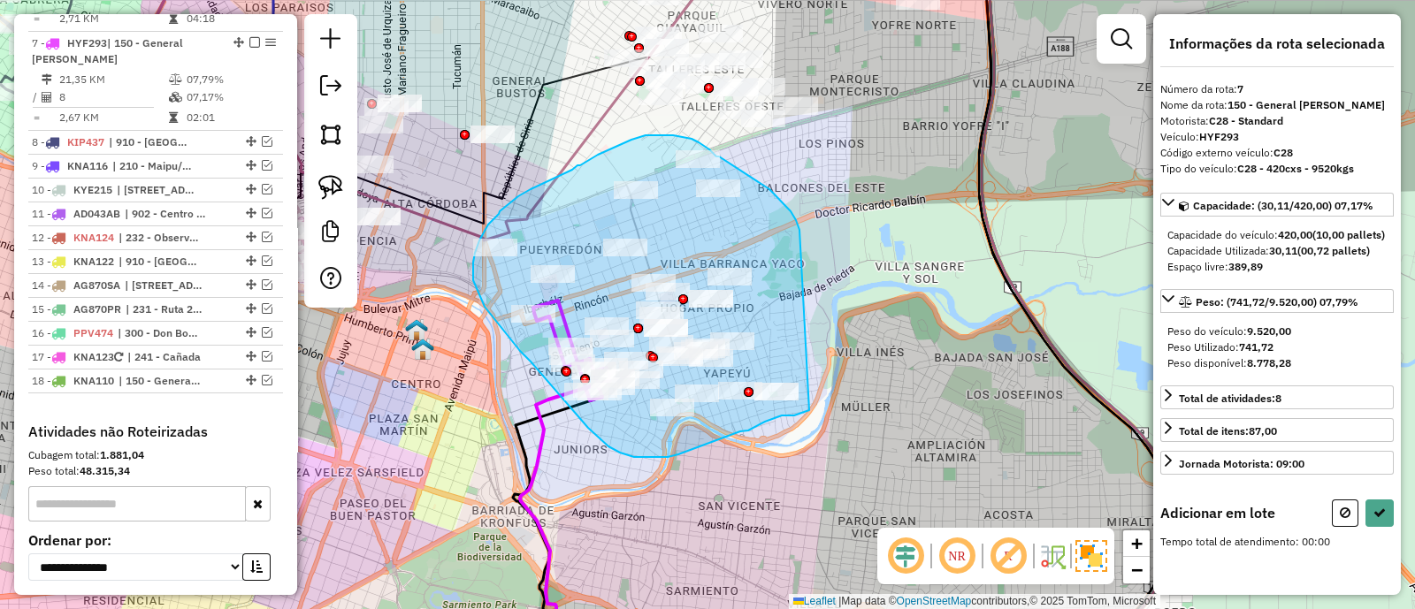
drag, startPoint x: 799, startPoint y: 230, endPoint x: 809, endPoint y: 410, distance: 180.6
click at [809, 410] on div "Janela de atendimento Grade de atendimento Capacidade Transportadoras Veículos …" at bounding box center [707, 304] width 1415 height 609
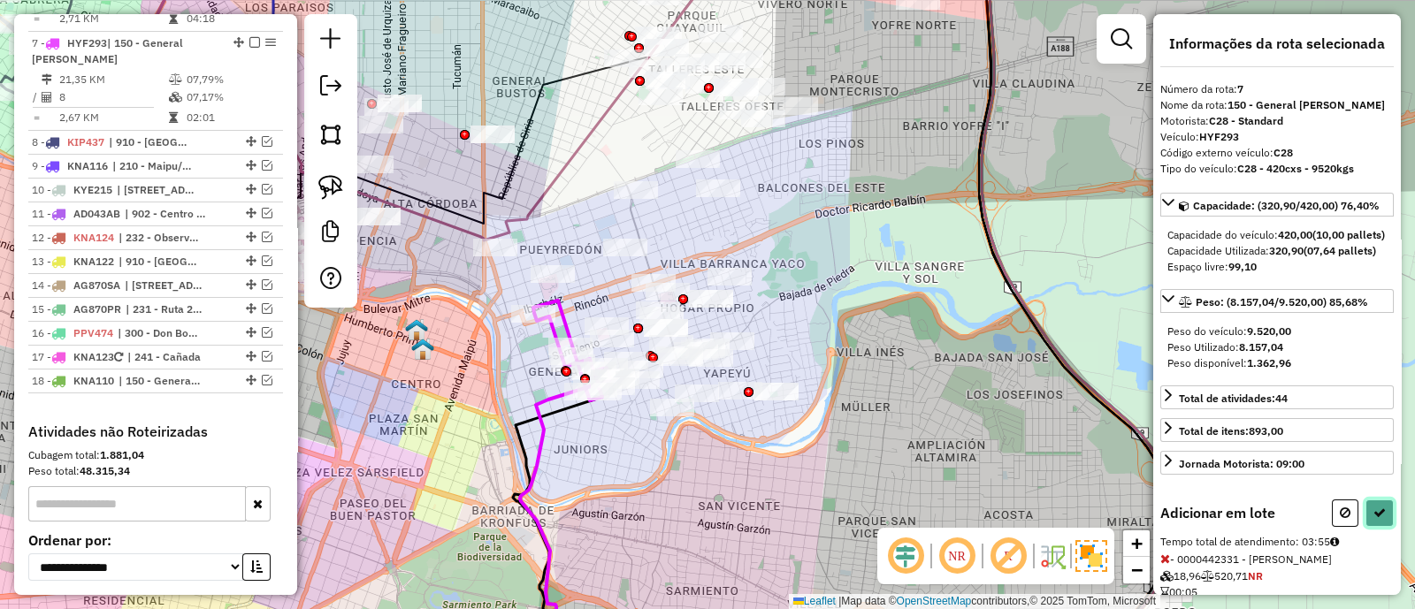
click at [1381, 527] on button at bounding box center [1379, 513] width 28 height 27
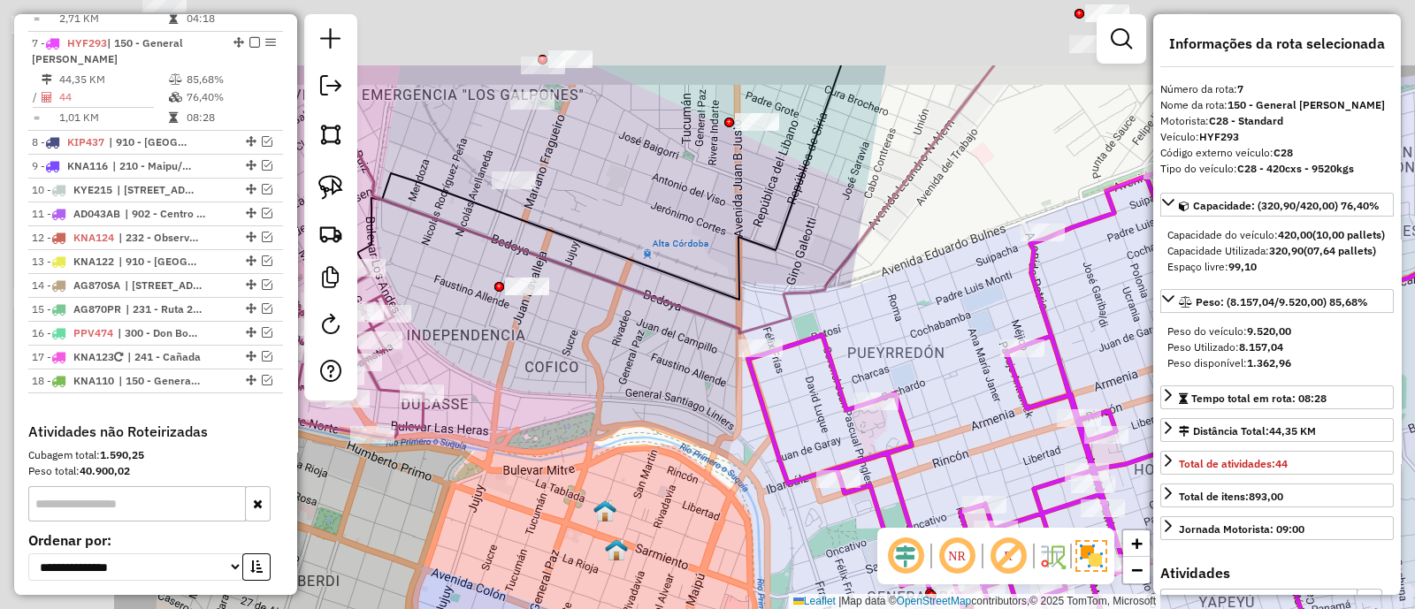
click at [698, 382] on div "Janela de atendimento Grade de atendimento Capacidade Transportadoras Veículos …" at bounding box center [707, 304] width 1415 height 609
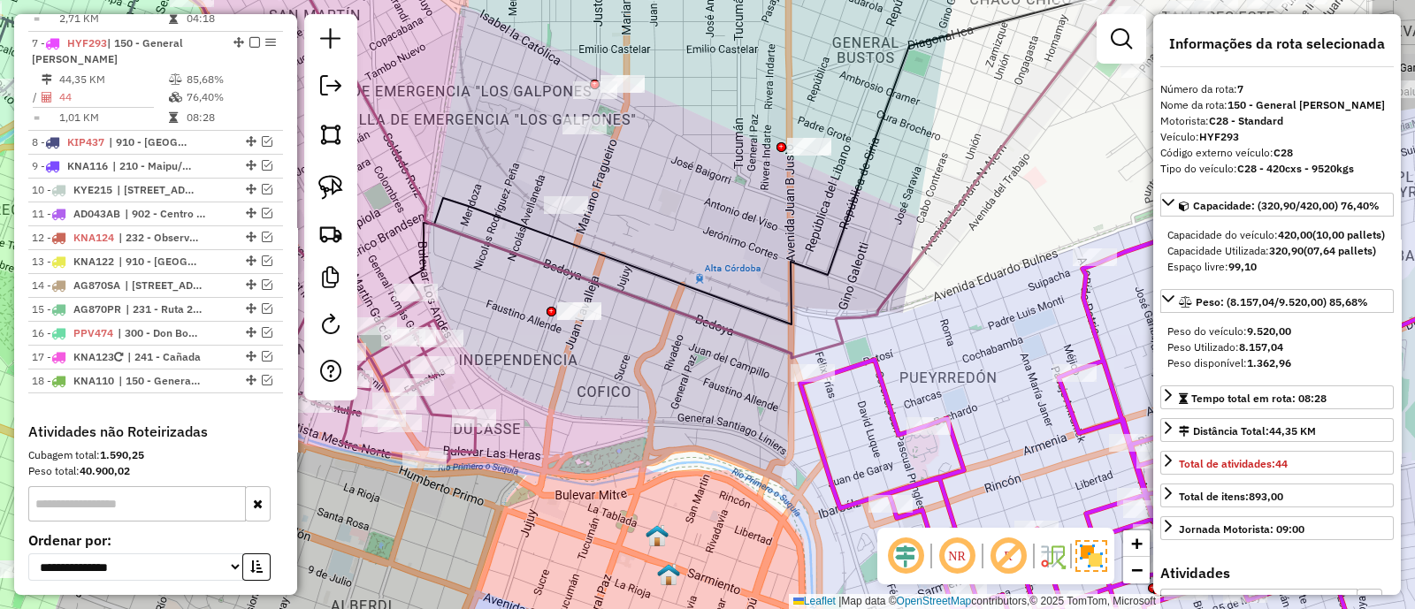
drag, startPoint x: 562, startPoint y: 306, endPoint x: 616, endPoint y: 347, distance: 67.6
click at [616, 347] on div "Janela de atendimento Grade de atendimento Capacidade Transportadoras Veículos …" at bounding box center [707, 304] width 1415 height 609
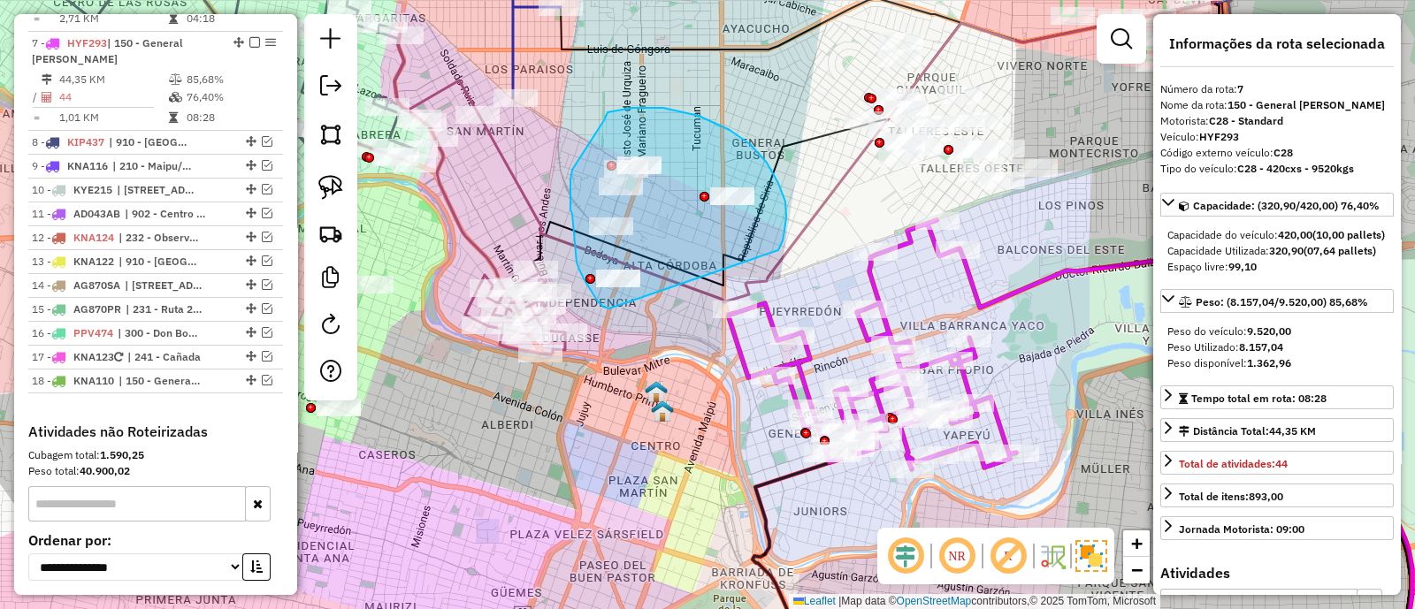
drag, startPoint x: 778, startPoint y: 250, endPoint x: 609, endPoint y: 309, distance: 178.7
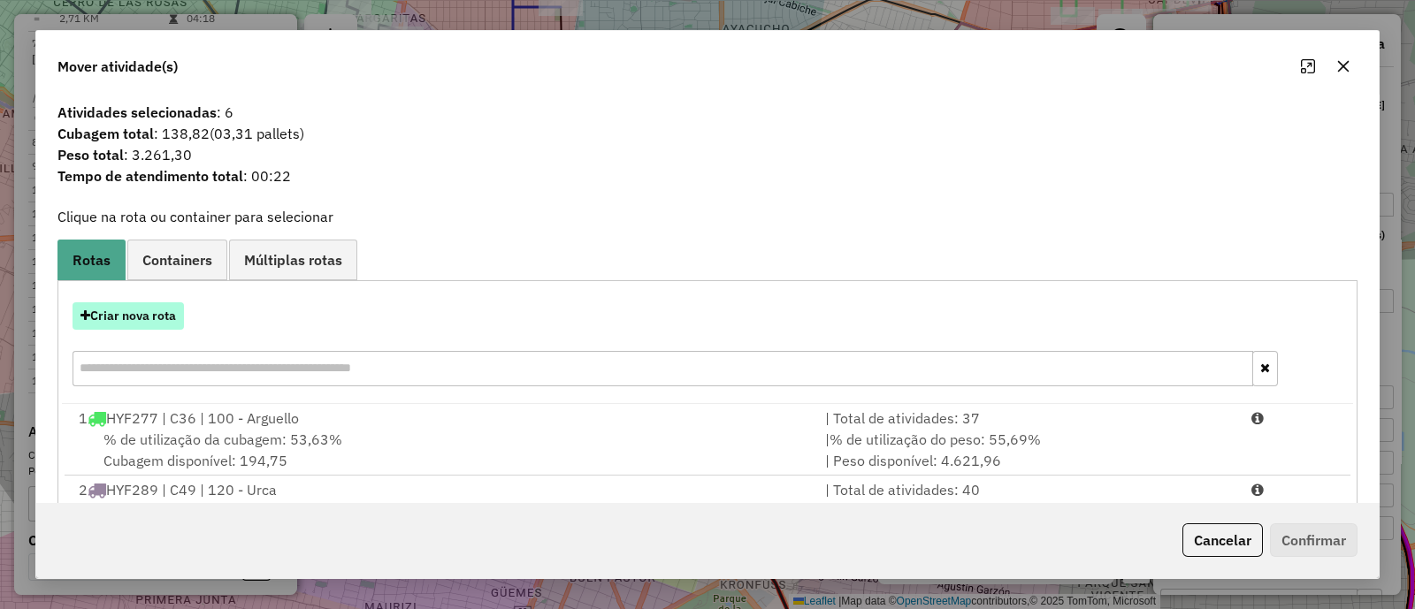
click at [142, 311] on button "Criar nova rota" at bounding box center [128, 315] width 111 height 27
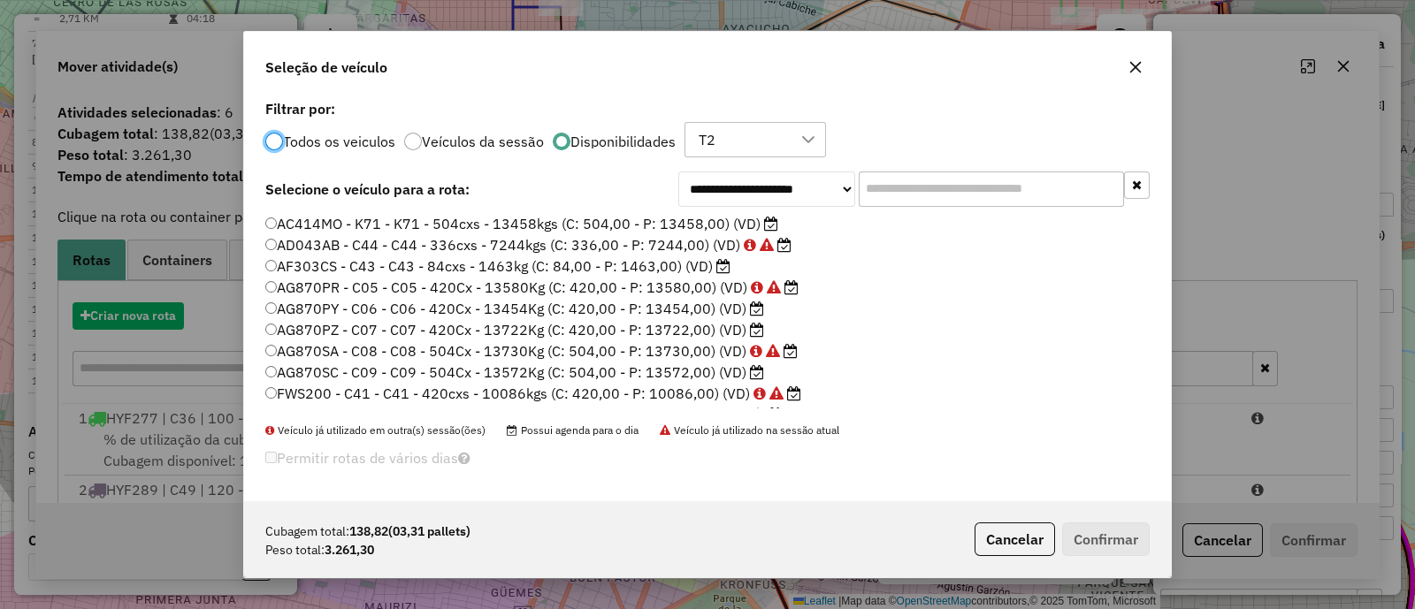
scroll to position [9, 5]
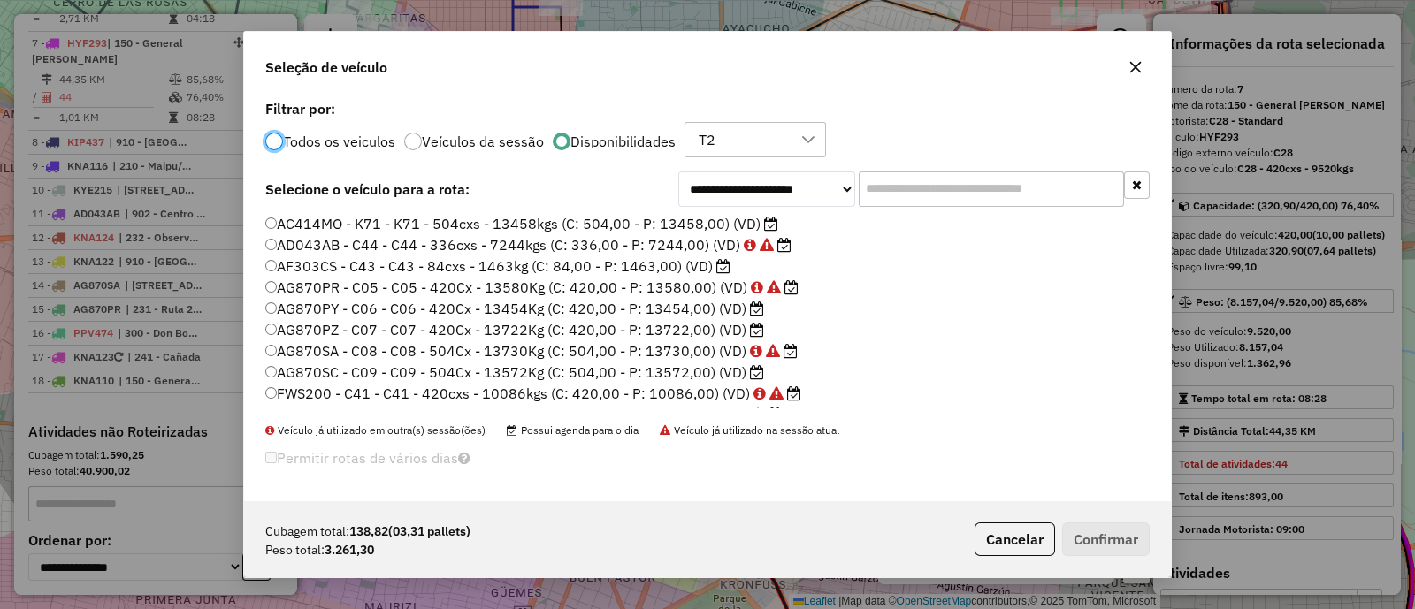
click at [628, 269] on label "AF303CS - C43 - C43 - 84cxs - 1463kg (C: 84,00 - P: 1463,00) (VD)" at bounding box center [497, 266] width 465 height 21
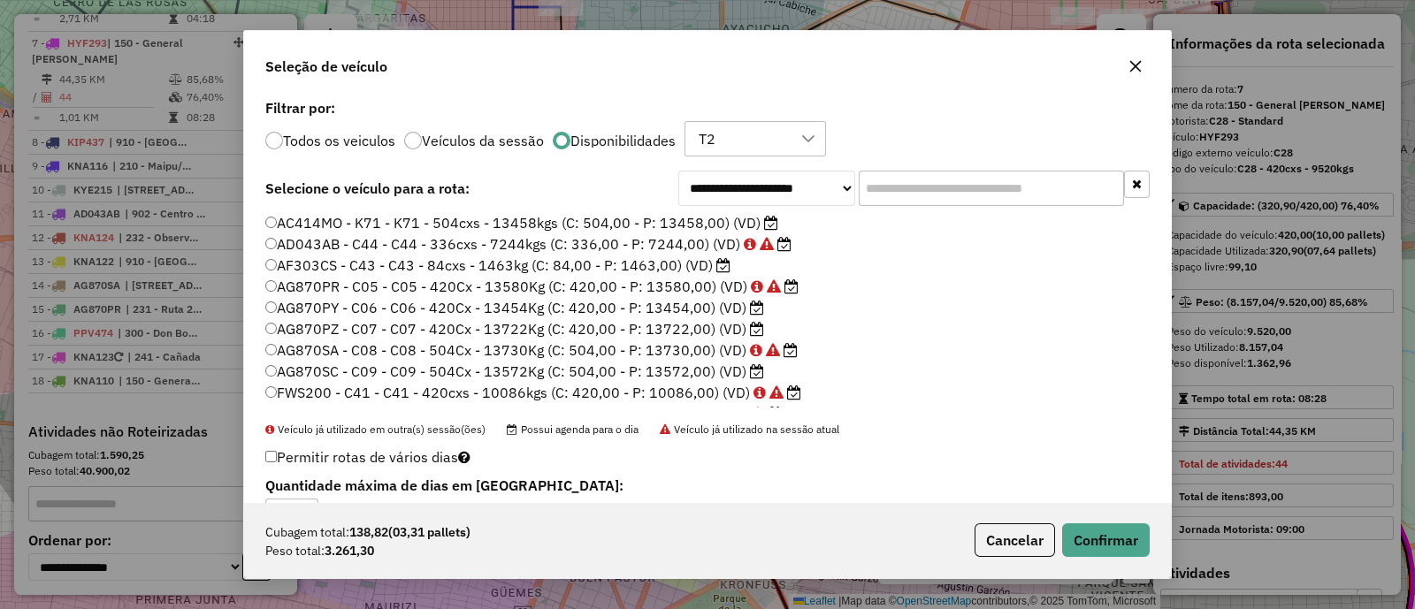
click at [698, 332] on label "AG870PZ - C07 - C07 - 420Cx - 13722Kg (C: 420,00 - P: 13722,00) (VD)" at bounding box center [514, 328] width 499 height 21
click at [1101, 539] on button "Confirmar" at bounding box center [1106, 540] width 88 height 34
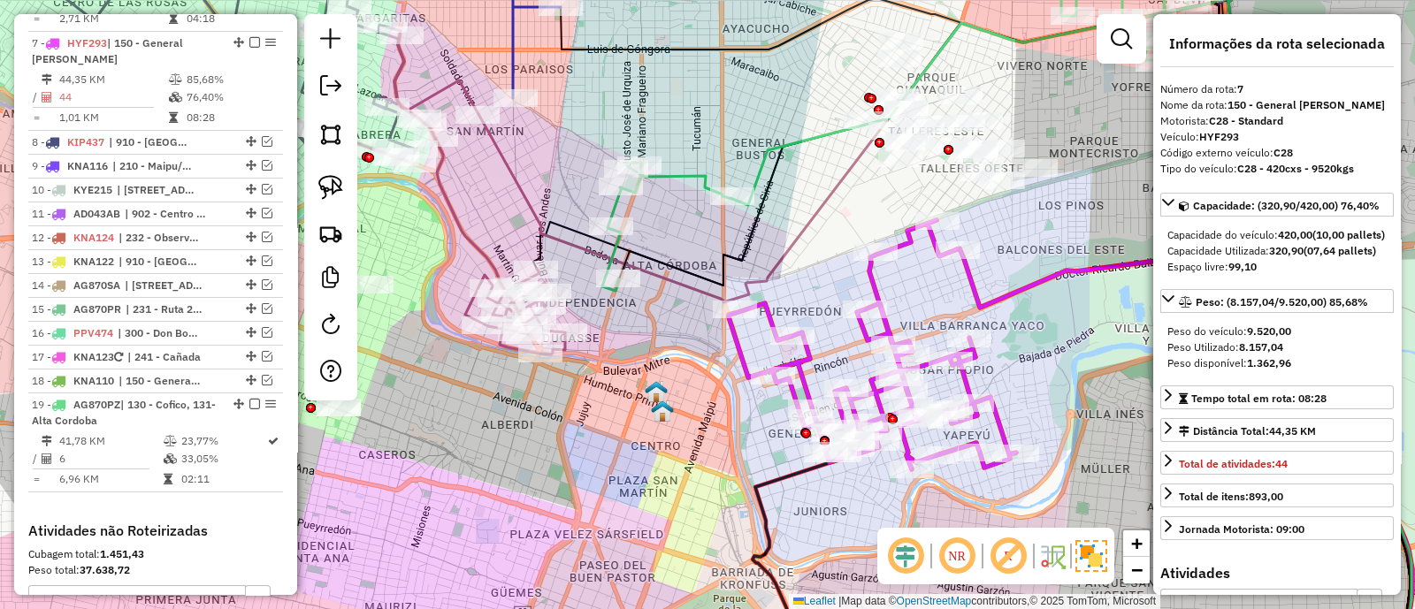
click at [760, 172] on icon at bounding box center [1071, 333] width 679 height 674
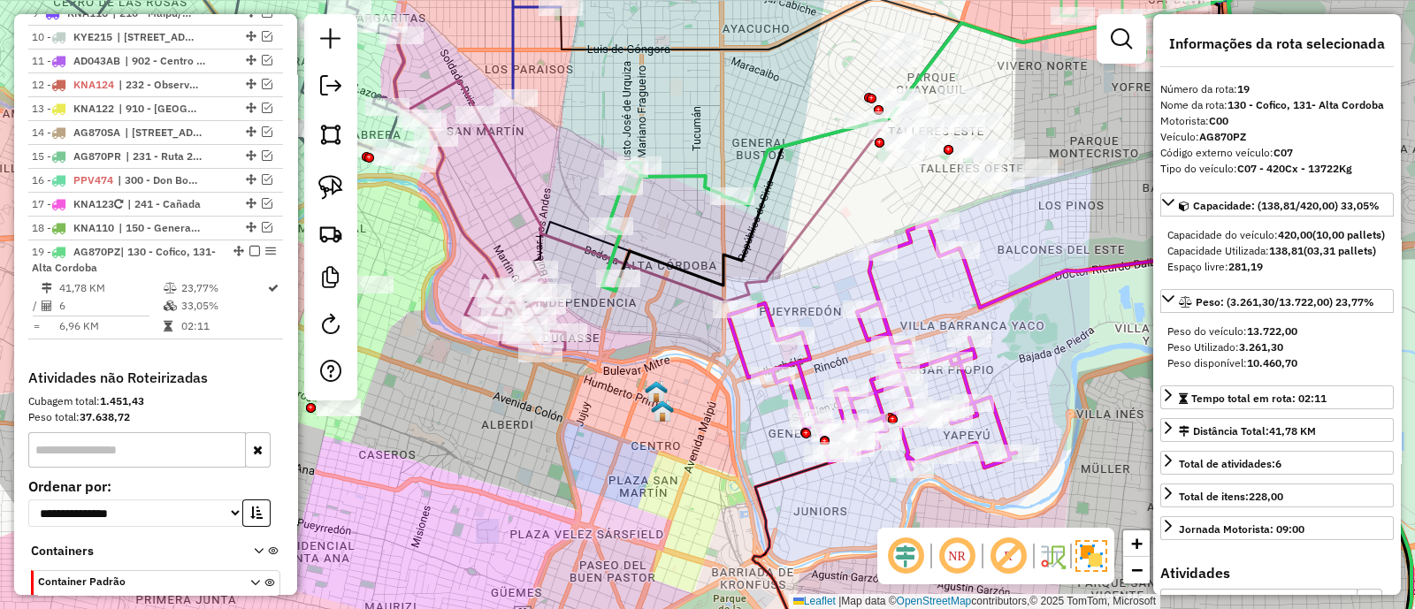
scroll to position [1469, 0]
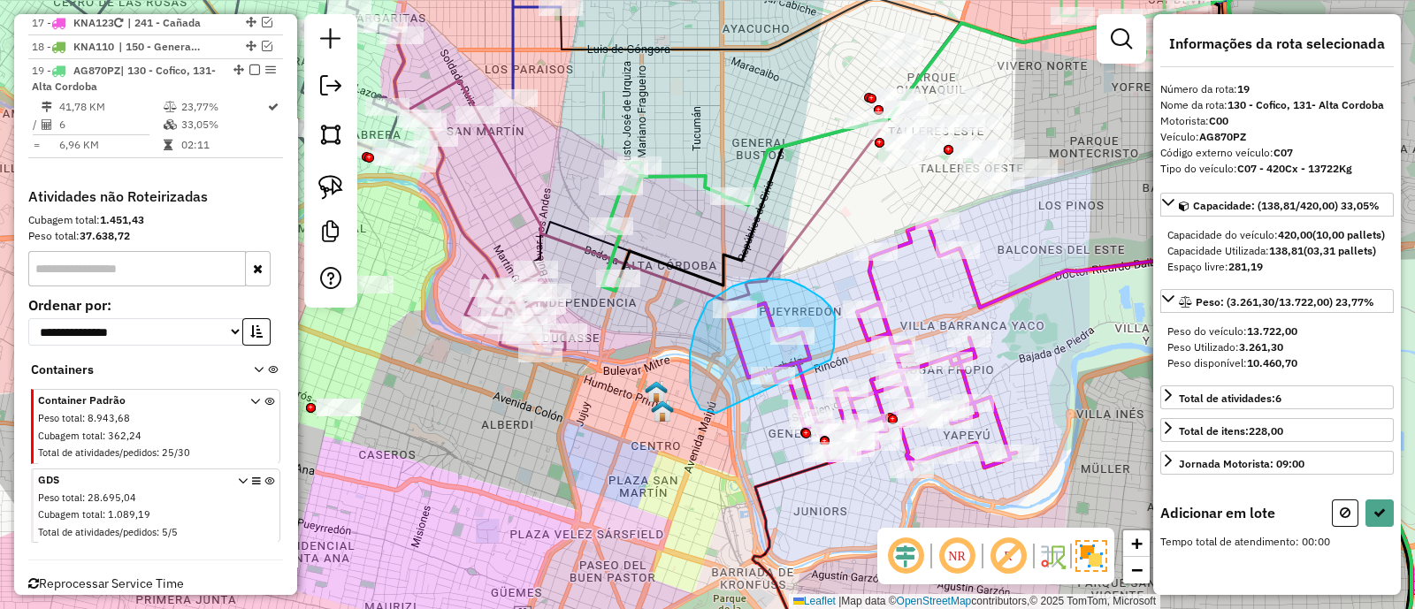
drag, startPoint x: 835, startPoint y: 338, endPoint x: 717, endPoint y: 413, distance: 139.6
click at [717, 413] on div "Janela de atendimento Grade de atendimento Capacidade Transportadoras Veículos …" at bounding box center [707, 304] width 1415 height 609
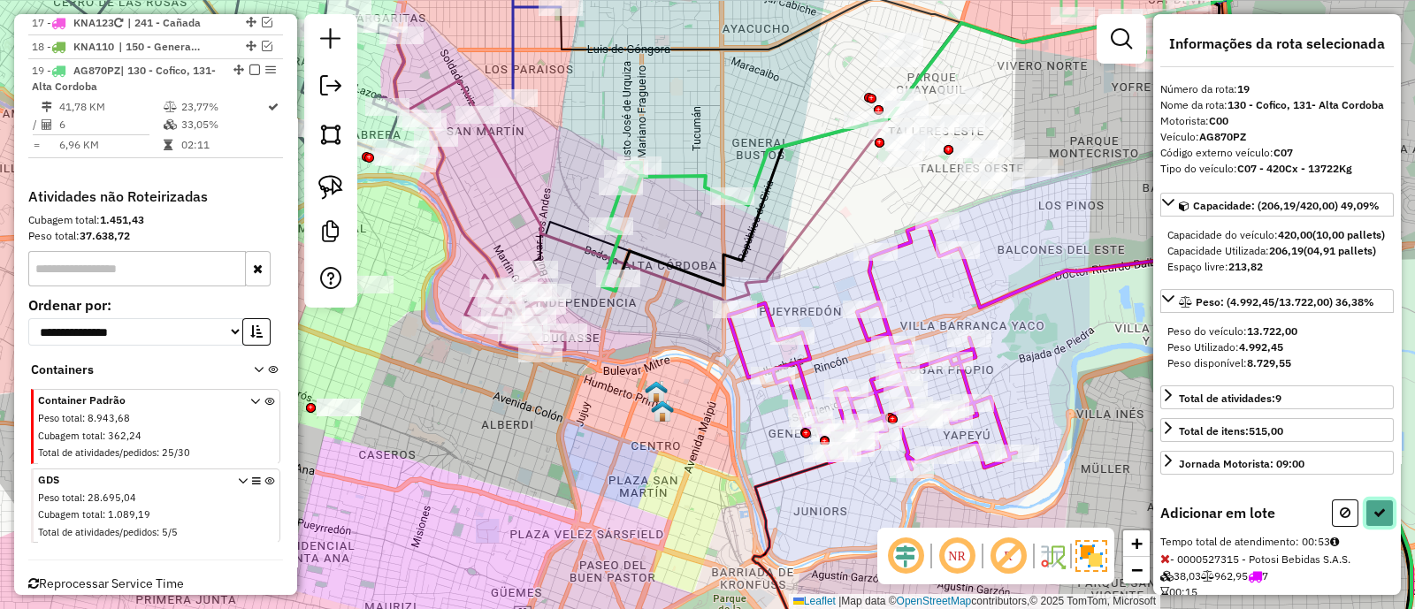
click at [1378, 519] on icon at bounding box center [1379, 513] width 12 height 12
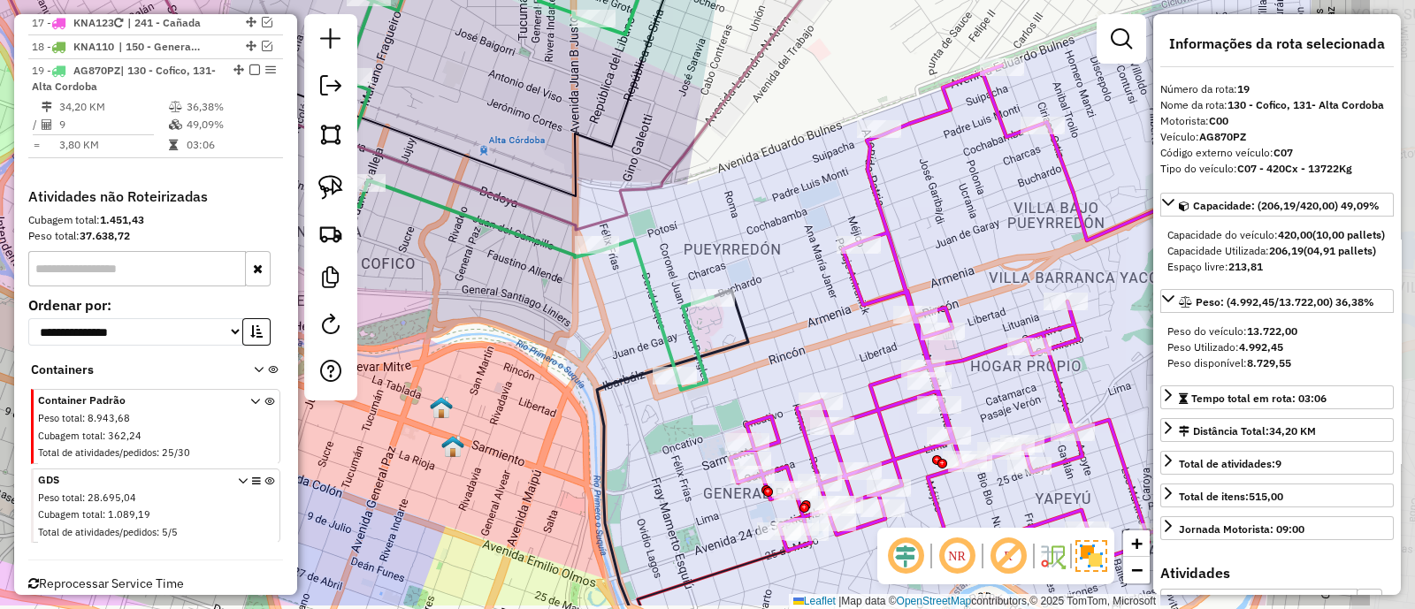
drag, startPoint x: 725, startPoint y: 347, endPoint x: 535, endPoint y: 282, distance: 200.8
click at [535, 282] on div "Janela de atendimento Grade de atendimento Capacidade Transportadoras Veículos …" at bounding box center [707, 304] width 1415 height 609
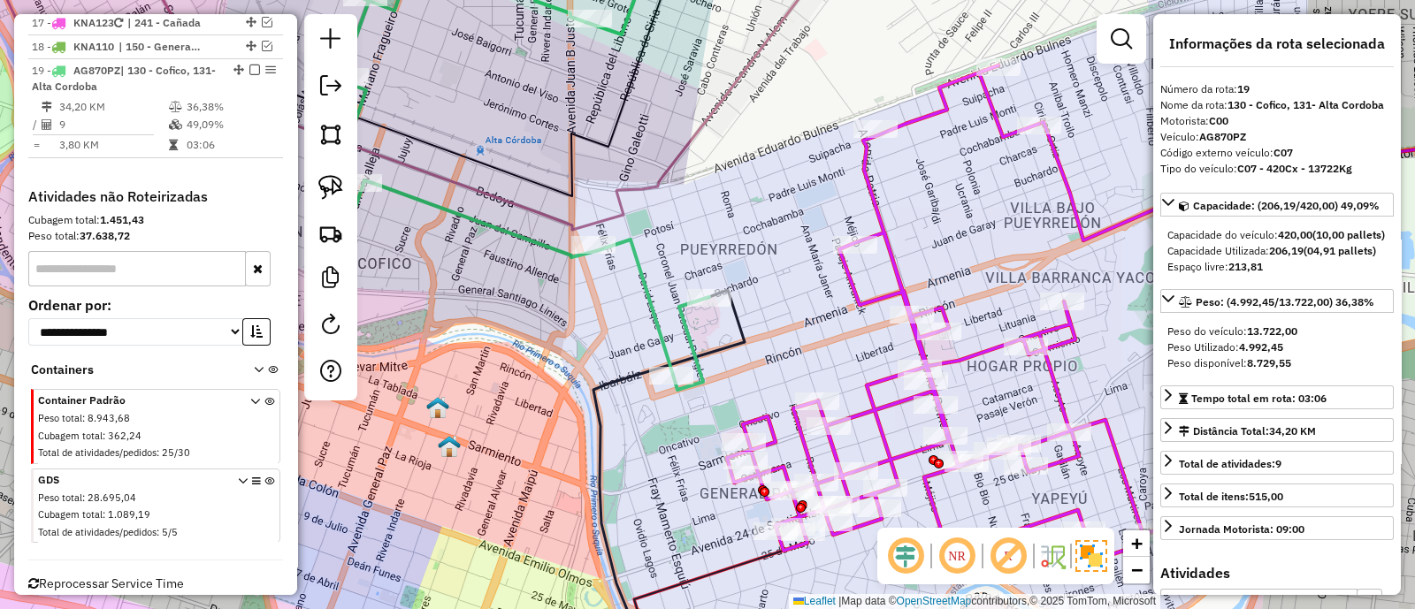
click at [650, 302] on icon at bounding box center [519, 170] width 380 height 440
click at [787, 417] on icon at bounding box center [942, 314] width 431 height 498
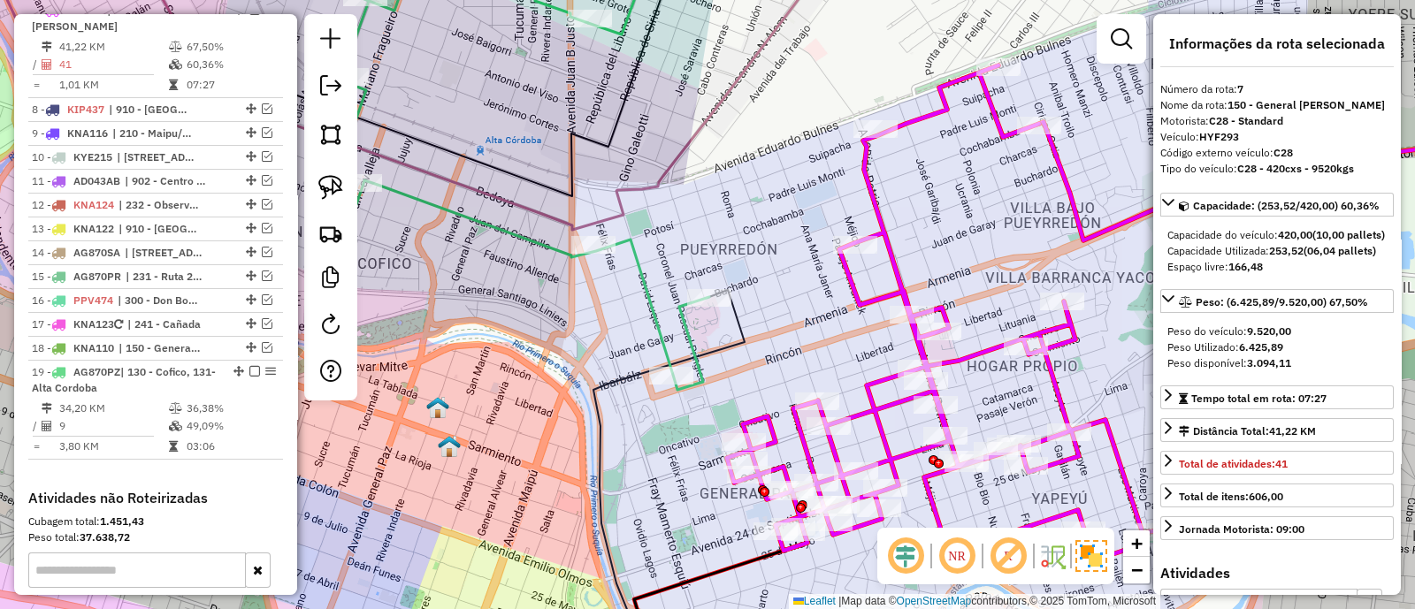
scroll to position [1134, 0]
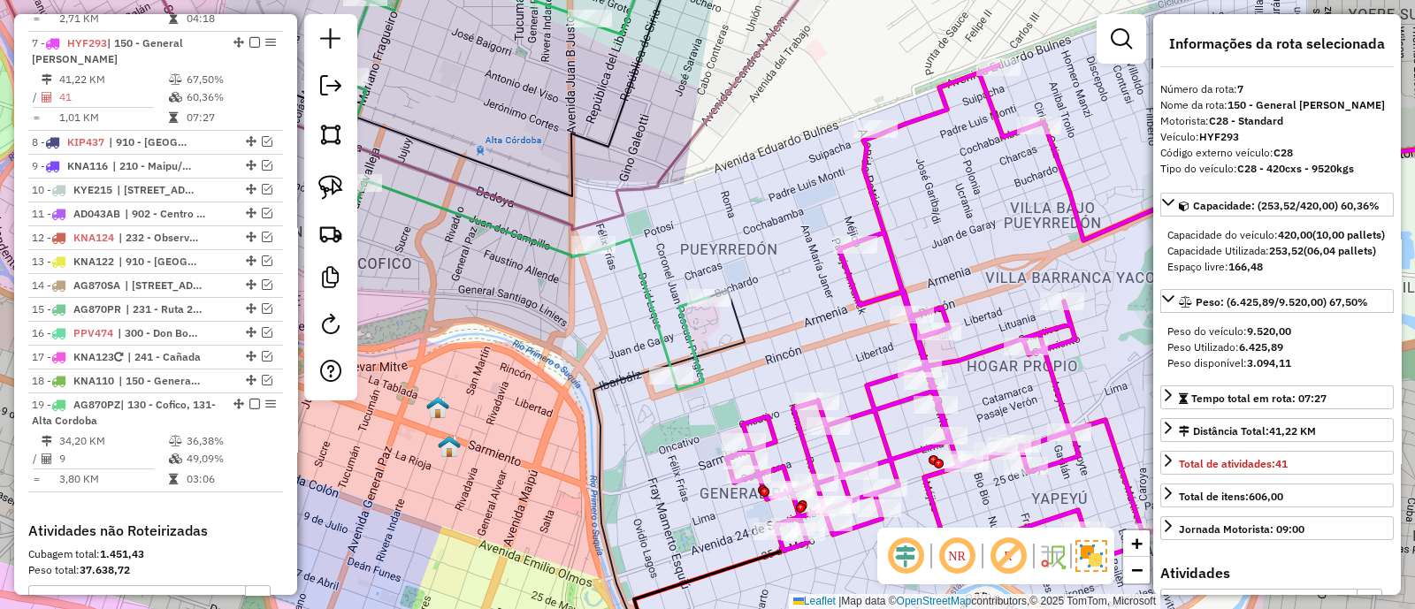
click at [655, 316] on icon at bounding box center [519, 170] width 380 height 440
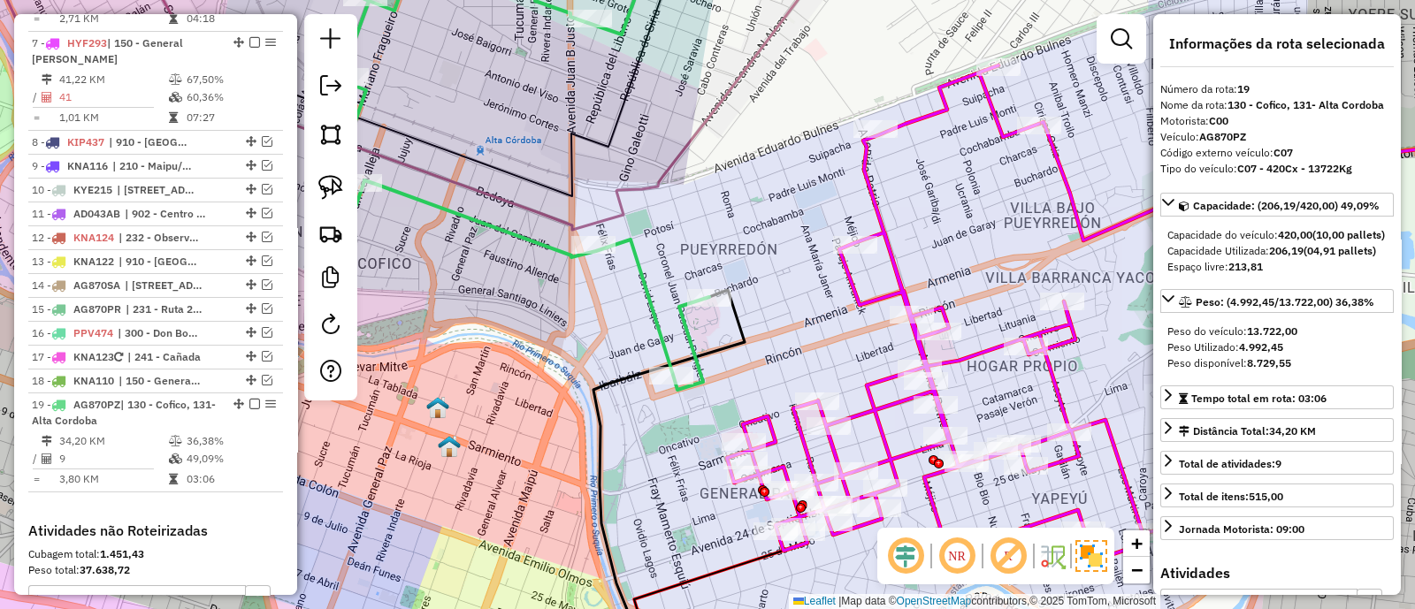
scroll to position [1469, 0]
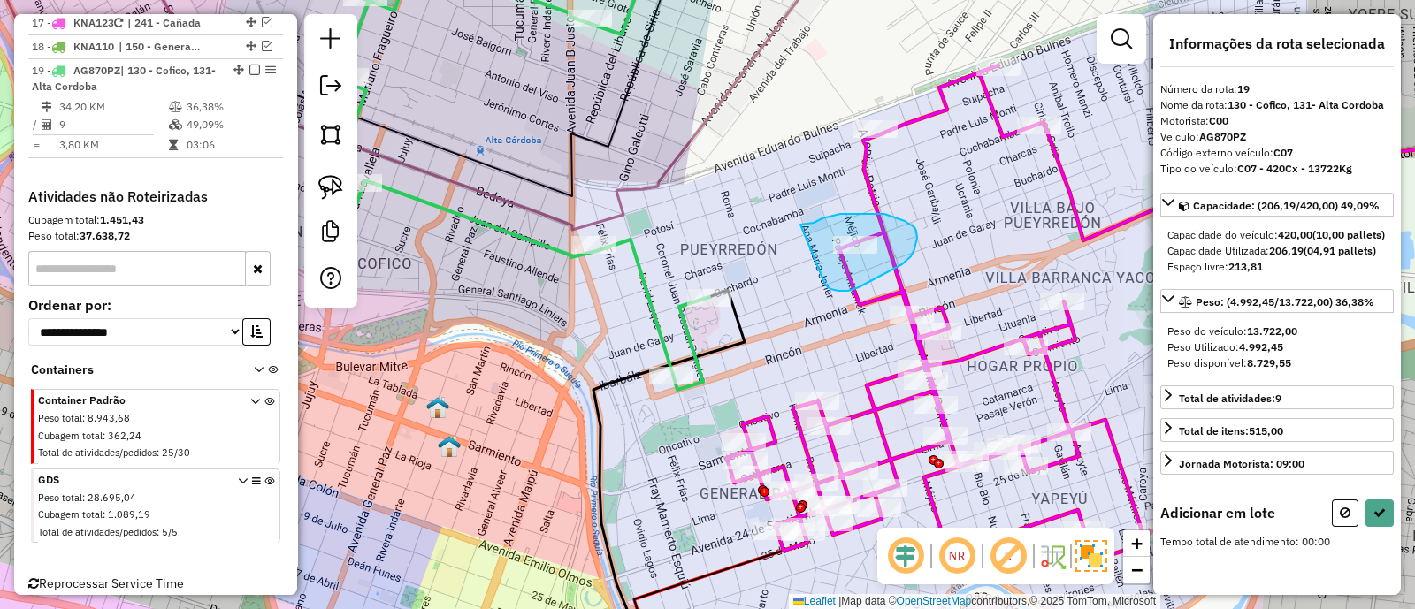
drag, startPoint x: 830, startPoint y: 289, endPoint x: 796, endPoint y: 225, distance: 73.2
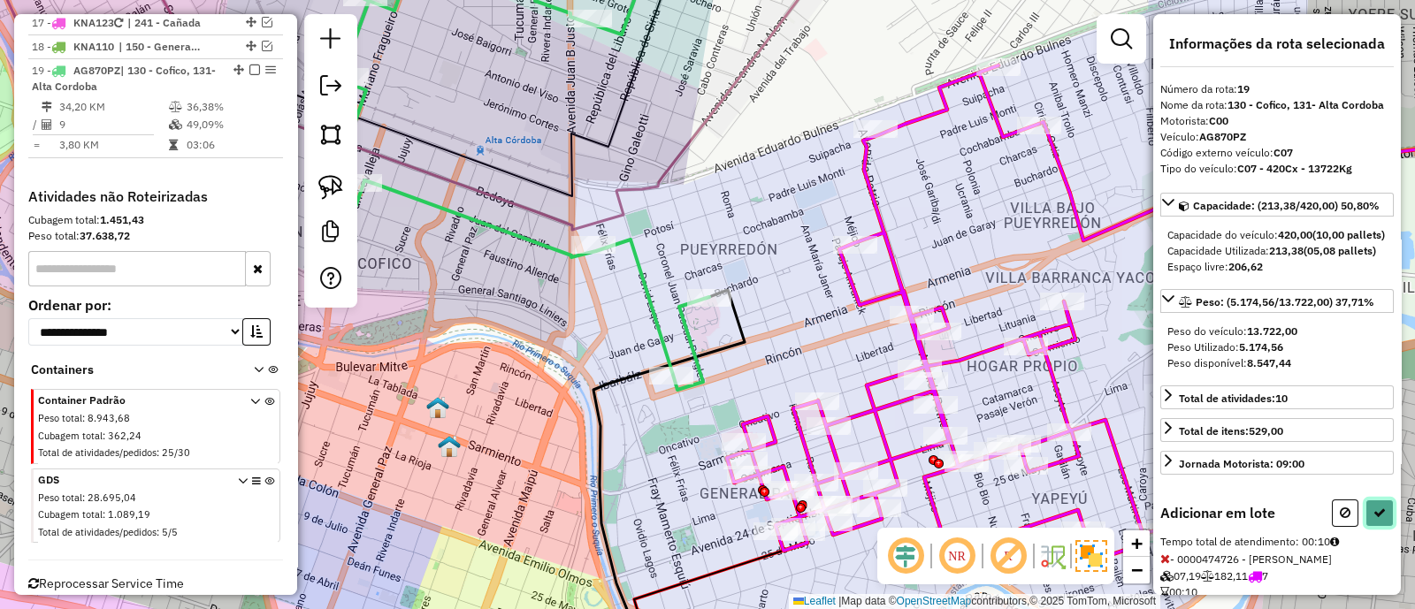
click at [1375, 519] on icon at bounding box center [1379, 513] width 12 height 12
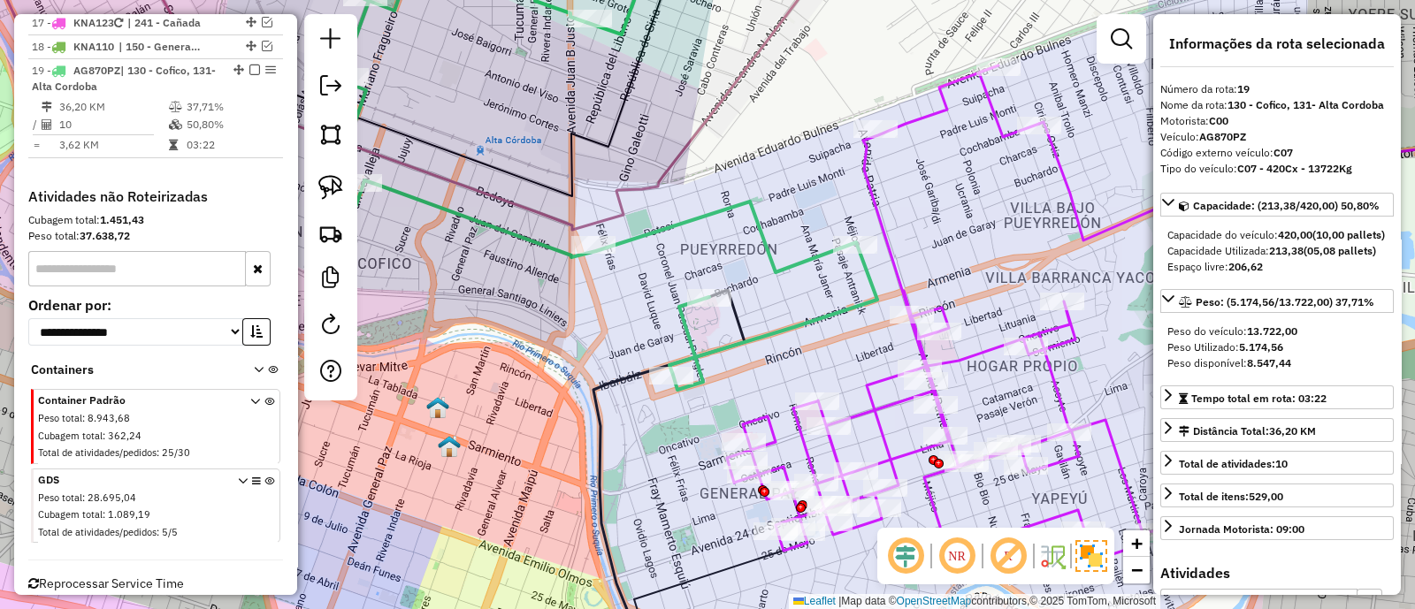
click at [987, 350] on icon at bounding box center [942, 314] width 431 height 498
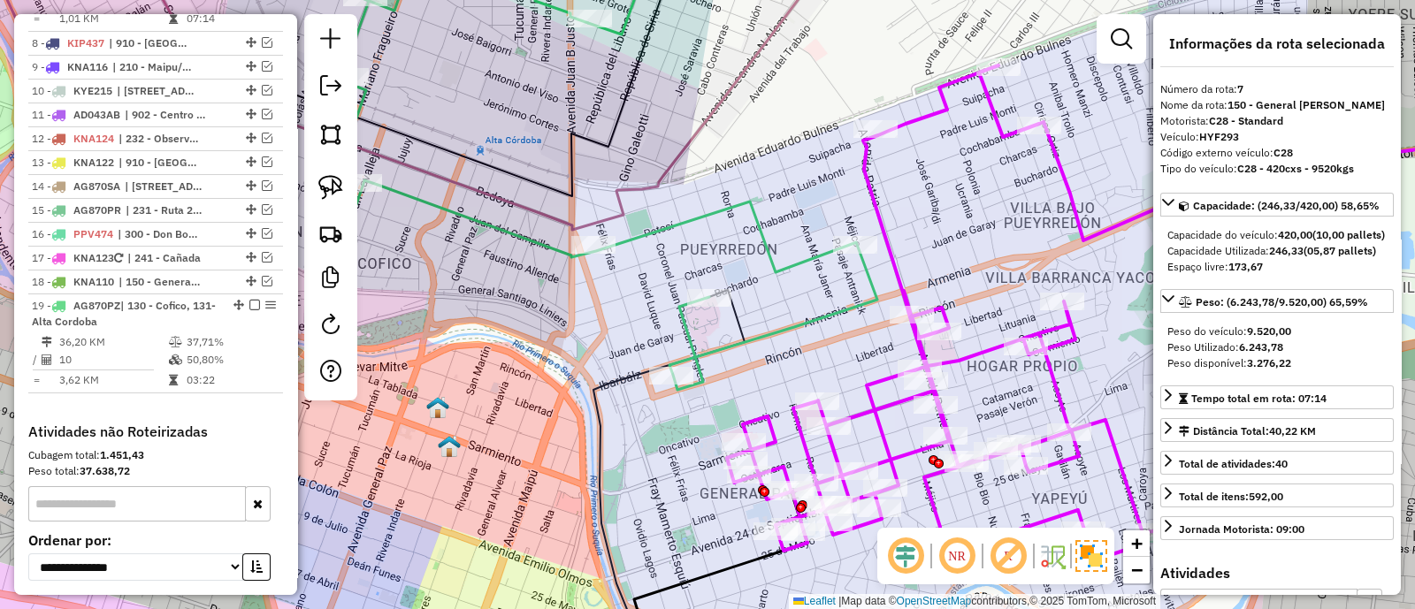
scroll to position [1134, 0]
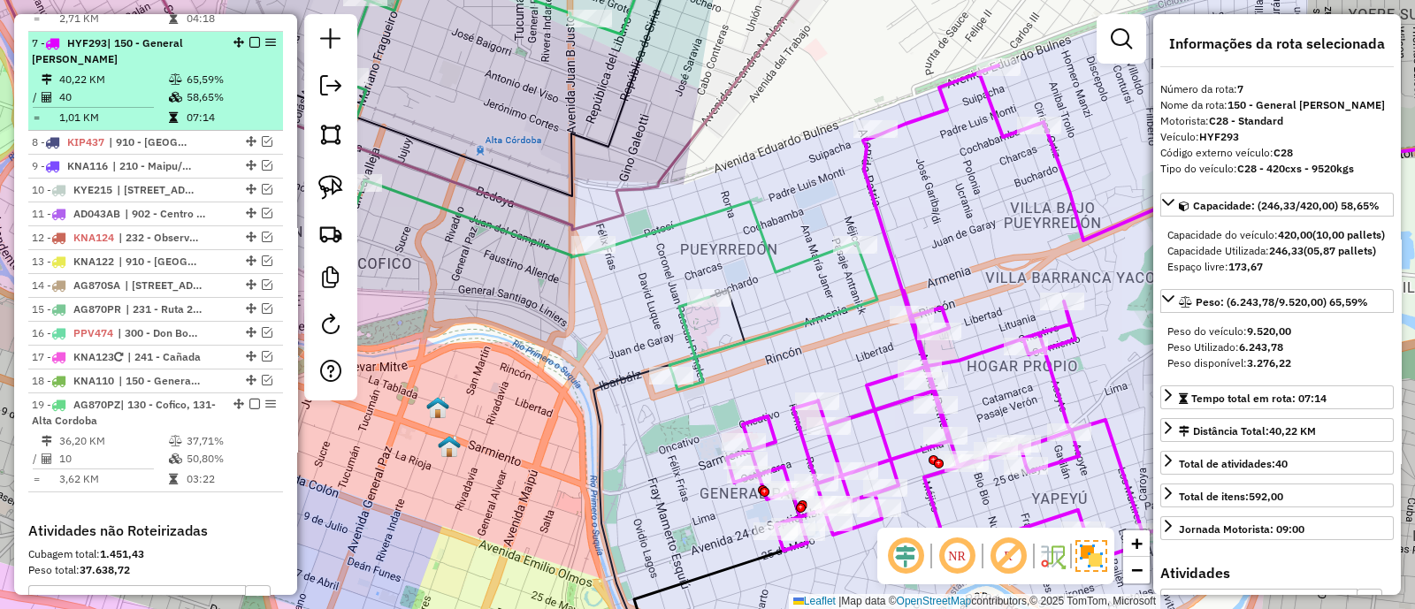
click at [249, 37] on em at bounding box center [254, 42] width 11 height 11
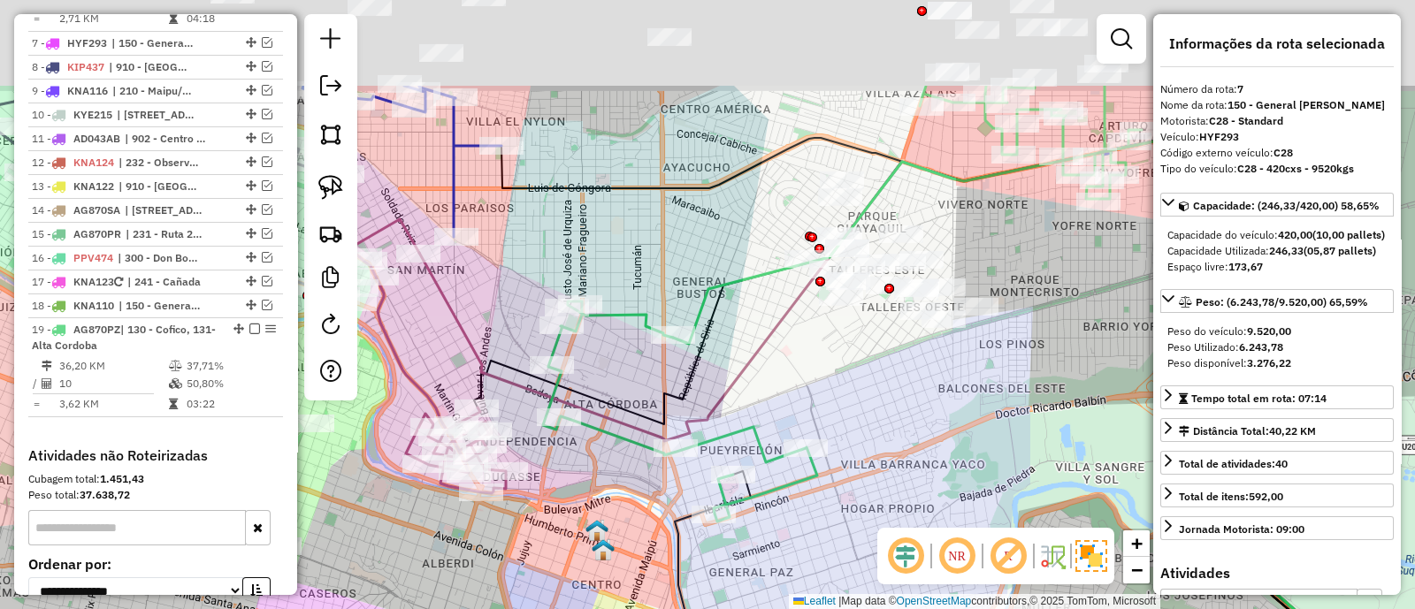
drag, startPoint x: 915, startPoint y: 409, endPoint x: 822, endPoint y: 477, distance: 115.1
click at [822, 477] on div "Janela de atendimento Grade de atendimento Capacidade Transportadoras Veículos …" at bounding box center [707, 304] width 1415 height 609
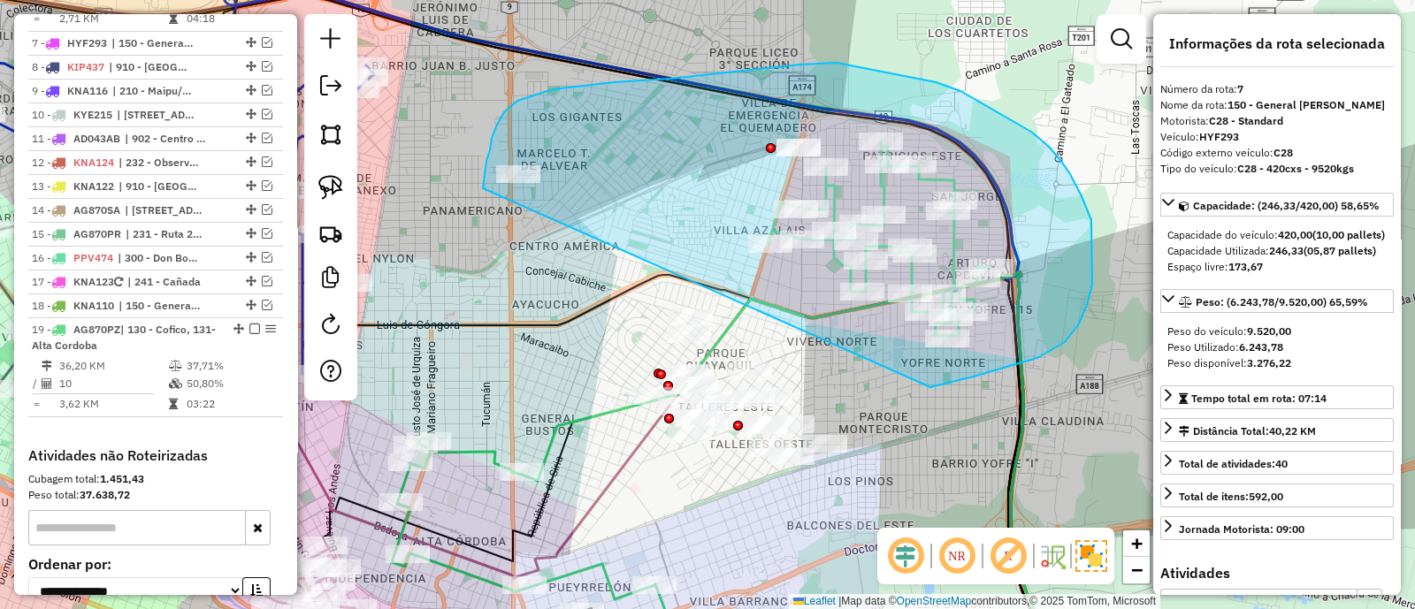
drag, startPoint x: 1008, startPoint y: 367, endPoint x: 483, endPoint y: 188, distance: 554.7
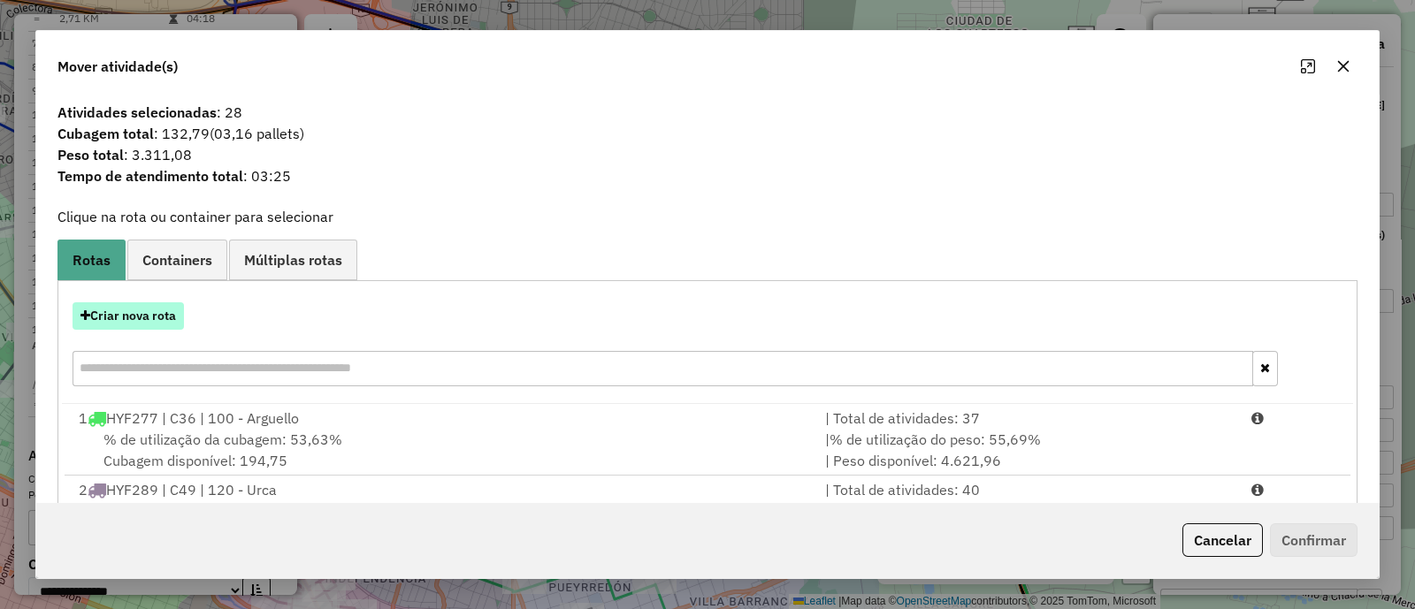
click at [138, 302] on button "Criar nova rota" at bounding box center [128, 315] width 111 height 27
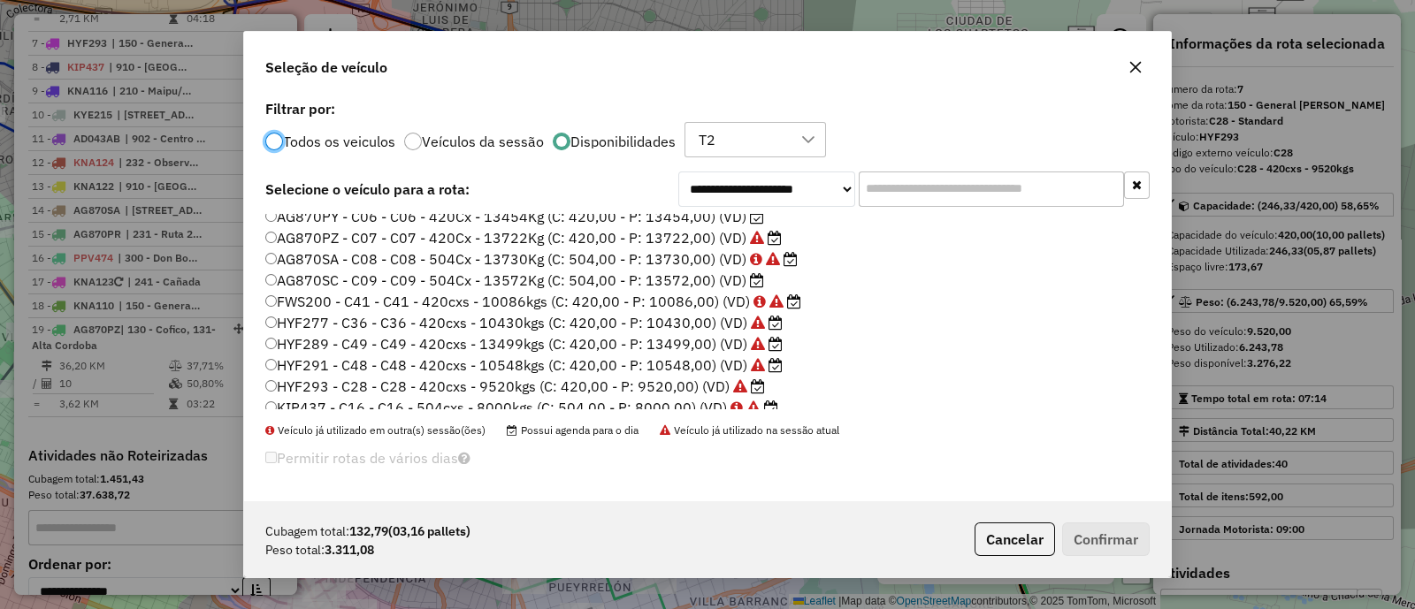
scroll to position [293, 0]
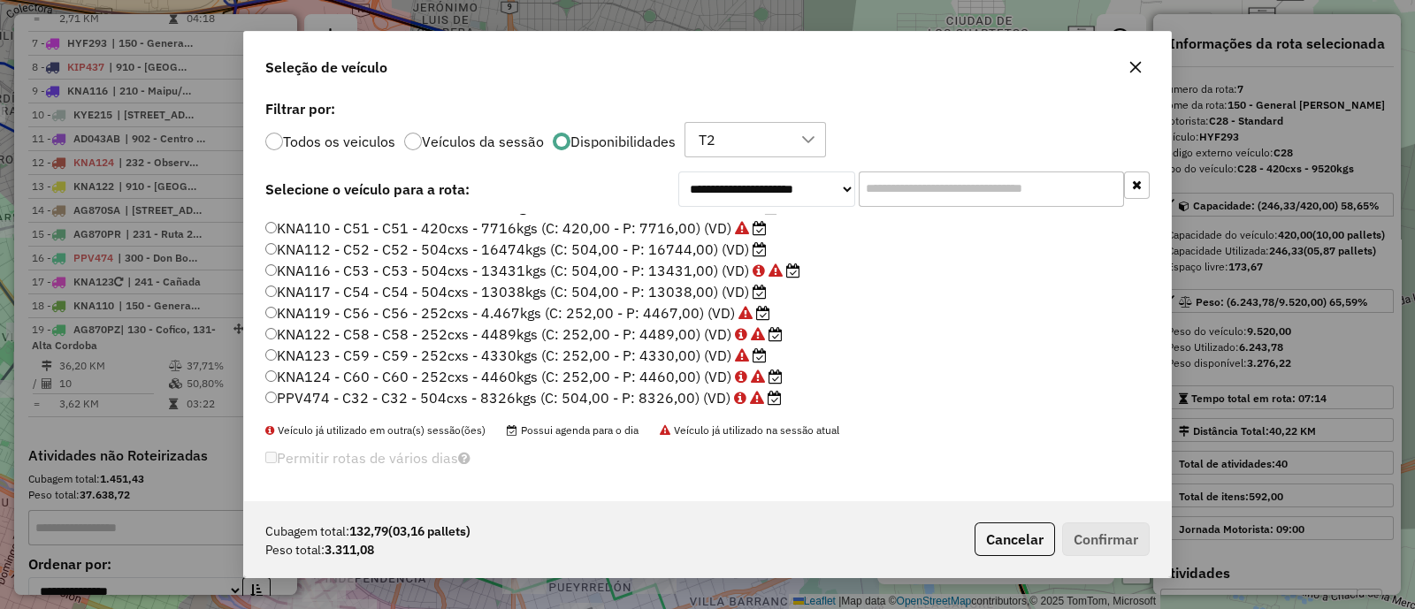
click at [662, 292] on label "KNA117 - C54 - C54 - 504cxs - 13038kgs (C: 504,00 - P: 13038,00) (VD)" at bounding box center [515, 291] width 501 height 21
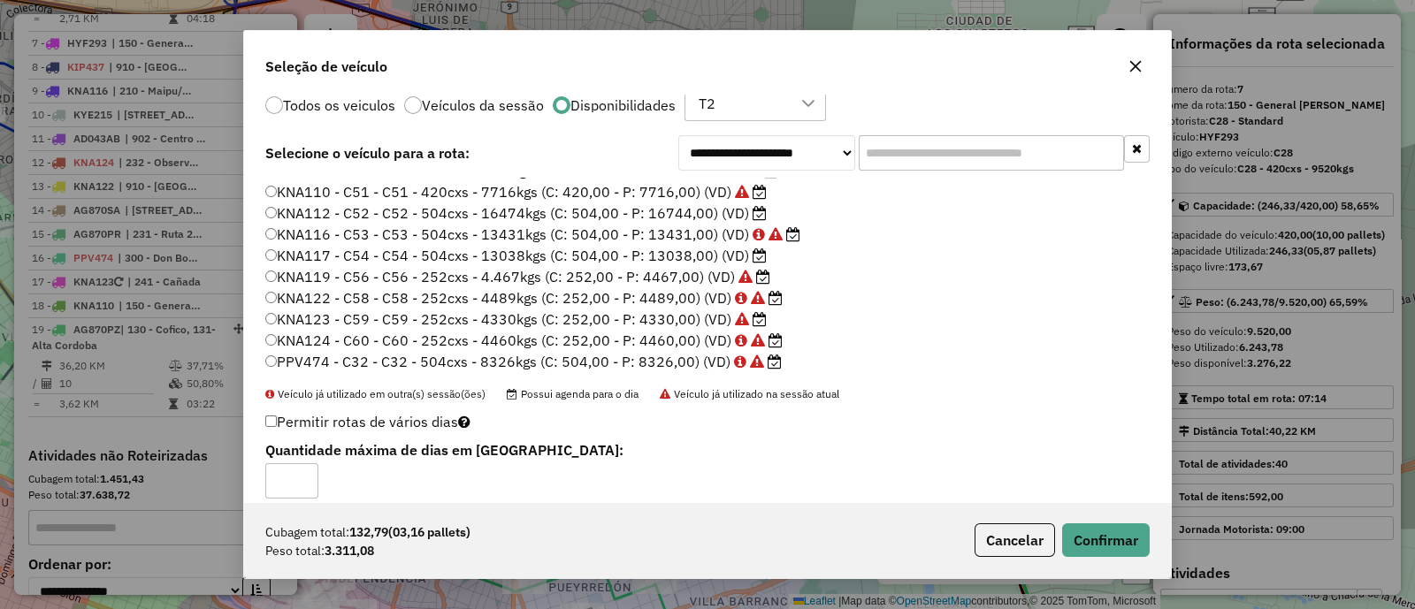
scroll to position [52, 0]
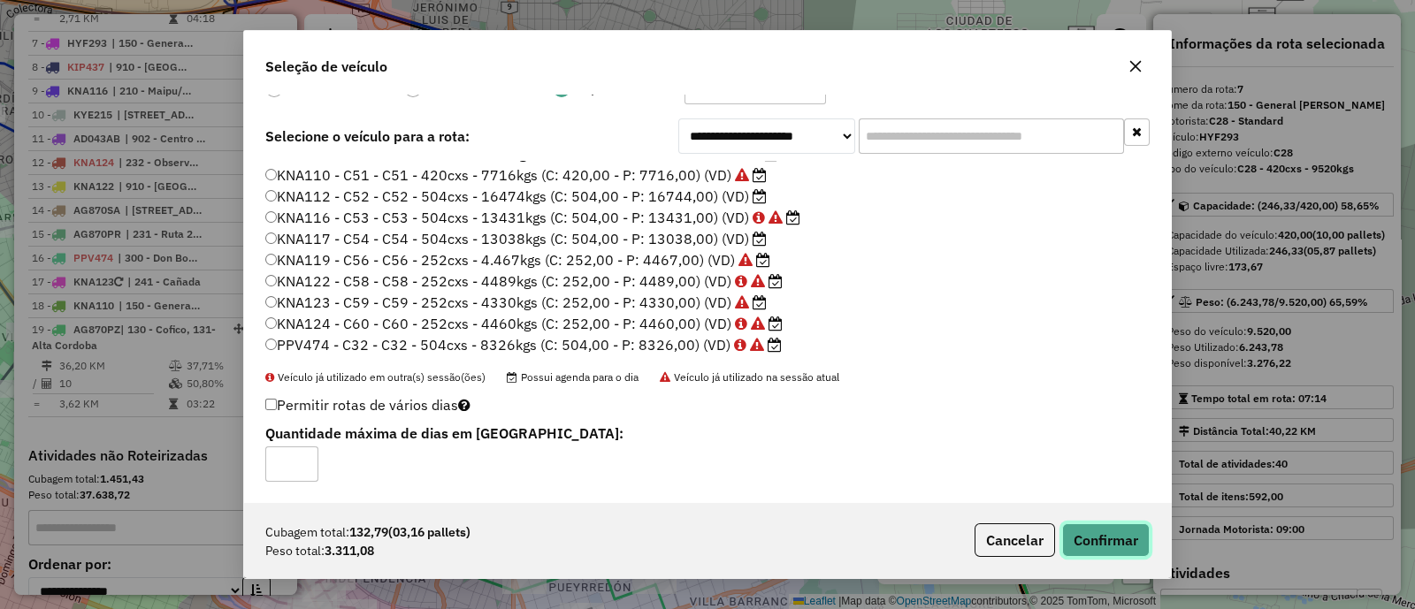
click at [1106, 547] on button "Confirmar" at bounding box center [1106, 540] width 88 height 34
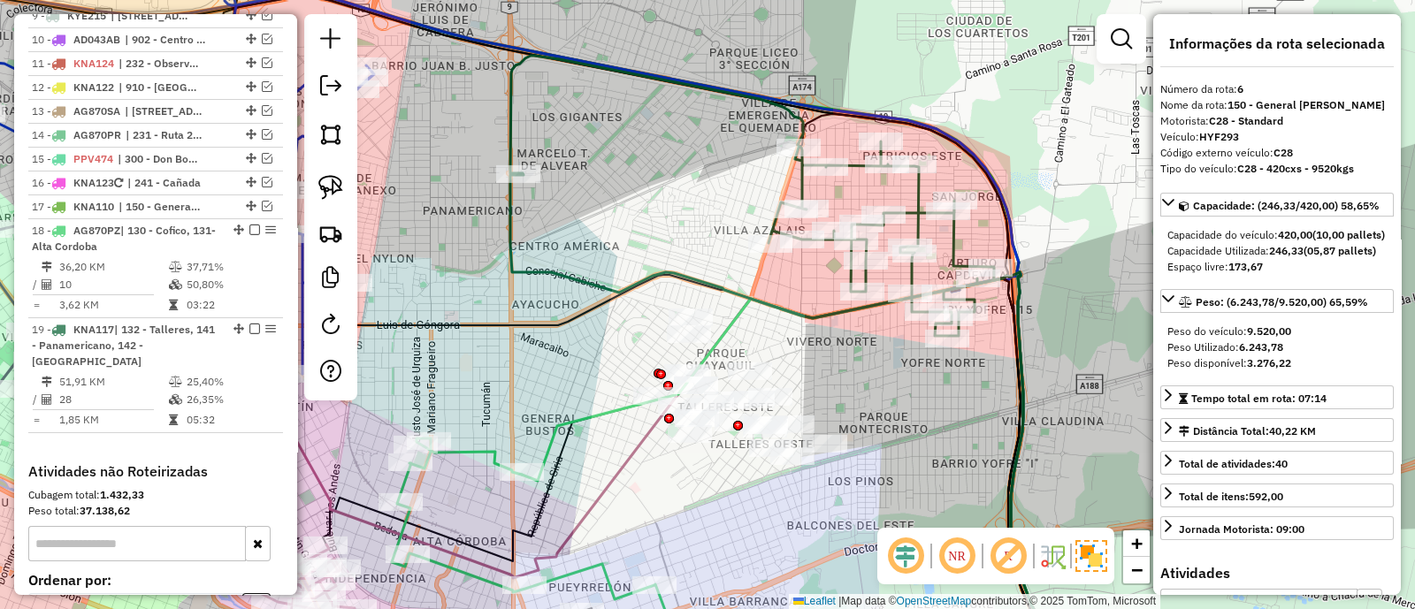
scroll to position [0, 0]
click at [918, 202] on icon at bounding box center [752, 196] width 484 height 280
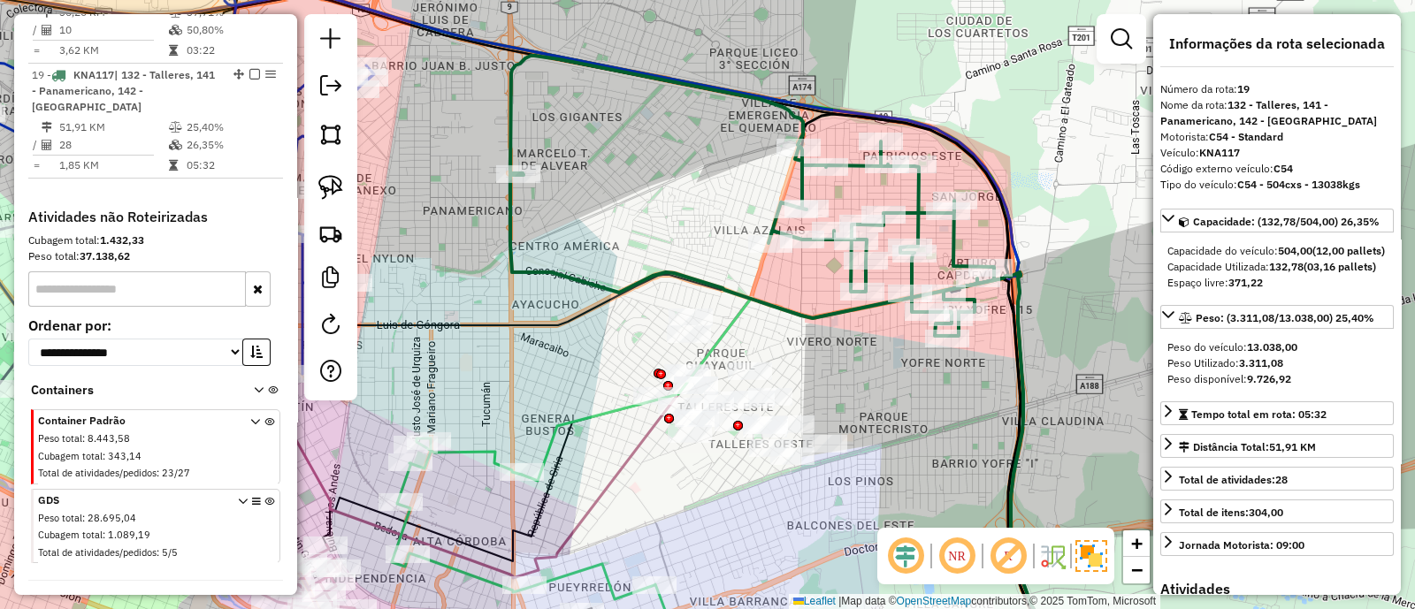
scroll to position [1435, 0]
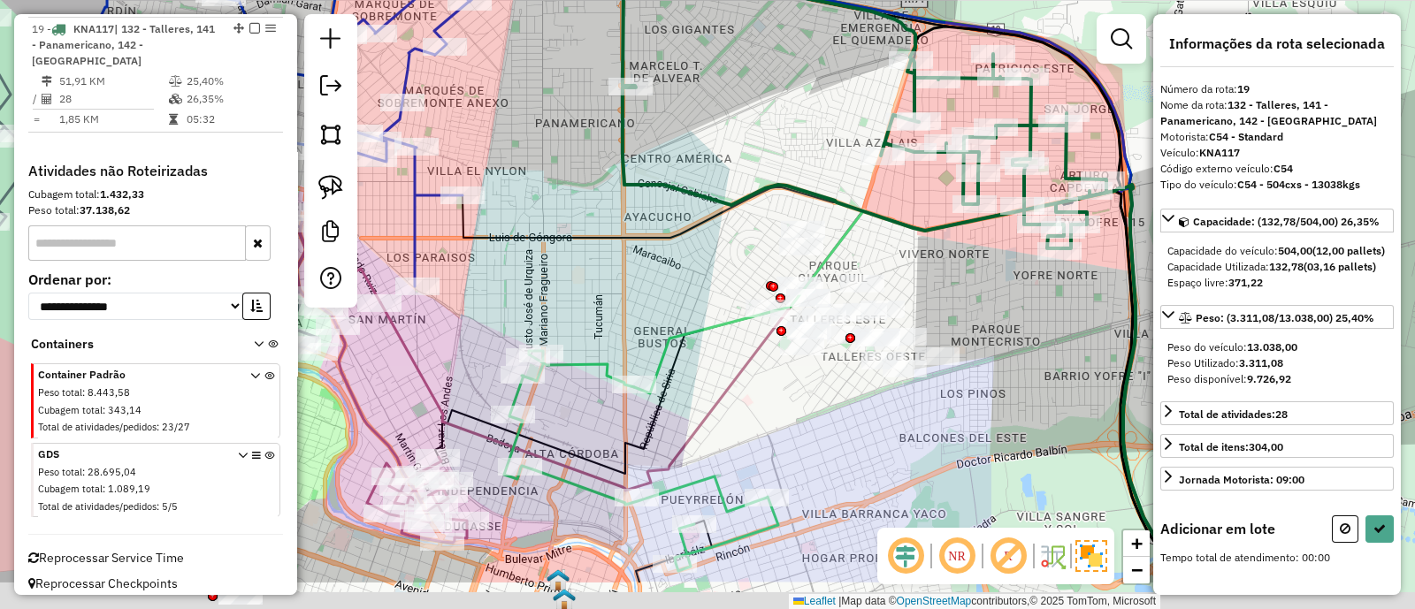
drag, startPoint x: 874, startPoint y: 455, endPoint x: 980, endPoint y: 370, distance: 135.2
click at [990, 364] on div "Janela de atendimento Grade de atendimento Capacidade Transportadoras Veículos …" at bounding box center [707, 304] width 1415 height 609
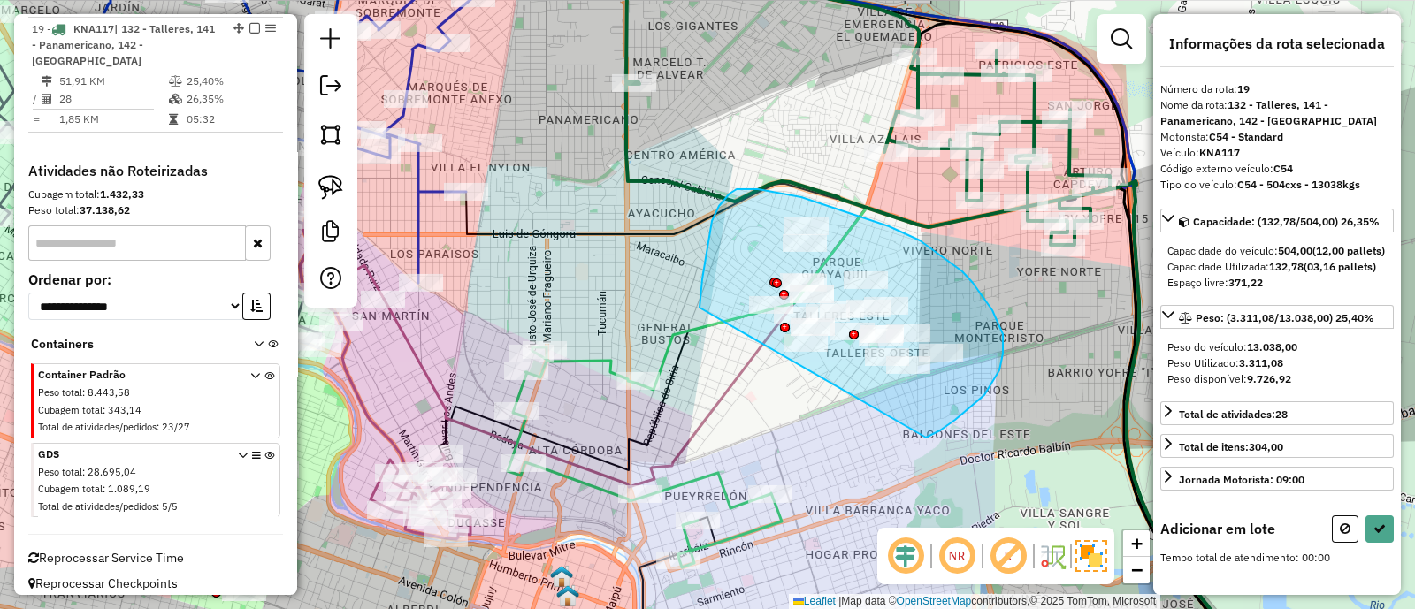
drag, startPoint x: 927, startPoint y: 438, endPoint x: 699, endPoint y: 308, distance: 261.8
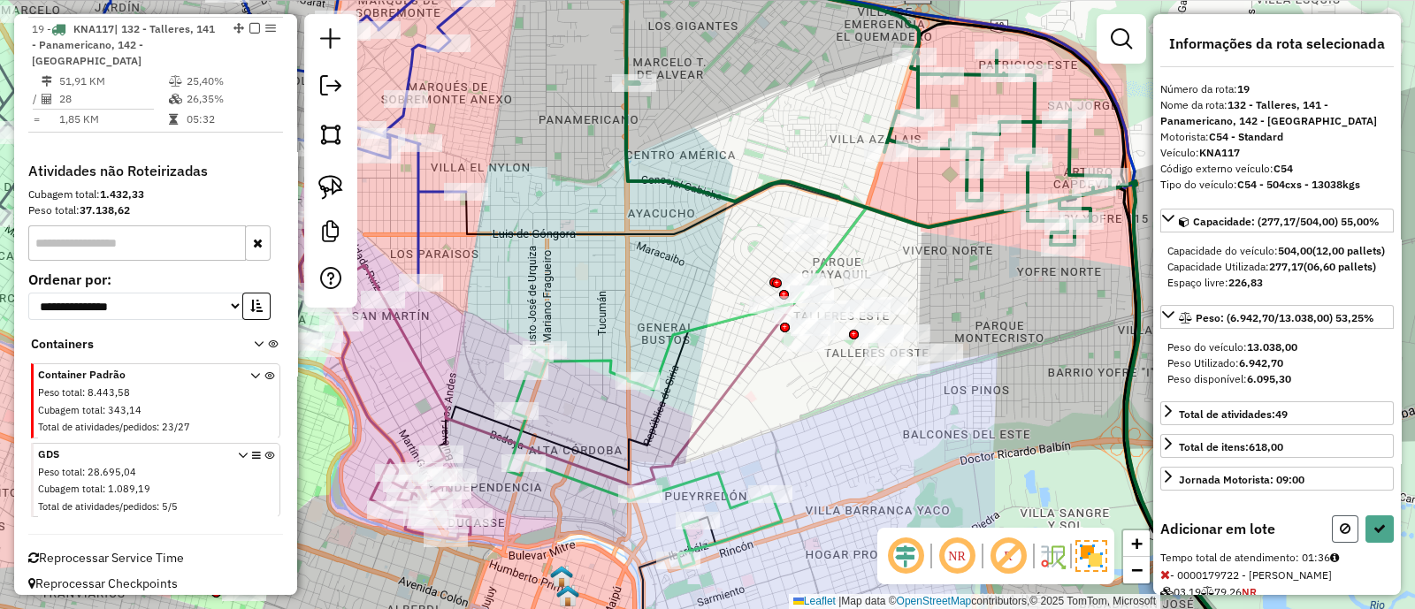
click at [1332, 543] on button at bounding box center [1345, 528] width 27 height 27
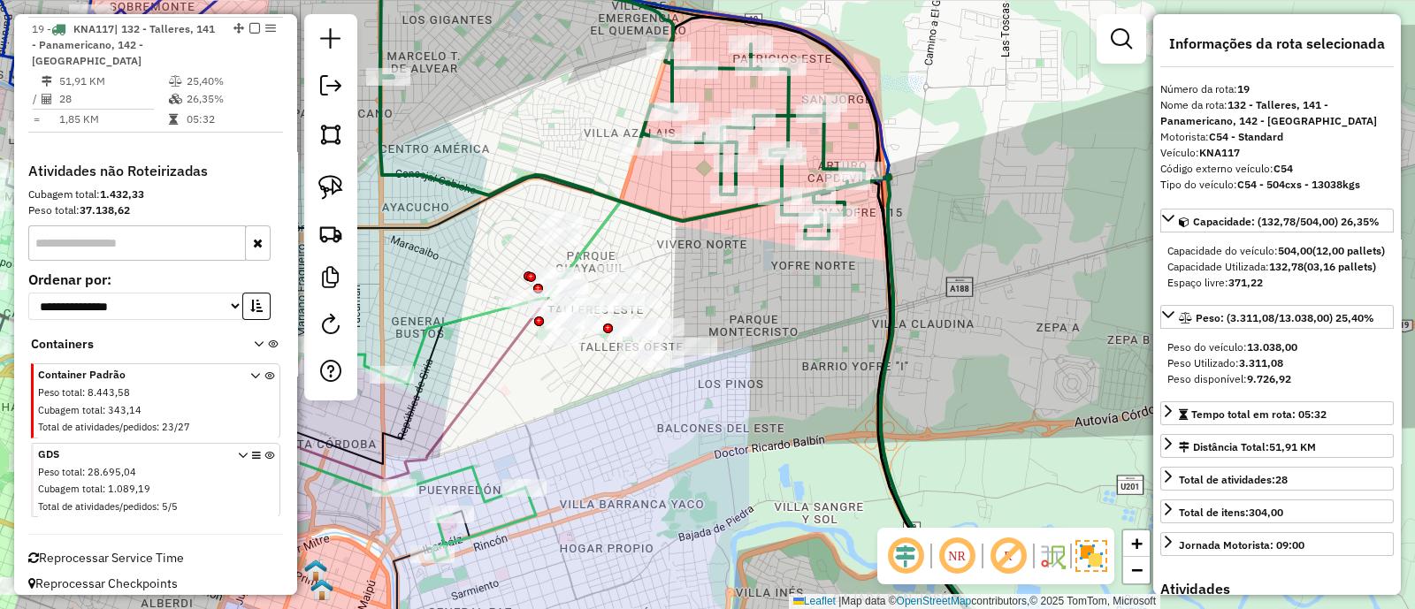
click at [721, 182] on icon at bounding box center [622, 98] width 484 height 280
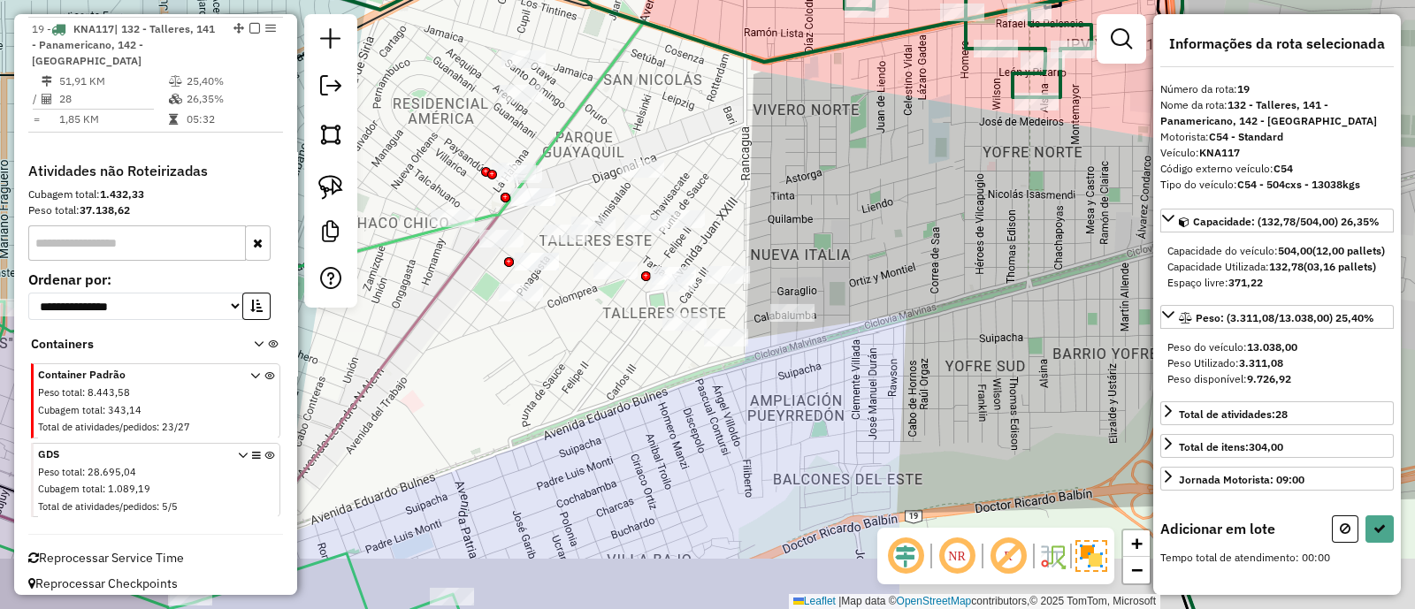
drag, startPoint x: 679, startPoint y: 273, endPoint x: 714, endPoint y: 211, distance: 71.3
click at [714, 211] on div "Janela de atendimento Grade de atendimento Capacidade Transportadoras Veículos …" at bounding box center [707, 304] width 1415 height 609
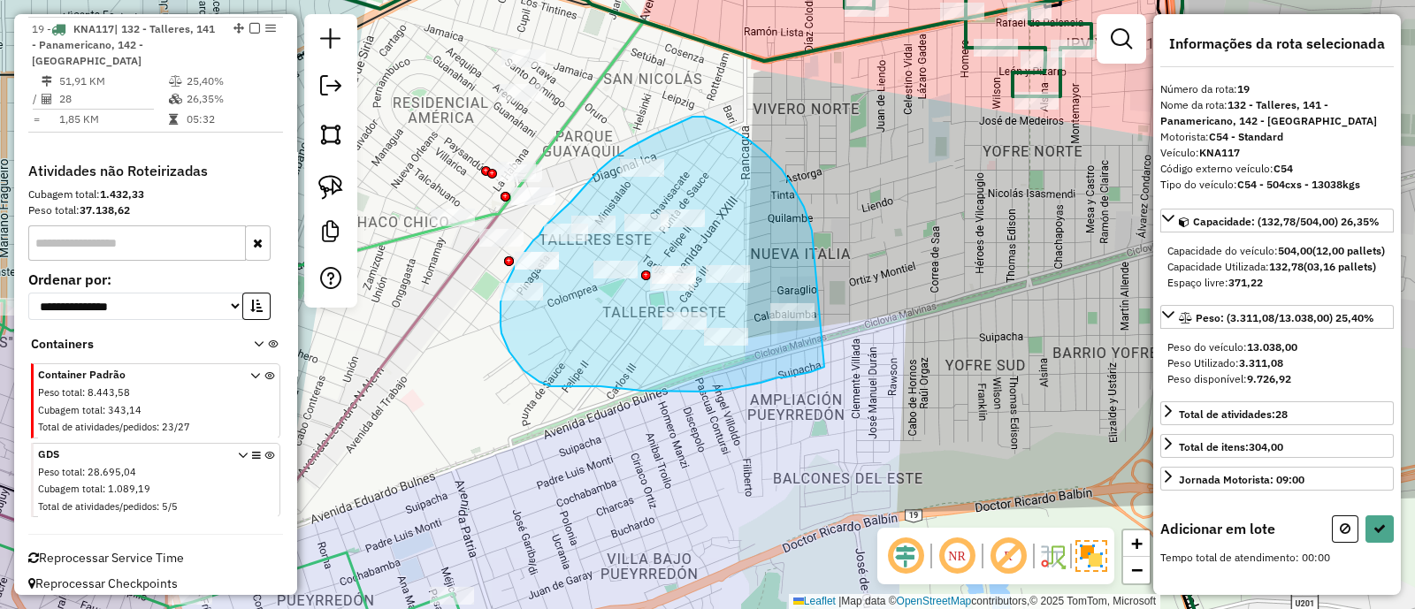
drag, startPoint x: 810, startPoint y: 223, endPoint x: 824, endPoint y: 367, distance: 144.8
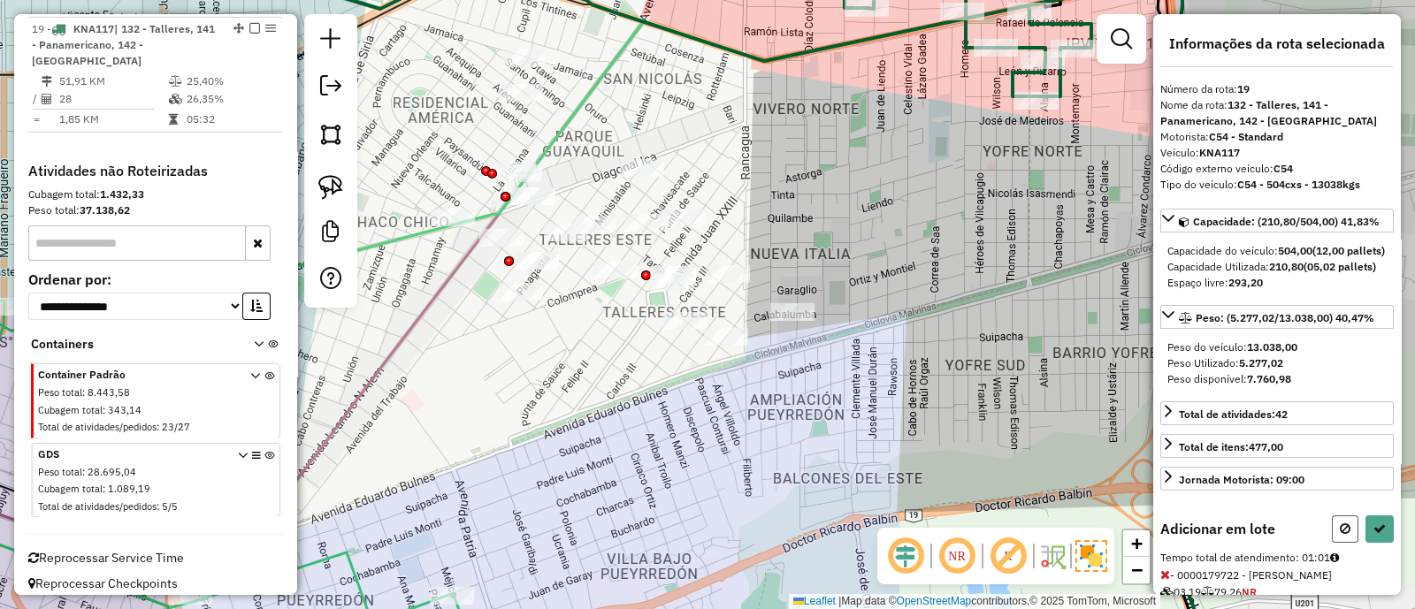
click at [1341, 535] on icon at bounding box center [1345, 529] width 11 height 12
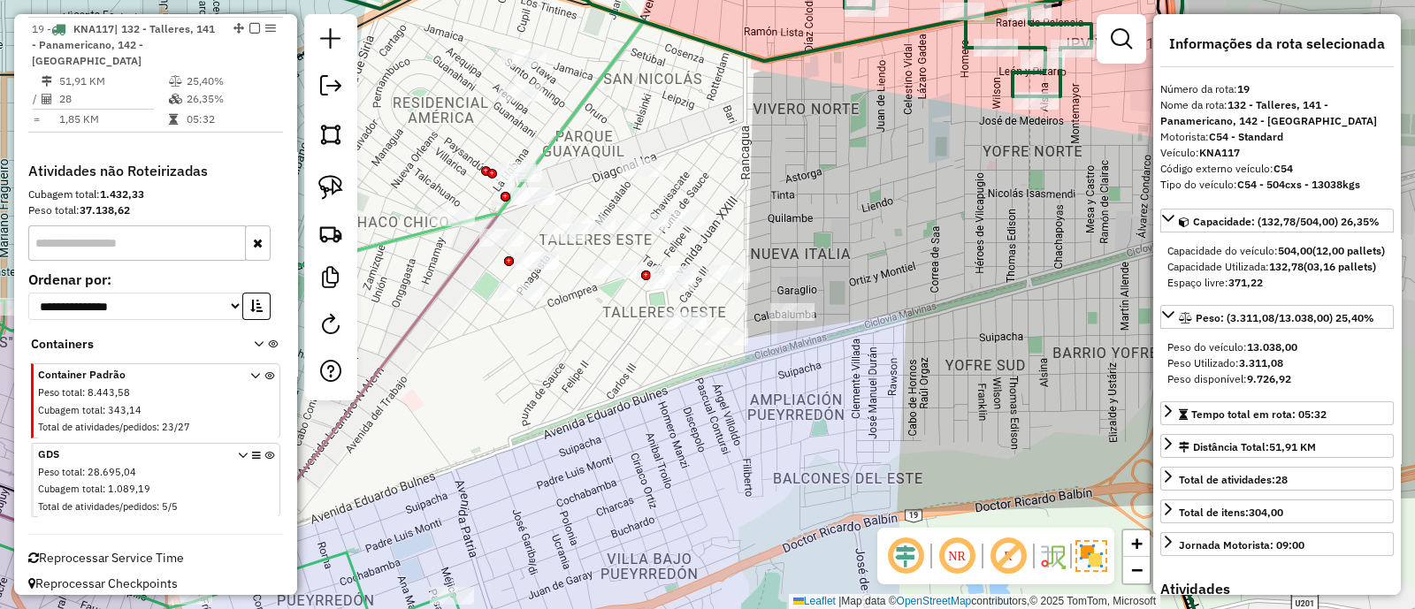
click at [850, 192] on div "Janela de atendimento Grade de atendimento Capacidade Transportadoras Veículos …" at bounding box center [707, 304] width 1415 height 609
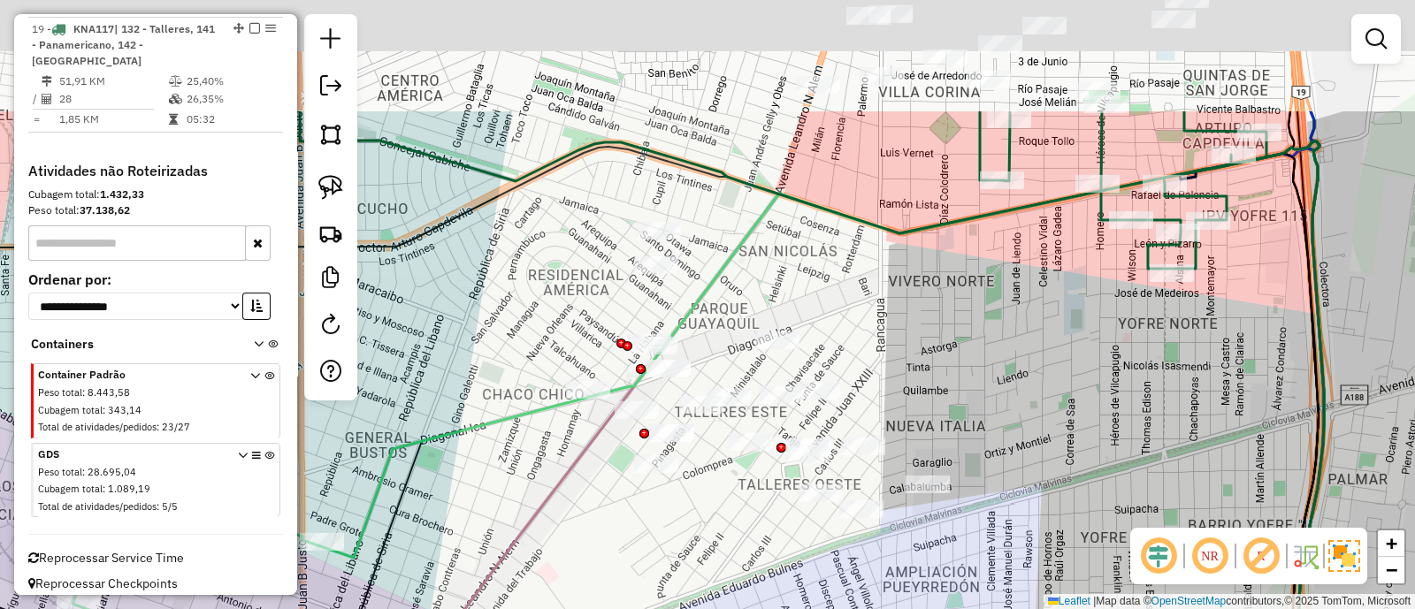
drag, startPoint x: 780, startPoint y: 183, endPoint x: 915, endPoint y: 355, distance: 219.1
click at [915, 355] on div "Janela de atendimento Grade de atendimento Capacidade Transportadoras Veículos …" at bounding box center [707, 304] width 1415 height 609
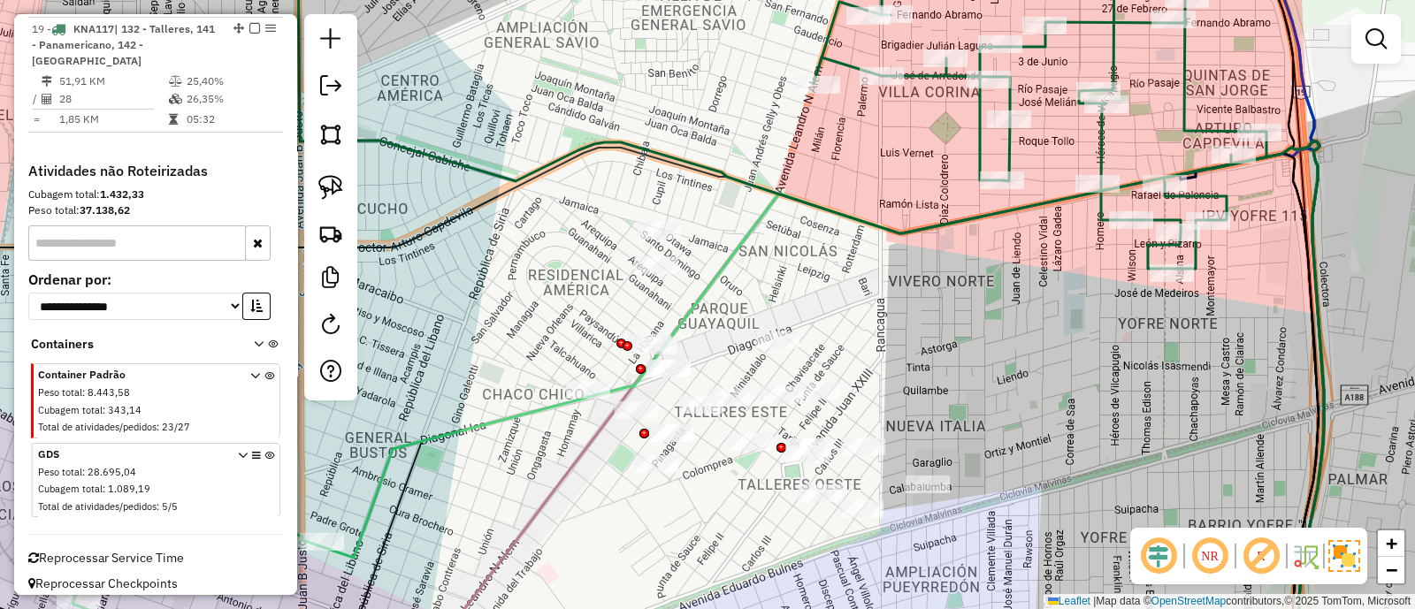
click at [975, 161] on icon at bounding box center [782, 104] width 968 height 330
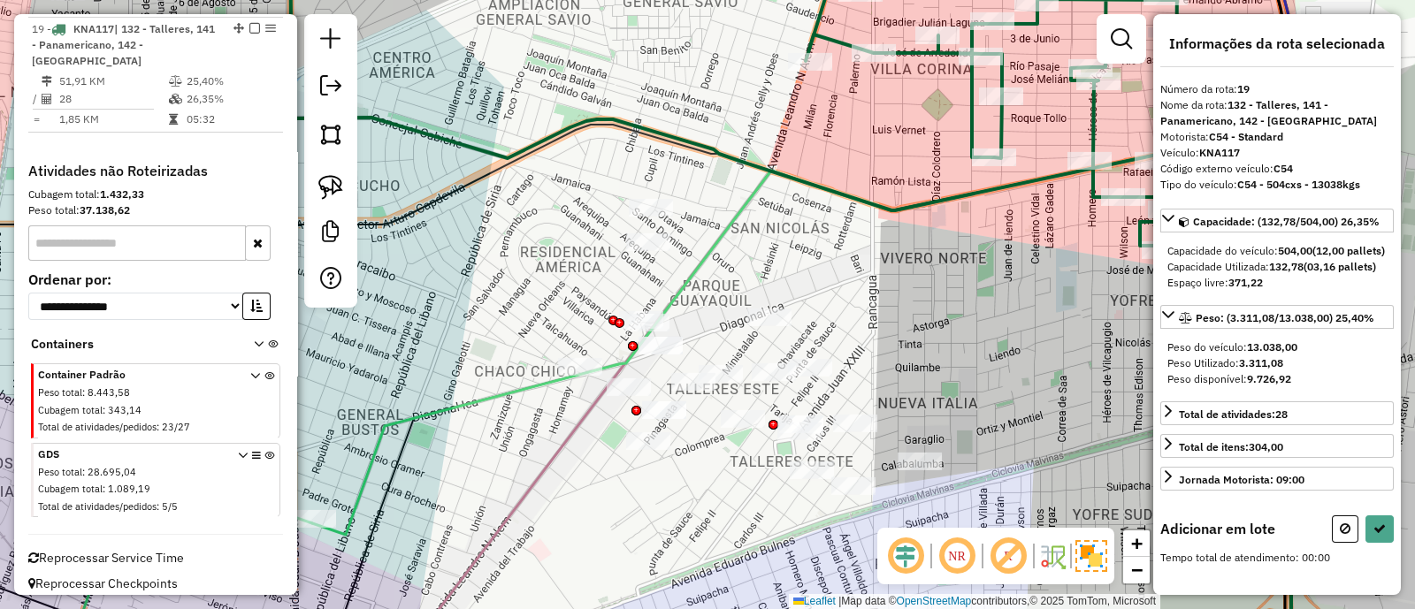
drag, startPoint x: 958, startPoint y: 474, endPoint x: 910, endPoint y: 365, distance: 119.1
click at [910, 367] on div "Janela de atendimento Grade de atendimento Capacidade Transportadoras Veículos …" at bounding box center [707, 304] width 1415 height 609
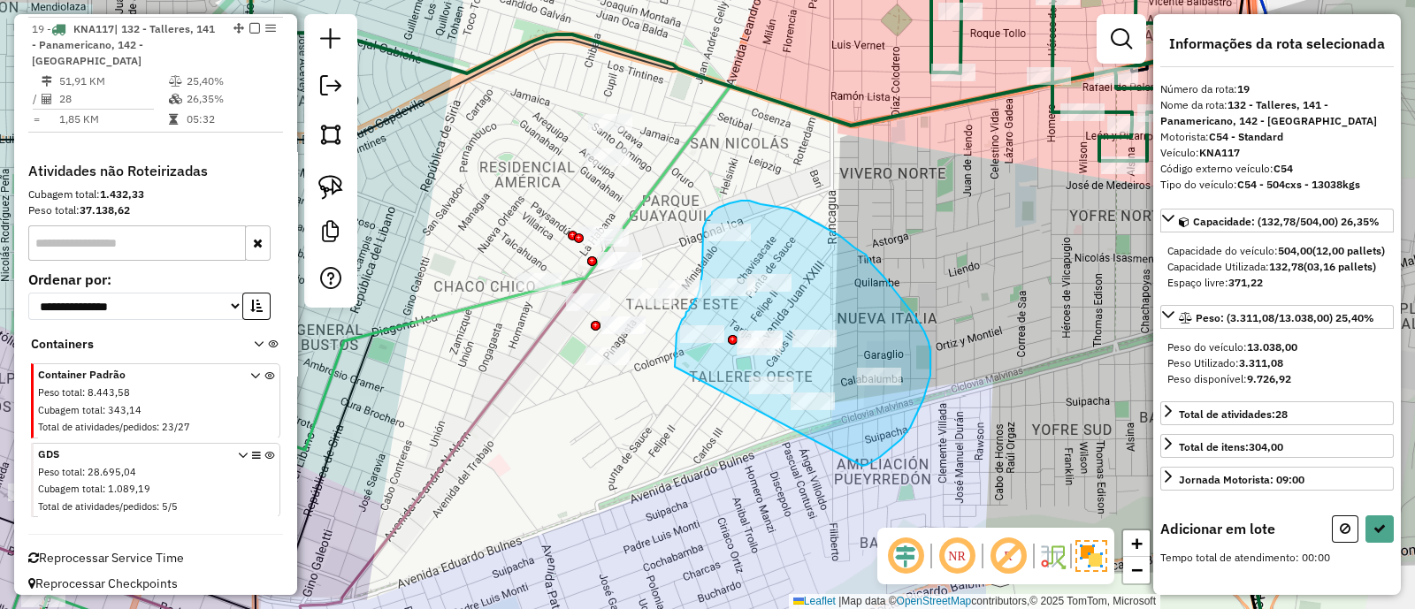
drag, startPoint x: 866, startPoint y: 465, endPoint x: 675, endPoint y: 367, distance: 215.5
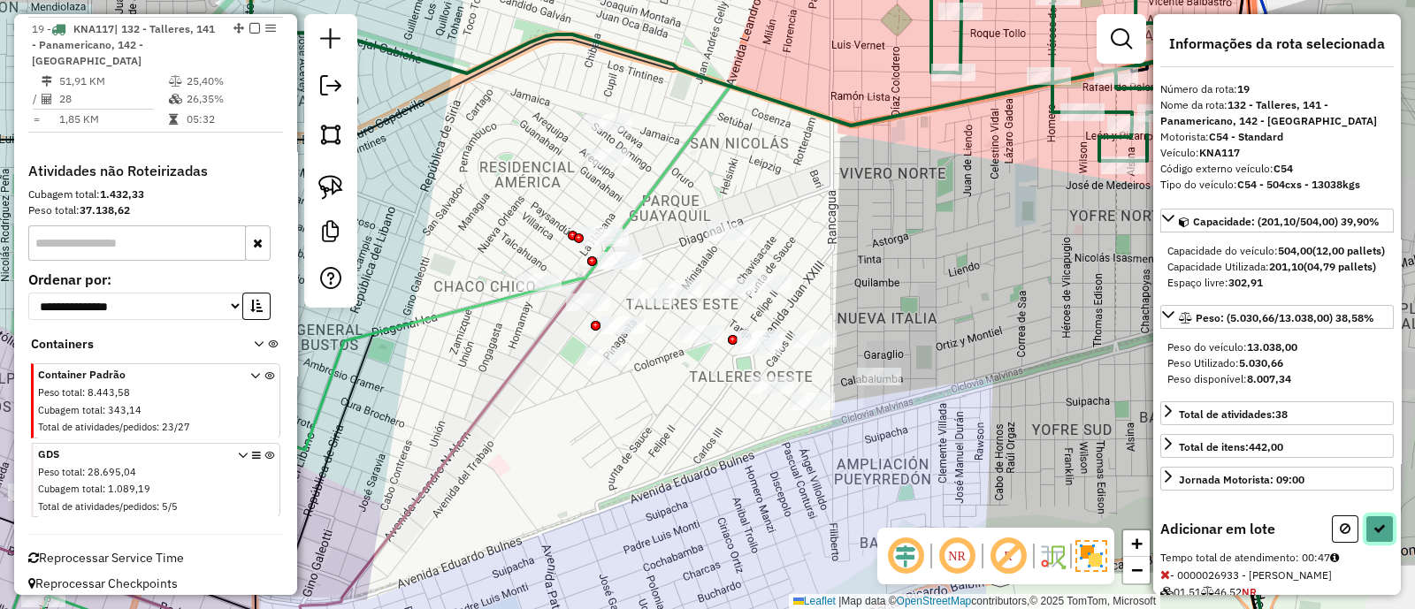
click at [1379, 535] on icon at bounding box center [1379, 529] width 12 height 12
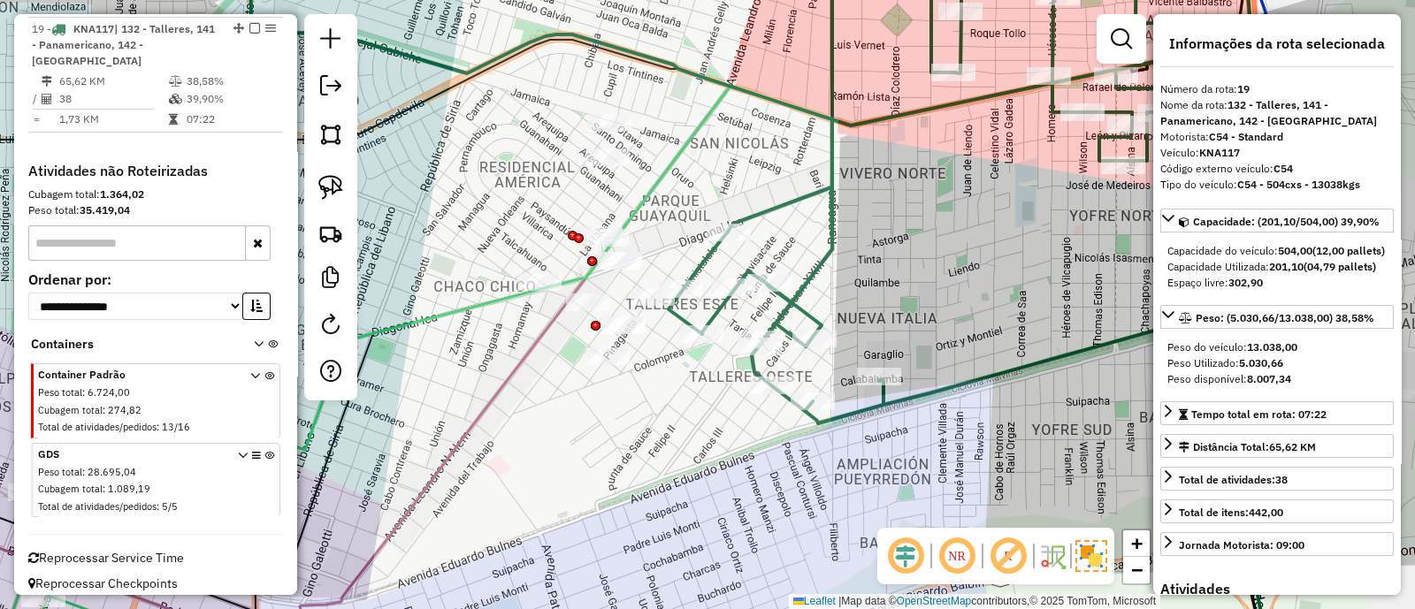
click at [620, 430] on div "Janela de atendimento Grade de atendimento Capacidade Transportadoras Veículos …" at bounding box center [707, 304] width 1415 height 609
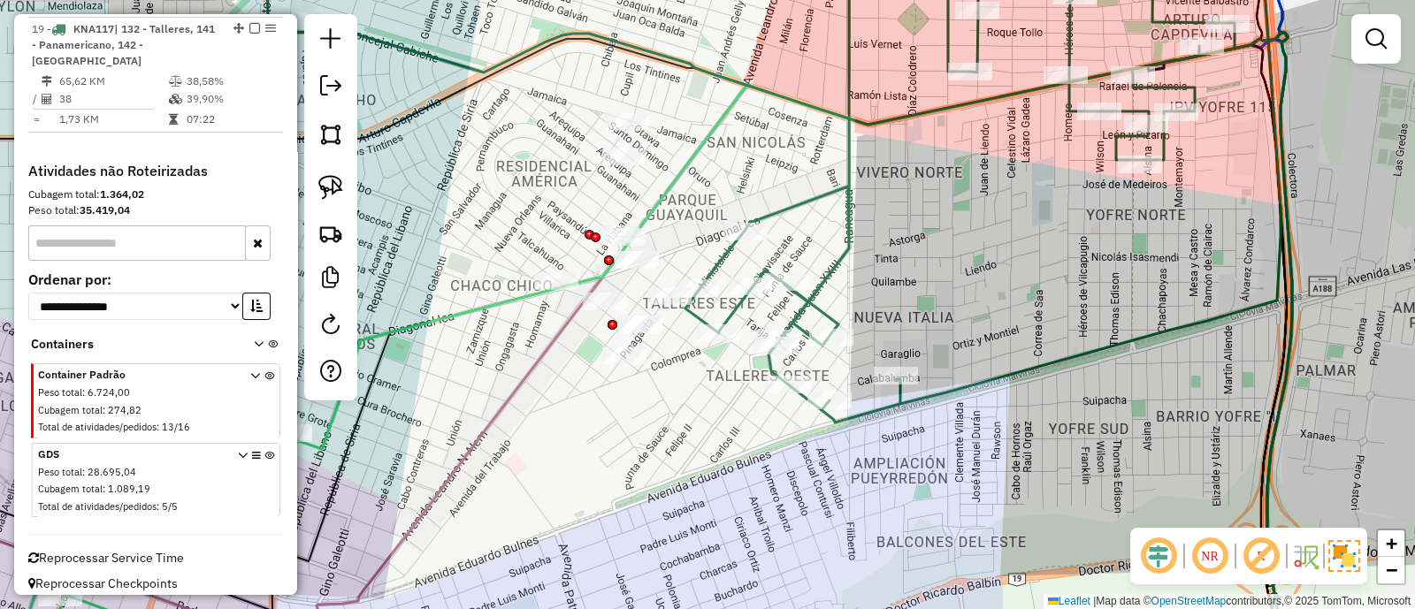
drag, startPoint x: 535, startPoint y: 413, endPoint x: 828, endPoint y: 435, distance: 293.5
click at [828, 435] on div "Janela de atendimento Grade de atendimento Capacidade Transportadoras Veículos …" at bounding box center [707, 304] width 1415 height 609
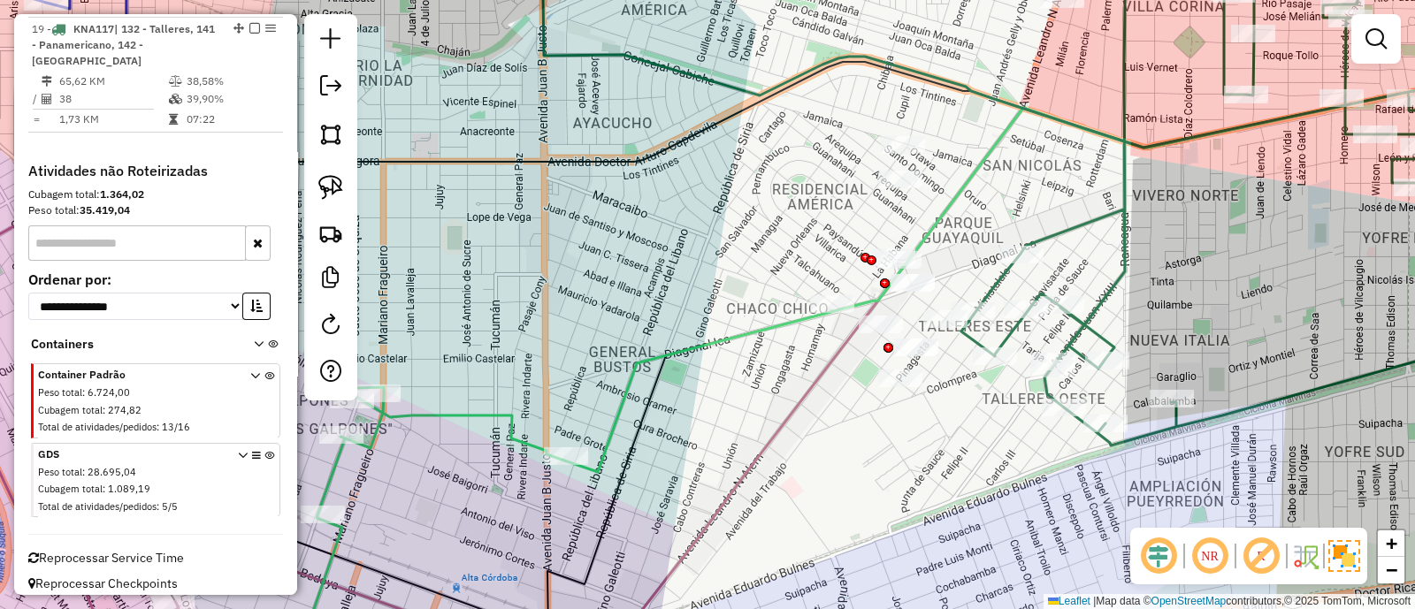
click at [729, 339] on icon at bounding box center [1060, 351] width 992 height 588
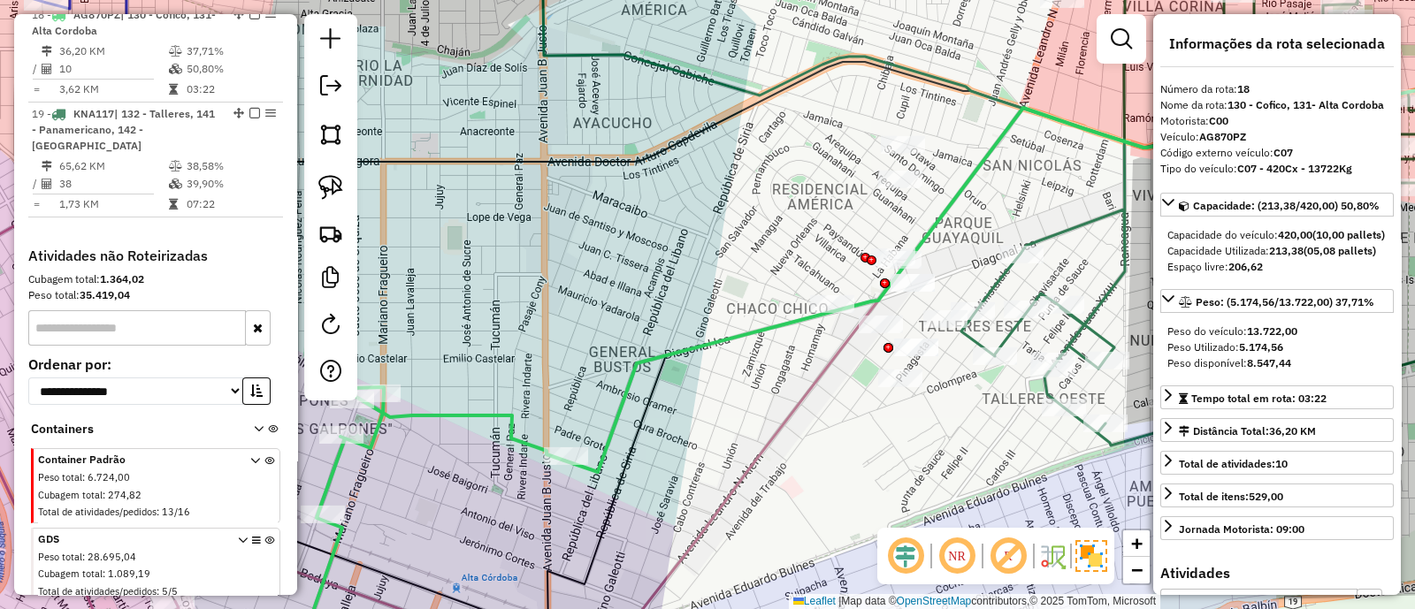
scroll to position [1335, 0]
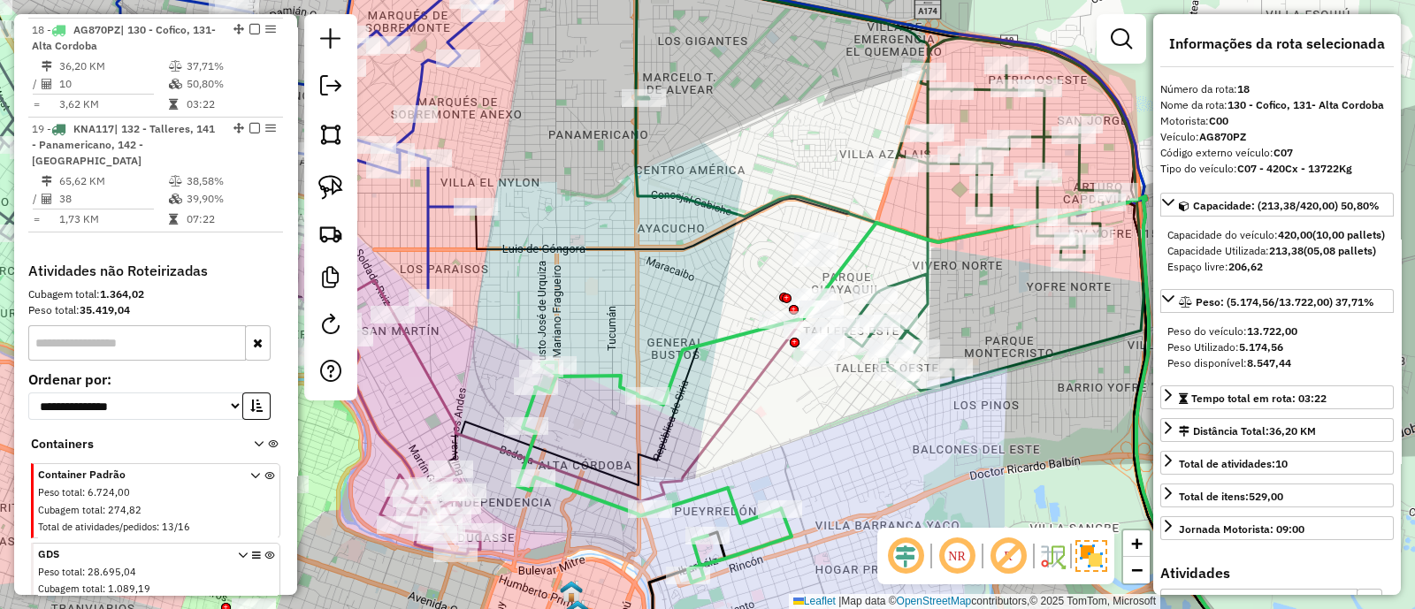
click at [729, 339] on icon at bounding box center [957, 433] width 621 height 474
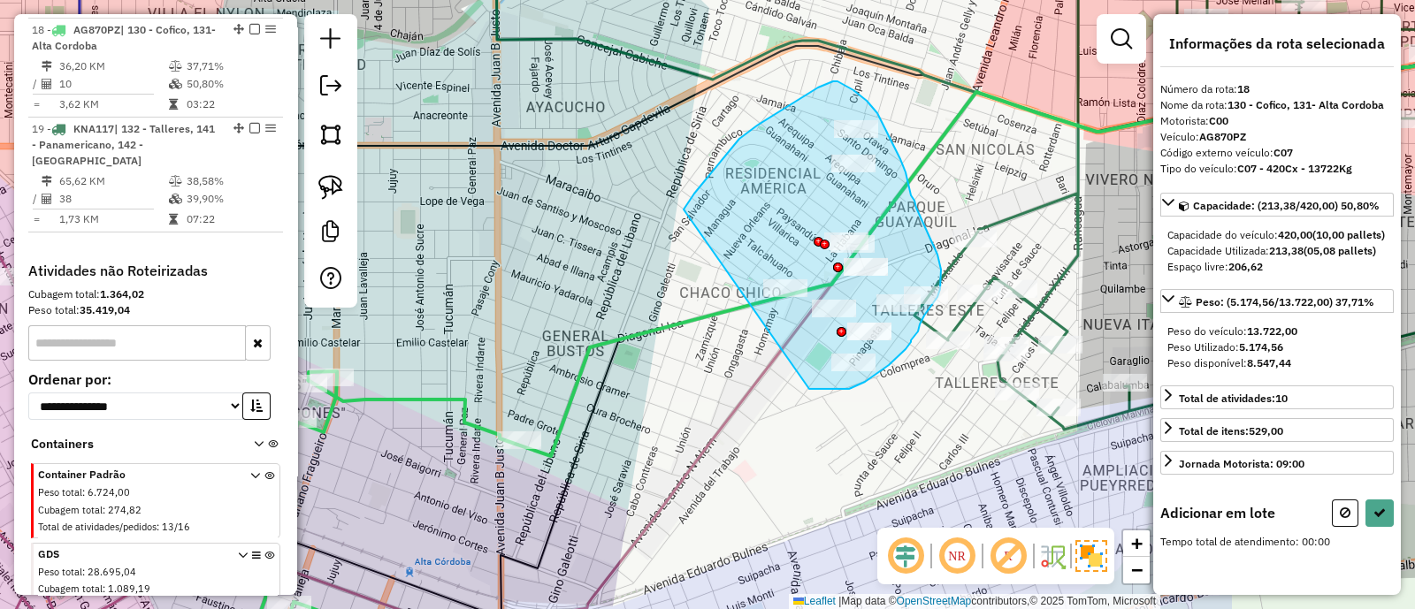
drag, startPoint x: 809, startPoint y: 389, endPoint x: 683, endPoint y: 210, distance: 219.0
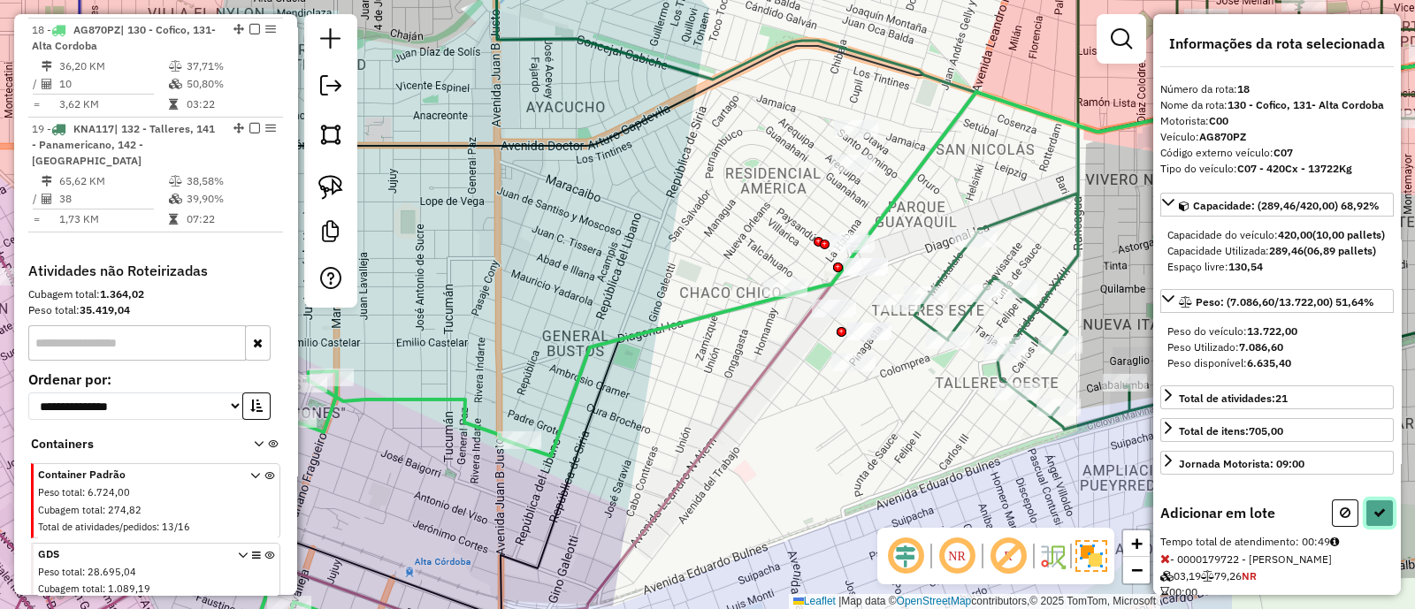
click at [1386, 527] on button at bounding box center [1379, 513] width 28 height 27
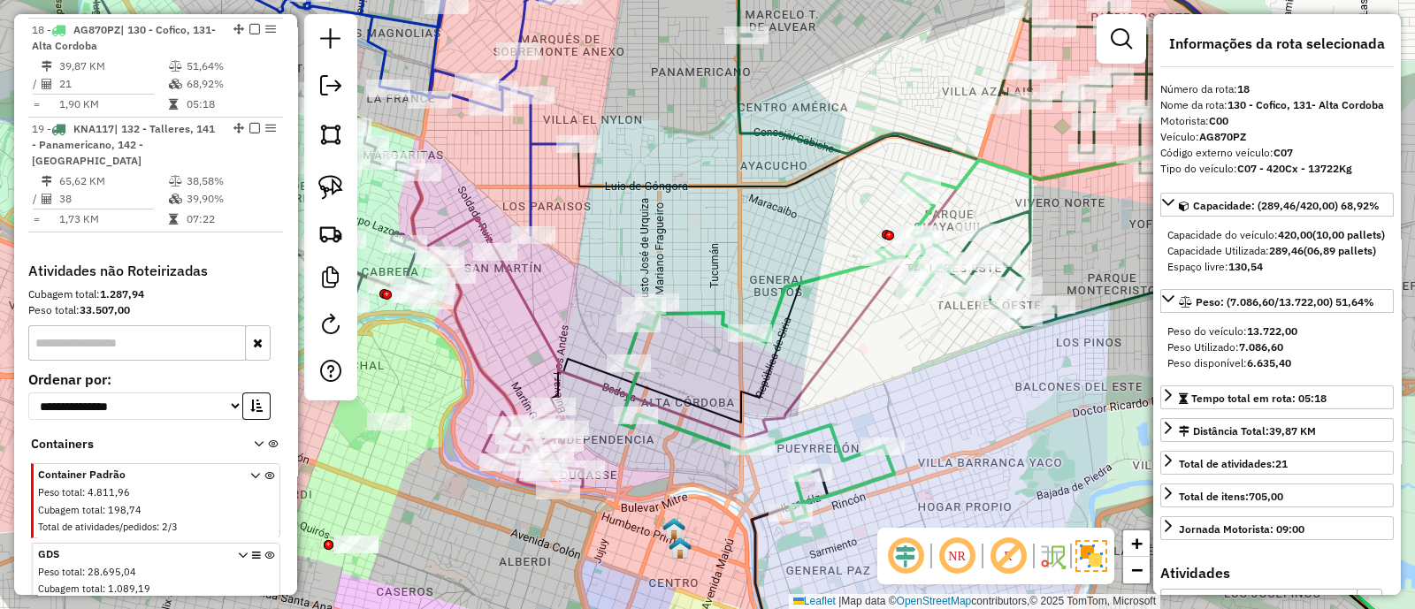
click at [1011, 218] on icon at bounding box center [992, 133] width 508 height 389
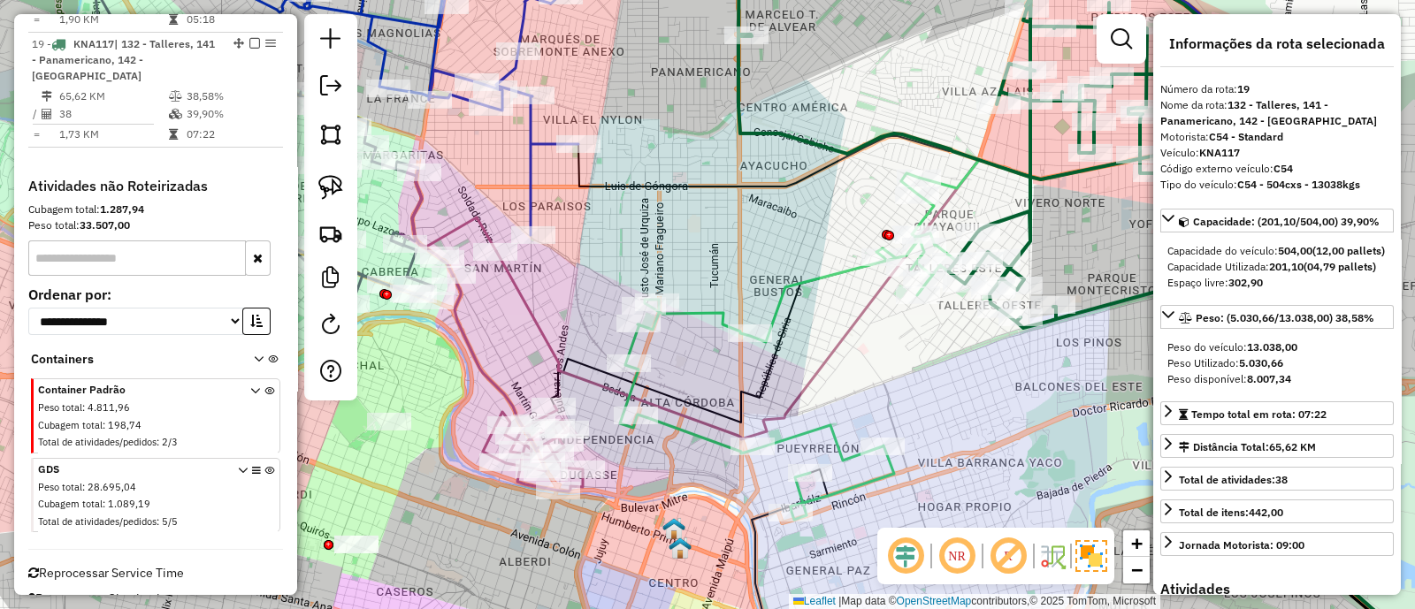
scroll to position [1435, 0]
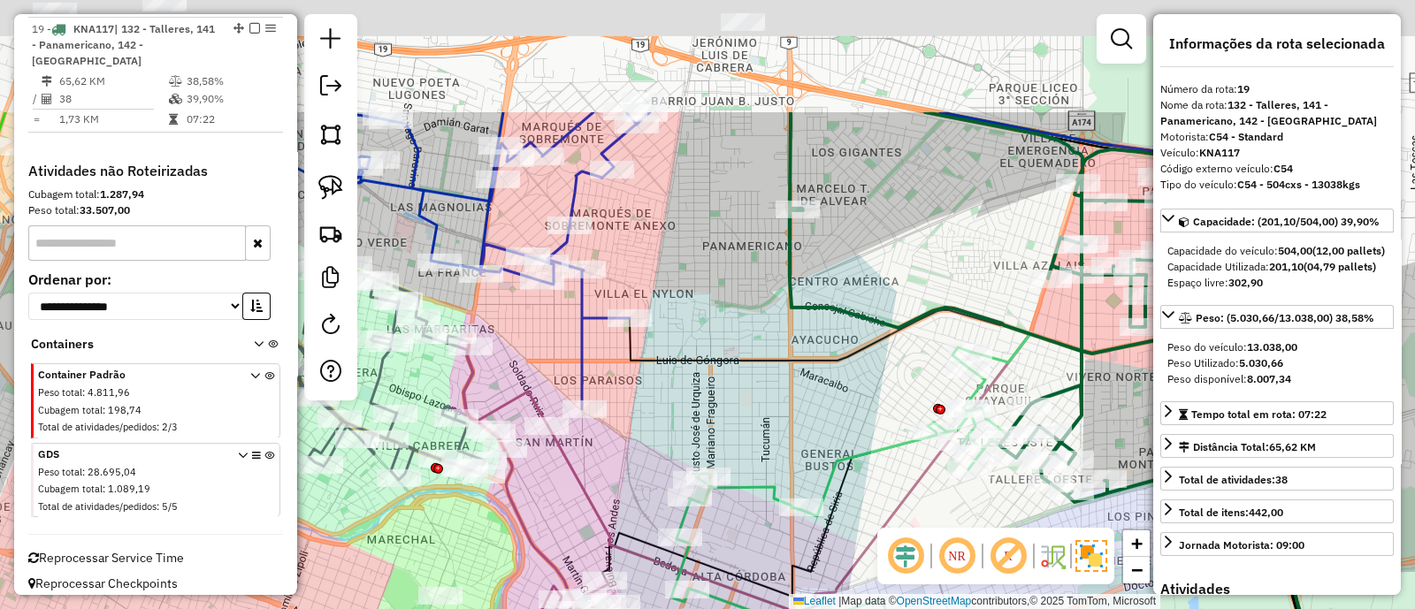
drag, startPoint x: 825, startPoint y: 85, endPoint x: 875, endPoint y: 270, distance: 191.5
click at [875, 270] on div "Janela de atendimento Grade de atendimento Capacidade Transportadoras Veículos …" at bounding box center [707, 304] width 1415 height 609
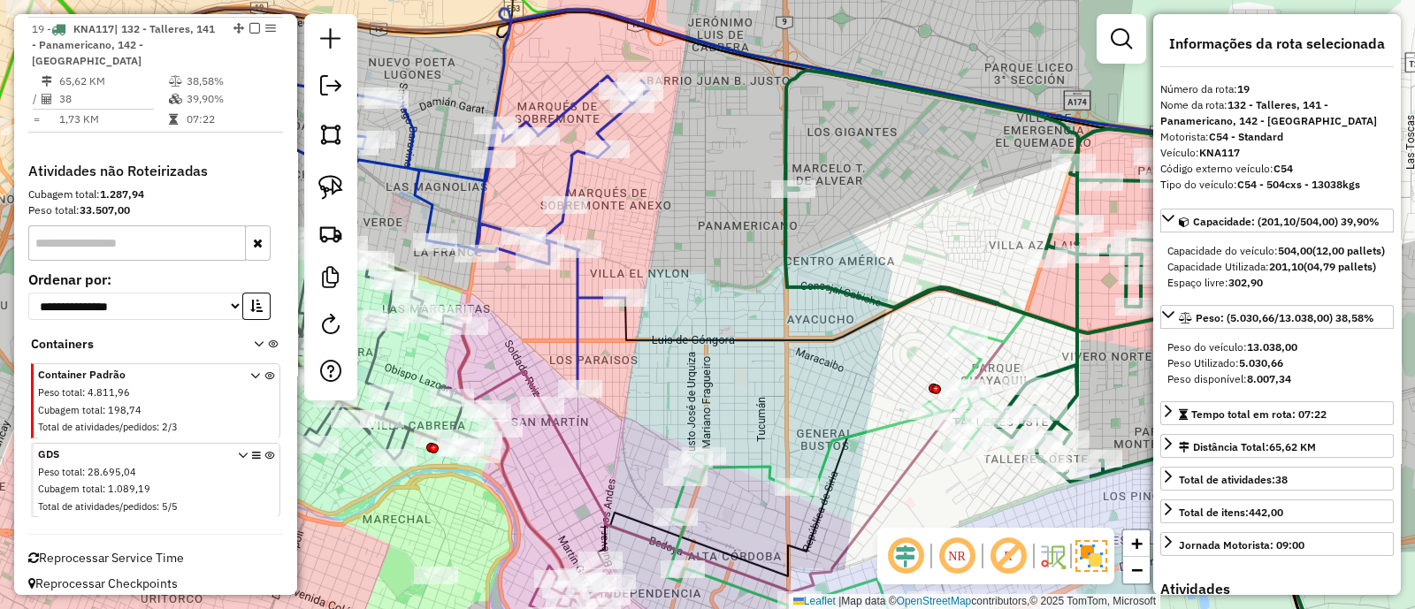
click at [852, 289] on icon at bounding box center [1061, 429] width 552 height 482
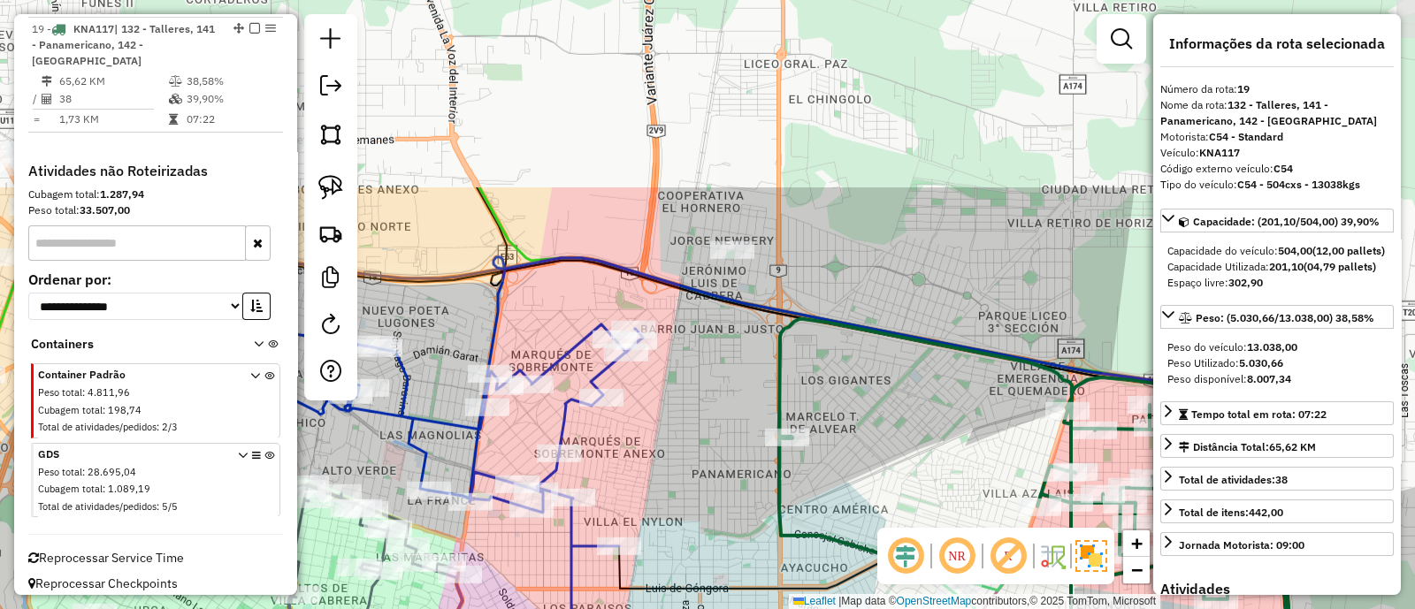
drag, startPoint x: 699, startPoint y: 250, endPoint x: 630, endPoint y: 328, distance: 104.6
click at [630, 328] on div "Janela de atendimento Grade de atendimento Capacidade Transportadoras Veículos …" at bounding box center [707, 304] width 1415 height 609
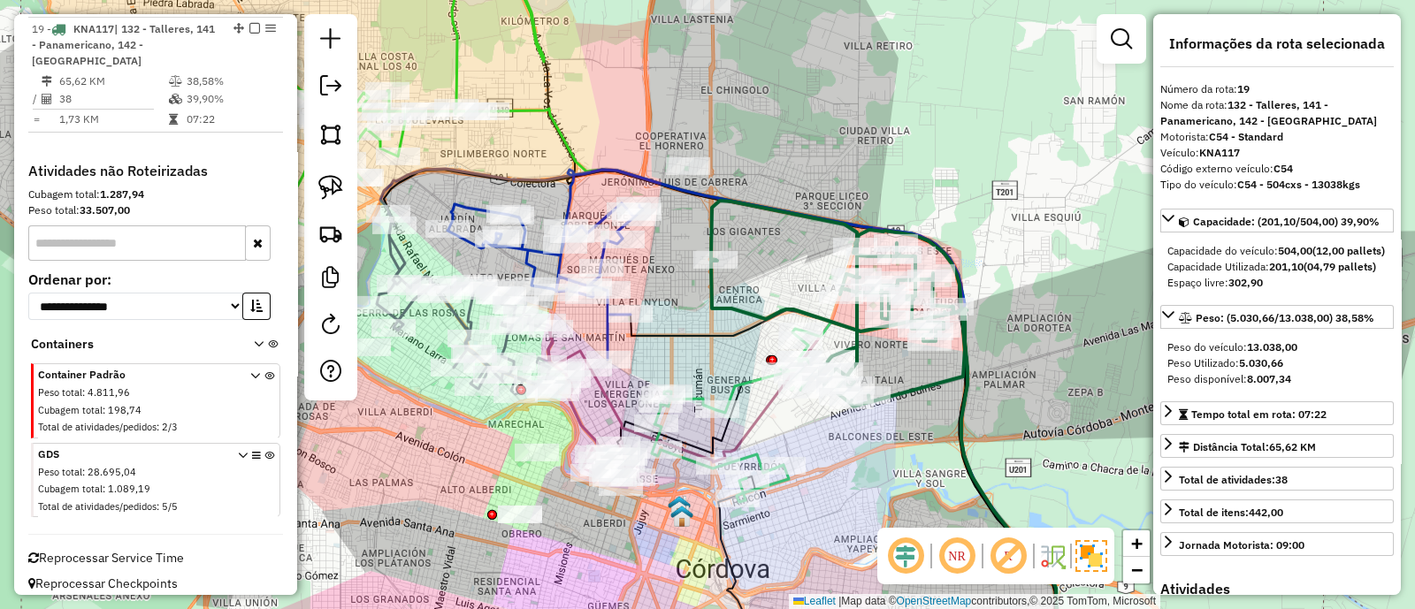
drag, startPoint x: 741, startPoint y: 221, endPoint x: 774, endPoint y: 183, distance: 50.2
click at [774, 183] on div "Janela de atendimento Grade de atendimento Capacidade Transportadoras Veículos …" at bounding box center [707, 304] width 1415 height 609
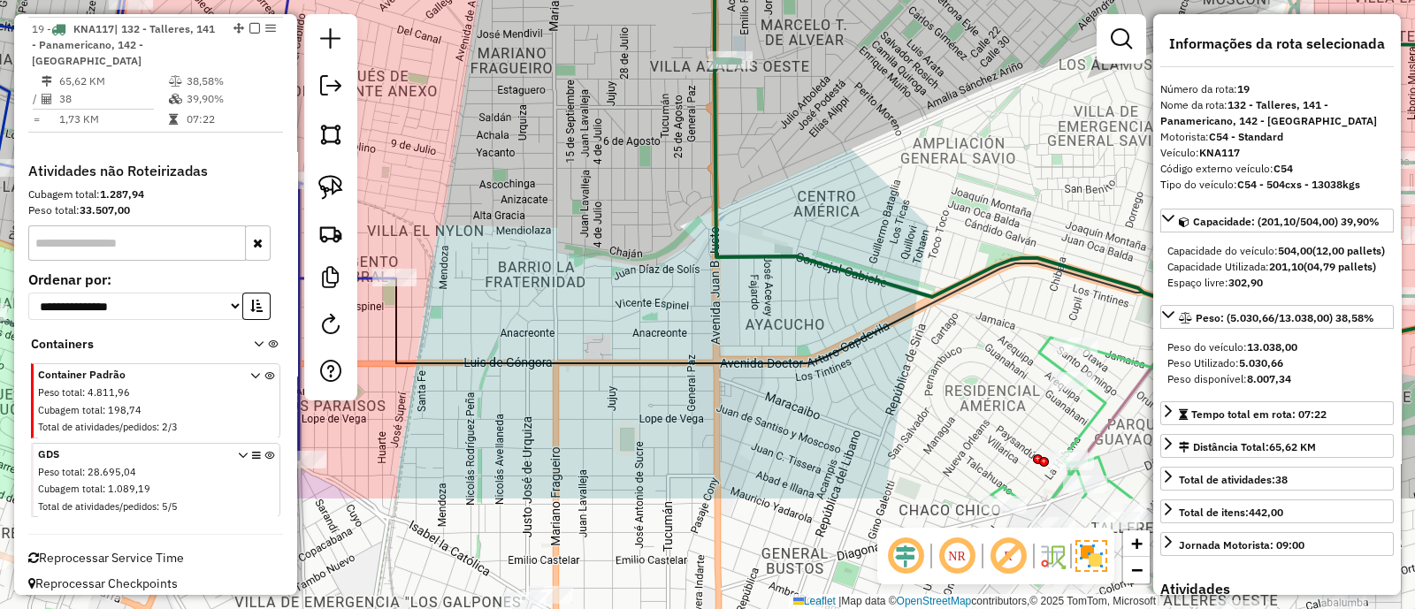
drag, startPoint x: 579, startPoint y: 406, endPoint x: 640, endPoint y: 400, distance: 61.3
click at [644, 393] on div "Janela de atendimento Grade de atendimento Capacidade Transportadoras Veículos …" at bounding box center [707, 304] width 1415 height 609
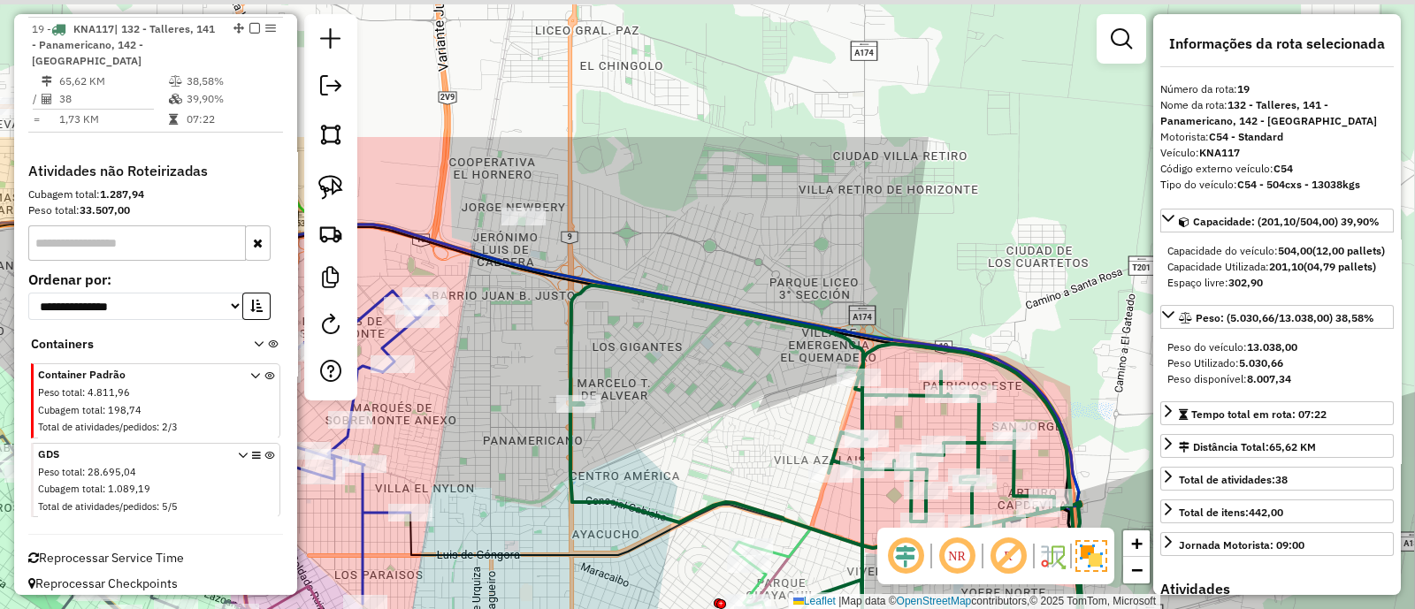
drag, startPoint x: 797, startPoint y: 174, endPoint x: 668, endPoint y: 379, distance: 241.9
click at [672, 381] on div "Janela de atendimento Grade de atendimento Capacidade Transportadoras Veículos …" at bounding box center [707, 304] width 1415 height 609
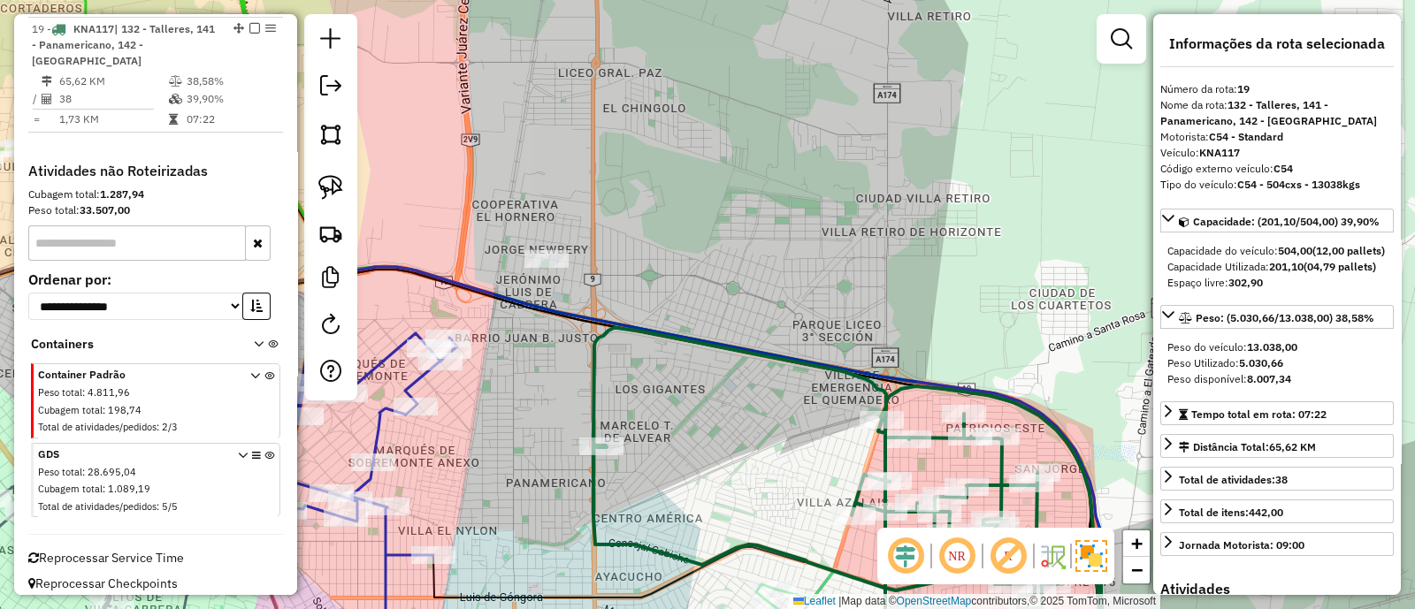
drag, startPoint x: 474, startPoint y: 205, endPoint x: 541, endPoint y: 192, distance: 68.5
click at [541, 192] on div "Janela de atendimento Grade de atendimento Capacidade Transportadoras Veículos …" at bounding box center [707, 304] width 1415 height 609
drag, startPoint x: 538, startPoint y: 200, endPoint x: 640, endPoint y: 266, distance: 122.1
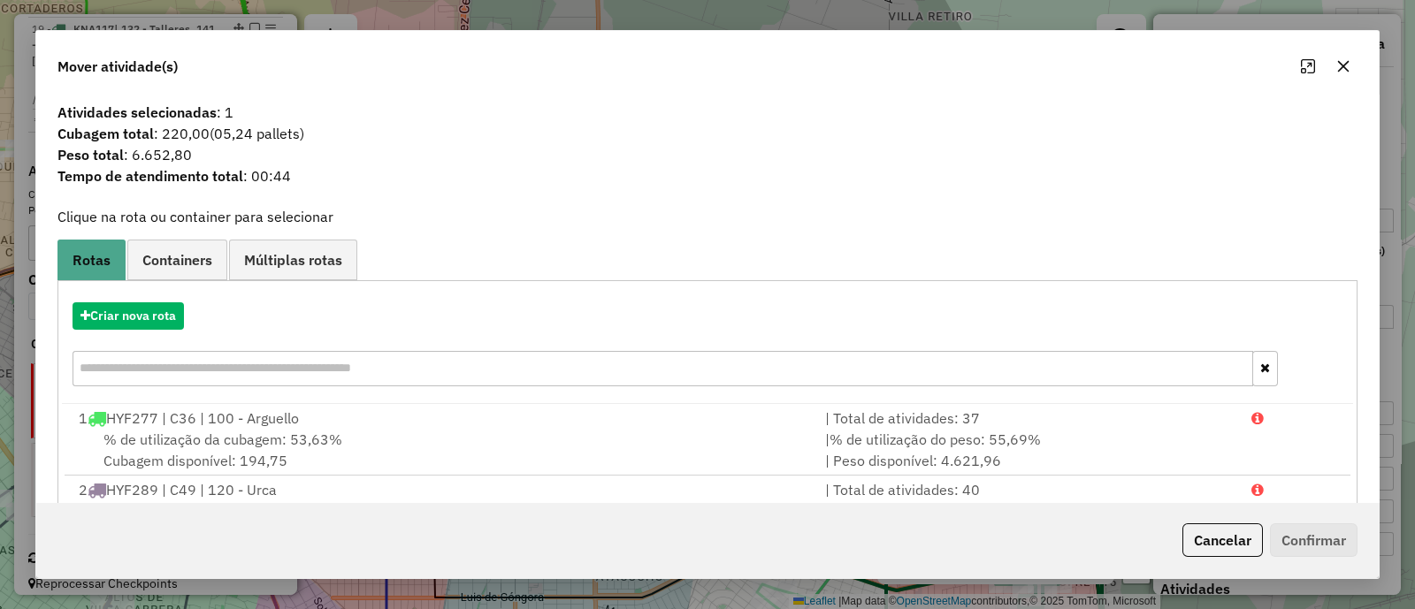
click at [1341, 73] on button "button" at bounding box center [1343, 66] width 28 height 28
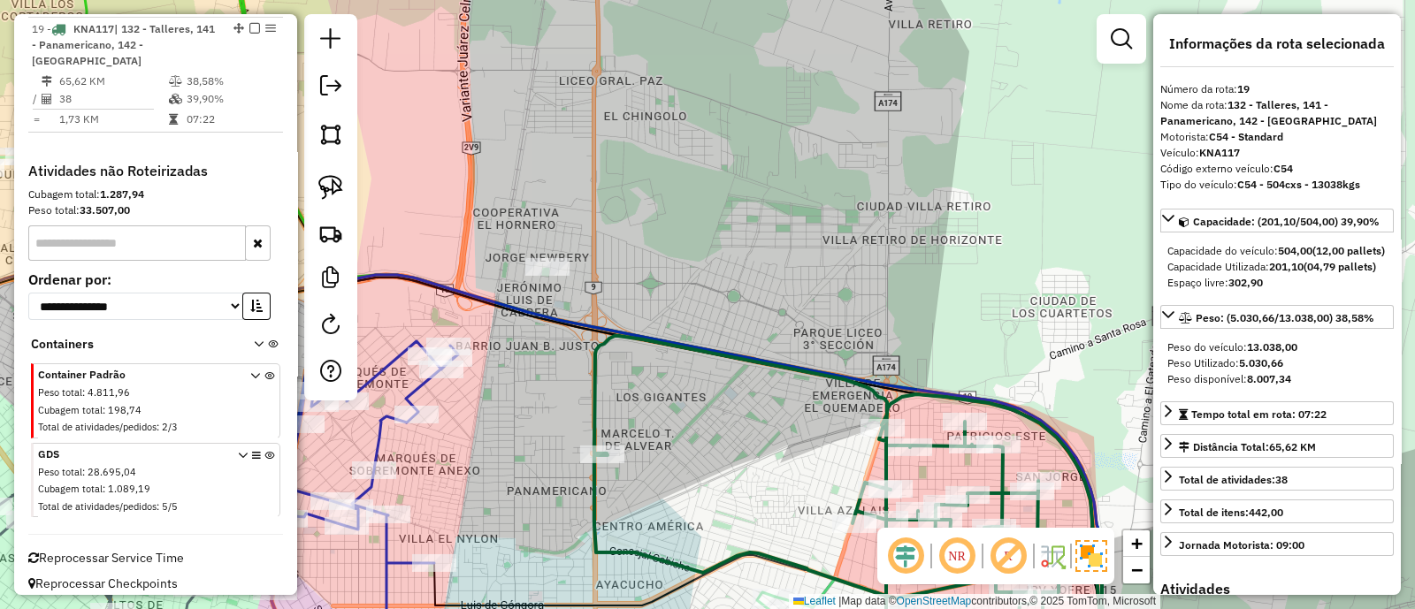
drag, startPoint x: 609, startPoint y: 87, endPoint x: 659, endPoint y: 430, distance: 346.6
click at [659, 430] on div "Janela de atendimento Grade de atendimento Capacidade Transportadoras Veículos …" at bounding box center [707, 304] width 1415 height 609
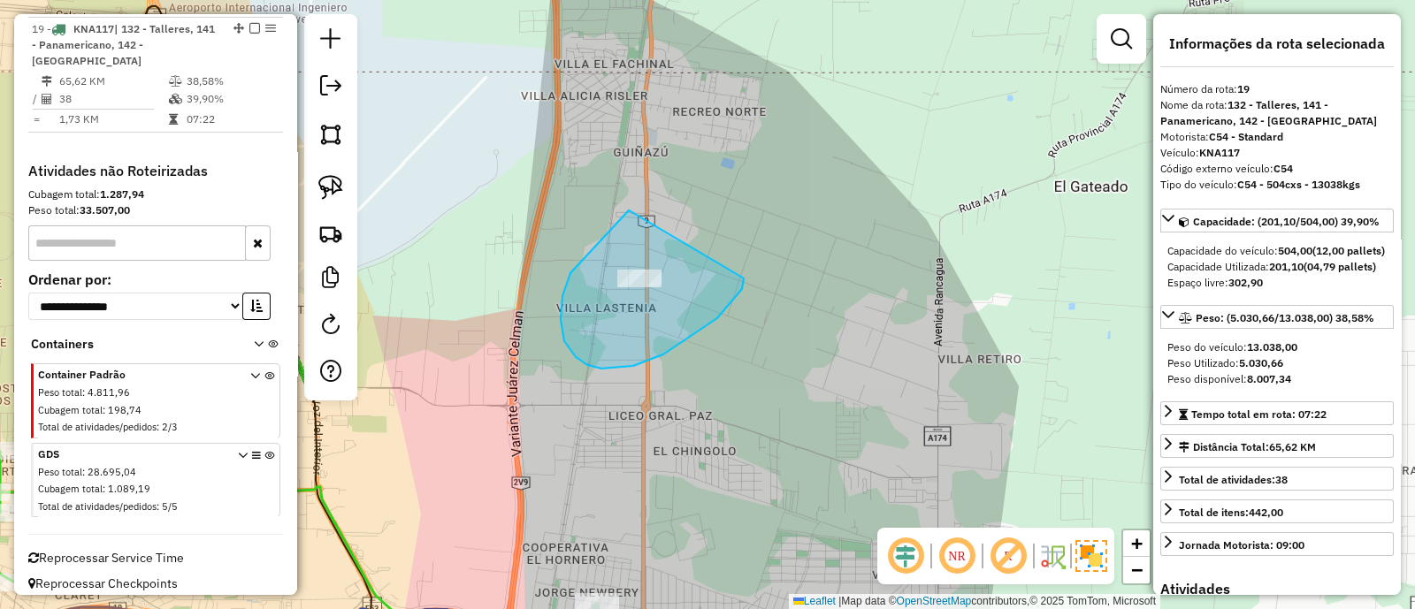
drag, startPoint x: 629, startPoint y: 210, endPoint x: 744, endPoint y: 279, distance: 133.6
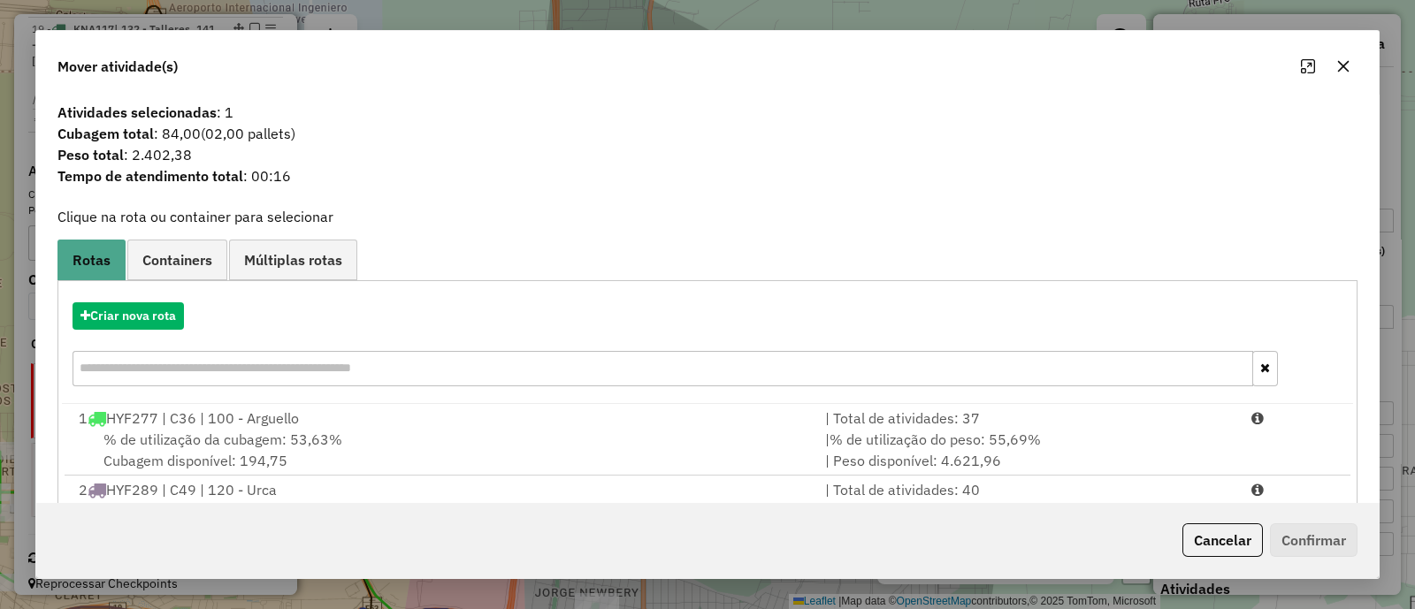
click at [1347, 66] on icon "button" at bounding box center [1343, 66] width 14 height 14
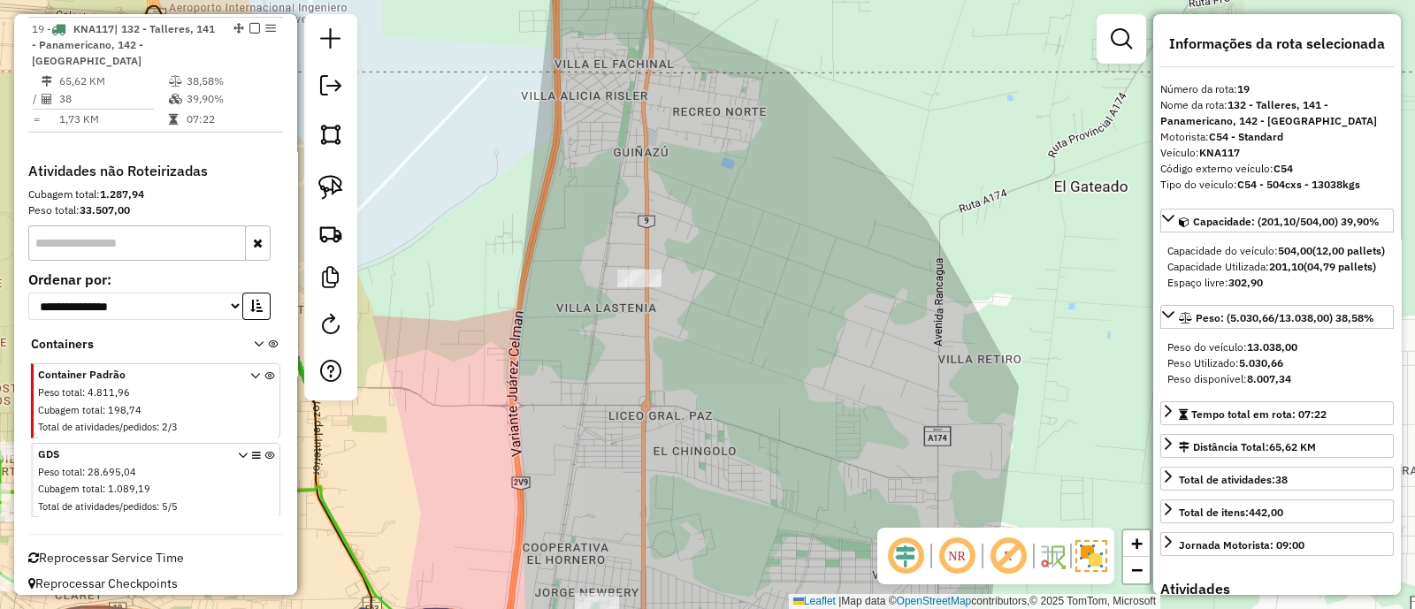
drag, startPoint x: 807, startPoint y: 399, endPoint x: 880, endPoint y: 209, distance: 203.5
click at [880, 210] on div "Janela de atendimento Grade de atendimento Capacidade Transportadoras Veículos …" at bounding box center [707, 304] width 1415 height 609
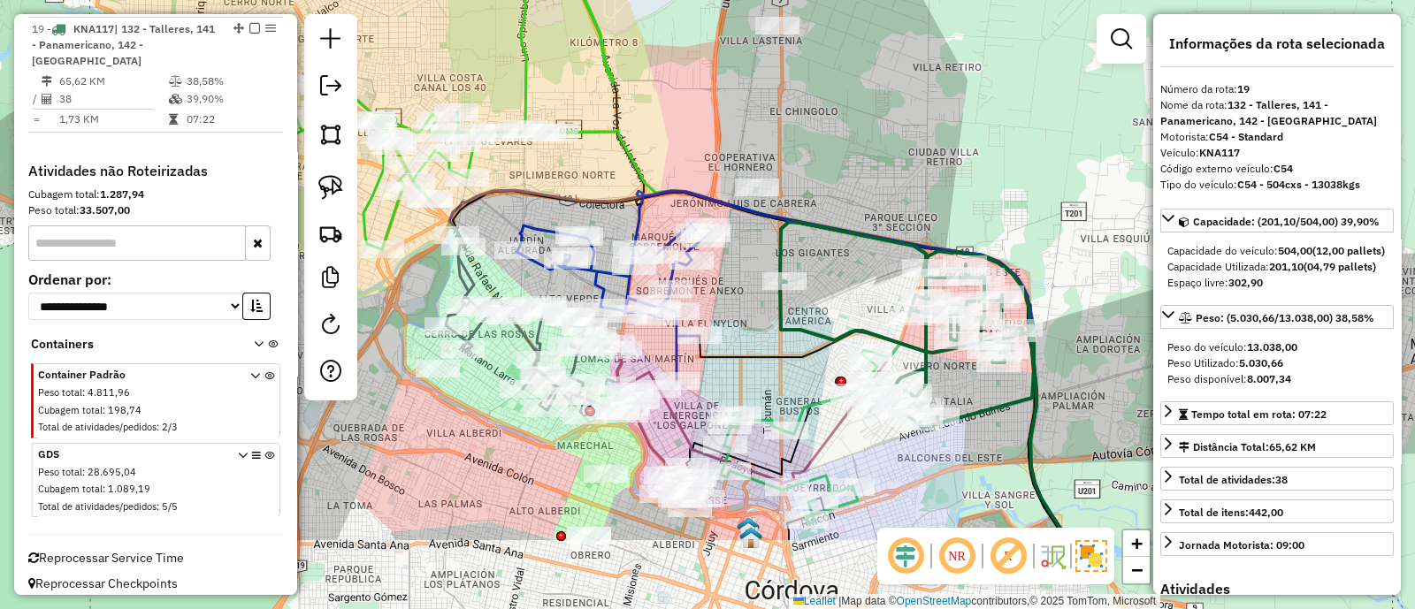
drag, startPoint x: 846, startPoint y: 227, endPoint x: 843, endPoint y: 86, distance: 141.5
click at [843, 86] on div "Janela de atendimento Grade de atendimento Capacidade Transportadoras Veículos …" at bounding box center [707, 304] width 1415 height 609
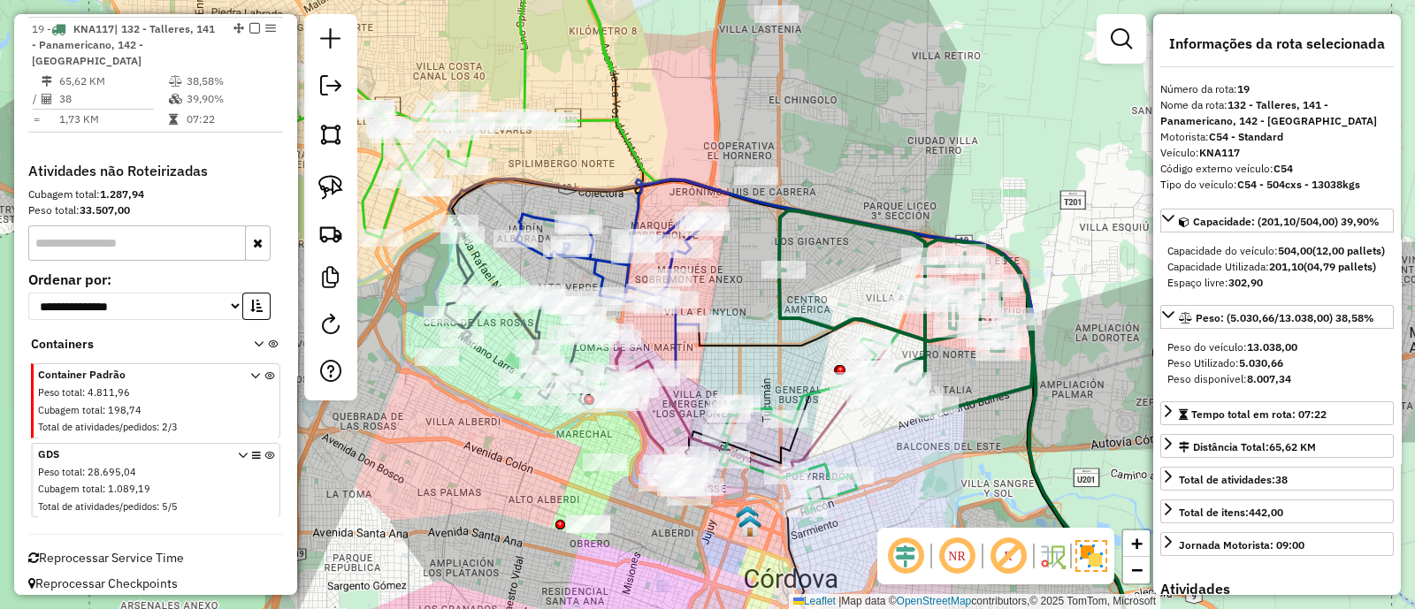
click at [779, 223] on icon at bounding box center [906, 313] width 254 height 206
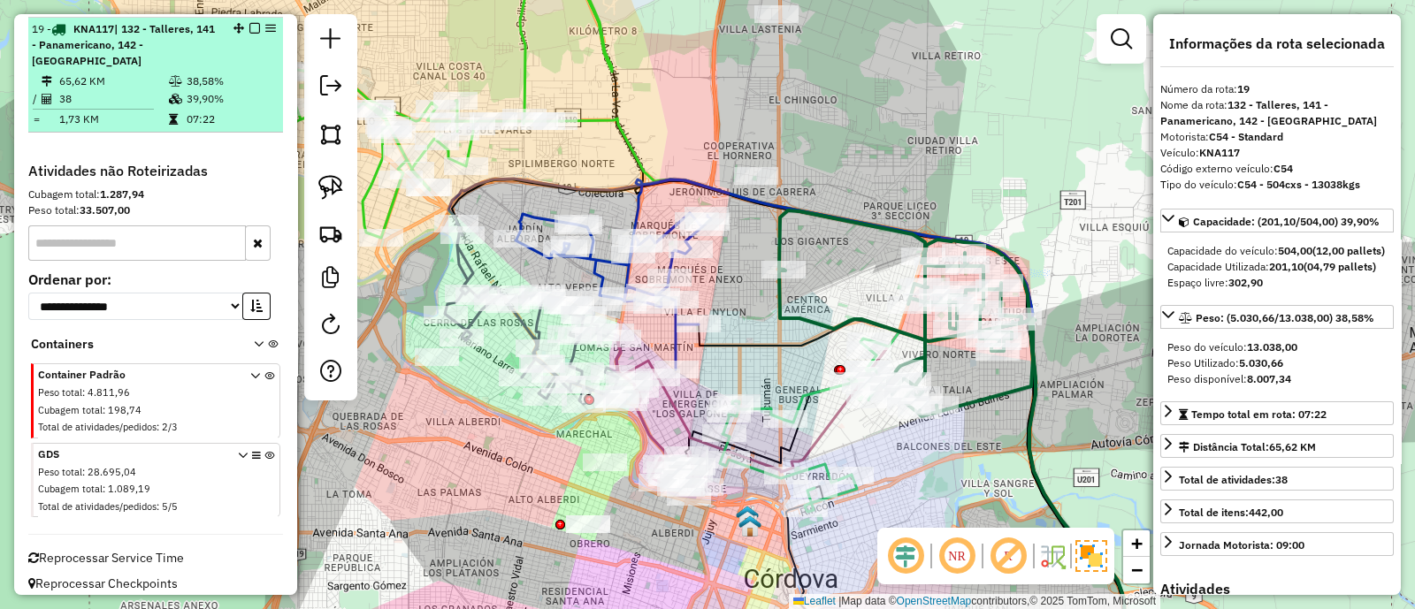
click at [249, 27] on em at bounding box center [254, 28] width 11 height 11
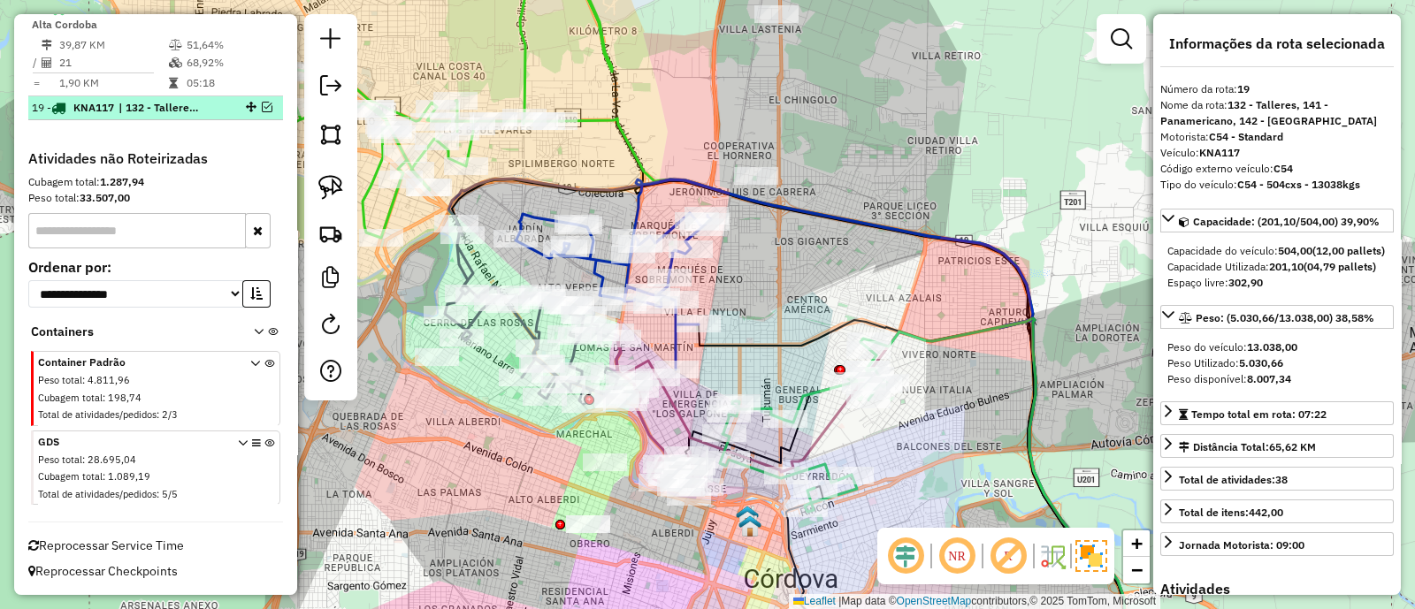
scroll to position [1351, 0]
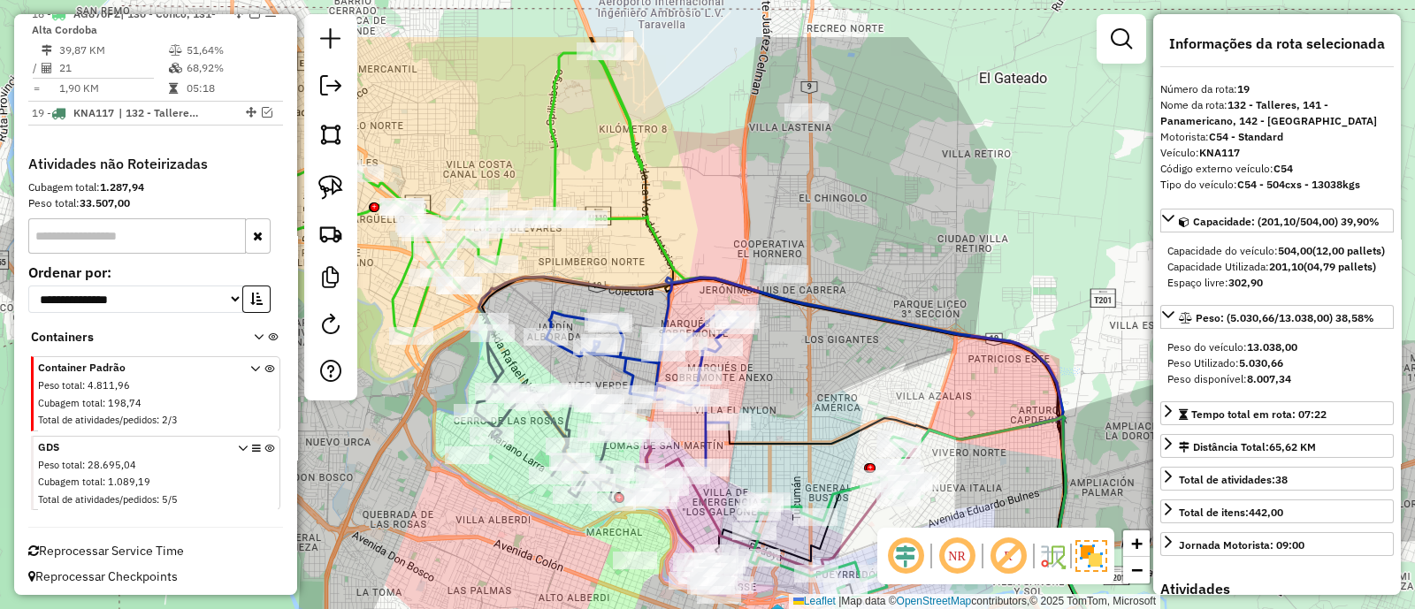
drag, startPoint x: 805, startPoint y: 267, endPoint x: 840, endPoint y: 407, distance: 144.1
click at [840, 407] on div "Janela de atendimento Grade de atendimento Capacidade Transportadoras Veículos …" at bounding box center [707, 304] width 1415 height 609
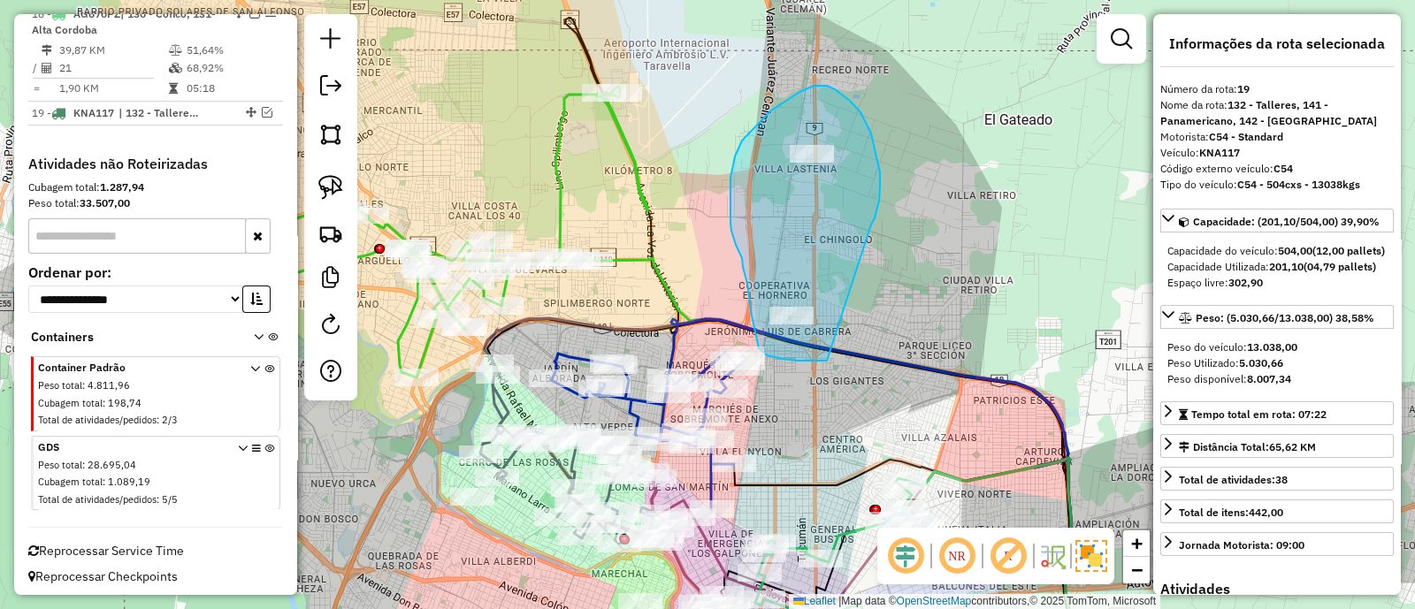
drag, startPoint x: 876, startPoint y: 155, endPoint x: 827, endPoint y: 361, distance: 211.9
click at [827, 361] on div "Janela de atendimento Grade de atendimento Capacidade Transportadoras Veículos …" at bounding box center [707, 304] width 1415 height 609
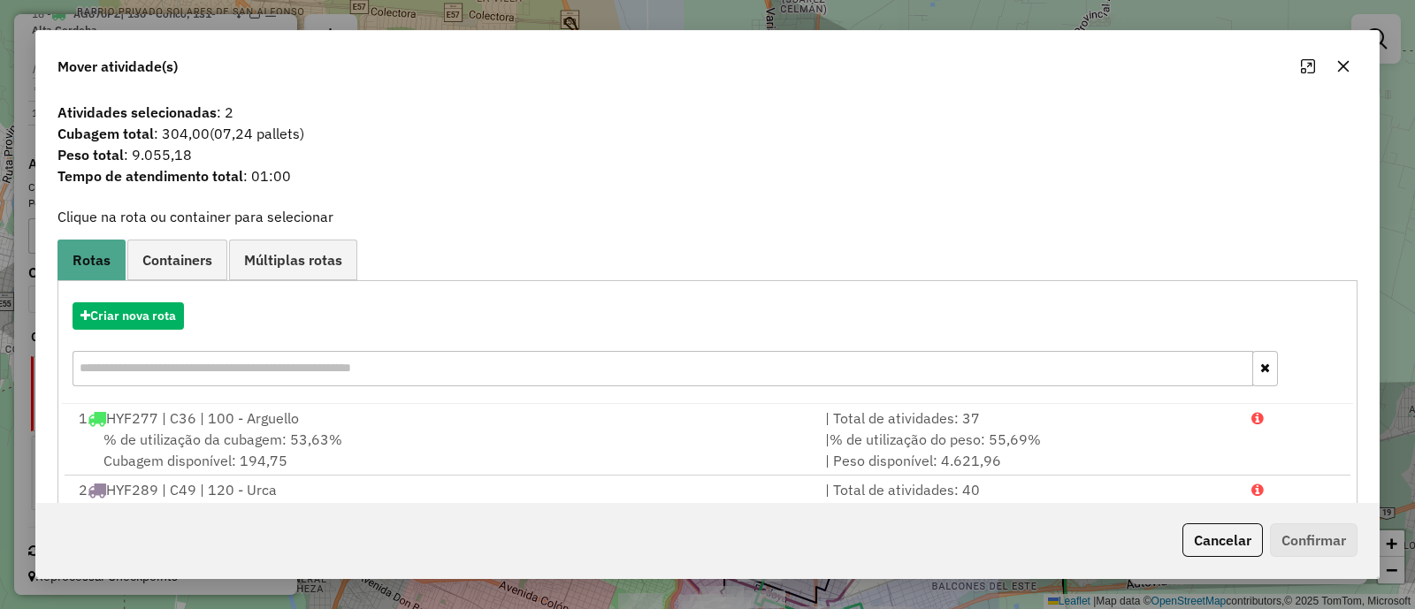
click at [1353, 62] on button "button" at bounding box center [1343, 66] width 28 height 28
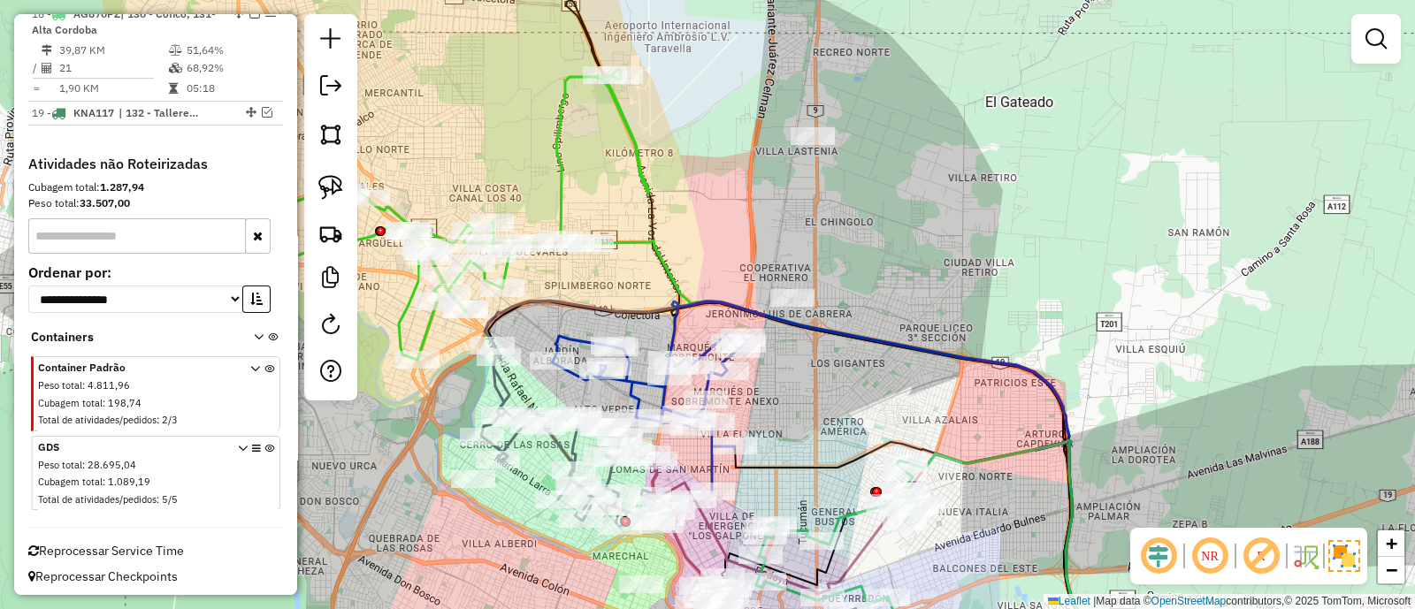
drag, startPoint x: 885, startPoint y: 378, endPoint x: 886, endPoint y: 120, distance: 257.3
click at [886, 120] on div "Janela de atendimento Grade de atendimento Capacidade Transportadoras Veículos …" at bounding box center [707, 304] width 1415 height 609
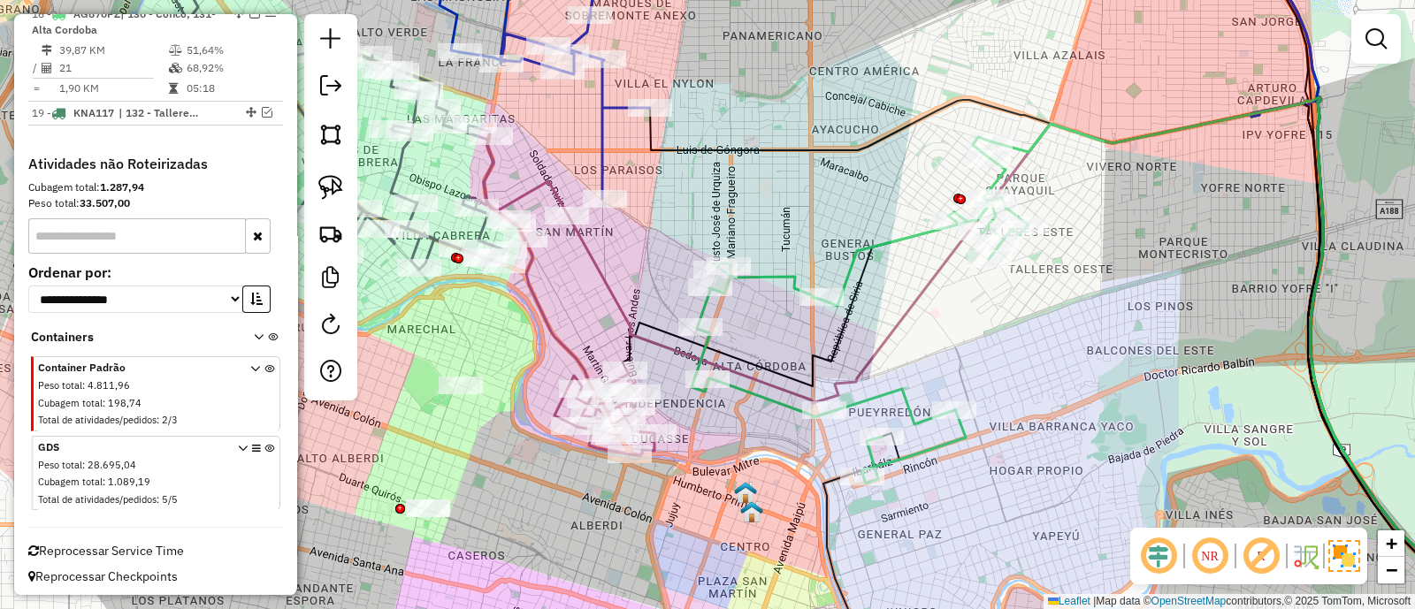
click at [862, 249] on icon at bounding box center [859, 310] width 336 height 347
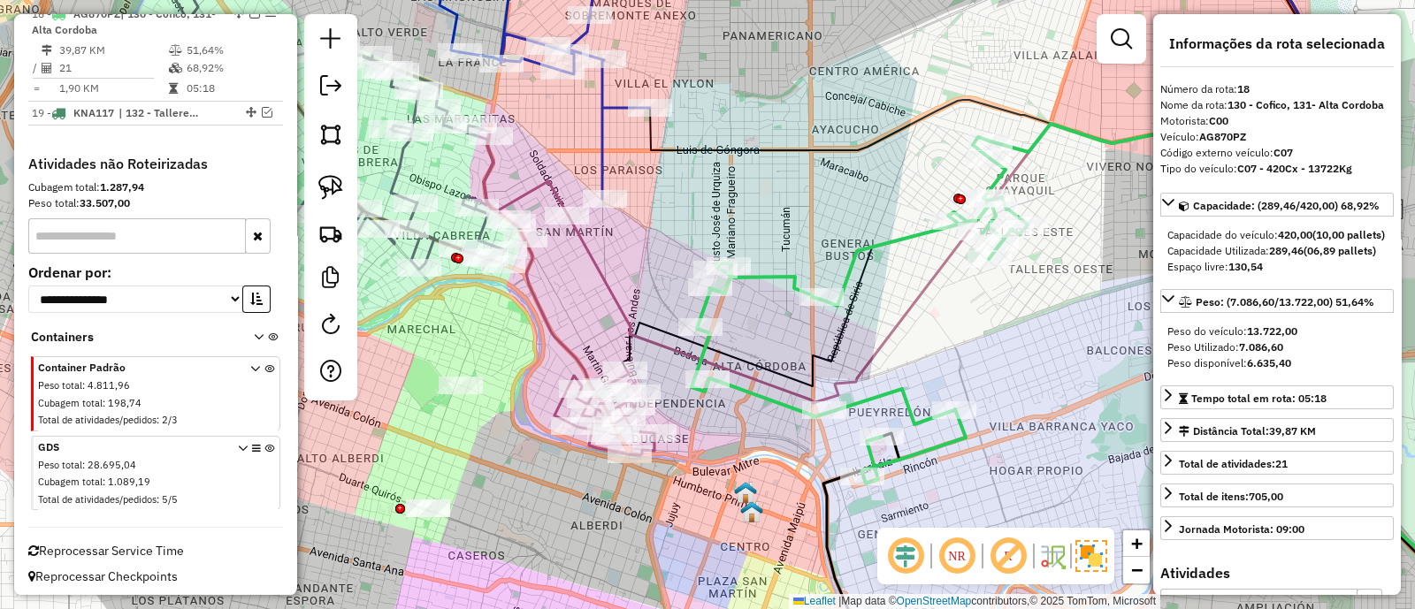
scroll to position [1335, 0]
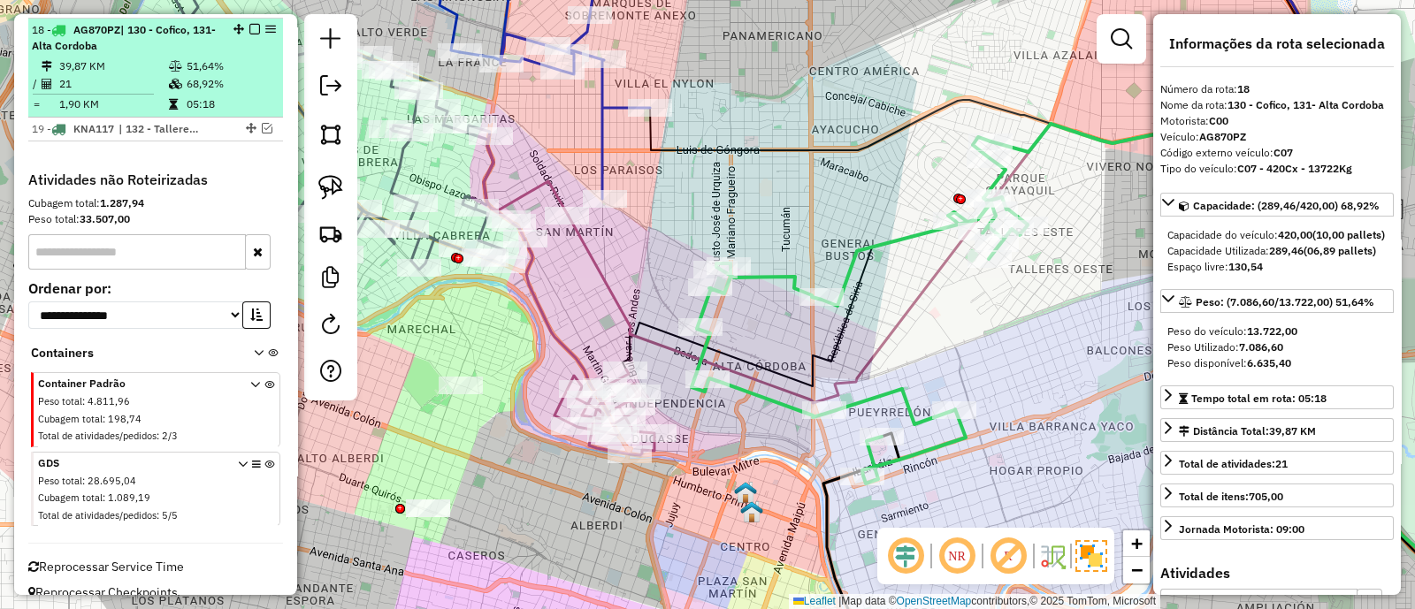
click at [249, 24] on em at bounding box center [254, 29] width 11 height 11
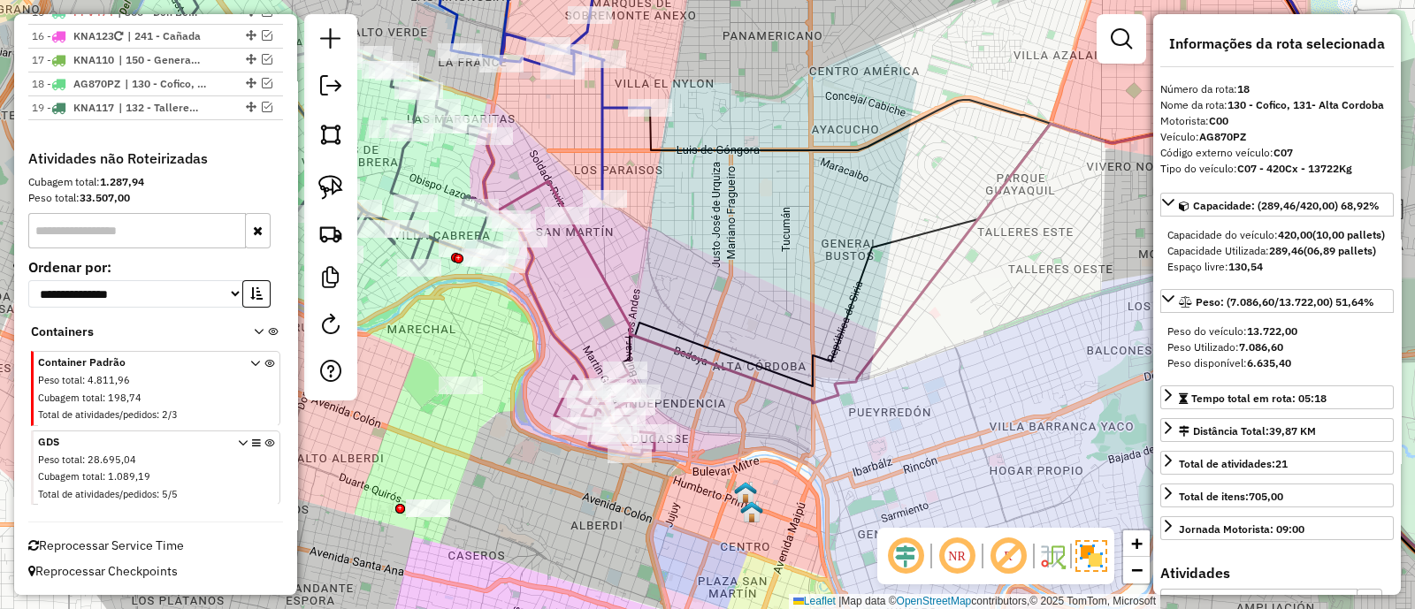
scroll to position [1276, 0]
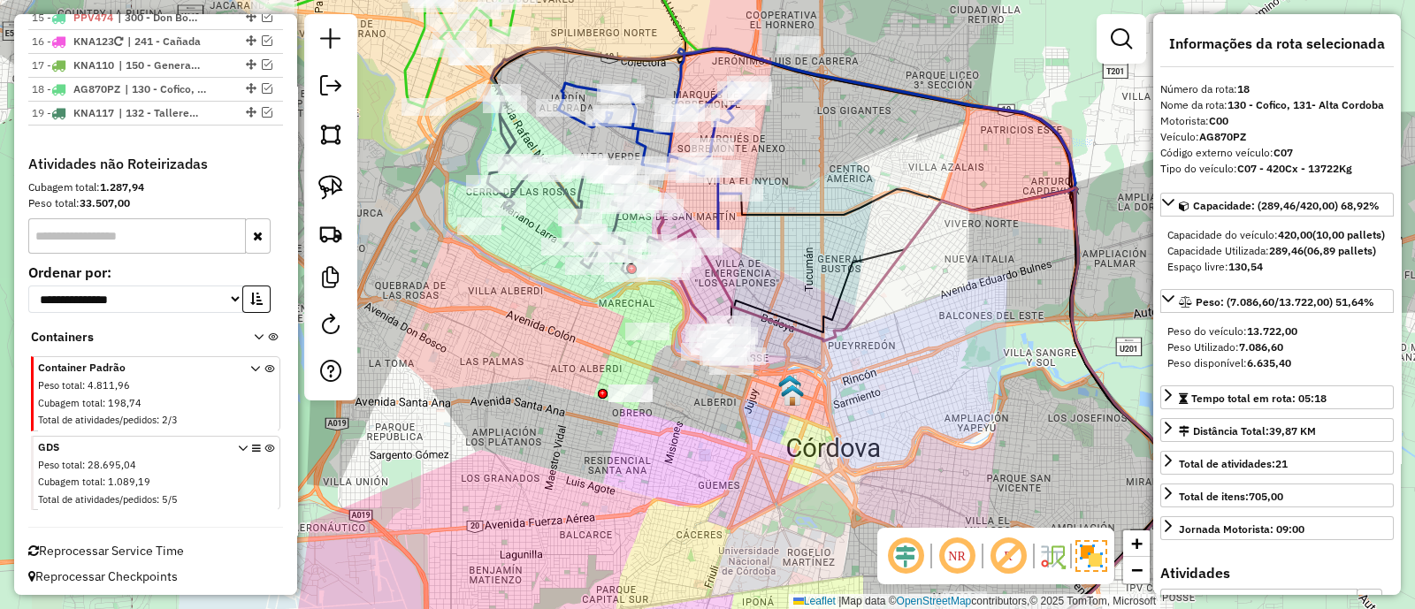
drag, startPoint x: 805, startPoint y: 294, endPoint x: 915, endPoint y: 318, distance: 112.2
click at [915, 318] on div "Janela de atendimento Grade de atendimento Capacidade Transportadoras Veículos …" at bounding box center [707, 304] width 1415 height 609
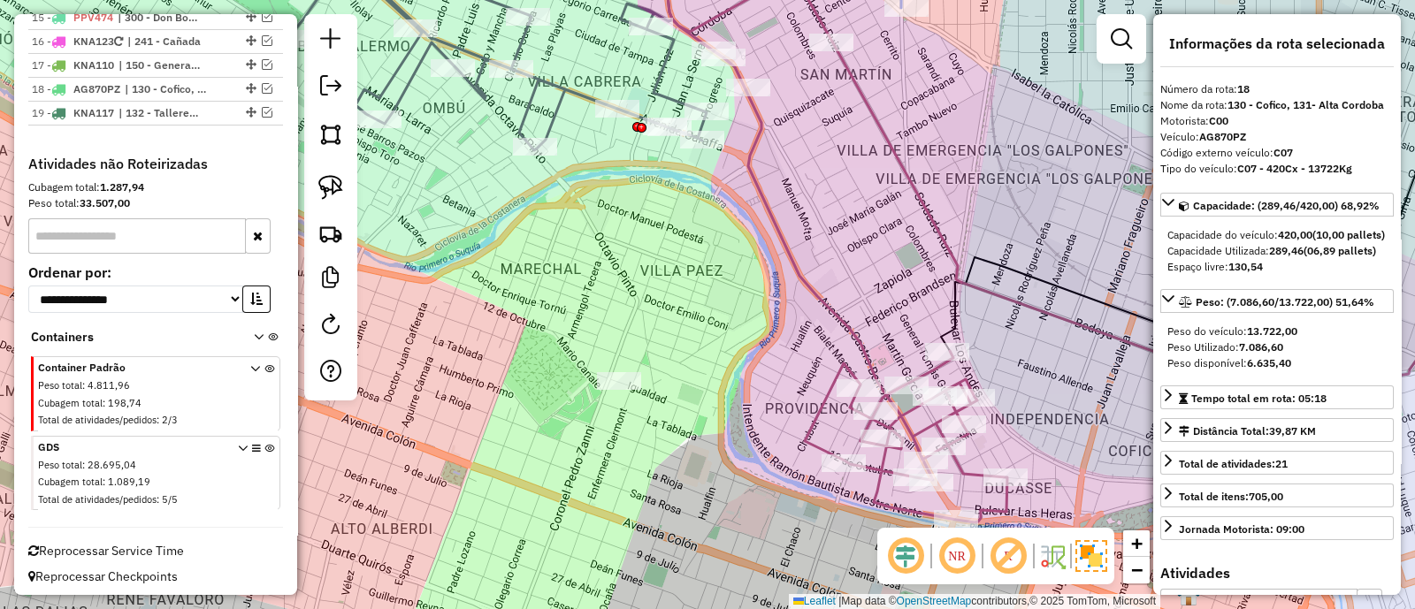
click at [814, 292] on icon at bounding box center [836, 231] width 342 height 584
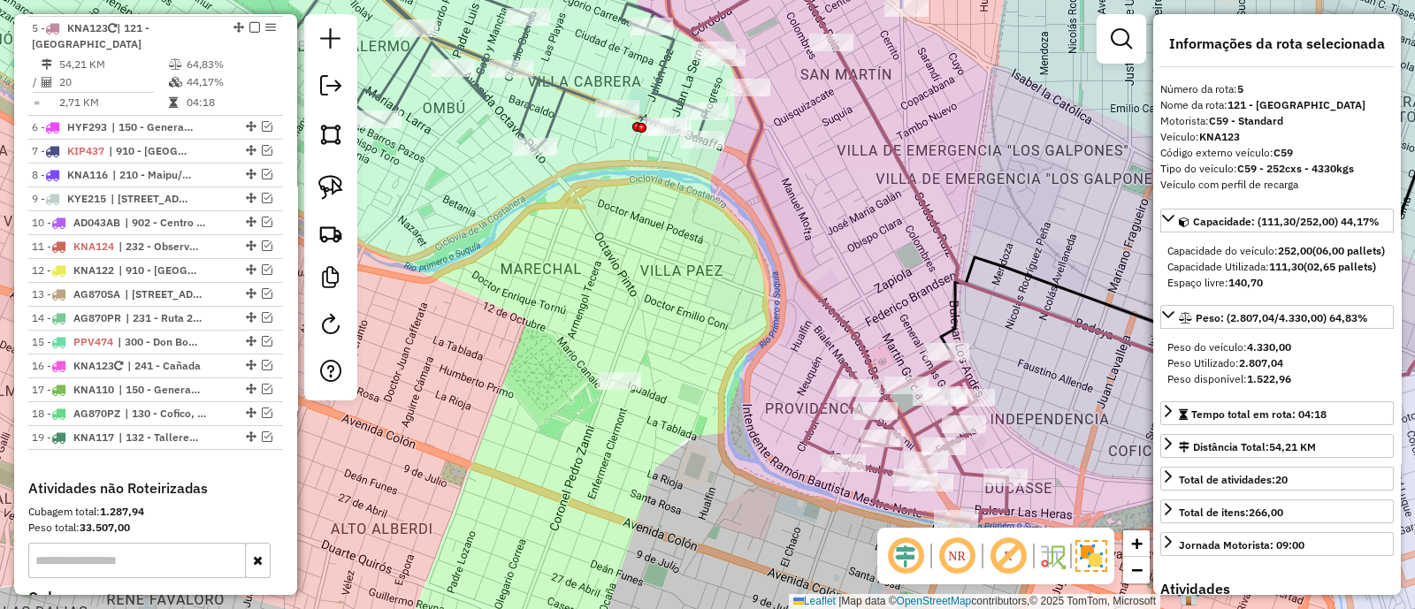
scroll to position [951, 0]
click at [338, 335] on link at bounding box center [330, 327] width 35 height 40
select select "*"
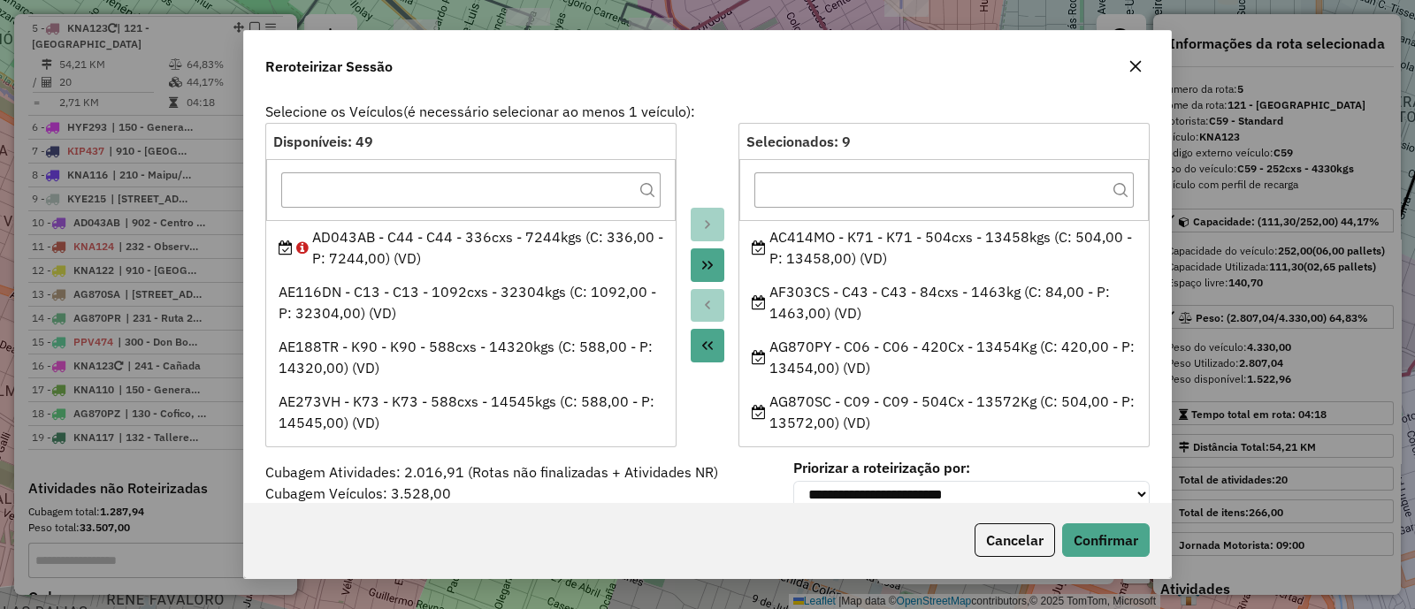
click at [1132, 61] on icon "button" at bounding box center [1135, 66] width 14 height 14
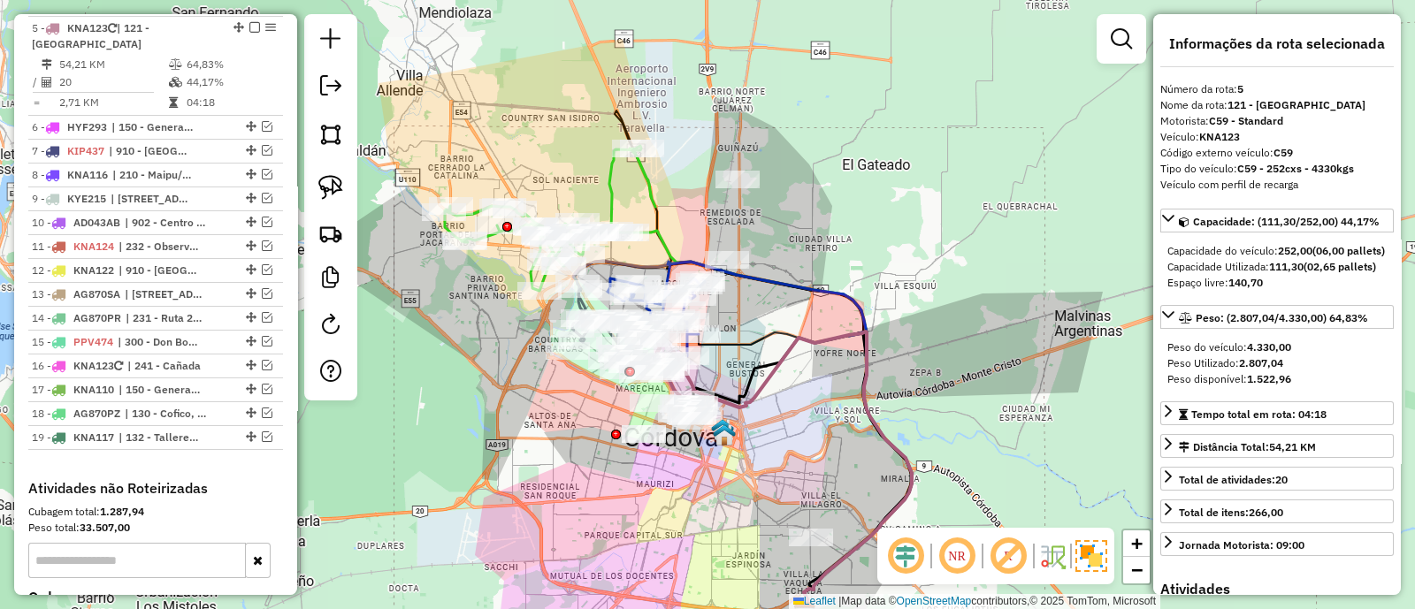
drag, startPoint x: 455, startPoint y: 353, endPoint x: 598, endPoint y: 404, distance: 151.3
click at [598, 404] on div "Janela de atendimento Grade de atendimento Capacidade Transportadoras Veículos …" at bounding box center [707, 304] width 1415 height 609
click at [347, 321] on link at bounding box center [330, 327] width 35 height 40
select select "*"
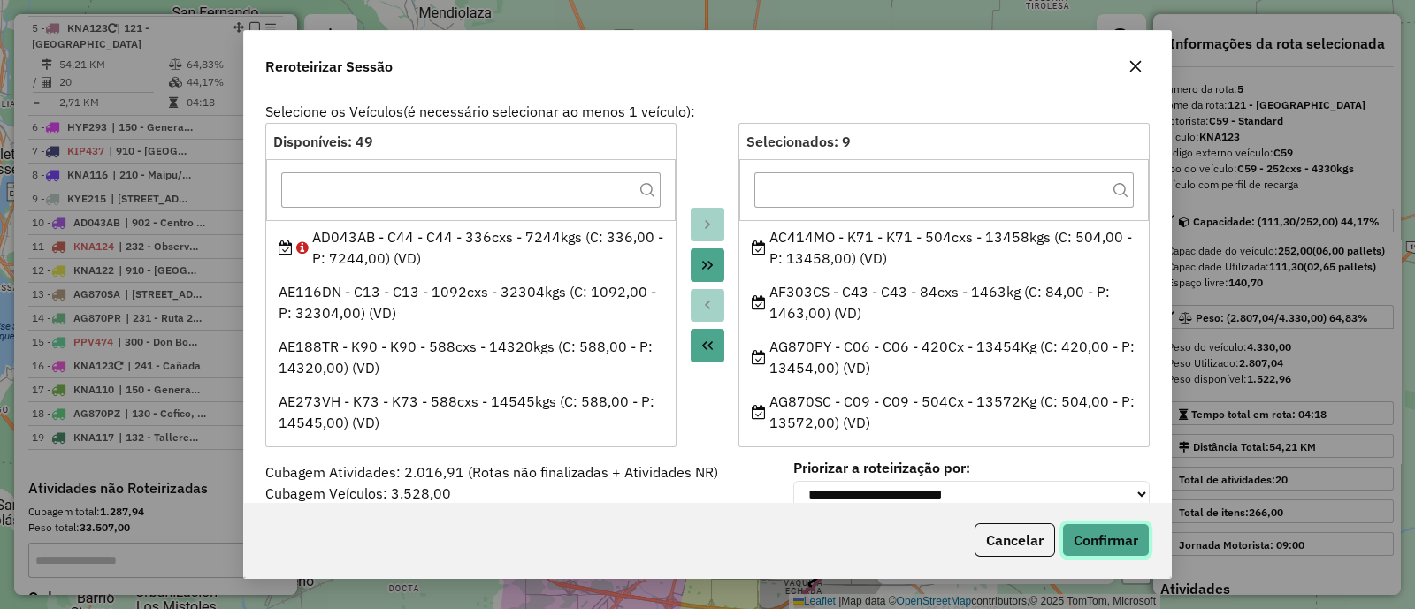
click at [1120, 530] on button "Confirmar" at bounding box center [1106, 540] width 88 height 34
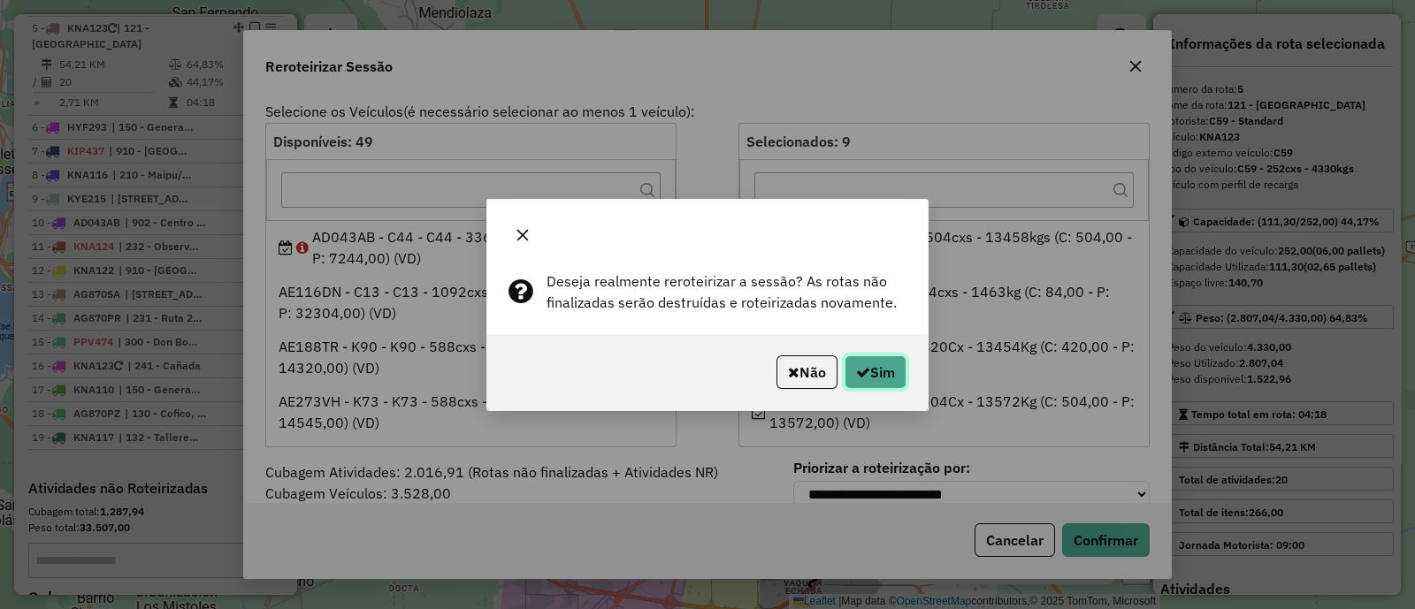
click at [876, 381] on button "Sim" at bounding box center [875, 372] width 62 height 34
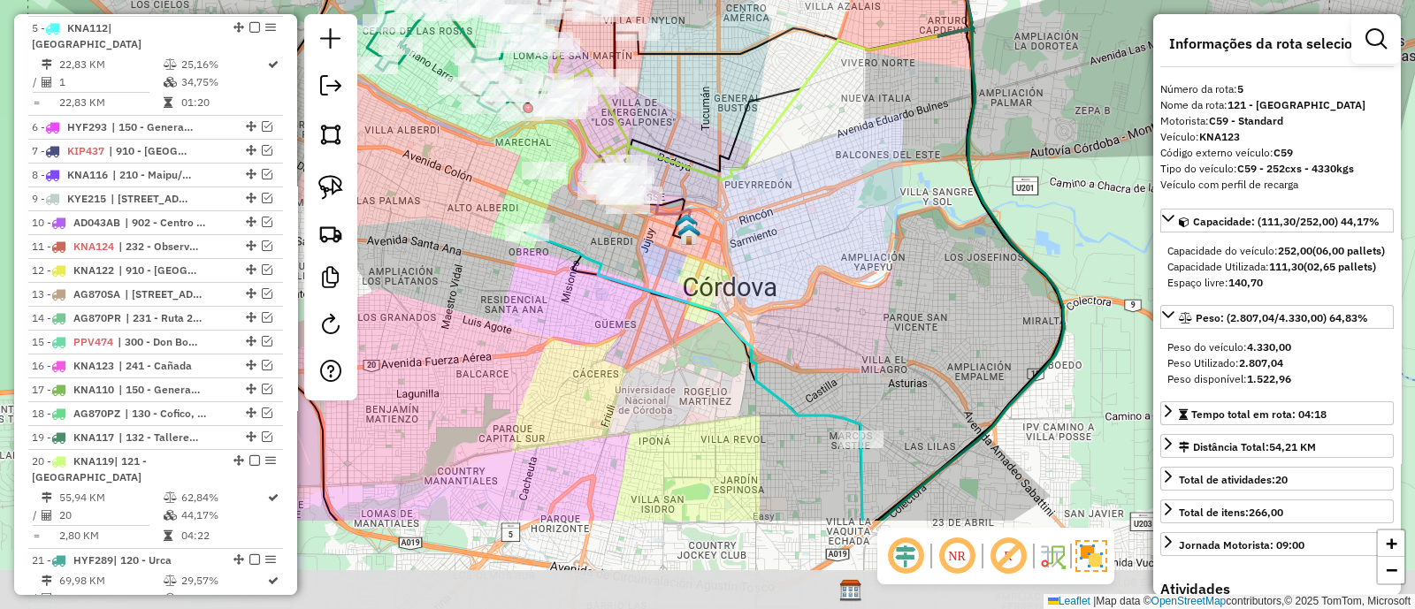
drag, startPoint x: 712, startPoint y: 486, endPoint x: 687, endPoint y: 311, distance: 176.8
click at [687, 311] on div "Janela de atendimento Grade de atendimento Capacidade Transportadoras Veículos …" at bounding box center [707, 304] width 1415 height 609
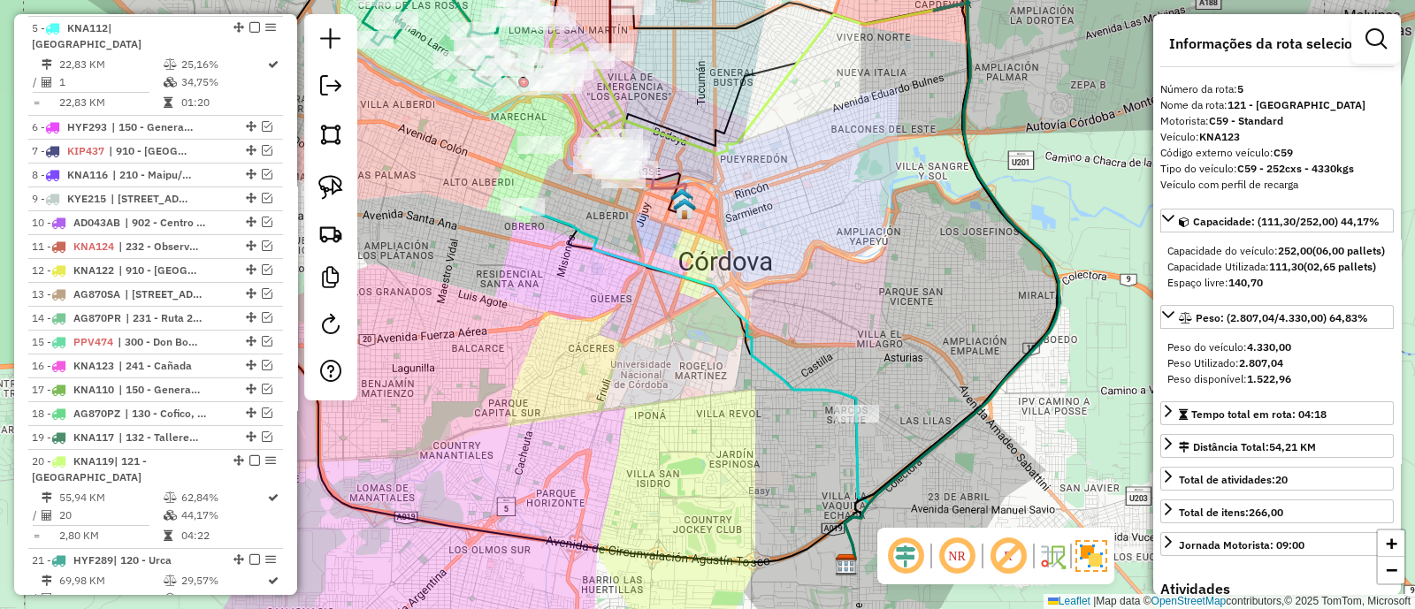
click at [722, 296] on icon at bounding box center [695, 386] width 345 height 357
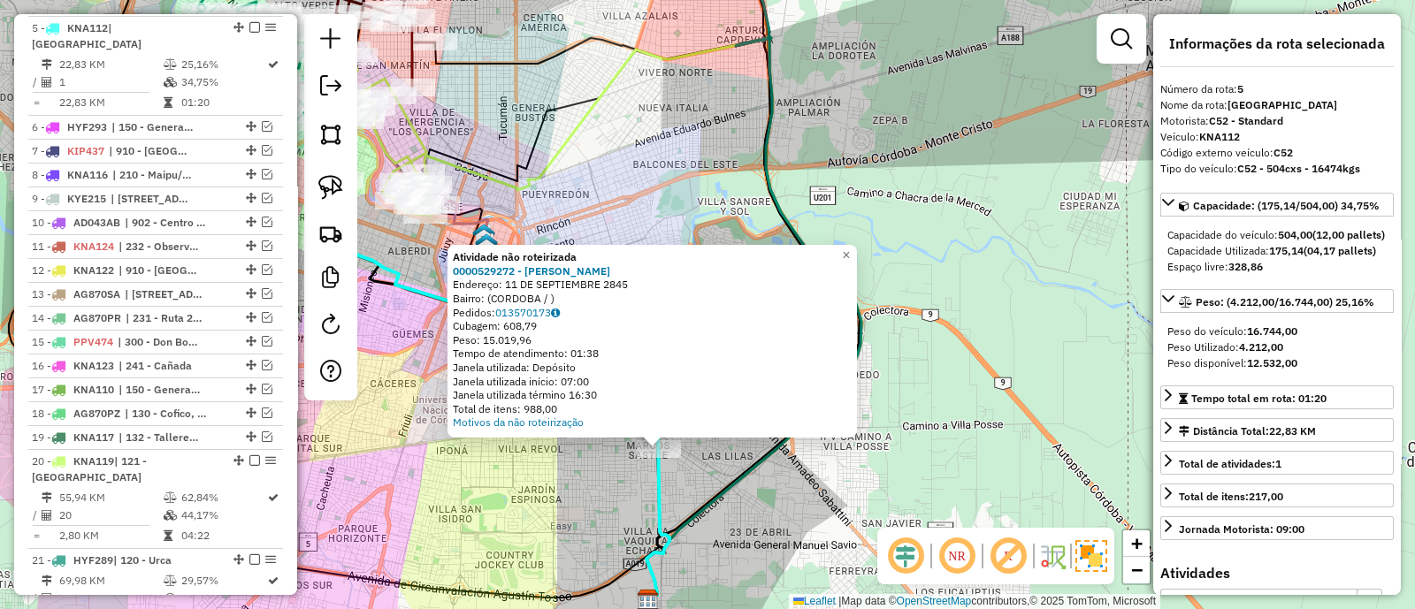
click at [592, 496] on div "Atividade não roteirizada 0000529272 - Abdala Jairo David Endereço: 11 DE SEPTI…" at bounding box center [707, 304] width 1415 height 609
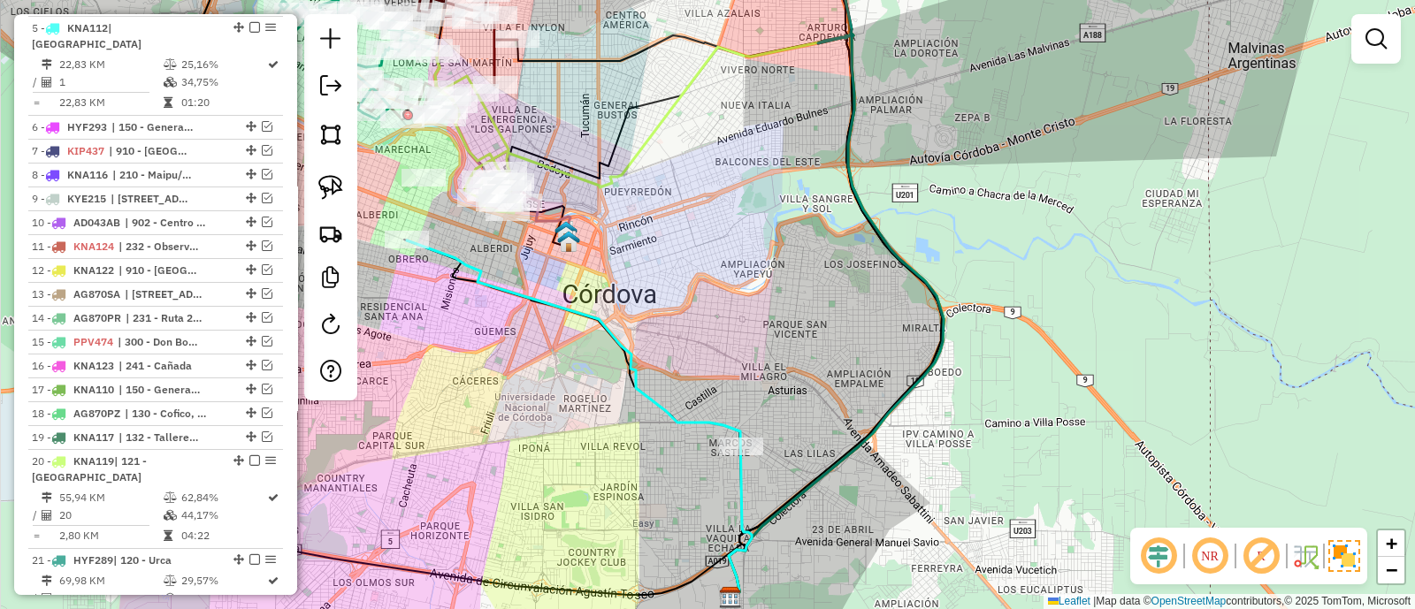
drag, startPoint x: 557, startPoint y: 464, endPoint x: 690, endPoint y: 443, distance: 134.3
click at [660, 453] on div "Janela de atendimento Grade de atendimento Capacidade Transportadoras Veículos …" at bounding box center [707, 304] width 1415 height 609
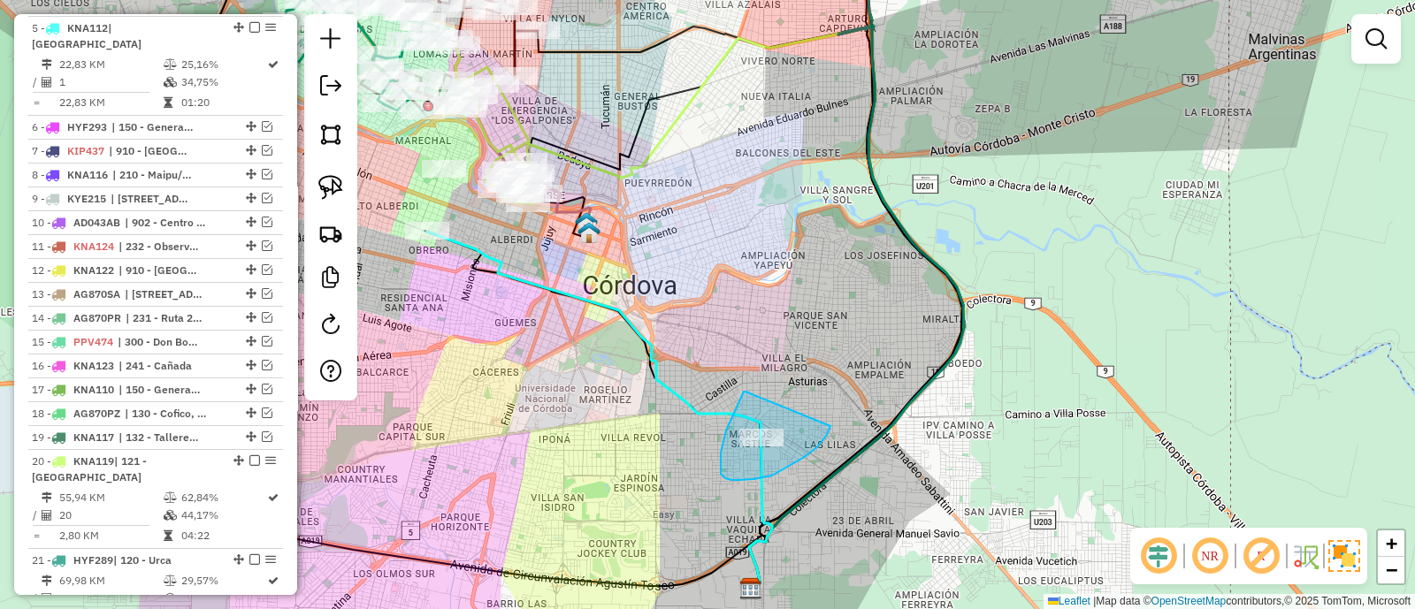
drag, startPoint x: 745, startPoint y: 392, endPoint x: 830, endPoint y: 426, distance: 91.6
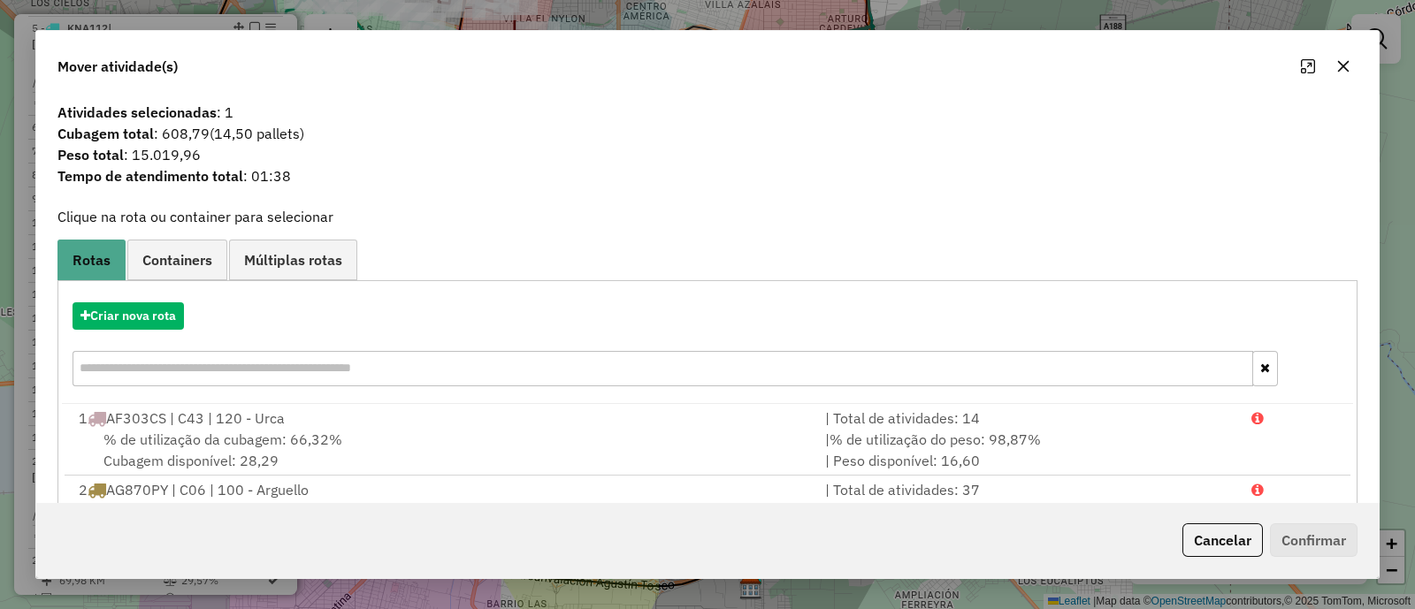
click at [1343, 64] on icon "button" at bounding box center [1343, 66] width 14 height 14
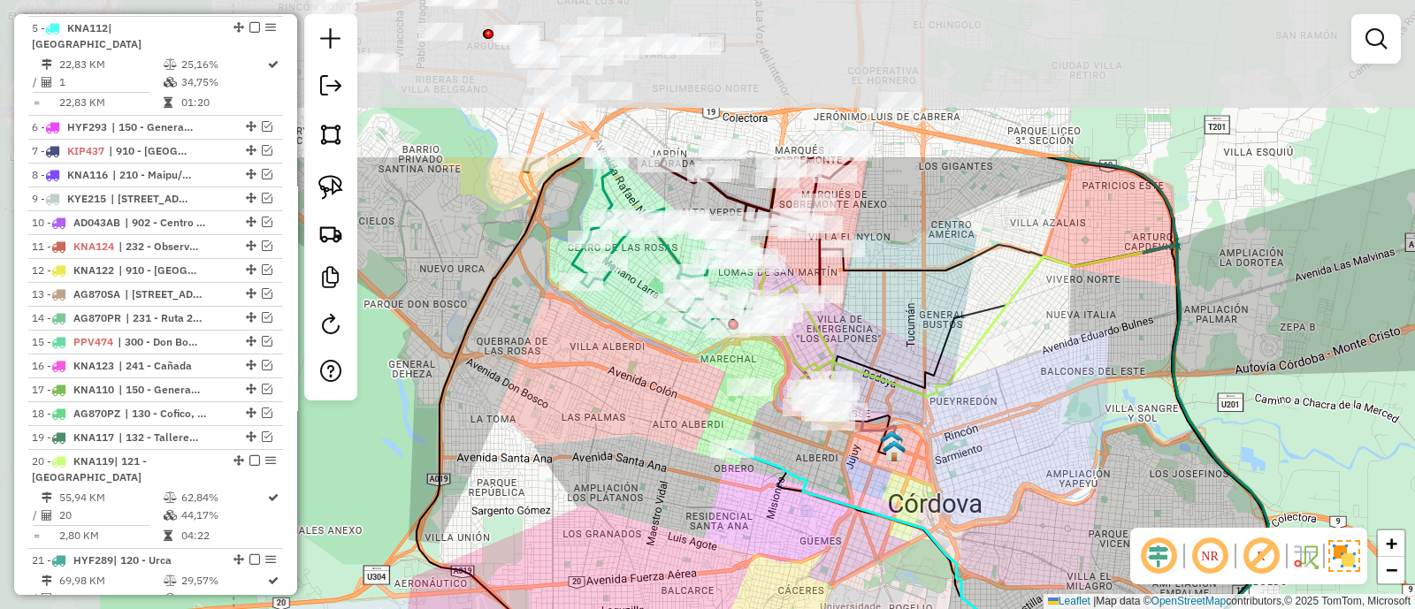
drag, startPoint x: 664, startPoint y: 223, endPoint x: 970, endPoint y: 441, distance: 375.9
click at [970, 441] on div "Janela de atendimento Grade de atendimento Capacidade Transportadoras Veículos …" at bounding box center [707, 304] width 1415 height 609
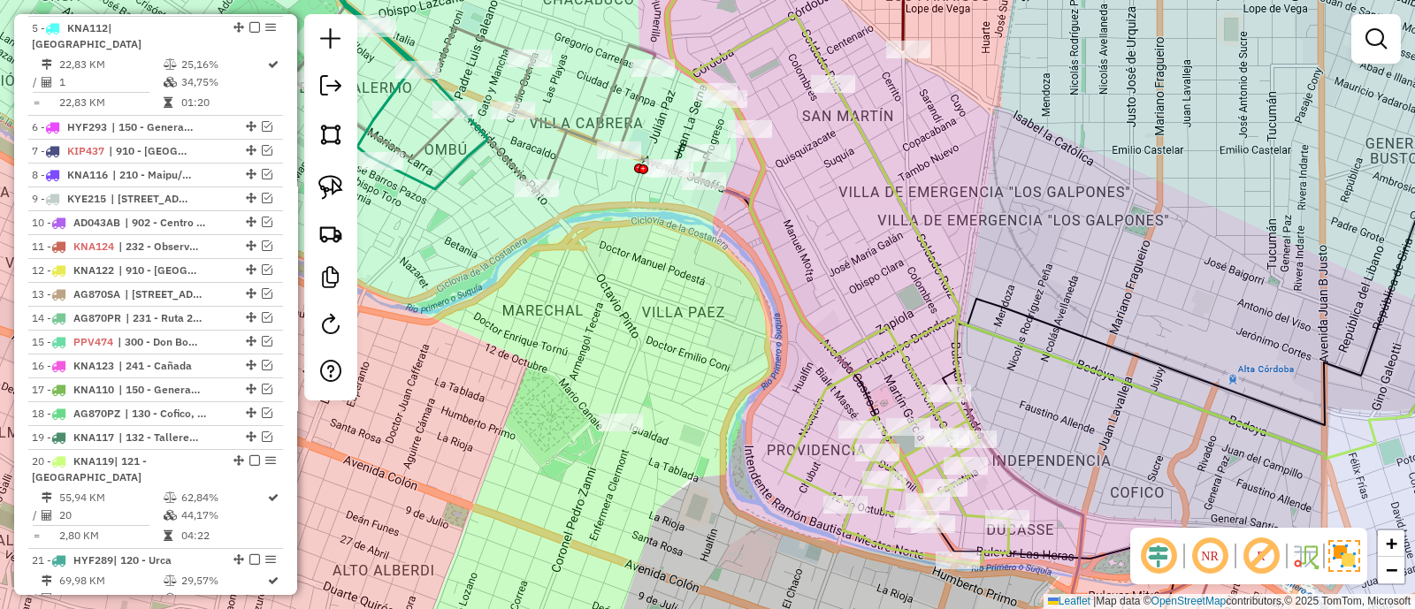
click at [934, 262] on icon at bounding box center [838, 251] width 342 height 625
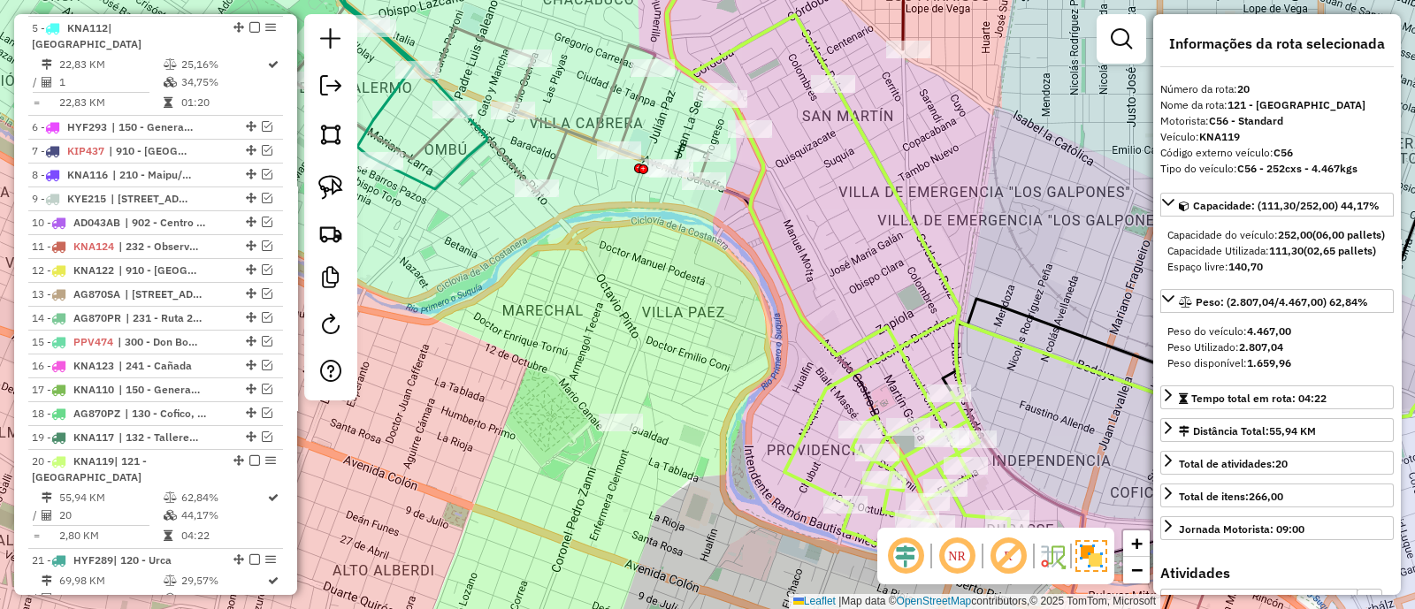
scroll to position [1367, 0]
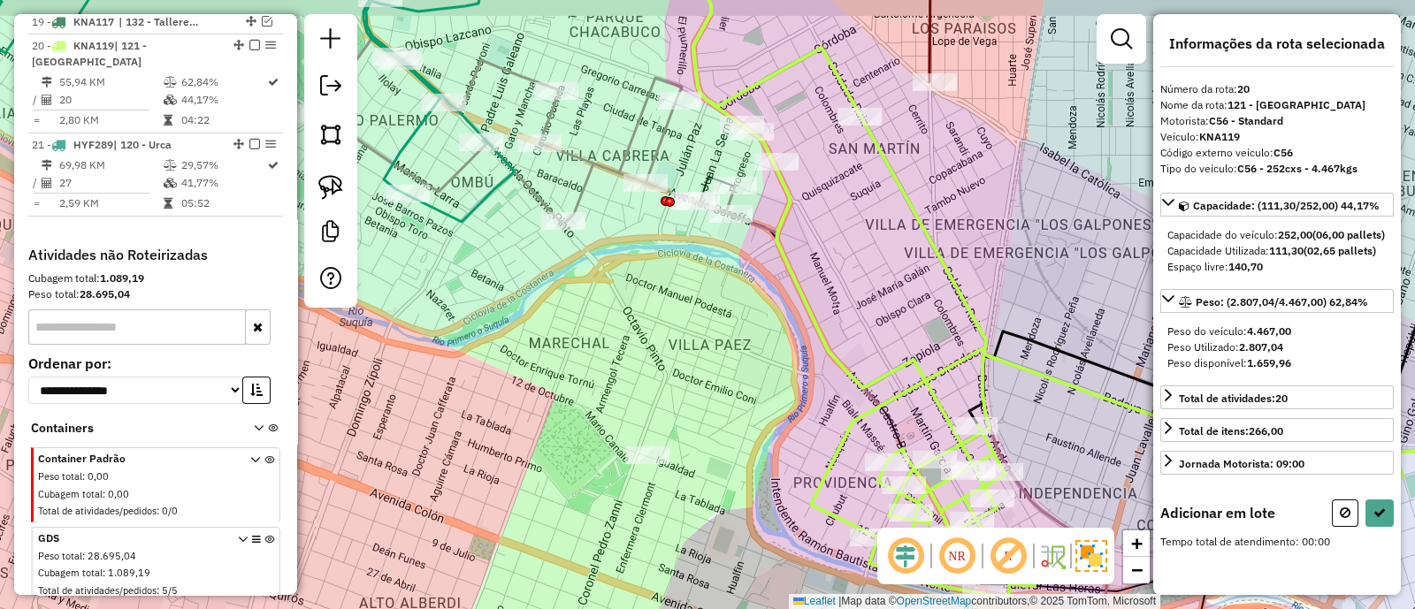
drag, startPoint x: 811, startPoint y: 164, endPoint x: 871, endPoint y: 262, distance: 115.1
click at [871, 256] on div "Janela de atendimento Grade de atendimento Capacidade Transportadoras Veículos …" at bounding box center [707, 304] width 1415 height 609
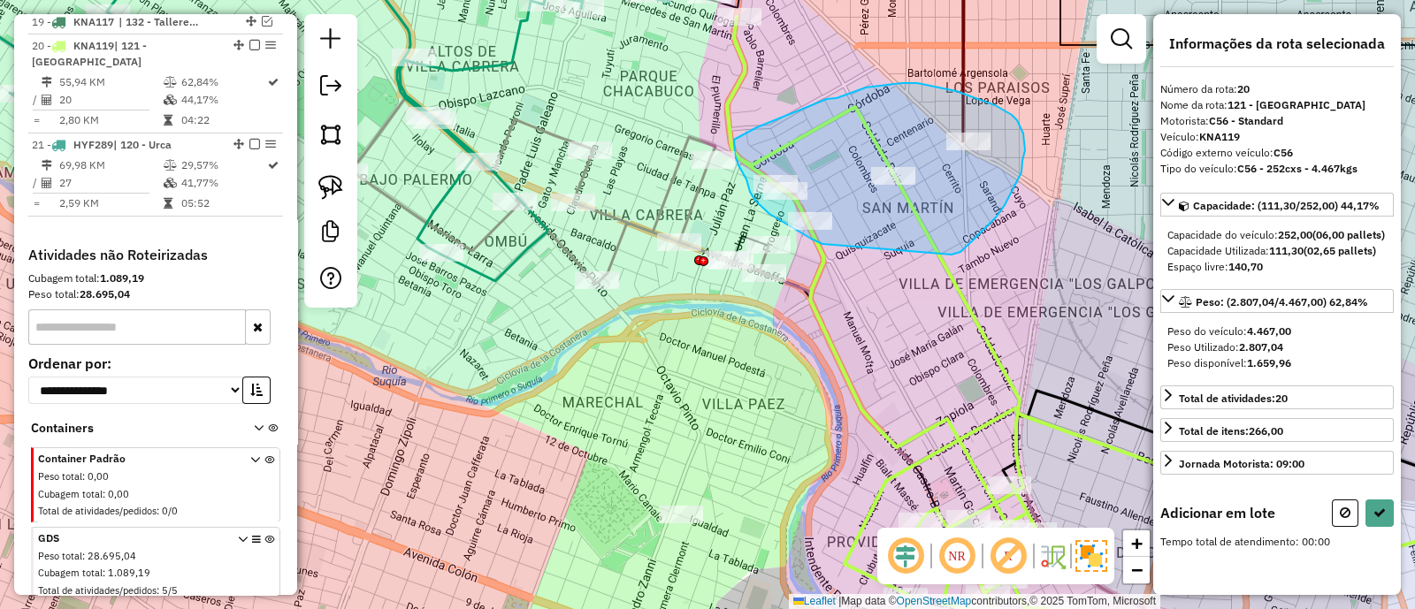
drag, startPoint x: 951, startPoint y: 255, endPoint x: 822, endPoint y: 244, distance: 129.5
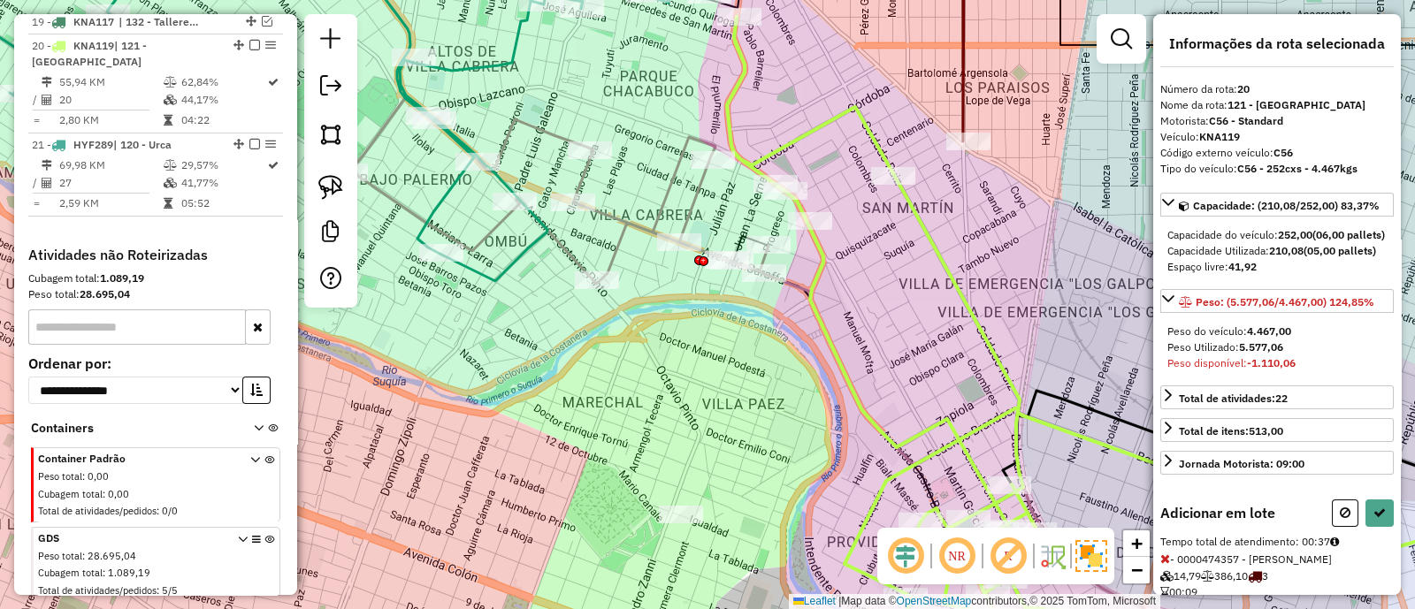
click at [904, 332] on div "Janela de atendimento Grade de atendimento Capacidade Transportadoras Veículos …" at bounding box center [707, 304] width 1415 height 609
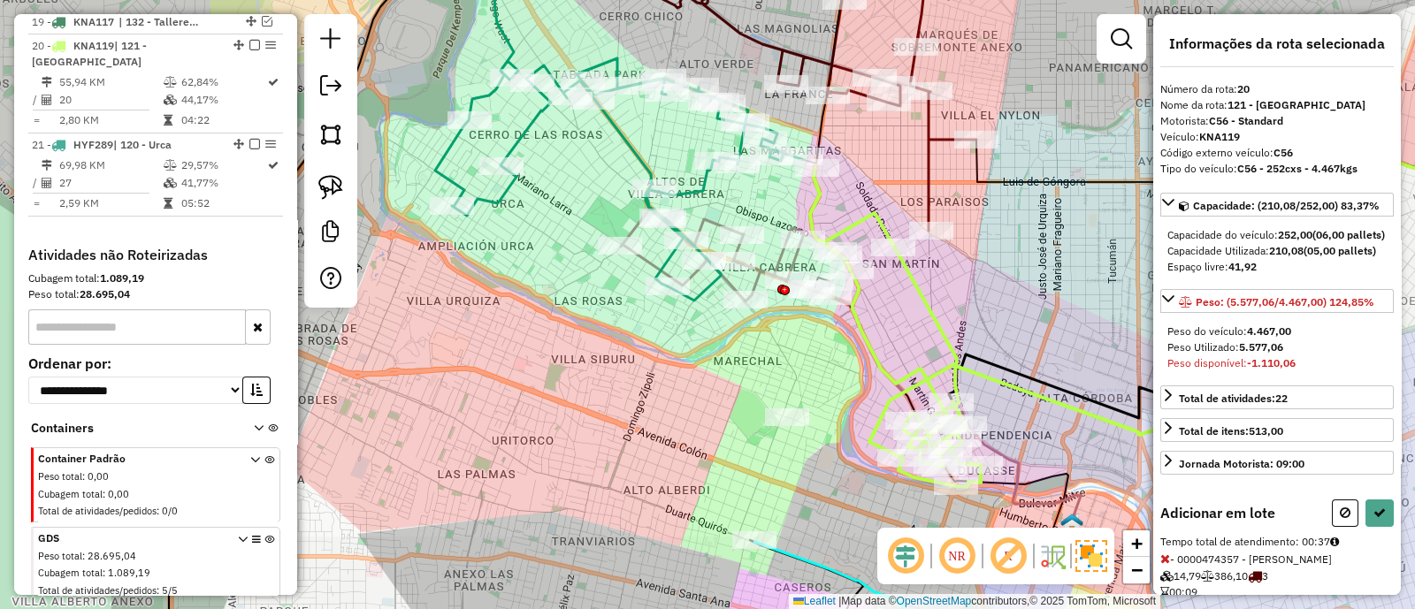
click at [906, 341] on div "Janela de atendimento Grade de atendimento Capacidade Transportadoras Veículos …" at bounding box center [707, 304] width 1415 height 609
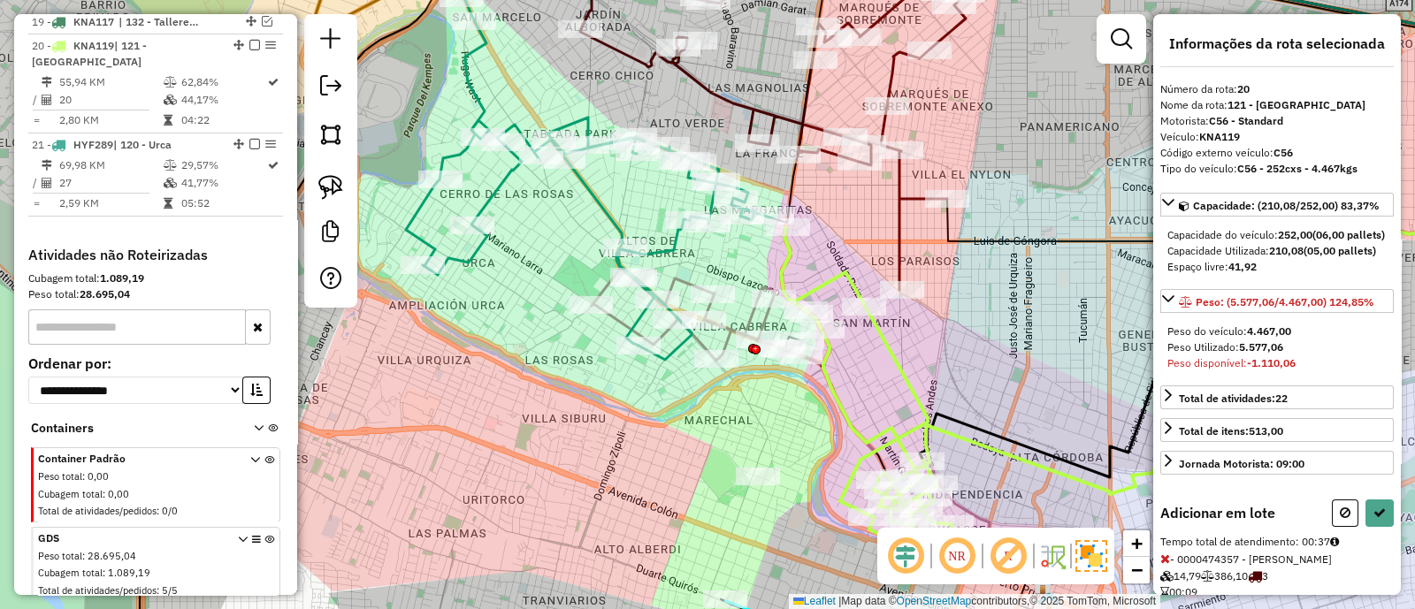
drag, startPoint x: 906, startPoint y: 341, endPoint x: 877, endPoint y: 401, distance: 66.0
click at [877, 401] on div "Janela de atendimento Grade de atendimento Capacidade Transportadoras Veículos …" at bounding box center [707, 304] width 1415 height 609
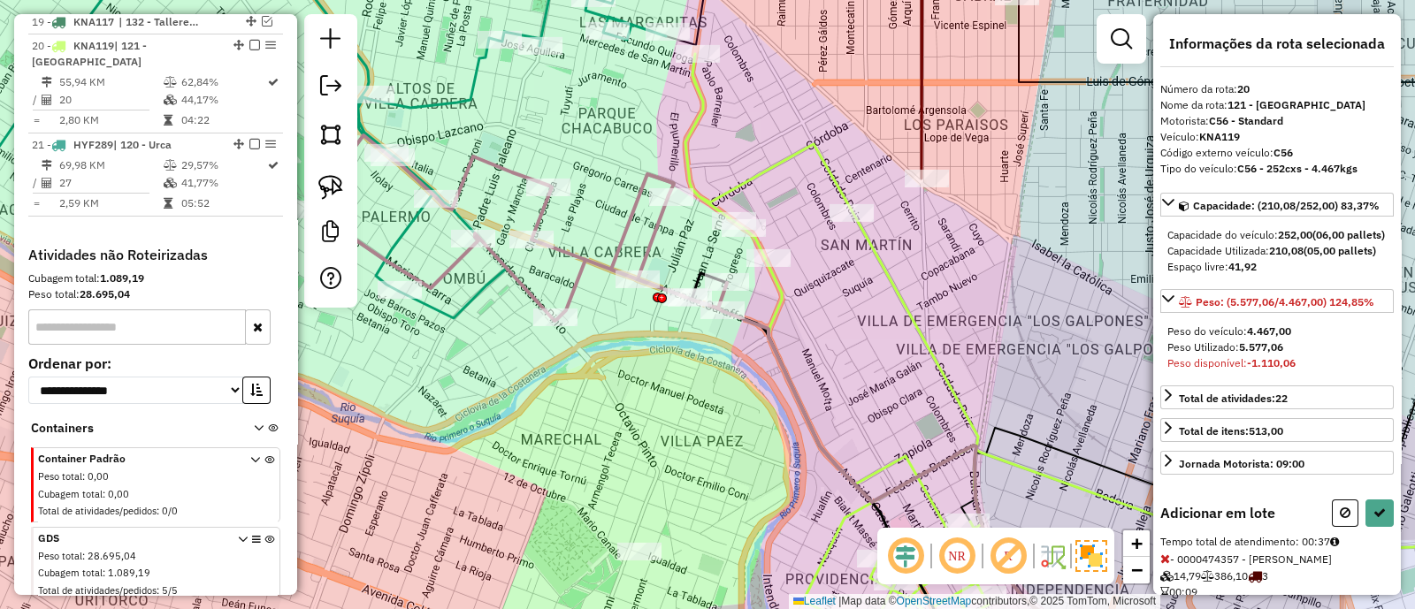
click at [597, 259] on icon at bounding box center [516, 228] width 421 height 186
click at [1344, 519] on icon at bounding box center [1345, 513] width 11 height 12
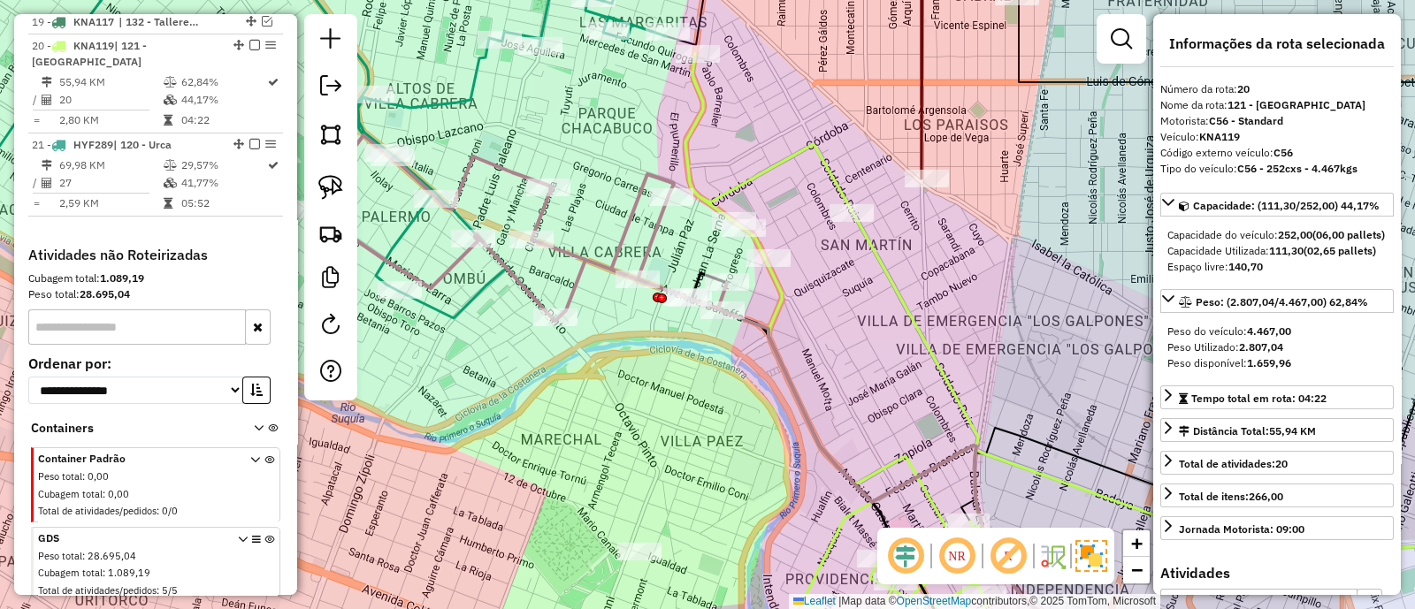
click at [1021, 391] on div "Janela de atendimento Grade de atendimento Capacidade Transportadoras Veículos …" at bounding box center [707, 304] width 1415 height 609
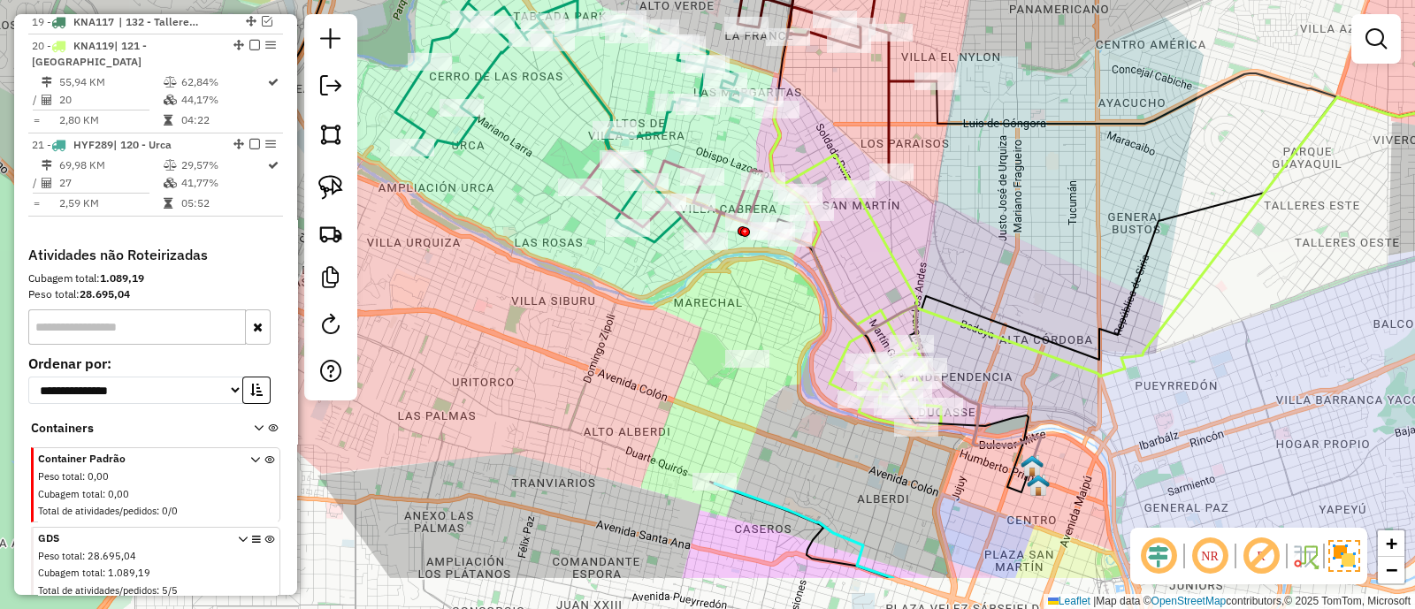
drag, startPoint x: 1004, startPoint y: 359, endPoint x: 937, endPoint y: 267, distance: 113.9
click at [937, 267] on div "Janela de atendimento Grade de atendimento Capacidade Transportadoras Veículos …" at bounding box center [707, 304] width 1415 height 609
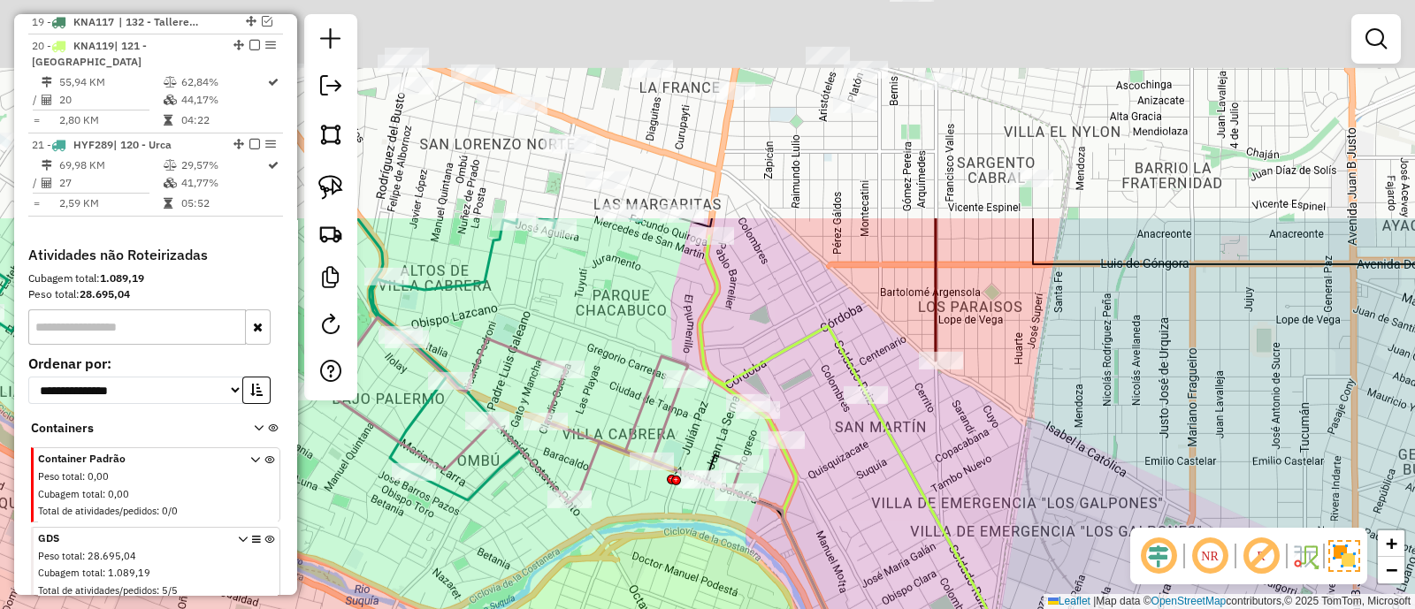
drag, startPoint x: 1001, startPoint y: 116, endPoint x: 946, endPoint y: 478, distance: 366.6
click at [946, 478] on div "Janela de atendimento Grade de atendimento Capacidade Transportadoras Veículos …" at bounding box center [707, 304] width 1415 height 609
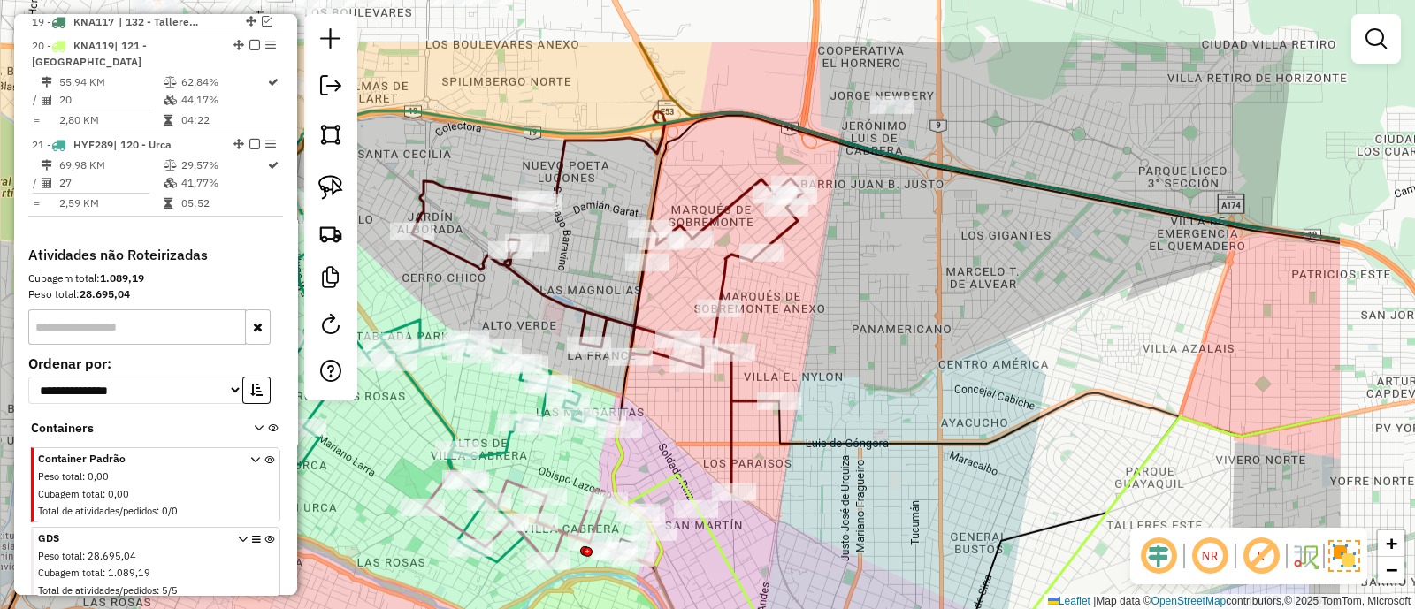
drag, startPoint x: 1033, startPoint y: 398, endPoint x: 816, endPoint y: 501, distance: 240.1
click at [816, 501] on div "Janela de atendimento Grade de atendimento Capacidade Transportadoras Veículos …" at bounding box center [707, 304] width 1415 height 609
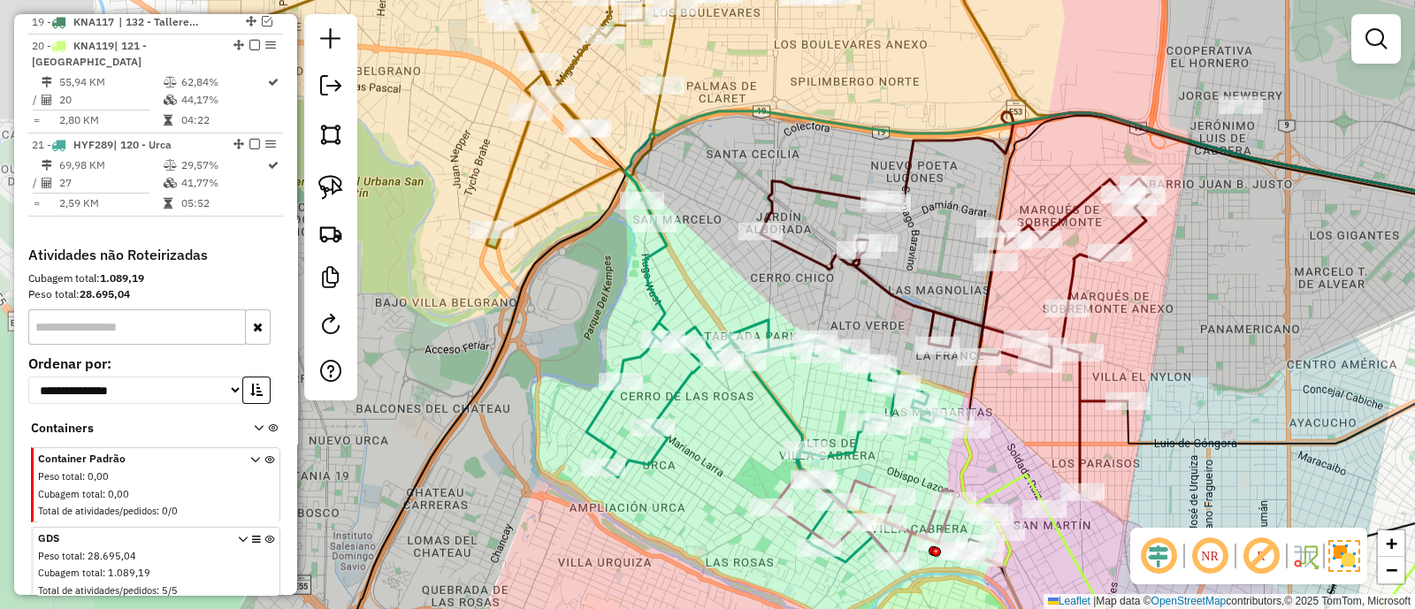
drag, startPoint x: 801, startPoint y: 347, endPoint x: 1159, endPoint y: 538, distance: 405.8
click at [1176, 539] on hb-router-mapa "Informações da Sessão 1288201 - 04/10/2025 Criação: 03/10/2025 17:54 Depósito: …" at bounding box center [707, 304] width 1415 height 609
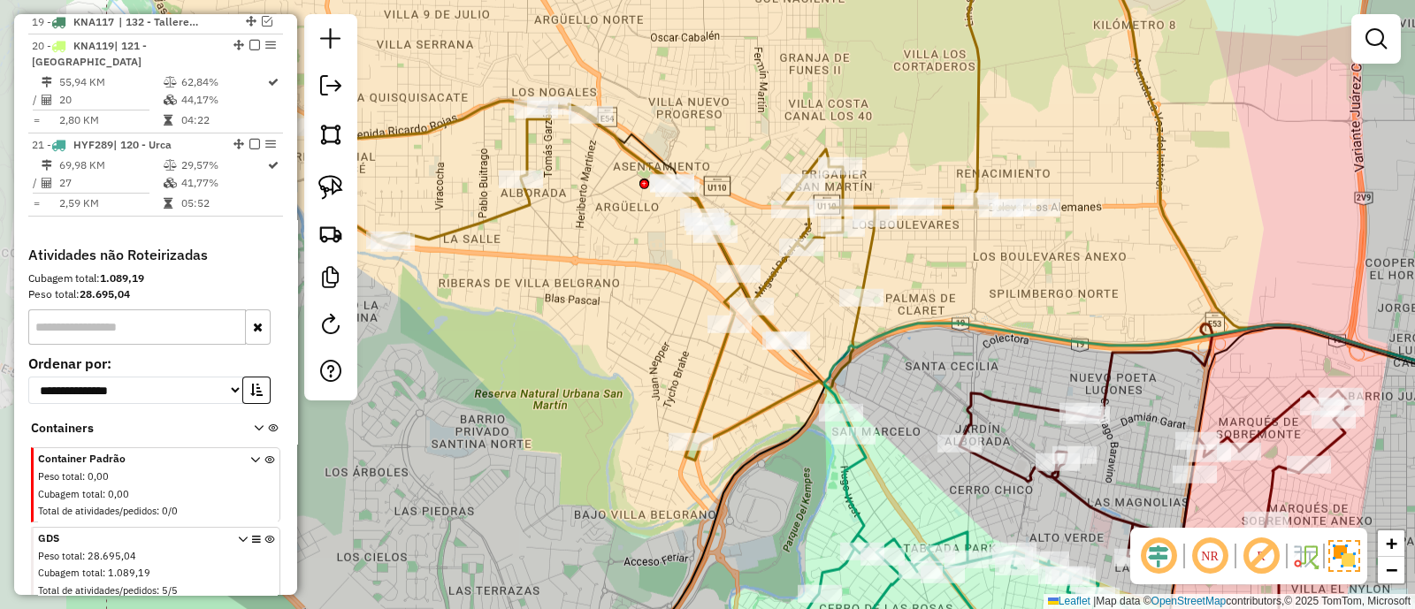
drag, startPoint x: 734, startPoint y: 271, endPoint x: 909, endPoint y: 290, distance: 176.1
click at [909, 290] on div "Janela de atendimento Grade de atendimento Capacidade Transportadoras Veículos …" at bounding box center [707, 304] width 1415 height 609
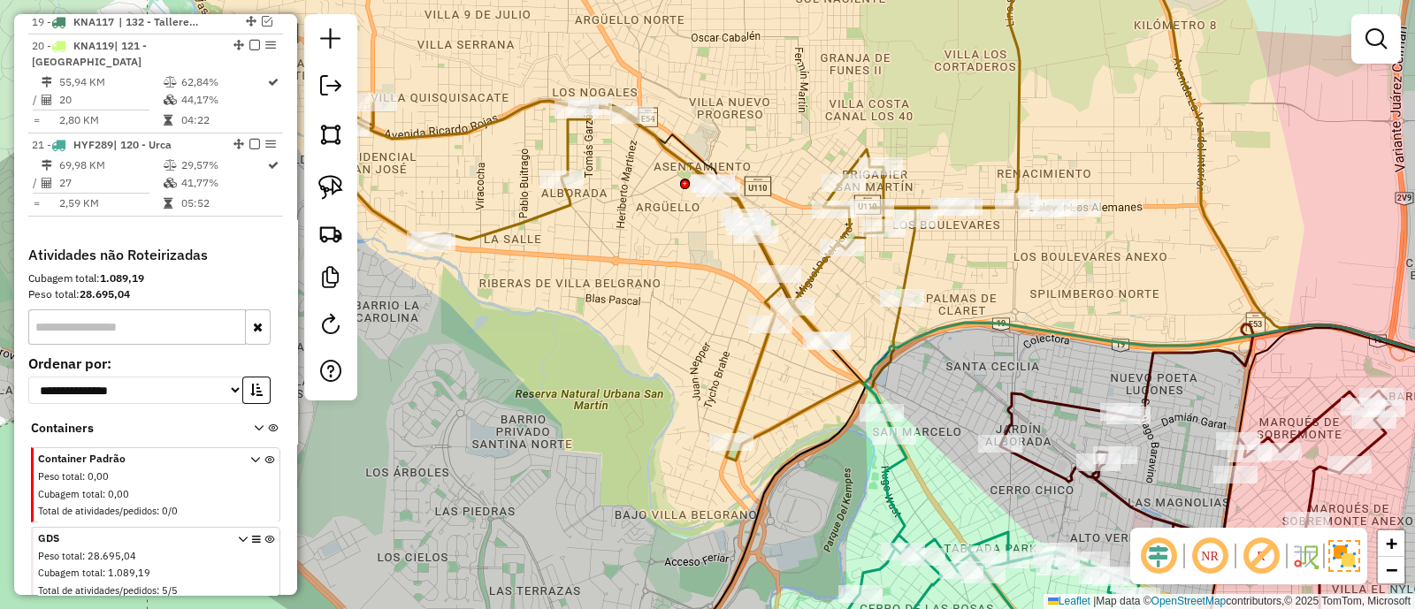
drag, startPoint x: 910, startPoint y: 290, endPoint x: 1045, endPoint y: 310, distance: 136.8
click at [1045, 310] on div "Janela de atendimento Grade de atendimento Capacidade Transportadoras Veículos …" at bounding box center [707, 304] width 1415 height 609
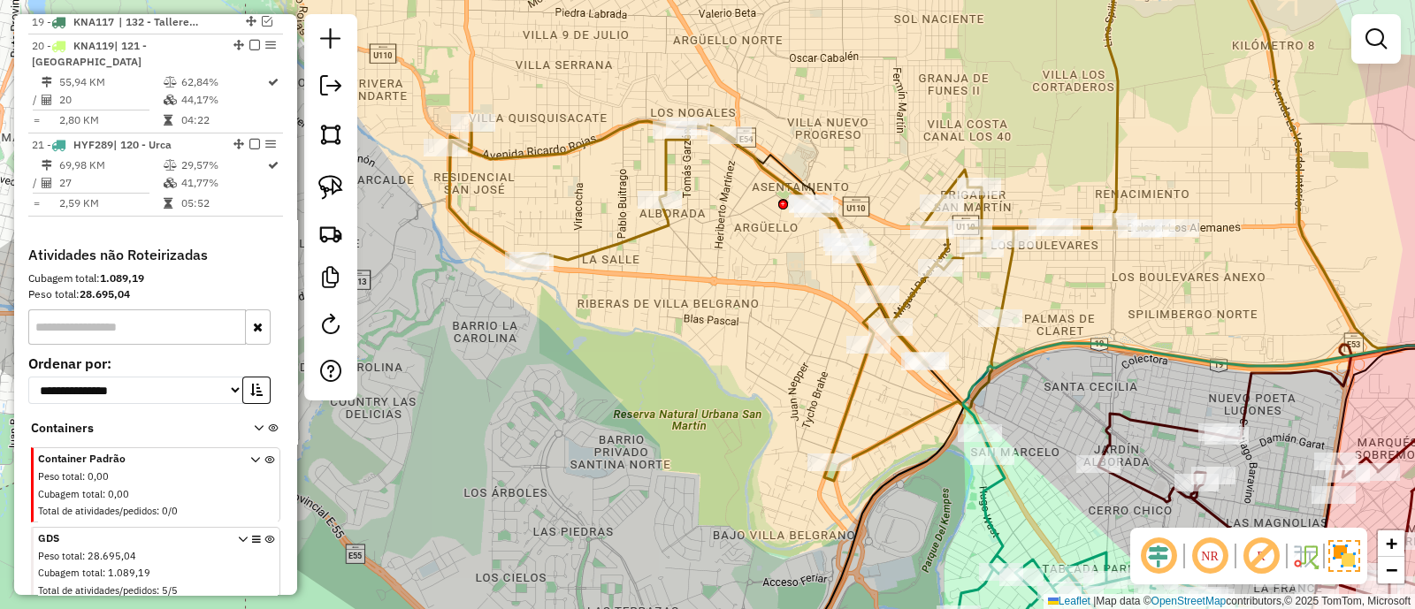
click at [1006, 286] on icon at bounding box center [813, 210] width 728 height 542
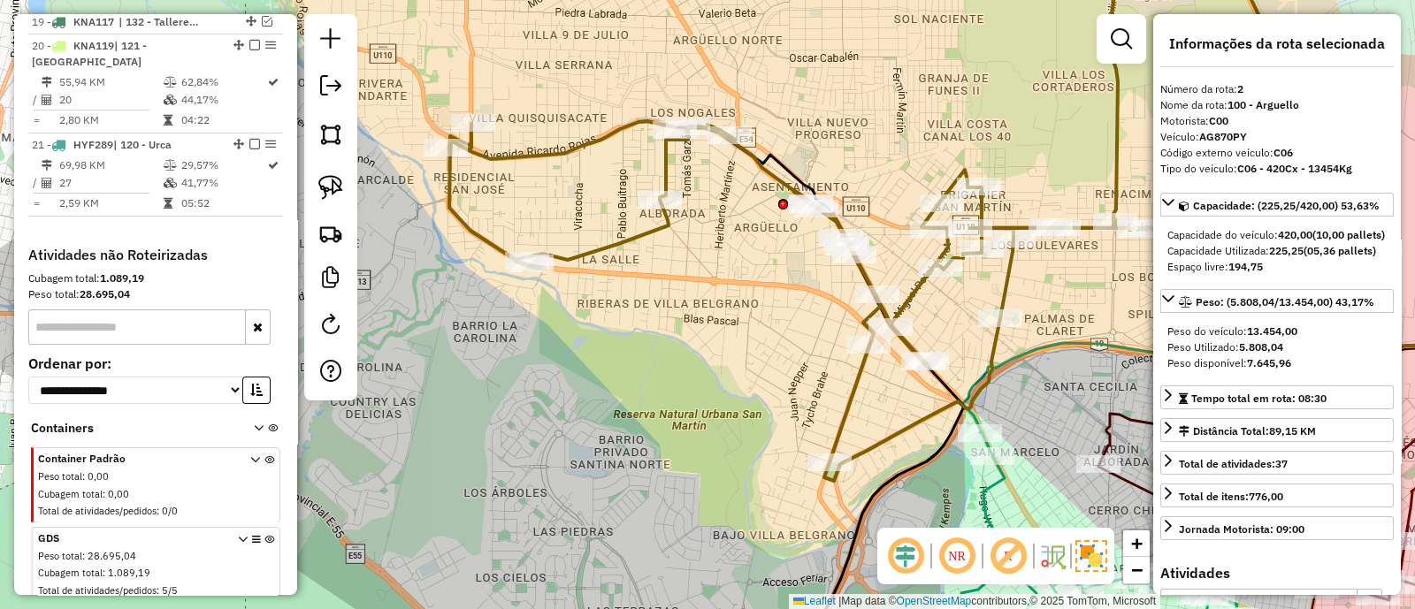
scroll to position [746, 0]
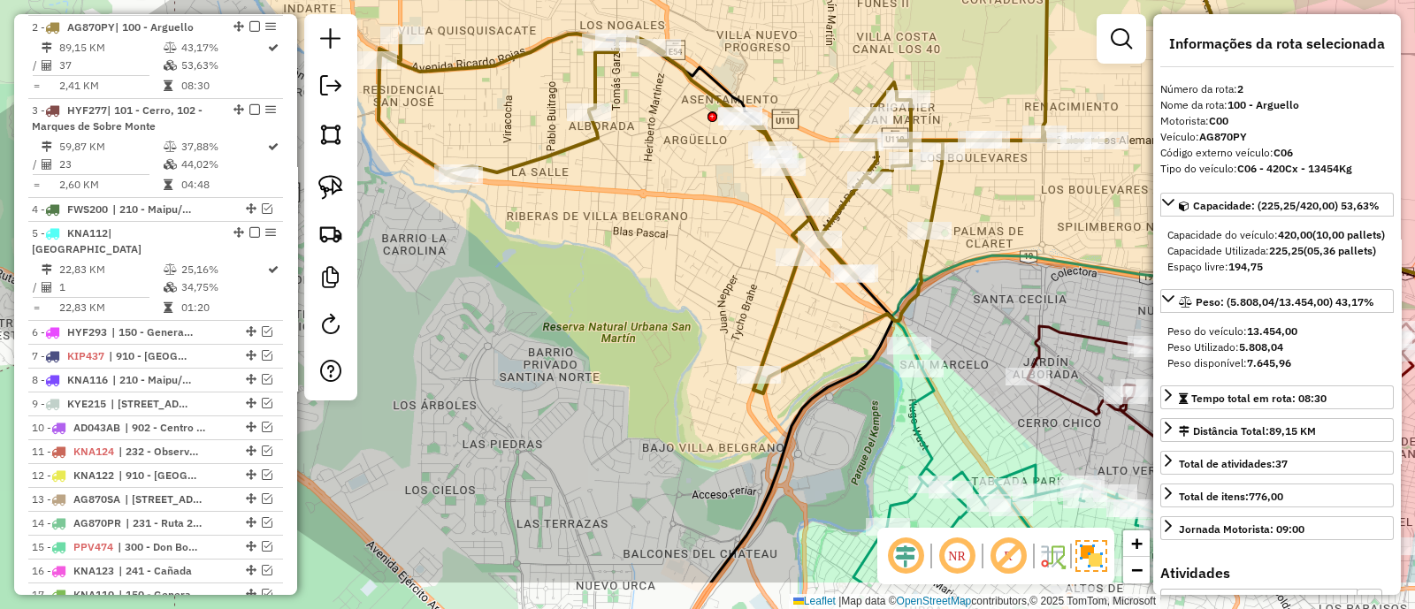
drag, startPoint x: 1057, startPoint y: 291, endPoint x: 966, endPoint y: 198, distance: 129.4
click at [981, 199] on div "Janela de atendimento Grade de atendimento Capacidade Transportadoras Veículos …" at bounding box center [707, 304] width 1415 height 609
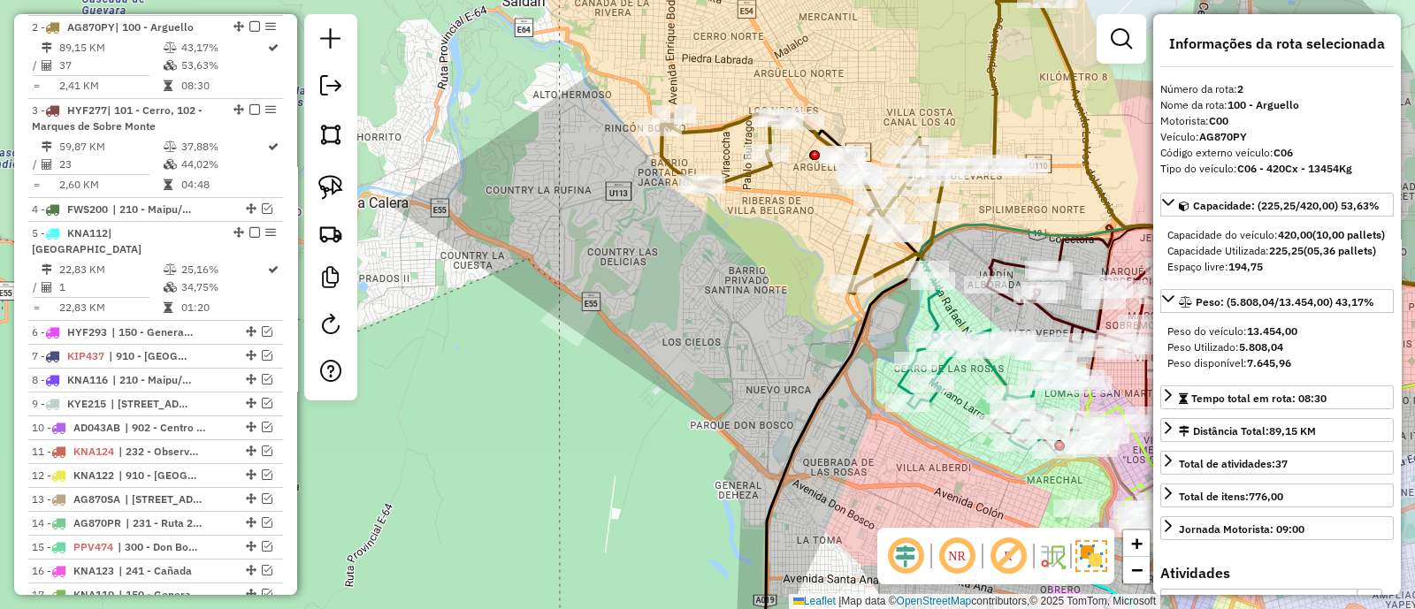
drag, startPoint x: 989, startPoint y: 205, endPoint x: 946, endPoint y: 222, distance: 46.5
click at [946, 222] on div "Janela de atendimento Grade de atendimento Capacidade Transportadoras Veículos …" at bounding box center [707, 304] width 1415 height 609
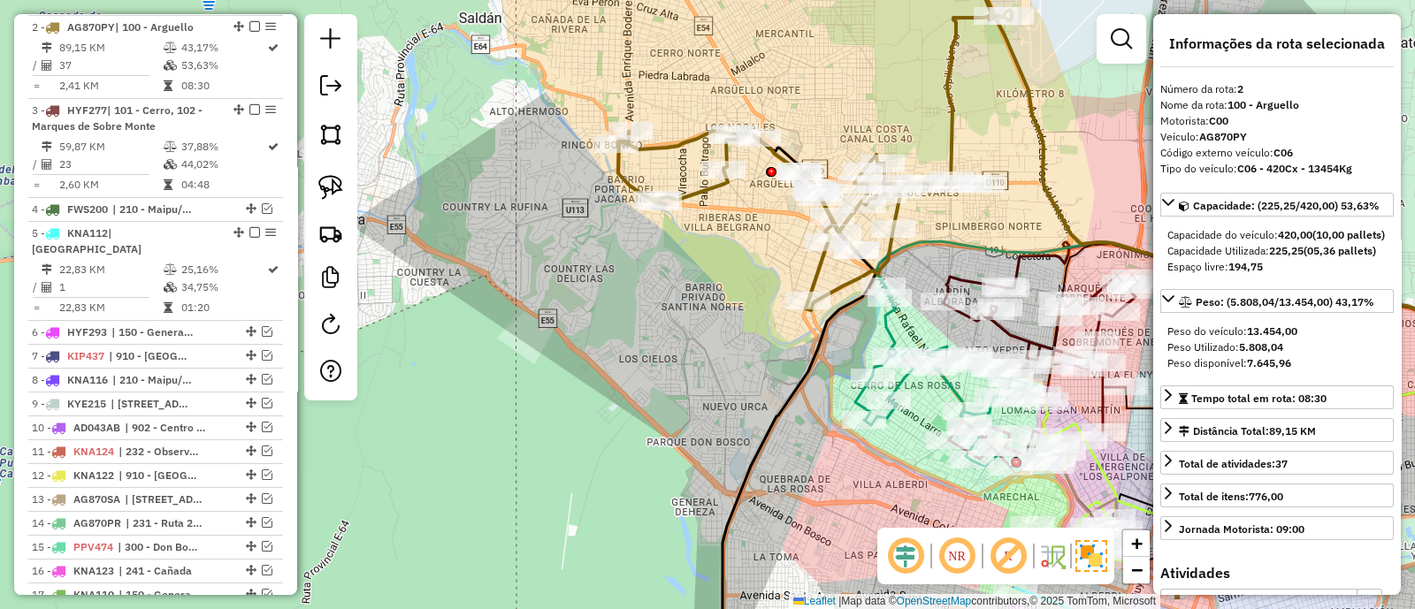
click at [891, 333] on icon at bounding box center [946, 376] width 183 height 181
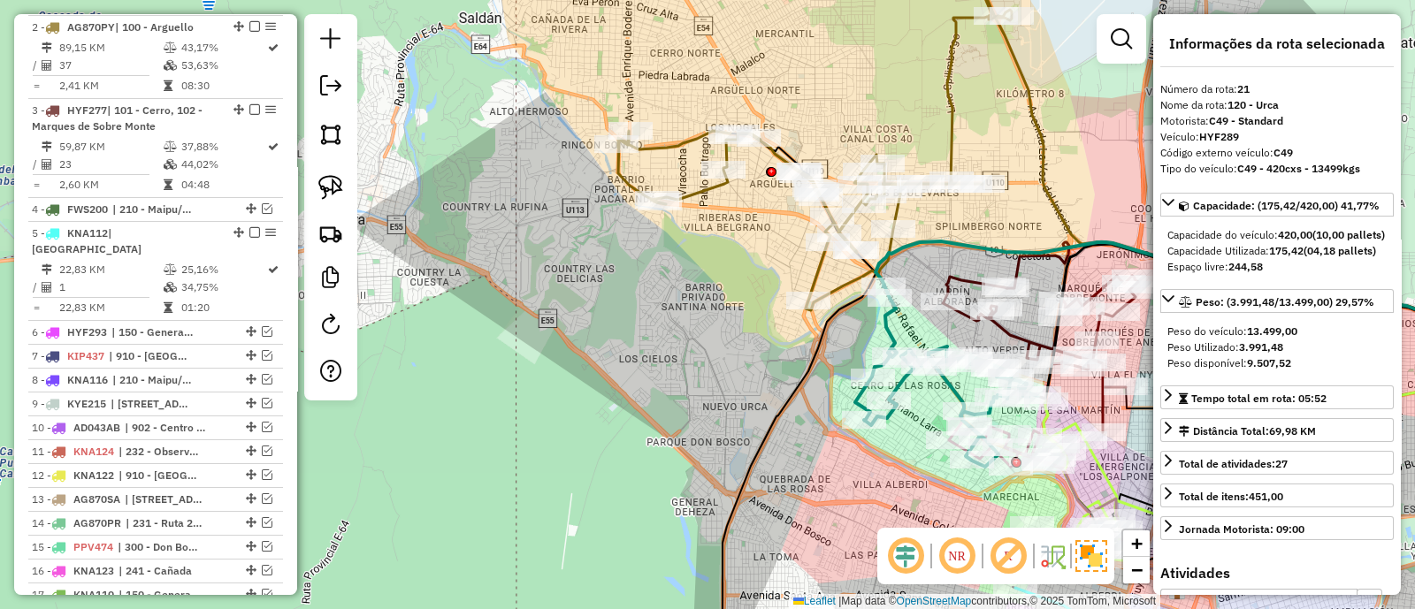
scroll to position [1441, 0]
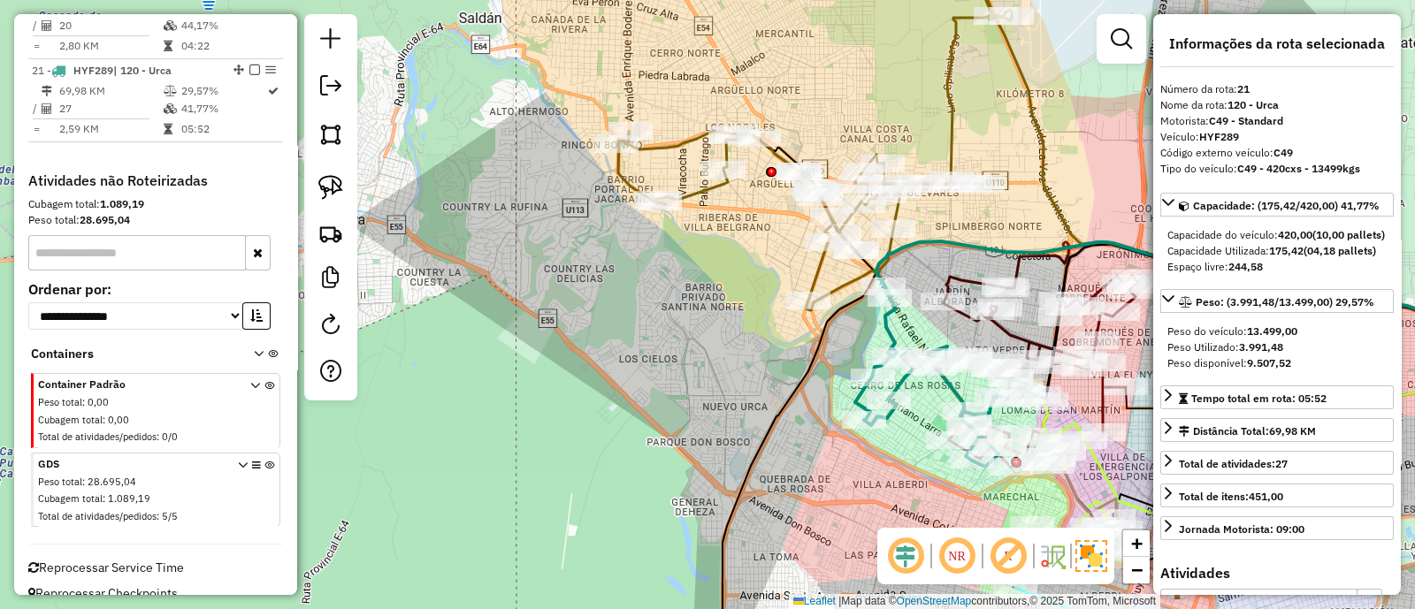
click at [1026, 266] on icon at bounding box center [1279, 456] width 545 height 428
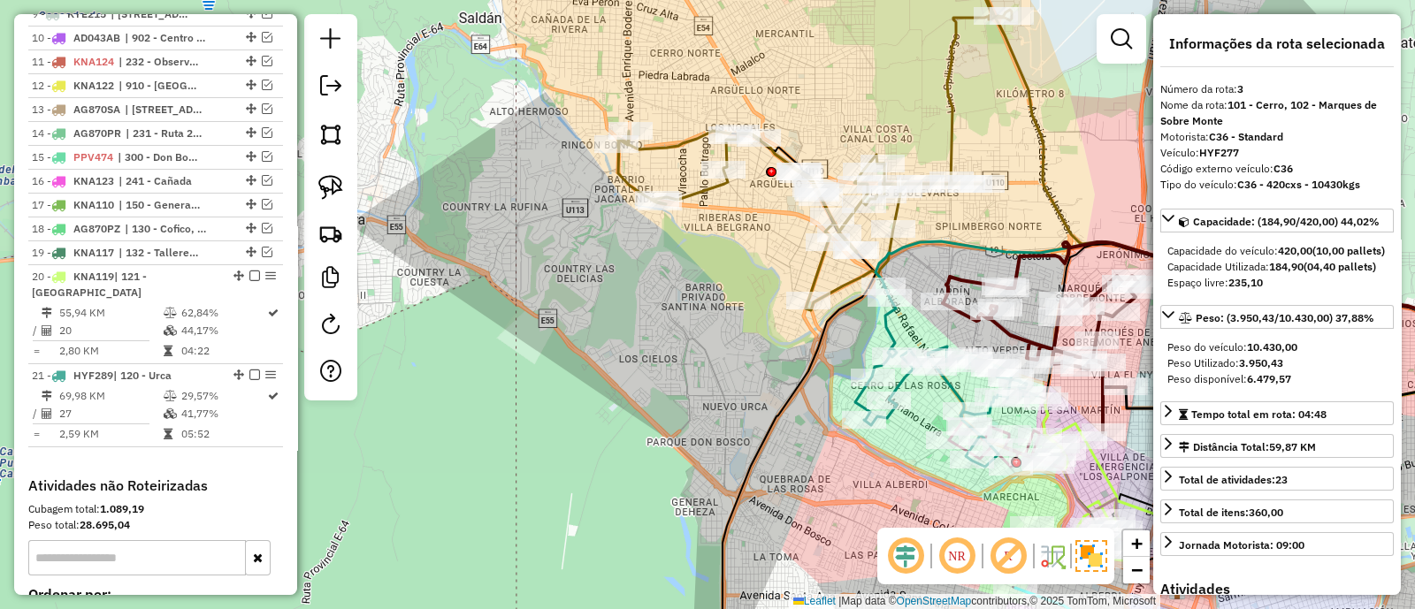
scroll to position [830, 0]
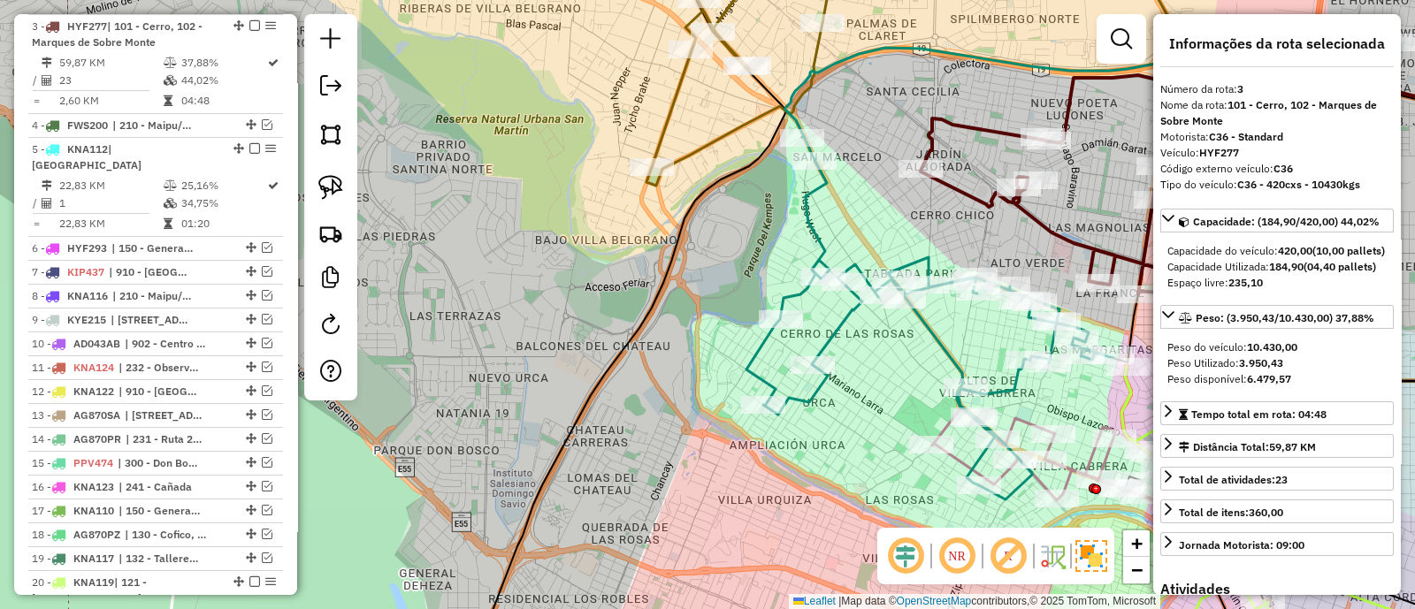
click at [964, 459] on icon at bounding box center [1037, 454] width 210 height 93
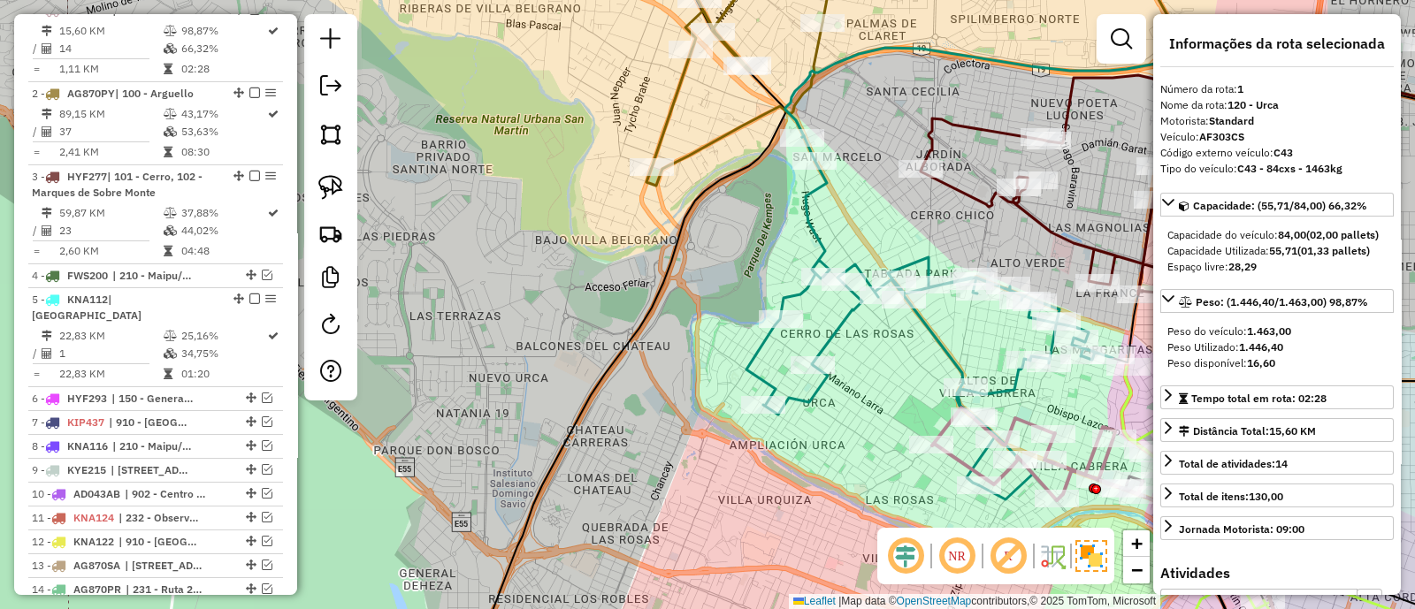
scroll to position [663, 0]
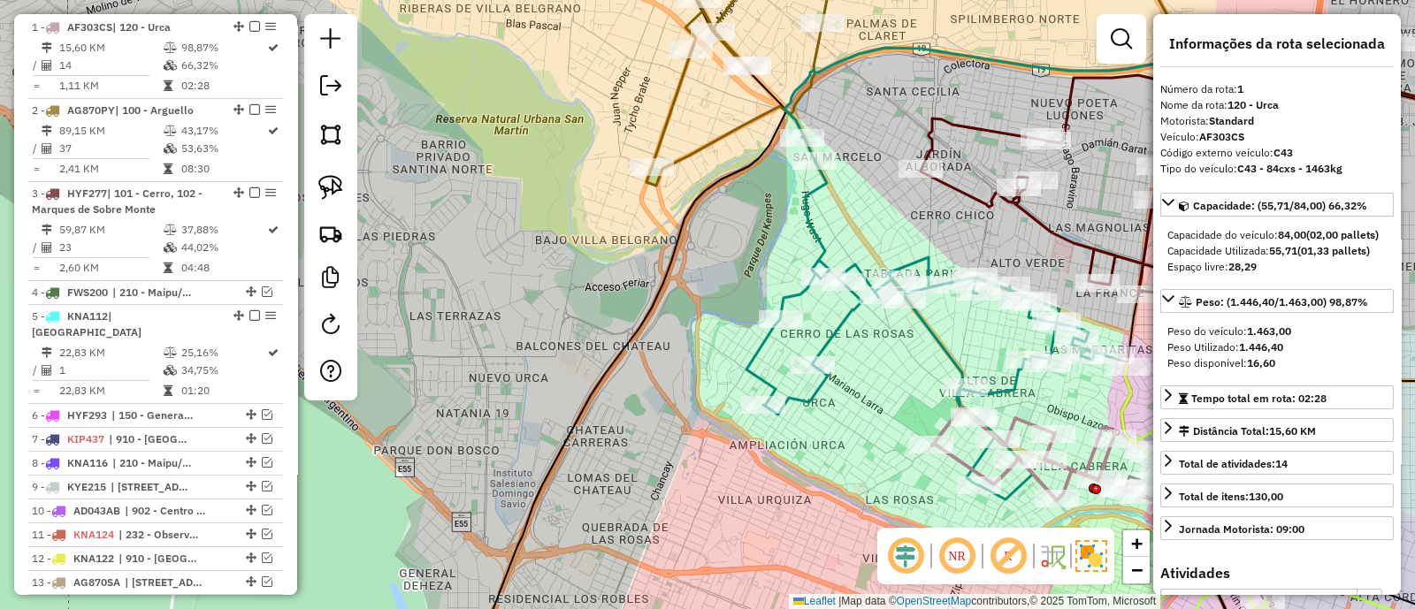
click at [726, 126] on icon at bounding box center [567, 62] width 538 height 247
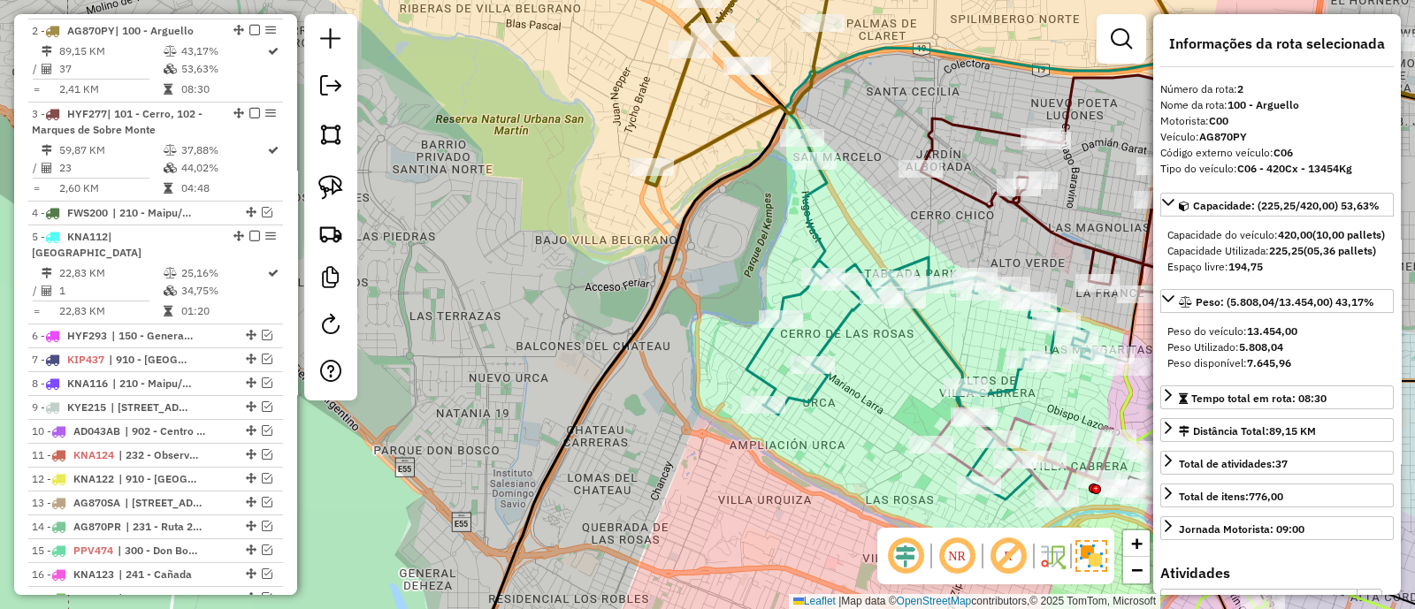
scroll to position [746, 0]
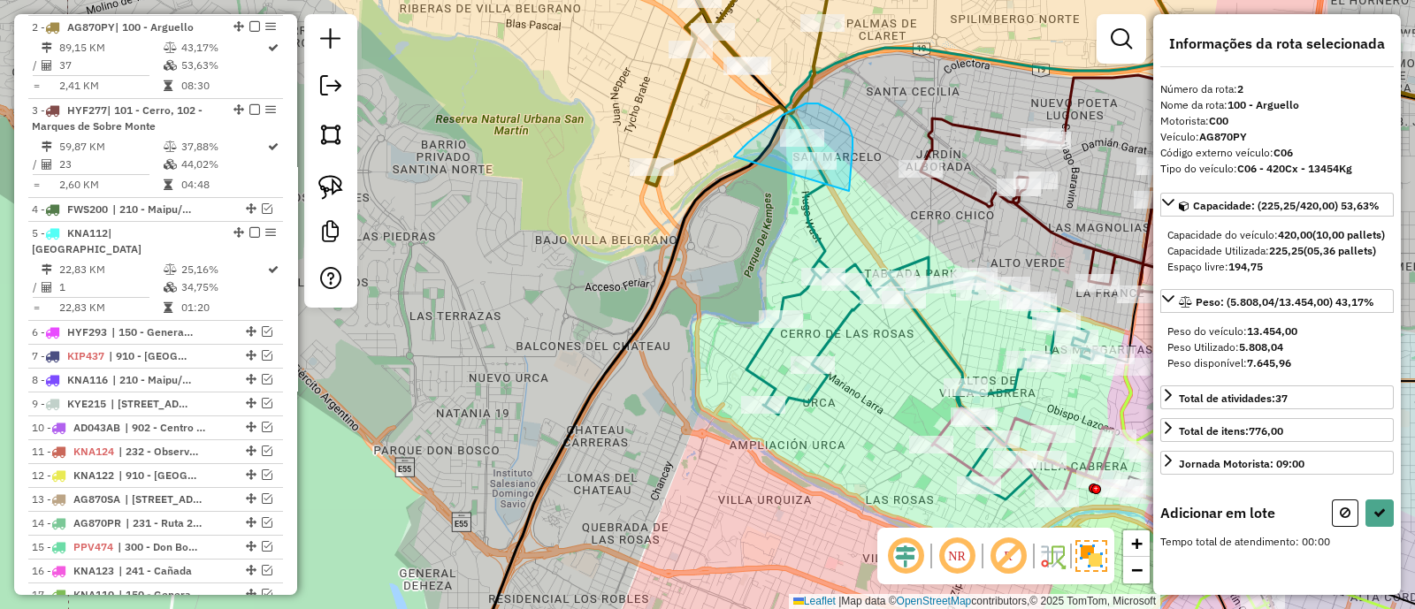
drag, startPoint x: 851, startPoint y: 165, endPoint x: 722, endPoint y: 174, distance: 128.5
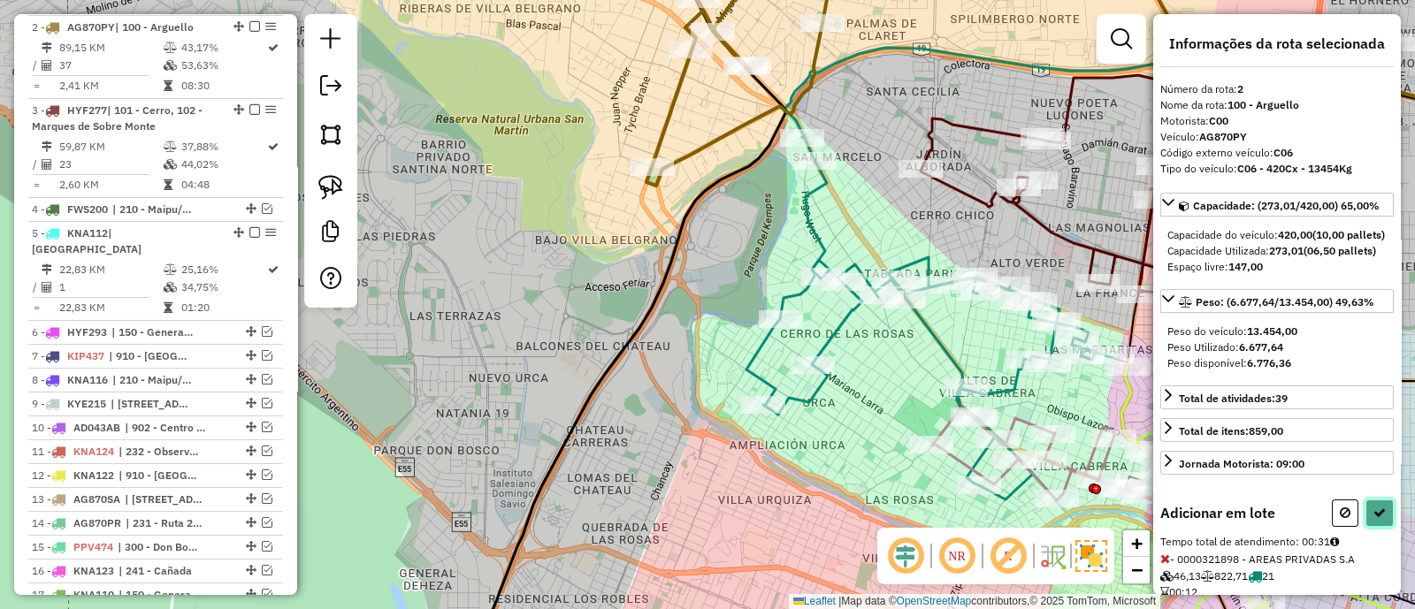
click at [1372, 527] on button at bounding box center [1379, 513] width 28 height 27
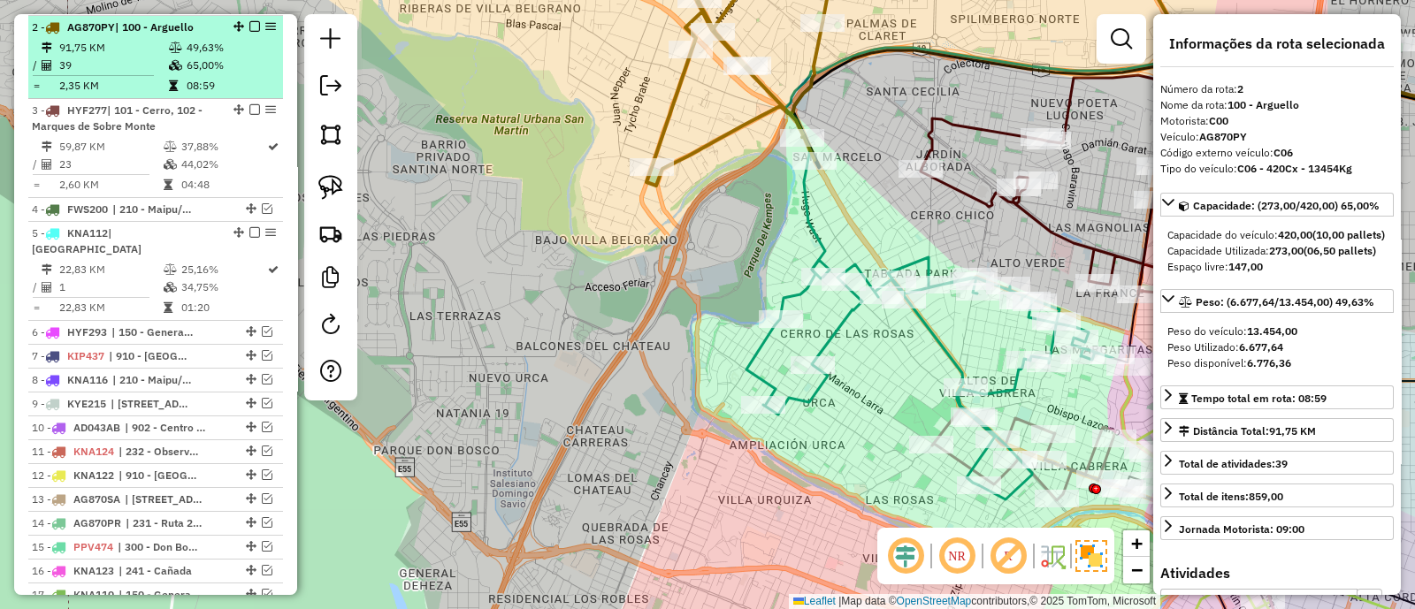
click at [249, 24] on em at bounding box center [254, 26] width 11 height 11
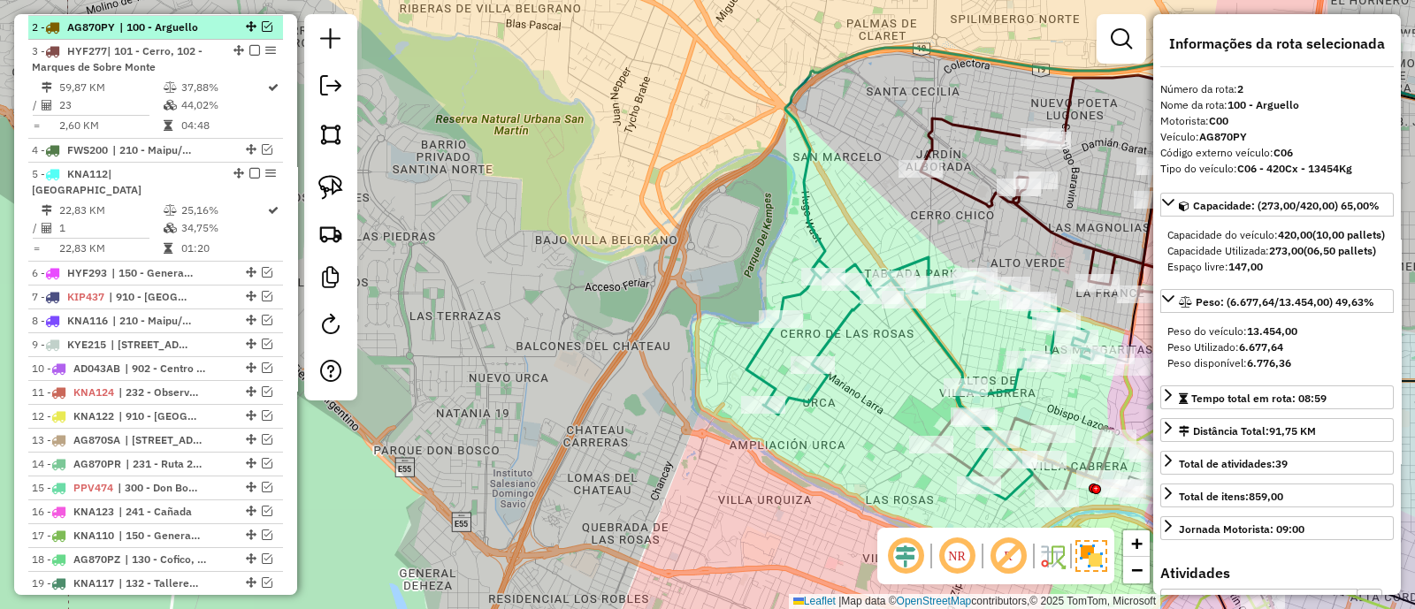
scroll to position [688, 0]
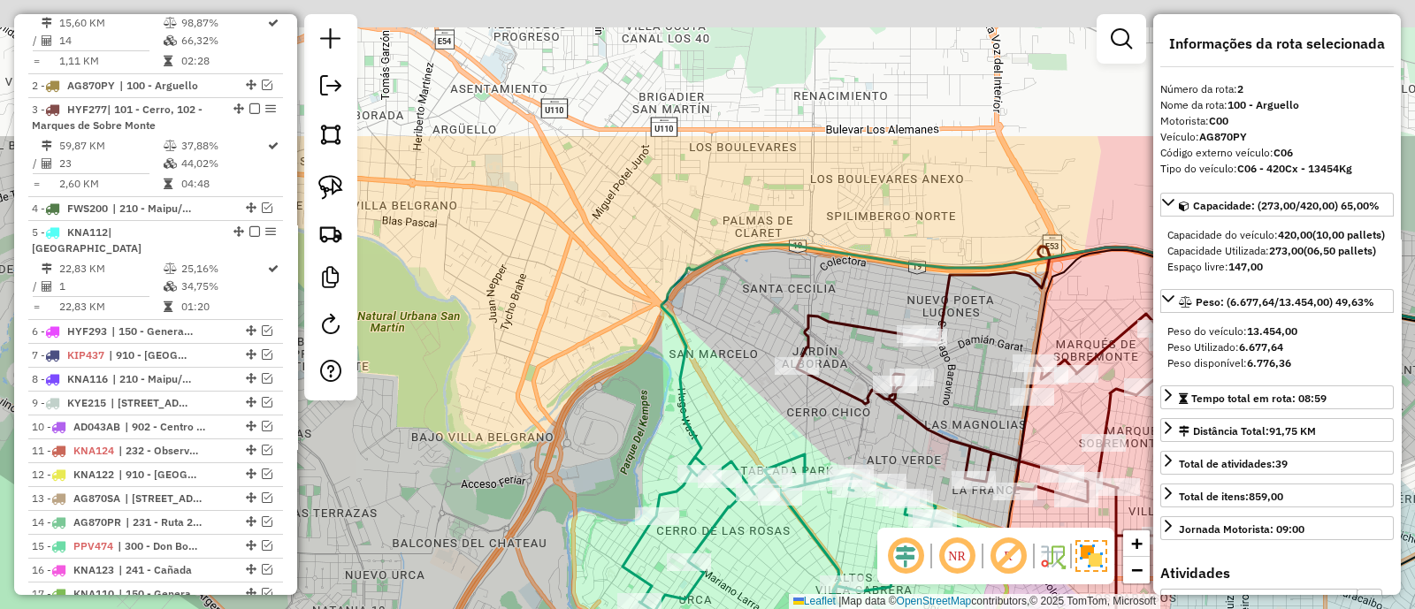
drag, startPoint x: 658, startPoint y: 226, endPoint x: 527, endPoint y: 472, distance: 278.5
click at [530, 472] on div "Janela de atendimento Grade de atendimento Capacidade Transportadoras Veículos …" at bounding box center [707, 304] width 1415 height 609
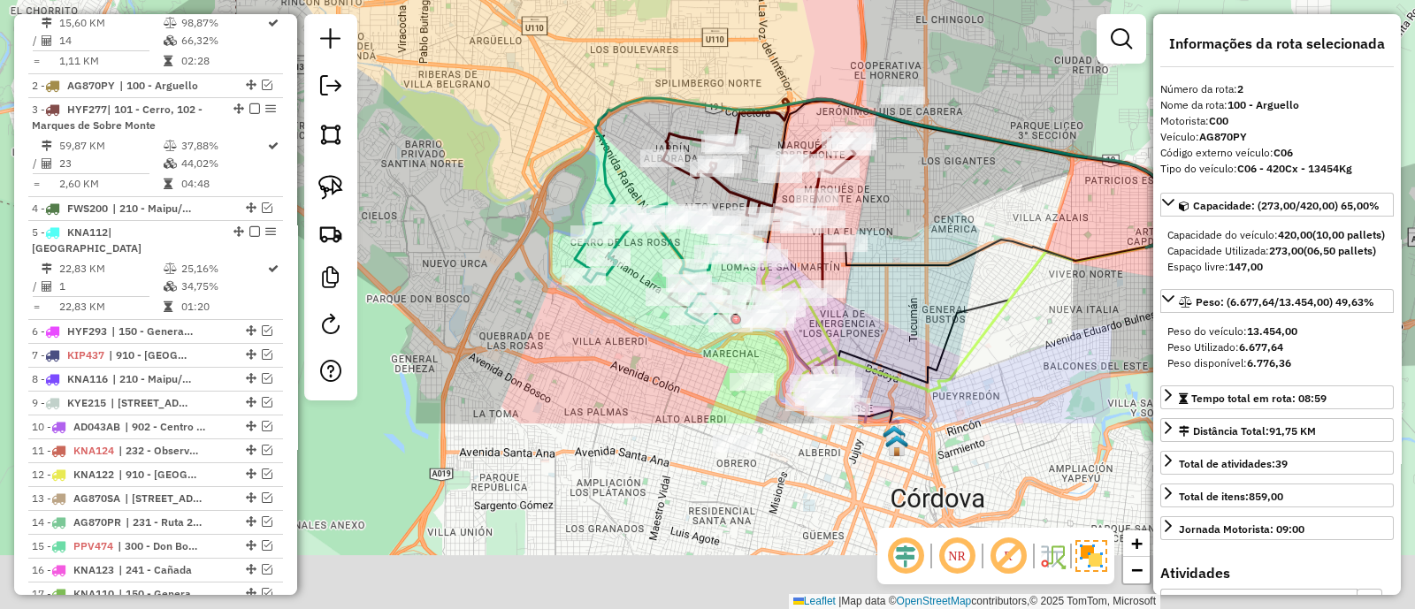
drag, startPoint x: 486, startPoint y: 452, endPoint x: 491, endPoint y: 194, distance: 258.2
click at [491, 194] on div "Janela de atendimento Grade de atendimento Capacidade Transportadoras Veículos …" at bounding box center [707, 304] width 1415 height 609
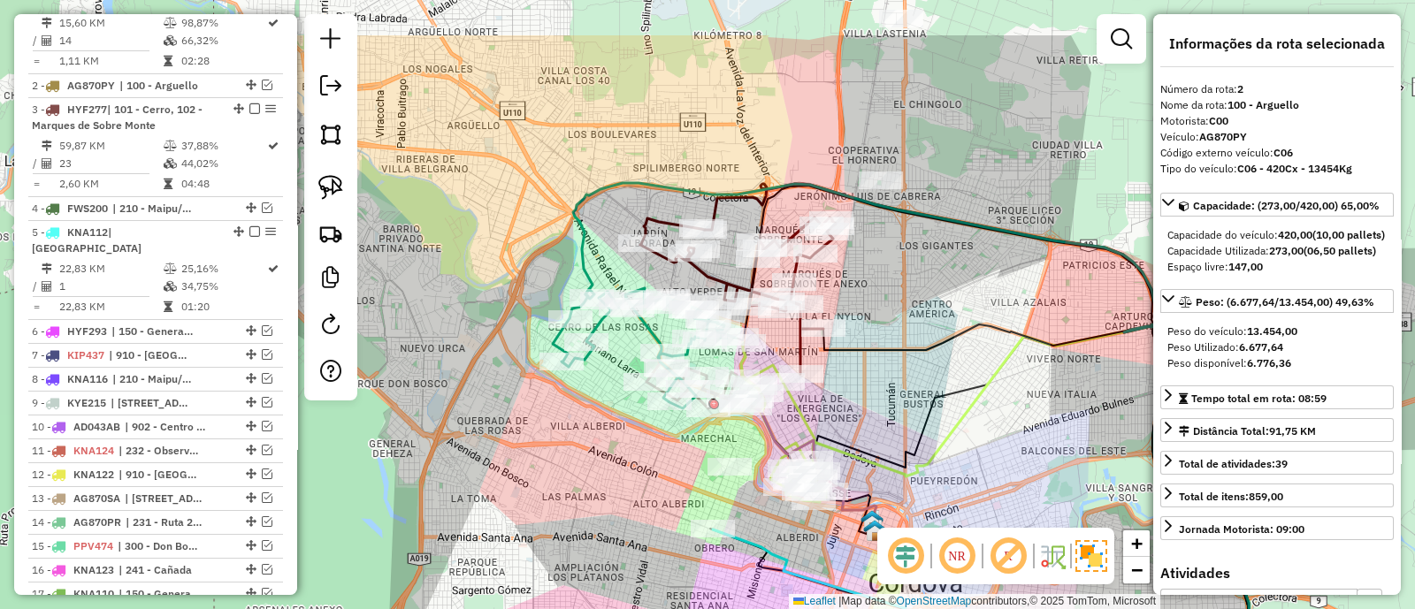
drag, startPoint x: 928, startPoint y: 170, endPoint x: 903, endPoint y: 334, distance: 166.4
click at [904, 333] on div "Janela de atendimento Grade de atendimento Capacidade Transportadoras Veículos …" at bounding box center [707, 304] width 1415 height 609
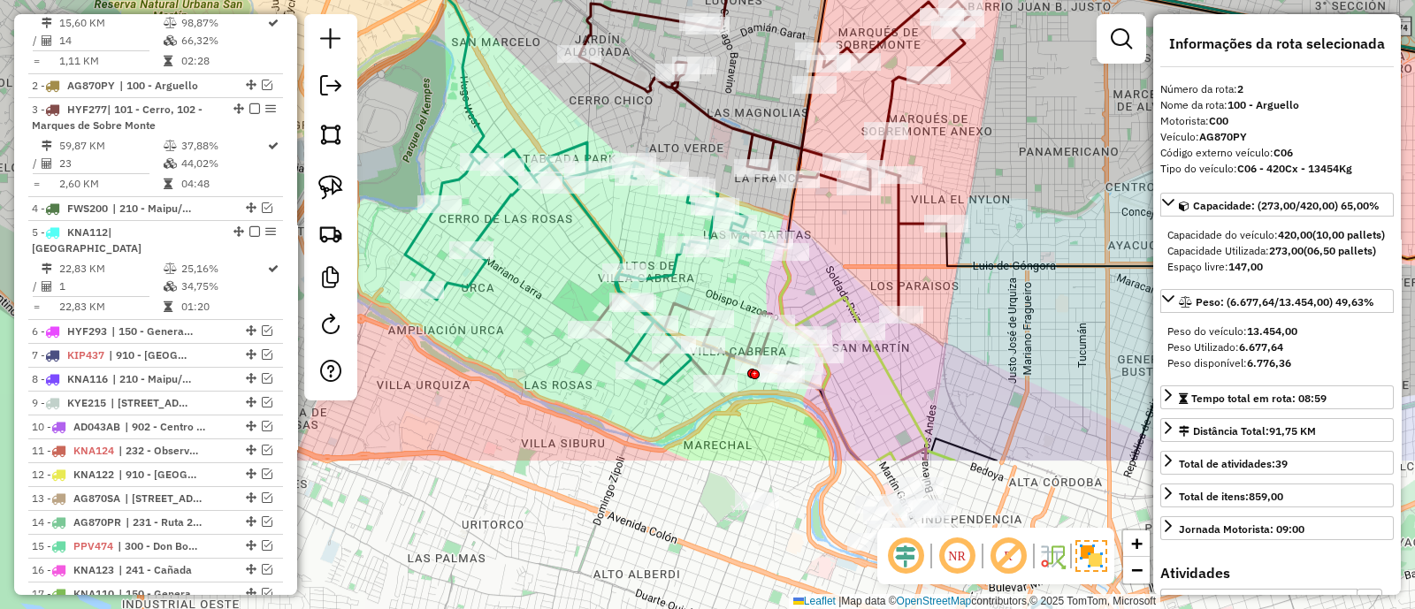
drag, startPoint x: 882, startPoint y: 279, endPoint x: 983, endPoint y: 130, distance: 180.0
click at [983, 130] on div "Janela de atendimento Grade de atendimento Capacidade Transportadoras Veículos …" at bounding box center [707, 304] width 1415 height 609
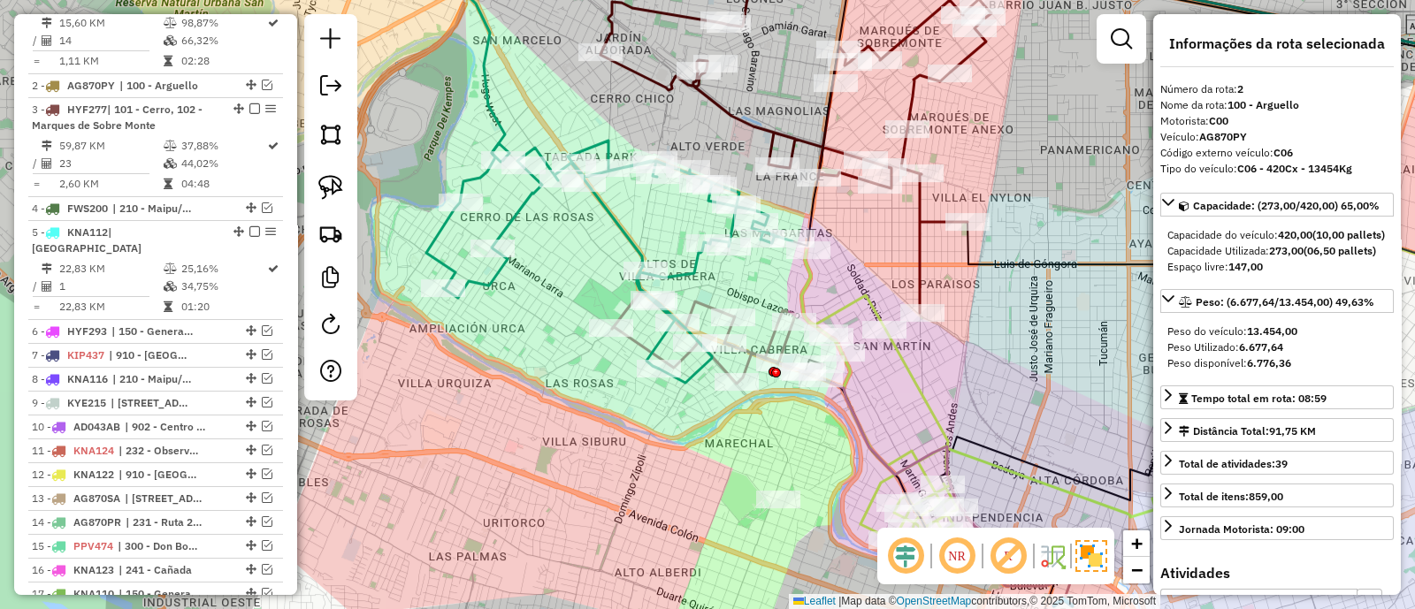
drag, startPoint x: 605, startPoint y: 457, endPoint x: 626, endPoint y: 455, distance: 21.3
click at [626, 455] on div "Janela de atendimento Grade de atendimento Capacidade Transportadoras Veículos …" at bounding box center [707, 304] width 1415 height 609
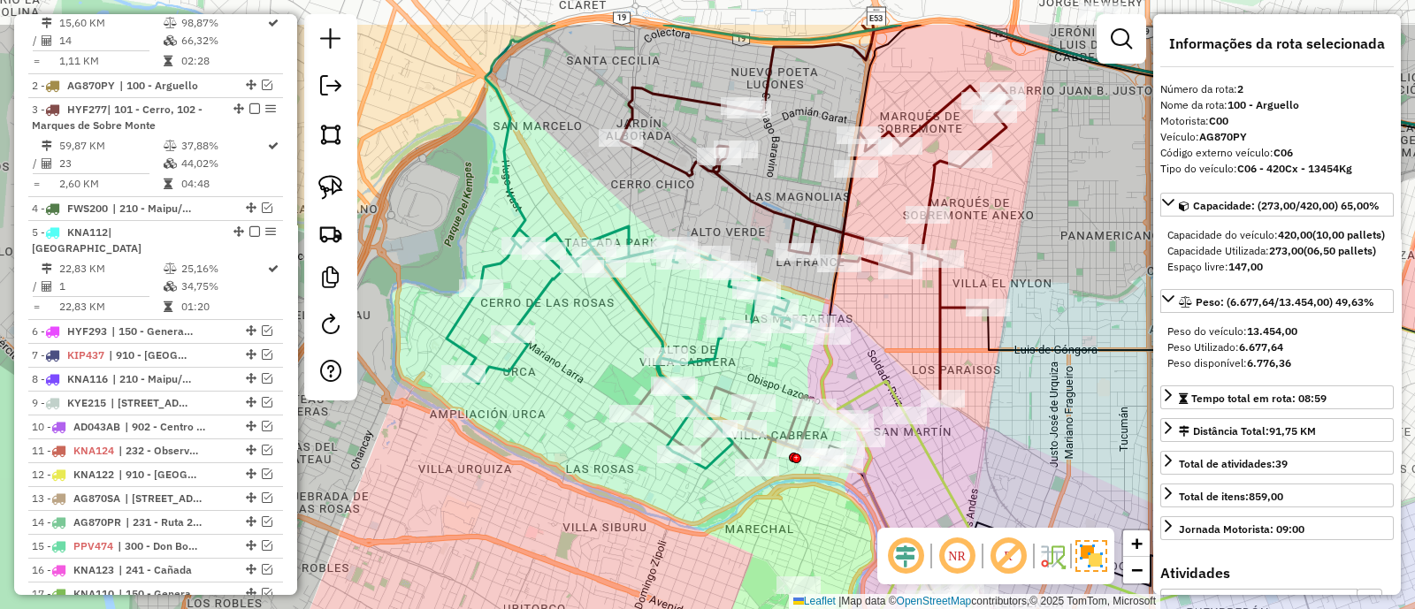
drag, startPoint x: 996, startPoint y: 305, endPoint x: 1017, endPoint y: 391, distance: 88.1
click at [1017, 391] on div "Janela de atendimento Grade de atendimento Capacidade Transportadoras Veículos …" at bounding box center [707, 304] width 1415 height 609
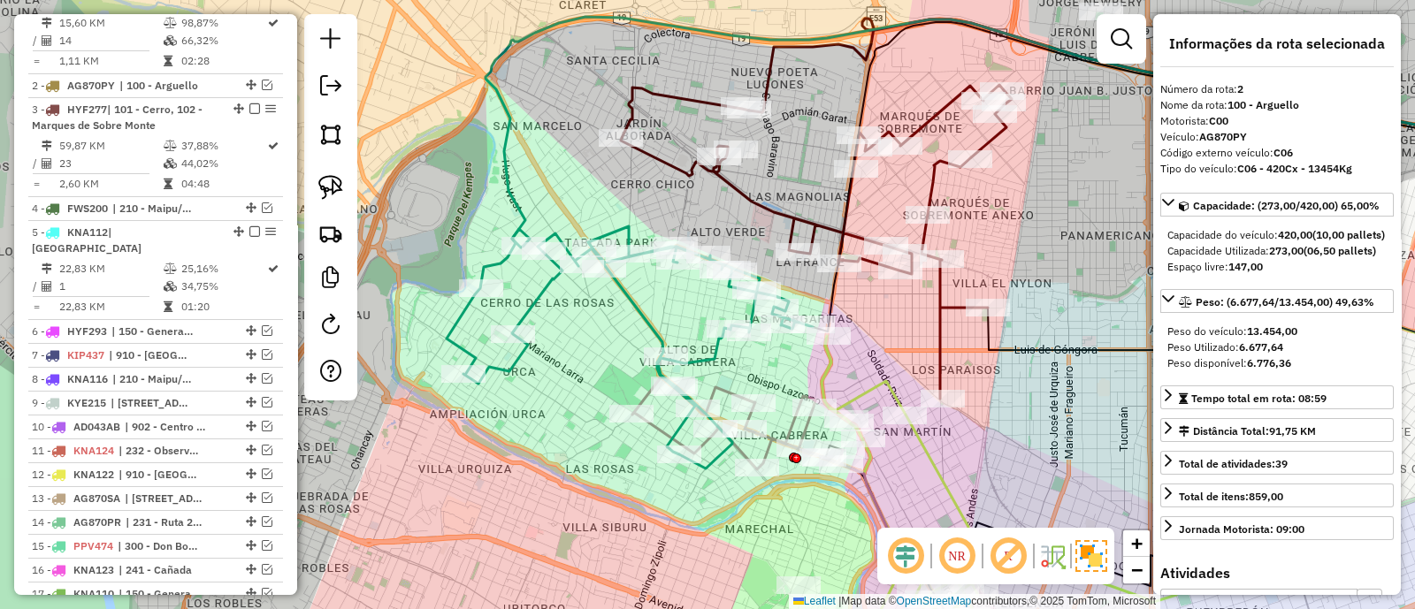
click at [642, 319] on icon at bounding box center [630, 347] width 366 height 242
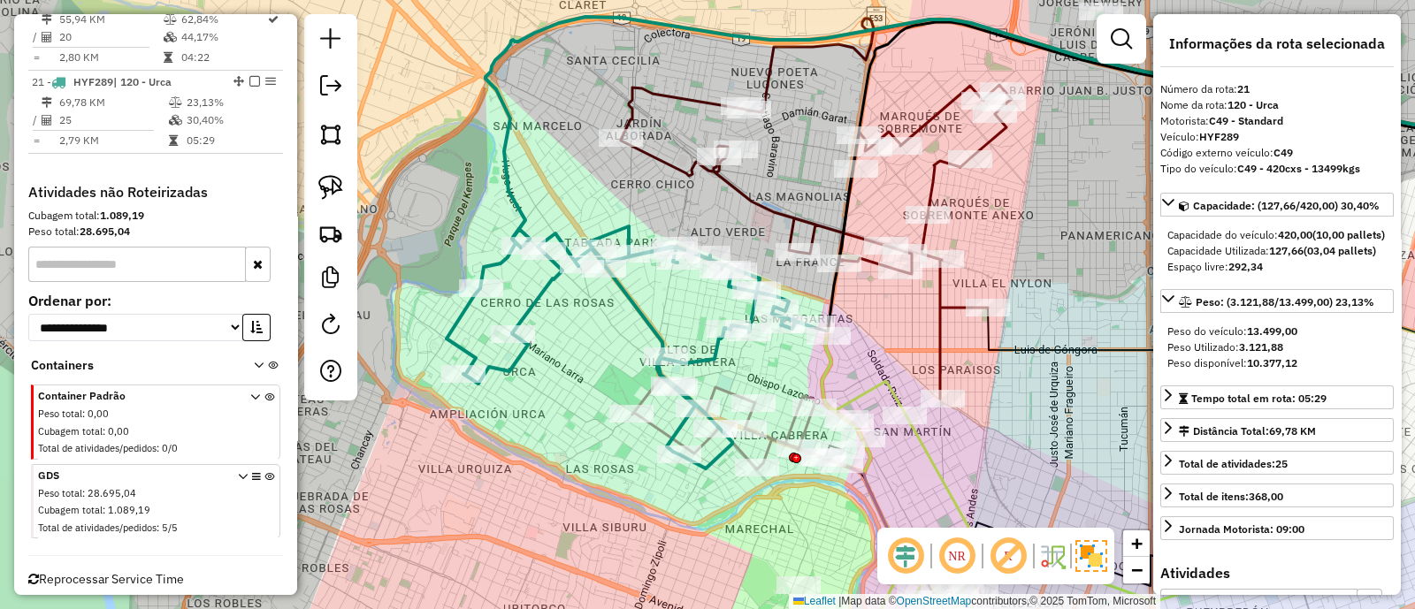
scroll to position [1382, 0]
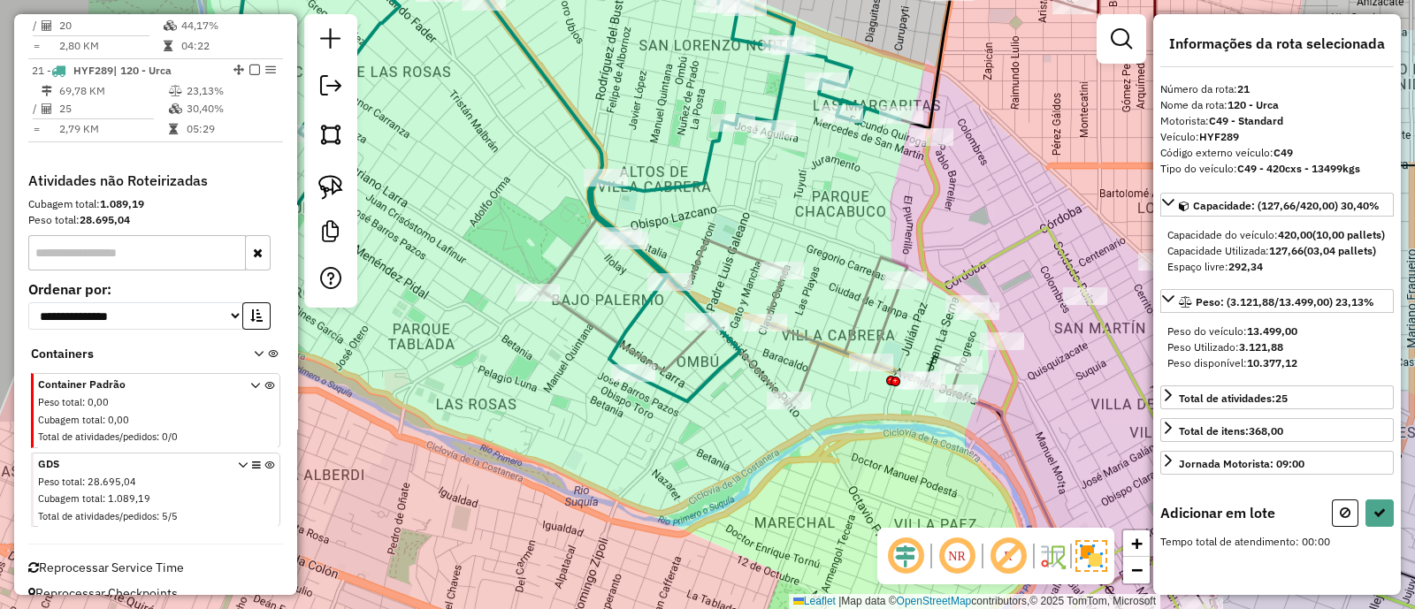
drag, startPoint x: 769, startPoint y: 504, endPoint x: 860, endPoint y: 470, distance: 97.1
click at [860, 470] on div "Janela de atendimento Grade de atendimento Capacidade Transportadoras Veículos …" at bounding box center [707, 304] width 1415 height 609
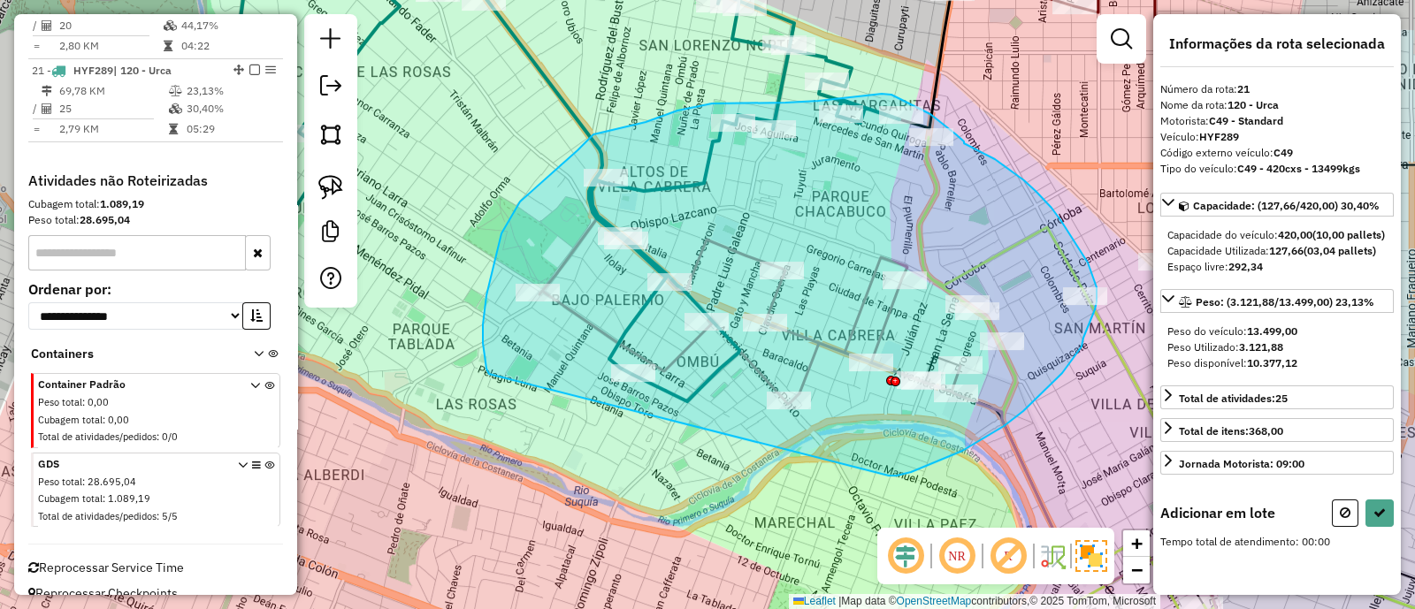
drag, startPoint x: 889, startPoint y: 476, endPoint x: 489, endPoint y: 375, distance: 412.2
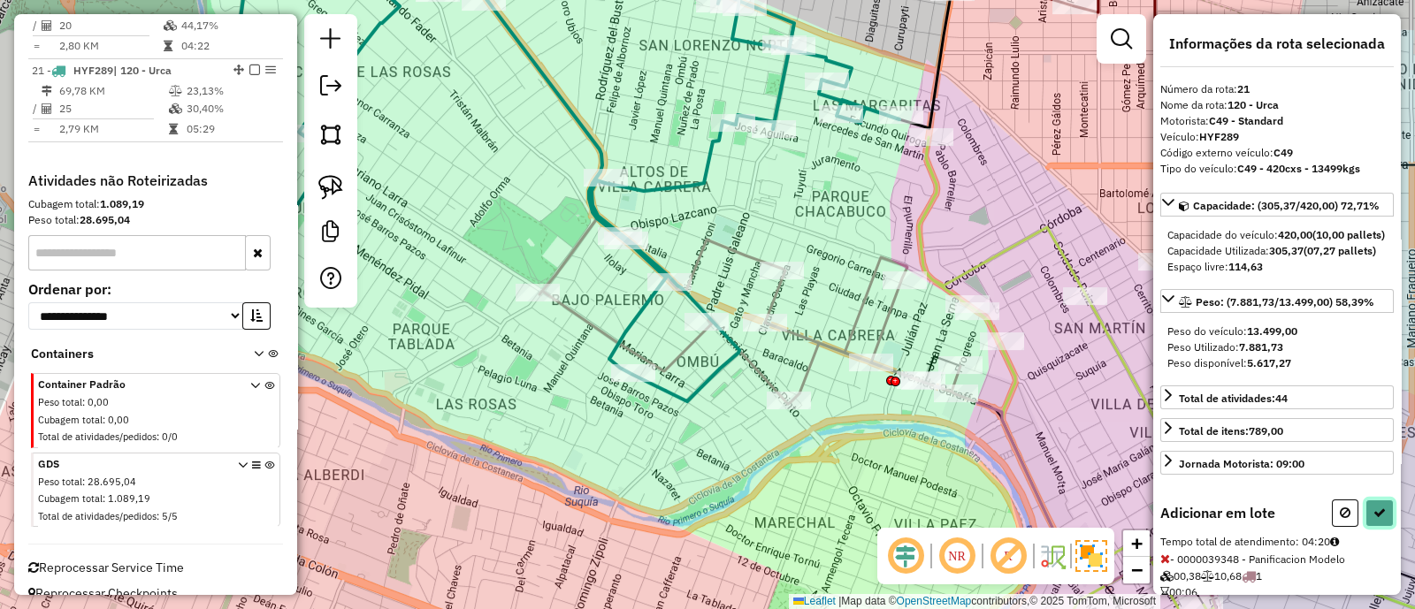
click at [1375, 519] on icon at bounding box center [1379, 513] width 12 height 12
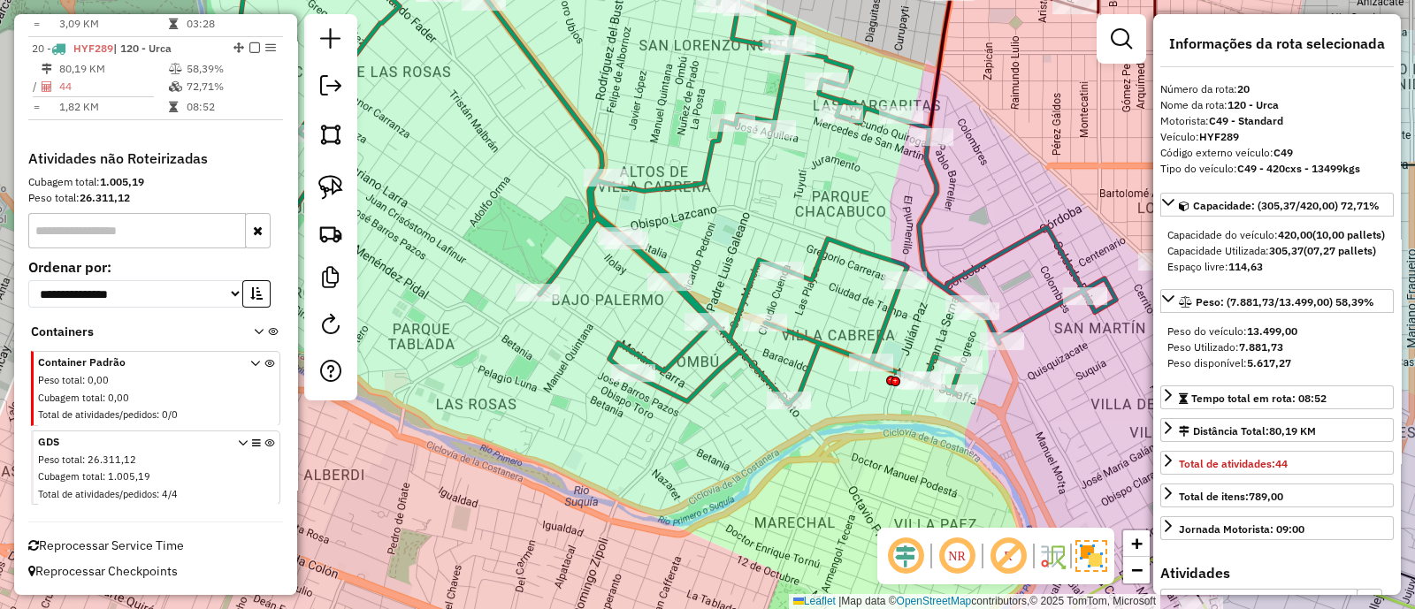
scroll to position [1300, 0]
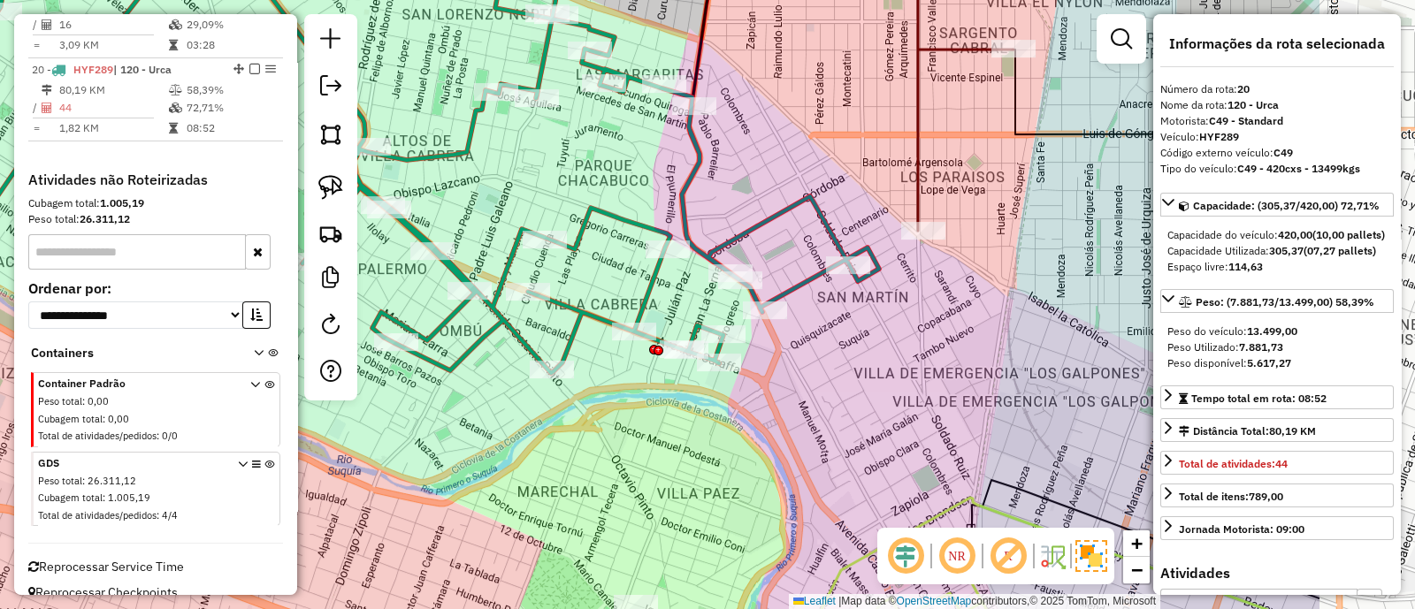
drag, startPoint x: 880, startPoint y: 237, endPoint x: 628, endPoint y: 204, distance: 254.1
click at [638, 206] on div "Janela de atendimento Grade de atendimento Capacidade Transportadoras Veículos …" at bounding box center [707, 304] width 1415 height 609
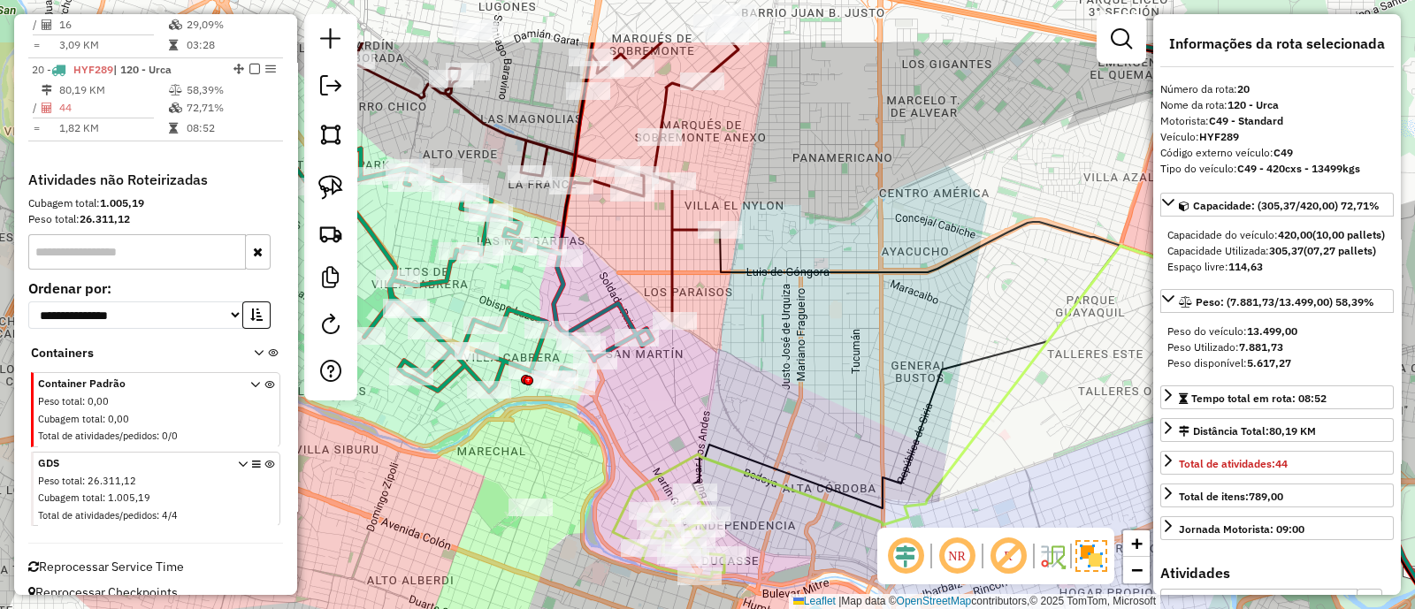
drag, startPoint x: 752, startPoint y: 296, endPoint x: 657, endPoint y: 400, distance: 140.8
click at [654, 402] on div "Janela de atendimento Grade de atendimento Capacidade Transportadoras Veículos …" at bounding box center [707, 304] width 1415 height 609
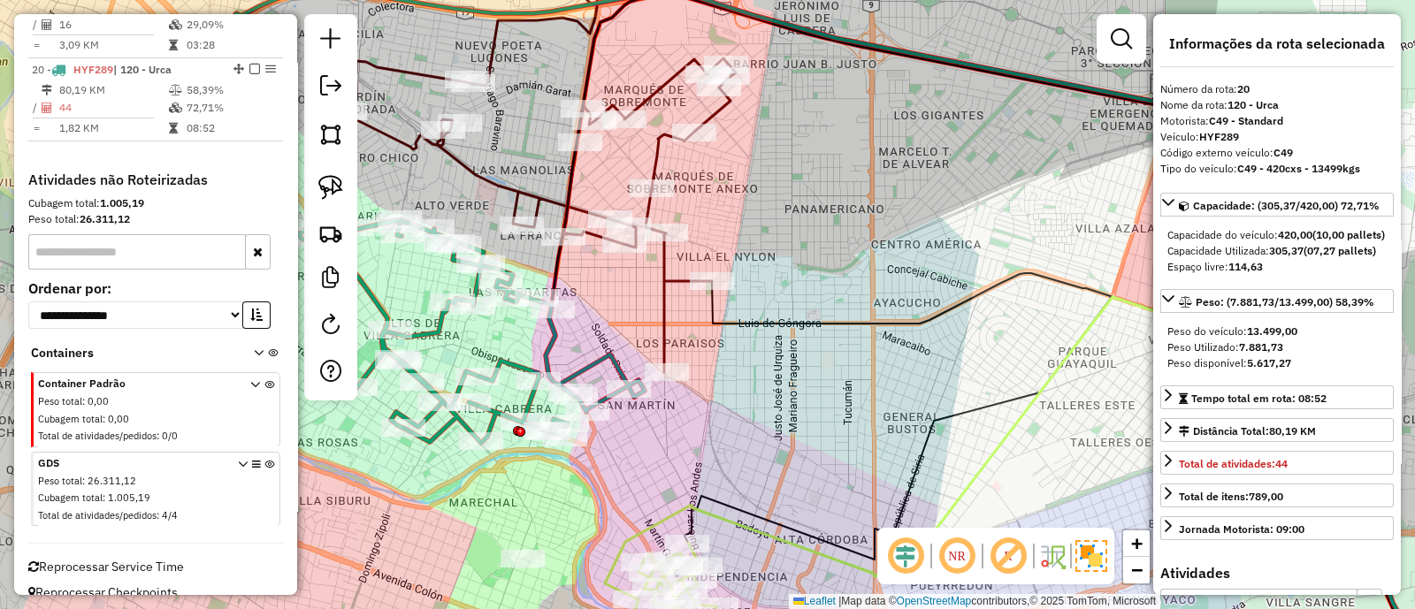
drag, startPoint x: 672, startPoint y: 445, endPoint x: 664, endPoint y: 494, distance: 50.1
click at [664, 494] on div "Janela de atendimento Grade de atendimento Capacidade Transportadoras Veículos …" at bounding box center [707, 304] width 1415 height 609
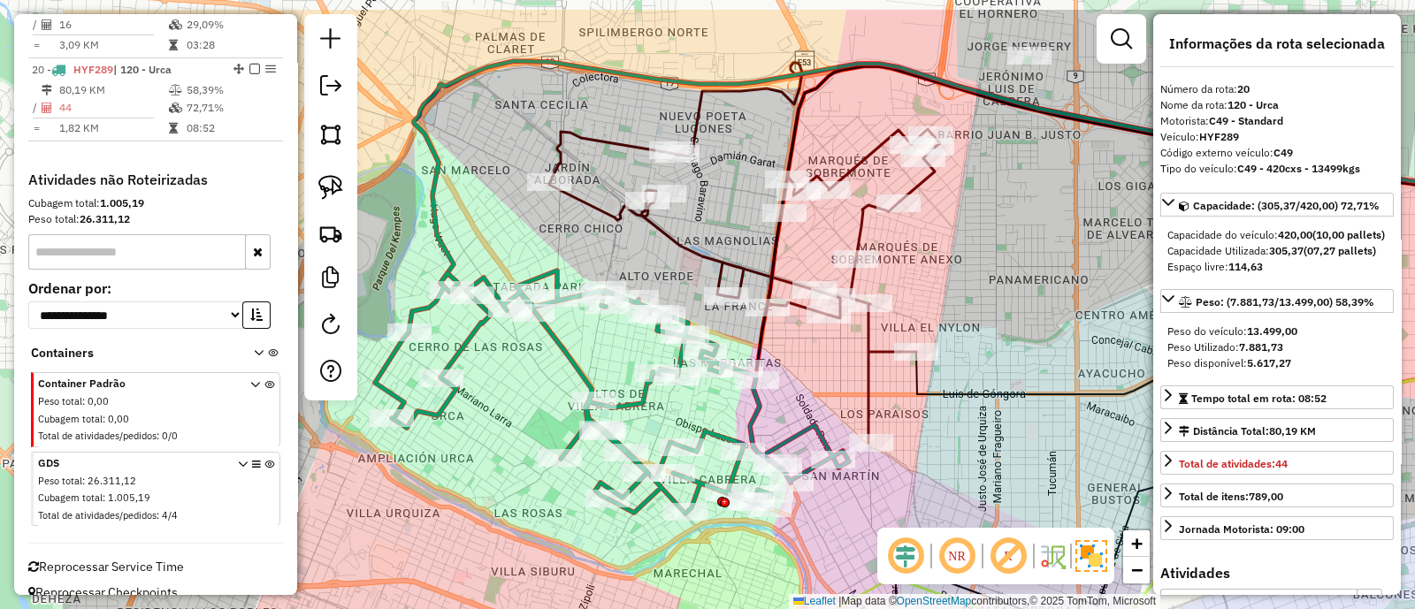
drag, startPoint x: 484, startPoint y: 218, endPoint x: 688, endPoint y: 289, distance: 216.1
click at [688, 289] on div "Janela de atendimento Grade de atendimento Capacidade Transportadoras Veículos …" at bounding box center [707, 304] width 1415 height 609
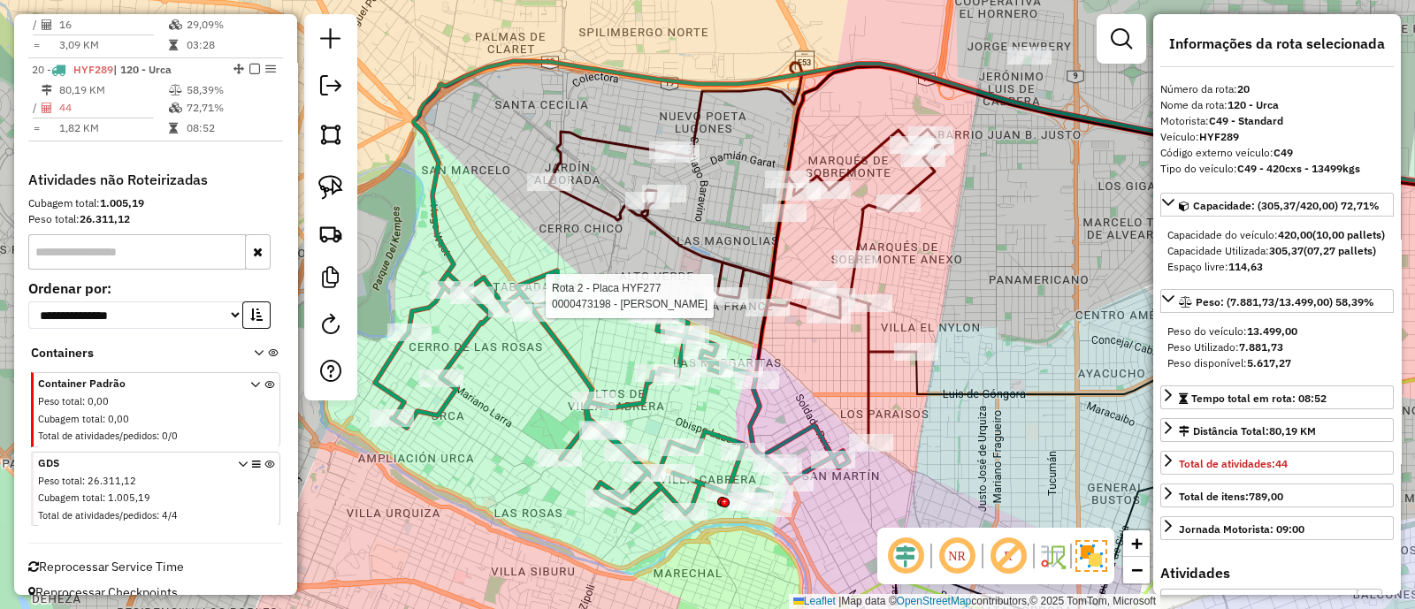
click at [698, 258] on icon at bounding box center [744, 286] width 391 height 314
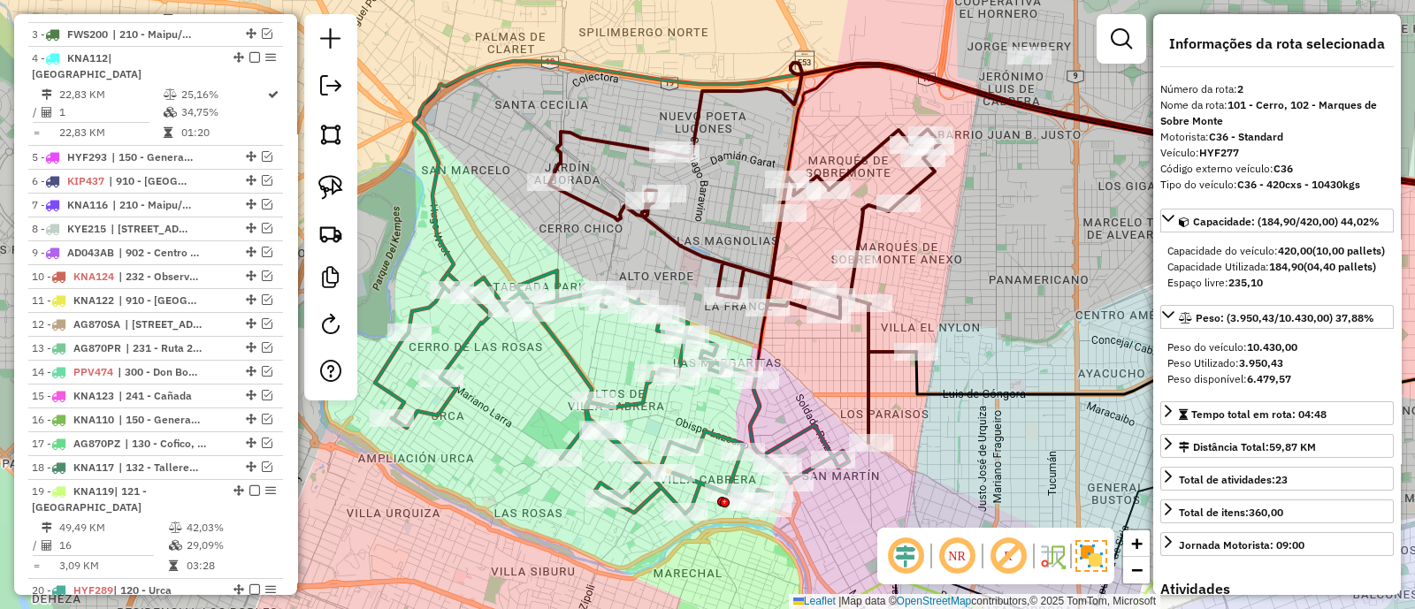
scroll to position [688, 0]
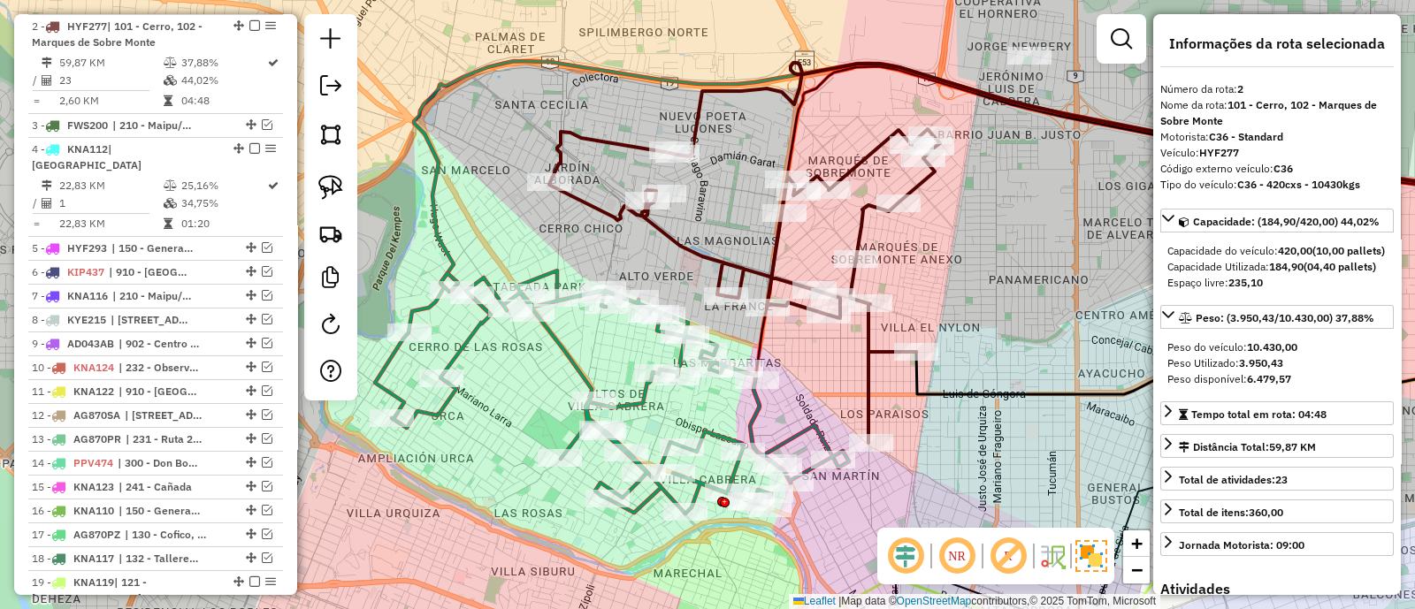
click at [871, 373] on icon at bounding box center [744, 286] width 391 height 314
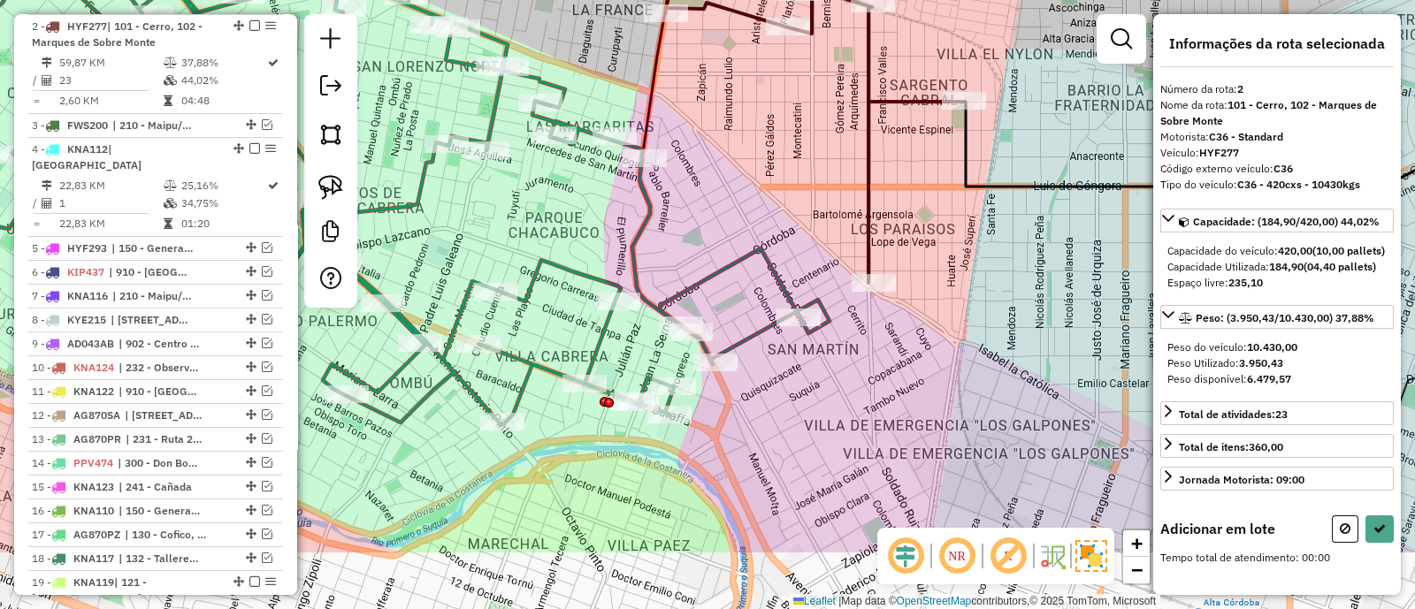
drag, startPoint x: 828, startPoint y: 483, endPoint x: 798, endPoint y: 365, distance: 121.4
click at [798, 365] on div "Janela de atendimento Grade de atendimento Capacidade Transportadoras Veículos …" at bounding box center [707, 304] width 1415 height 609
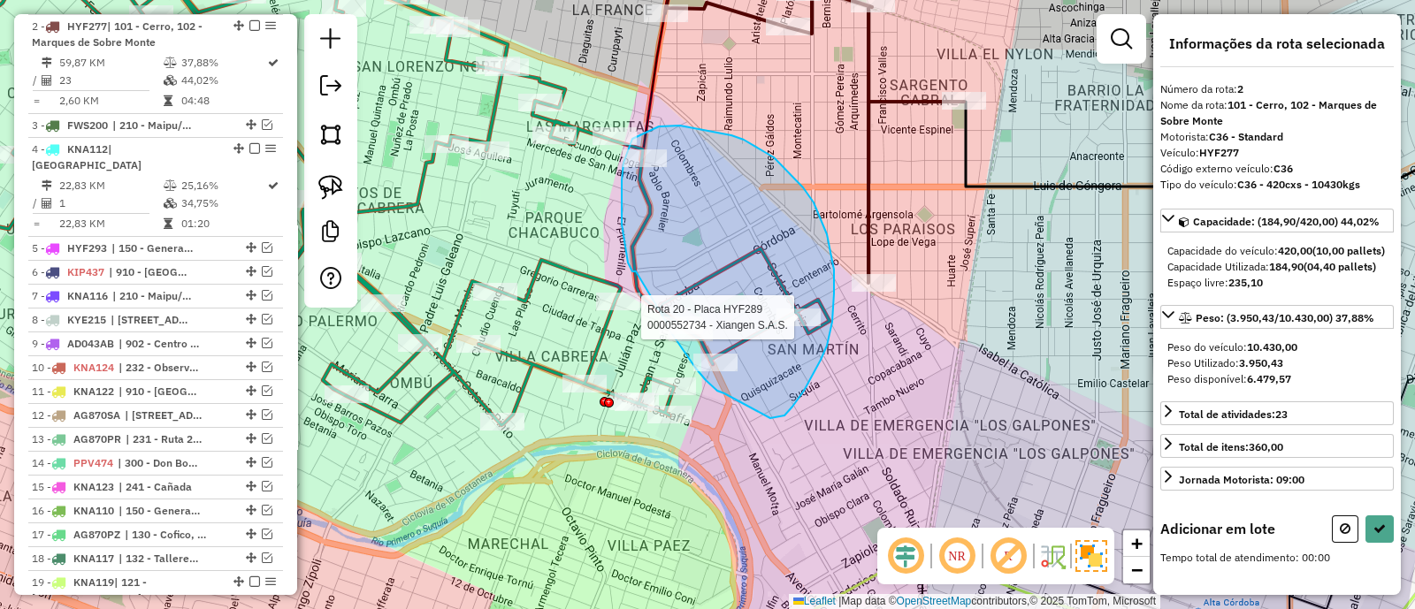
drag, startPoint x: 812, startPoint y: 376, endPoint x: 724, endPoint y: 393, distance: 89.3
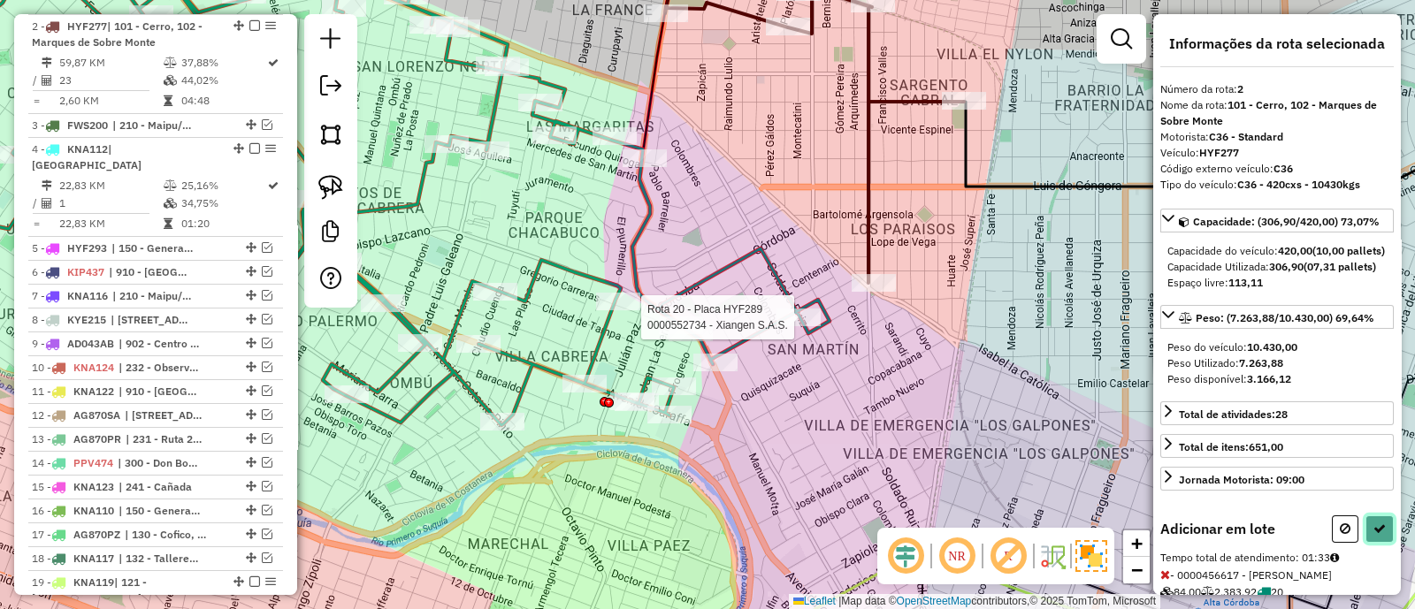
click at [1378, 543] on button at bounding box center [1379, 528] width 28 height 27
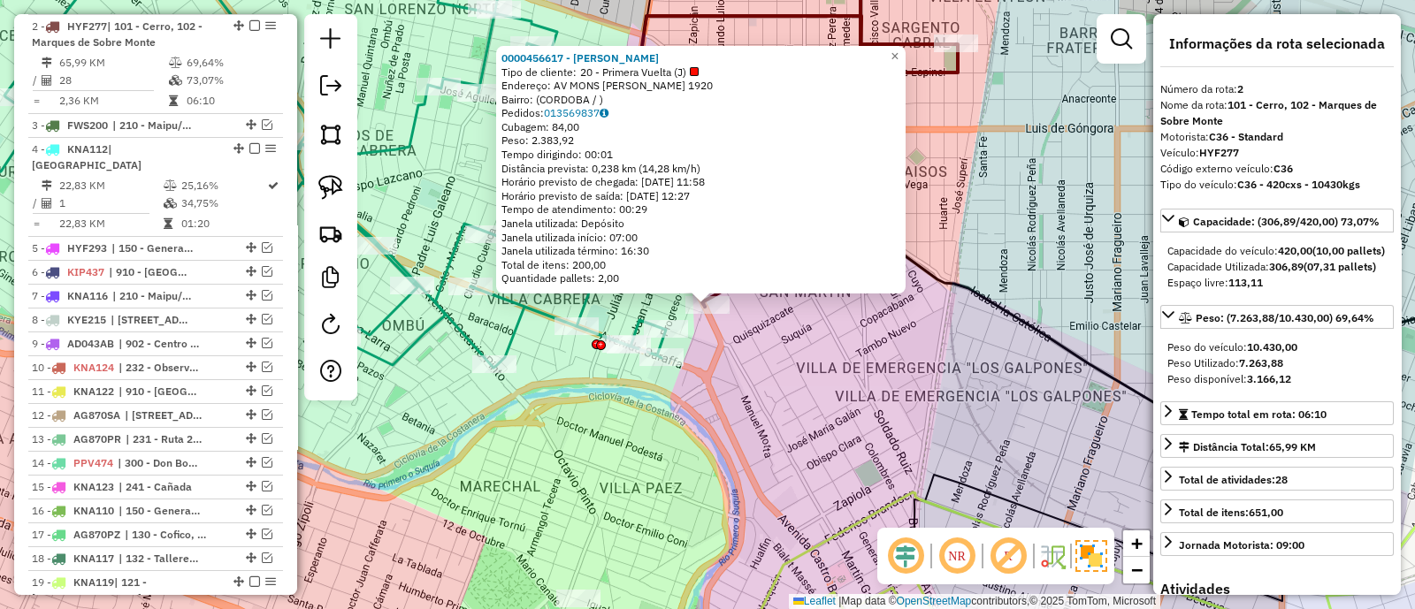
click at [856, 384] on div "0000456617 - Mao Huiyin Tipo de cliente: 20 - Primera Vuelta (J) Endereço: AV M…" at bounding box center [707, 304] width 1415 height 609
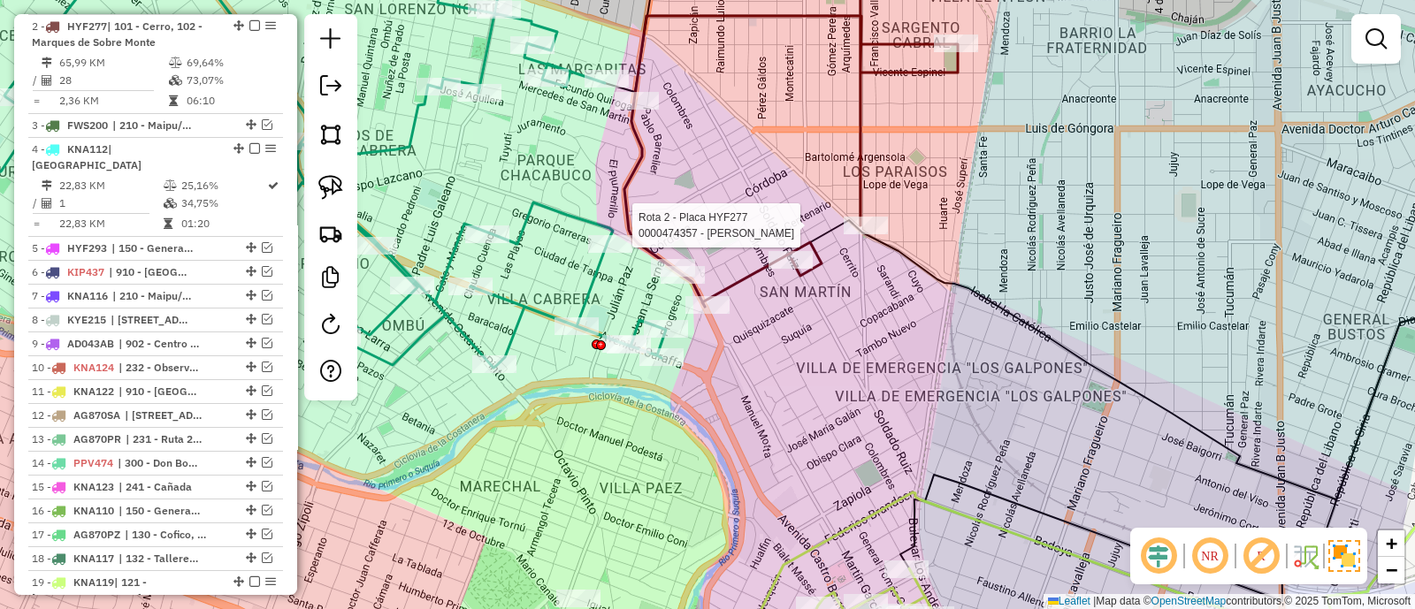
click at [866, 234] on div at bounding box center [865, 226] width 44 height 18
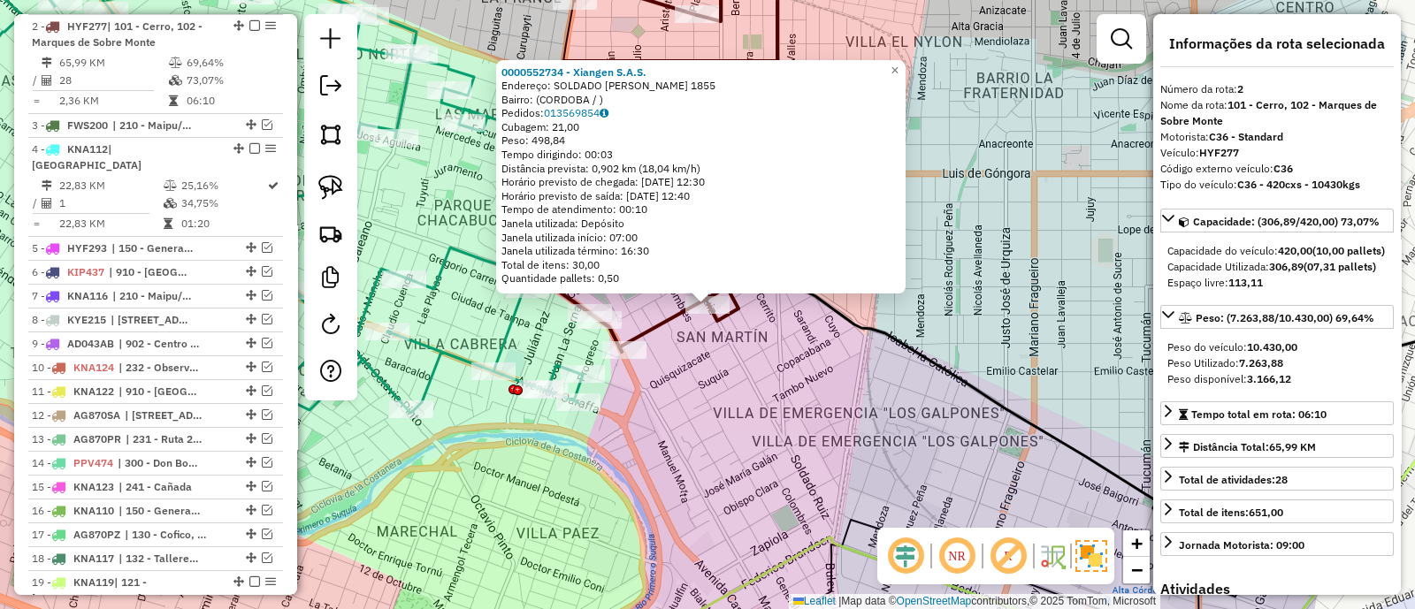
click at [729, 400] on div "0000552734 - Xiangen S.A.S. Endereço: SOLDADO RUIZ 1855 Bairro: (CORDOBA / ) Pe…" at bounding box center [707, 304] width 1415 height 609
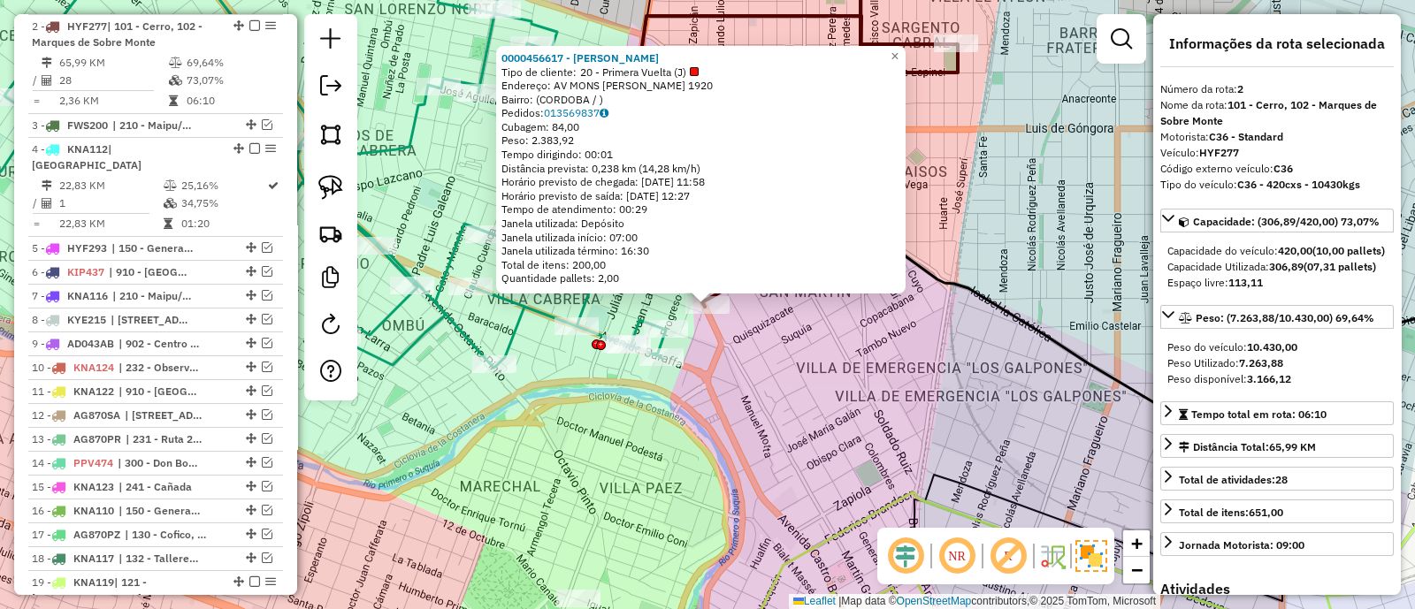
click at [789, 374] on div "0000456617 - Mao Huiyin Tipo de cliente: 20 - Primera Vuelta (J) Endereço: AV M…" at bounding box center [707, 304] width 1415 height 609
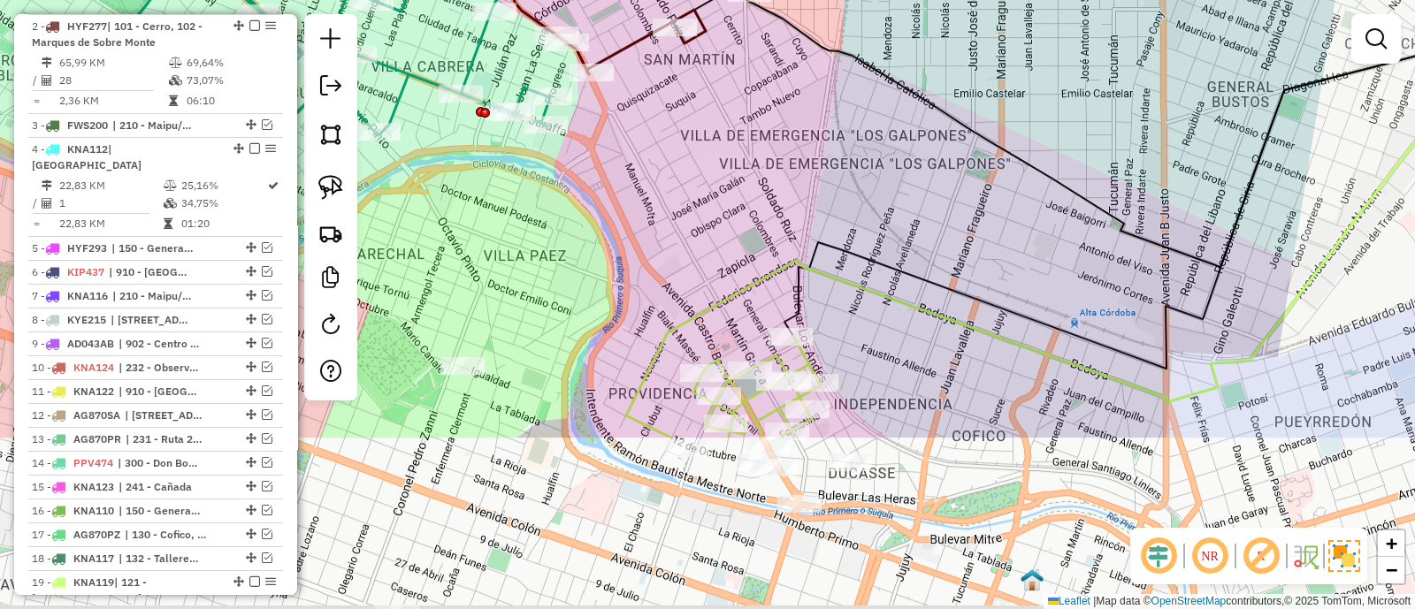
drag, startPoint x: 797, startPoint y: 390, endPoint x: 664, endPoint y: 115, distance: 305.3
click at [659, 112] on div "Janela de atendimento Grade de atendimento Capacidade Transportadoras Veículos …" at bounding box center [707, 304] width 1415 height 609
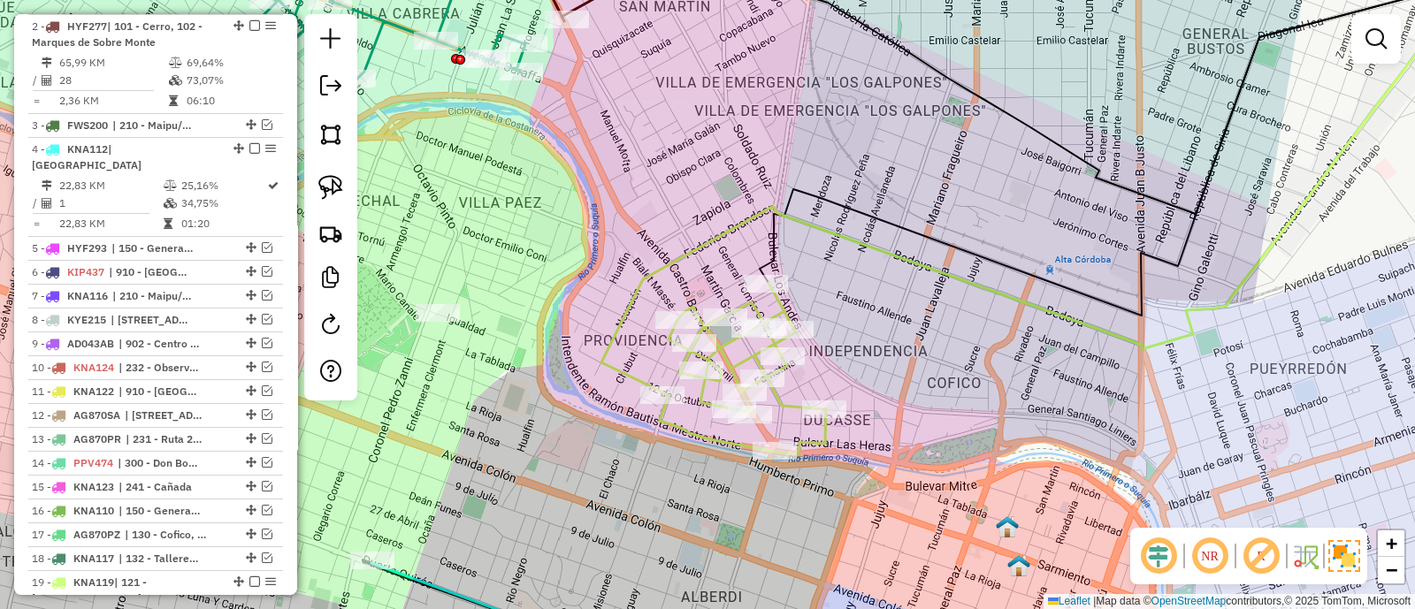
click at [728, 348] on icon at bounding box center [743, 369] width 166 height 172
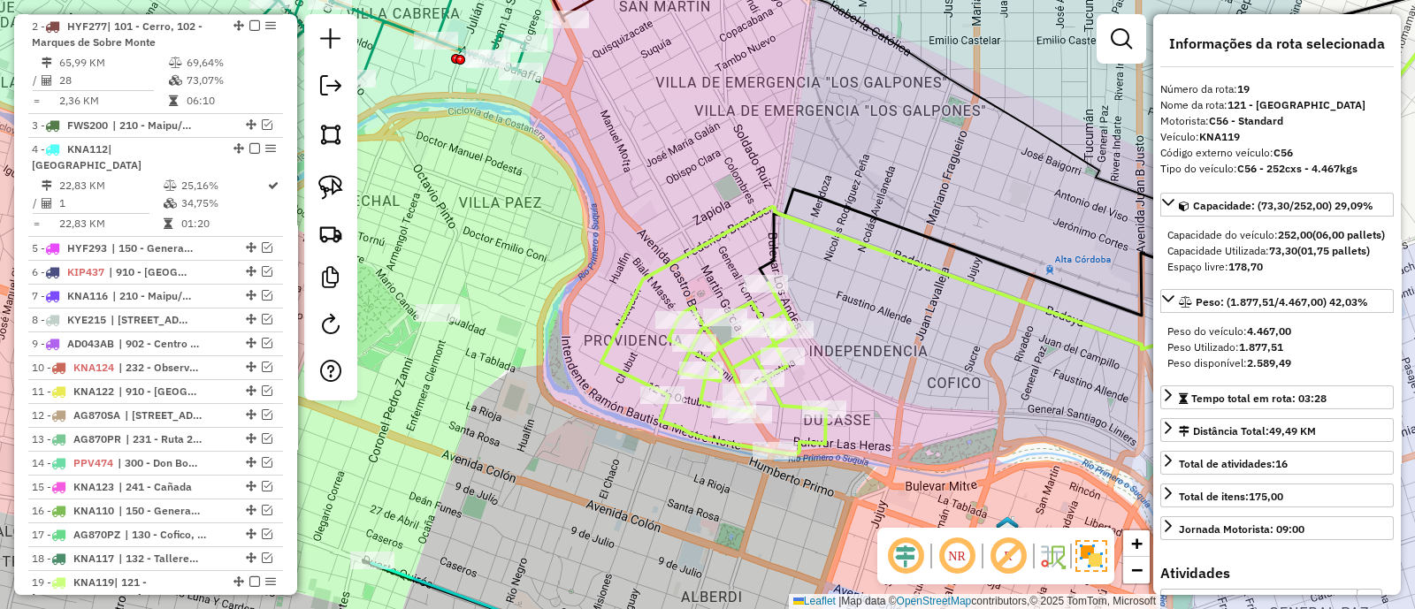
scroll to position [1225, 0]
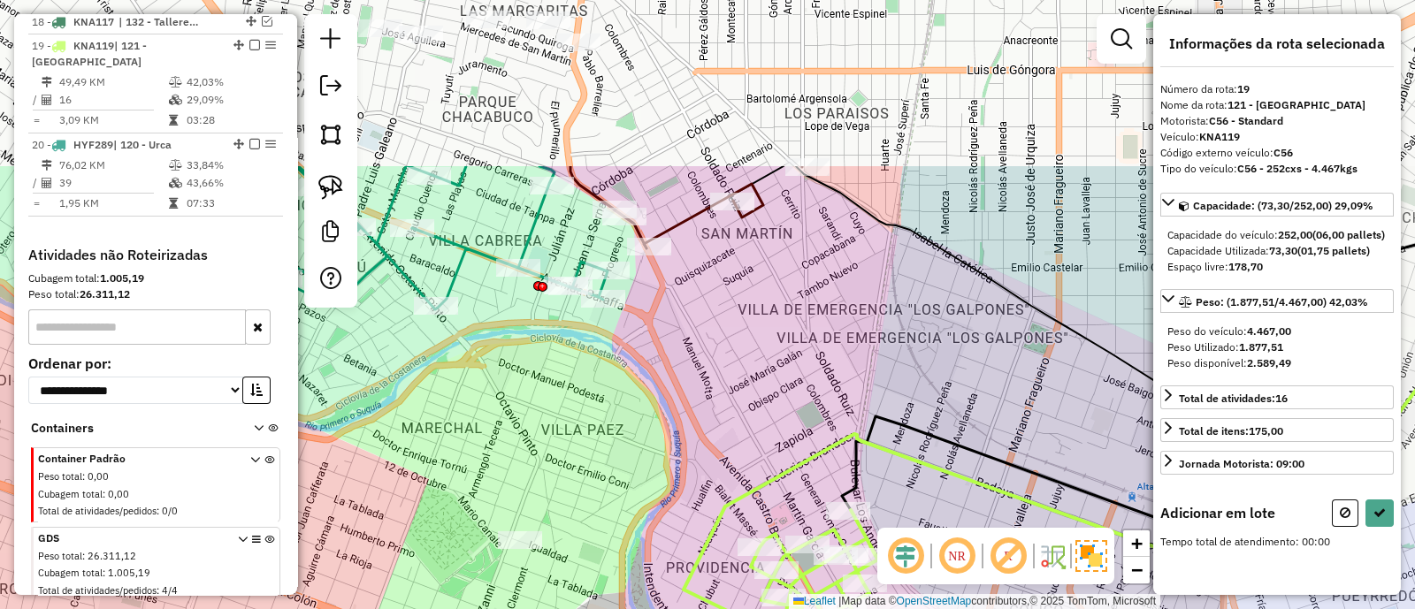
drag, startPoint x: 681, startPoint y: 172, endPoint x: 769, endPoint y: 419, distance: 262.0
click at [769, 419] on div "Janela de atendimento Grade de atendimento Capacidade Transportadoras Veículos …" at bounding box center [707, 304] width 1415 height 609
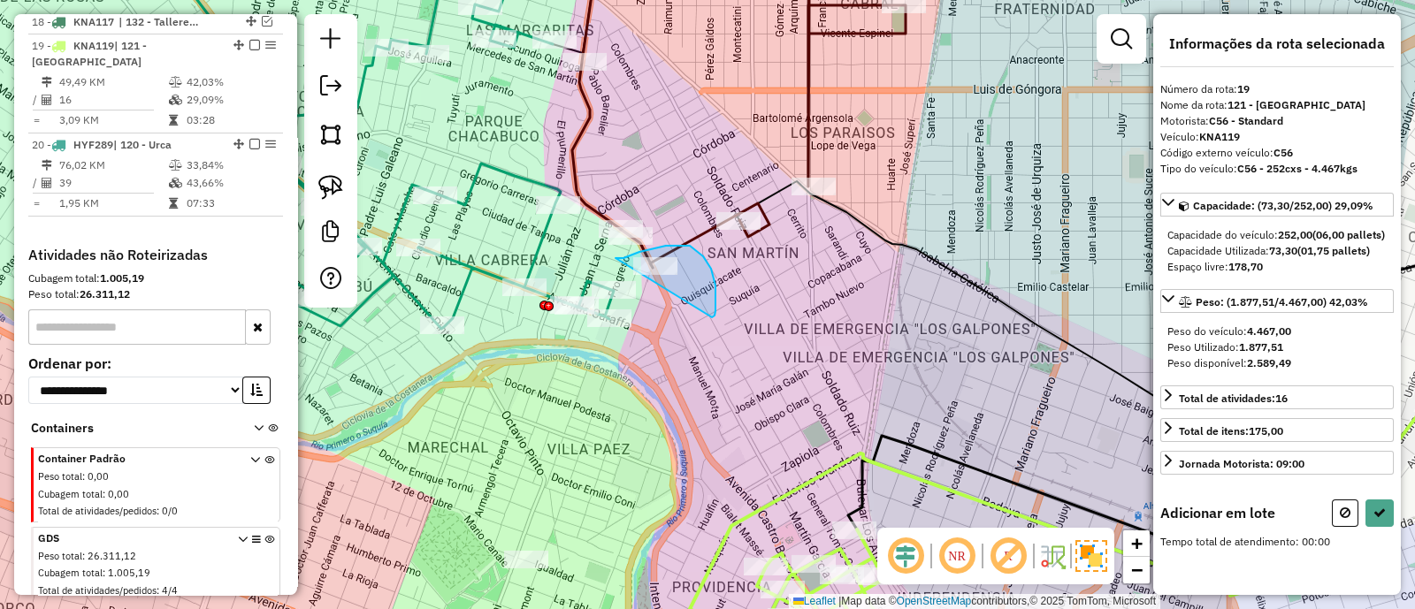
drag, startPoint x: 712, startPoint y: 317, endPoint x: 615, endPoint y: 258, distance: 113.1
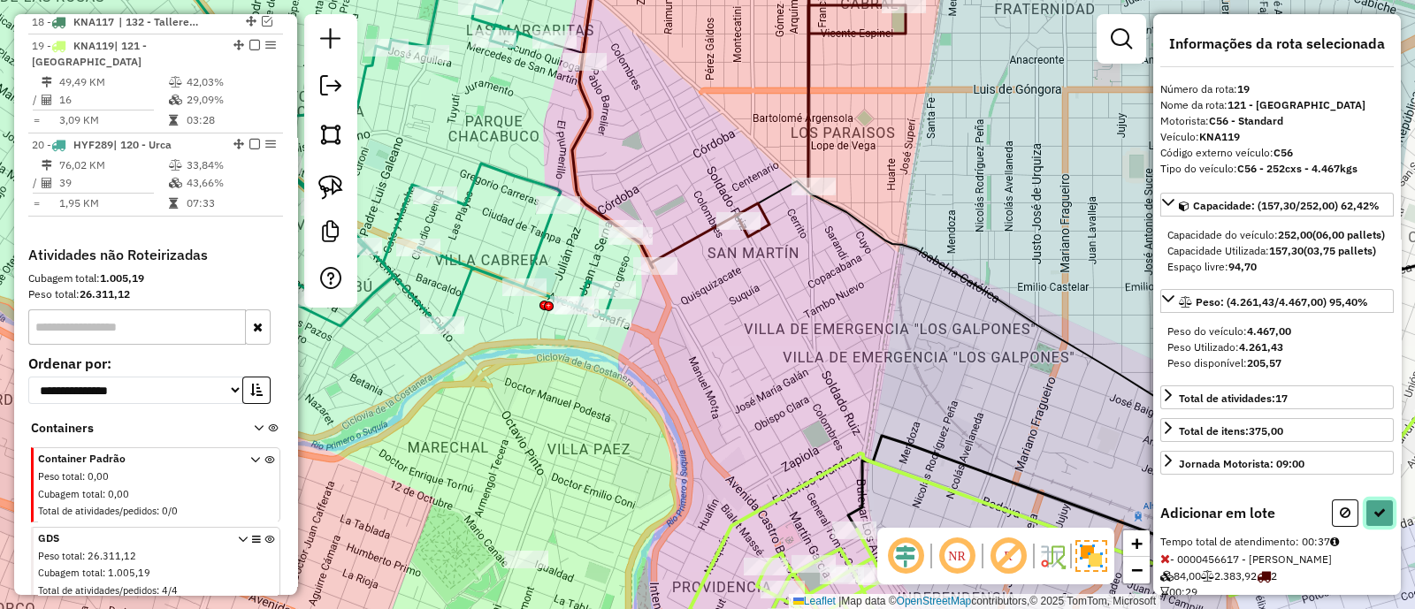
click at [1373, 519] on icon at bounding box center [1379, 513] width 12 height 12
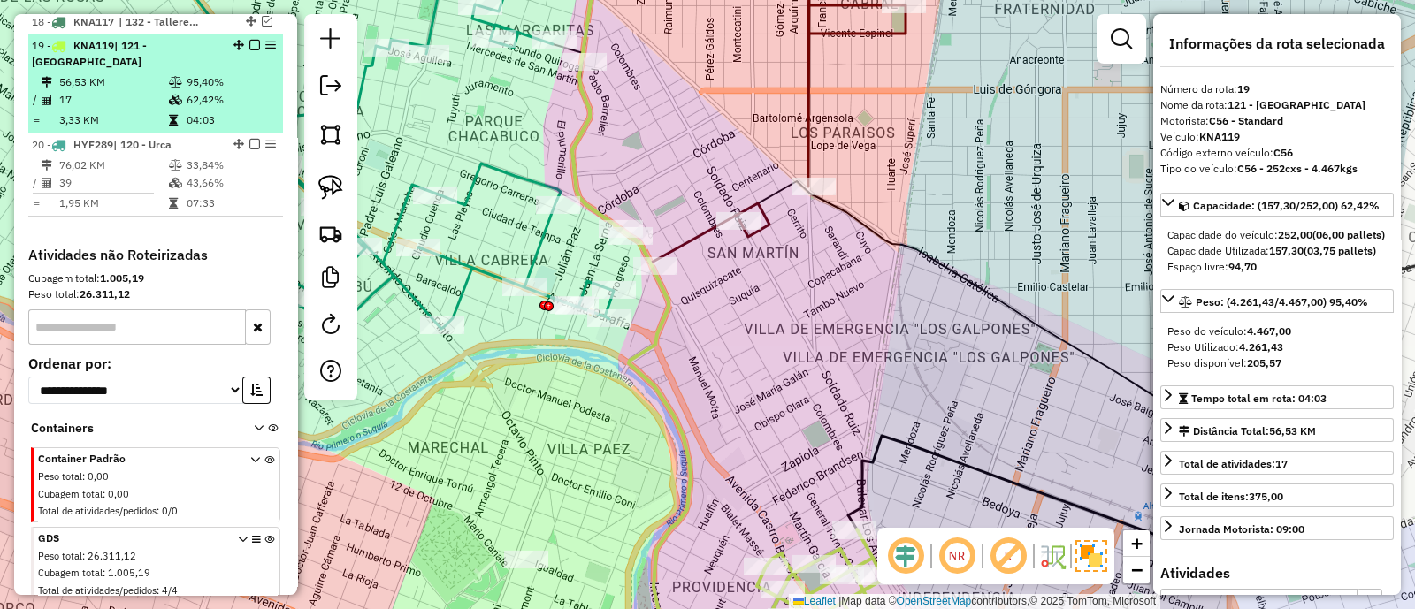
click at [249, 40] on em at bounding box center [254, 45] width 11 height 11
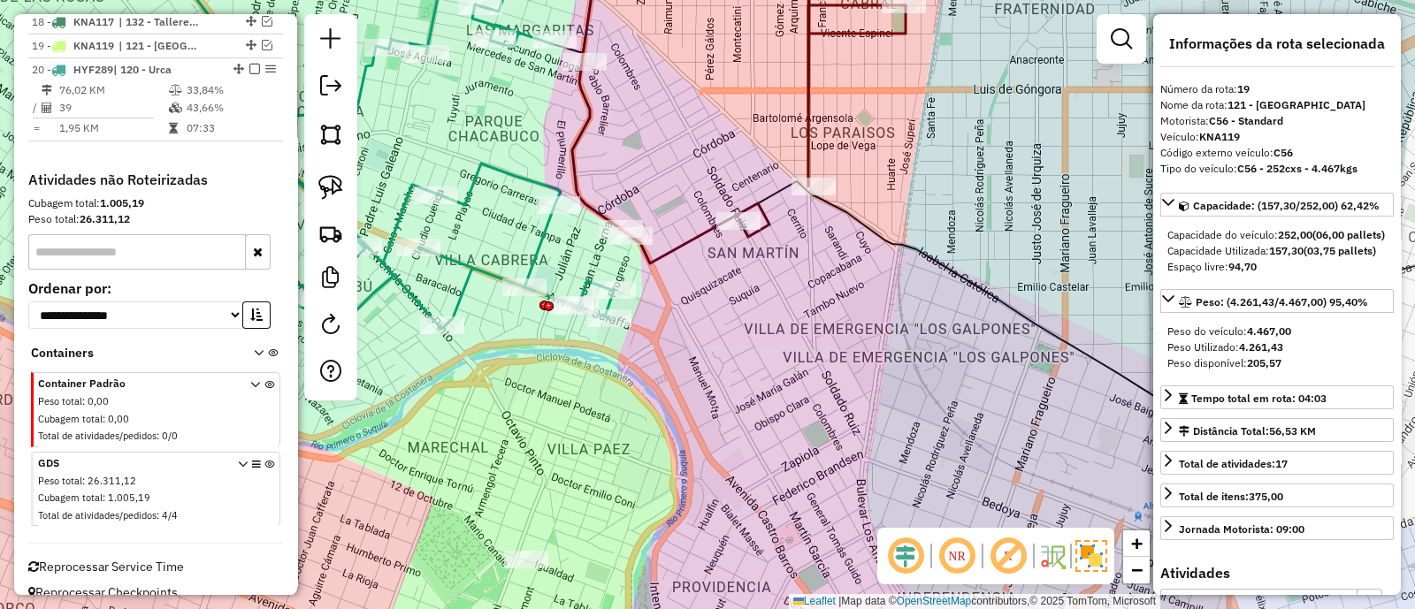
click at [687, 247] on icon at bounding box center [738, 101] width 333 height 324
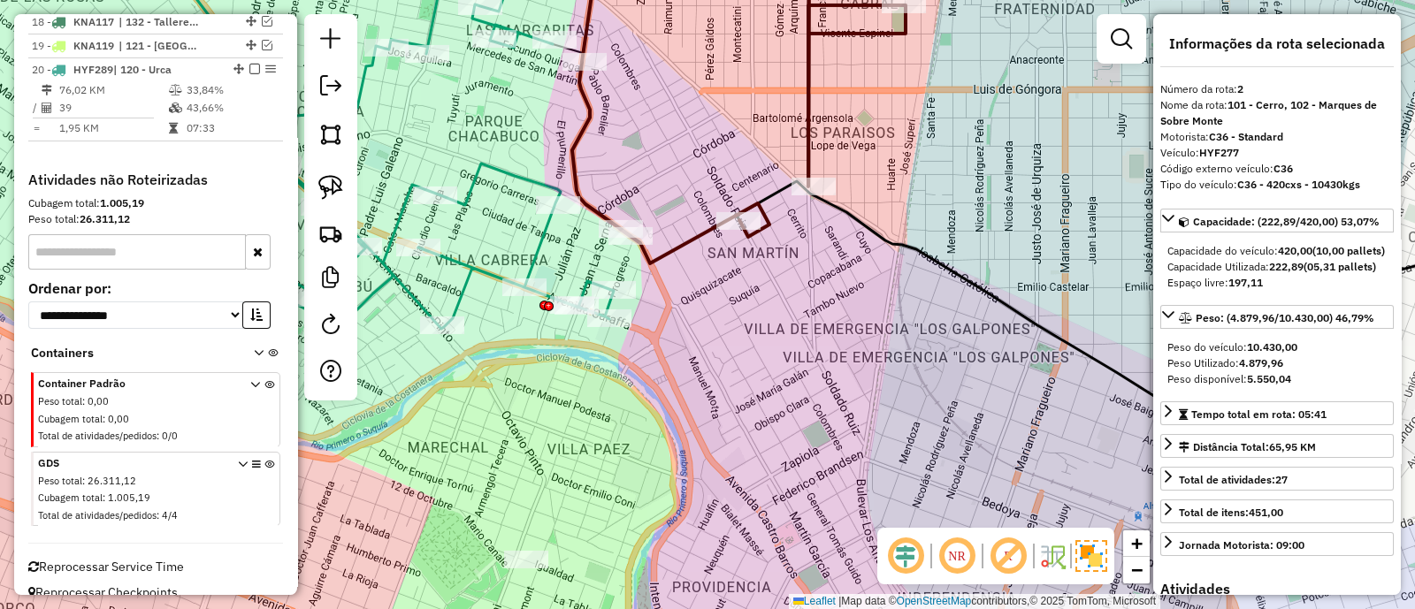
scroll to position [688, 0]
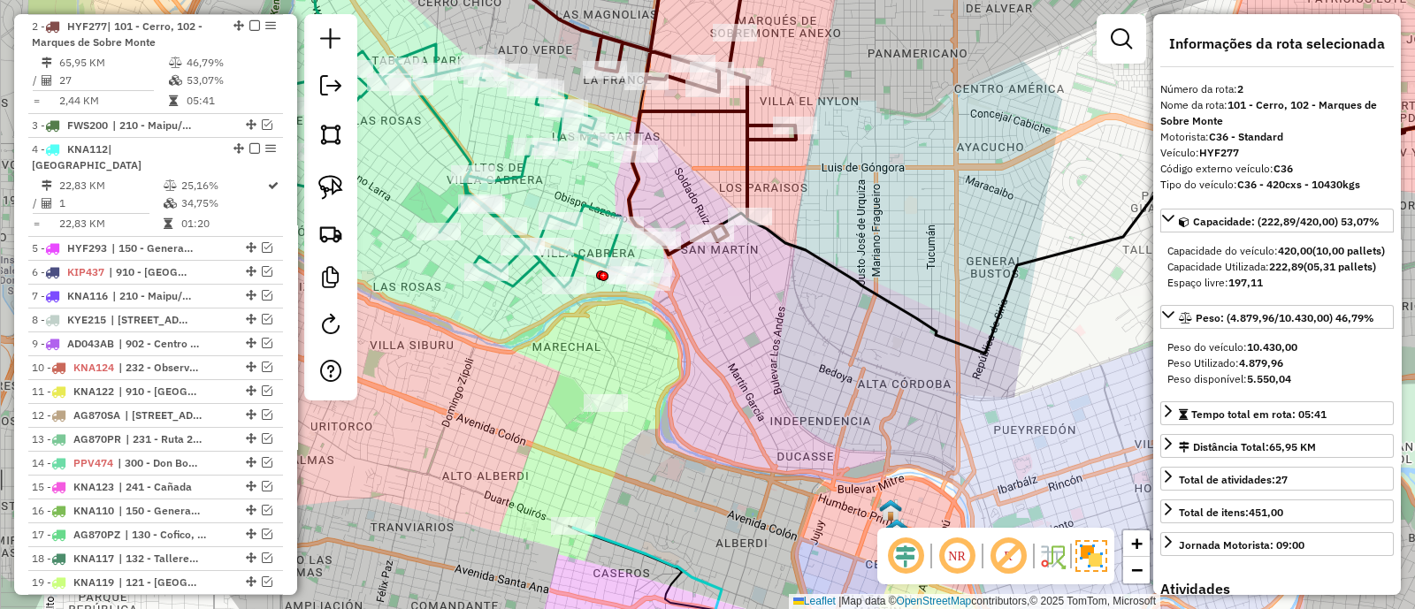
click at [572, 263] on icon at bounding box center [452, 165] width 396 height 243
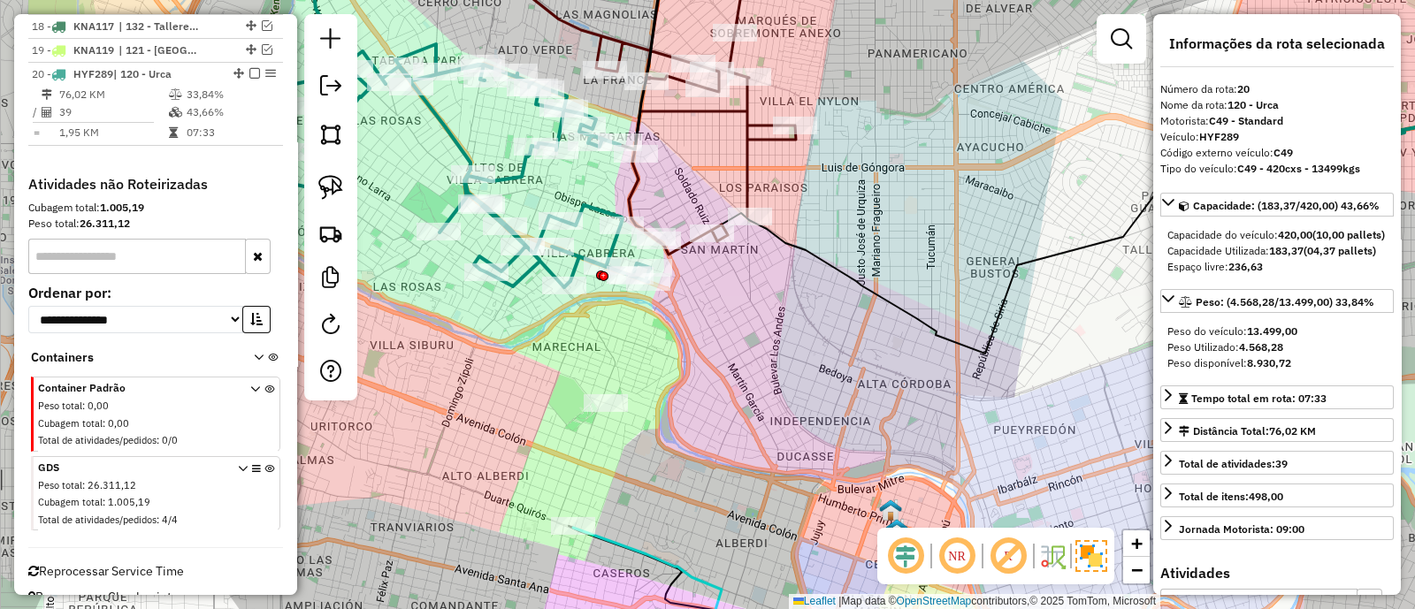
scroll to position [1225, 0]
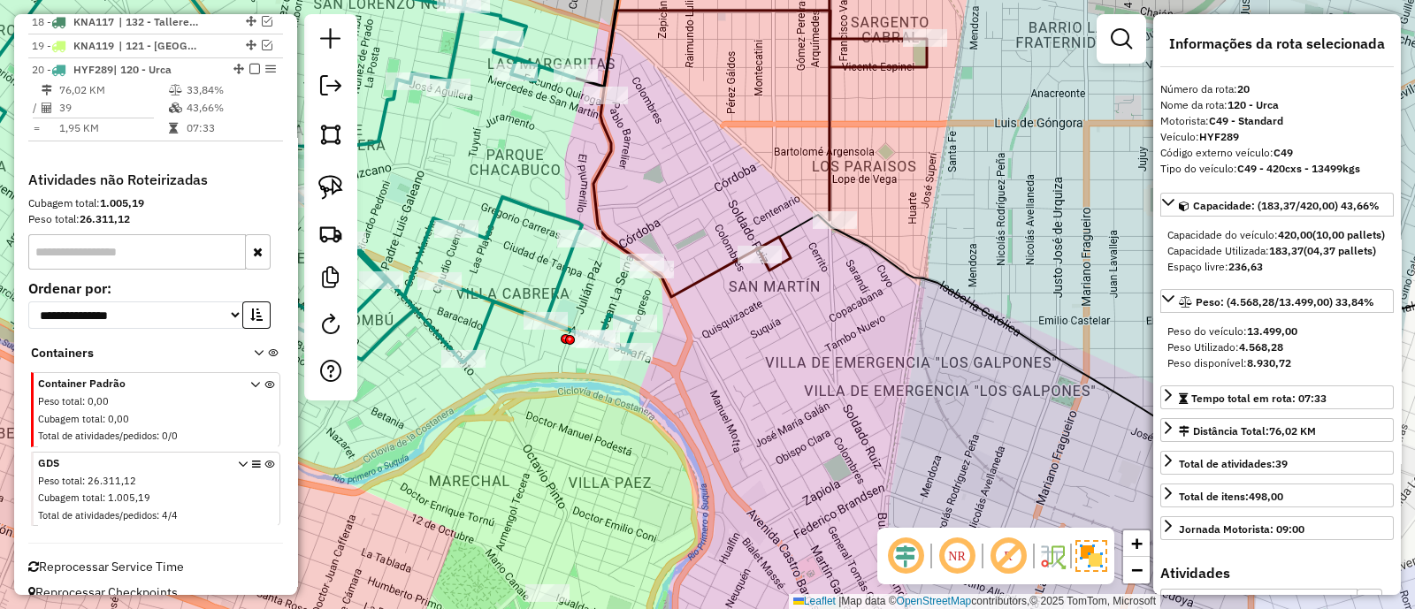
click at [594, 205] on icon at bounding box center [759, 118] width 333 height 358
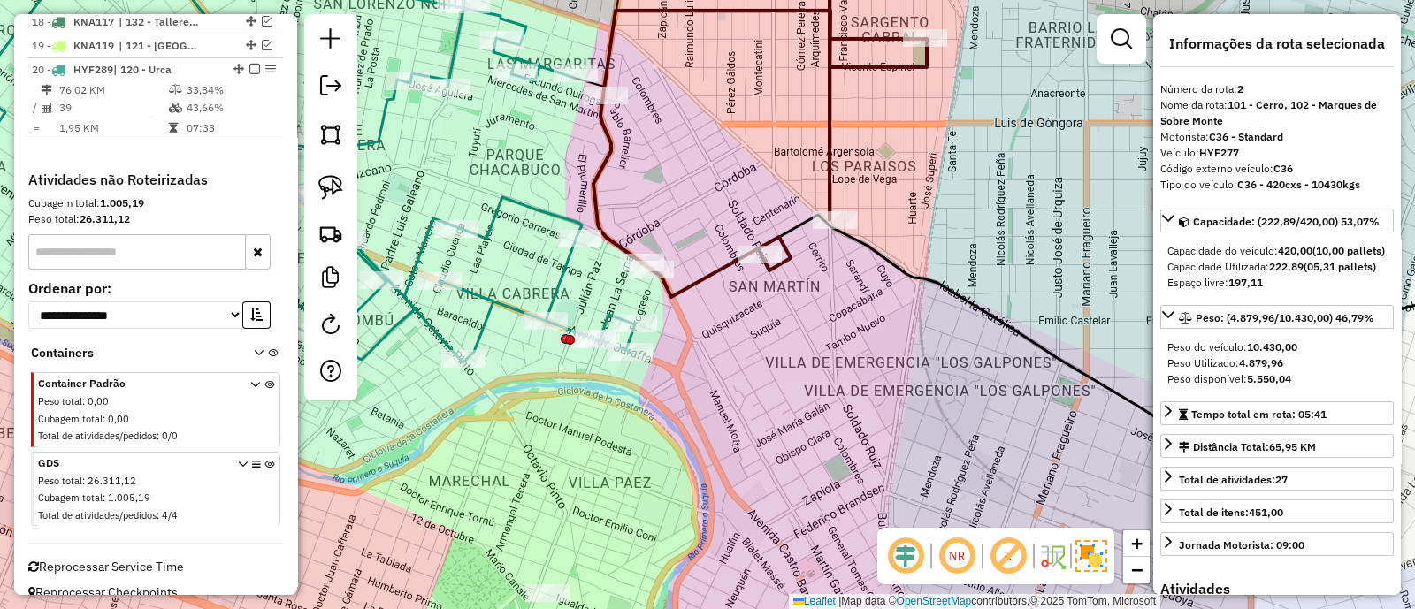
scroll to position [688, 0]
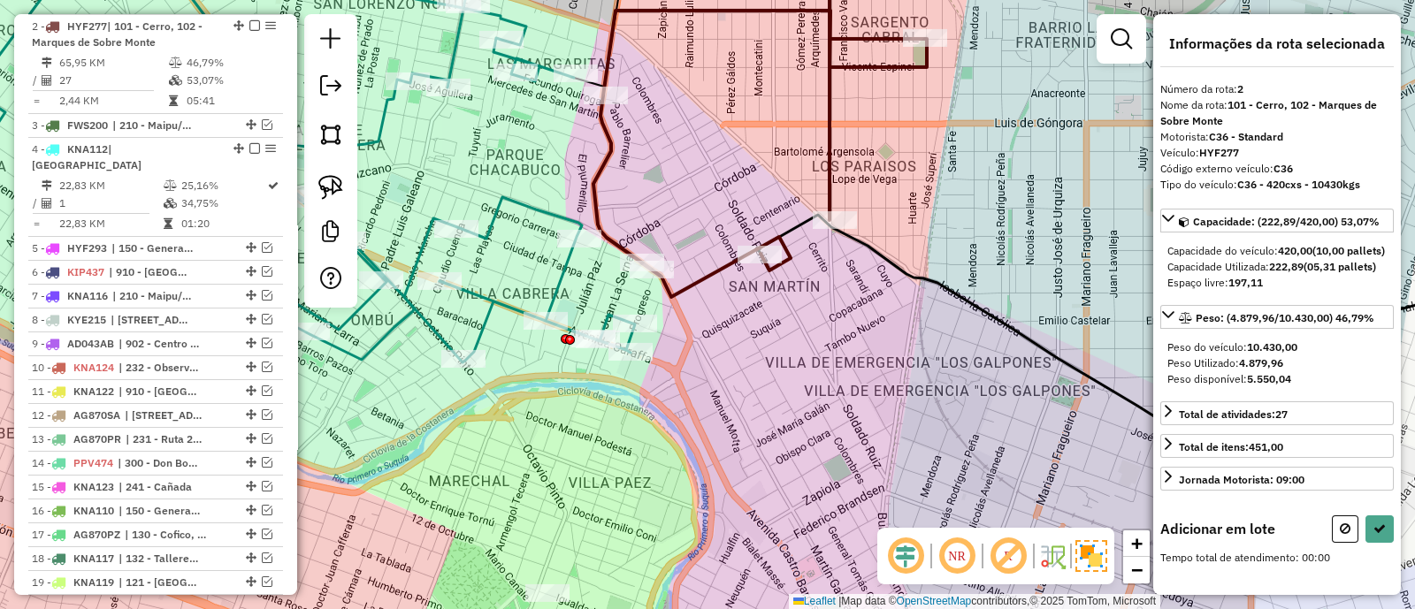
drag, startPoint x: 690, startPoint y: 180, endPoint x: 760, endPoint y: 386, distance: 217.8
click at [760, 386] on div "Janela de atendimento Grade de atendimento Capacidade Transportadoras Veículos …" at bounding box center [707, 304] width 1415 height 609
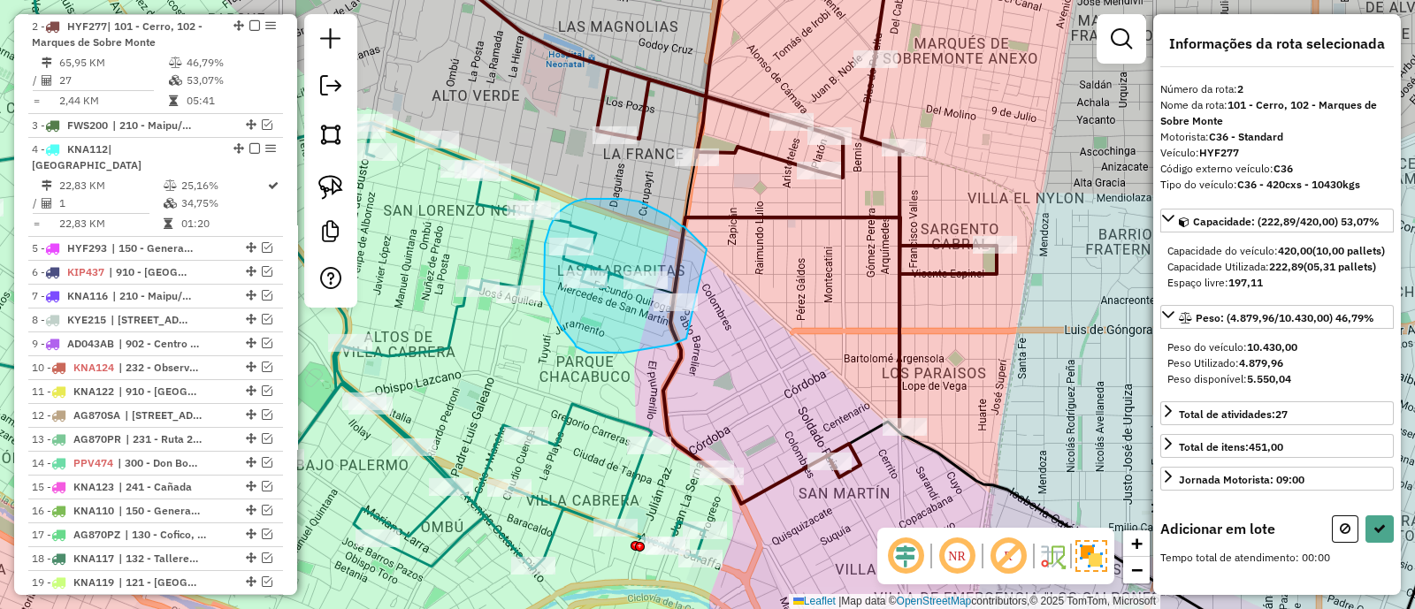
drag, startPoint x: 706, startPoint y: 249, endPoint x: 686, endPoint y: 339, distance: 91.6
click at [686, 339] on div "Janela de atendimento Grade de atendimento Capacidade Transportadoras Veículos …" at bounding box center [707, 304] width 1415 height 609
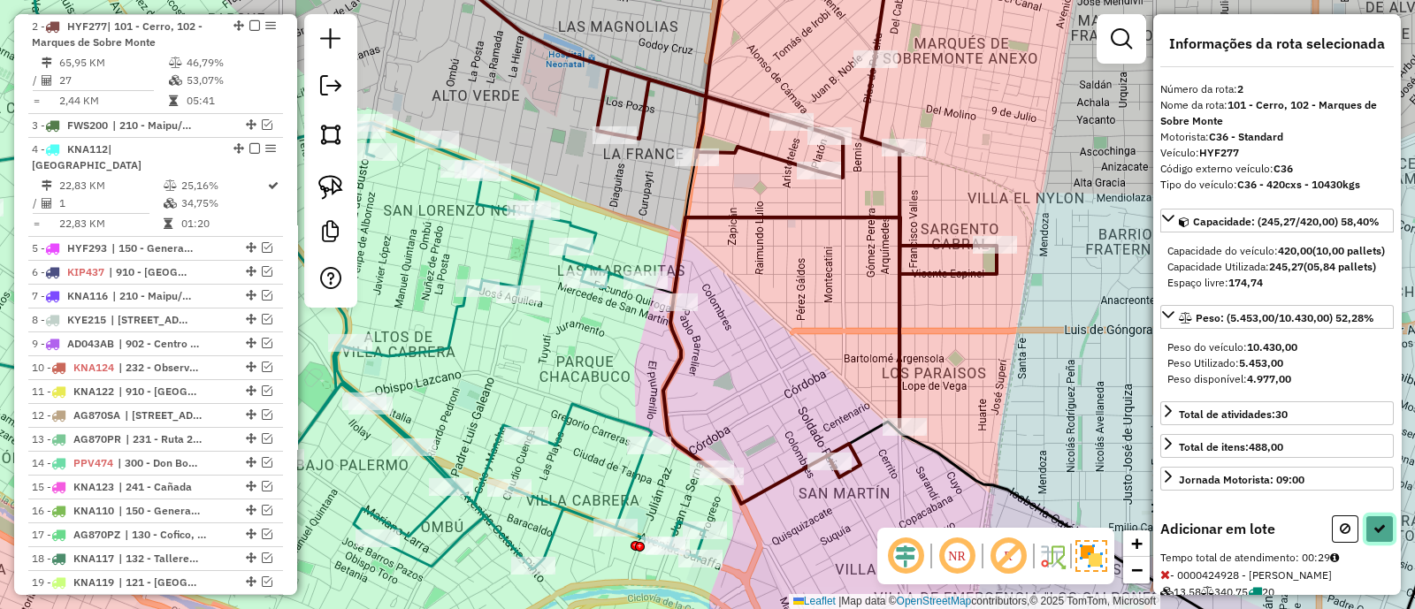
click at [1377, 535] on icon at bounding box center [1379, 529] width 12 height 12
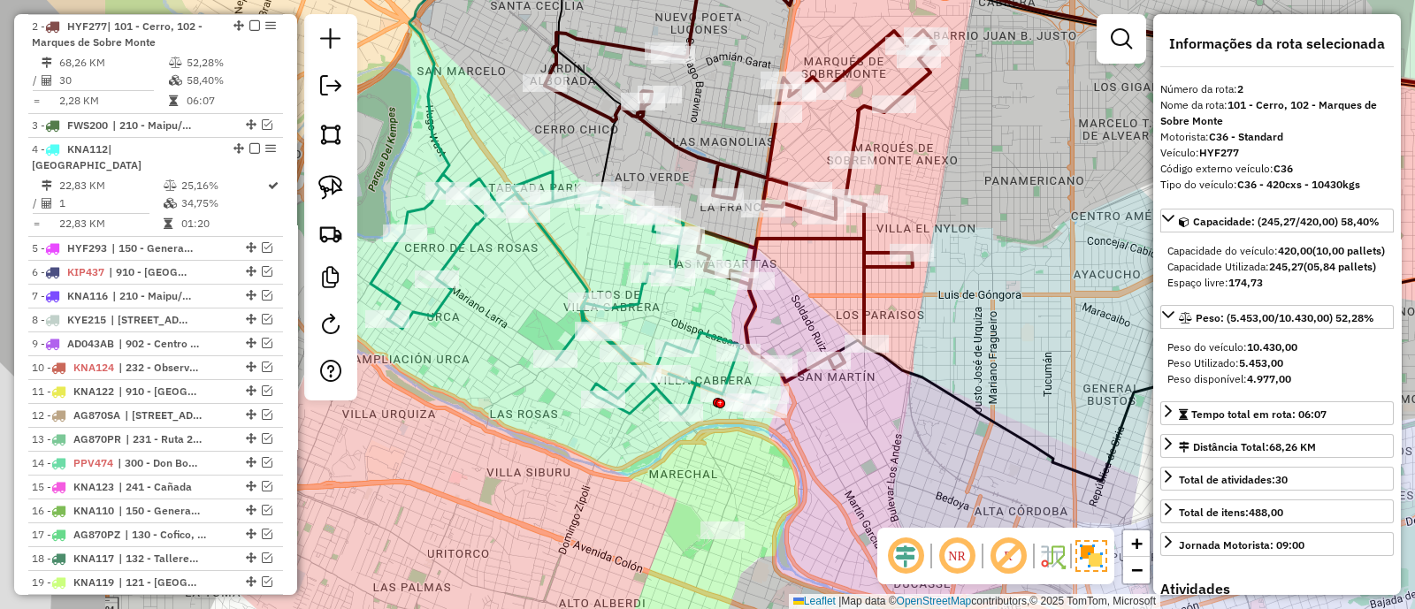
drag, startPoint x: 569, startPoint y: 369, endPoint x: 698, endPoint y: 314, distance: 141.1
click at [698, 314] on div "Janela de atendimento Grade de atendimento Capacidade Transportadoras Veículos …" at bounding box center [707, 304] width 1415 height 609
click at [751, 317] on icon at bounding box center [740, 206] width 391 height 352
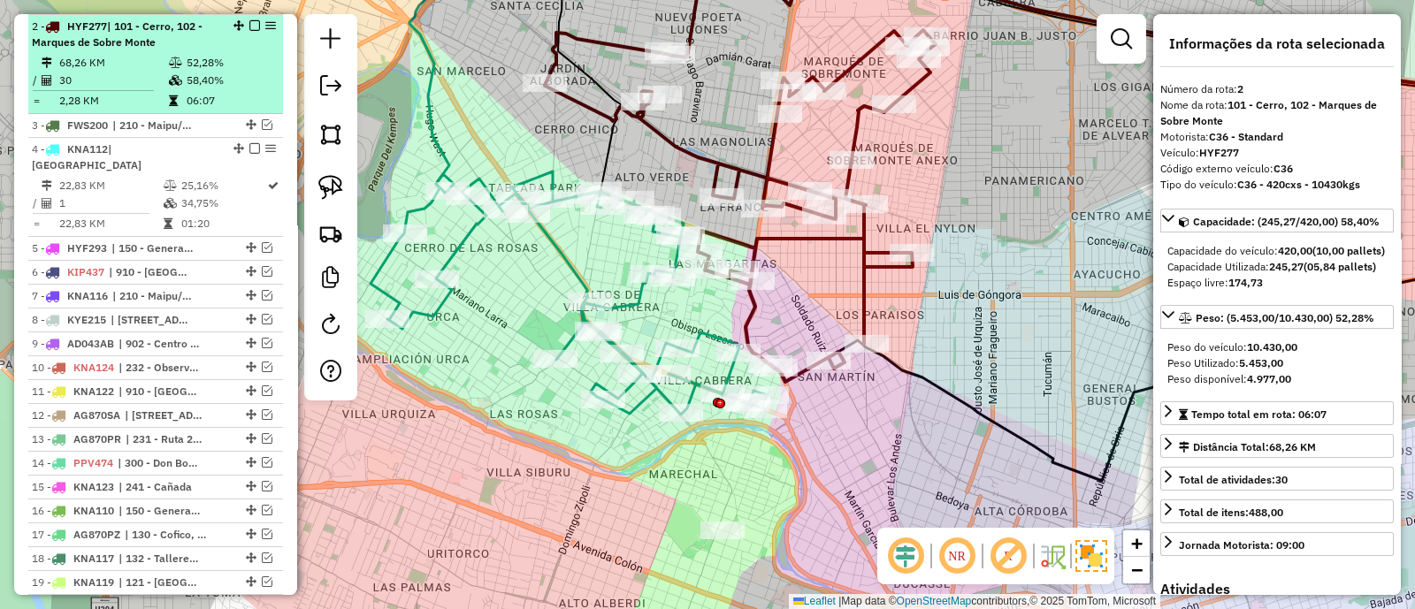
click at [249, 24] on em at bounding box center [254, 25] width 11 height 11
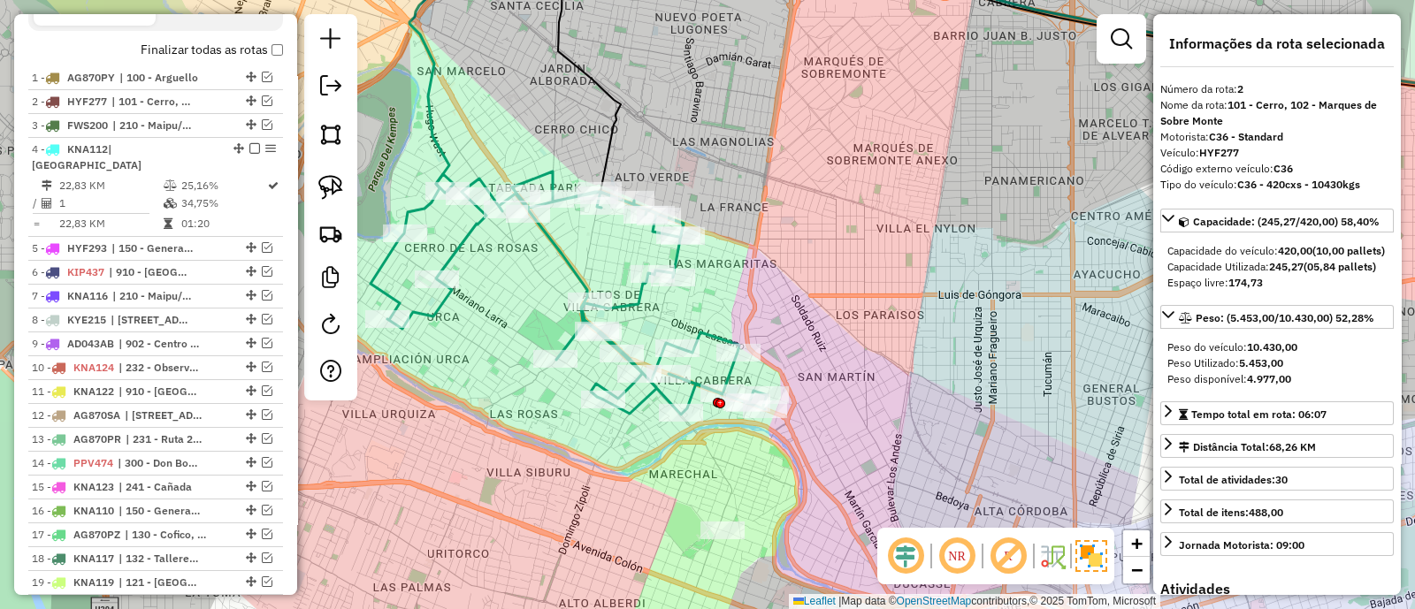
click at [563, 251] on icon at bounding box center [568, 293] width 396 height 243
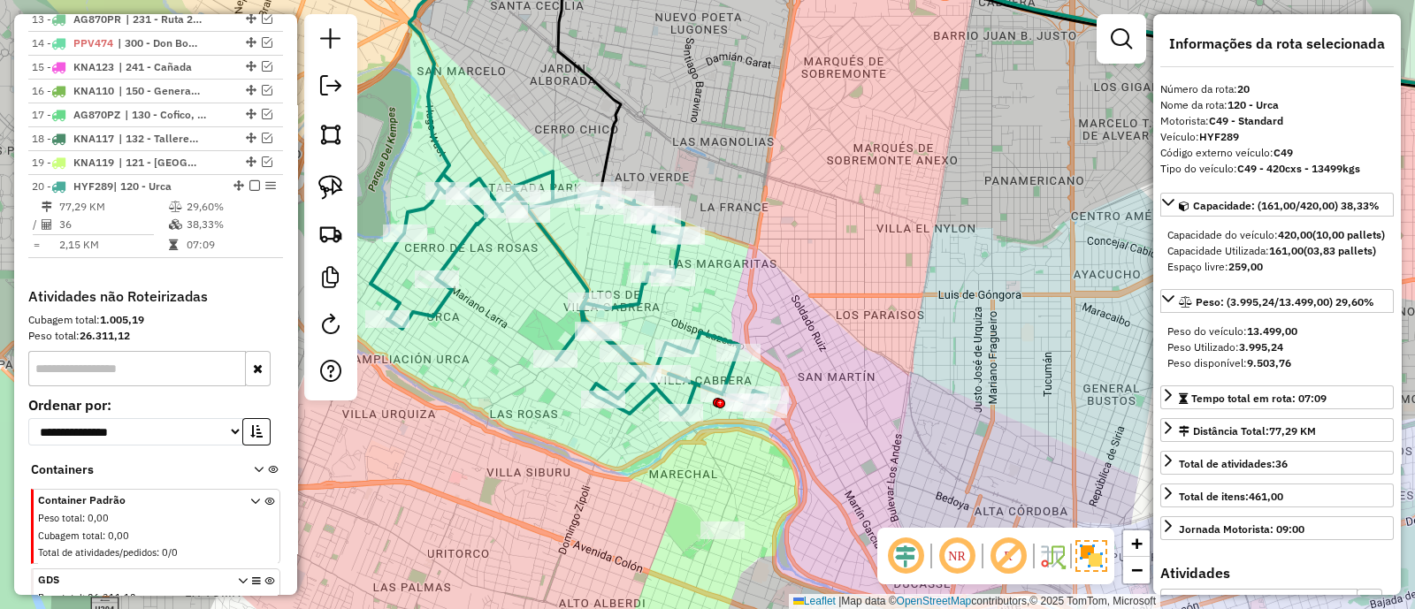
scroll to position [1149, 0]
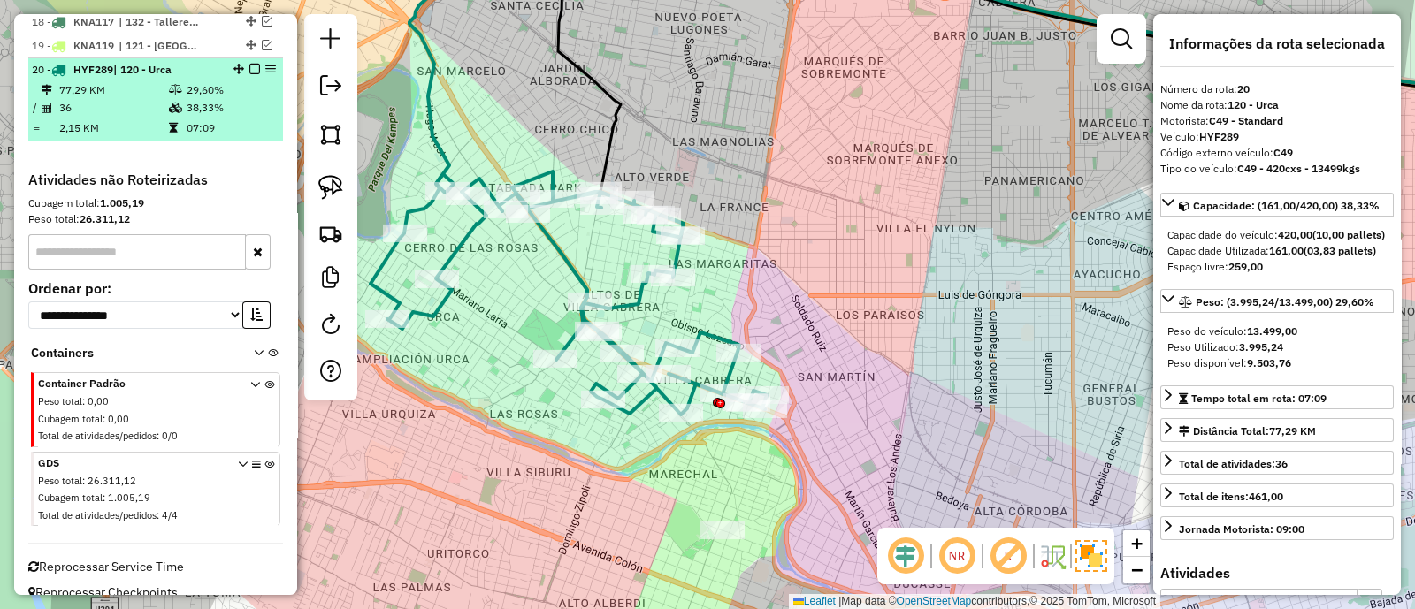
click at [251, 64] on em at bounding box center [254, 69] width 11 height 11
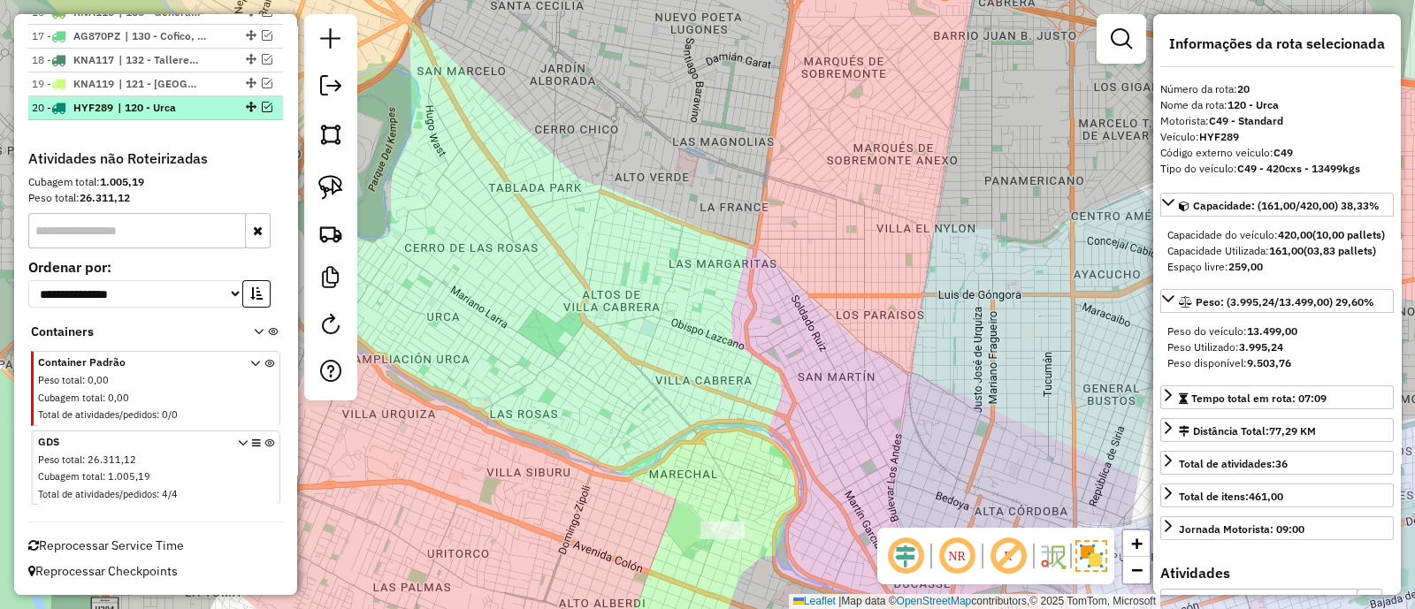
scroll to position [1090, 0]
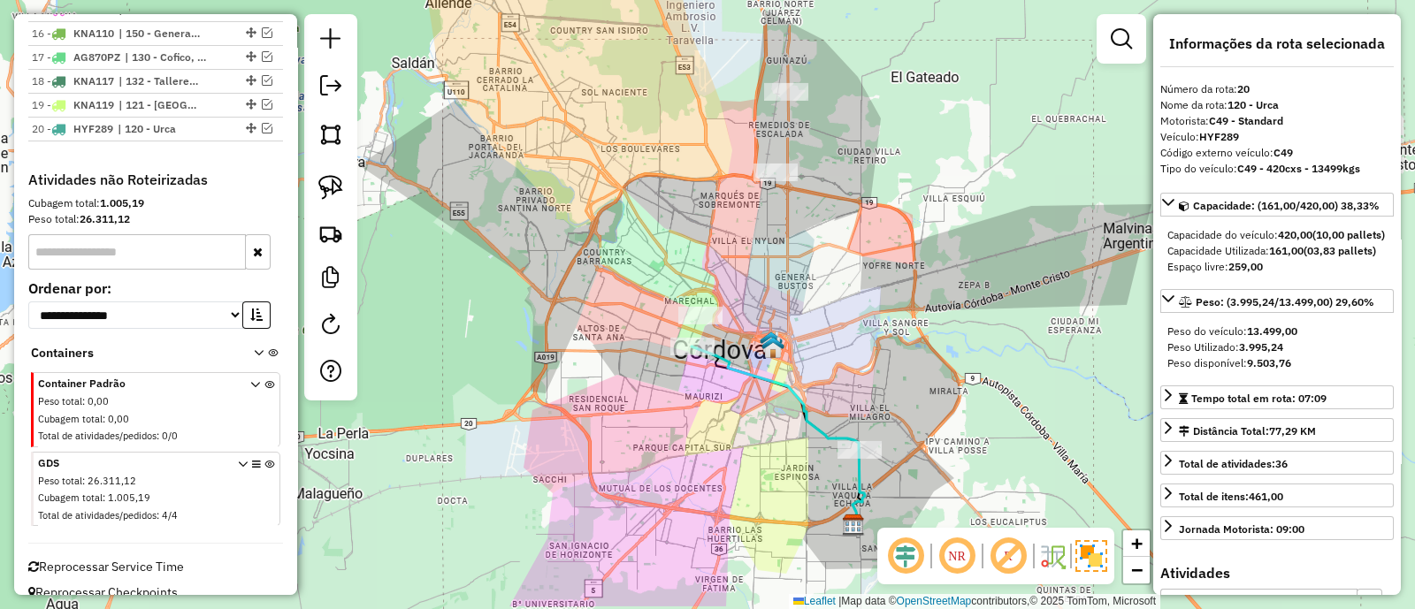
drag, startPoint x: 716, startPoint y: 334, endPoint x: 743, endPoint y: 271, distance: 69.0
click at [743, 271] on div "Janela de atendimento Grade de atendimento Capacidade Transportadoras Veículos …" at bounding box center [707, 304] width 1415 height 609
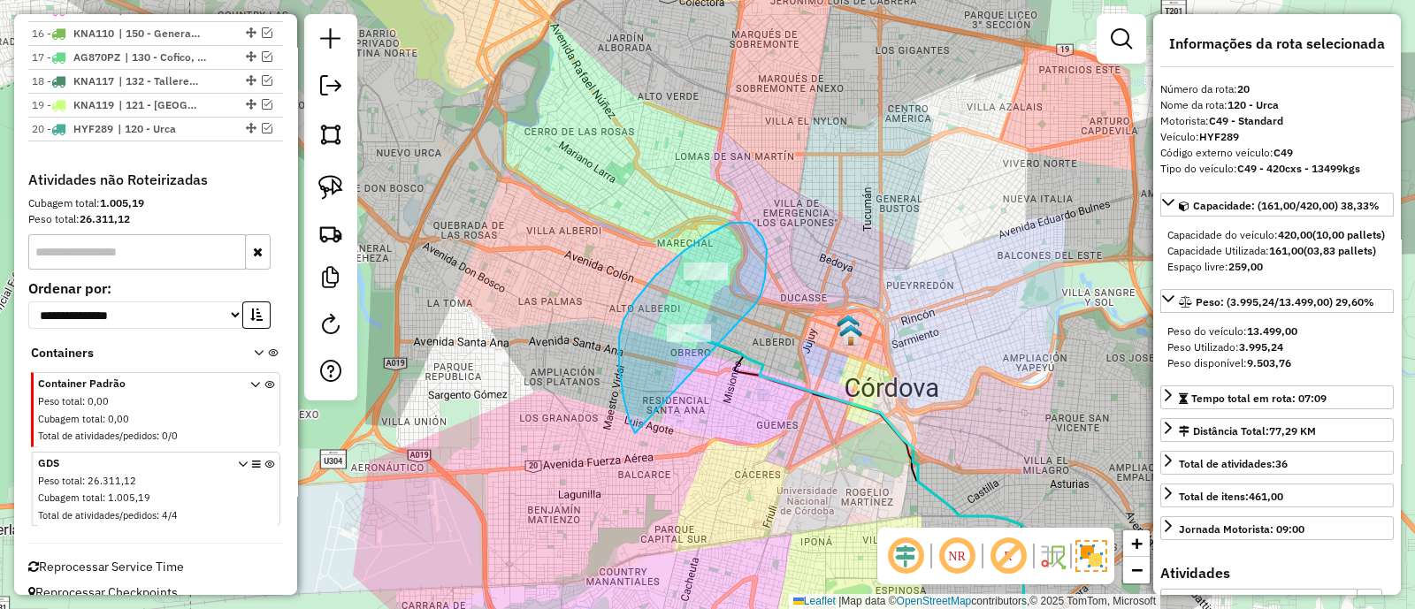
drag, startPoint x: 762, startPoint y: 237, endPoint x: 640, endPoint y: 435, distance: 232.6
click at [640, 435] on div "Janela de atendimento Grade de atendimento Capacidade Transportadoras Veículos …" at bounding box center [707, 304] width 1415 height 609
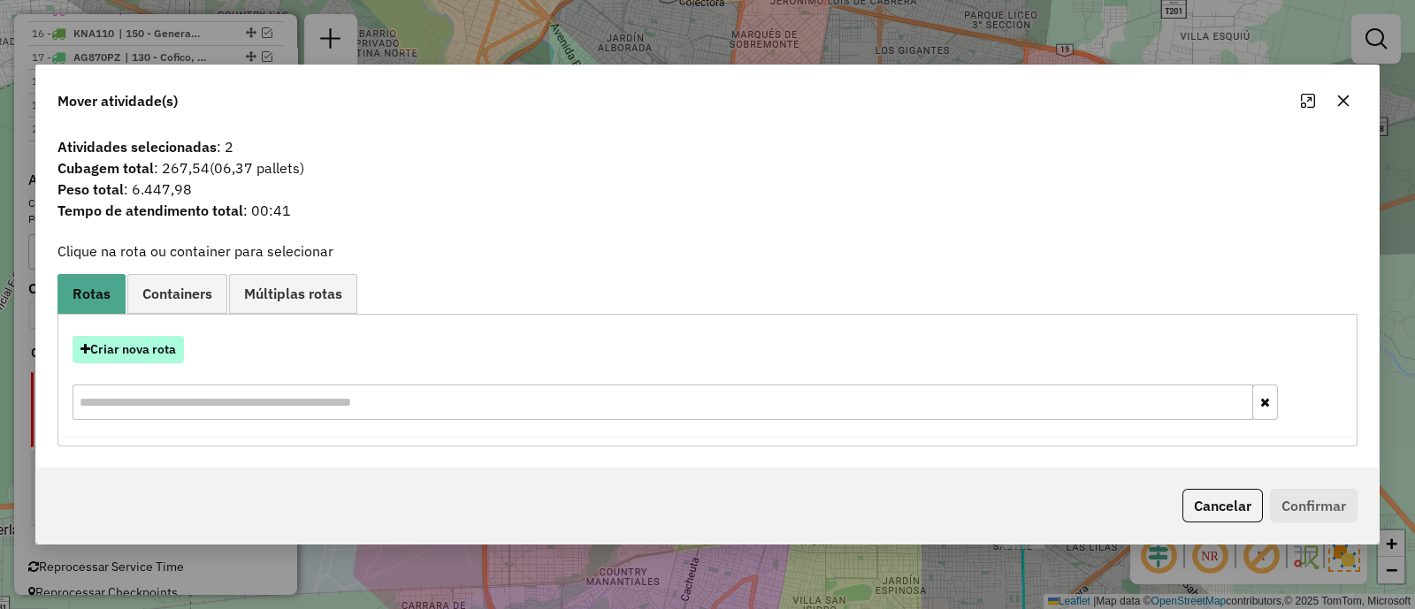
click at [164, 347] on button "Criar nova rota" at bounding box center [128, 349] width 111 height 27
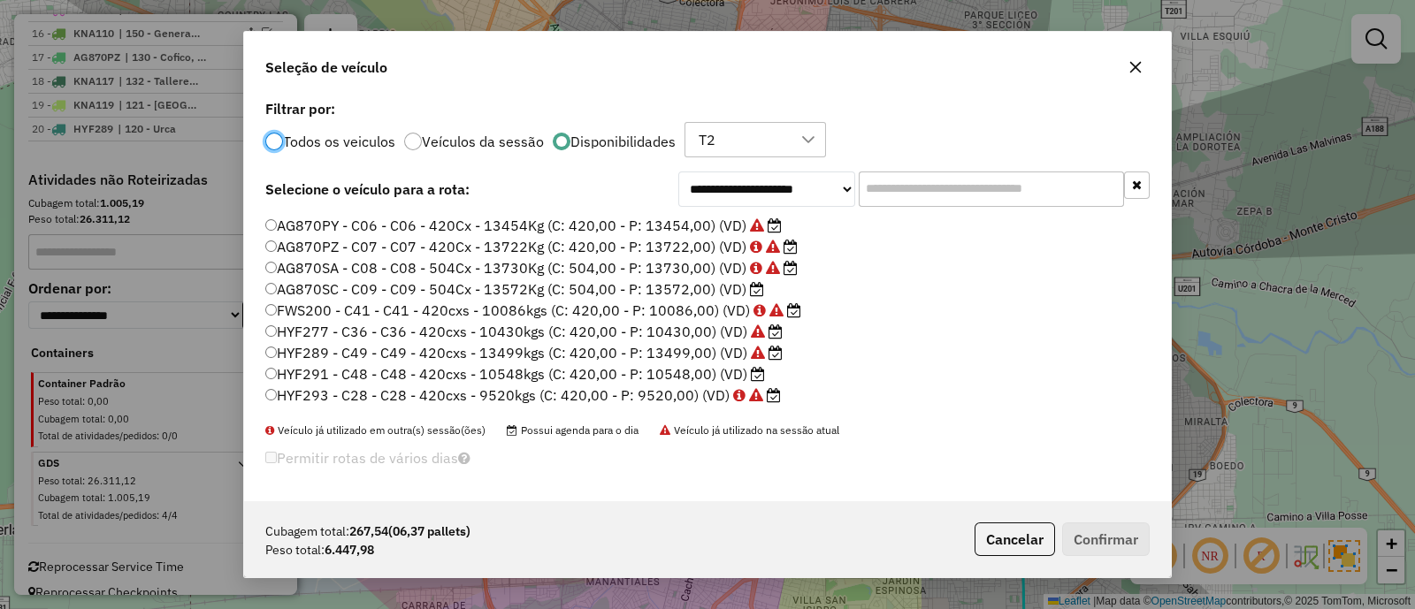
scroll to position [220, 0]
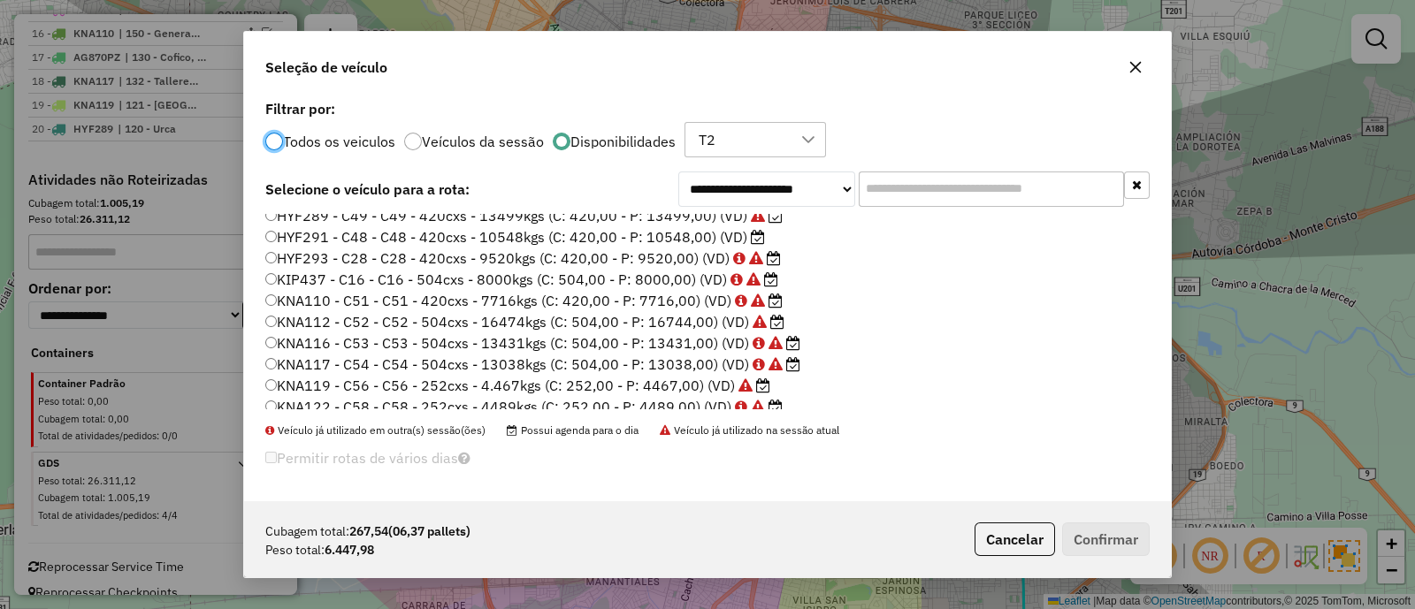
click at [706, 232] on label "HYF291 - C48 - C48 - 420cxs - 10548kgs (C: 420,00 - P: 10548,00) (VD)" at bounding box center [515, 236] width 500 height 21
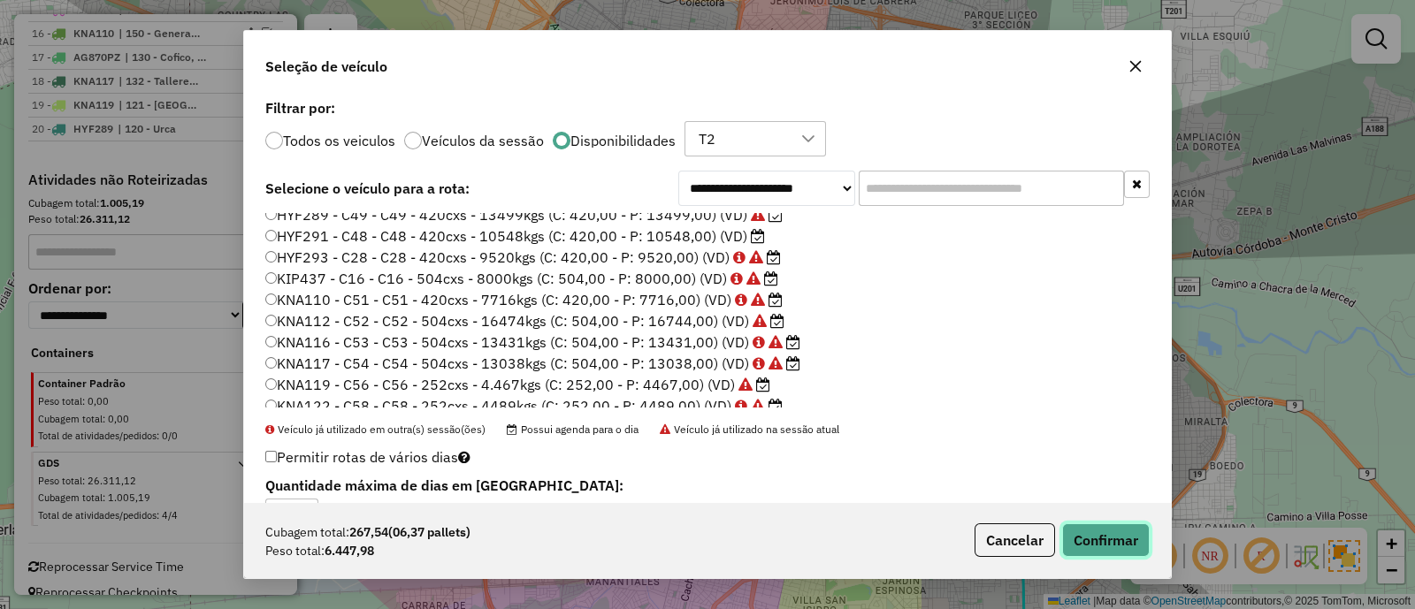
click at [1101, 528] on button "Confirmar" at bounding box center [1106, 540] width 88 height 34
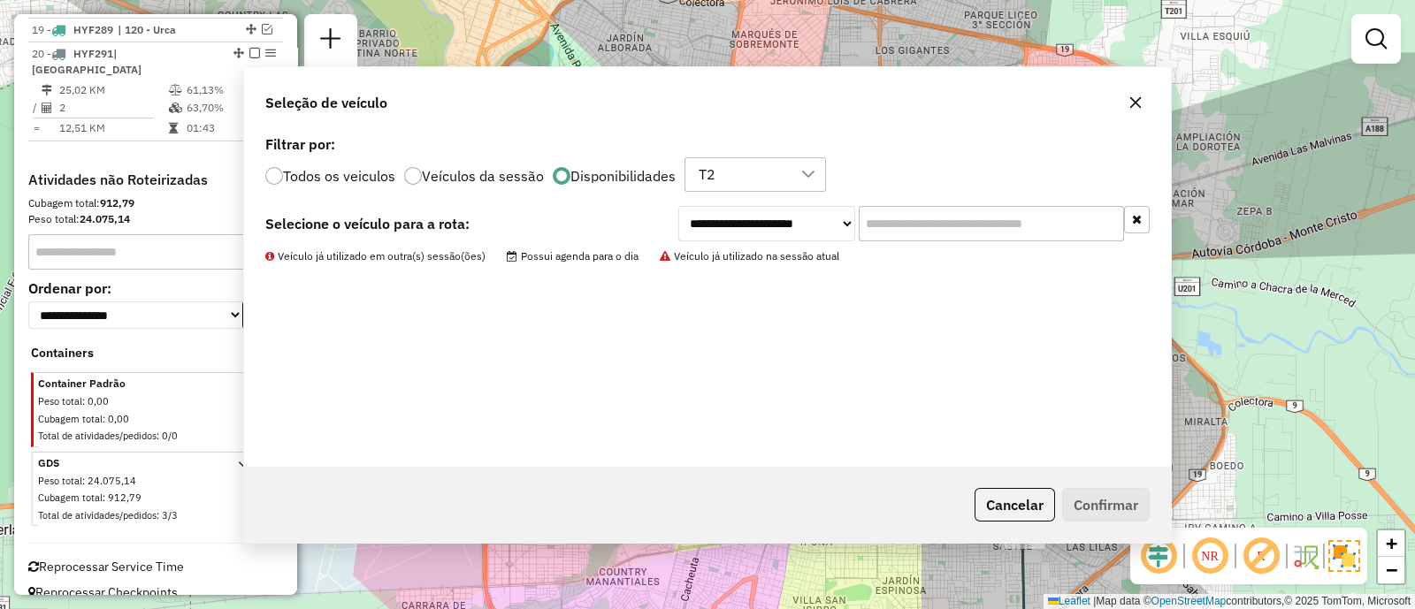
scroll to position [1065, 0]
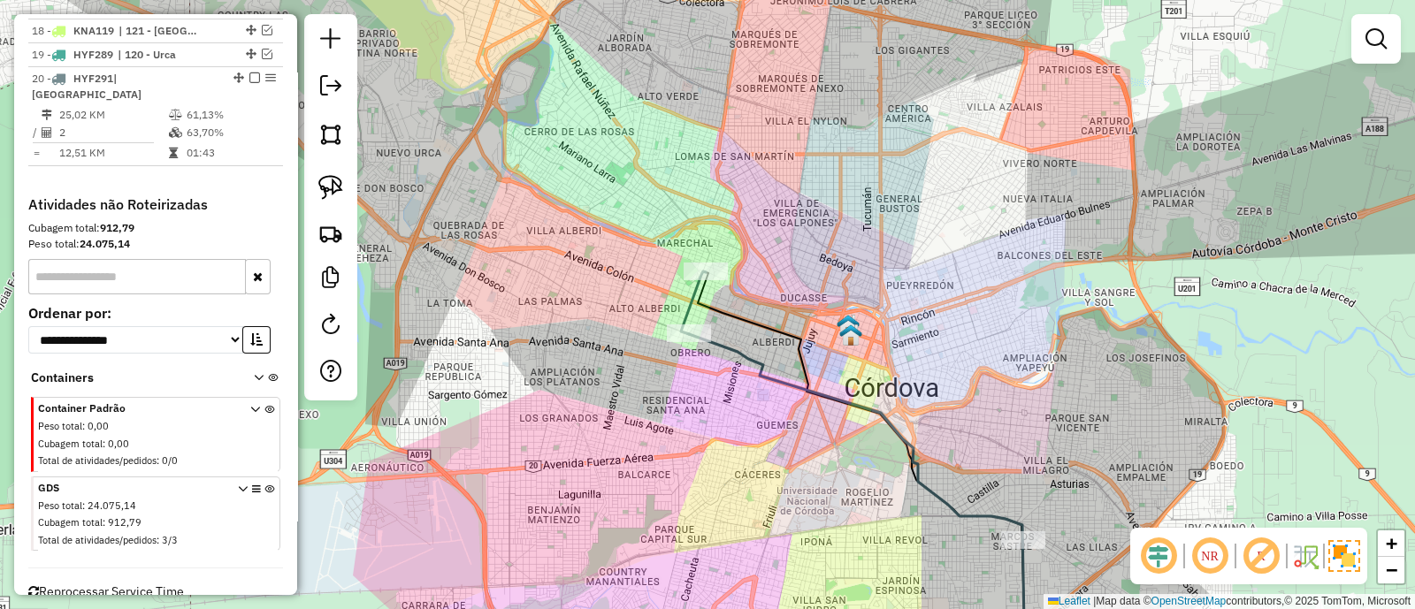
click at [690, 312] on icon at bounding box center [693, 302] width 25 height 63
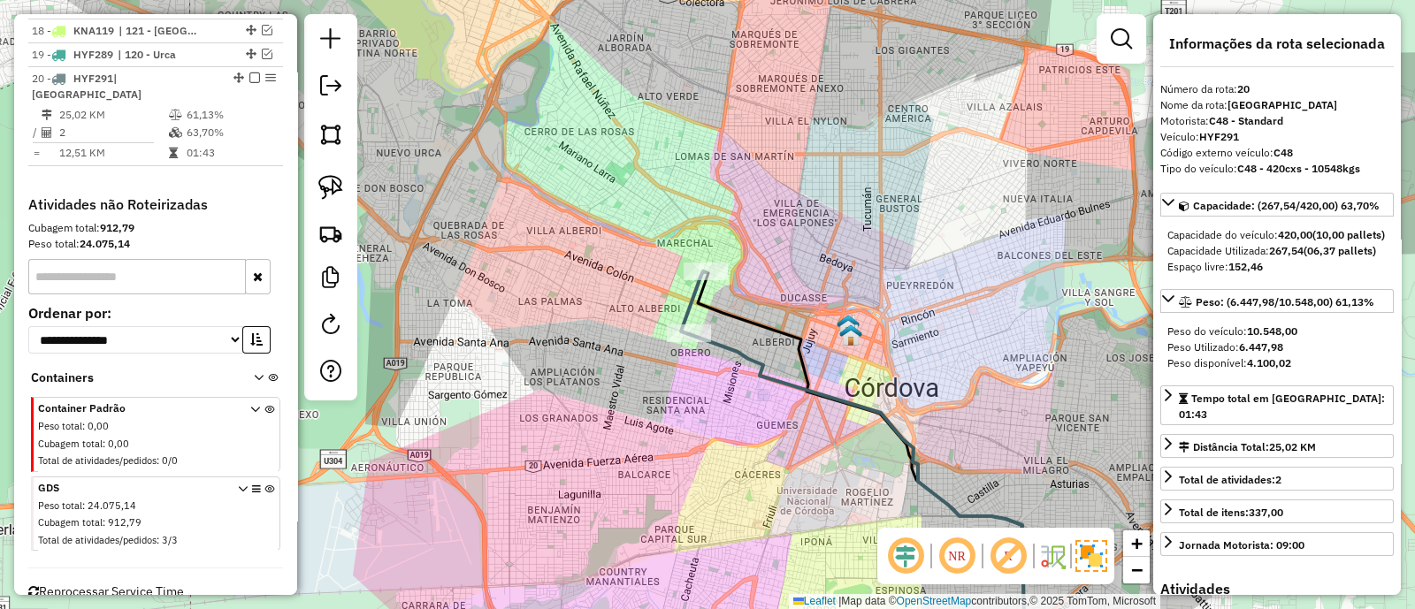
scroll to position [1090, 0]
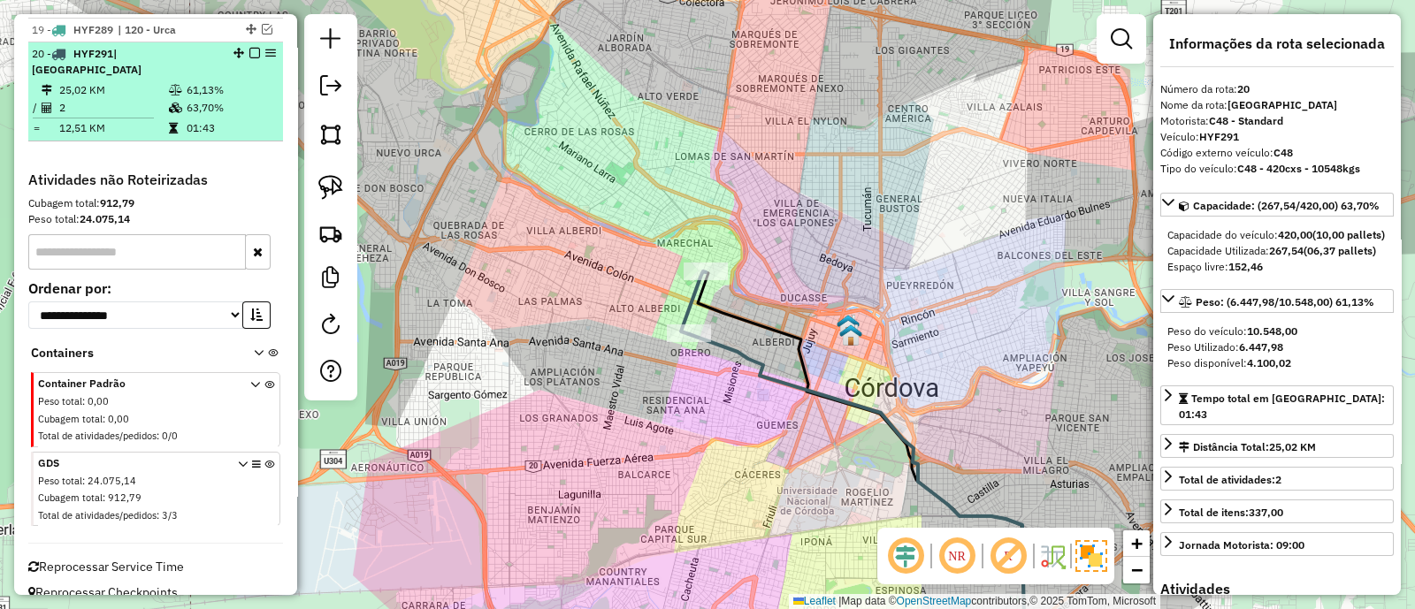
click at [252, 48] on em at bounding box center [254, 53] width 11 height 11
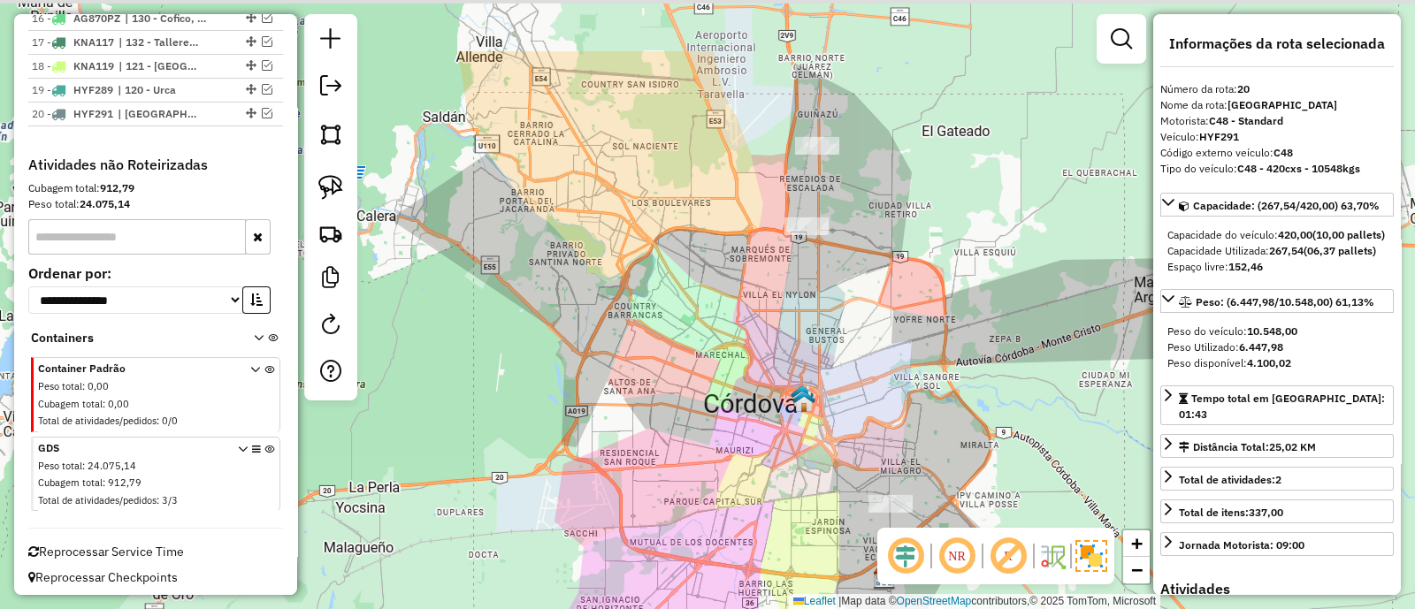
drag, startPoint x: 844, startPoint y: 272, endPoint x: 766, endPoint y: 530, distance: 269.1
click at [765, 557] on div "Janela de atendimento Grade de atendimento Capacidade Transportadoras Veículos …" at bounding box center [707, 304] width 1415 height 609
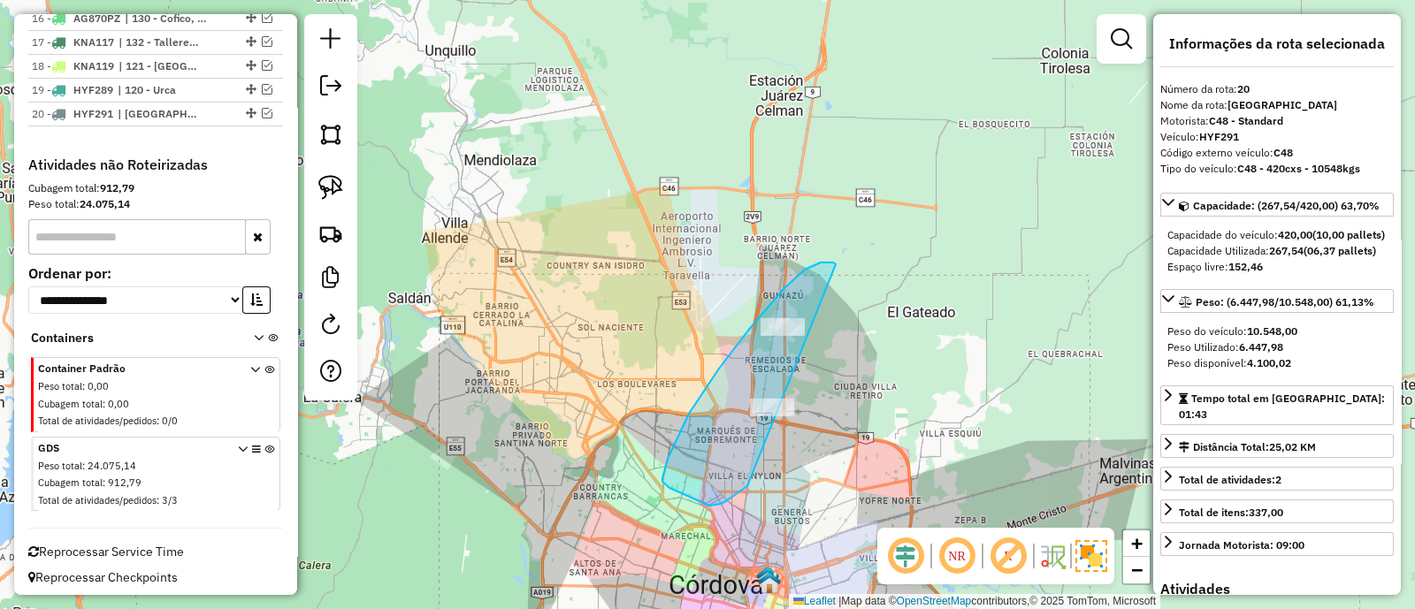
drag, startPoint x: 805, startPoint y: 270, endPoint x: 798, endPoint y: 487, distance: 217.6
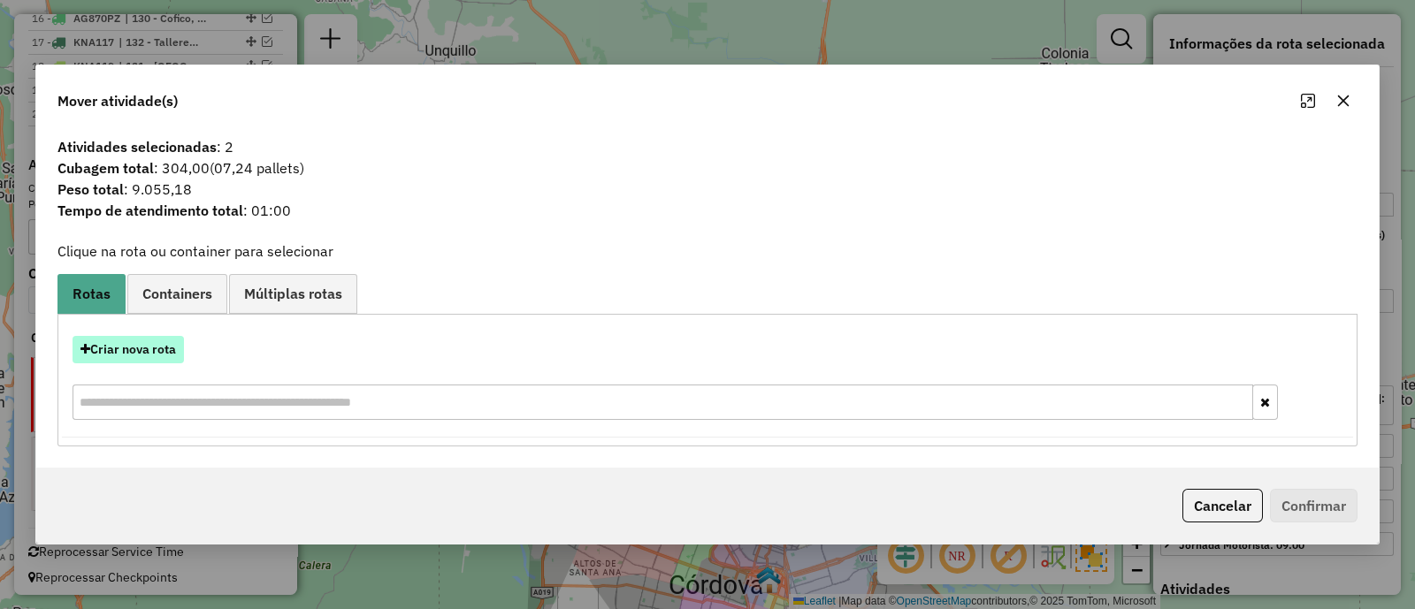
click at [141, 355] on button "Criar nova rota" at bounding box center [128, 349] width 111 height 27
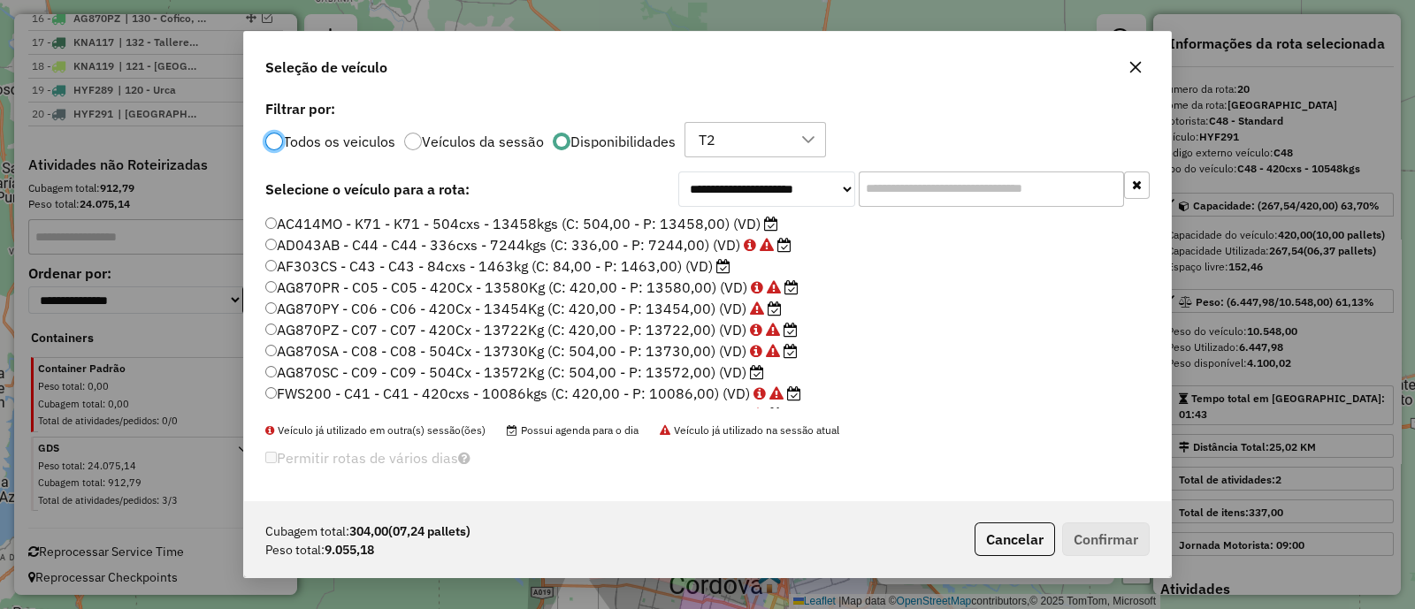
scroll to position [110, 0]
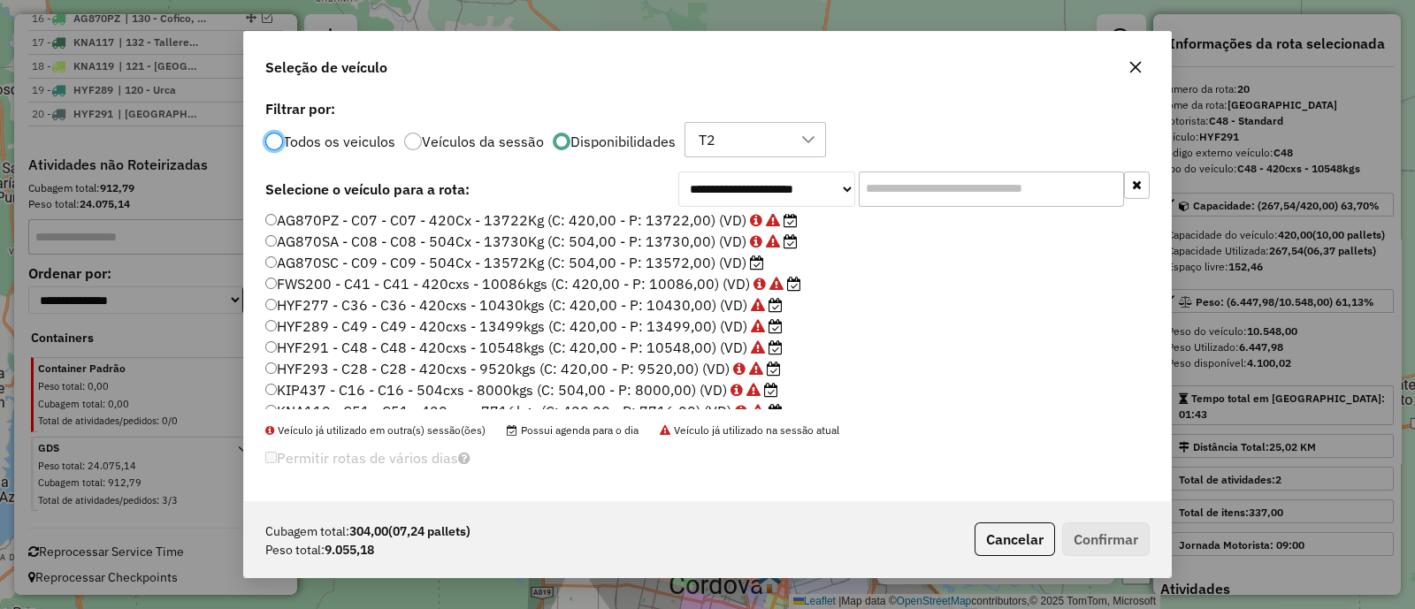
click at [677, 262] on label "AG870SC - C09 - C09 - 504Cx - 13572Kg (C: 504,00 - P: 13572,00) (VD)" at bounding box center [514, 262] width 499 height 21
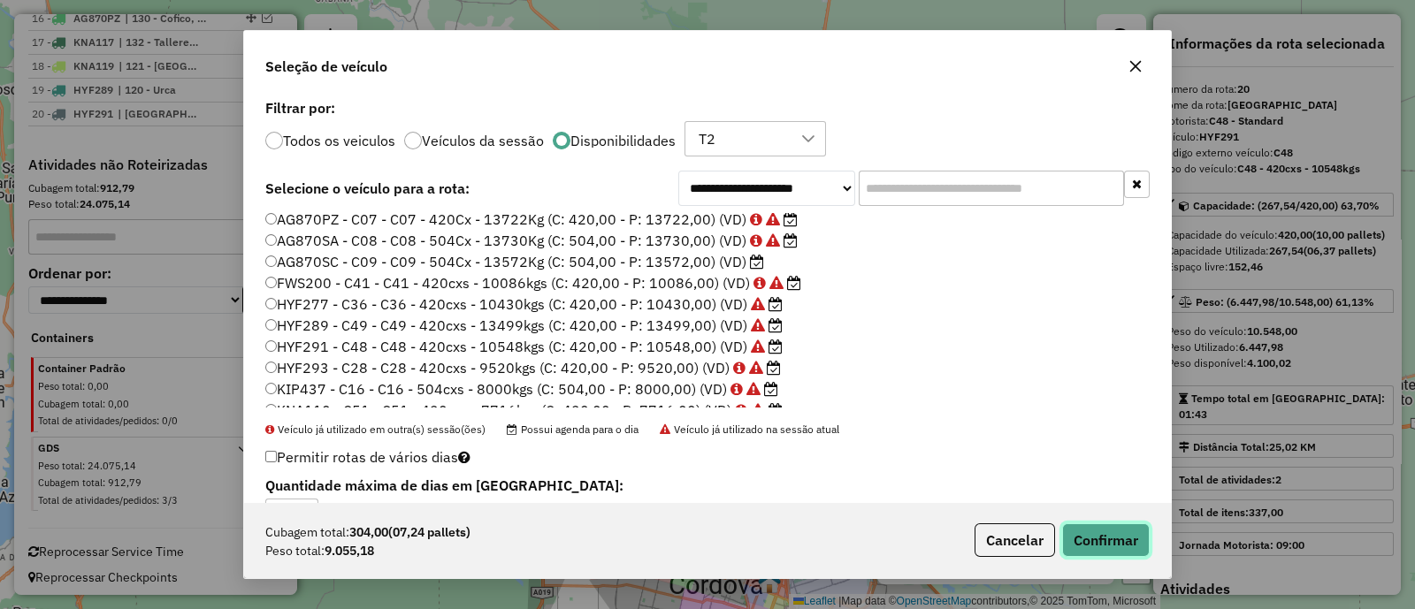
click at [1142, 525] on button "Confirmar" at bounding box center [1106, 540] width 88 height 34
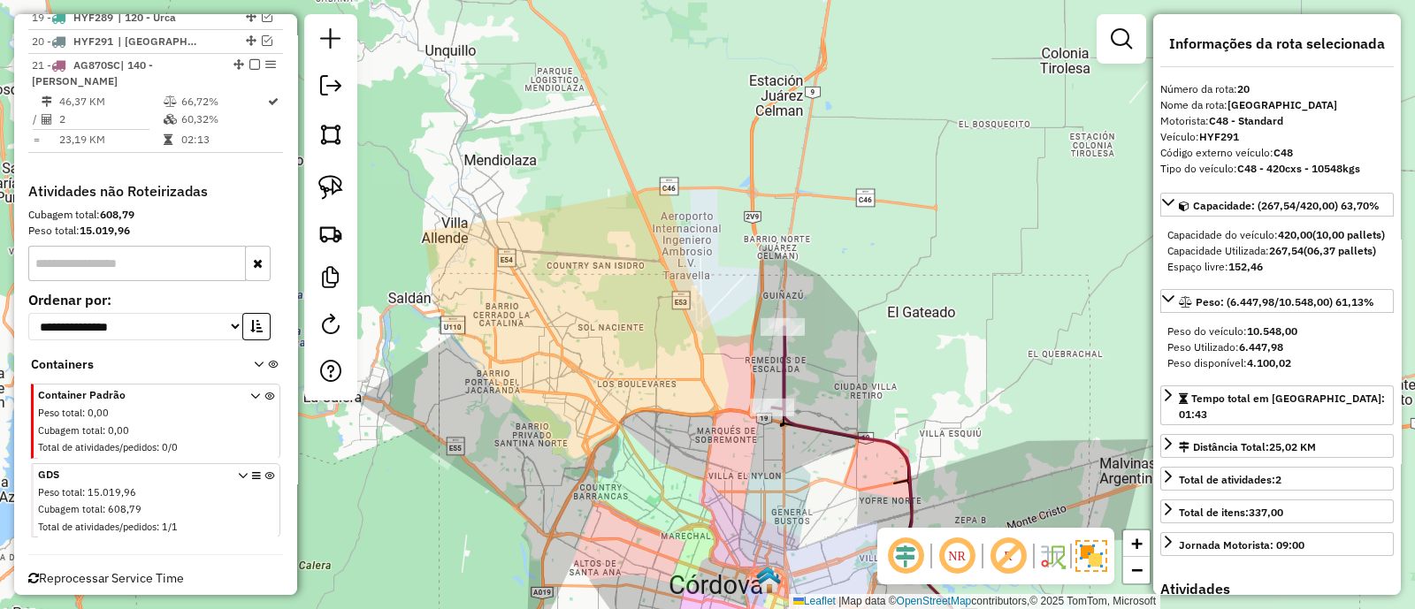
scroll to position [1114, 0]
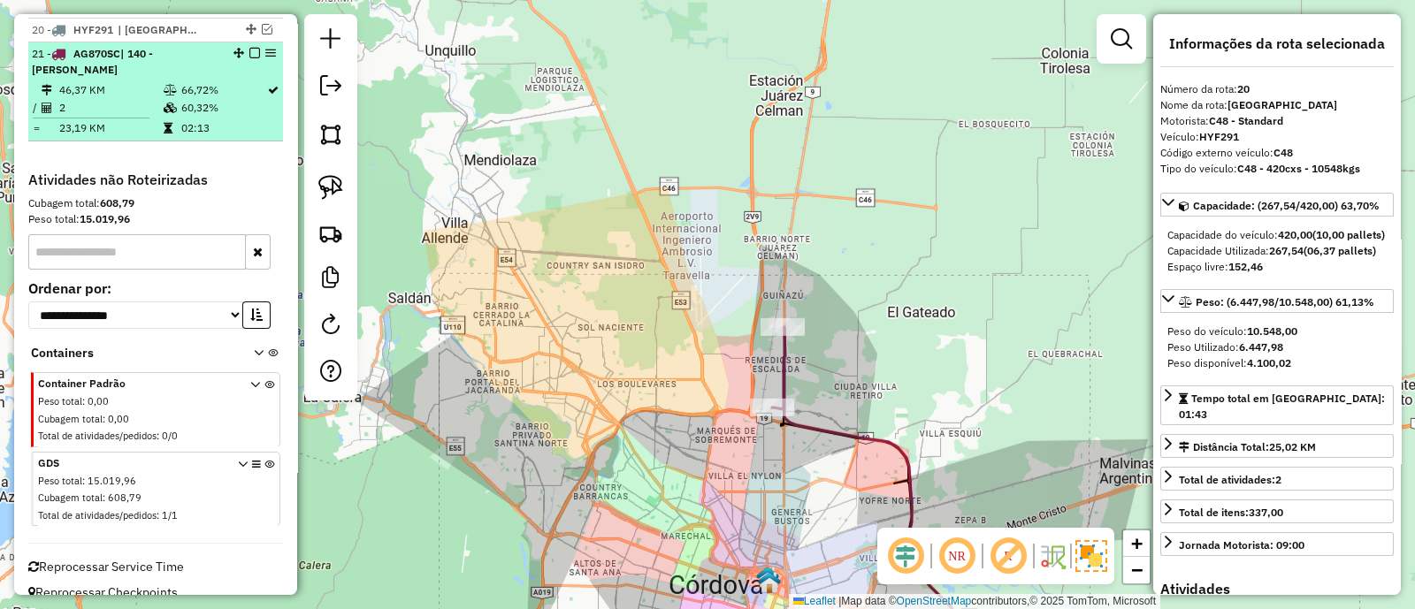
click at [249, 50] on em at bounding box center [254, 53] width 11 height 11
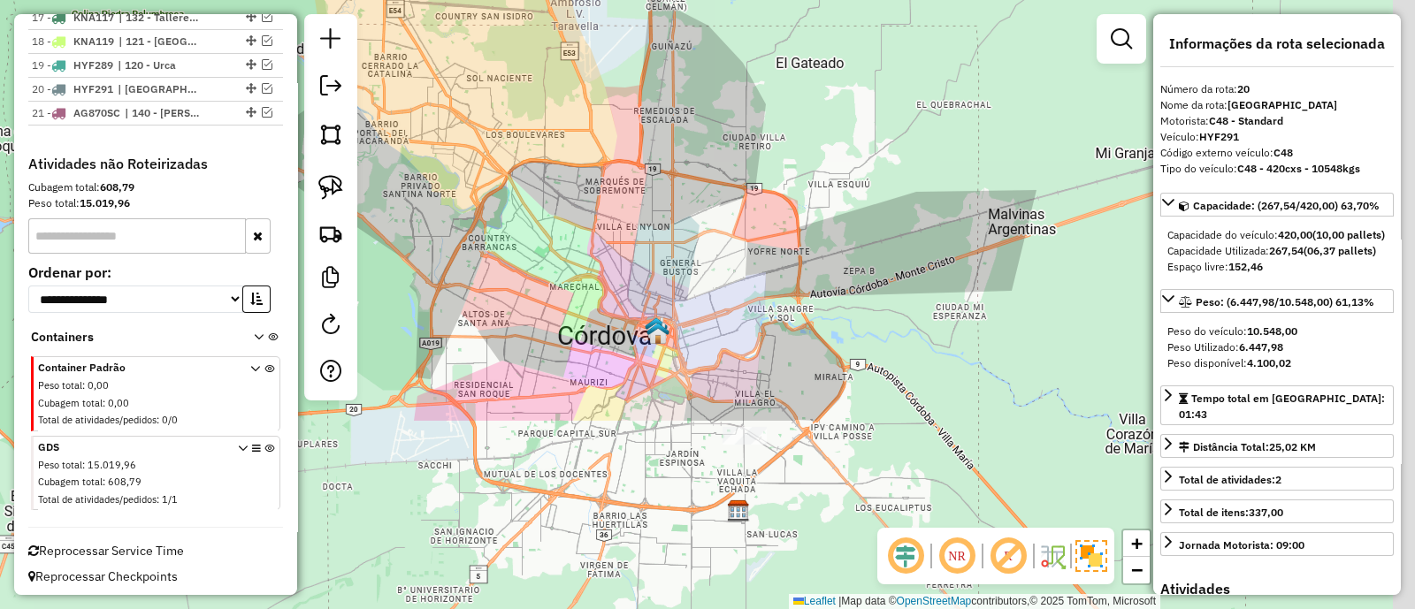
drag, startPoint x: 797, startPoint y: 440, endPoint x: 657, endPoint y: 148, distance: 324.3
click at [659, 149] on div "Janela de atendimento Grade de atendimento Capacidade Transportadoras Veículos …" at bounding box center [707, 304] width 1415 height 609
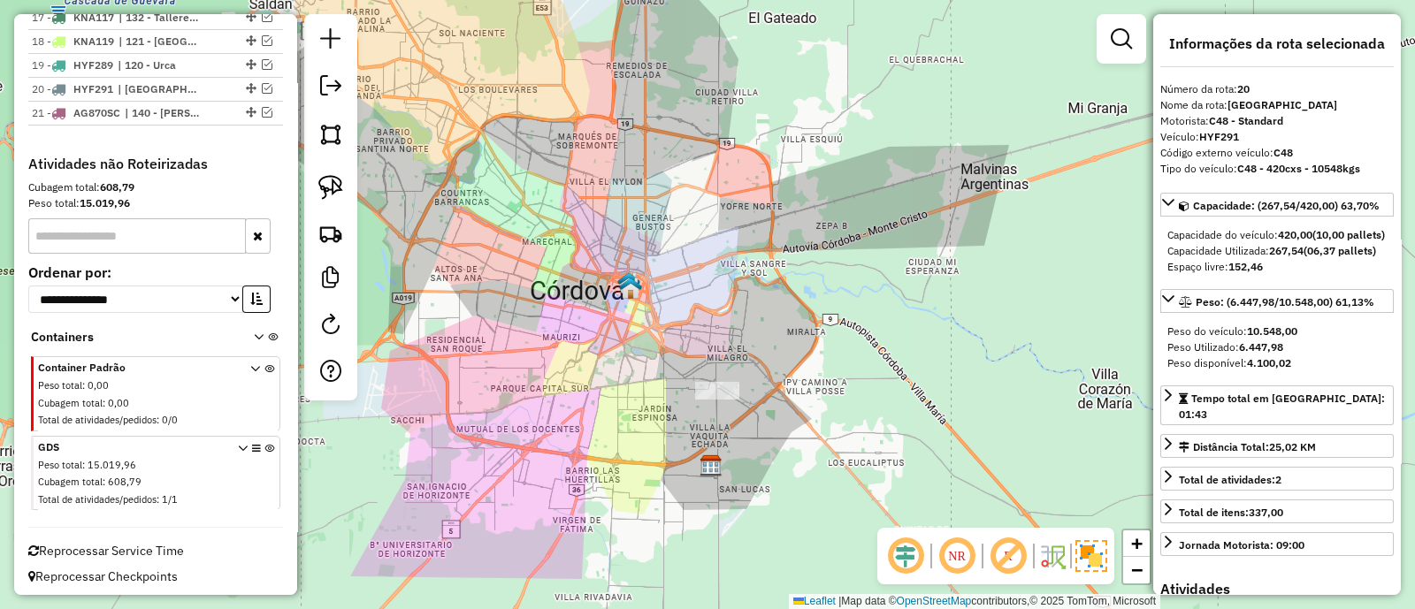
drag, startPoint x: 765, startPoint y: 384, endPoint x: 729, endPoint y: 279, distance: 110.2
click at [729, 279] on div "Janela de atendimento Grade de atendimento Capacidade Transportadoras Veículos …" at bounding box center [707, 304] width 1415 height 609
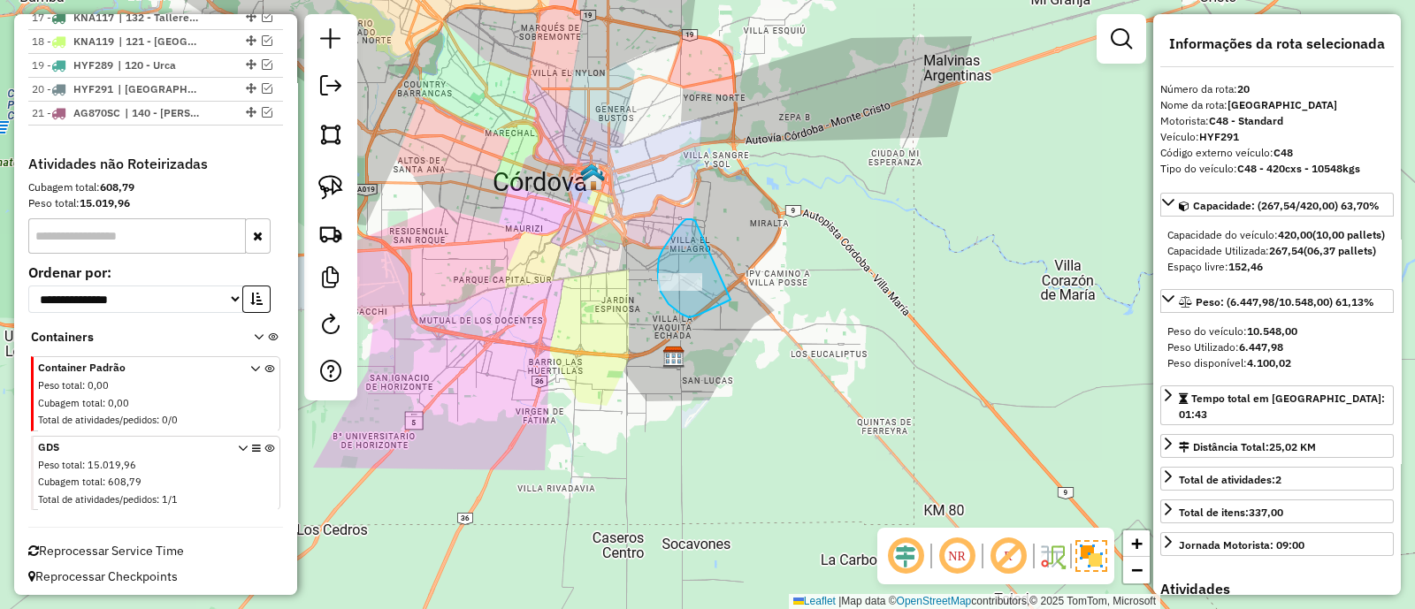
drag, startPoint x: 676, startPoint y: 229, endPoint x: 730, endPoint y: 300, distance: 88.9
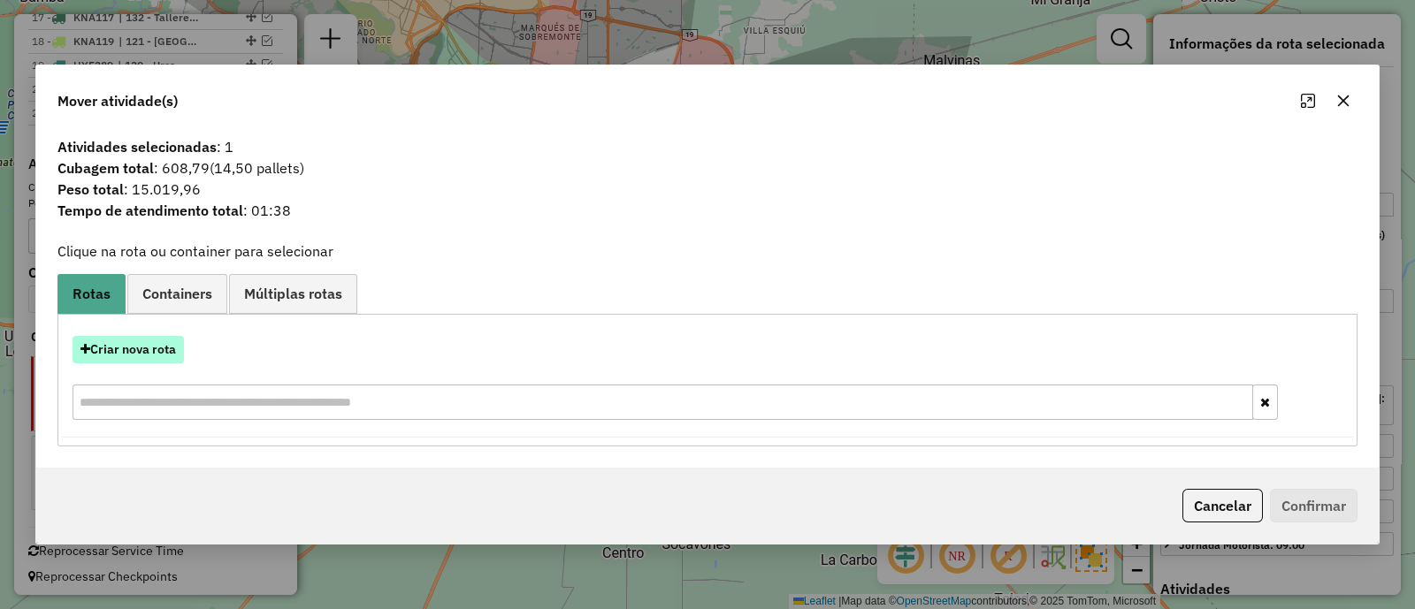
click at [143, 347] on button "Criar nova rota" at bounding box center [128, 349] width 111 height 27
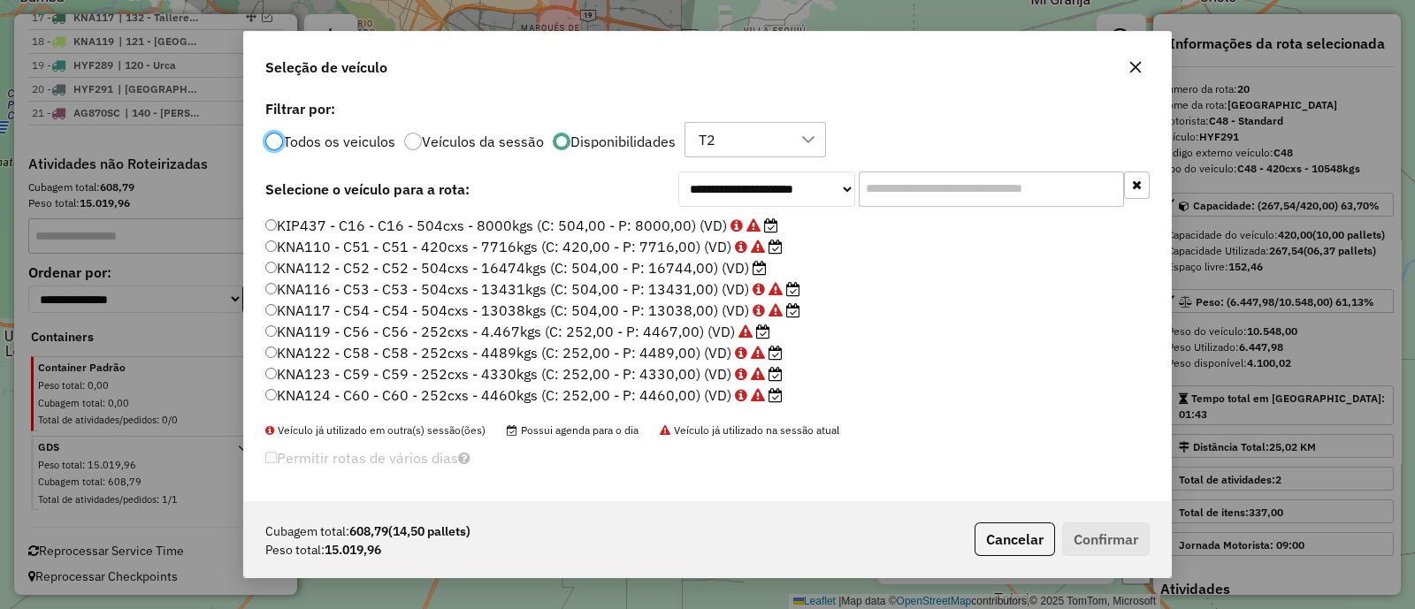
scroll to position [293, 0]
click at [670, 245] on label "KNA112 - C52 - C52 - 504cxs - 16474kgs (C: 504,00 - P: 16744,00) (VD)" at bounding box center [515, 249] width 501 height 21
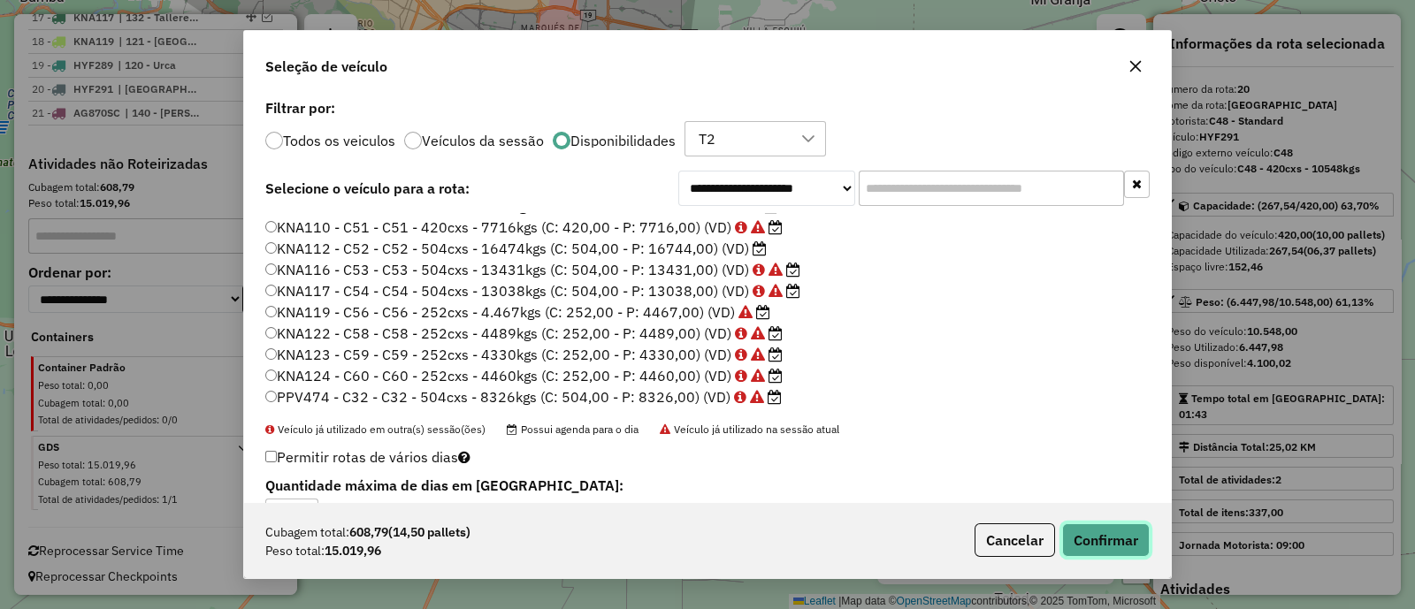
click at [1095, 531] on button "Confirmar" at bounding box center [1106, 540] width 88 height 34
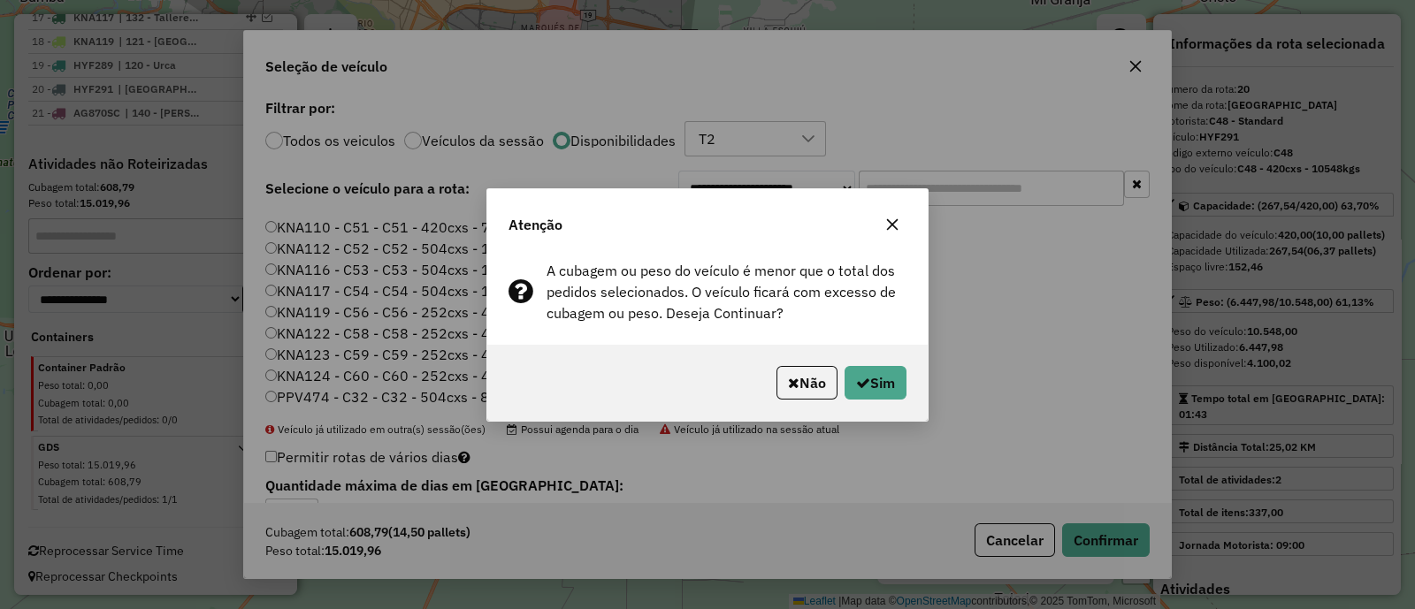
click at [881, 223] on button "button" at bounding box center [892, 224] width 28 height 28
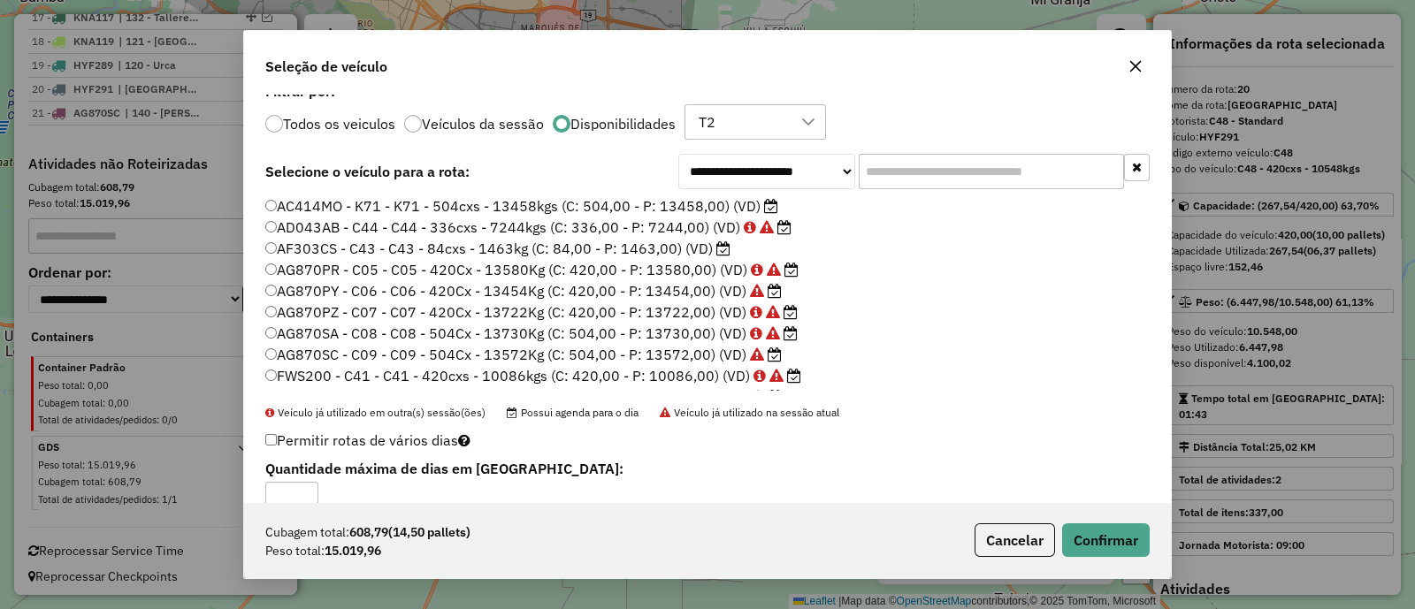
scroll to position [0, 0]
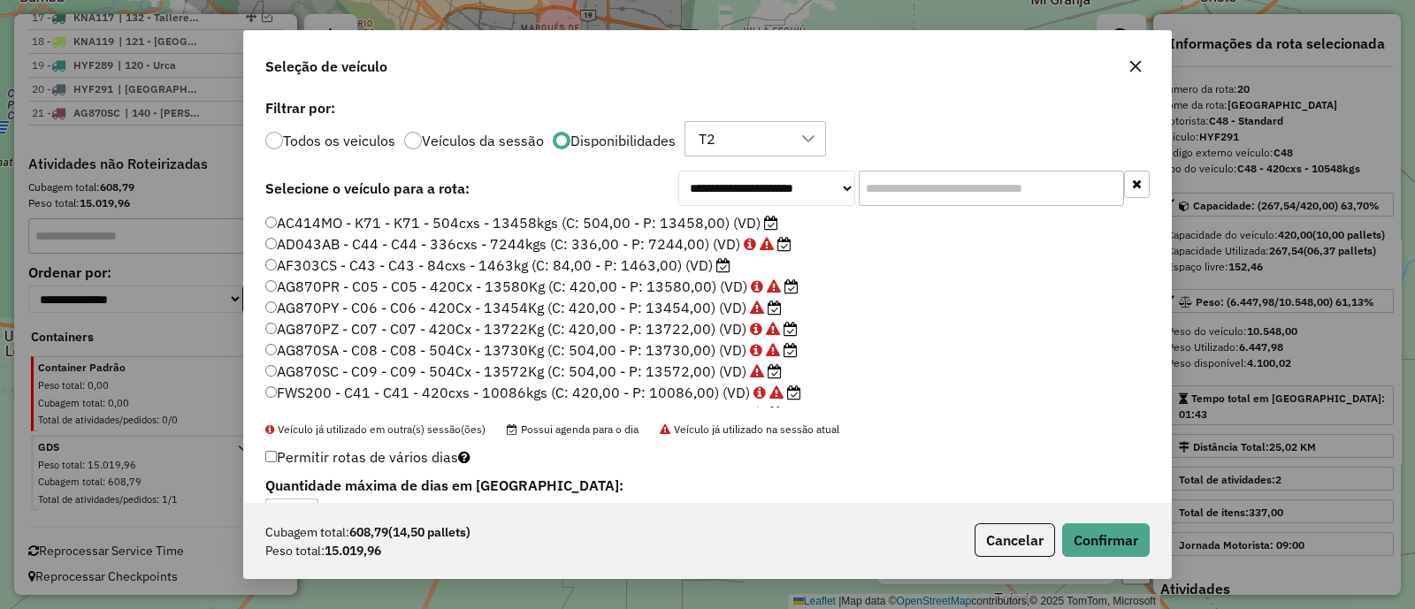
click at [807, 143] on icon at bounding box center [808, 139] width 14 height 14
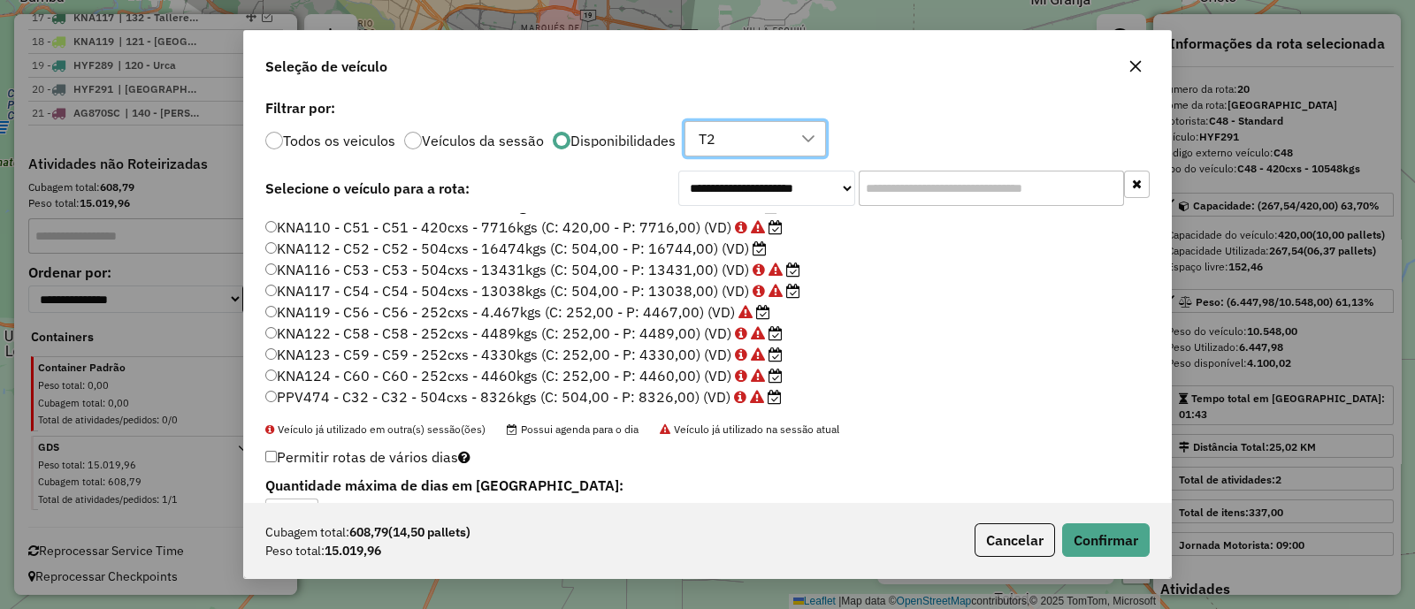
scroll to position [182, 0]
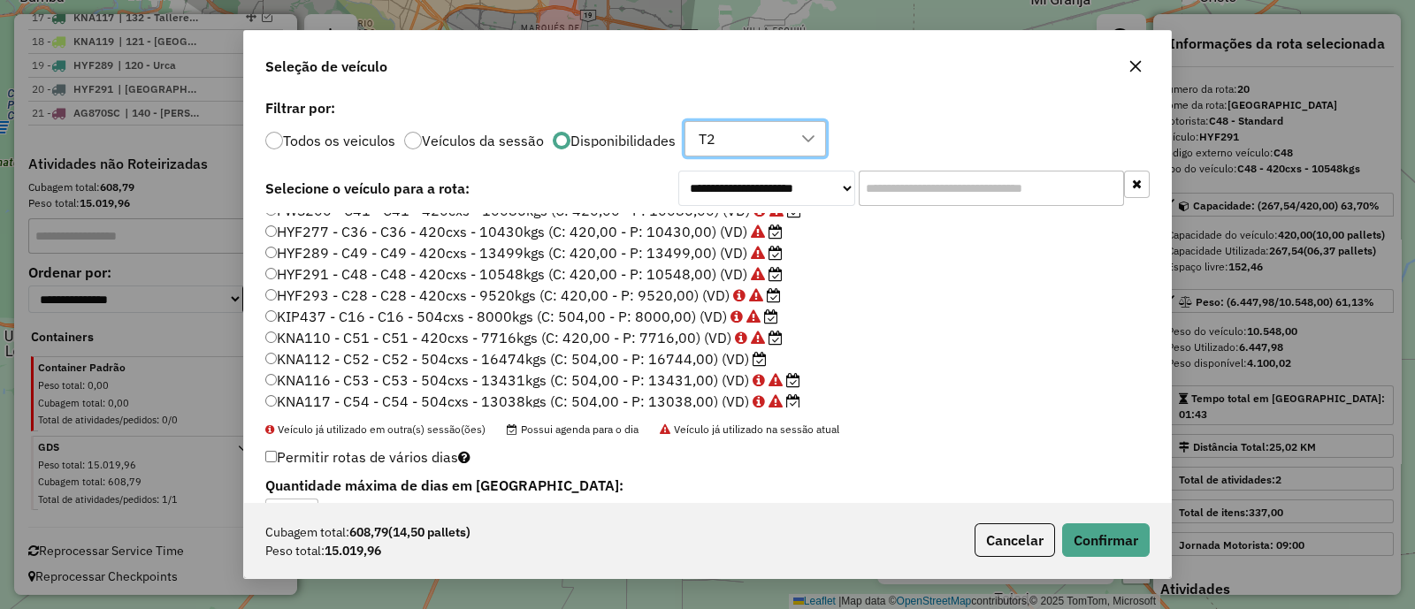
click at [675, 355] on label "KNA112 - C52 - C52 - 504cxs - 16474kgs (C: 504,00 - P: 16744,00) (VD)" at bounding box center [515, 358] width 501 height 21
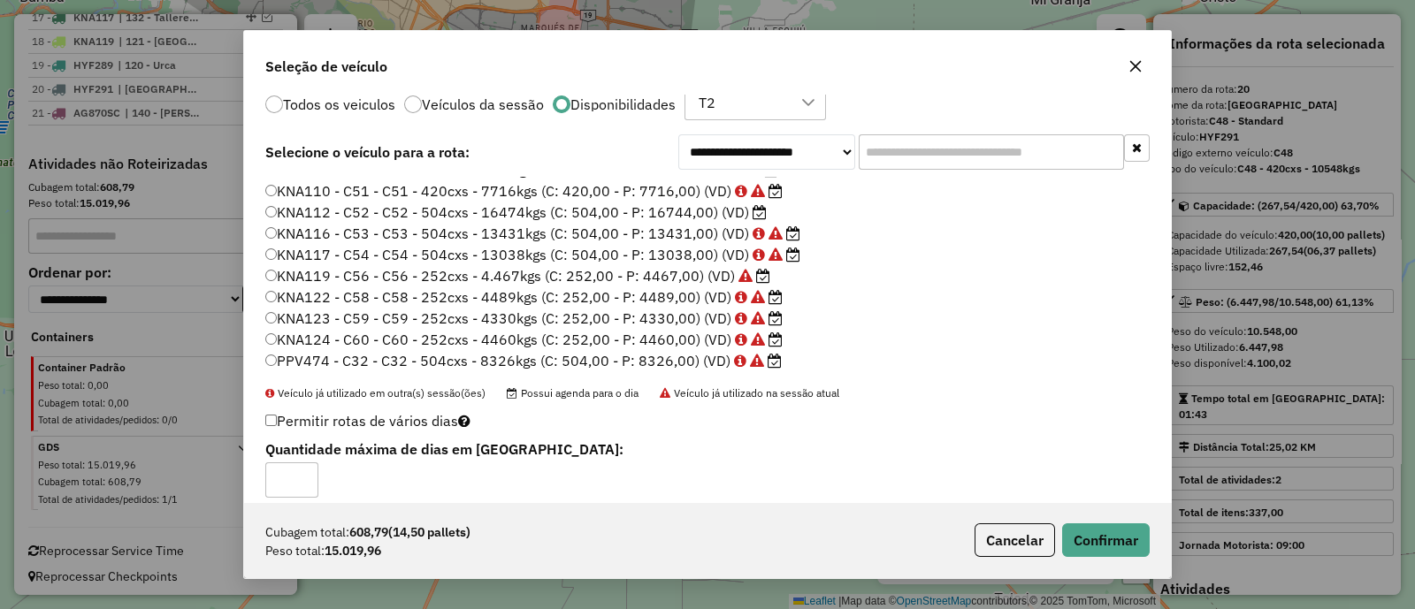
scroll to position [52, 0]
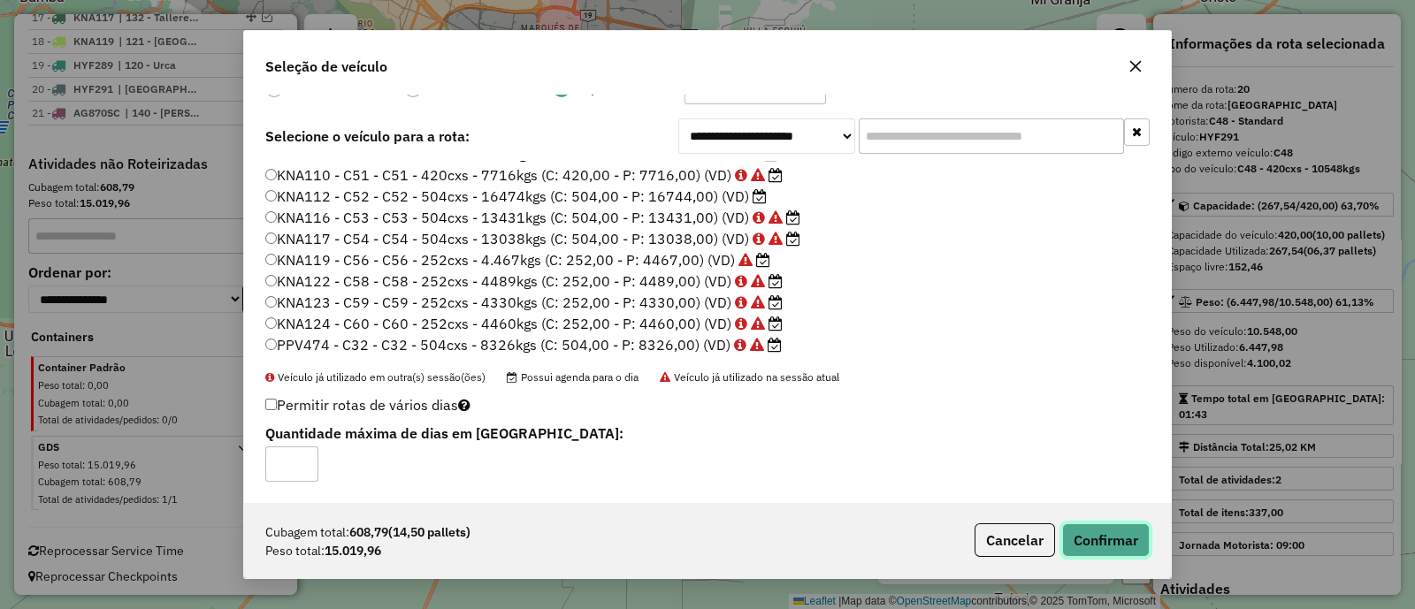
click at [1097, 532] on button "Confirmar" at bounding box center [1106, 540] width 88 height 34
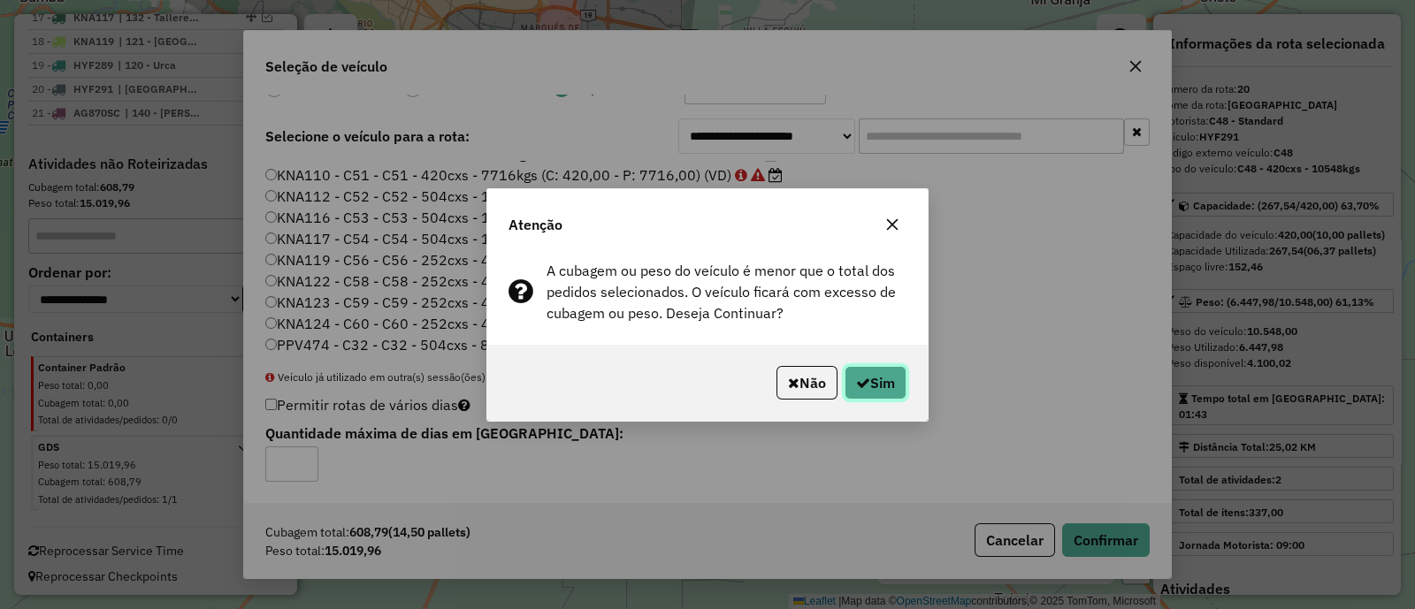
click at [877, 385] on button "Sim" at bounding box center [875, 383] width 62 height 34
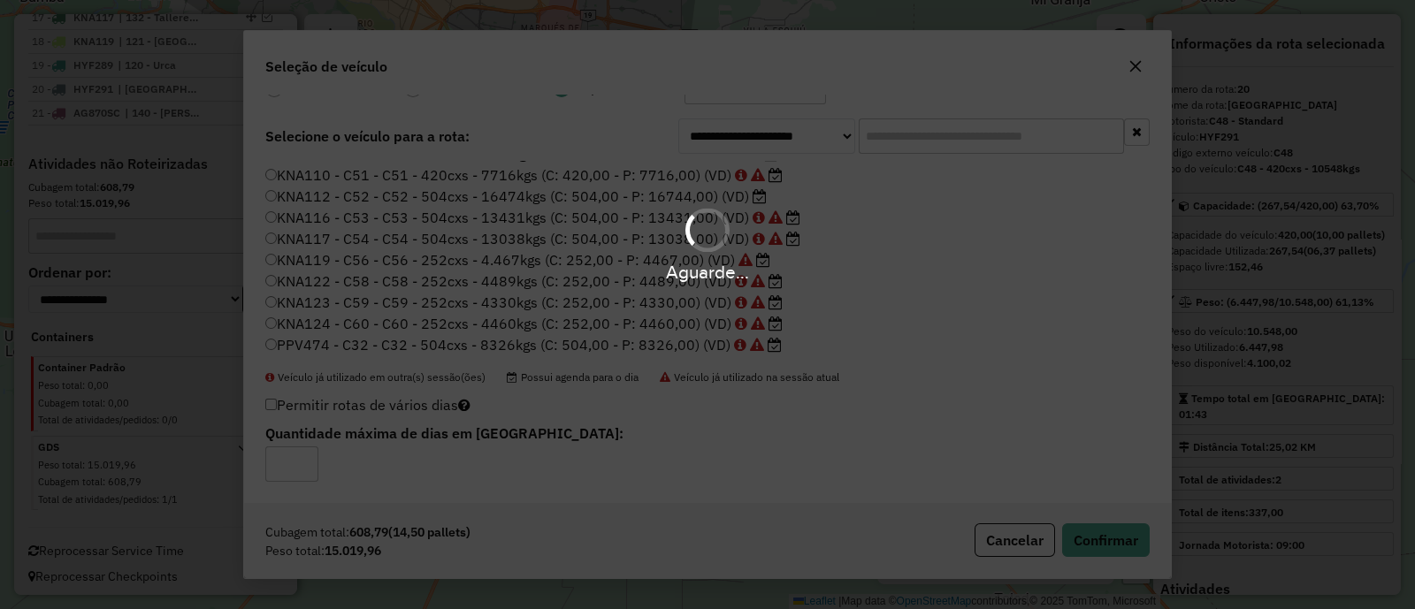
scroll to position [0, 0]
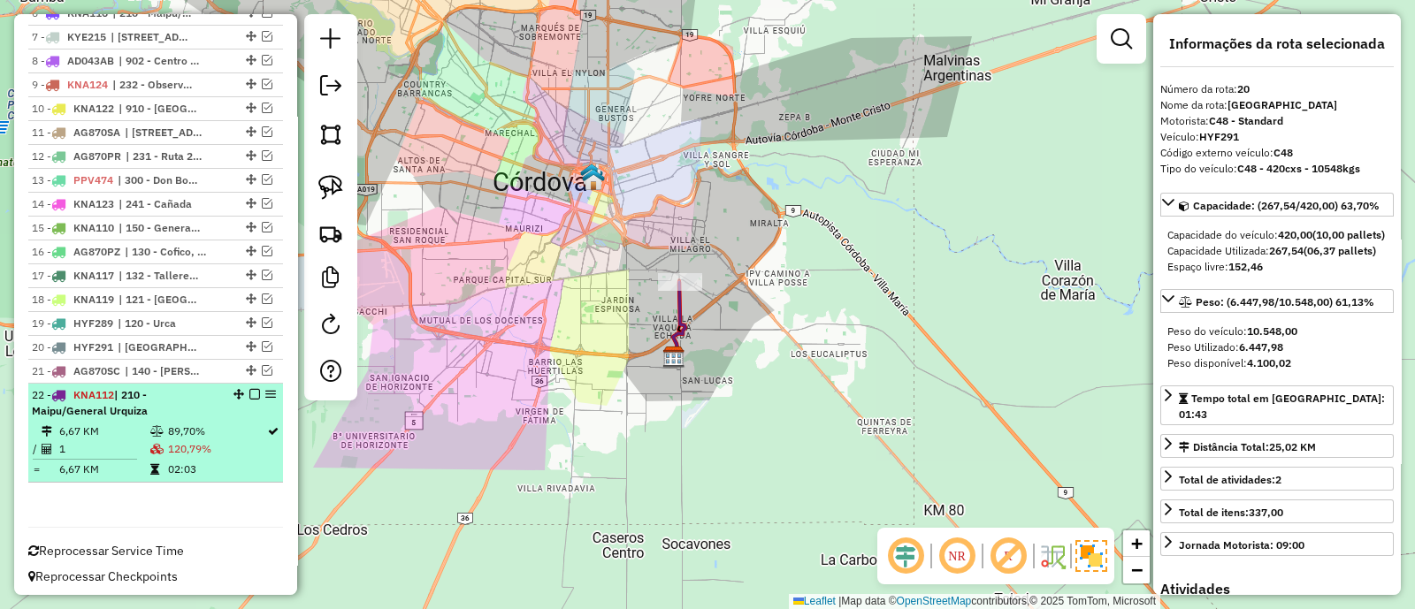
click at [240, 423] on td "89,70%" at bounding box center [216, 432] width 99 height 18
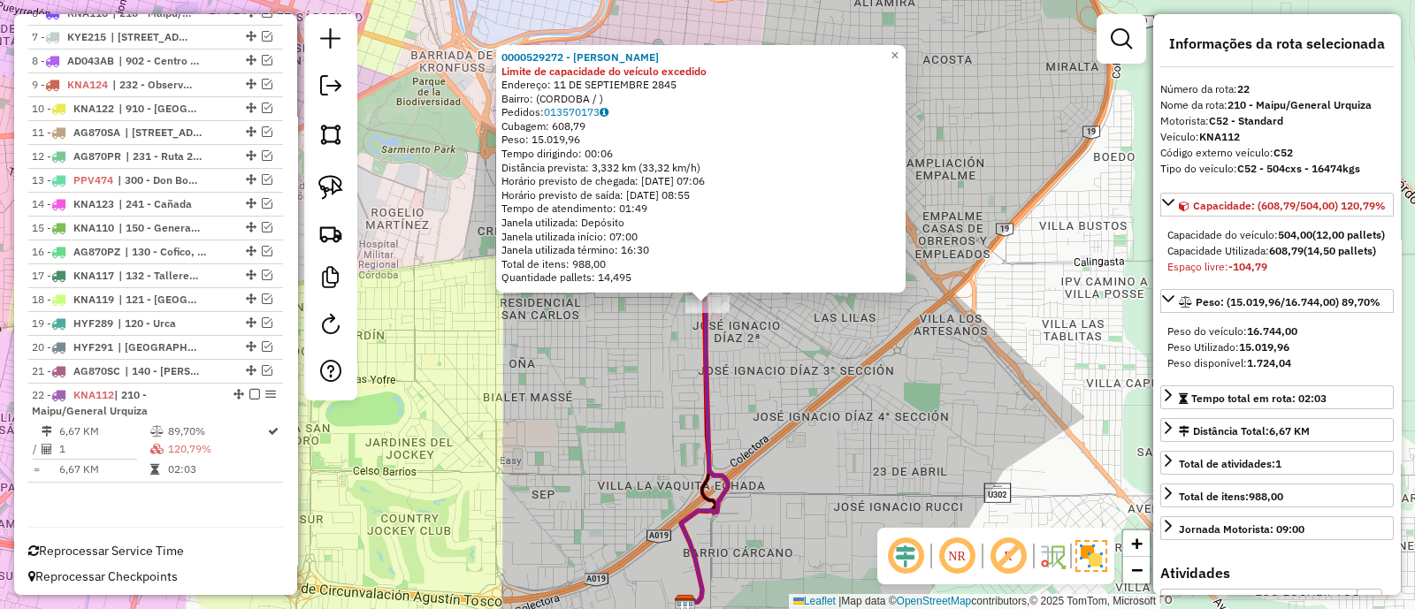
click at [589, 355] on div "0000529272 - Abdala Jairo David Limite de capacidade do veículo excedido Endere…" at bounding box center [707, 304] width 1415 height 609
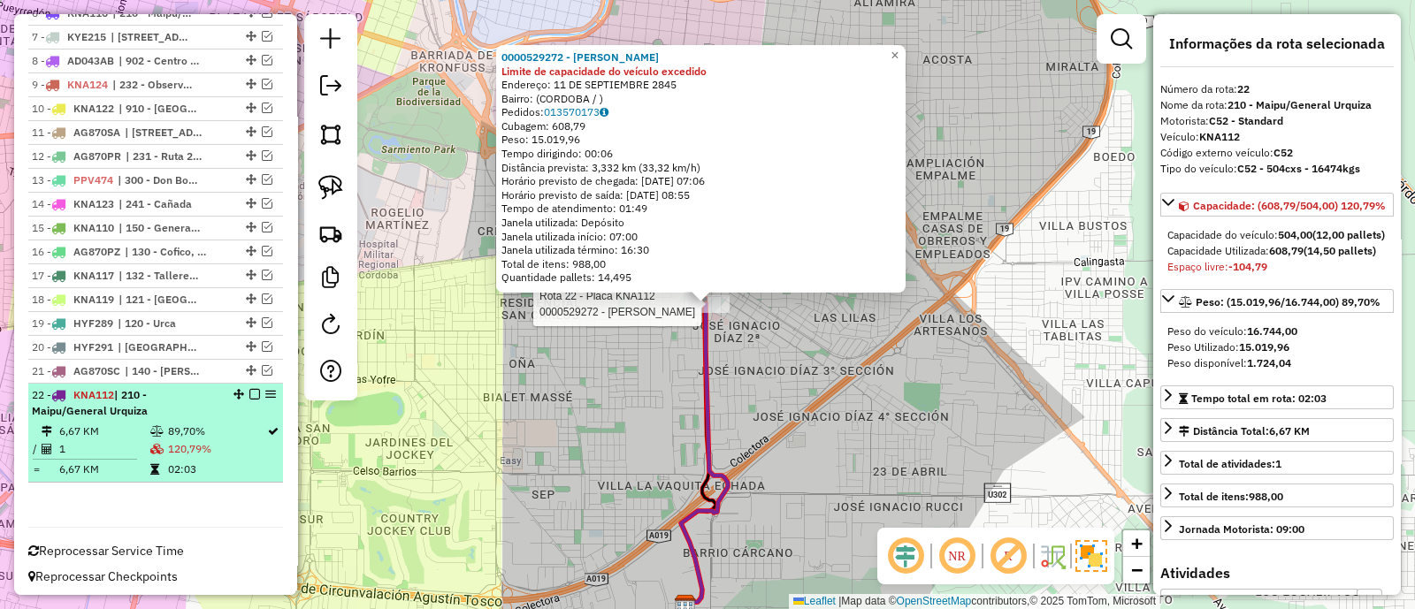
click at [250, 389] on em at bounding box center [254, 394] width 11 height 11
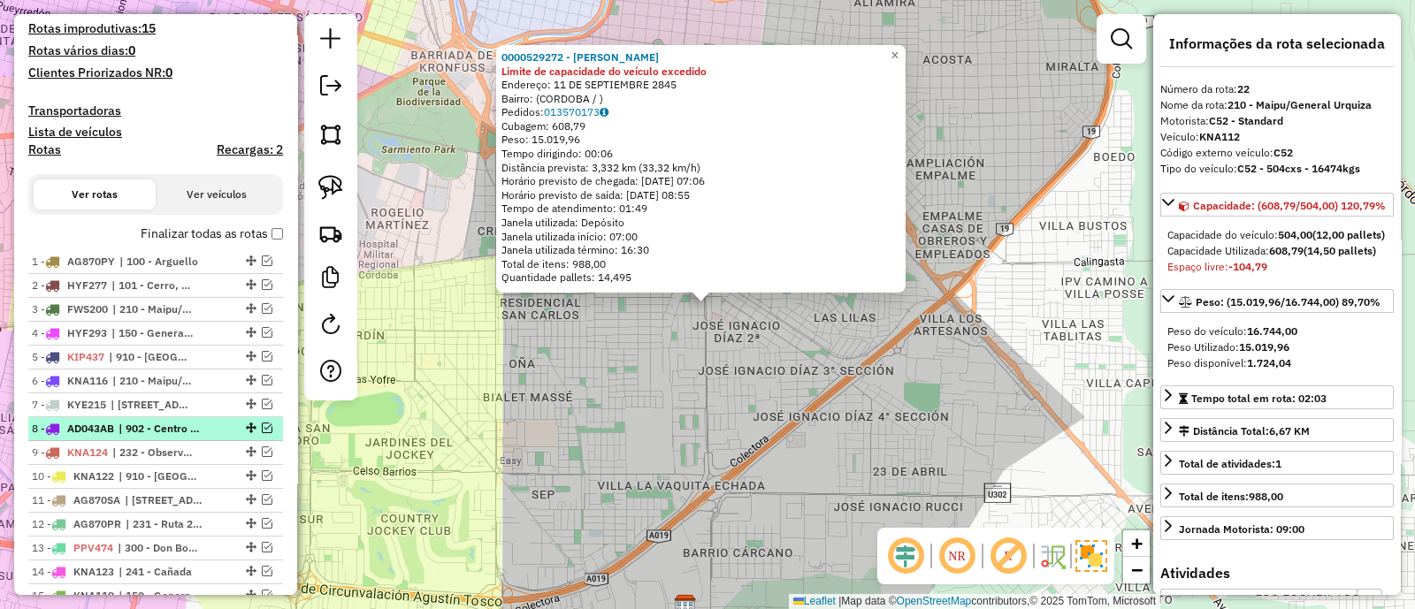
scroll to position [390, 0]
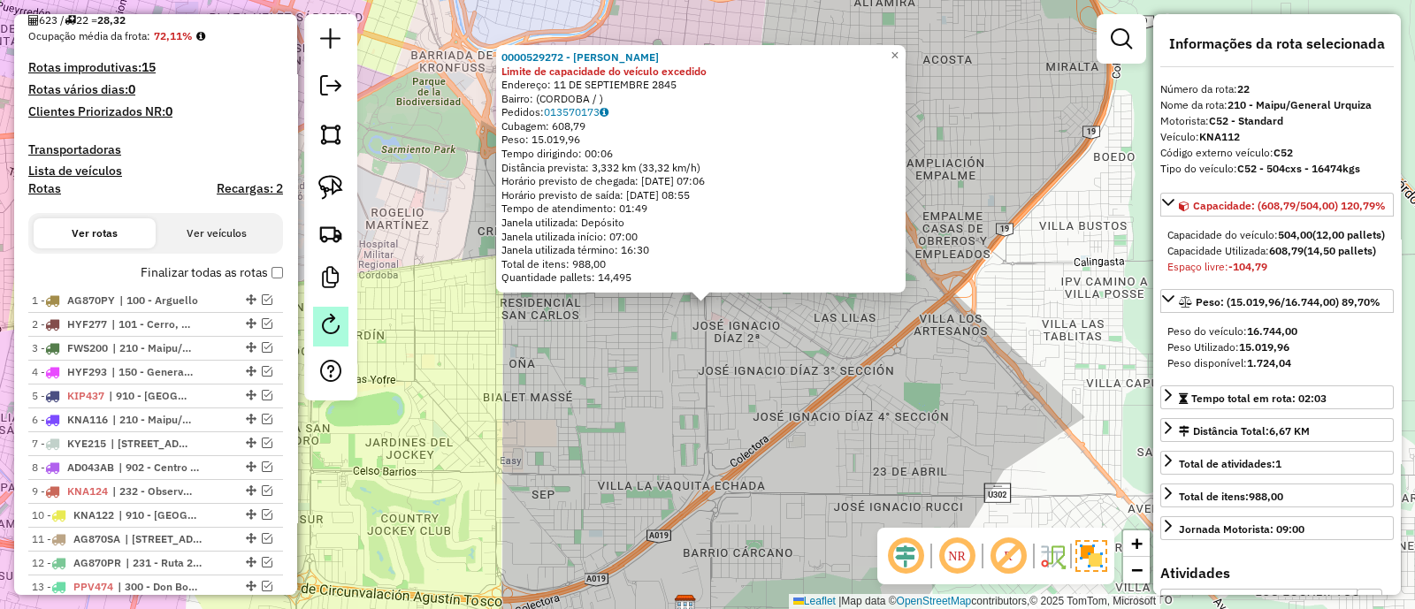
click at [332, 320] on em at bounding box center [330, 324] width 21 height 21
select select "*"
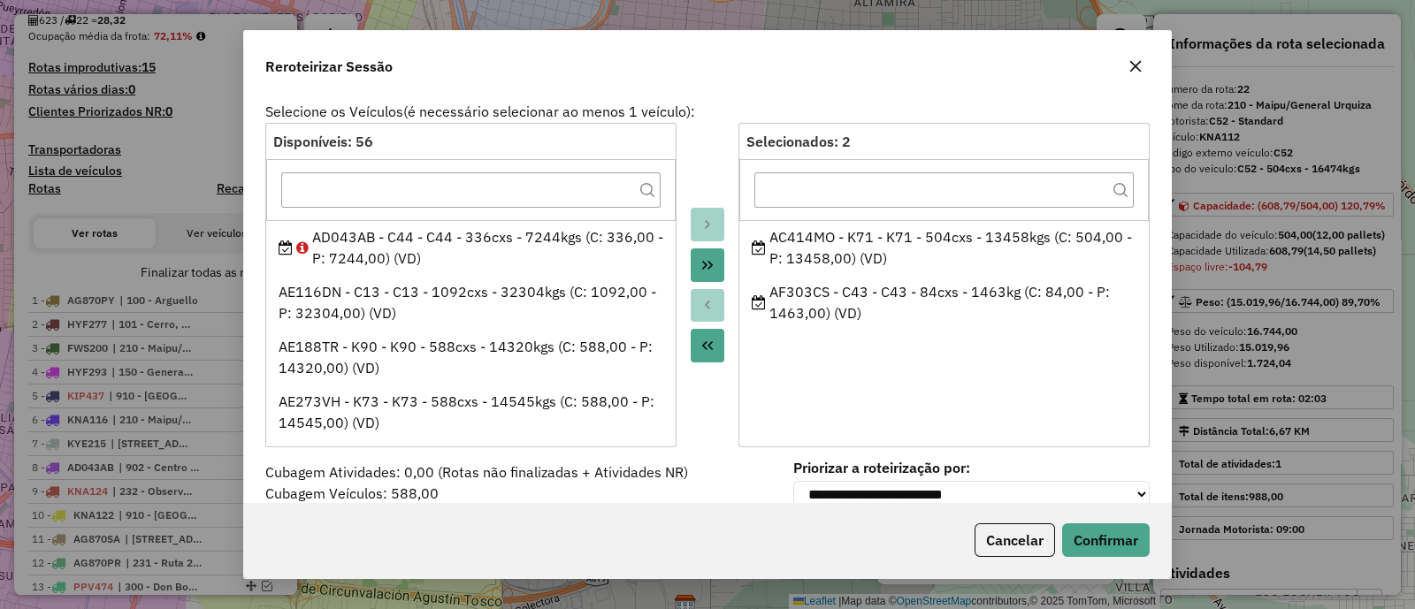
click at [1135, 69] on icon "button" at bounding box center [1135, 66] width 14 height 14
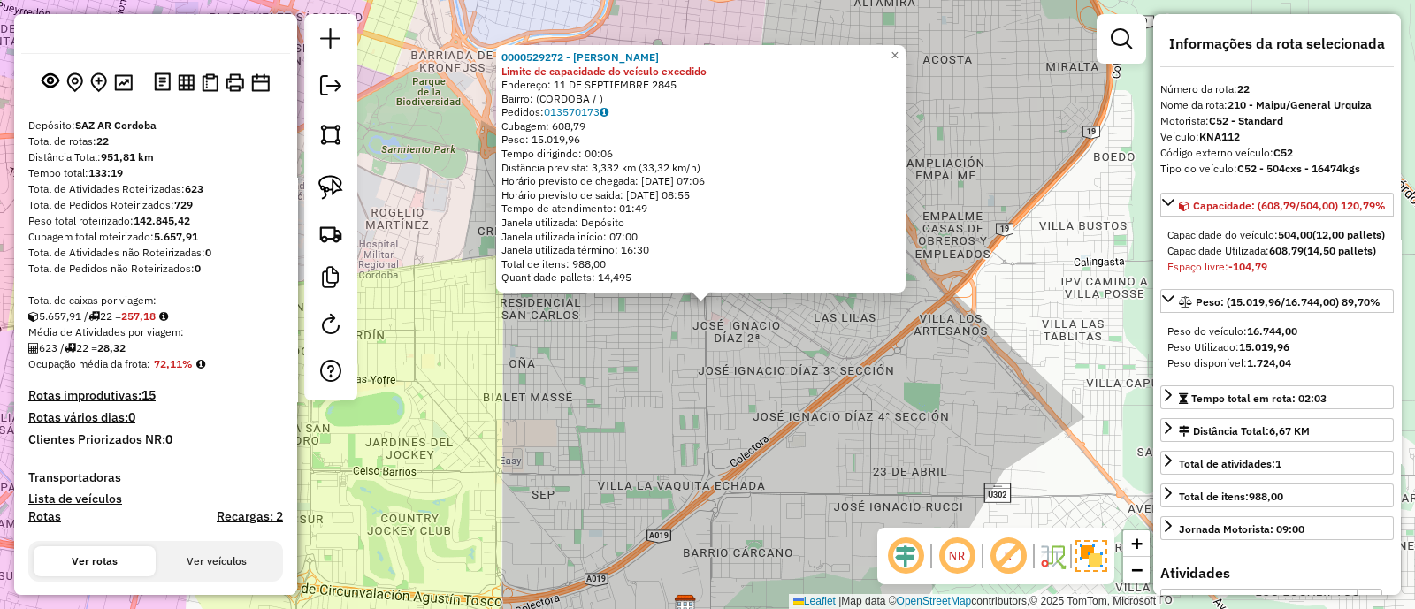
scroll to position [58, 0]
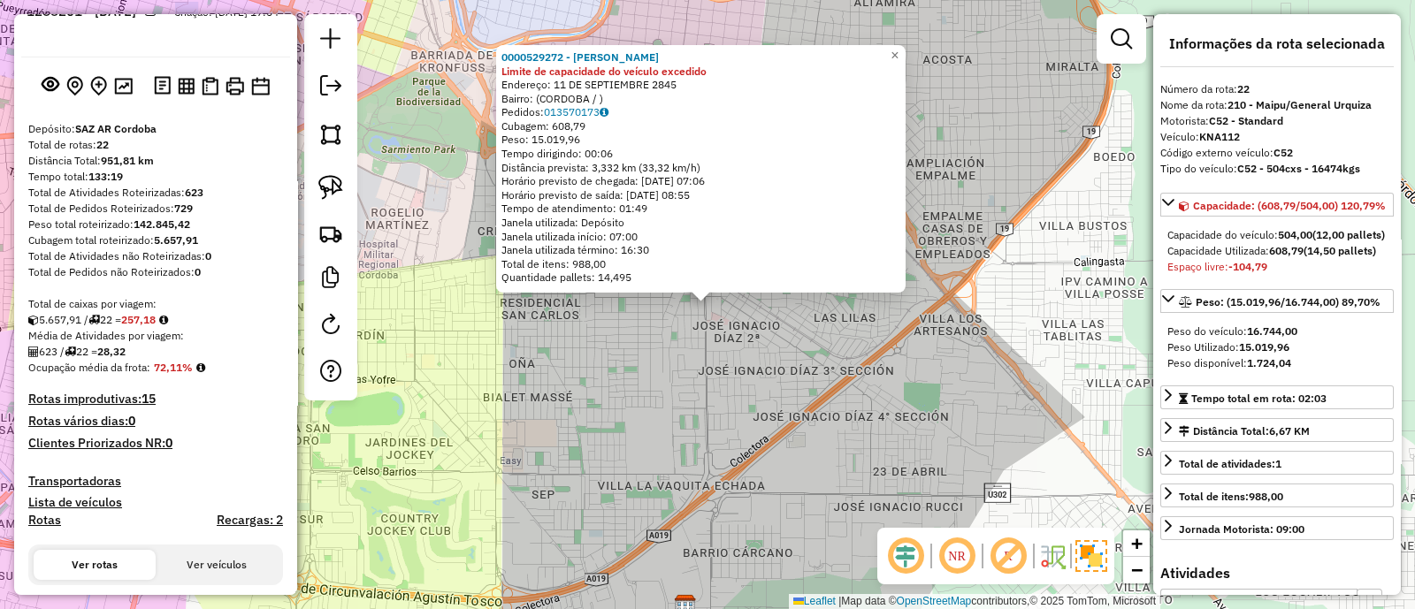
click at [770, 392] on div "0000529272 - Abdala Jairo David Limite de capacidade do veículo excedido Endere…" at bounding box center [707, 304] width 1415 height 609
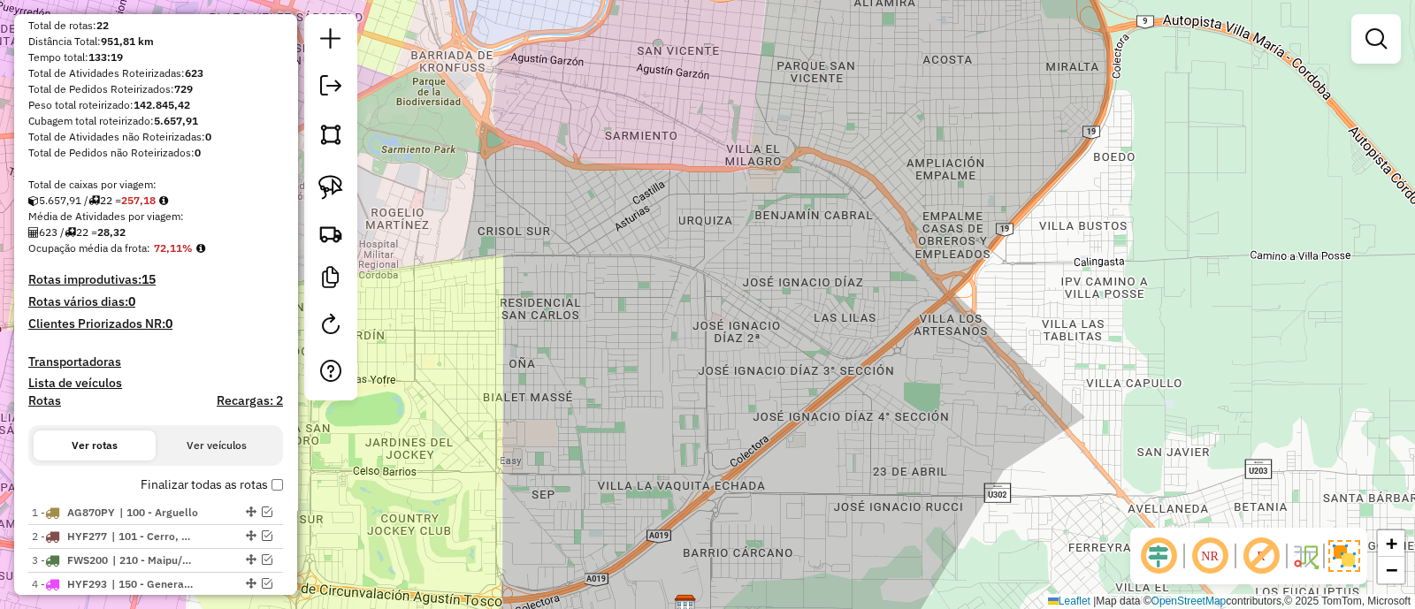
scroll to position [279, 0]
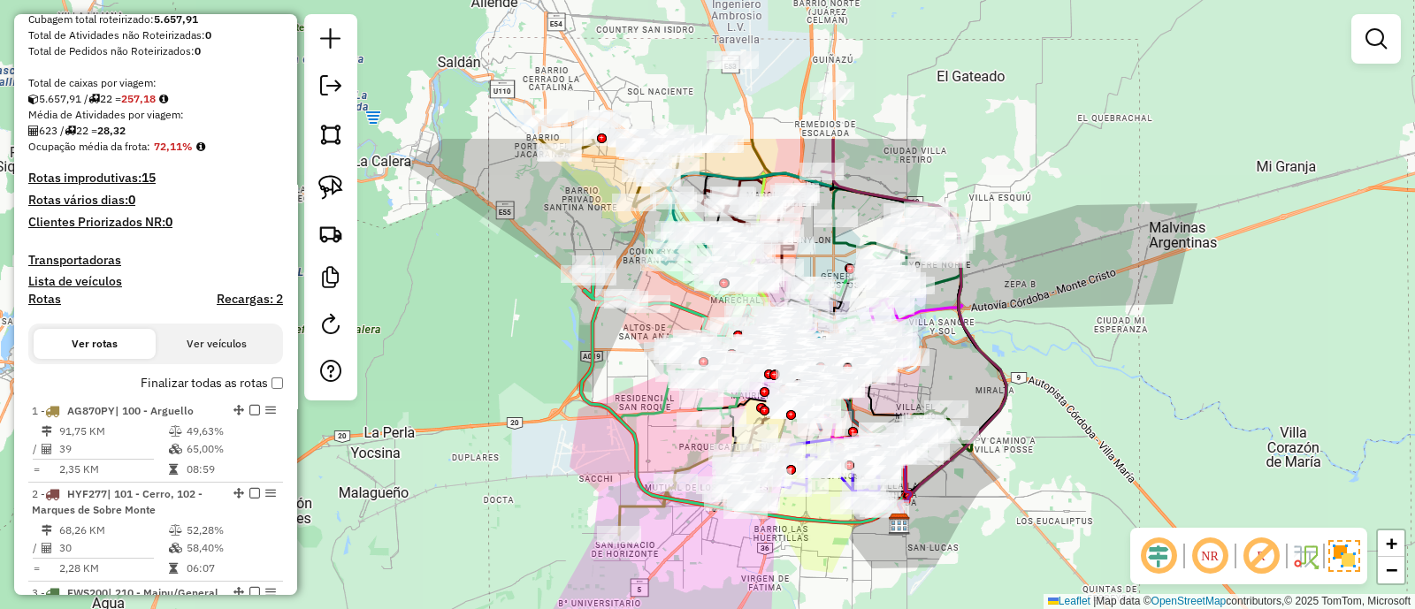
drag, startPoint x: 836, startPoint y: 248, endPoint x: 1026, endPoint y: 449, distance: 276.4
click at [1026, 449] on div "Janela de atendimento Grade de atendimento Capacidade Transportadoras Veículos …" at bounding box center [707, 304] width 1415 height 609
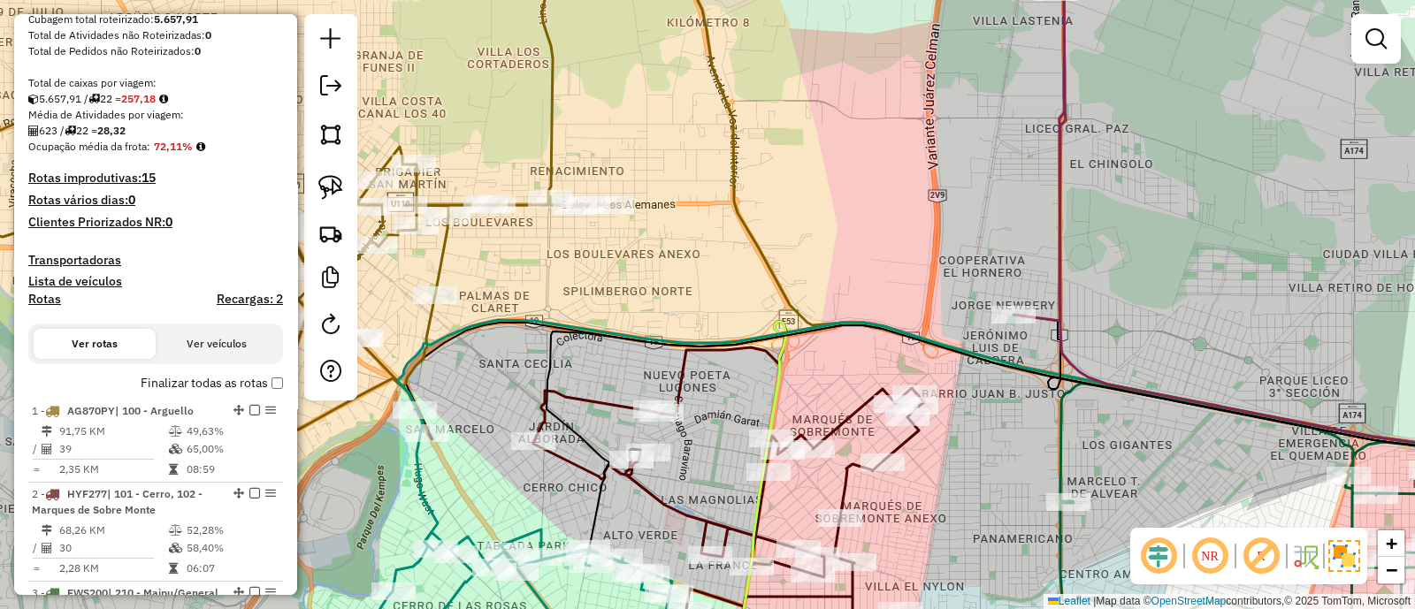
click at [681, 368] on icon at bounding box center [1108, 471] width 895 height 298
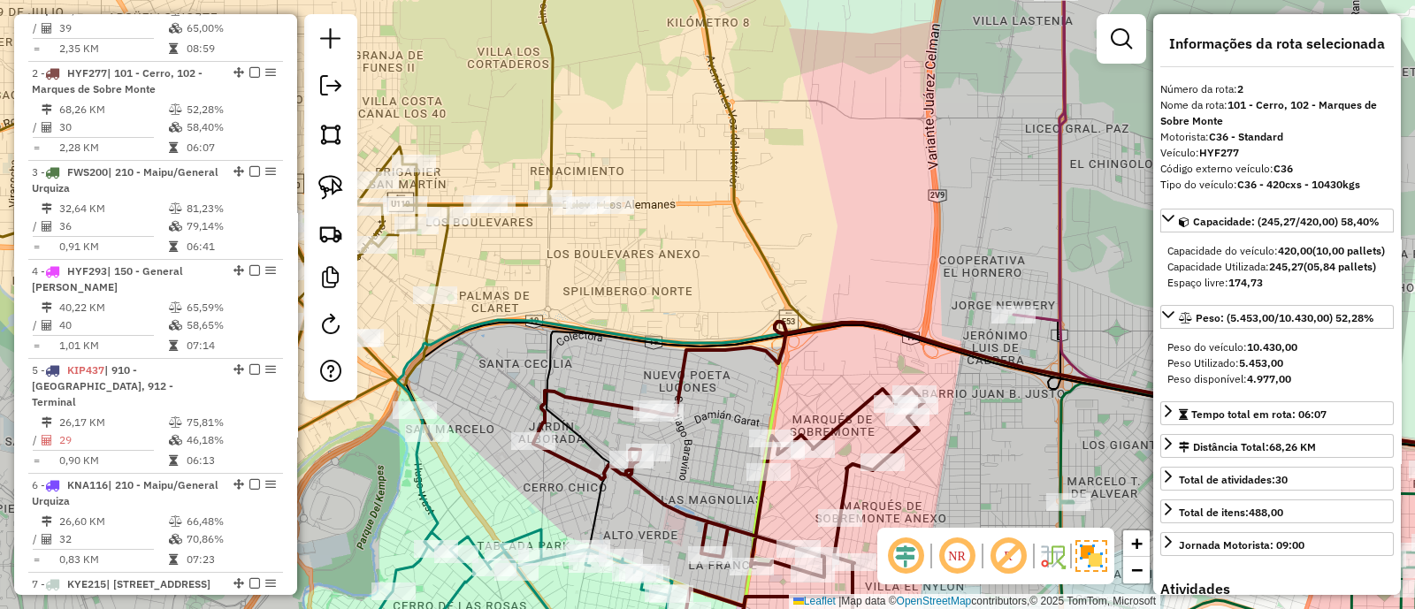
scroll to position [746, 0]
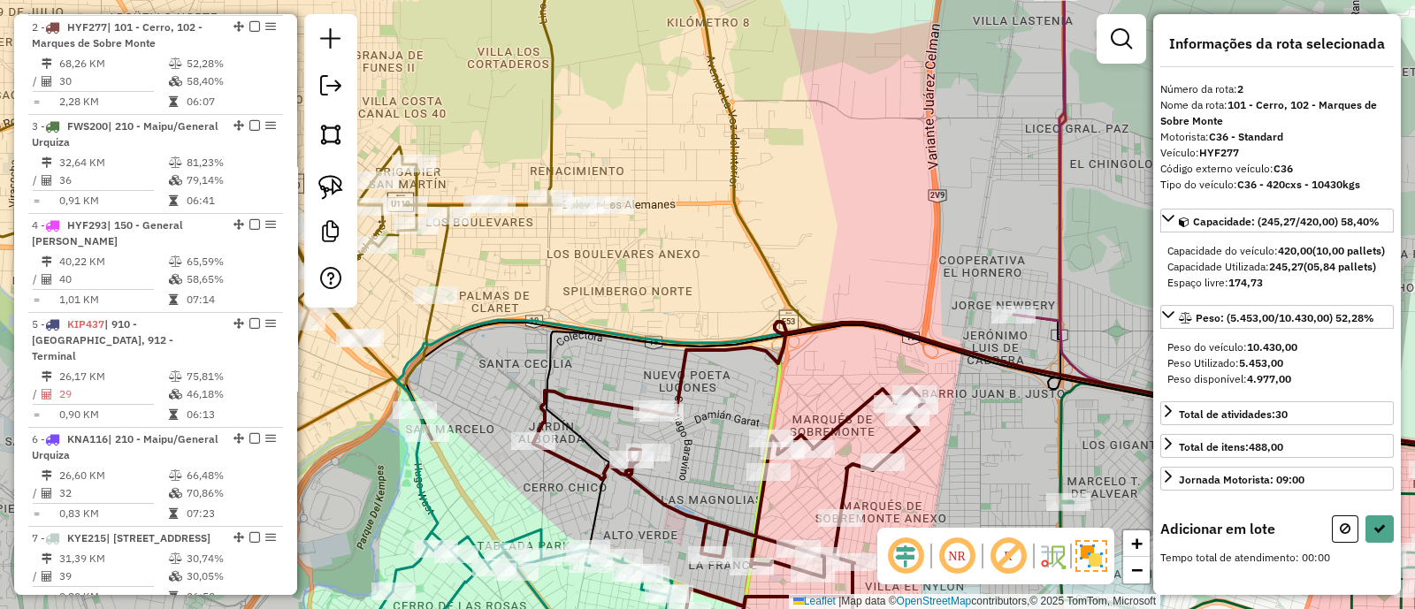
drag, startPoint x: 790, startPoint y: 97, endPoint x: 849, endPoint y: 469, distance: 376.0
click at [849, 469] on div "Janela de atendimento Grade de atendimento Capacidade Transportadoras Veículos …" at bounding box center [707, 304] width 1415 height 609
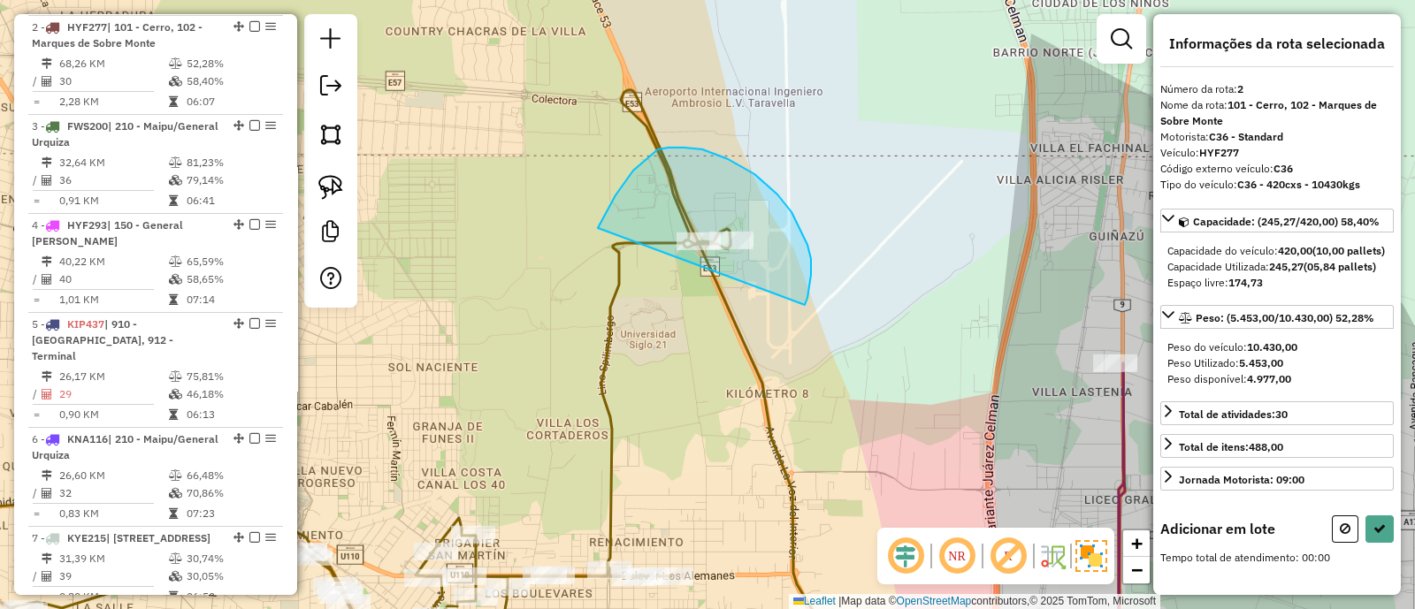
drag, startPoint x: 728, startPoint y: 159, endPoint x: 598, endPoint y: 228, distance: 147.1
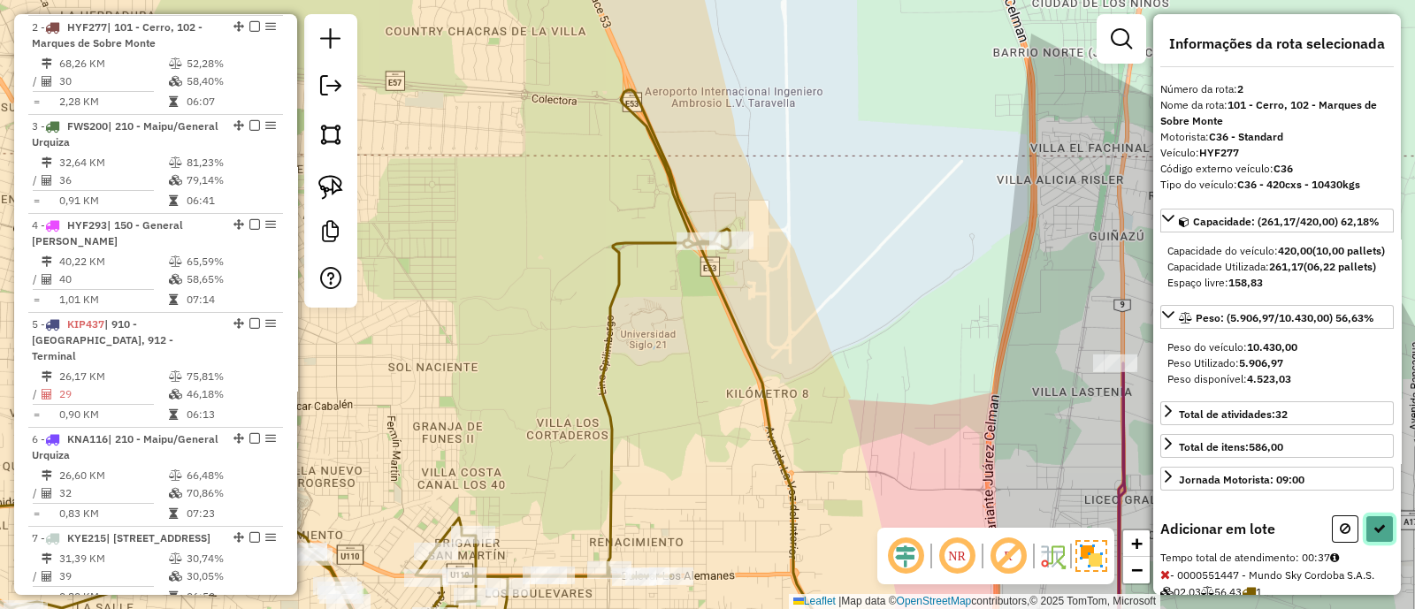
click at [1375, 535] on icon at bounding box center [1379, 529] width 12 height 12
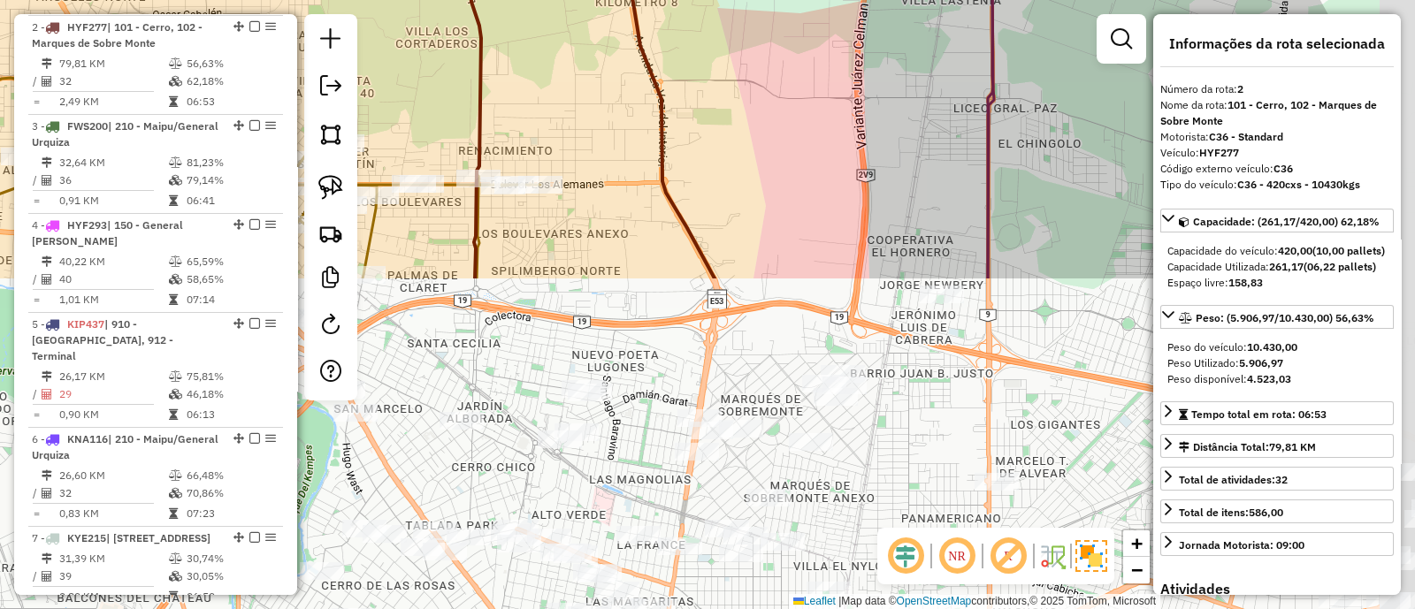
drag, startPoint x: 729, startPoint y: 474, endPoint x: 598, endPoint y: 78, distance: 417.4
click at [598, 78] on div "Janela de atendimento Grade de atendimento Capacidade Transportadoras Veículos …" at bounding box center [707, 304] width 1415 height 609
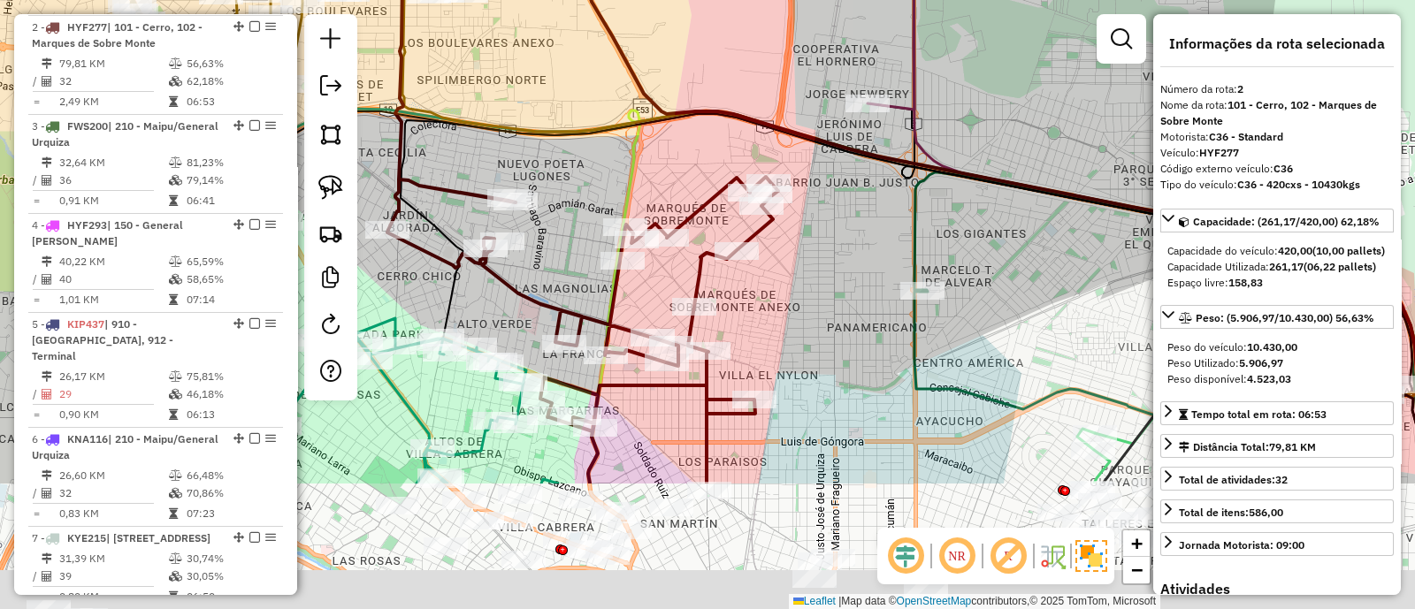
drag, startPoint x: 767, startPoint y: 334, endPoint x: 651, endPoint y: 10, distance: 344.8
click at [651, 10] on div "Janela de atendimento Grade de atendimento Capacidade Transportadoras Veículos …" at bounding box center [707, 304] width 1415 height 609
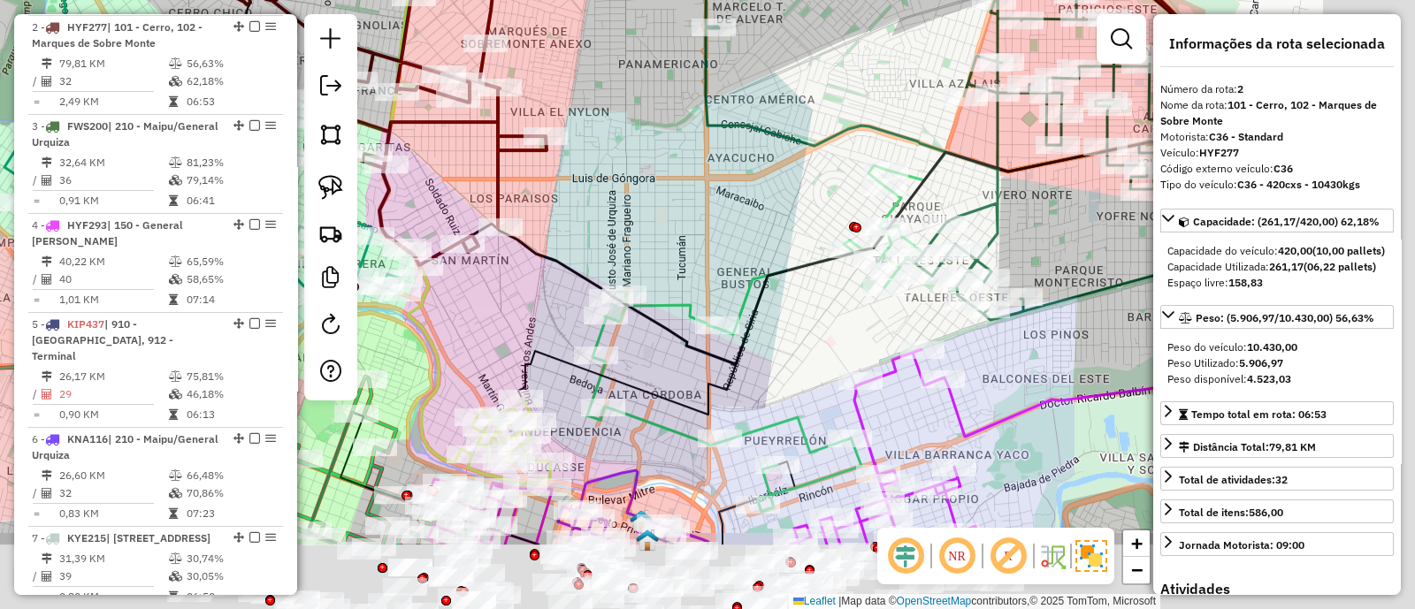
drag, startPoint x: 800, startPoint y: 259, endPoint x: 635, endPoint y: 134, distance: 207.6
click at [635, 134] on div "Janela de atendimento Grade de atendimento Capacidade Transportadoras Veículos …" at bounding box center [707, 304] width 1415 height 609
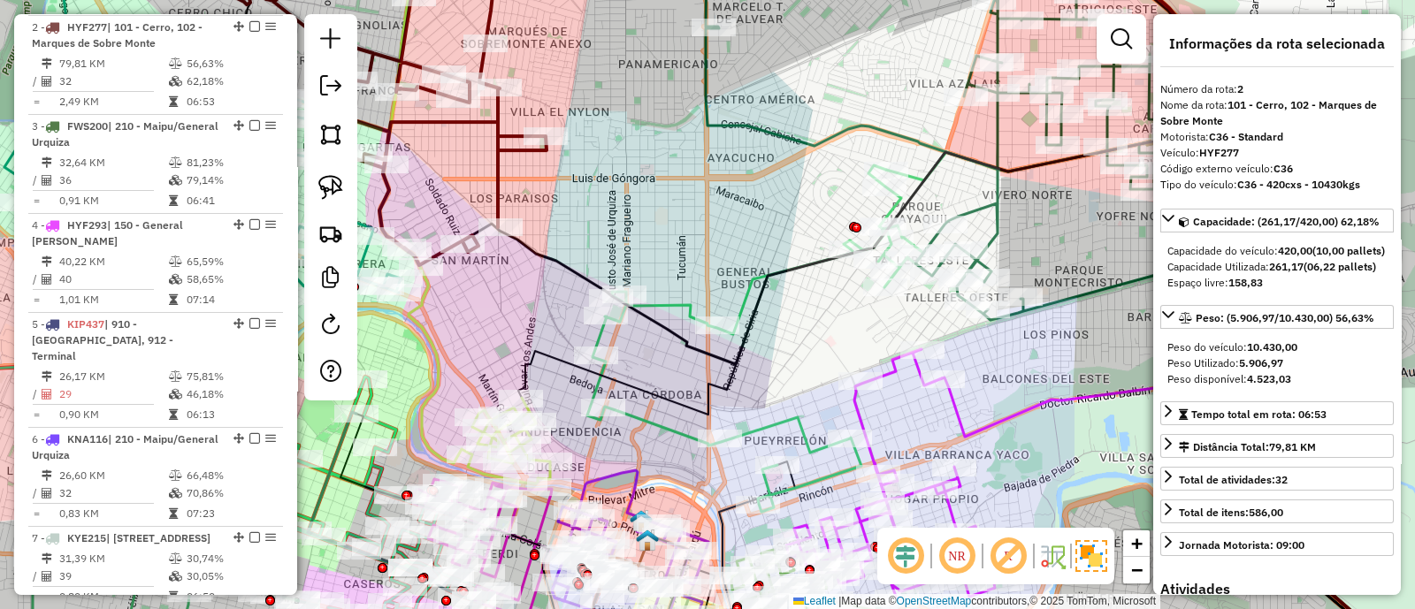
click at [673, 307] on icon at bounding box center [755, 338] width 336 height 347
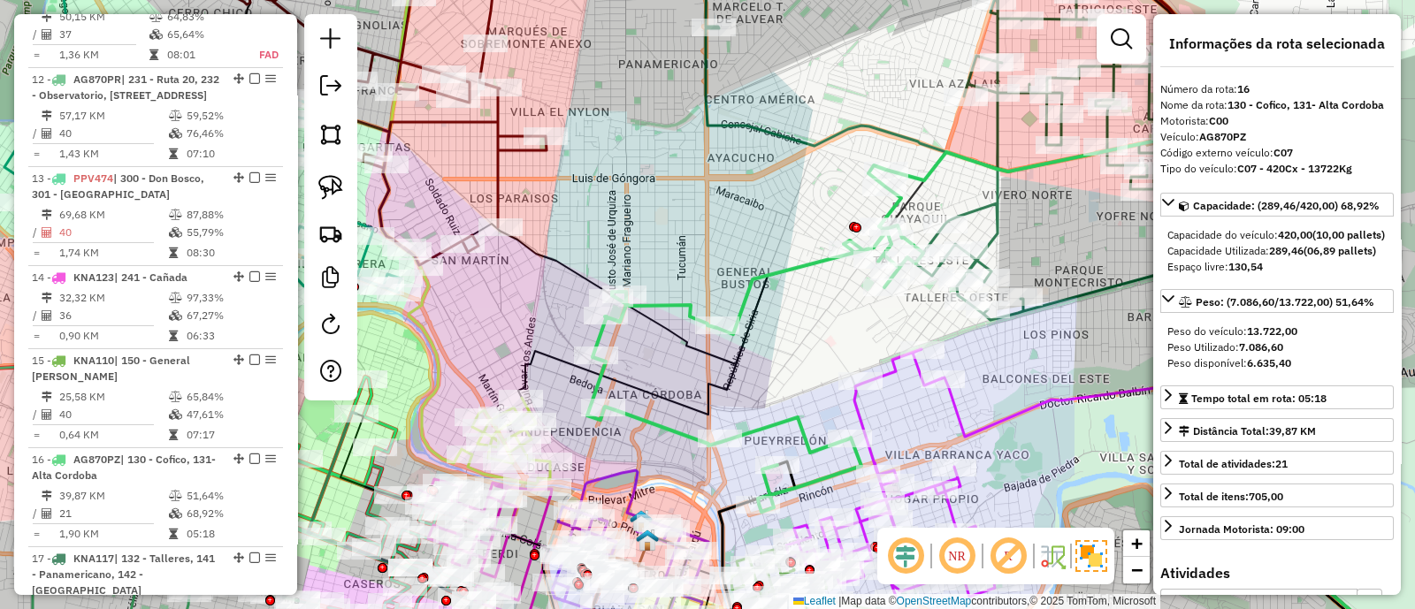
scroll to position [2131, 0]
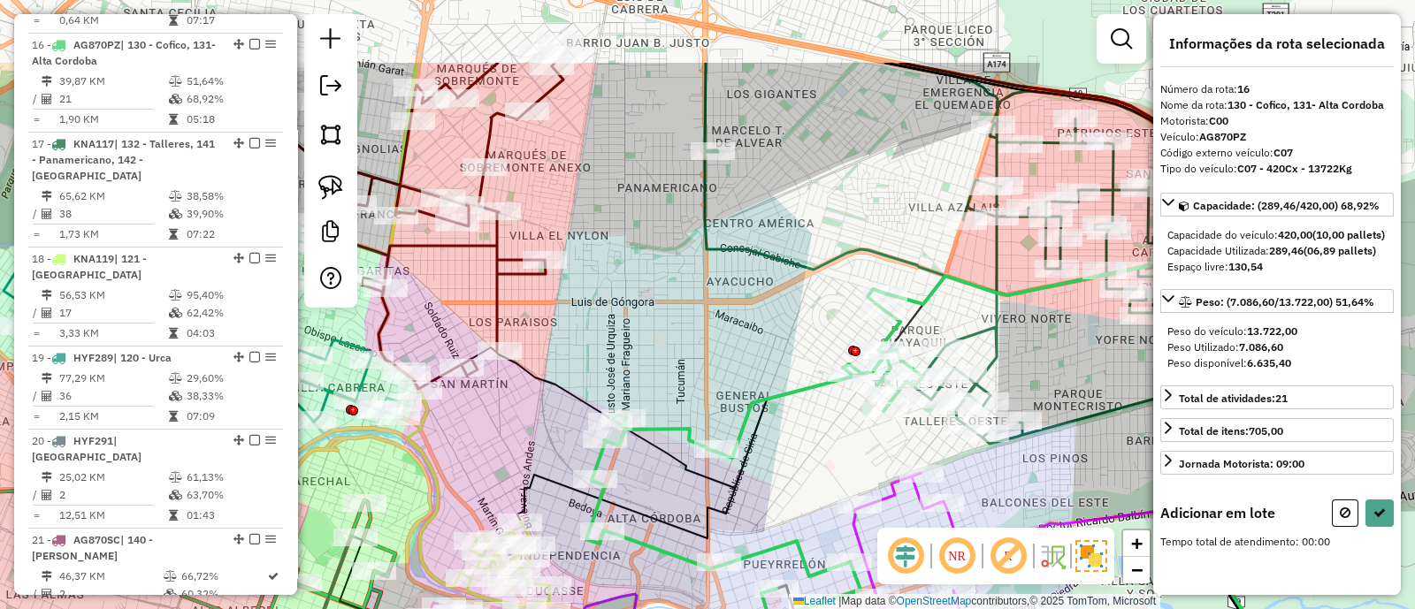
drag, startPoint x: 787, startPoint y: 161, endPoint x: 790, endPoint y: 353, distance: 191.9
click at [785, 355] on div "Janela de atendimento Grade de atendimento Capacidade Transportadoras Veículos …" at bounding box center [707, 304] width 1415 height 609
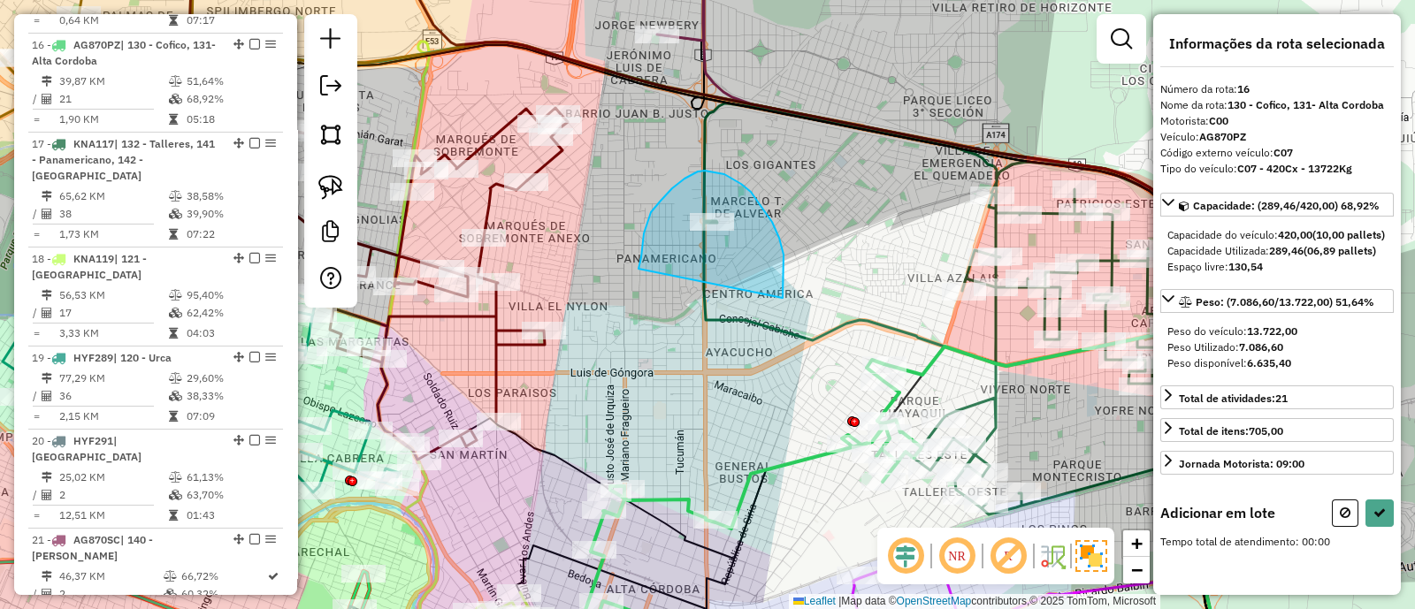
drag, startPoint x: 772, startPoint y: 222, endPoint x: 638, endPoint y: 269, distance: 141.5
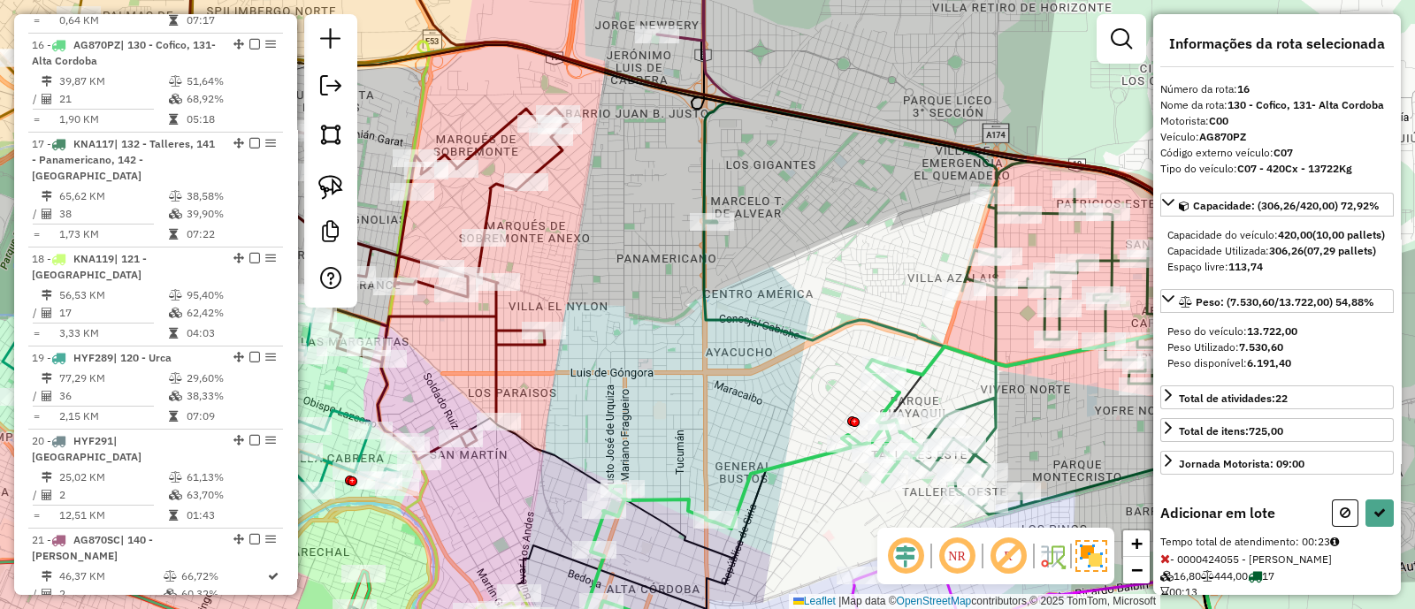
click at [1378, 546] on hb-app "Aguarde... Pop-up bloqueado! Seu navegador bloqueou automáticamente a abertura …" at bounding box center [707, 304] width 1415 height 609
click at [1378, 519] on icon at bounding box center [1379, 513] width 12 height 12
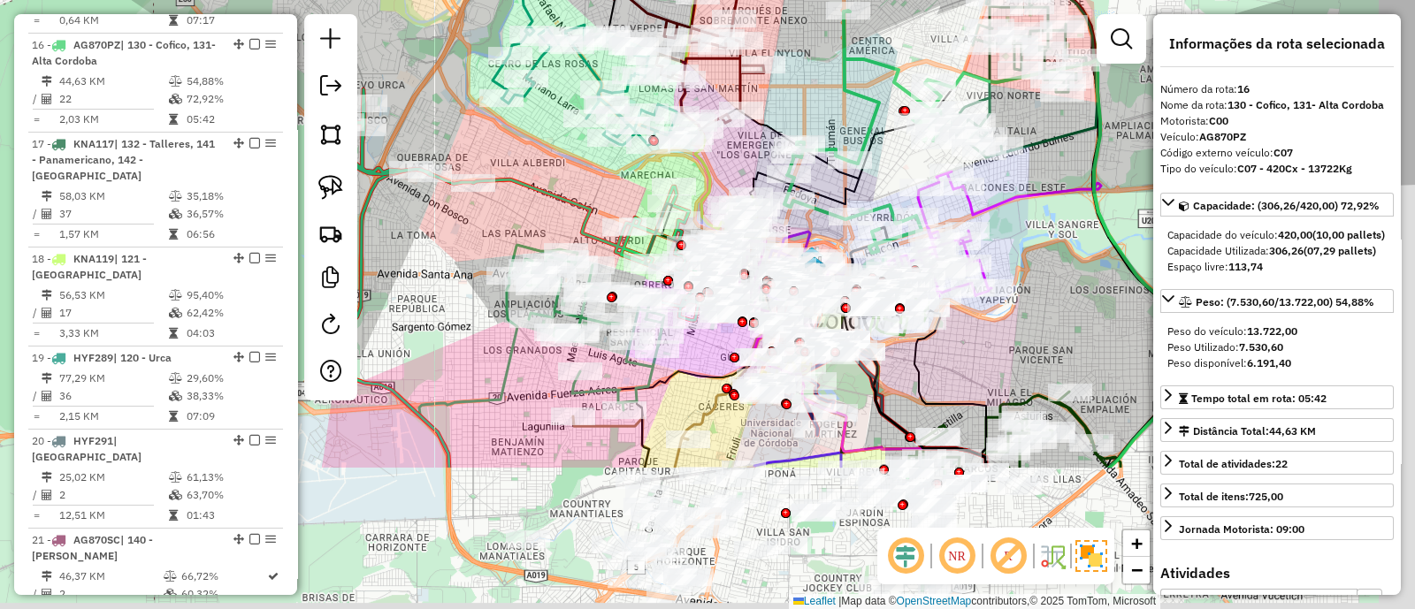
drag, startPoint x: 512, startPoint y: 489, endPoint x: 460, endPoint y: 225, distance: 269.5
click at [460, 225] on div "Janela de atendimento Grade de atendimento Capacidade Transportadoras Veículos …" at bounding box center [707, 304] width 1415 height 609
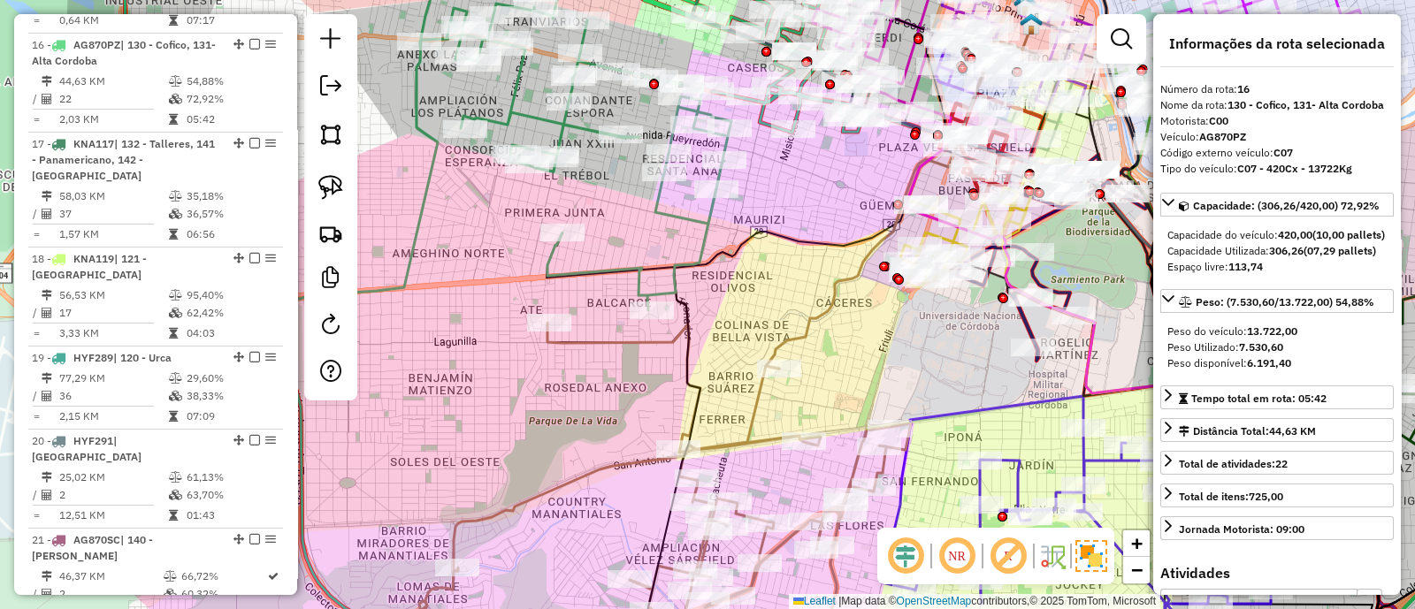
click at [615, 269] on icon at bounding box center [575, 150] width 311 height 319
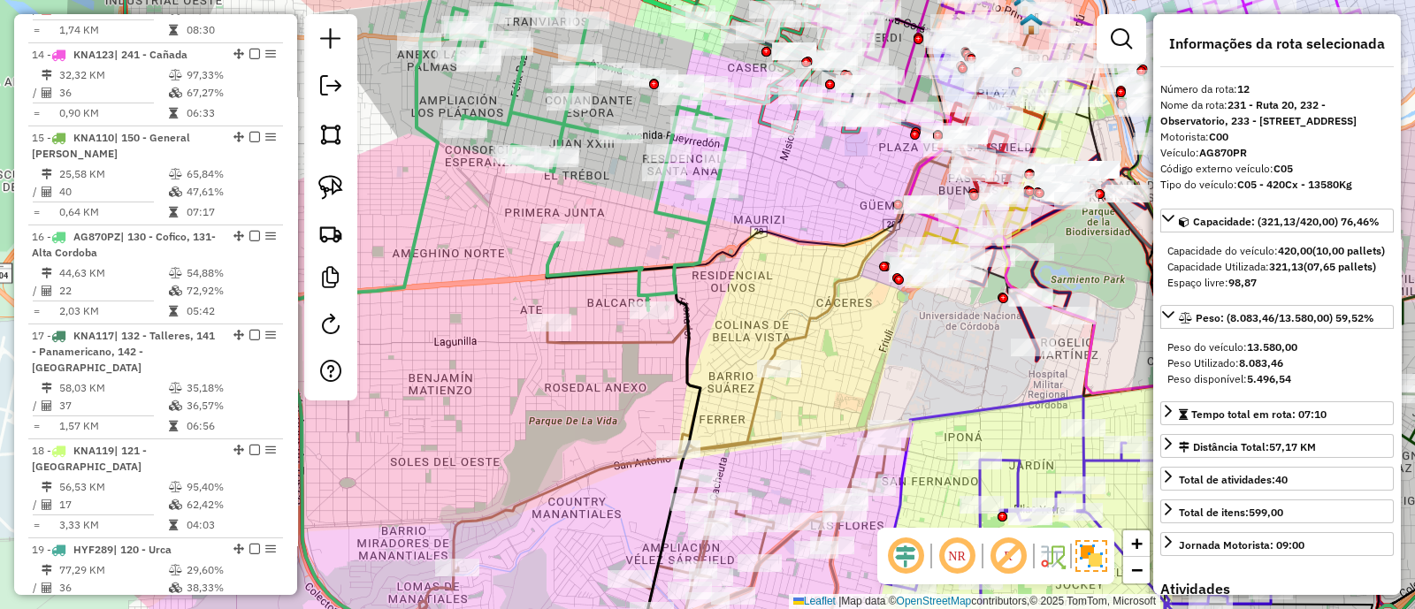
scroll to position [1750, 0]
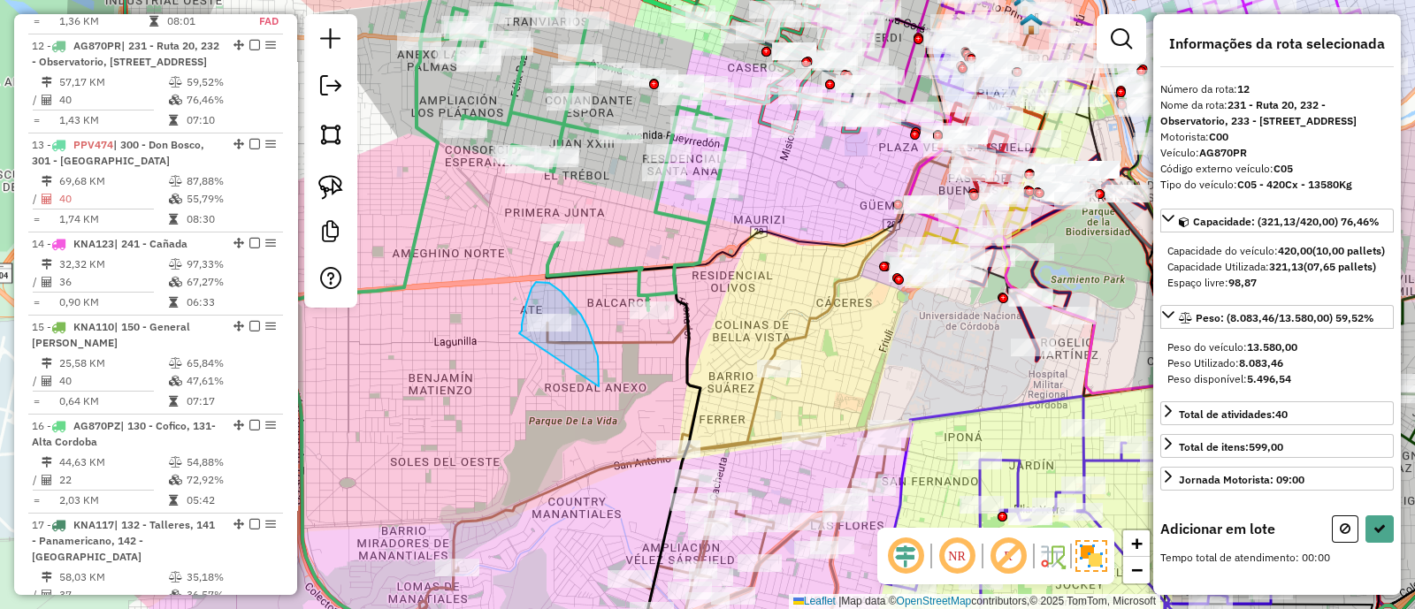
drag, startPoint x: 599, startPoint y: 386, endPoint x: 519, endPoint y: 333, distance: 95.6
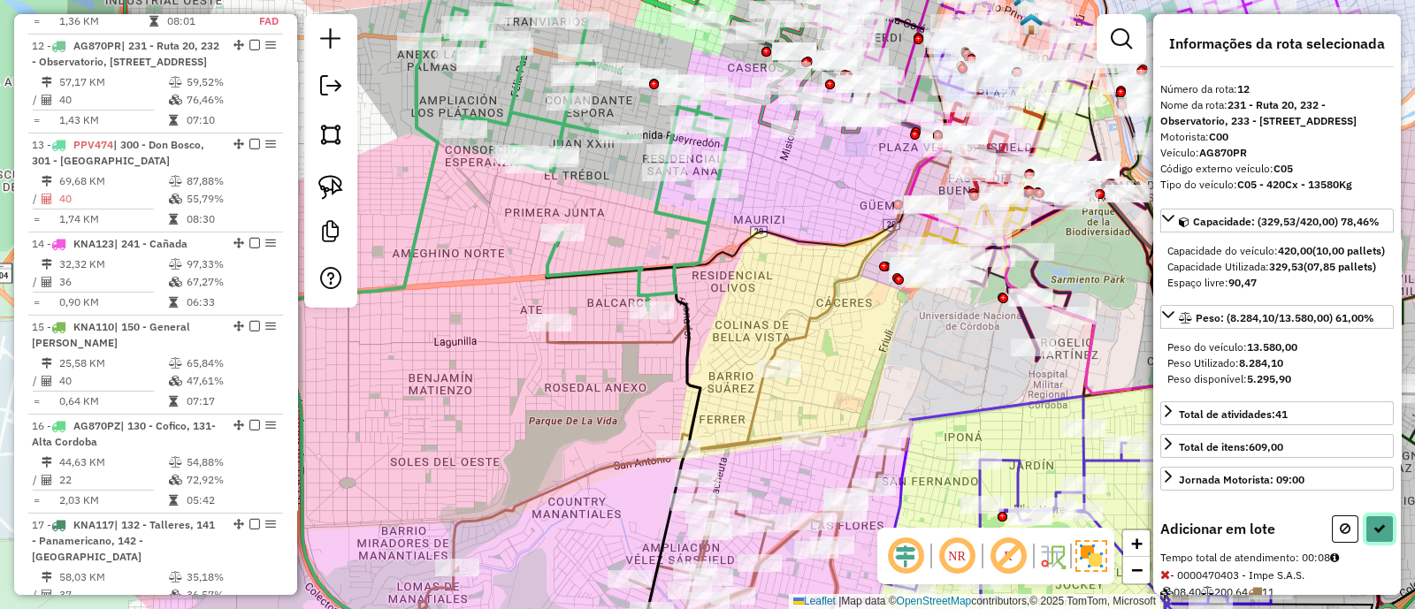
click at [1378, 535] on icon at bounding box center [1379, 529] width 12 height 12
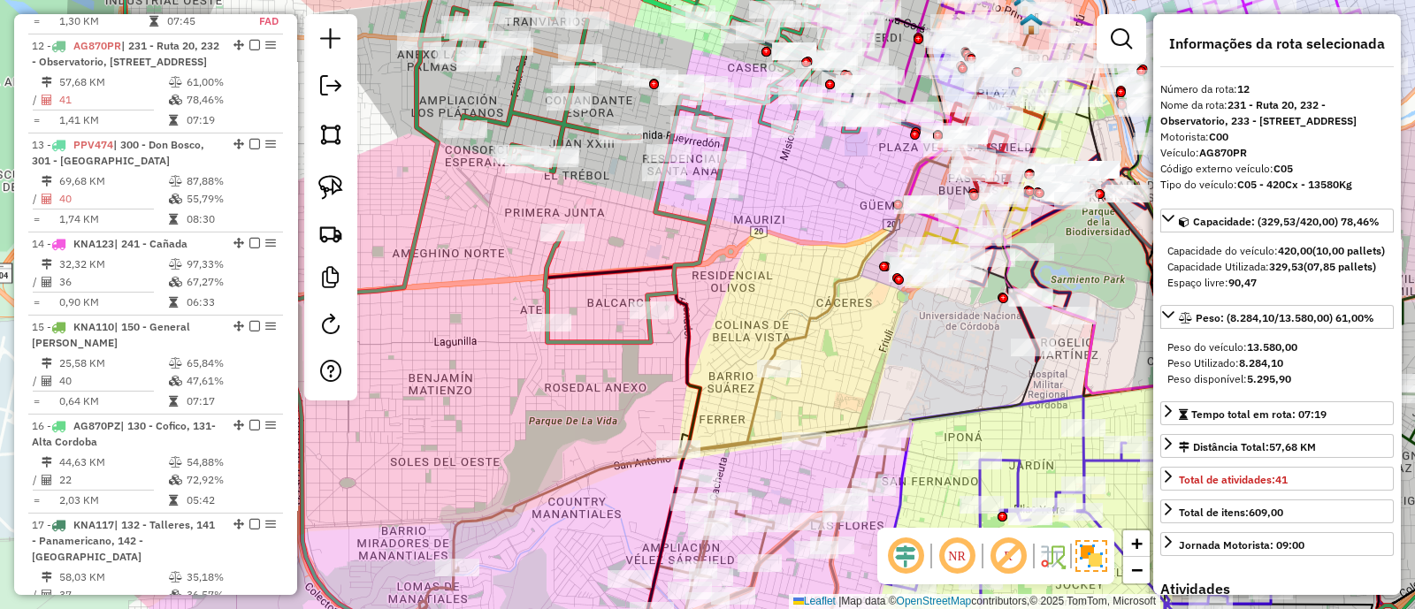
click at [893, 347] on div "Janela de atendimento Grade de atendimento Capacidade Transportadoras Veículos …" at bounding box center [707, 304] width 1415 height 609
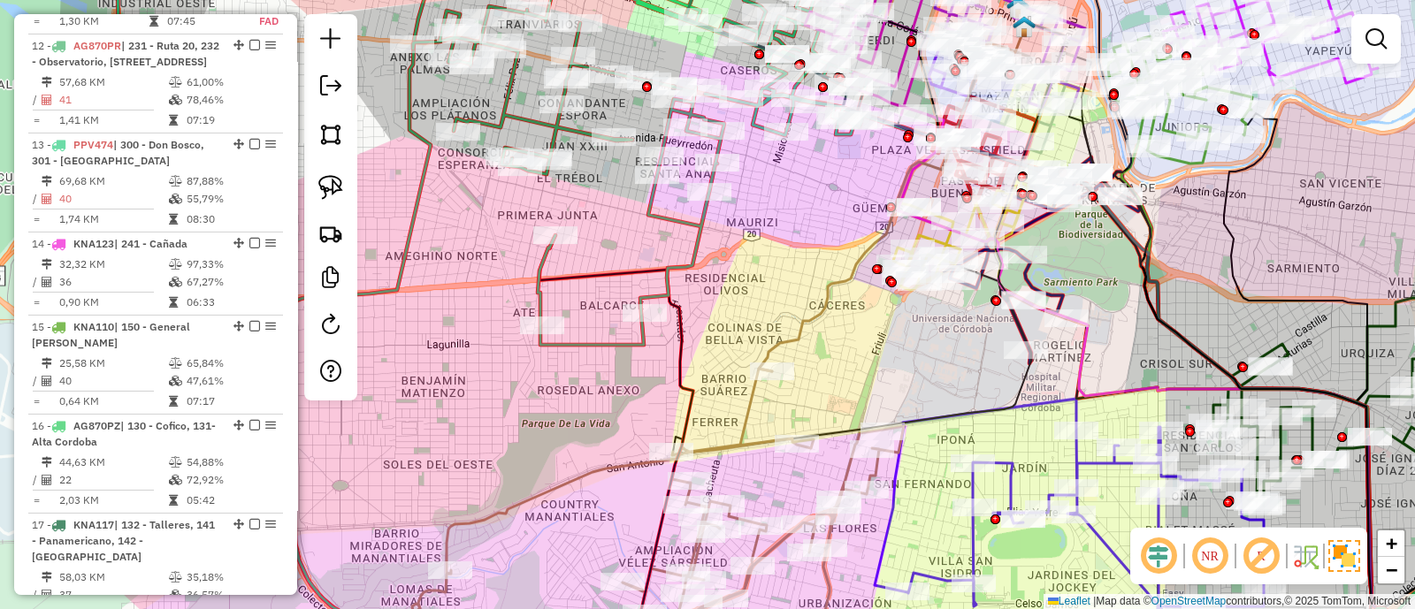
drag, startPoint x: 939, startPoint y: 356, endPoint x: 608, endPoint y: 457, distance: 345.7
click at [608, 455] on div "Janela de atendimento Grade de atendimento Capacidade Transportadoras Veículos …" at bounding box center [707, 304] width 1415 height 609
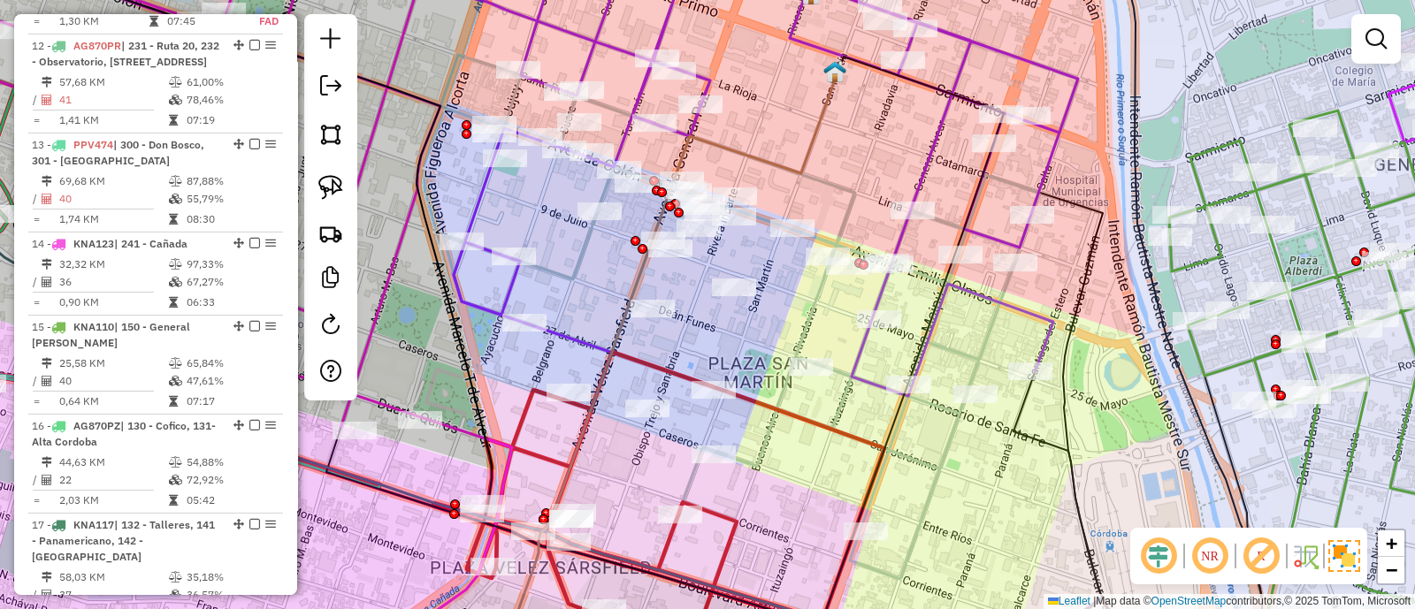
drag, startPoint x: 672, startPoint y: 342, endPoint x: 789, endPoint y: 338, distance: 116.8
click at [789, 338] on div "Janela de atendimento Grade de atendimento Capacidade Transportadoras Veículos …" at bounding box center [707, 304] width 1415 height 609
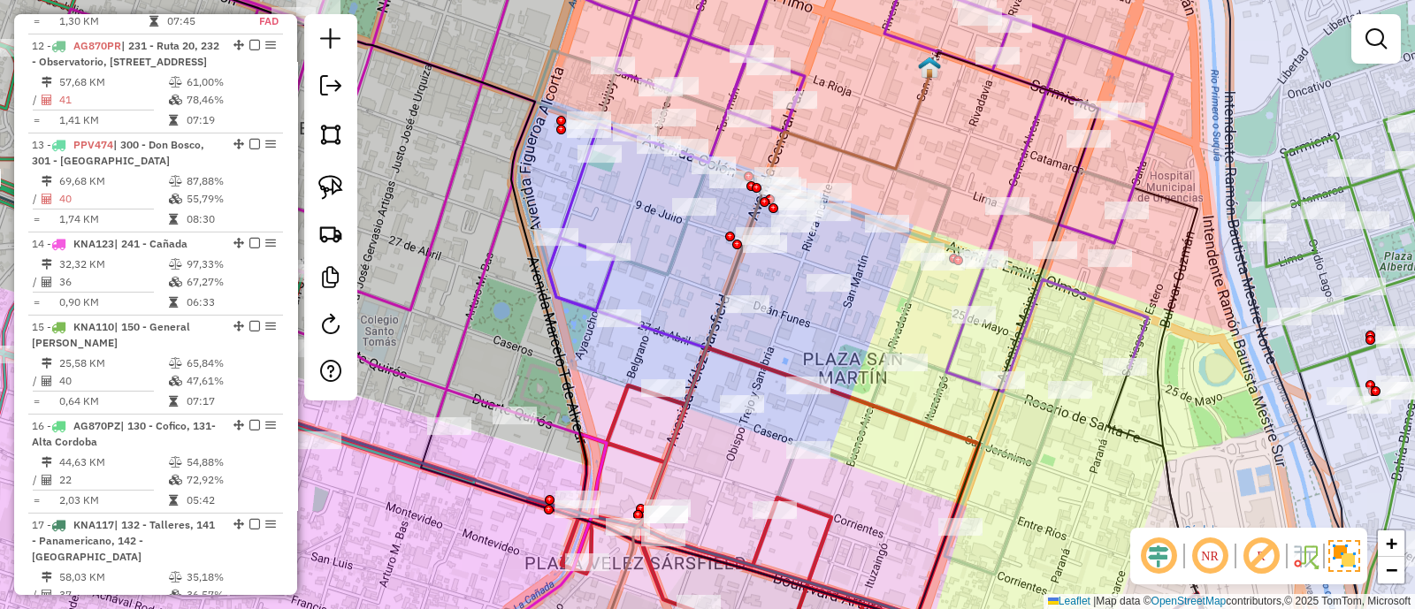
click at [655, 273] on icon at bounding box center [834, 295] width 599 height 559
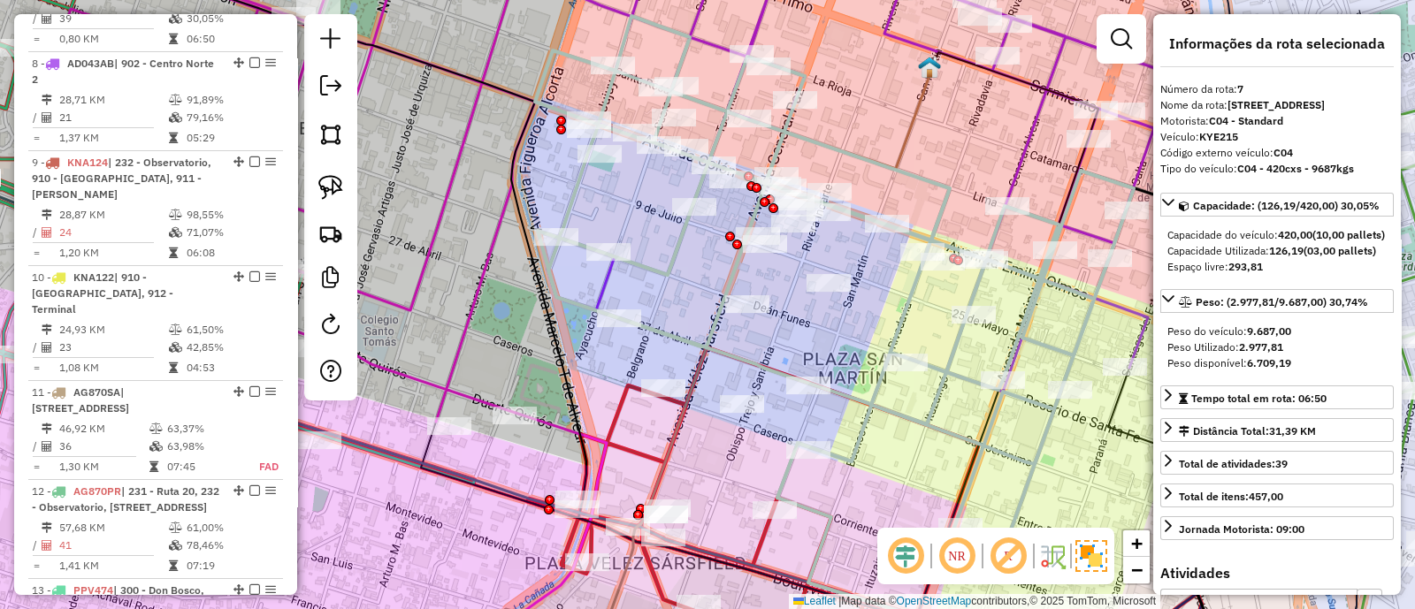
scroll to position [1225, 0]
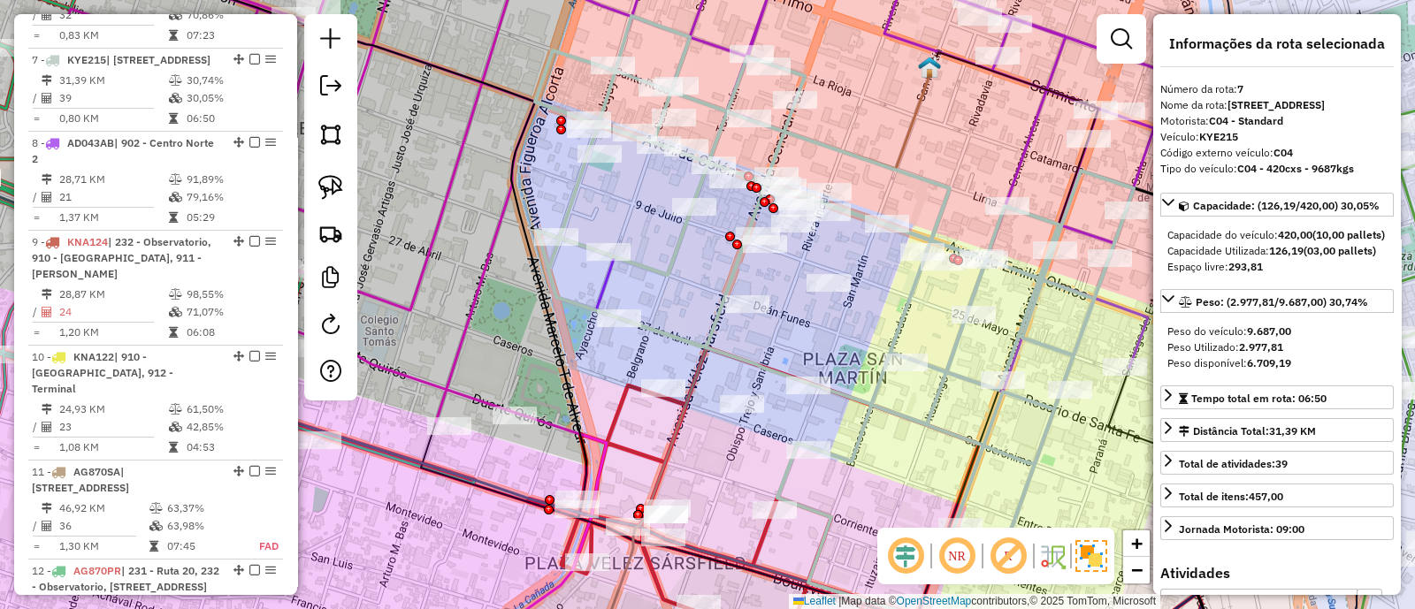
click at [622, 400] on icon at bounding box center [811, 508] width 569 height 323
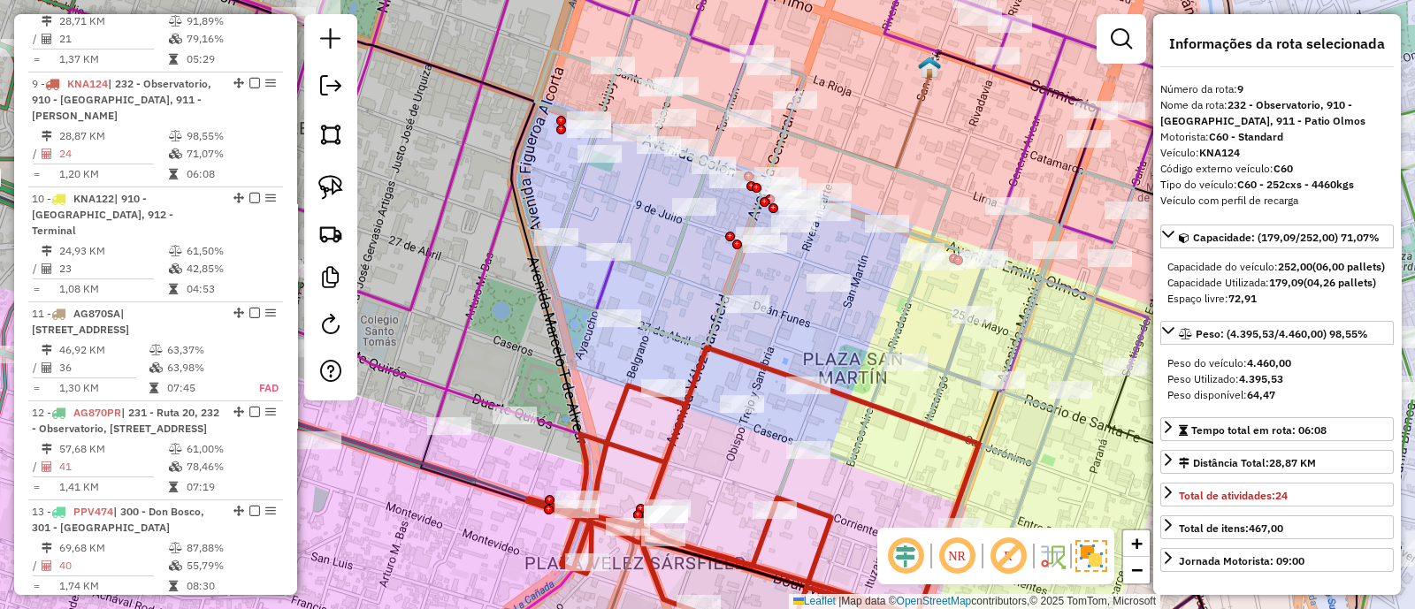
scroll to position [1423, 0]
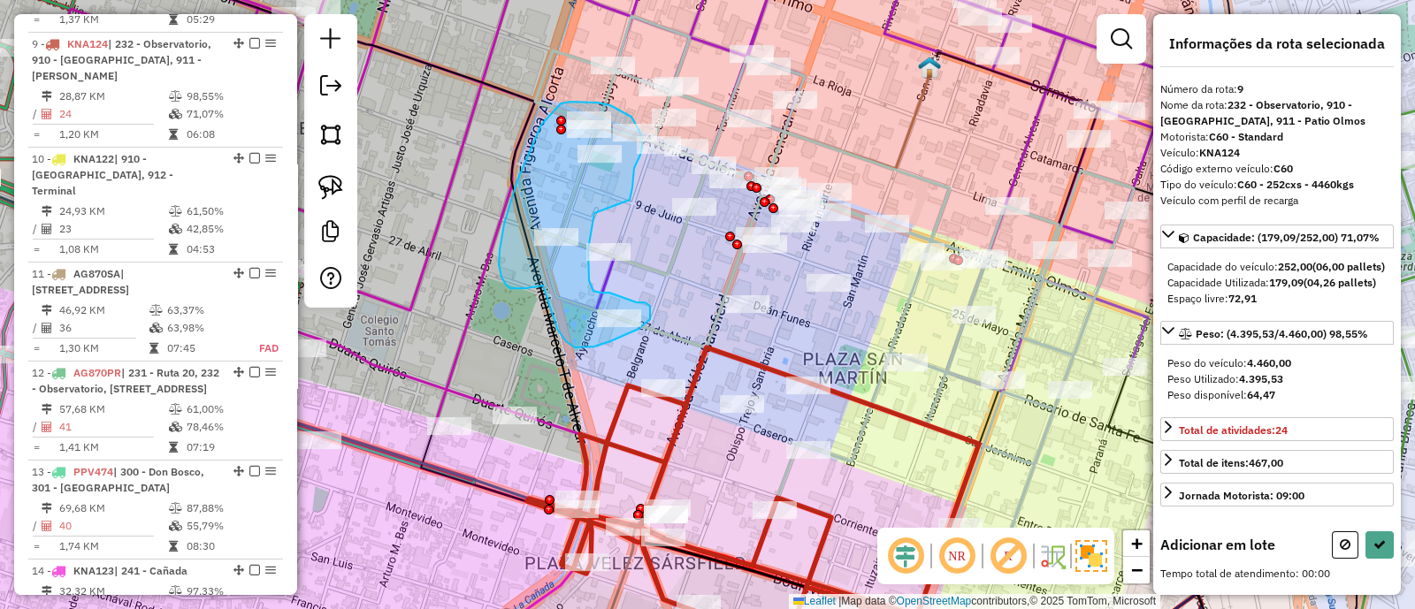
drag, startPoint x: 630, startPoint y: 200, endPoint x: 594, endPoint y: 213, distance: 38.6
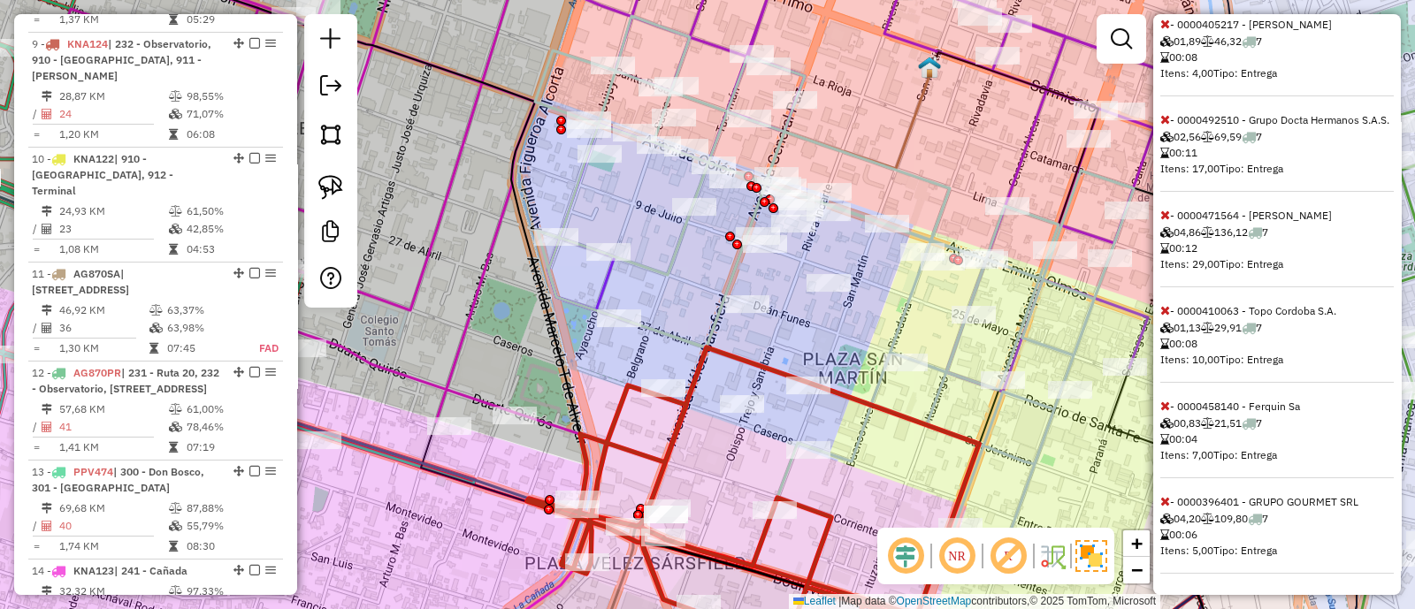
scroll to position [610, 0]
click at [1167, 216] on icon at bounding box center [1165, 215] width 10 height 12
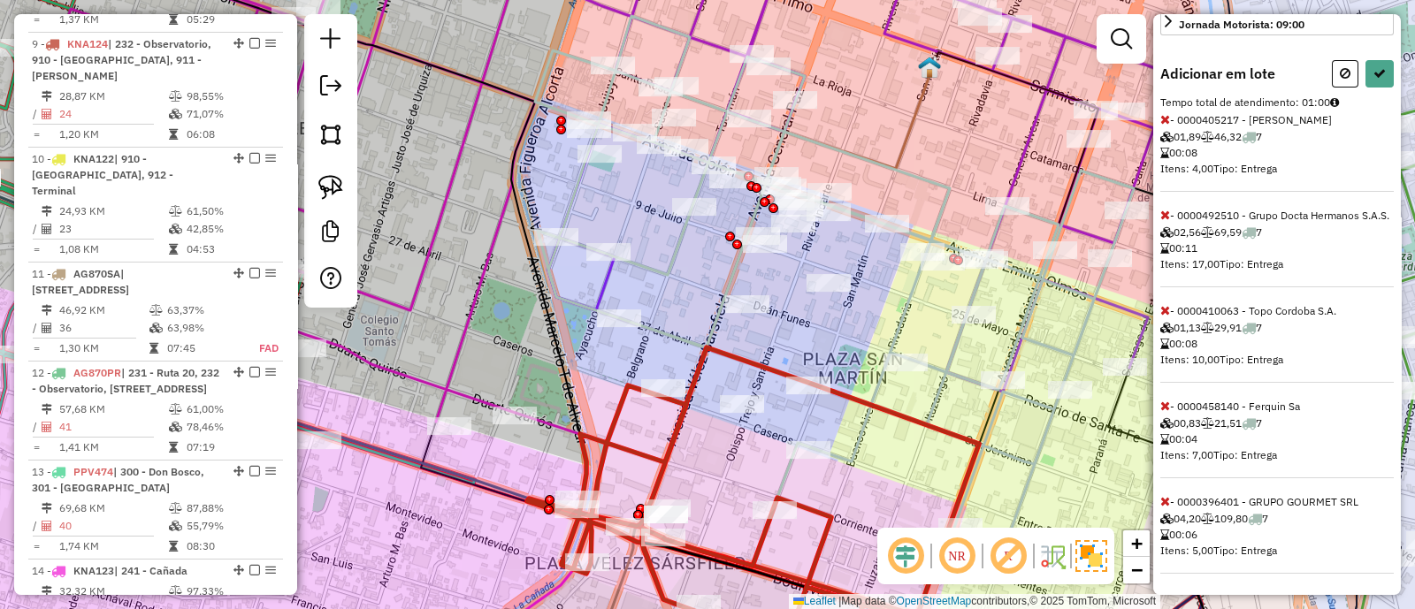
click at [1163, 497] on icon at bounding box center [1165, 501] width 10 height 12
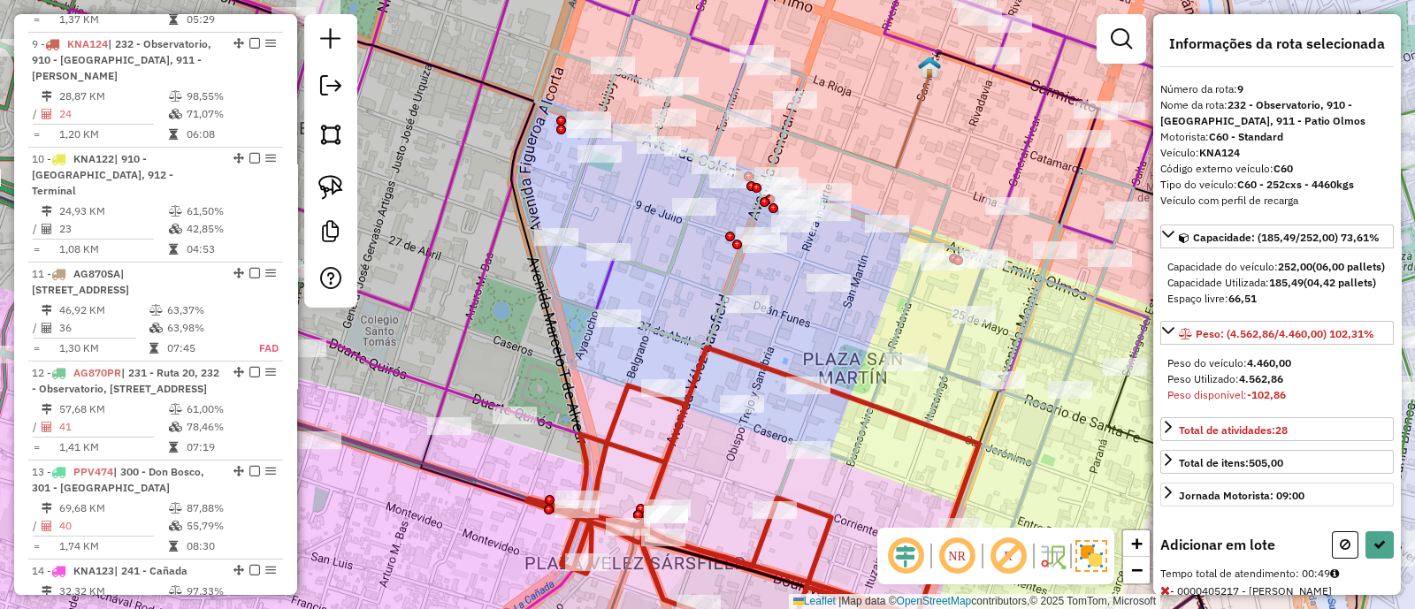
scroll to position [419, 0]
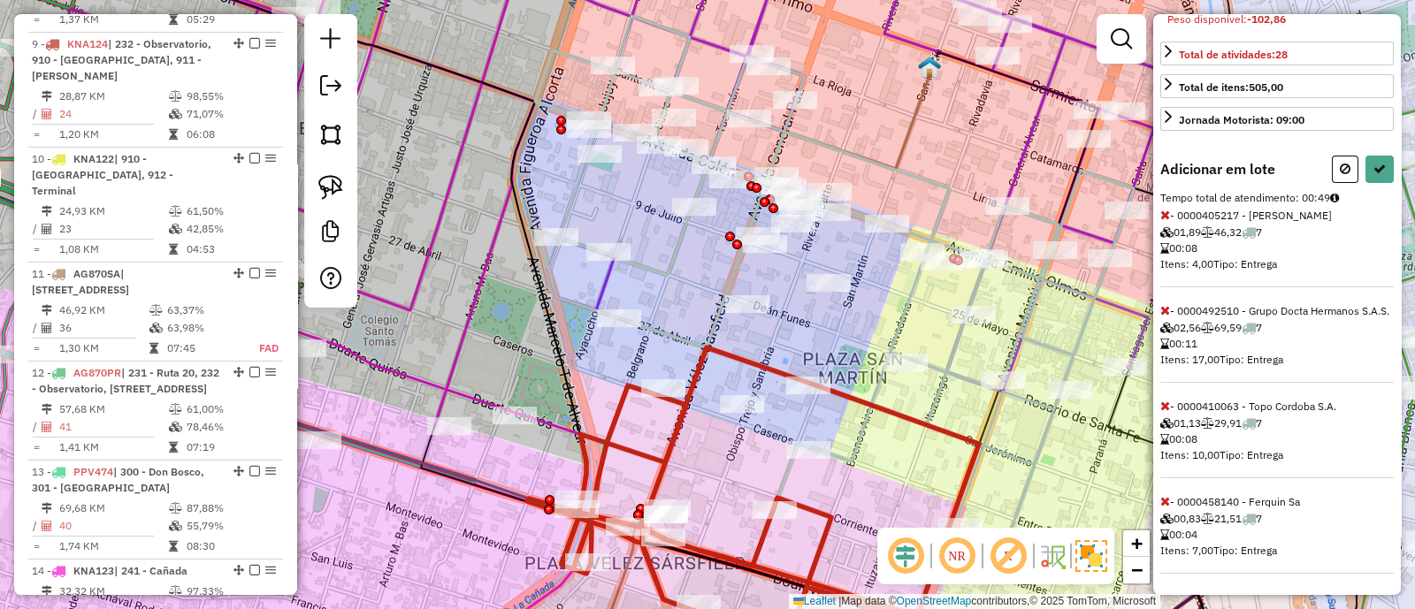
click at [1164, 304] on icon at bounding box center [1165, 310] width 10 height 12
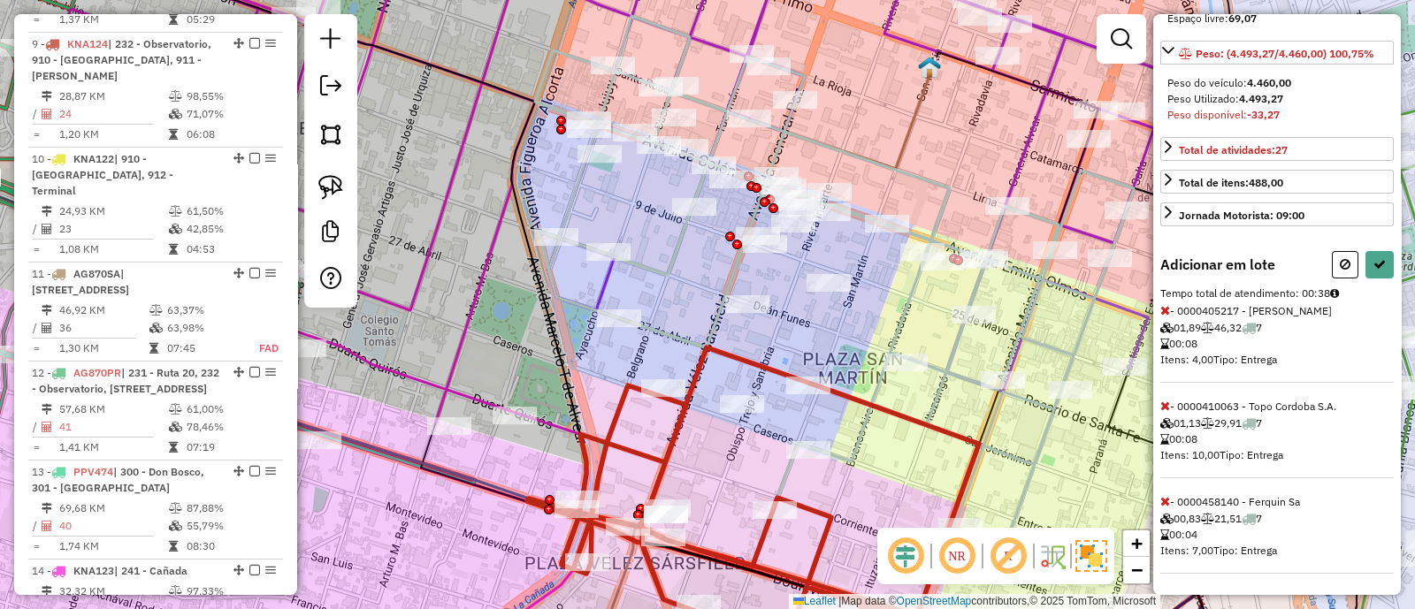
click at [1164, 309] on icon at bounding box center [1165, 310] width 10 height 12
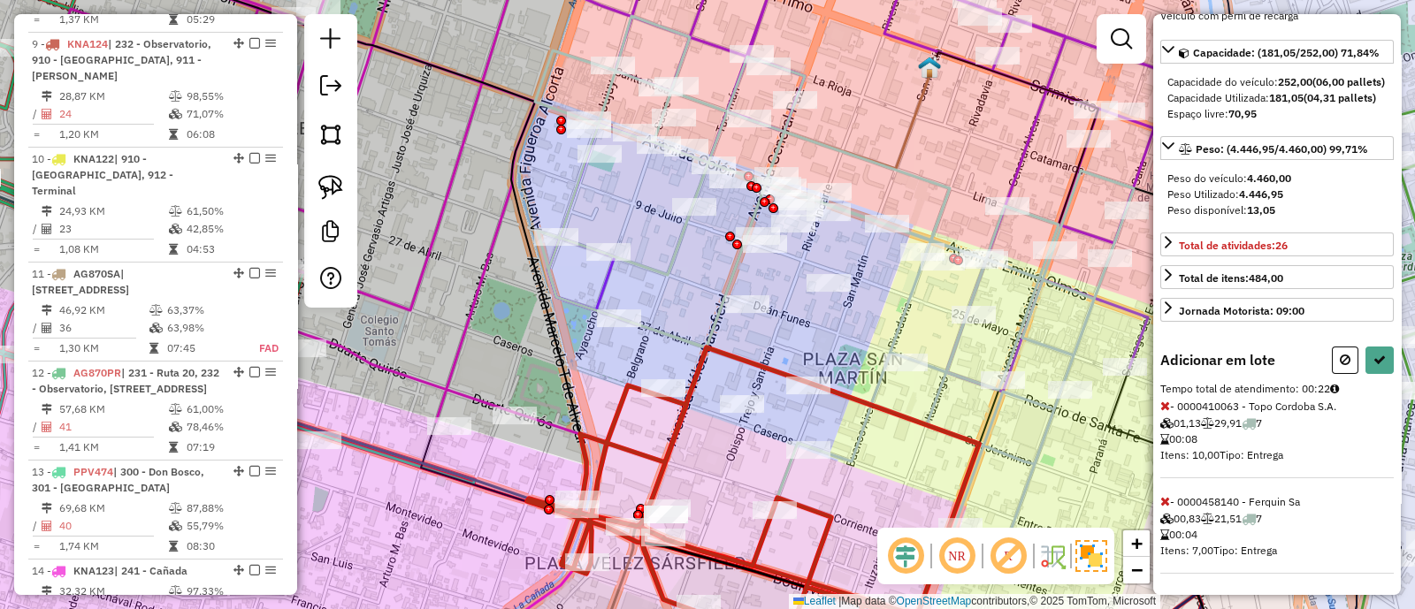
scroll to position [212, 0]
click at [1370, 349] on button at bounding box center [1379, 360] width 28 height 27
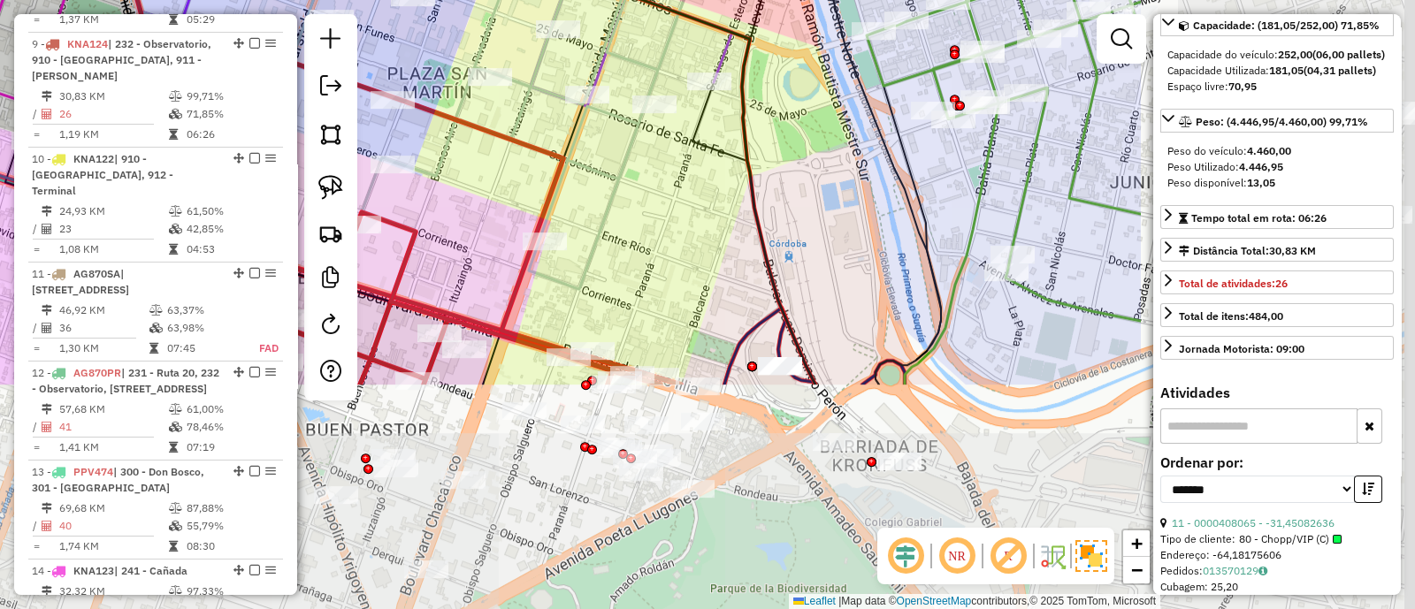
drag, startPoint x: 1049, startPoint y: 462, endPoint x: 635, endPoint y: 177, distance: 503.5
click at [635, 177] on div "Janela de atendimento Grade de atendimento Capacidade Transportadoras Veículos …" at bounding box center [707, 304] width 1415 height 609
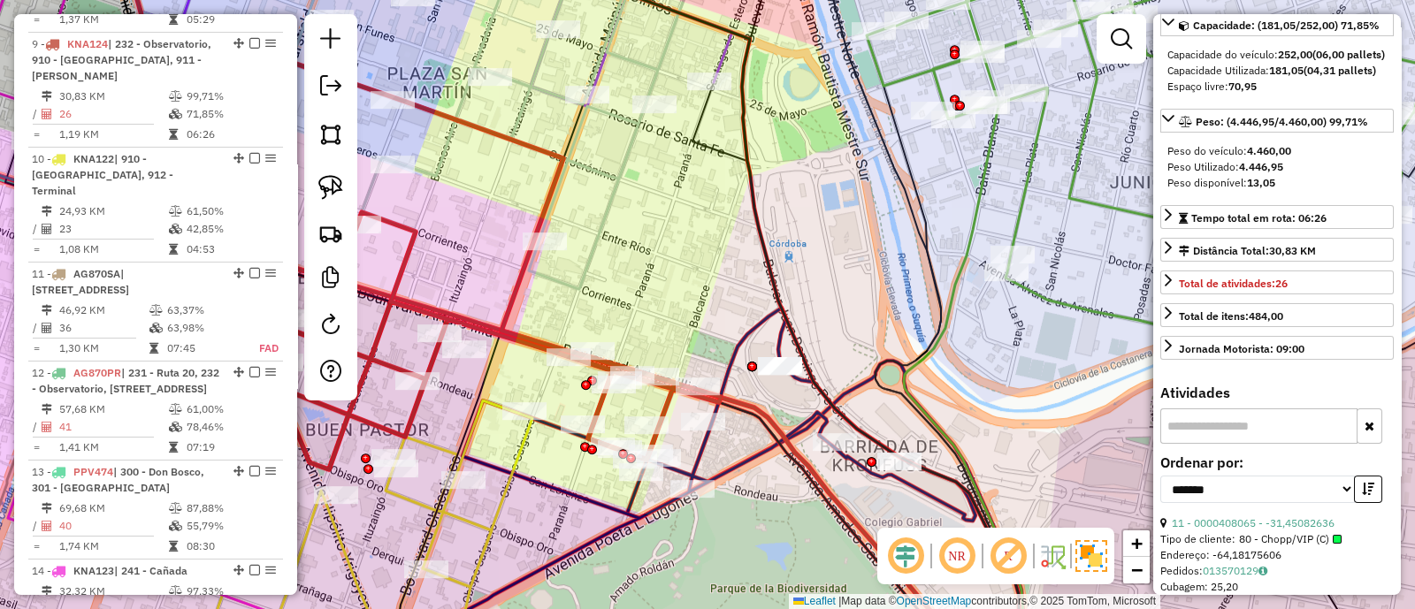
click at [671, 251] on div "Janela de atendimento Grade de atendimento Capacidade Transportadoras Veículos …" at bounding box center [707, 304] width 1415 height 609
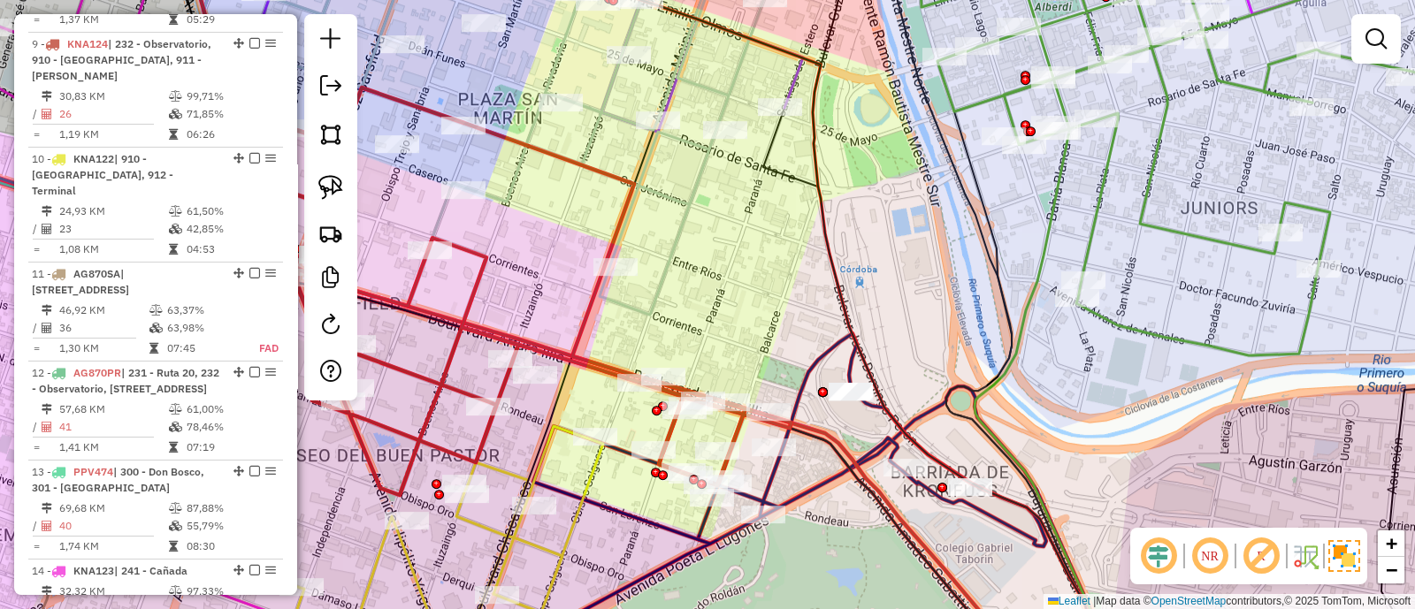
drag, startPoint x: 659, startPoint y: 268, endPoint x: 729, endPoint y: 294, distance: 75.5
click at [729, 294] on div "Janela de atendimento Grade de atendimento Capacidade Transportadoras Veículos …" at bounding box center [707, 304] width 1415 height 609
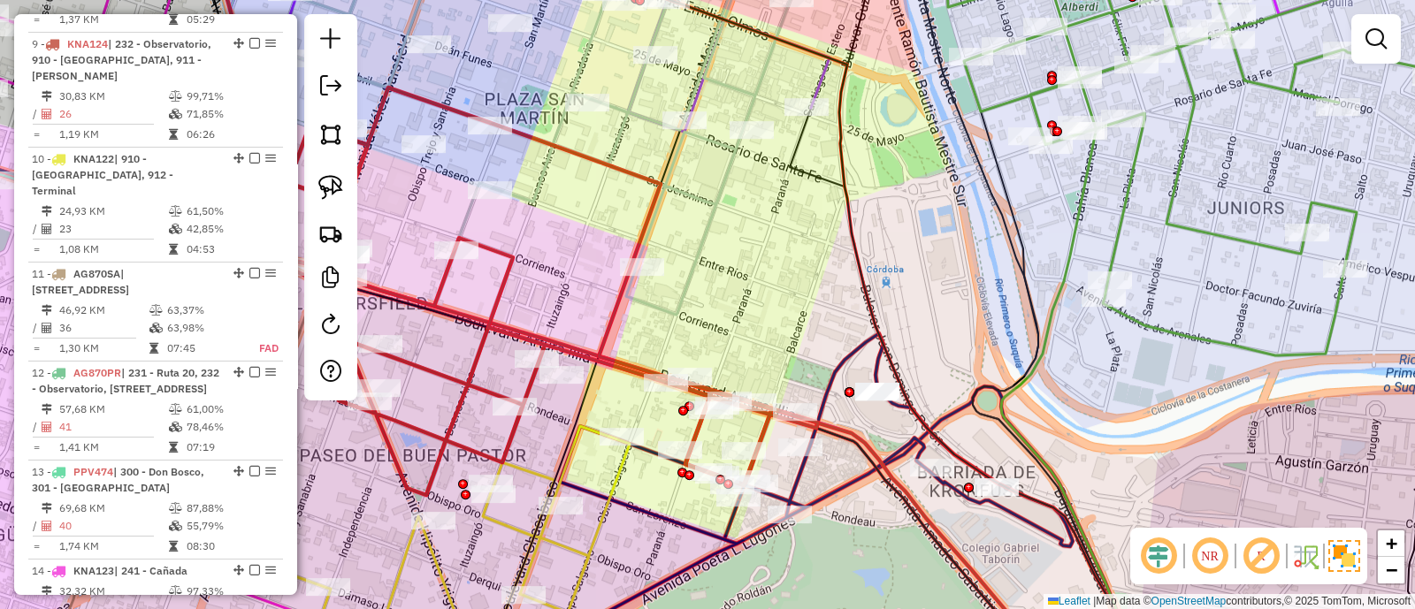
drag, startPoint x: 663, startPoint y: 316, endPoint x: 690, endPoint y: 316, distance: 26.5
click at [690, 316] on div "Janela de atendimento Grade de atendimento Capacidade Transportadoras Veículos …" at bounding box center [707, 304] width 1415 height 609
click at [637, 369] on icon at bounding box center [513, 217] width 609 height 556
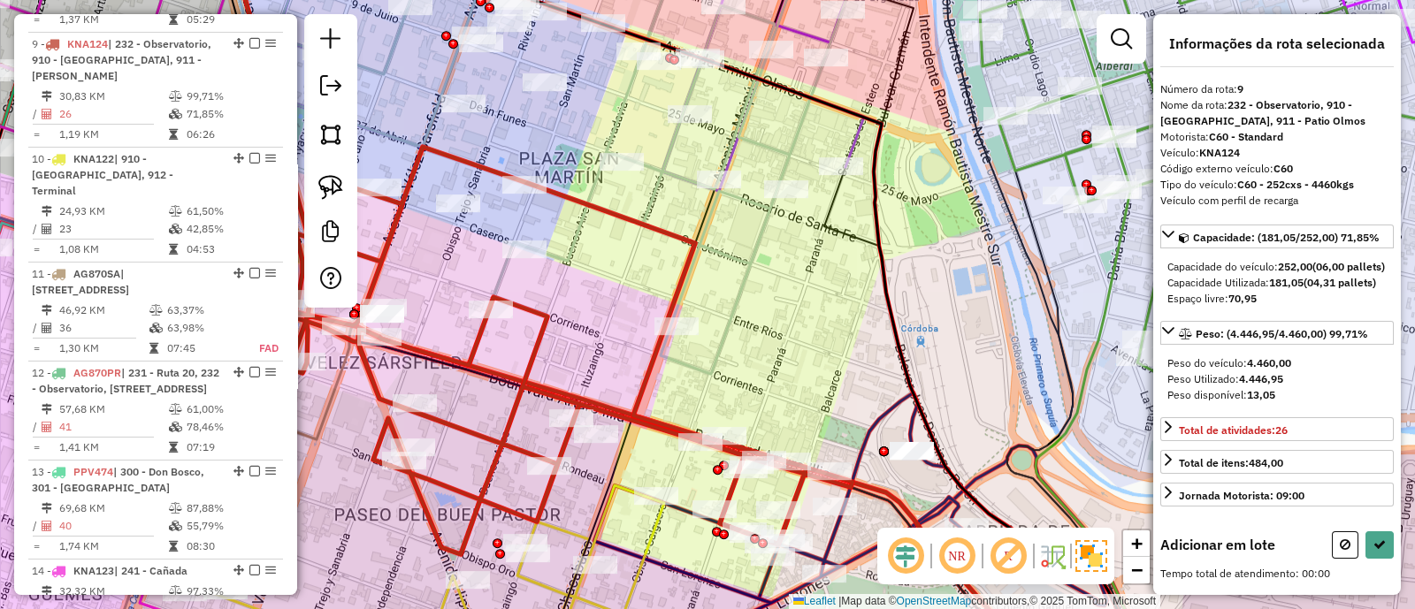
drag, startPoint x: 739, startPoint y: 251, endPoint x: 802, endPoint y: 344, distance: 112.1
click at [802, 344] on div "Janela de atendimento Grade de atendimento Capacidade Transportadoras Veículos …" at bounding box center [707, 304] width 1415 height 609
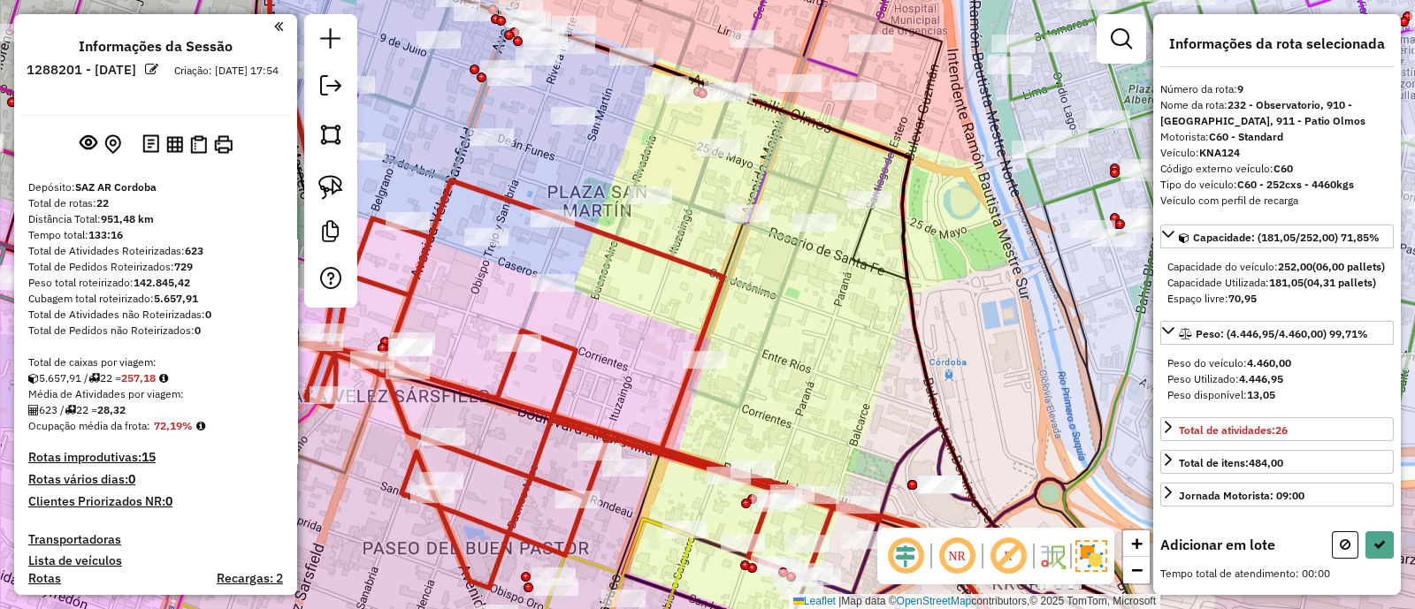
scroll to position [1423, 0]
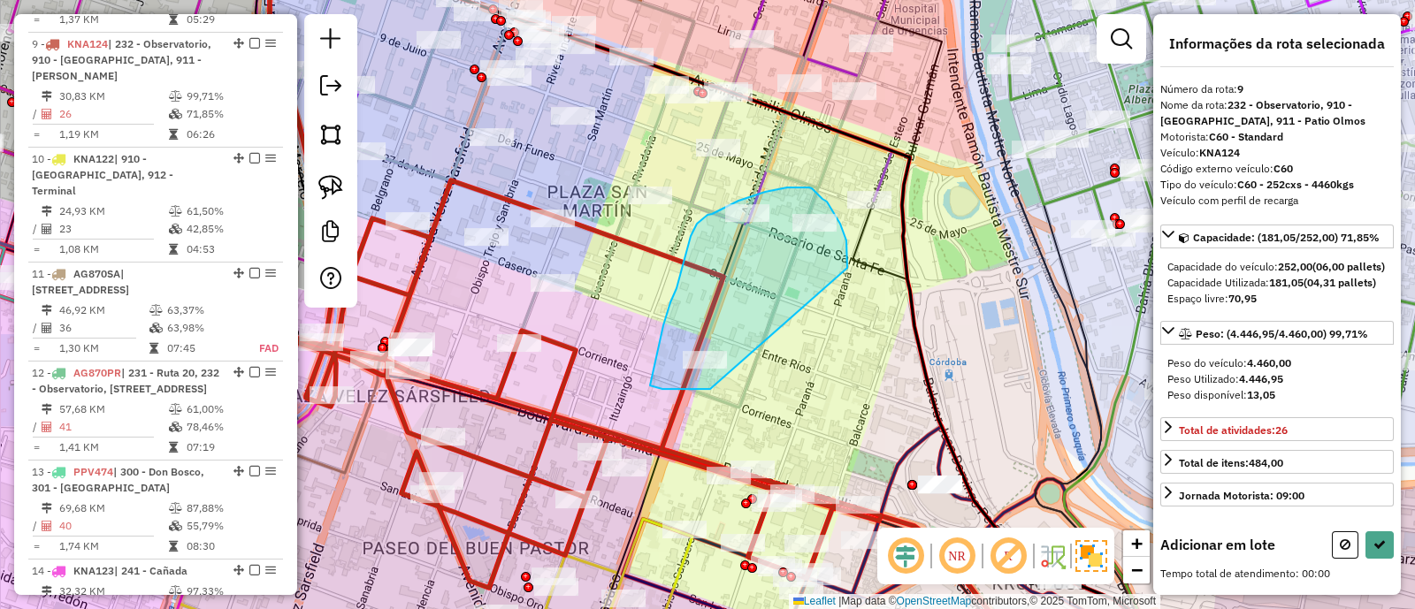
drag, startPoint x: 0, startPoint y: 0, endPoint x: 710, endPoint y: 389, distance: 809.6
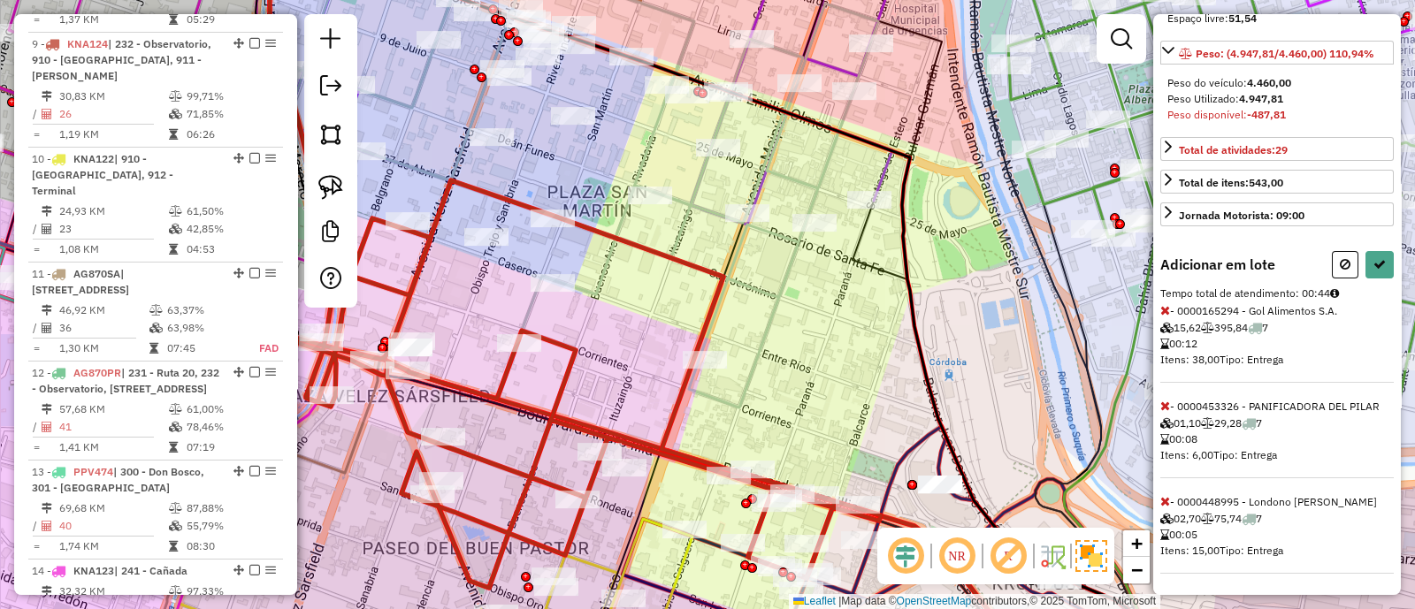
scroll to position [324, 0]
click at [1169, 304] on icon at bounding box center [1165, 310] width 10 height 12
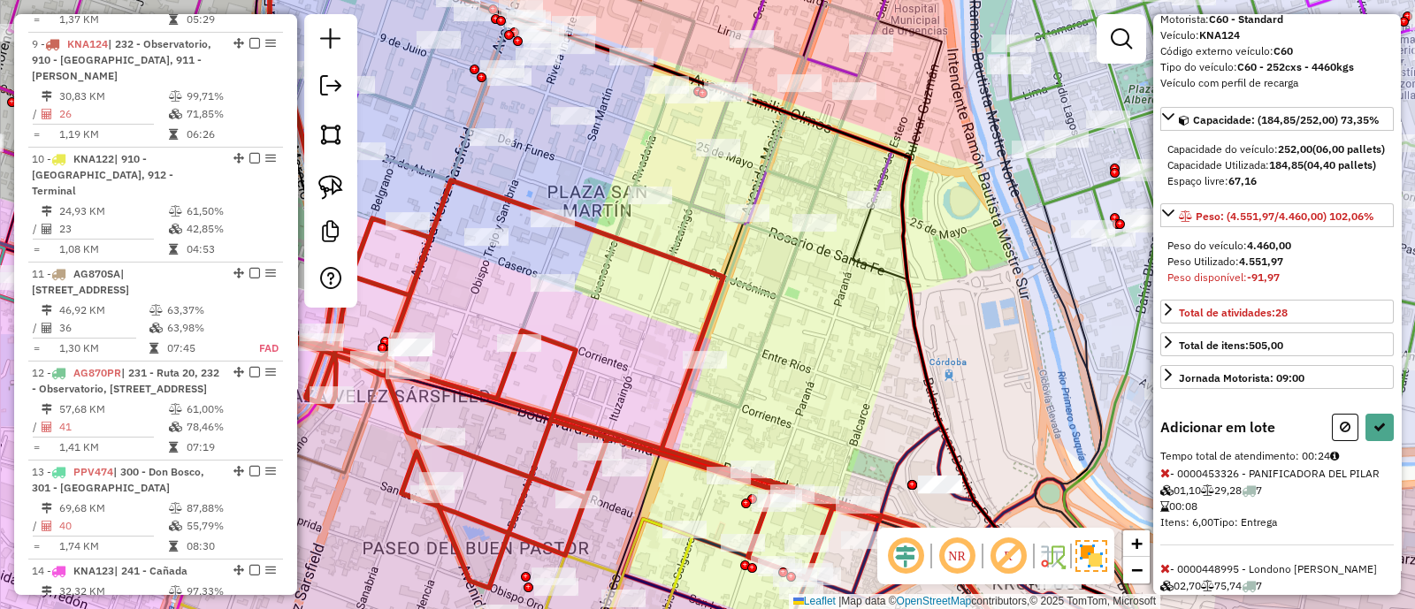
scroll to position [228, 0]
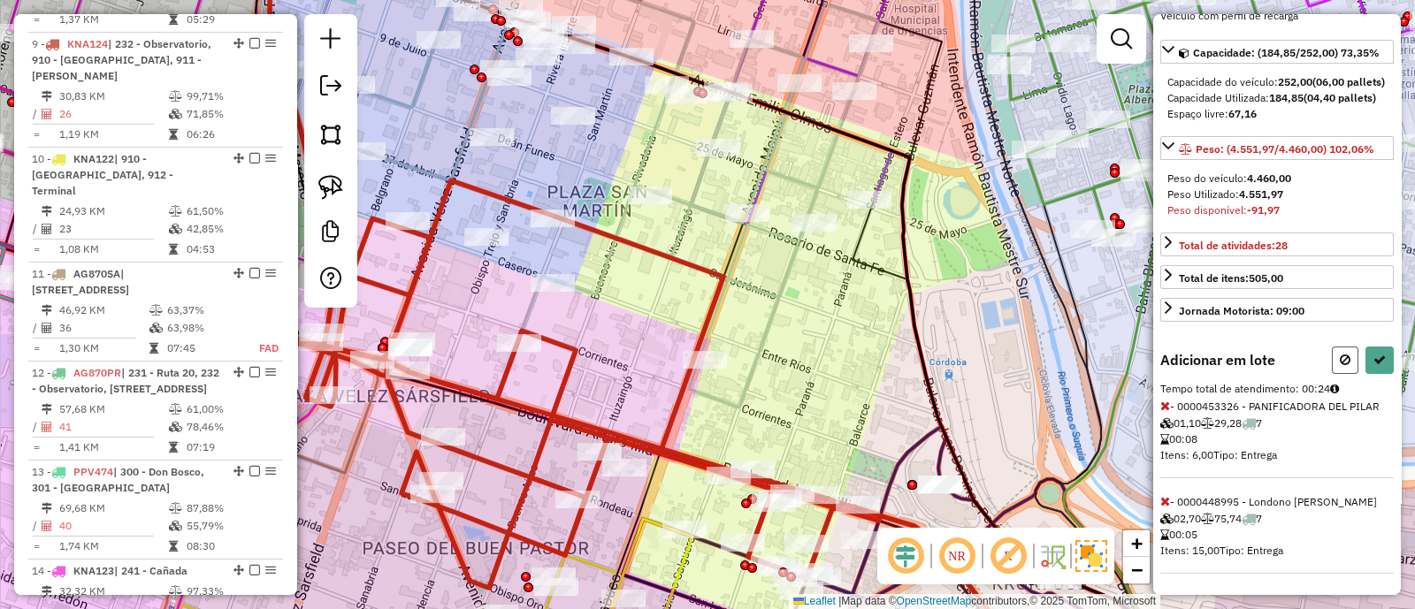
click at [1340, 354] on icon at bounding box center [1345, 360] width 11 height 12
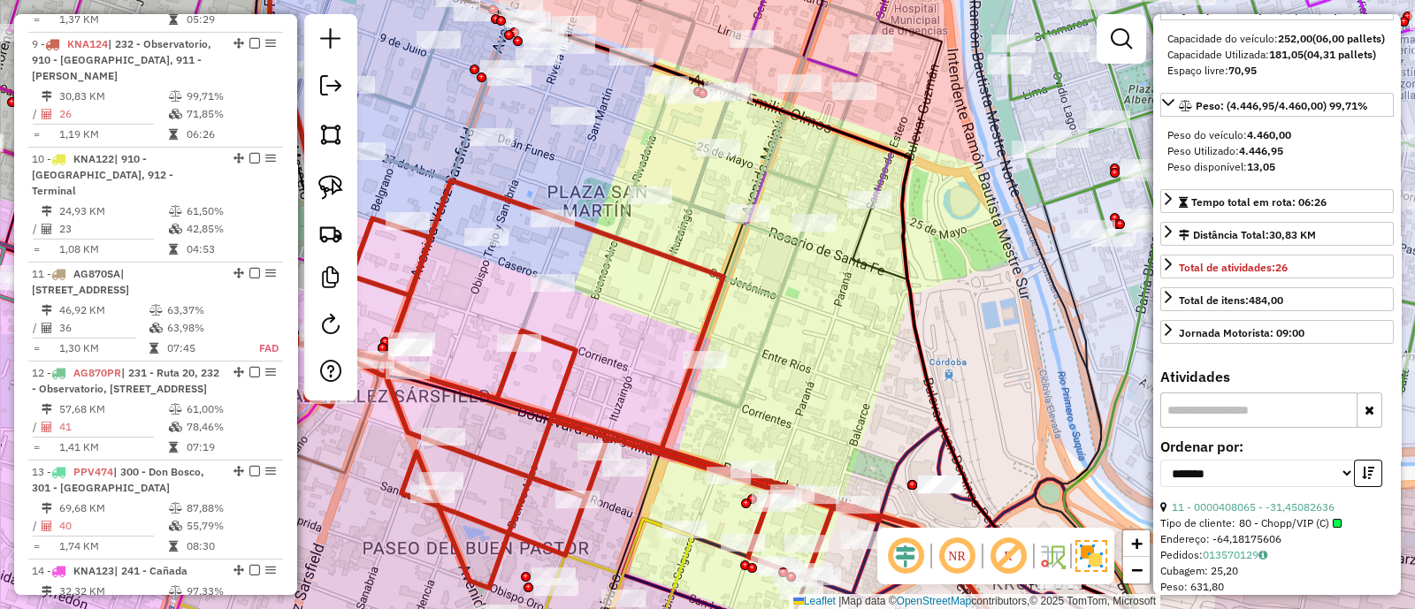
click at [858, 351] on div "Janela de atendimento Grade de atendimento Capacidade Transportadoras Veículos …" at bounding box center [707, 304] width 1415 height 609
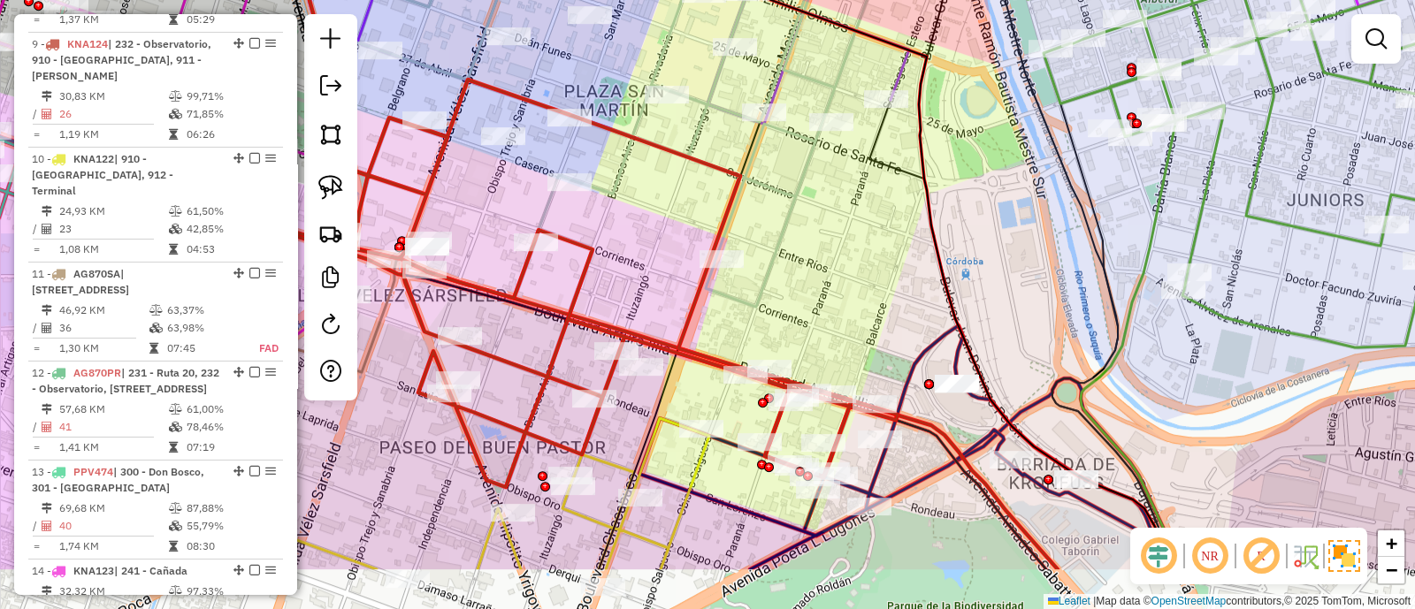
drag, startPoint x: 817, startPoint y: 375, endPoint x: 834, endPoint y: 223, distance: 153.0
click at [834, 223] on div "Janela de atendimento Grade de atendimento Capacidade Transportadoras Veículos …" at bounding box center [707, 304] width 1415 height 609
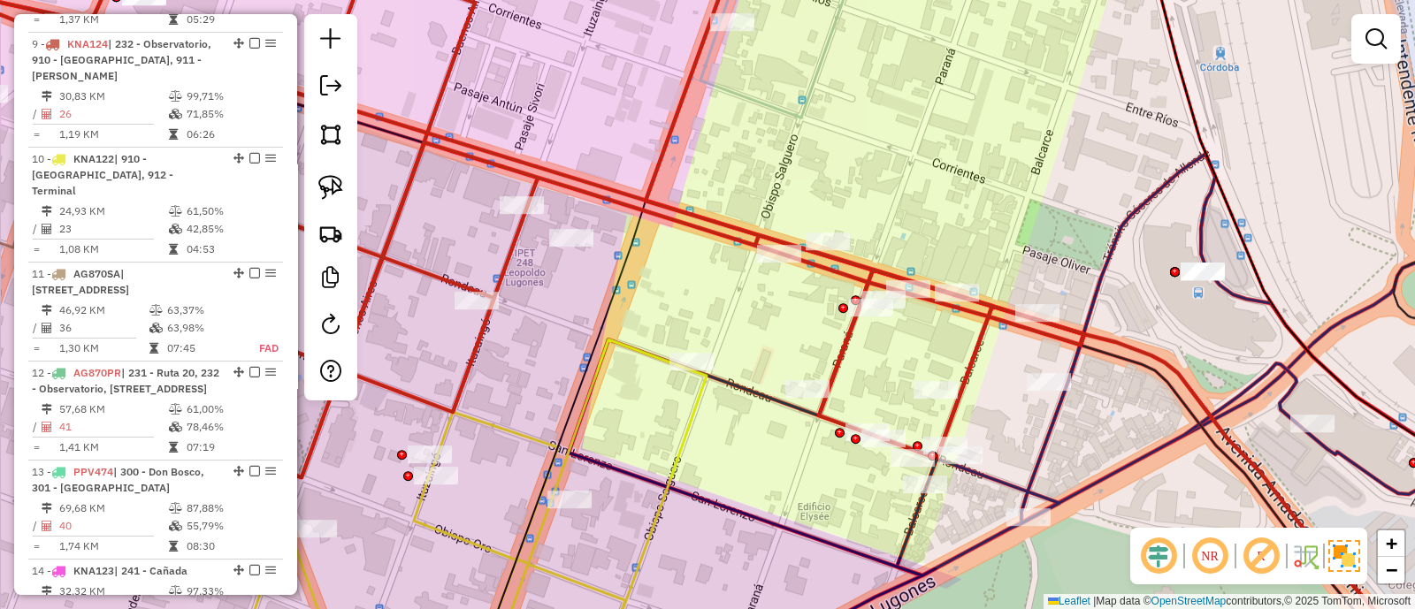
click at [751, 383] on icon at bounding box center [1063, 412] width 988 height 516
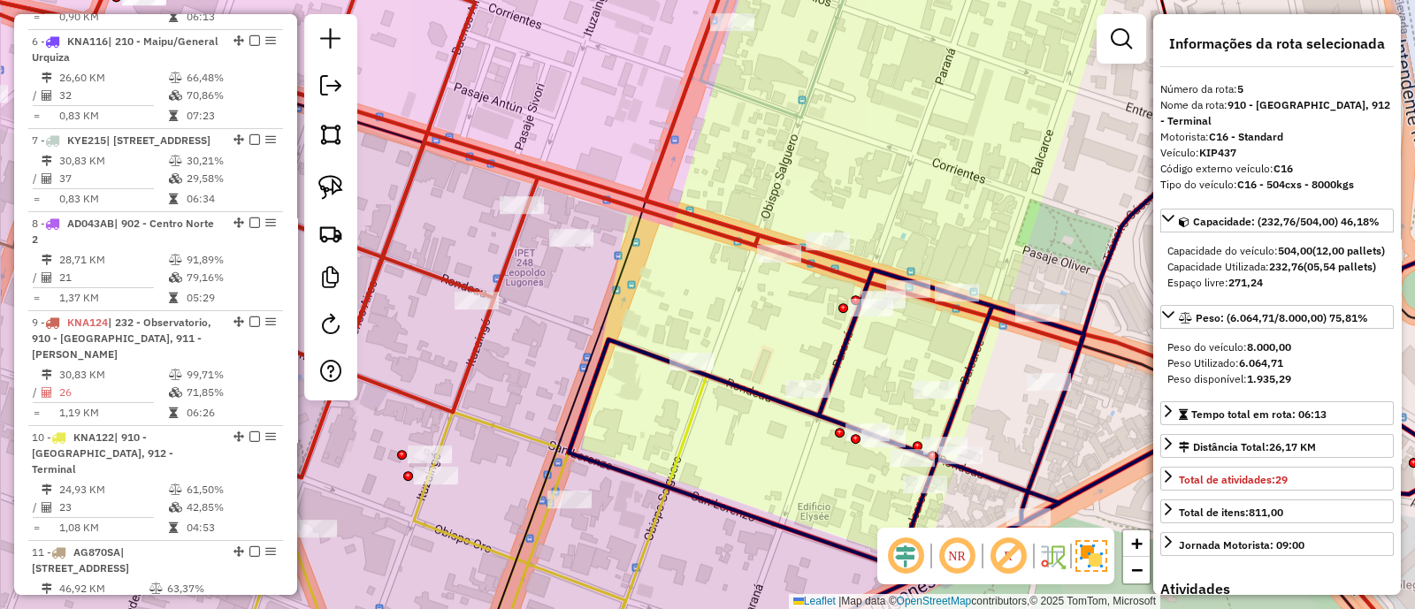
scroll to position [1027, 0]
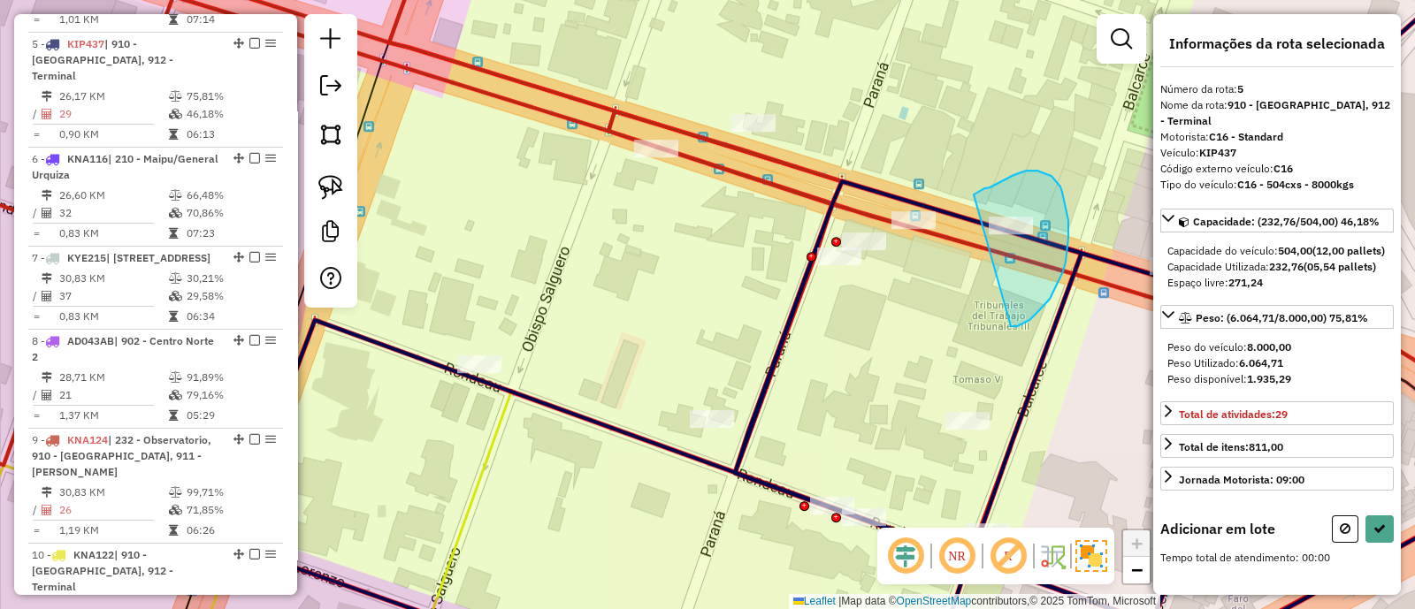
drag, startPoint x: 1010, startPoint y: 325, endPoint x: 973, endPoint y: 195, distance: 135.8
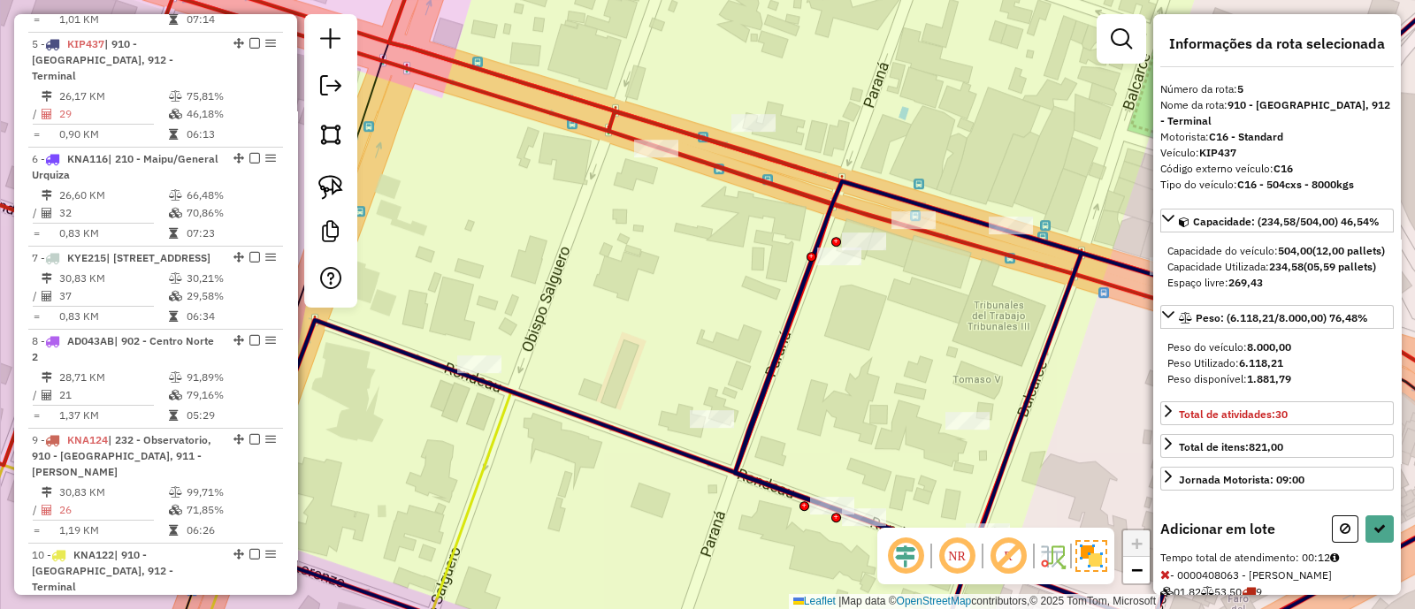
scroll to position [101, 0]
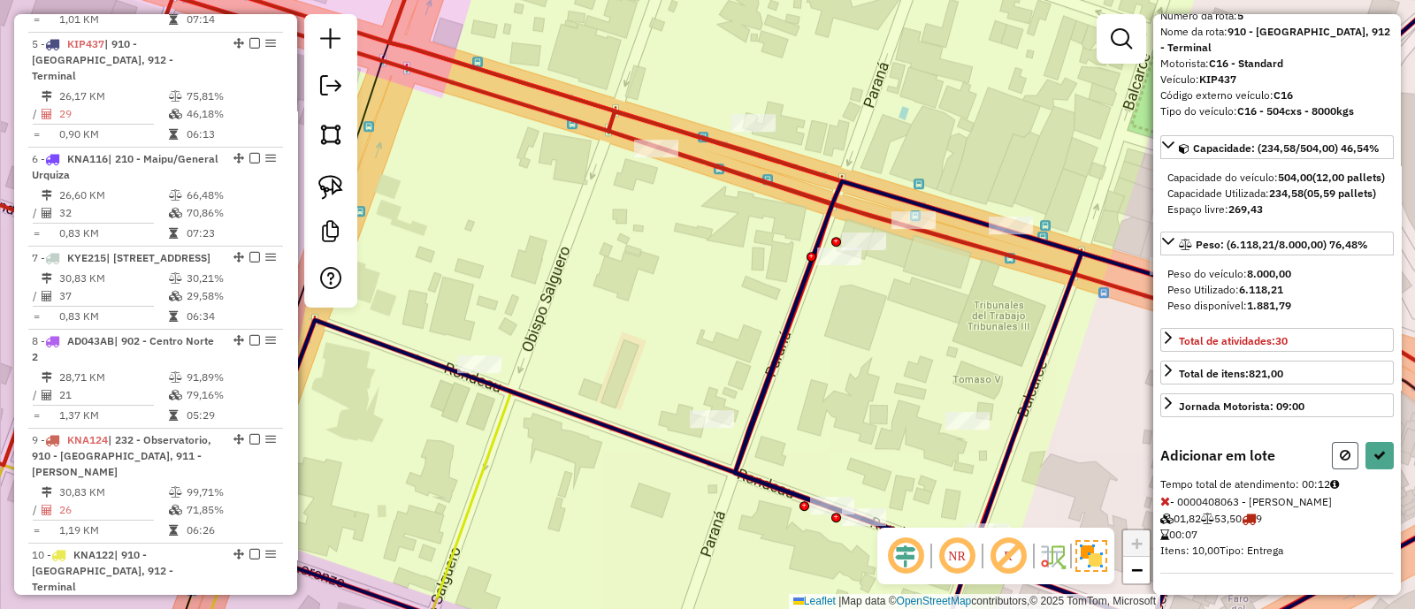
click at [1345, 457] on icon at bounding box center [1345, 455] width 11 height 12
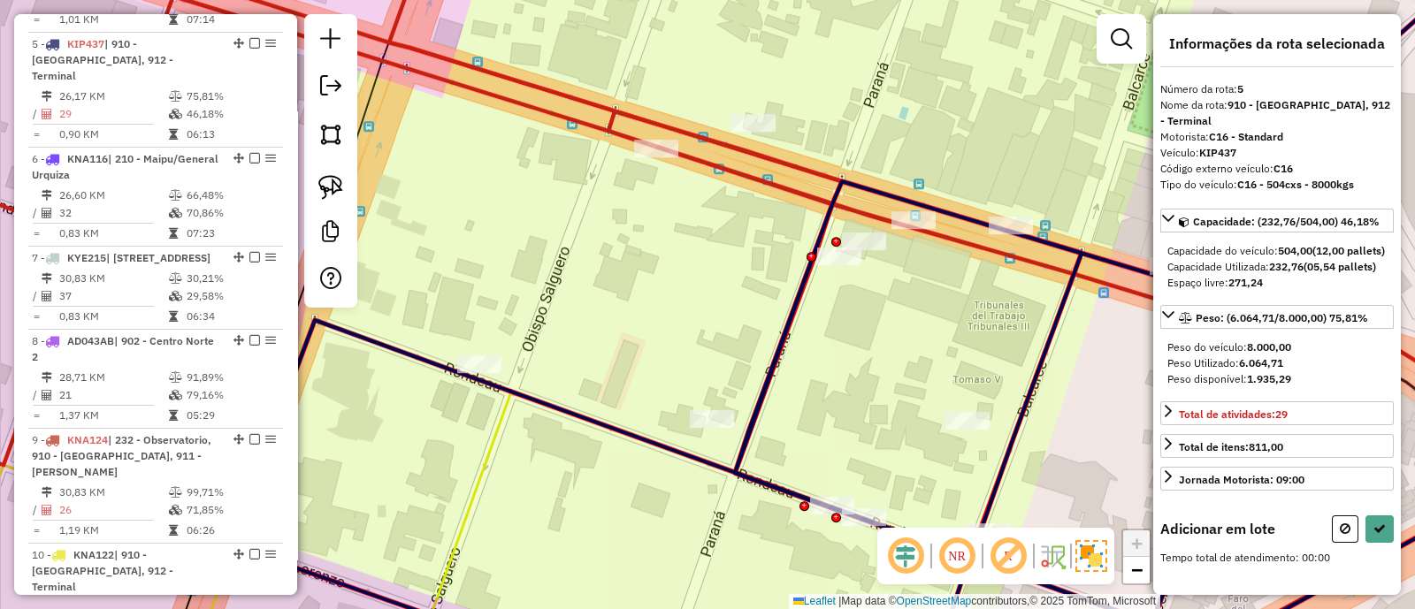
scroll to position [5, 0]
drag, startPoint x: 875, startPoint y: 303, endPoint x: 762, endPoint y: 279, distance: 115.7
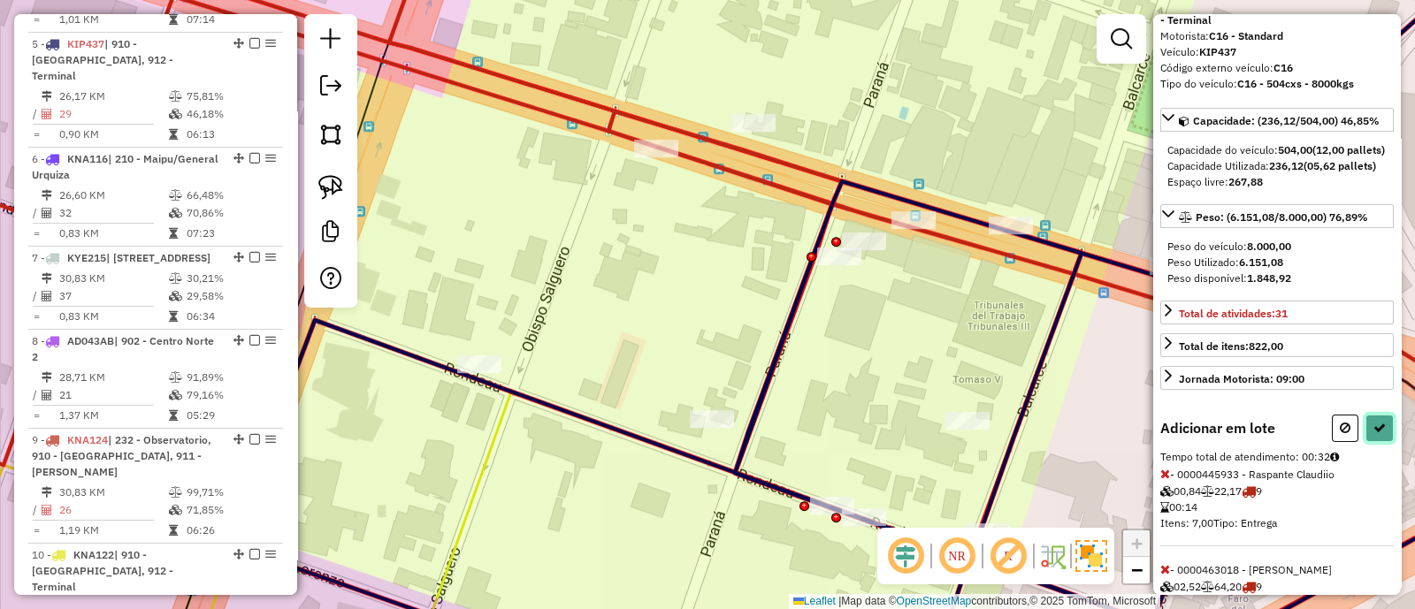
click at [1379, 434] on icon at bounding box center [1379, 428] width 12 height 12
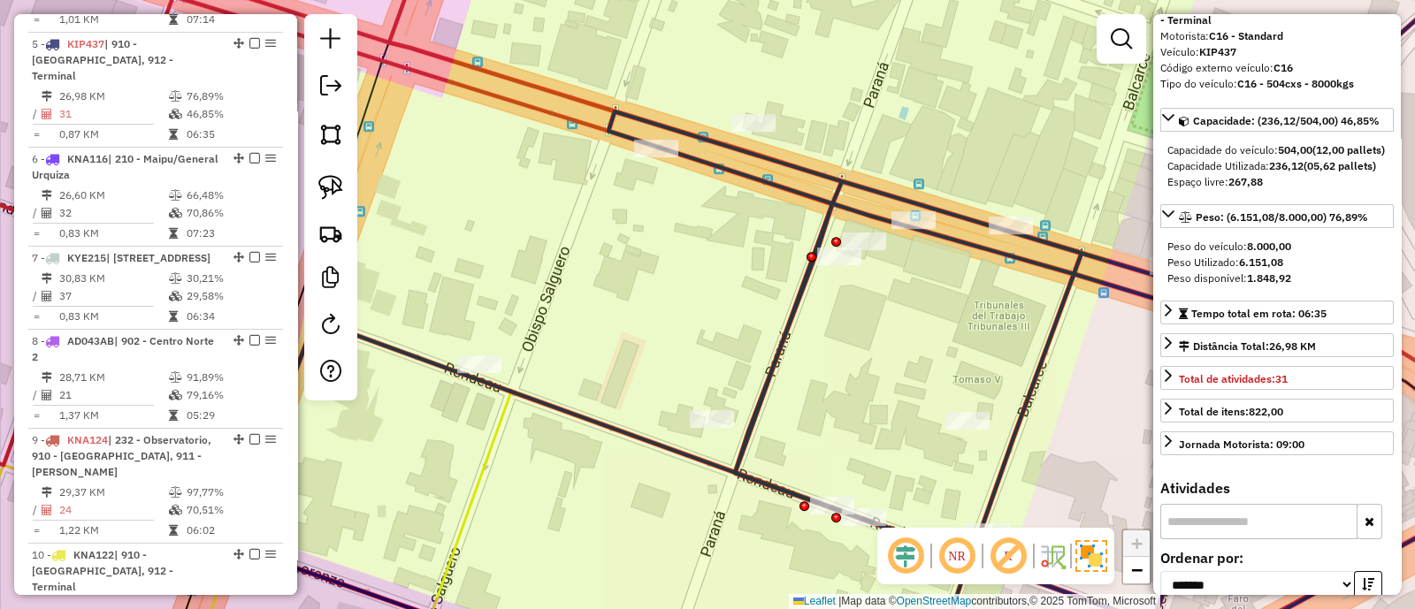
click at [782, 342] on icon at bounding box center [895, 310] width 1322 height 721
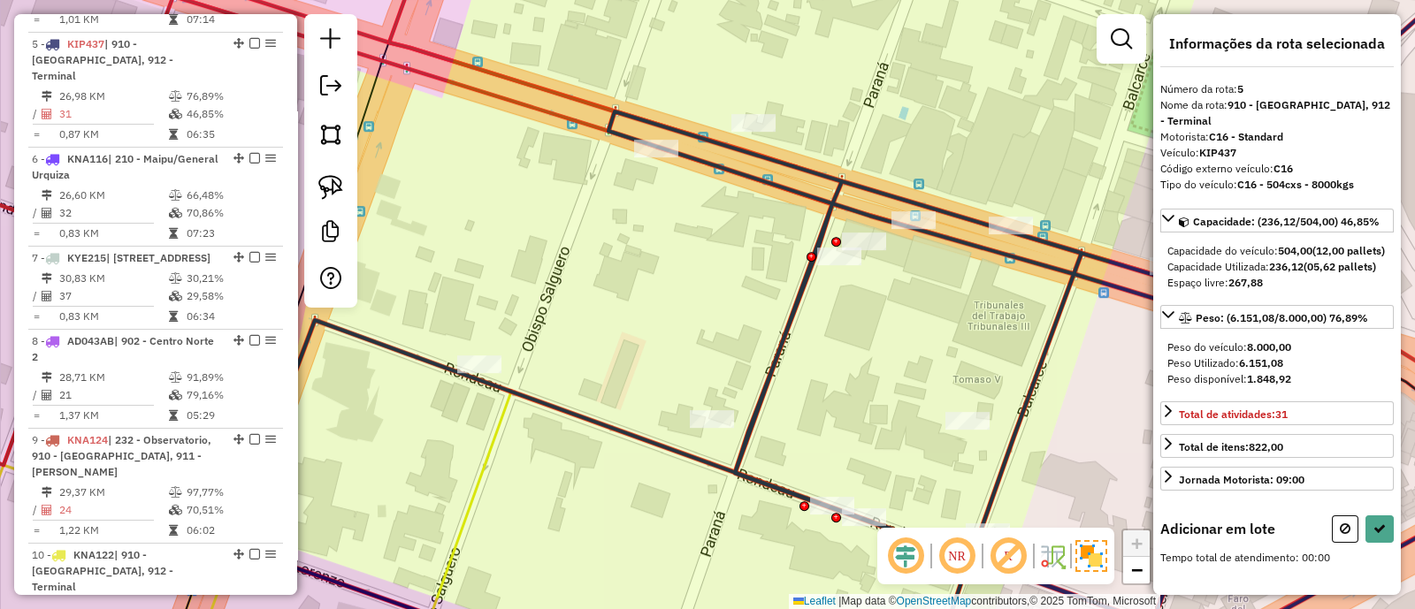
scroll to position [5, 0]
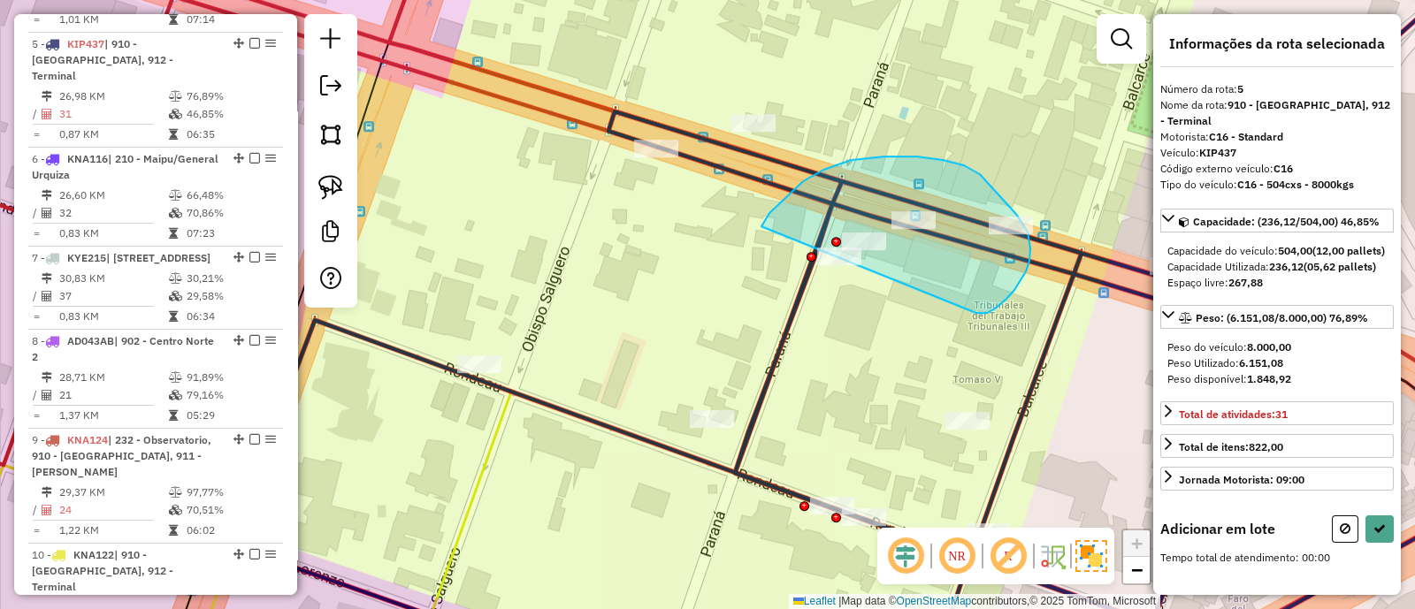
drag, startPoint x: 976, startPoint y: 312, endPoint x: 761, endPoint y: 226, distance: 231.3
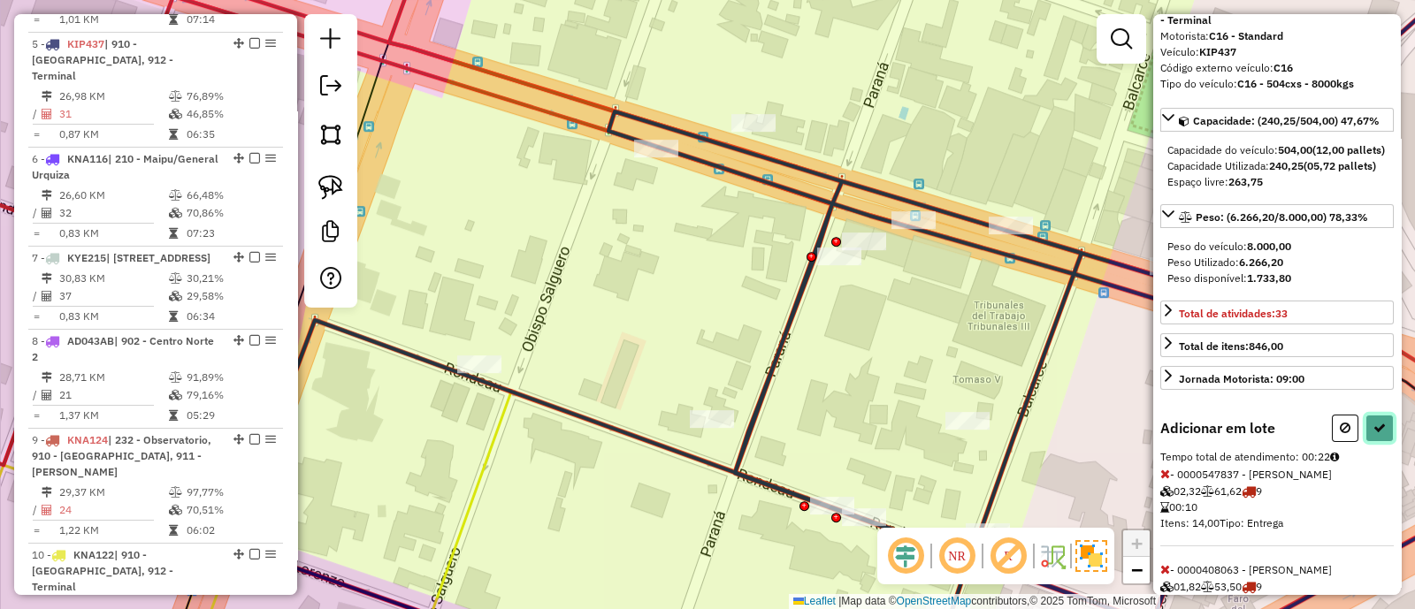
click at [1381, 442] on button at bounding box center [1379, 428] width 28 height 27
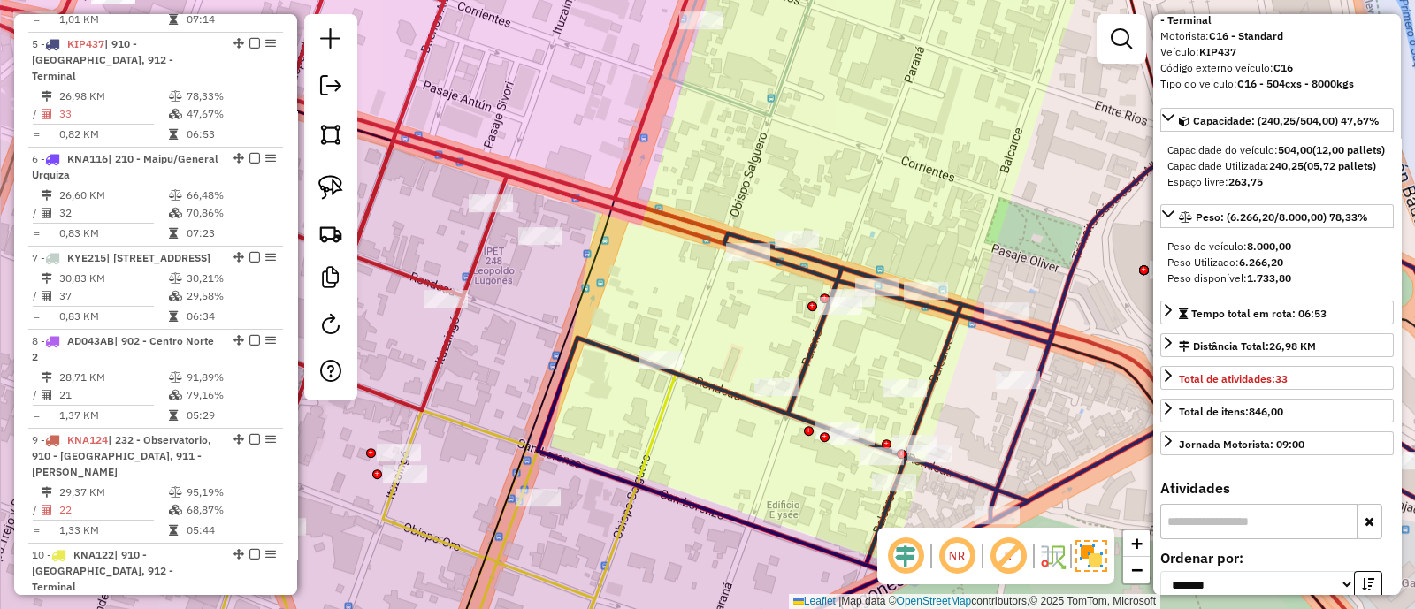
drag, startPoint x: 896, startPoint y: 221, endPoint x: 873, endPoint y: 327, distance: 108.6
click at [873, 324] on div "Janela de atendimento Grade de atendimento Capacidade Transportadoras Veículos …" at bounding box center [707, 304] width 1415 height 609
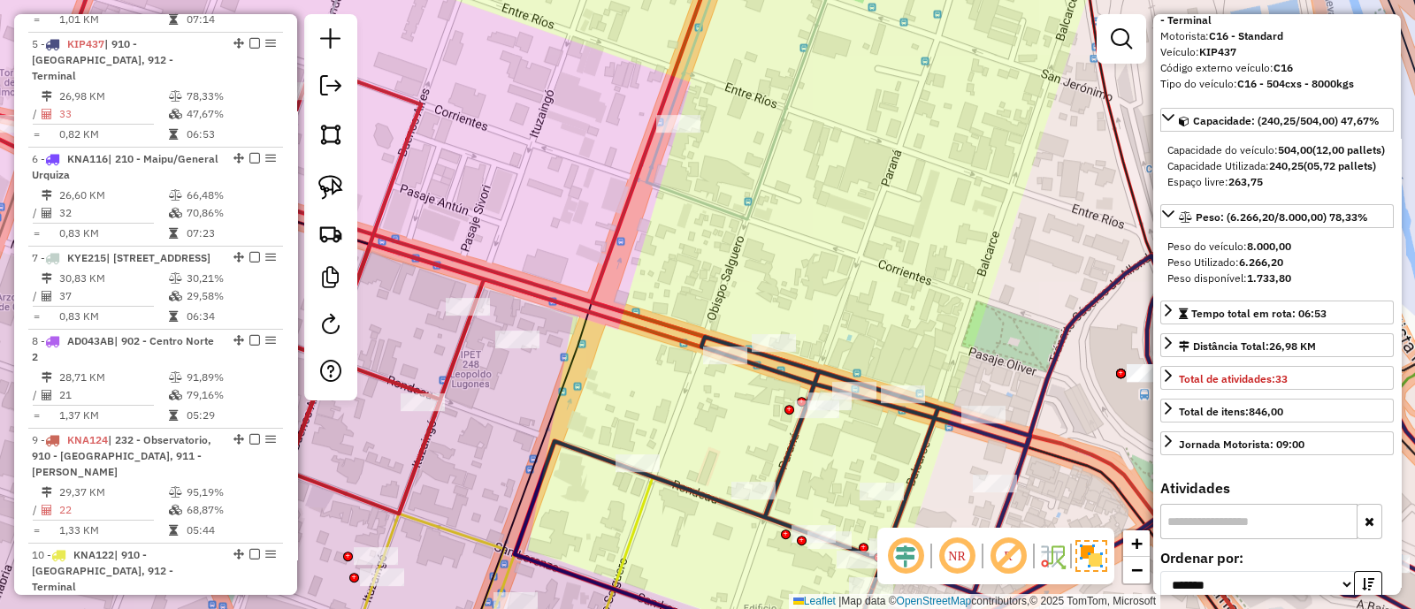
click at [668, 319] on icon at bounding box center [445, 259] width 1172 height 640
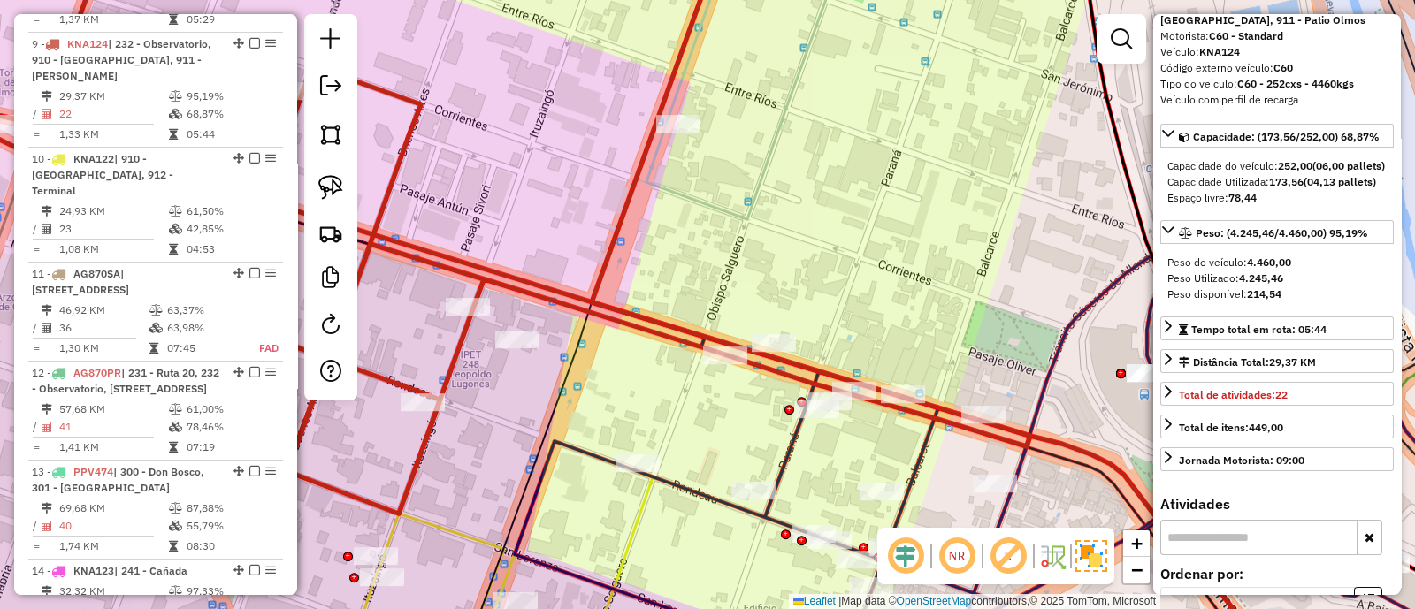
scroll to position [21, 0]
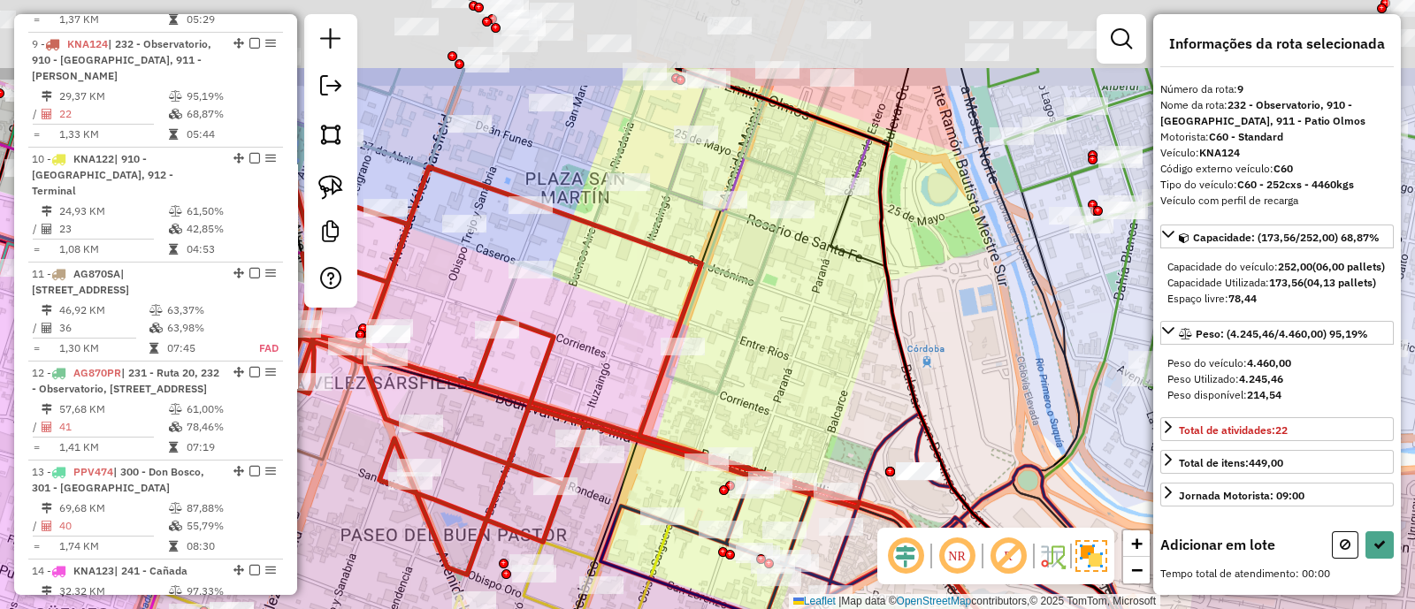
drag, startPoint x: 716, startPoint y: 201, endPoint x: 725, endPoint y: 329, distance: 128.5
click at [725, 329] on div "Janela de atendimento Grade de atendimento Capacidade Transportadoras Veículos …" at bounding box center [707, 304] width 1415 height 609
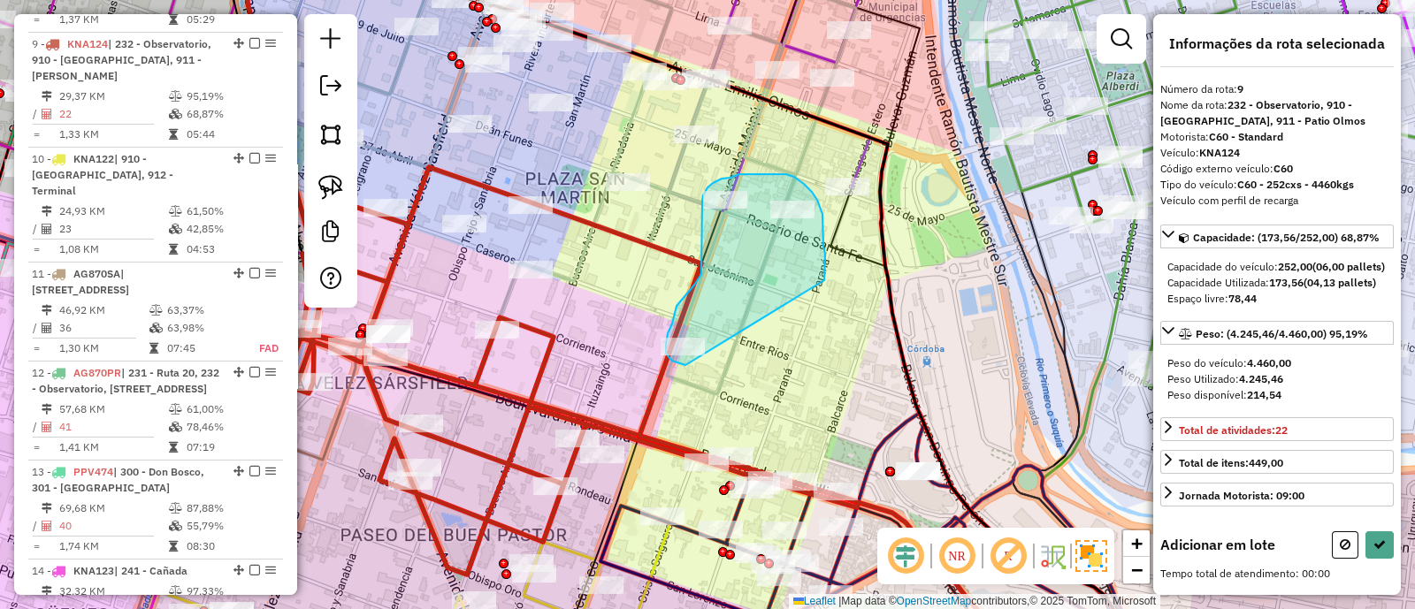
drag, startPoint x: 824, startPoint y: 279, endPoint x: 685, endPoint y: 365, distance: 163.2
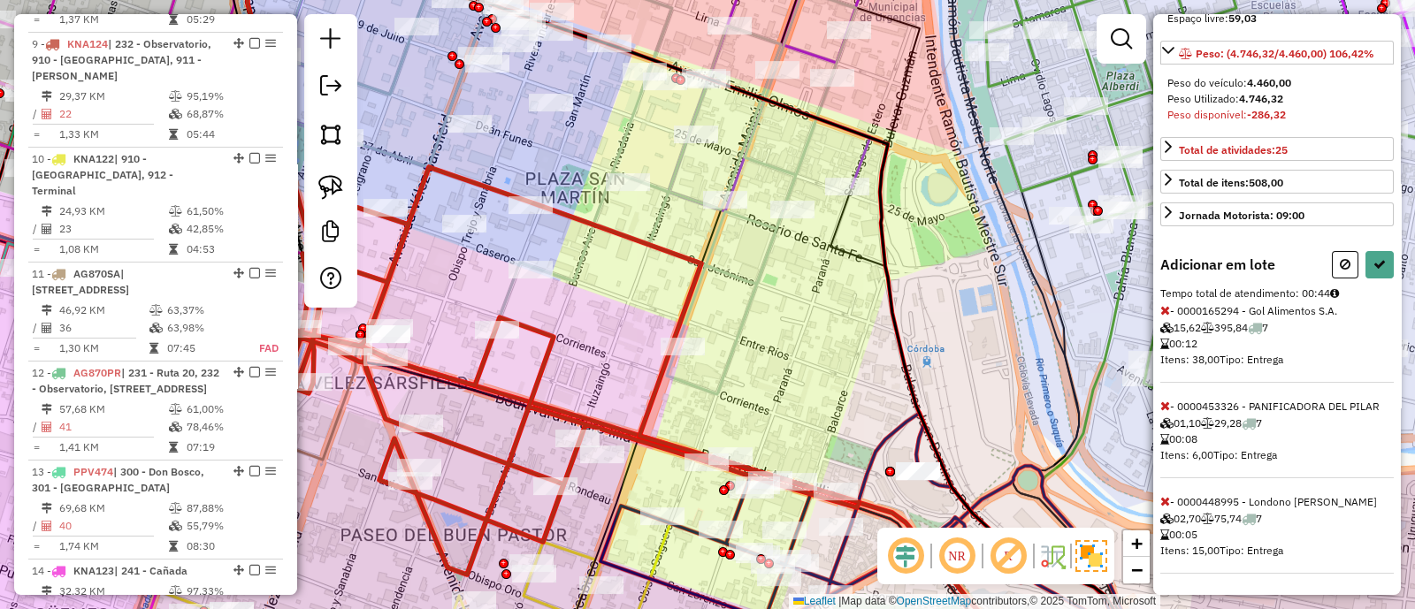
scroll to position [324, 0]
click at [1162, 304] on icon at bounding box center [1165, 310] width 10 height 12
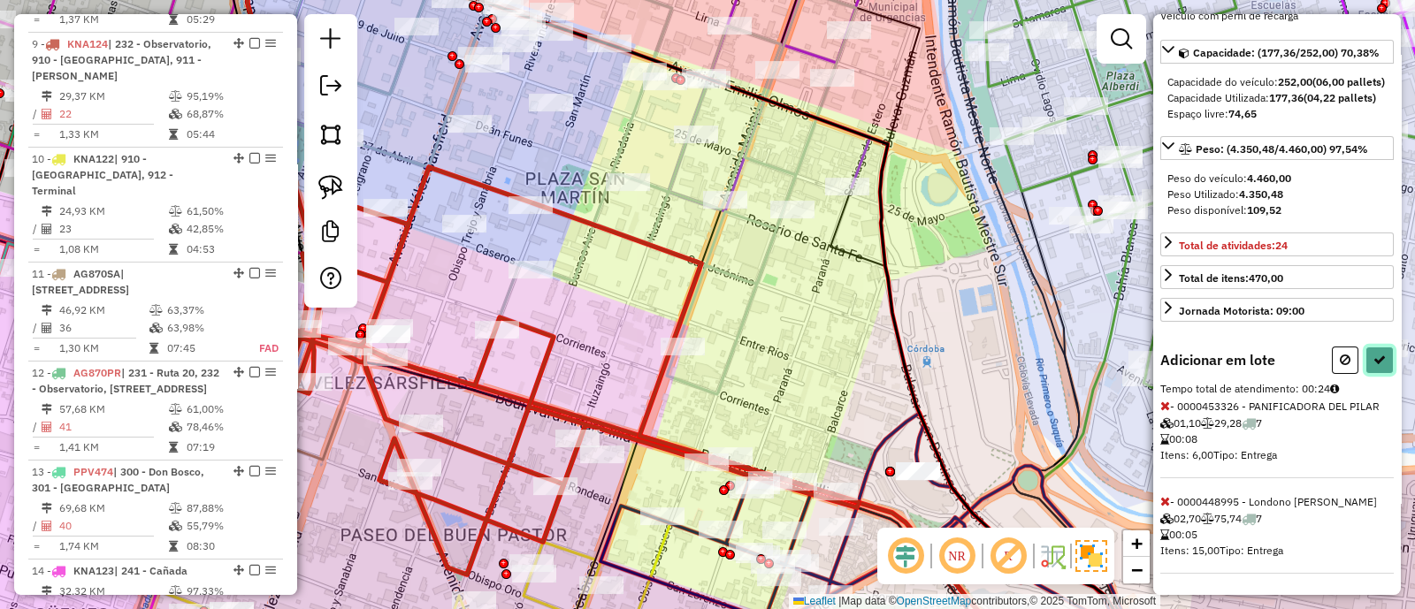
click at [1380, 347] on button at bounding box center [1379, 360] width 28 height 27
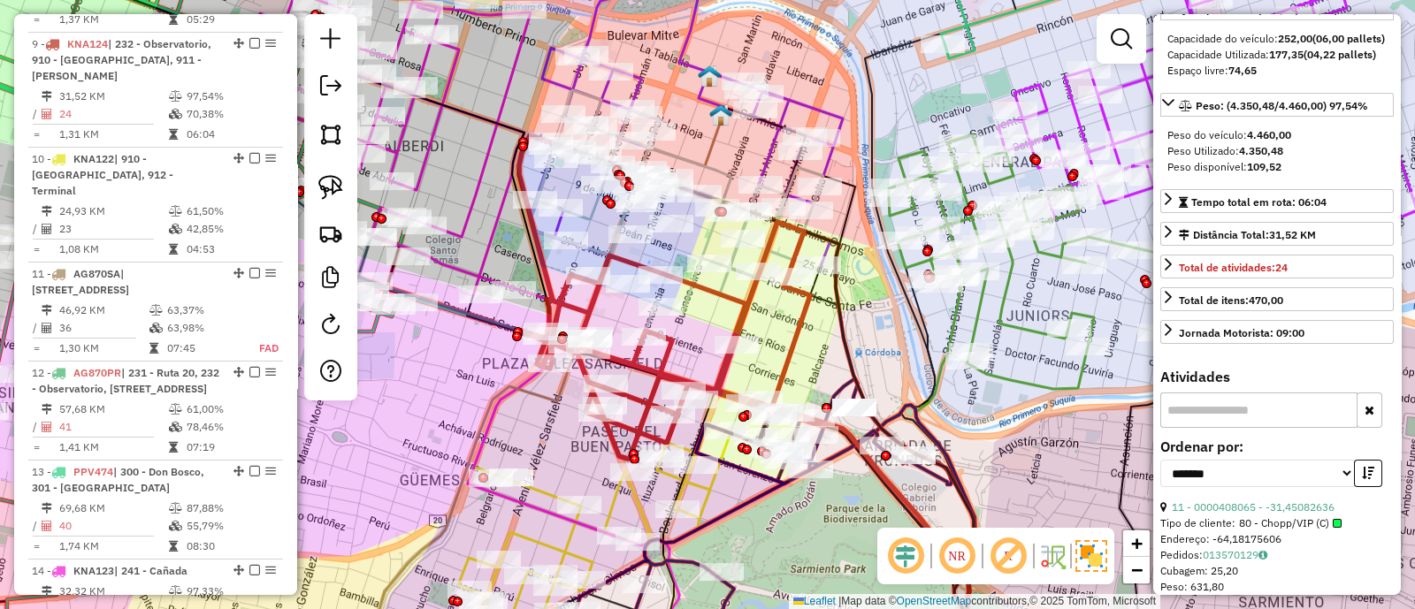
click at [818, 352] on div "Janela de atendimento Grade de atendimento Capacidade Transportadoras Veículos …" at bounding box center [707, 304] width 1415 height 609
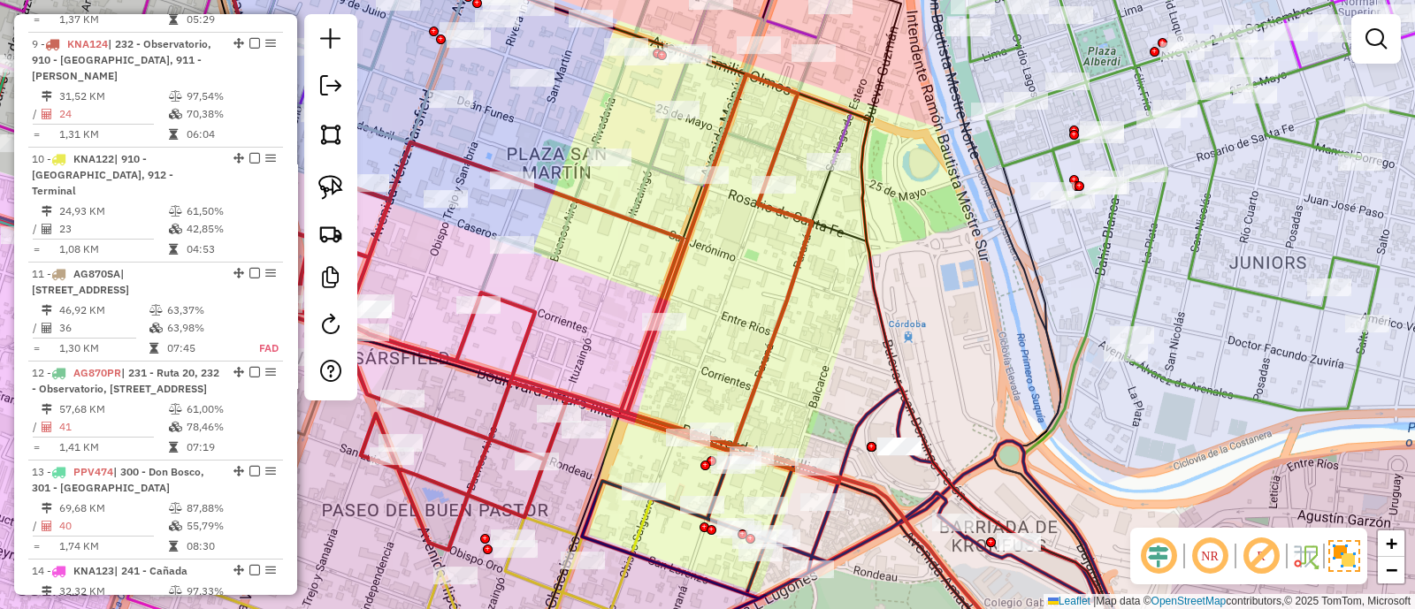
click at [850, 447] on icon at bounding box center [838, 529] width 513 height 282
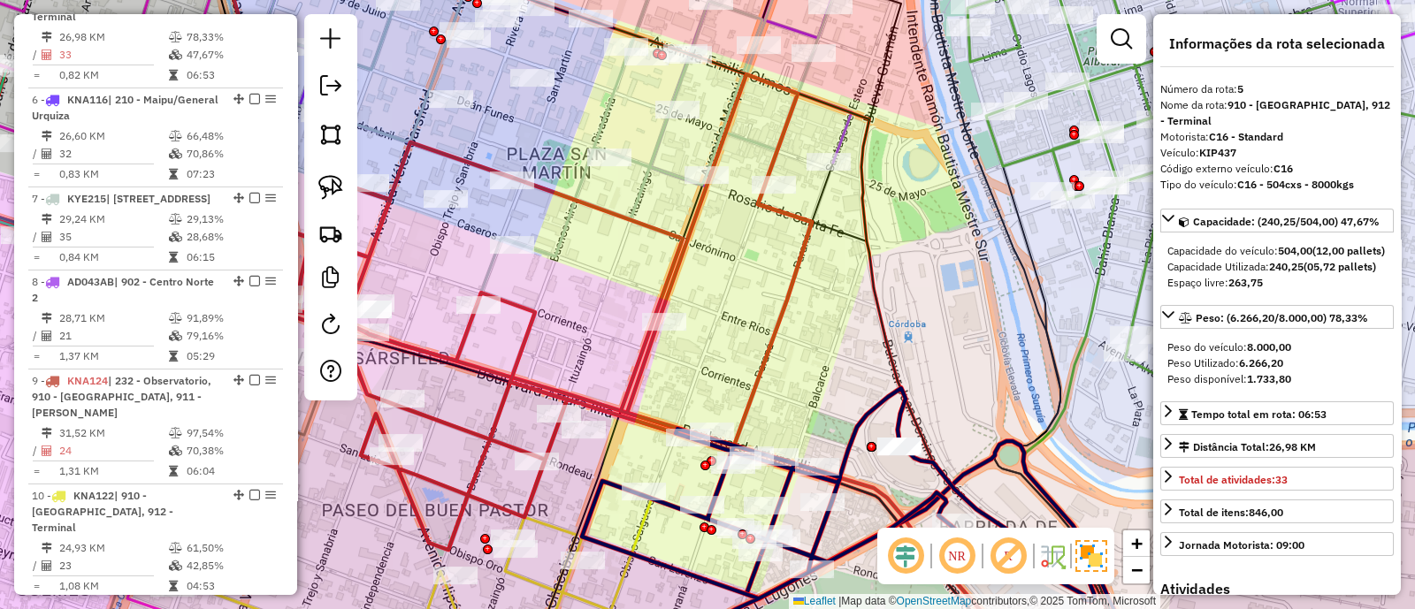
scroll to position [1027, 0]
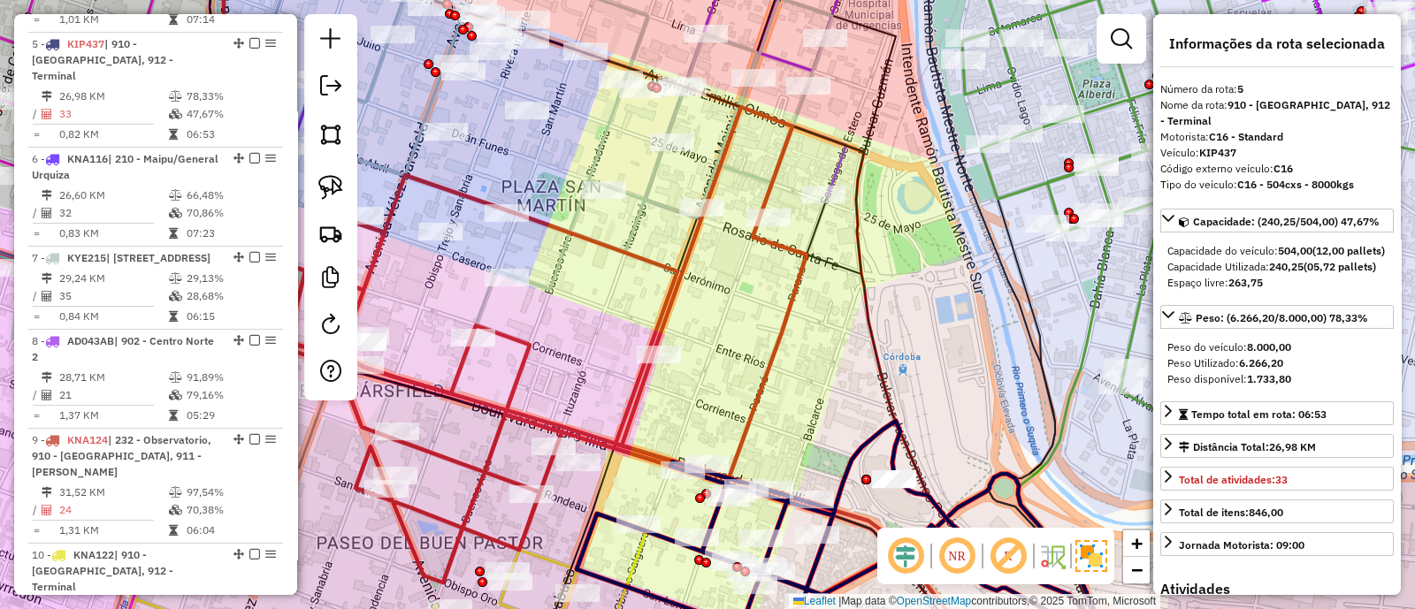
drag, startPoint x: 797, startPoint y: 328, endPoint x: 801, endPoint y: 384, distance: 55.9
click at [799, 382] on div "Janela de atendimento Grade de atendimento Capacidade Transportadoras Veículos …" at bounding box center [707, 304] width 1415 height 609
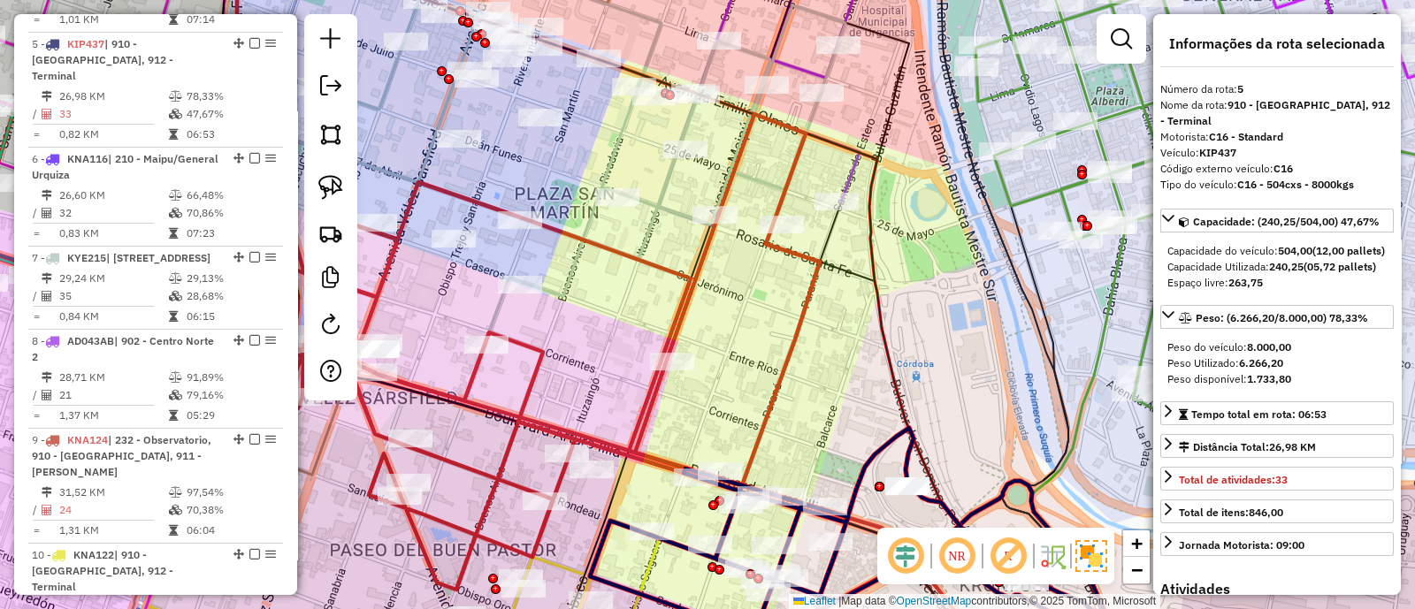
click at [686, 291] on icon at bounding box center [542, 265] width 611 height 649
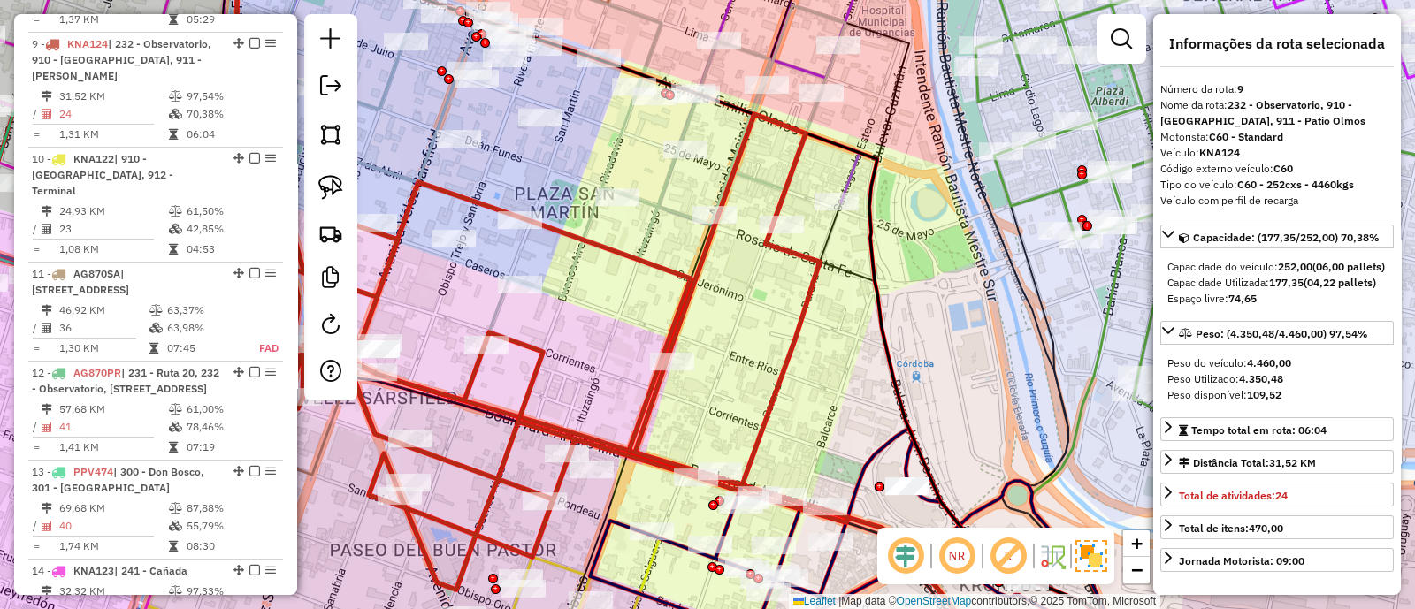
click at [664, 208] on icon at bounding box center [547, 117] width 596 height 357
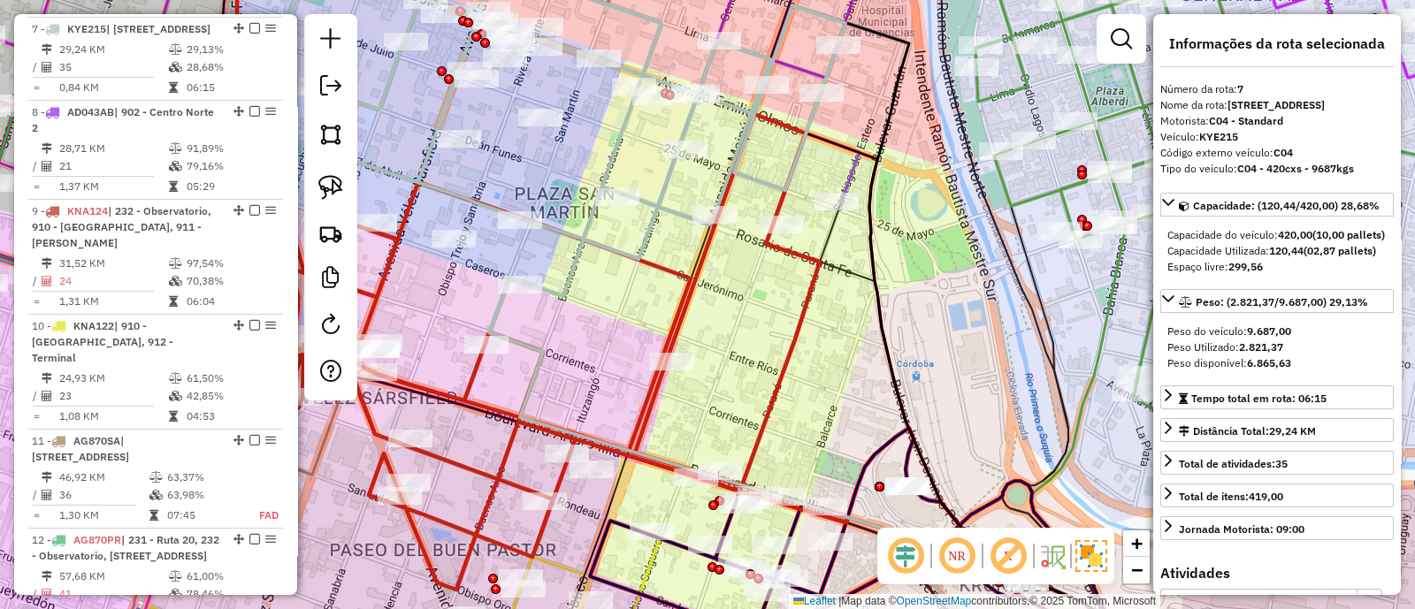
scroll to position [1225, 0]
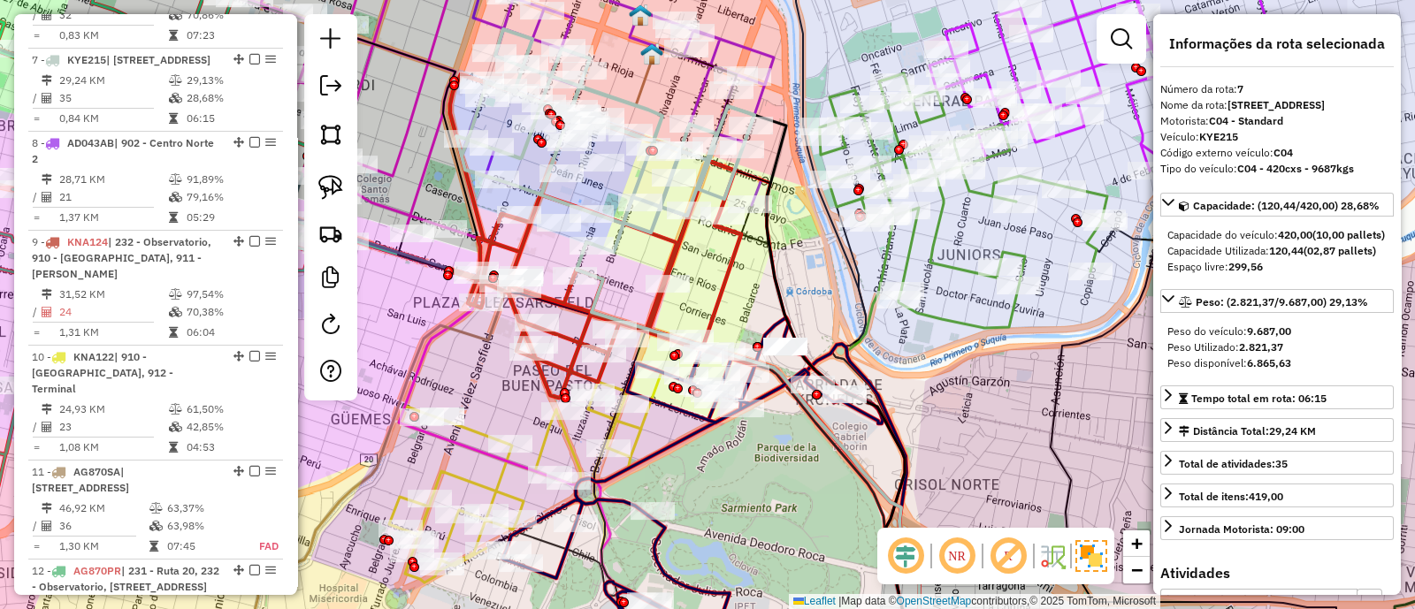
drag, startPoint x: 721, startPoint y: 268, endPoint x: 768, endPoint y: 309, distance: 63.3
click at [756, 309] on icon at bounding box center [603, 236] width 306 height 324
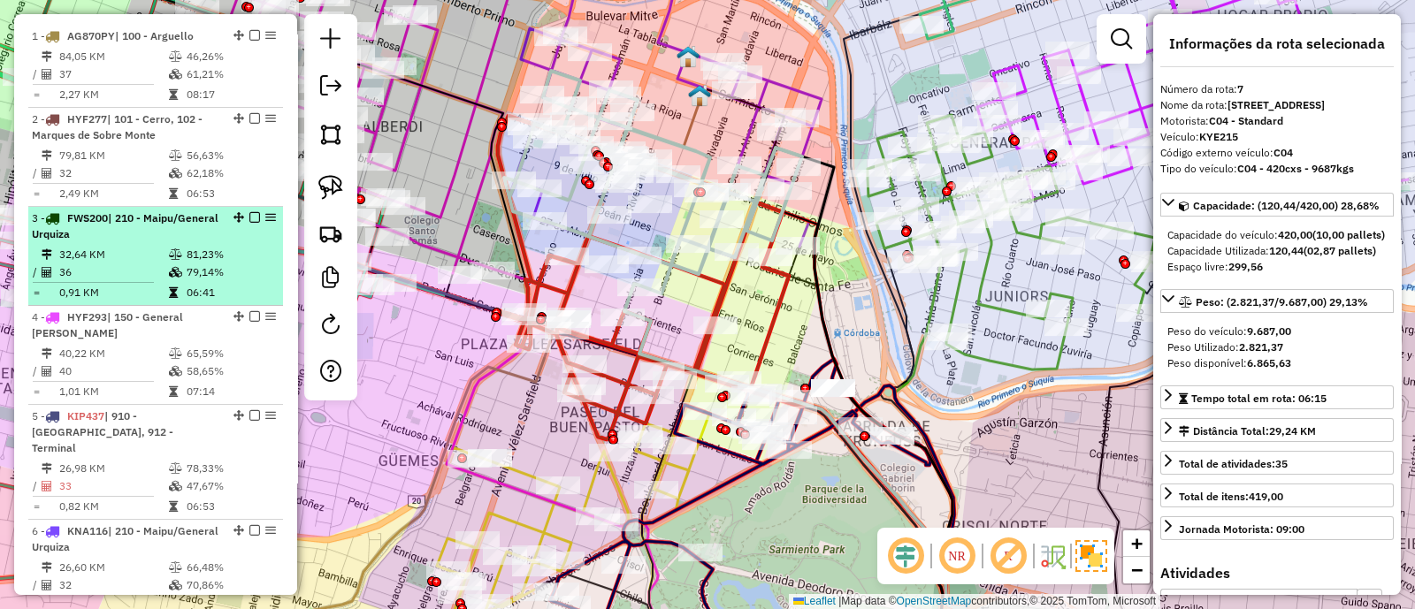
scroll to position [451, 0]
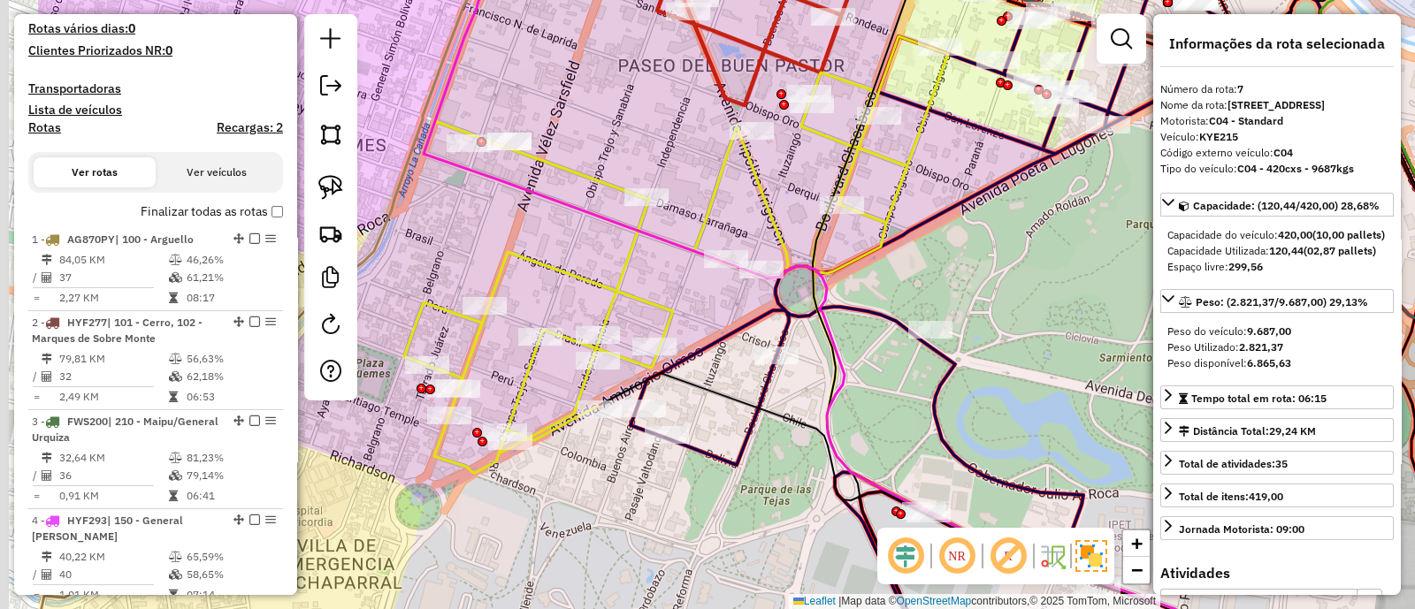
drag, startPoint x: 515, startPoint y: 537, endPoint x: 800, endPoint y: 500, distance: 287.0
click at [800, 500] on div "Janela de atendimento Grade de atendimento Capacidade Transportadoras Veículos …" at bounding box center [707, 304] width 1415 height 609
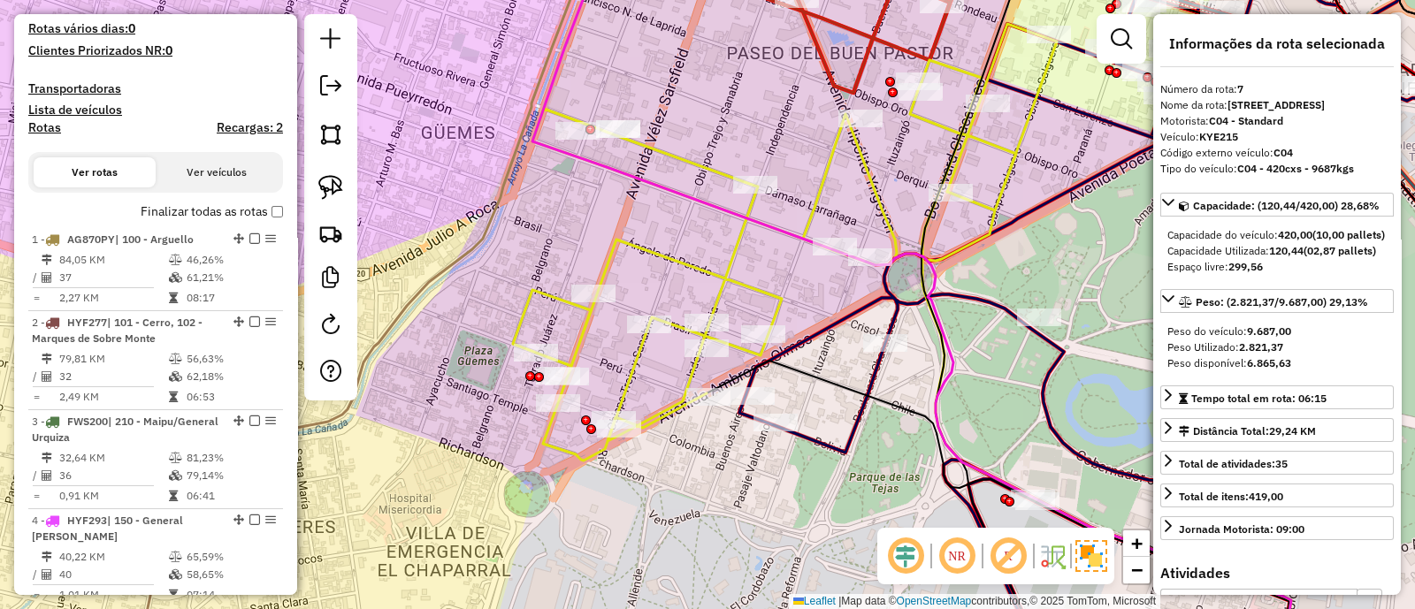
click at [809, 433] on icon at bounding box center [1119, 304] width 760 height 731
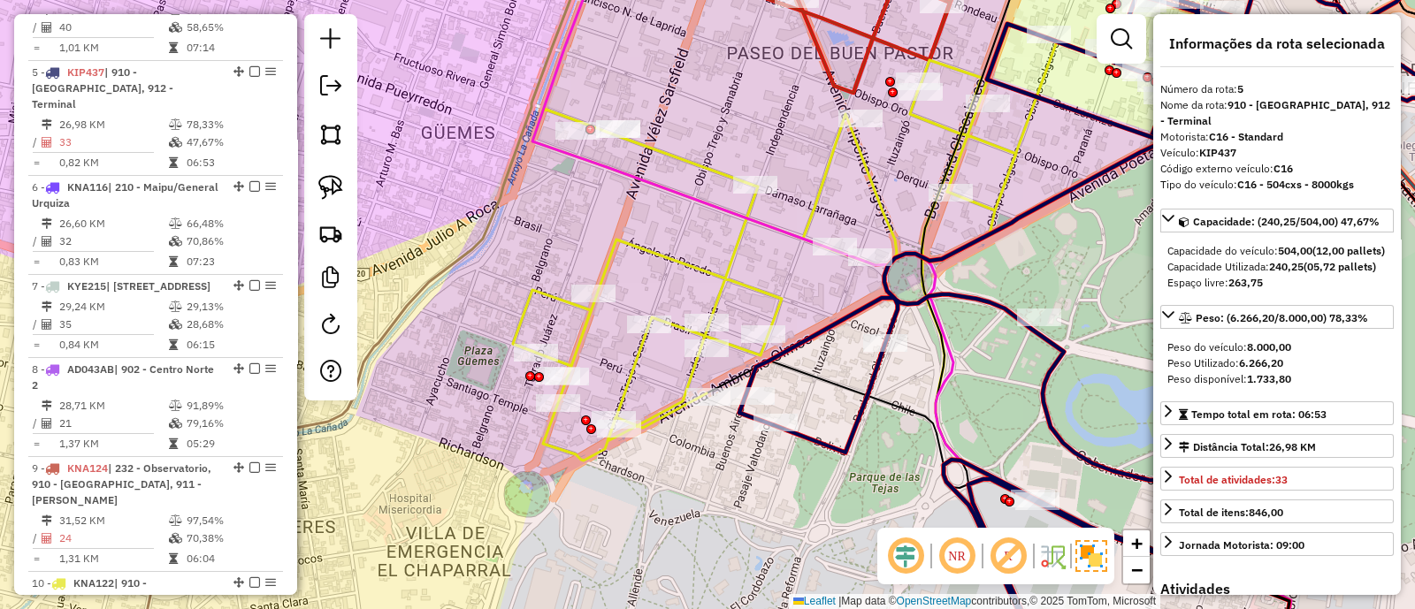
scroll to position [1027, 0]
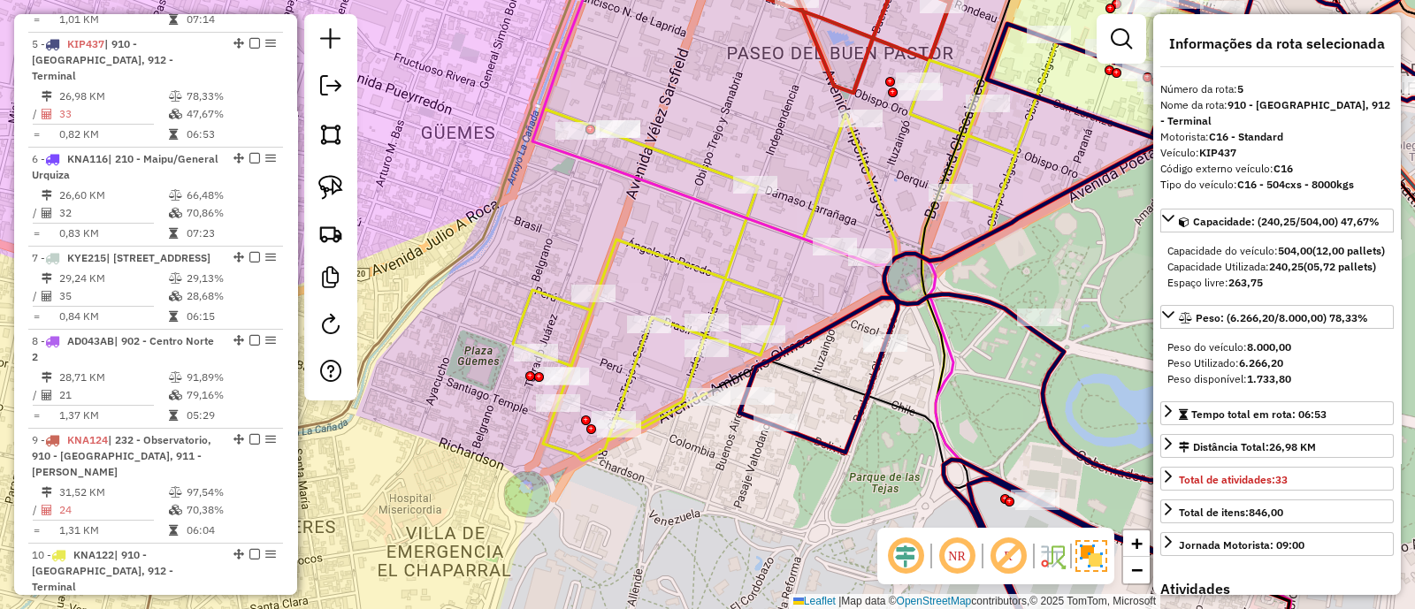
click at [813, 445] on icon at bounding box center [1119, 304] width 760 height 731
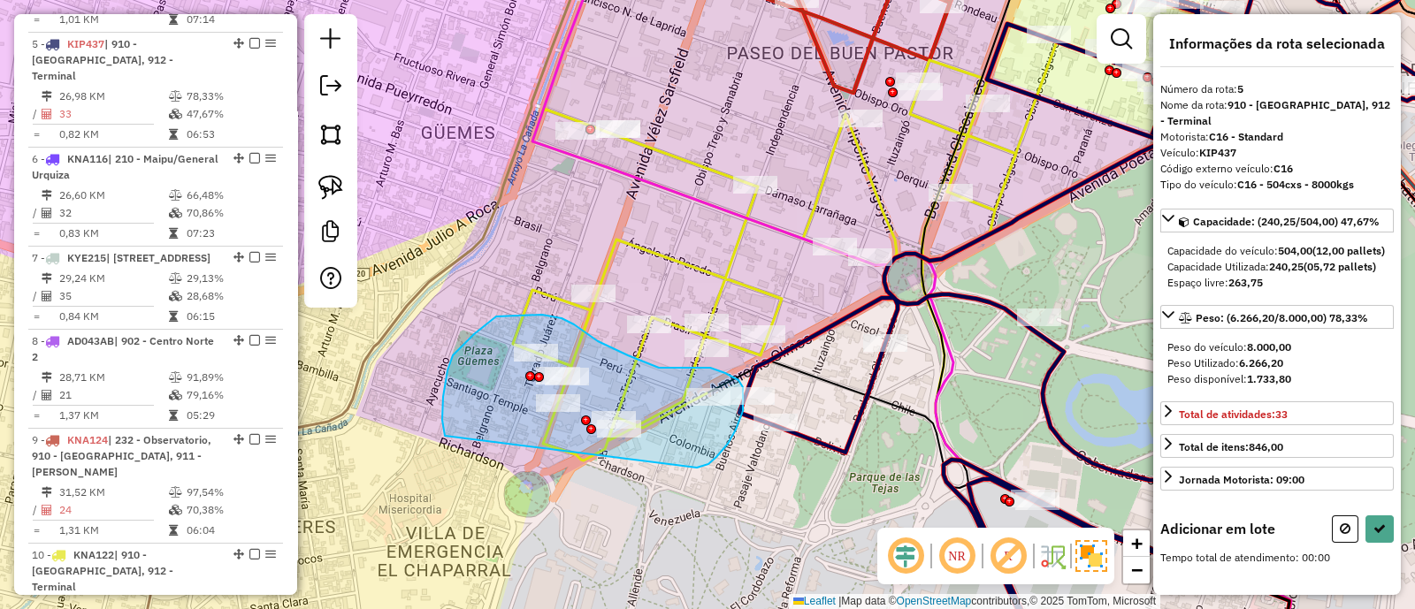
drag, startPoint x: 743, startPoint y: 411, endPoint x: 447, endPoint y: 466, distance: 301.2
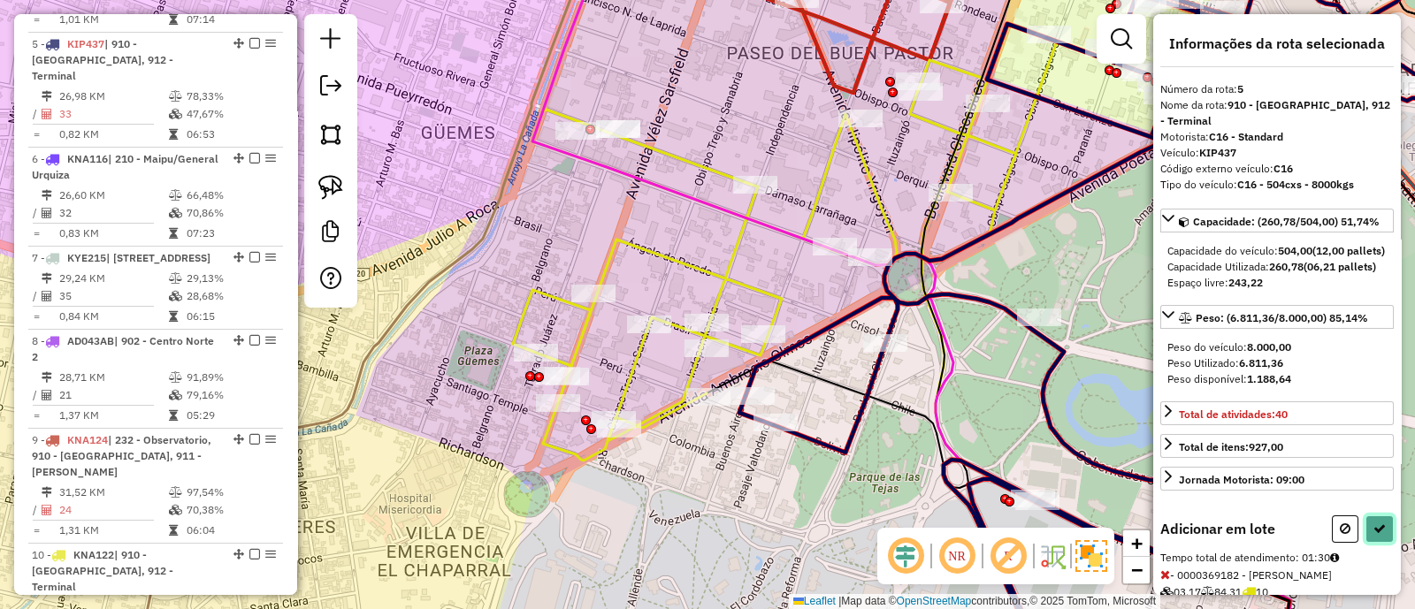
click at [1375, 543] on button at bounding box center [1379, 528] width 28 height 27
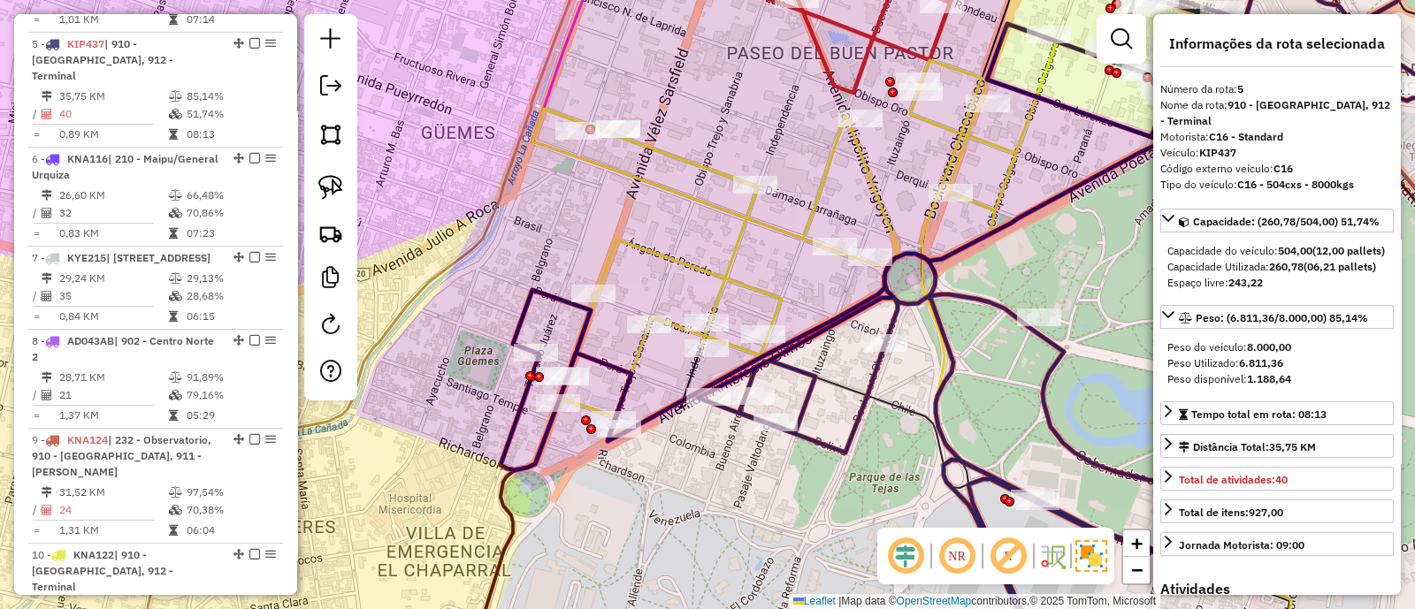
click at [791, 225] on icon at bounding box center [794, 220] width 524 height 393
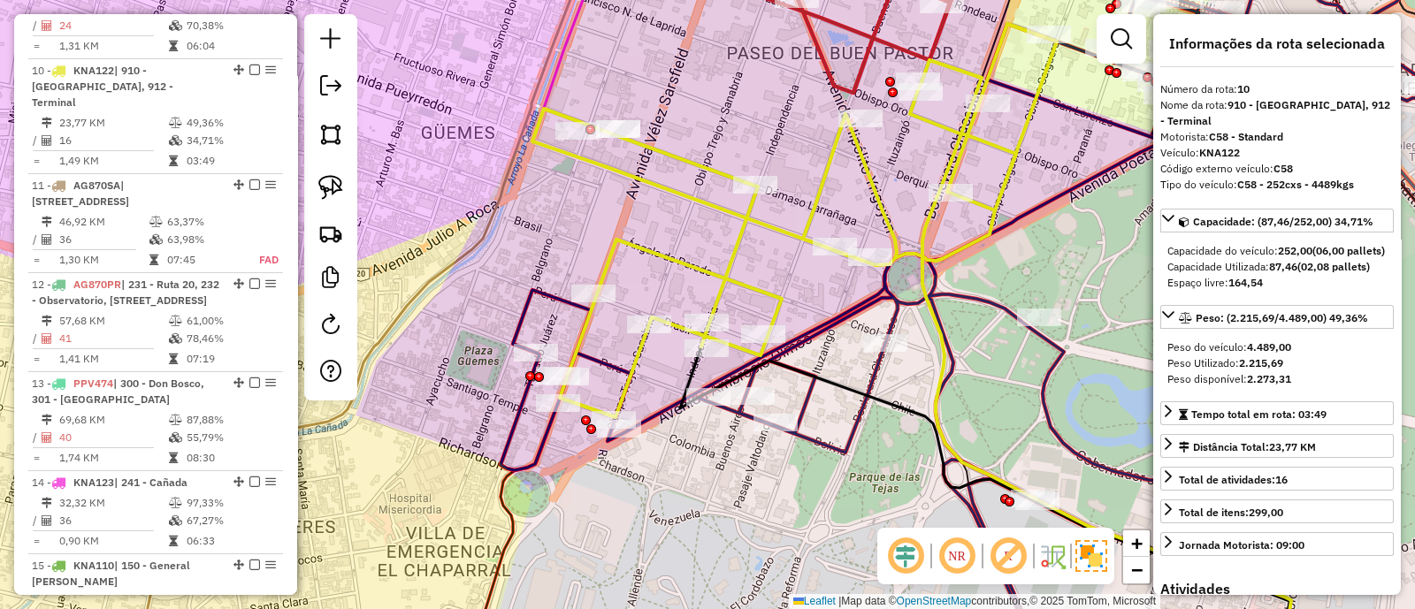
scroll to position [1538, 0]
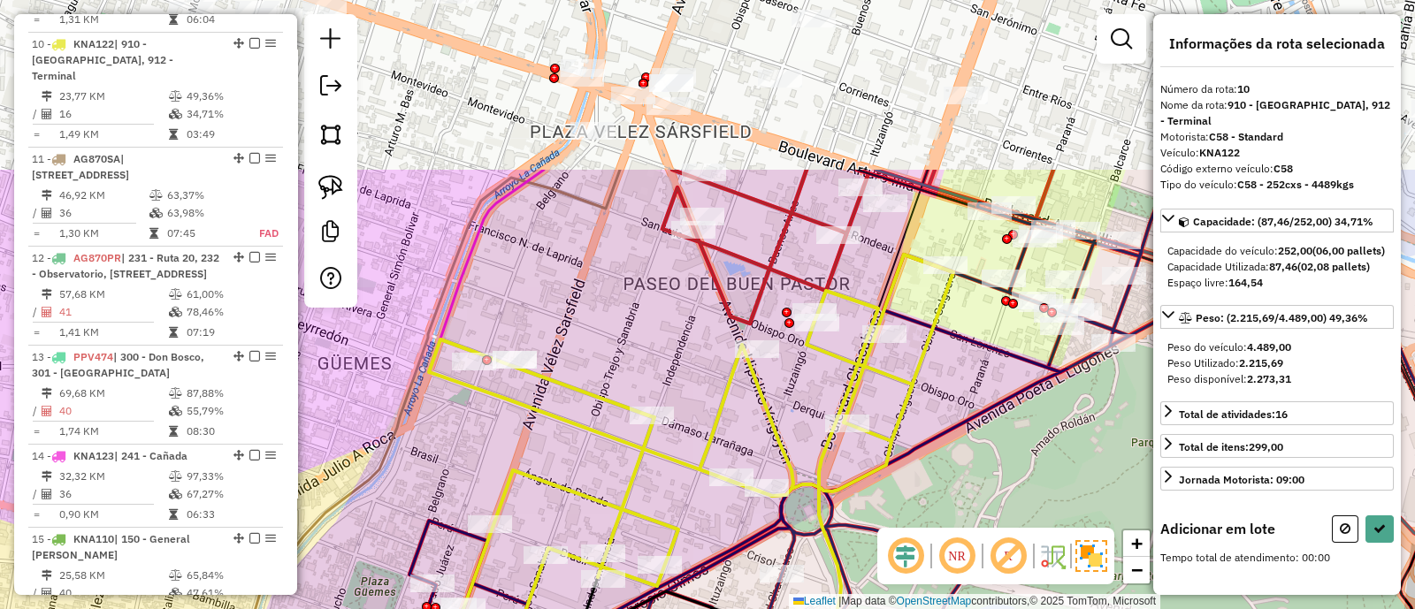
drag, startPoint x: 921, startPoint y: 145, endPoint x: 819, endPoint y: 376, distance: 252.5
click at [819, 376] on div "Janela de atendimento Grade de atendimento Capacidade Transportadoras Veículos …" at bounding box center [707, 304] width 1415 height 609
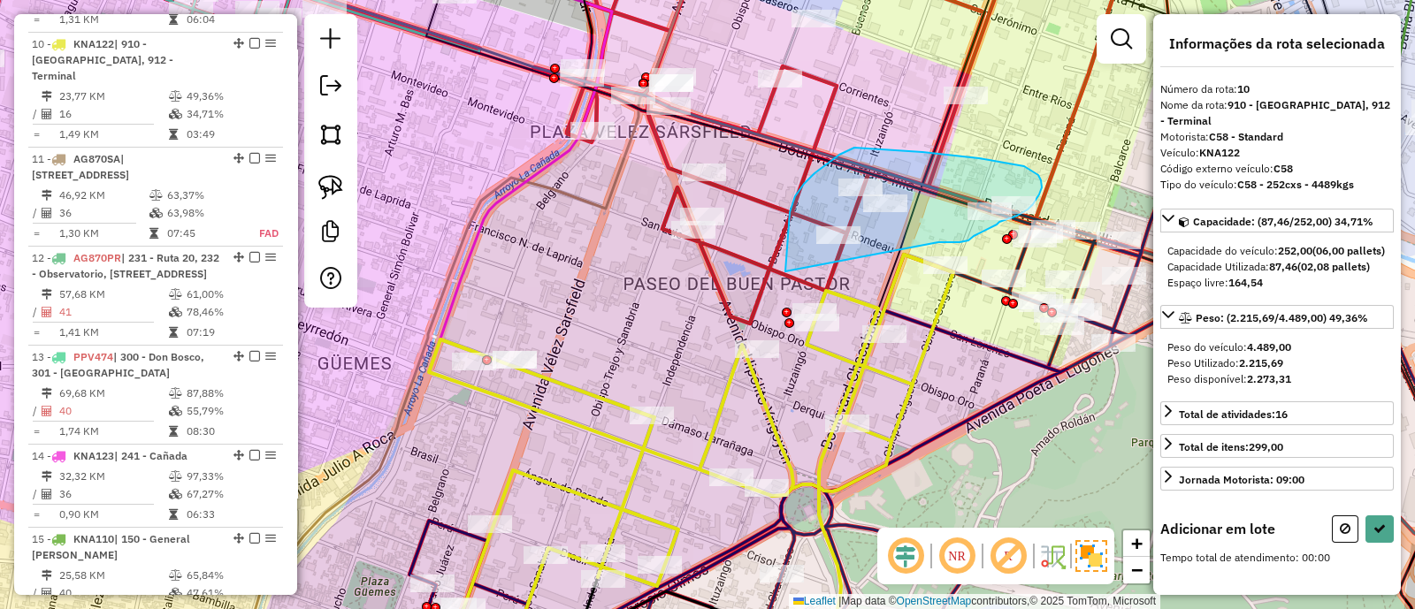
drag, startPoint x: 938, startPoint y: 242, endPoint x: 785, endPoint y: 271, distance: 155.7
click at [785, 271] on div "Janela de atendimento Grade de atendimento Capacidade Transportadoras Veículos …" at bounding box center [707, 304] width 1415 height 609
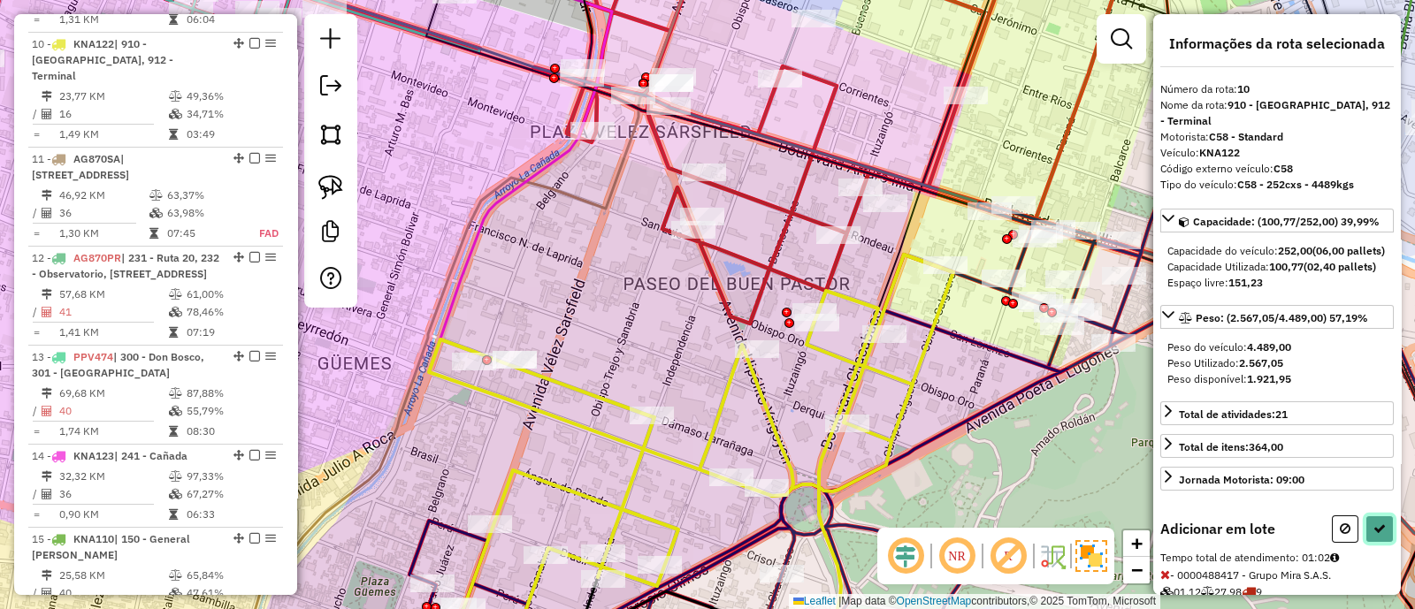
click at [1369, 543] on button at bounding box center [1379, 528] width 28 height 27
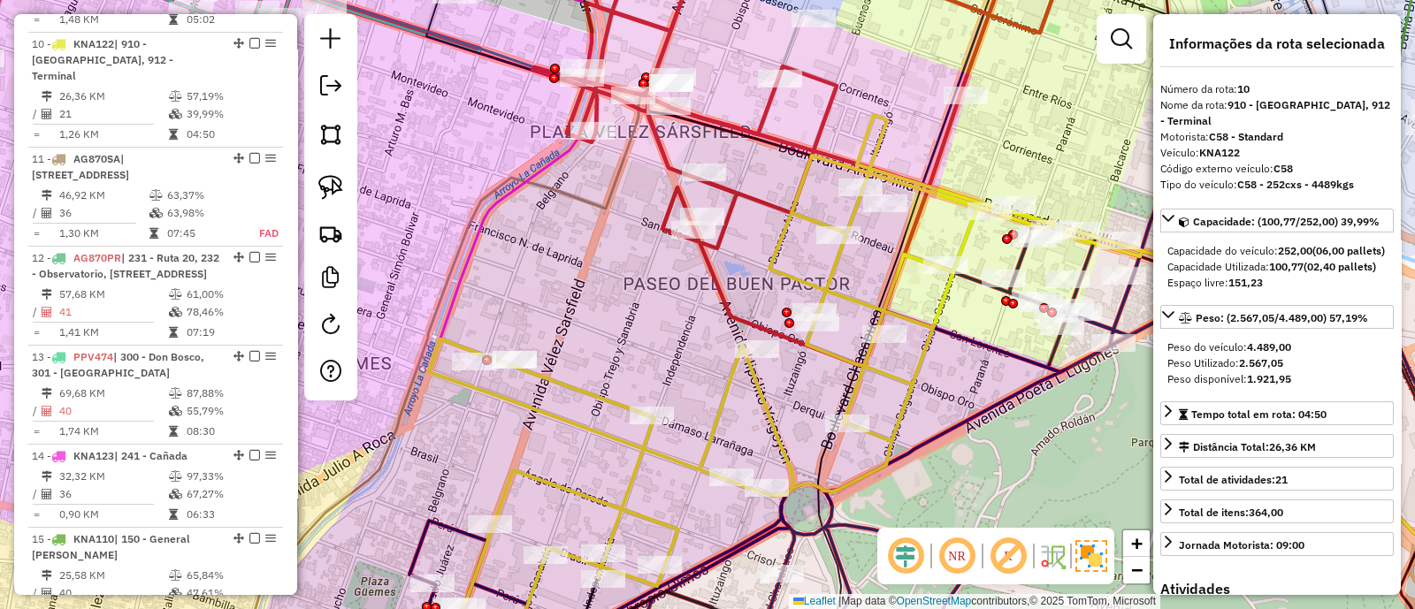
click at [643, 313] on div "Janela de atendimento Grade de atendimento Capacidade Transportadoras Veículos …" at bounding box center [707, 304] width 1415 height 609
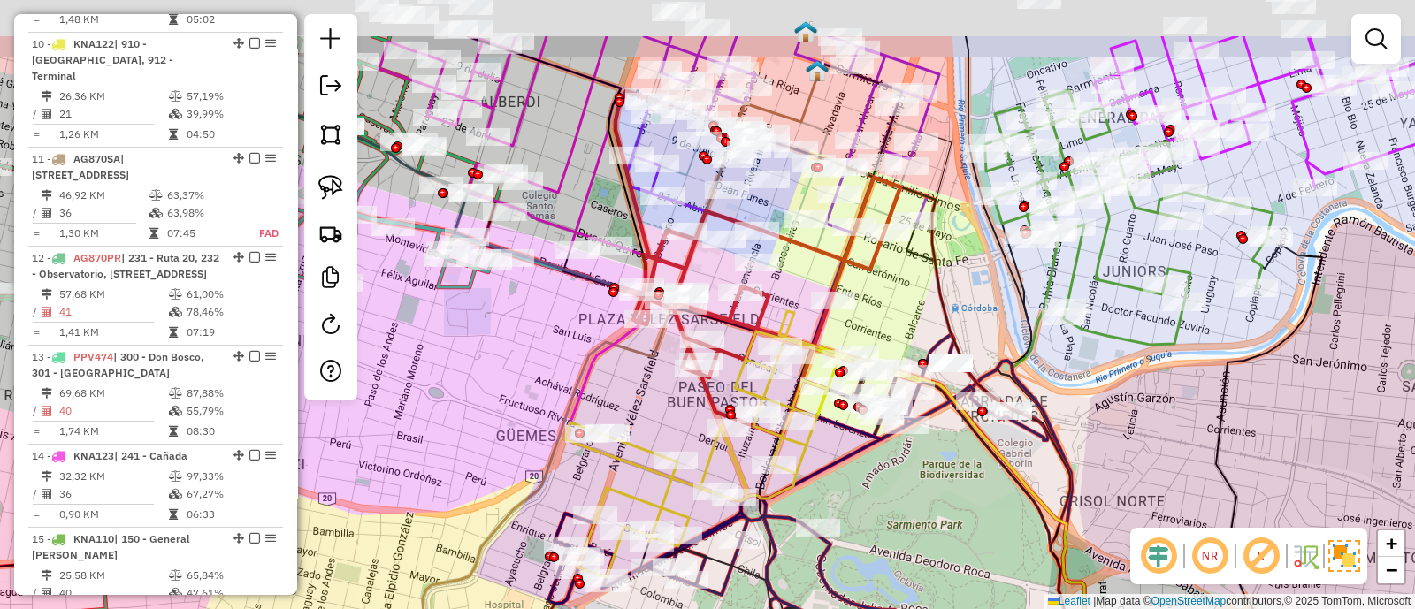
drag, startPoint x: 623, startPoint y: 320, endPoint x: 653, endPoint y: 431, distance: 115.2
click at [653, 431] on div "Janela de atendimento Grade de atendimento Capacidade Transportadoras Veículos …" at bounding box center [707, 304] width 1415 height 609
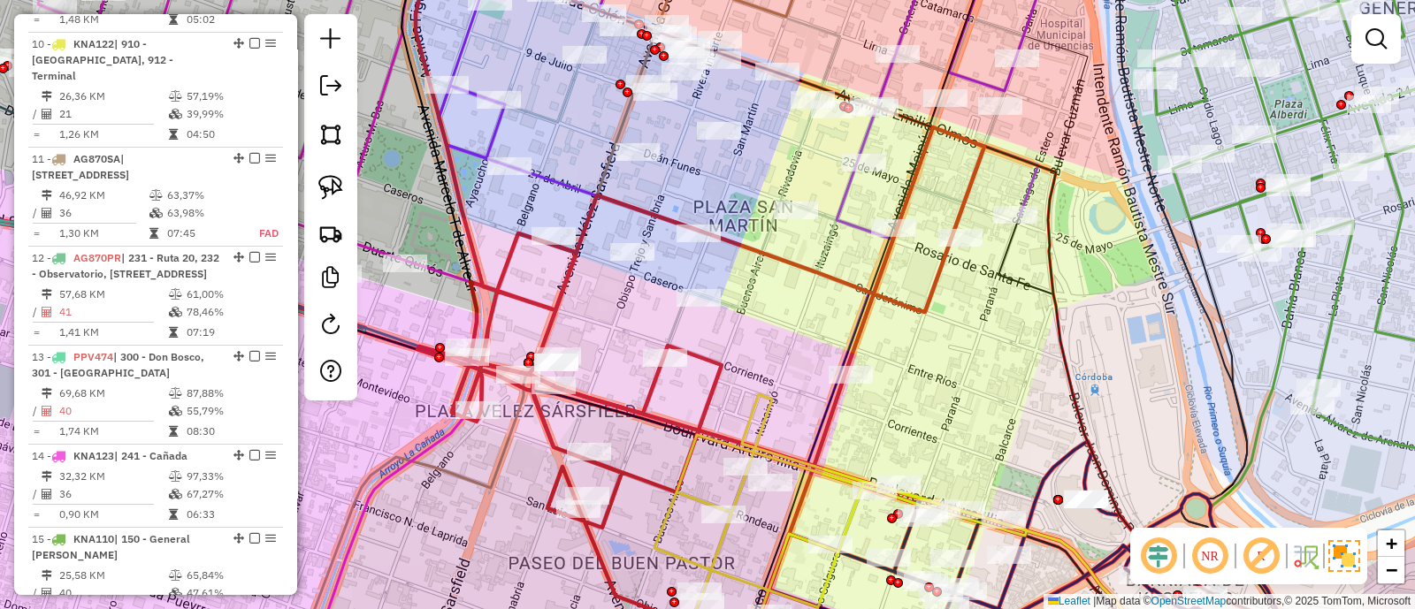
click at [790, 160] on icon at bounding box center [726, 124] width 596 height 370
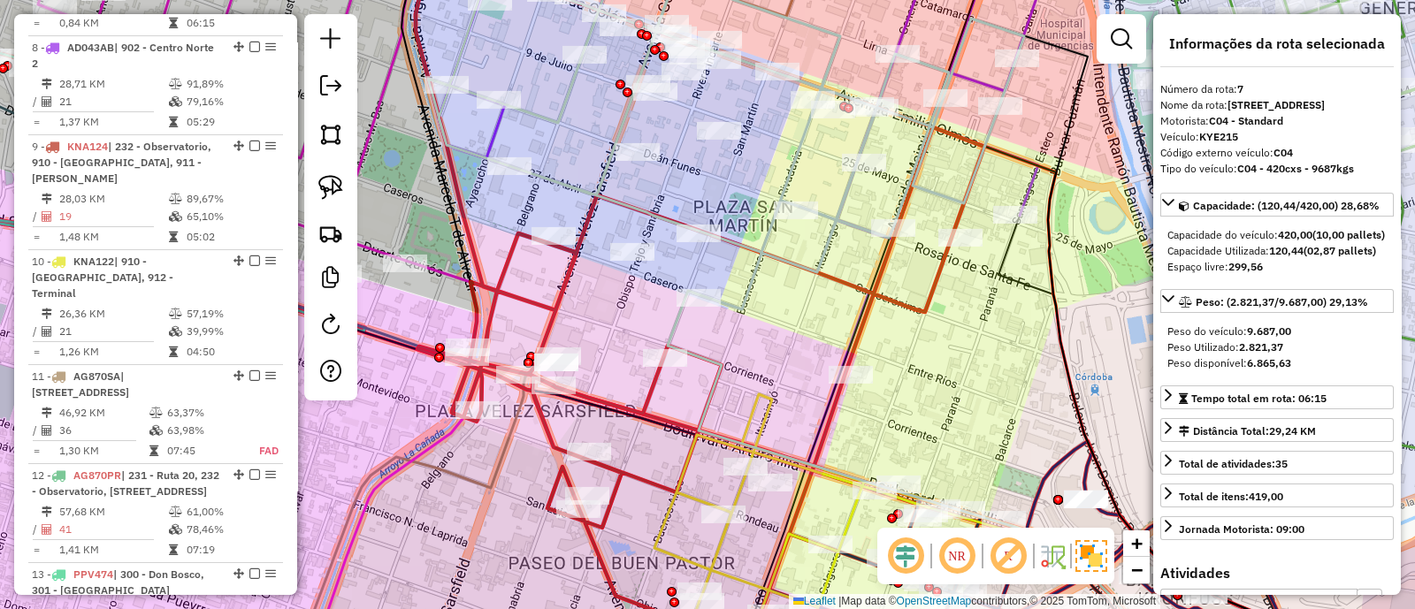
scroll to position [1225, 0]
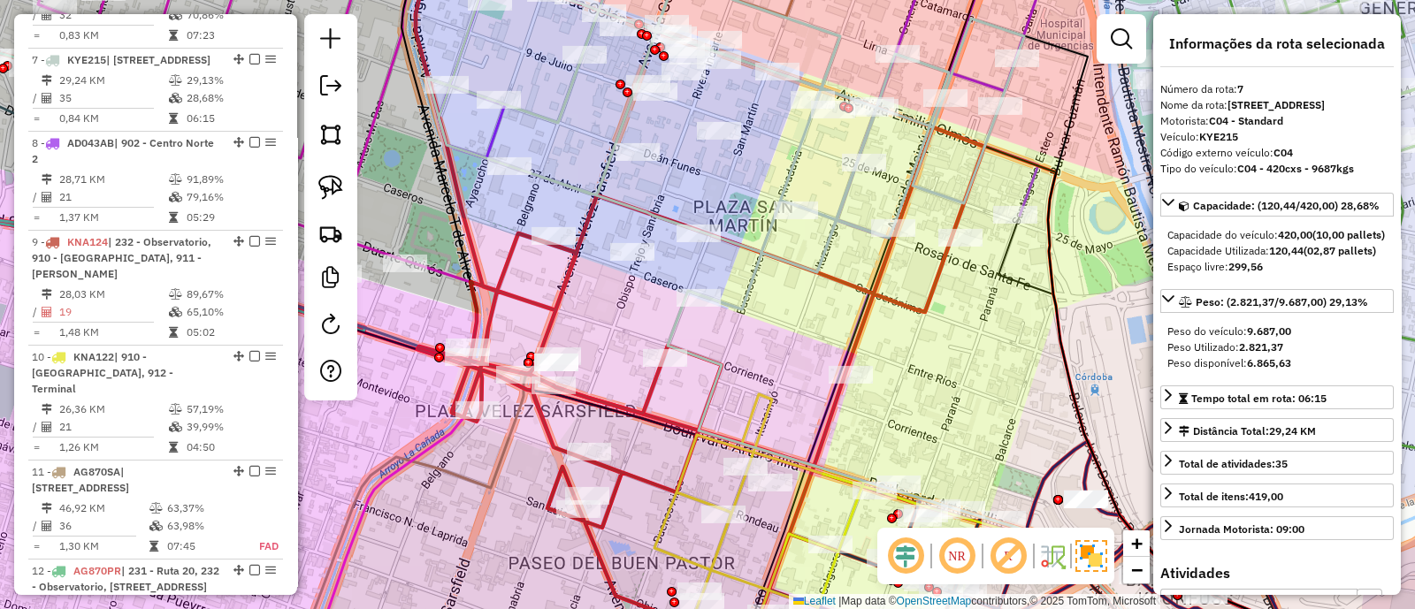
click at [490, 135] on icon at bounding box center [748, 89] width 618 height 301
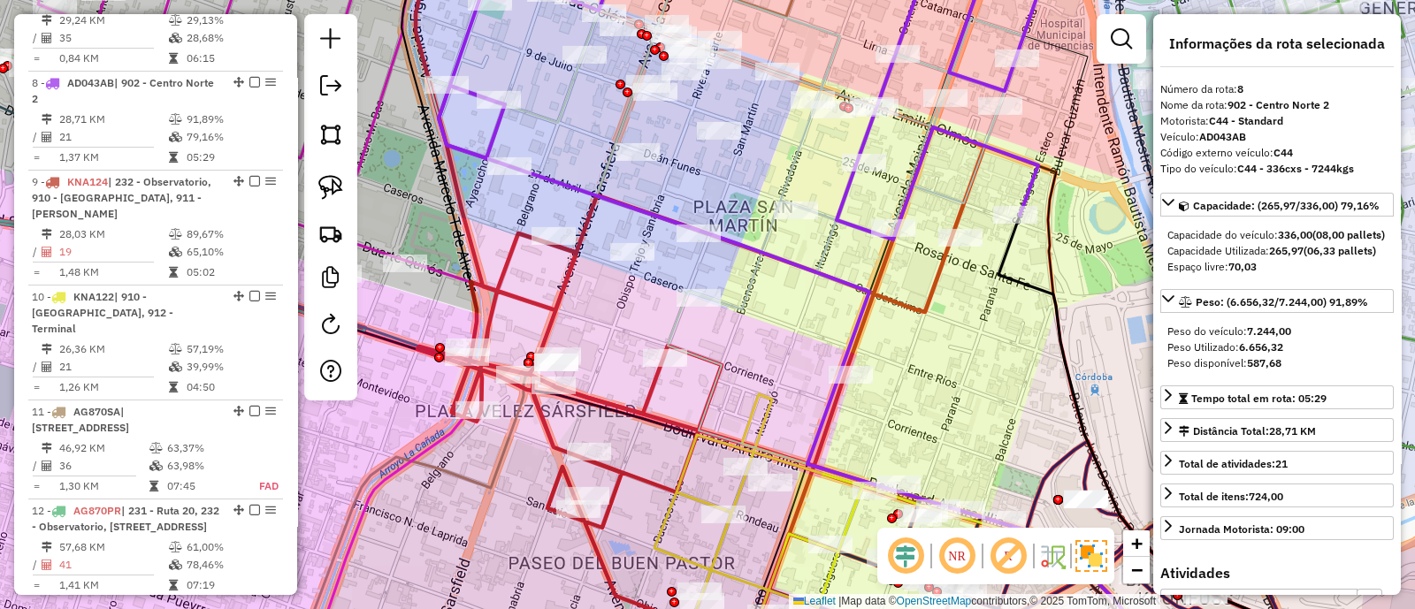
scroll to position [1323, 0]
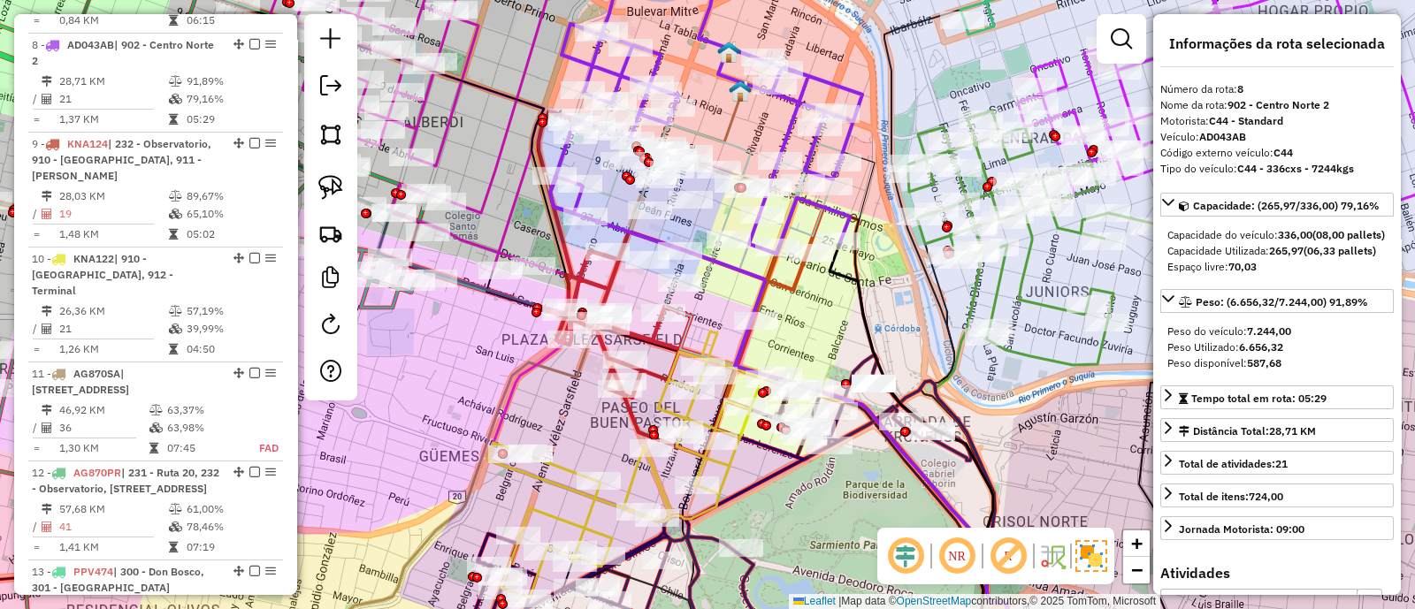
drag, startPoint x: 725, startPoint y: 83, endPoint x: 718, endPoint y: 113, distance: 30.9
click at [718, 113] on div "Janela de atendimento Grade de atendimento Capacidade Transportadoras Veículos …" at bounding box center [707, 304] width 1415 height 609
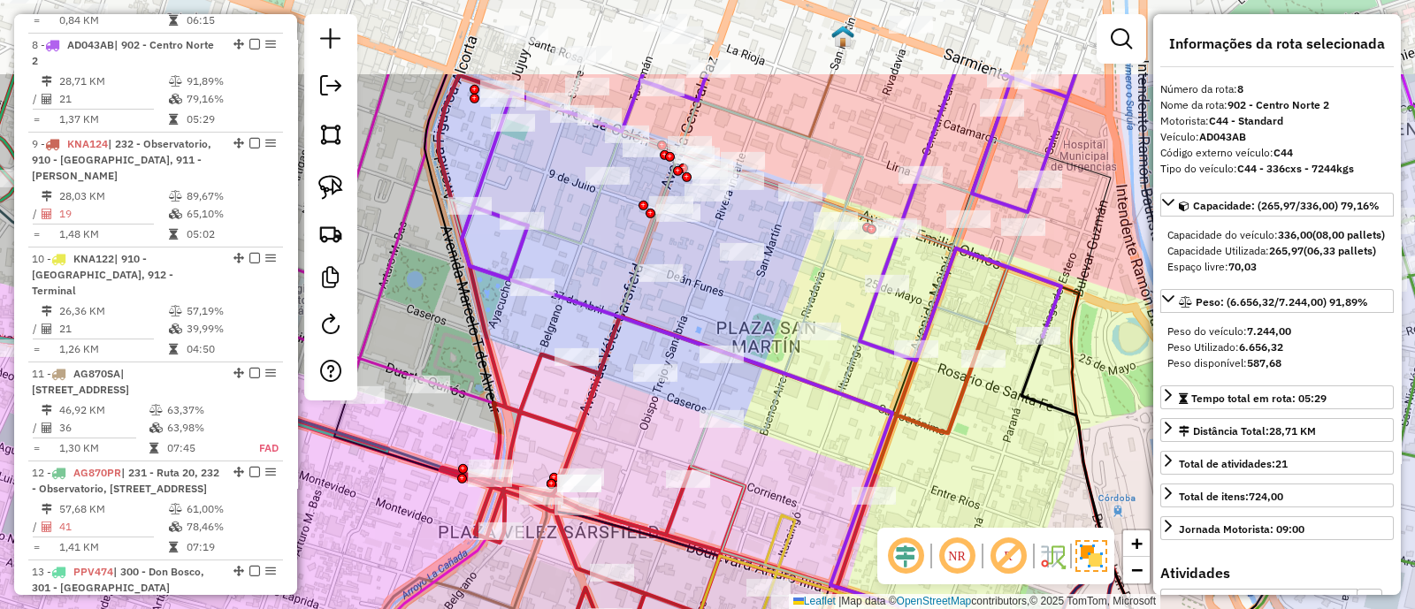
drag, startPoint x: 661, startPoint y: 178, endPoint x: 741, endPoint y: 313, distance: 156.9
click at [741, 313] on div "Janela de atendimento Grade de atendimento Capacidade Transportadoras Veículos …" at bounding box center [707, 304] width 1415 height 609
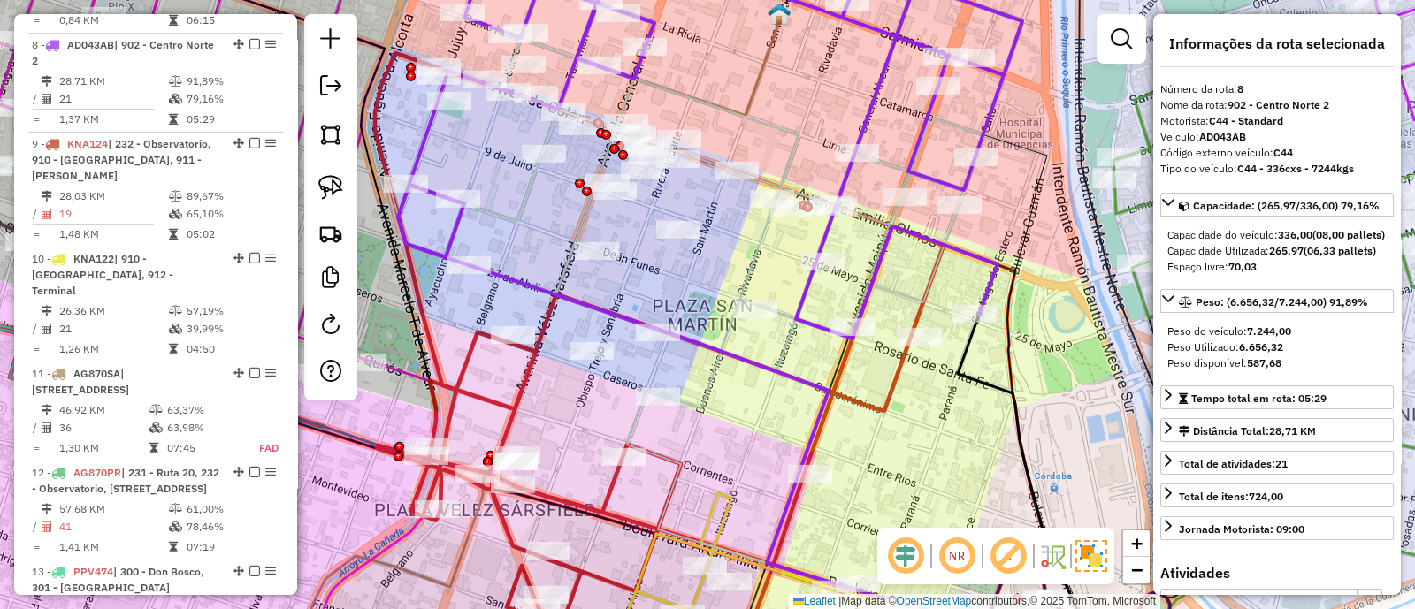
drag, startPoint x: 762, startPoint y: 316, endPoint x: 698, endPoint y: 294, distance: 67.4
click at [698, 294] on div "Janela de atendimento Grade de atendimento Capacidade Transportadoras Veículos …" at bounding box center [707, 304] width 1415 height 609
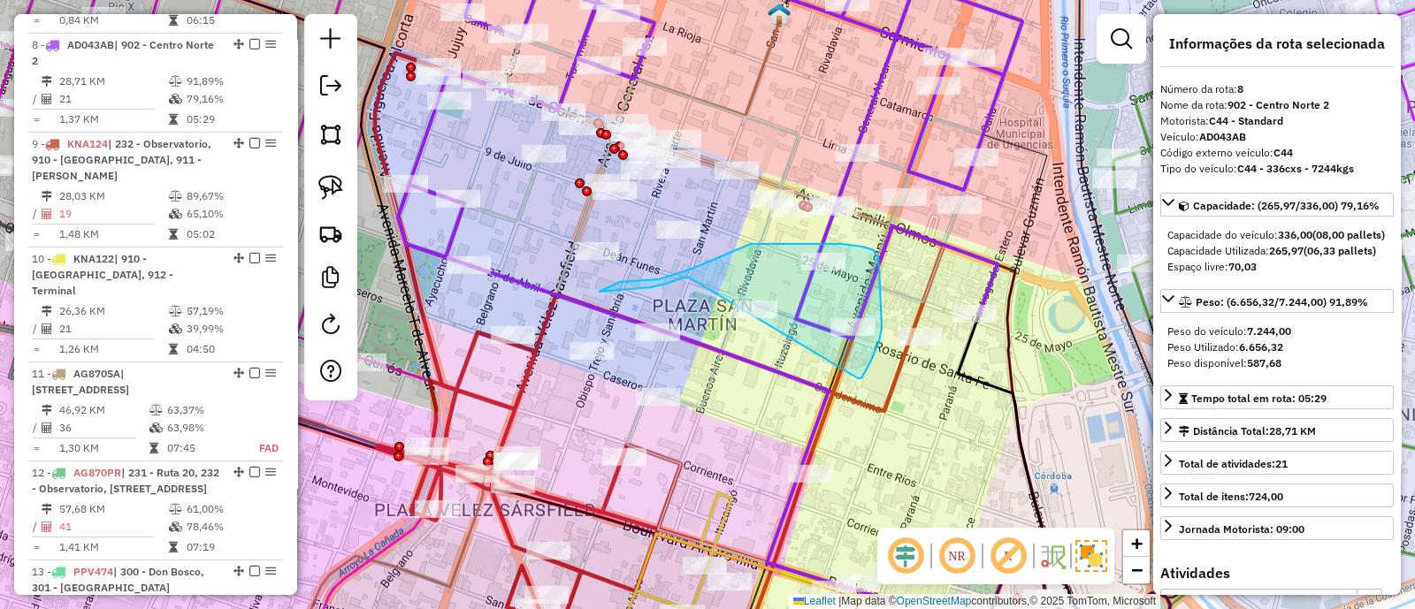
drag, startPoint x: 859, startPoint y: 378, endPoint x: 695, endPoint y: 277, distance: 193.3
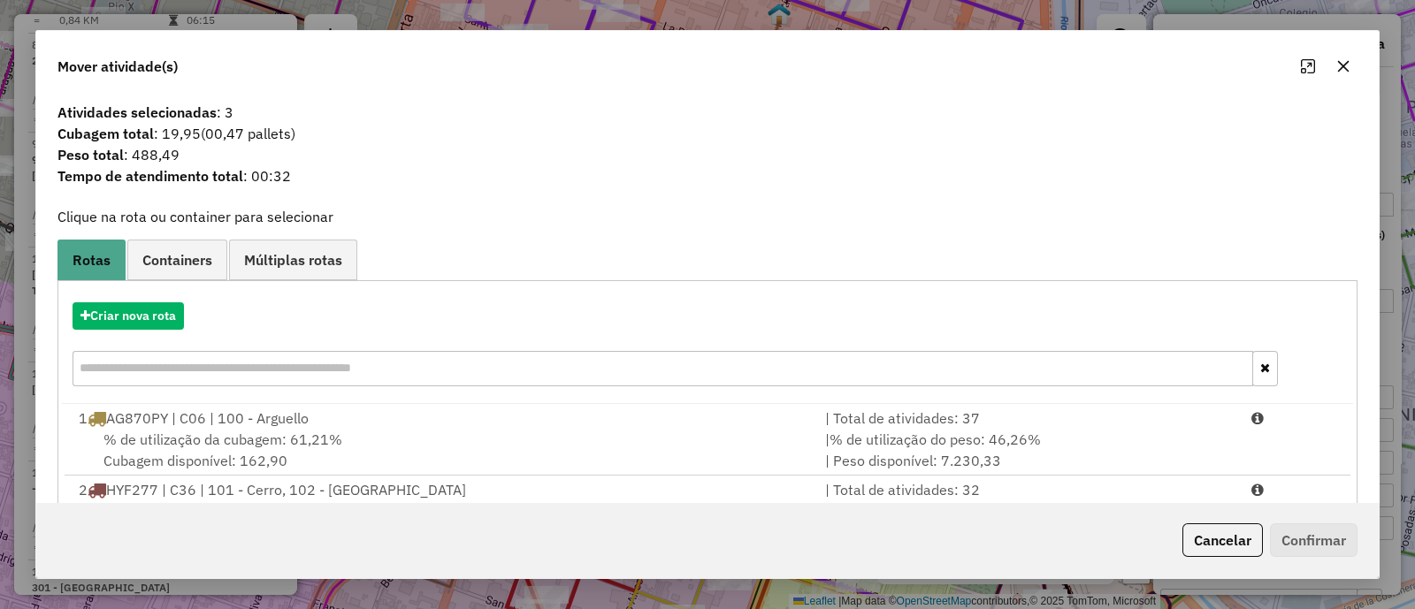
click at [1337, 64] on icon "button" at bounding box center [1343, 66] width 14 height 14
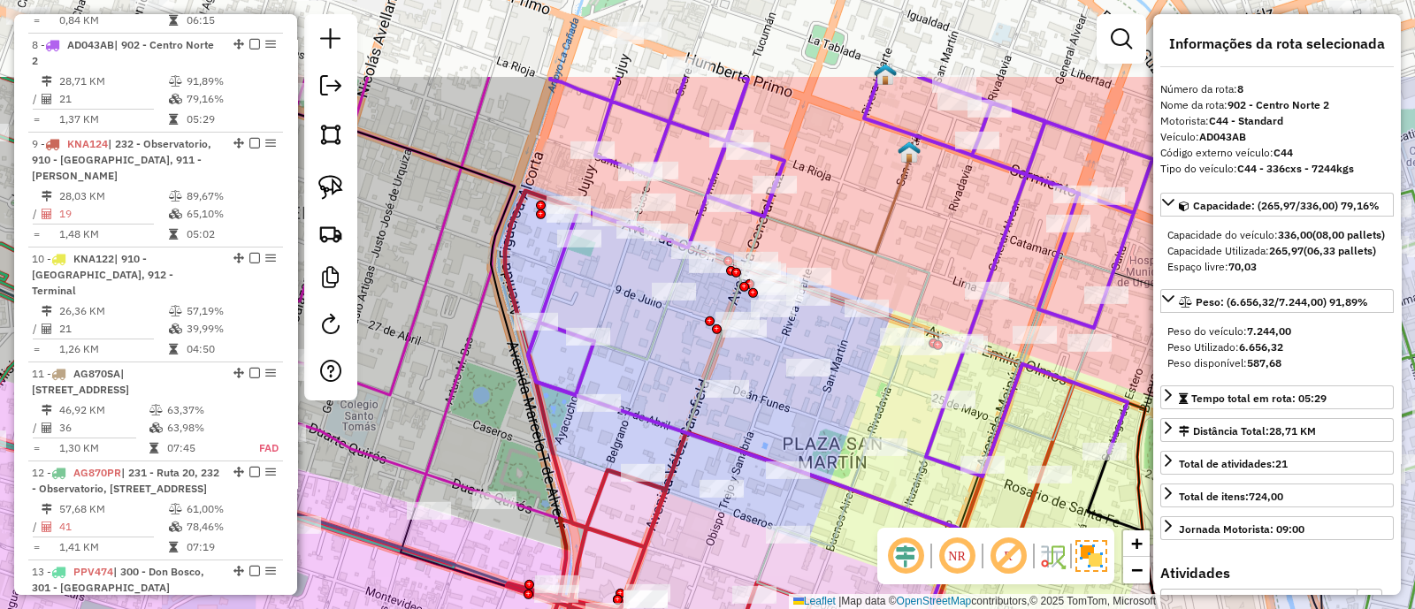
drag, startPoint x: 538, startPoint y: 201, endPoint x: 668, endPoint y: 339, distance: 189.5
click at [668, 339] on div "Janela de atendimento Grade de atendimento Capacidade Transportadoras Veículos …" at bounding box center [707, 304] width 1415 height 609
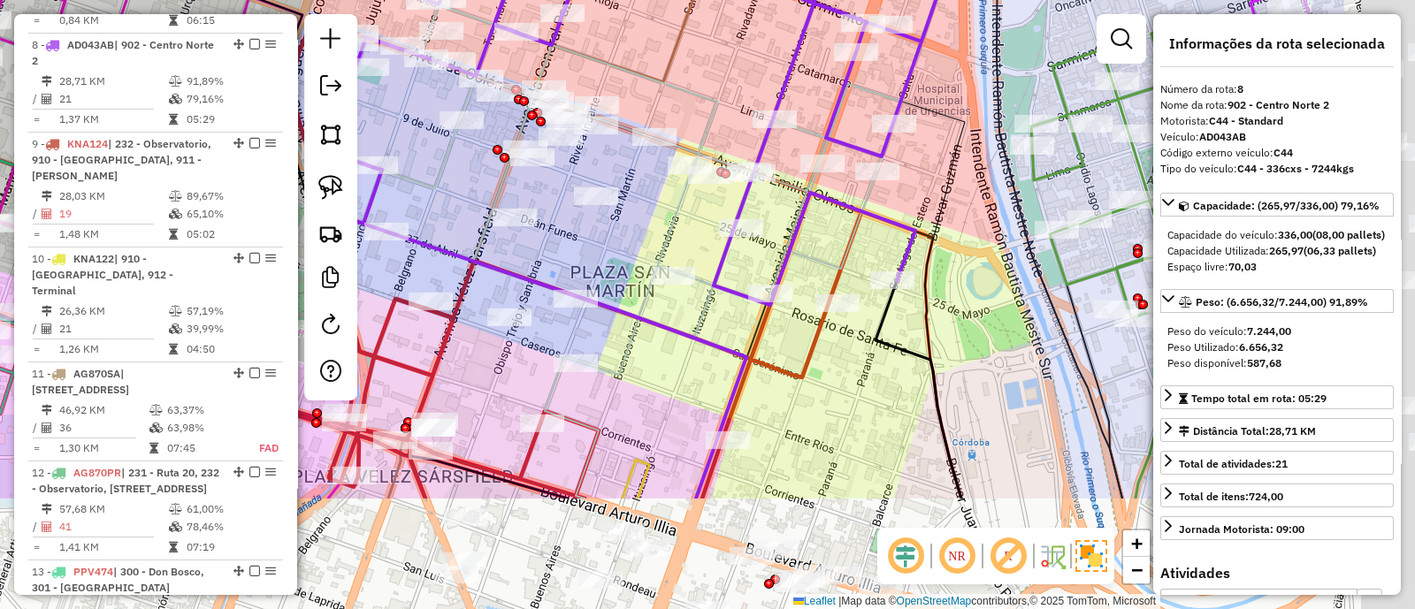
drag, startPoint x: 663, startPoint y: 333, endPoint x: 451, endPoint y: 162, distance: 272.9
click at [451, 162] on icon at bounding box center [603, 152] width 596 height 446
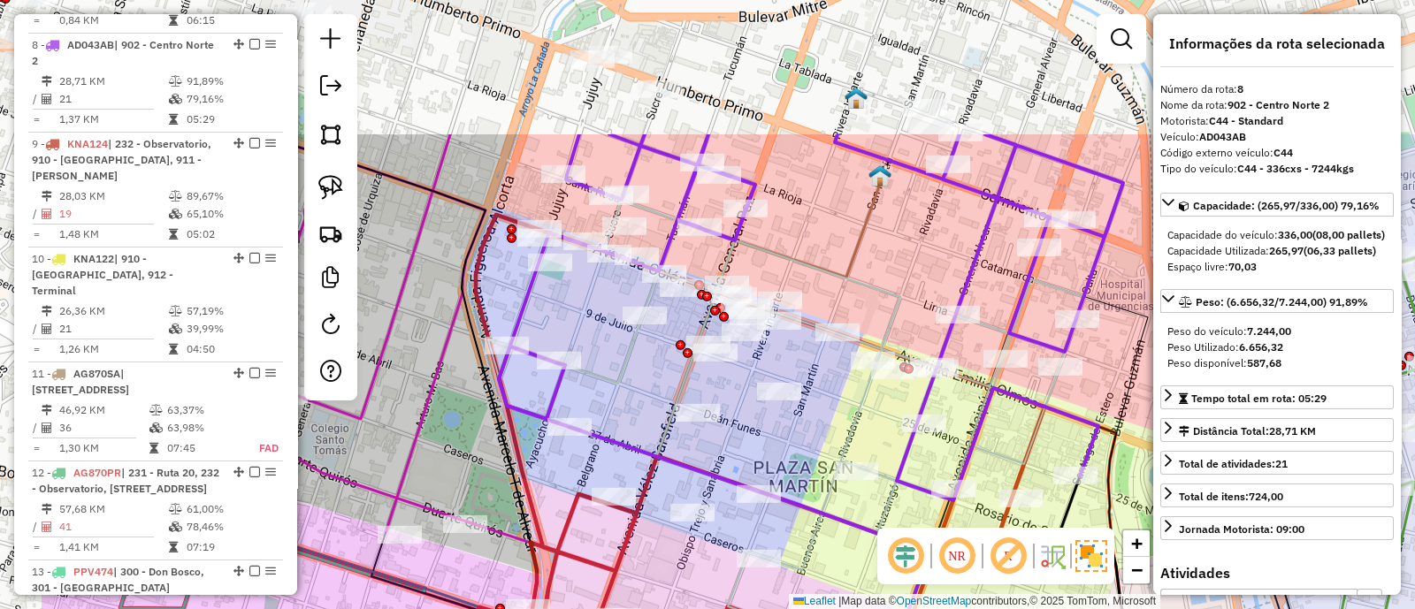
drag, startPoint x: 818, startPoint y: 235, endPoint x: 1004, endPoint y: 431, distance: 270.2
click at [1002, 431] on div "Janela de atendimento Grade de atendimento Capacidade Transportadoras Veículos …" at bounding box center [707, 304] width 1415 height 609
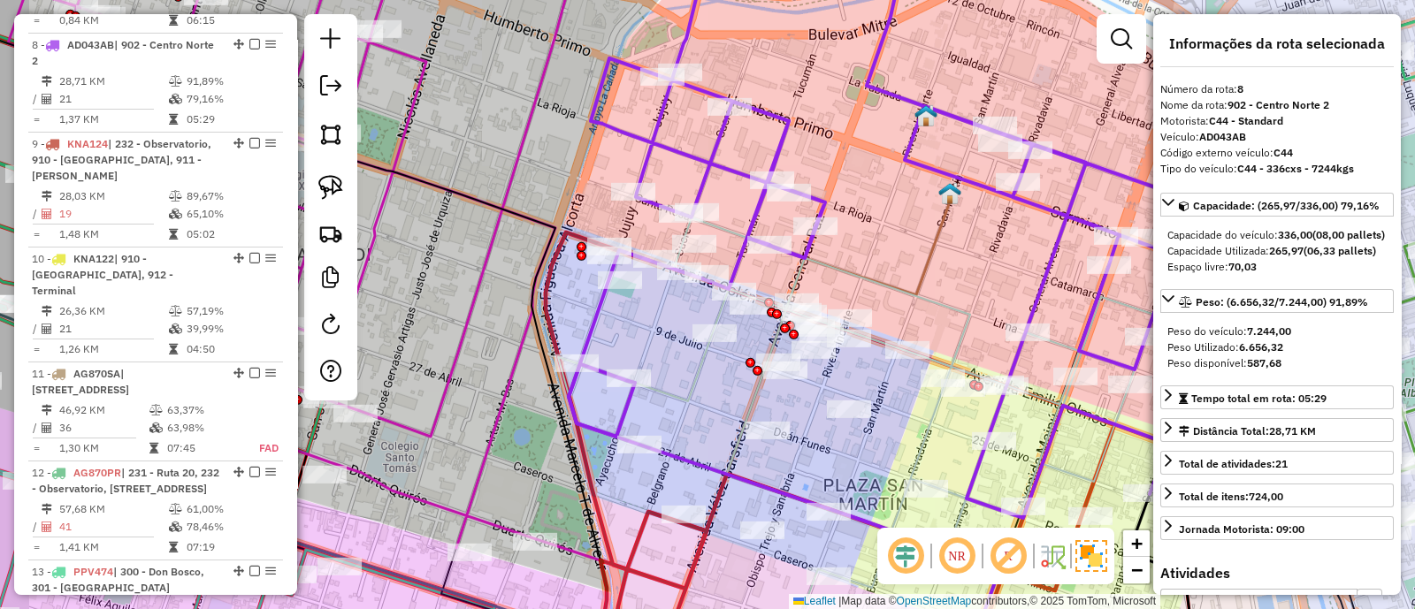
drag, startPoint x: 751, startPoint y: 264, endPoint x: 823, endPoint y: 282, distance: 74.6
click at [823, 282] on div "Janela de atendimento Grade de atendimento Capacidade Transportadoras Veículos …" at bounding box center [707, 304] width 1415 height 609
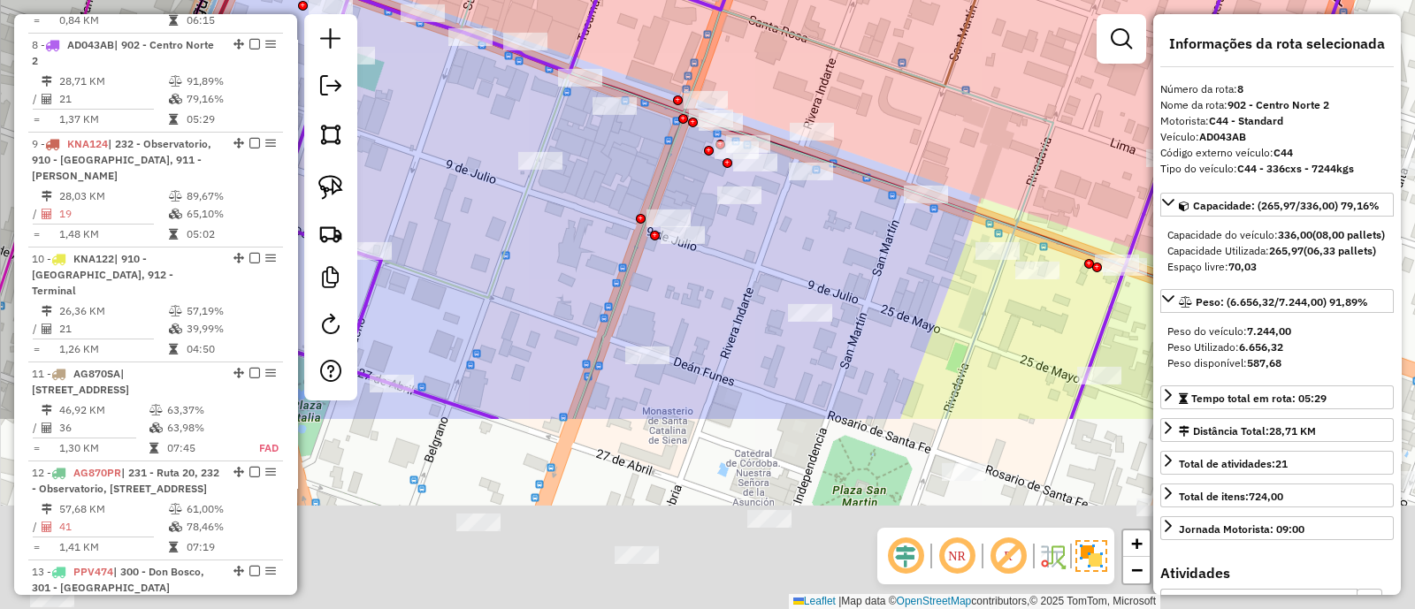
drag, startPoint x: 769, startPoint y: 250, endPoint x: 567, endPoint y: -1, distance: 322.6
click at [567, 0] on div "Janela de atendimento Grade de atendimento Capacidade Transportadoras Veículos …" at bounding box center [707, 304] width 1415 height 609
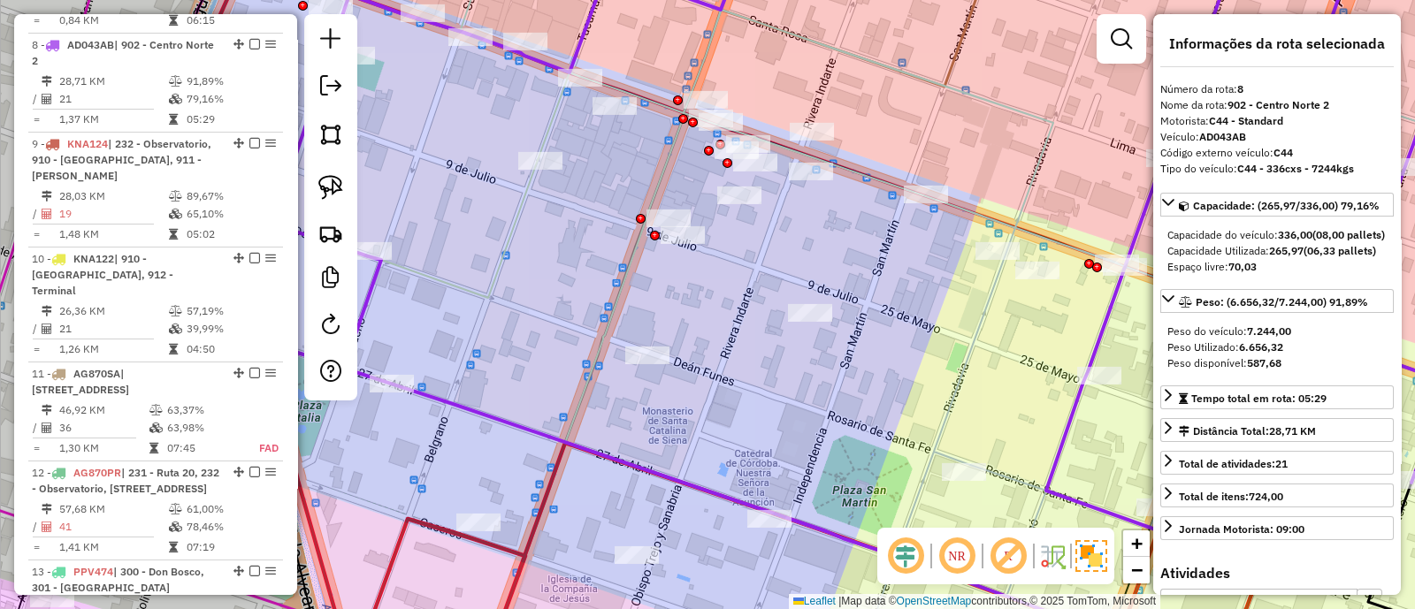
drag, startPoint x: 600, startPoint y: 155, endPoint x: 653, endPoint y: 41, distance: 125.4
click at [653, 42] on div "Janela de atendimento Grade de atendimento Capacidade Transportadoras Veículos …" at bounding box center [707, 304] width 1415 height 609
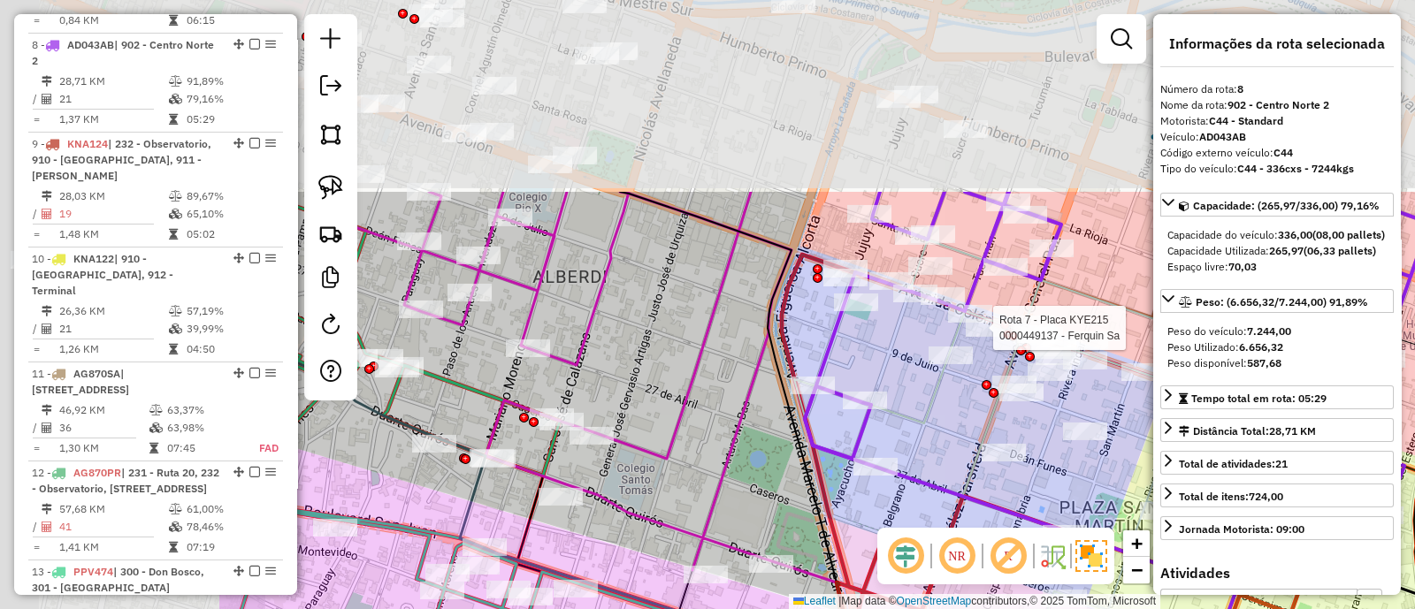
drag, startPoint x: 588, startPoint y: 182, endPoint x: 956, endPoint y: 447, distance: 453.0
click at [966, 451] on div "Rota 7 - Placa KYE215 0000449137 - Ferquin Sa Janela de atendimento Grade de at…" at bounding box center [707, 304] width 1415 height 609
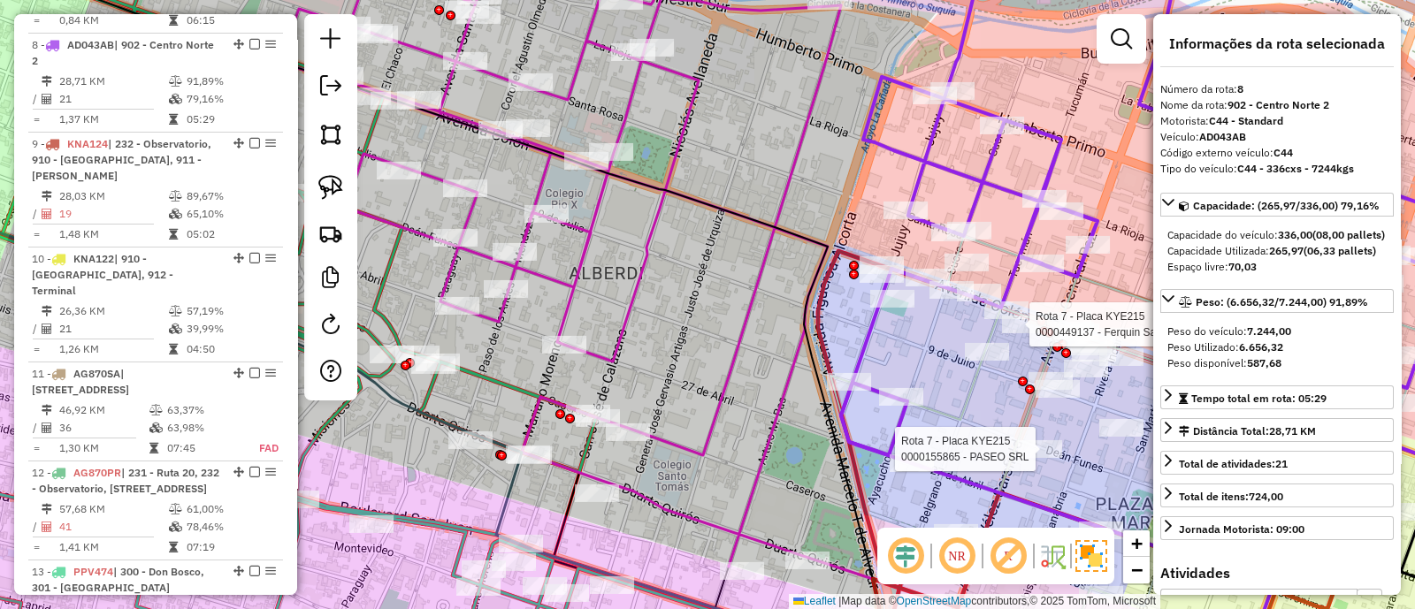
drag, startPoint x: 640, startPoint y: 314, endPoint x: 659, endPoint y: 295, distance: 26.3
click at [659, 295] on div "Rota 7 - Placa KYE215 0000449137 - Ferquin Sa Rota 7 - Placa KYE215 0000155865 …" at bounding box center [707, 304] width 1415 height 609
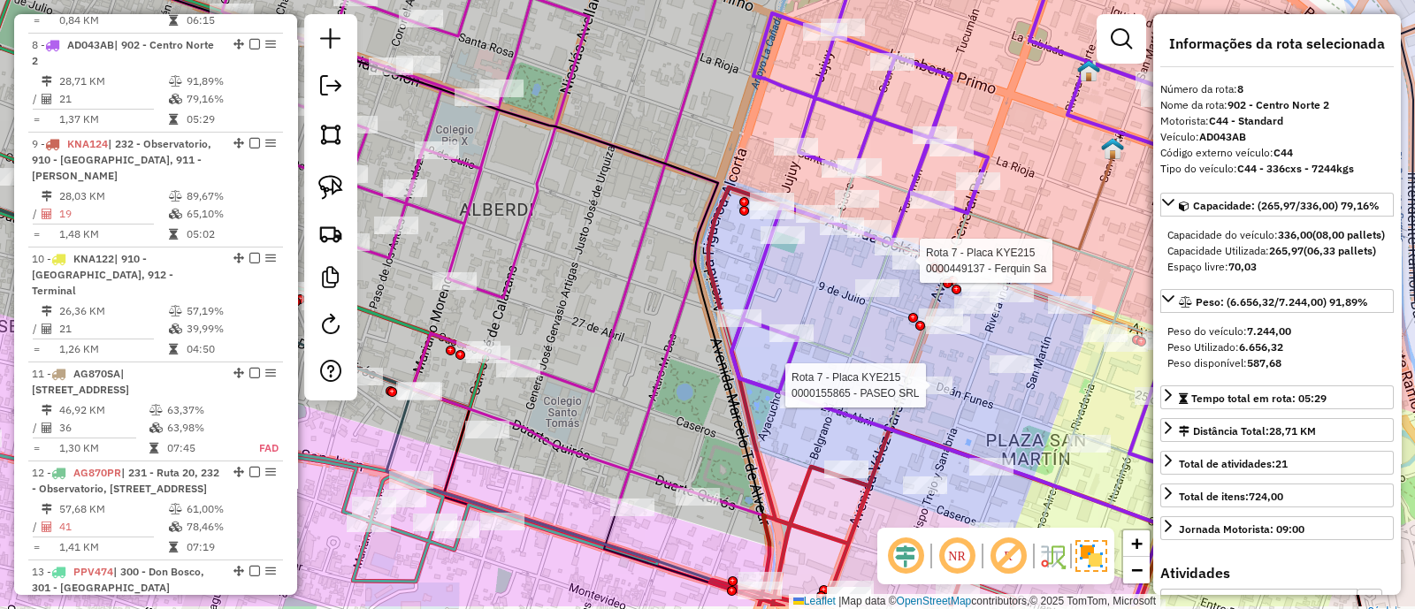
drag, startPoint x: 715, startPoint y: 343, endPoint x: 606, endPoint y: 280, distance: 126.3
click at [606, 280] on div "Rota 7 - Placa KYE215 0000449137 - Ferquin Sa Rota 7 - Placa KYE215 0000155865 …" at bounding box center [707, 304] width 1415 height 609
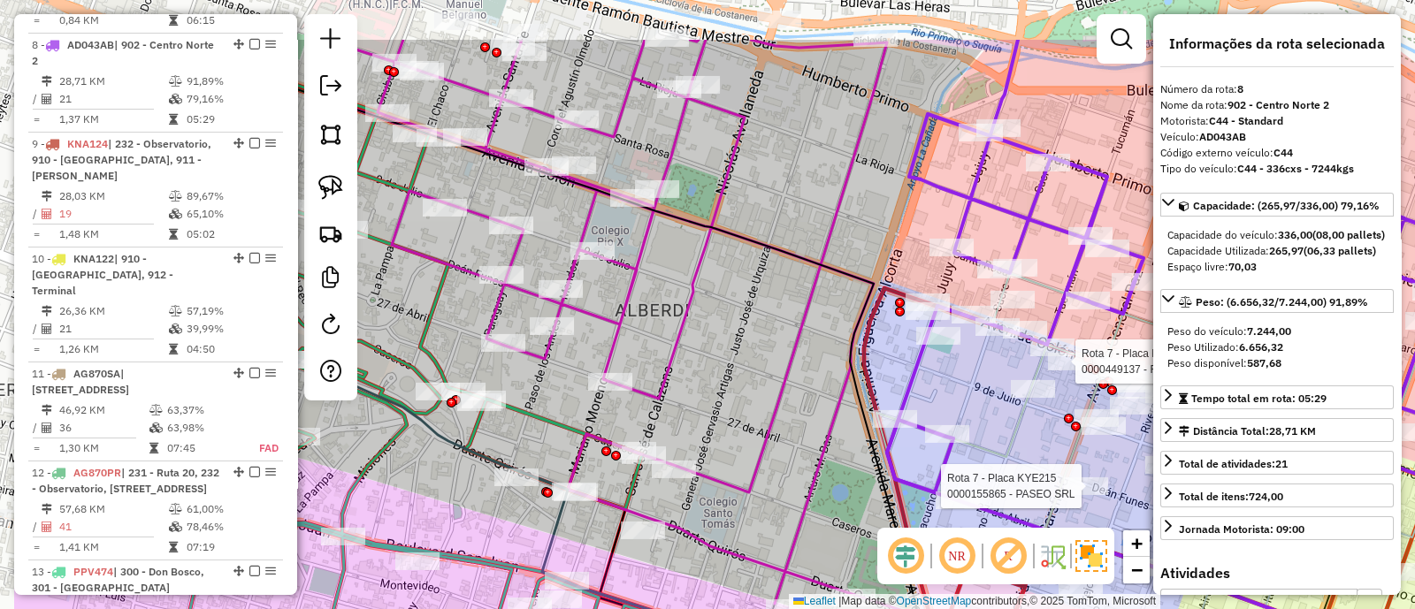
drag, startPoint x: 606, startPoint y: 280, endPoint x: 761, endPoint y: 380, distance: 184.9
click at [761, 380] on div "Rota 7 - Placa KYE215 0000449137 - Ferquin Sa Rota 7 - Placa KYE215 0000155865 …" at bounding box center [707, 304] width 1415 height 609
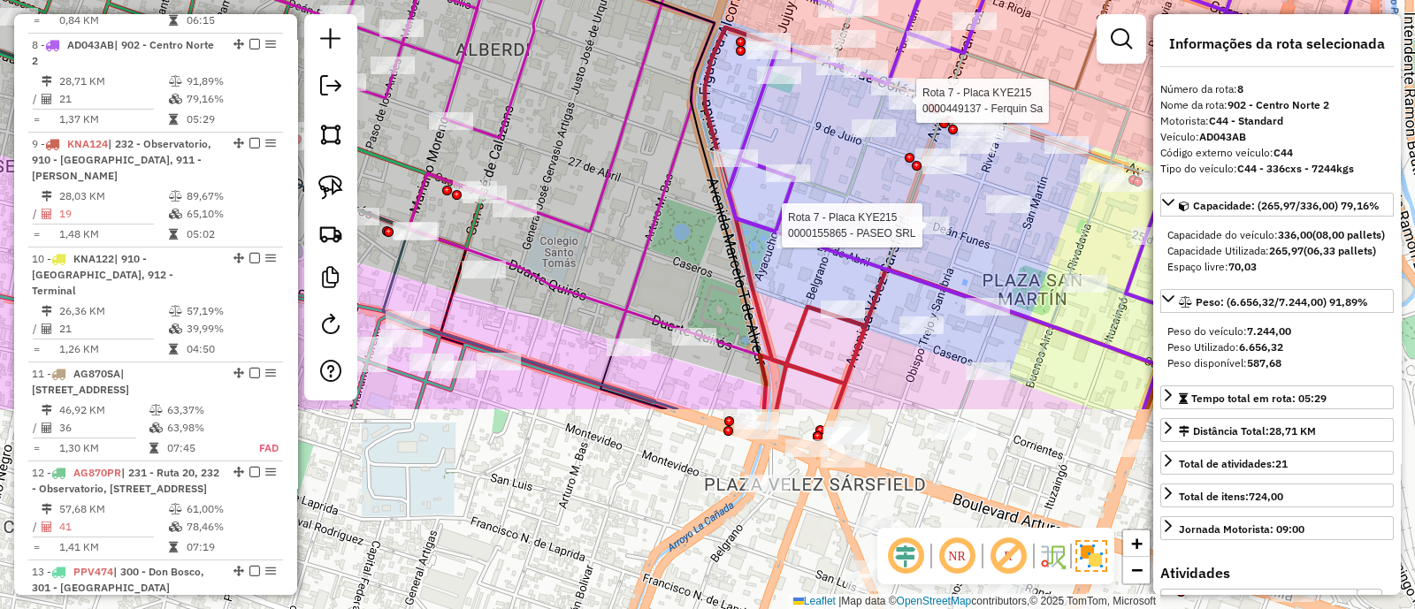
drag, startPoint x: 760, startPoint y: 380, endPoint x: 601, endPoint y: 119, distance: 305.5
click at [601, 119] on div "Rota 7 - Placa KYE215 0000449137 - Ferquin Sa Rota 7 - Placa KYE215 0000155865 …" at bounding box center [707, 304] width 1415 height 609
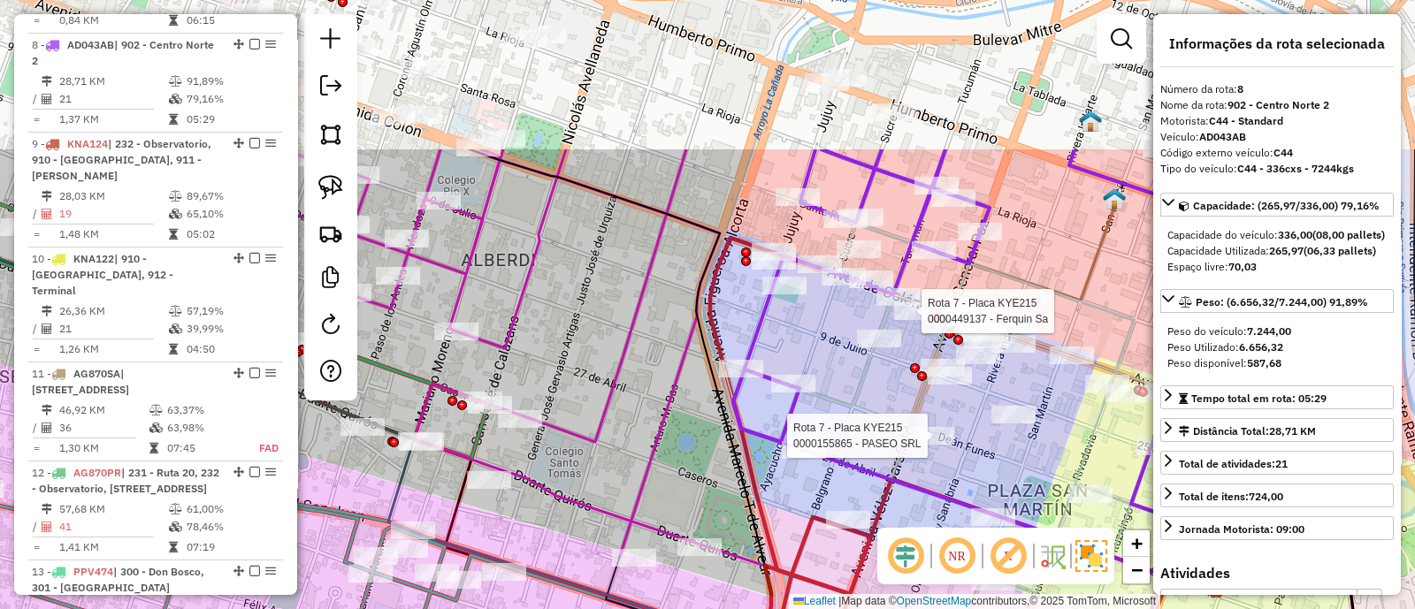
drag, startPoint x: 650, startPoint y: 323, endPoint x: 643, endPoint y: 386, distance: 64.1
click at [643, 386] on div "Rota 7 - Placa KYE215 0000449137 - Ferquin Sa Rota 7 - Placa KYE215 0000155865 …" at bounding box center [707, 304] width 1415 height 609
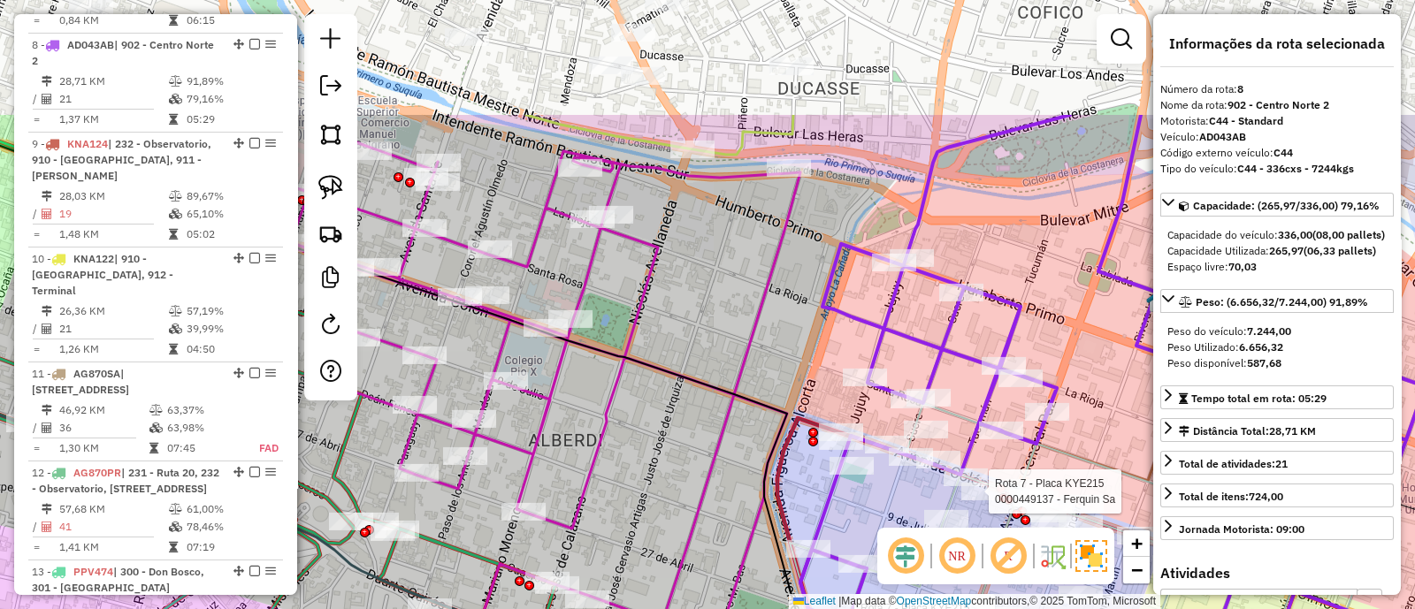
drag, startPoint x: 587, startPoint y: 172, endPoint x: 654, endPoint y: 347, distance: 187.5
click at [654, 347] on div "Rota 7 - Placa KYE215 0000449137 - Ferquin Sa Rota 7 - Placa KYE215 0000155865 …" at bounding box center [707, 304] width 1415 height 609
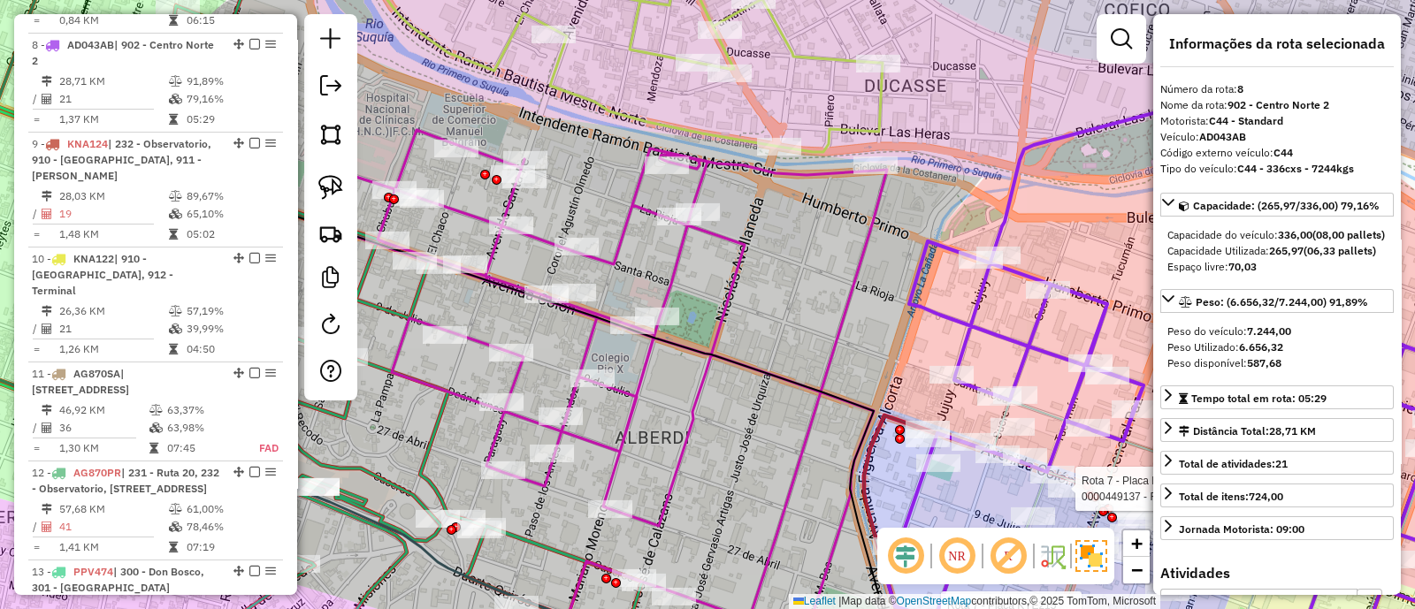
drag, startPoint x: 641, startPoint y: 390, endPoint x: 728, endPoint y: 387, distance: 86.7
click at [728, 387] on div "Rota 7 - Placa KYE215 0000449137 - Ferquin Sa Rota 7 - Placa KYE215 0000155865 …" at bounding box center [707, 304] width 1415 height 609
drag, startPoint x: 906, startPoint y: 240, endPoint x: 789, endPoint y: 192, distance: 126.9
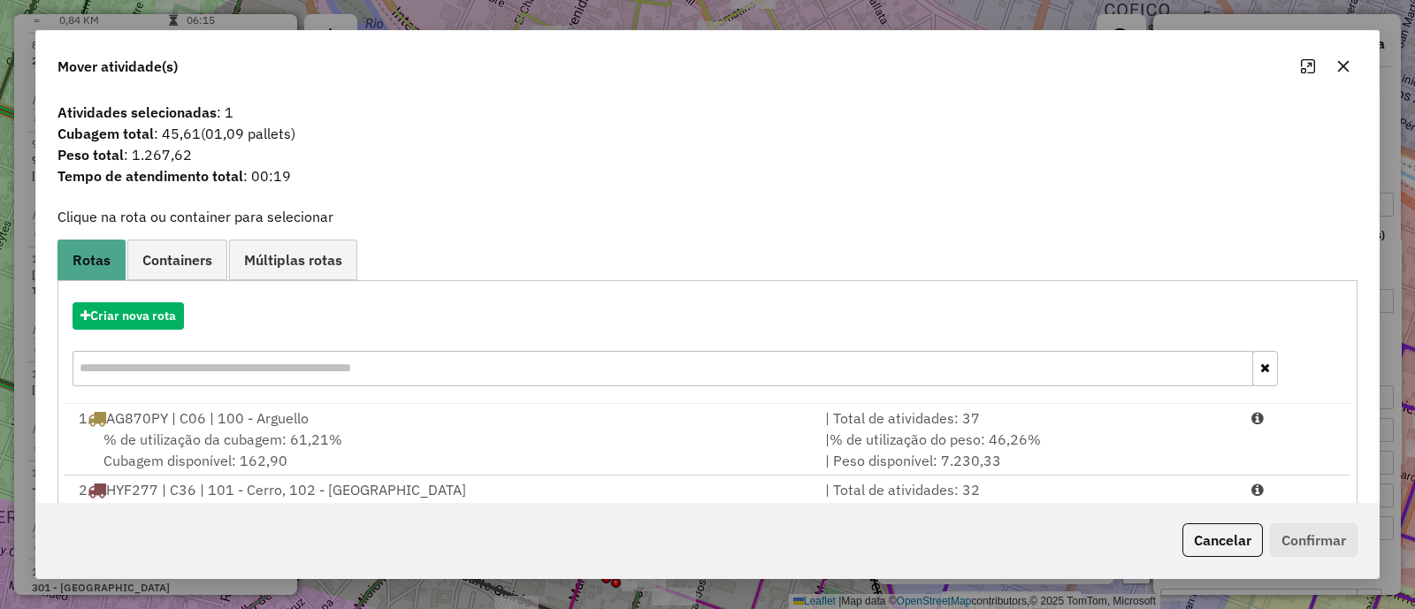
click at [1339, 65] on icon "button" at bounding box center [1343, 66] width 14 height 14
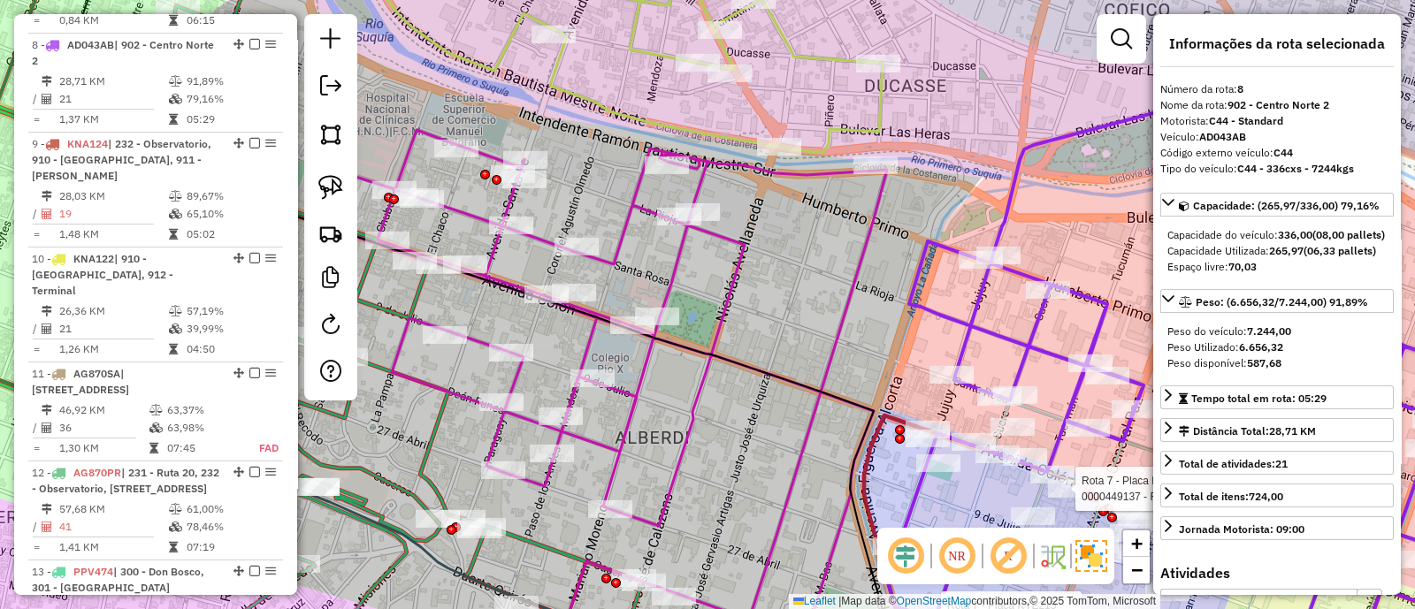
click at [938, 309] on icon at bounding box center [1199, 383] width 624 height 573
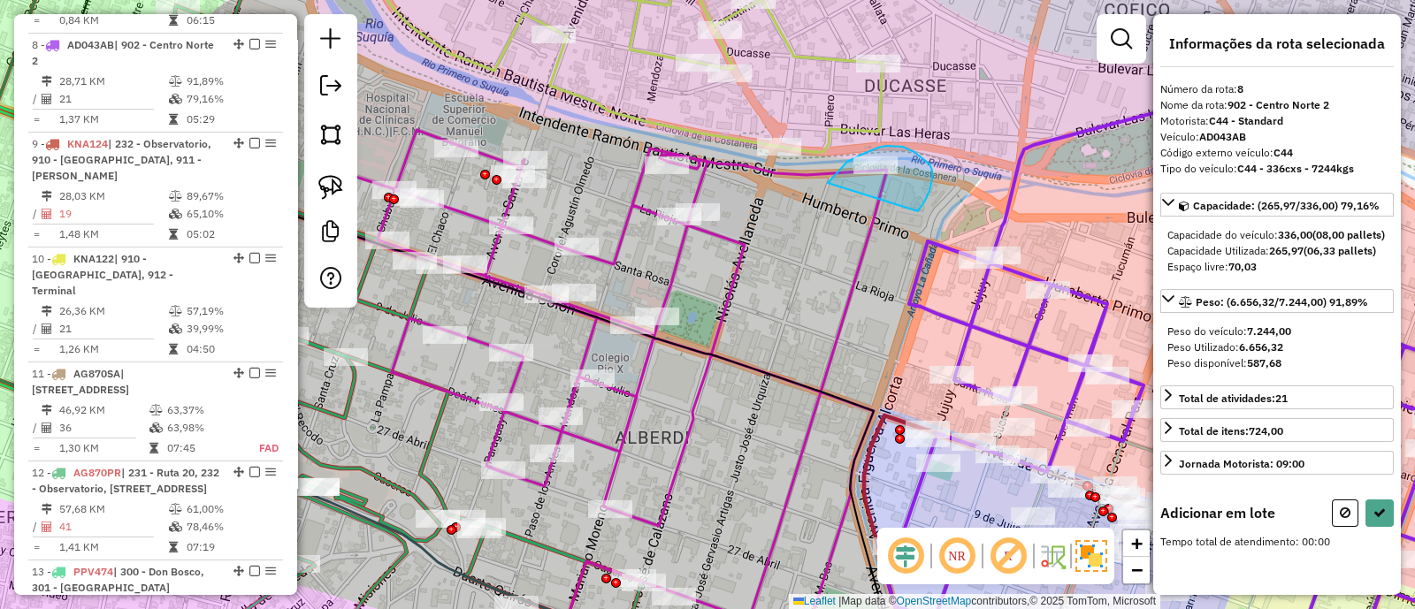
drag, startPoint x: 929, startPoint y: 191, endPoint x: 828, endPoint y: 183, distance: 102.0
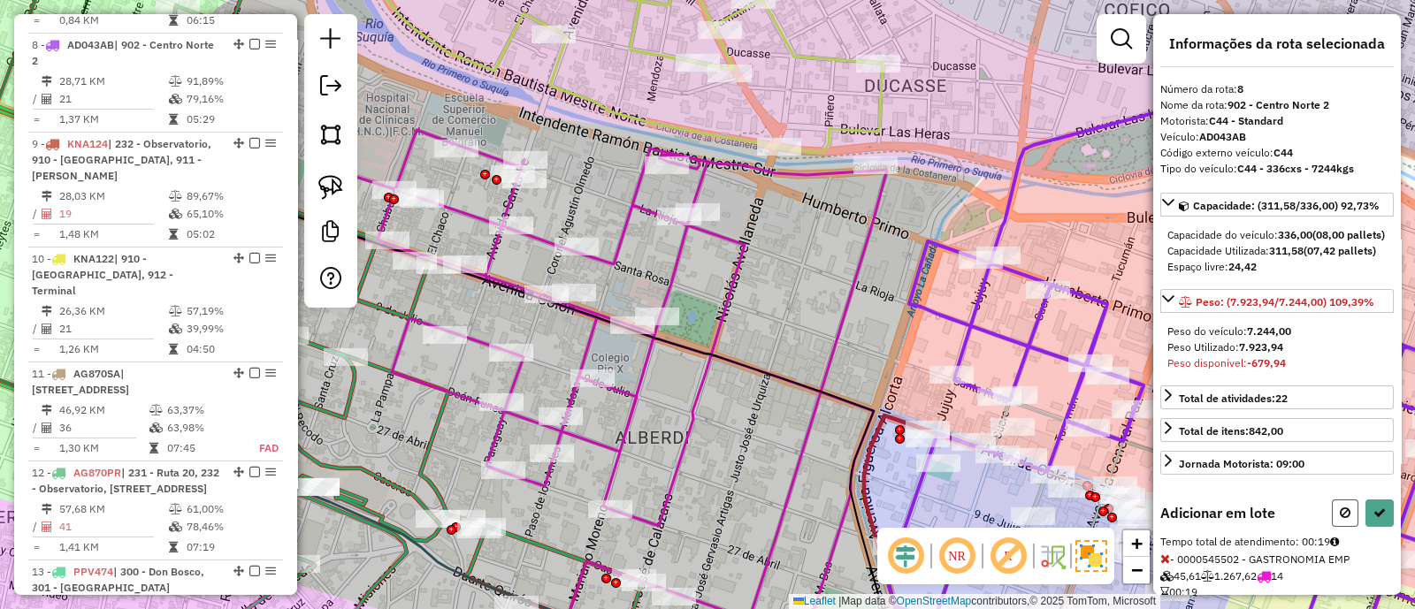
click at [1335, 527] on button at bounding box center [1345, 513] width 27 height 27
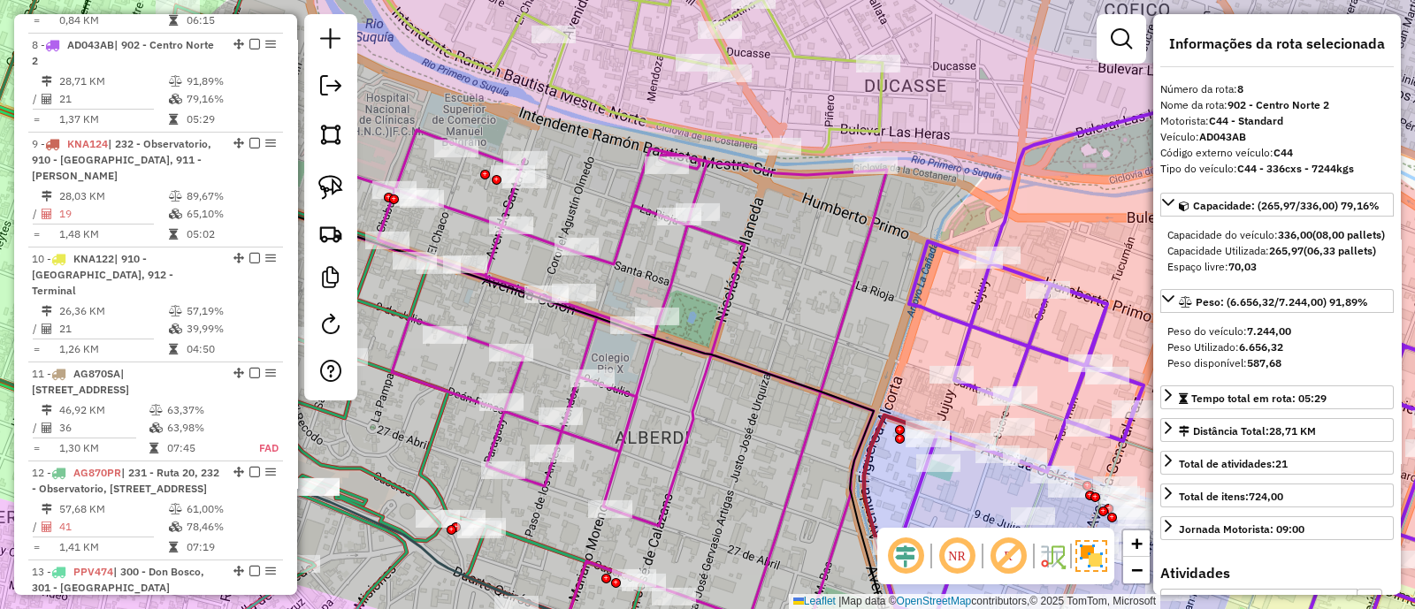
click at [828, 310] on div "Janela de atendimento Grade de atendimento Capacidade Transportadoras Veículos …" at bounding box center [707, 304] width 1415 height 609
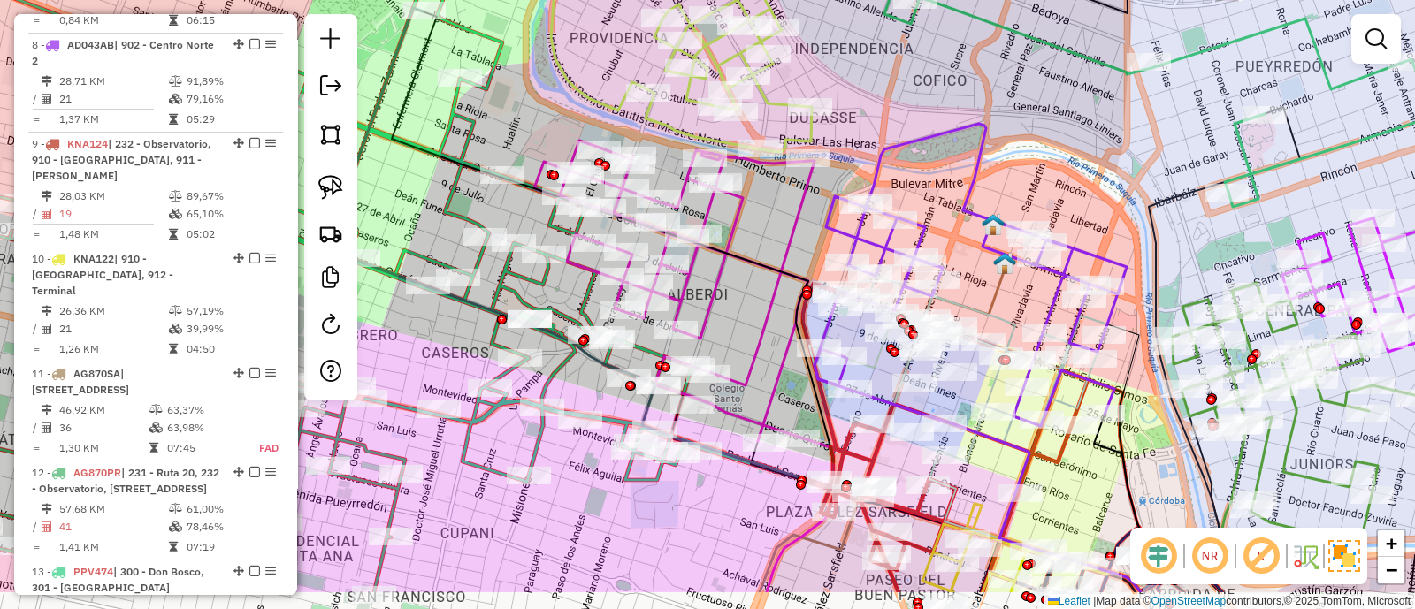
drag, startPoint x: 784, startPoint y: 314, endPoint x: 757, endPoint y: 232, distance: 86.7
click at [757, 232] on div "Janela de atendimento Grade de atendimento Capacidade Transportadoras Veículos …" at bounding box center [707, 304] width 1415 height 609
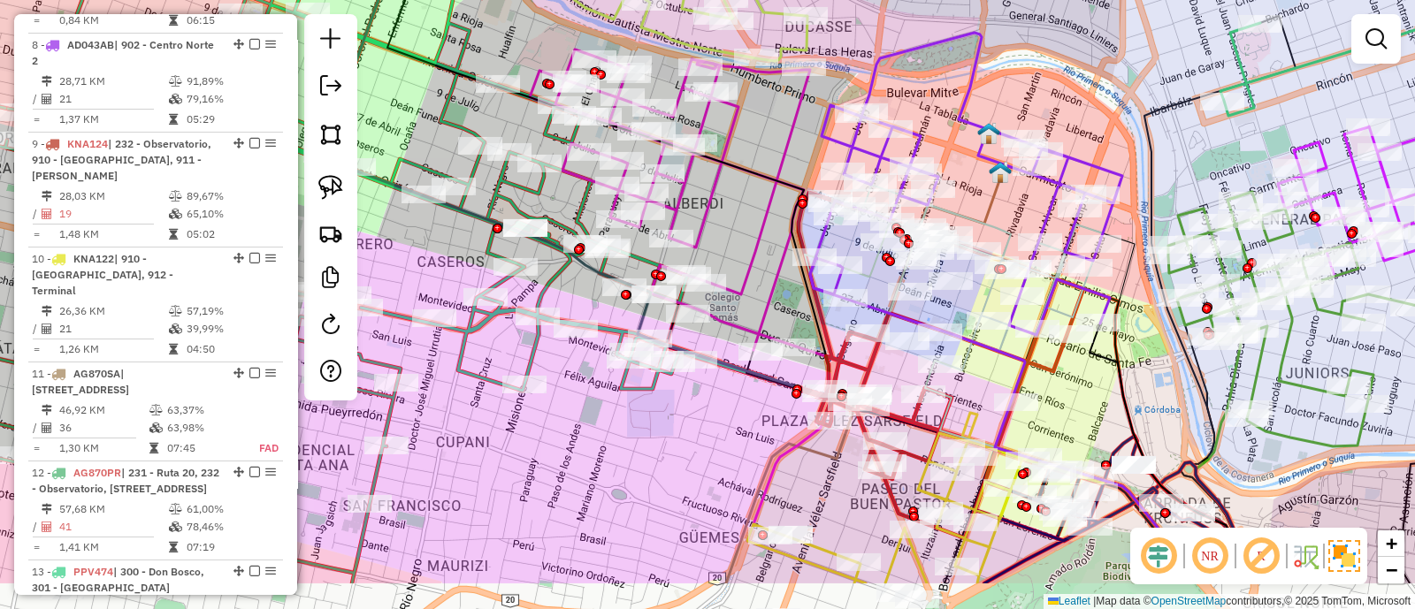
drag, startPoint x: 747, startPoint y: 332, endPoint x: 748, endPoint y: 240, distance: 92.0
click at [747, 245] on icon at bounding box center [670, 200] width 280 height 301
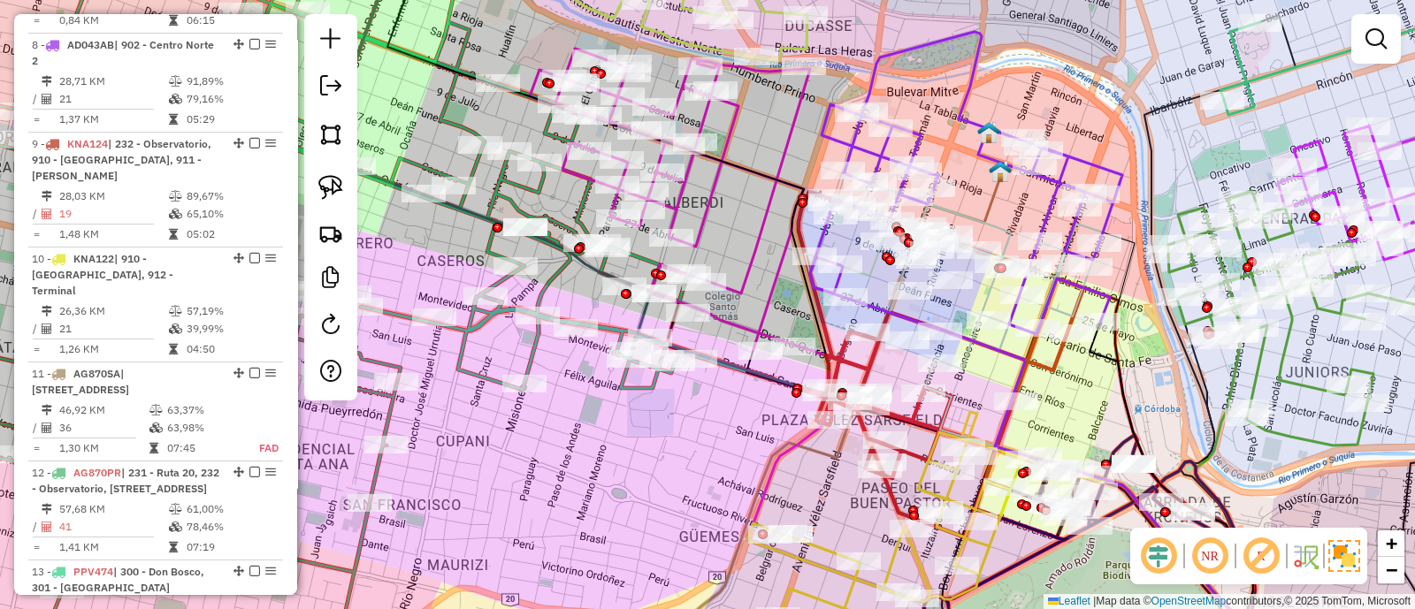
click at [853, 139] on icon at bounding box center [966, 183] width 312 height 302
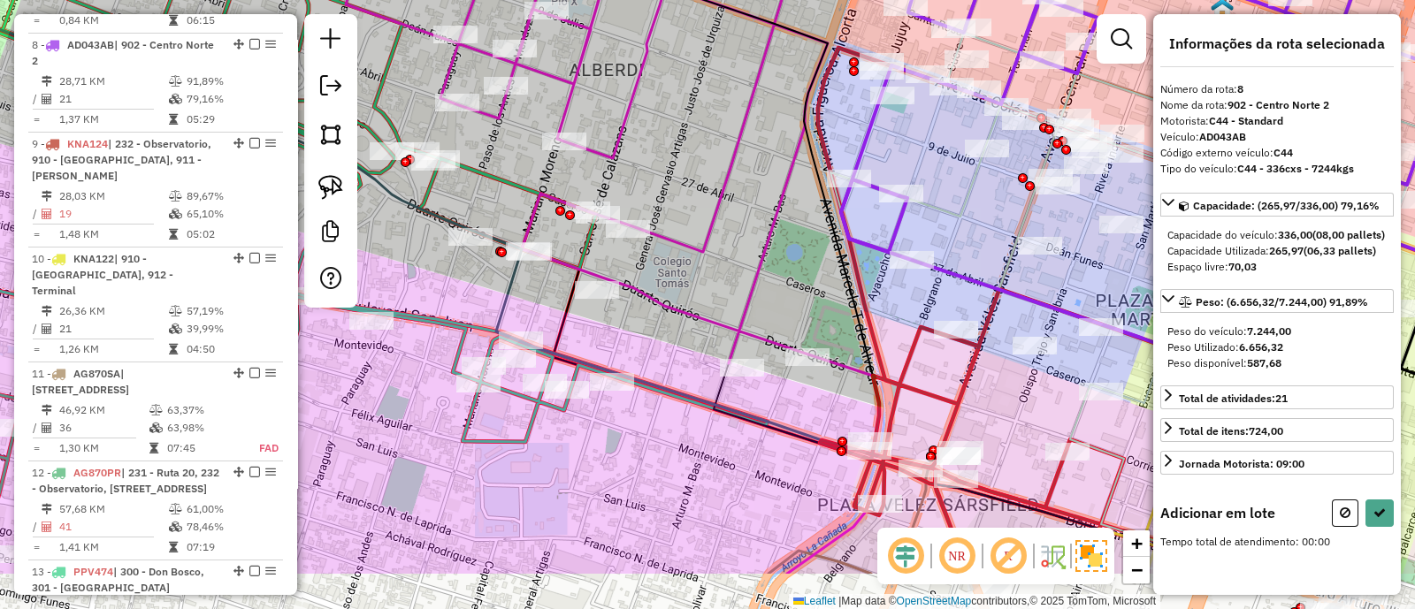
drag, startPoint x: 740, startPoint y: 263, endPoint x: 683, endPoint y: 166, distance: 111.8
click at [683, 166] on div "Janela de atendimento Grade de atendimento Capacidade Transportadoras Veículos …" at bounding box center [707, 304] width 1415 height 609
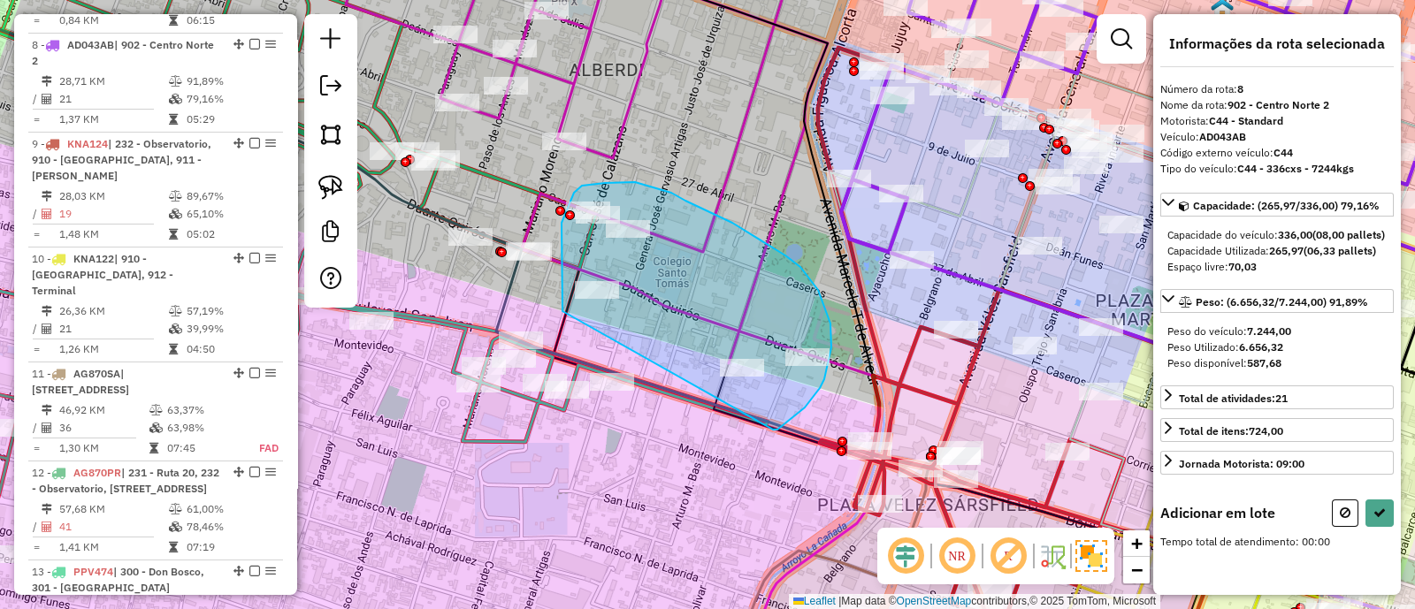
drag, startPoint x: 795, startPoint y: 416, endPoint x: 562, endPoint y: 311, distance: 254.9
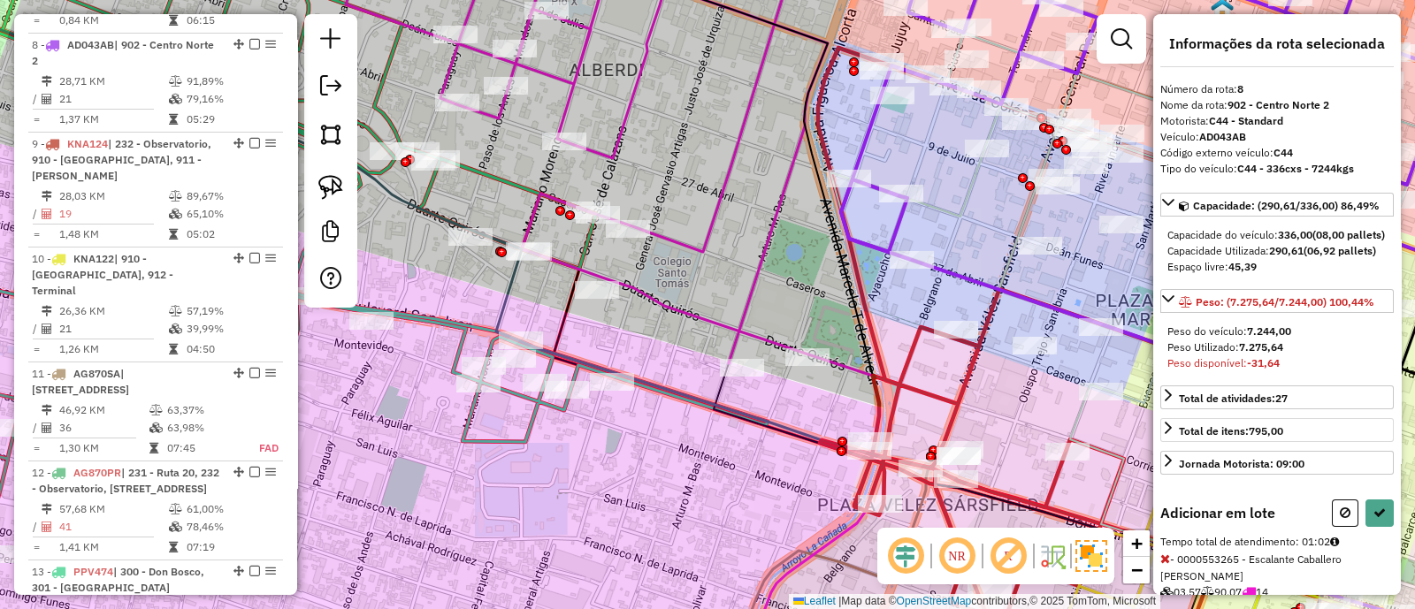
click at [1344, 527] on button at bounding box center [1345, 513] width 27 height 27
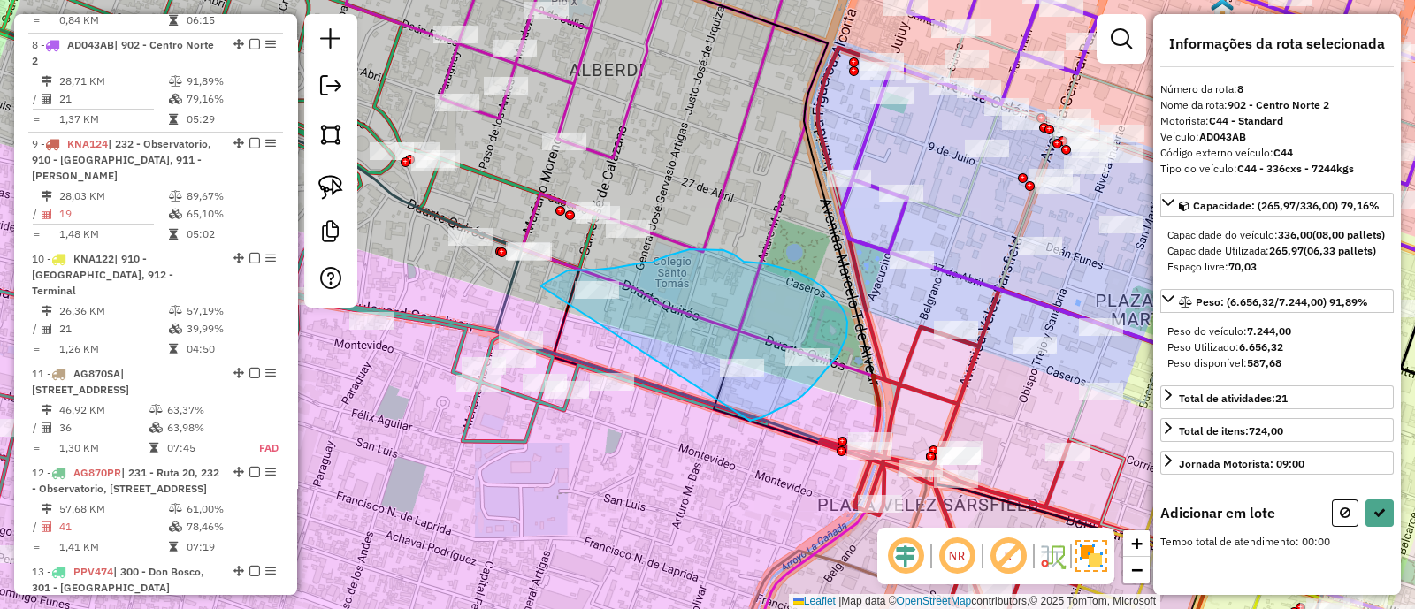
drag, startPoint x: 775, startPoint y: 410, endPoint x: 541, endPoint y: 286, distance: 264.2
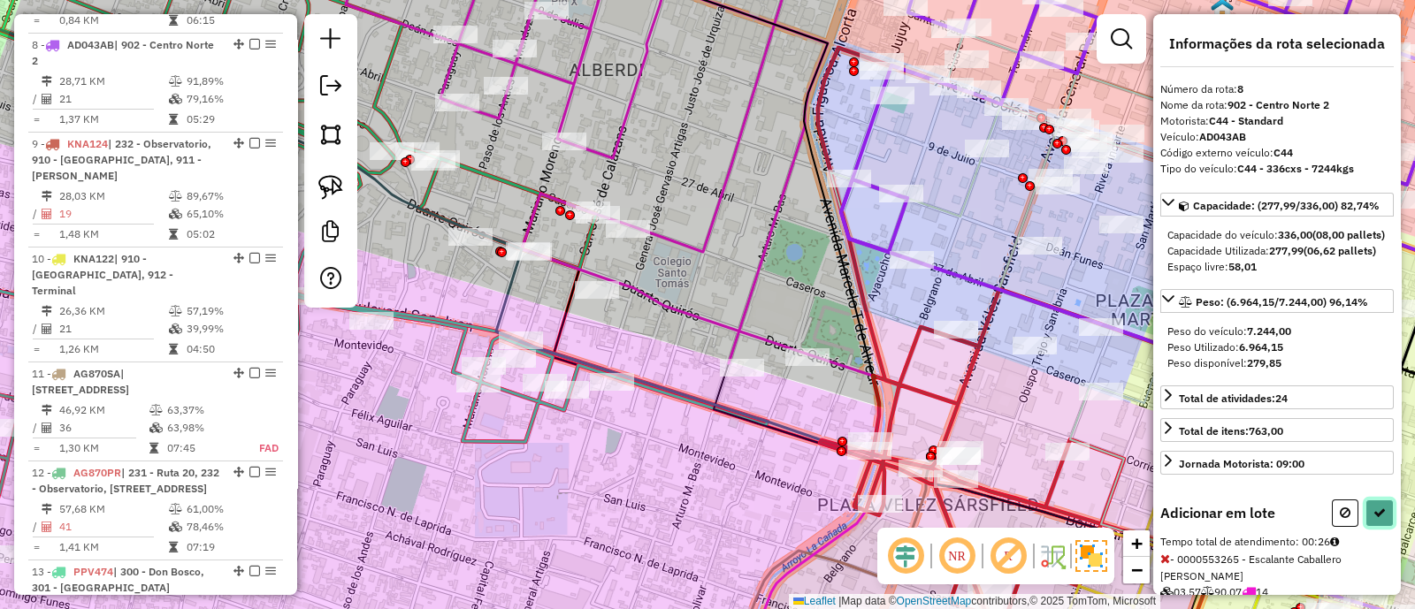
click at [1376, 527] on button at bounding box center [1379, 513] width 28 height 27
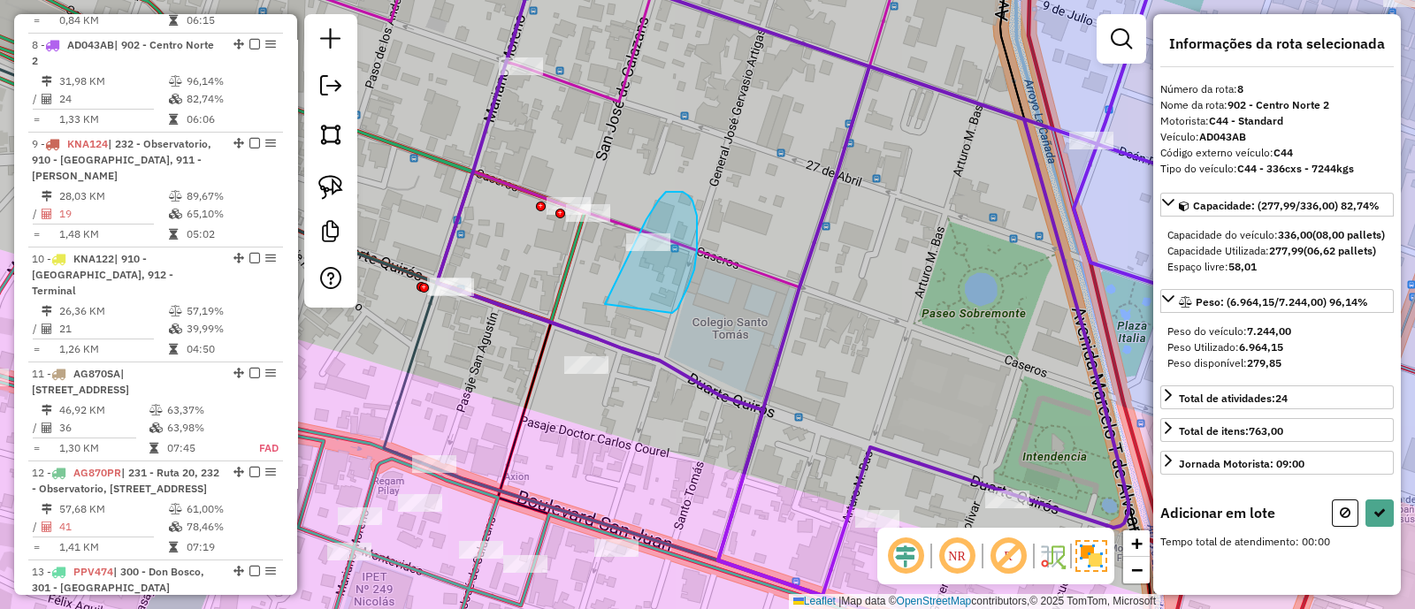
drag, startPoint x: 672, startPoint y: 313, endPoint x: 605, endPoint y: 304, distance: 67.8
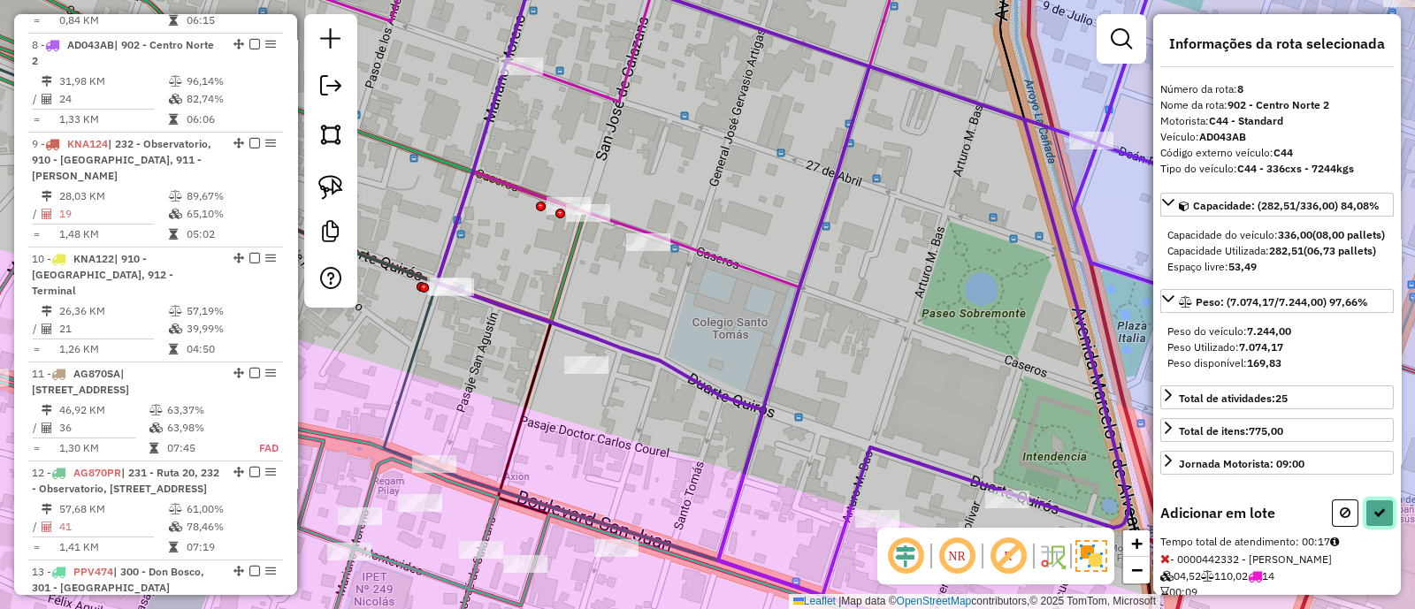
click at [1382, 527] on button at bounding box center [1379, 513] width 28 height 27
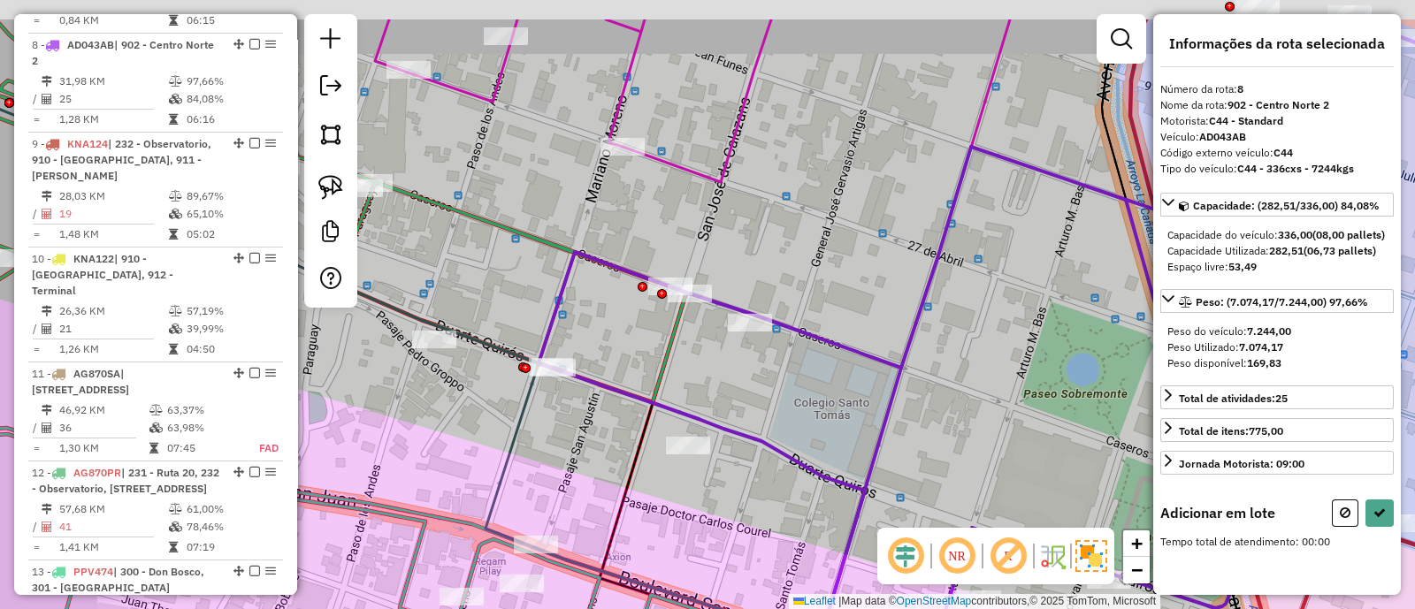
drag, startPoint x: 642, startPoint y: 306, endPoint x: 721, endPoint y: 382, distance: 109.4
click at [721, 382] on div "Janela de atendimento Grade de atendimento Capacidade Transportadoras Veículos …" at bounding box center [707, 304] width 1415 height 609
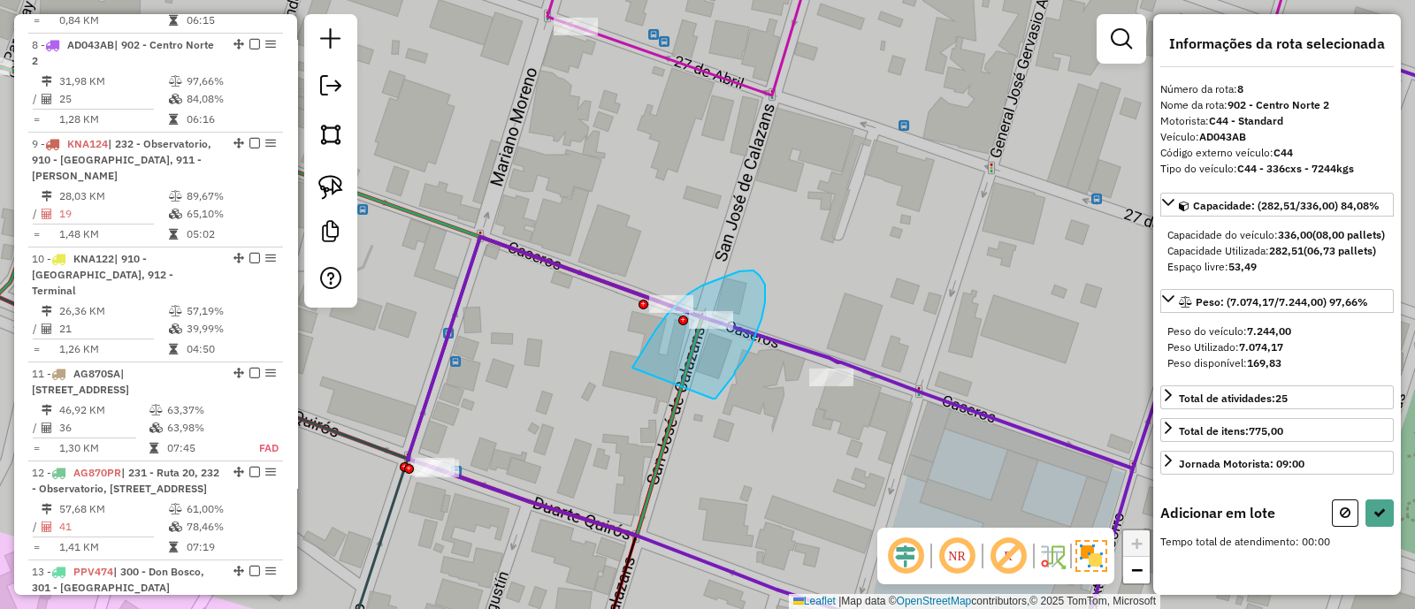
drag, startPoint x: 713, startPoint y: 399, endPoint x: 632, endPoint y: 368, distance: 86.2
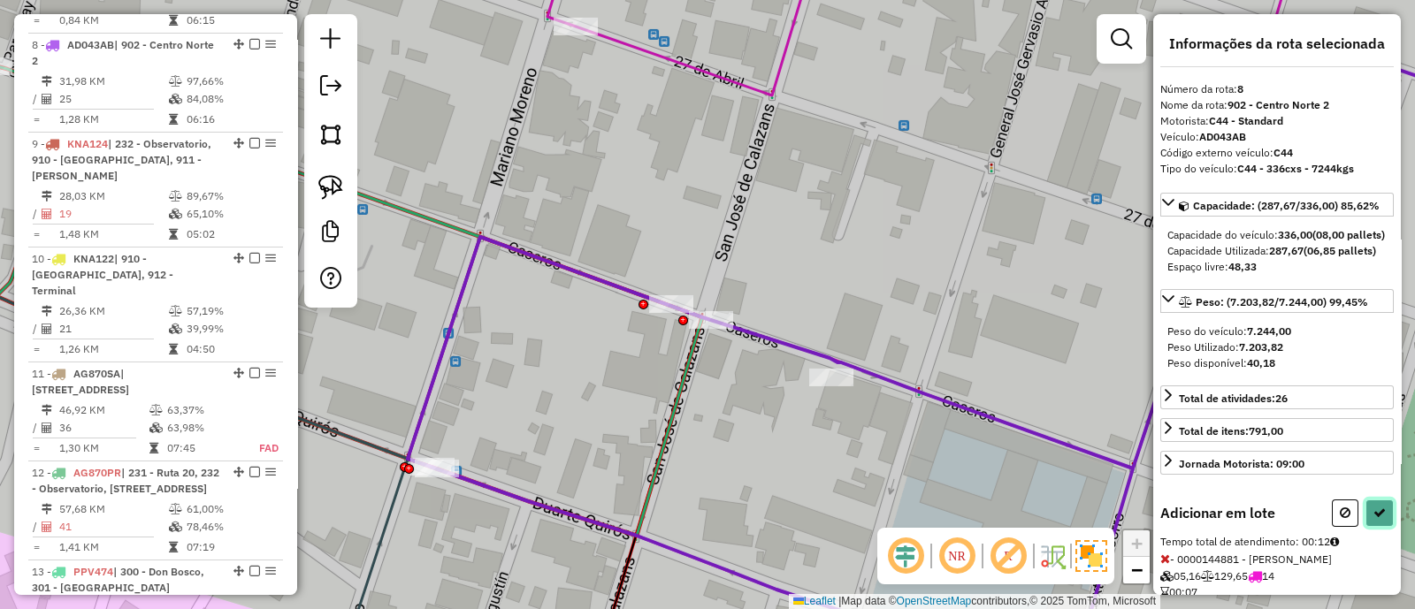
click at [1381, 527] on button at bounding box center [1379, 513] width 28 height 27
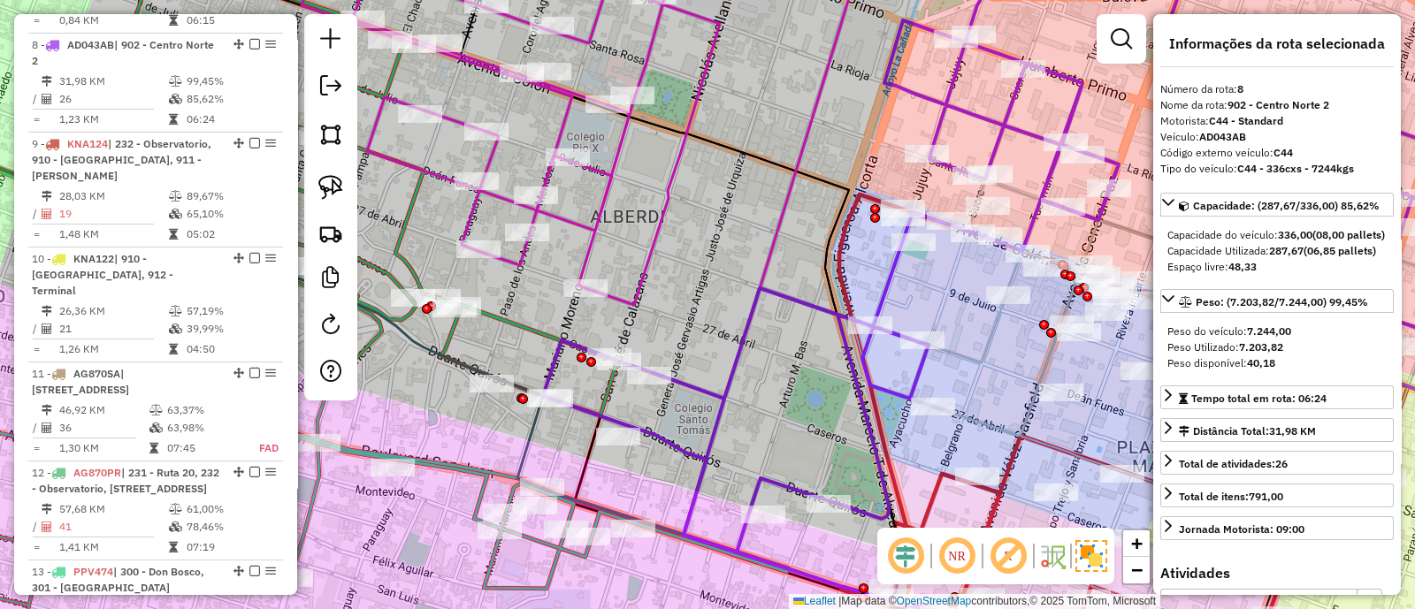
click at [724, 403] on icon at bounding box center [1014, 246] width 943 height 614
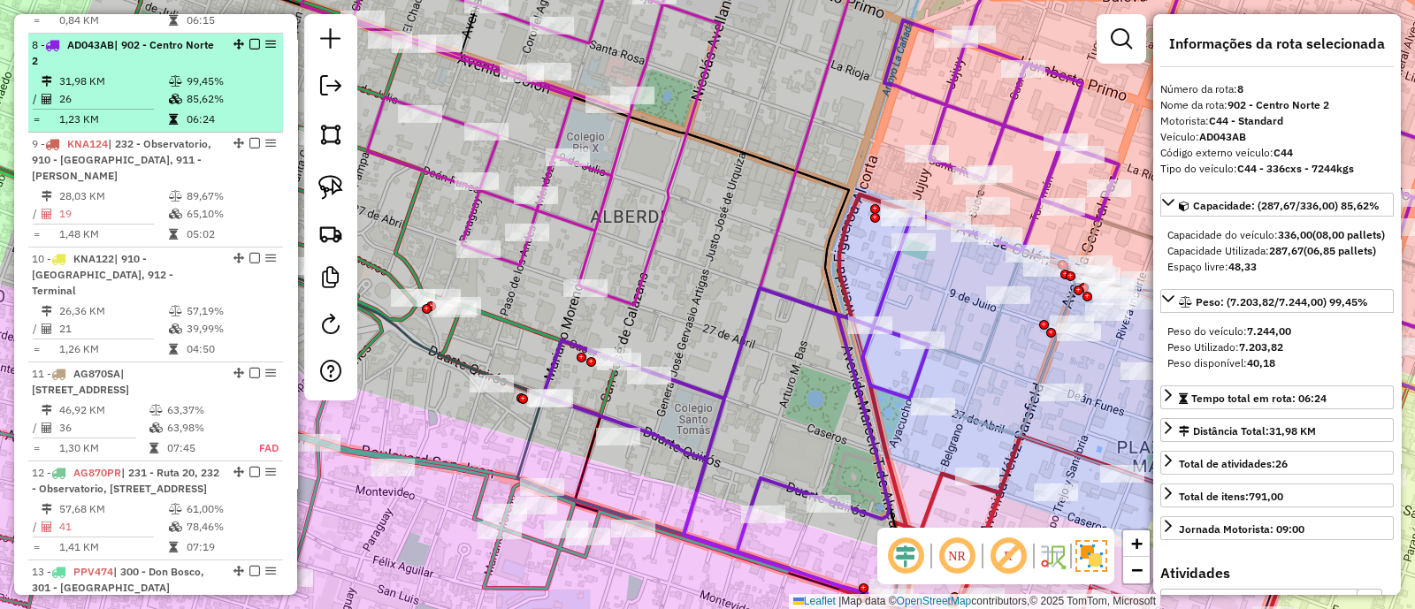
click at [250, 39] on em at bounding box center [254, 44] width 11 height 11
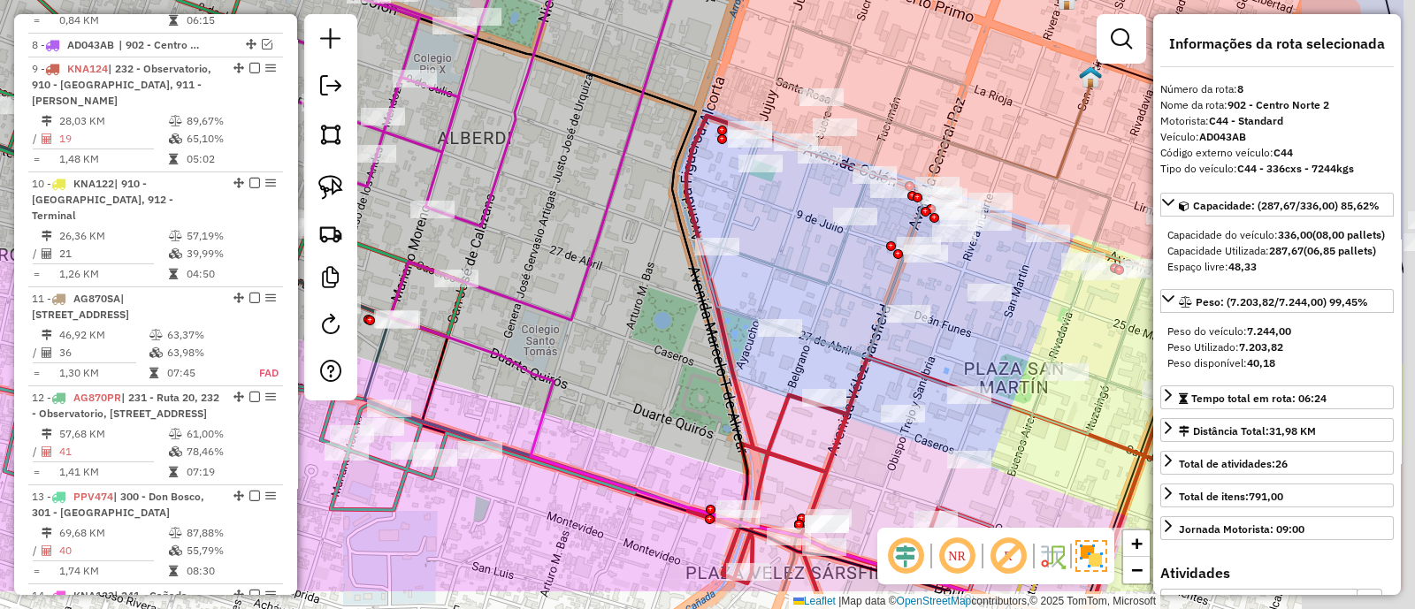
drag, startPoint x: 812, startPoint y: 411, endPoint x: 633, endPoint y: 321, distance: 200.1
click at [635, 321] on div "Janela de atendimento Grade de atendimento Capacidade Transportadoras Veículos …" at bounding box center [707, 304] width 1415 height 609
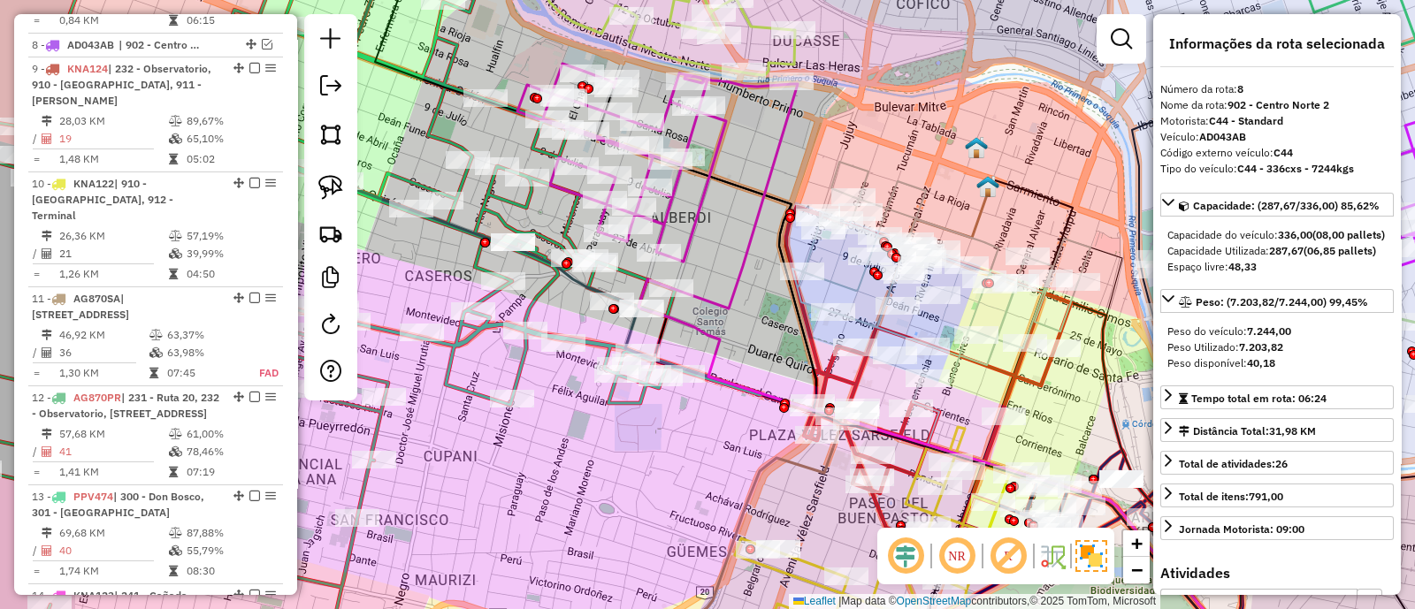
drag, startPoint x: 627, startPoint y: 347, endPoint x: 774, endPoint y: 347, distance: 146.8
click at [774, 347] on div "Janela de atendimento Grade de atendimento Capacidade Transportadoras Veículos …" at bounding box center [707, 304] width 1415 height 609
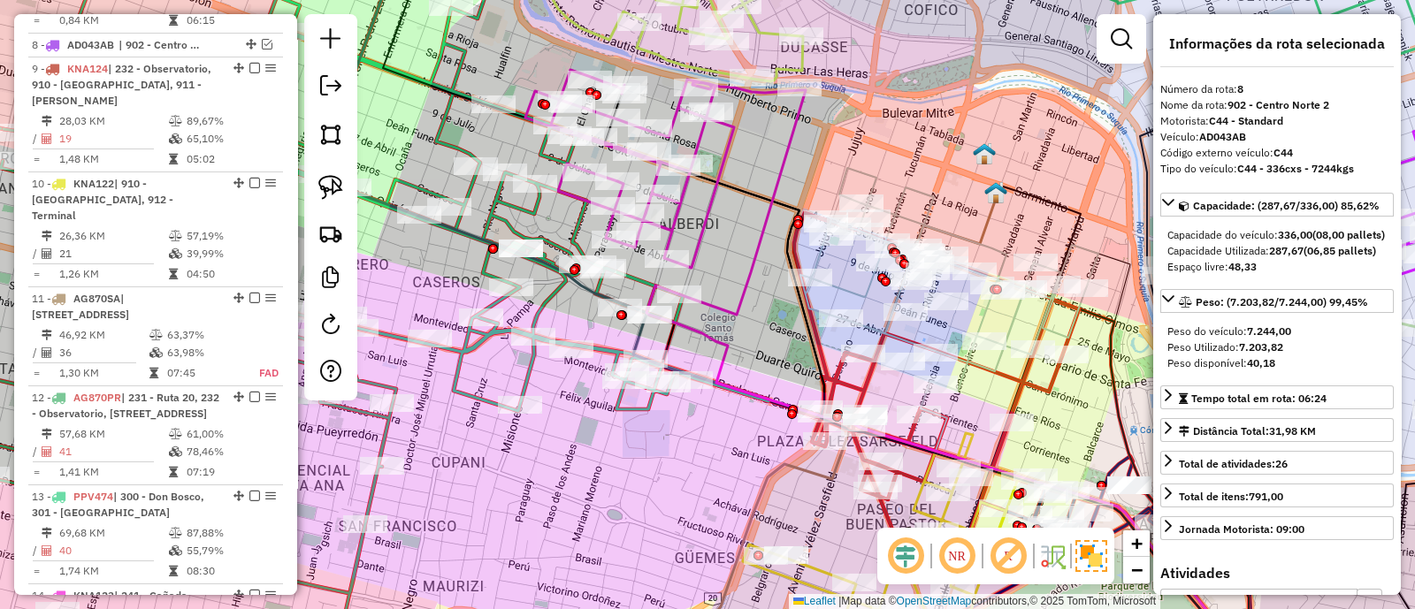
drag, startPoint x: 769, startPoint y: 351, endPoint x: 874, endPoint y: 395, distance: 113.3
click at [874, 395] on div "Janela de atendimento Grade de atendimento Capacidade Transportadoras Veículos …" at bounding box center [707, 304] width 1415 height 609
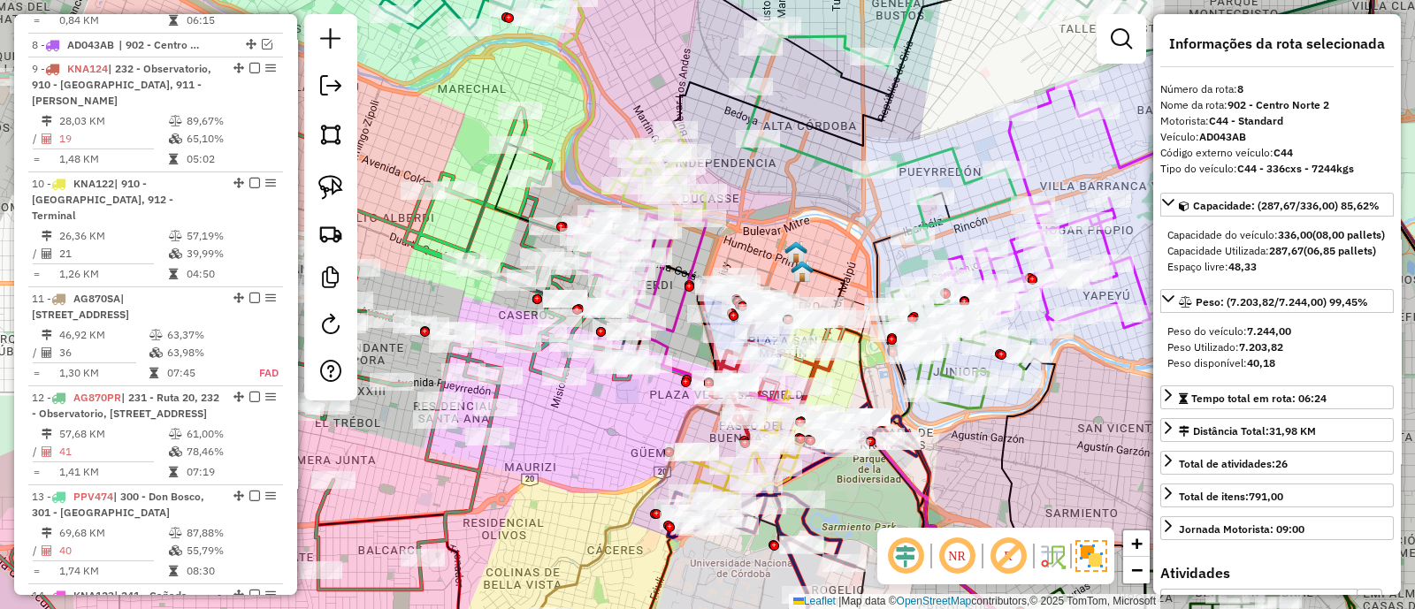
drag, startPoint x: 627, startPoint y: 437, endPoint x: 522, endPoint y: 294, distance: 177.7
click at [522, 295] on div "Janela de atendimento Grade de atendimento Capacidade Transportadoras Veículos …" at bounding box center [707, 304] width 1415 height 609
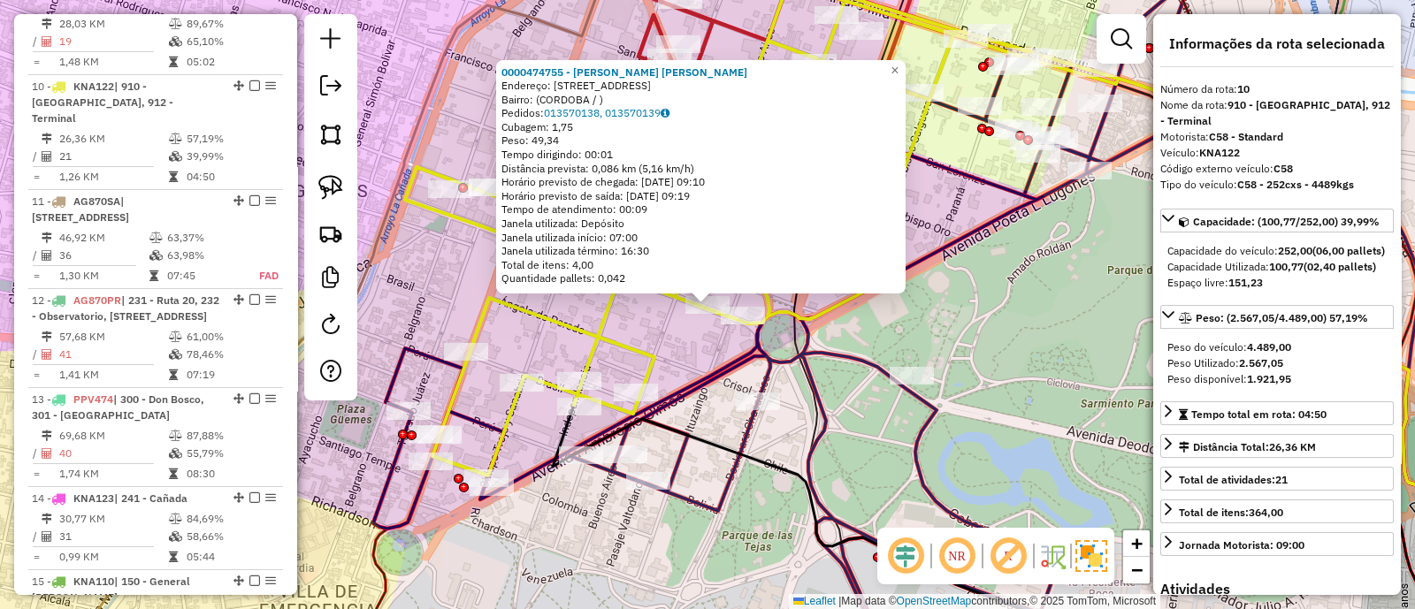
scroll to position [1462, 0]
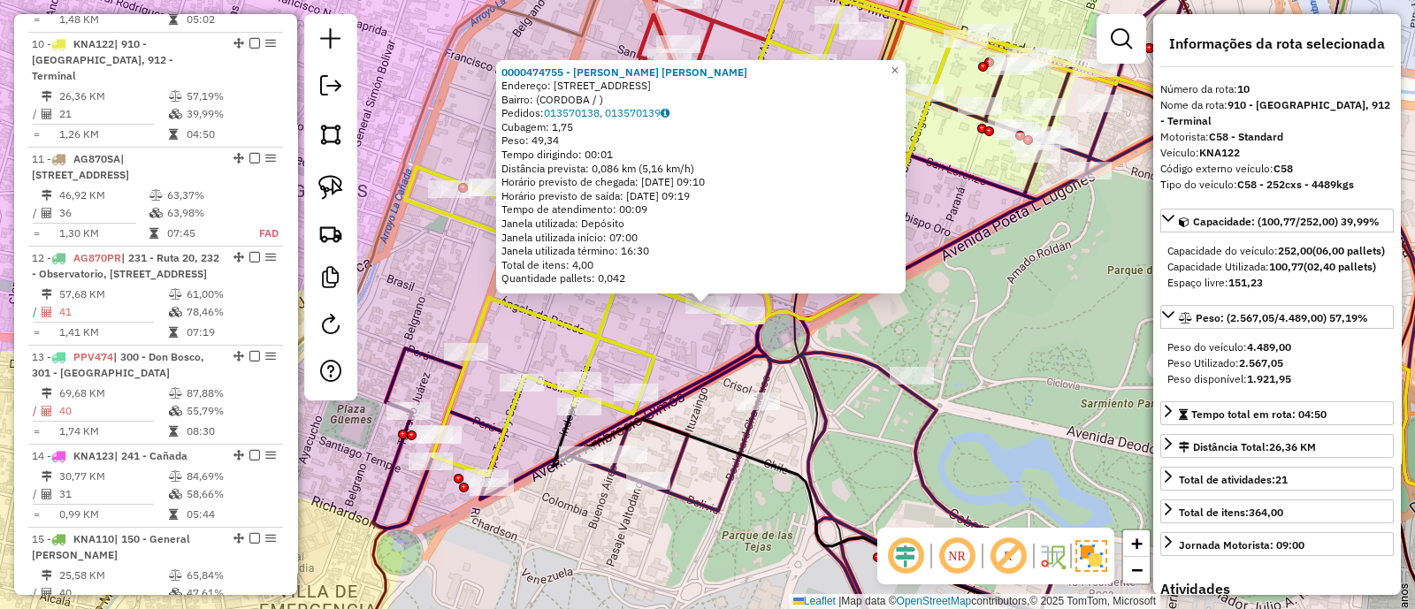
click at [606, 317] on icon at bounding box center [761, 209] width 713 height 533
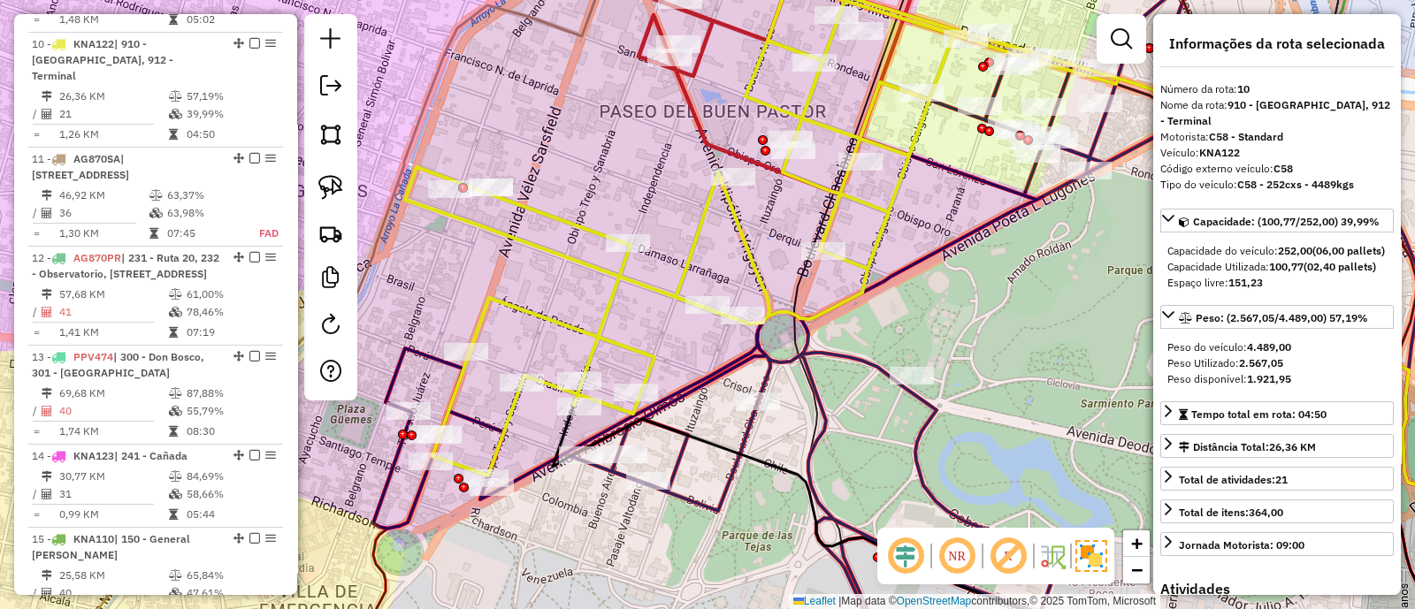
click at [622, 315] on div "Janela de atendimento Grade de atendimento Capacidade Transportadoras Veículos …" at bounding box center [707, 304] width 1415 height 609
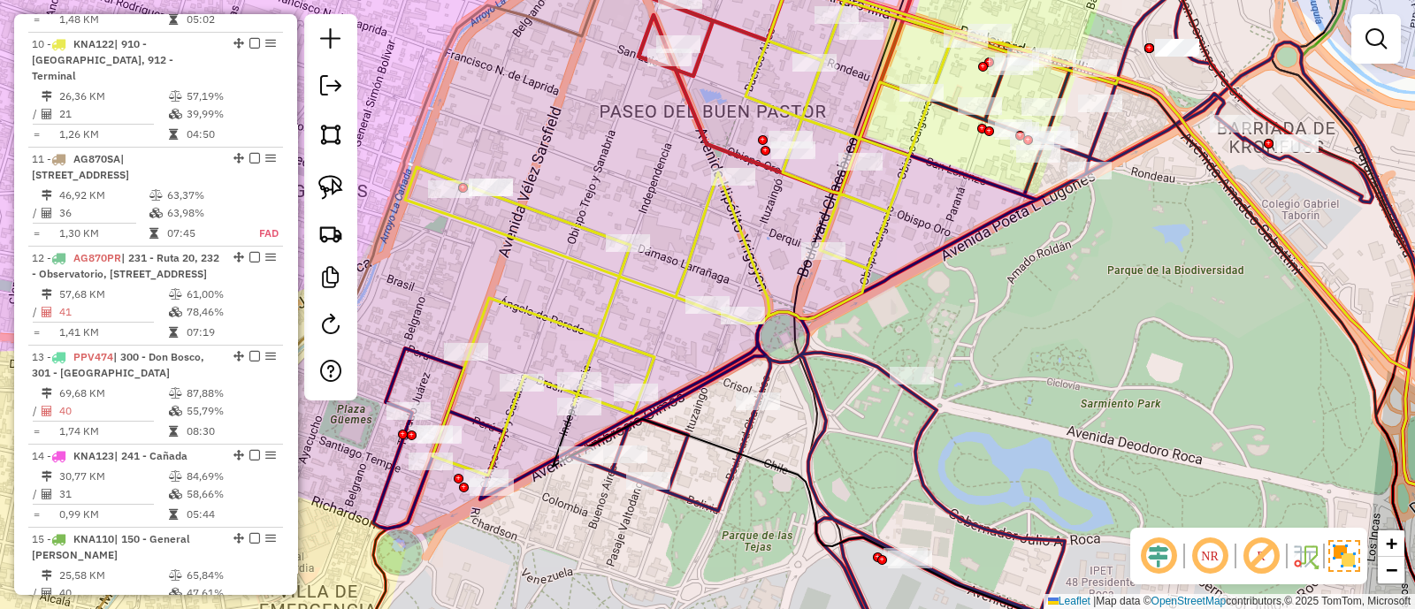
click at [607, 312] on icon at bounding box center [761, 209] width 713 height 533
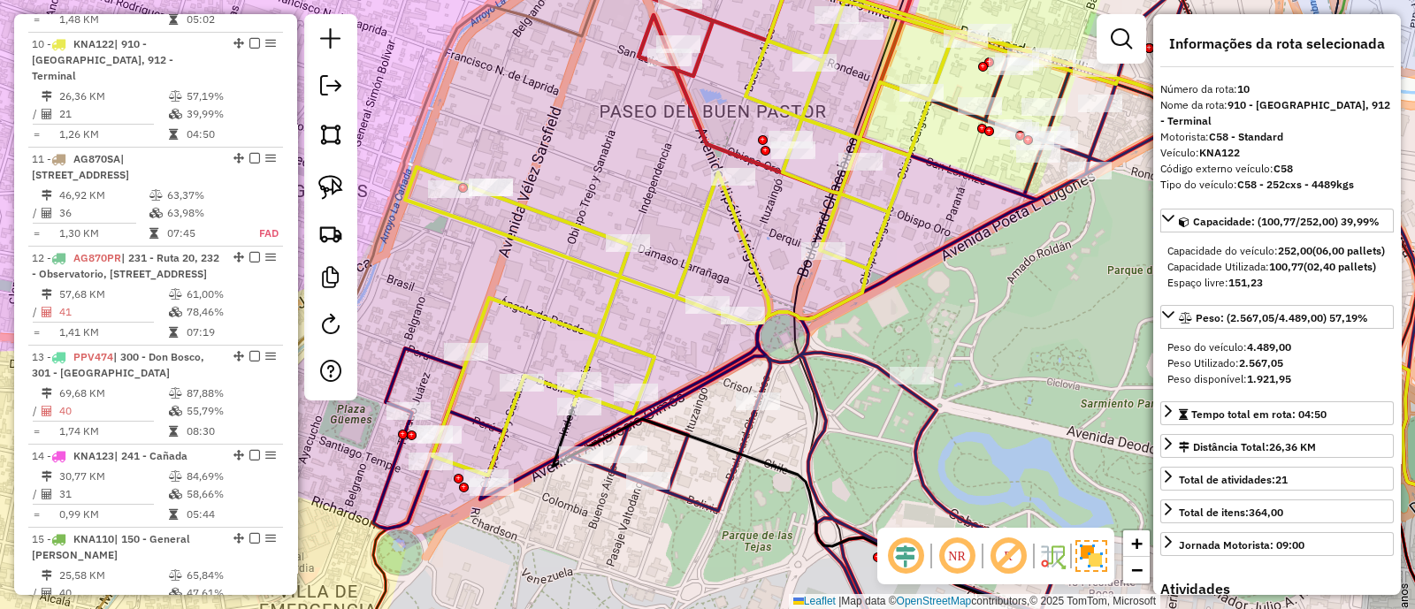
click at [705, 141] on icon at bounding box center [736, 66] width 387 height 255
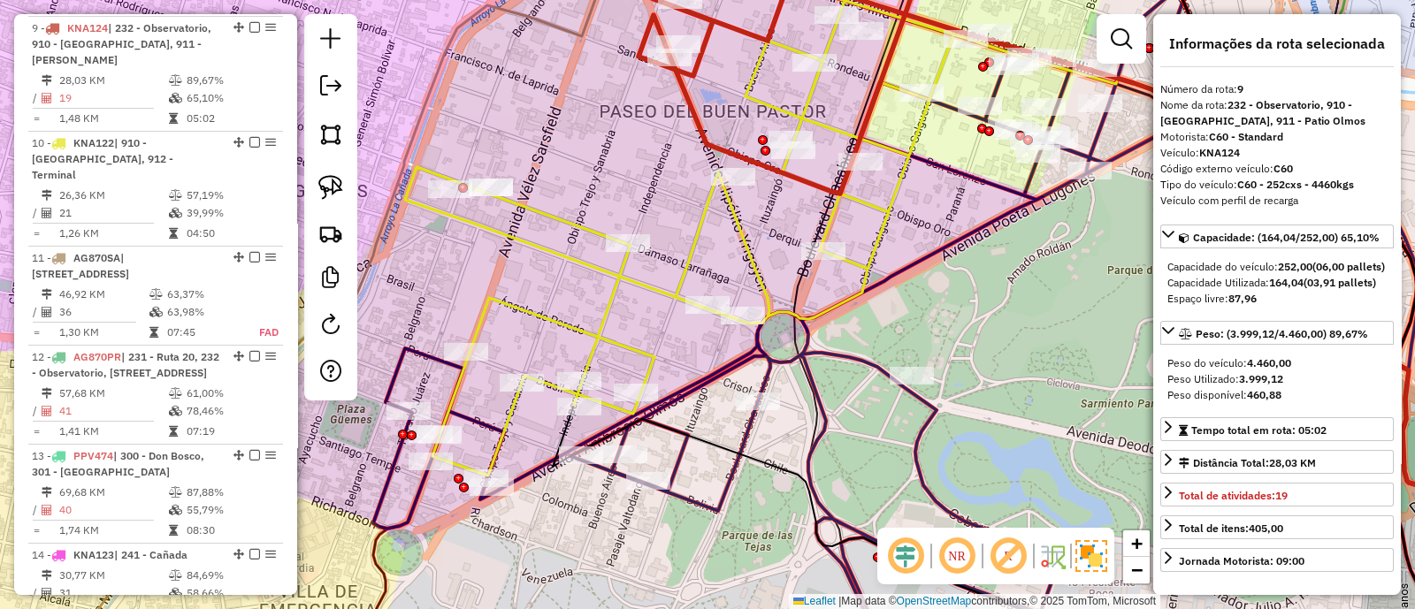
scroll to position [1347, 0]
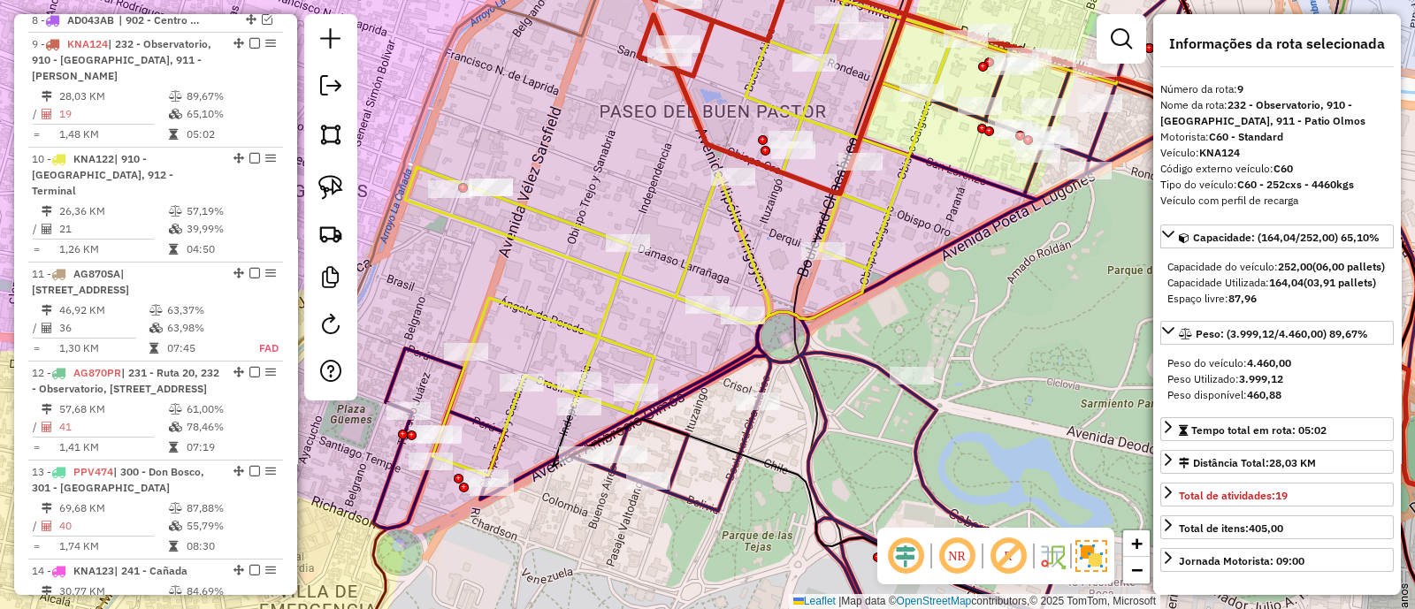
click at [700, 238] on icon at bounding box center [761, 209] width 713 height 533
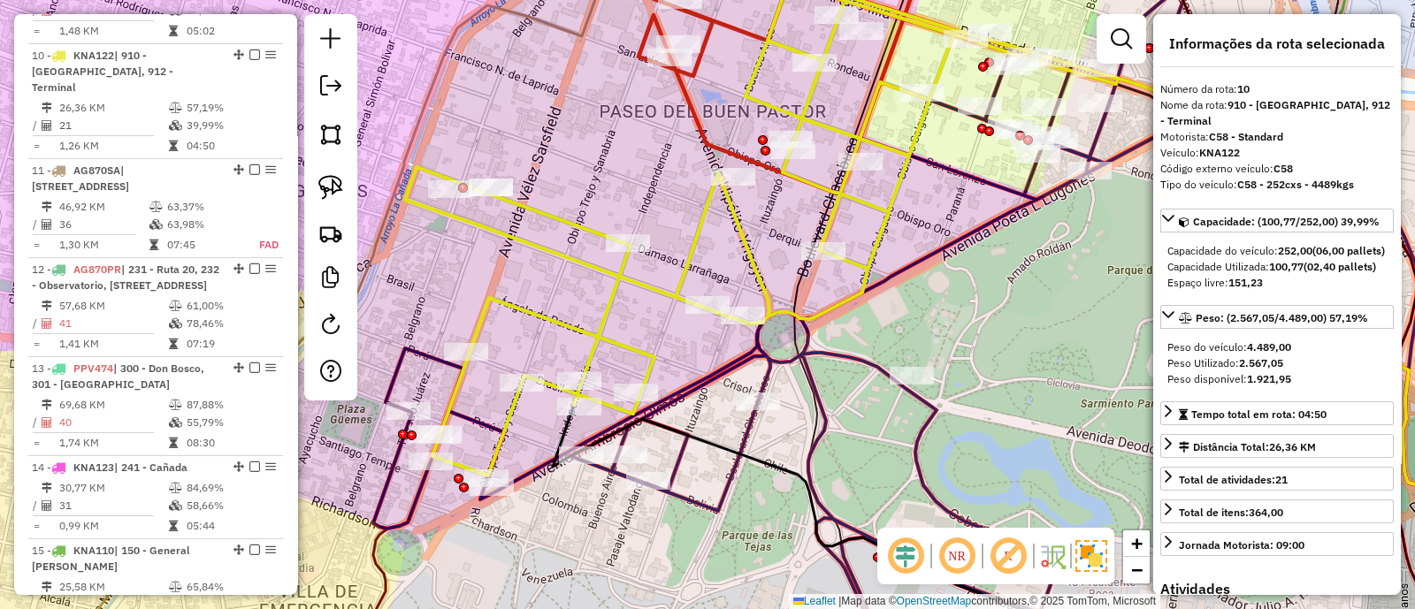
scroll to position [1462, 0]
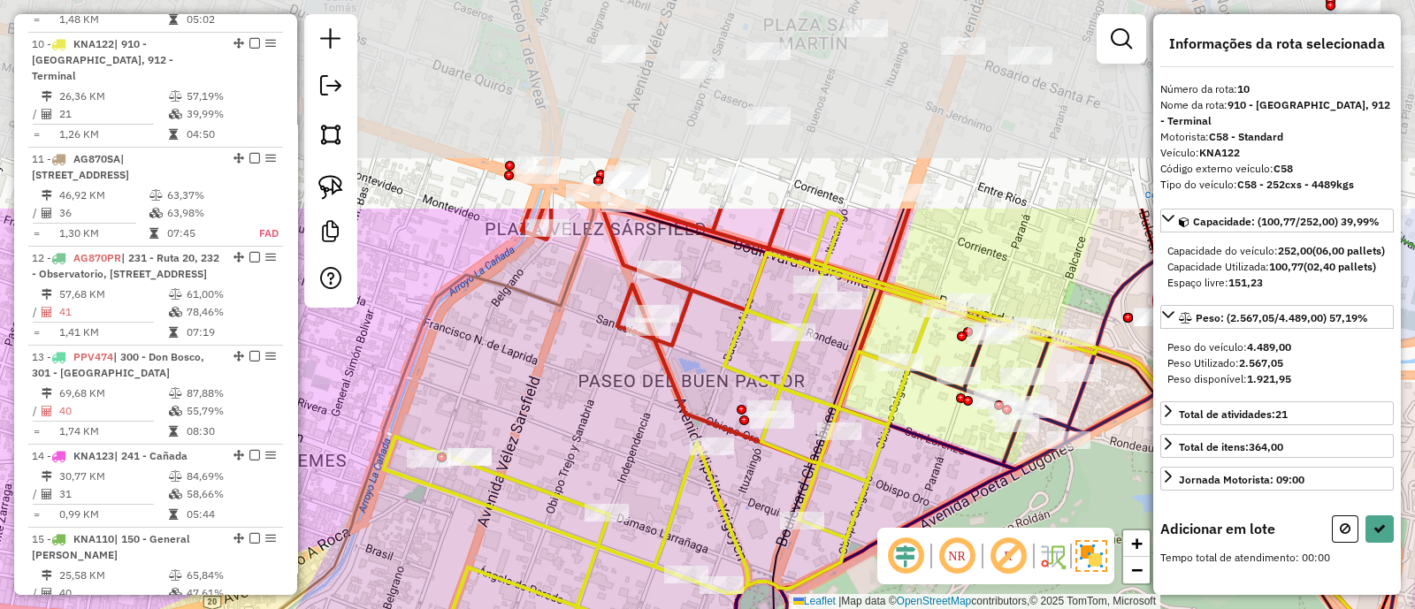
drag, startPoint x: 657, startPoint y: 126, endPoint x: 637, endPoint y: 395, distance: 269.6
click at [639, 392] on div "Janela de atendimento Grade de atendimento Capacidade Transportadoras Veículos …" at bounding box center [707, 304] width 1415 height 609
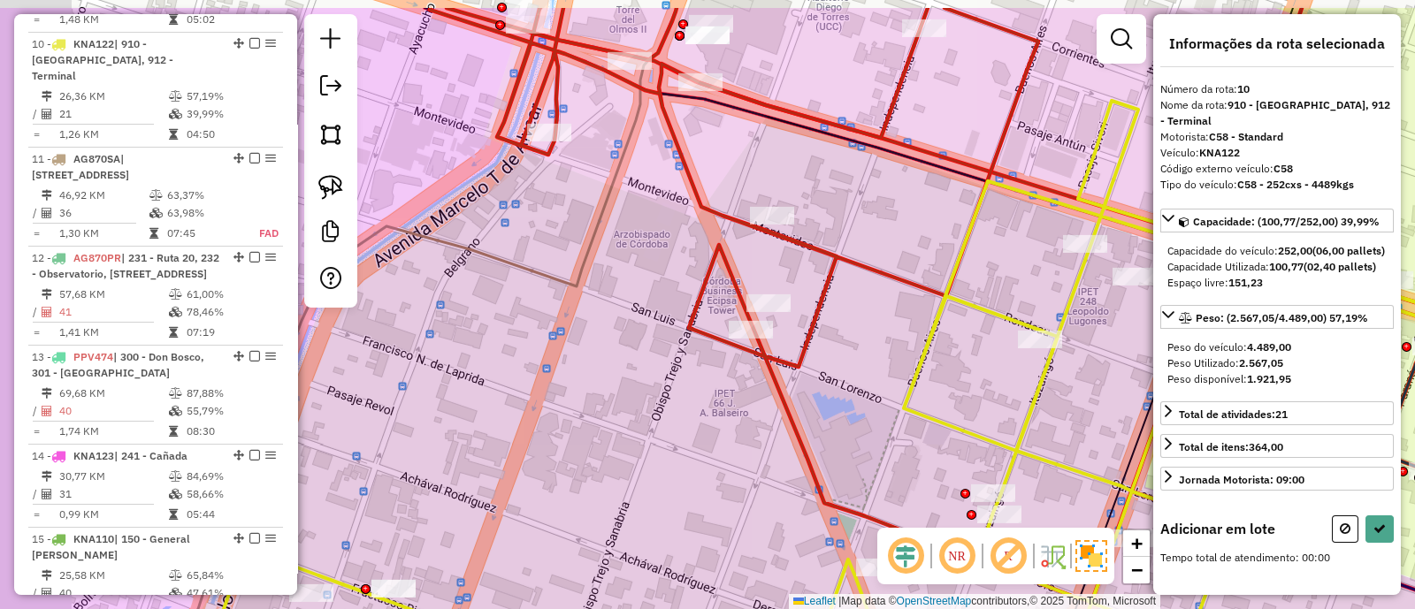
drag, startPoint x: 597, startPoint y: 338, endPoint x: 723, endPoint y: 431, distance: 157.4
click at [723, 431] on div "Janela de atendimento Grade de atendimento Capacidade Transportadoras Veículos …" at bounding box center [707, 304] width 1415 height 609
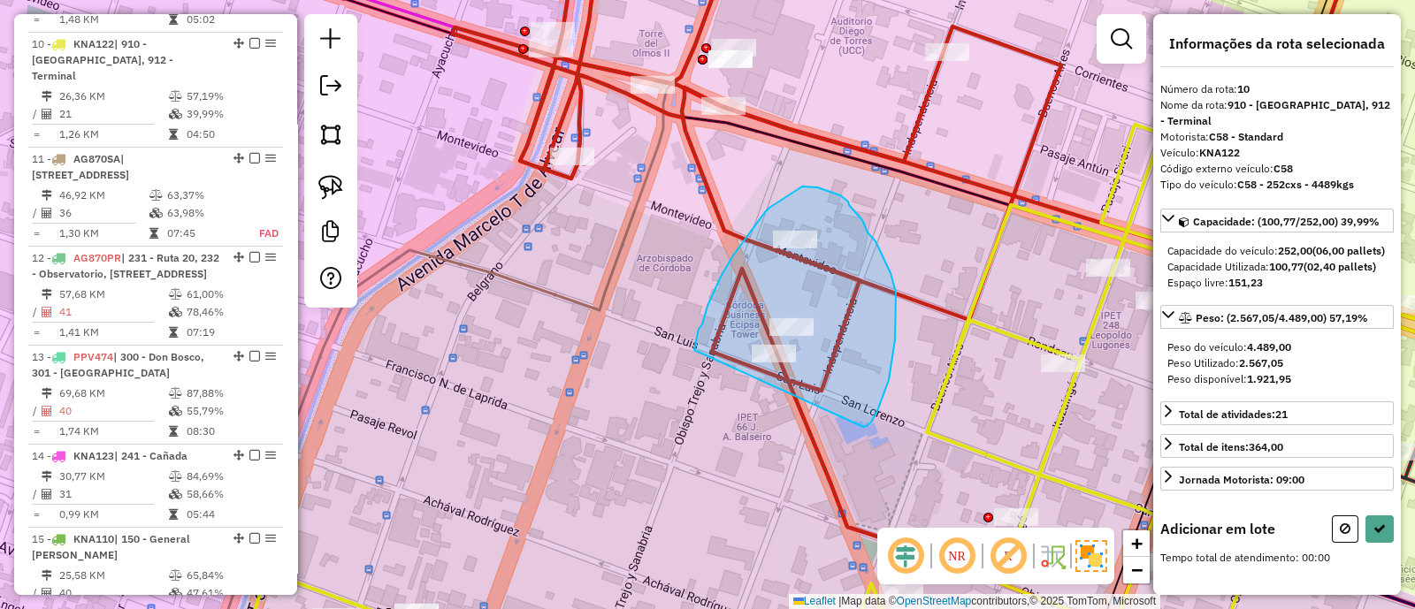
drag, startPoint x: 889, startPoint y: 380, endPoint x: 694, endPoint y: 350, distance: 196.8
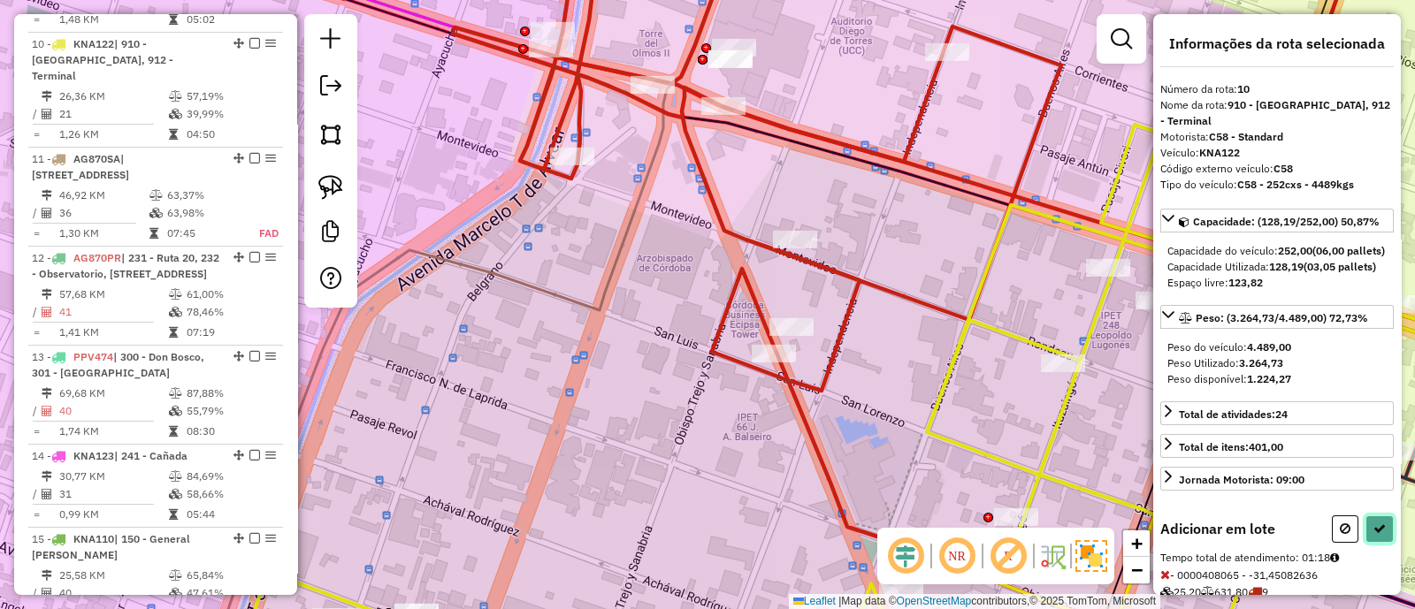
click at [1366, 543] on button at bounding box center [1379, 528] width 28 height 27
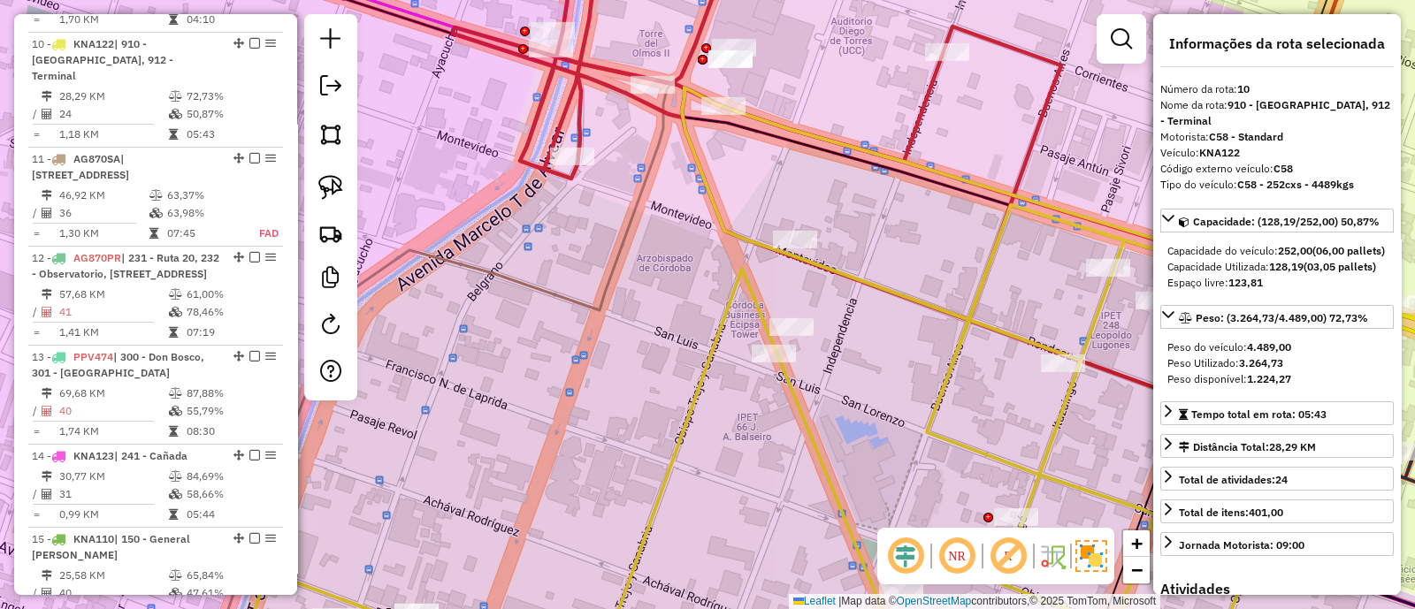
click at [580, 114] on icon at bounding box center [963, 170] width 1021 height 463
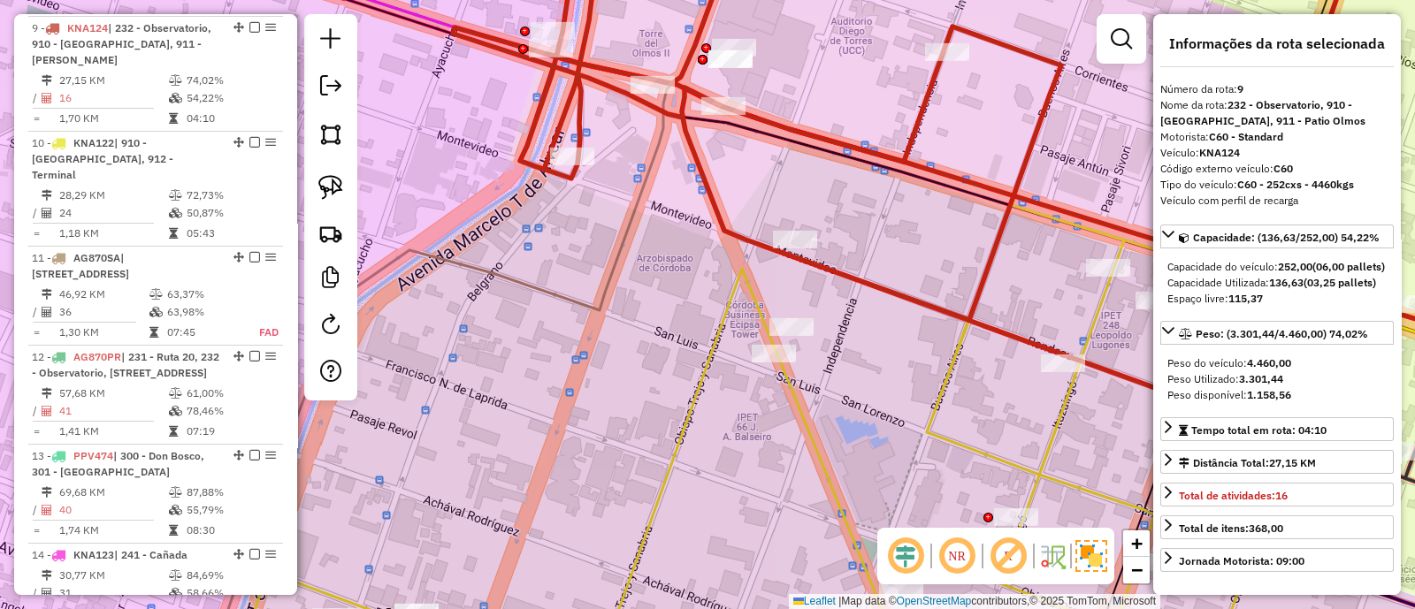
scroll to position [1347, 0]
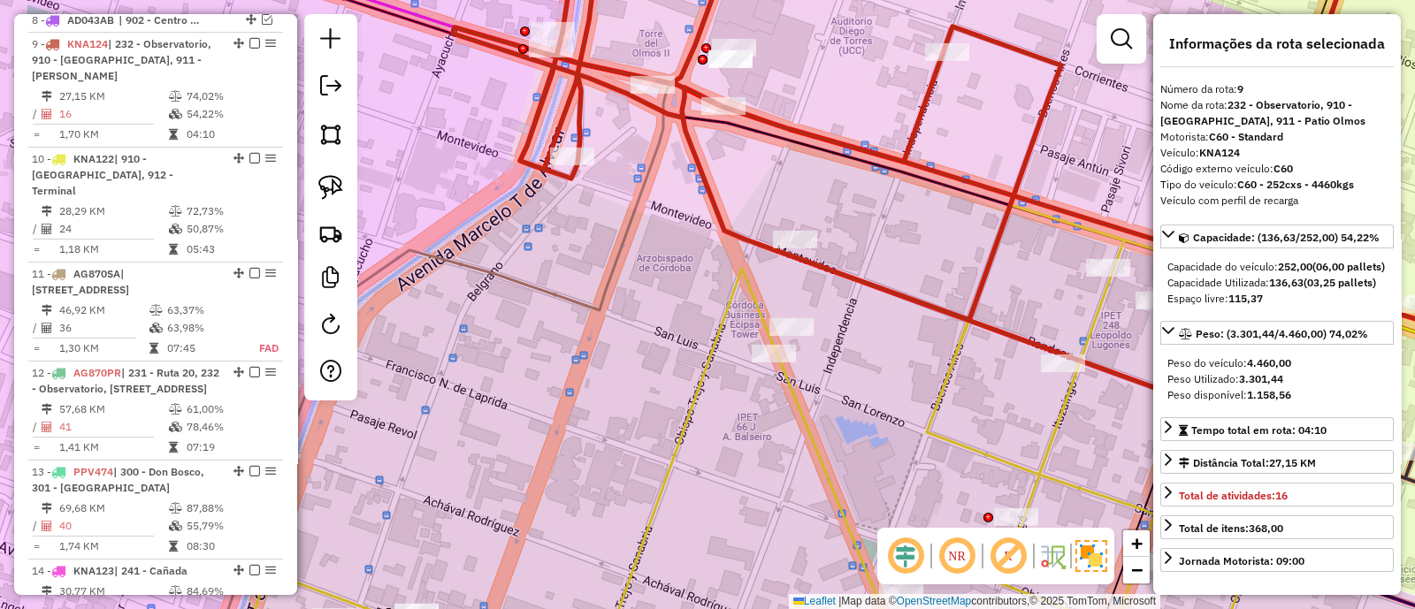
click at [727, 311] on icon at bounding box center [900, 379] width 1311 height 583
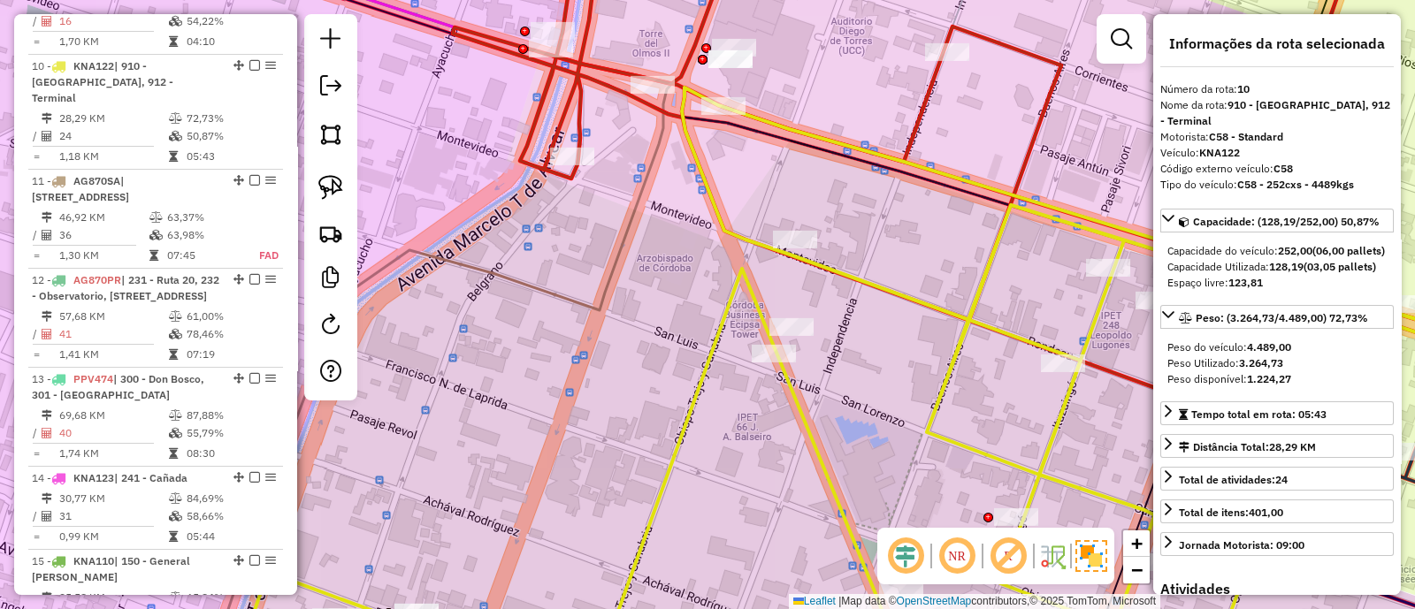
scroll to position [1462, 0]
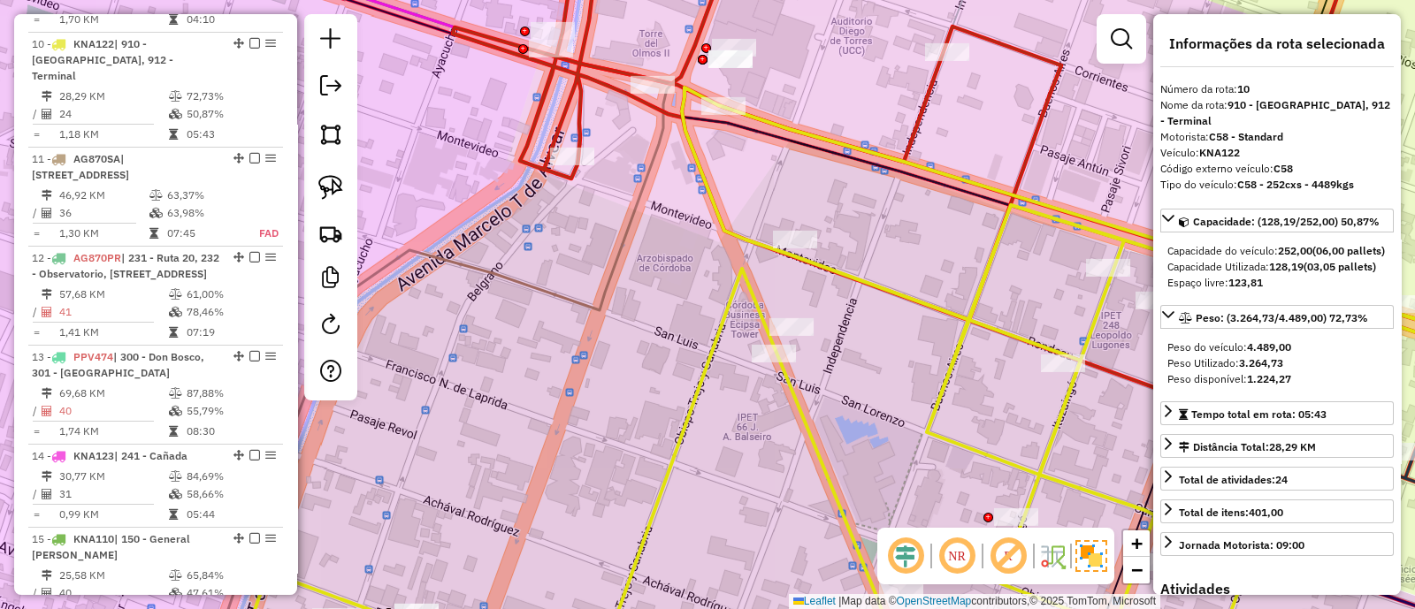
click at [581, 118] on icon at bounding box center [963, 170] width 1021 height 463
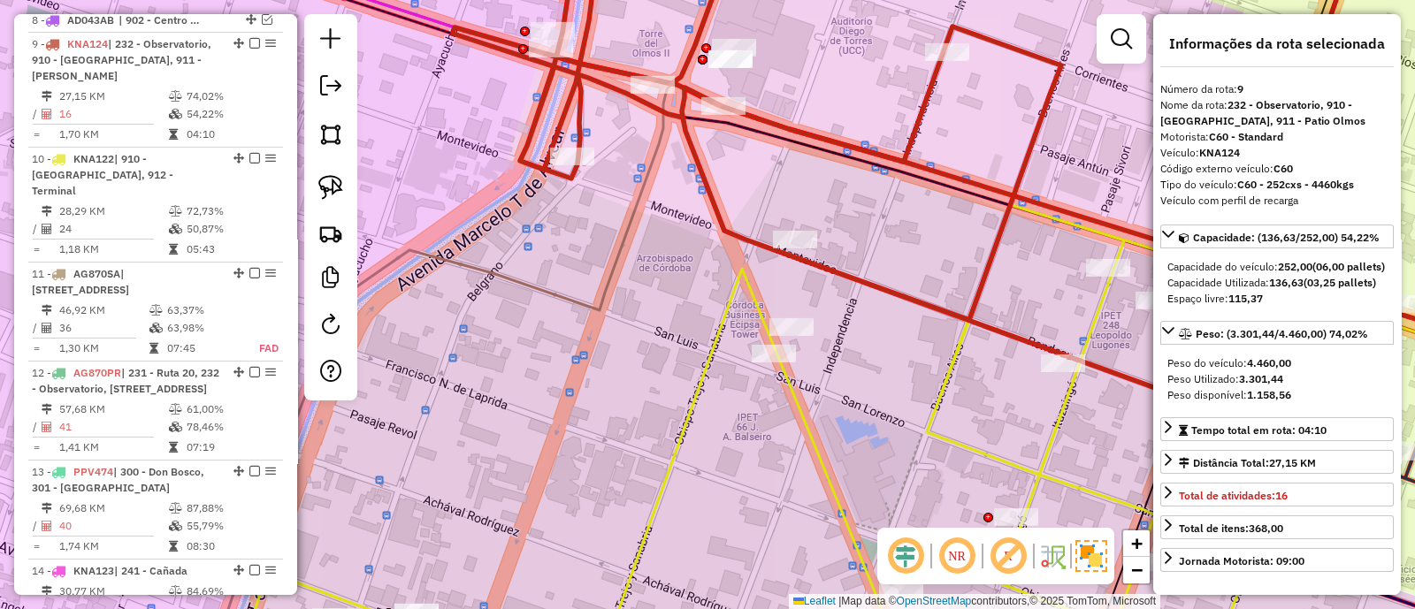
scroll to position [1347, 0]
click at [698, 309] on div "Janela de atendimento Grade de atendimento Capacidade Transportadoras Veículos …" at bounding box center [707, 304] width 1415 height 609
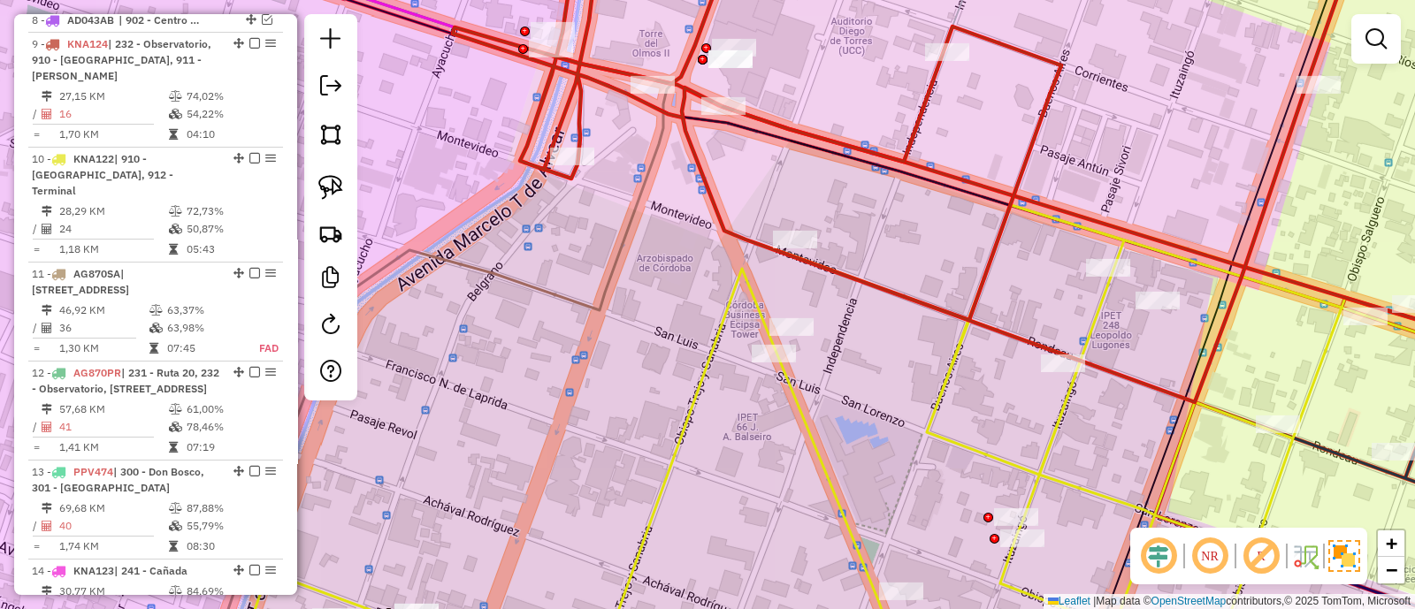
click at [727, 313] on icon at bounding box center [900, 379] width 1311 height 583
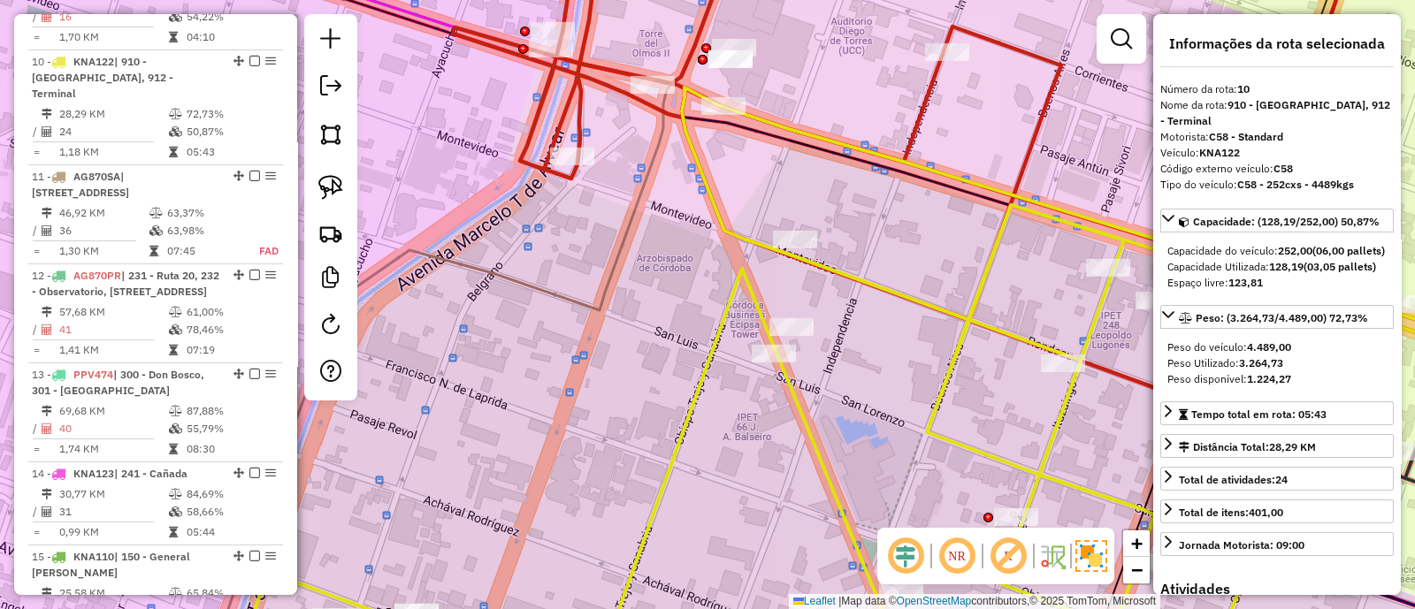
scroll to position [1462, 0]
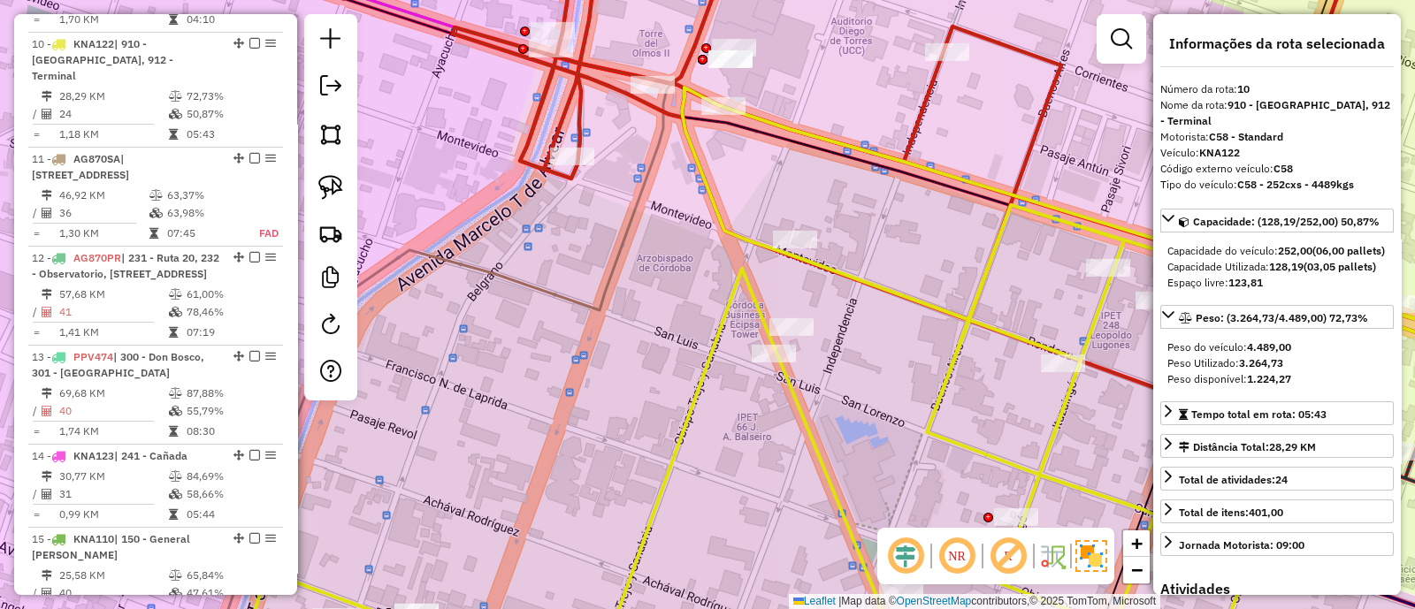
click at [578, 107] on icon at bounding box center [963, 170] width 1021 height 463
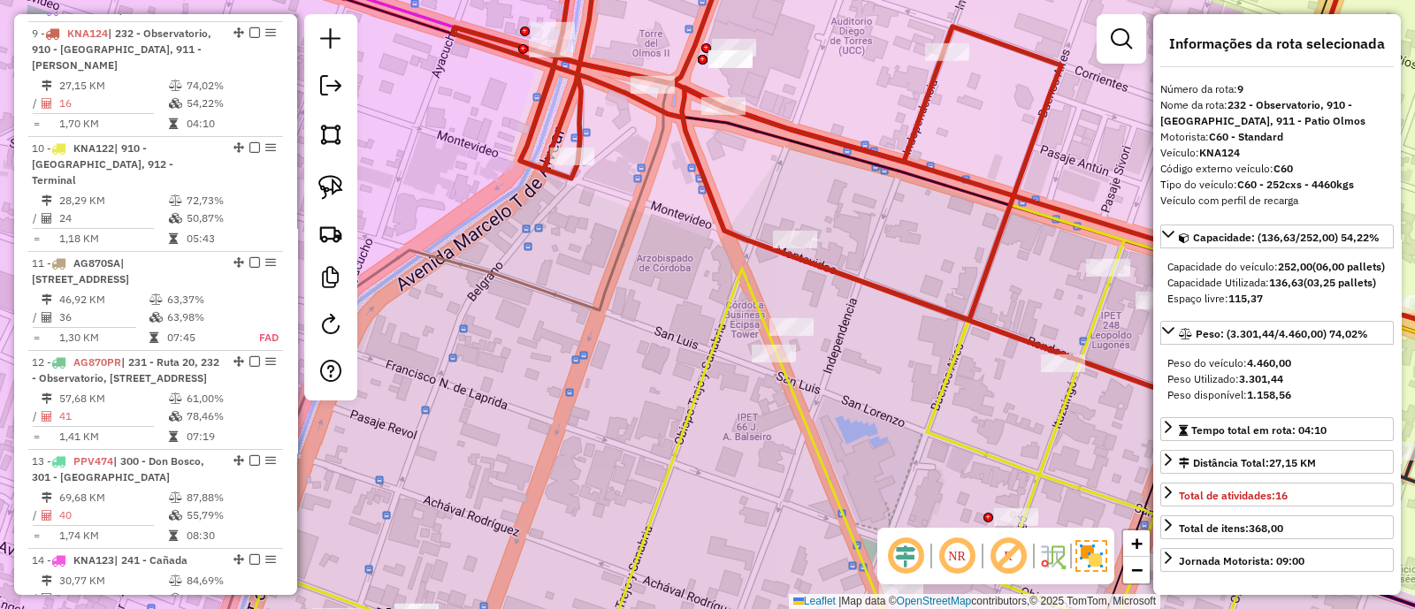
scroll to position [1347, 0]
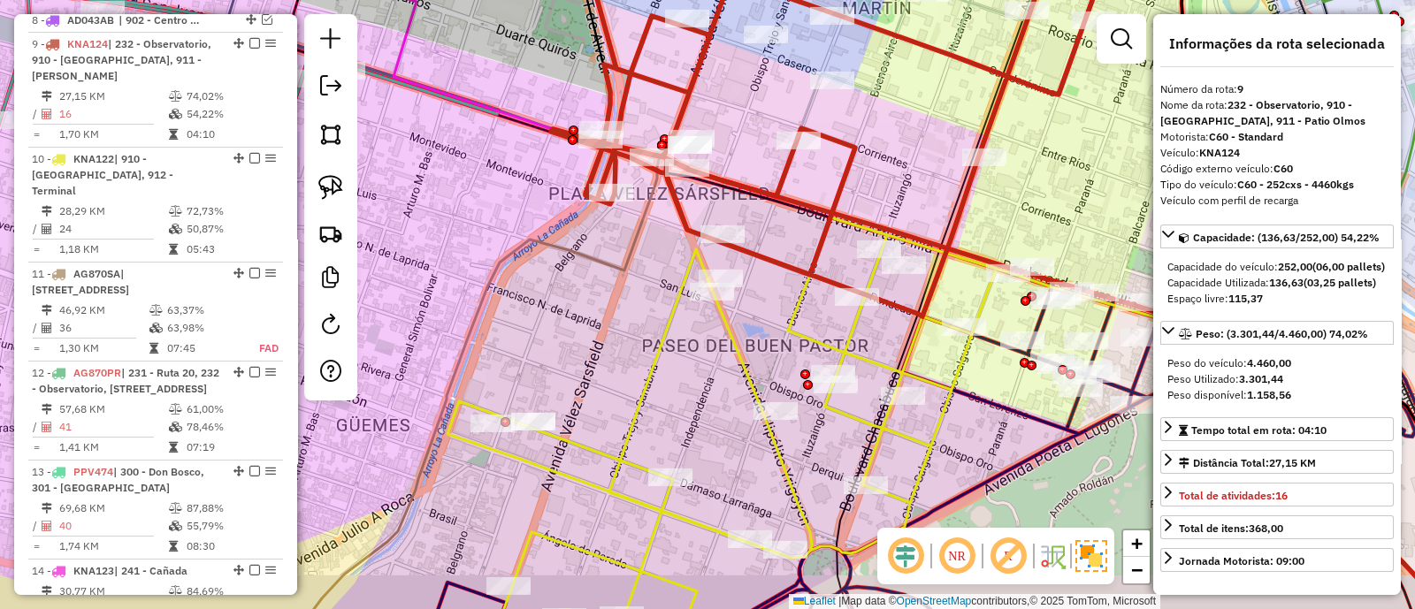
drag, startPoint x: 632, startPoint y: 381, endPoint x: 608, endPoint y: 316, distance: 69.6
click at [607, 318] on div "Janela de atendimento Grade de atendimento Capacidade Transportadoras Veículos …" at bounding box center [707, 304] width 1415 height 609
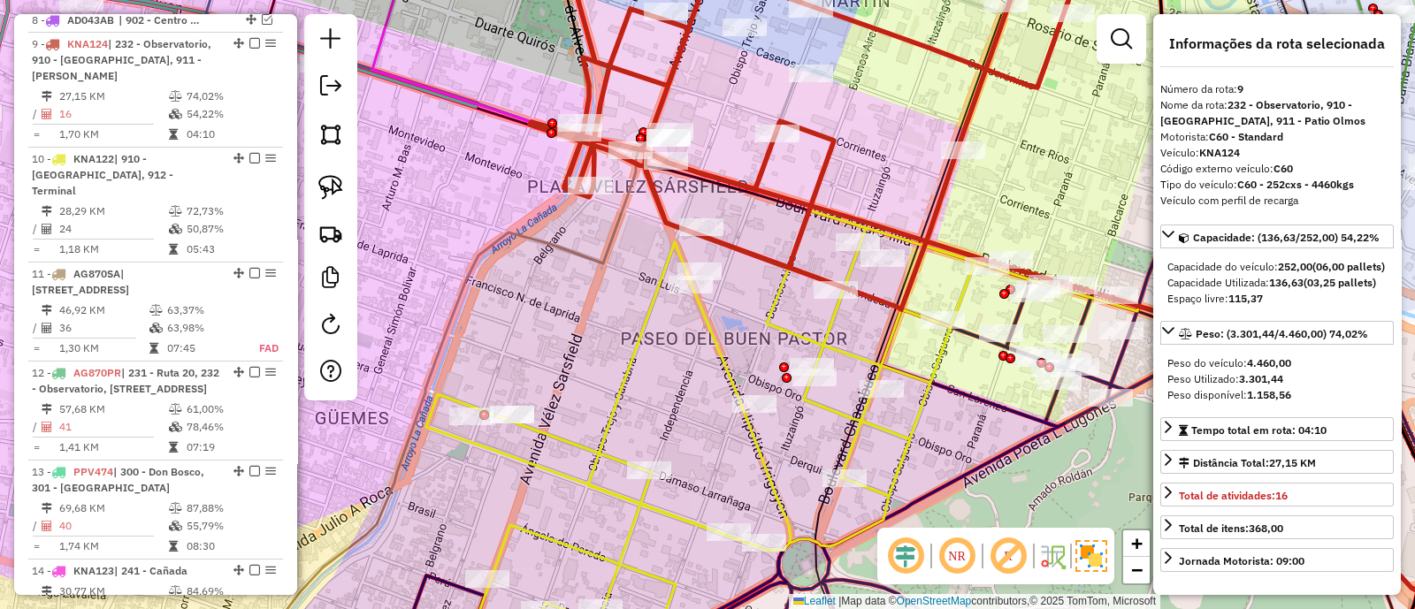
click at [664, 263] on icon at bounding box center [782, 411] width 713 height 518
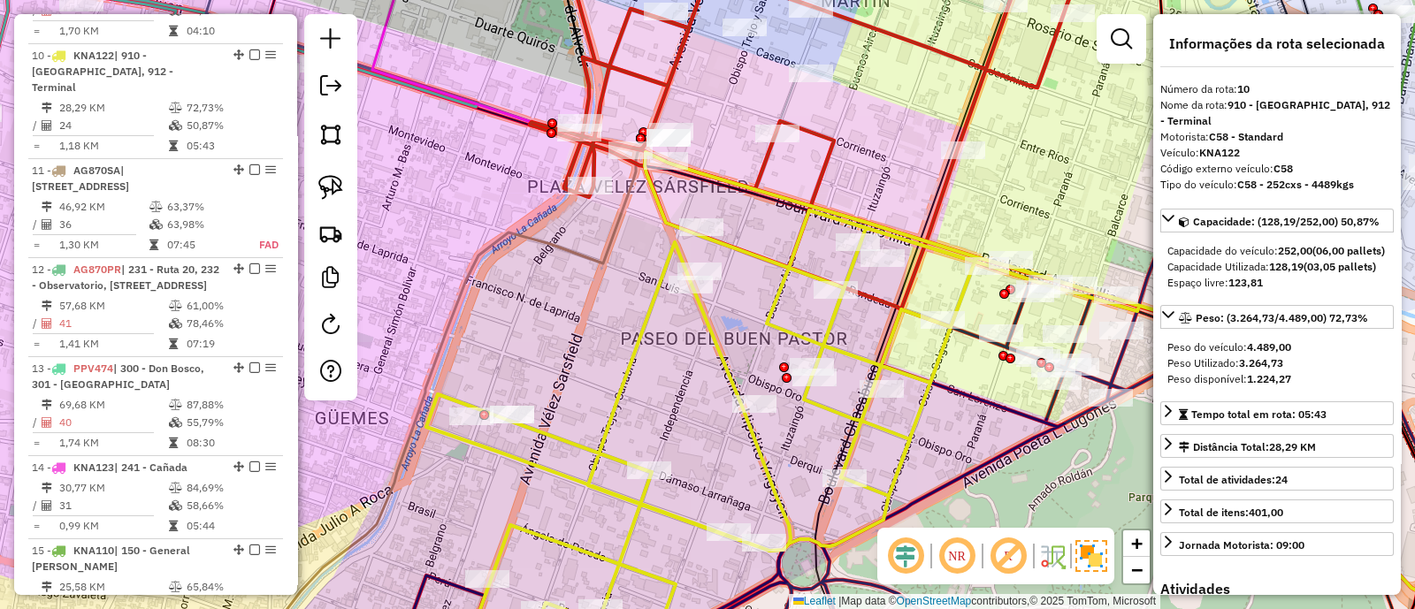
scroll to position [1462, 0]
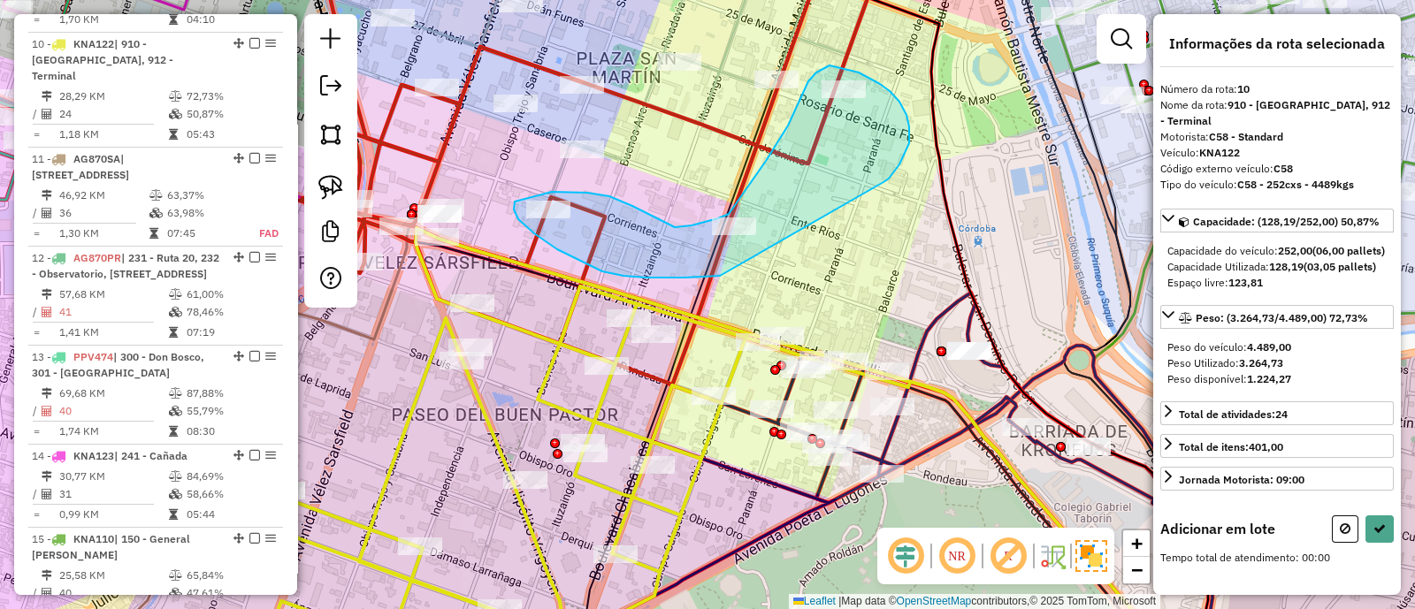
drag, startPoint x: 889, startPoint y: 179, endPoint x: 734, endPoint y: 274, distance: 181.8
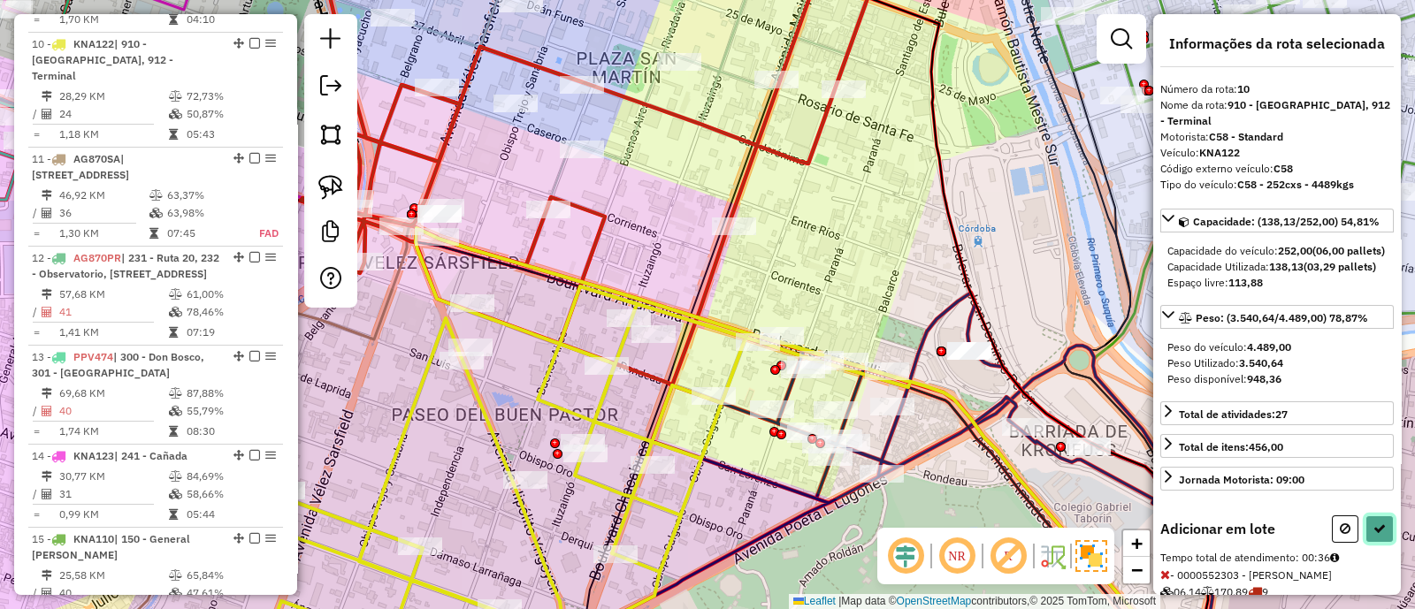
click at [1377, 535] on icon at bounding box center [1379, 529] width 12 height 12
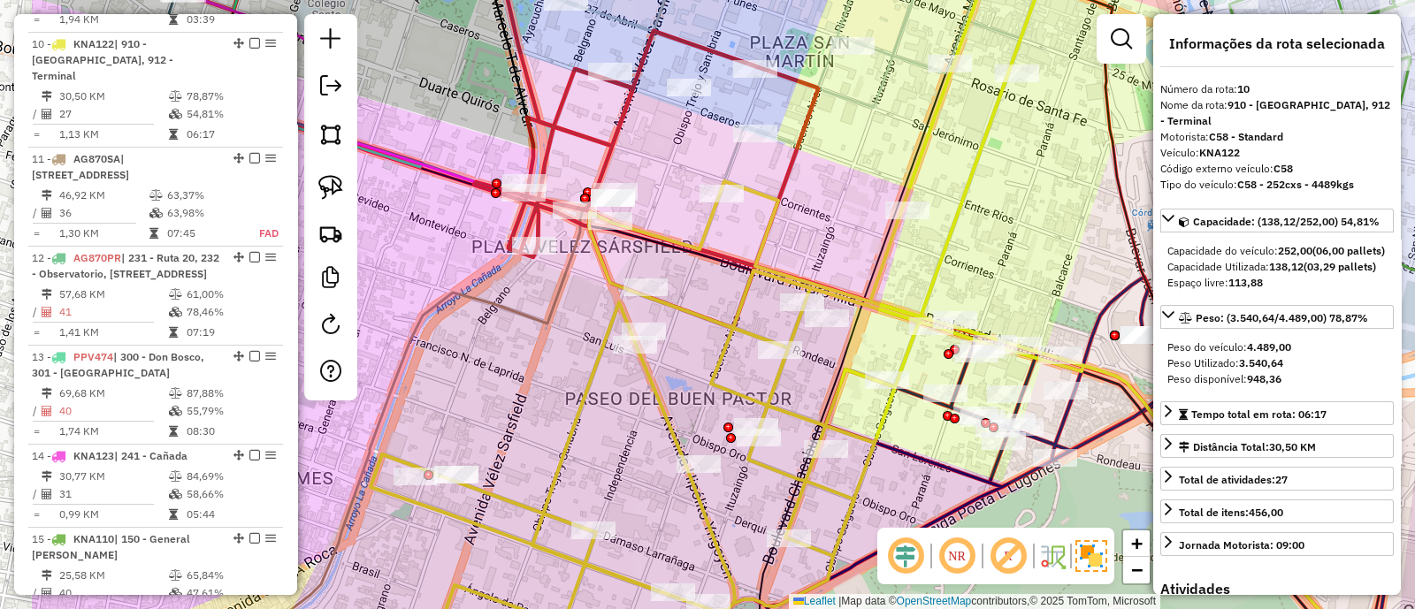
drag, startPoint x: 507, startPoint y: 172, endPoint x: 680, endPoint y: 156, distance: 174.0
click at [680, 156] on div "Janela de atendimento Grade de atendimento Capacidade Transportadoras Veículos …" at bounding box center [707, 304] width 1415 height 609
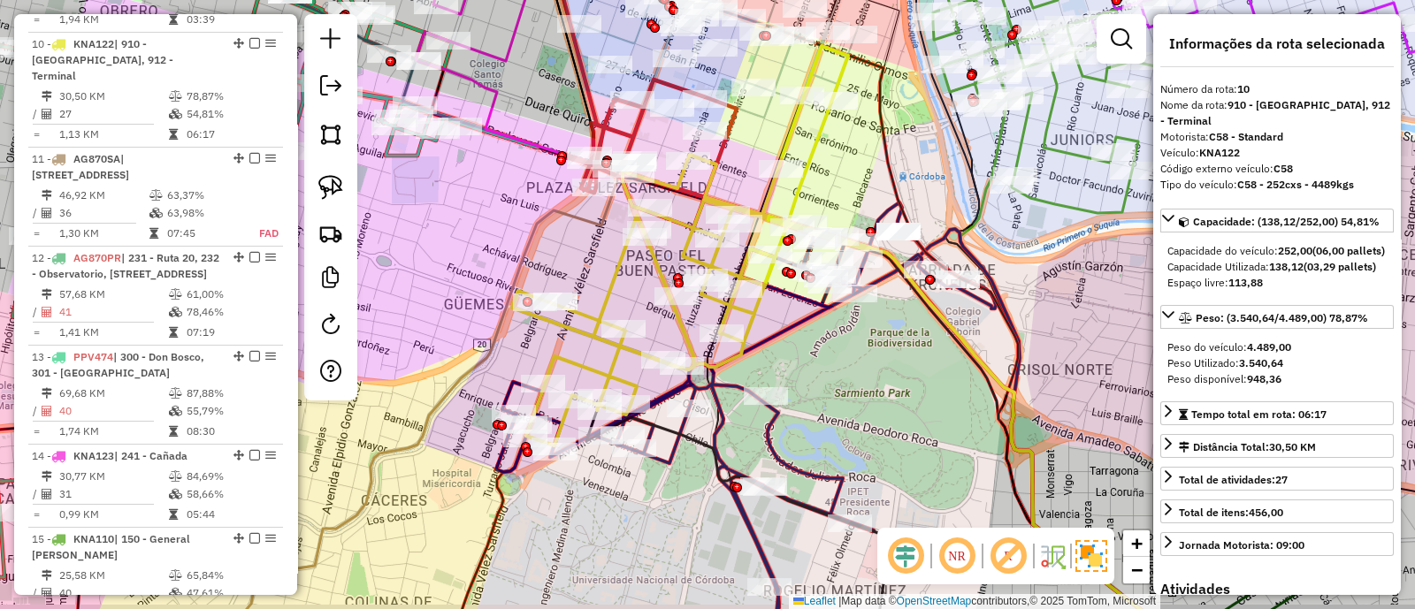
drag, startPoint x: 606, startPoint y: 283, endPoint x: 593, endPoint y: 269, distance: 18.8
click at [593, 269] on div "Janela de atendimento Grade de atendimento Capacidade Transportadoras Veículos …" at bounding box center [707, 304] width 1415 height 609
click at [614, 275] on icon at bounding box center [690, 246] width 357 height 400
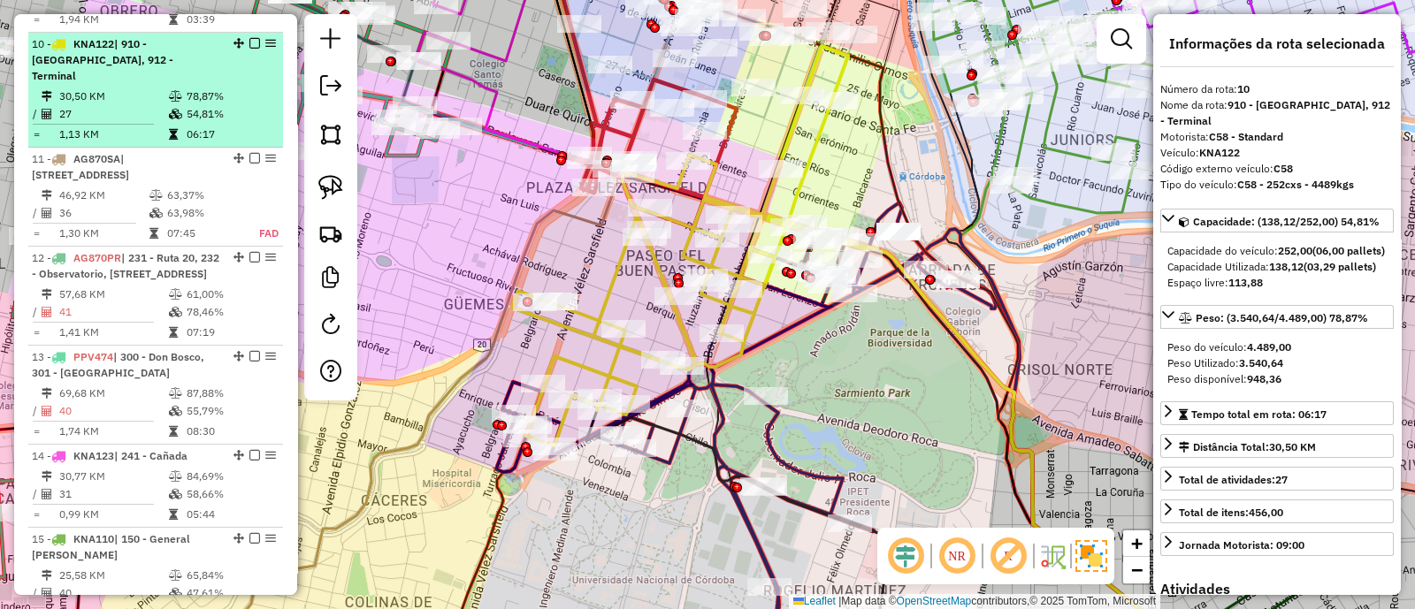
click at [249, 38] on em at bounding box center [254, 43] width 11 height 11
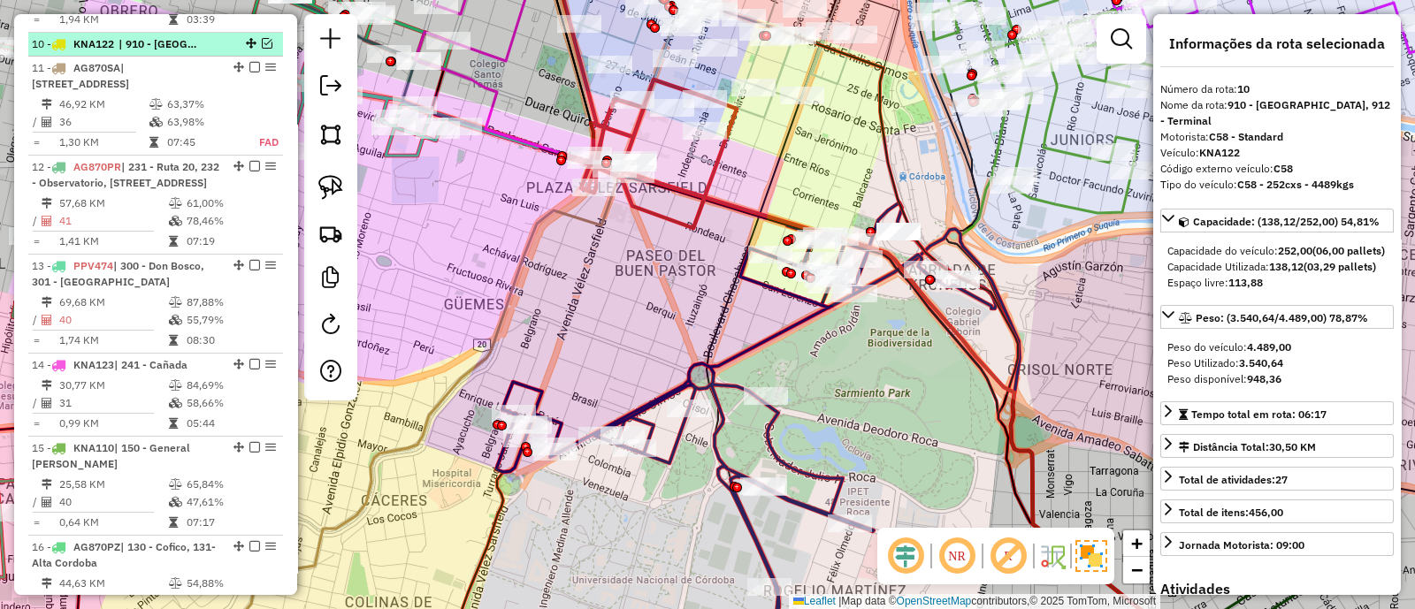
scroll to position [1387, 0]
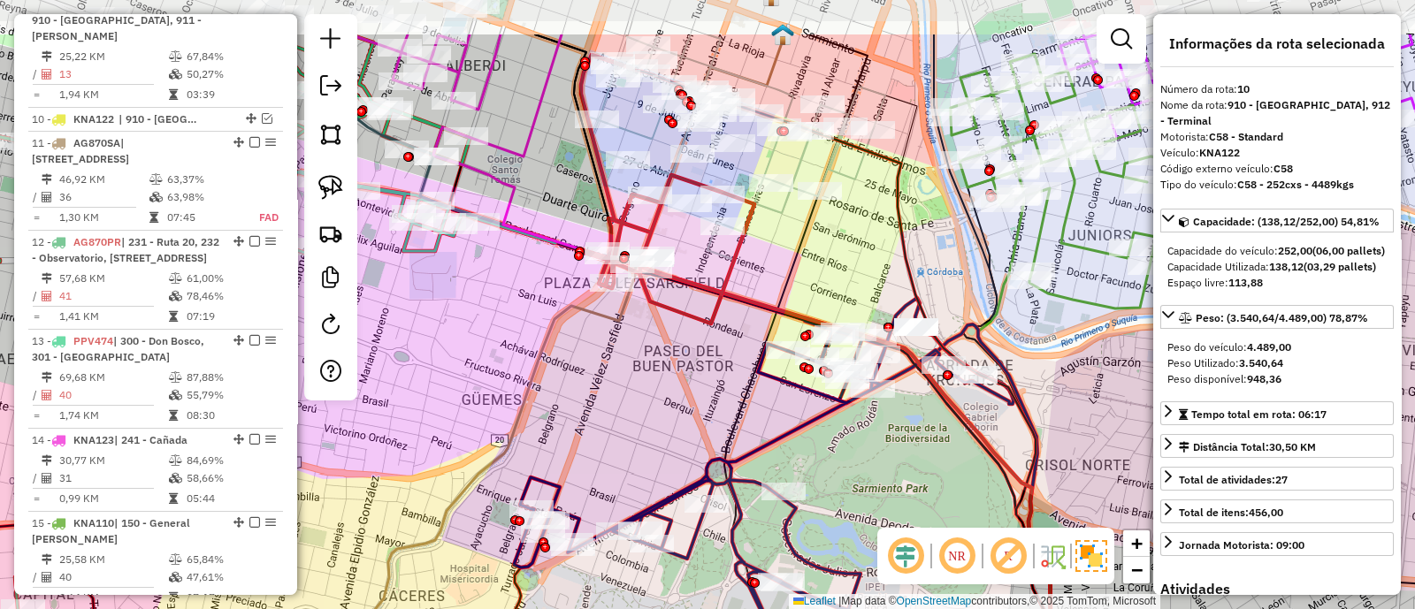
drag, startPoint x: 638, startPoint y: 264, endPoint x: 671, endPoint y: 358, distance: 99.3
click at [671, 358] on div "Janela de atendimento Grade de atendimento Capacidade Transportadoras Veículos …" at bounding box center [707, 304] width 1415 height 609
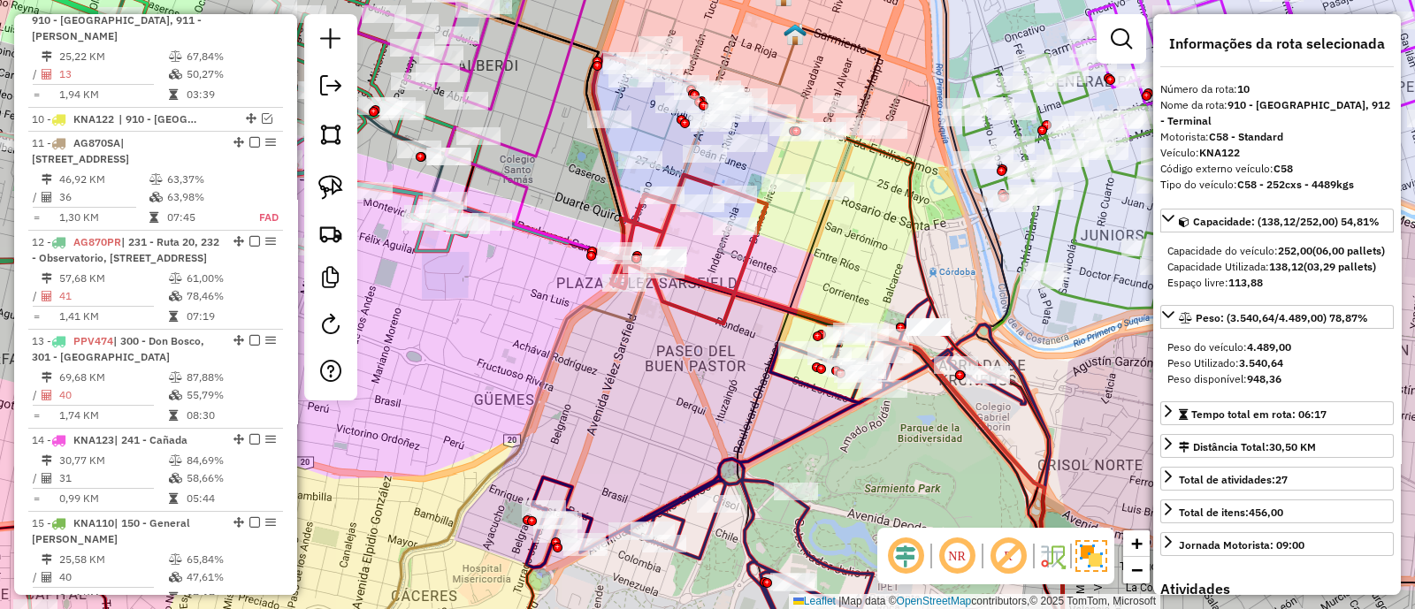
click at [698, 317] on icon at bounding box center [679, 189] width 173 height 269
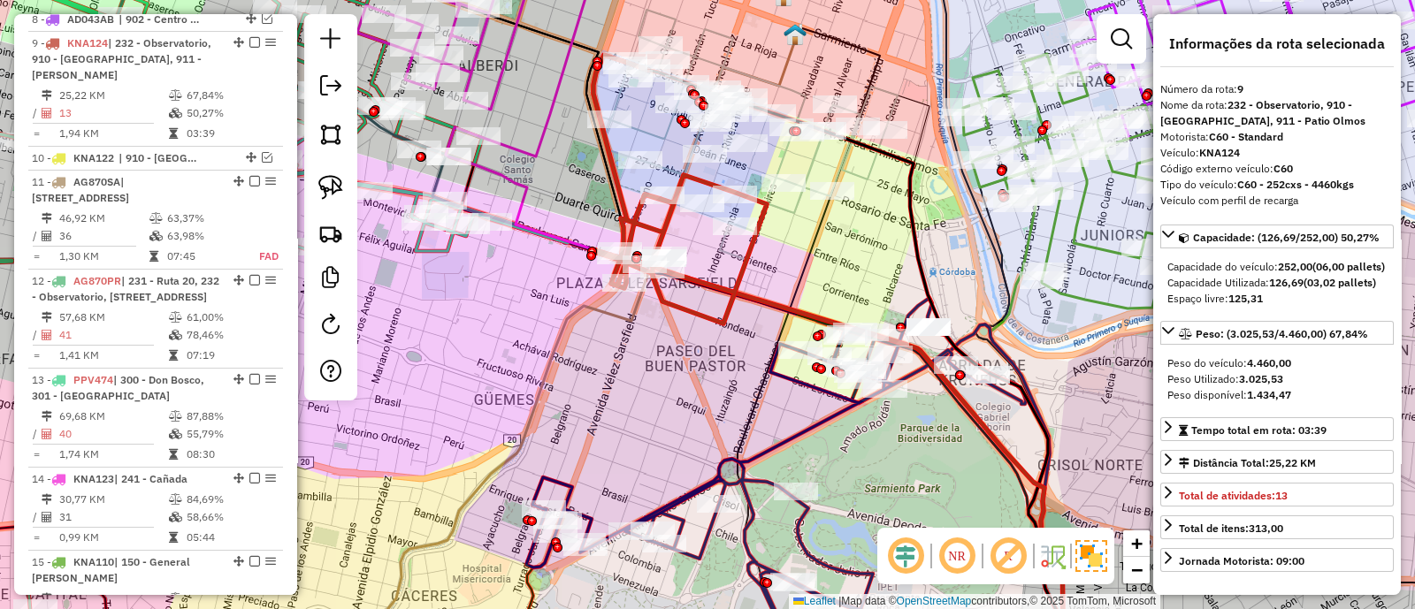
scroll to position [1347, 0]
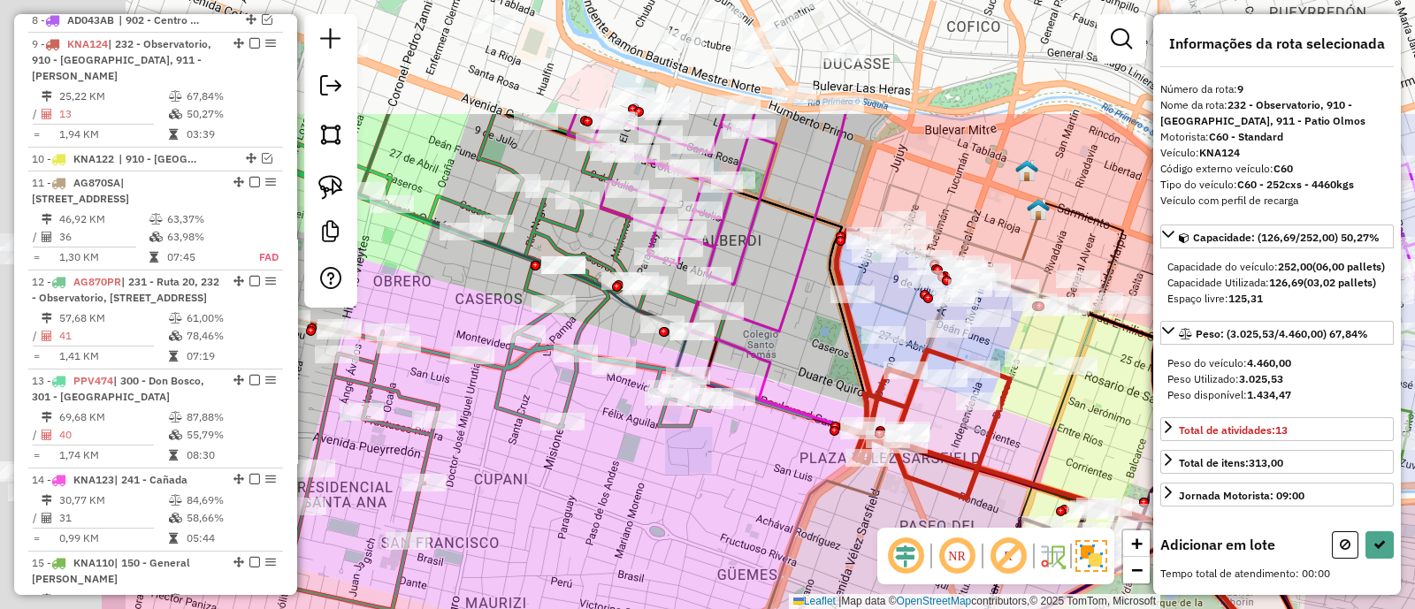
drag, startPoint x: 564, startPoint y: 200, endPoint x: 803, endPoint y: 375, distance: 296.0
click at [808, 375] on div "Janela de atendimento Grade de atendimento Capacidade Transportadoras Veículos …" at bounding box center [707, 304] width 1415 height 609
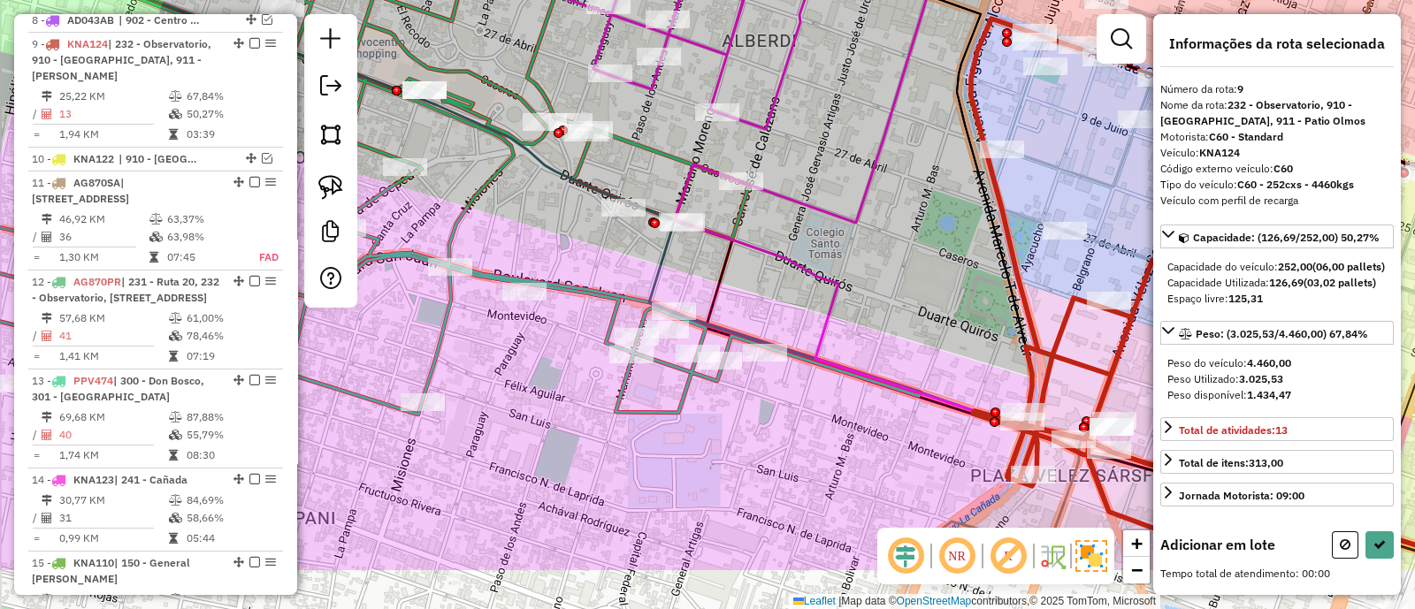
drag, startPoint x: 752, startPoint y: 454, endPoint x: 769, endPoint y: 426, distance: 32.9
click at [760, 434] on div "Janela de atendimento Grade de atendimento Capacidade Transportadoras Veículos …" at bounding box center [707, 304] width 1415 height 609
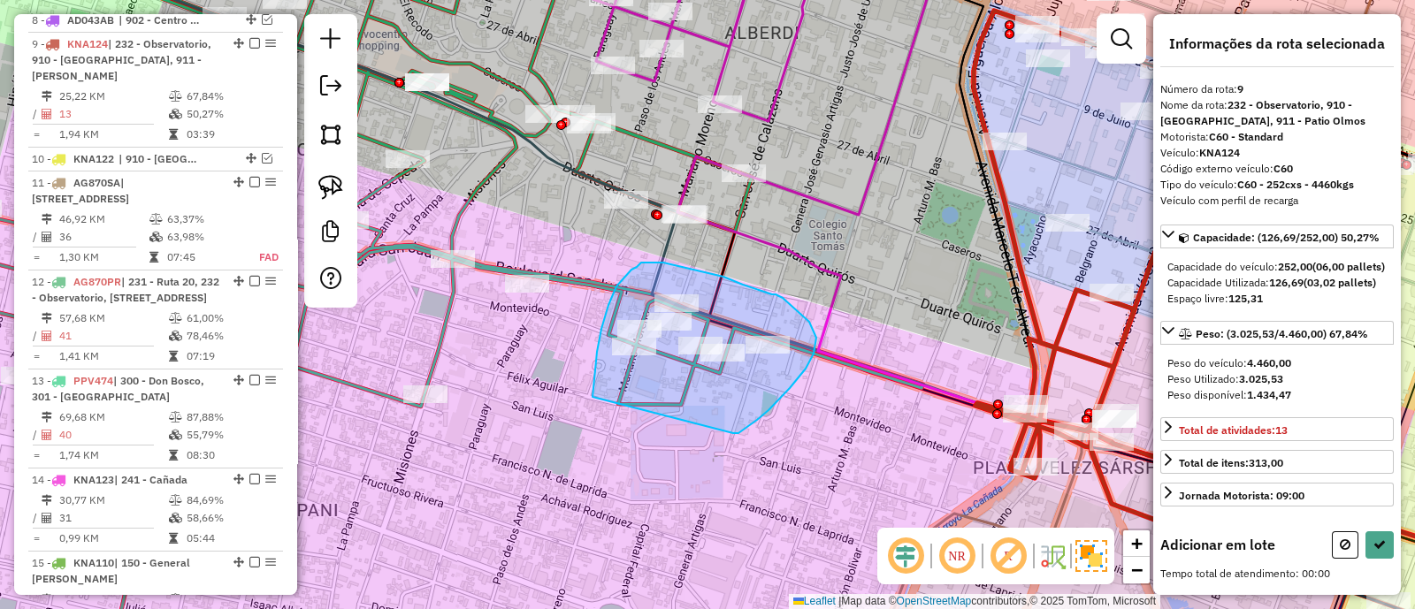
drag, startPoint x: 742, startPoint y: 431, endPoint x: 592, endPoint y: 405, distance: 151.6
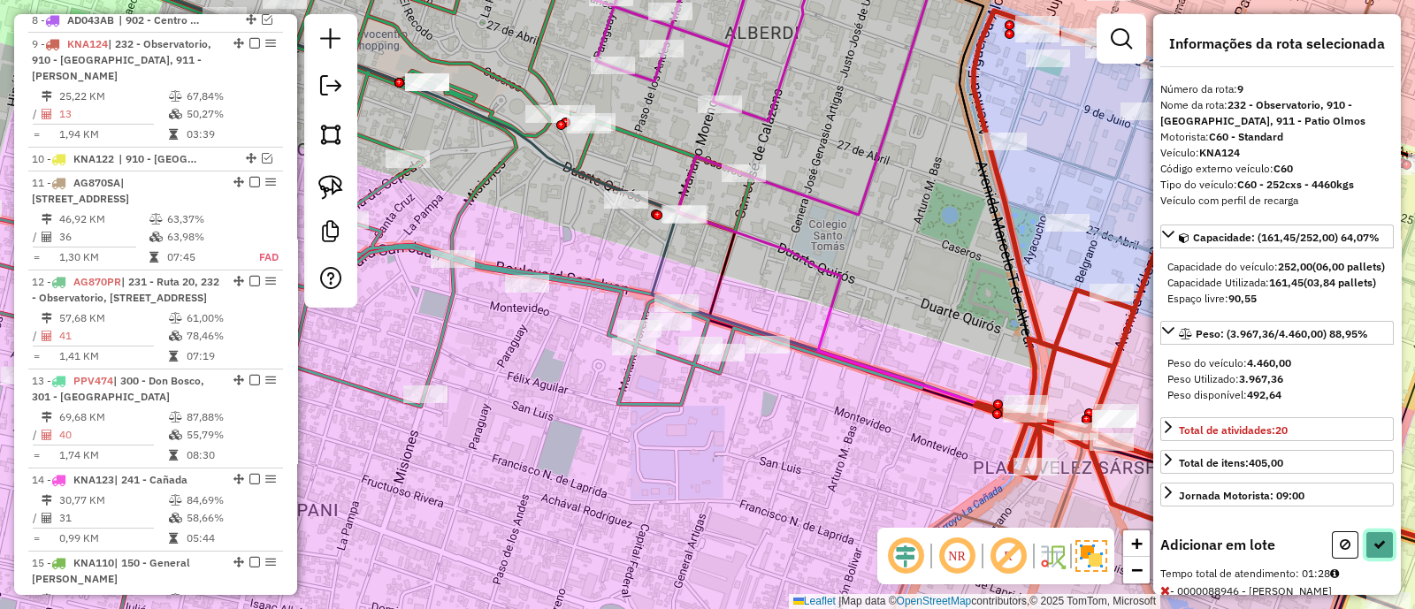
click at [1369, 559] on button at bounding box center [1379, 544] width 28 height 27
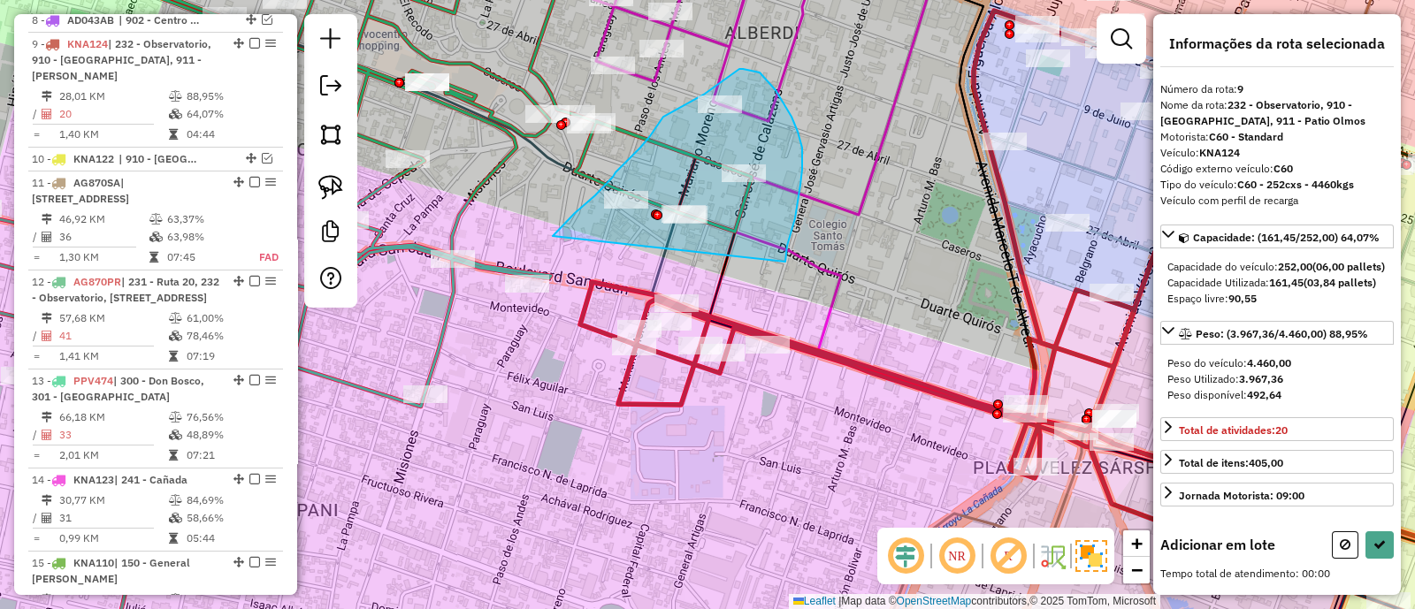
drag, startPoint x: 798, startPoint y: 132, endPoint x: 553, endPoint y: 239, distance: 267.3
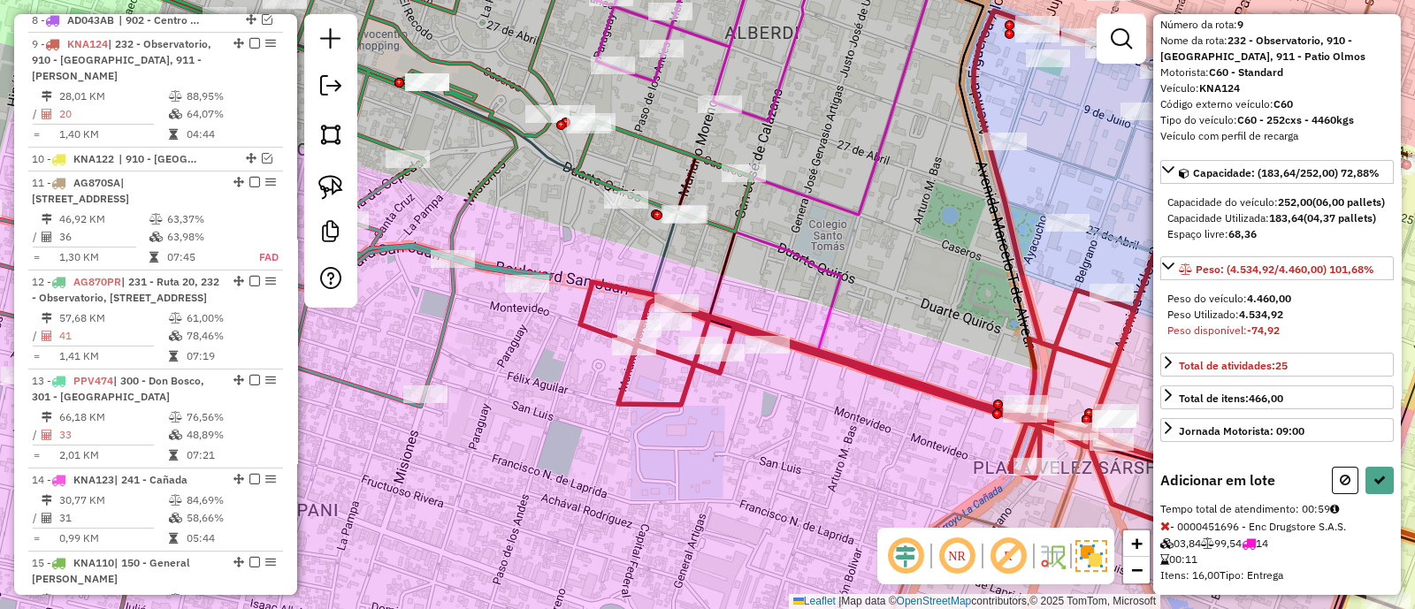
scroll to position [110, 0]
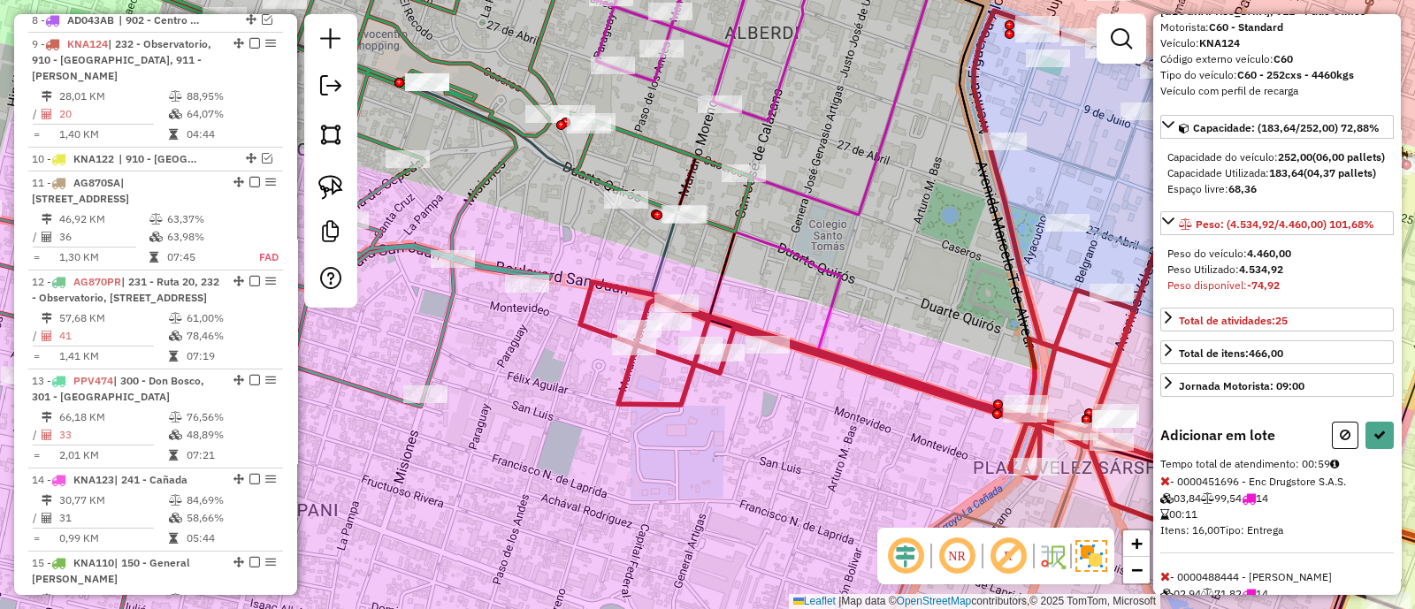
click at [1164, 487] on icon at bounding box center [1165, 481] width 10 height 12
click at [1373, 441] on icon at bounding box center [1379, 435] width 12 height 12
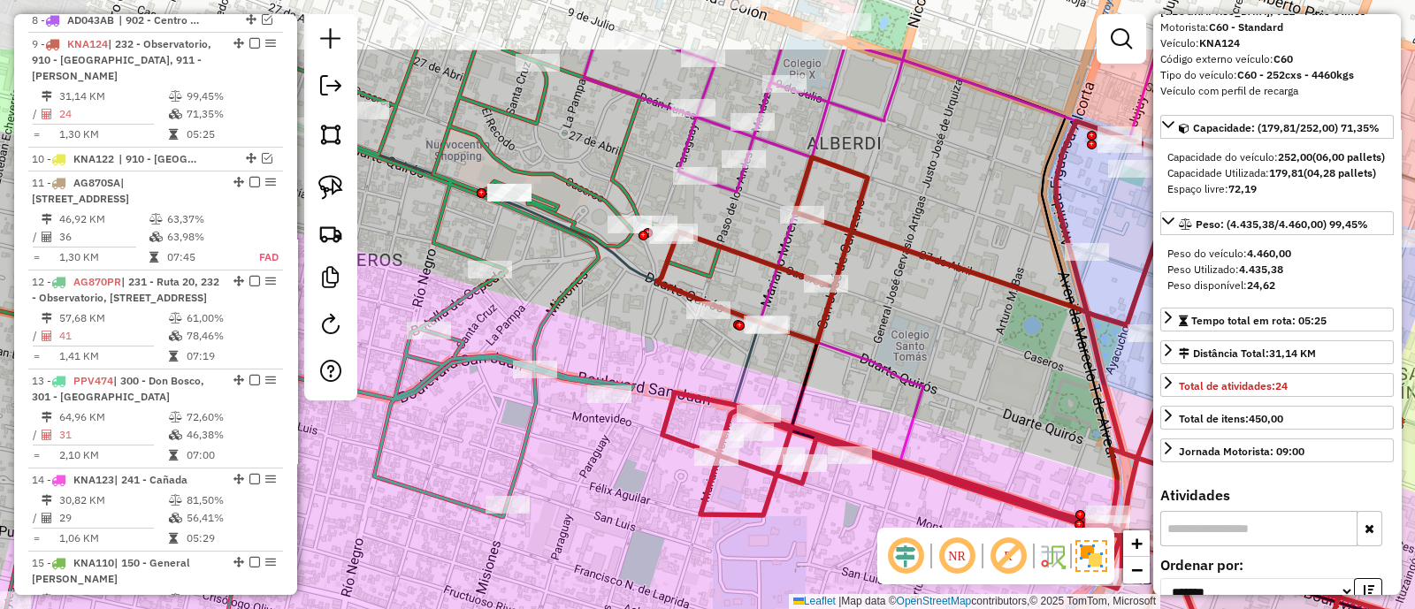
drag, startPoint x: 777, startPoint y: 267, endPoint x: 859, endPoint y: 378, distance: 137.8
click at [859, 378] on div "Janela de atendimento Grade de atendimento Capacidade Transportadoras Veículos …" at bounding box center [707, 304] width 1415 height 609
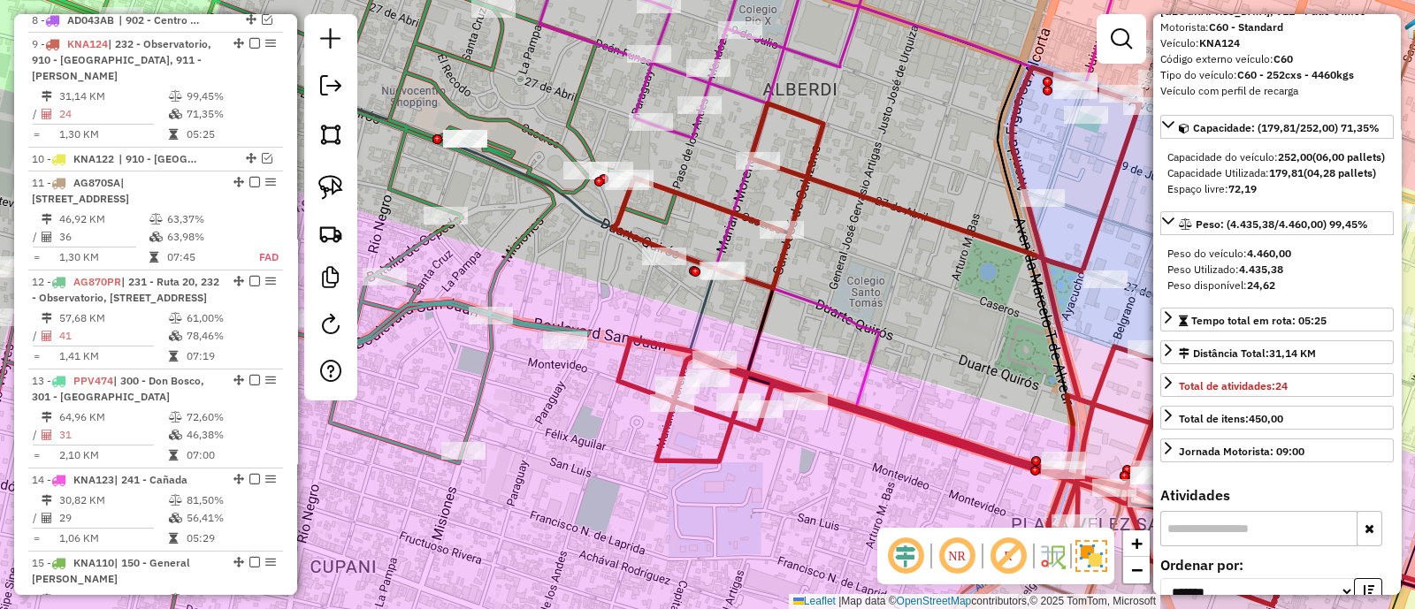
drag, startPoint x: 862, startPoint y: 339, endPoint x: 798, endPoint y: 271, distance: 93.2
click at [798, 271] on div "Janela de atendimento Grade de atendimento Capacidade Transportadoras Veículos …" at bounding box center [707, 304] width 1415 height 609
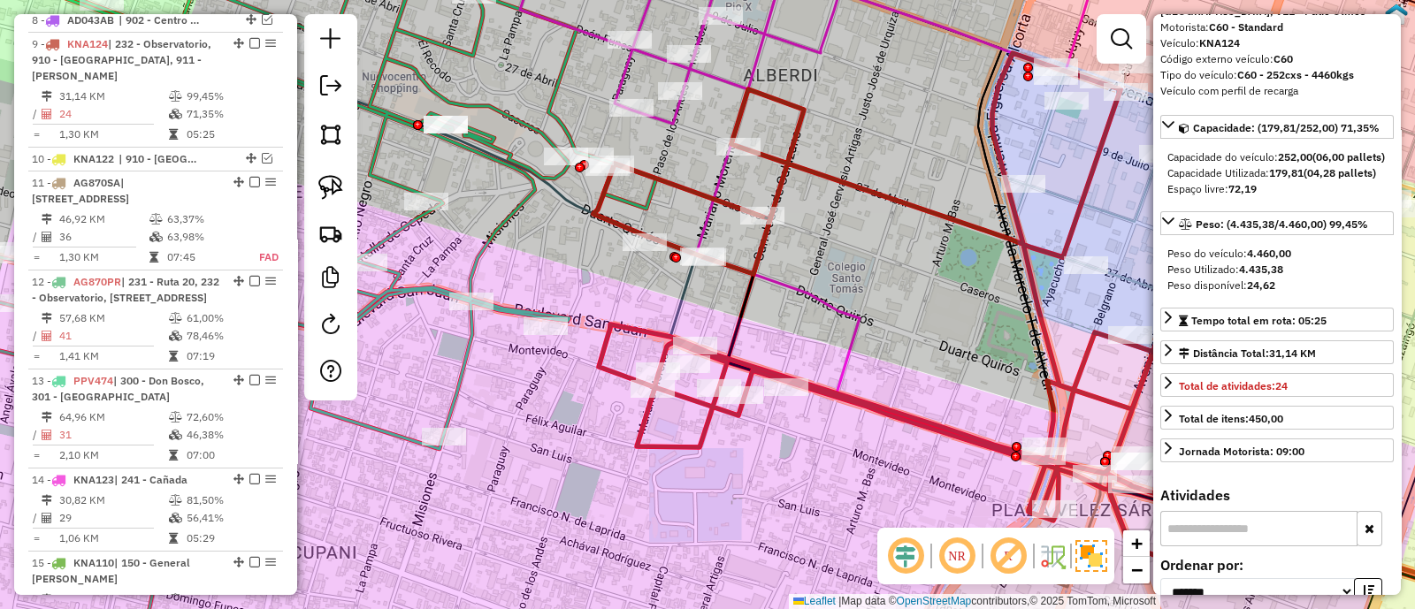
click at [755, 252] on icon at bounding box center [965, 322] width 744 height 538
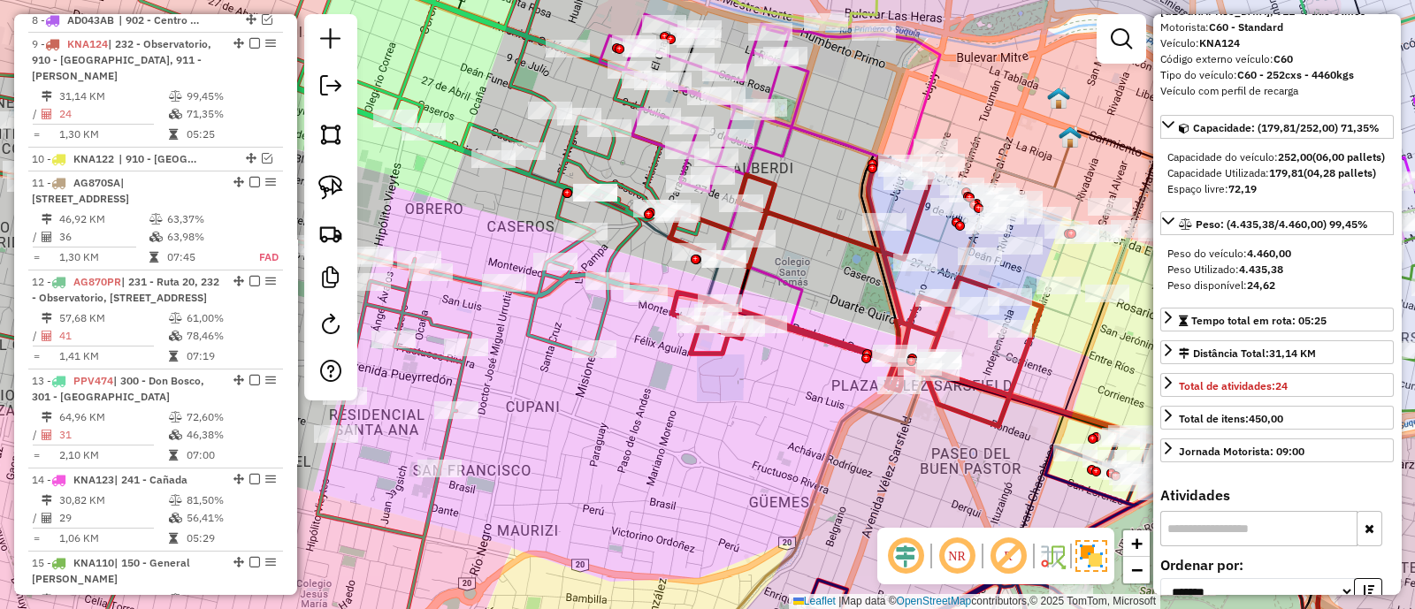
drag, startPoint x: 823, startPoint y: 274, endPoint x: 750, endPoint y: 279, distance: 73.5
click at [750, 279] on div "Janela de atendimento Grade de atendimento Capacidade Transportadoras Veículos …" at bounding box center [707, 304] width 1415 height 609
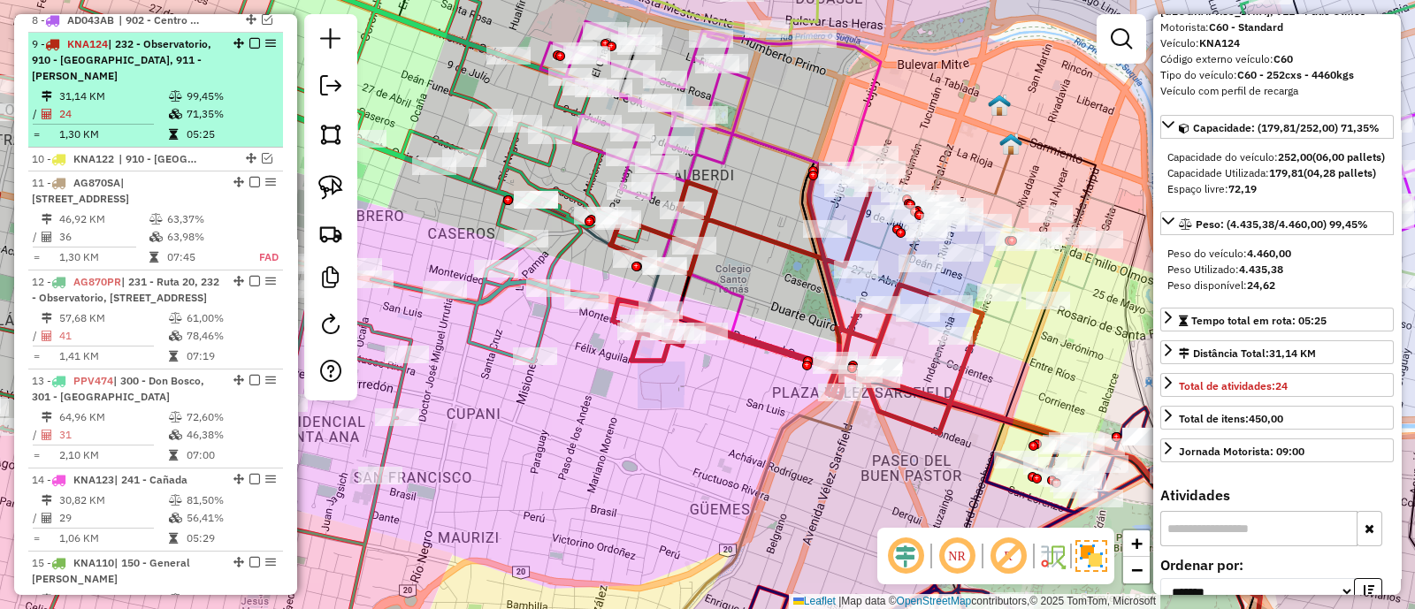
click at [252, 38] on em at bounding box center [254, 43] width 11 height 11
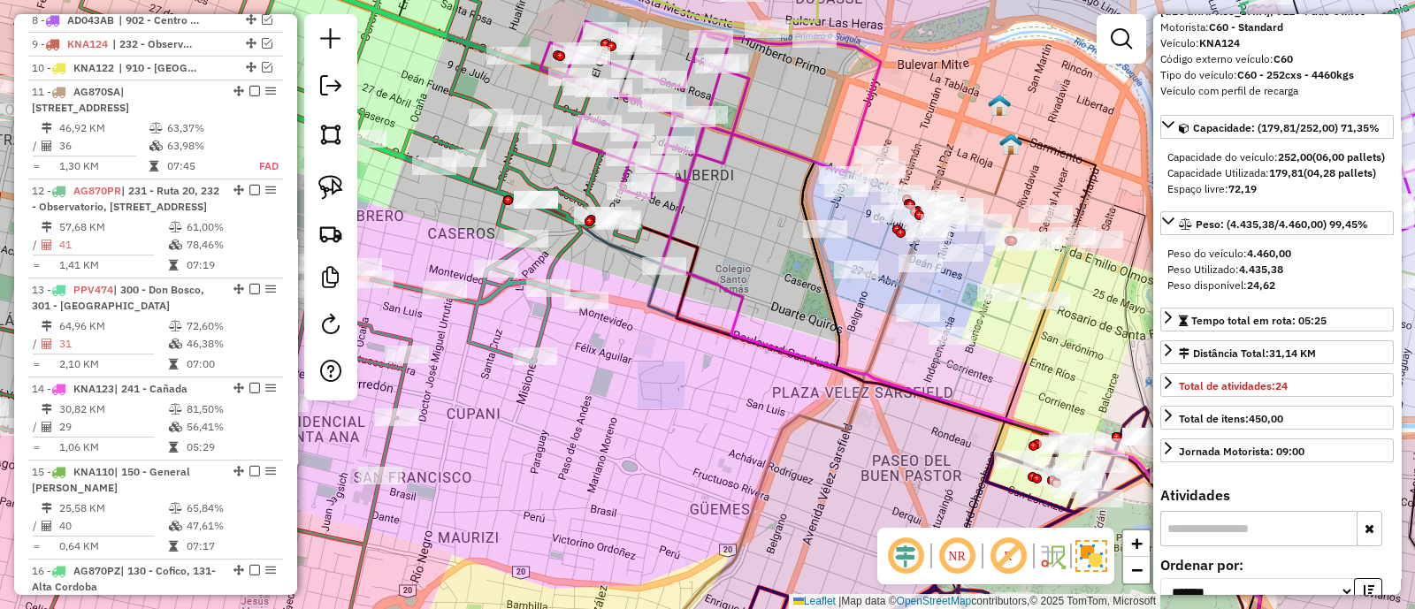
drag, startPoint x: 734, startPoint y: 265, endPoint x: 597, endPoint y: 209, distance: 148.3
click at [599, 209] on div "Janela de atendimento Grade de atendimento Capacidade Transportadoras Veículos …" at bounding box center [707, 304] width 1415 height 609
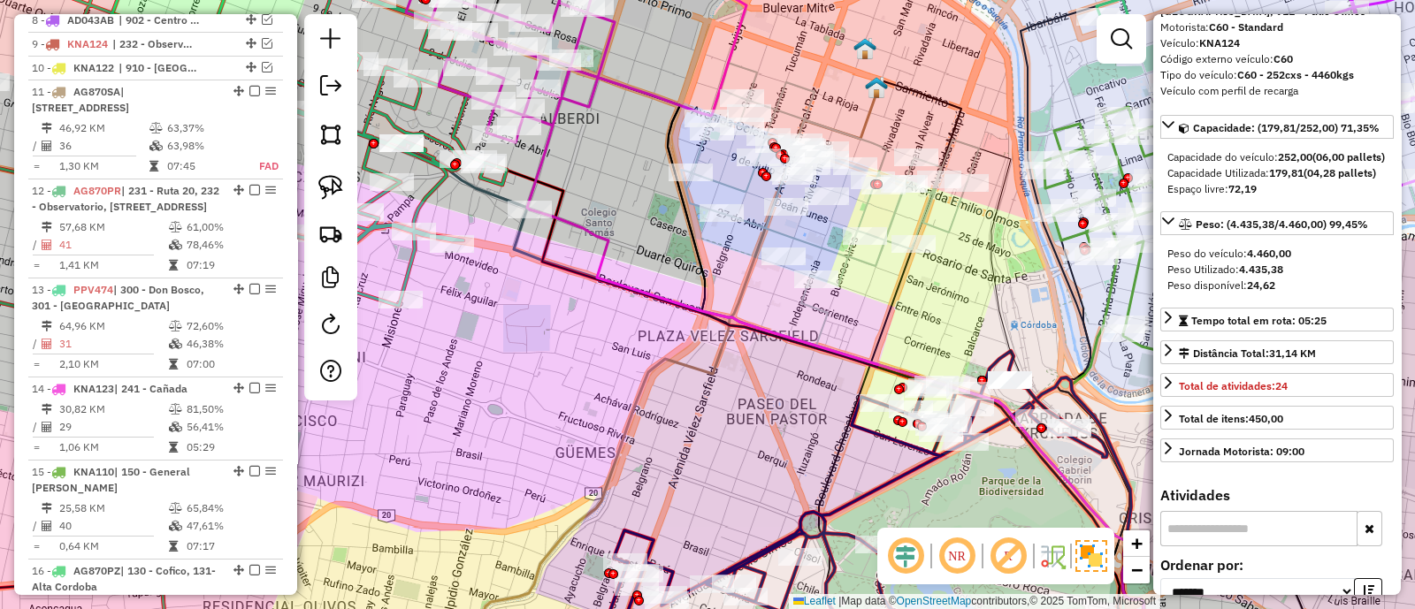
click at [769, 231] on icon at bounding box center [830, 174] width 298 height 223
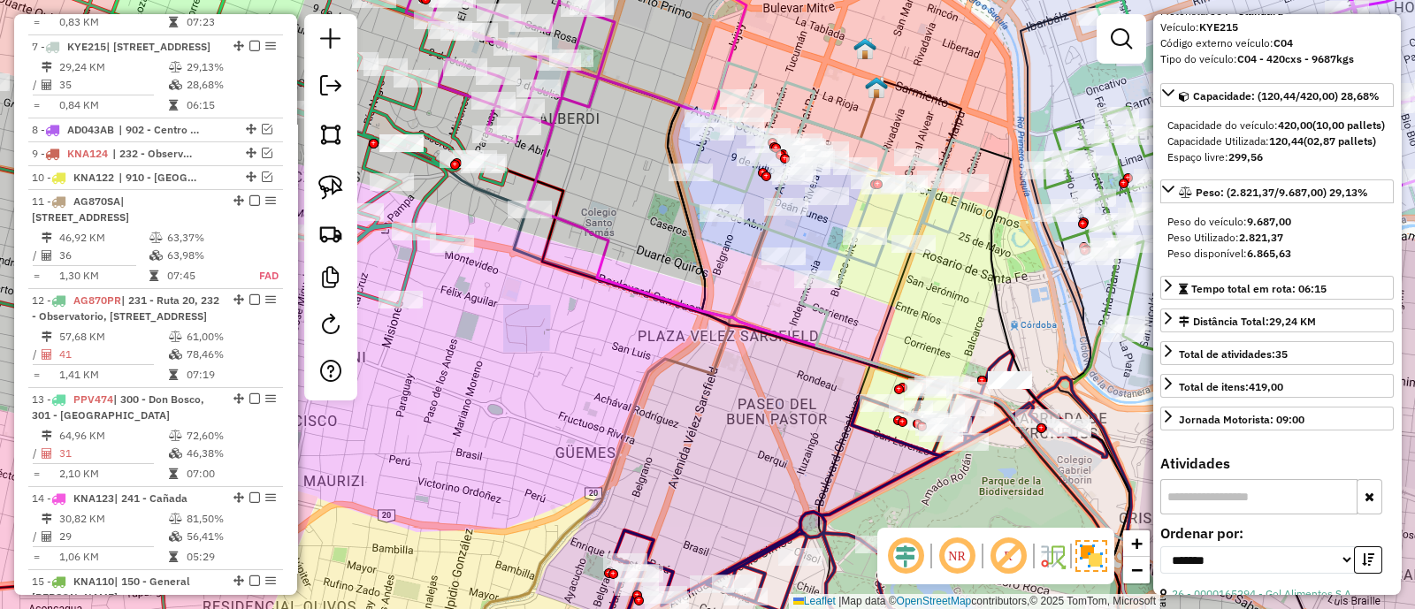
scroll to position [1225, 0]
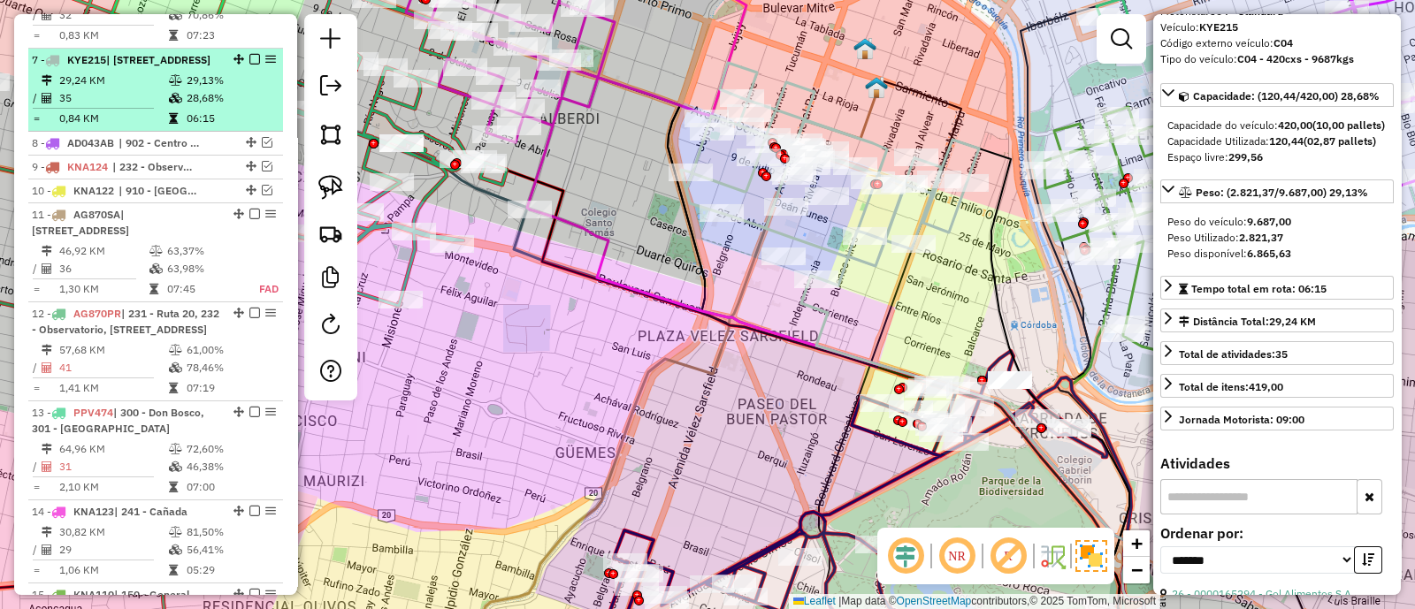
click at [249, 54] on em at bounding box center [254, 59] width 11 height 11
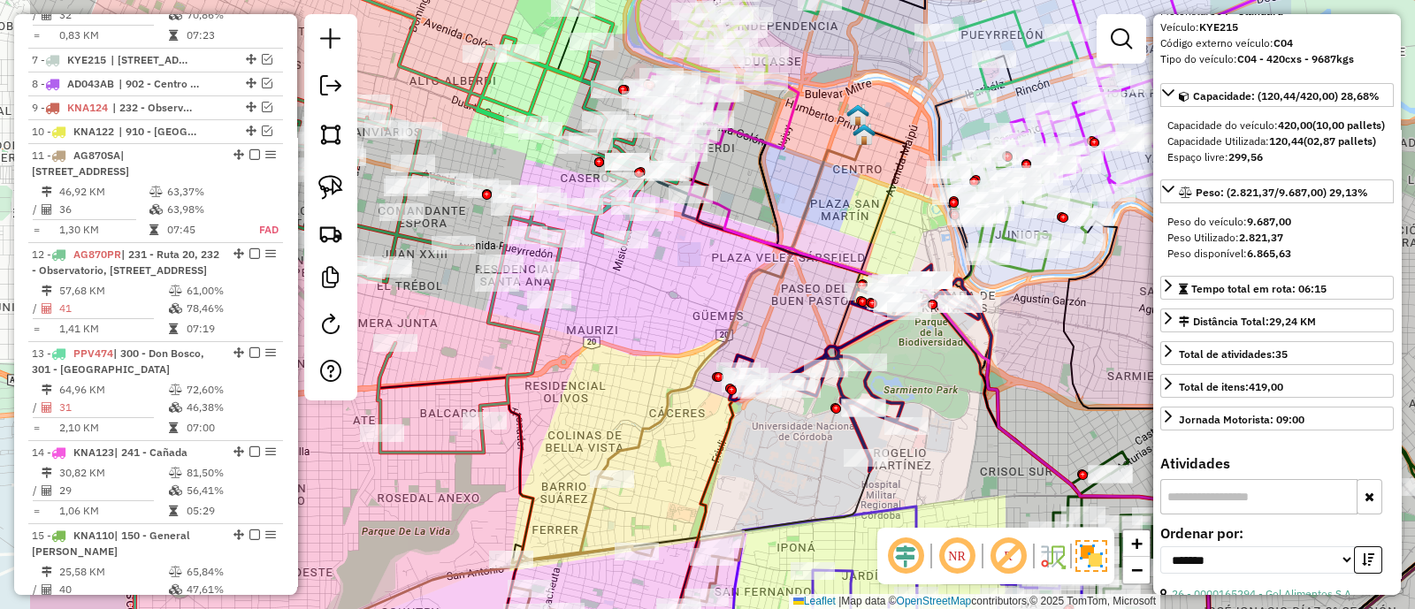
drag, startPoint x: 513, startPoint y: 286, endPoint x: 677, endPoint y: 291, distance: 164.5
click at [676, 291] on div "Janela de atendimento Grade de atendimento Capacidade Transportadoras Veículos …" at bounding box center [707, 304] width 1415 height 609
click at [862, 334] on icon at bounding box center [855, 368] width 250 height 206
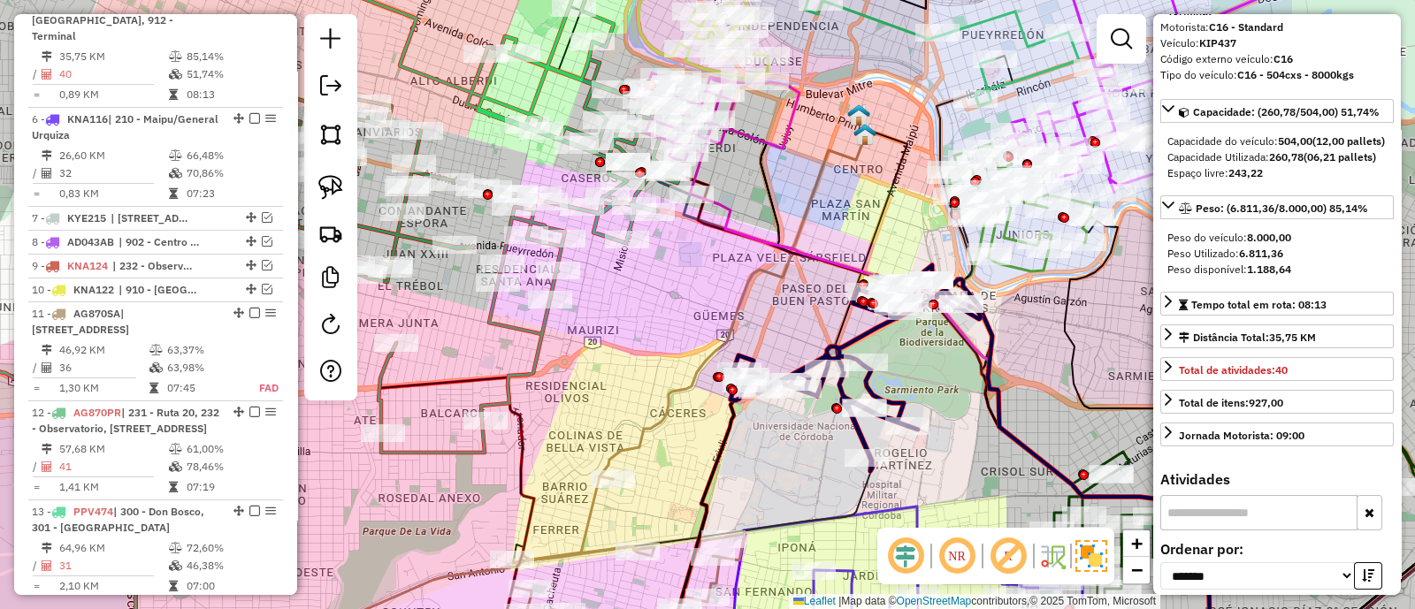
scroll to position [1027, 0]
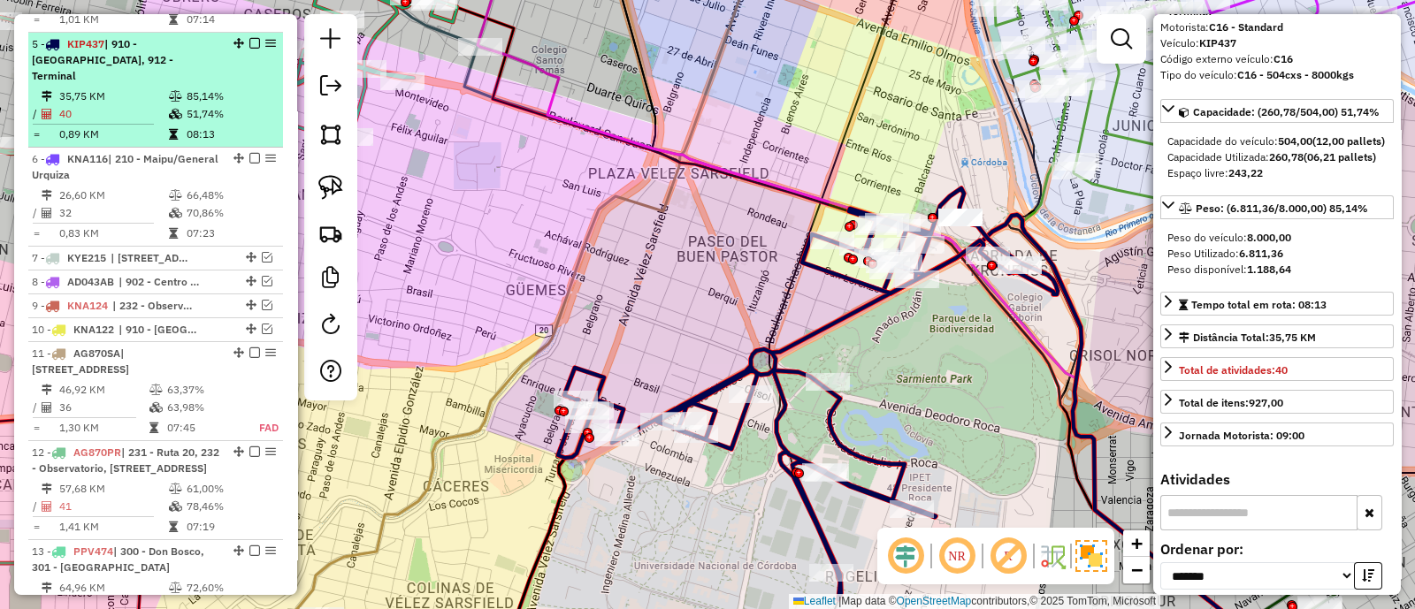
click at [249, 38] on em at bounding box center [254, 43] width 11 height 11
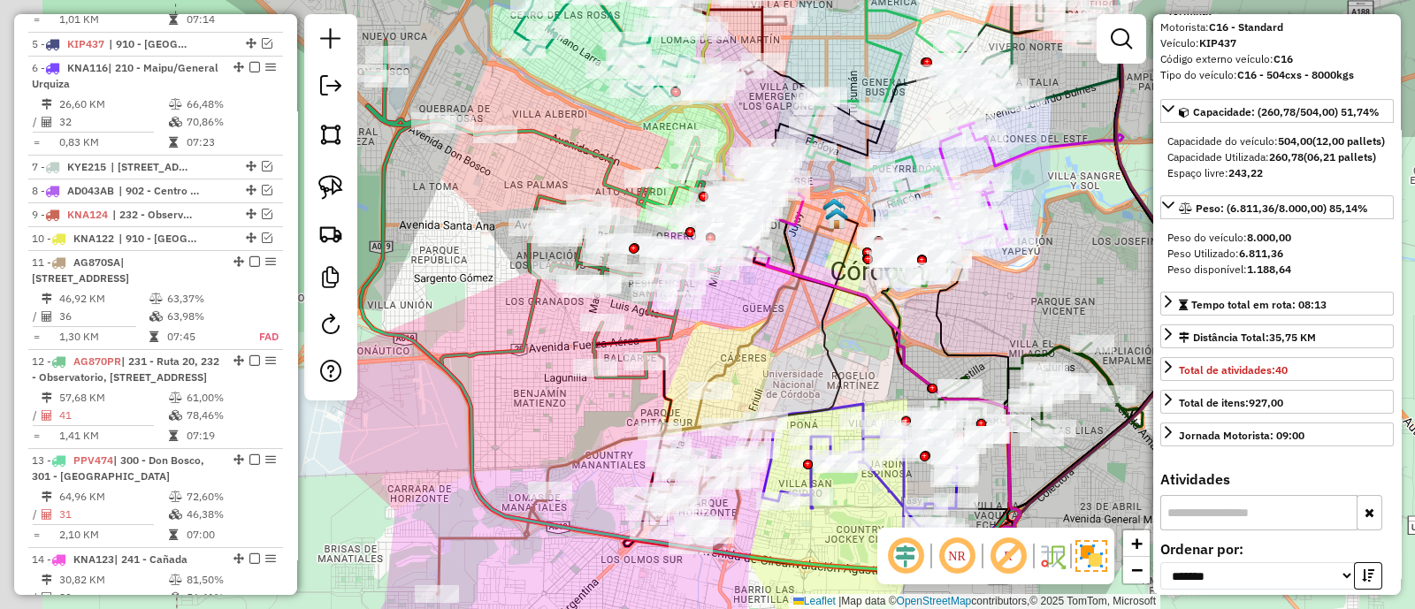
drag, startPoint x: 615, startPoint y: 261, endPoint x: 800, endPoint y: 338, distance: 200.2
click at [800, 338] on div "Janela de atendimento Grade de atendimento Capacidade Transportadoras Veículos …" at bounding box center [707, 304] width 1415 height 609
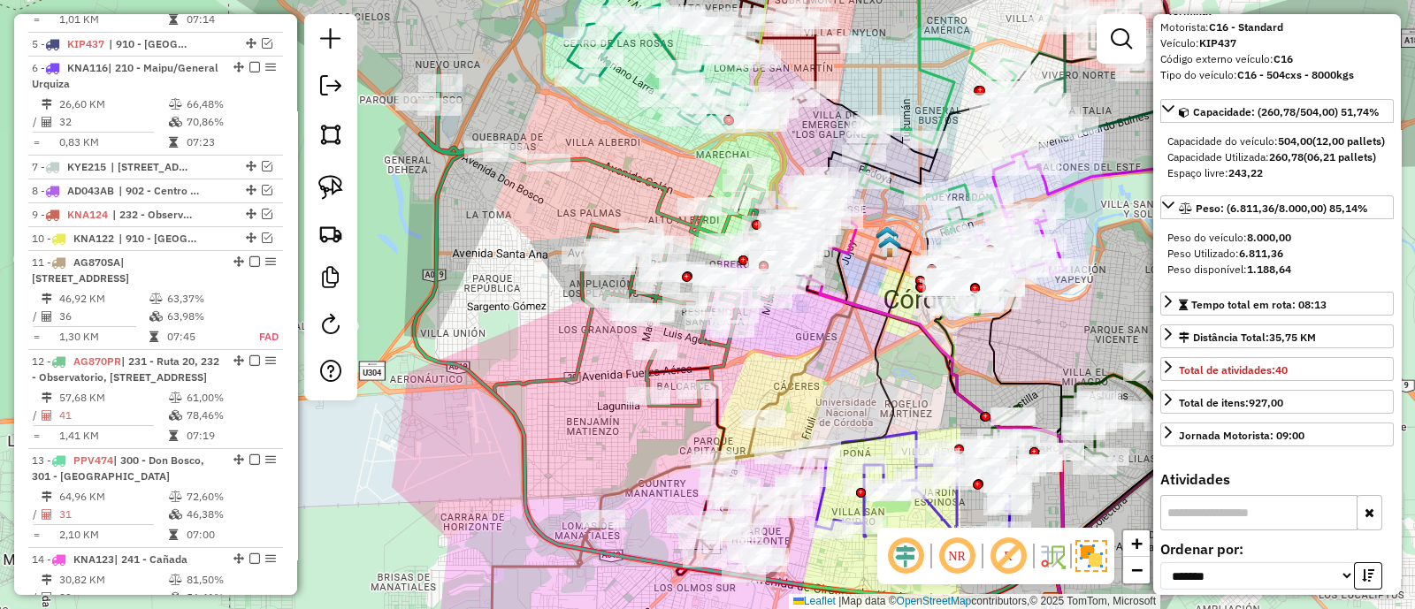
click at [625, 175] on icon at bounding box center [606, 184] width 379 height 231
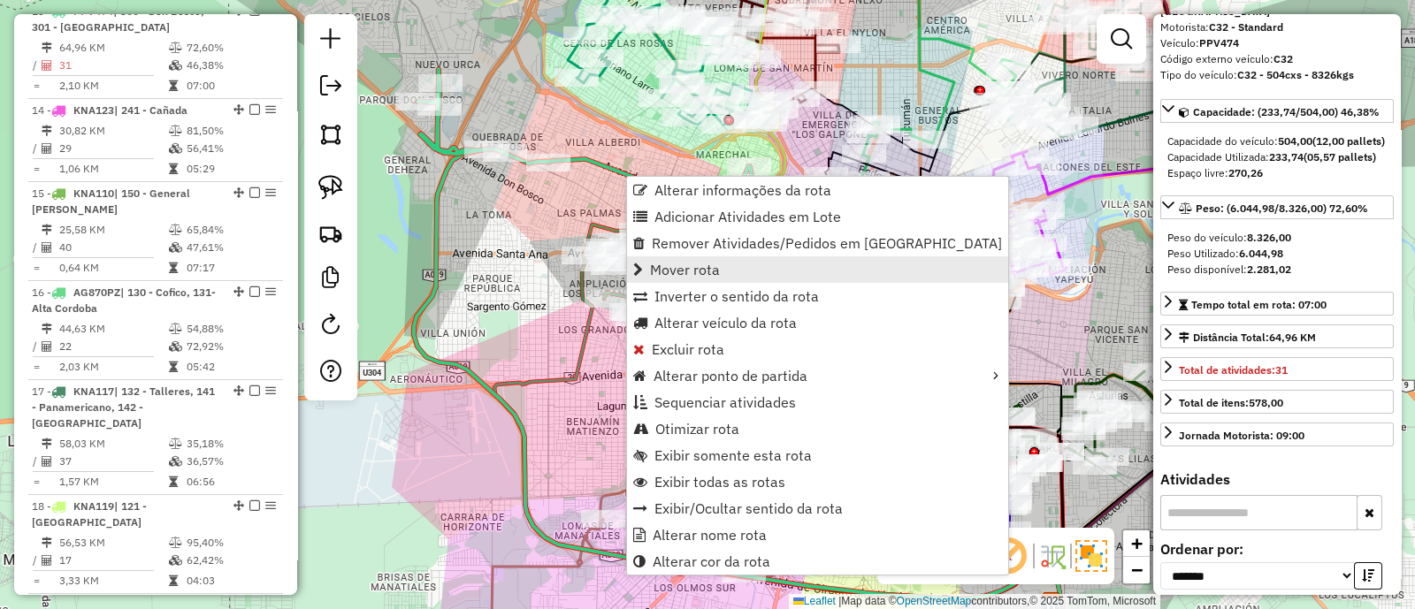
scroll to position [1475, 0]
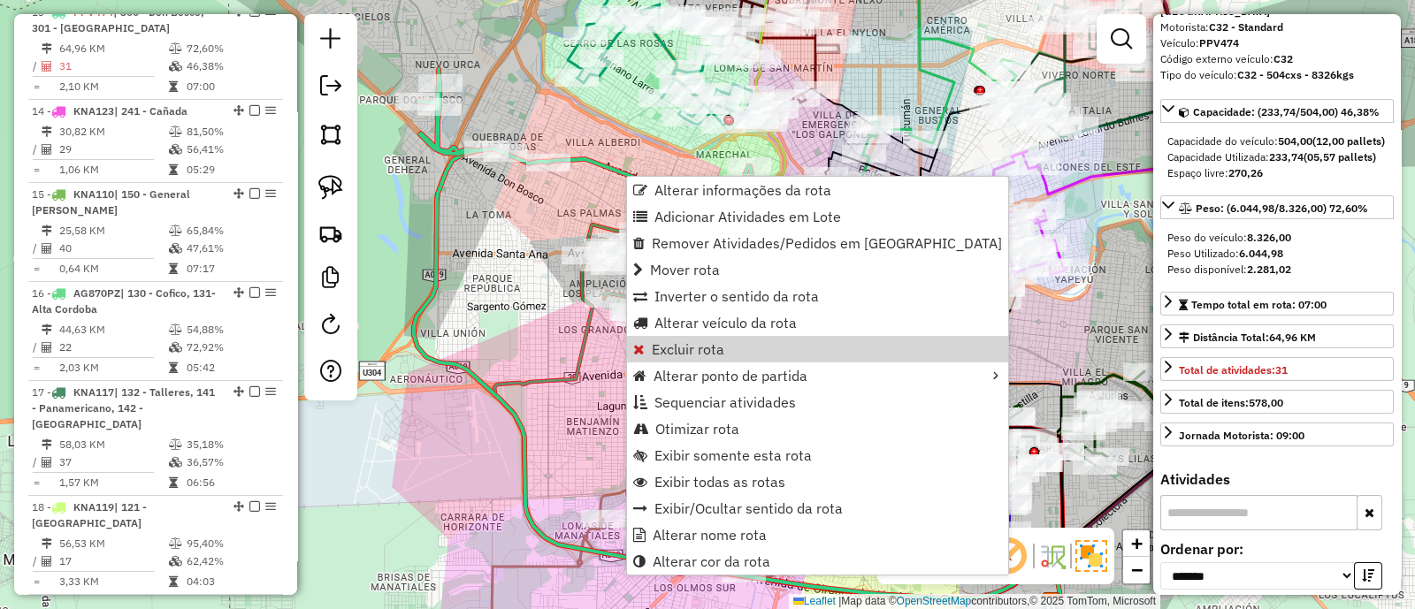
click at [918, 366] on div "Janela de atendimento Grade de atendimento Capacidade Transportadoras Veículos …" at bounding box center [707, 304] width 1415 height 609
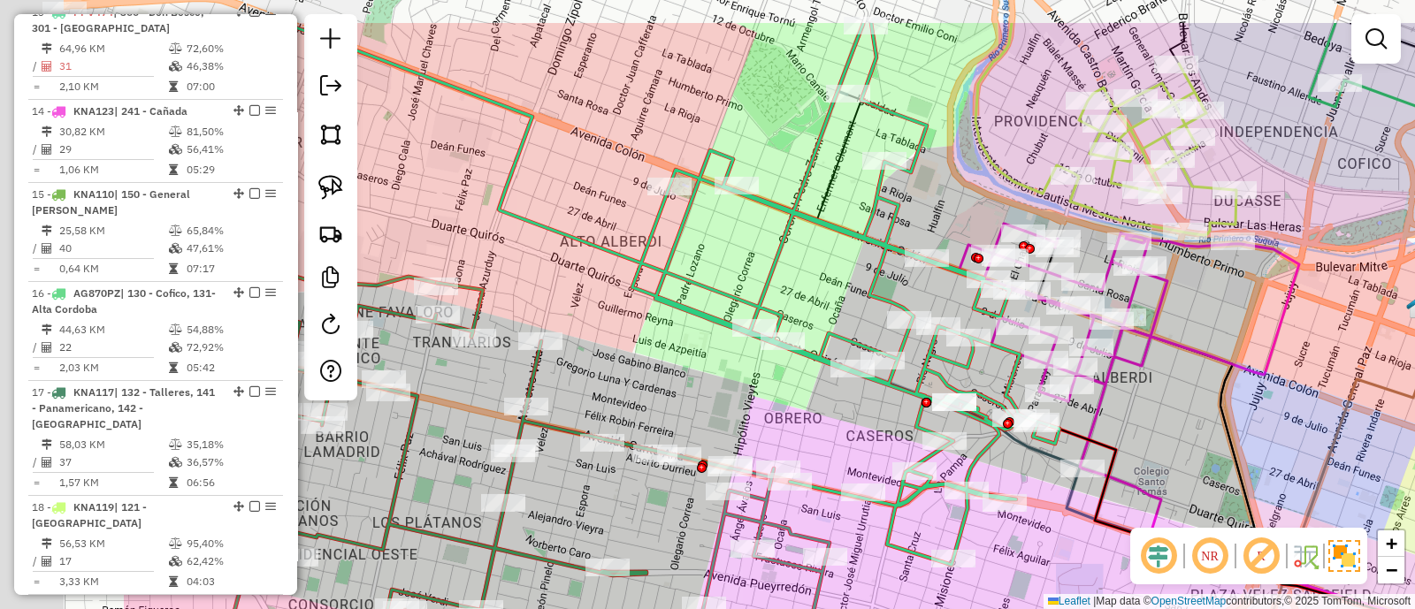
drag, startPoint x: 729, startPoint y: 248, endPoint x: 862, endPoint y: 295, distance: 141.0
click at [862, 295] on div "Janela de atendimento Grade de atendimento Capacidade Transportadoras Veículos …" at bounding box center [707, 304] width 1415 height 609
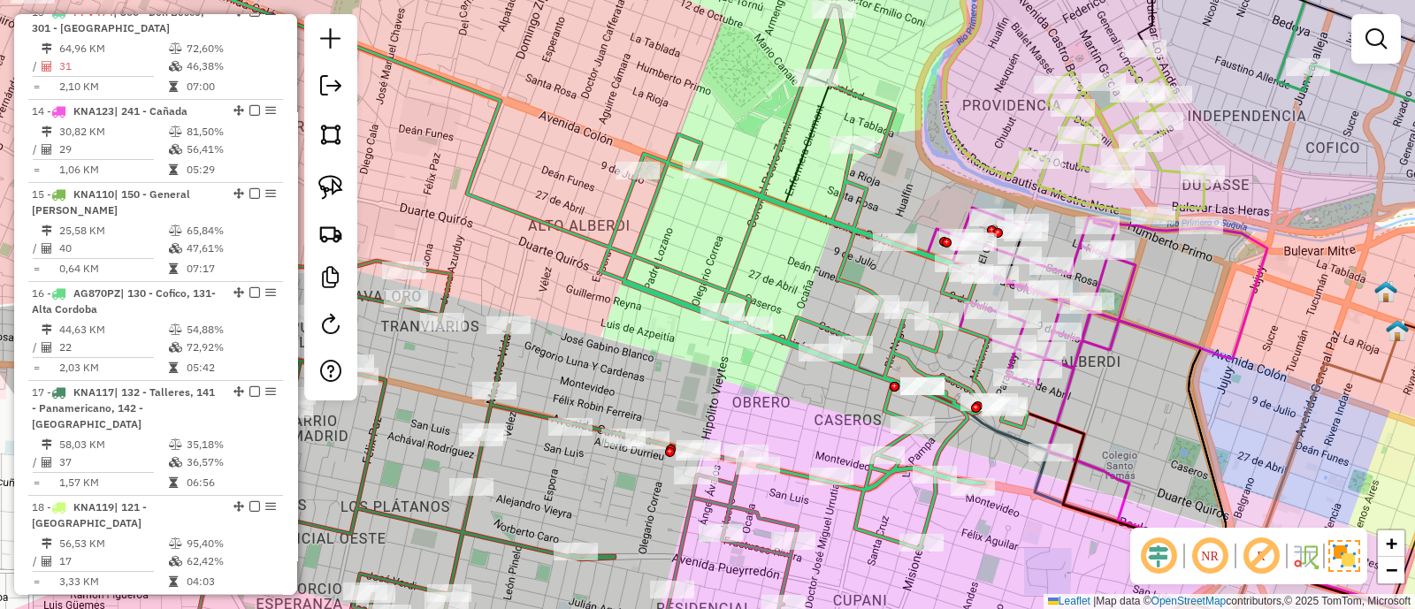
click at [740, 370] on div "Janela de atendimento Grade de atendimento Capacidade Transportadoras Veículos …" at bounding box center [707, 304] width 1415 height 609
click at [744, 363] on div "Rota 20 - Placa HYF291 0000498100 - [PERSON_NAME] Janela de atendimento Grade d…" at bounding box center [707, 304] width 1415 height 609
drag, startPoint x: 806, startPoint y: 227, endPoint x: 767, endPoint y: 276, distance: 62.3
click at [774, 264] on div "Janela de atendimento Grade de atendimento Capacidade Transportadoras Veículos …" at bounding box center [707, 304] width 1415 height 609
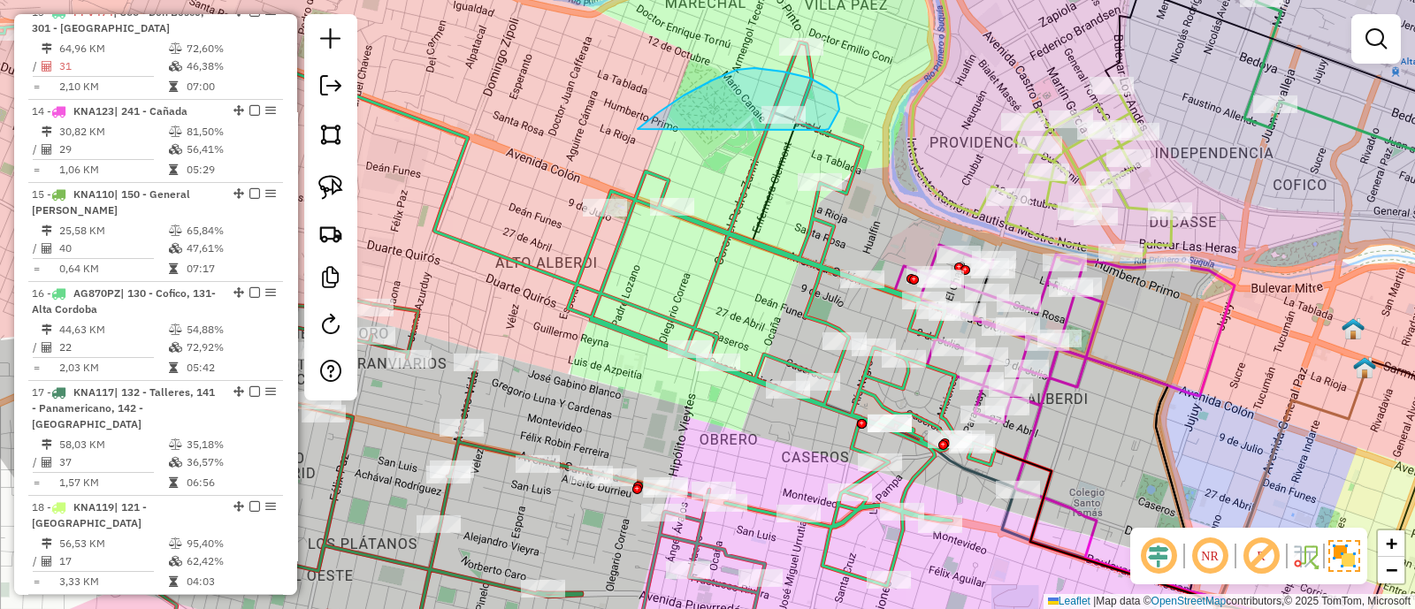
drag, startPoint x: 828, startPoint y: 129, endPoint x: 623, endPoint y: 145, distance: 205.7
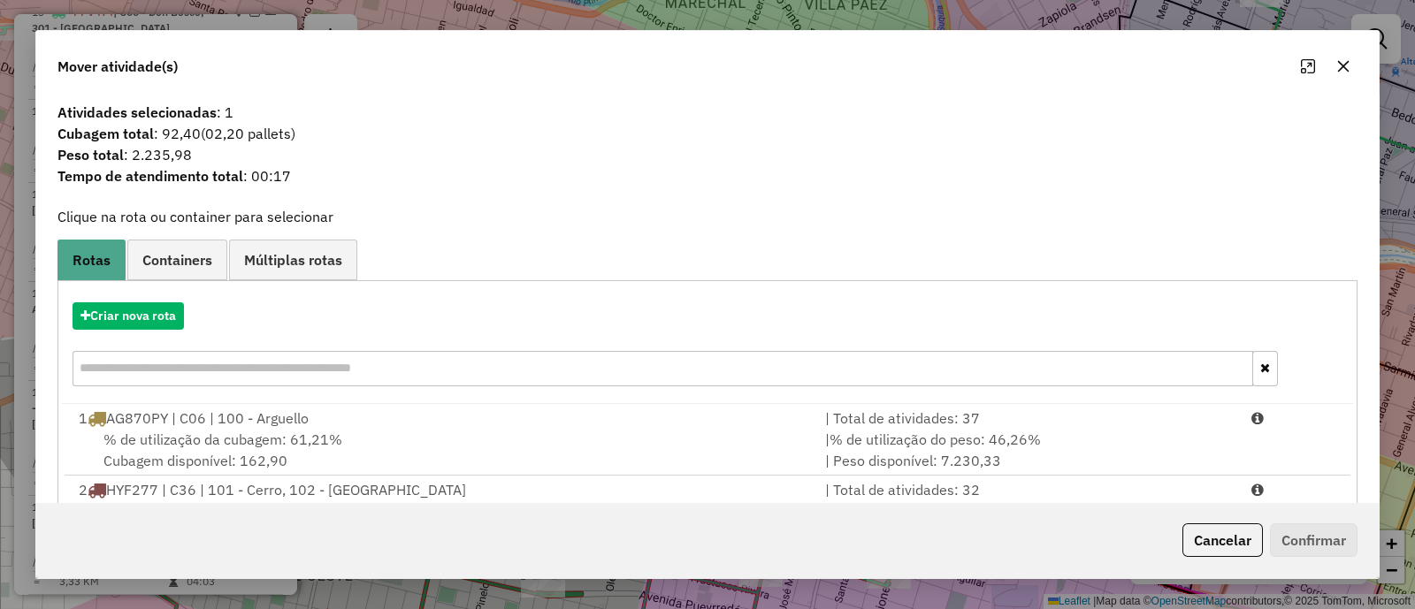
click at [1339, 60] on icon "button" at bounding box center [1343, 66] width 14 height 14
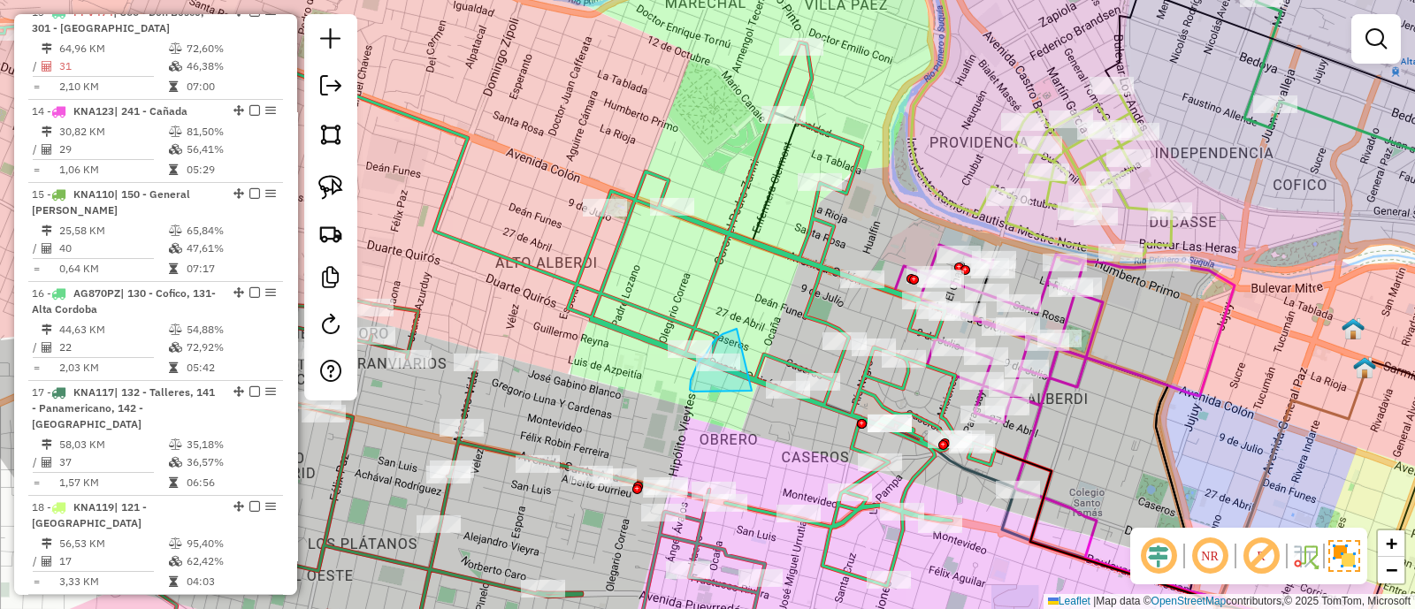
drag, startPoint x: 729, startPoint y: 332, endPoint x: 752, endPoint y: 391, distance: 62.4
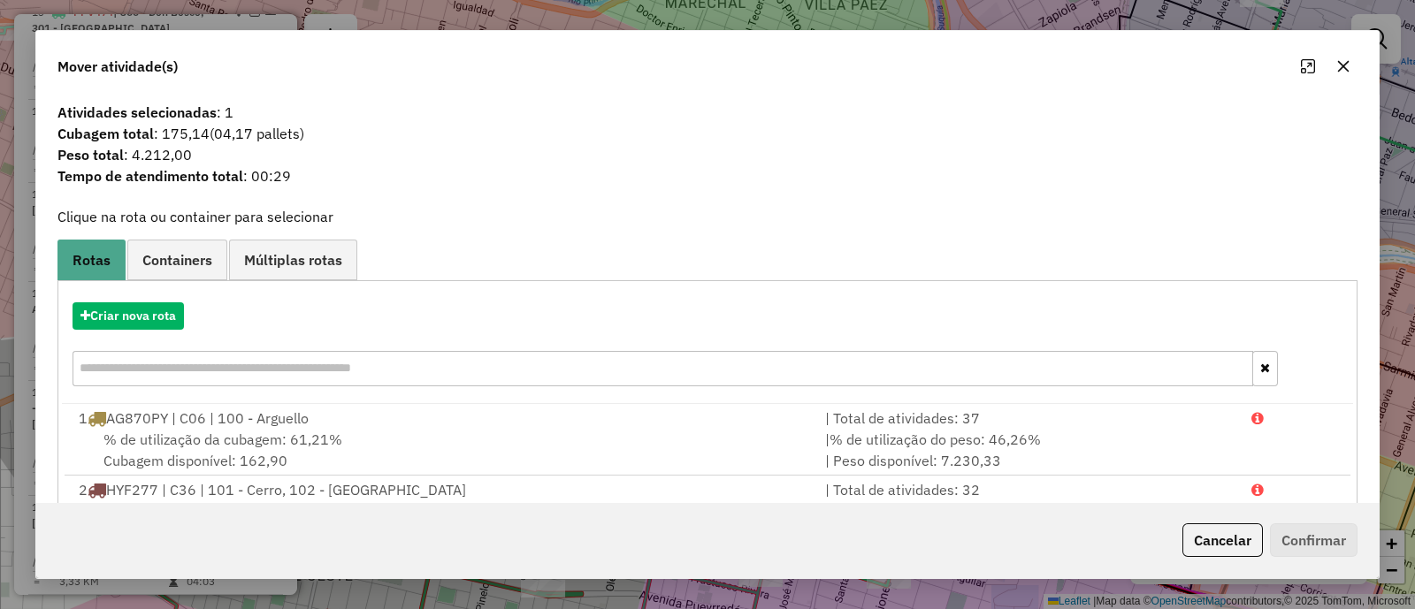
click at [1341, 66] on icon "button" at bounding box center [1343, 66] width 14 height 14
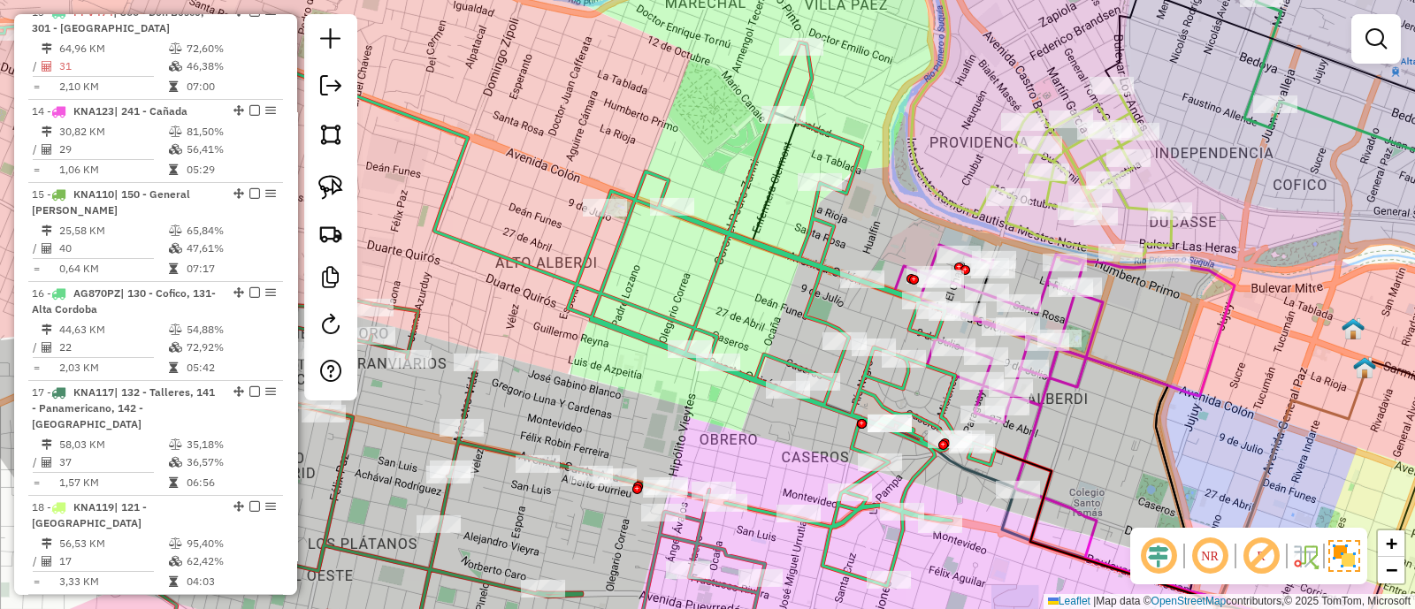
click at [561, 347] on div "Janela de atendimento Grade de atendimento Capacidade Transportadoras Veículos …" at bounding box center [707, 304] width 1415 height 609
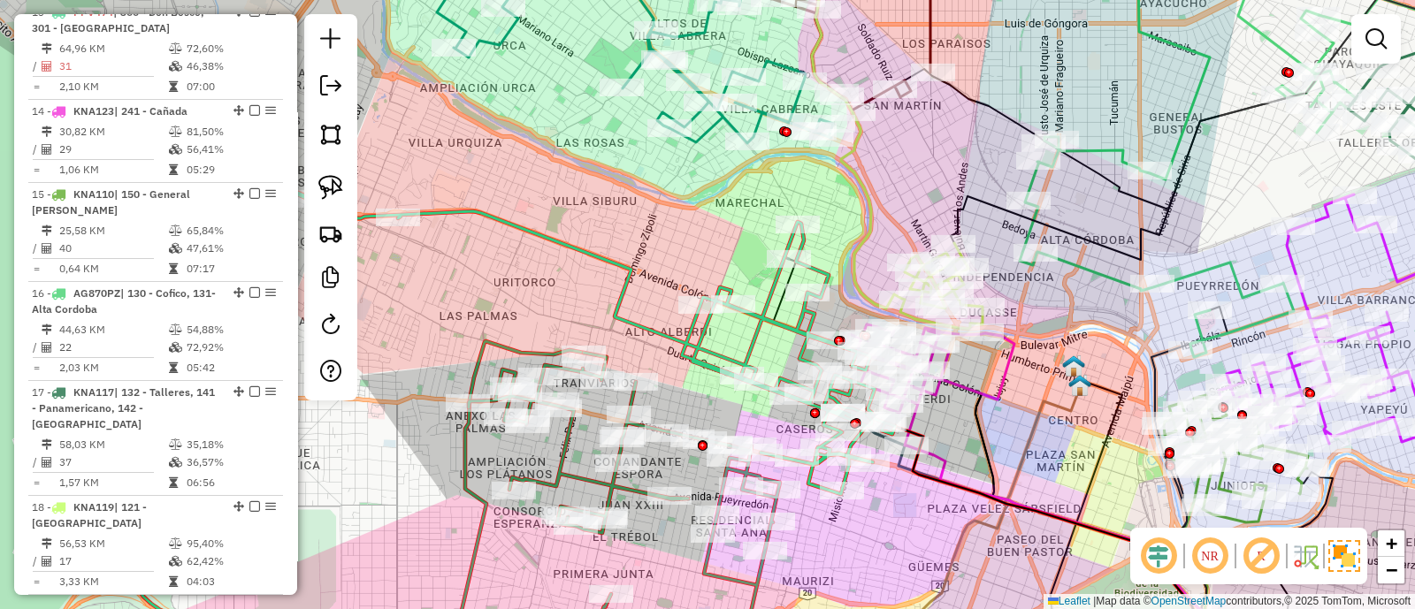
drag, startPoint x: 569, startPoint y: 363, endPoint x: 685, endPoint y: 387, distance: 119.3
click at [685, 387] on div "Janela de atendimento Grade de atendimento Capacidade Transportadoras Veículos …" at bounding box center [707, 304] width 1415 height 609
click at [596, 418] on div "Rota 12 - Placa AG870PR 0000417441 - Checa Emiliano Janela de atendimento Grade…" at bounding box center [707, 304] width 1415 height 609
click at [569, 433] on icon at bounding box center [624, 511] width 311 height 317
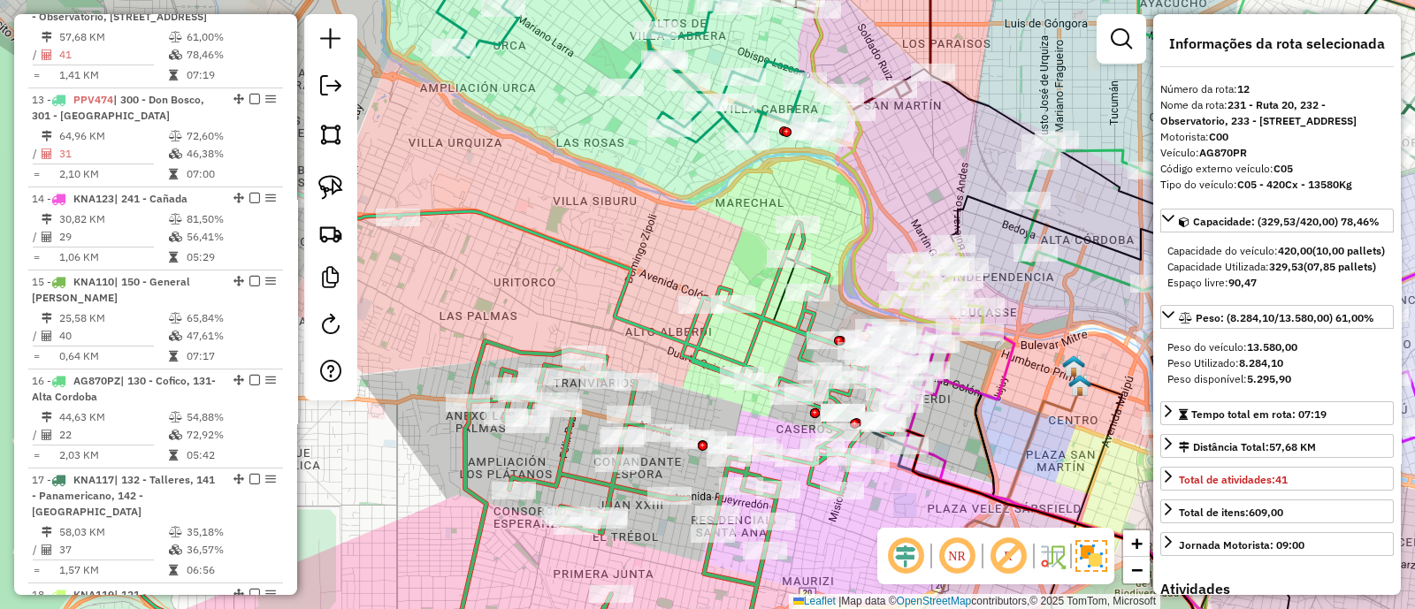
scroll to position [1360, 0]
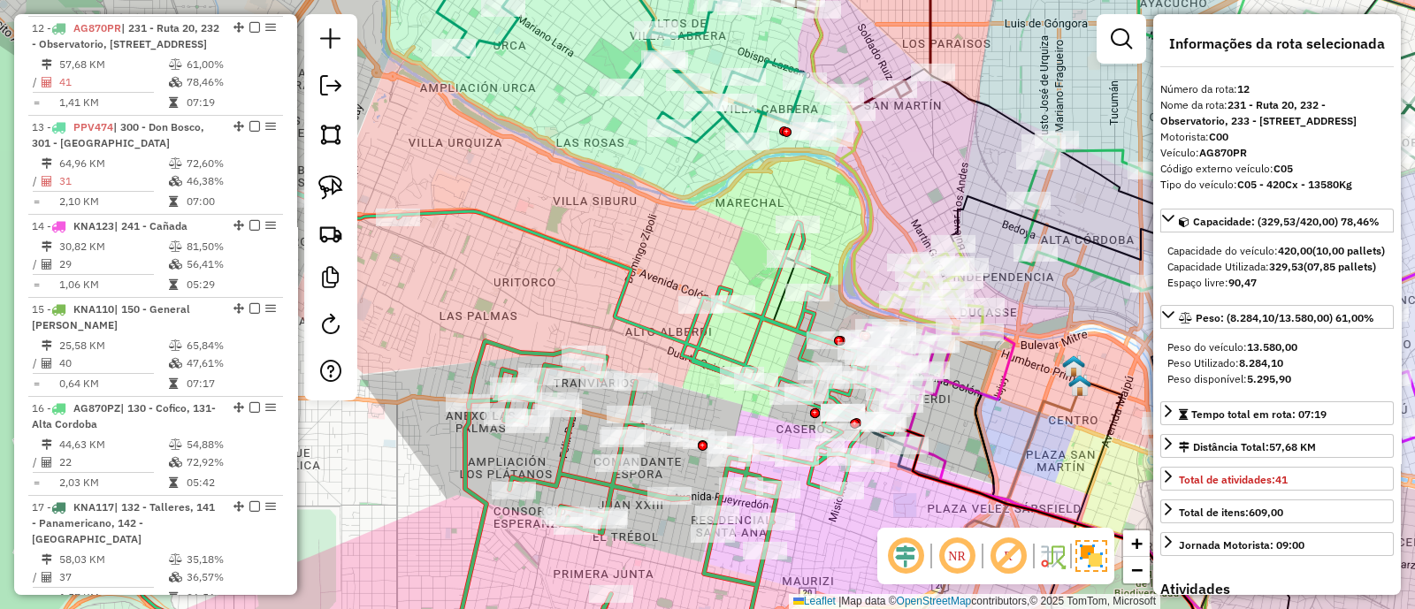
click at [622, 297] on icon at bounding box center [514, 262] width 760 height 464
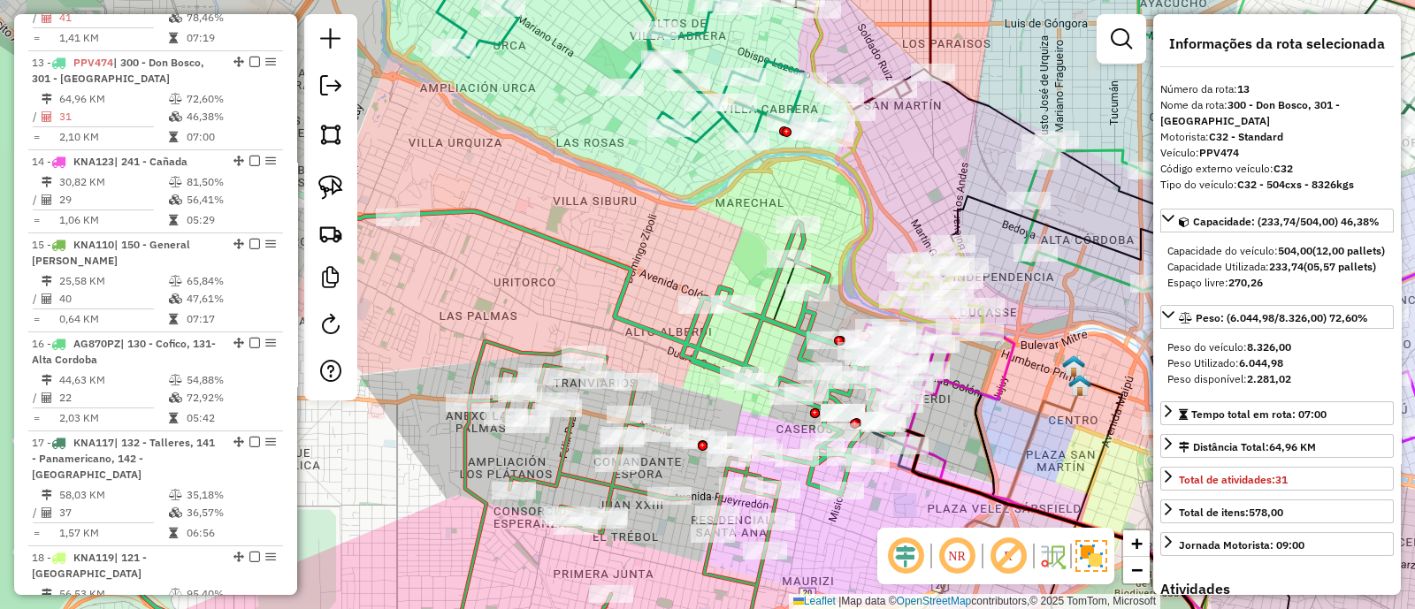
scroll to position [1475, 0]
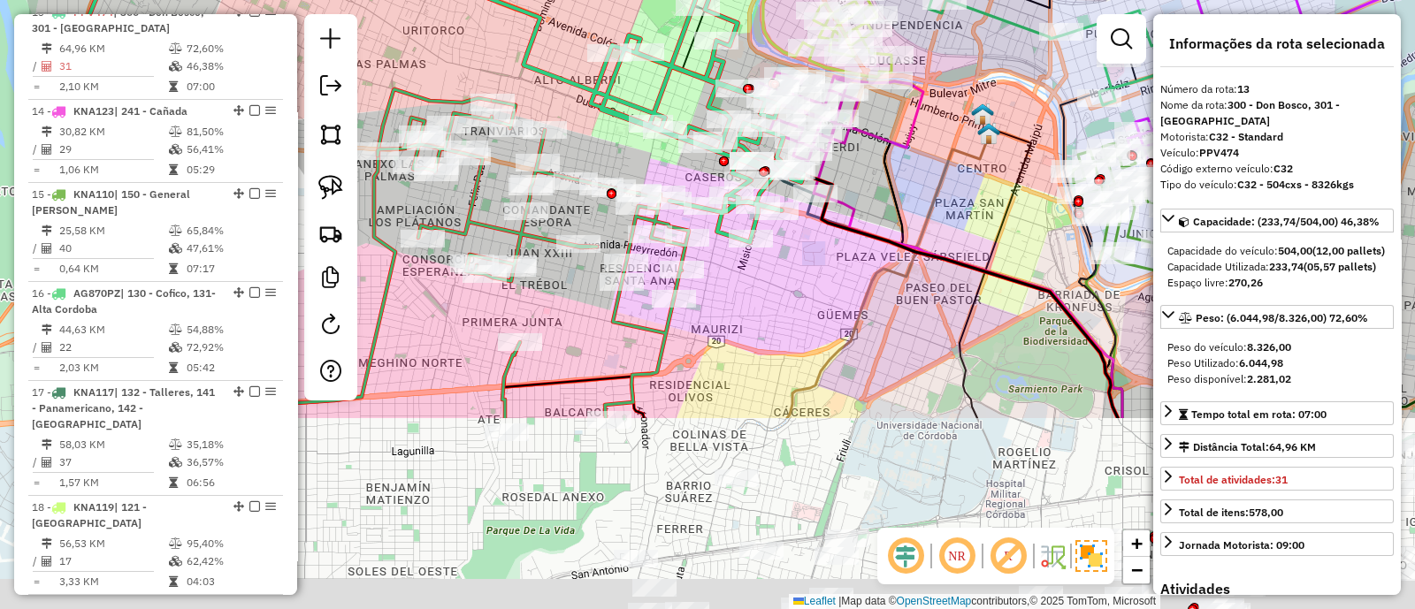
drag, startPoint x: 688, startPoint y: 417, endPoint x: 596, endPoint y: 154, distance: 279.1
click at [596, 154] on div "Janela de atendimento Grade de atendimento Capacidade Transportadoras Veículos …" at bounding box center [707, 304] width 1415 height 609
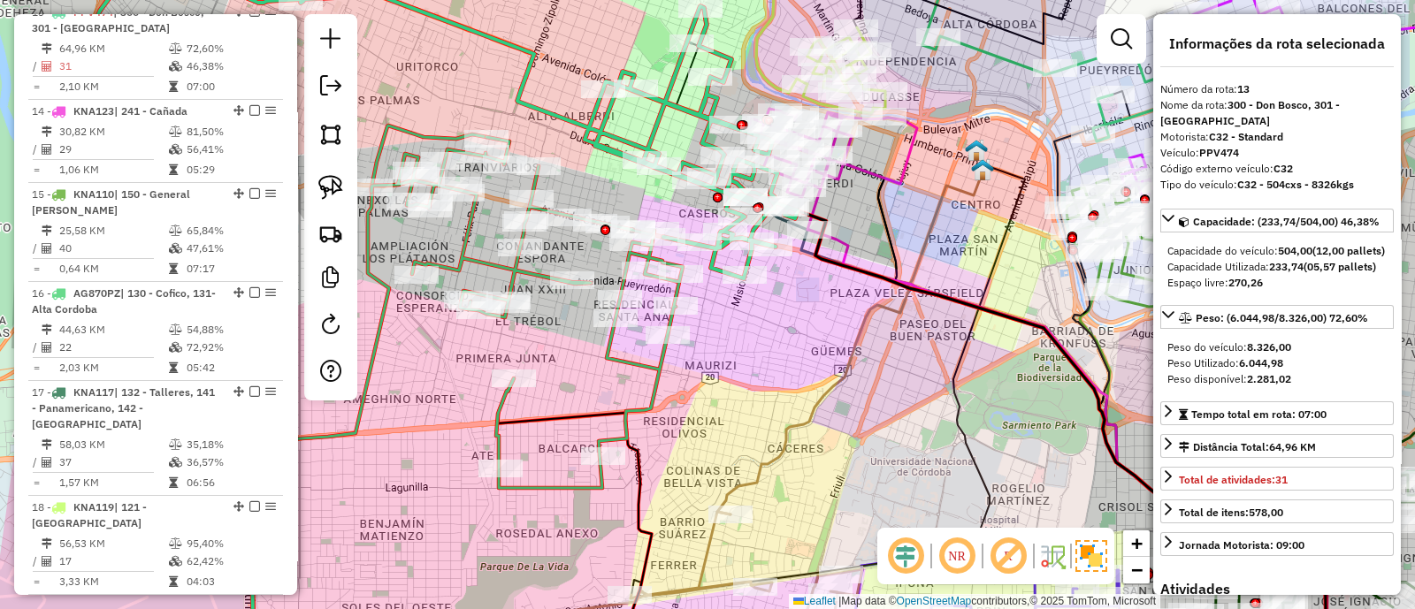
drag, startPoint x: 695, startPoint y: 382, endPoint x: 690, endPoint y: 430, distance: 48.0
click at [690, 430] on div "Janela de atendimento Grade de atendimento Capacidade Transportadoras Veículos …" at bounding box center [707, 304] width 1415 height 609
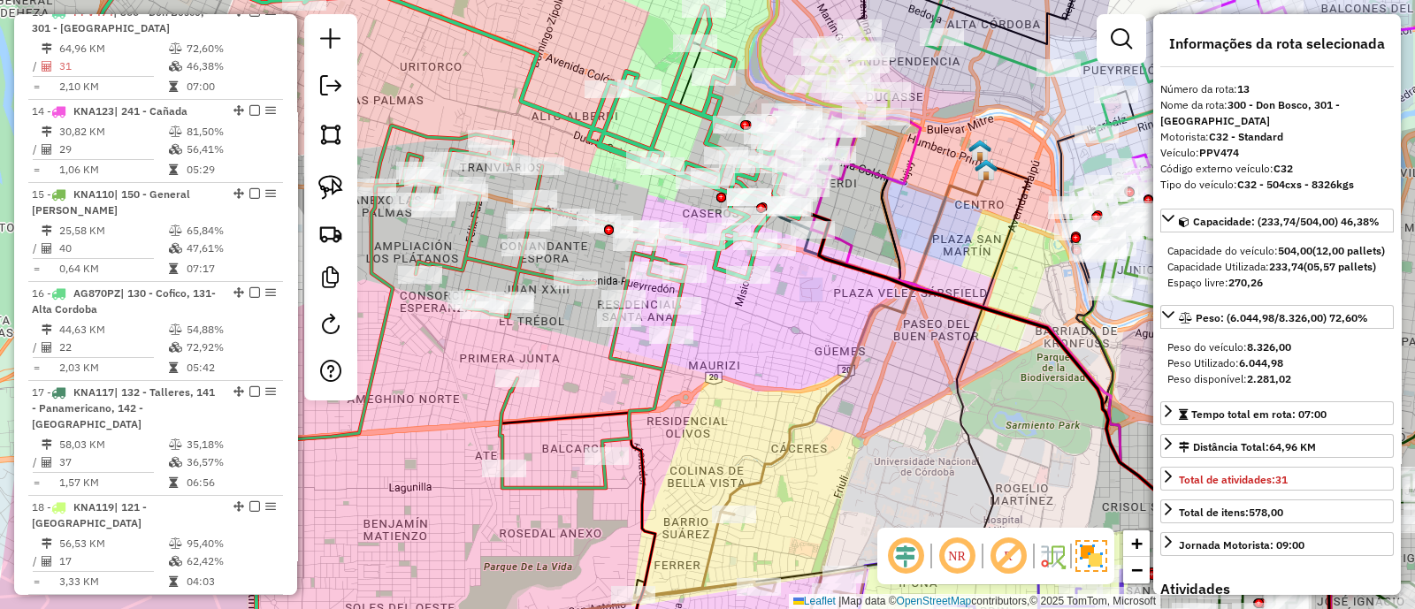
drag, startPoint x: 645, startPoint y: 362, endPoint x: 668, endPoint y: 363, distance: 22.2
click at [668, 363] on icon at bounding box center [530, 312] width 311 height 351
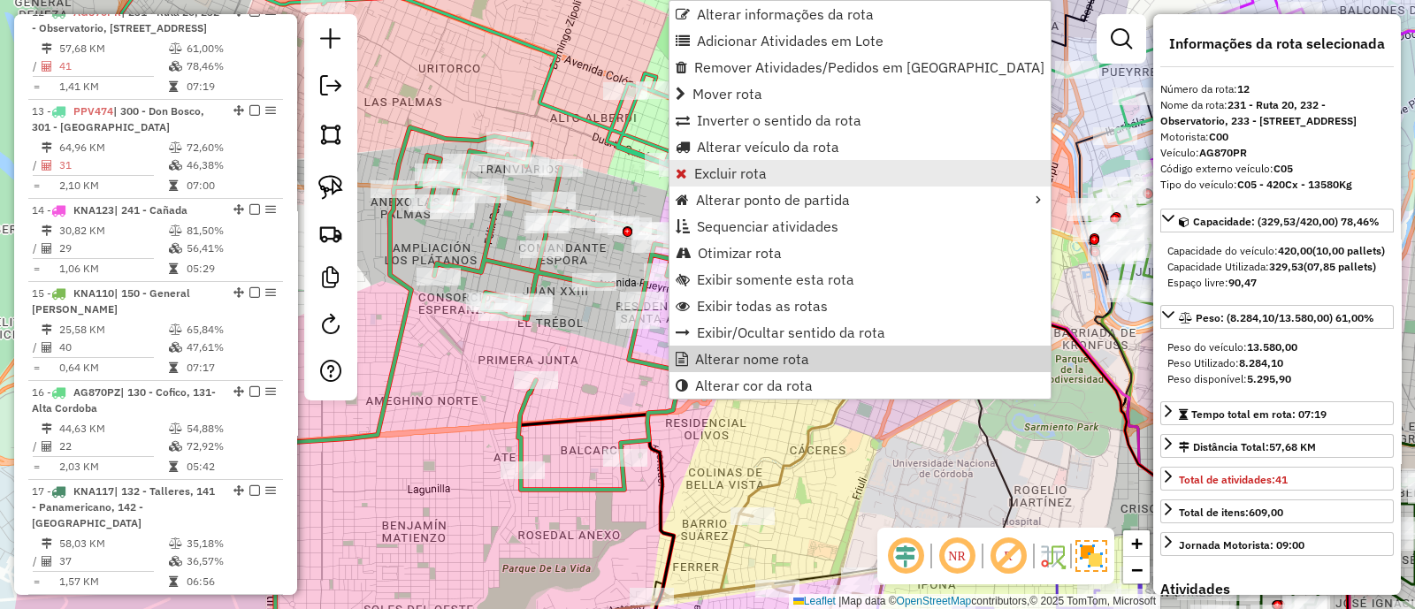
scroll to position [1360, 0]
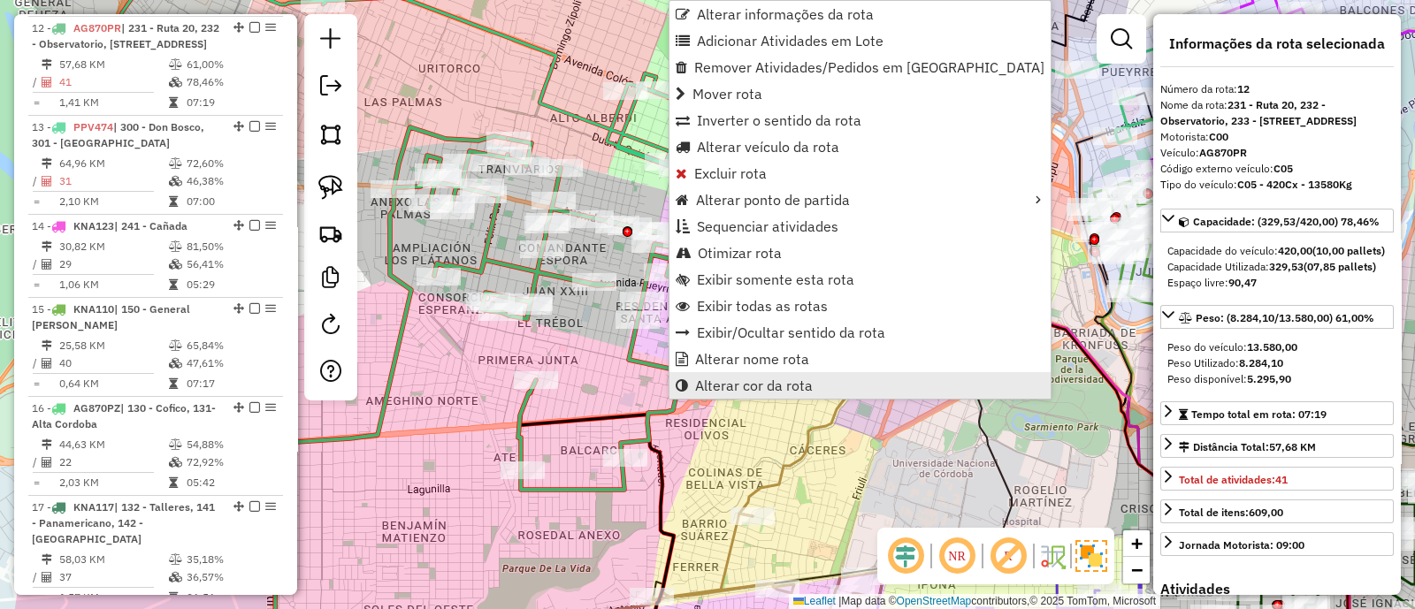
click at [729, 386] on span "Alterar cor da rota" at bounding box center [754, 385] width 118 height 14
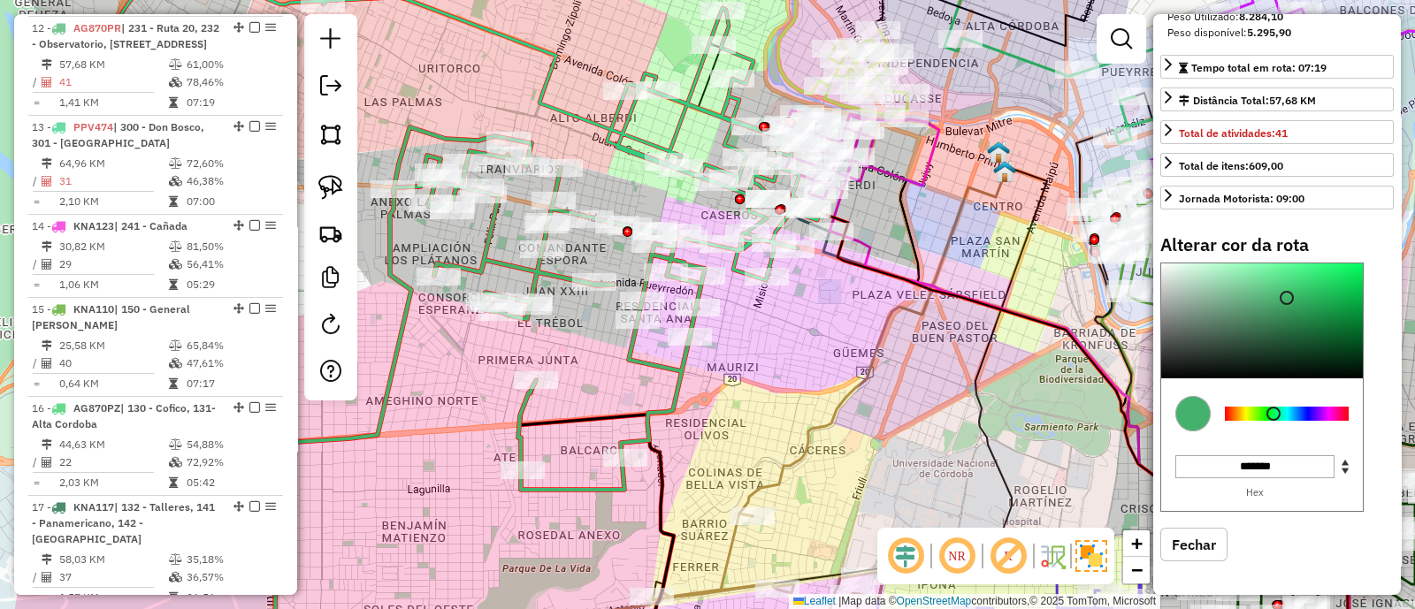
scroll to position [389, 0]
type input "*******"
click at [1246, 414] on div at bounding box center [1287, 414] width 124 height 14
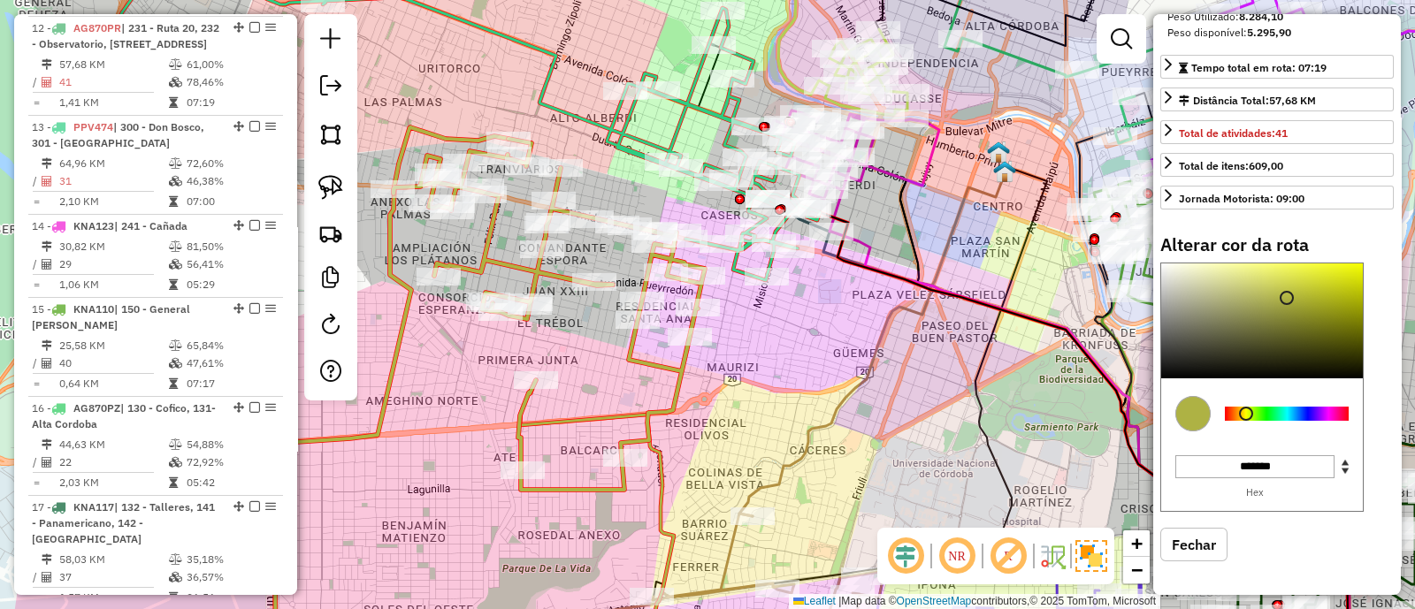
click at [805, 338] on div "Janela de atendimento Grade de atendimento Capacidade Transportadoras Veículos …" at bounding box center [707, 304] width 1415 height 609
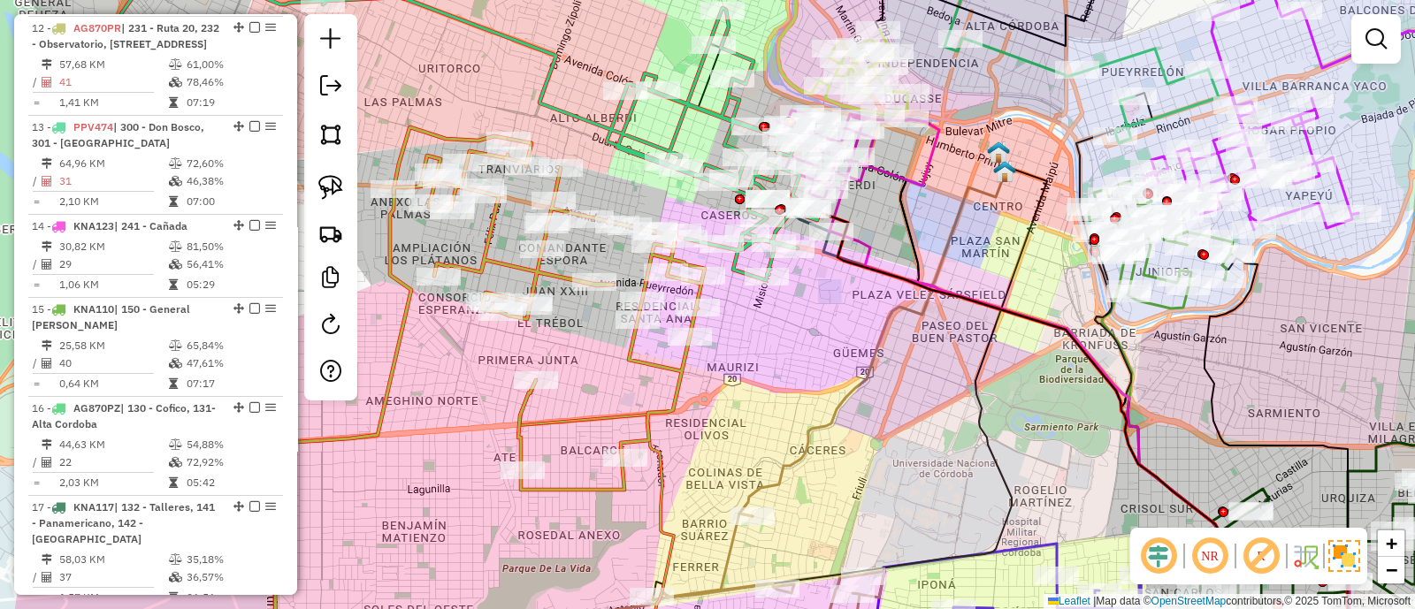
drag, startPoint x: 774, startPoint y: 347, endPoint x: 865, endPoint y: 407, distance: 109.1
click at [865, 407] on div "Janela de atendimento Grade de atendimento Capacidade Transportadoras Veículos …" at bounding box center [707, 304] width 1415 height 609
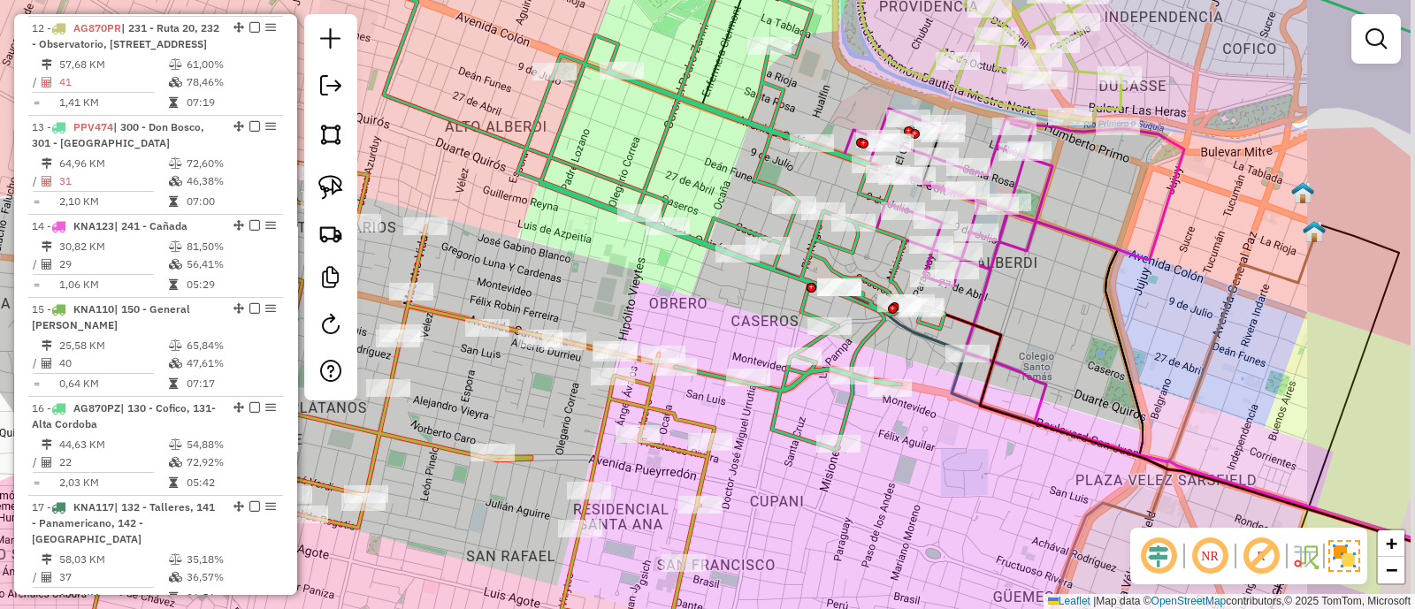
drag, startPoint x: 767, startPoint y: 272, endPoint x: 610, endPoint y: 312, distance: 161.5
click at [610, 312] on div "Janela de atendimento Grade de atendimento Capacidade Transportadoras Veículos …" at bounding box center [707, 304] width 1415 height 609
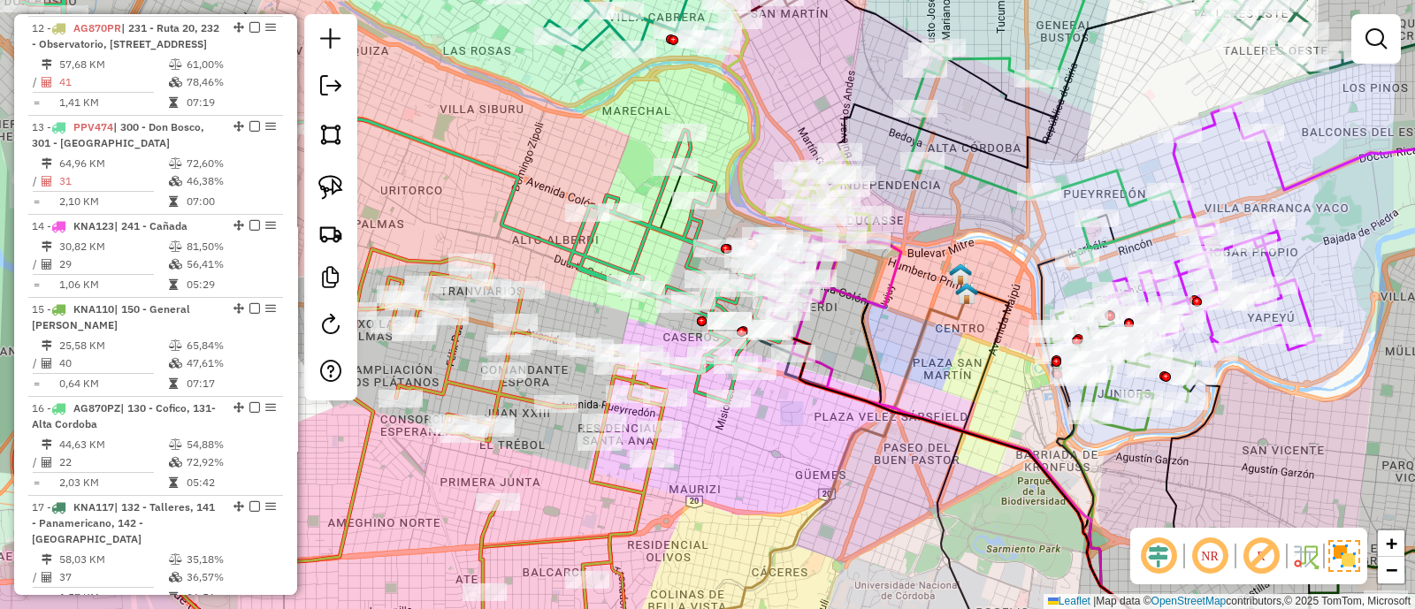
drag, startPoint x: 611, startPoint y: 312, endPoint x: 623, endPoint y: 327, distance: 19.5
click at [623, 327] on div "Janela de atendimento Grade de atendimento Capacidade Transportadoras Veículos …" at bounding box center [707, 304] width 1415 height 609
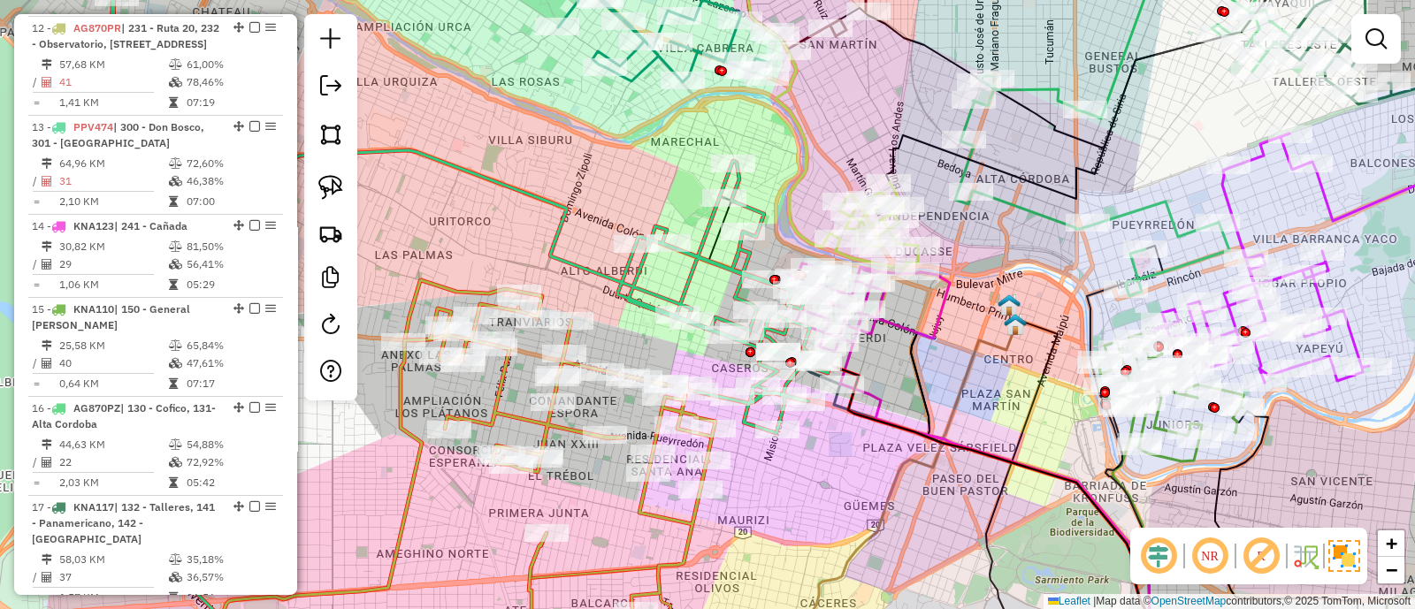
drag, startPoint x: 569, startPoint y: 306, endPoint x: 616, endPoint y: 338, distance: 56.6
click at [616, 338] on div "Janela de atendimento Grade de atendimento Capacidade Transportadoras Veículos …" at bounding box center [707, 304] width 1415 height 609
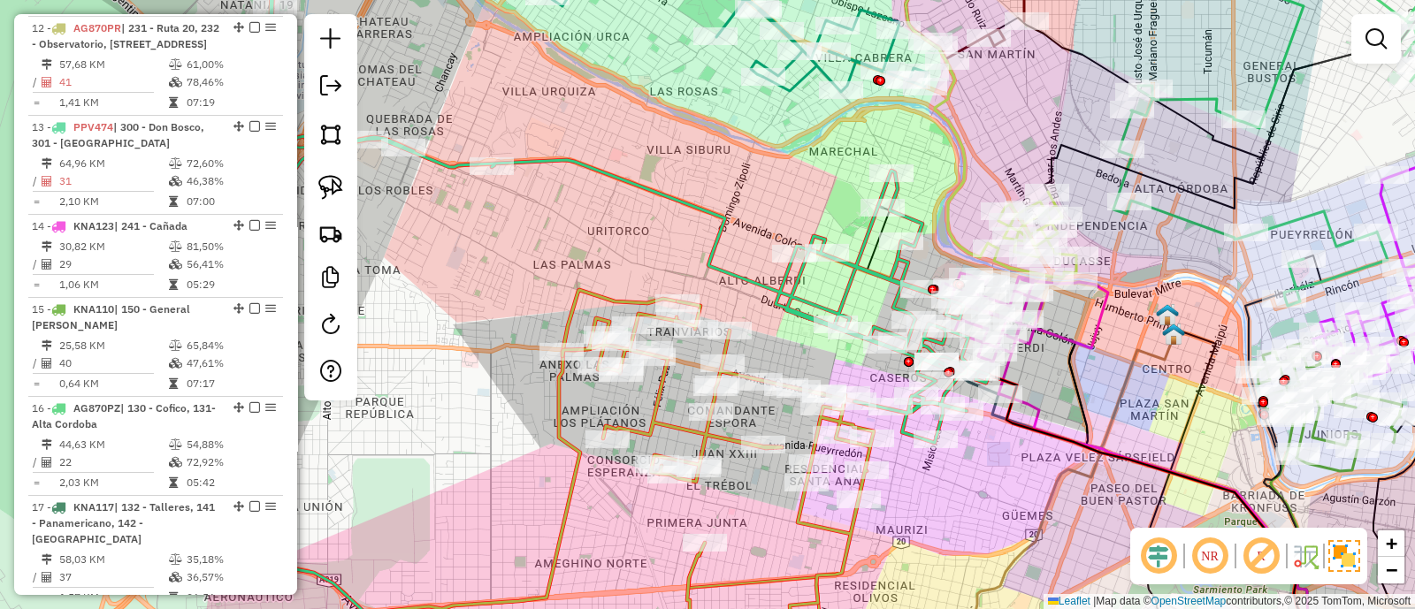
drag, startPoint x: 632, startPoint y: 351, endPoint x: 797, endPoint y: 357, distance: 164.6
click at [797, 357] on div "Janela de atendimento Grade de atendimento Capacidade Transportadoras Veículos …" at bounding box center [707, 304] width 1415 height 609
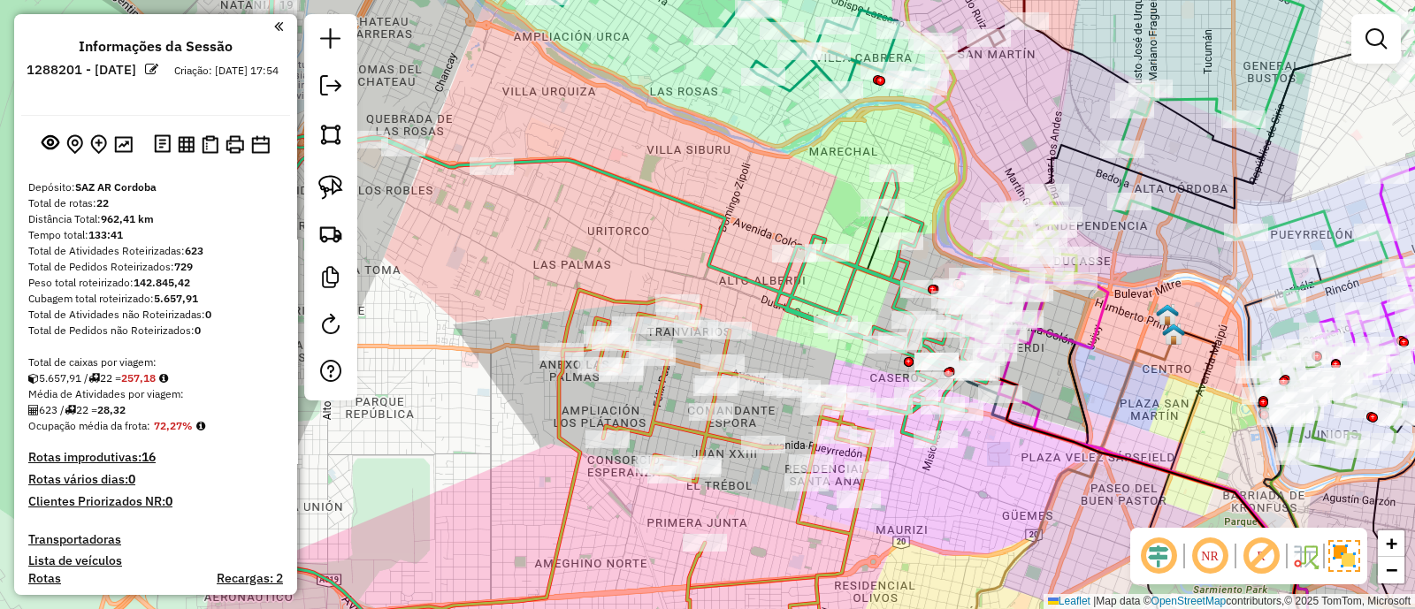
scroll to position [1360, 0]
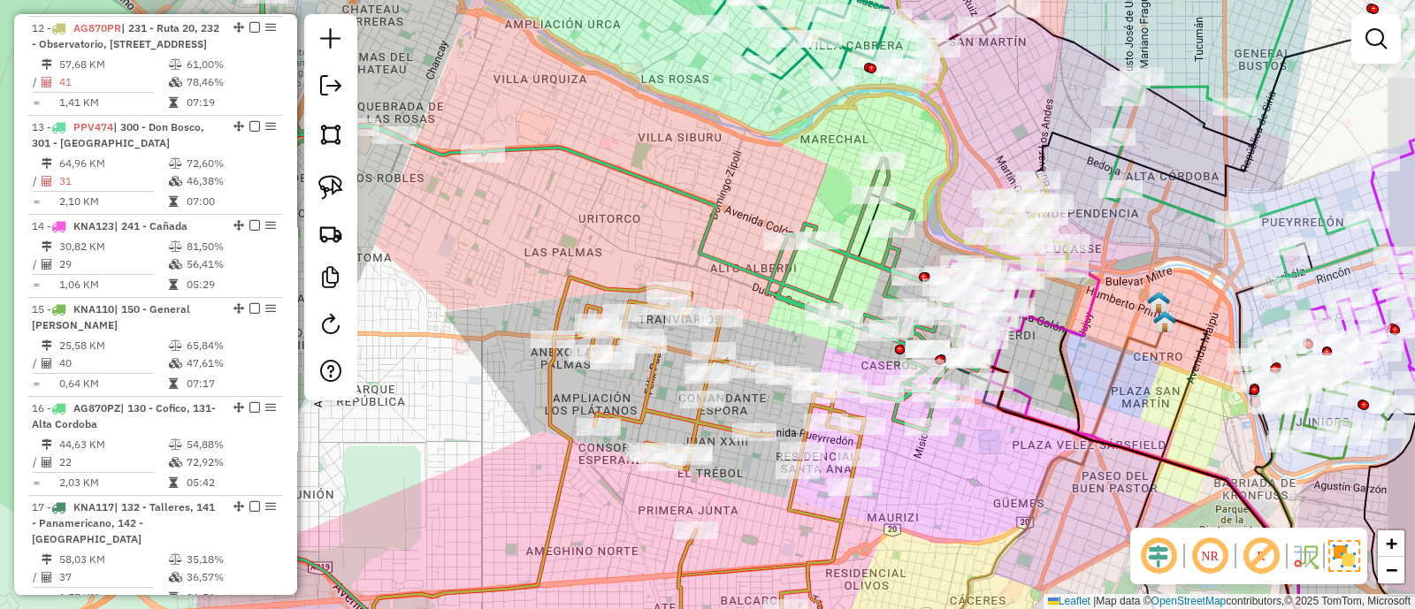
drag, startPoint x: 828, startPoint y: 341, endPoint x: 796, endPoint y: 348, distance: 32.6
click at [795, 348] on div "Janela de atendimento Grade de atendimento Capacidade Transportadoras Veículos …" at bounding box center [707, 304] width 1415 height 609
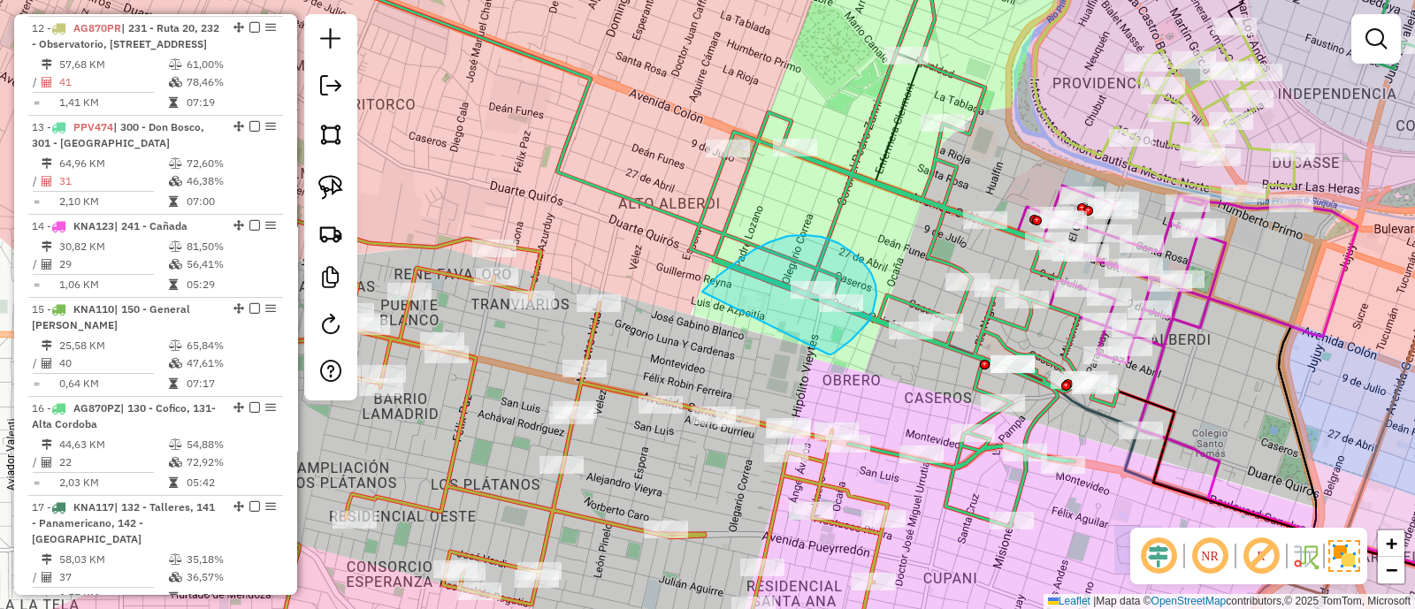
drag, startPoint x: 829, startPoint y: 355, endPoint x: 700, endPoint y: 294, distance: 142.8
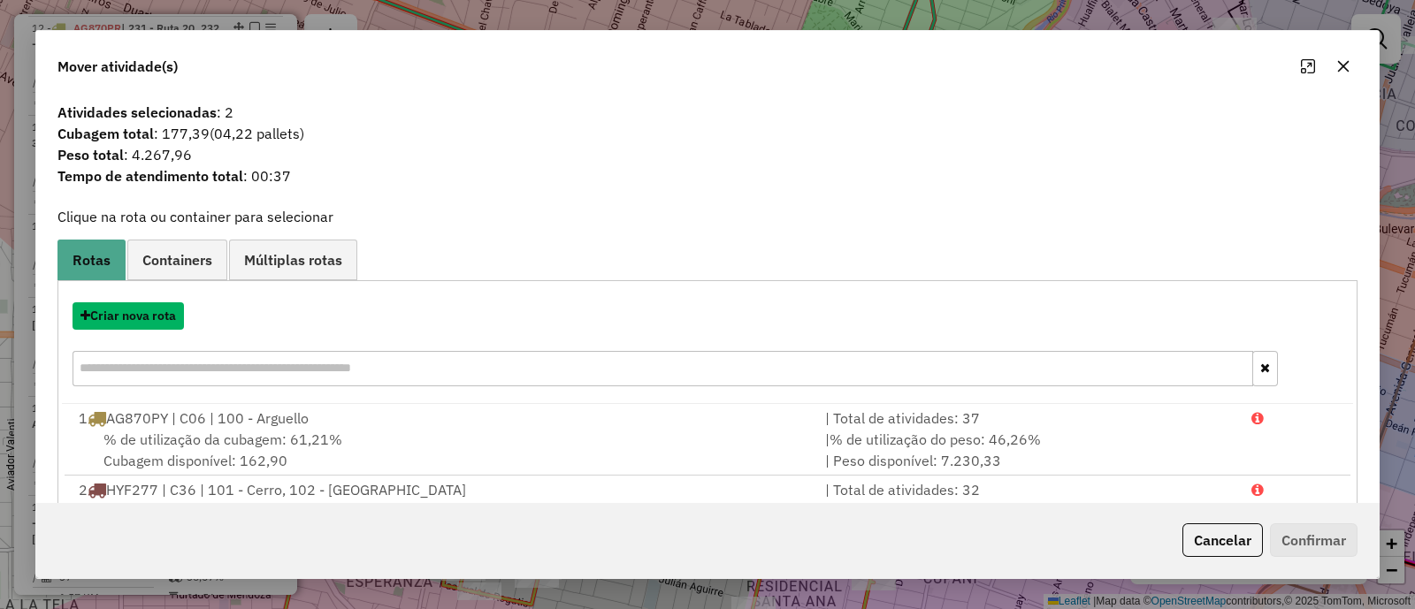
click at [119, 316] on button "Criar nova rota" at bounding box center [128, 315] width 111 height 27
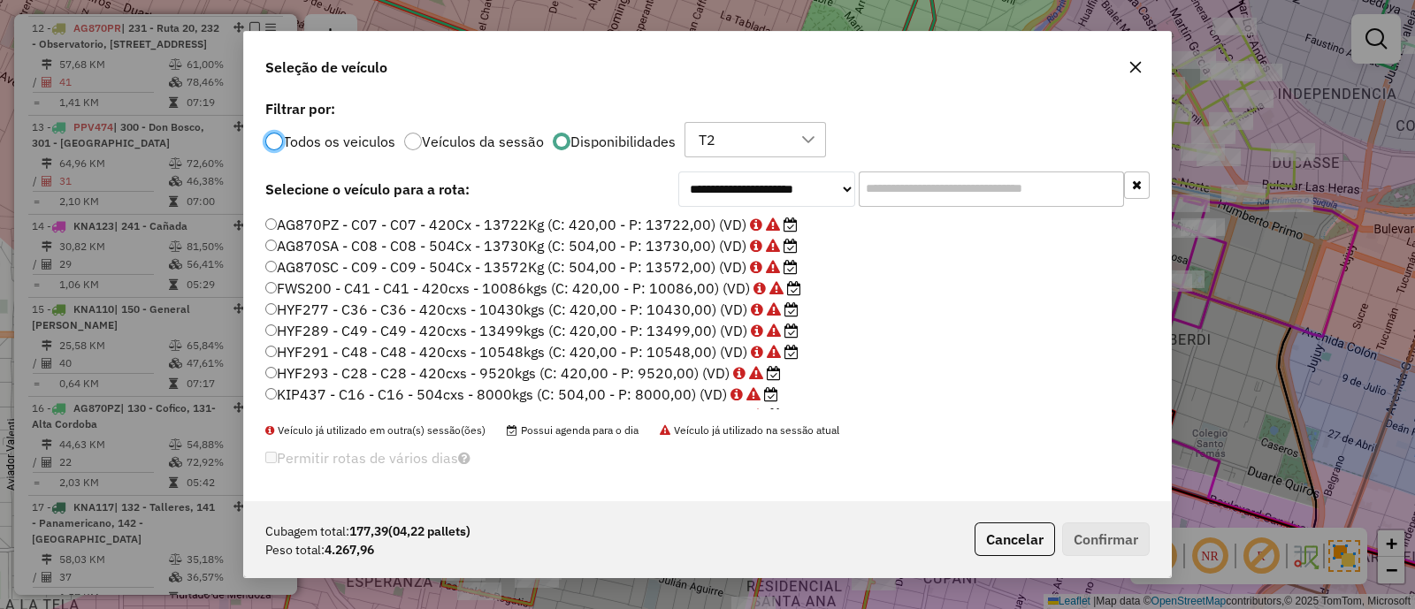
scroll to position [72, 0]
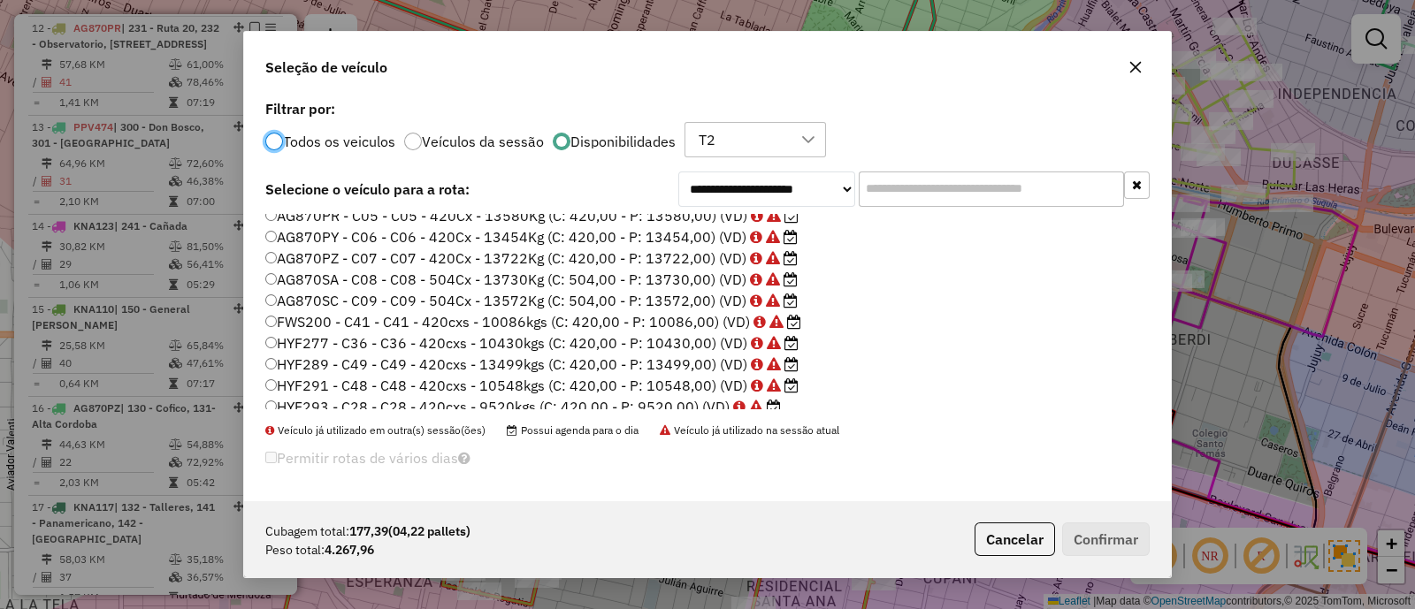
click at [1142, 69] on button "button" at bounding box center [1135, 67] width 28 height 28
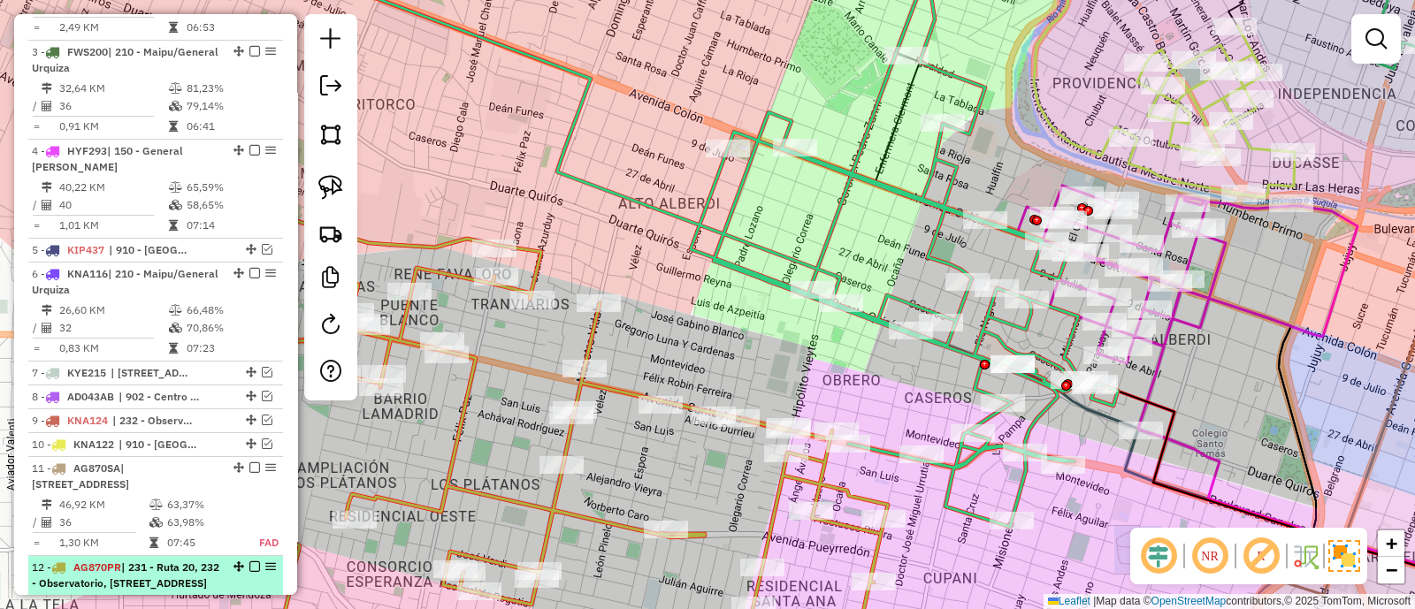
scroll to position [807, 0]
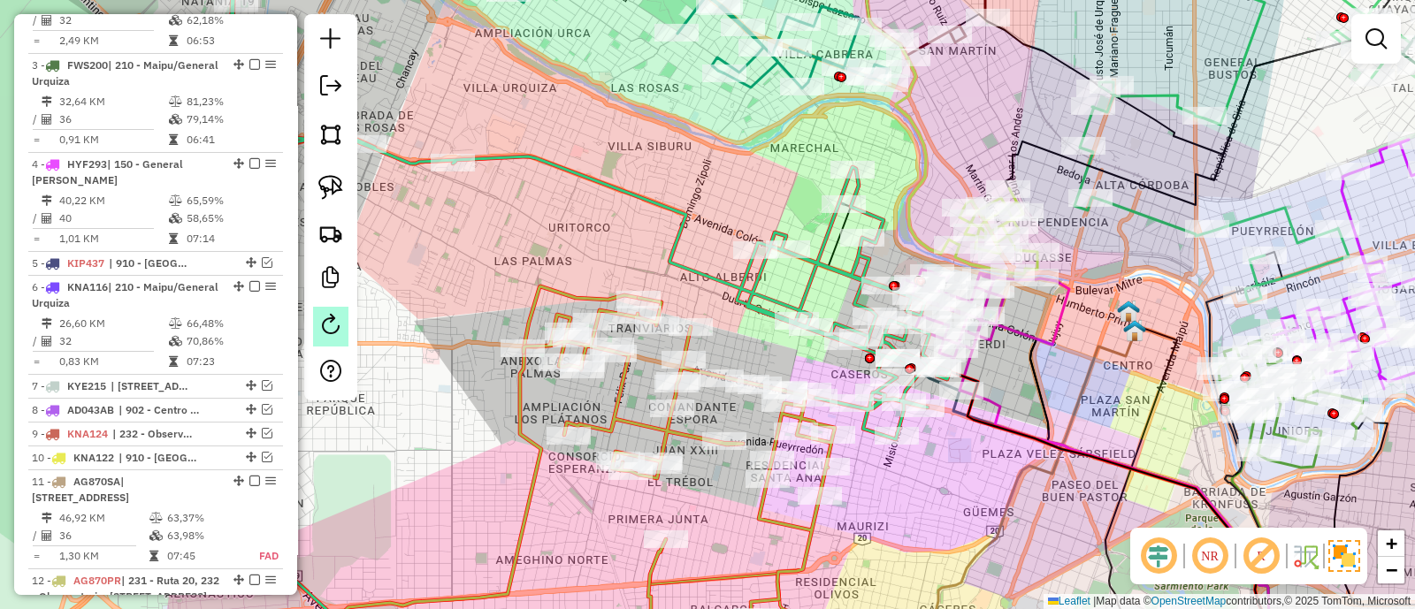
click at [338, 326] on em at bounding box center [330, 324] width 21 height 21
select select "*"
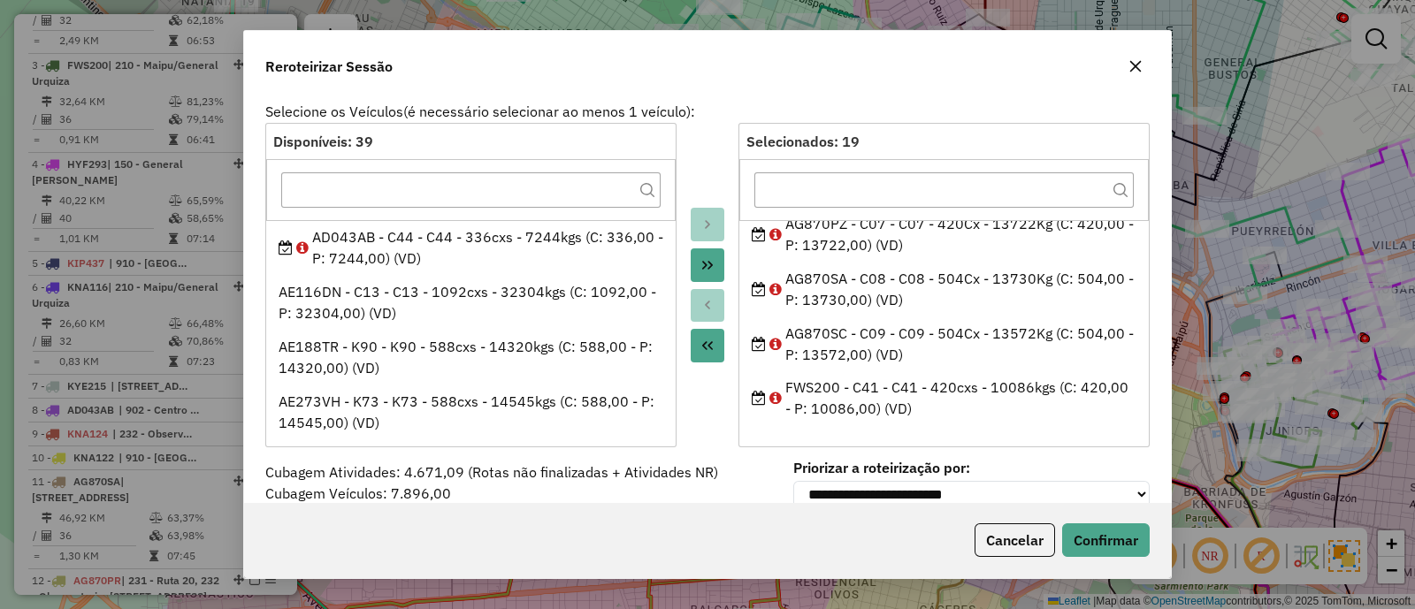
scroll to position [0, 0]
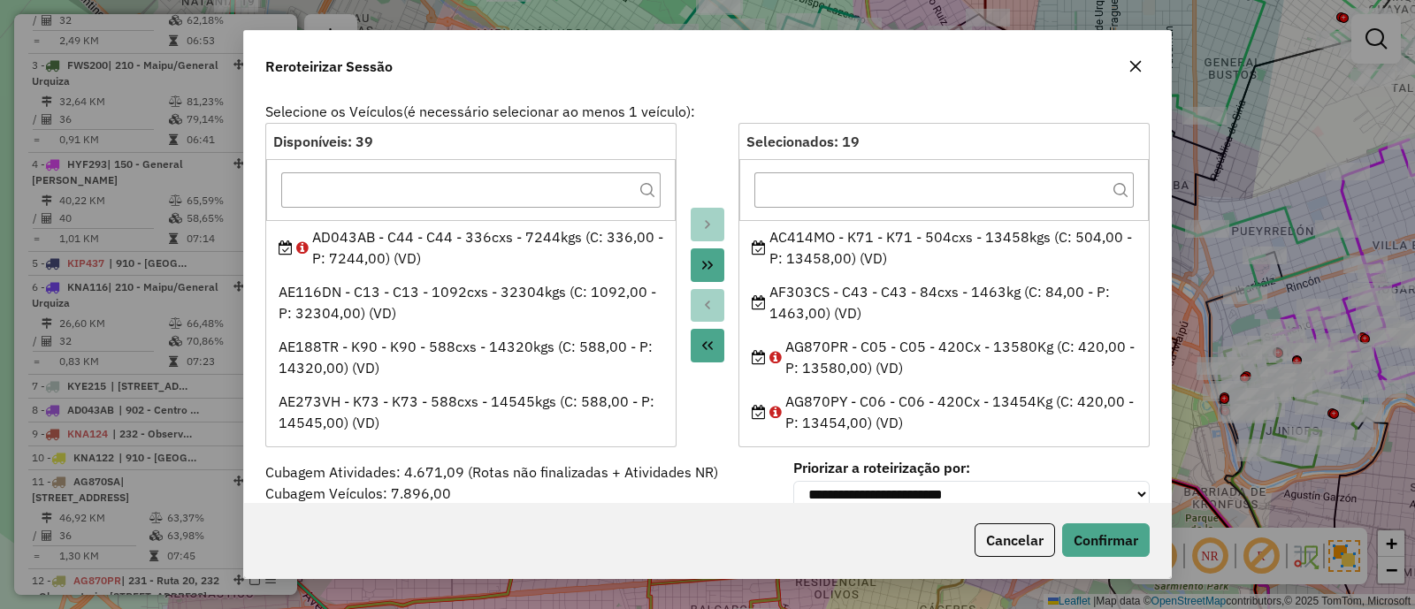
click at [1136, 72] on icon "button" at bounding box center [1135, 66] width 14 height 14
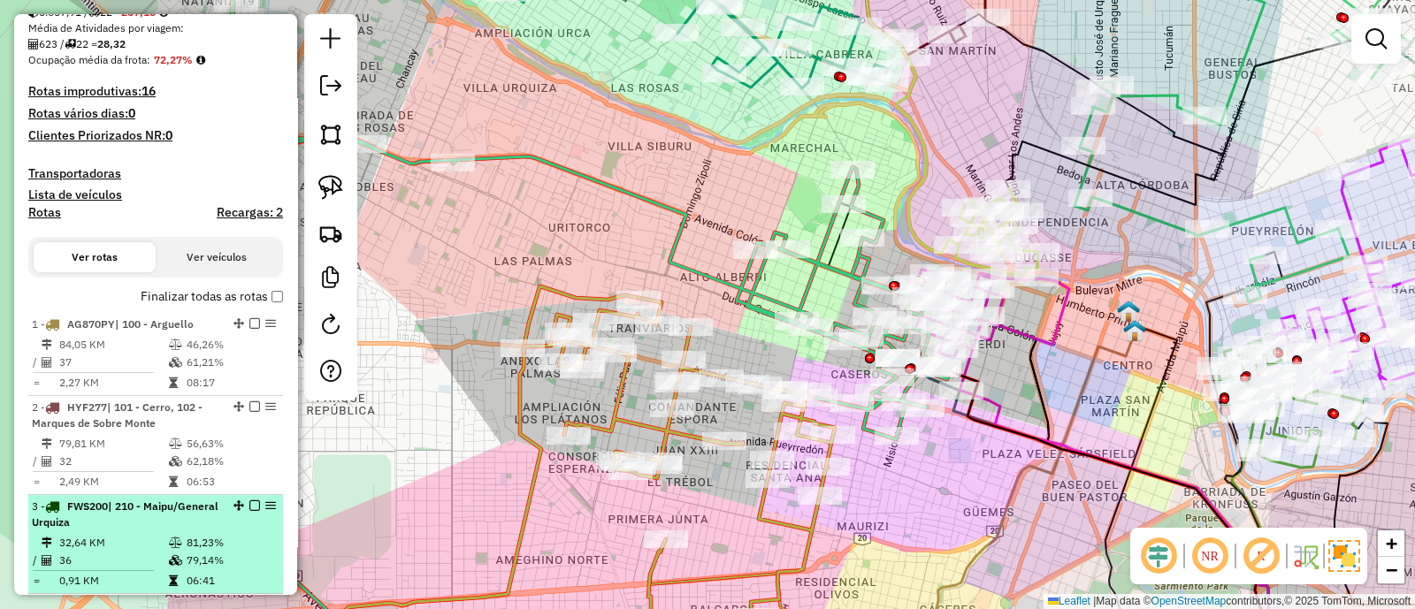
scroll to position [365, 0]
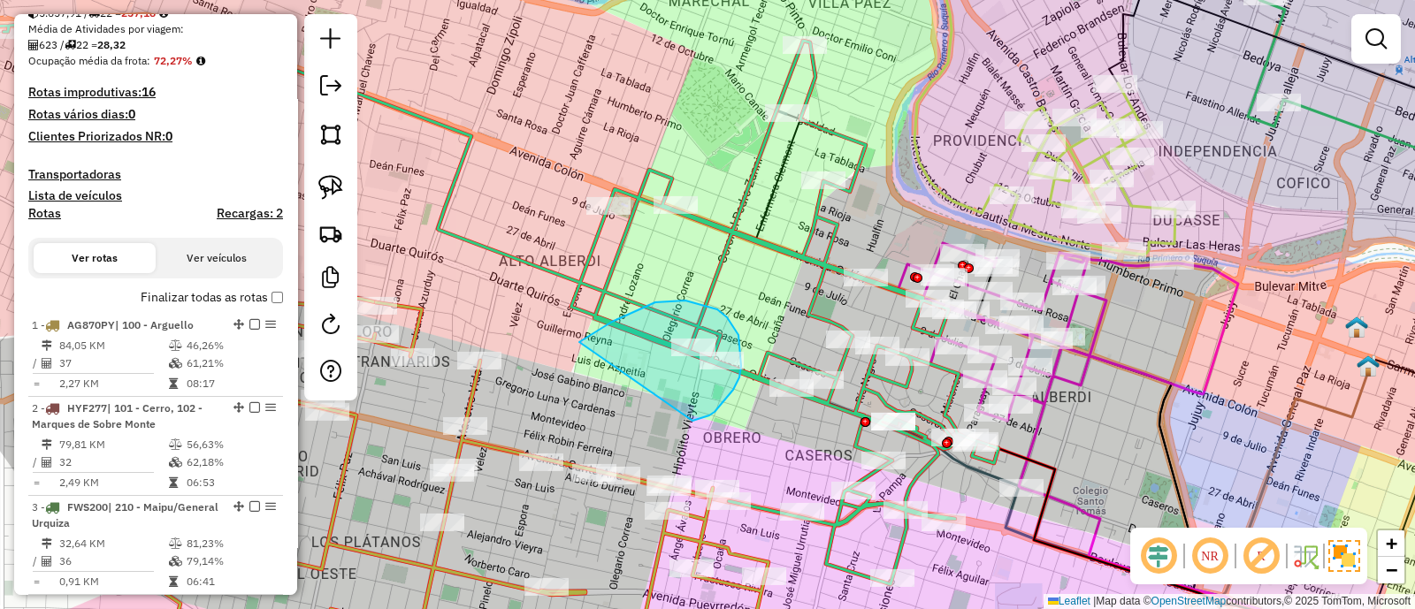
drag, startPoint x: 692, startPoint y: 422, endPoint x: 579, endPoint y: 342, distance: 138.3
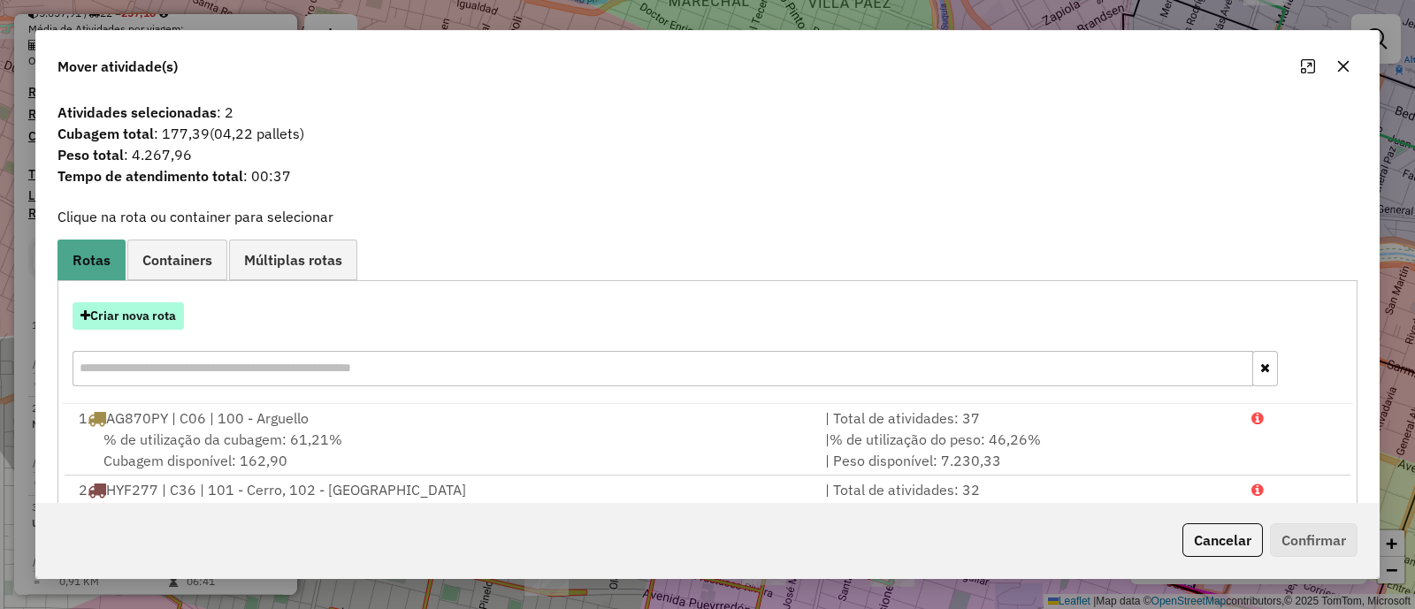
click at [113, 319] on button "Criar nova rota" at bounding box center [128, 315] width 111 height 27
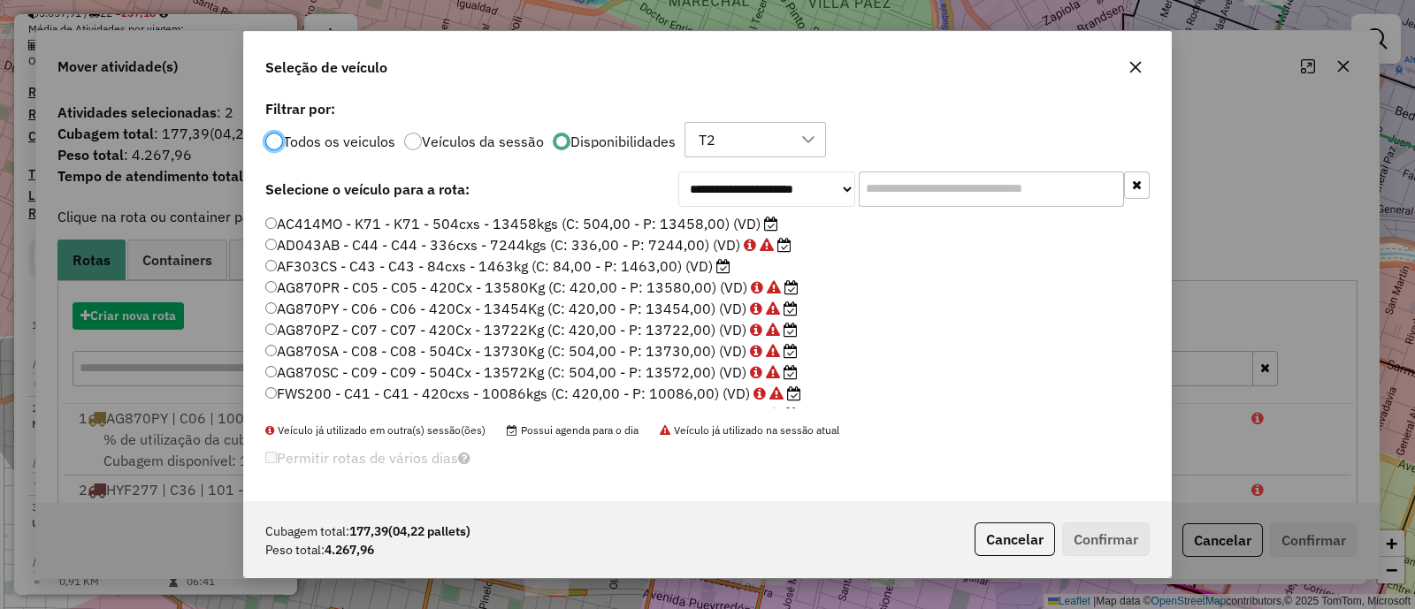
scroll to position [9, 5]
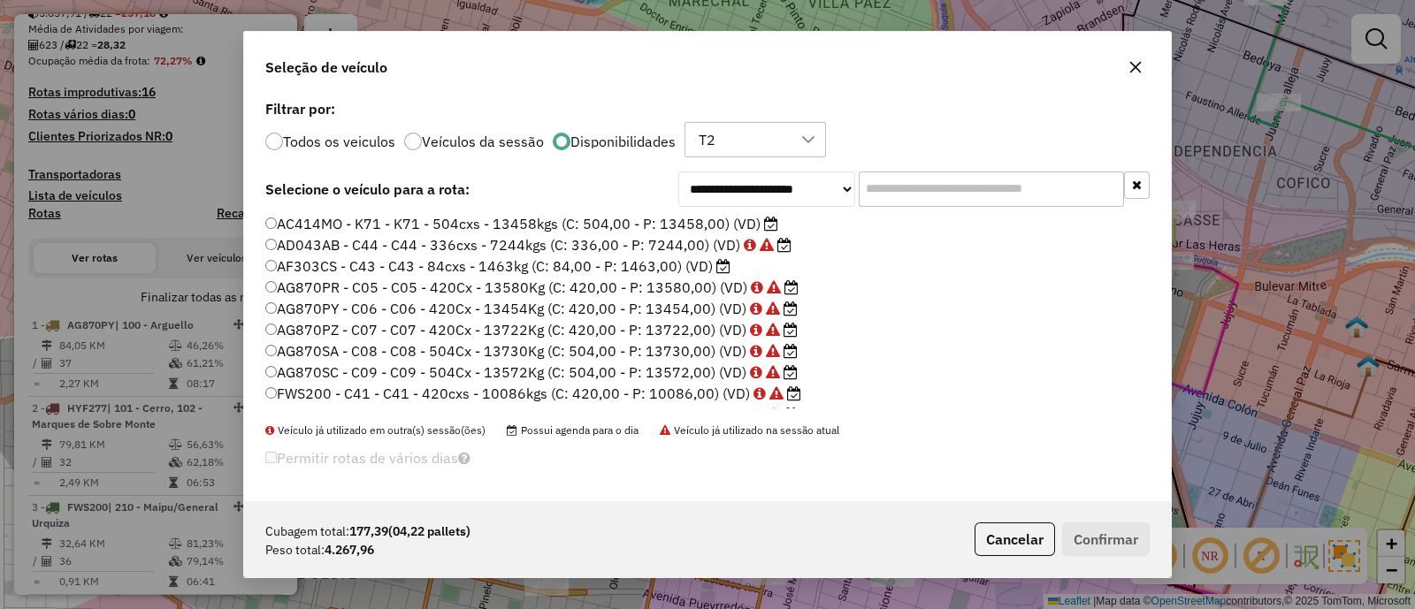
click at [911, 193] on input "text" at bounding box center [991, 189] width 265 height 35
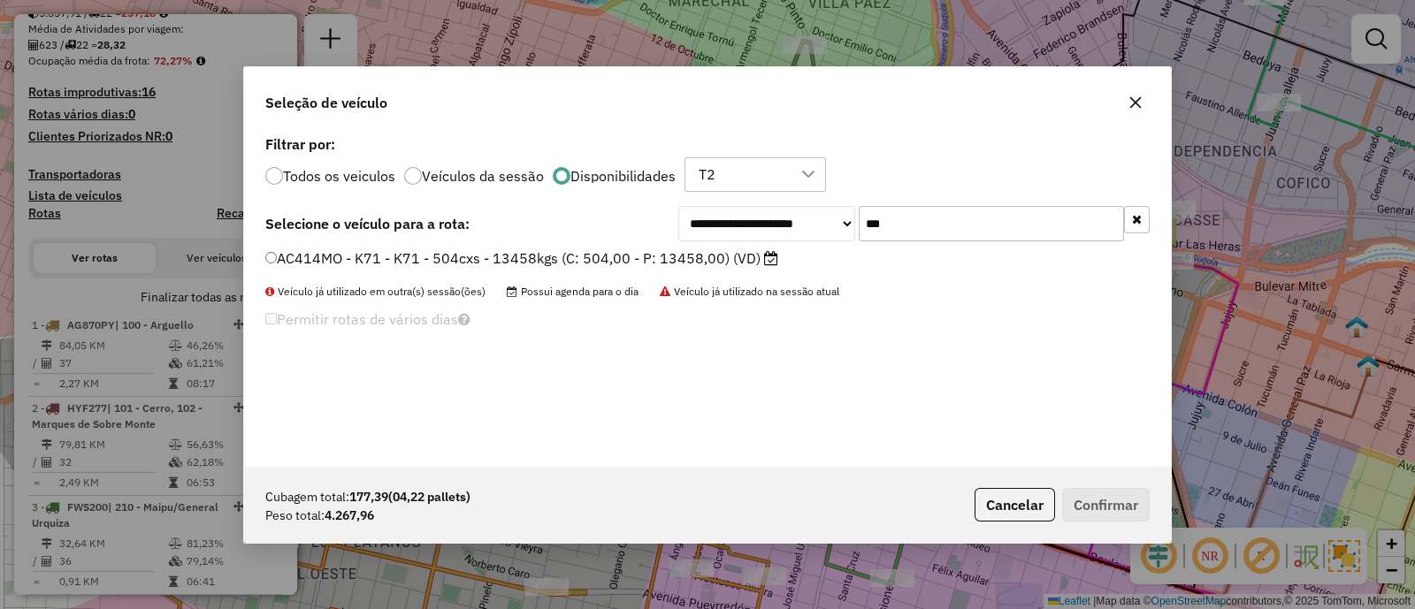
type input "***"
click at [737, 252] on label "AC414MO - K71 - K71 - 504cxs - 13458kgs (C: 504,00 - P: 13458,00) (VD)" at bounding box center [521, 258] width 513 height 21
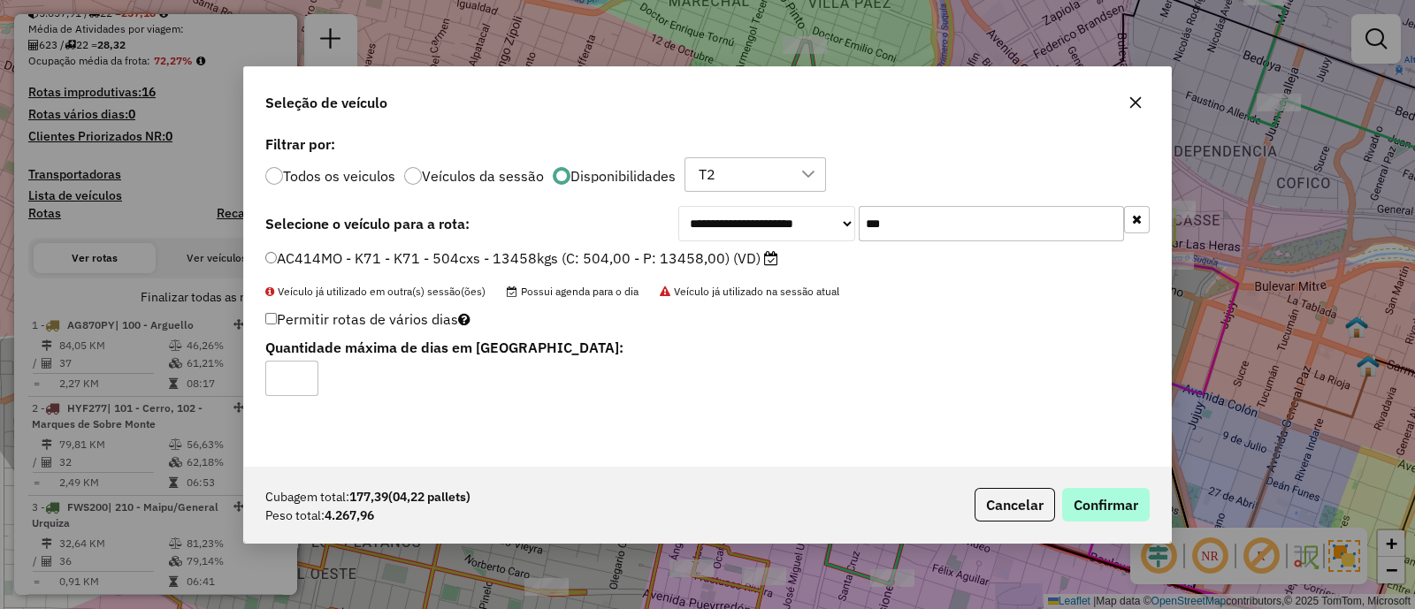
drag, startPoint x: 1088, startPoint y: 485, endPoint x: 1088, endPoint y: 495, distance: 10.6
click at [1088, 491] on div "Cubagem total: 177,39 (04,22 pallets) Peso total: 4.267,96 Cancelar Confirmar" at bounding box center [707, 505] width 927 height 76
click at [1088, 497] on button "Confirmar" at bounding box center [1106, 505] width 88 height 34
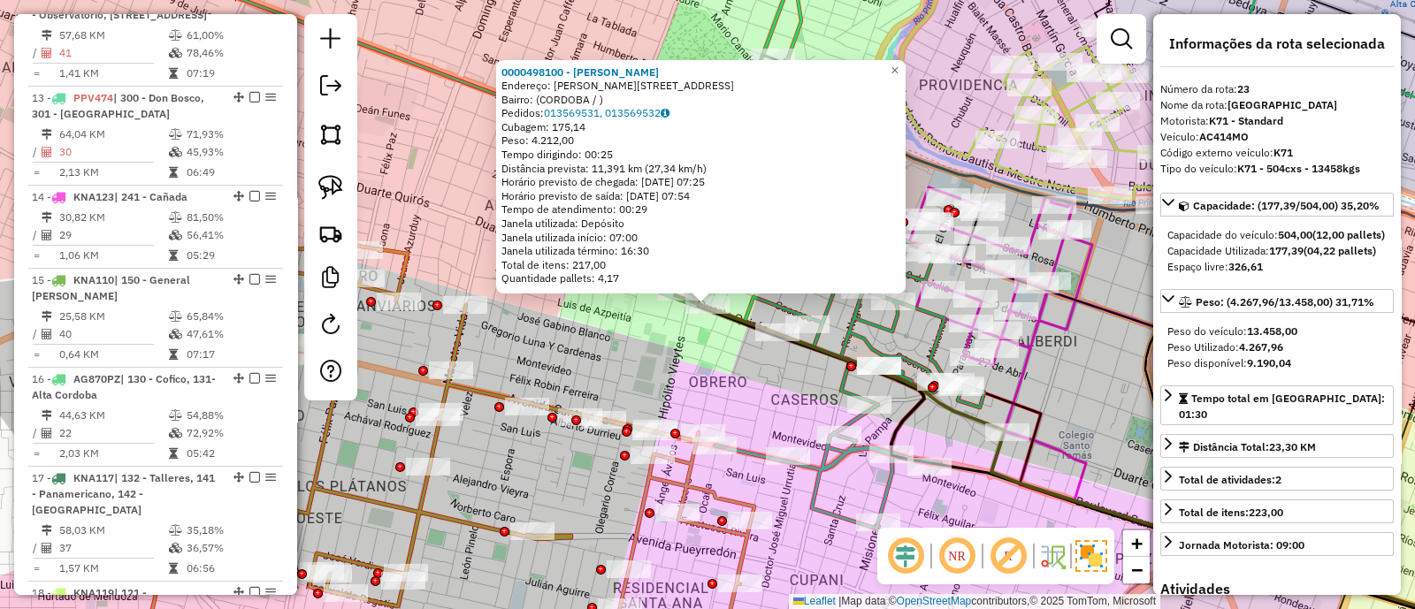
scroll to position [2049, 0]
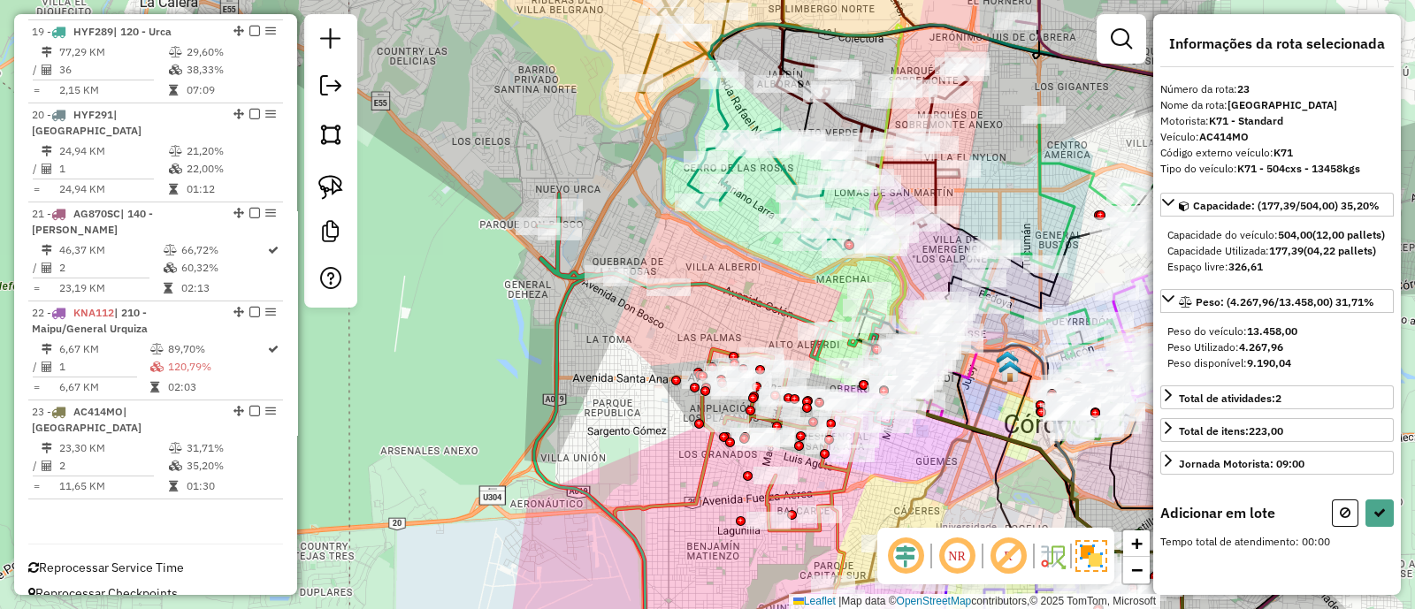
drag, startPoint x: 513, startPoint y: 286, endPoint x: 738, endPoint y: 329, distance: 229.6
click at [738, 329] on div "Janela de atendimento Grade de atendimento Capacidade Transportadoras Veículos …" at bounding box center [707, 304] width 1415 height 609
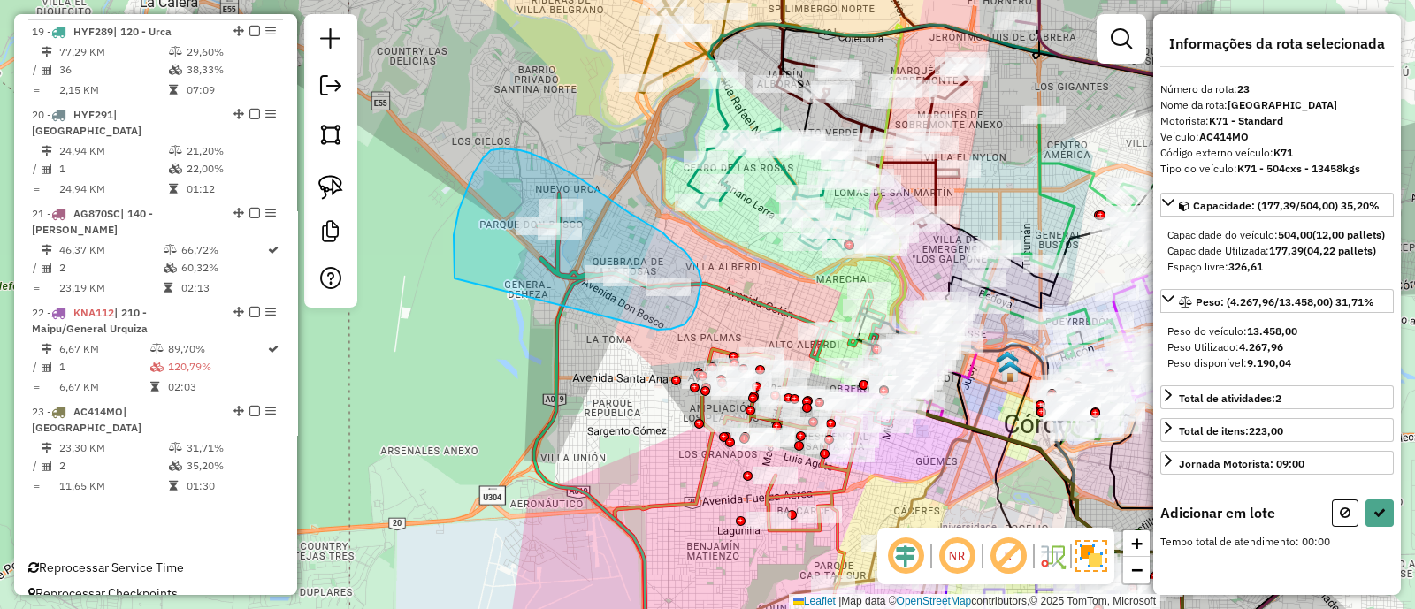
drag, startPoint x: 671, startPoint y: 329, endPoint x: 454, endPoint y: 279, distance: 222.4
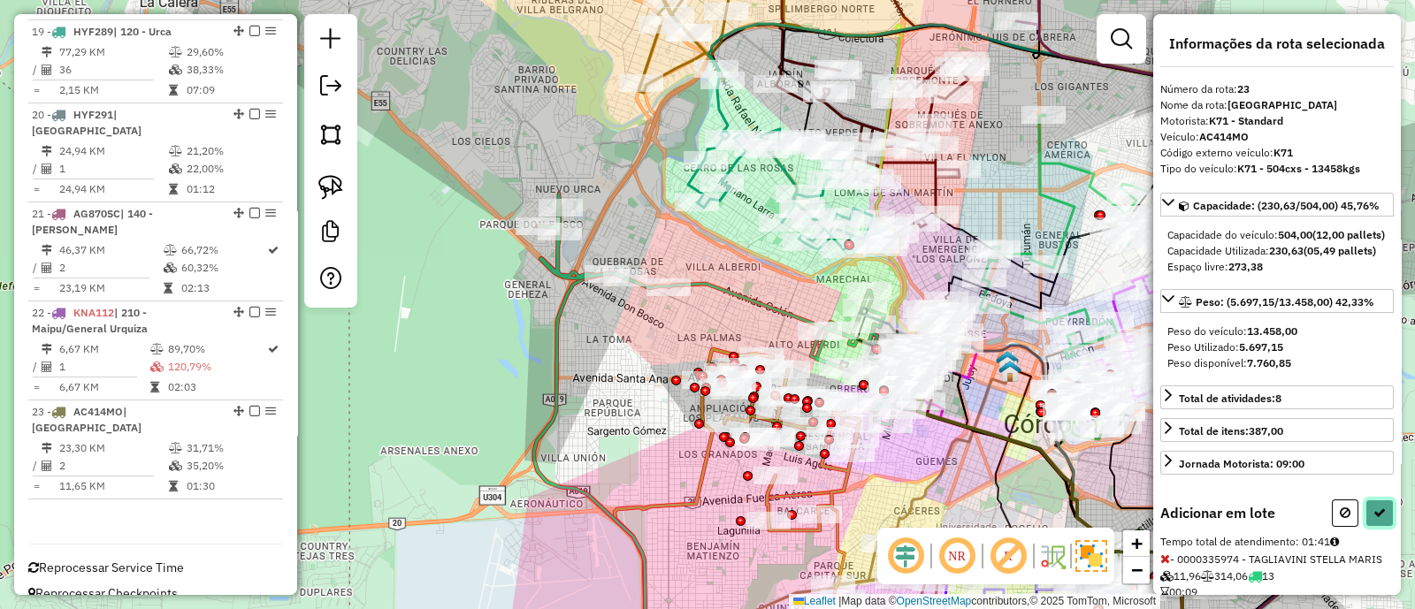
click at [1373, 527] on button at bounding box center [1379, 513] width 28 height 27
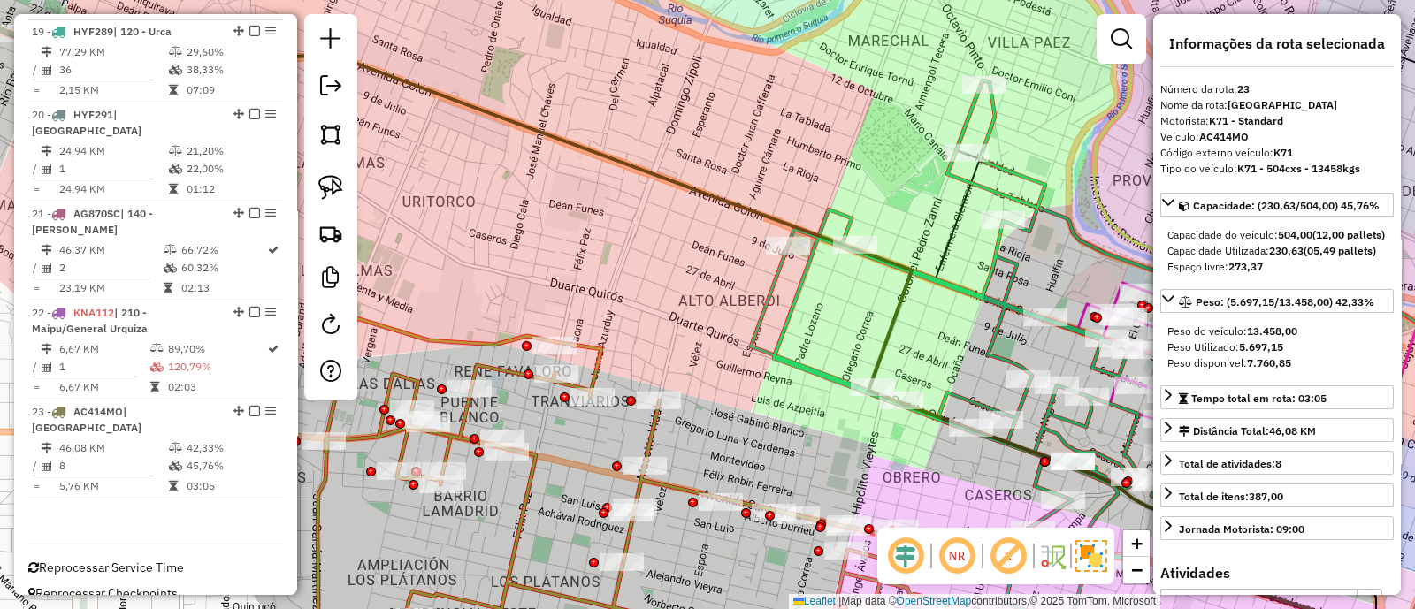
drag, startPoint x: 803, startPoint y: 389, endPoint x: 747, endPoint y: 420, distance: 63.7
click at [747, 420] on div "Janela de atendimento Grade de atendimento Capacidade Transportadoras Veículos …" at bounding box center [707, 304] width 1415 height 609
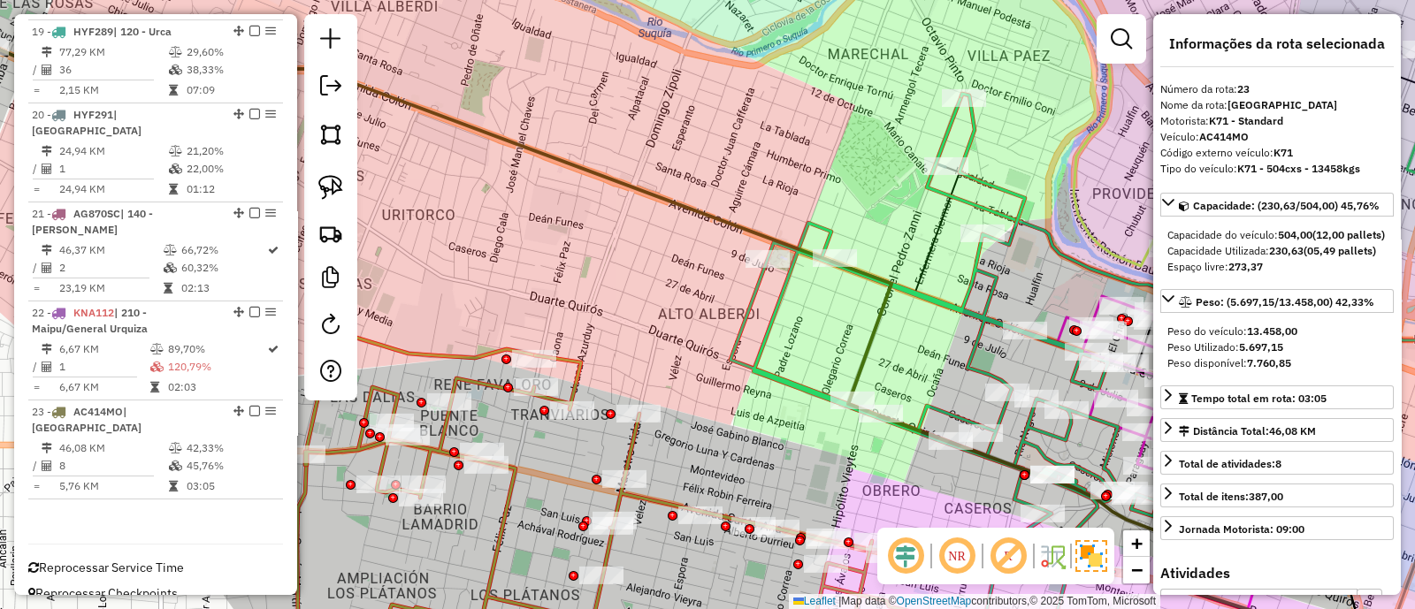
click at [866, 349] on icon at bounding box center [375, 222] width 1033 height 390
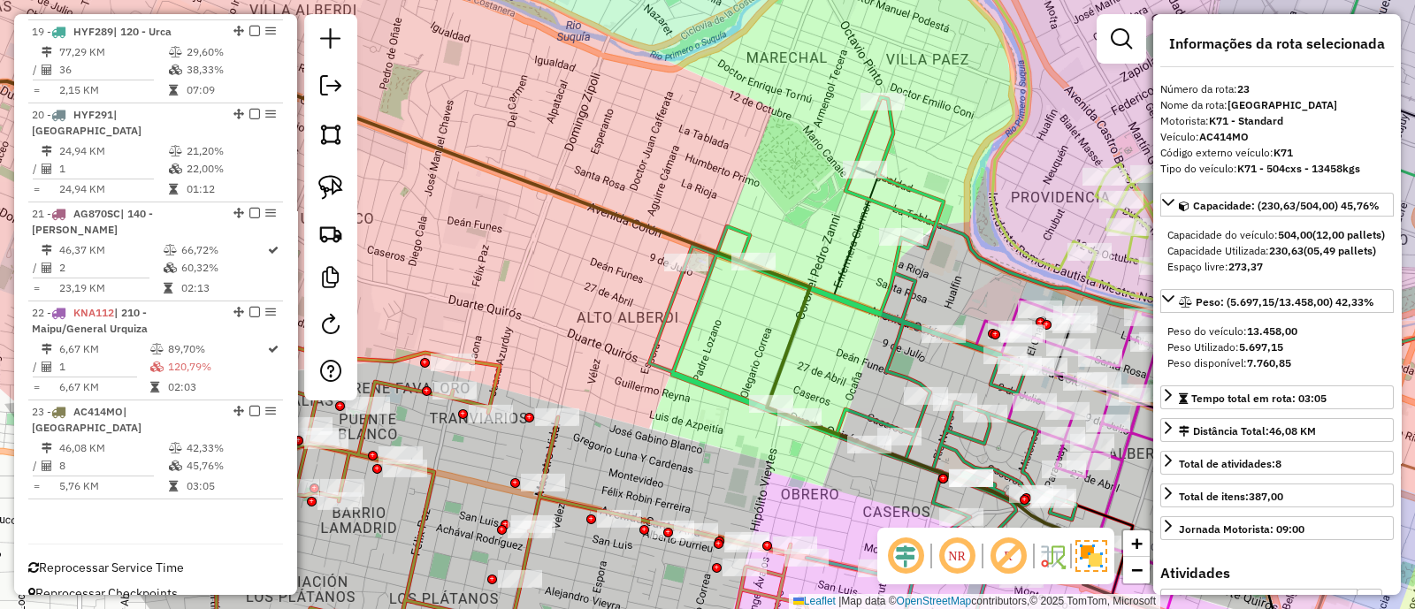
click at [953, 374] on div "Janela de atendimento Grade de atendimento Capacidade Transportadoras Veículos …" at bounding box center [707, 304] width 1415 height 609
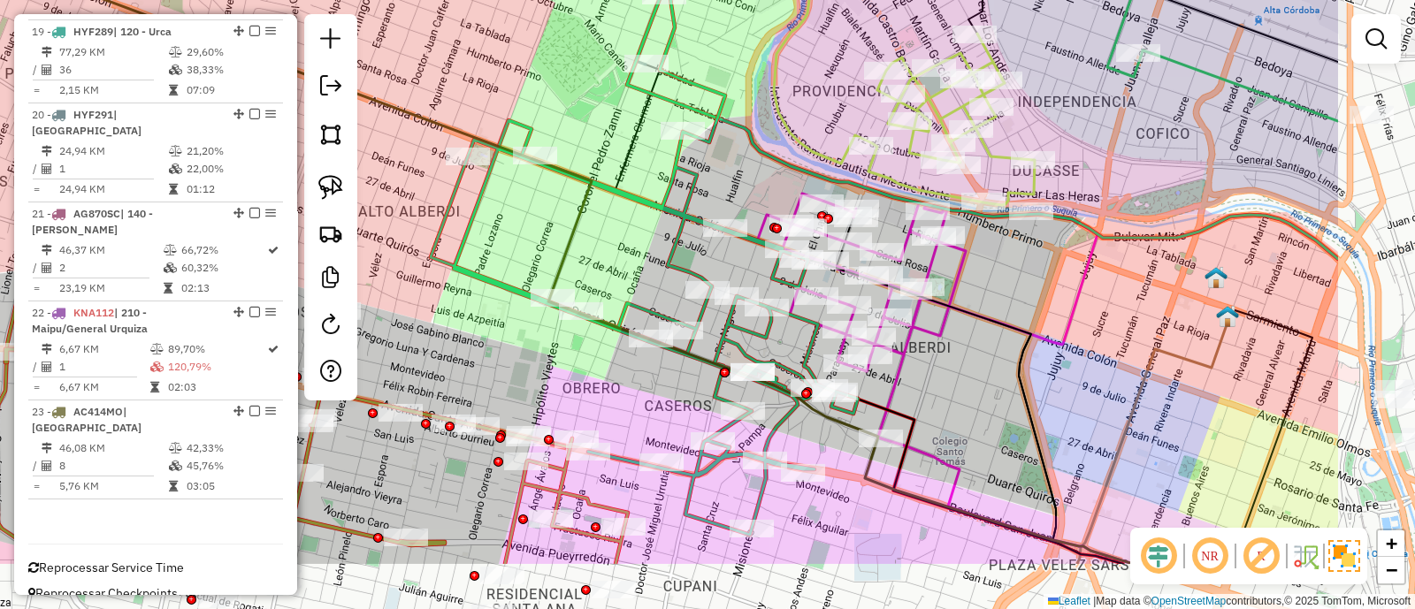
drag, startPoint x: 963, startPoint y: 389, endPoint x: 740, endPoint y: 282, distance: 247.2
click at [740, 282] on div "Janela de atendimento Grade de atendimento Capacidade Transportadoras Veículos …" at bounding box center [707, 304] width 1415 height 609
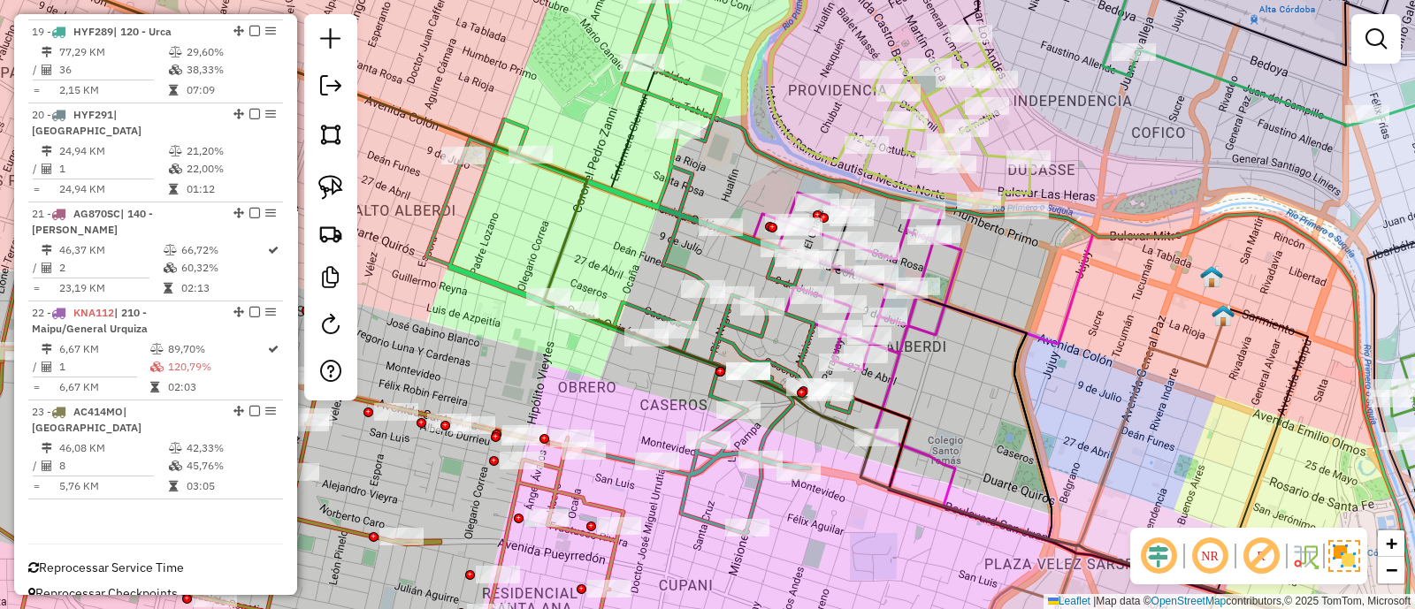
click at [929, 263] on icon at bounding box center [922, 315] width 340 height 245
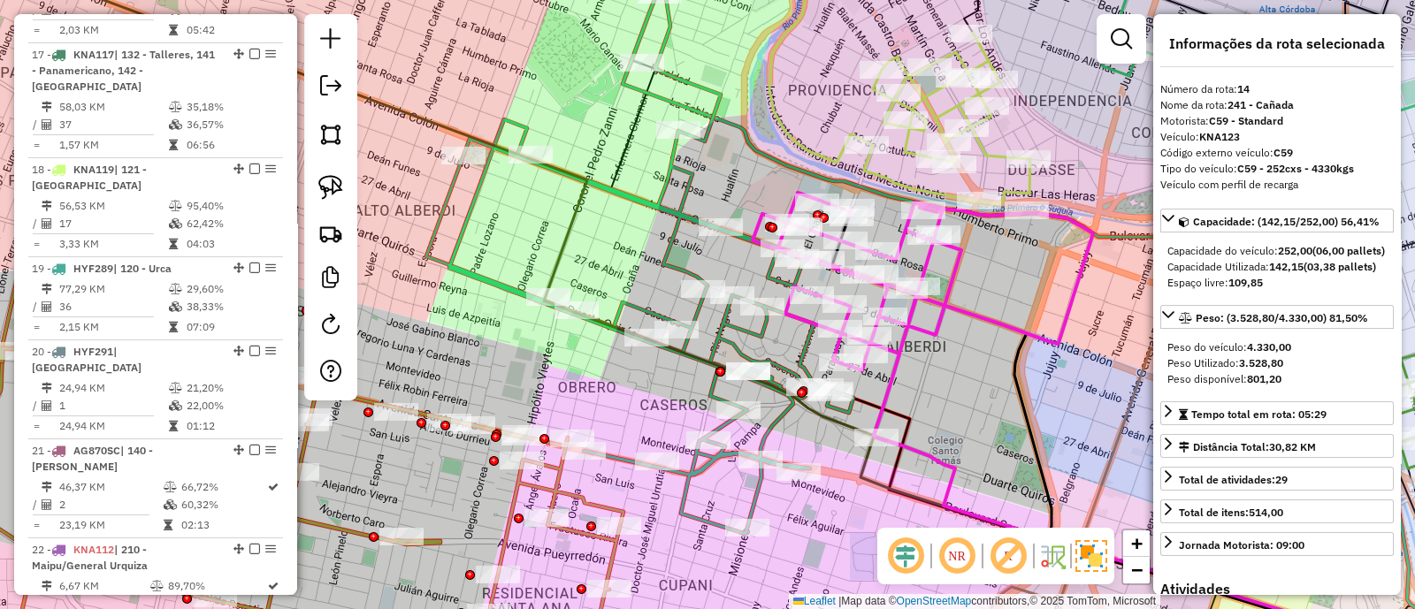
scroll to position [1573, 0]
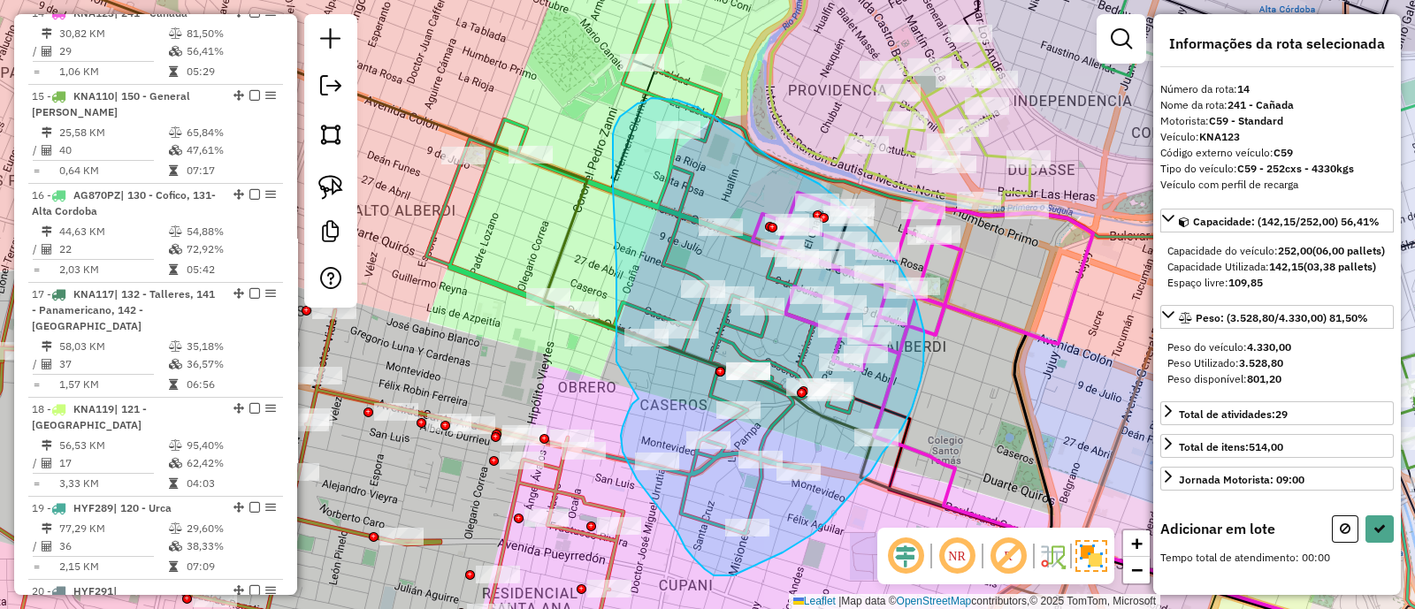
drag, startPoint x: 621, startPoint y: 436, endPoint x: 616, endPoint y: 362, distance: 74.4
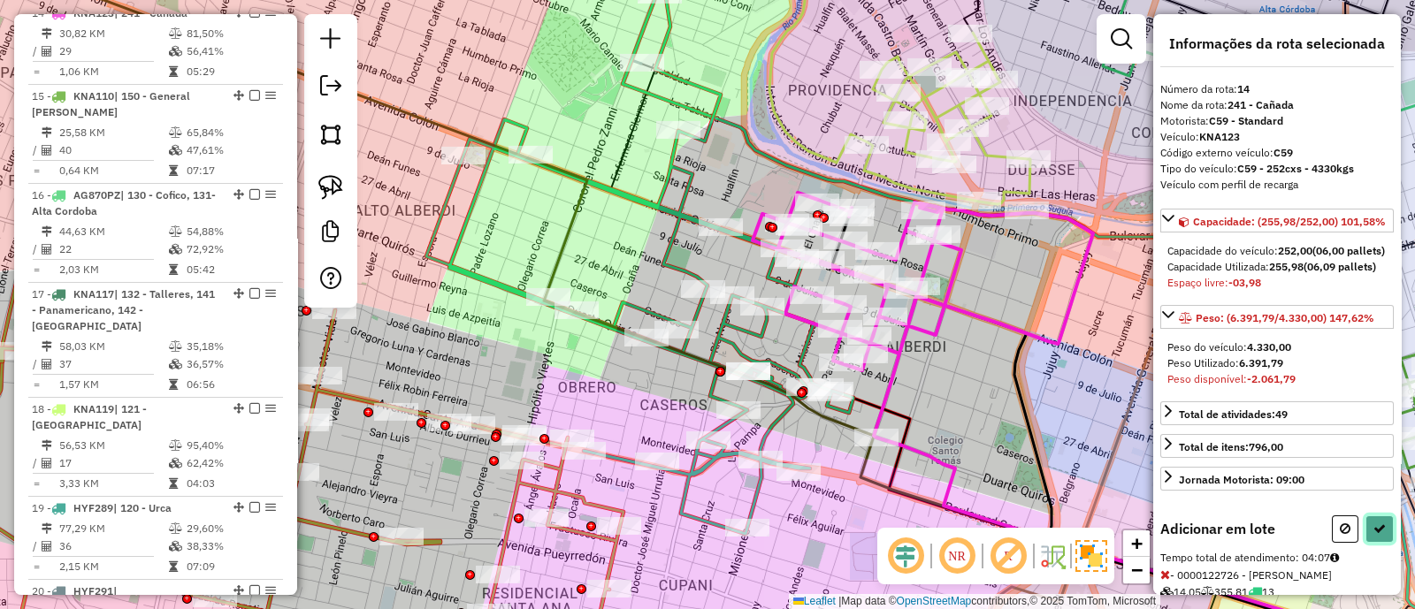
click at [1373, 535] on icon at bounding box center [1379, 529] width 12 height 12
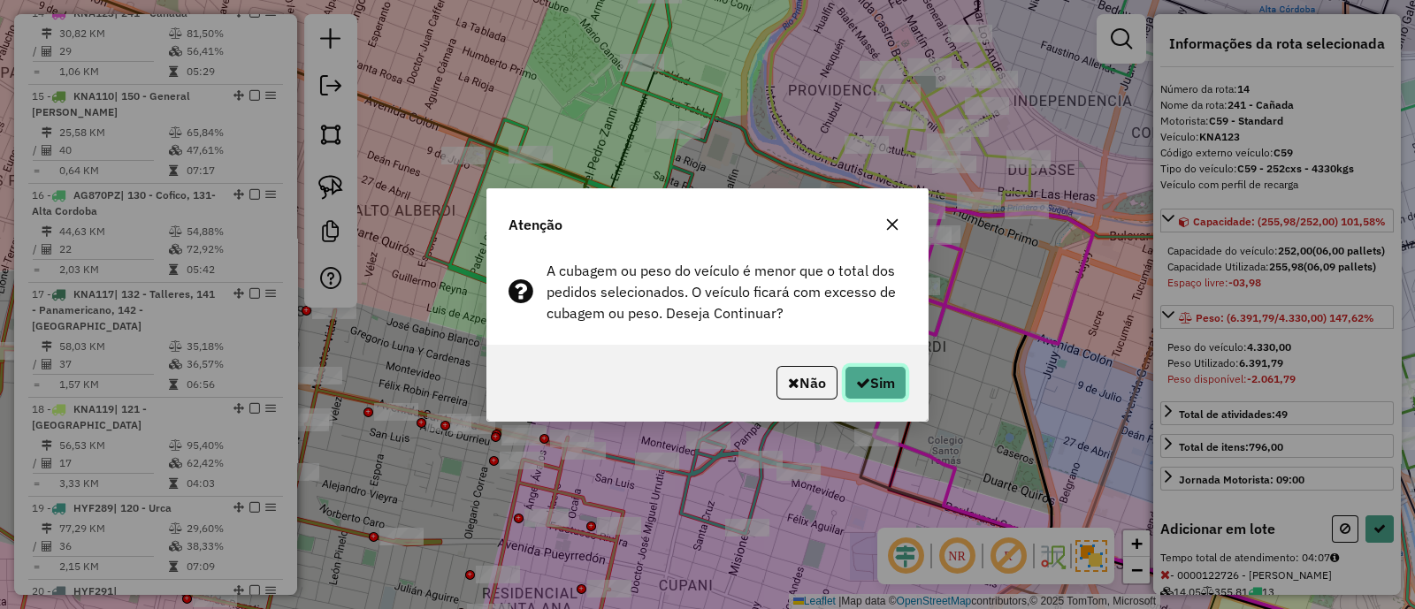
click at [859, 374] on button "Sim" at bounding box center [875, 383] width 62 height 34
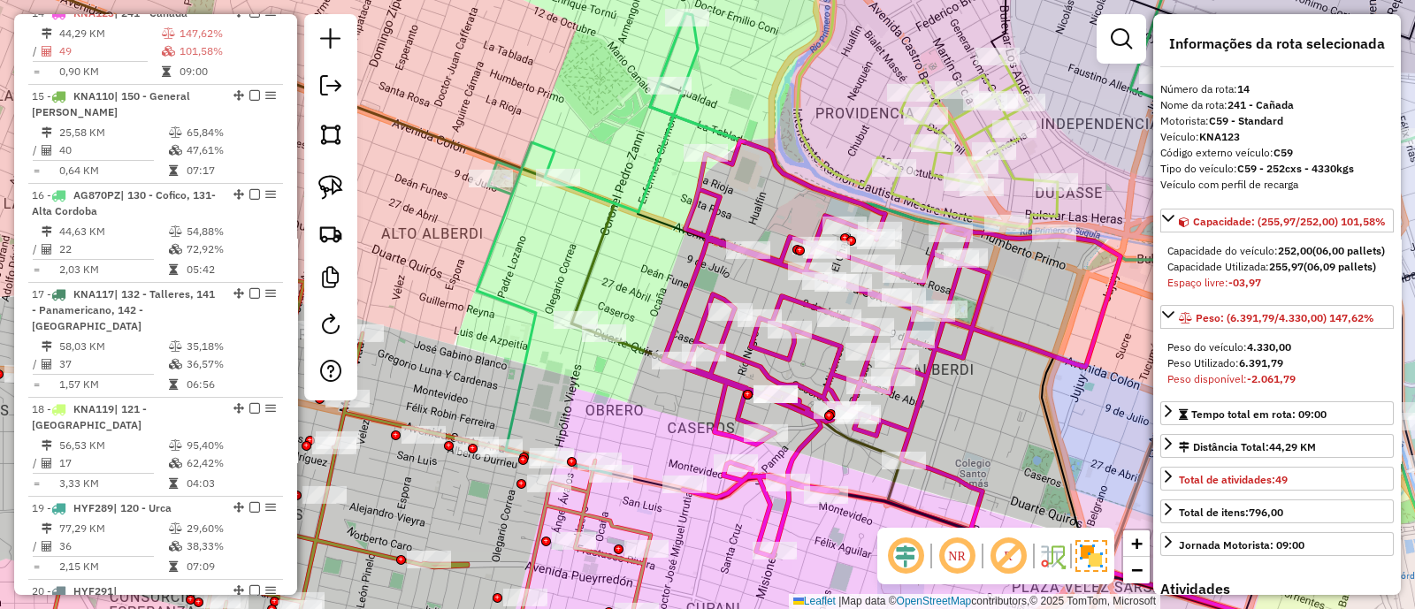
drag, startPoint x: 645, startPoint y: 394, endPoint x: 672, endPoint y: 417, distance: 35.8
click at [672, 417] on div "Janela de atendimento Grade de atendimento Capacidade Transportadoras Veículos …" at bounding box center [707, 304] width 1415 height 609
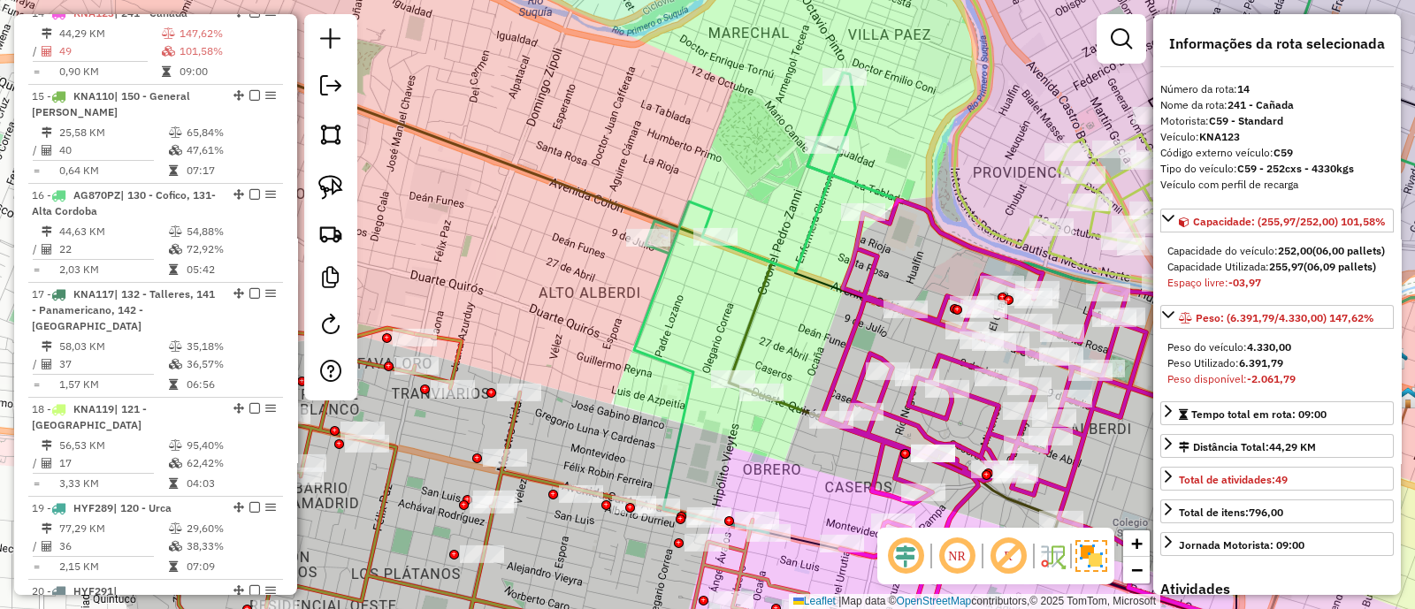
drag, startPoint x: 630, startPoint y: 270, endPoint x: 812, endPoint y: 333, distance: 192.1
click at [812, 333] on div "Janela de atendimento Grade de atendimento Capacidade Transportadoras Veículos …" at bounding box center [707, 304] width 1415 height 609
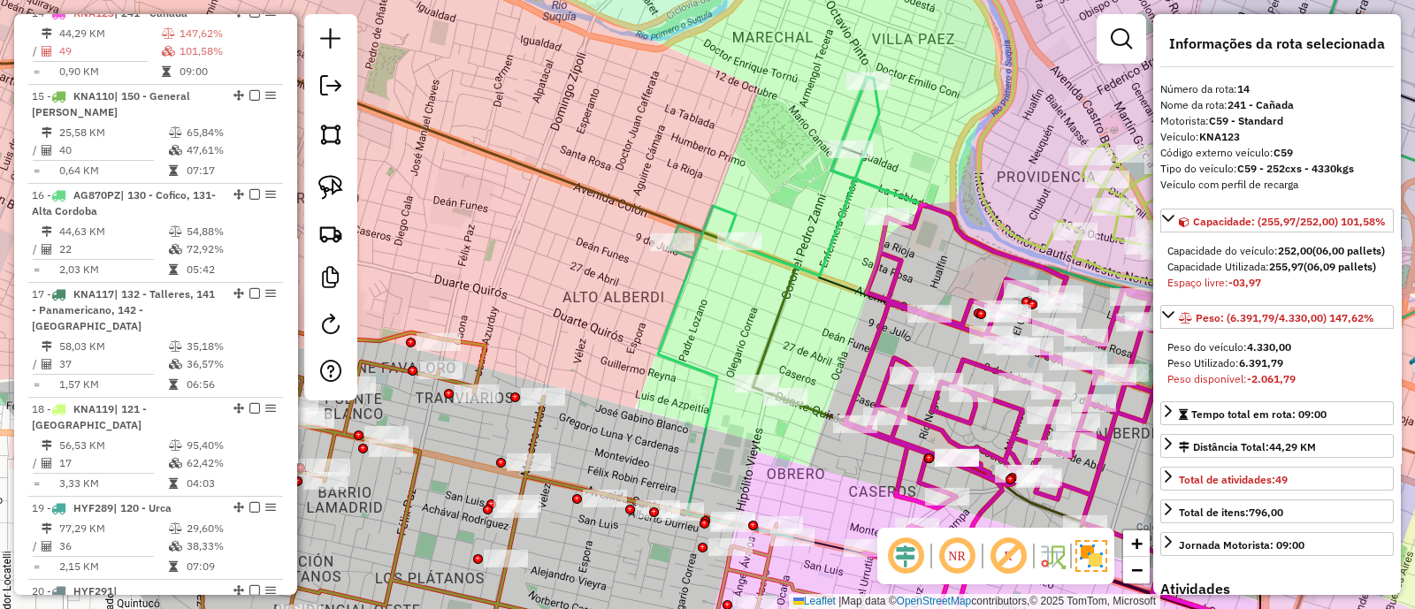
click at [813, 411] on icon at bounding box center [1093, 535] width 618 height 271
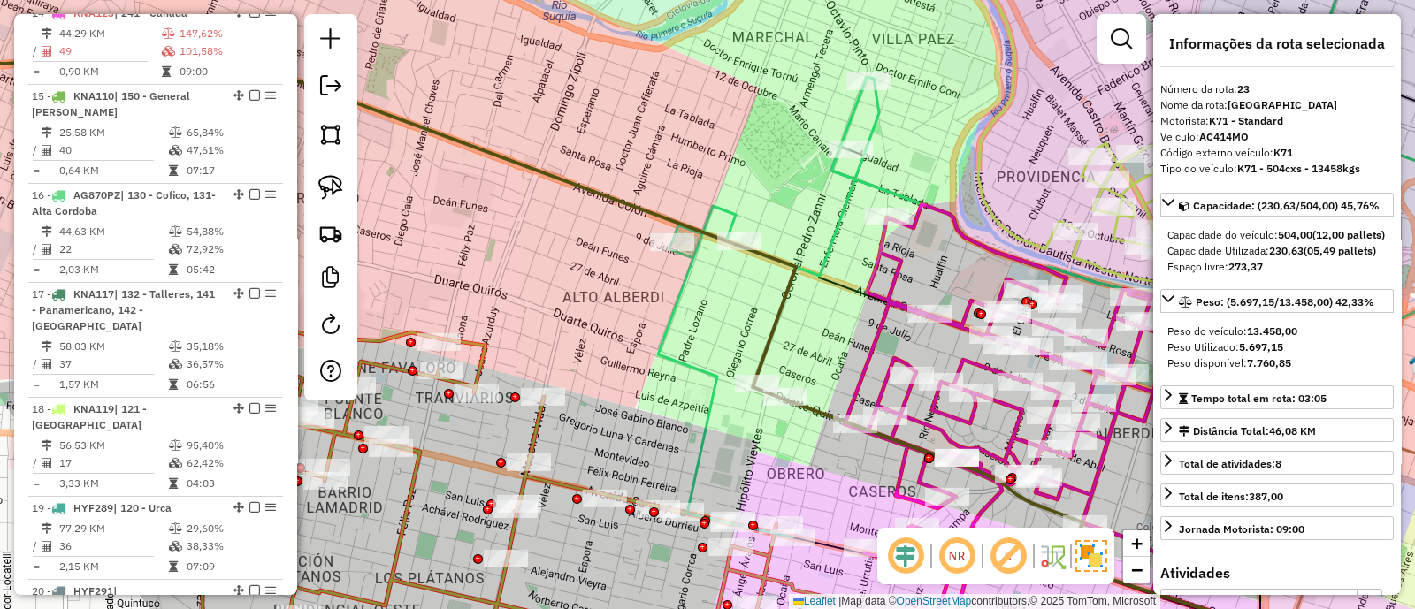
scroll to position [2049, 0]
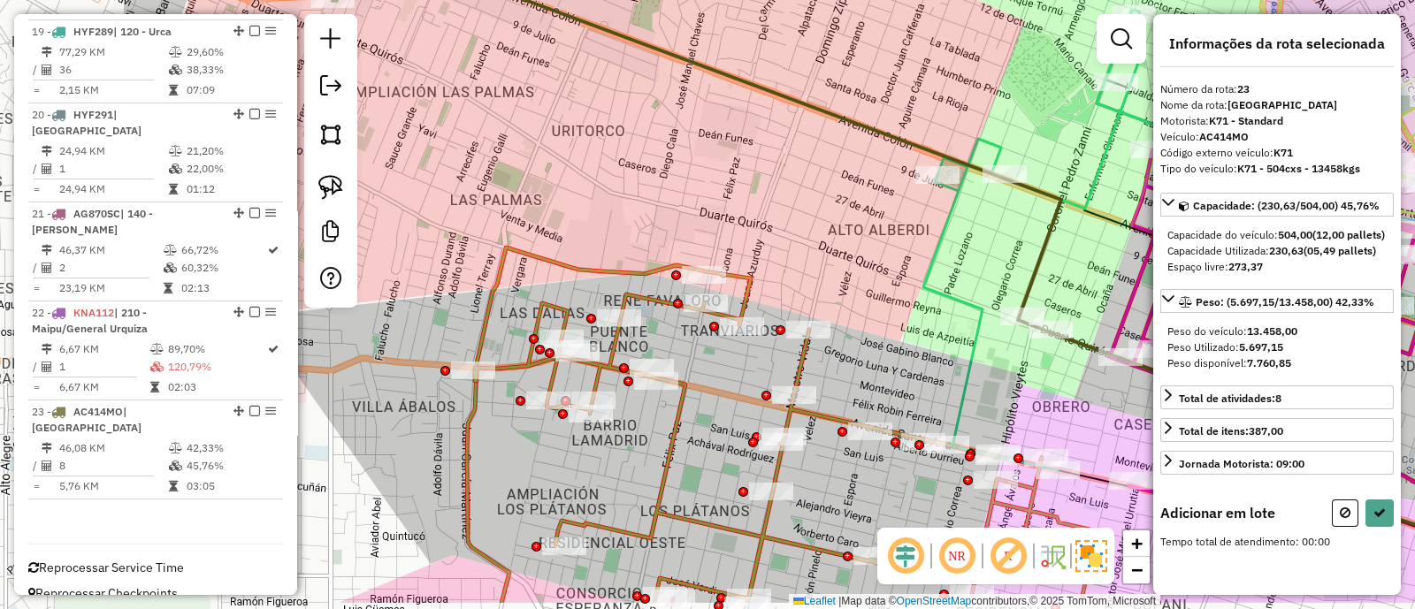
drag, startPoint x: 608, startPoint y: 455, endPoint x: 874, endPoint y: 388, distance: 273.6
click at [874, 388] on div "Janela de atendimento Grade de atendimento Capacidade Transportadoras Veículos …" at bounding box center [707, 304] width 1415 height 609
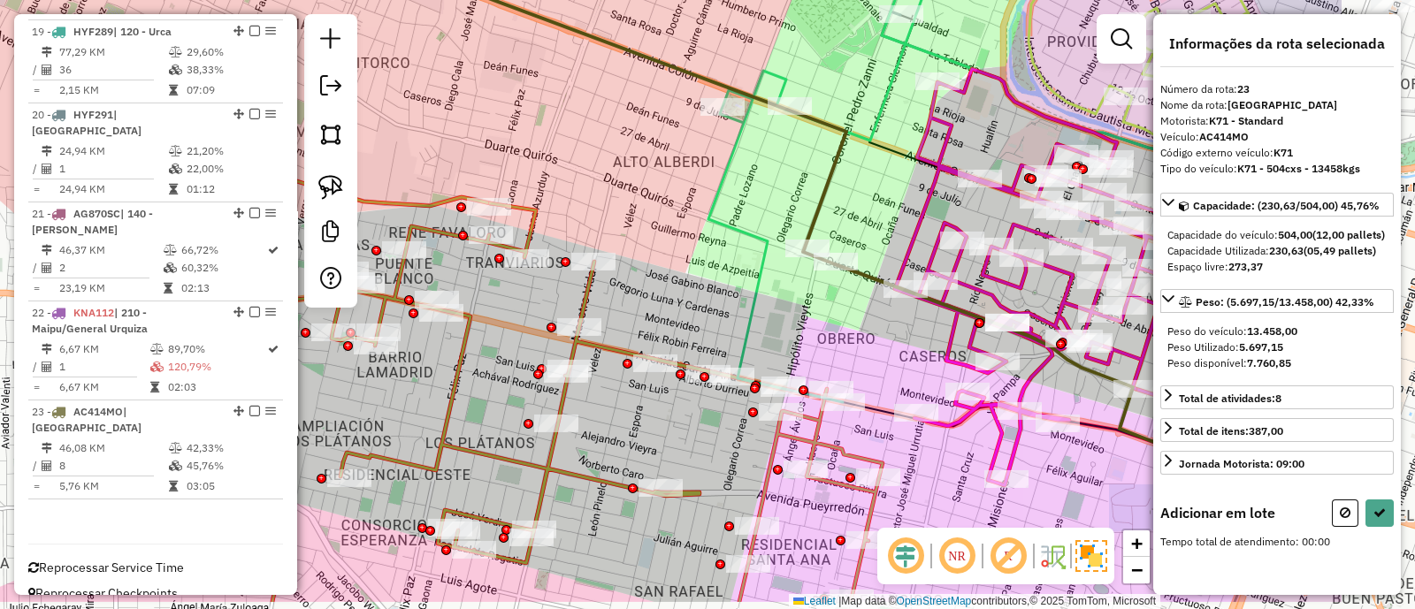
drag, startPoint x: 887, startPoint y: 378, endPoint x: 672, endPoint y: 309, distance: 225.4
click at [672, 309] on div "Janela de atendimento Grade de atendimento Capacidade Transportadoras Veículos …" at bounding box center [707, 304] width 1415 height 609
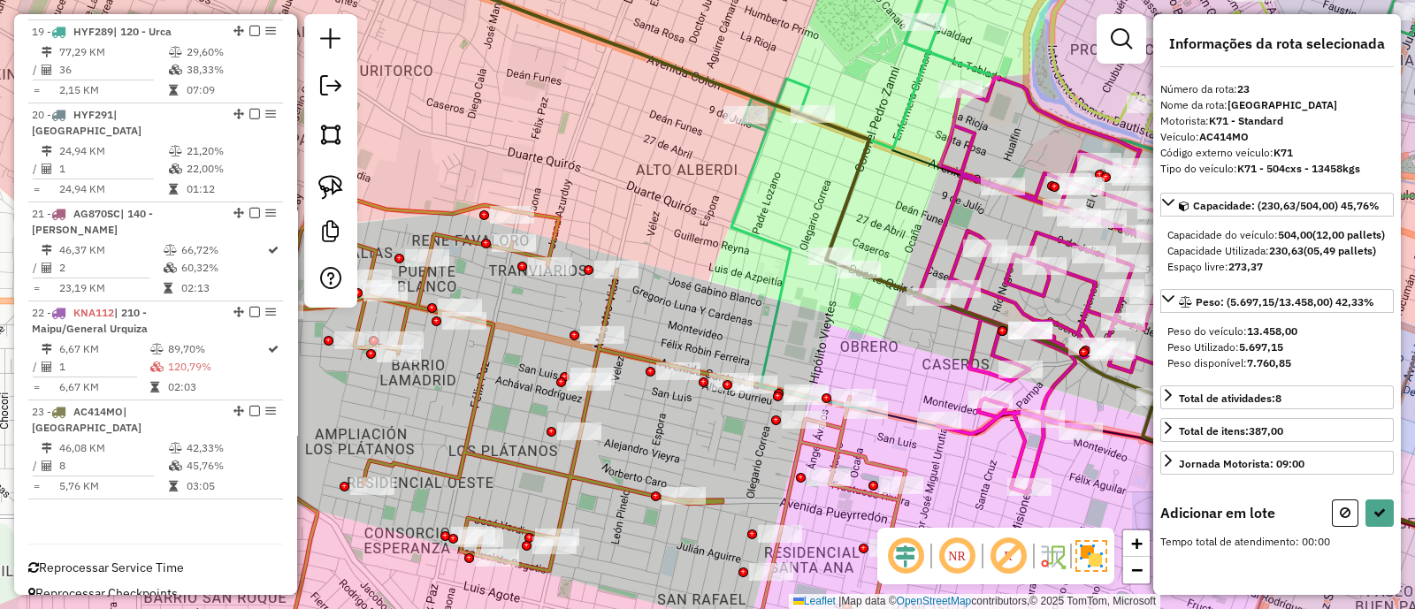
drag, startPoint x: 670, startPoint y: 309, endPoint x: 693, endPoint y: 317, distance: 24.3
click at [693, 317] on div "Janela de atendimento Grade de atendimento Capacidade Transportadoras Veículos …" at bounding box center [707, 304] width 1415 height 609
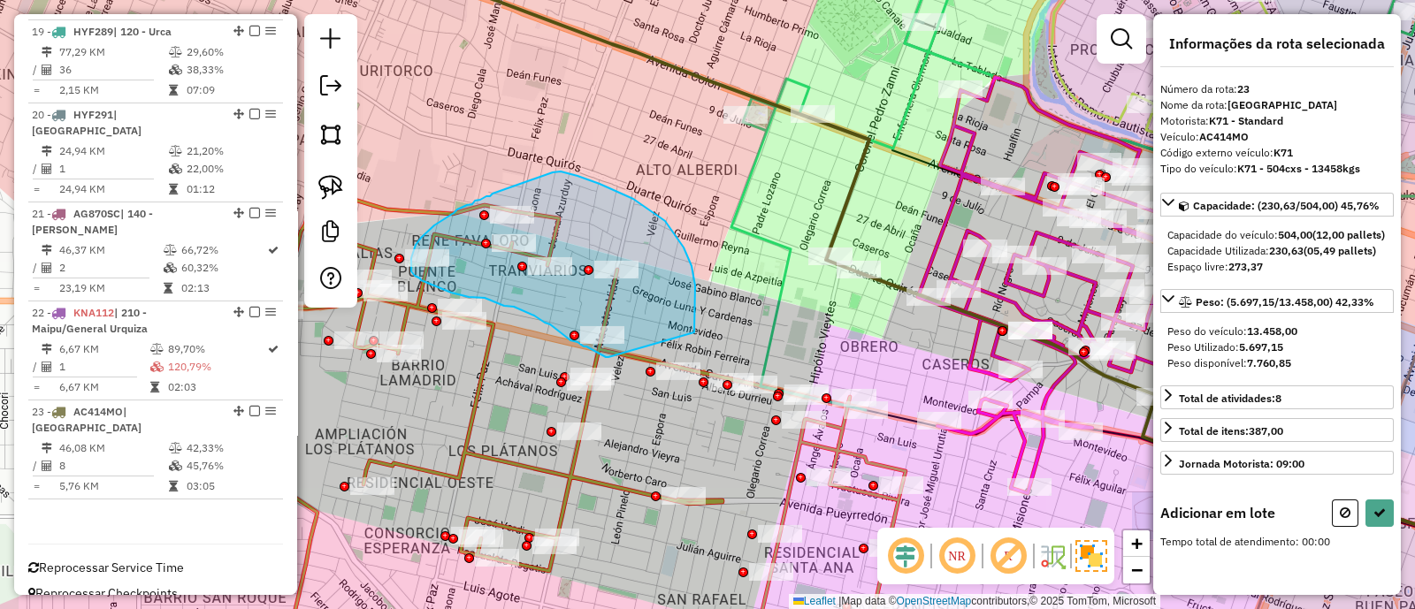
drag, startPoint x: 694, startPoint y: 332, endPoint x: 608, endPoint y: 357, distance: 89.3
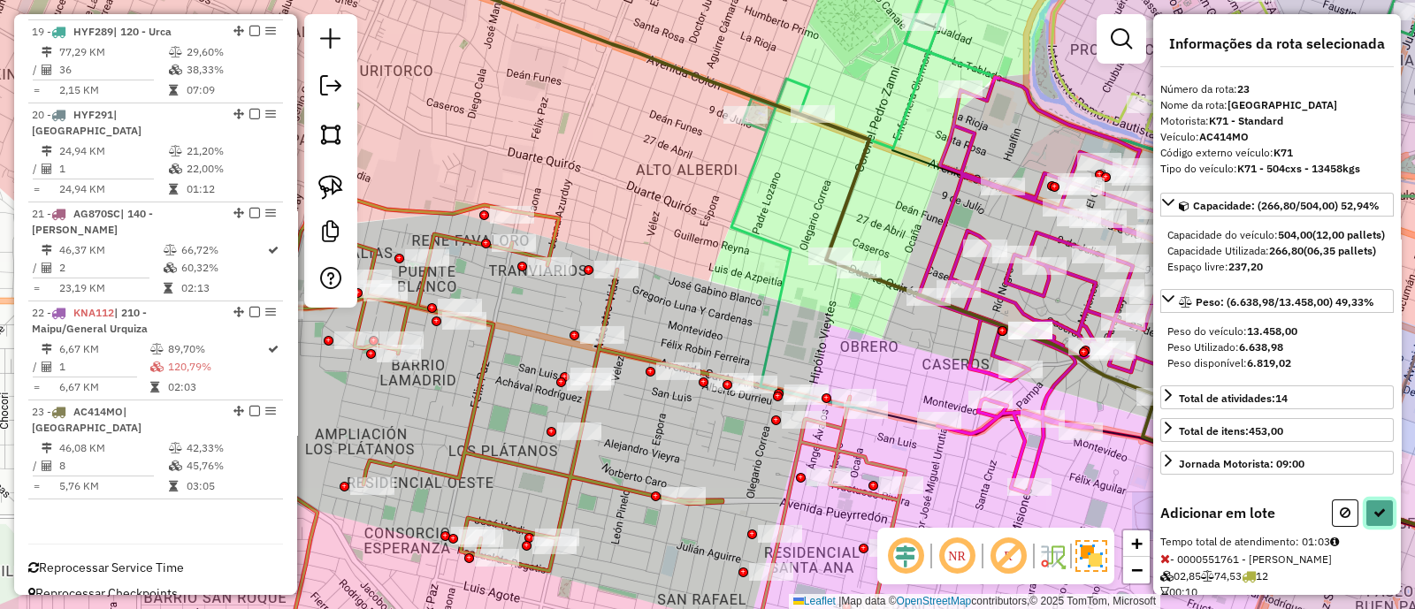
click at [1373, 519] on icon at bounding box center [1379, 513] width 12 height 12
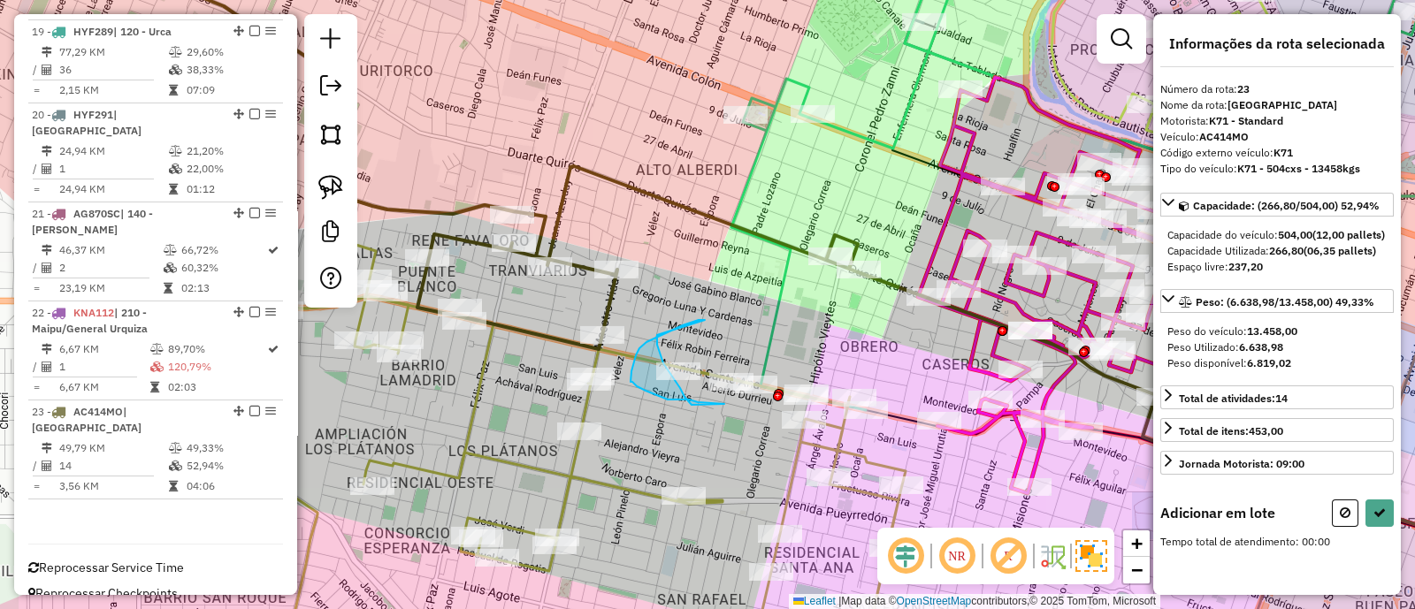
drag, startPoint x: 646, startPoint y: 342, endPoint x: 657, endPoint y: 334, distance: 13.3
click at [641, 406] on div "Rota 12 - Placa AG870PR 0000473222 - Palmas Lelia Isolina Janela de atendimento…" at bounding box center [707, 304] width 1415 height 609
click at [1344, 527] on button at bounding box center [1345, 513] width 27 height 27
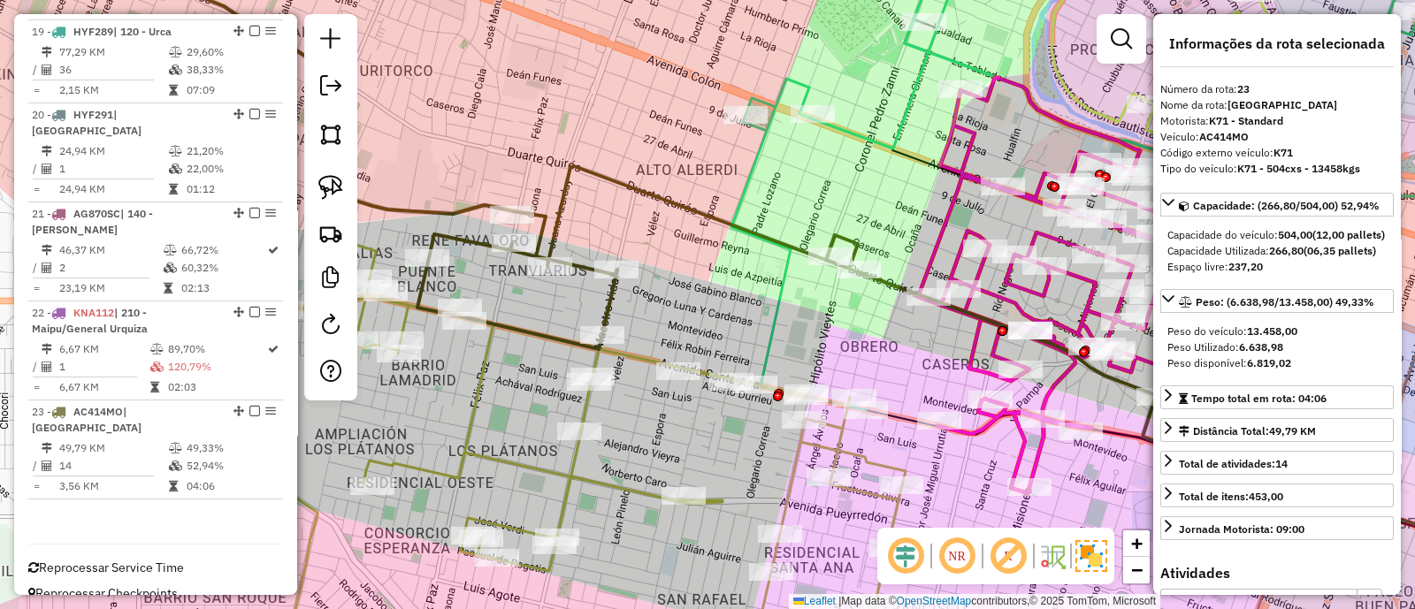
click at [589, 408] on icon at bounding box center [594, 456] width 622 height 427
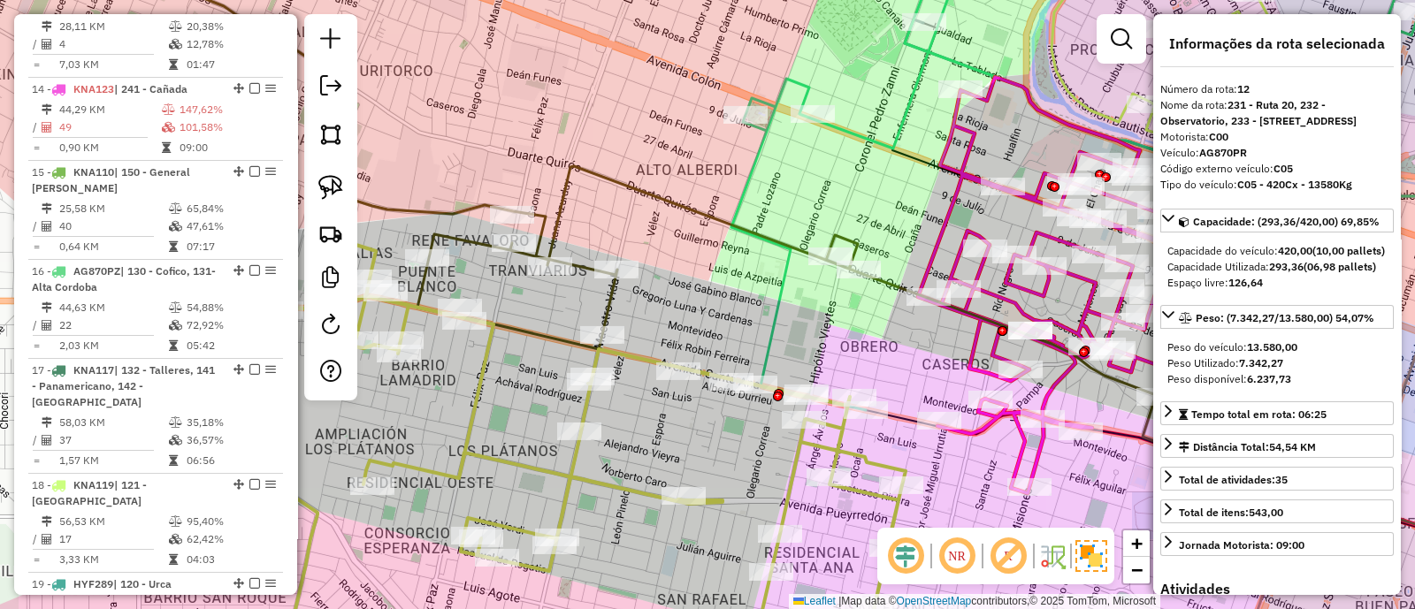
scroll to position [1360, 0]
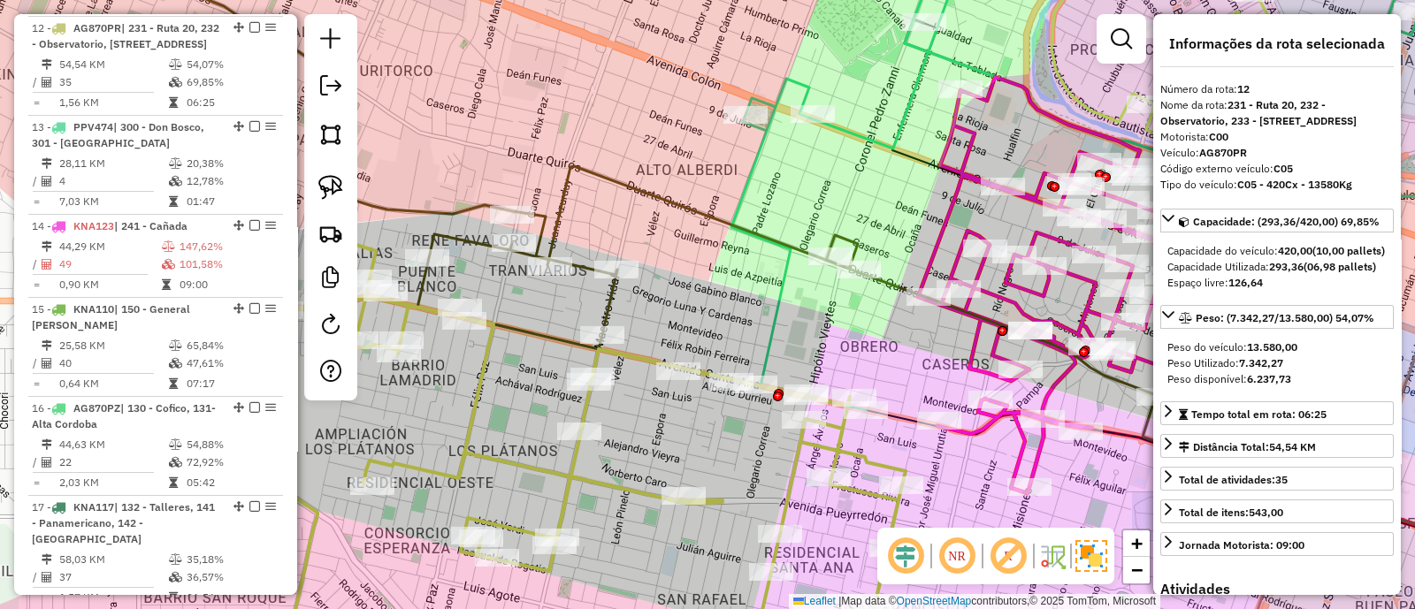
click at [584, 271] on icon at bounding box center [490, 144] width 735 height 410
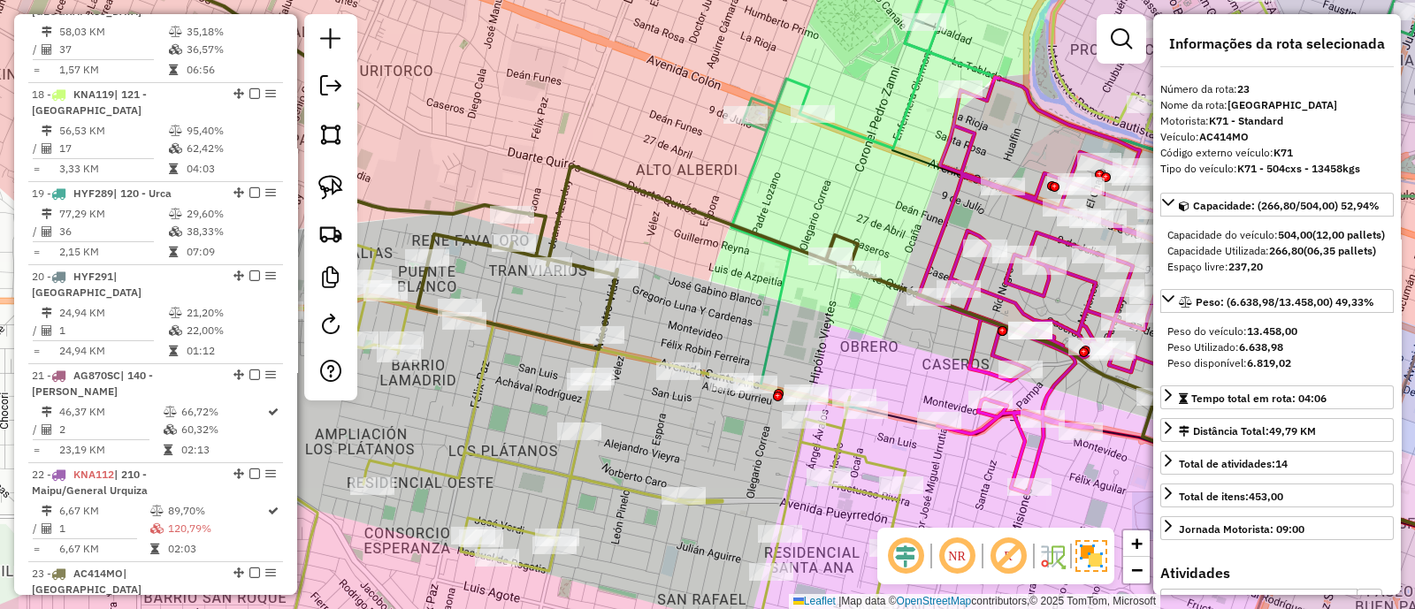
scroll to position [2049, 0]
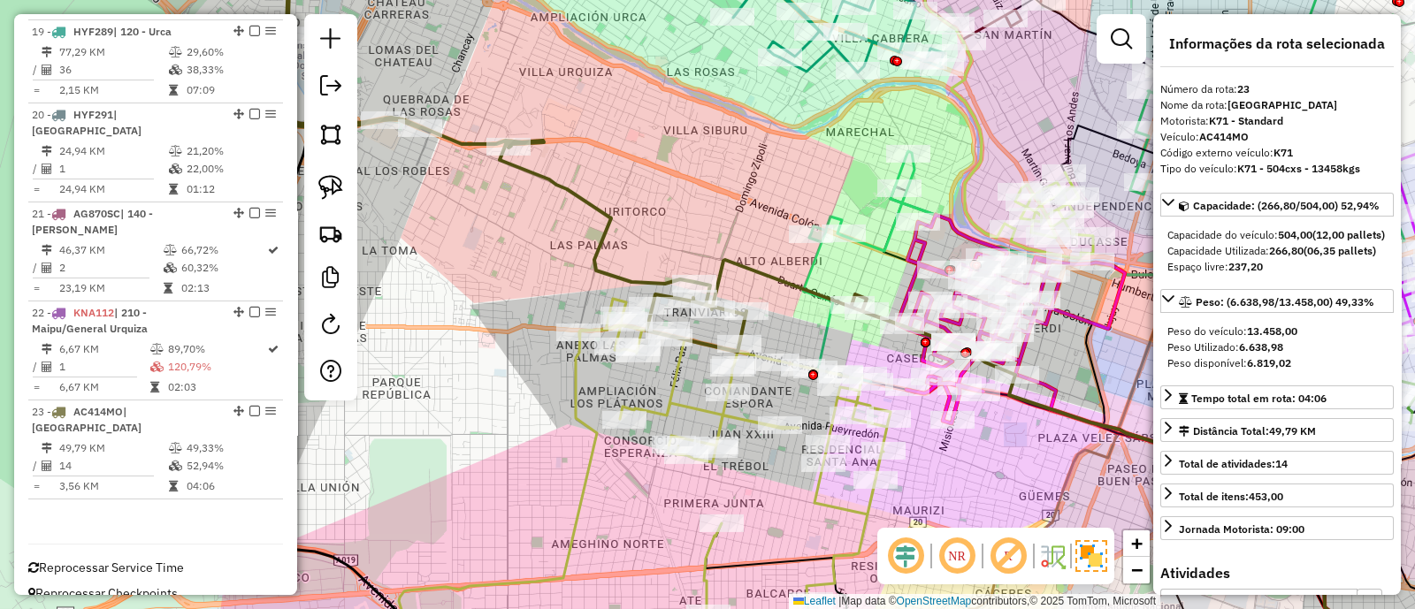
drag, startPoint x: 788, startPoint y: 424, endPoint x: 934, endPoint y: 466, distance: 151.7
click at [934, 466] on div "Janela de atendimento Grade de atendimento Capacidade Transportadoras Veículos …" at bounding box center [707, 304] width 1415 height 609
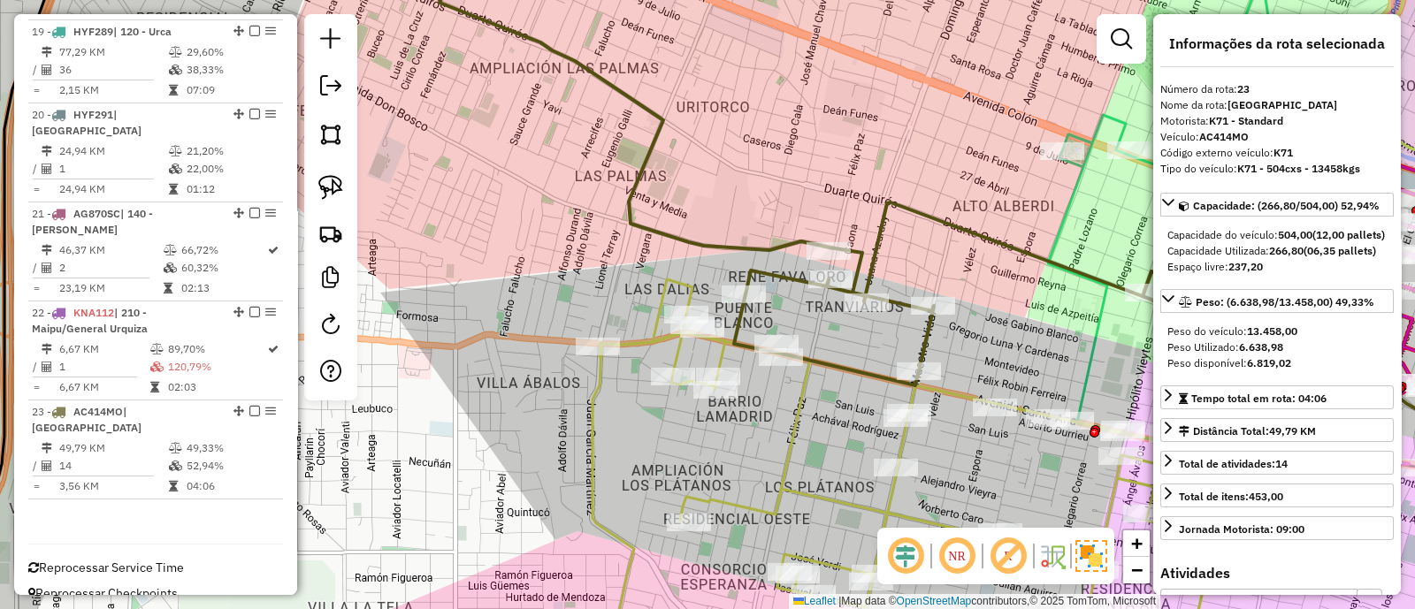
click at [739, 323] on icon at bounding box center [626, 162] width 1095 height 447
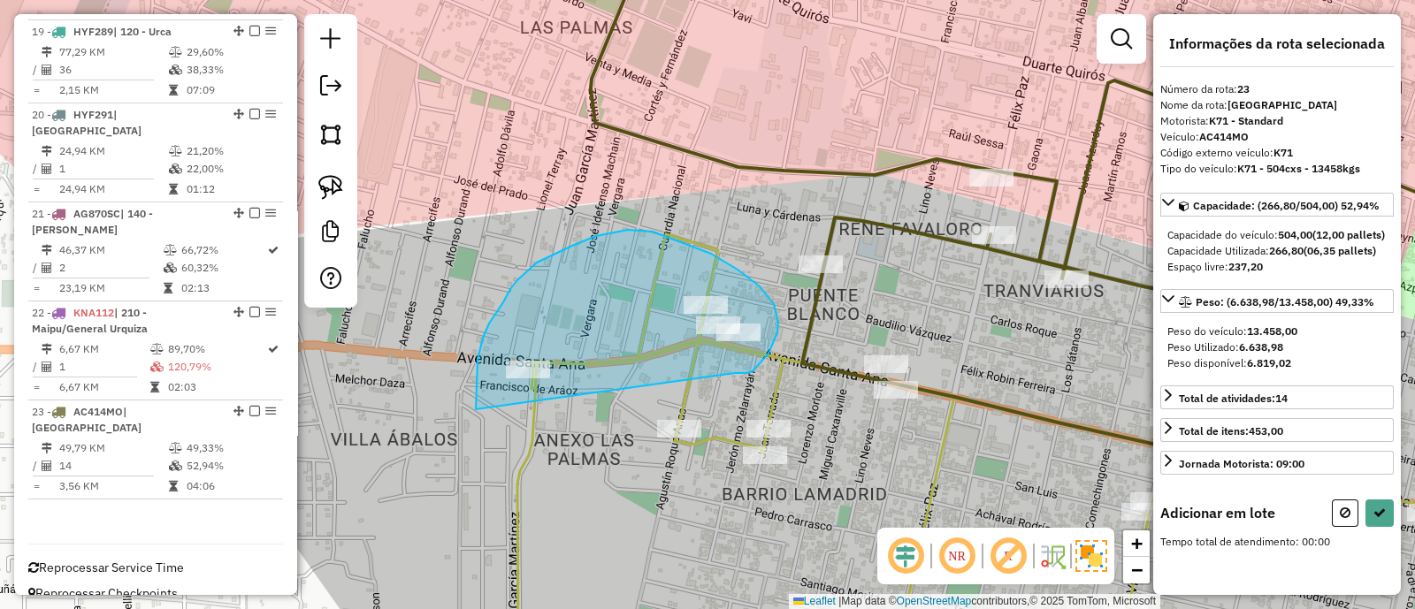
drag, startPoint x: 777, startPoint y: 332, endPoint x: 476, endPoint y: 409, distance: 311.2
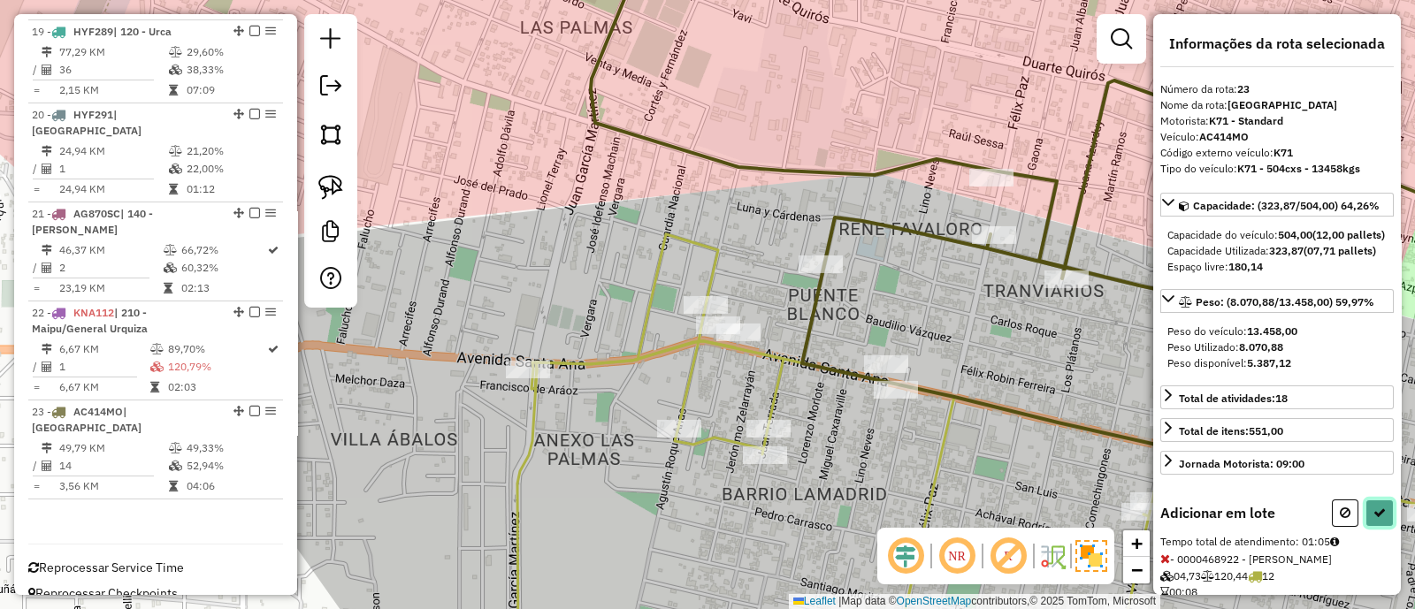
click at [1379, 519] on icon at bounding box center [1379, 513] width 12 height 12
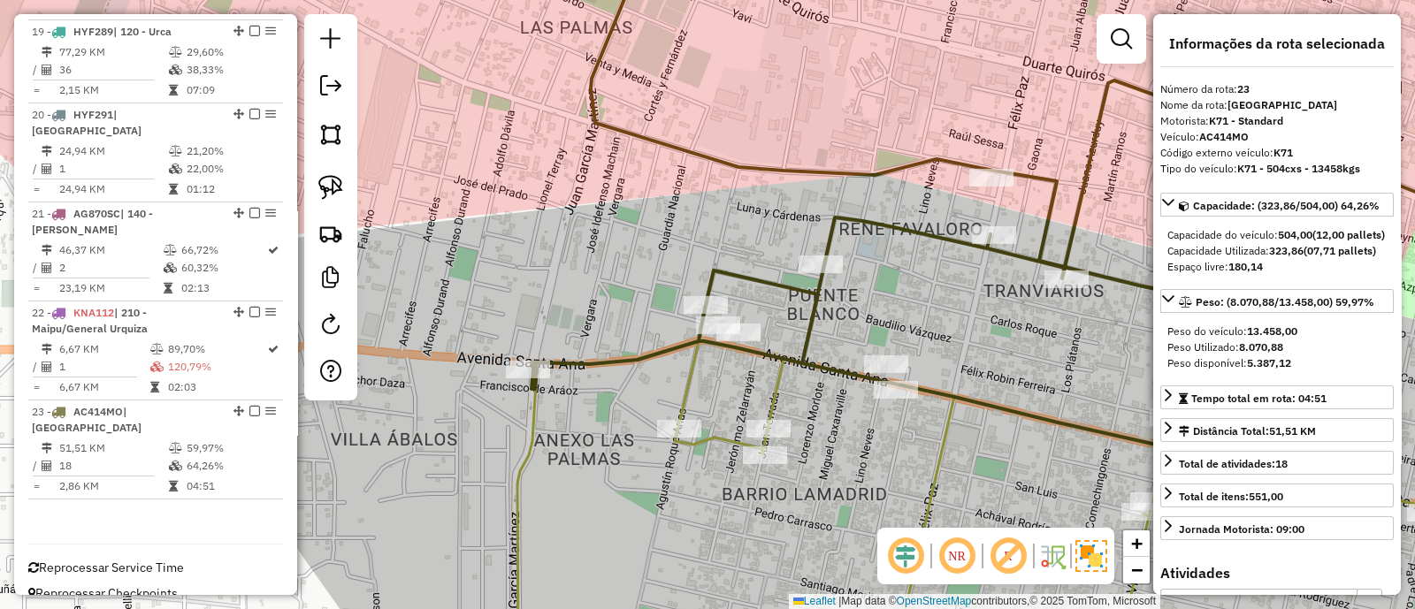
click at [814, 309] on icon at bounding box center [1043, 193] width 1025 height 508
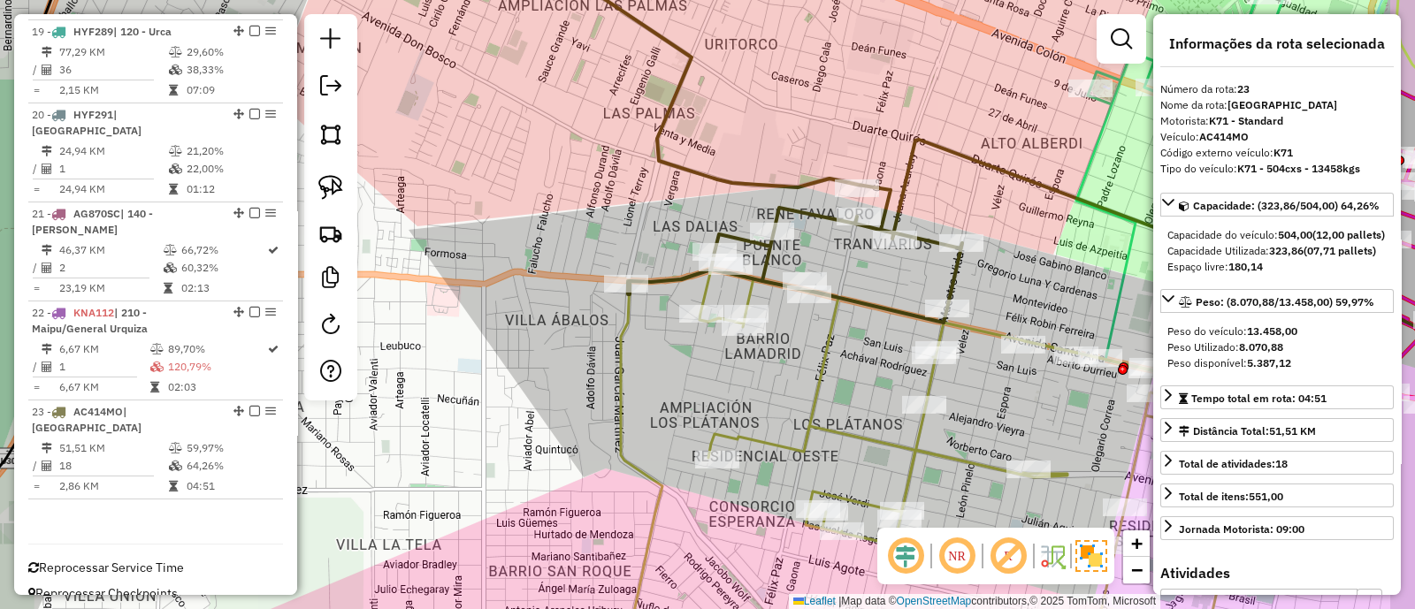
drag, startPoint x: 897, startPoint y: 324, endPoint x: 808, endPoint y: 231, distance: 128.8
click at [809, 232] on div "Janela de atendimento Grade de atendimento Capacidade Transportadoras Veículos …" at bounding box center [707, 304] width 1415 height 609
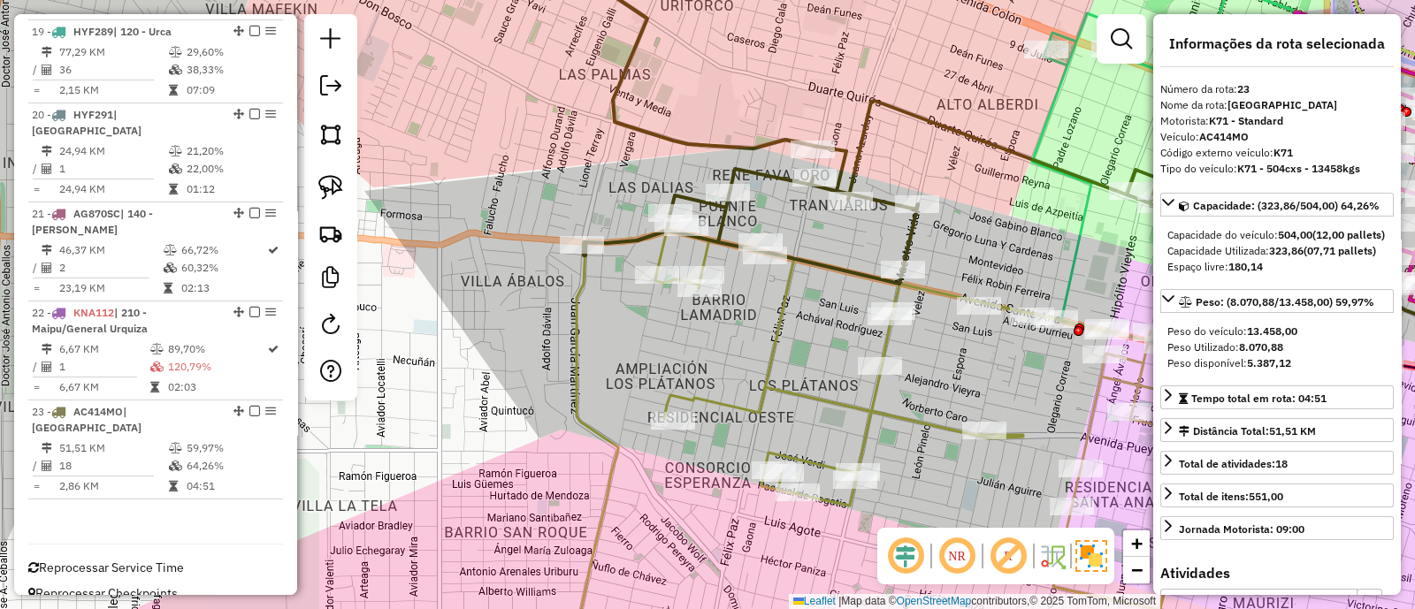
drag, startPoint x: 793, startPoint y: 317, endPoint x: 781, endPoint y: 317, distance: 12.4
click at [792, 317] on div "Janela de atendimento Grade de atendimento Capacidade Transportadoras Veículos …" at bounding box center [707, 304] width 1415 height 609
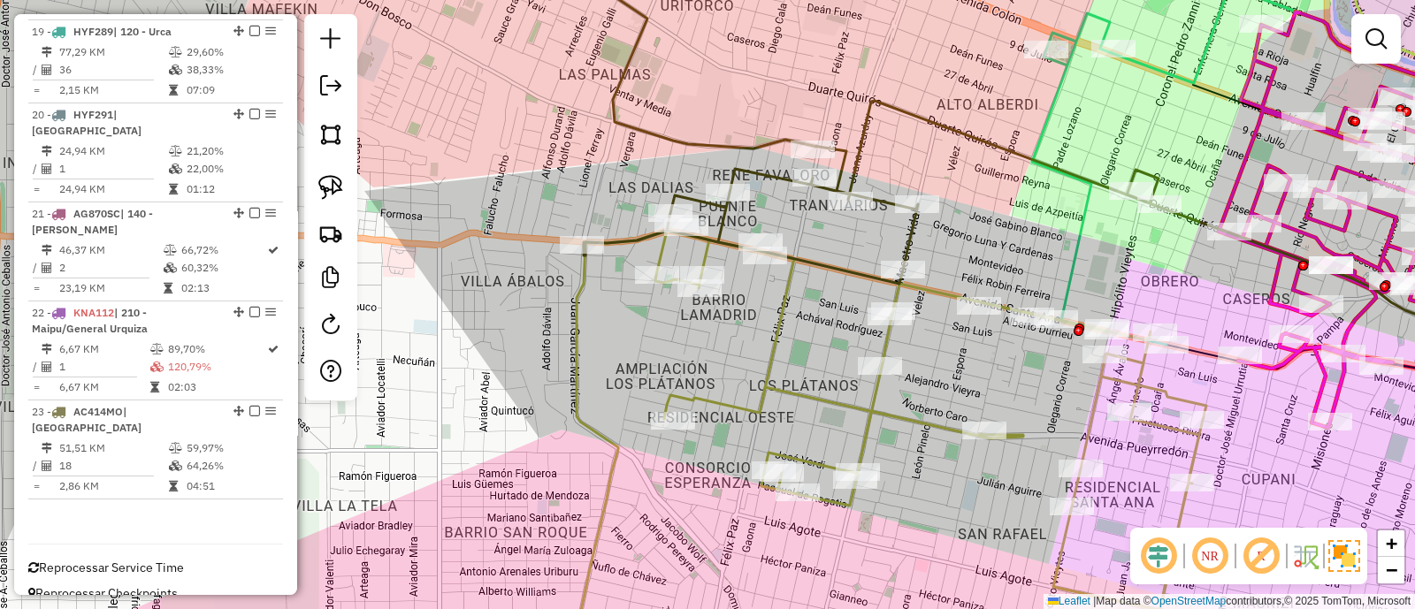
click at [781, 317] on icon at bounding box center [930, 450] width 551 height 439
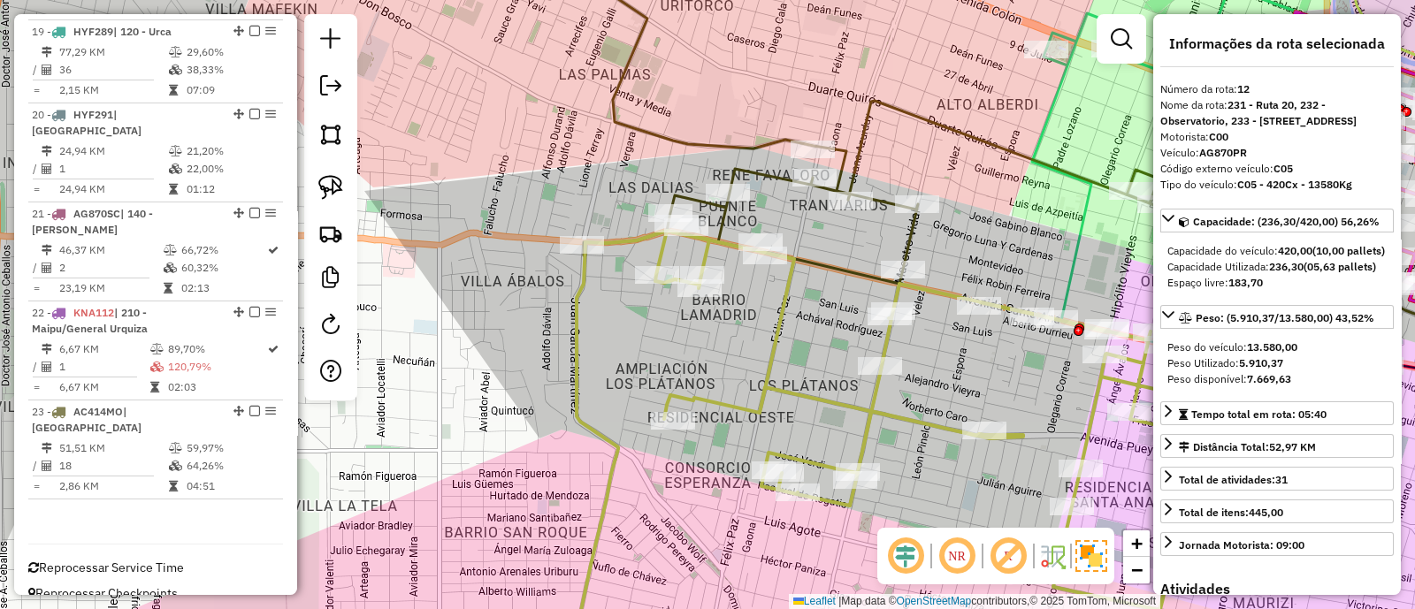
scroll to position [1360, 0]
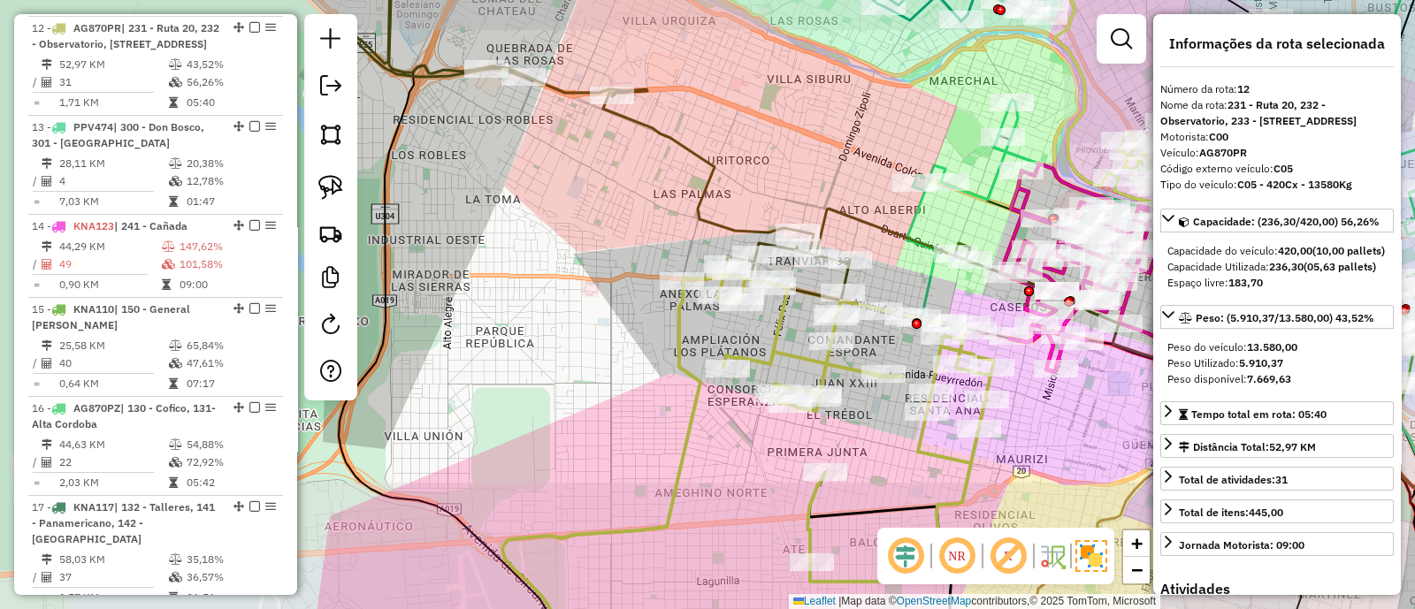
click at [781, 317] on icon at bounding box center [856, 428] width 276 height 308
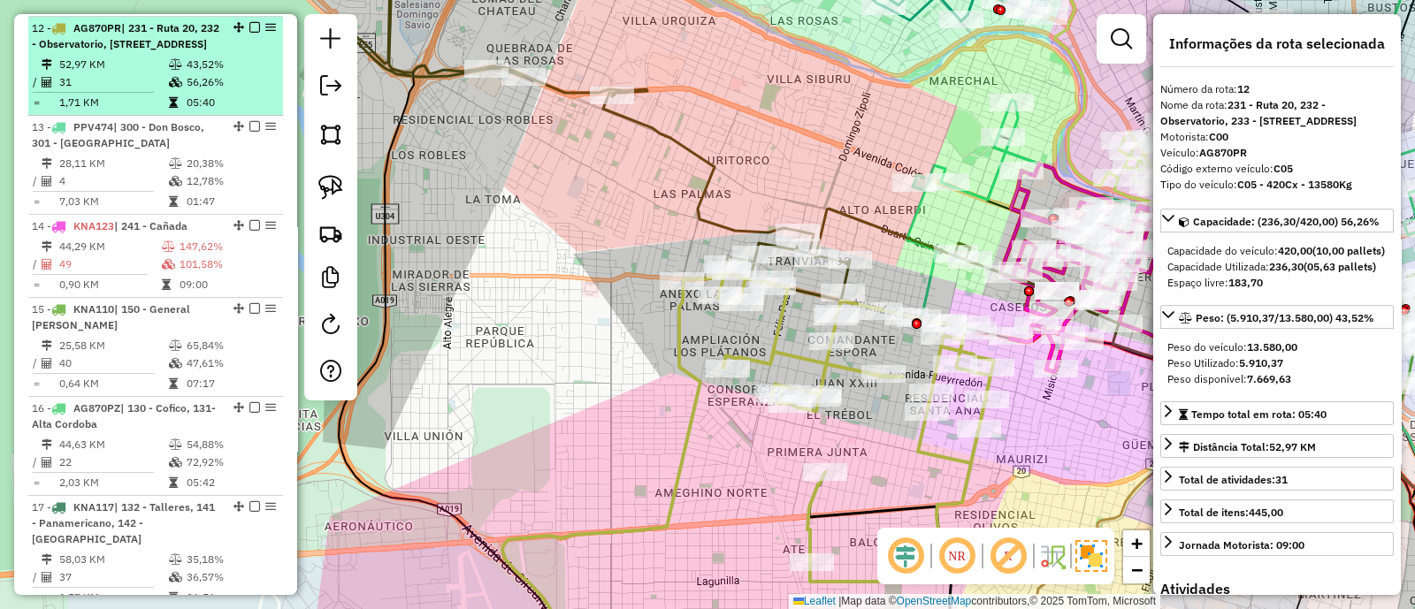
click at [249, 26] on em at bounding box center [254, 27] width 11 height 11
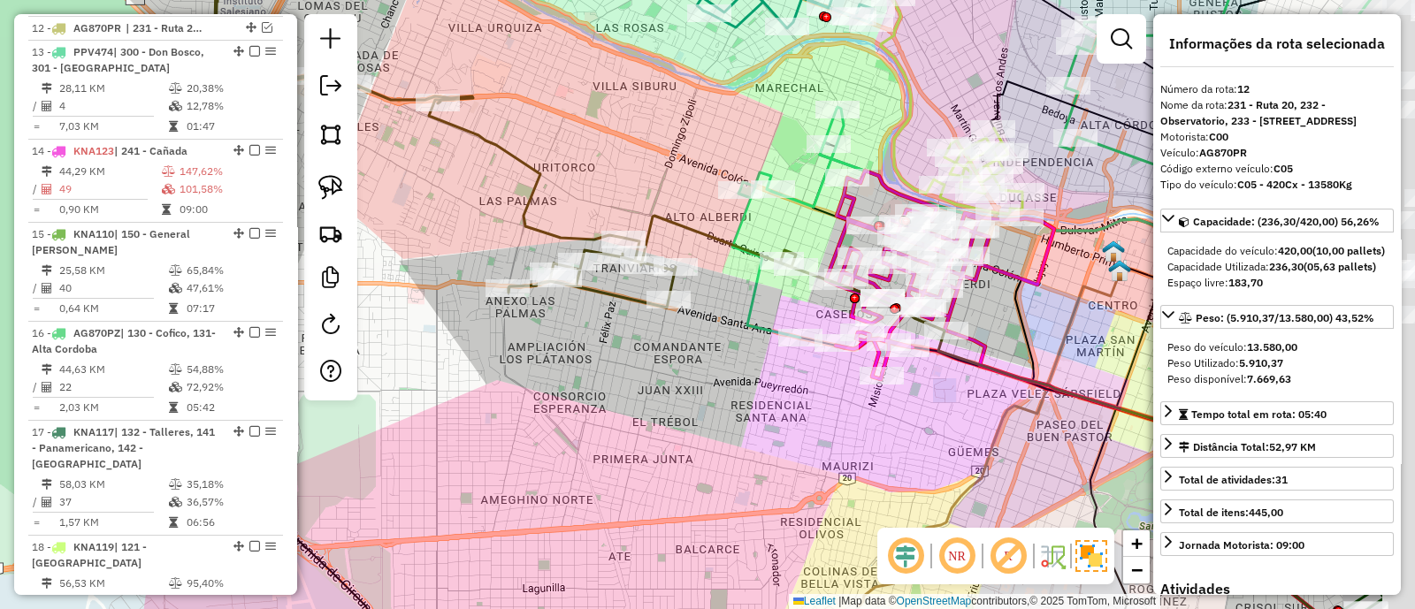
drag, startPoint x: 917, startPoint y: 384, endPoint x: 742, endPoint y: 391, distance: 175.2
click at [743, 391] on div "Janela de atendimento Grade de atendimento Capacidade Transportadoras Veículos …" at bounding box center [707, 304] width 1415 height 609
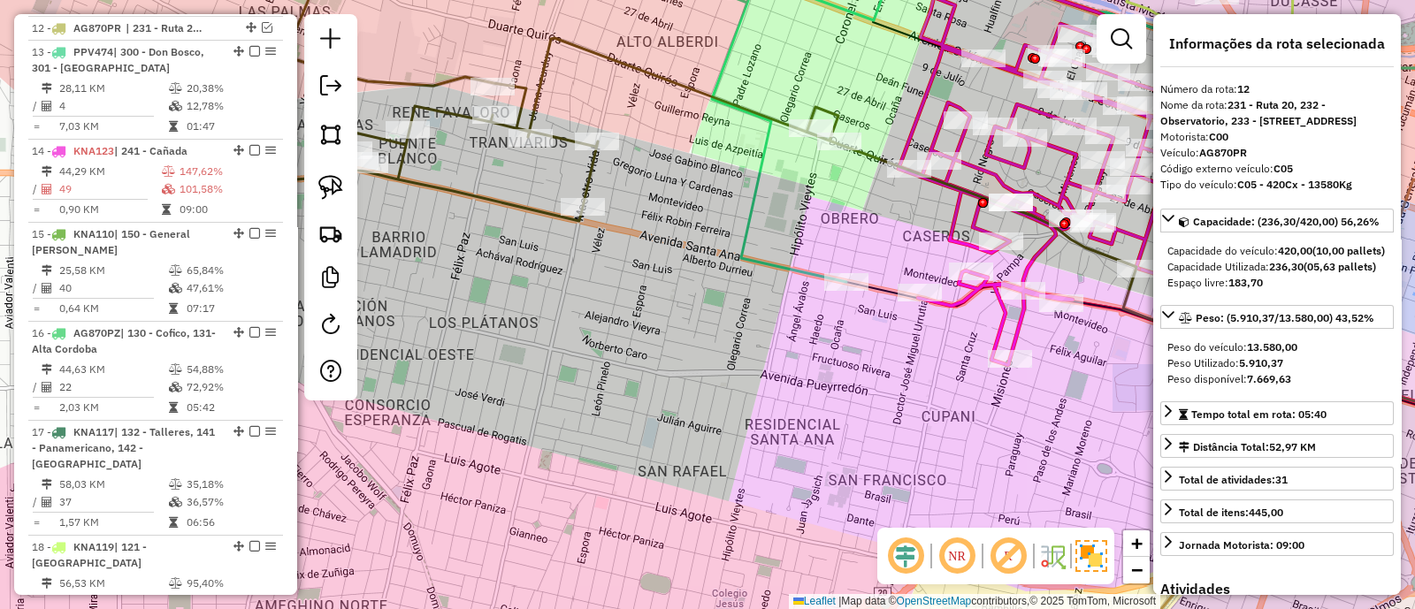
drag, startPoint x: 707, startPoint y: 386, endPoint x: 514, endPoint y: 457, distance: 206.1
click at [514, 457] on div "Janela de atendimento Grade de atendimento Capacidade Transportadoras Veículos …" at bounding box center [707, 304] width 1415 height 609
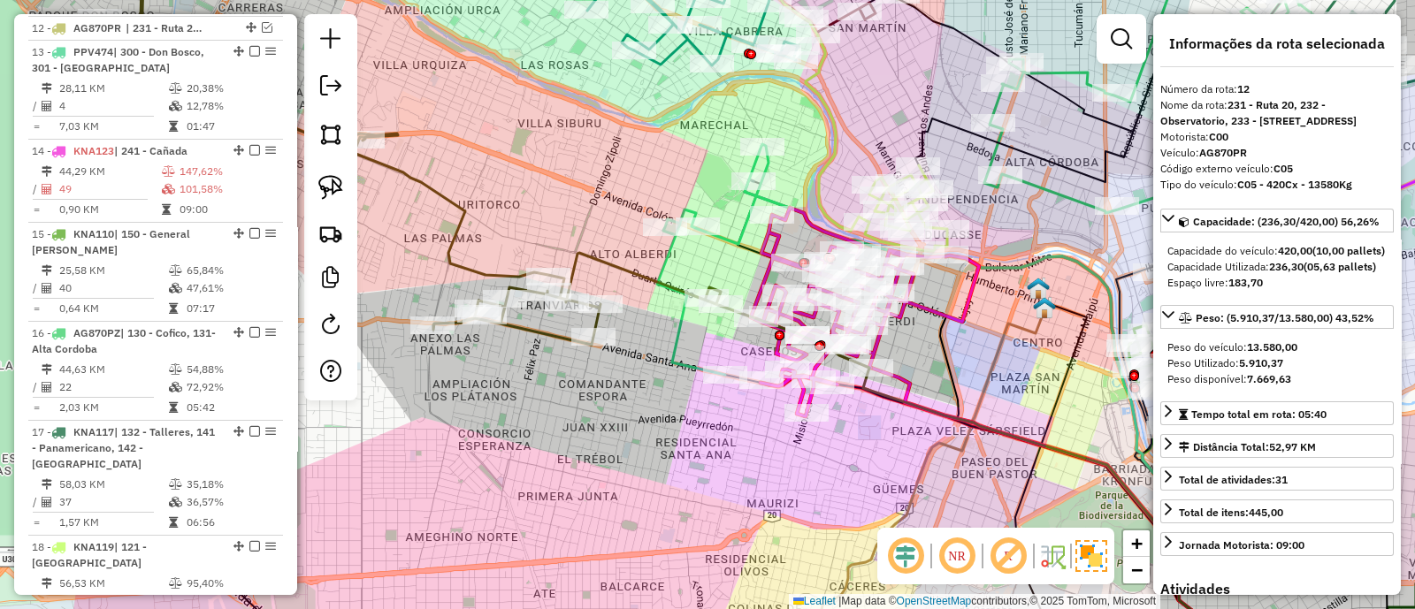
drag, startPoint x: 580, startPoint y: 466, endPoint x: 691, endPoint y: 443, distance: 113.8
click at [691, 443] on div "Janela de atendimento Grade de atendimento Capacidade Transportadoras Veículos …" at bounding box center [707, 304] width 1415 height 609
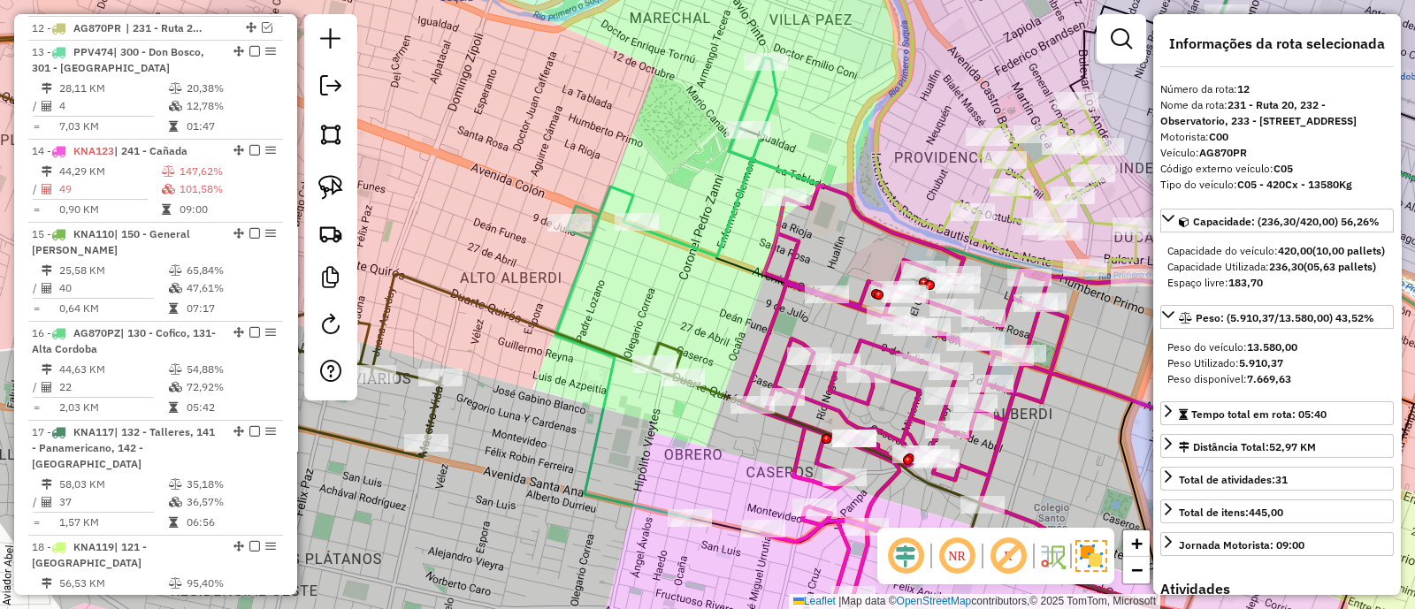
click at [726, 210] on icon at bounding box center [665, 287] width 221 height 461
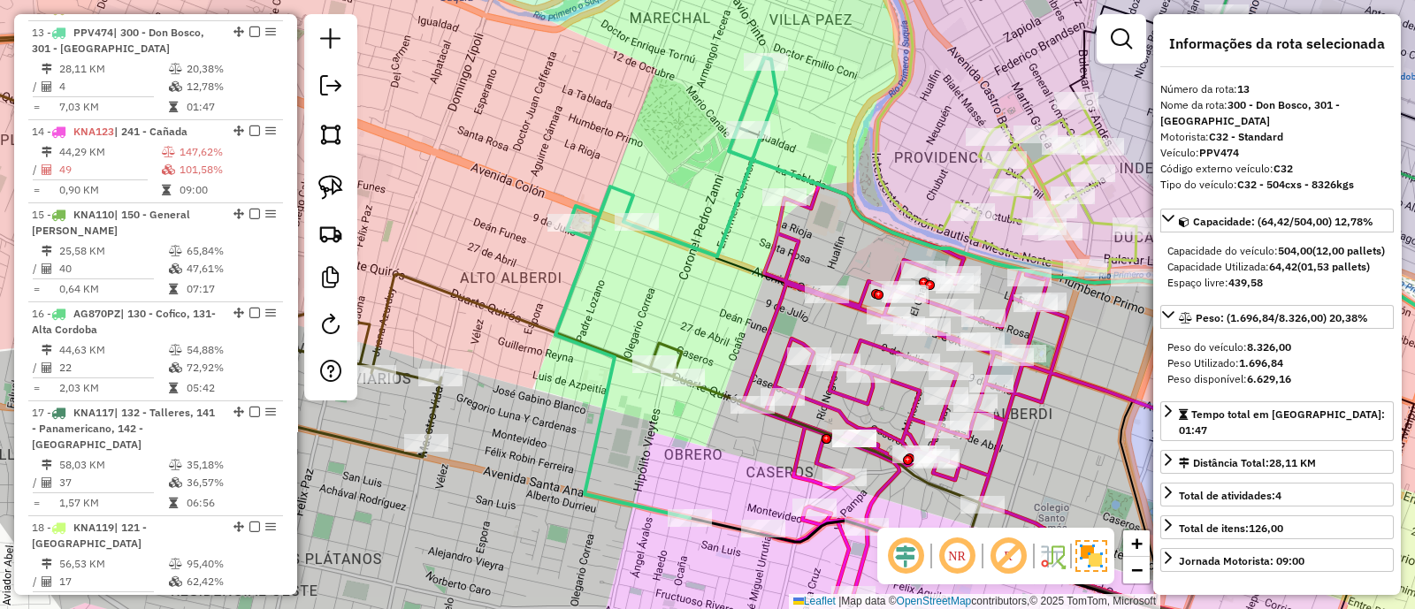
scroll to position [1383, 0]
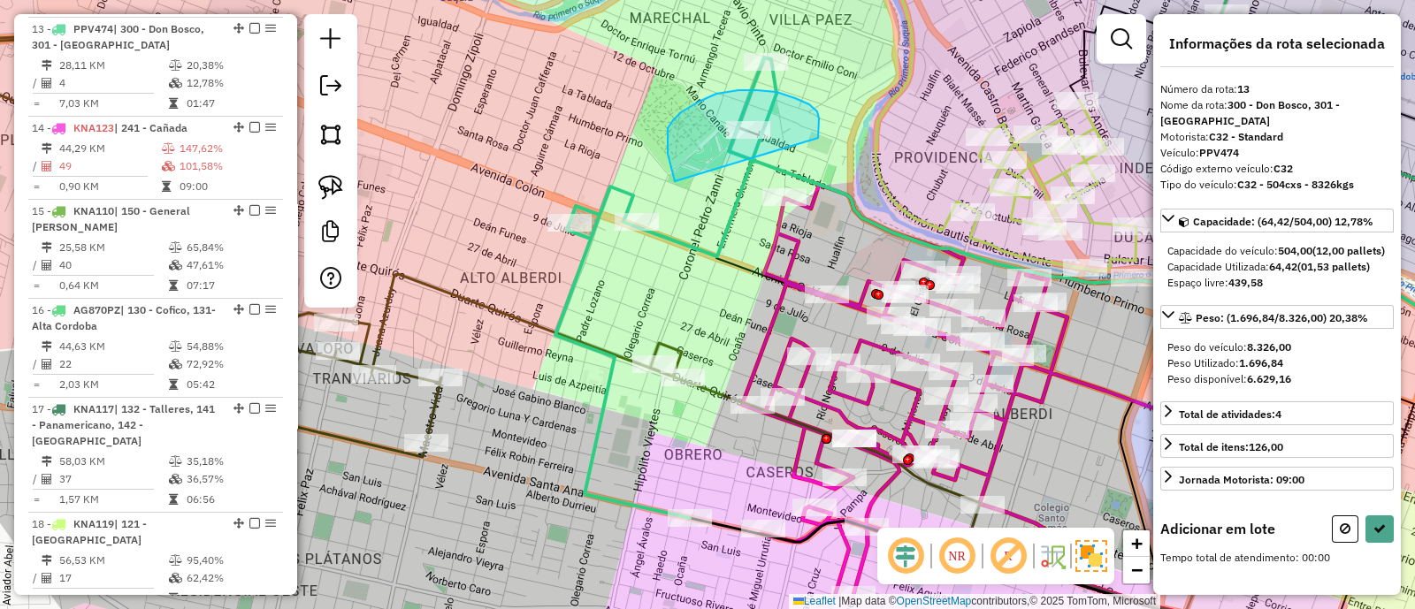
drag, startPoint x: 818, startPoint y: 138, endPoint x: 675, endPoint y: 181, distance: 149.6
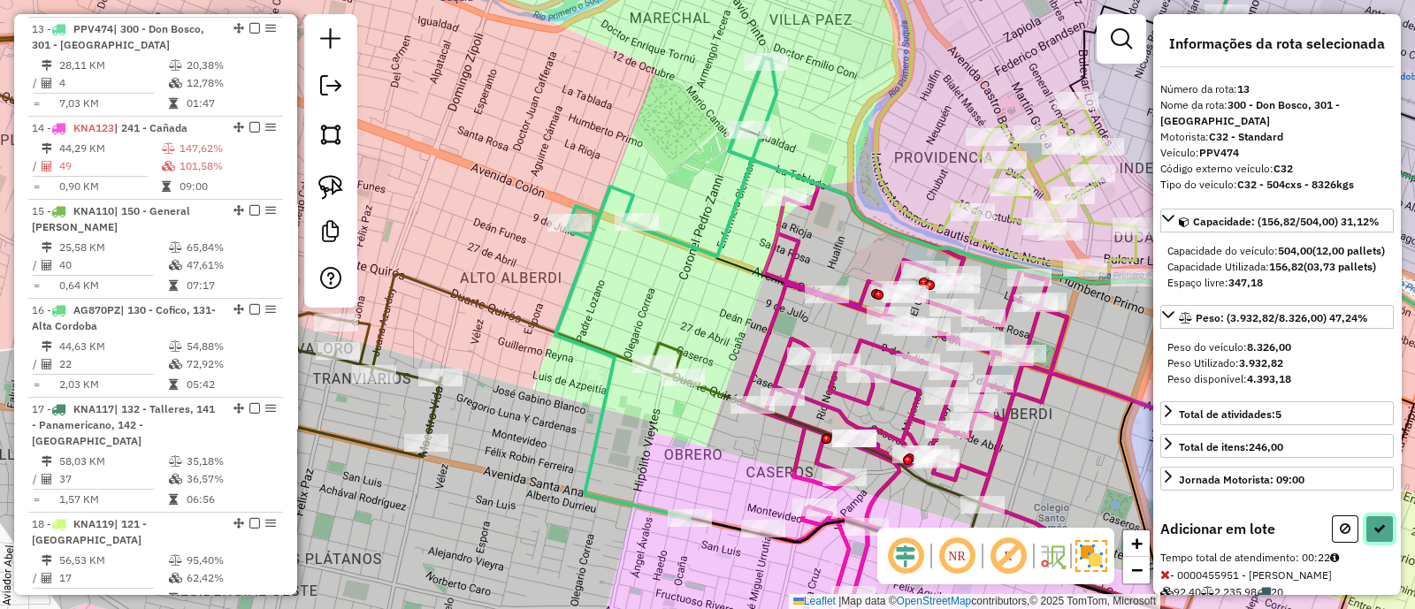
click at [1375, 535] on icon at bounding box center [1379, 529] width 12 height 12
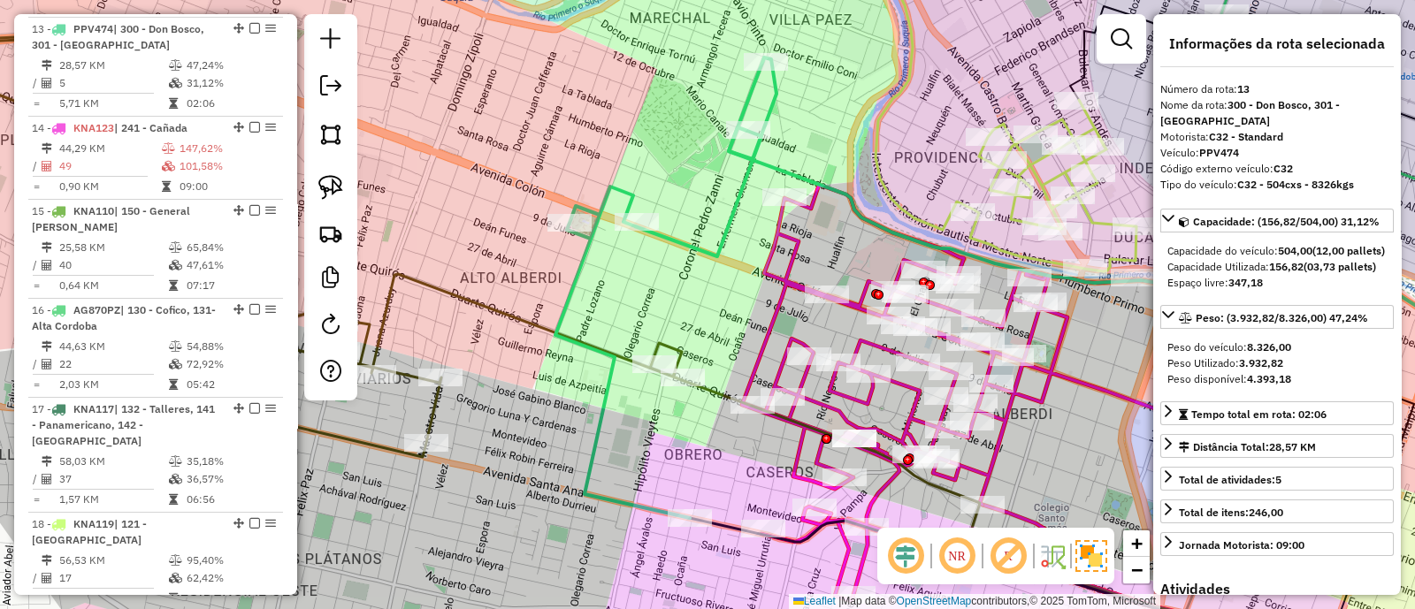
click at [724, 240] on icon at bounding box center [665, 287] width 221 height 461
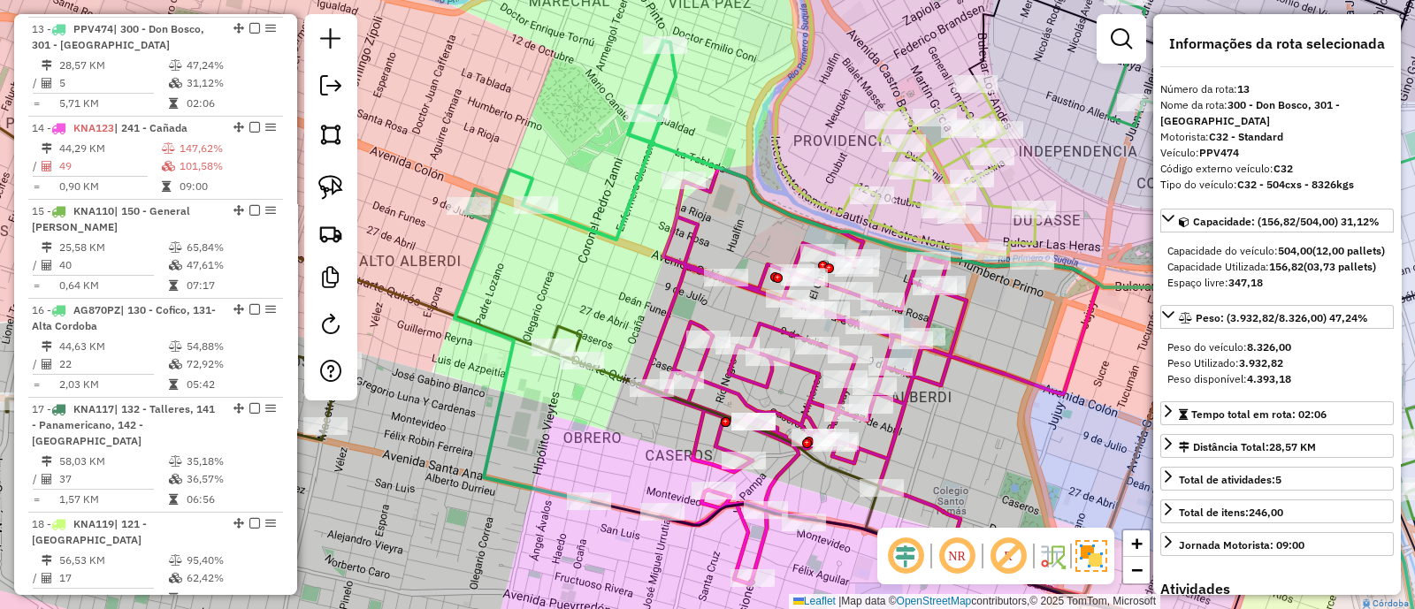
drag, startPoint x: 721, startPoint y: 315, endPoint x: 620, endPoint y: 298, distance: 102.2
click at [620, 298] on div "Janela de atendimento Grade de atendimento Capacidade Transportadoras Veículos …" at bounding box center [707, 304] width 1415 height 609
click at [624, 201] on icon at bounding box center [564, 271] width 221 height 461
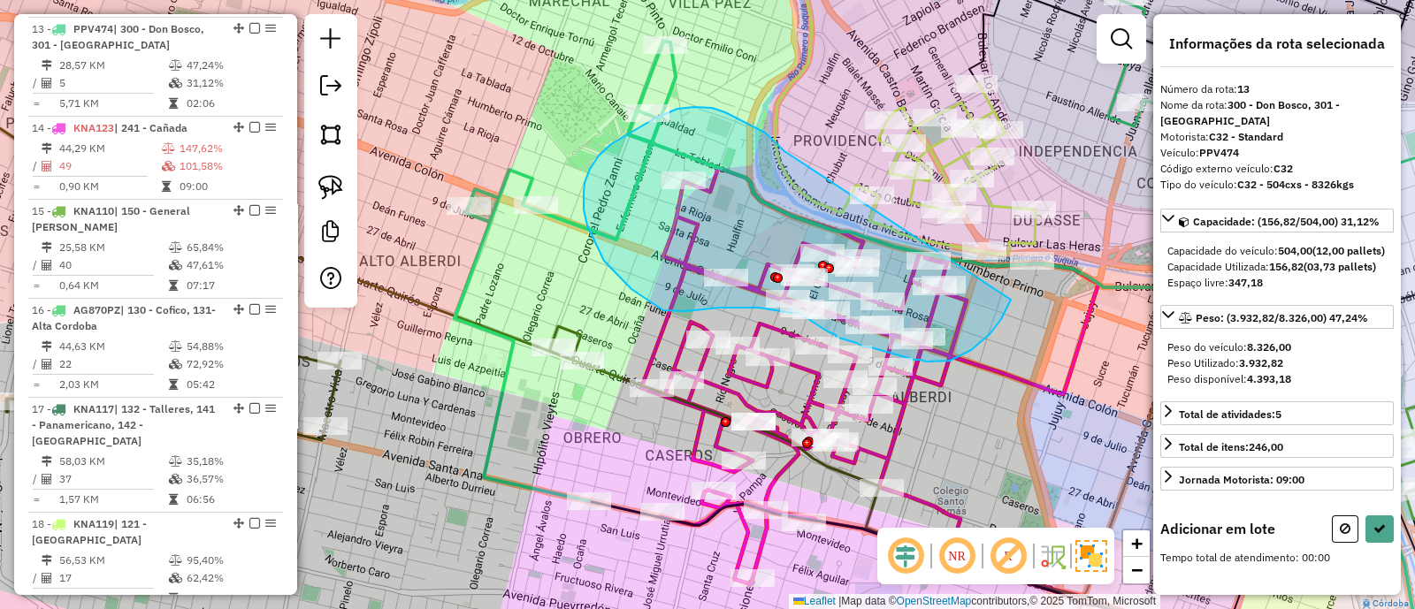
drag, startPoint x: 770, startPoint y: 137, endPoint x: 1011, endPoint y: 300, distance: 290.3
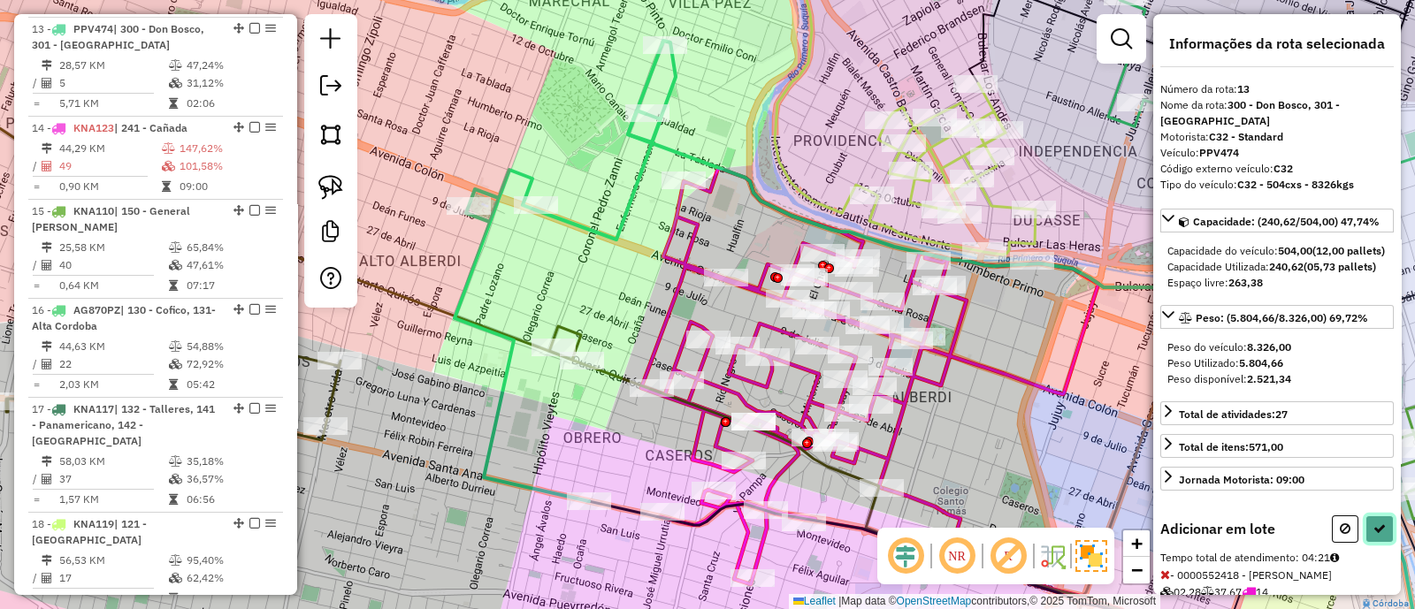
click at [1381, 543] on button at bounding box center [1379, 528] width 28 height 27
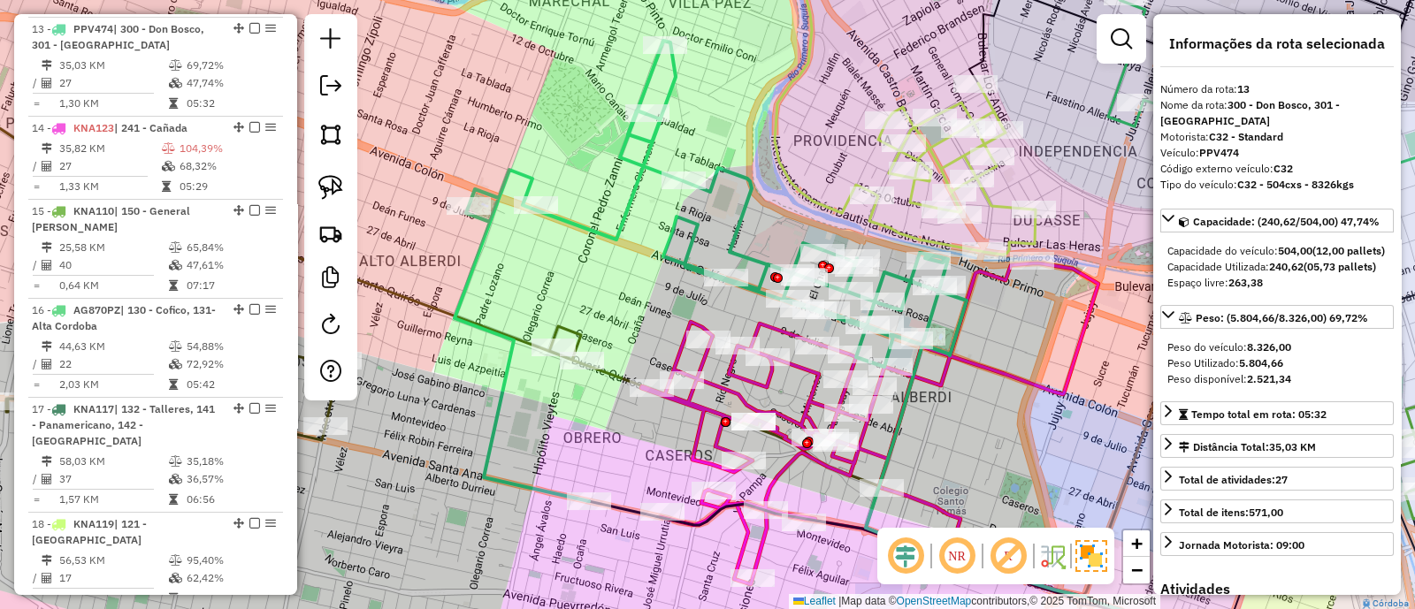
click at [959, 325] on icon at bounding box center [710, 271] width 512 height 461
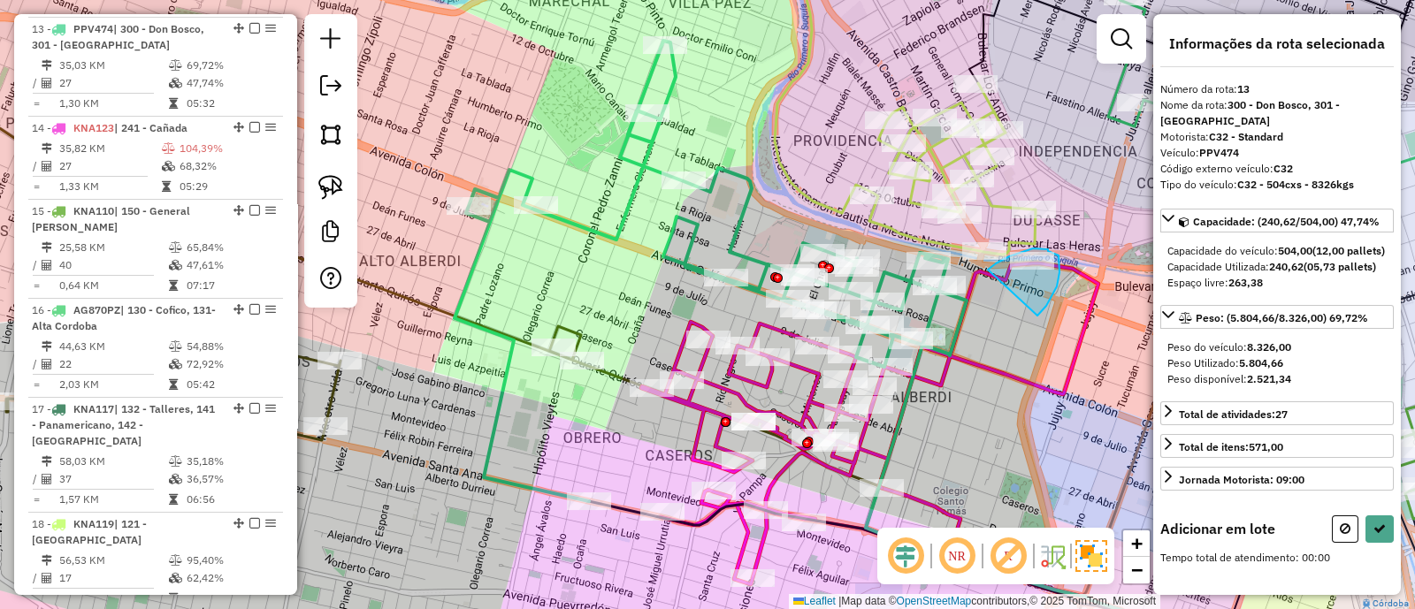
drag, startPoint x: 1051, startPoint y: 297, endPoint x: 988, endPoint y: 270, distance: 69.3
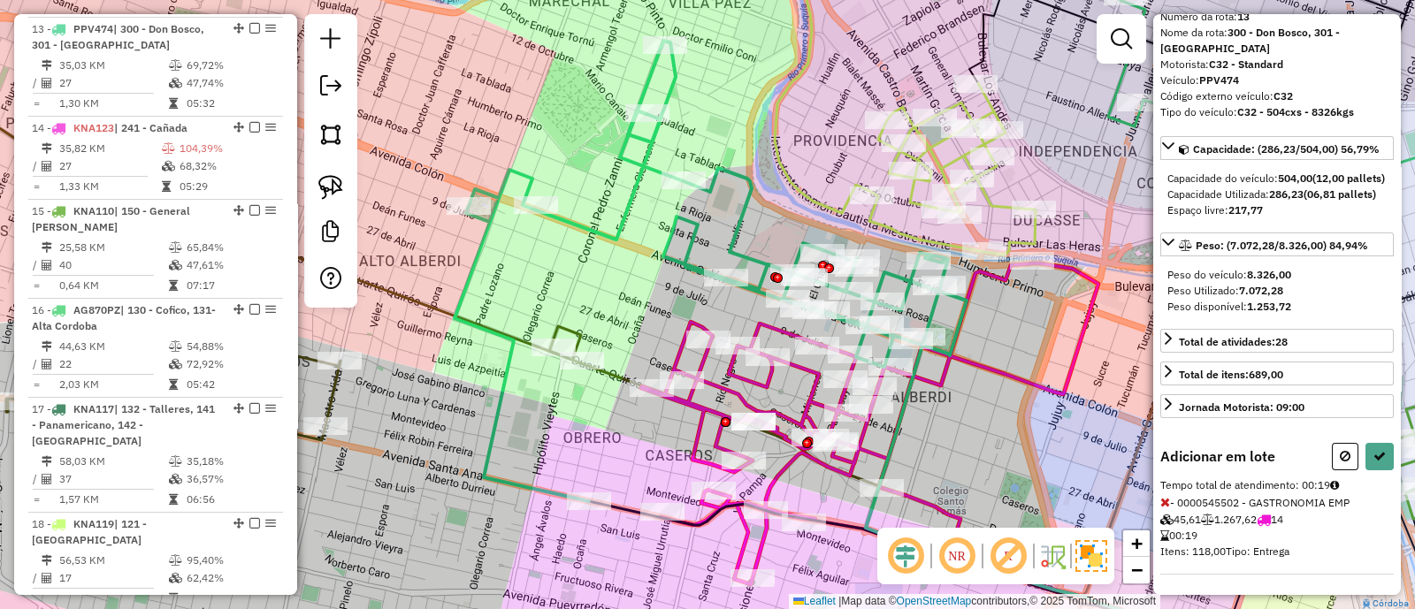
scroll to position [101, 0]
click at [1347, 458] on button at bounding box center [1345, 455] width 27 height 27
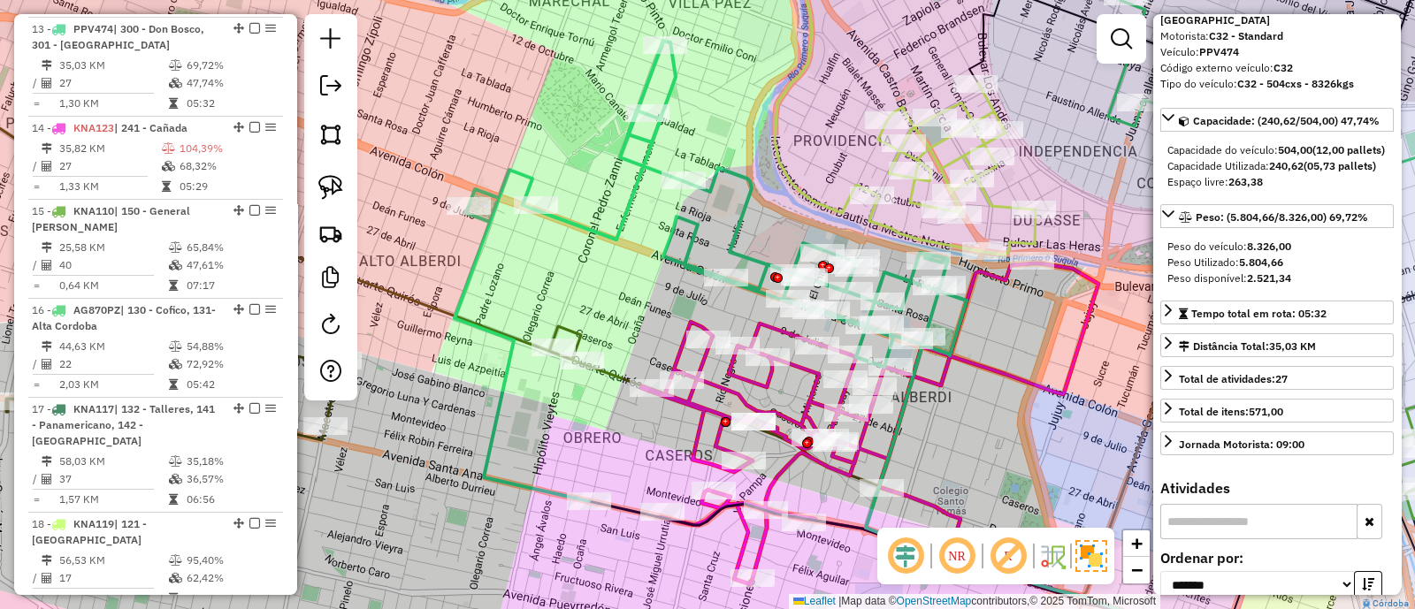
click at [990, 431] on div "Janela de atendimento Grade de atendimento Capacidade Transportadoras Veículos …" at bounding box center [707, 304] width 1415 height 609
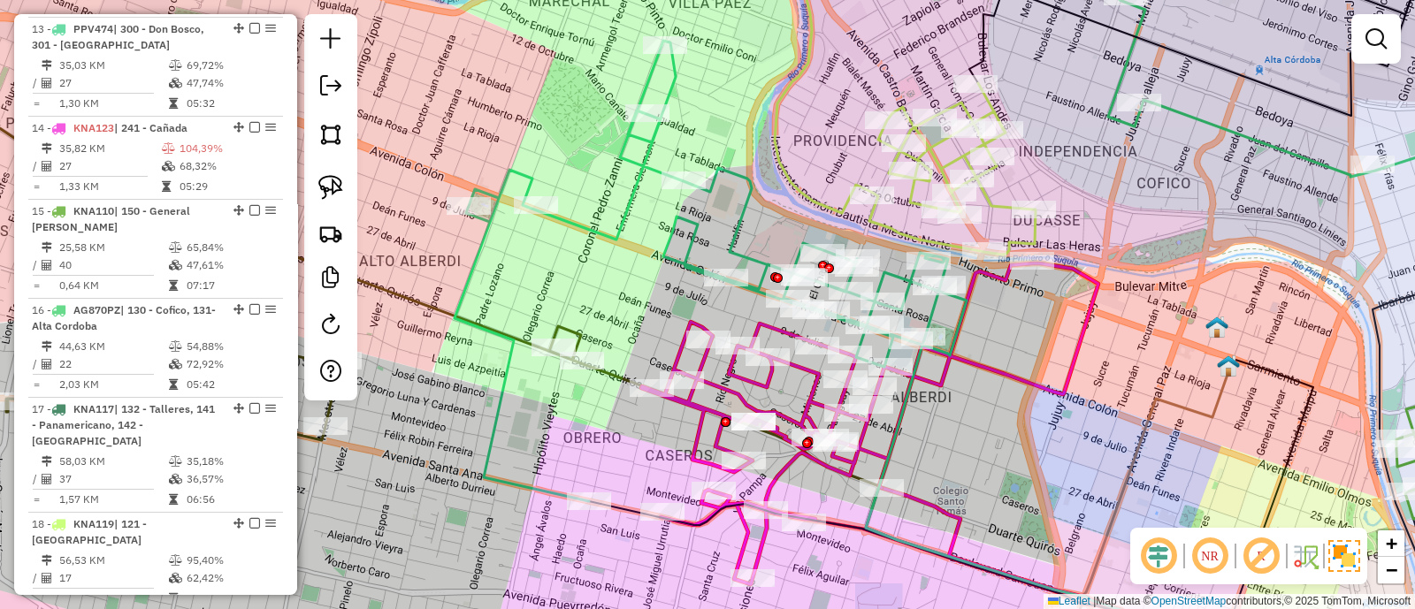
click at [809, 401] on icon at bounding box center [869, 423] width 457 height 321
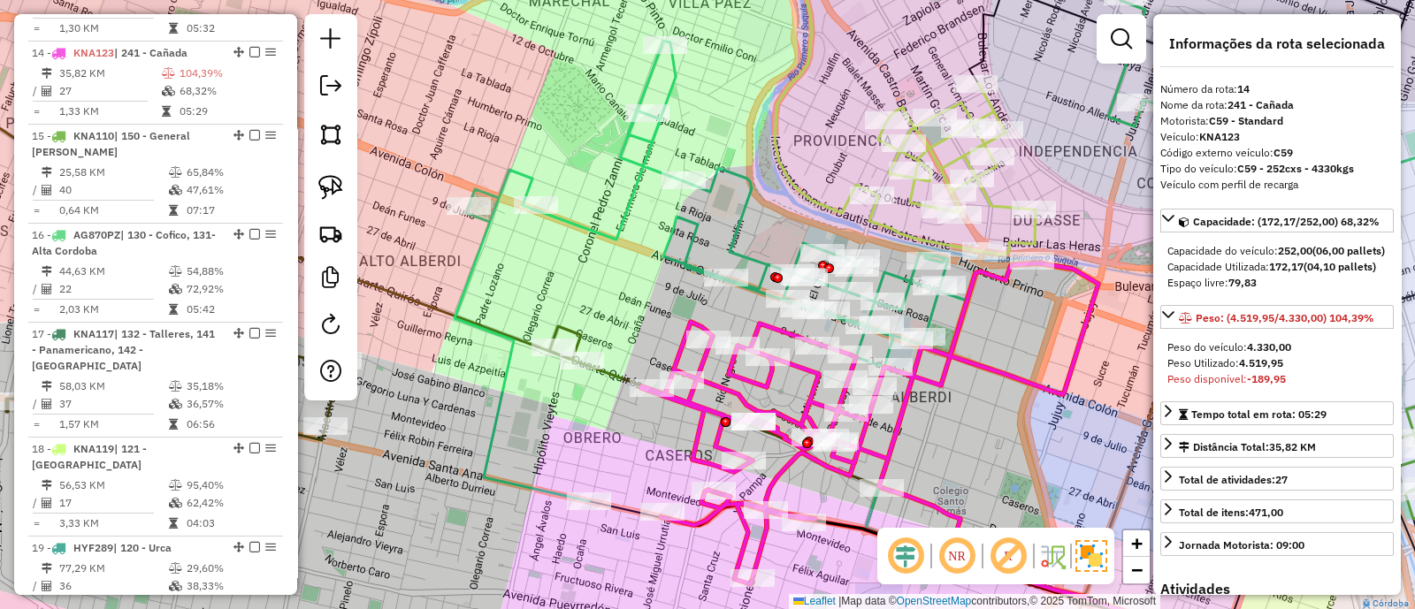
scroll to position [1481, 0]
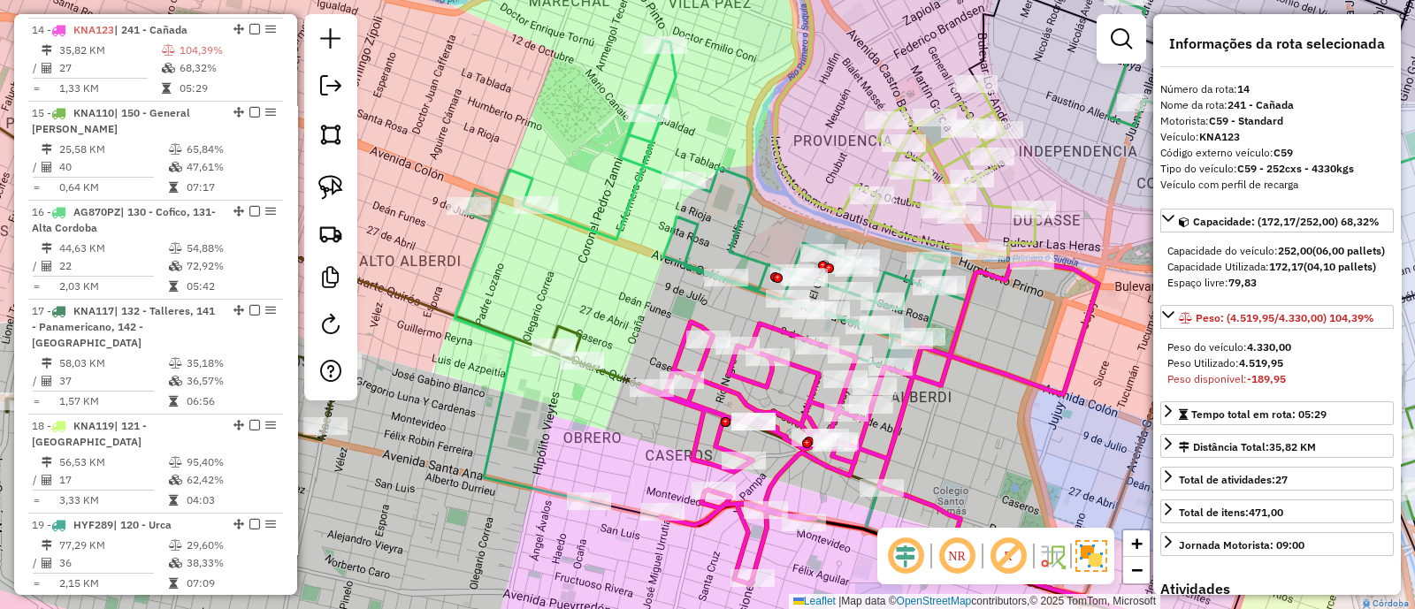
click at [927, 303] on icon at bounding box center [710, 271] width 512 height 461
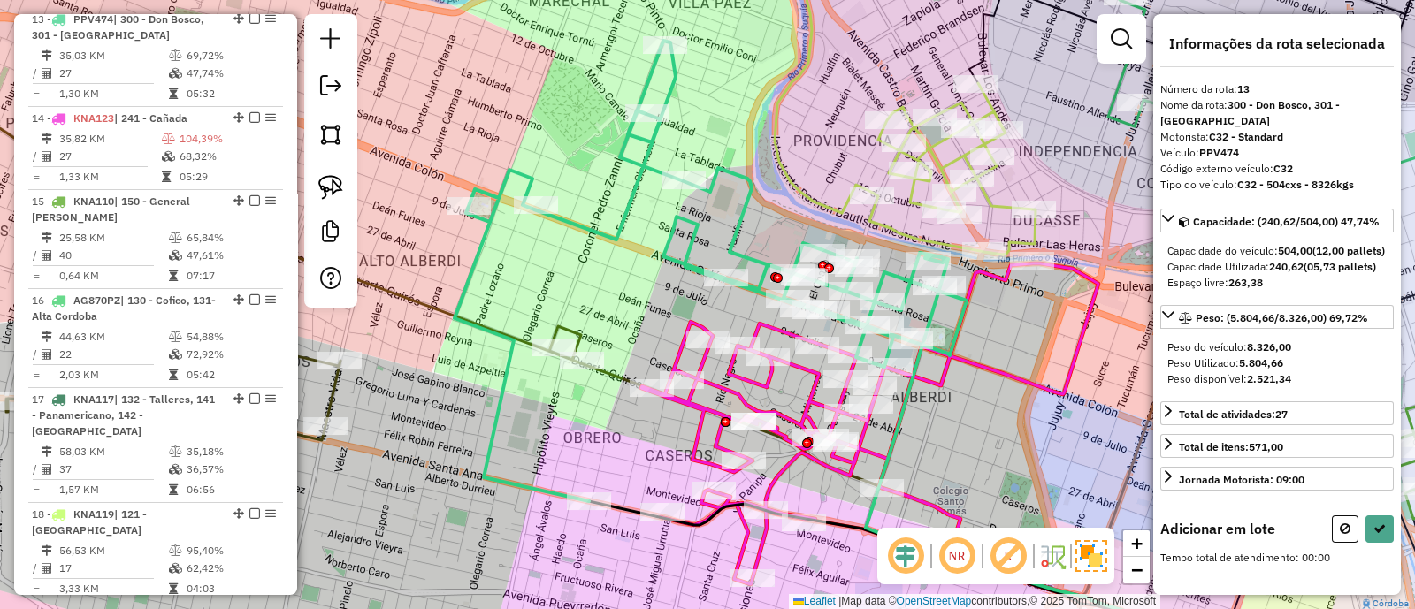
scroll to position [1383, 0]
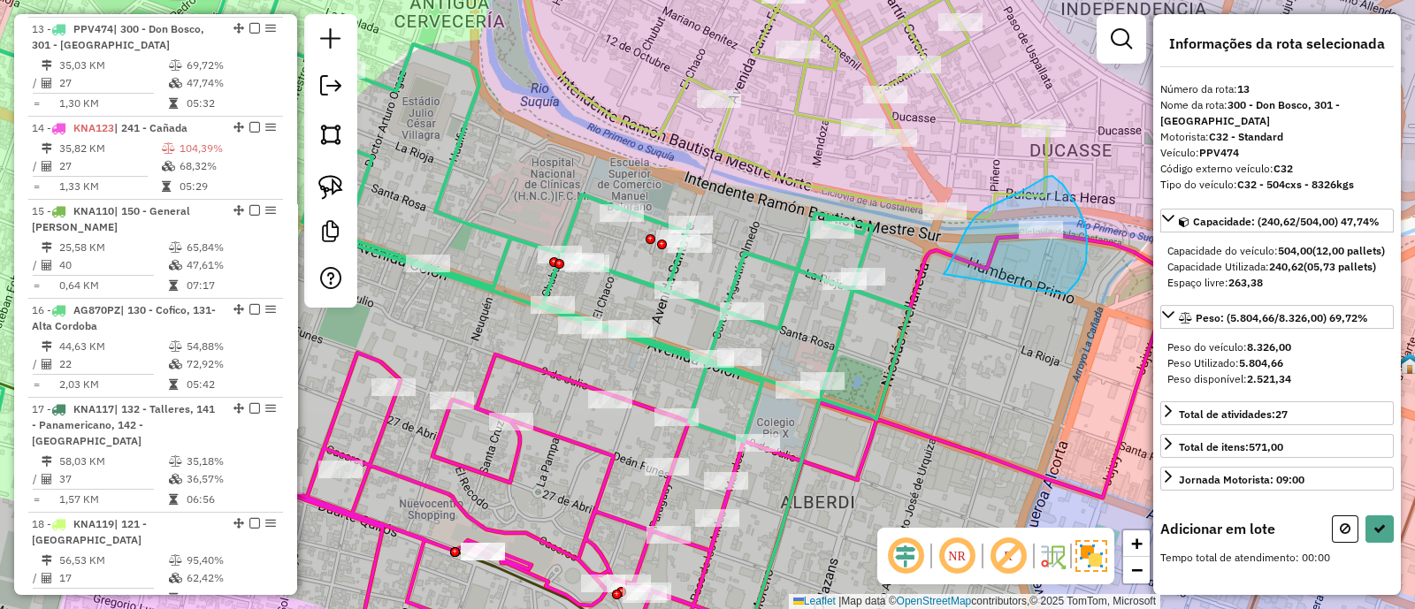
drag, startPoint x: 1061, startPoint y: 294, endPoint x: 943, endPoint y: 274, distance: 119.2
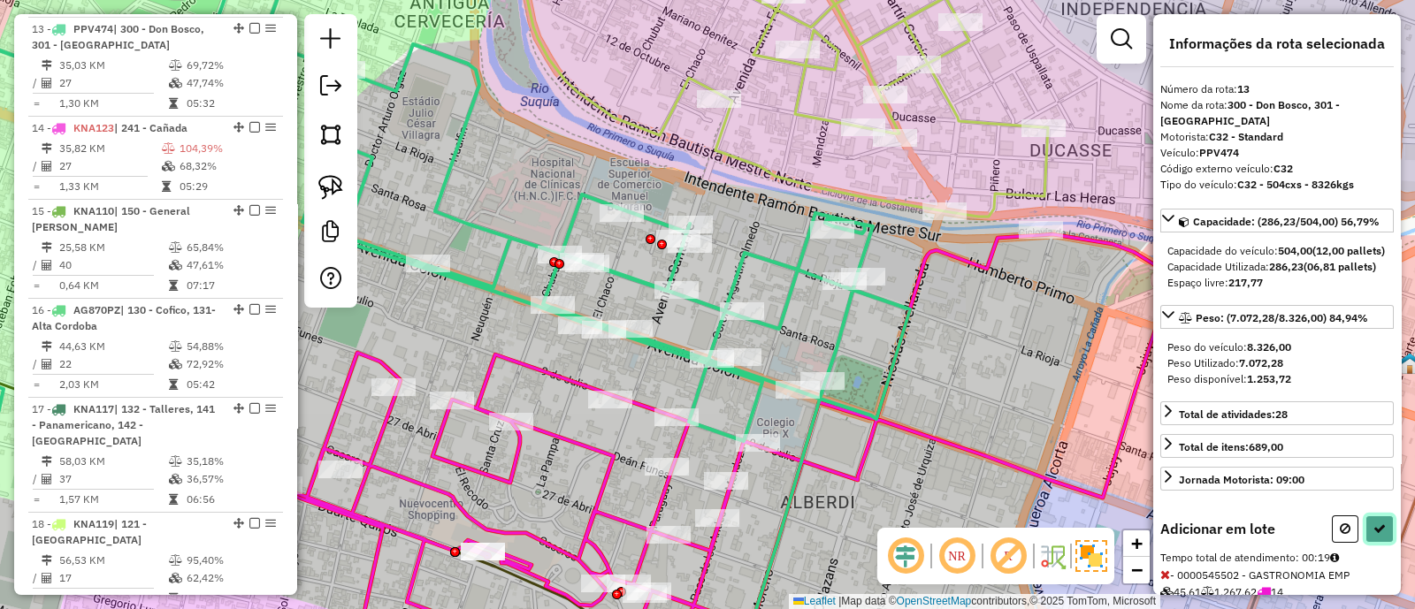
click at [1377, 535] on icon at bounding box center [1379, 529] width 12 height 12
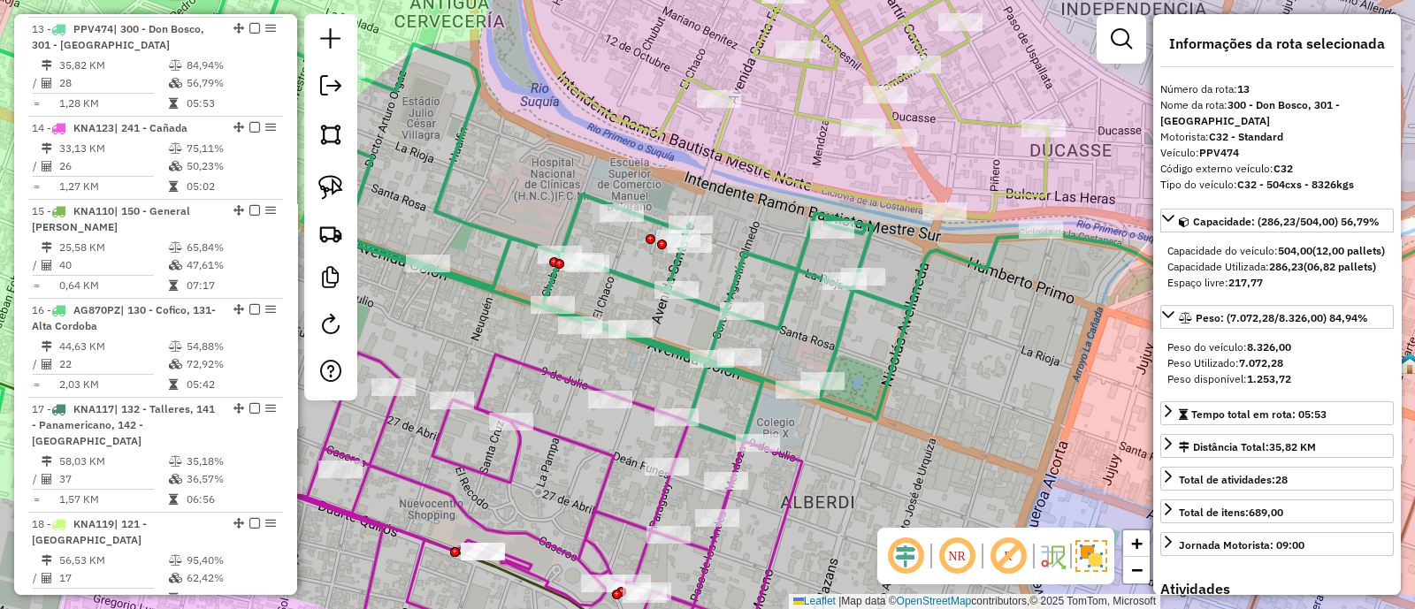
click at [599, 492] on icon at bounding box center [530, 511] width 543 height 317
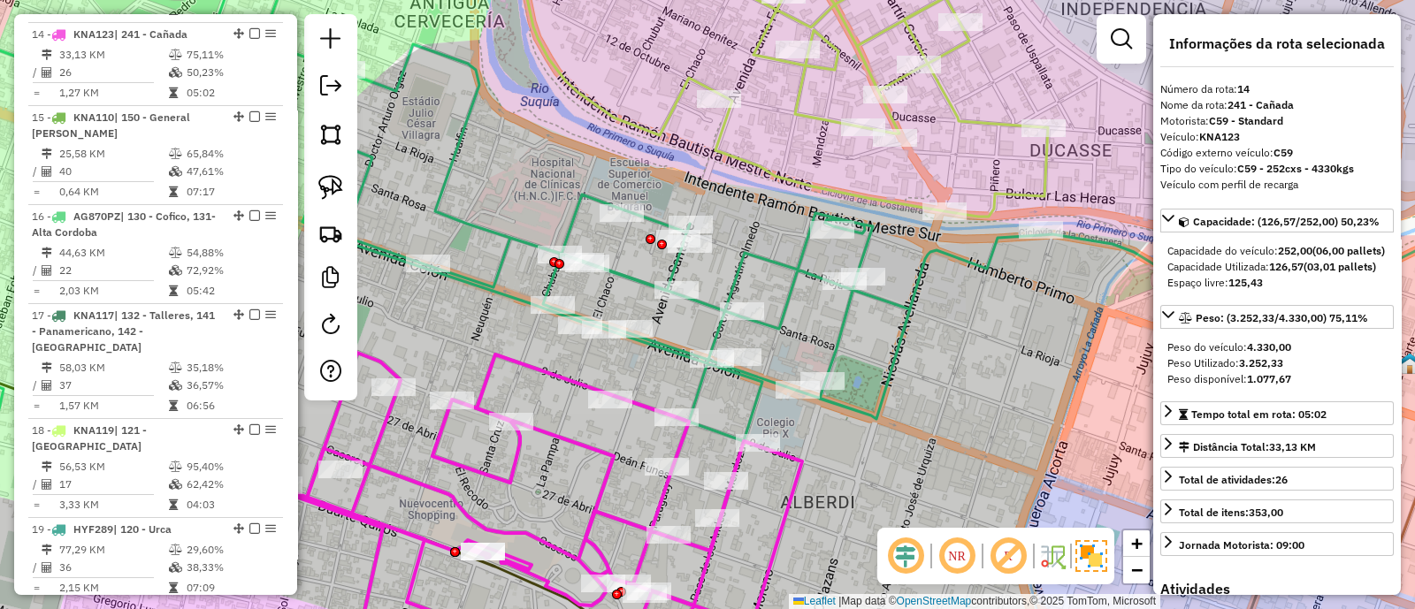
scroll to position [1481, 0]
click at [847, 342] on icon at bounding box center [463, 304] width 1156 height 731
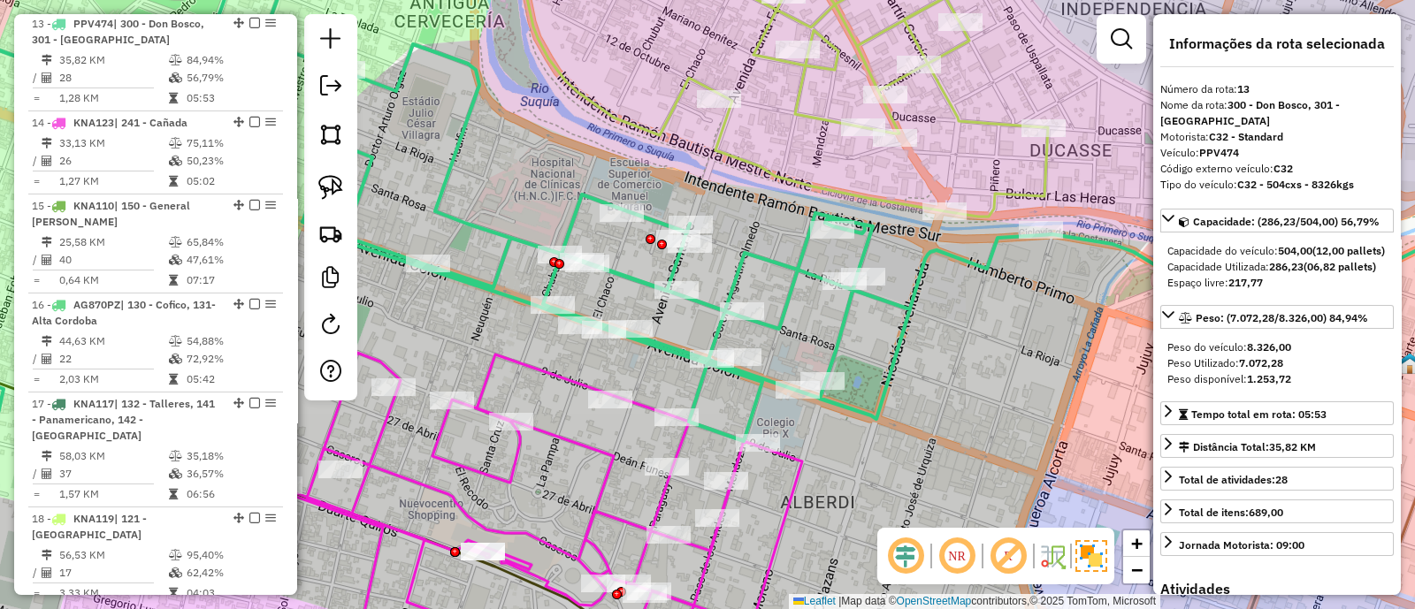
scroll to position [1383, 0]
click at [681, 442] on icon at bounding box center [530, 511] width 543 height 317
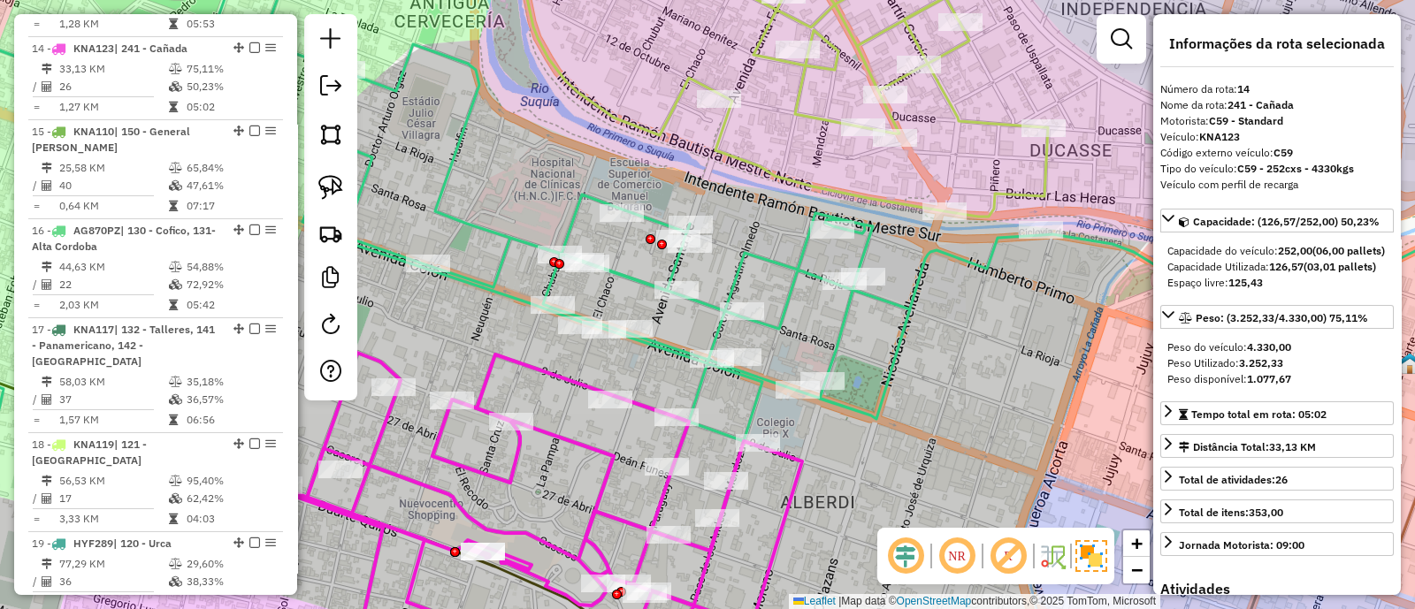
scroll to position [1481, 0]
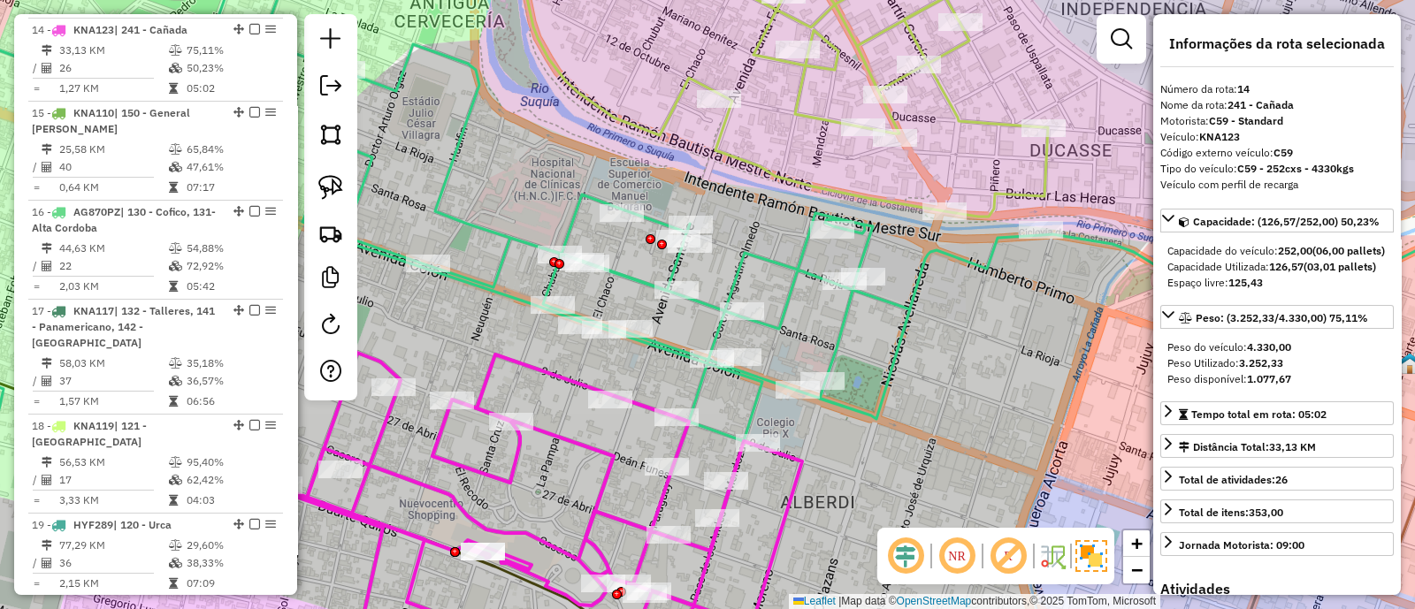
click at [784, 311] on icon at bounding box center [463, 304] width 1156 height 731
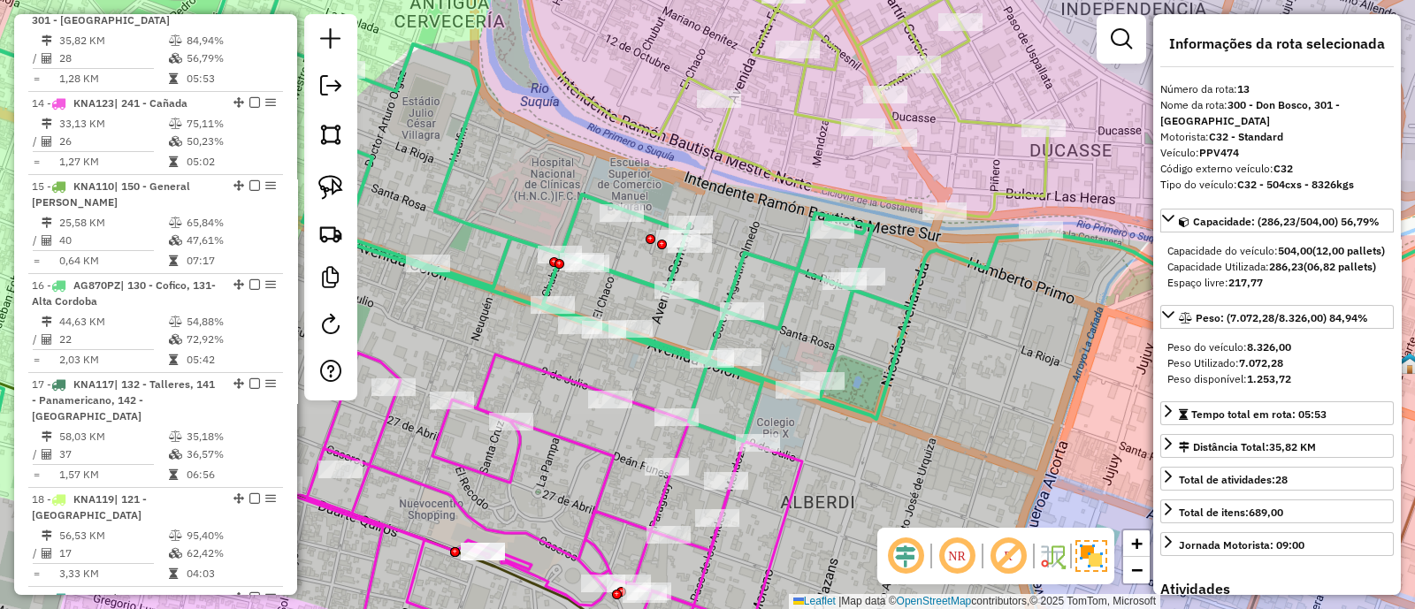
scroll to position [1383, 0]
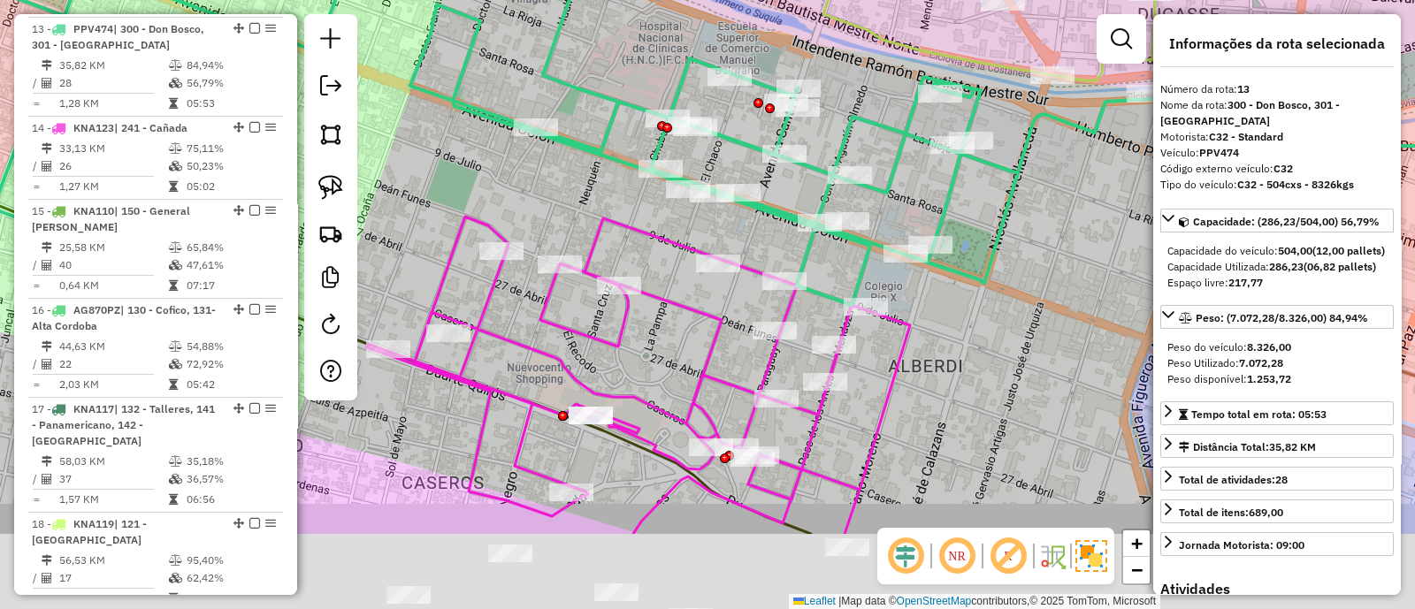
drag, startPoint x: 822, startPoint y: 452, endPoint x: 934, endPoint y: 309, distance: 181.5
click at [930, 315] on div "Janela de atendimento Grade de atendimento Capacidade Transportadoras Veículos …" at bounding box center [707, 304] width 1415 height 609
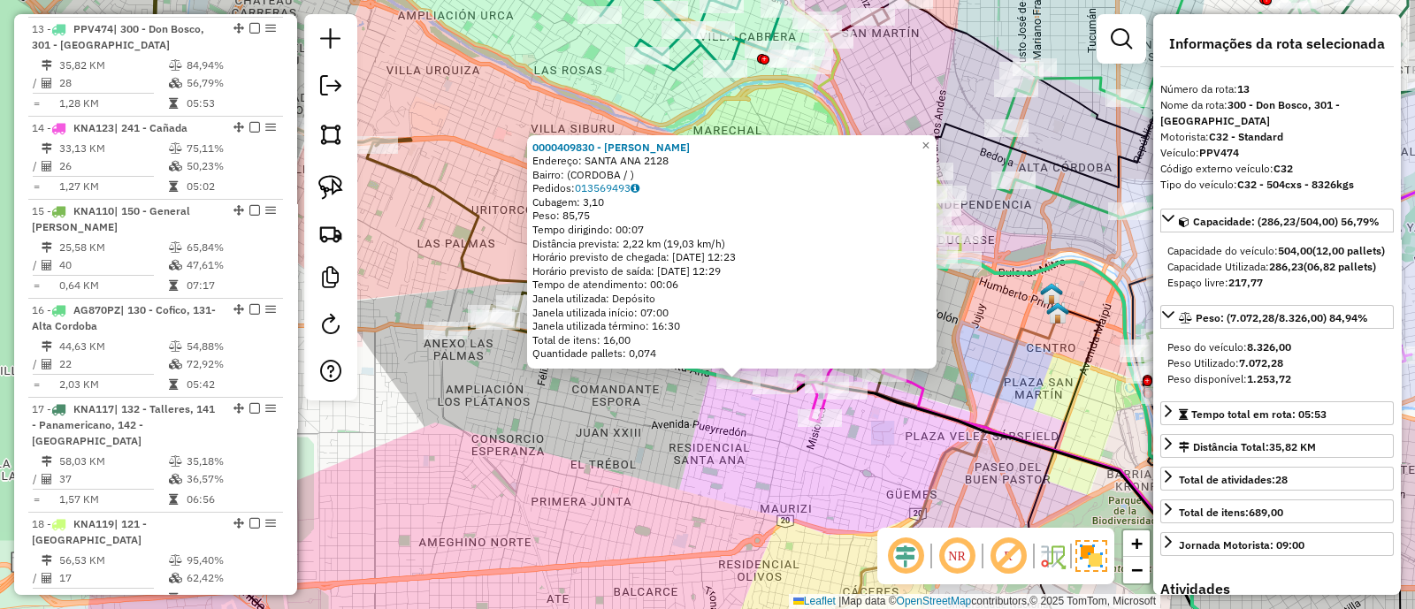
click at [767, 456] on div "0000409830 - Pietras [PERSON_NAME]: SANTA ANA 2128 Bairro: ([GEOGRAPHIC_DATA] /…" at bounding box center [707, 304] width 1415 height 609
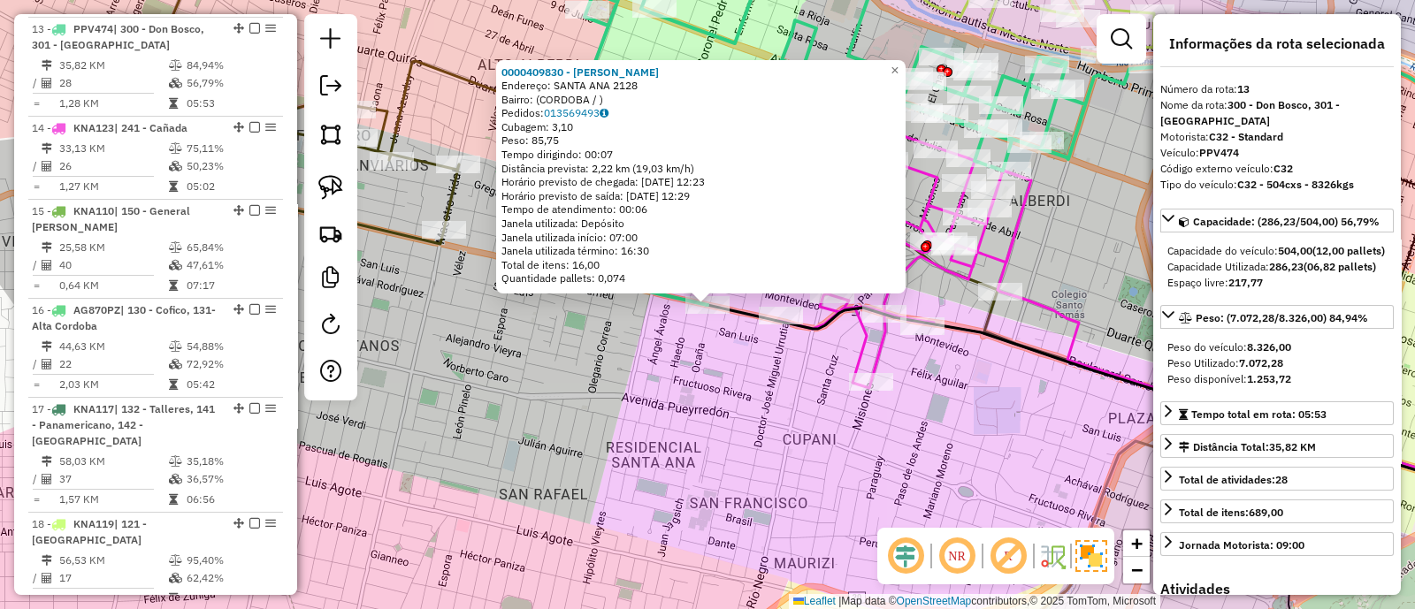
click at [756, 416] on div "0000409830 - Pietras [PERSON_NAME]: SANTA ANA 2128 Bairro: ([GEOGRAPHIC_DATA] /…" at bounding box center [707, 304] width 1415 height 609
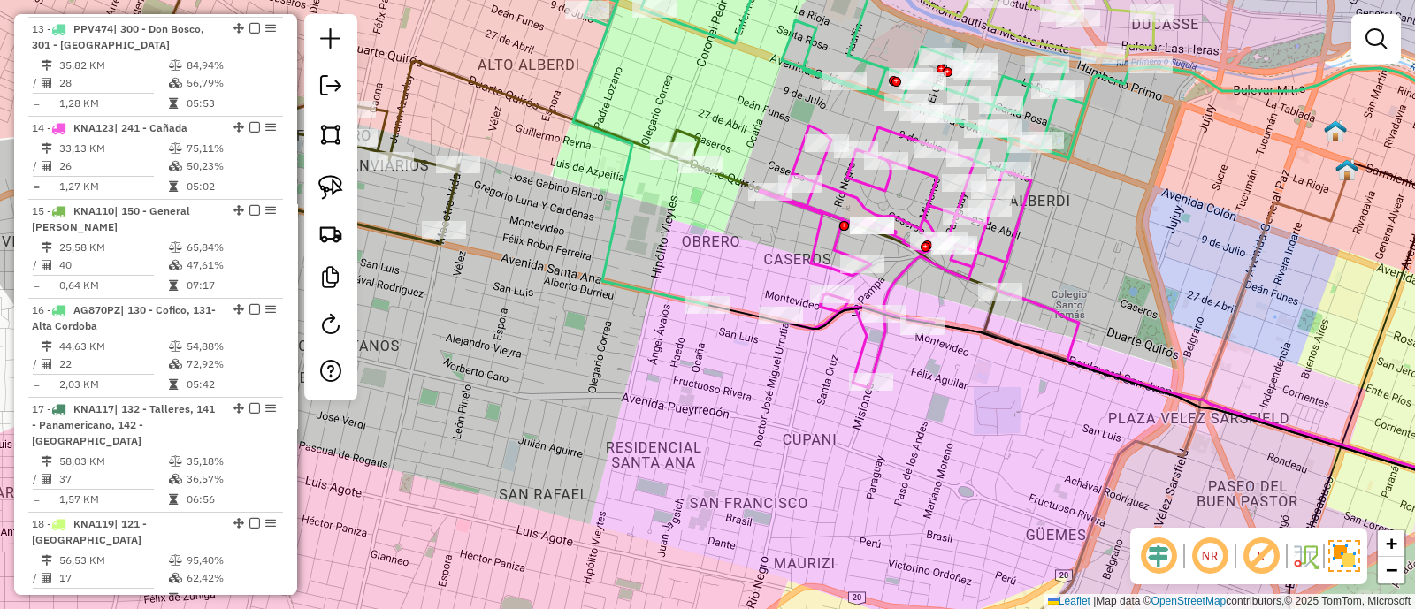
click at [817, 260] on icon at bounding box center [894, 257] width 271 height 263
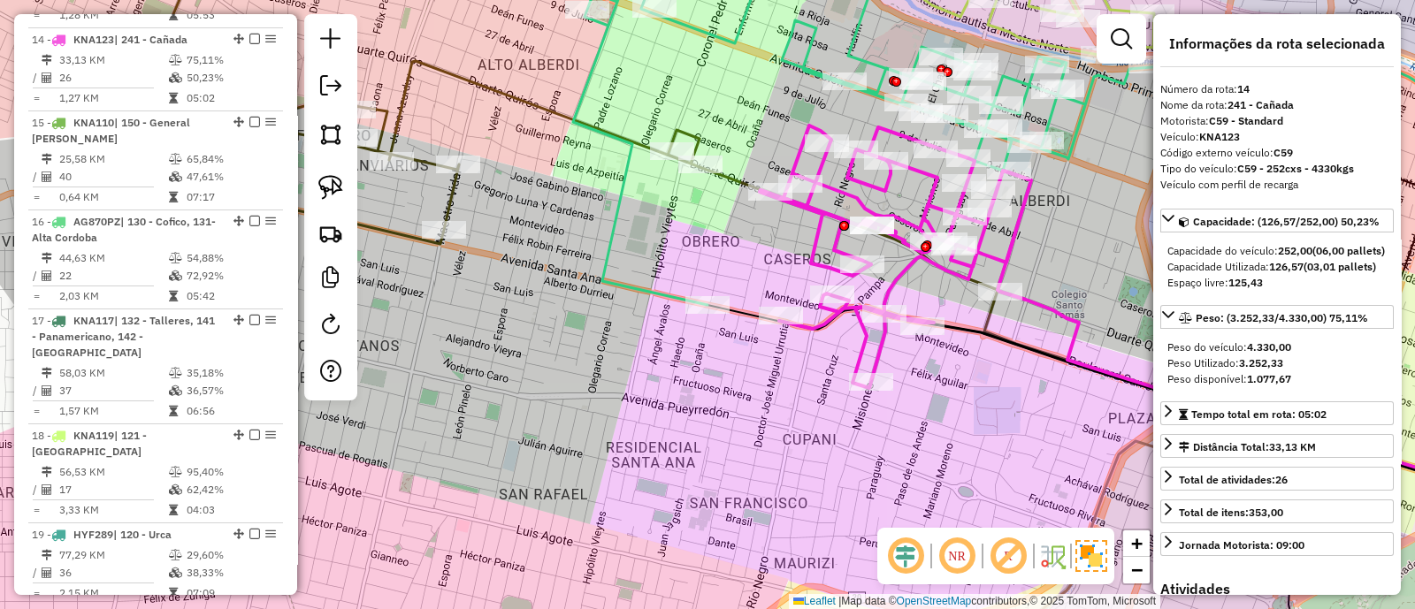
scroll to position [1481, 0]
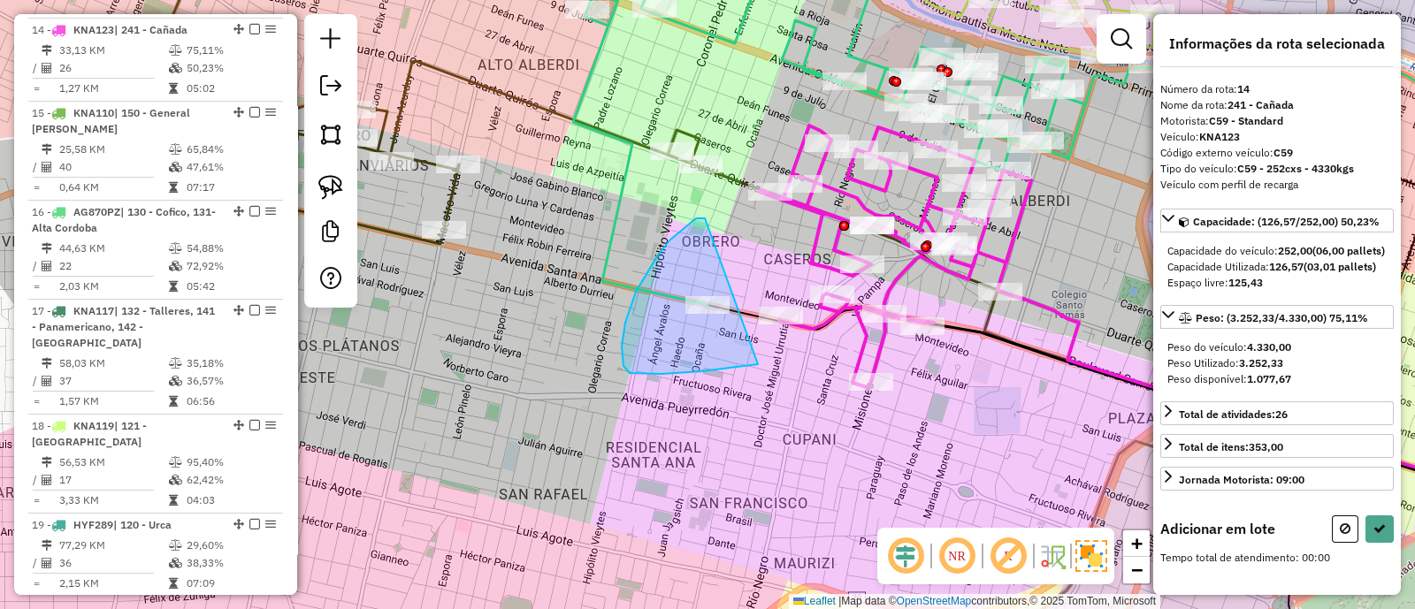
drag, startPoint x: 705, startPoint y: 218, endPoint x: 760, endPoint y: 364, distance: 156.2
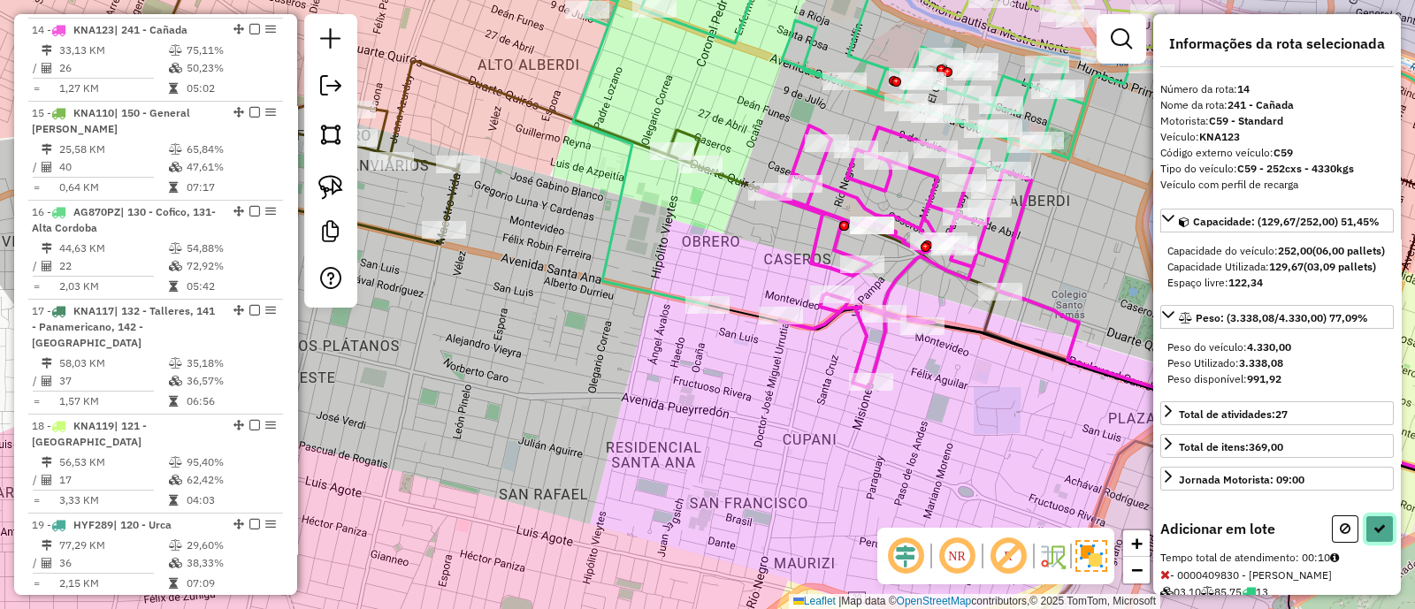
click at [1375, 543] on button at bounding box center [1379, 528] width 28 height 27
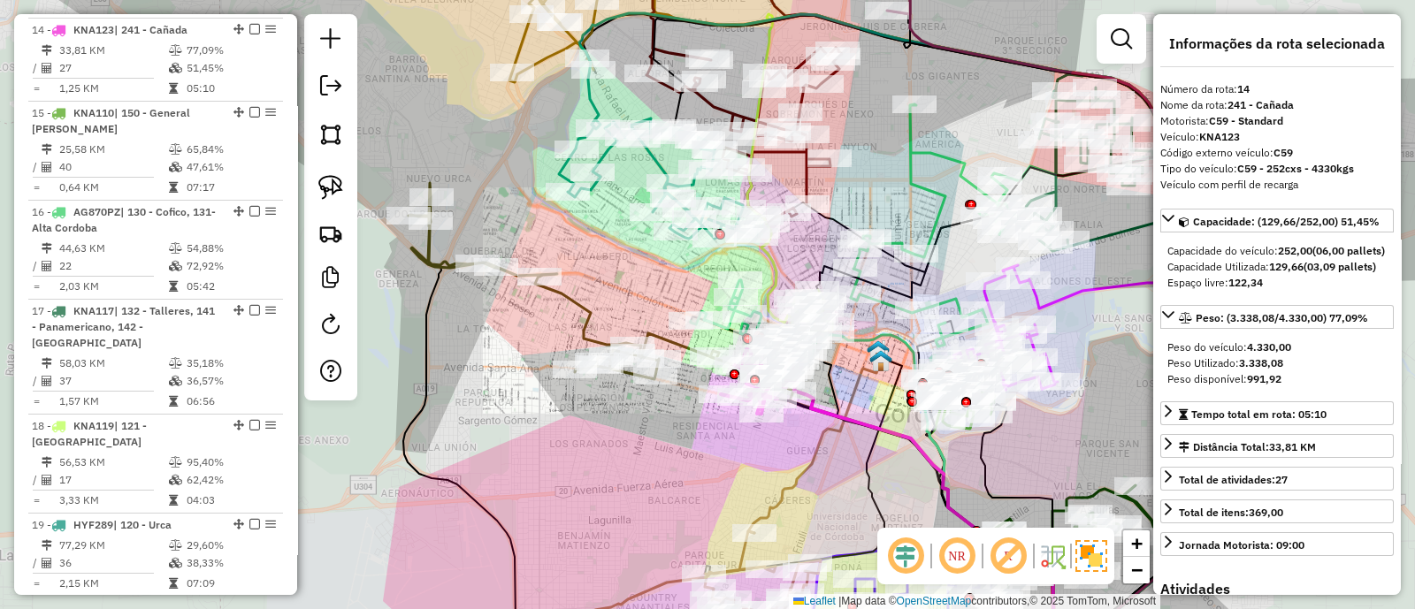
click at [720, 444] on div "Janela de atendimento Grade de atendimento Capacidade Transportadoras Veículos …" at bounding box center [707, 304] width 1415 height 609
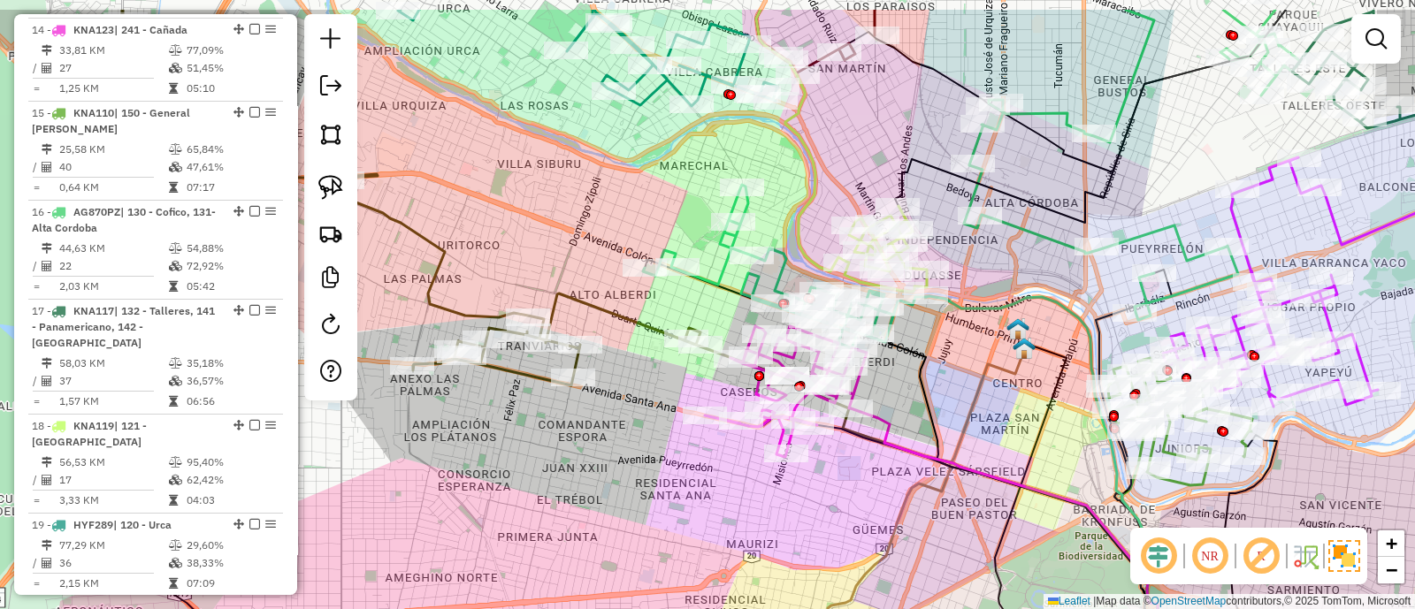
drag, startPoint x: 671, startPoint y: 382, endPoint x: 659, endPoint y: 454, distance: 72.7
click at [659, 454] on div "Janela de atendimento Grade de atendimento Capacidade Transportadoras Veículos …" at bounding box center [707, 304] width 1415 height 609
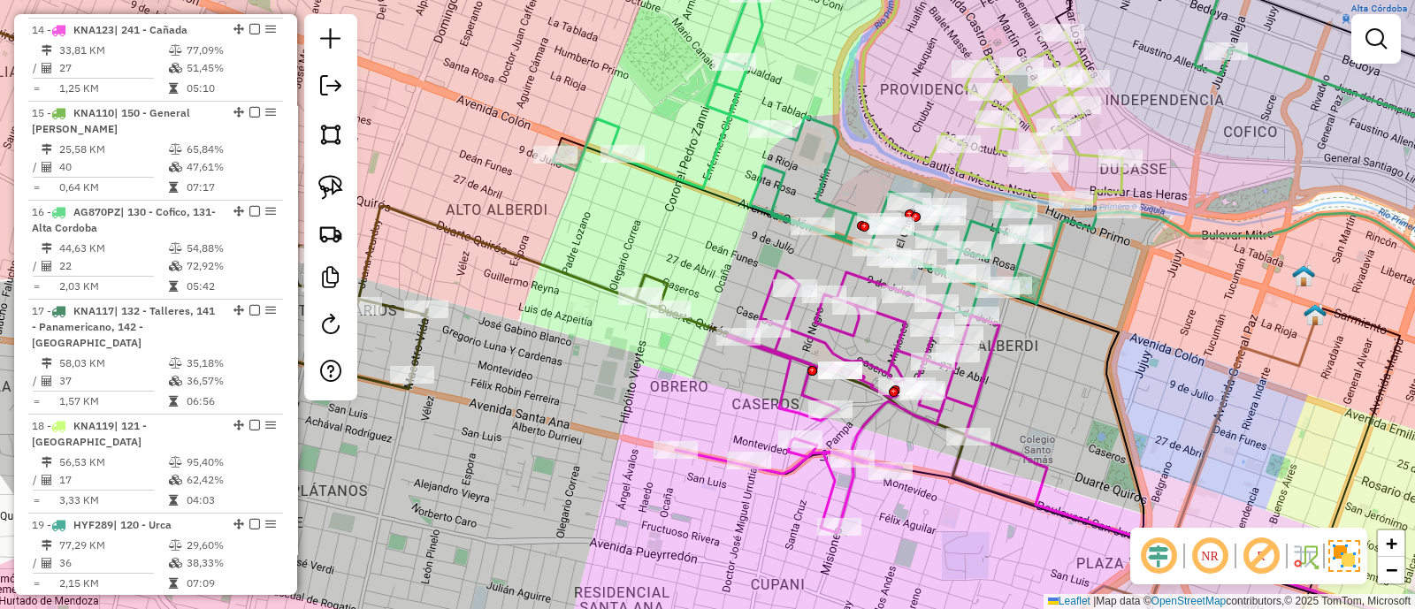
click at [827, 166] on icon at bounding box center [836, 152] width 567 height 326
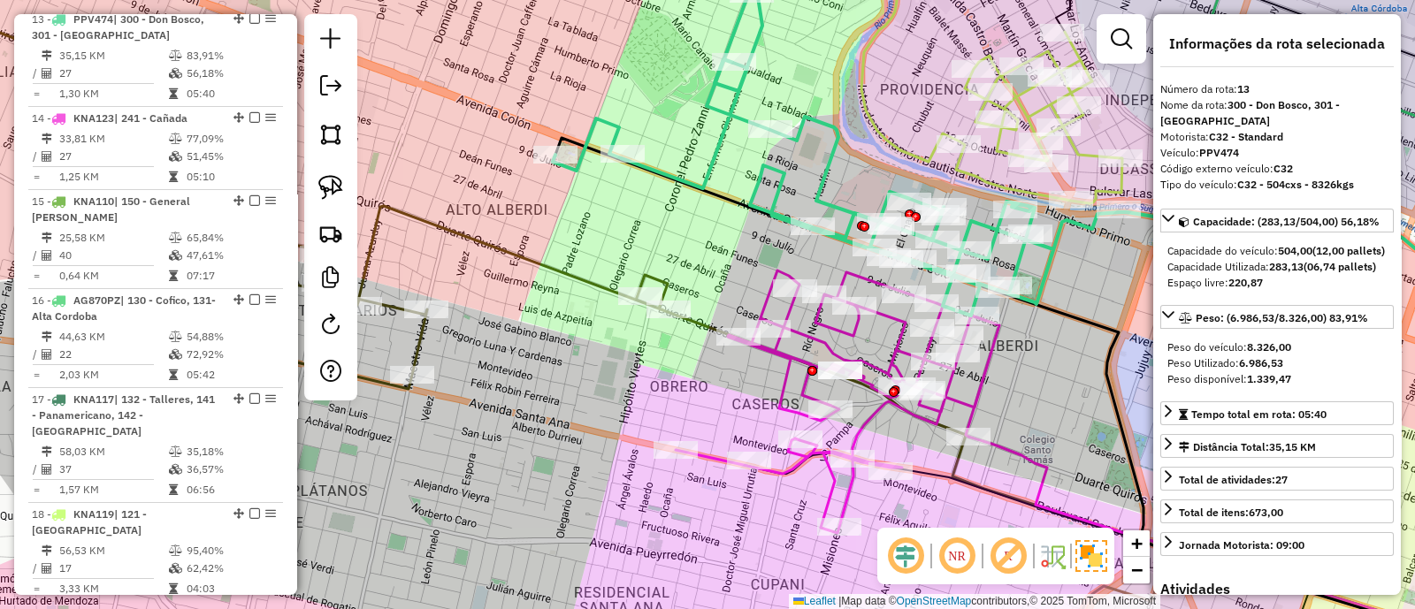
scroll to position [1383, 0]
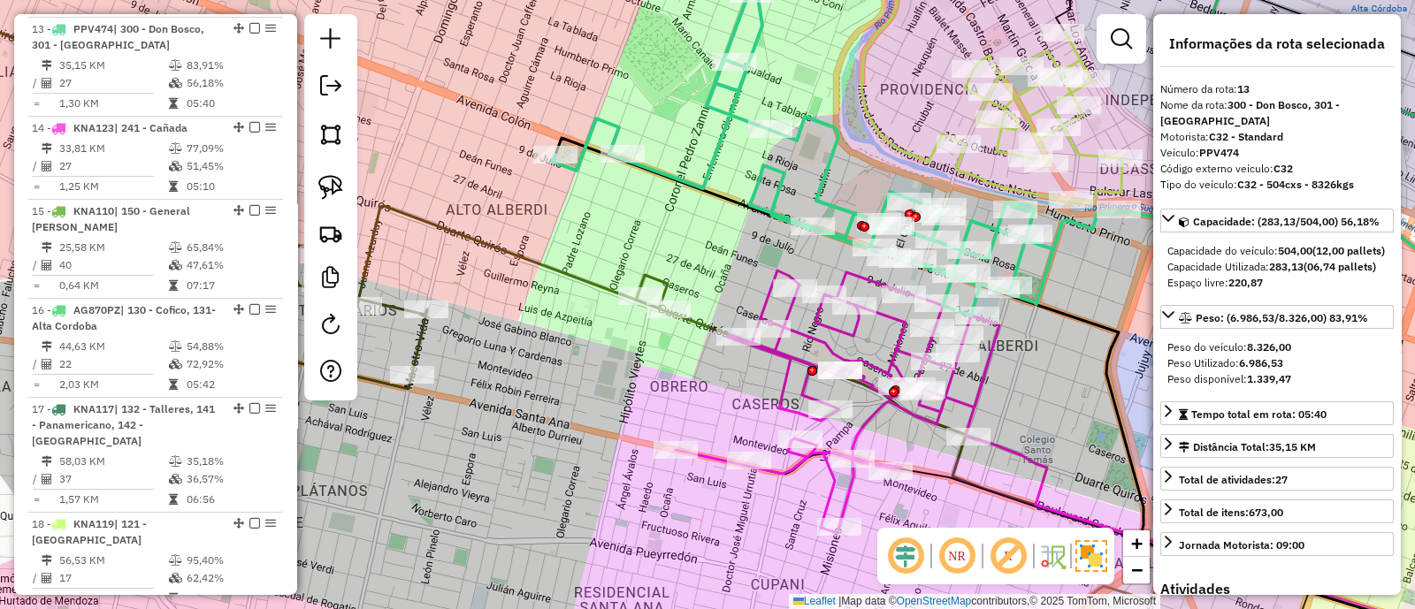
click at [777, 271] on icon at bounding box center [837, 402] width 324 height 263
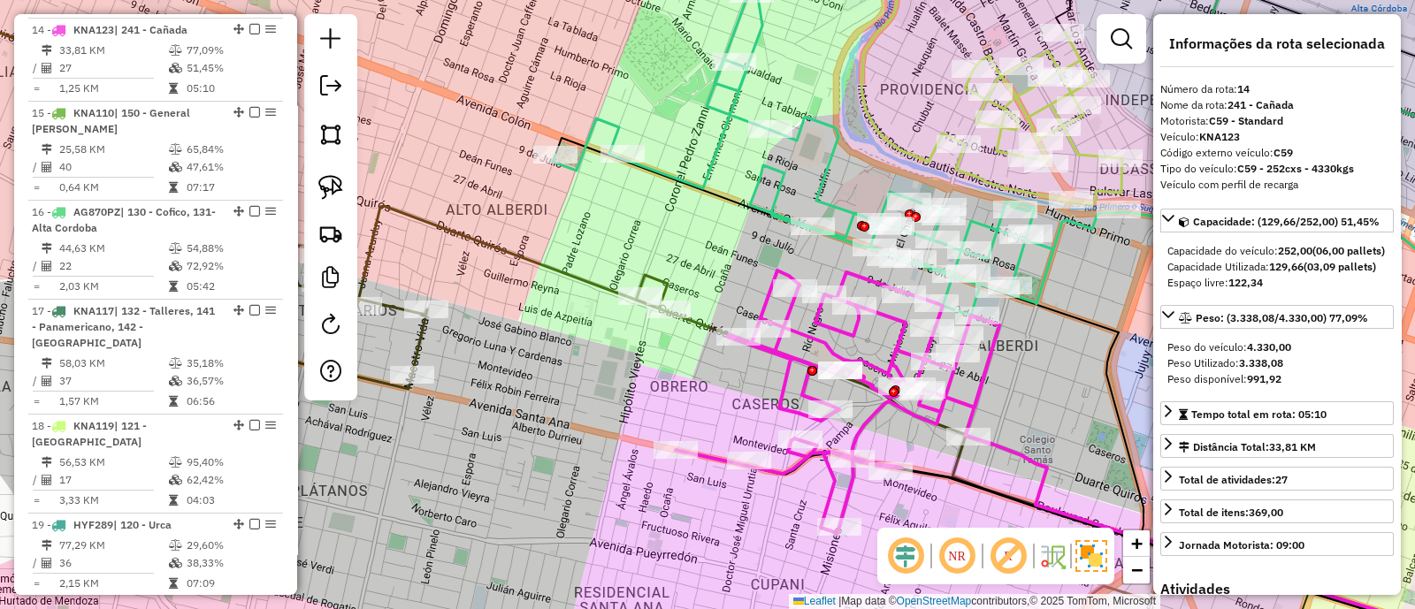
click at [776, 192] on icon at bounding box center [836, 152] width 567 height 326
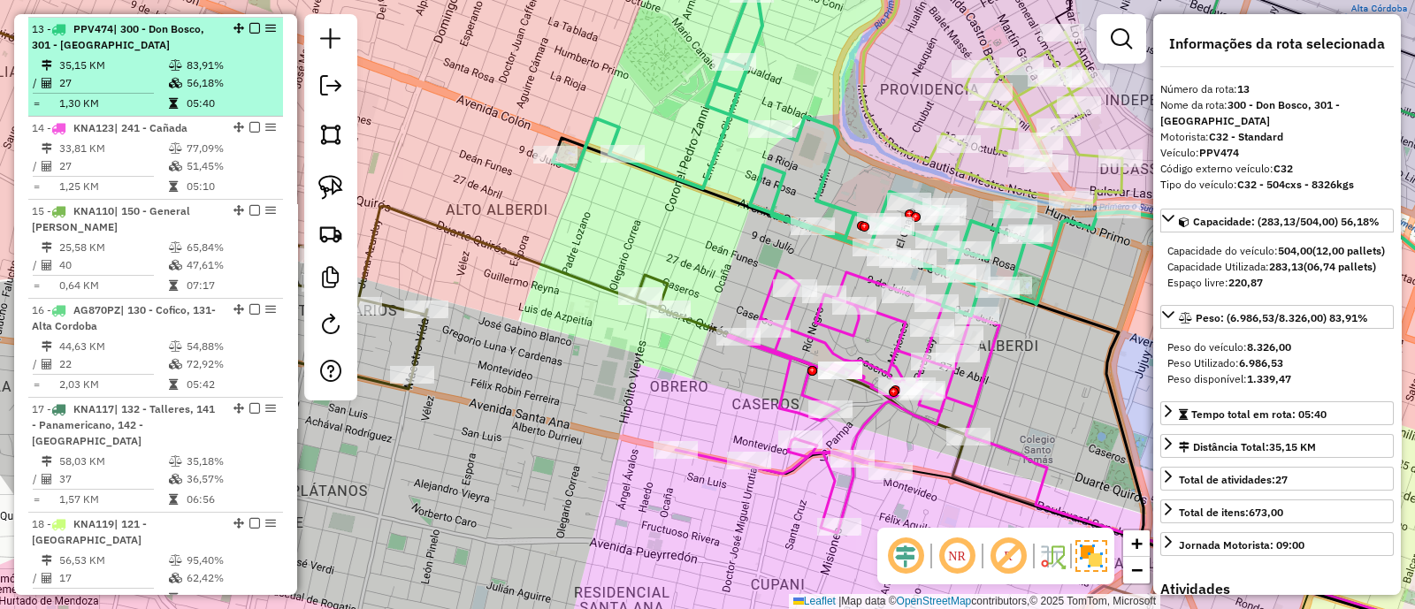
click at [249, 24] on em at bounding box center [254, 28] width 11 height 11
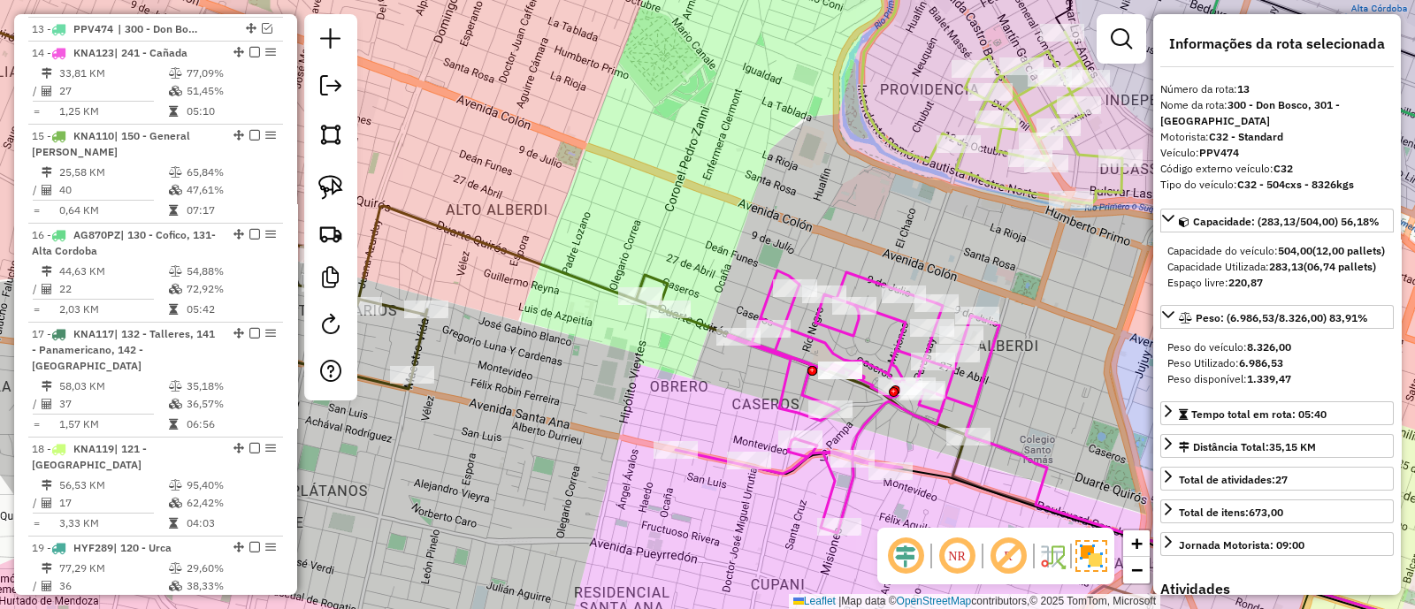
click at [768, 298] on icon at bounding box center [837, 402] width 324 height 263
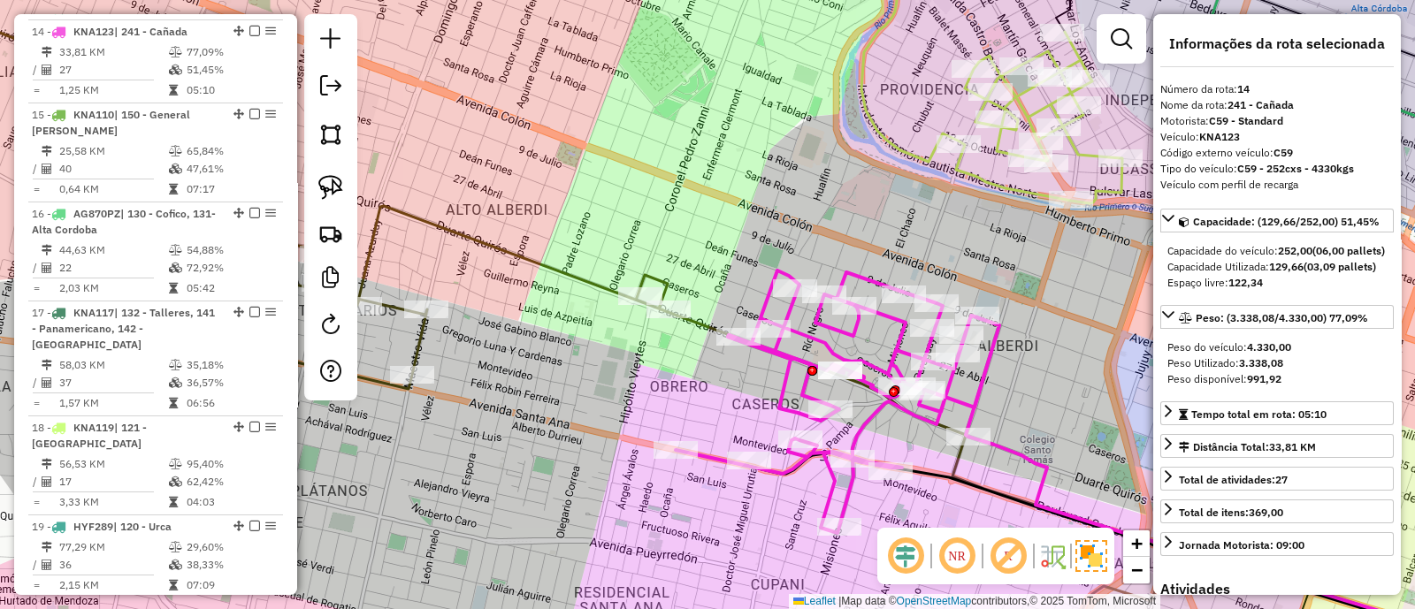
scroll to position [1406, 0]
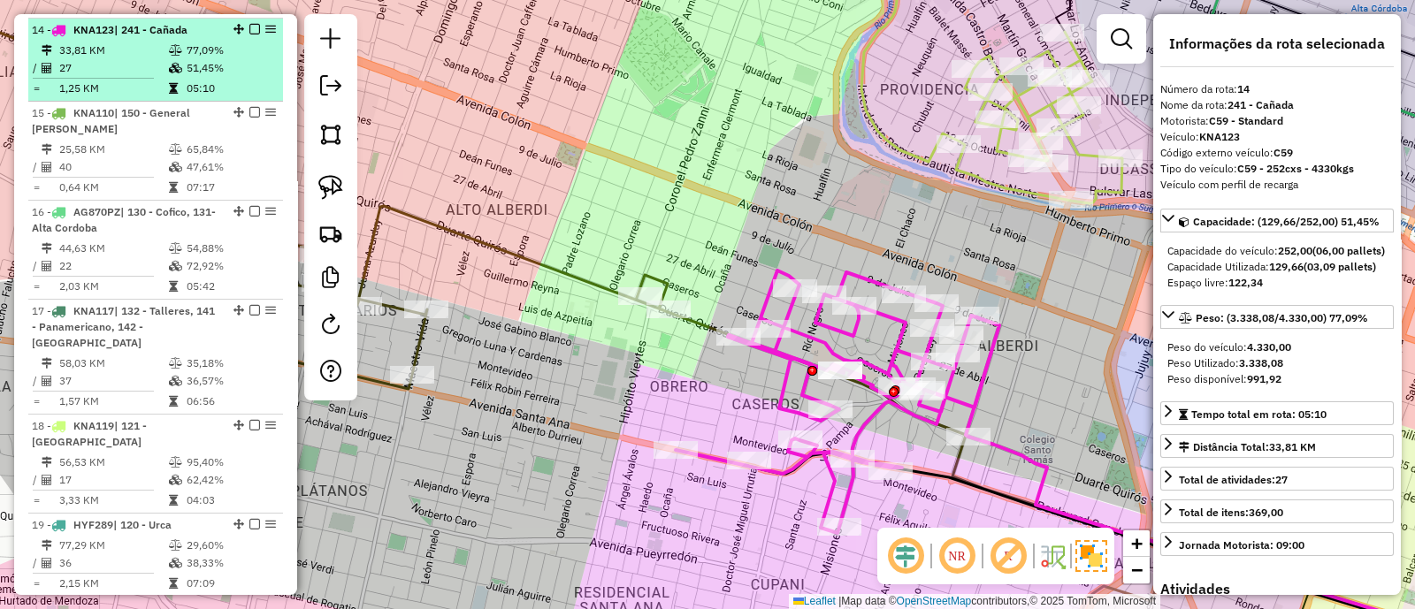
click at [249, 24] on em at bounding box center [254, 29] width 11 height 11
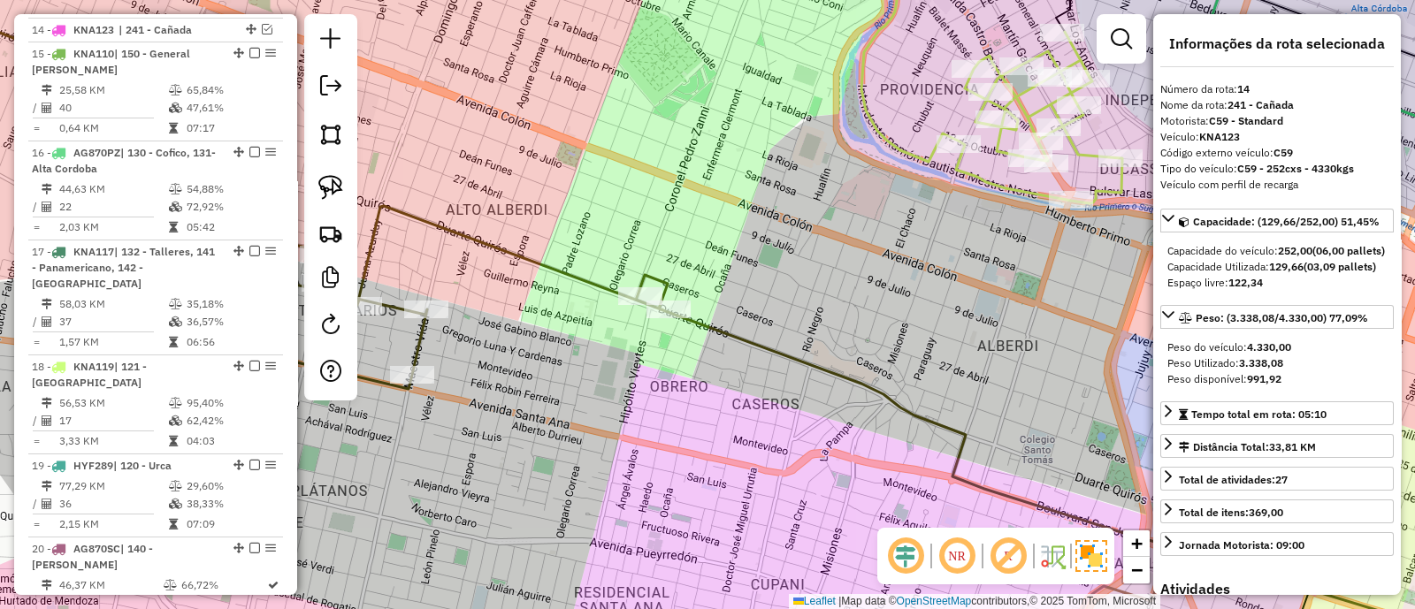
click at [553, 261] on icon at bounding box center [263, 178] width 809 height 422
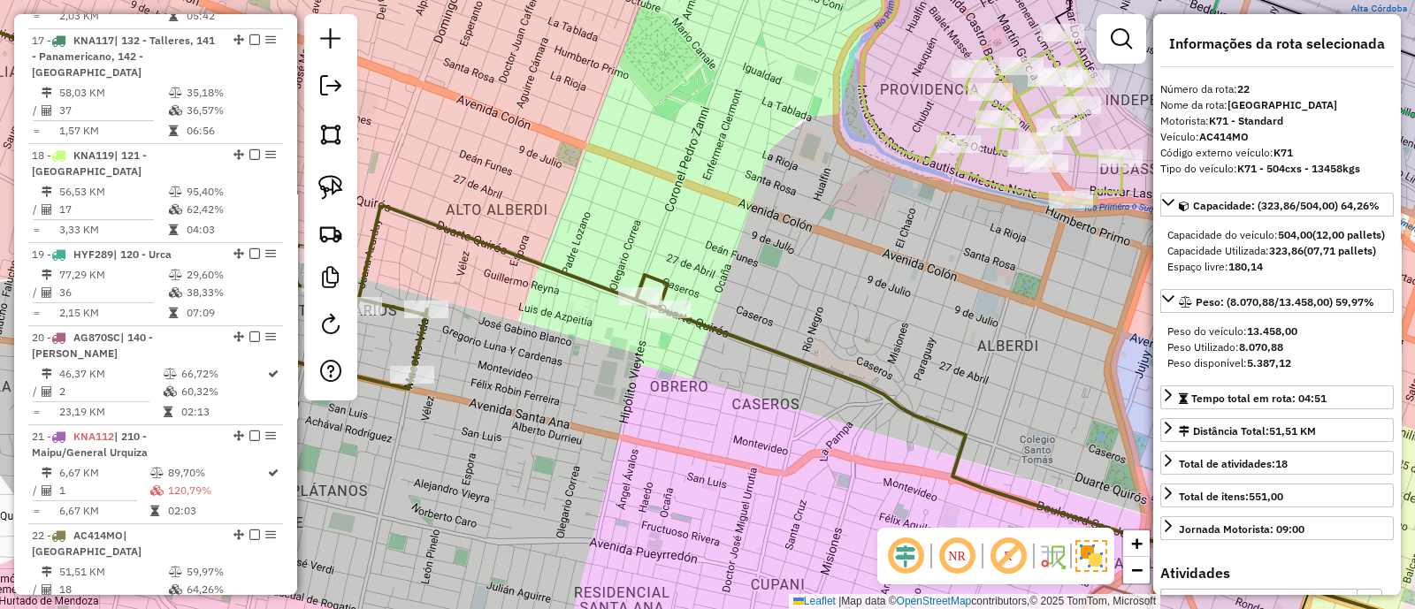
scroll to position [1741, 0]
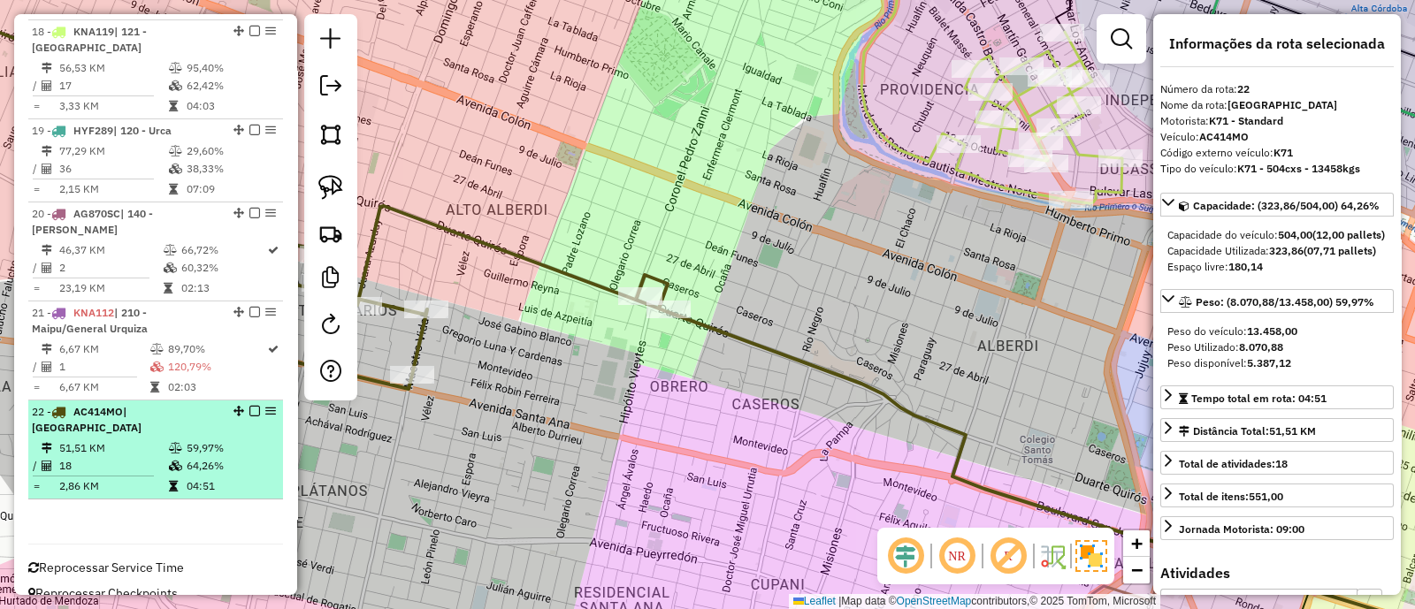
click at [249, 406] on em at bounding box center [254, 411] width 11 height 11
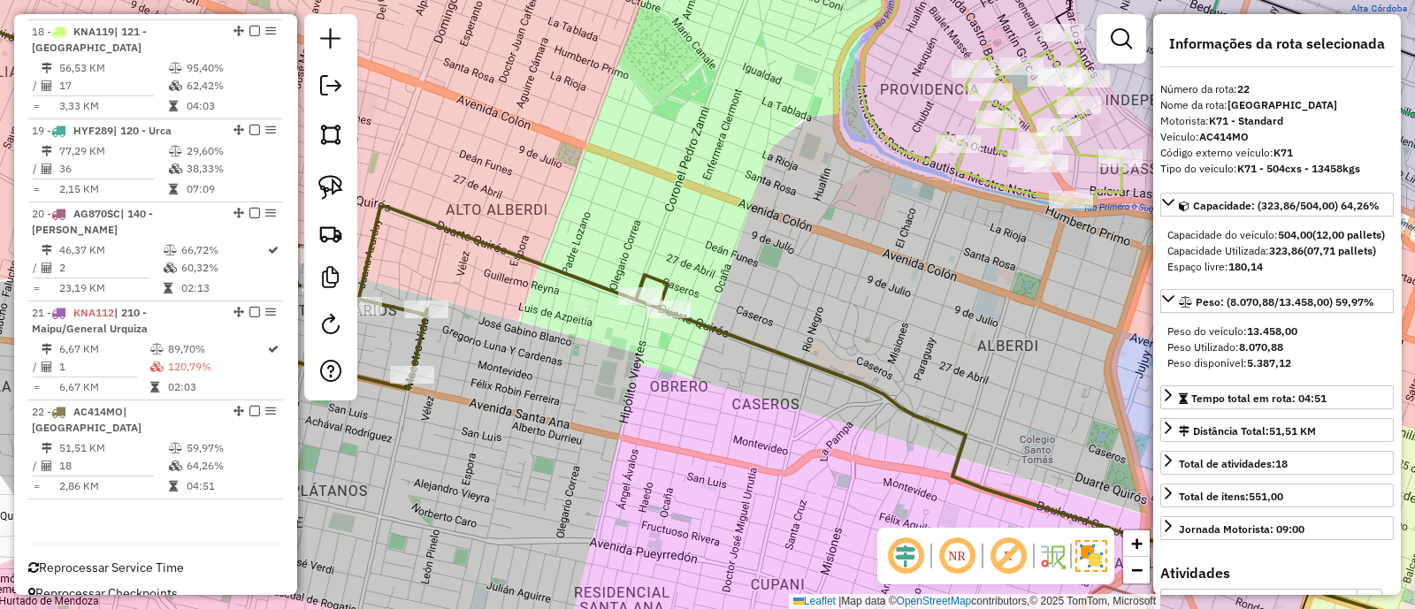
scroll to position [1666, 0]
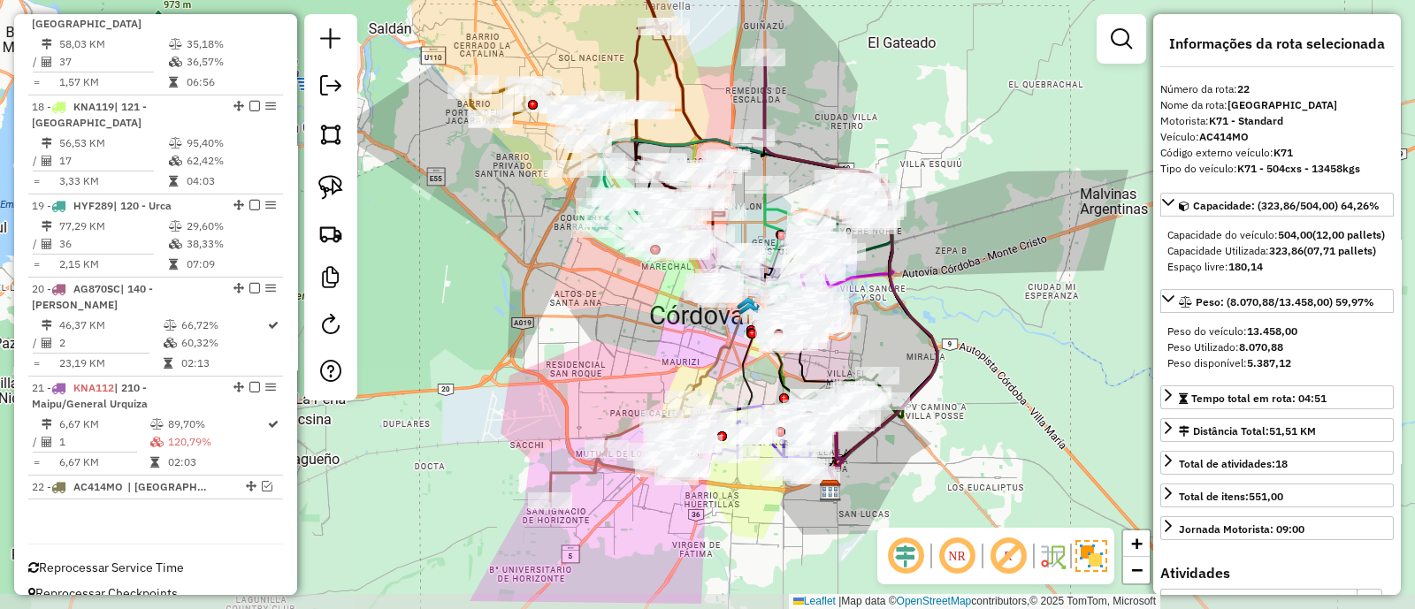
drag, startPoint x: 538, startPoint y: 385, endPoint x: 597, endPoint y: 347, distance: 69.6
click at [597, 347] on div "Janela de atendimento Grade de atendimento Capacidade Transportadoras Veículos …" at bounding box center [707, 304] width 1415 height 609
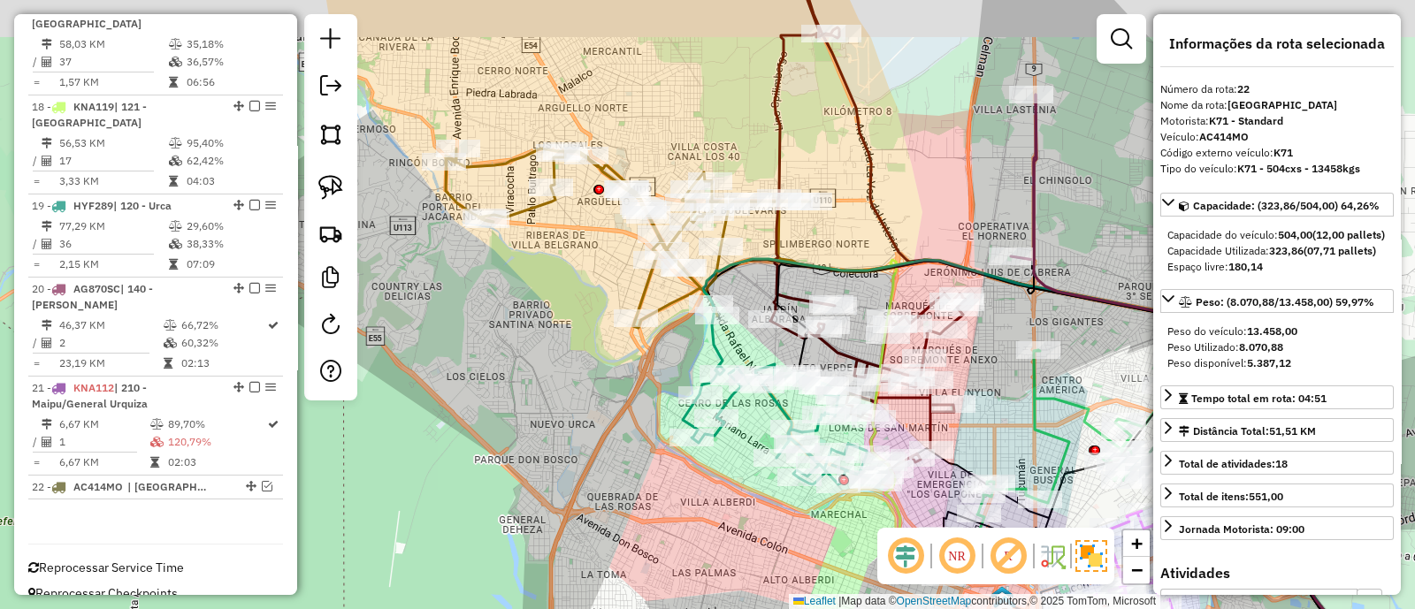
drag, startPoint x: 558, startPoint y: 245, endPoint x: 581, endPoint y: 512, distance: 268.0
click at [580, 512] on div "Janela de atendimento Grade de atendimento Capacidade Transportadoras Veículos …" at bounding box center [707, 304] width 1415 height 609
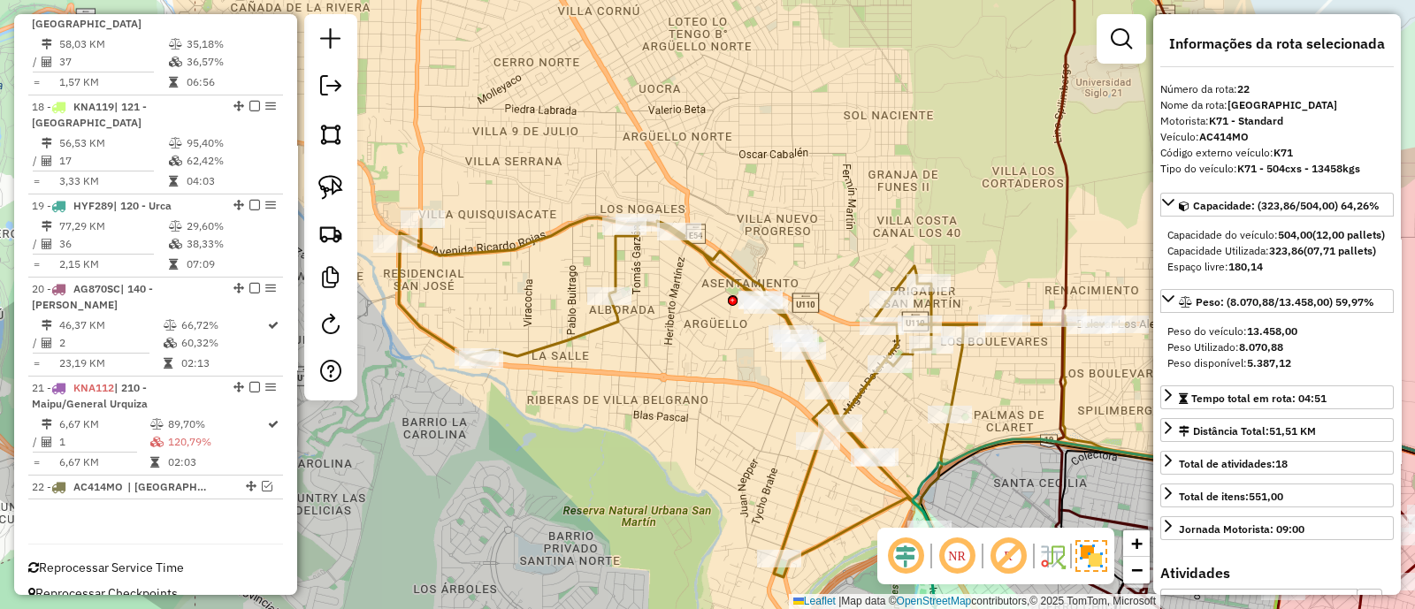
drag, startPoint x: 614, startPoint y: 458, endPoint x: 729, endPoint y: 365, distance: 147.7
click at [737, 379] on div "Janela de atendimento Grade de atendimento Capacidade Transportadoras Veículos …" at bounding box center [707, 304] width 1415 height 609
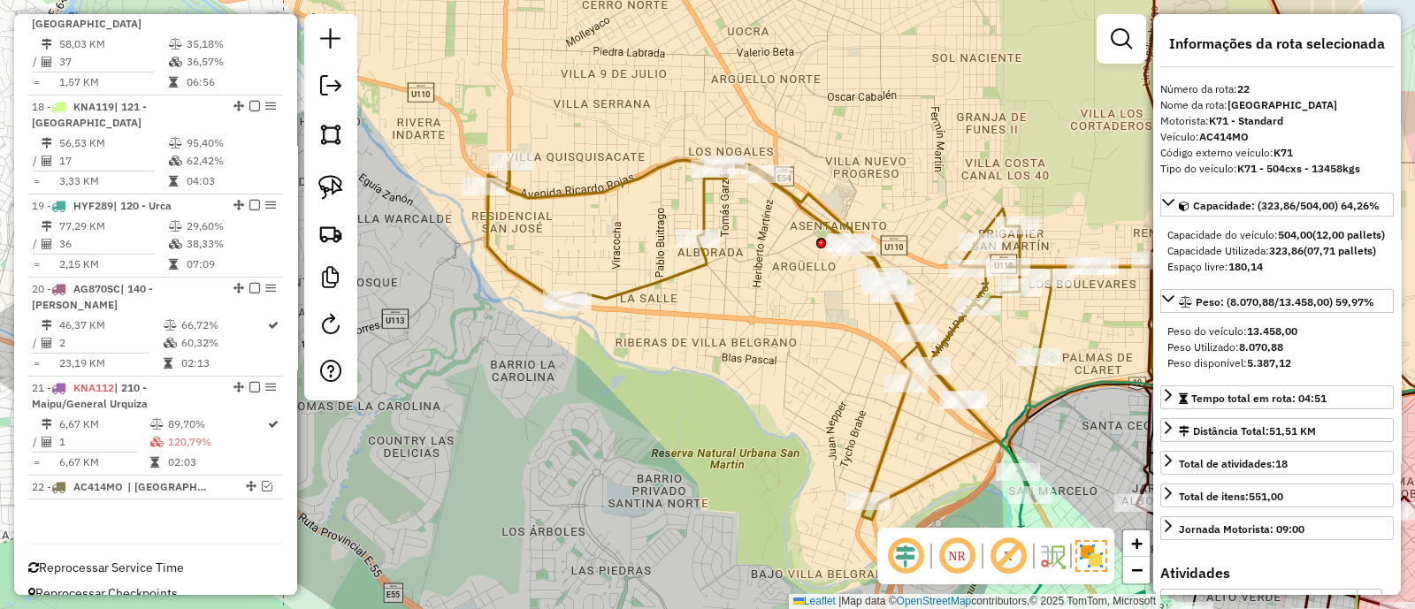
click at [653, 264] on div "Janela de atendimento Grade de atendimento Capacidade Transportadoras Veículos …" at bounding box center [707, 304] width 1415 height 609
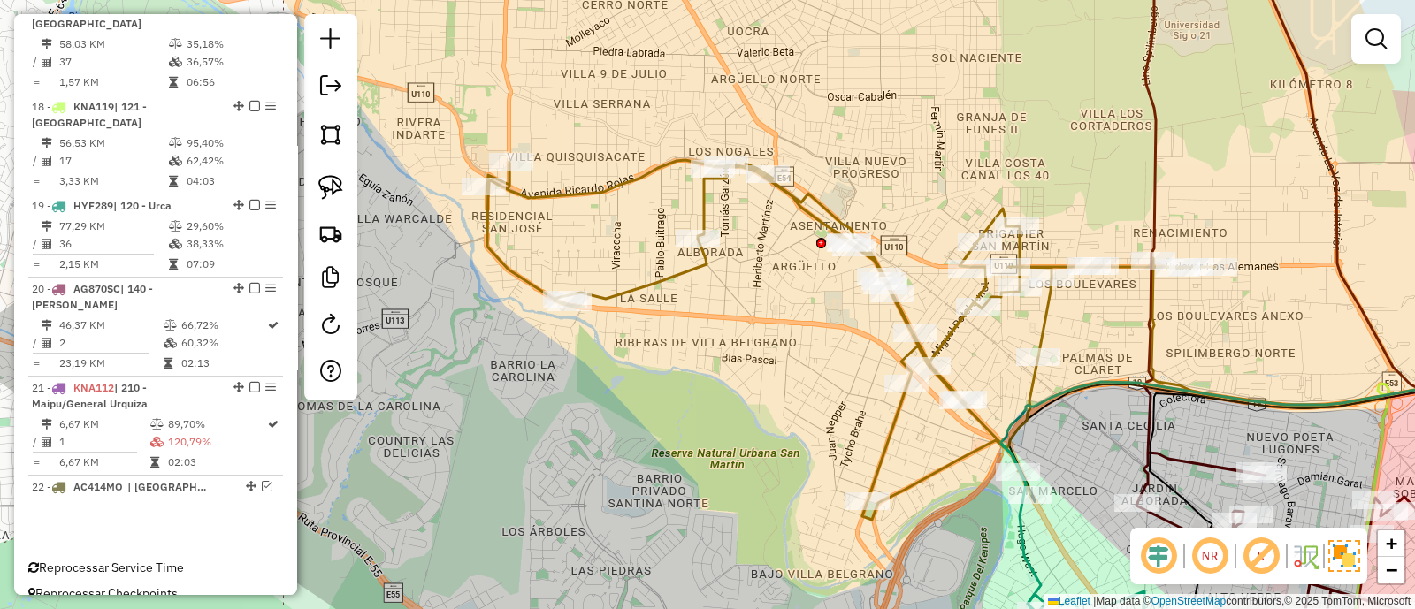
click at [661, 283] on icon at bounding box center [851, 340] width 728 height 360
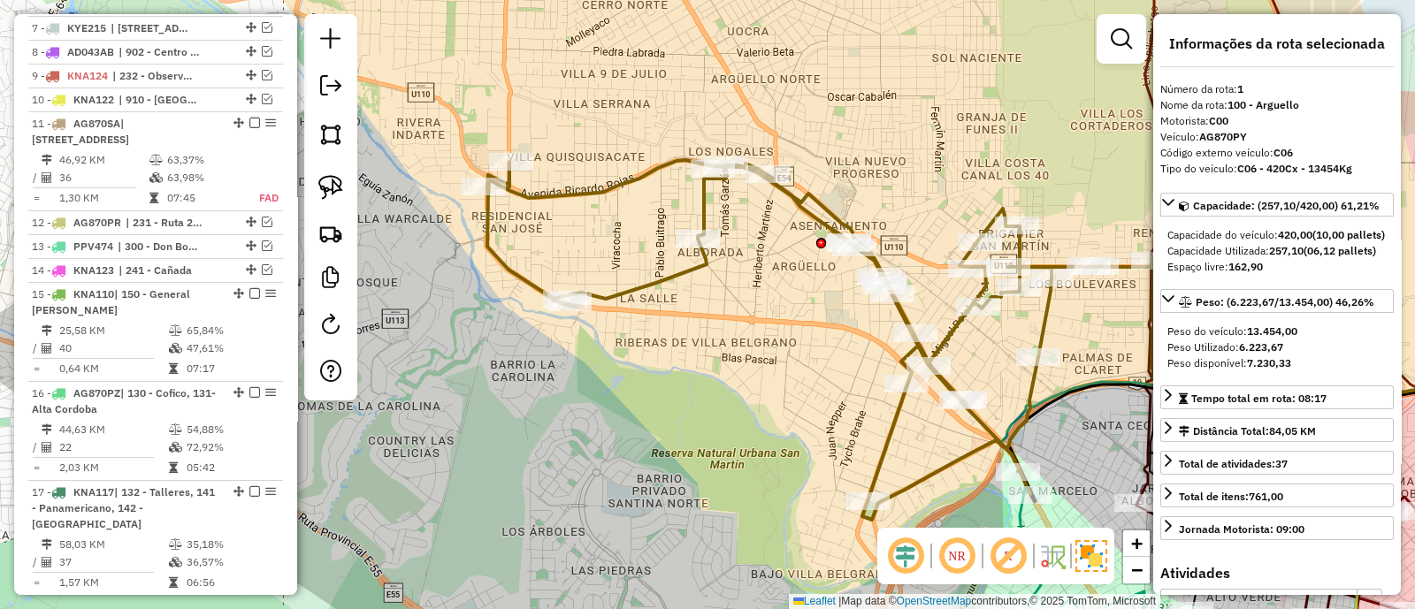
scroll to position [663, 0]
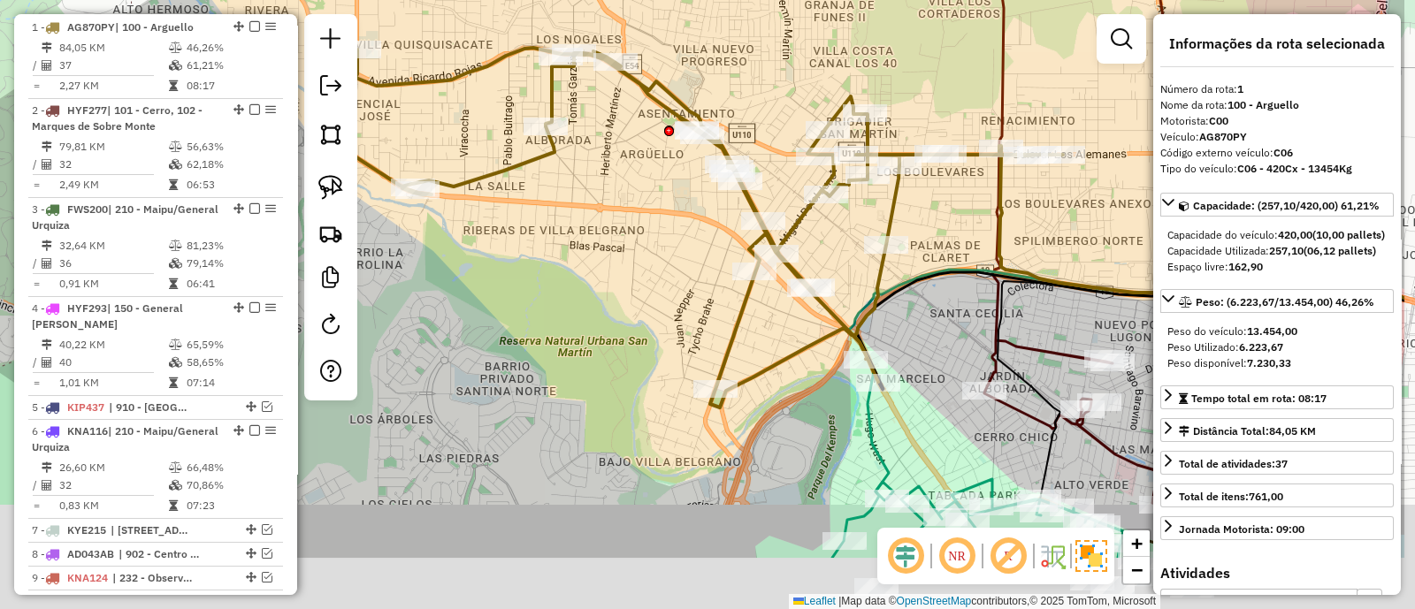
drag, startPoint x: 767, startPoint y: 414, endPoint x: 561, endPoint y: 272, distance: 249.9
click at [566, 279] on div "Janela de atendimento Grade de atendimento Capacidade Transportadoras Veículos …" at bounding box center [707, 304] width 1415 height 609
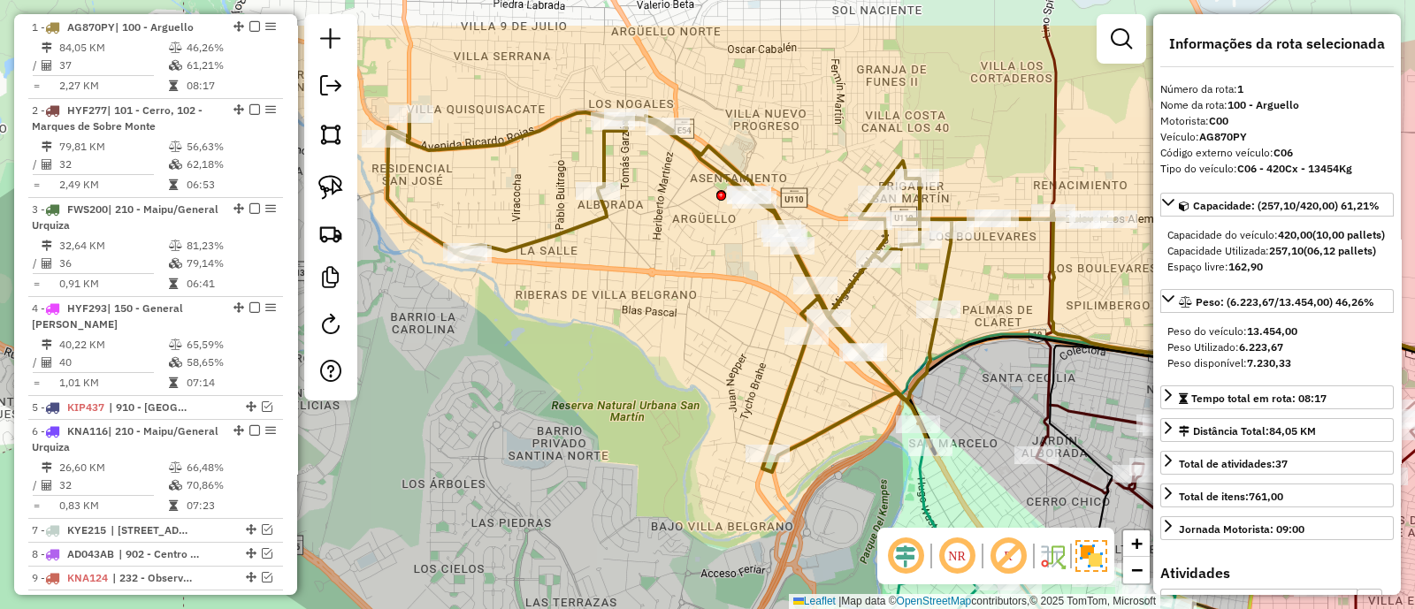
drag, startPoint x: 571, startPoint y: 203, endPoint x: 667, endPoint y: 285, distance: 125.4
click at [667, 285] on div "Janela de atendimento Grade de atendimento Capacidade Transportadoras Veículos …" at bounding box center [707, 304] width 1415 height 609
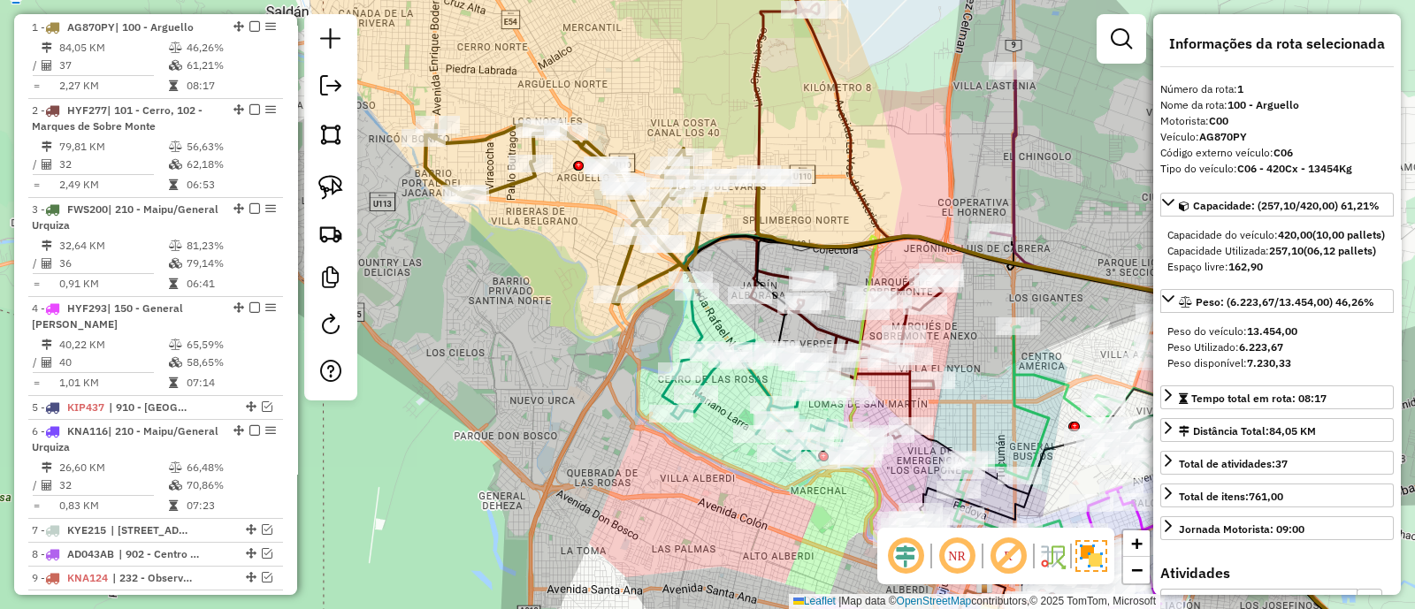
drag, startPoint x: 581, startPoint y: 297, endPoint x: 526, endPoint y: 246, distance: 75.1
click at [526, 246] on div "Janela de atendimento Grade de atendimento Capacidade Transportadoras Veículos …" at bounding box center [707, 304] width 1415 height 609
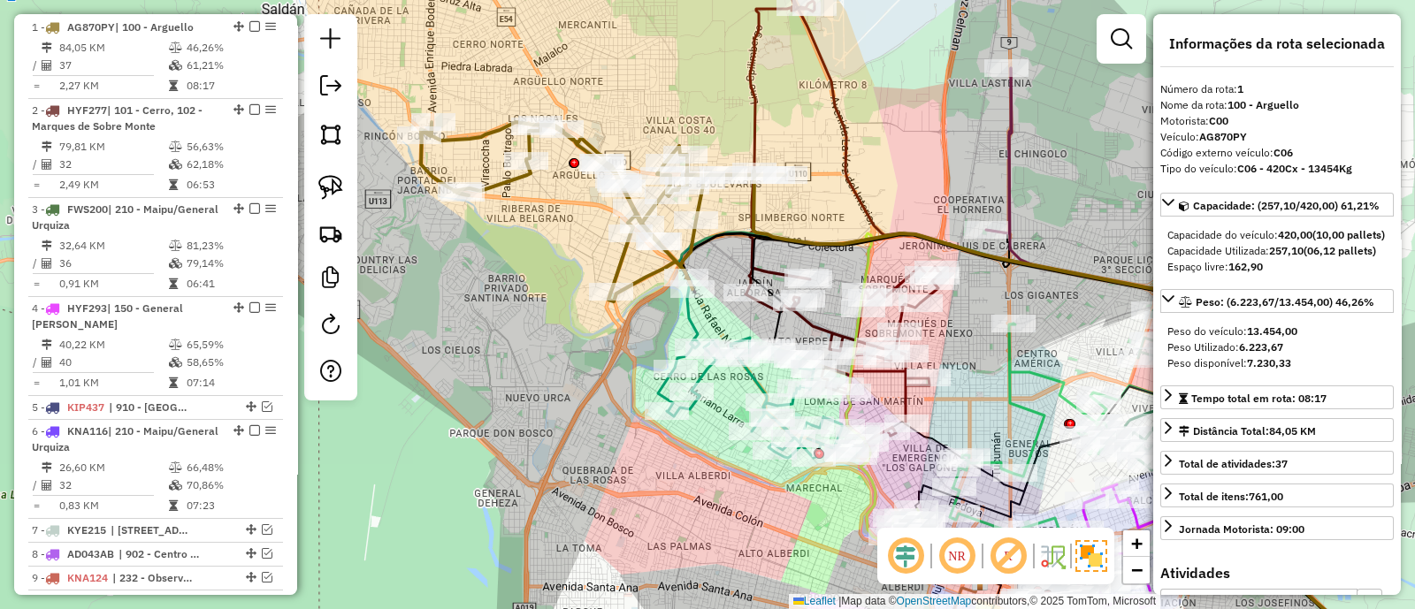
click at [768, 276] on icon at bounding box center [842, 190] width 195 height 503
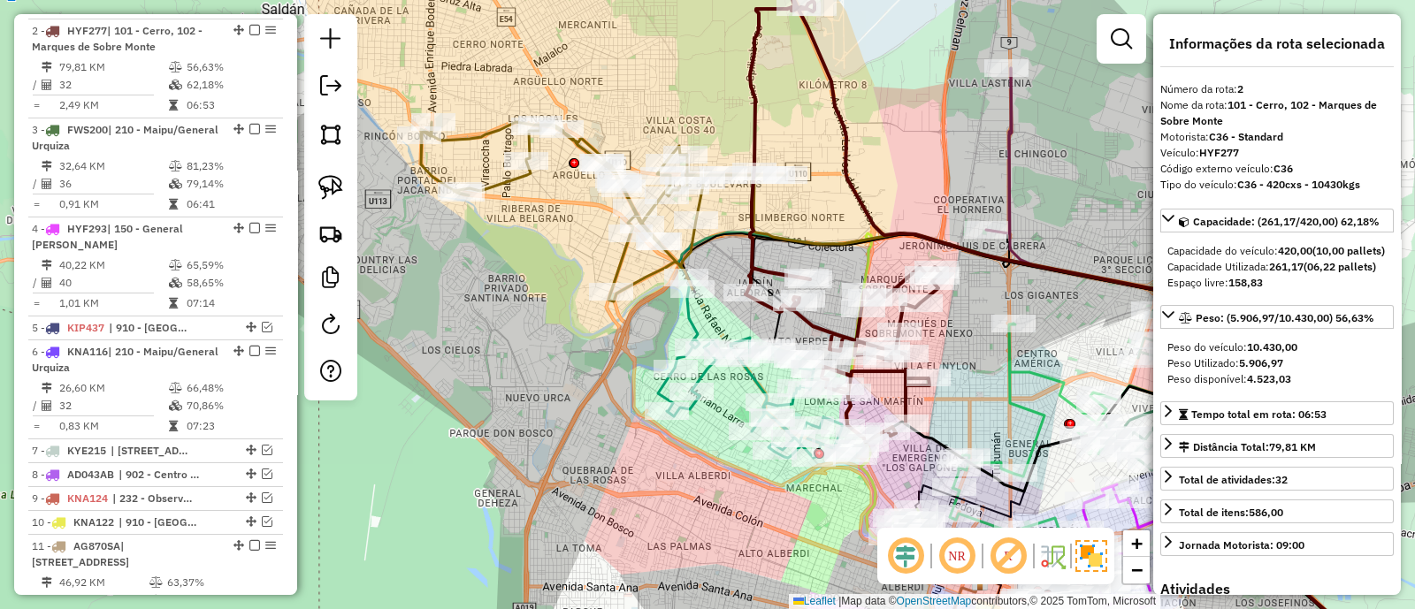
scroll to position [746, 0]
click at [689, 338] on icon at bounding box center [757, 398] width 199 height 120
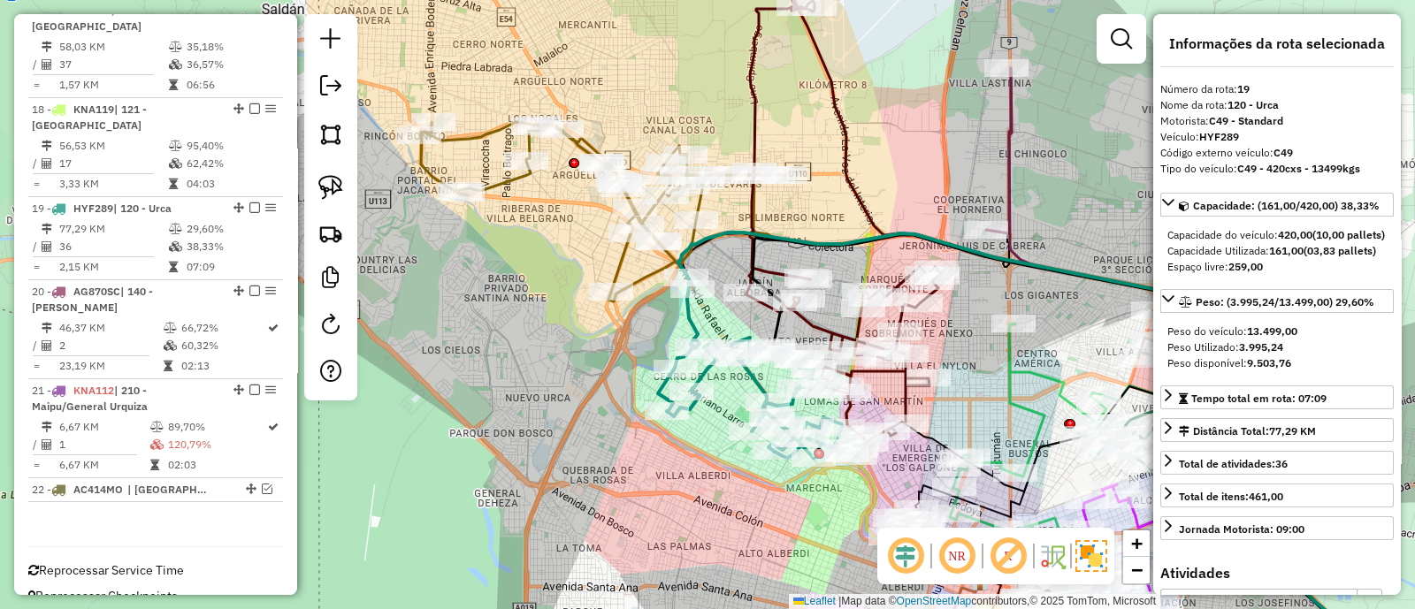
scroll to position [1666, 0]
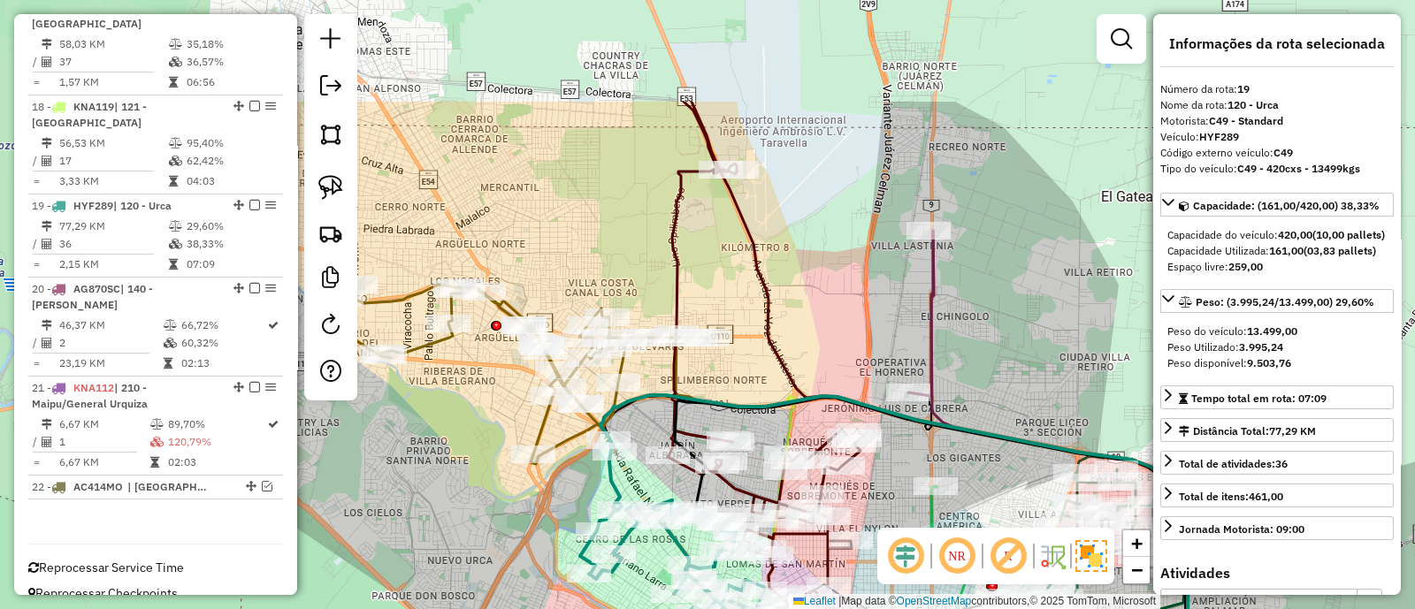
drag, startPoint x: 769, startPoint y: 52, endPoint x: 639, endPoint y: 307, distance: 285.9
click at [639, 307] on div "Janela de atendimento Grade de atendimento Capacidade Transportadoras Veículos …" at bounding box center [707, 304] width 1415 height 609
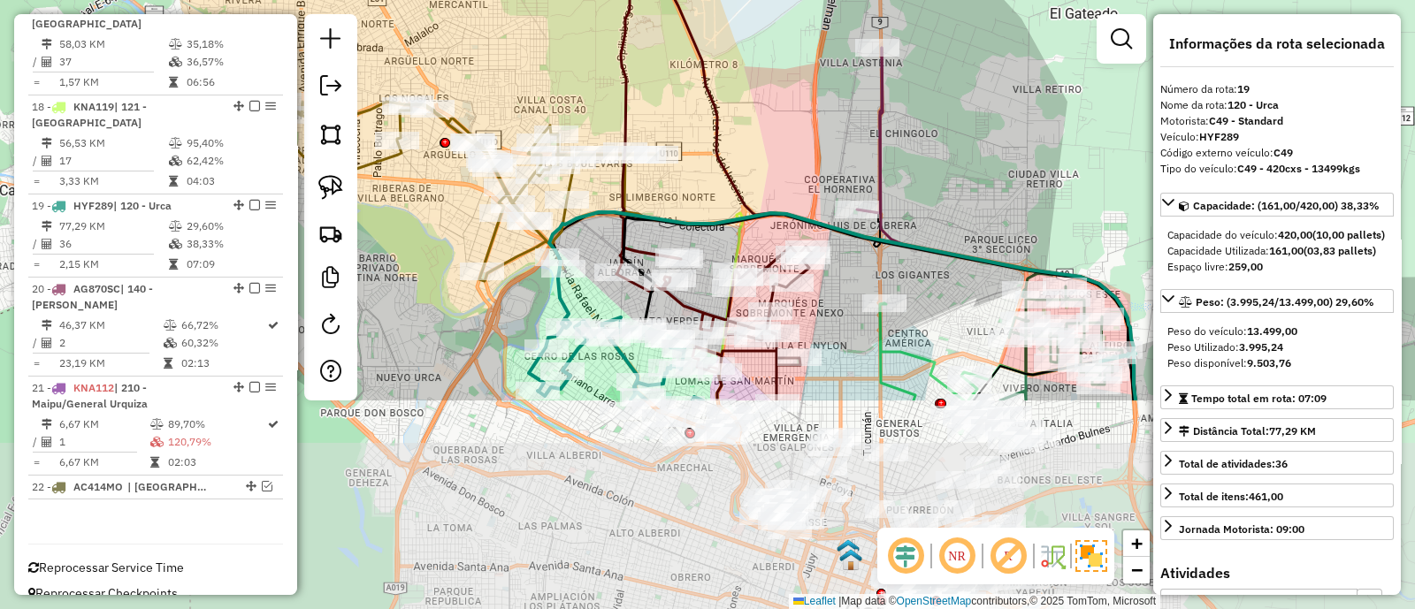
drag, startPoint x: 797, startPoint y: 419, endPoint x: 752, endPoint y: 149, distance: 273.4
click at [752, 149] on div "Janela de atendimento Grade de atendimento Capacidade Transportadoras Veículos …" at bounding box center [707, 304] width 1415 height 609
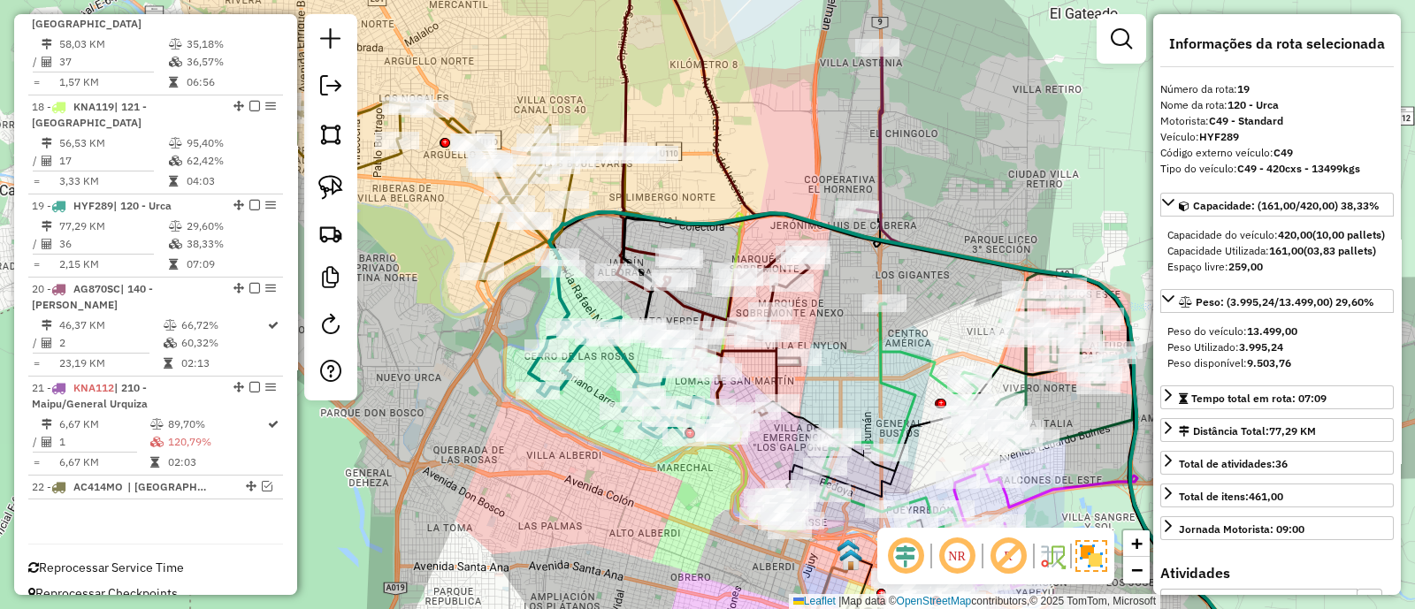
click at [462, 118] on icon at bounding box center [474, 191] width 364 height 179
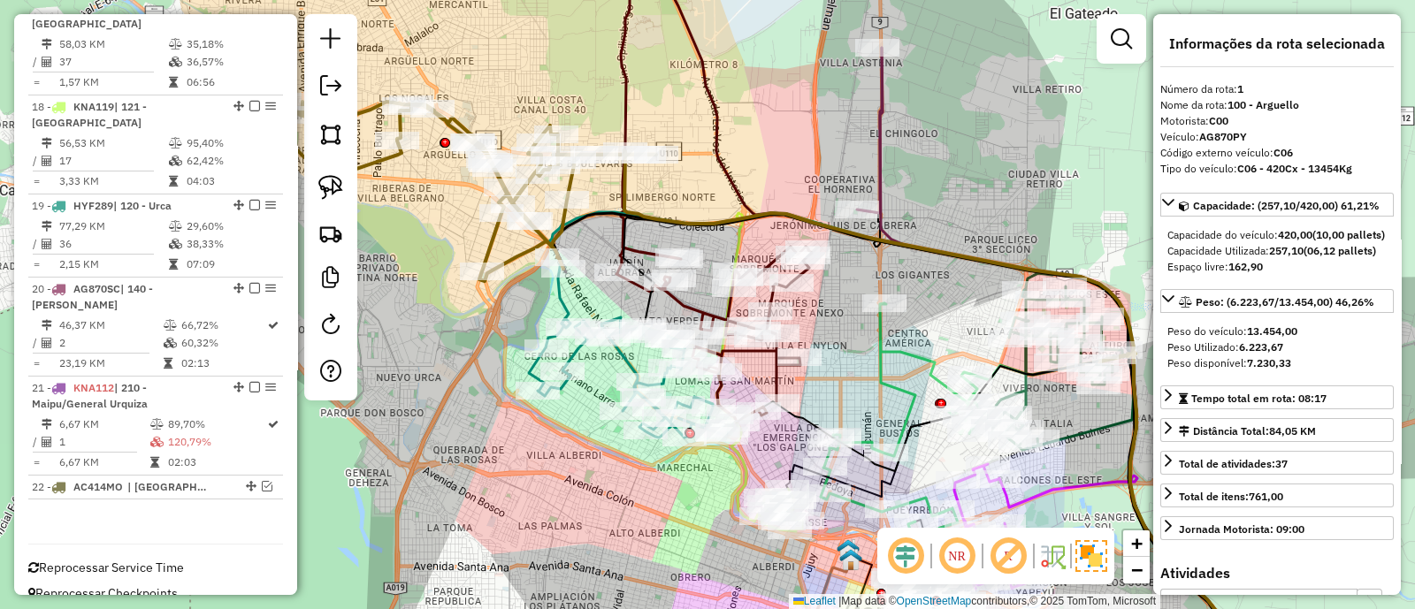
scroll to position [663, 0]
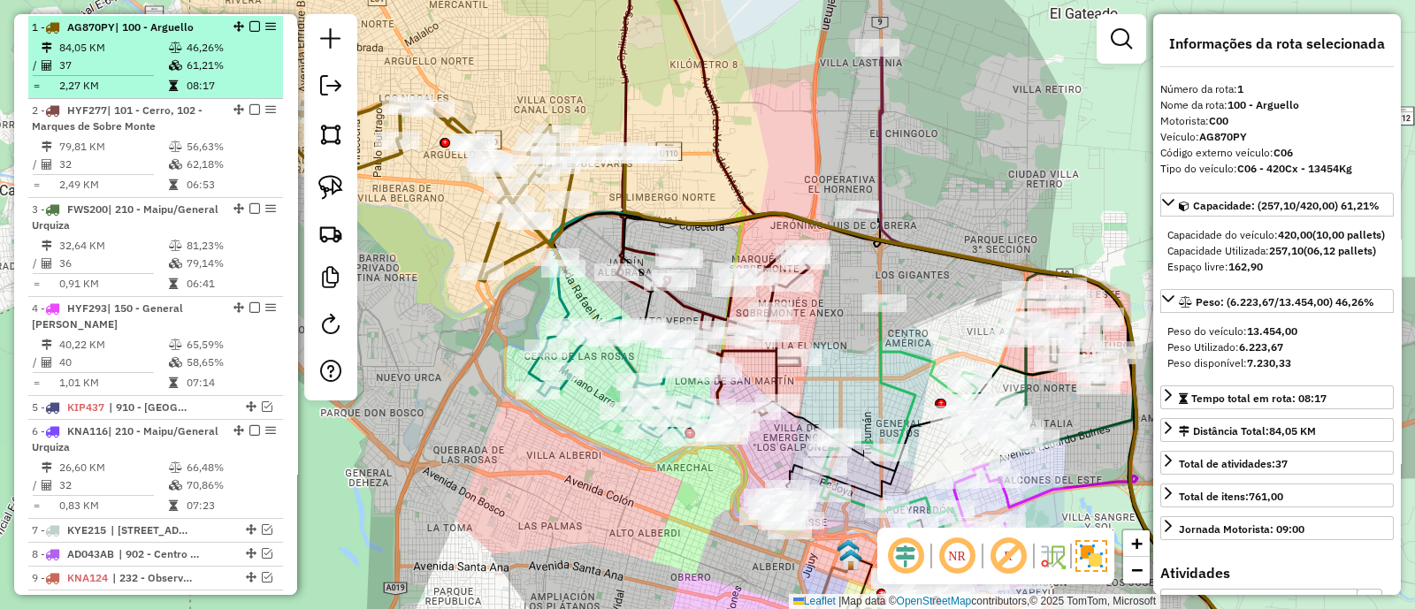
click at [251, 25] on em at bounding box center [254, 26] width 11 height 11
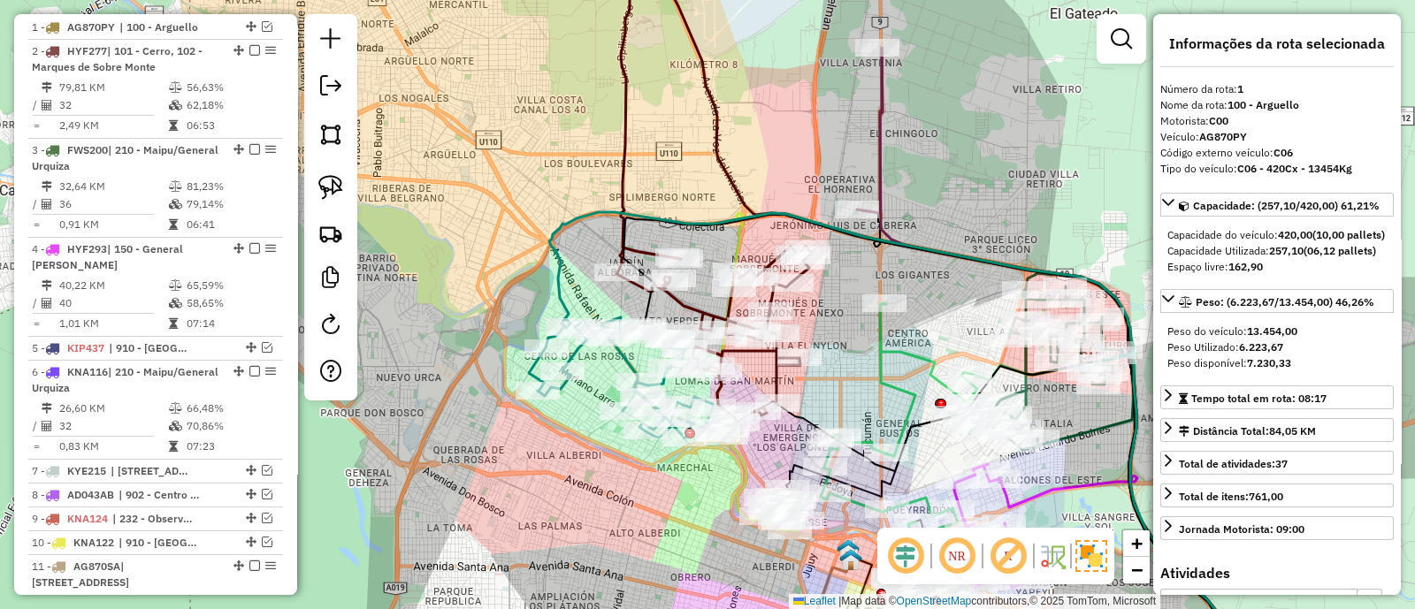
click at [695, 68] on icon at bounding box center [946, 329] width 557 height 683
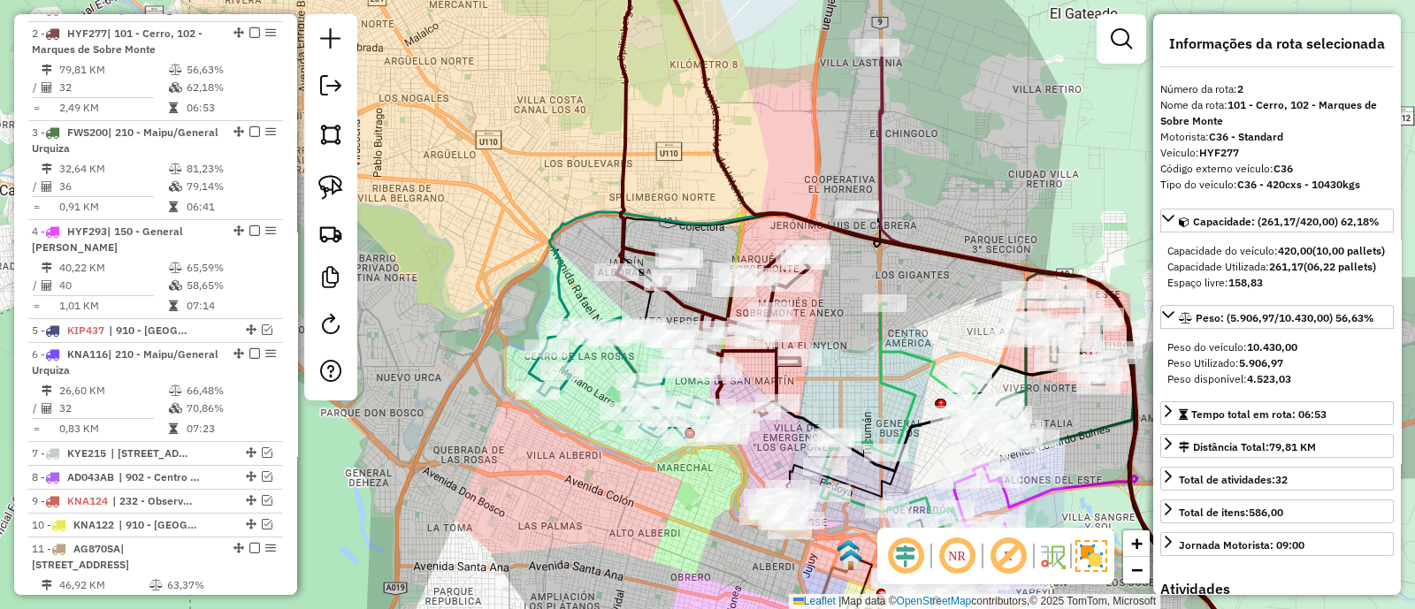
scroll to position [688, 0]
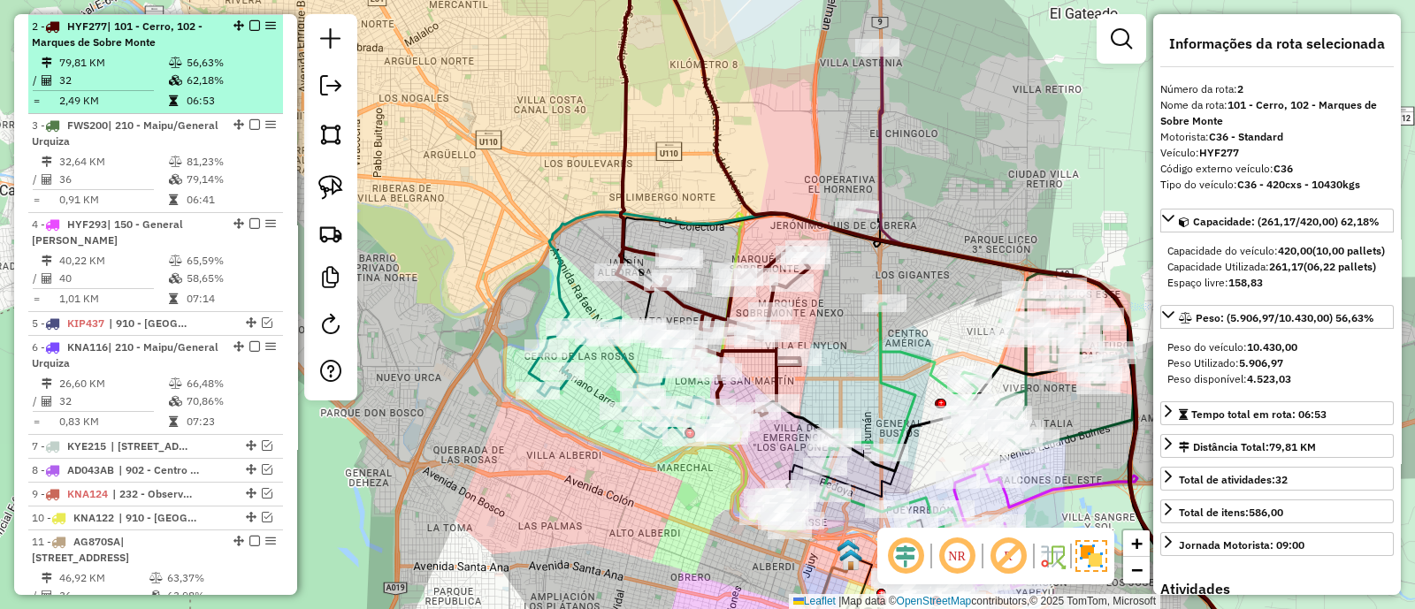
click at [250, 20] on em at bounding box center [254, 25] width 11 height 11
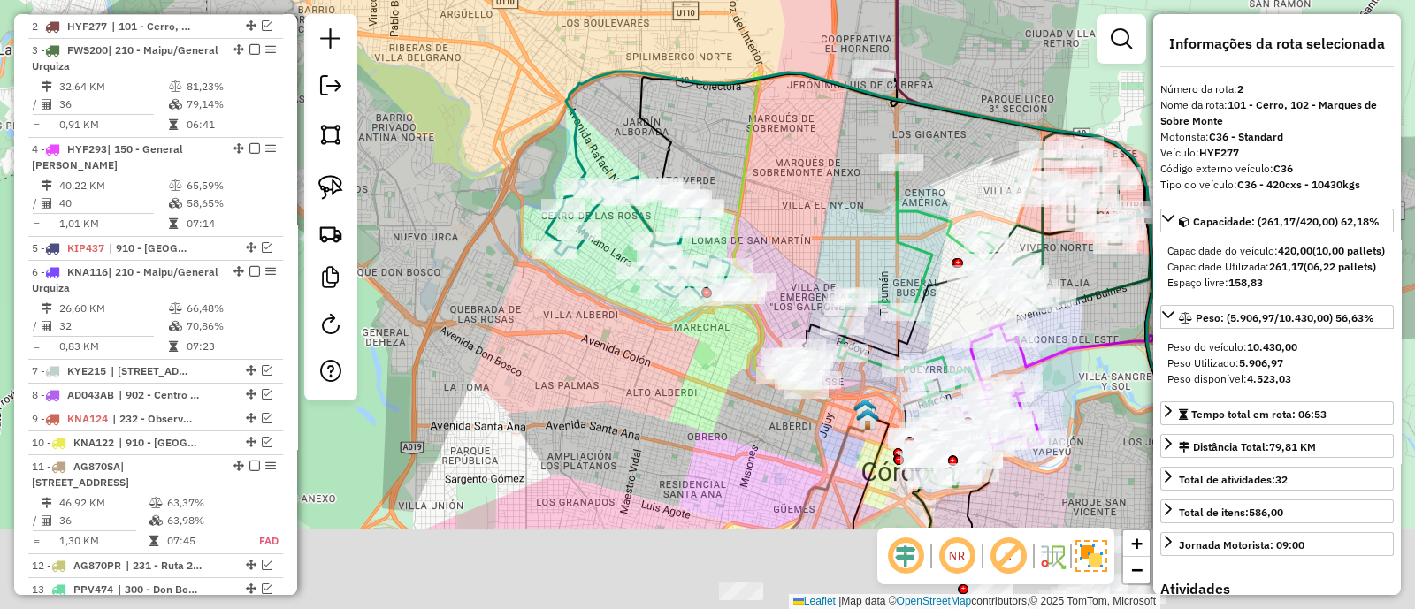
drag, startPoint x: 721, startPoint y: 212, endPoint x: 722, endPoint y: 171, distance: 41.6
click at [722, 171] on div "Janela de atendimento Grade de atendimento Capacidade Transportadoras Veículos …" at bounding box center [707, 304] width 1415 height 609
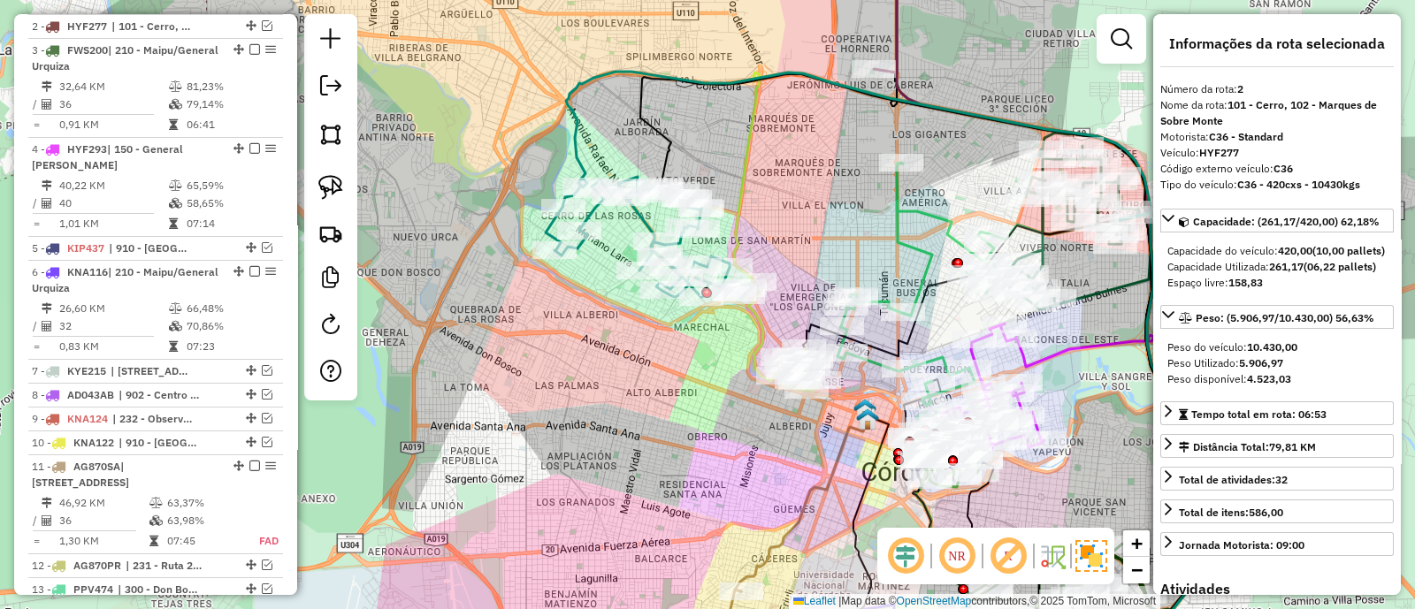
click at [643, 222] on icon at bounding box center [645, 237] width 199 height 120
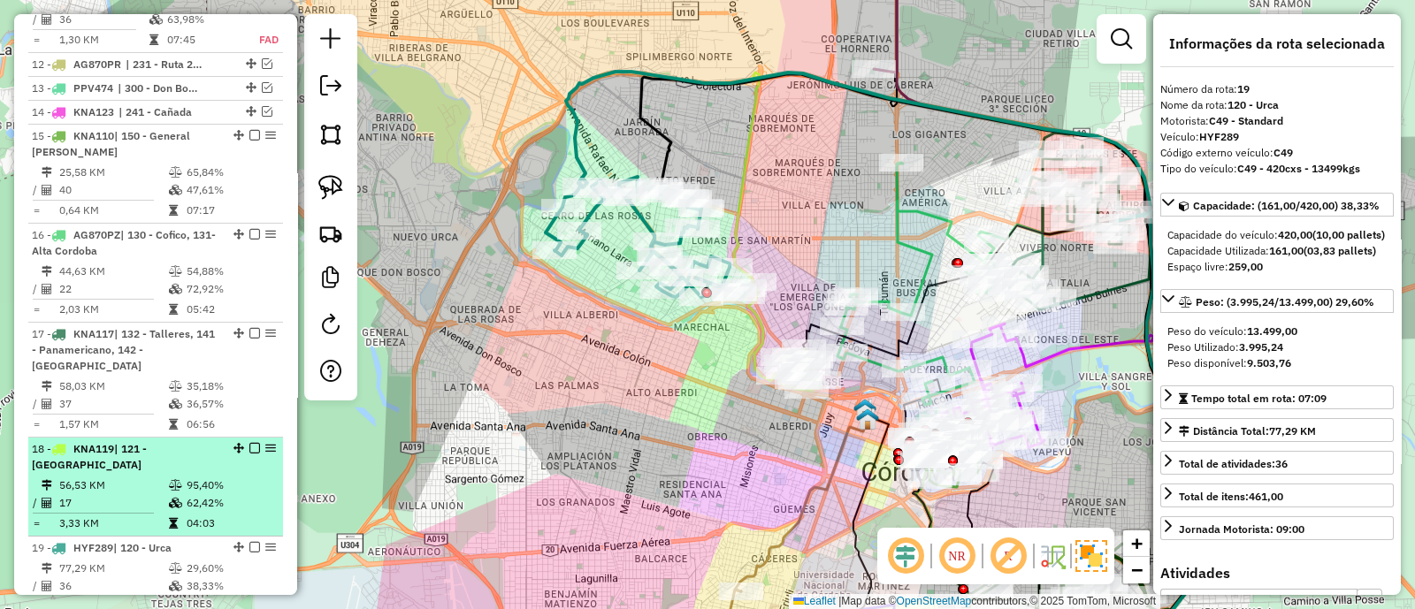
scroll to position [1532, 0]
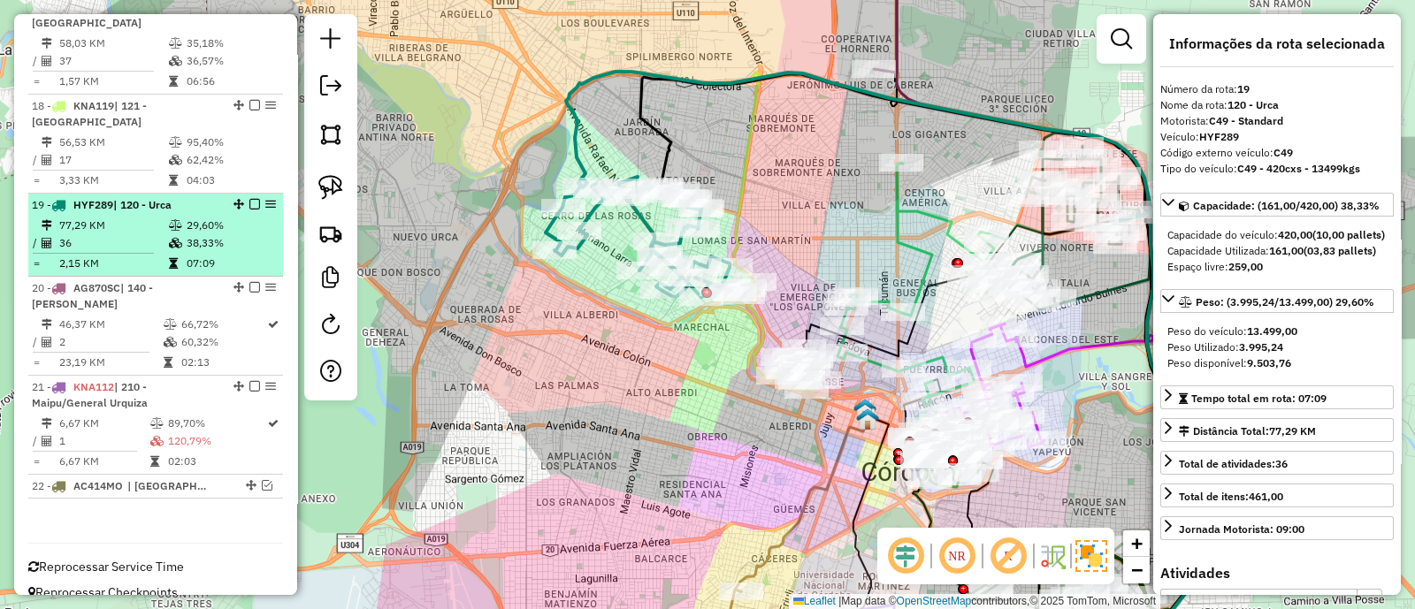
click at [249, 199] on em at bounding box center [254, 204] width 11 height 11
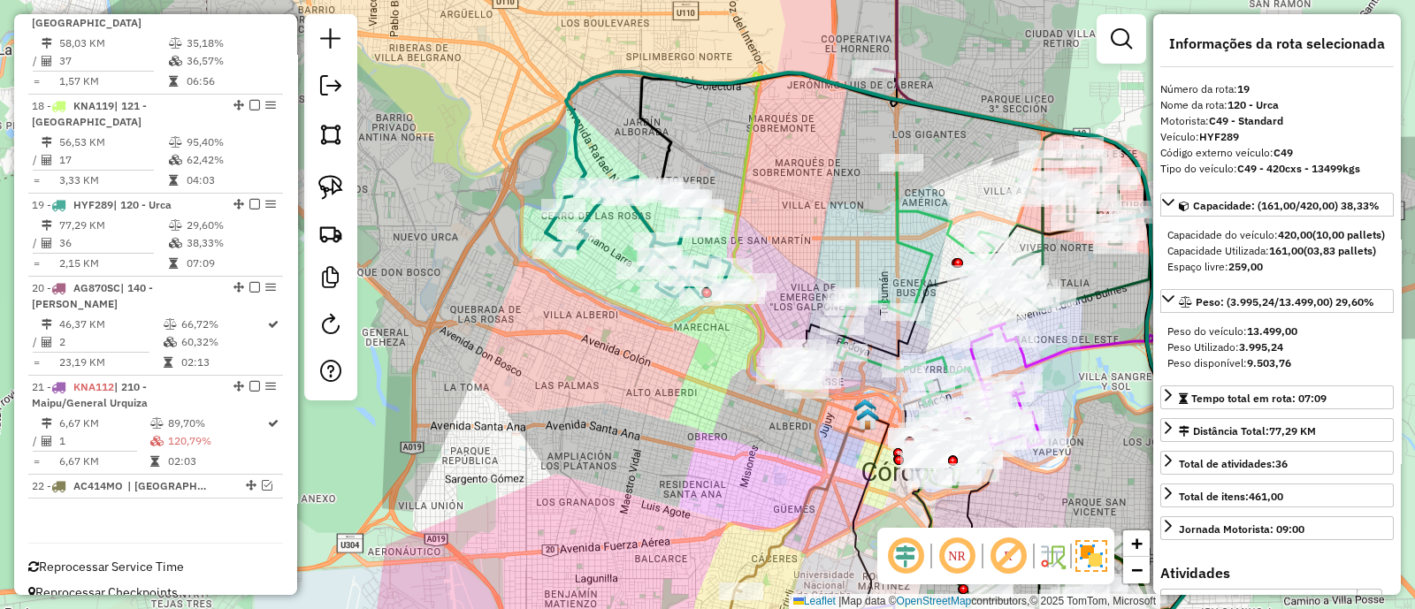
scroll to position [1472, 0]
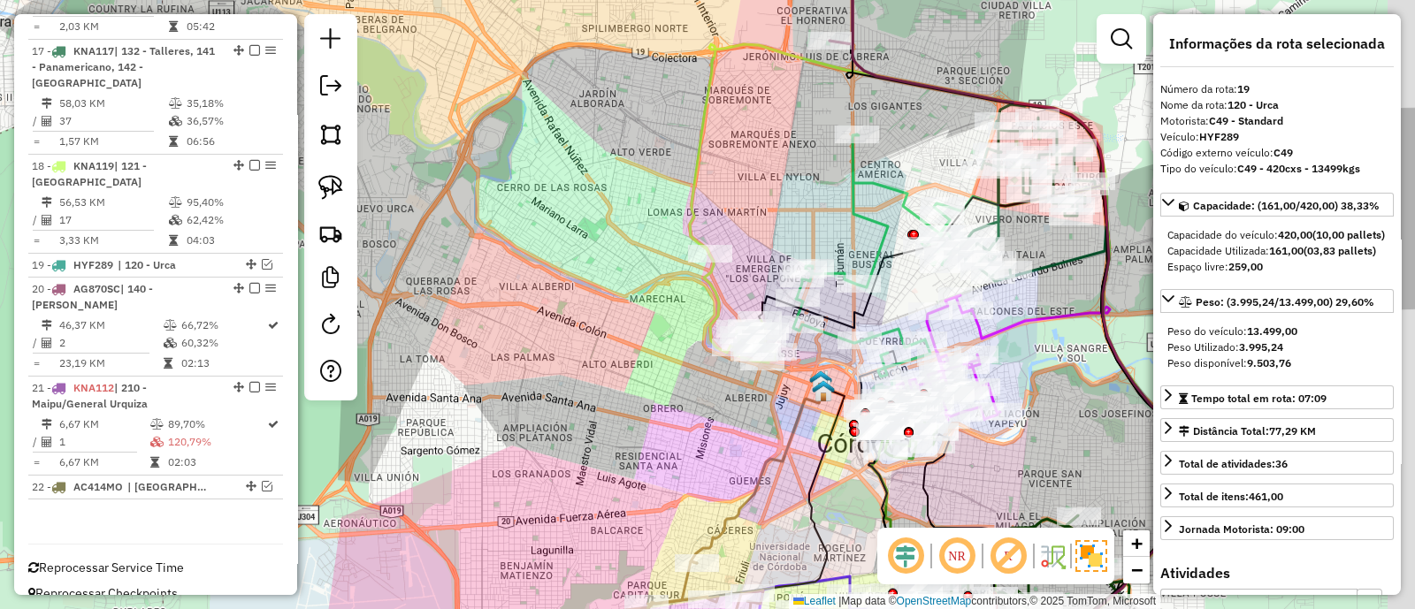
drag, startPoint x: 654, startPoint y: 365, endPoint x: 464, endPoint y: 250, distance: 222.1
click at [465, 250] on div "Janela de atendimento Grade de atendimento Capacidade Transportadoras Veículos …" at bounding box center [707, 304] width 1415 height 609
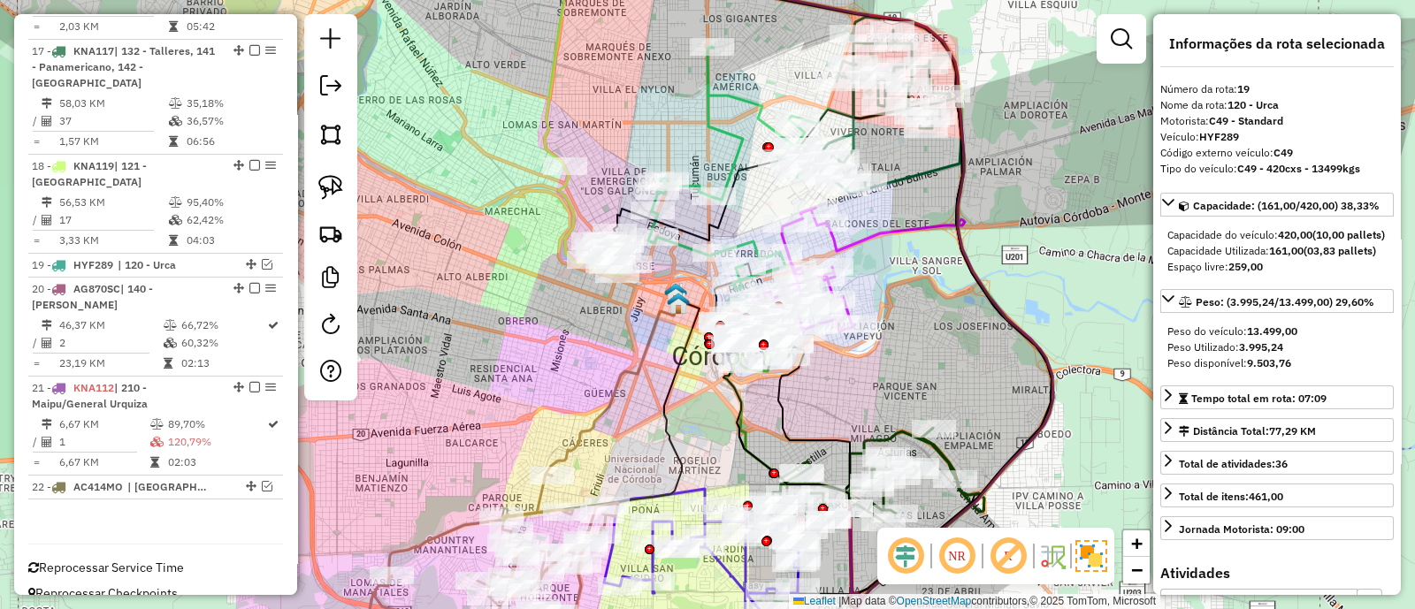
click at [562, 210] on icon at bounding box center [594, 221] width 71 height 108
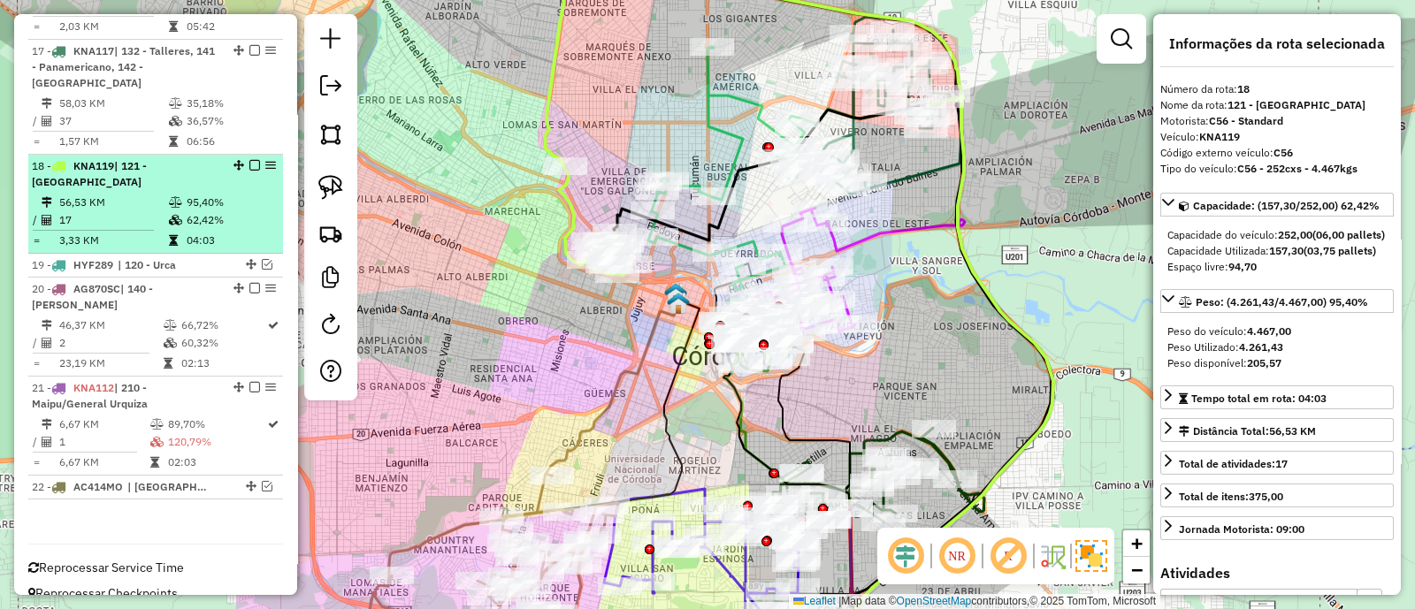
click at [249, 160] on em at bounding box center [254, 165] width 11 height 11
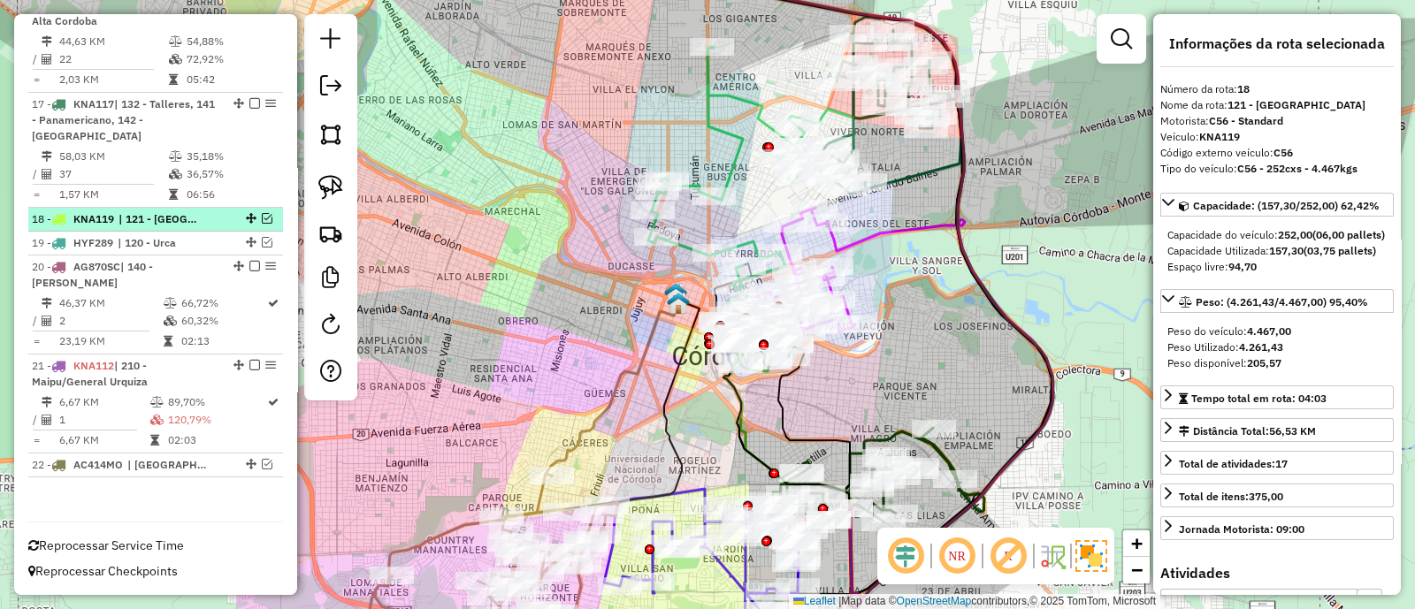
scroll to position [1397, 0]
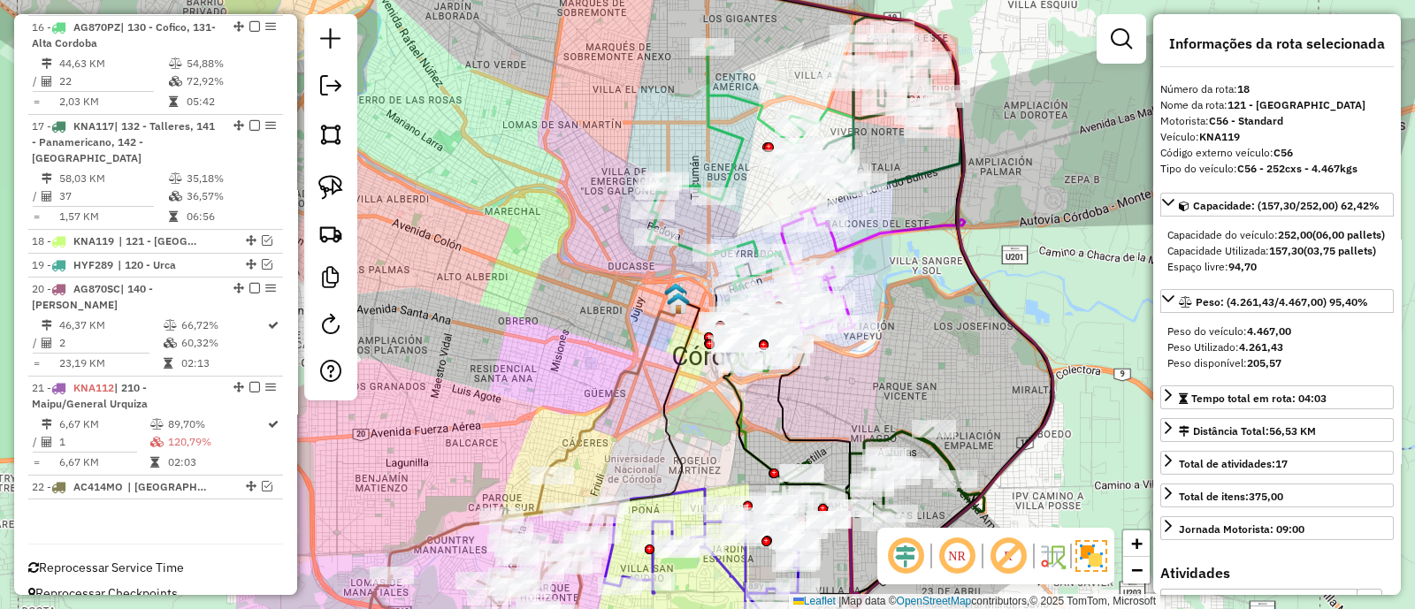
drag, startPoint x: 666, startPoint y: 289, endPoint x: 587, endPoint y: 376, distance: 117.0
click at [664, 305] on img at bounding box center [675, 293] width 23 height 23
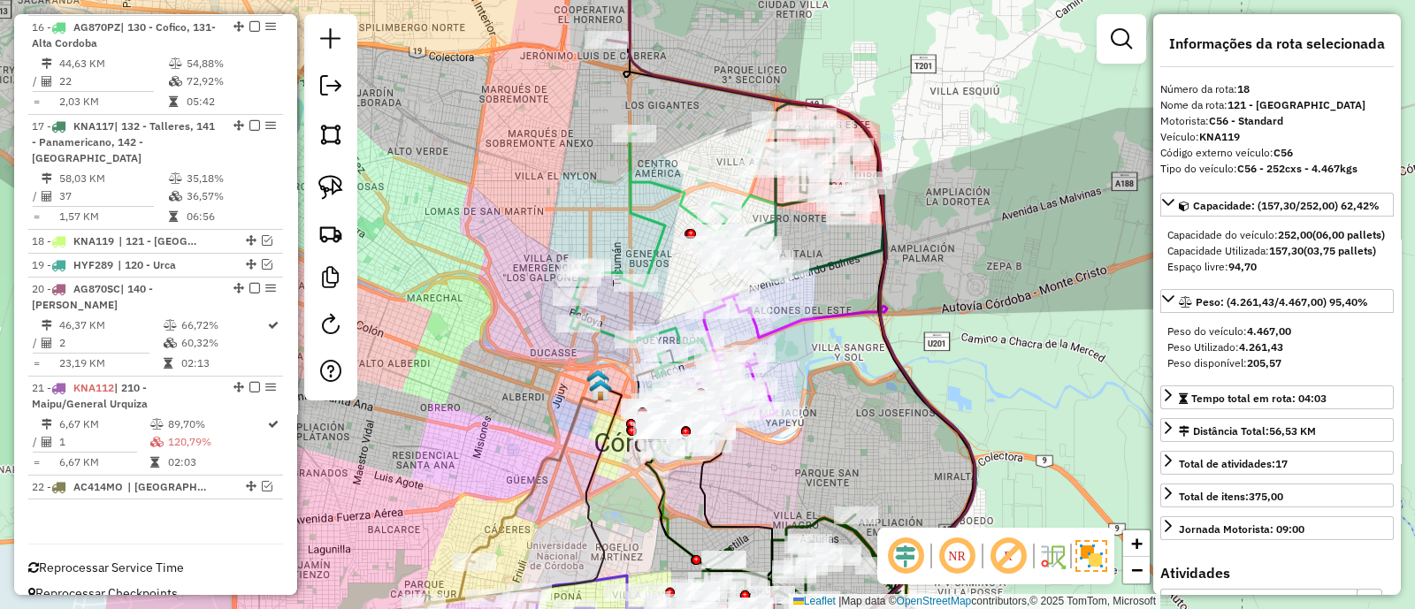
click at [663, 233] on icon at bounding box center [653, 255] width 167 height 242
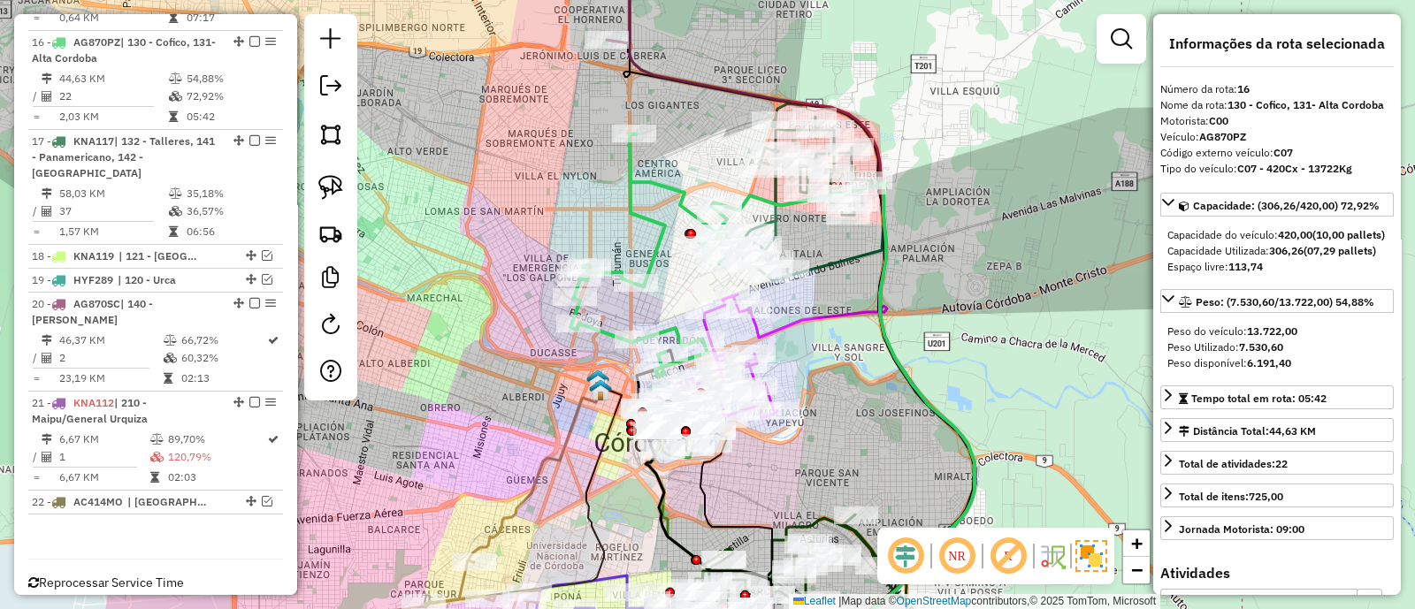
scroll to position [1378, 0]
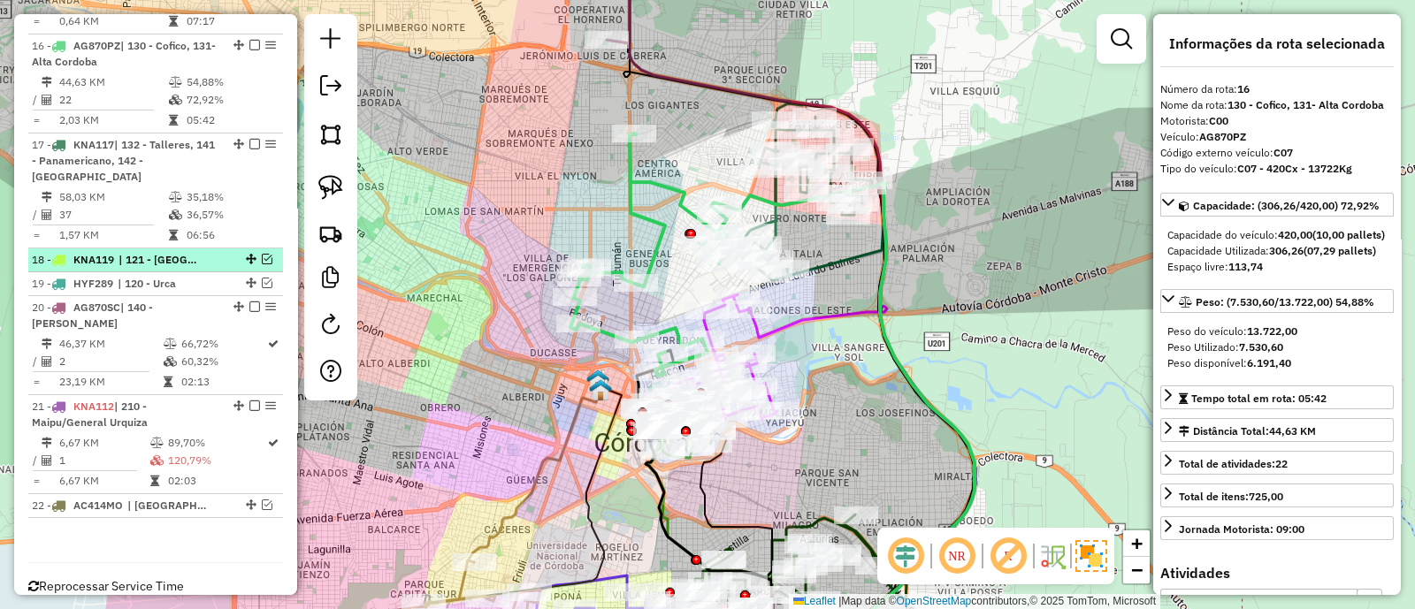
click at [262, 254] on em at bounding box center [267, 259] width 11 height 11
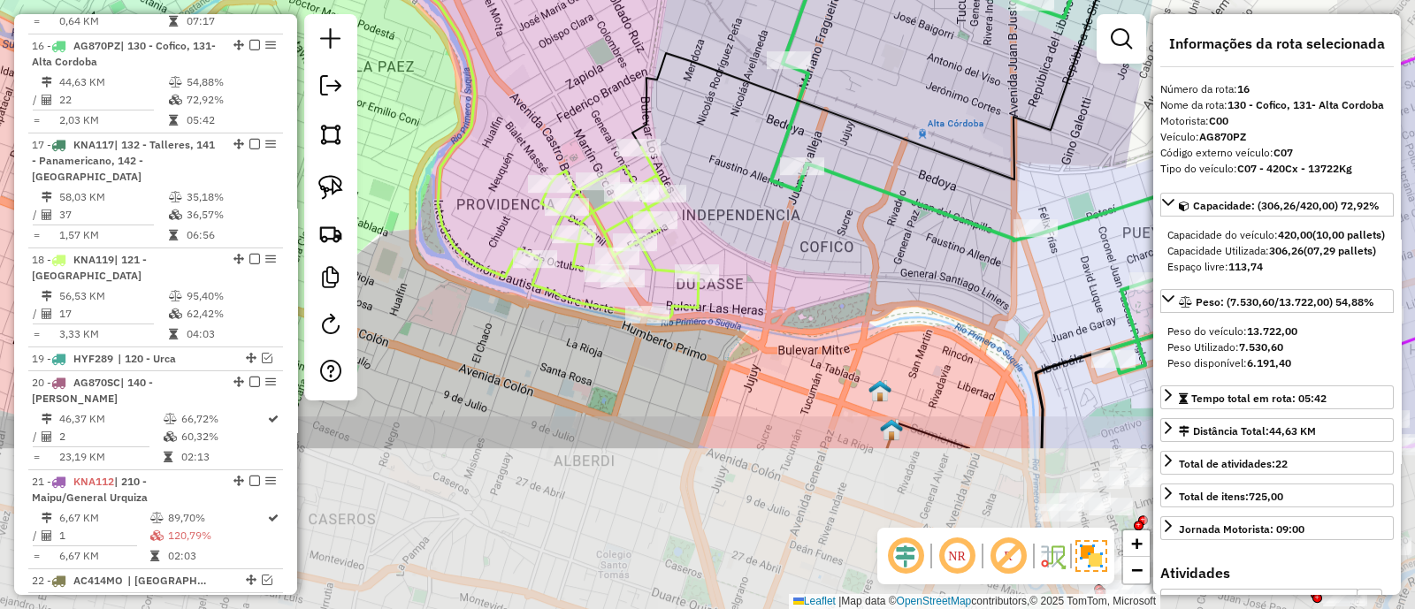
drag, startPoint x: 559, startPoint y: 480, endPoint x: 449, endPoint y: 258, distance: 247.5
click at [449, 258] on div "Janela de atendimento Grade de atendimento Capacidade Transportadoras Veículos …" at bounding box center [707, 304] width 1415 height 609
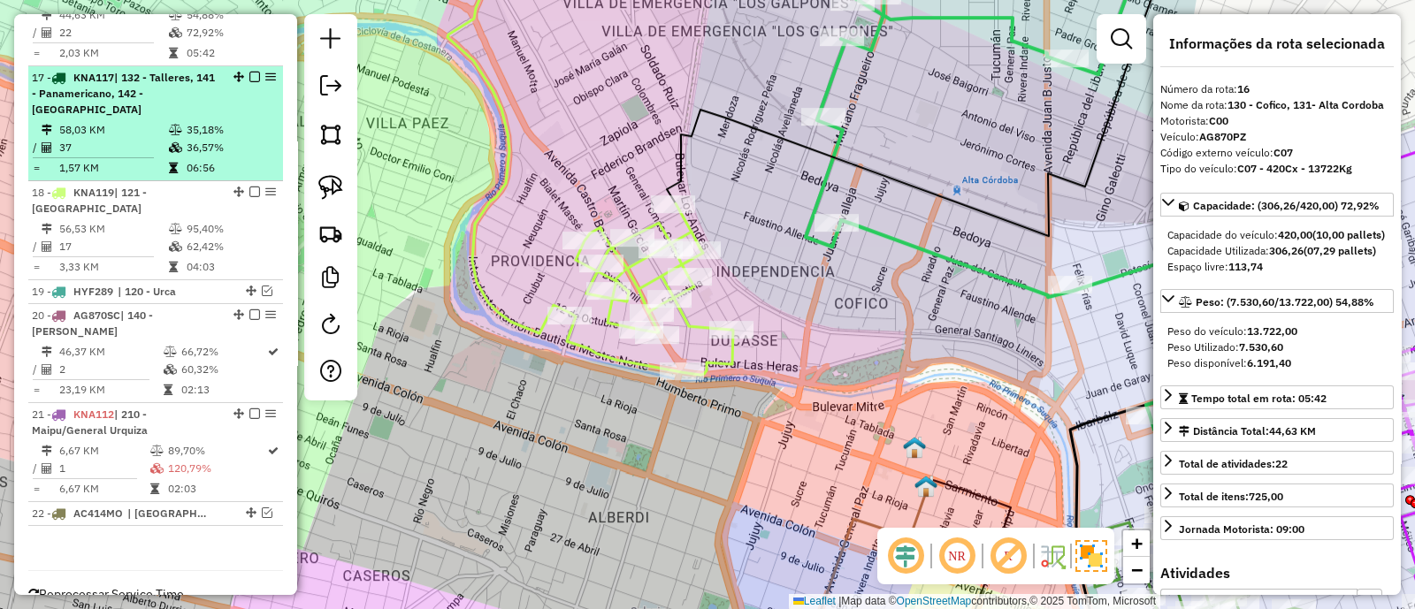
scroll to position [1472, 0]
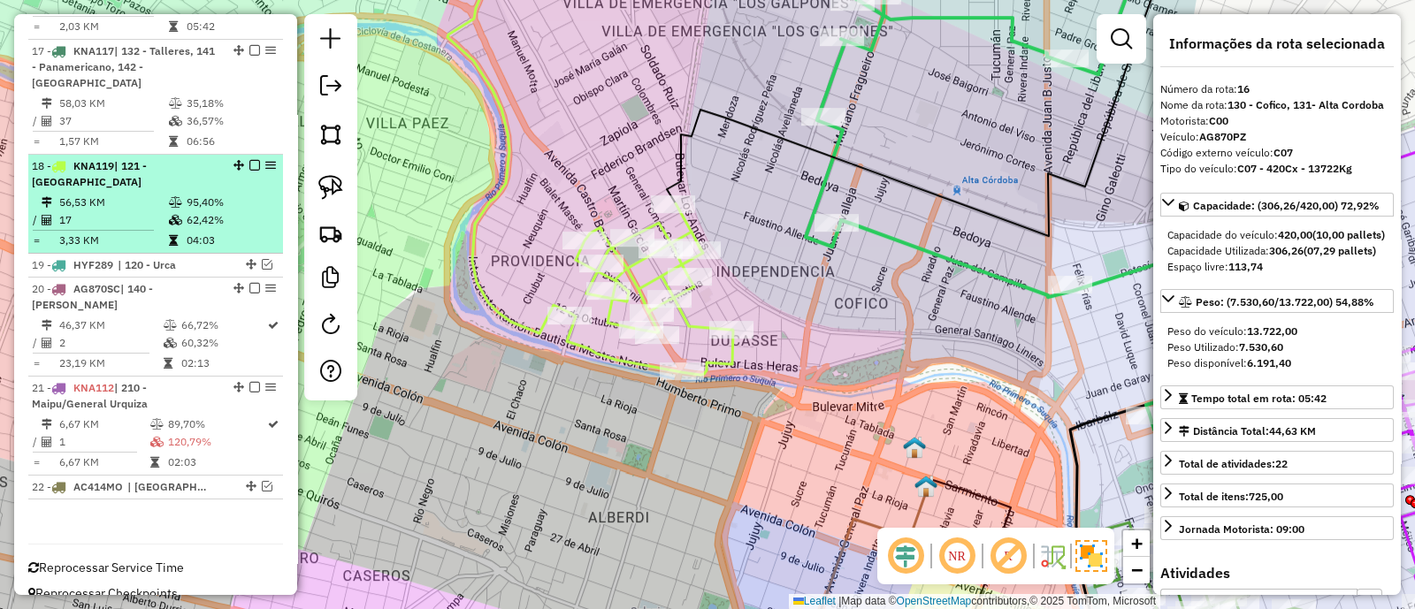
click at [249, 160] on em at bounding box center [254, 165] width 11 height 11
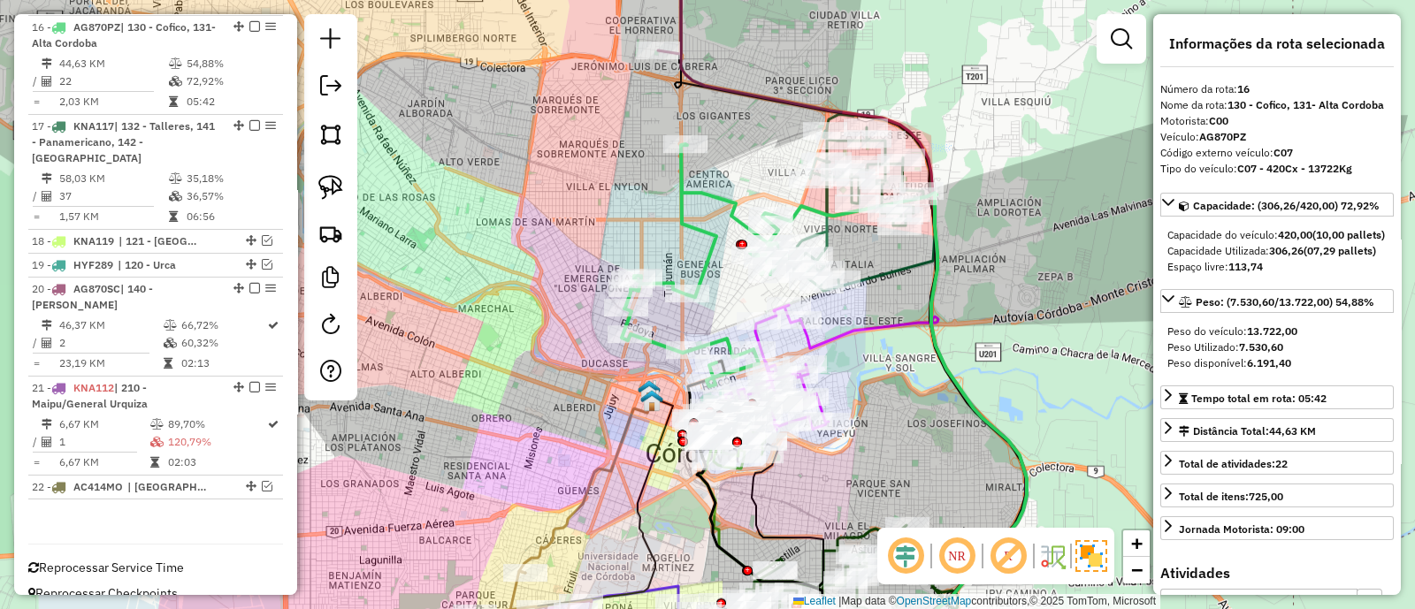
drag, startPoint x: 630, startPoint y: 330, endPoint x: 535, endPoint y: 386, distance: 110.2
click at [536, 385] on div "Janela de atendimento Grade de atendimento Capacidade Transportadoras Veículos …" at bounding box center [707, 304] width 1415 height 609
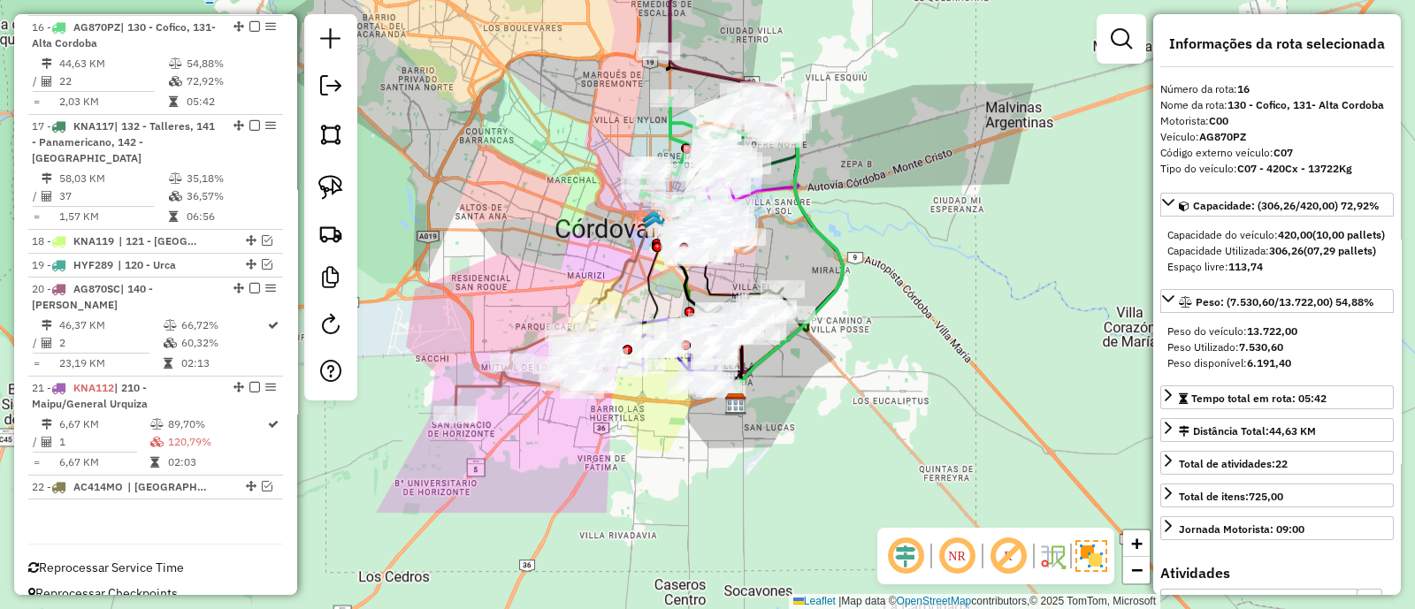
drag, startPoint x: 504, startPoint y: 376, endPoint x: 592, endPoint y: 218, distance: 180.5
click at [592, 218] on div "Janela de atendimento Grade de atendimento Capacidade Transportadoras Veículos …" at bounding box center [707, 304] width 1415 height 609
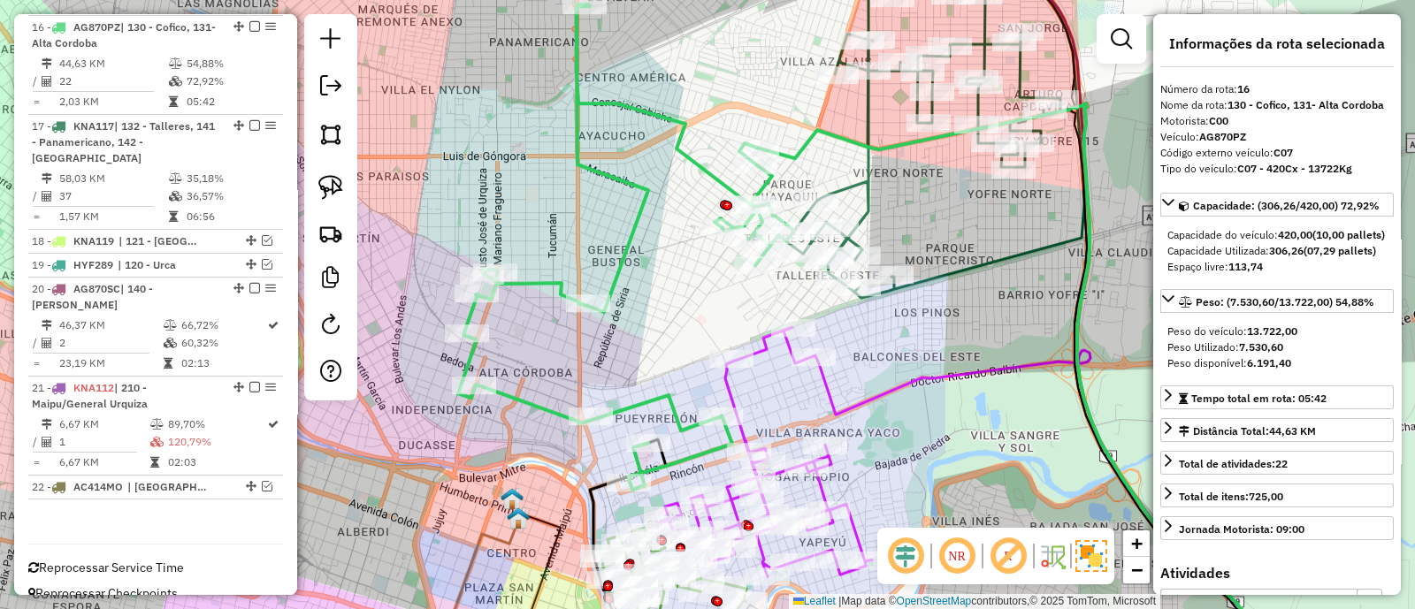
click at [624, 172] on icon at bounding box center [626, 246] width 336 height 485
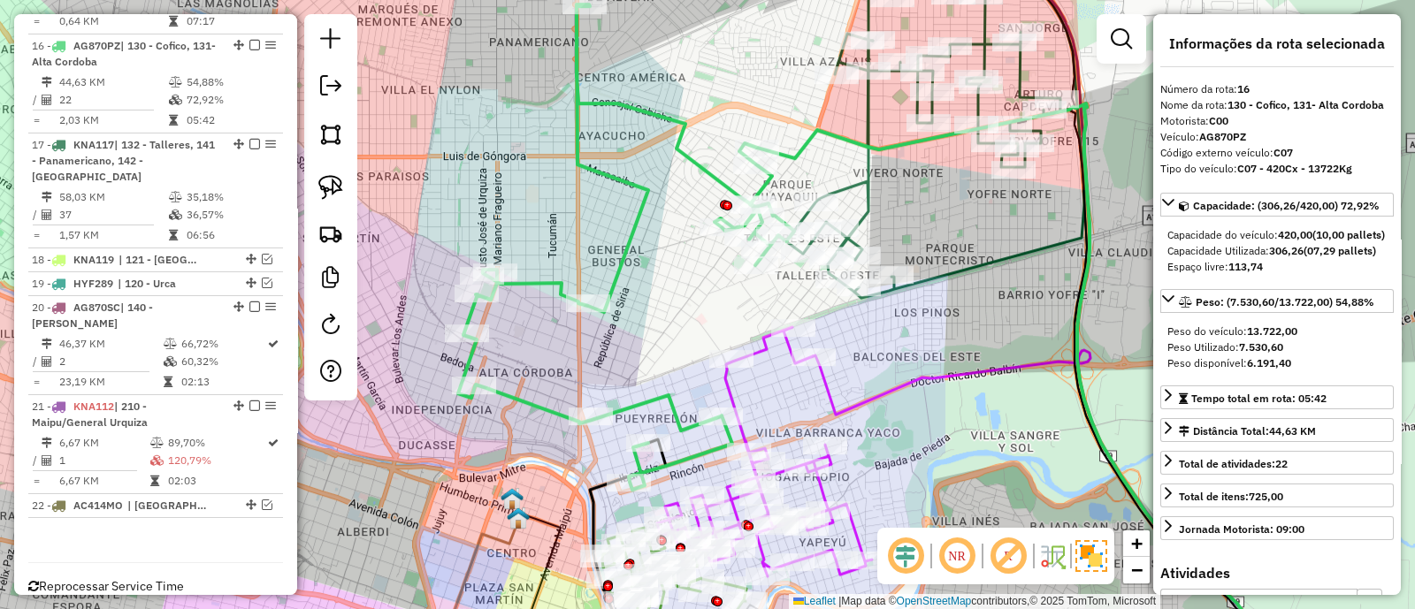
click at [626, 174] on icon at bounding box center [626, 246] width 336 height 485
click at [625, 193] on icon at bounding box center [626, 246] width 336 height 485
click at [643, 196] on icon at bounding box center [626, 246] width 336 height 485
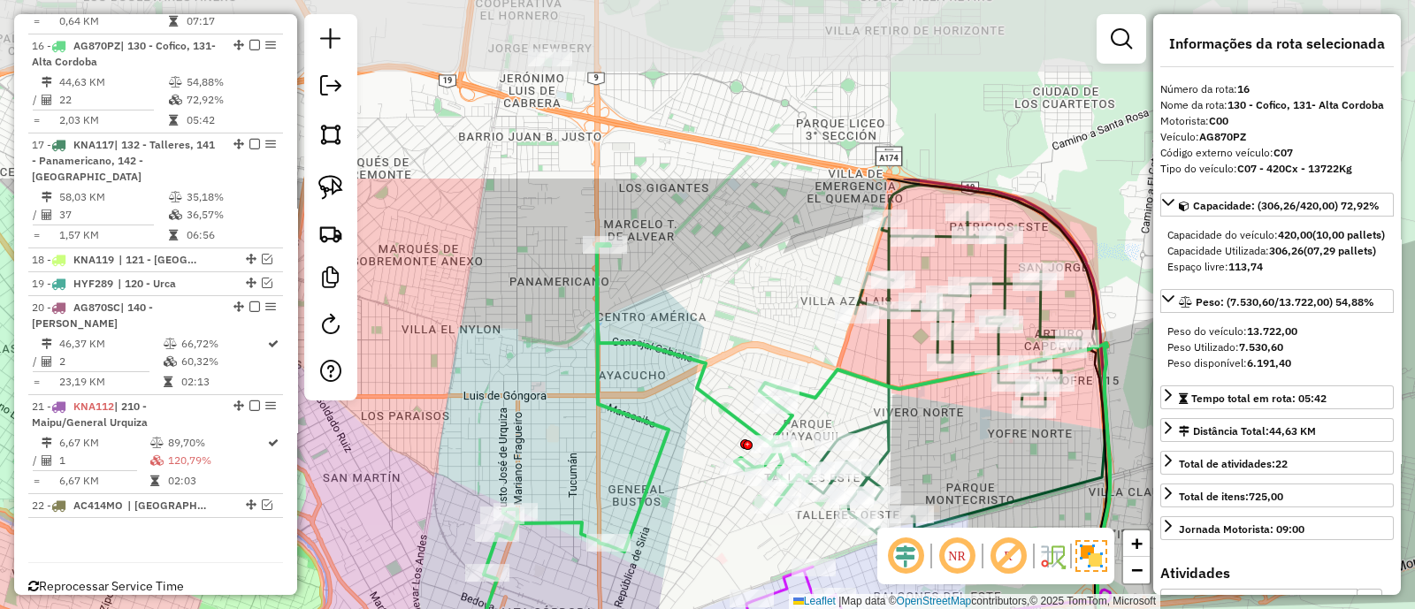
drag, startPoint x: 654, startPoint y: 88, endPoint x: 675, endPoint y: 326, distance: 239.6
click at [675, 326] on div "Janela de atendimento Grade de atendimento Capacidade Transportadoras Veículos …" at bounding box center [707, 304] width 1415 height 609
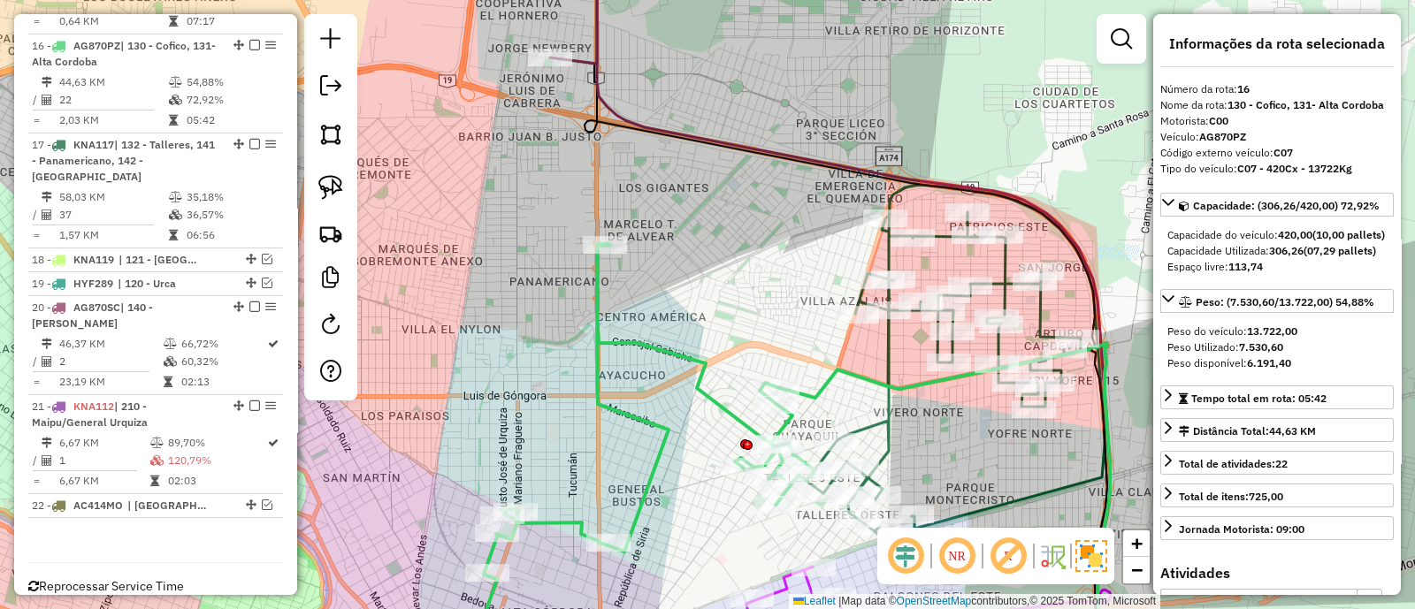
click at [882, 363] on icon at bounding box center [955, 361] width 298 height 353
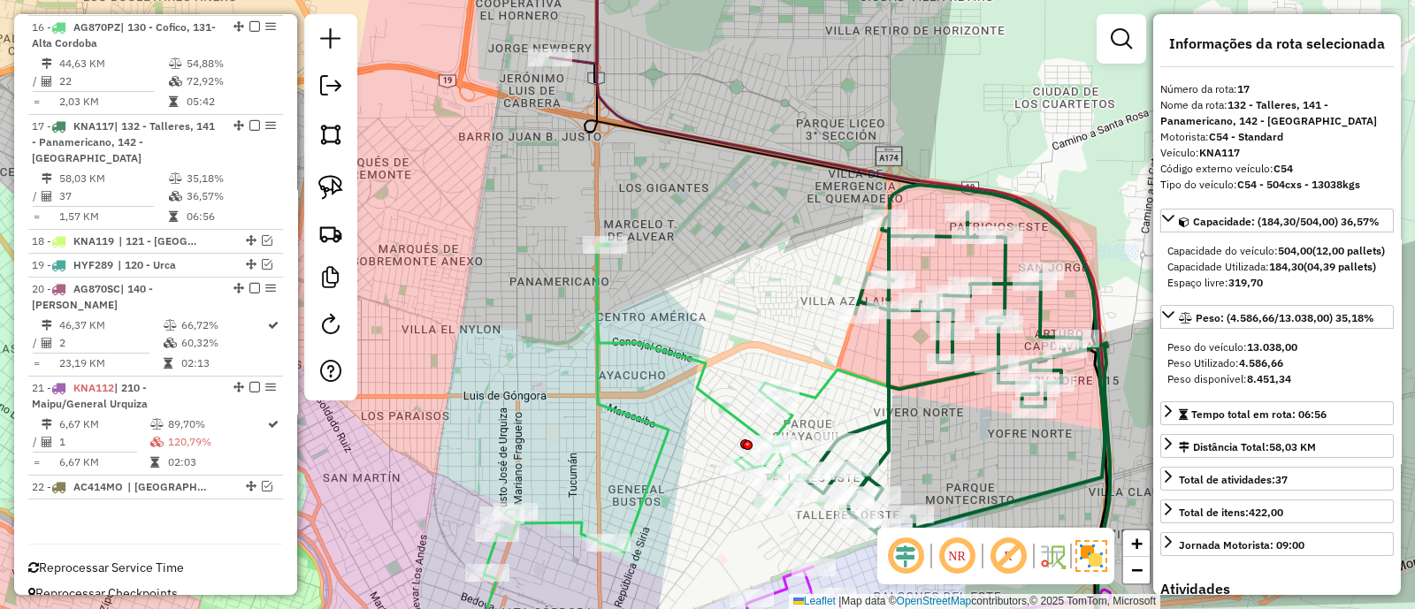
click at [889, 353] on icon at bounding box center [955, 361] width 298 height 353
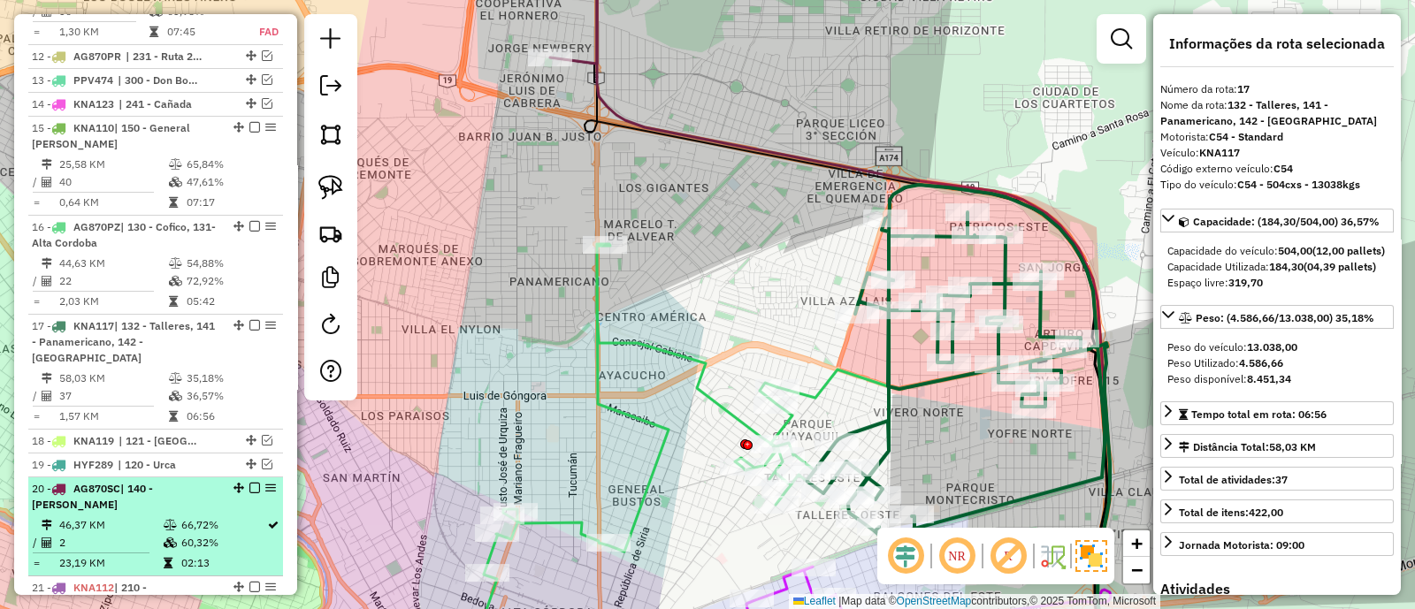
scroll to position [1176, 0]
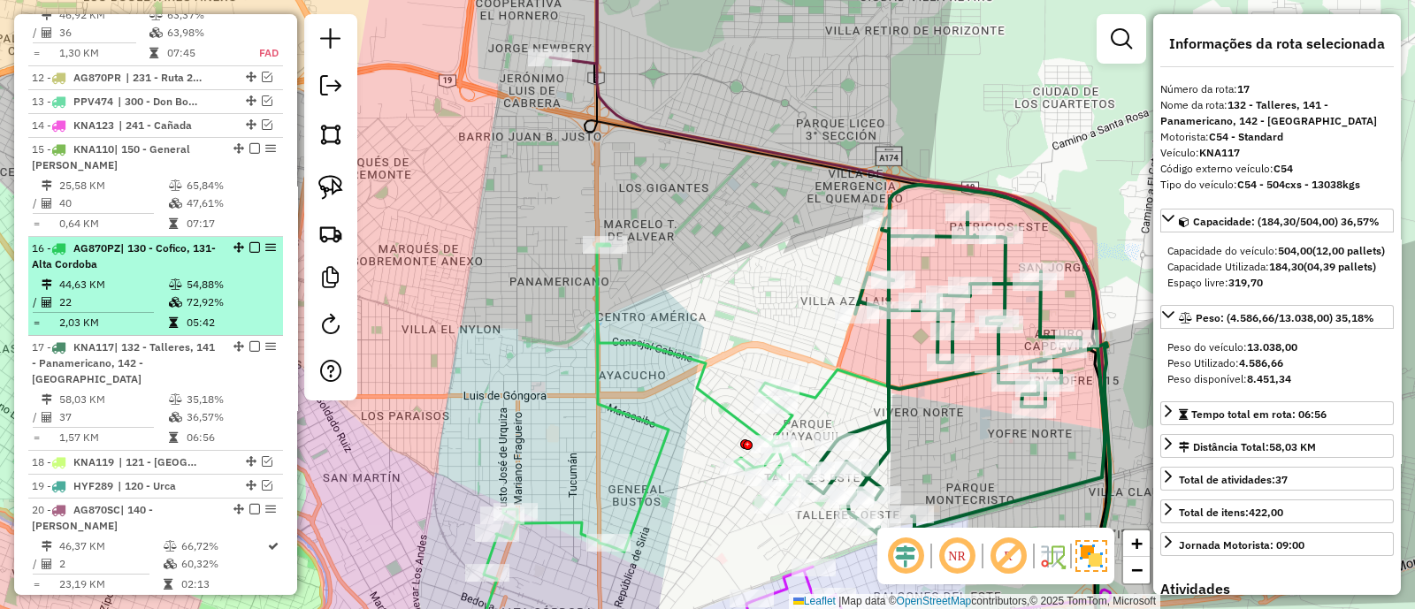
click at [231, 294] on td "72,92%" at bounding box center [230, 303] width 89 height 18
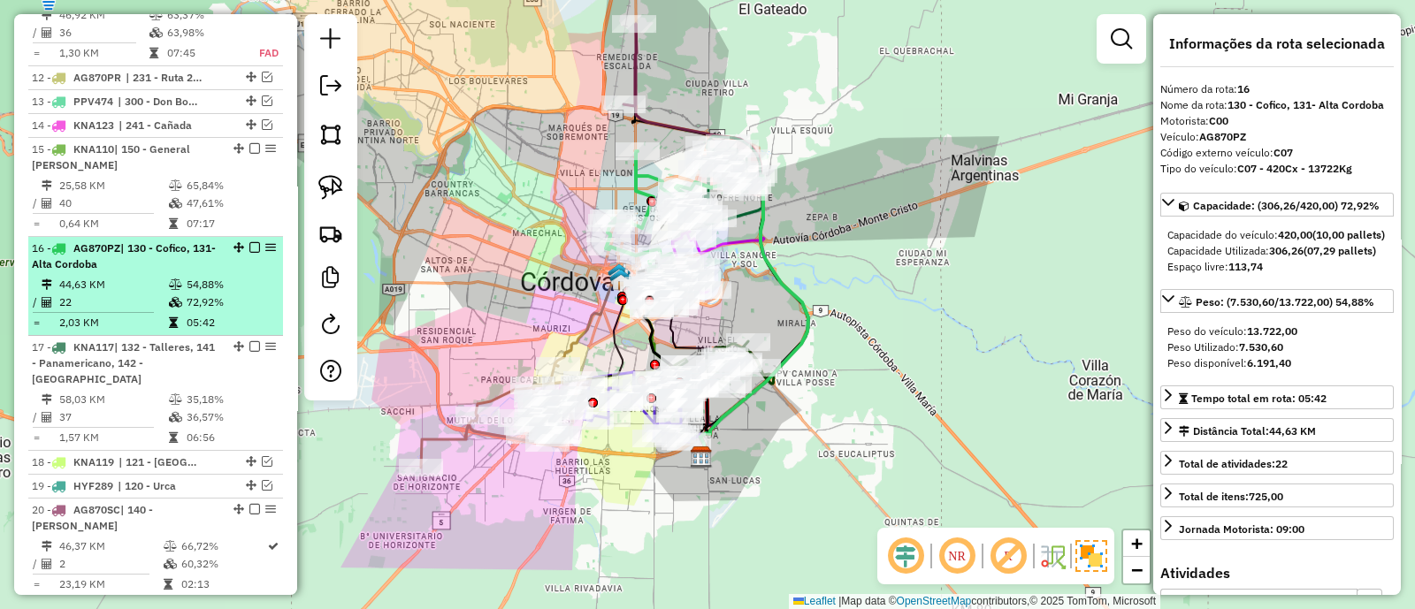
click at [249, 242] on em at bounding box center [254, 247] width 11 height 11
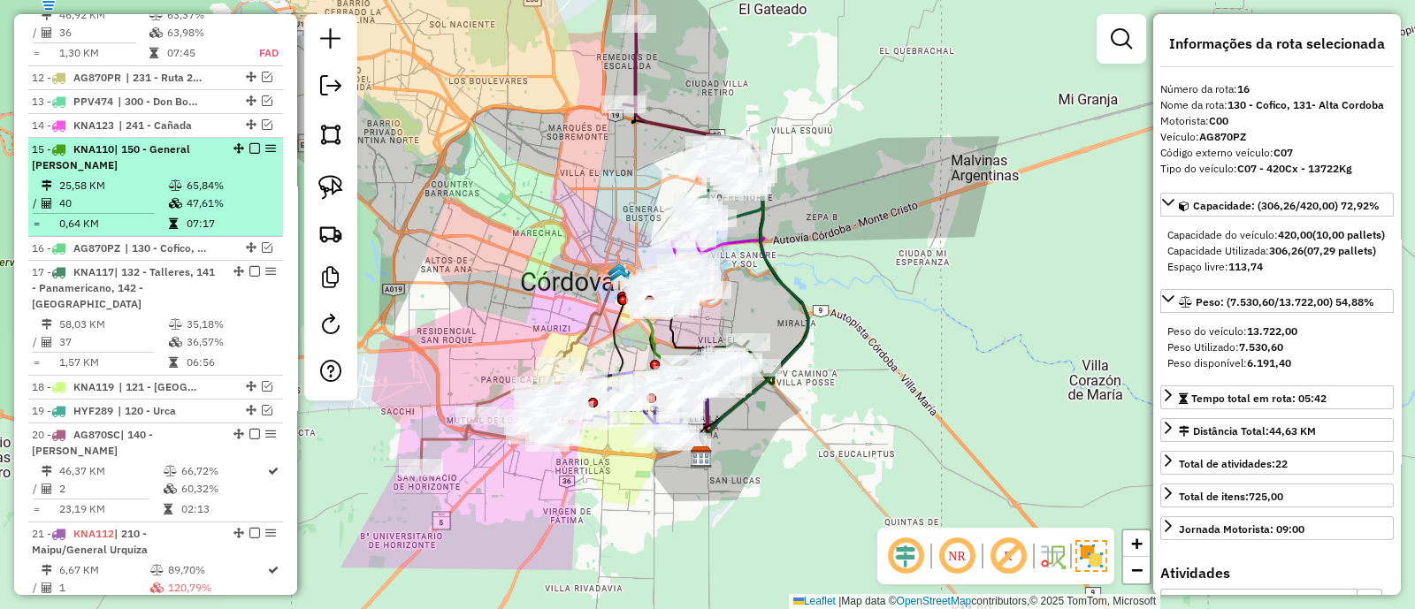
click at [238, 195] on td "47,61%" at bounding box center [230, 204] width 89 height 18
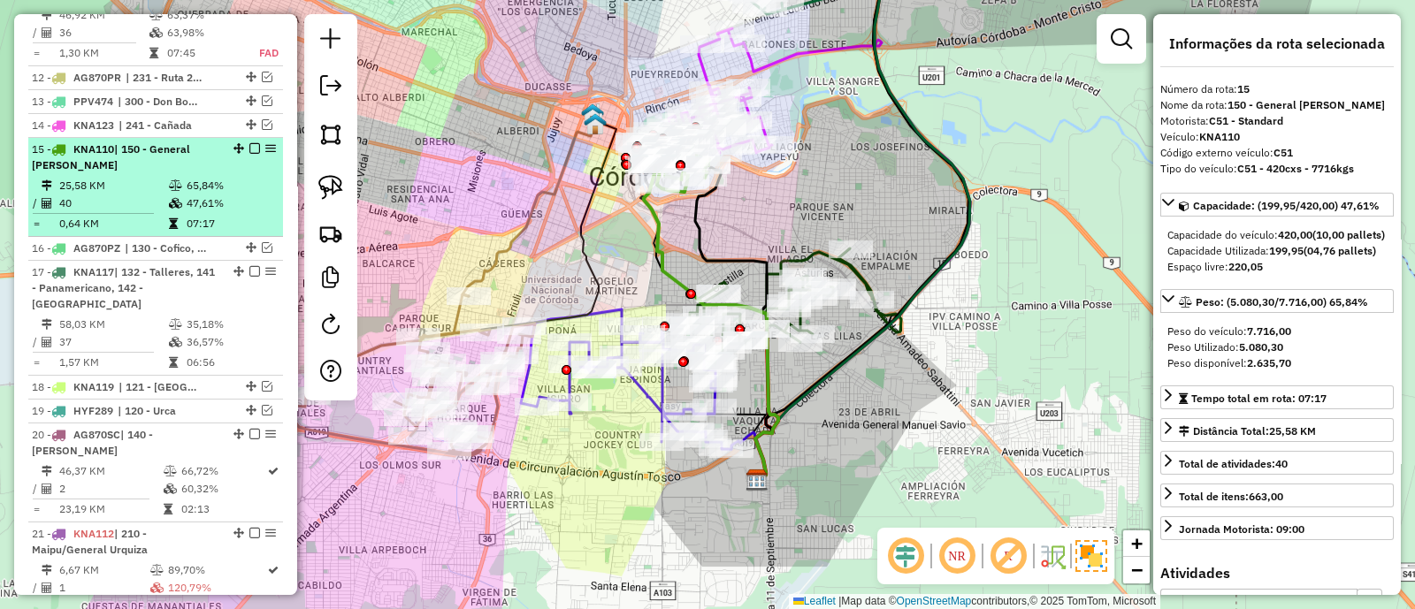
click at [251, 143] on em at bounding box center [254, 148] width 11 height 11
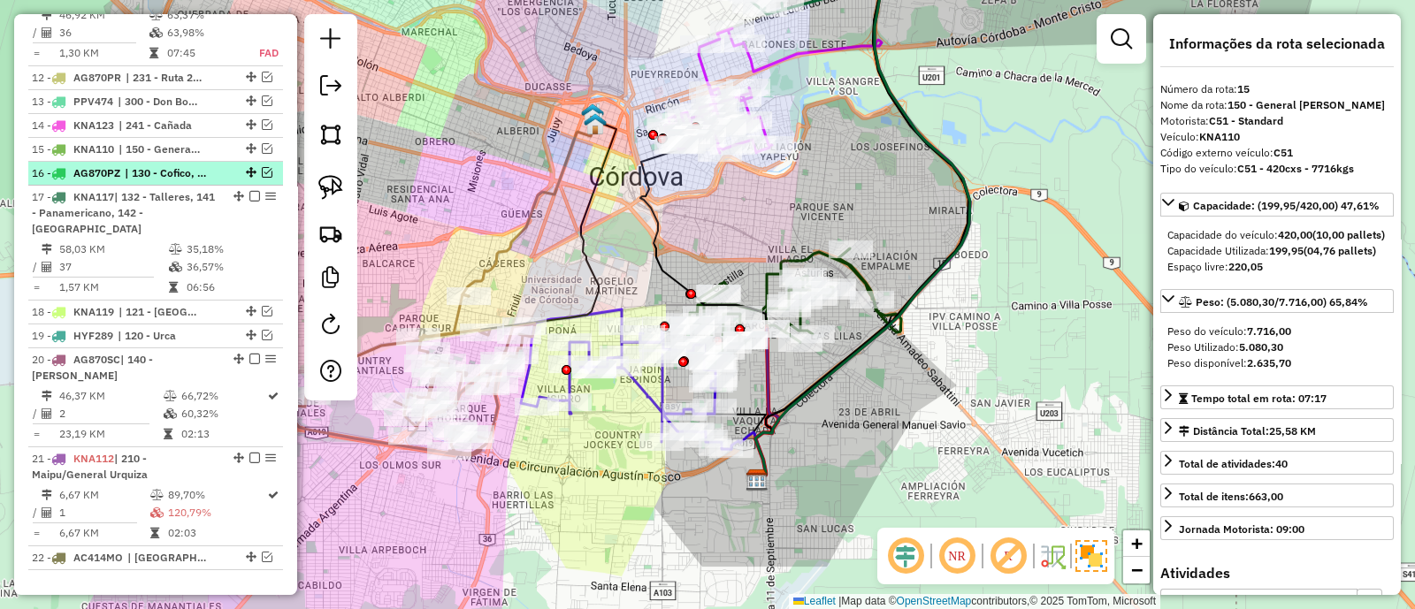
click at [262, 167] on em at bounding box center [267, 172] width 11 height 11
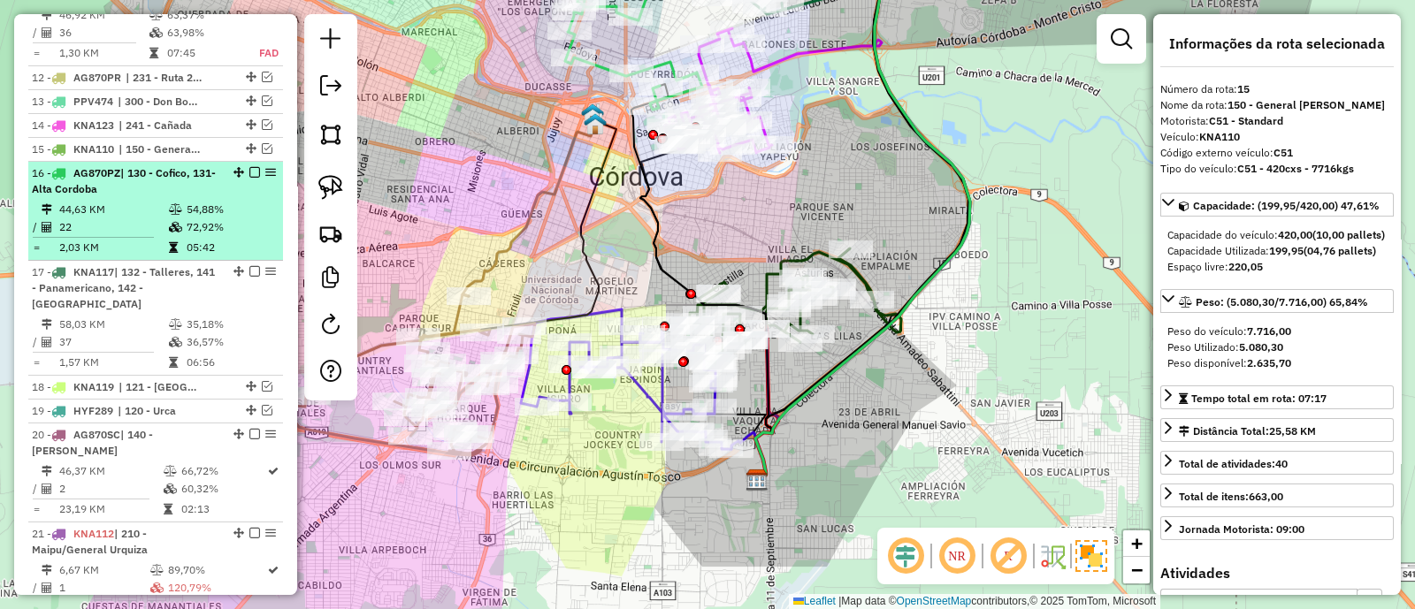
click at [249, 168] on em at bounding box center [254, 172] width 11 height 11
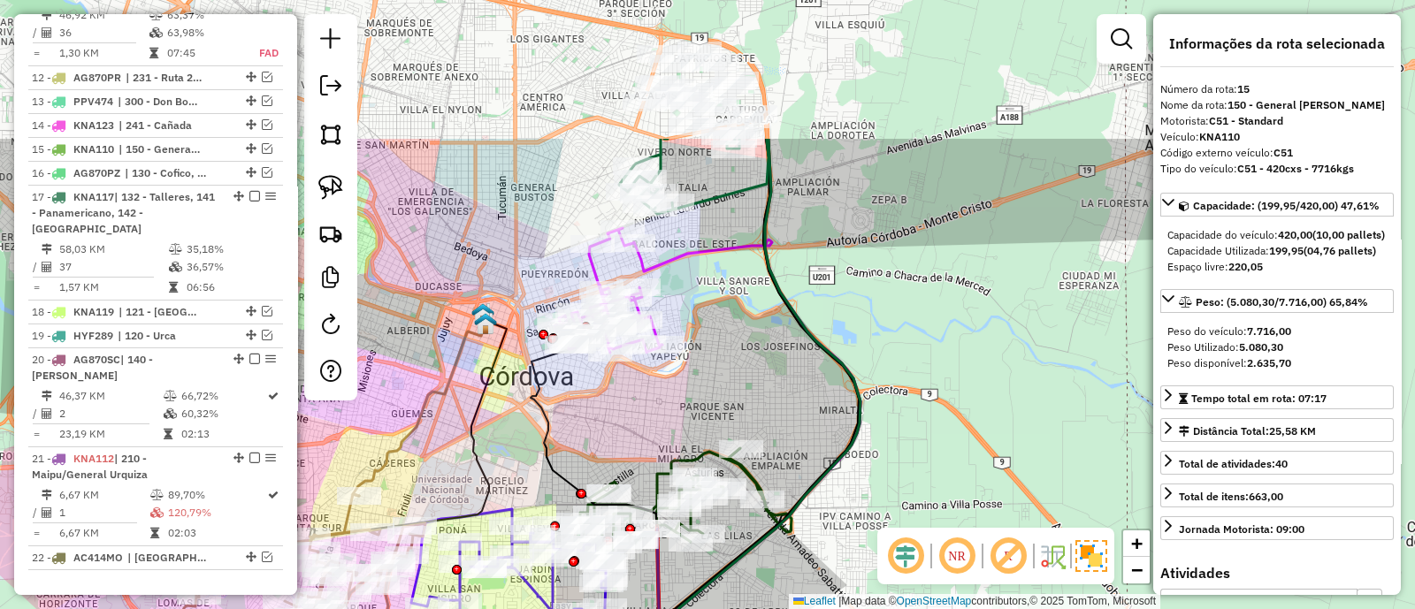
drag, startPoint x: 645, startPoint y: 227, endPoint x: 539, endPoint y: 425, distance: 224.3
click at [535, 429] on div "Janela de atendimento Grade de atendimento Capacidade Transportadoras Veículos …" at bounding box center [707, 304] width 1415 height 609
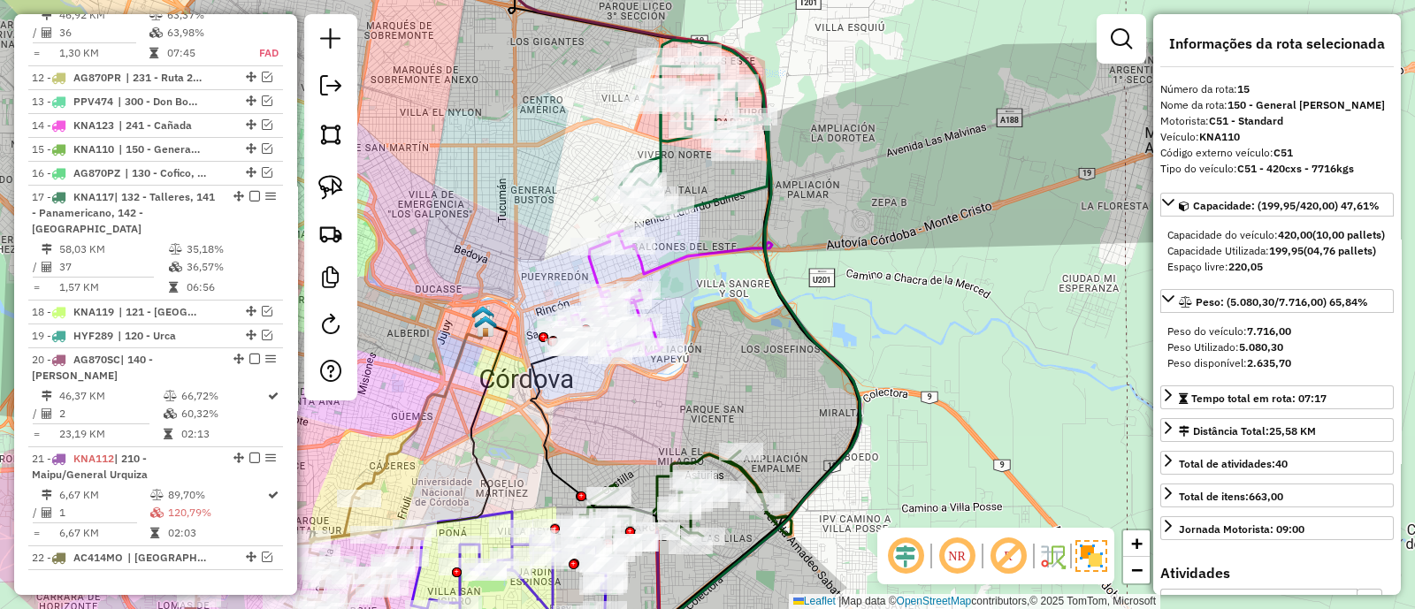
click at [656, 140] on icon at bounding box center [693, 128] width 149 height 177
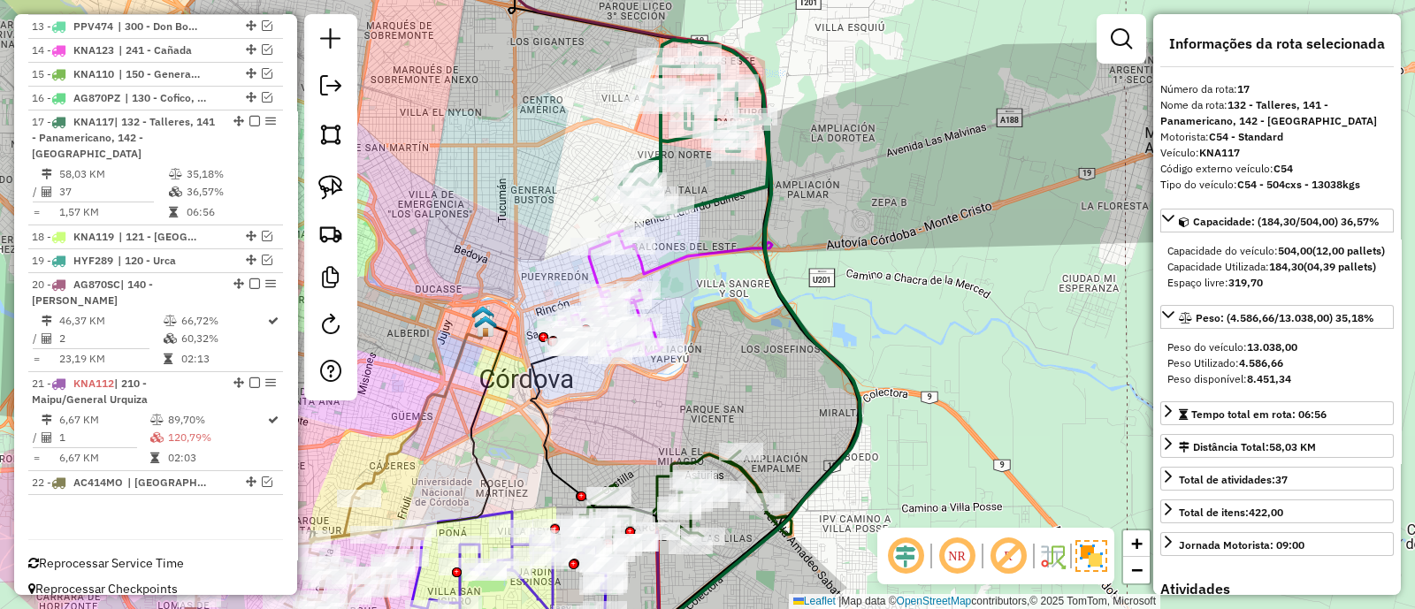
scroll to position [1263, 0]
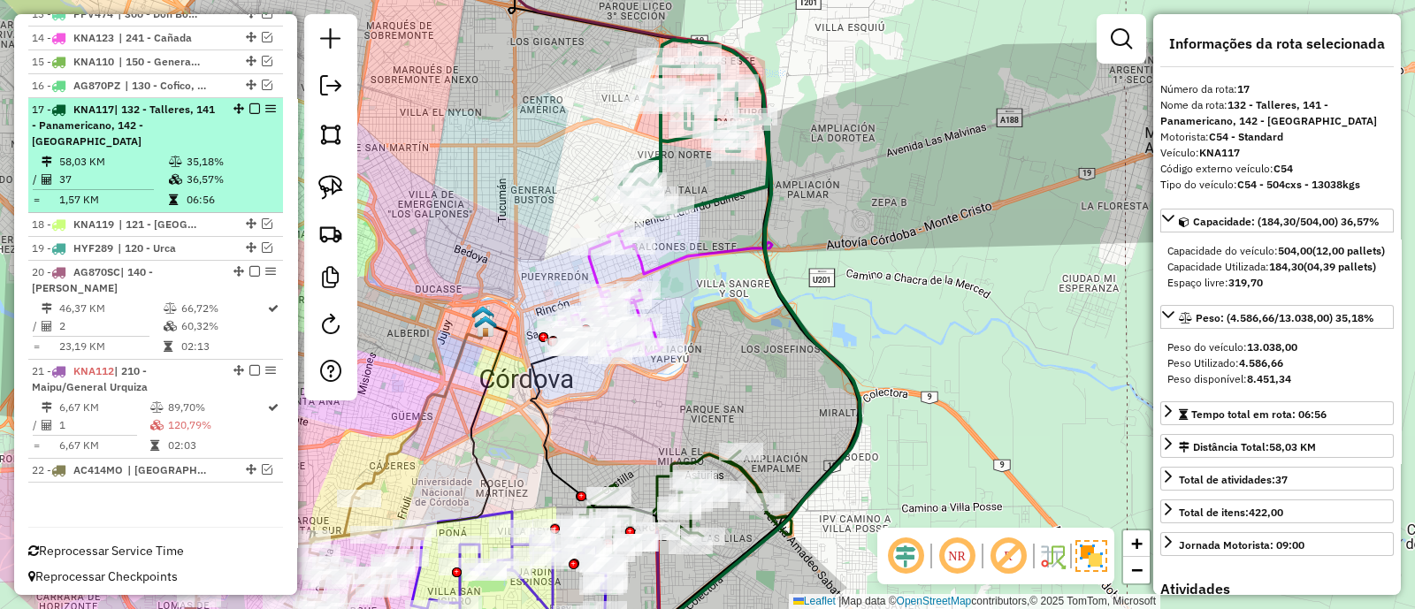
click at [249, 106] on em at bounding box center [254, 108] width 11 height 11
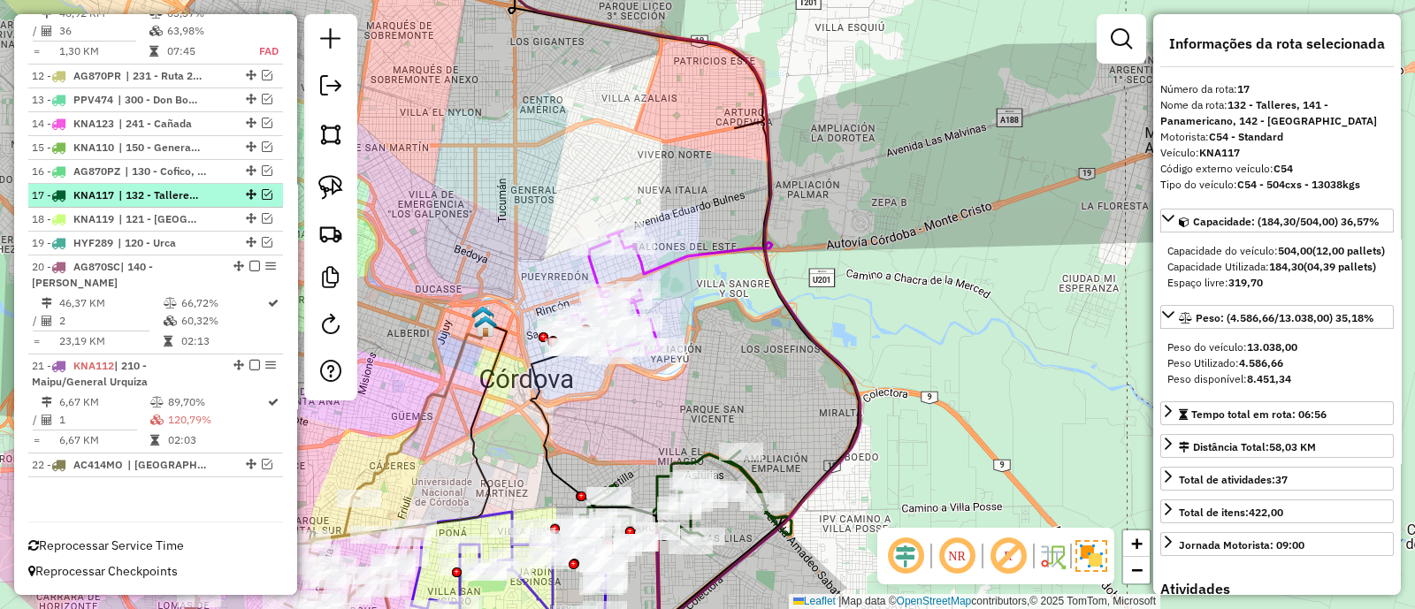
scroll to position [1172, 0]
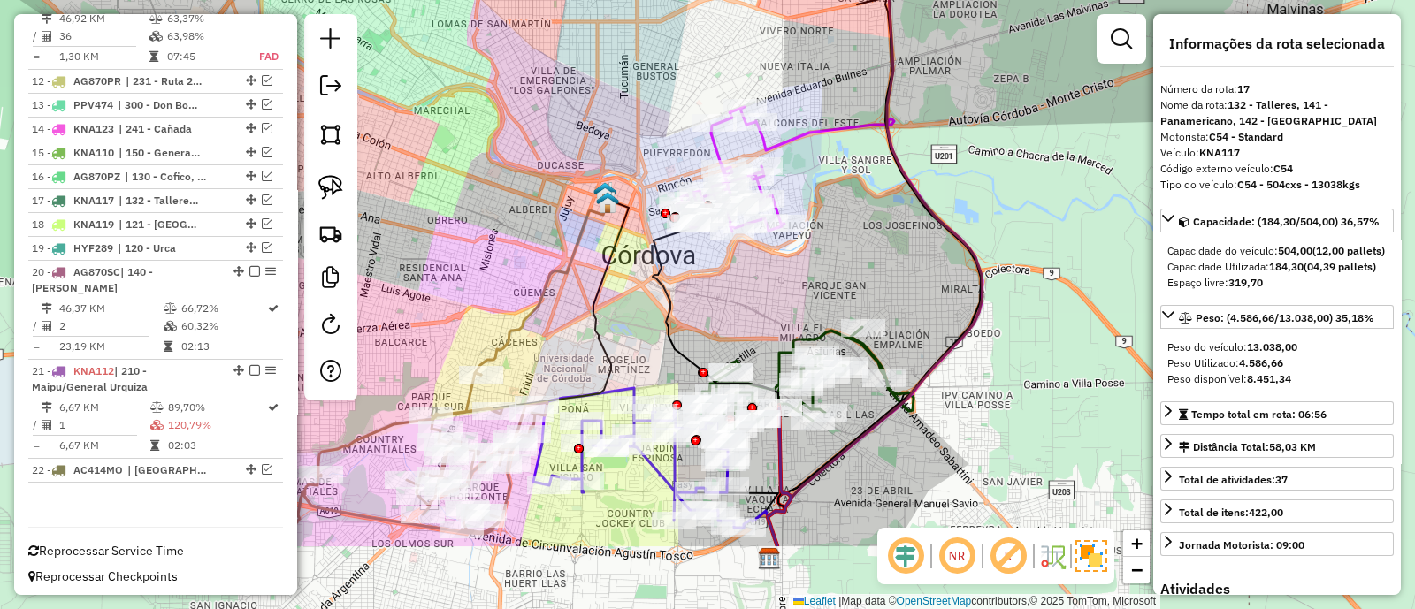
drag, startPoint x: 422, startPoint y: 271, endPoint x: 614, endPoint y: 69, distance: 278.9
click at [614, 69] on div "Janela de atendimento Grade de atendimento Capacidade Transportadoras Veículos …" at bounding box center [707, 304] width 1415 height 609
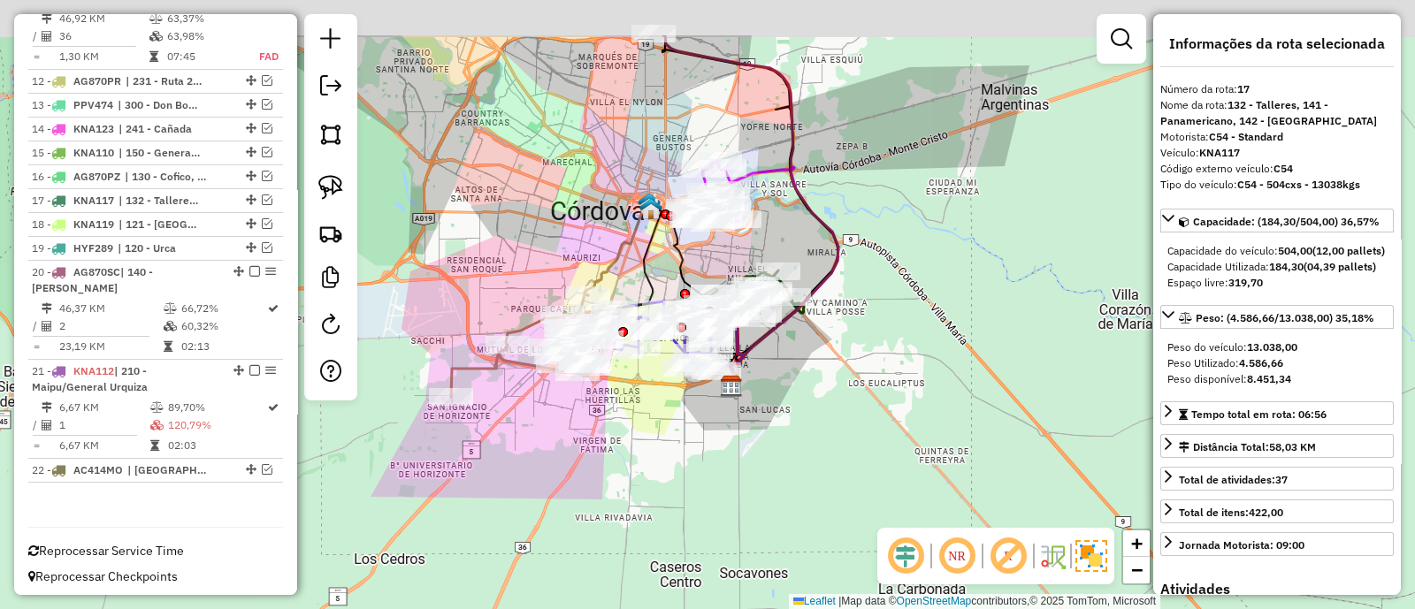
drag, startPoint x: 607, startPoint y: 190, endPoint x: 614, endPoint y: 214, distance: 24.7
click at [614, 214] on div "Janela de atendimento Grade de atendimento Capacidade Transportadoras Veículos …" at bounding box center [707, 304] width 1415 height 609
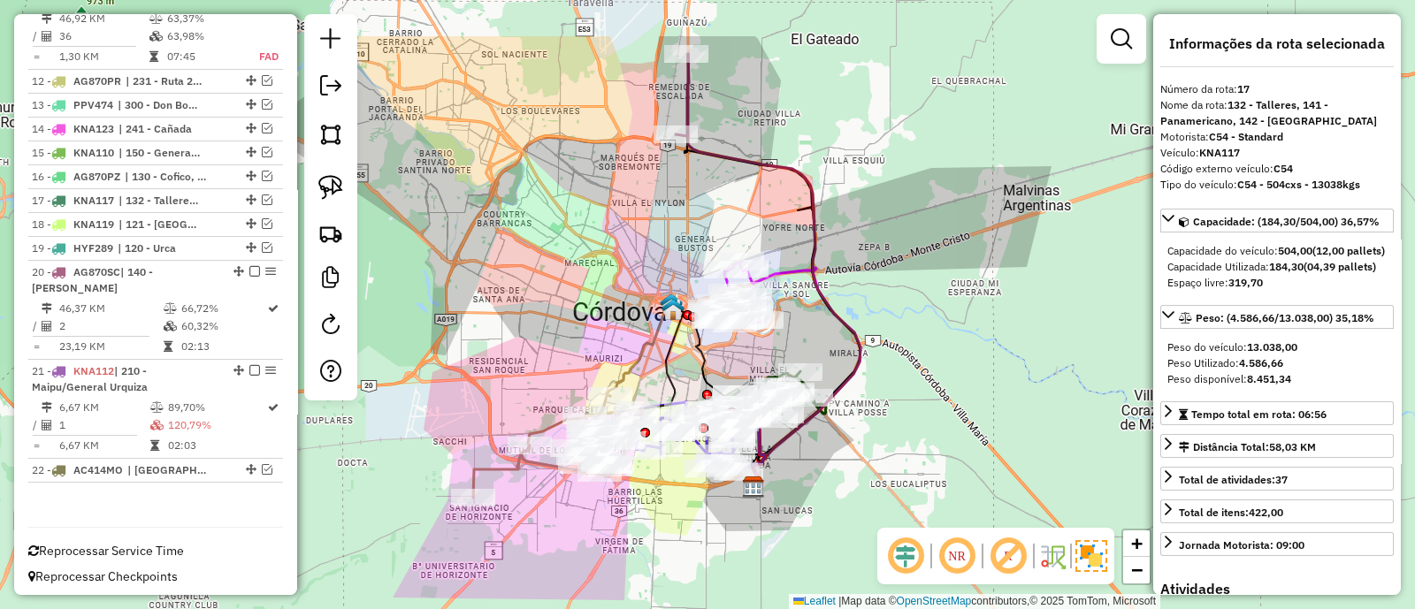
drag, startPoint x: 570, startPoint y: 181, endPoint x: 612, endPoint y: 405, distance: 227.5
click at [612, 405] on div "Janela de atendimento Grade de atendimento Capacidade Transportadoras Veículos …" at bounding box center [707, 304] width 1415 height 609
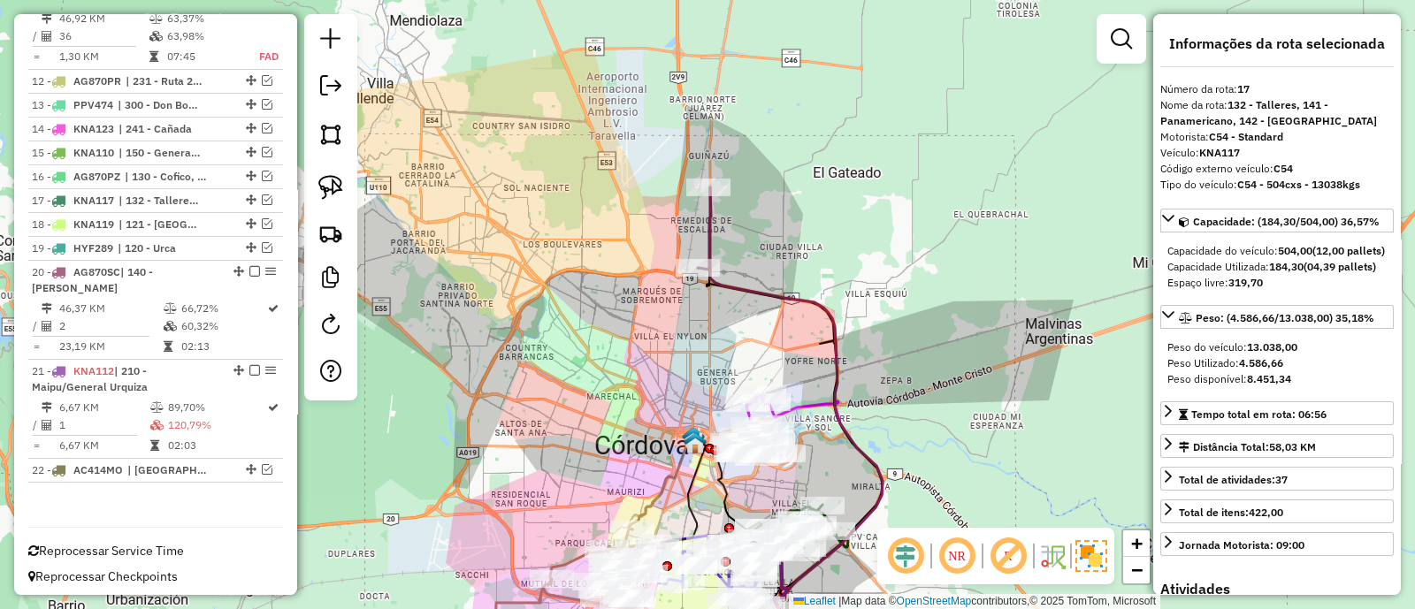
click at [706, 222] on icon at bounding box center [704, 228] width 13 height 82
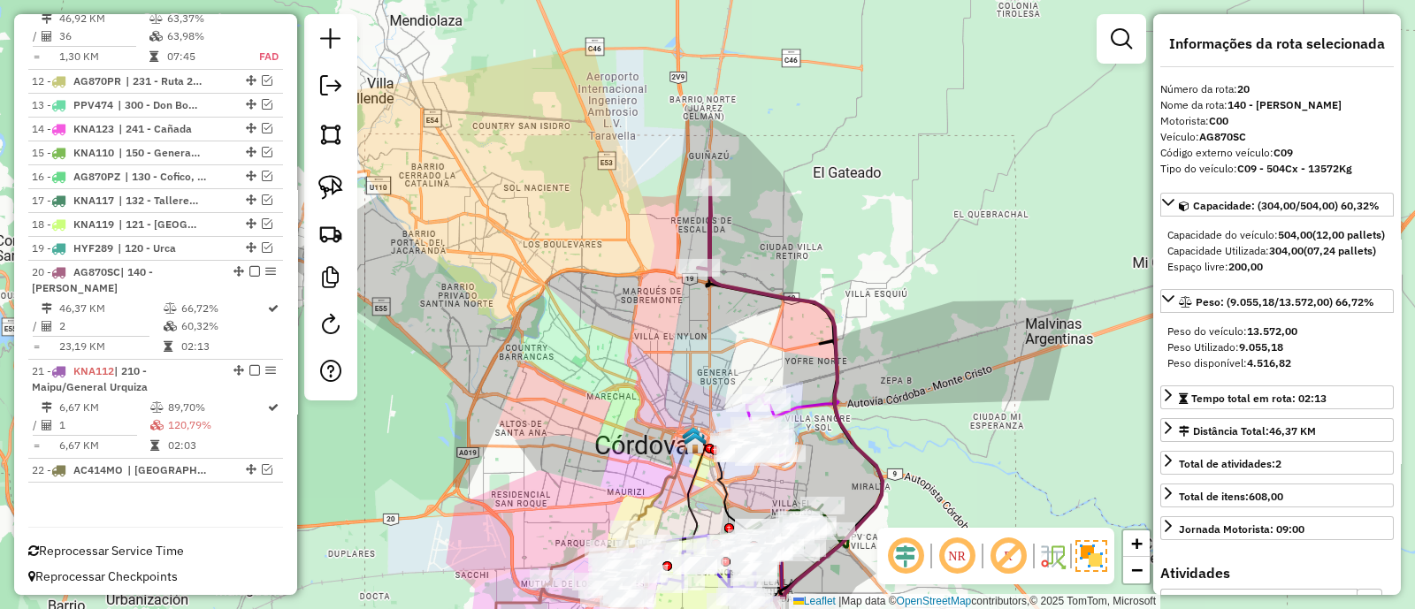
click at [711, 229] on icon at bounding box center [704, 228] width 13 height 82
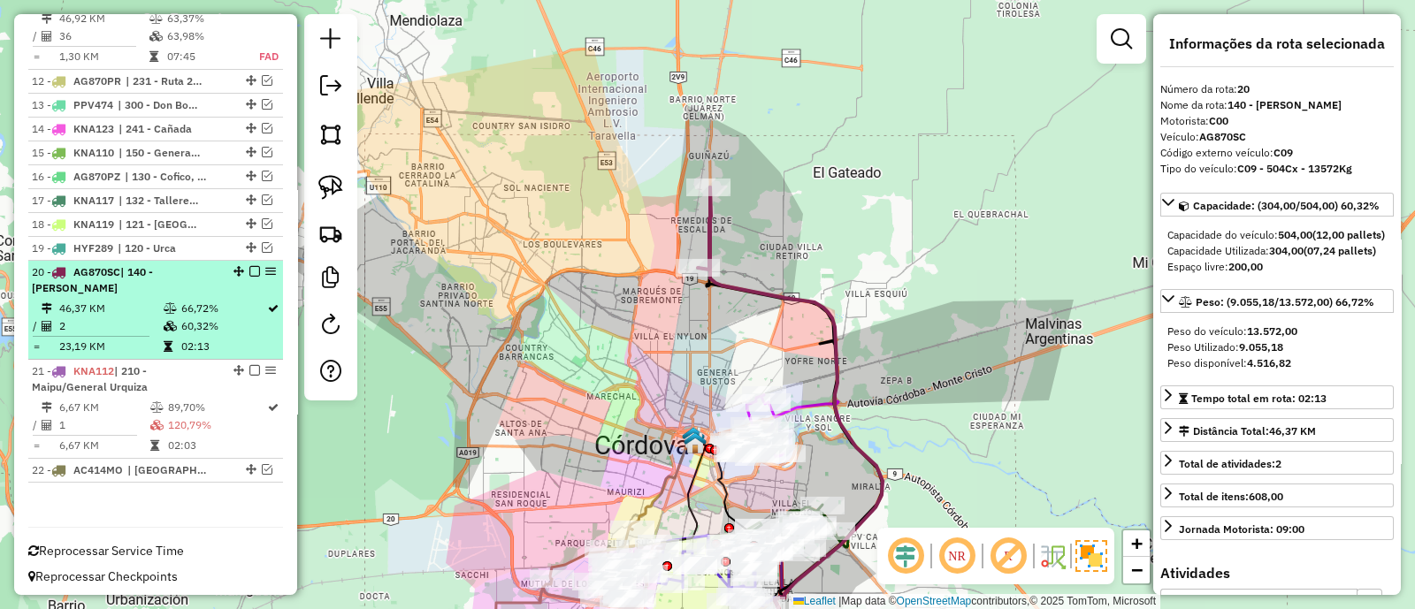
click at [252, 266] on em at bounding box center [254, 271] width 11 height 11
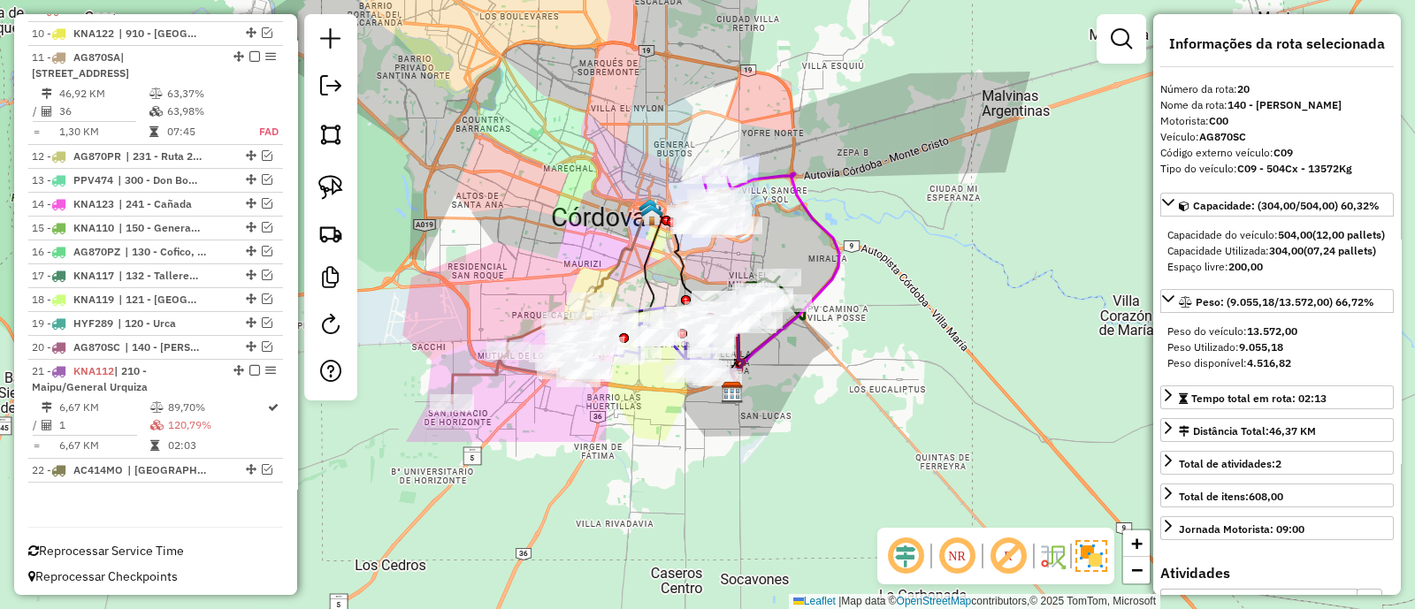
drag, startPoint x: 547, startPoint y: 456, endPoint x: 513, endPoint y: 213, distance: 245.6
click at [511, 214] on div "Janela de atendimento Grade de atendimento Capacidade Transportadoras Veículos …" at bounding box center [707, 304] width 1415 height 609
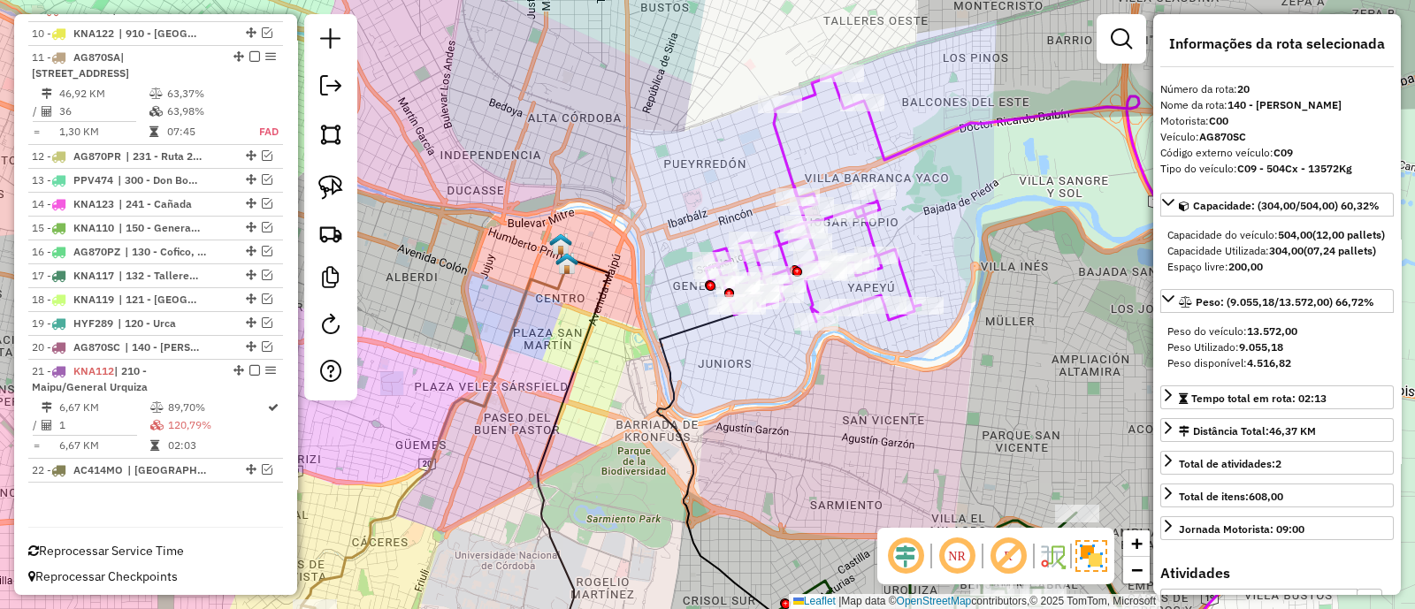
click at [791, 165] on icon at bounding box center [813, 197] width 215 height 249
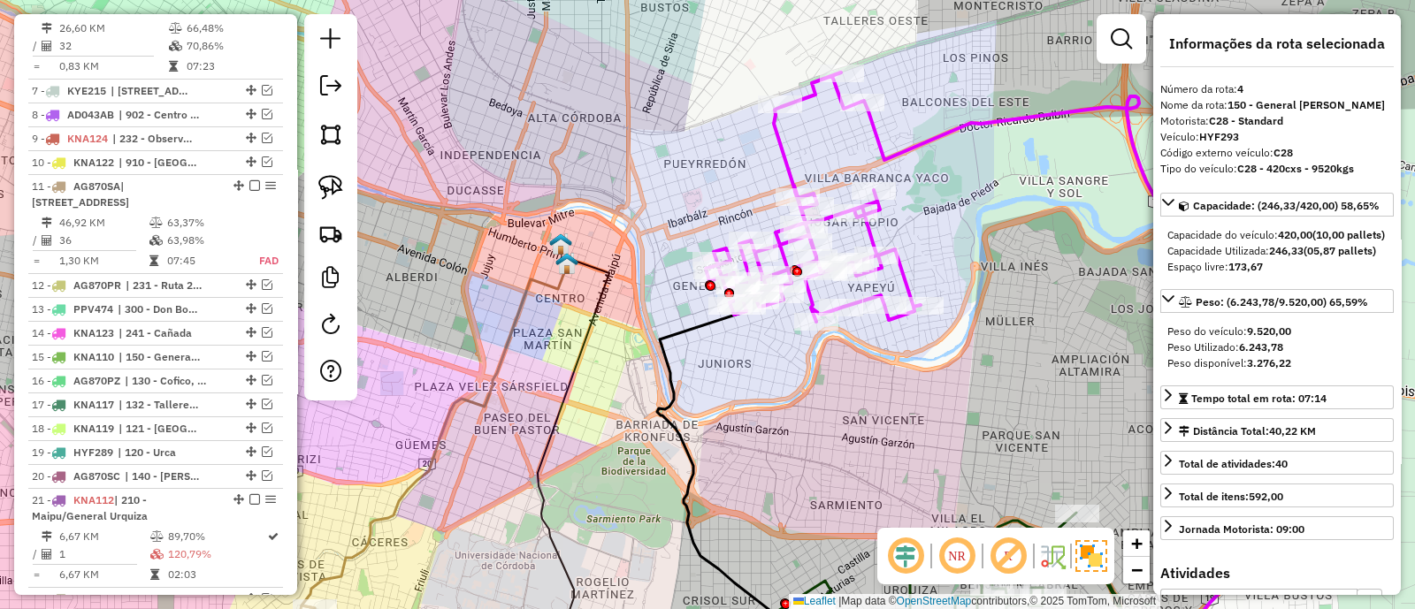
scroll to position [809, 0]
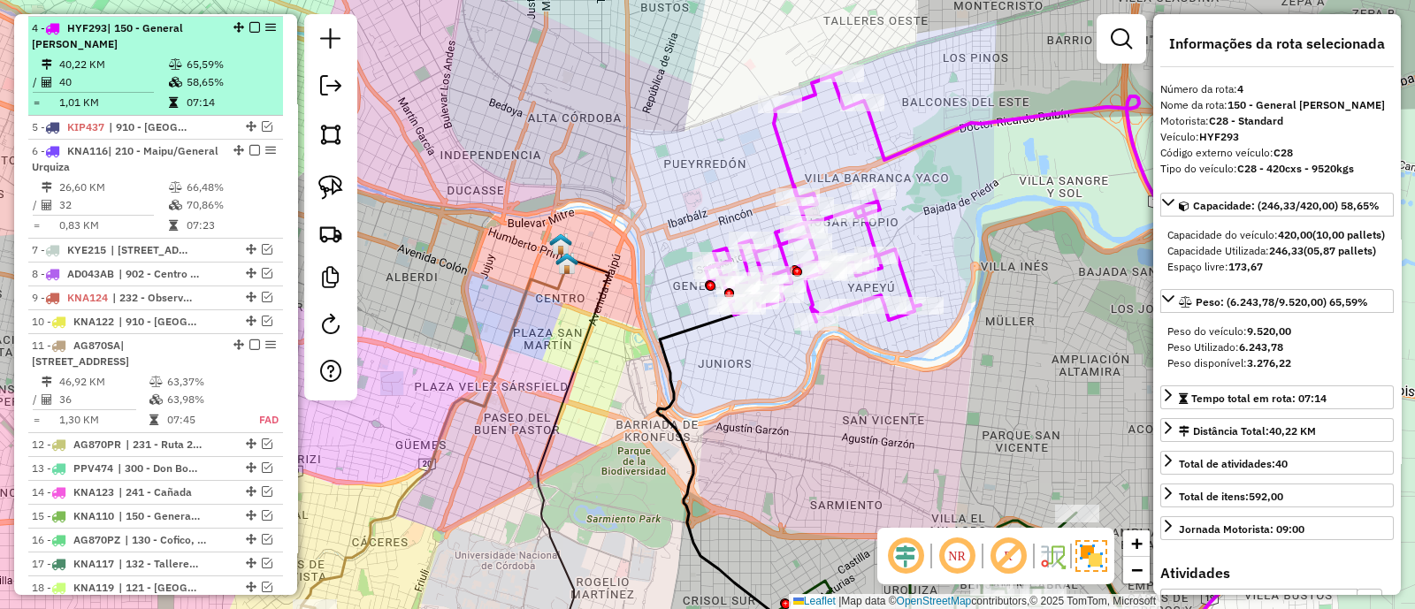
click at [249, 26] on em at bounding box center [254, 27] width 11 height 11
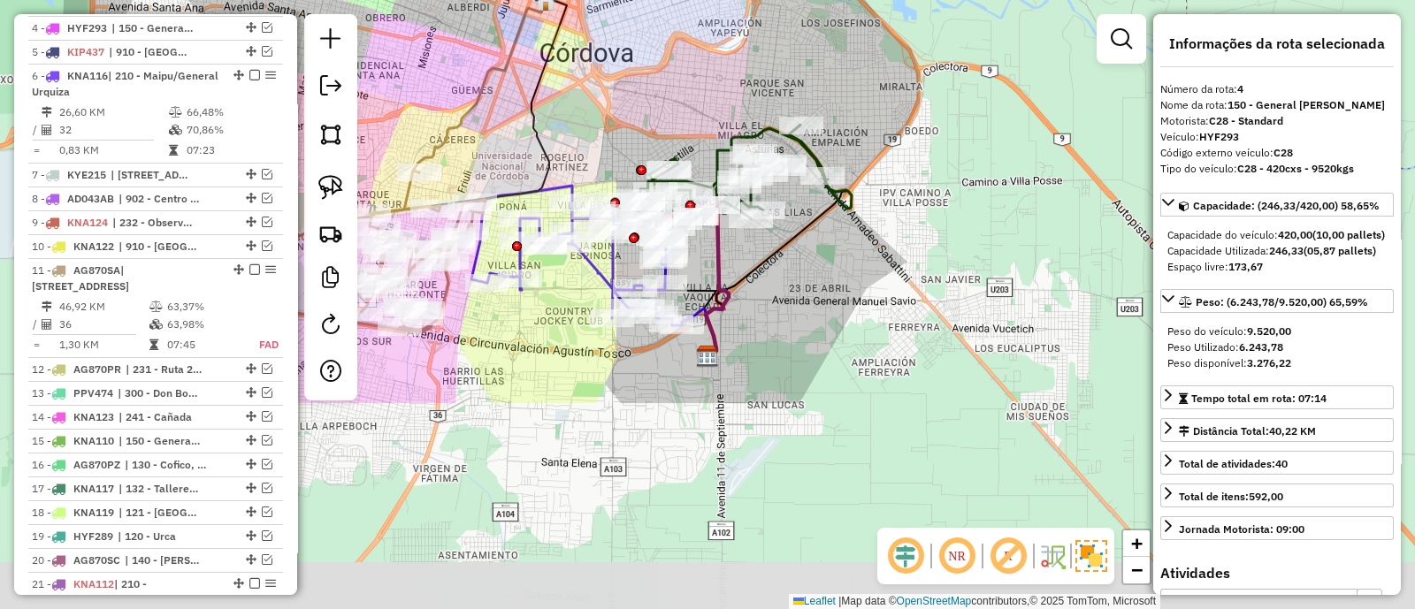
drag, startPoint x: 690, startPoint y: 346, endPoint x: 620, endPoint y: 68, distance: 286.3
click at [620, 68] on div "Janela de atendimento Grade de atendimento Capacidade Transportadoras Veículos …" at bounding box center [707, 304] width 1415 height 609
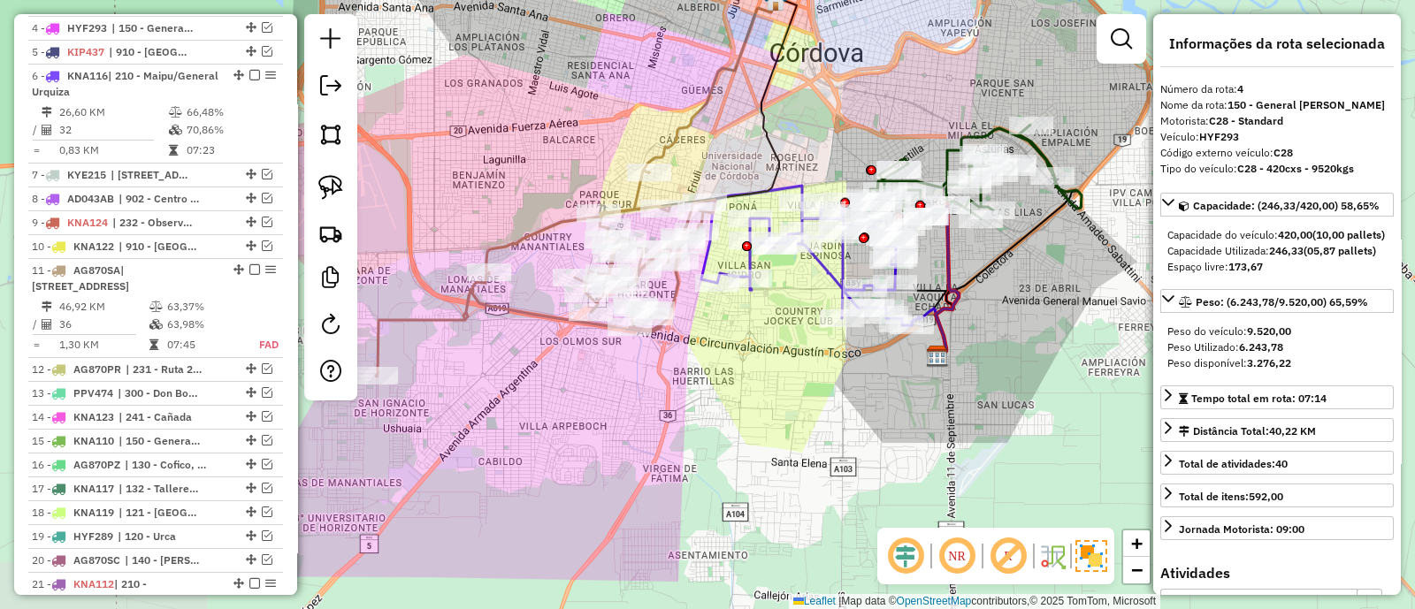
drag, startPoint x: 533, startPoint y: 380, endPoint x: 768, endPoint y: 391, distance: 235.4
click at [768, 391] on div "Janela de atendimento Grade de atendimento Capacidade Transportadoras Veículos …" at bounding box center [707, 304] width 1415 height 609
drag, startPoint x: 588, startPoint y: 398, endPoint x: 668, endPoint y: 417, distance: 82.8
click at [668, 417] on div "Janela de atendimento Grade de atendimento Capacidade Transportadoras Veículos …" at bounding box center [707, 304] width 1415 height 609
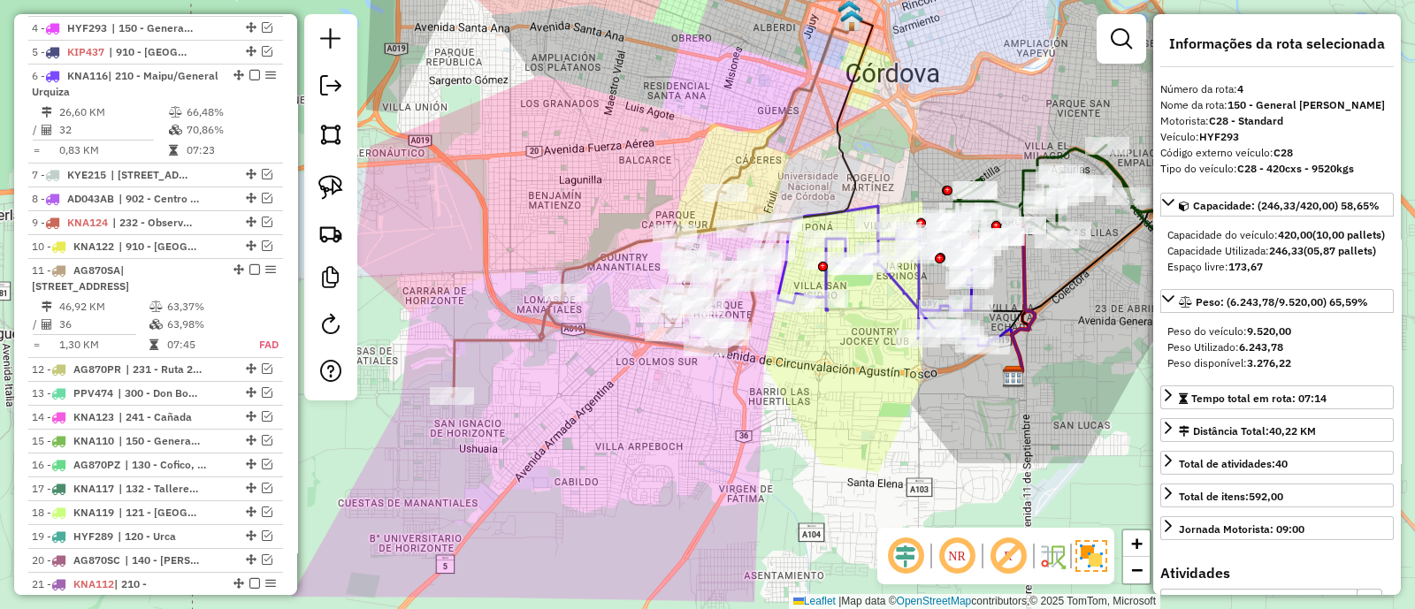
drag, startPoint x: 854, startPoint y: 427, endPoint x: 534, endPoint y: 521, distance: 333.5
click at [534, 521] on div "Janela de atendimento Grade de atendimento Capacidade Transportadoras Veículos …" at bounding box center [707, 304] width 1415 height 609
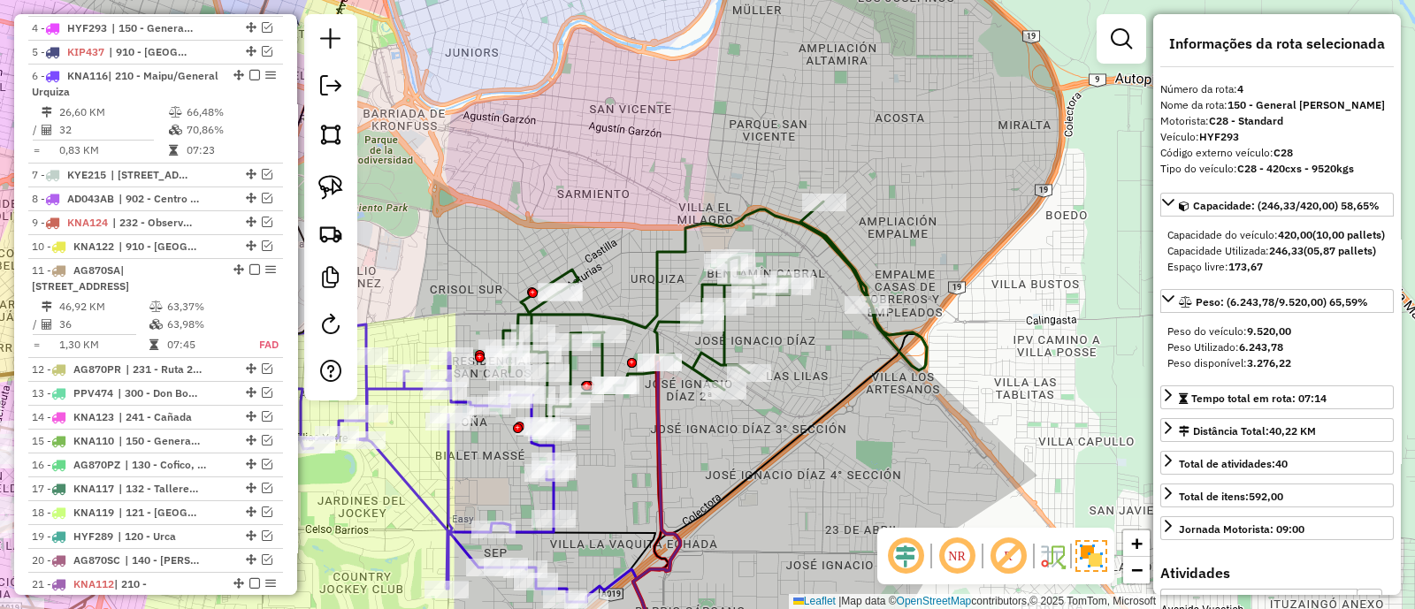
click at [828, 248] on icon at bounding box center [715, 317] width 424 height 231
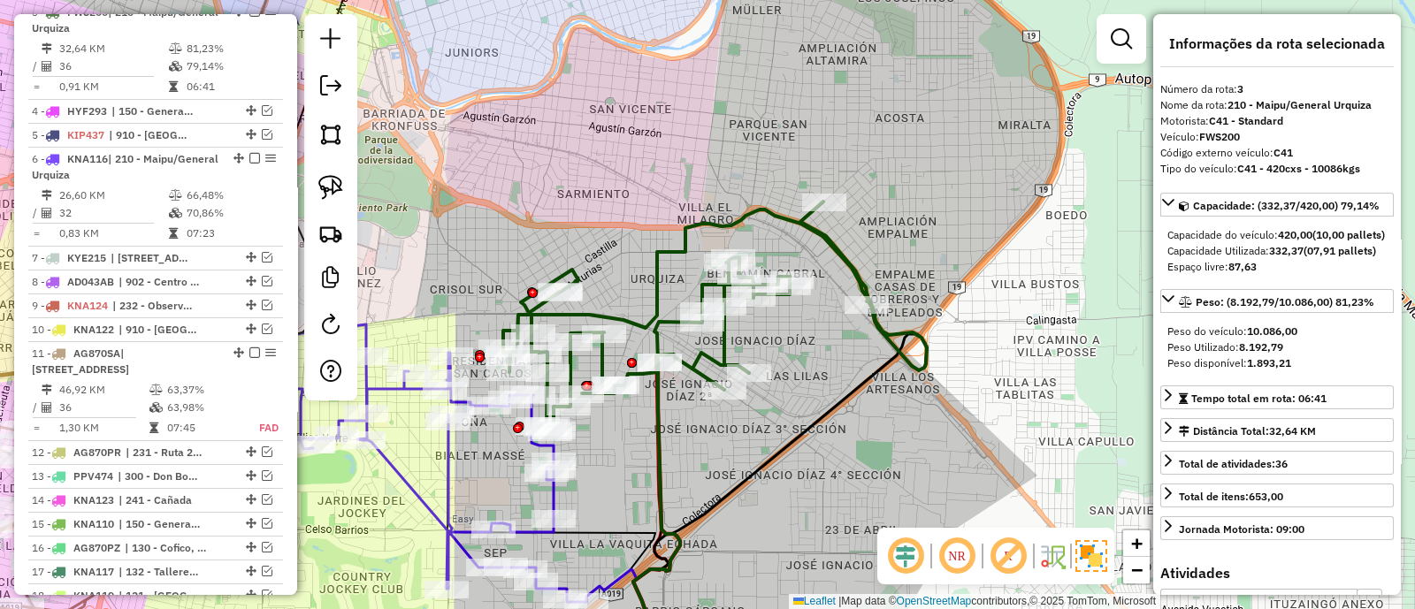
scroll to position [711, 0]
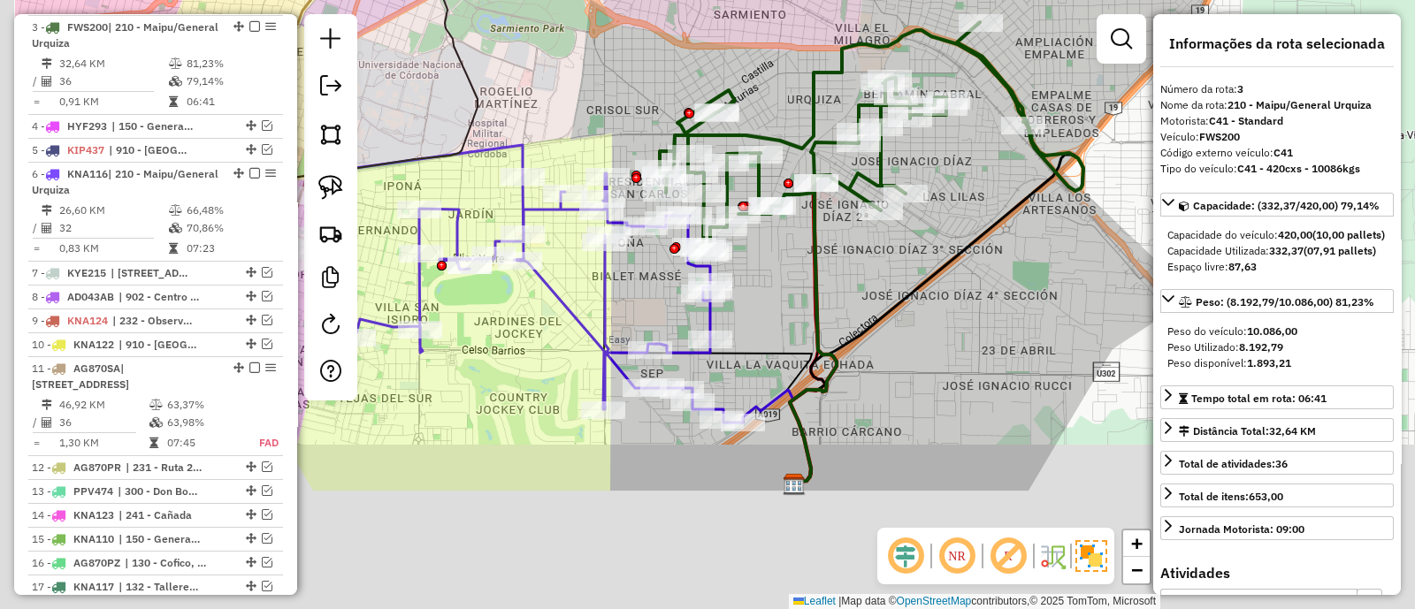
drag, startPoint x: 595, startPoint y: 477, endPoint x: 747, endPoint y: 298, distance: 235.2
click at [747, 298] on div "Janela de atendimento Grade de atendimento Capacidade Transportadoras Veículos …" at bounding box center [707, 304] width 1415 height 609
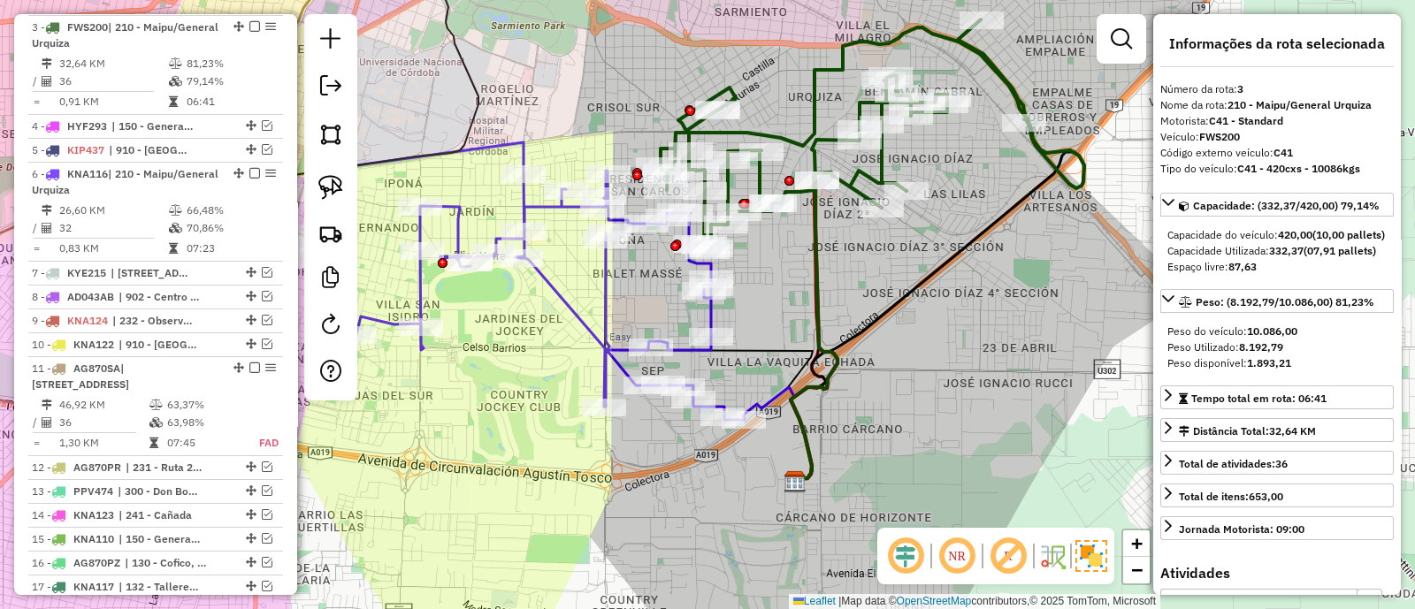
click at [712, 324] on icon at bounding box center [533, 281] width 422 height 278
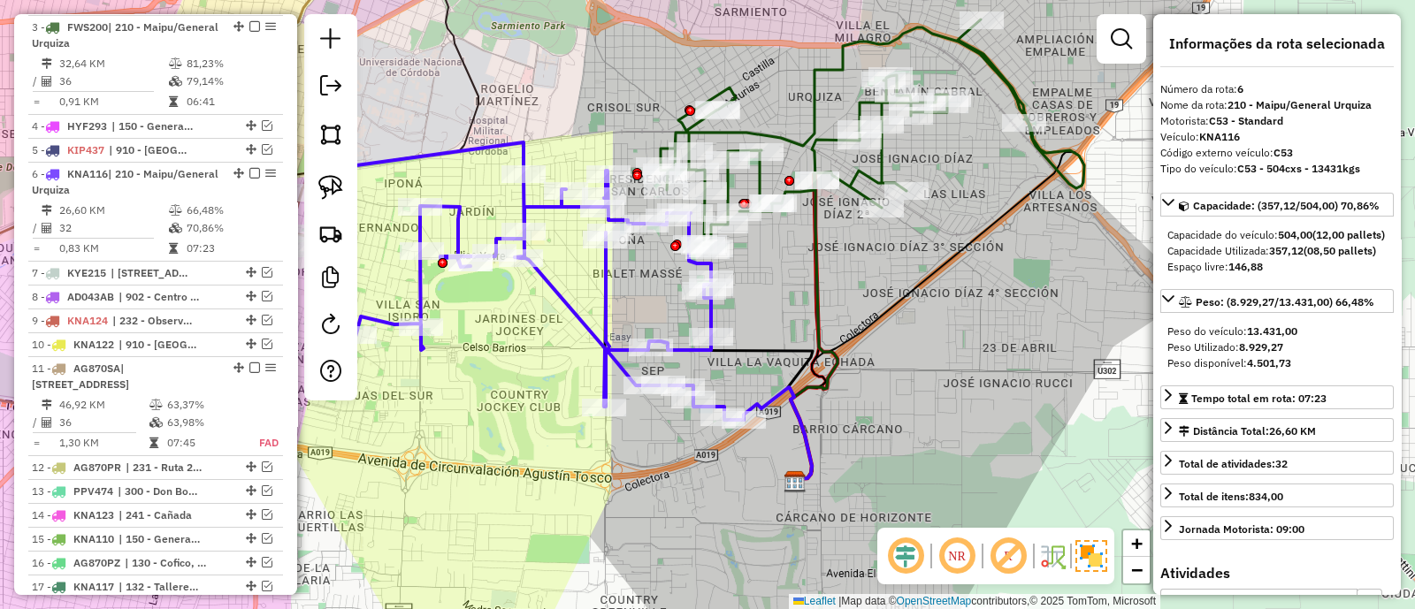
scroll to position [857, 0]
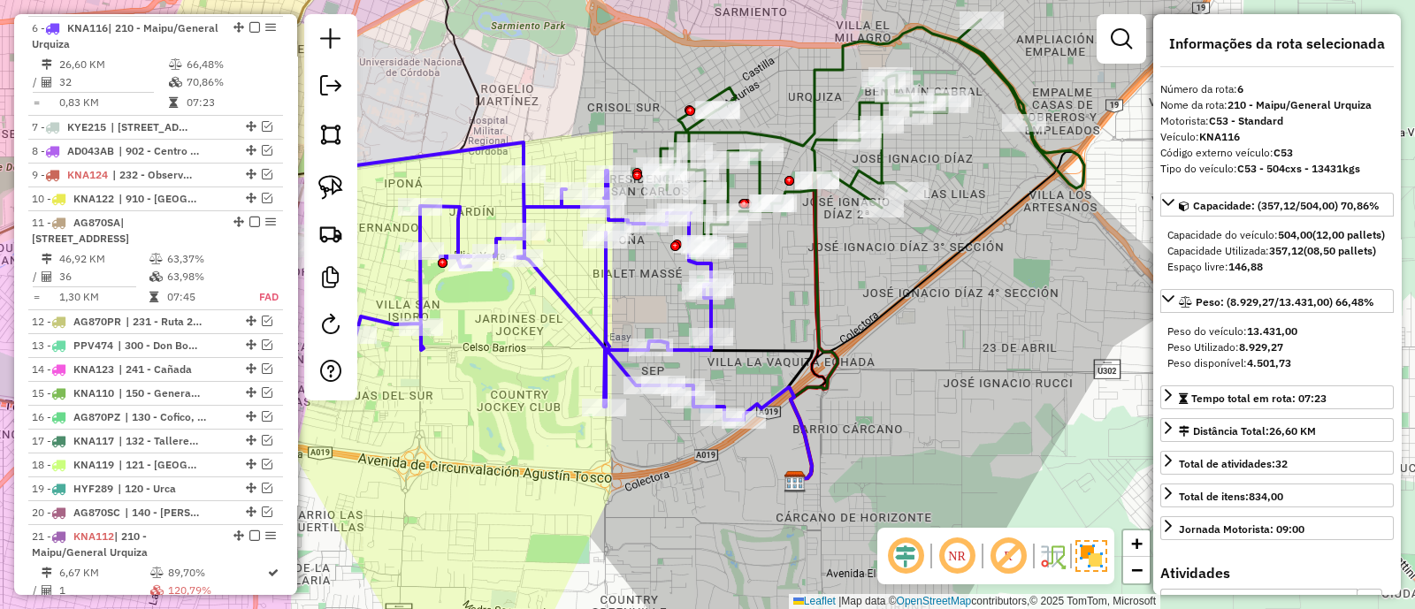
drag, startPoint x: 959, startPoint y: 196, endPoint x: 920, endPoint y: 266, distance: 80.4
click at [920, 265] on div "Janela de atendimento Grade de atendimento Capacidade Transportadoras Veículos …" at bounding box center [707, 304] width 1415 height 609
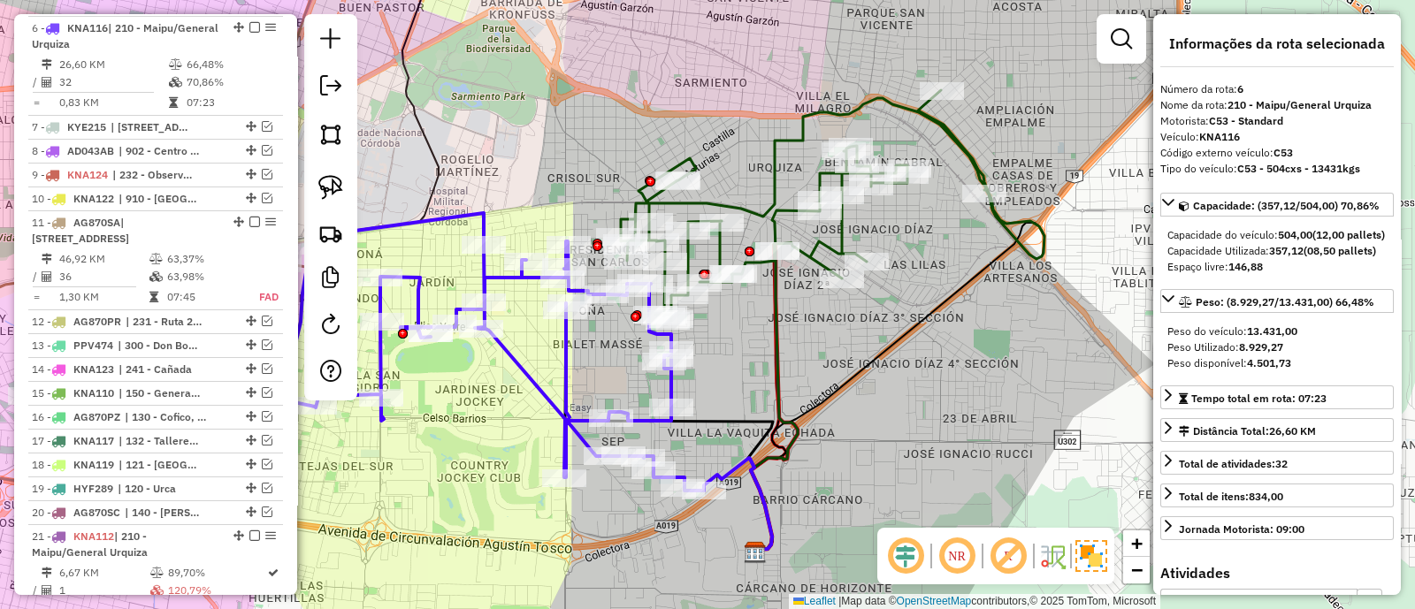
click at [845, 226] on icon at bounding box center [833, 205] width 424 height 231
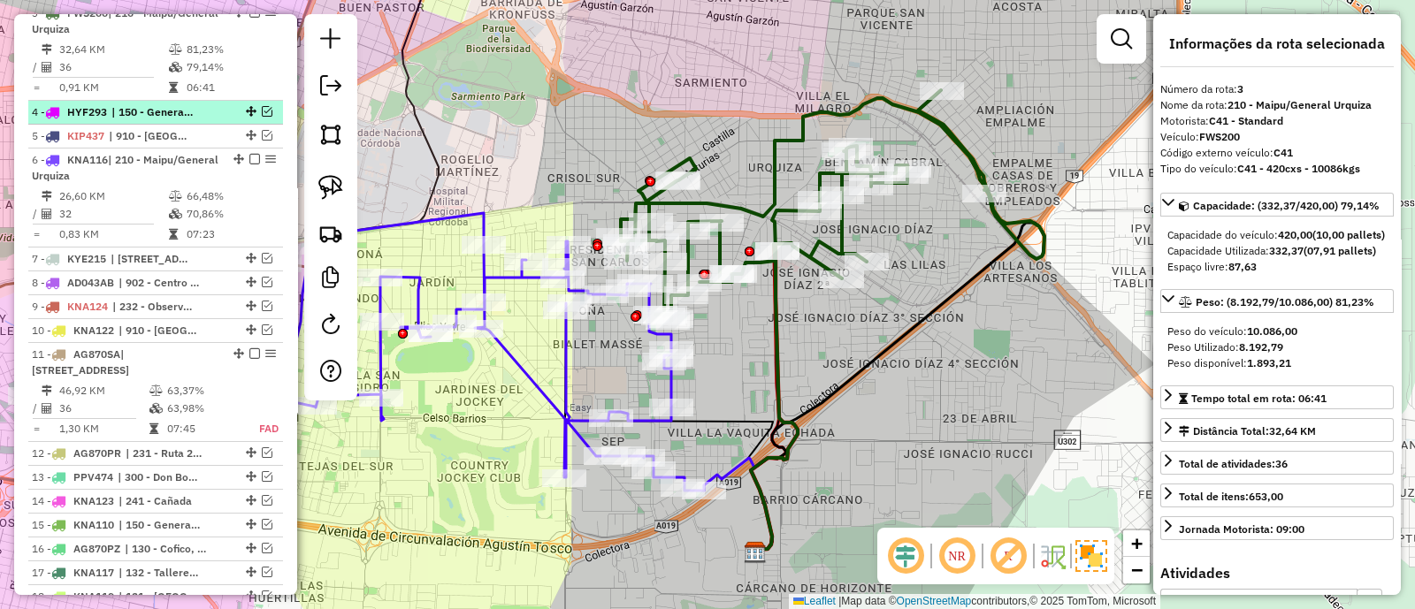
scroll to position [711, 0]
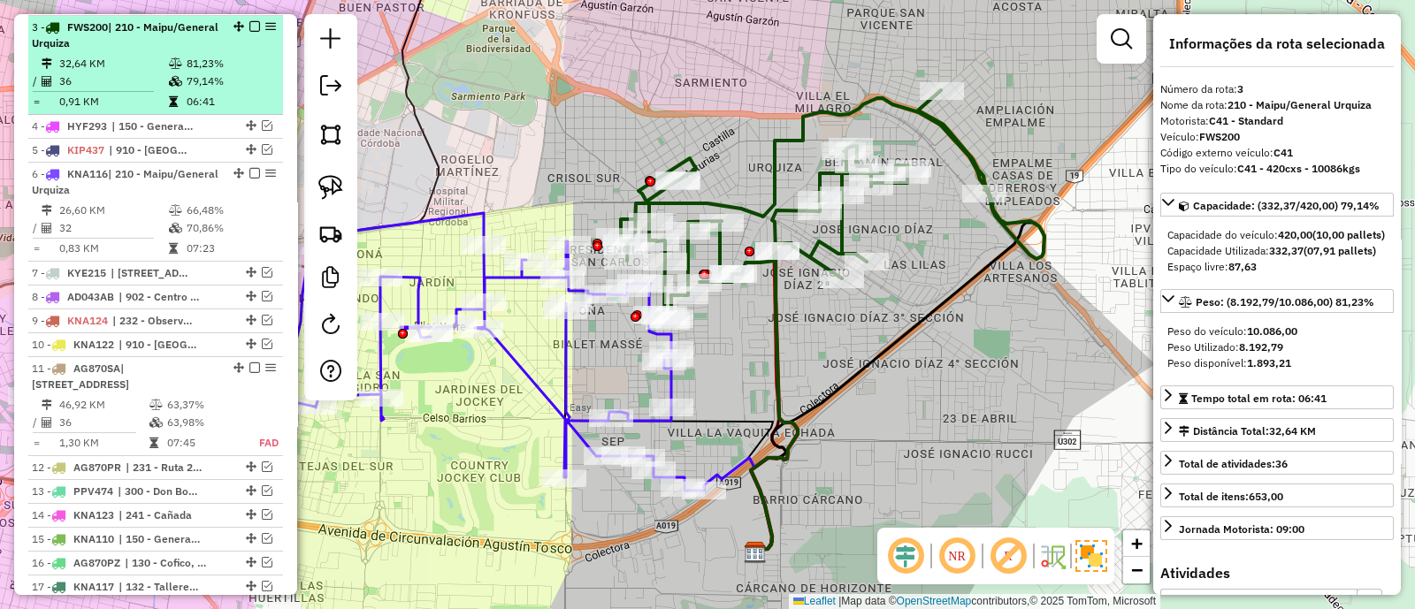
click at [249, 28] on em at bounding box center [254, 26] width 11 height 11
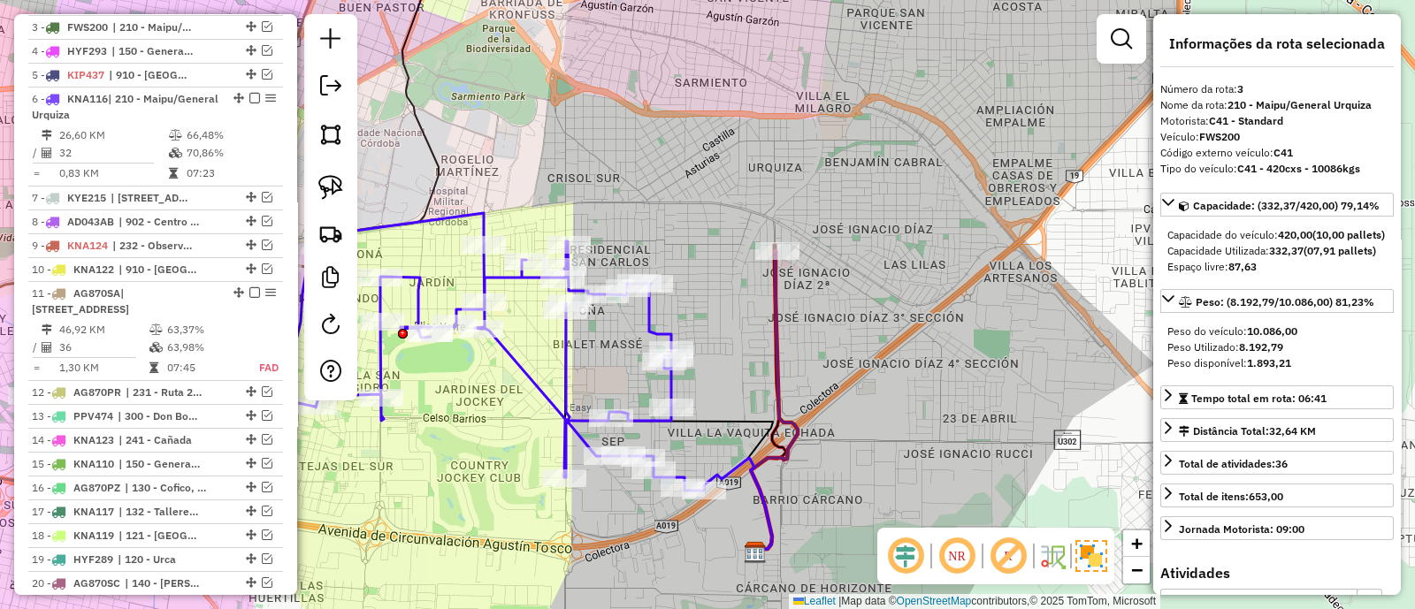
click at [654, 325] on icon at bounding box center [493, 352] width 422 height 278
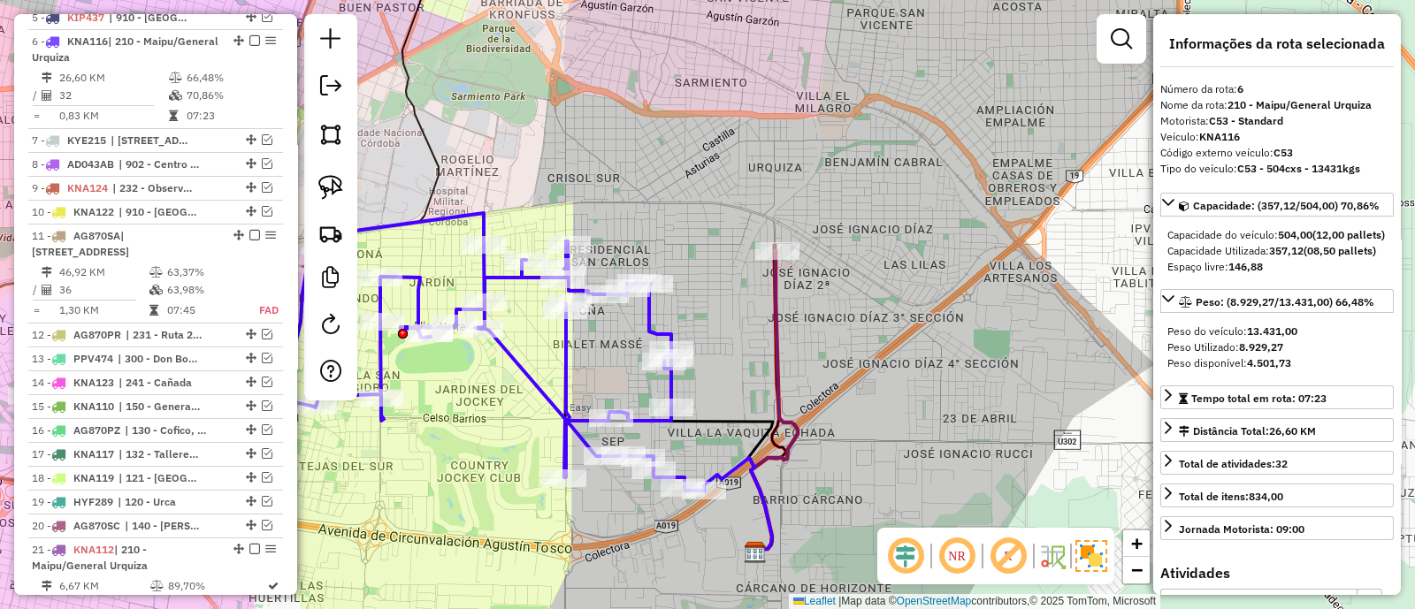
scroll to position [782, 0]
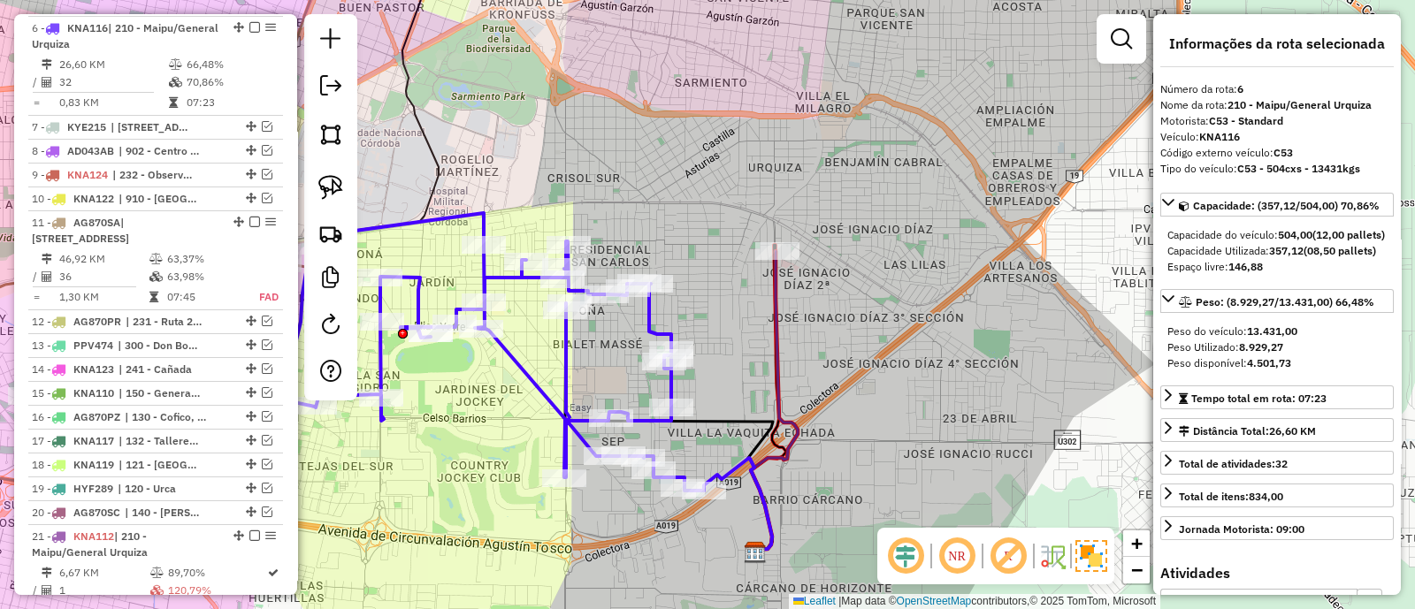
click at [647, 321] on icon at bounding box center [493, 352] width 422 height 278
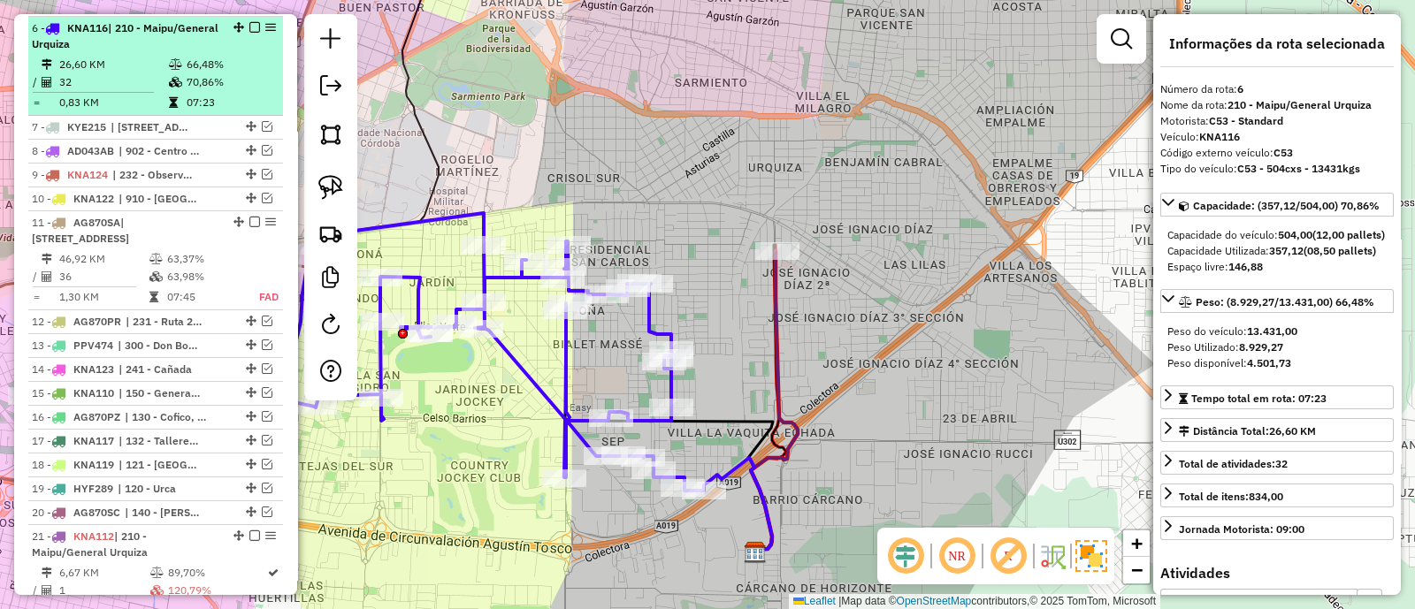
click at [252, 27] on em at bounding box center [254, 27] width 11 height 11
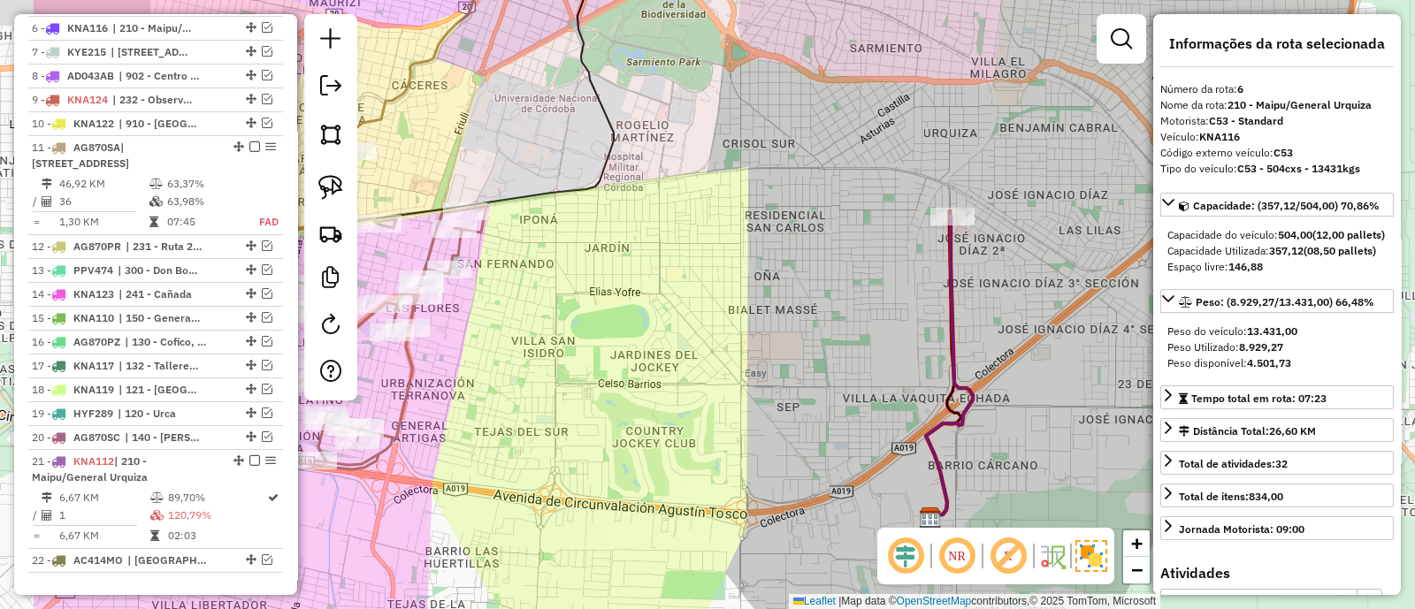
drag, startPoint x: 515, startPoint y: 364, endPoint x: 885, endPoint y: 299, distance: 376.2
click at [885, 299] on div "Janela de atendimento Grade de atendimento Capacidade Transportadoras Veículos …" at bounding box center [707, 304] width 1415 height 609
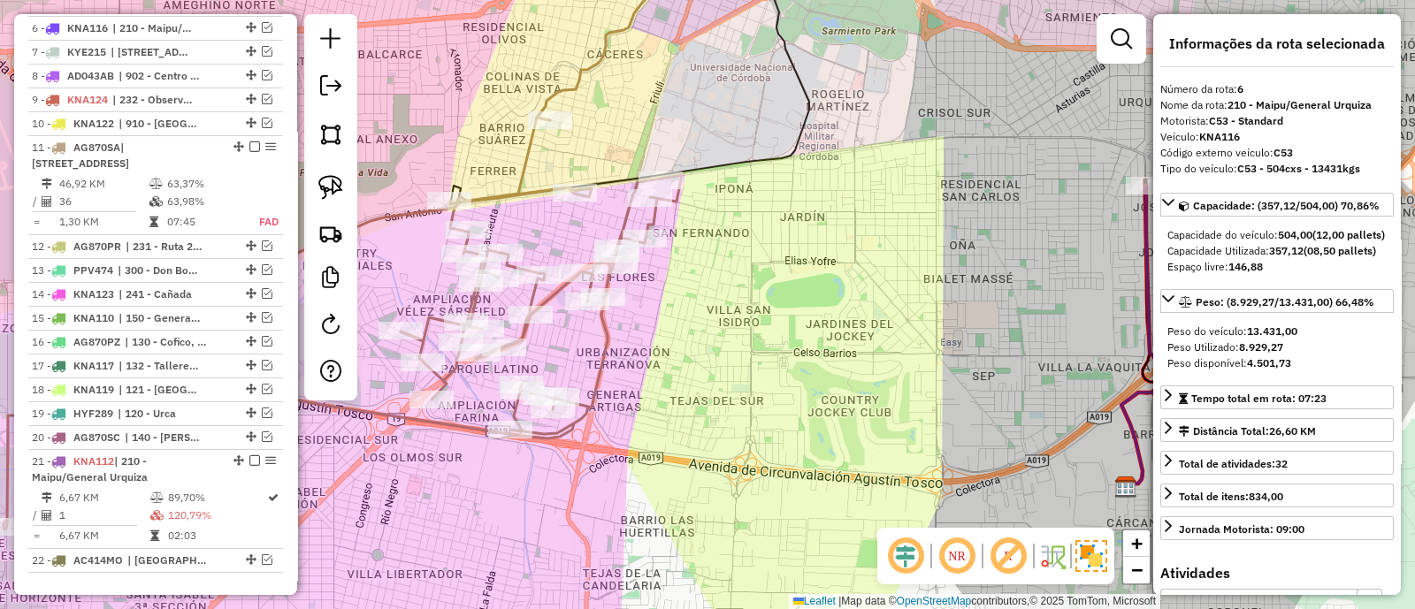
click at [601, 353] on icon at bounding box center [343, 324] width 678 height 412
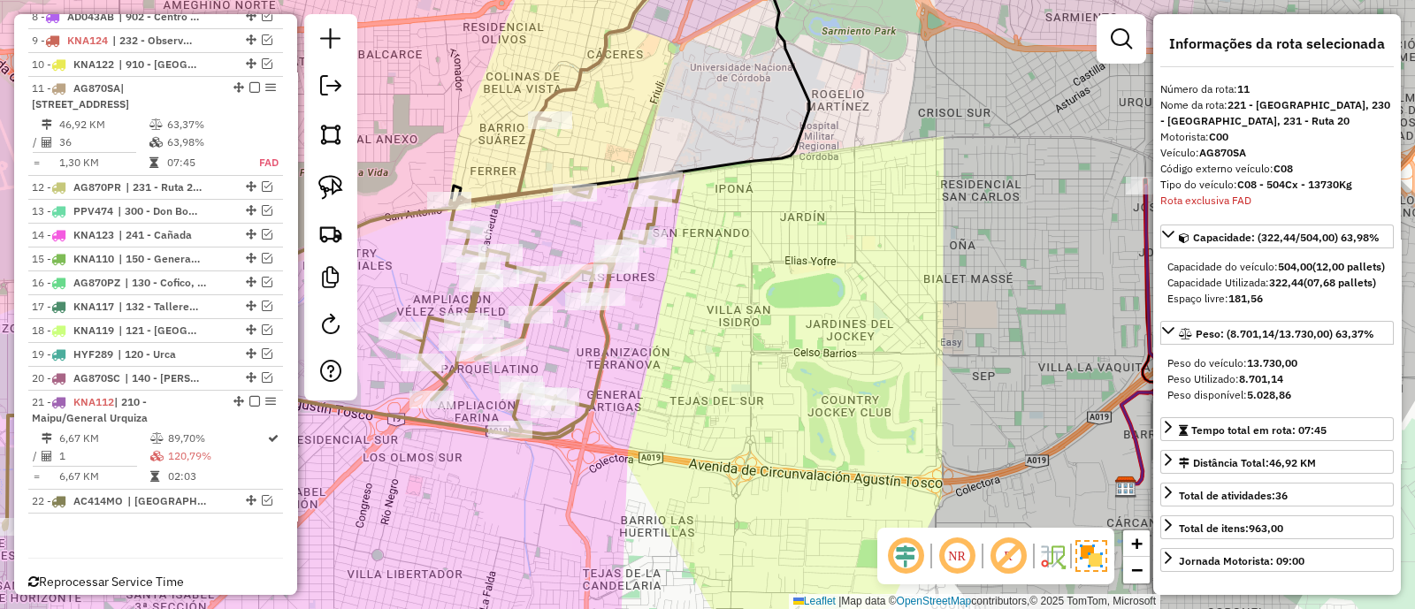
scroll to position [888, 0]
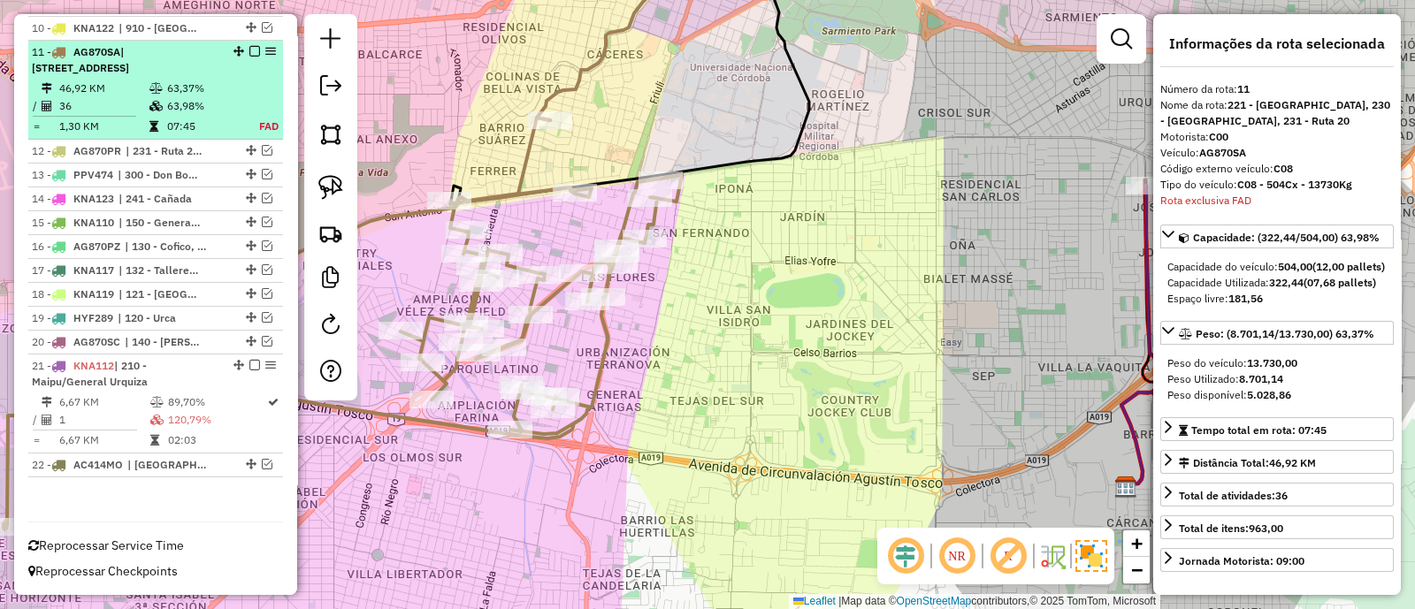
click at [249, 46] on em at bounding box center [254, 51] width 11 height 11
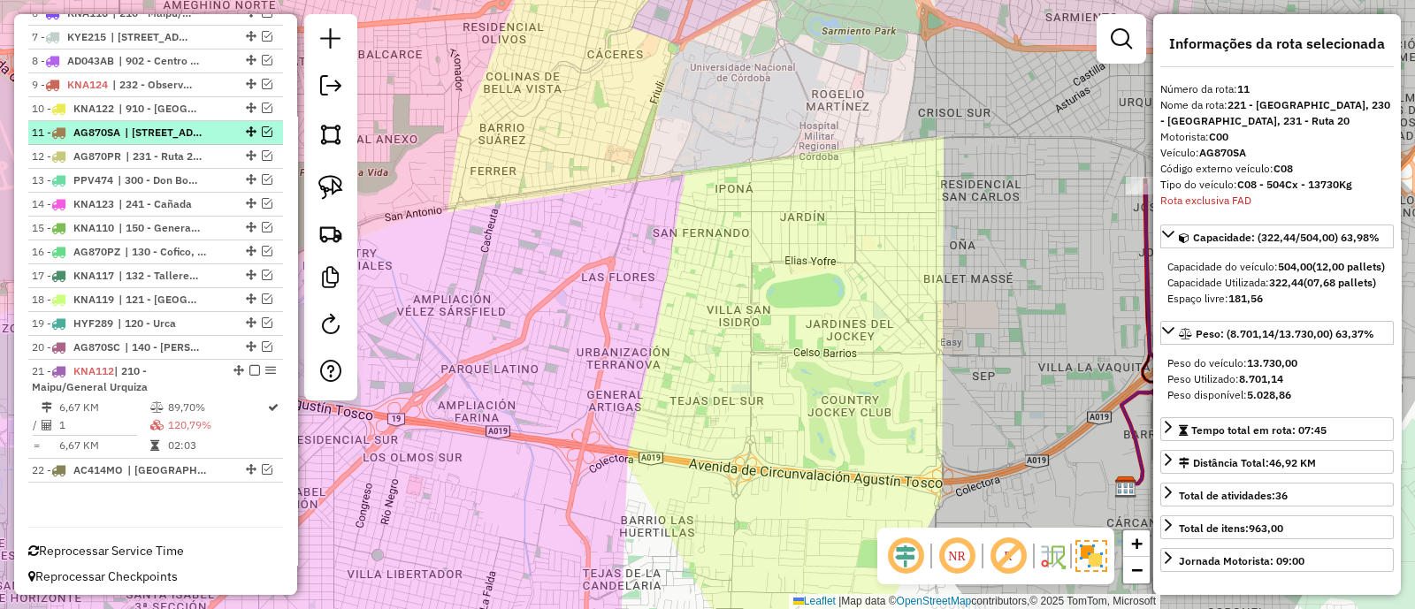
click at [262, 127] on em at bounding box center [267, 131] width 11 height 11
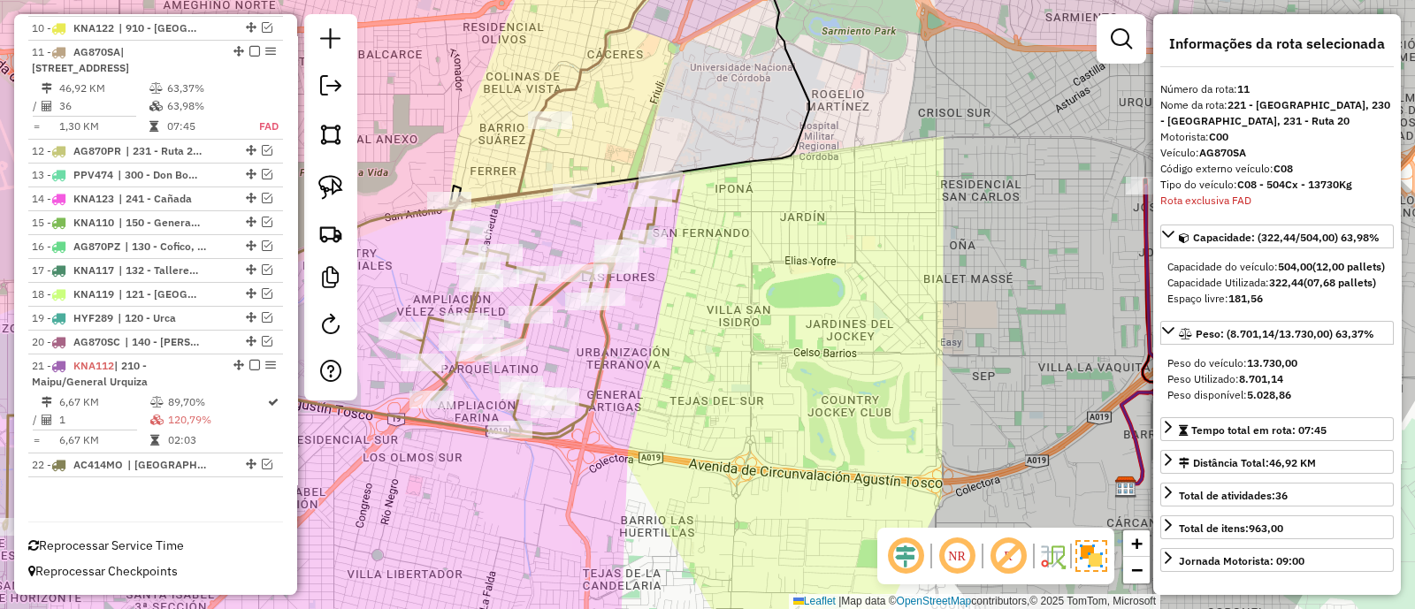
click at [597, 351] on icon at bounding box center [343, 324] width 678 height 412
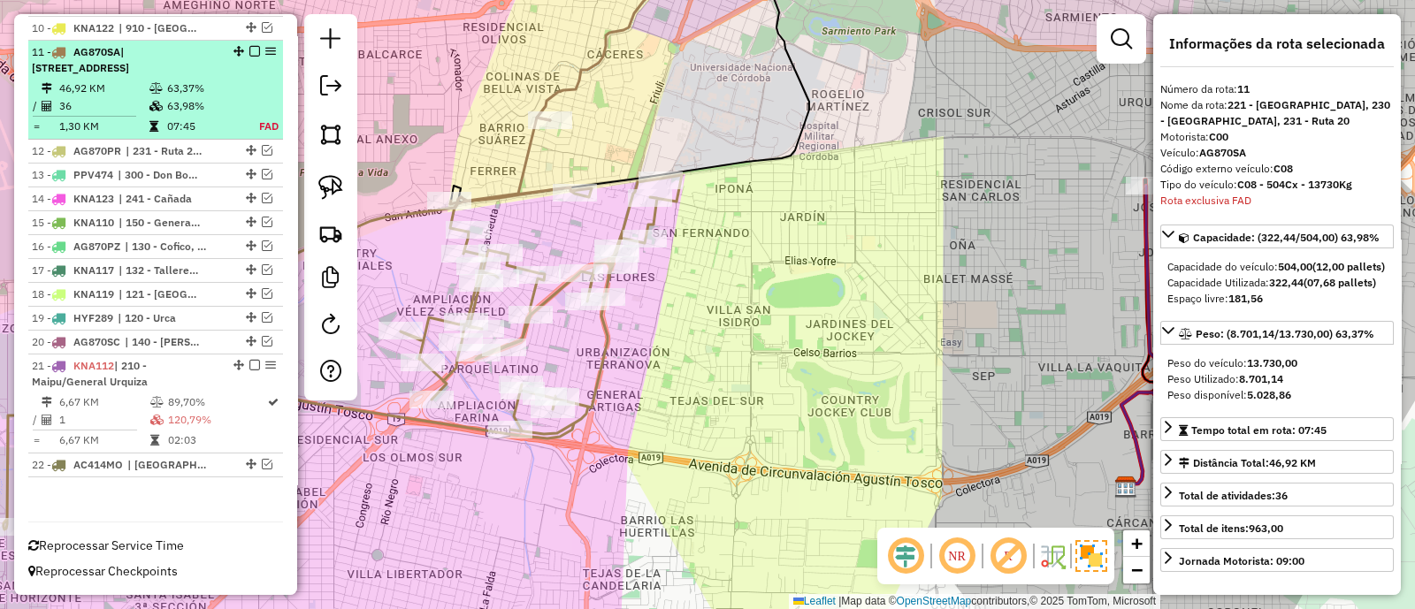
click at [249, 46] on em at bounding box center [254, 51] width 11 height 11
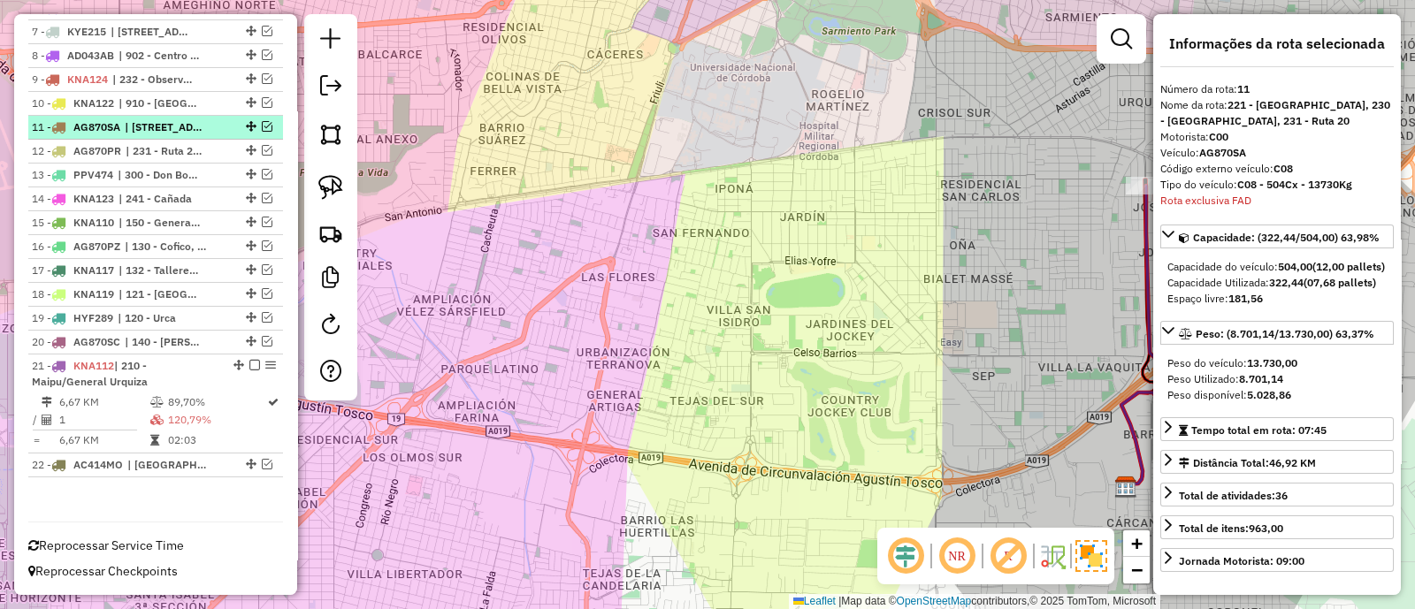
scroll to position [797, 0]
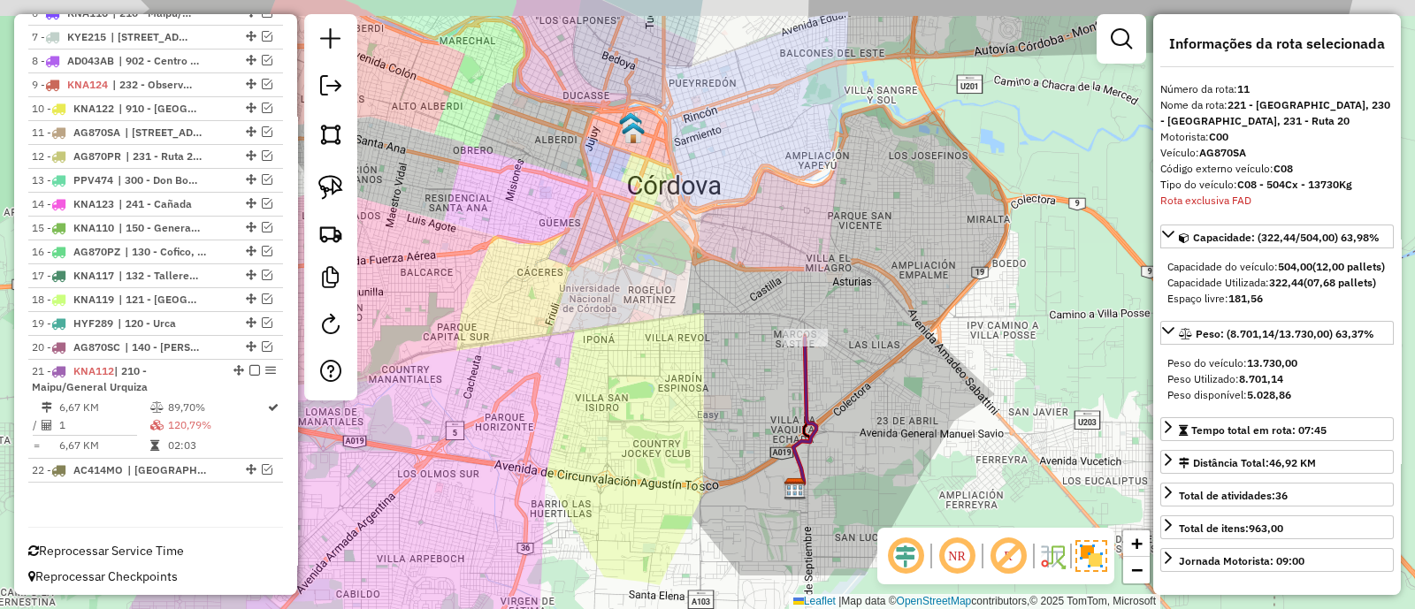
drag, startPoint x: 777, startPoint y: 388, endPoint x: 591, endPoint y: 447, distance: 195.7
click at [591, 447] on div "Janela de atendimento Grade de atendimento Capacidade Transportadoras Veículos …" at bounding box center [707, 304] width 1415 height 609
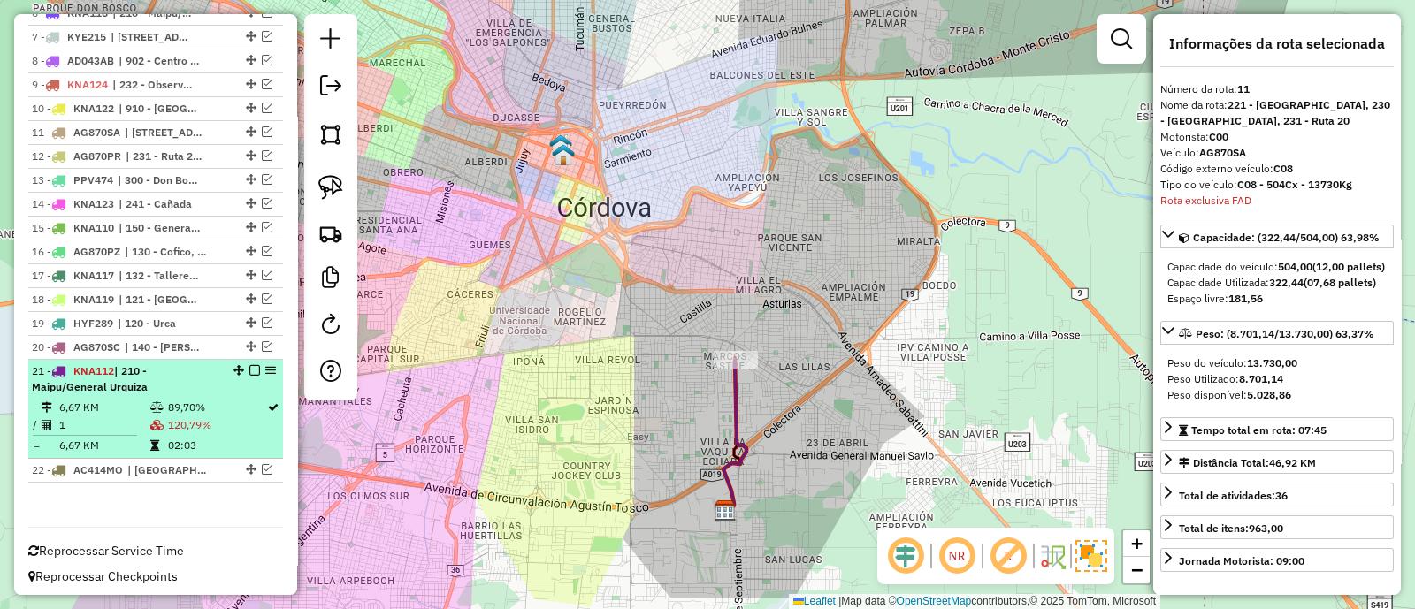
click at [220, 416] on td "120,79%" at bounding box center [216, 425] width 99 height 18
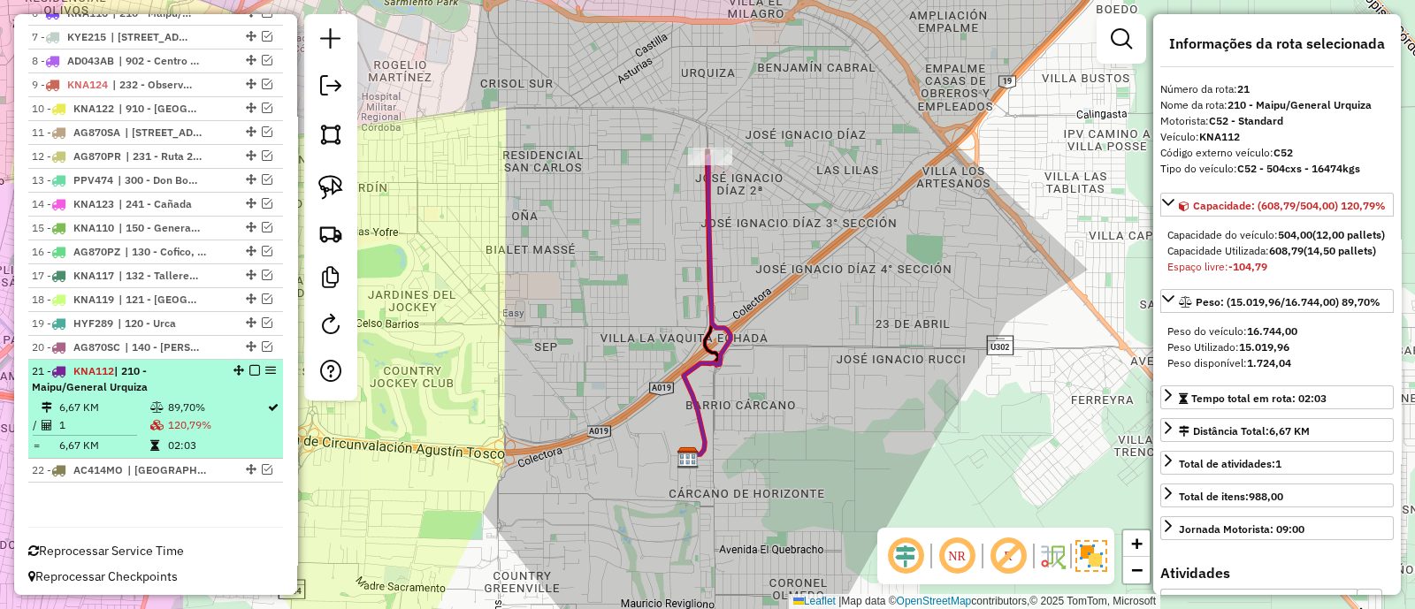
click at [249, 367] on em at bounding box center [254, 370] width 11 height 11
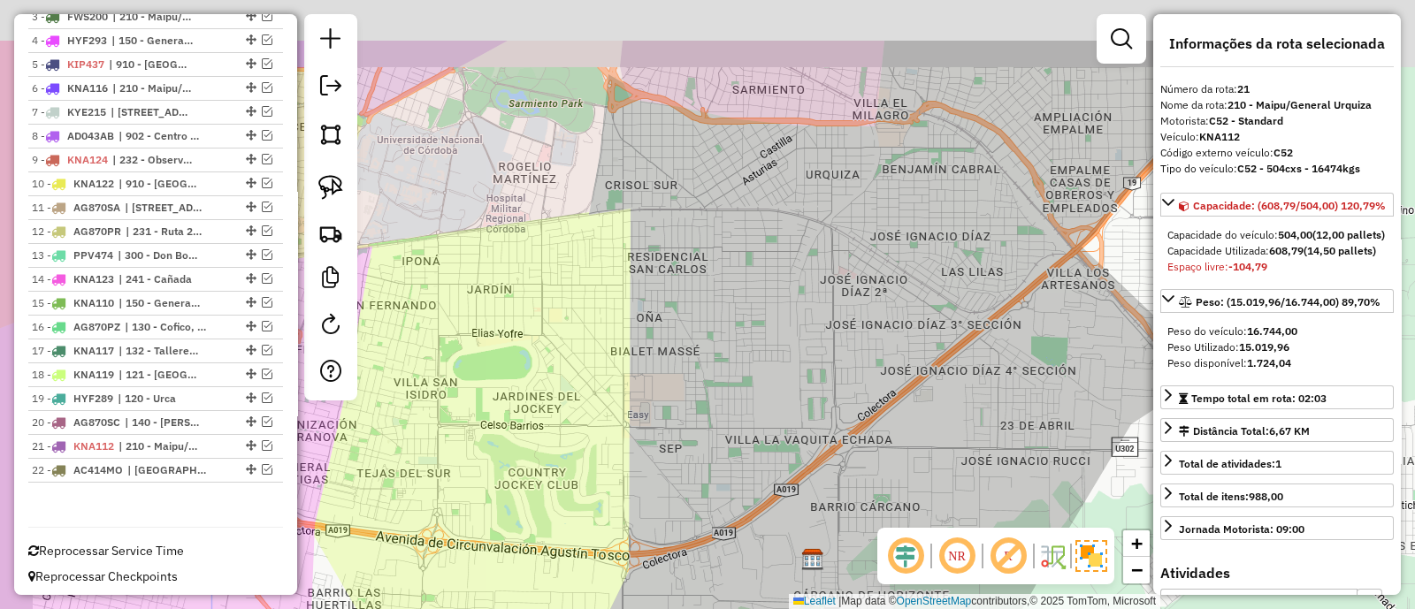
drag, startPoint x: 533, startPoint y: 335, endPoint x: 667, endPoint y: 440, distance: 170.0
click at [667, 440] on div "Janela de atendimento Grade de atendimento Capacidade Transportadoras Veículos …" at bounding box center [707, 304] width 1415 height 609
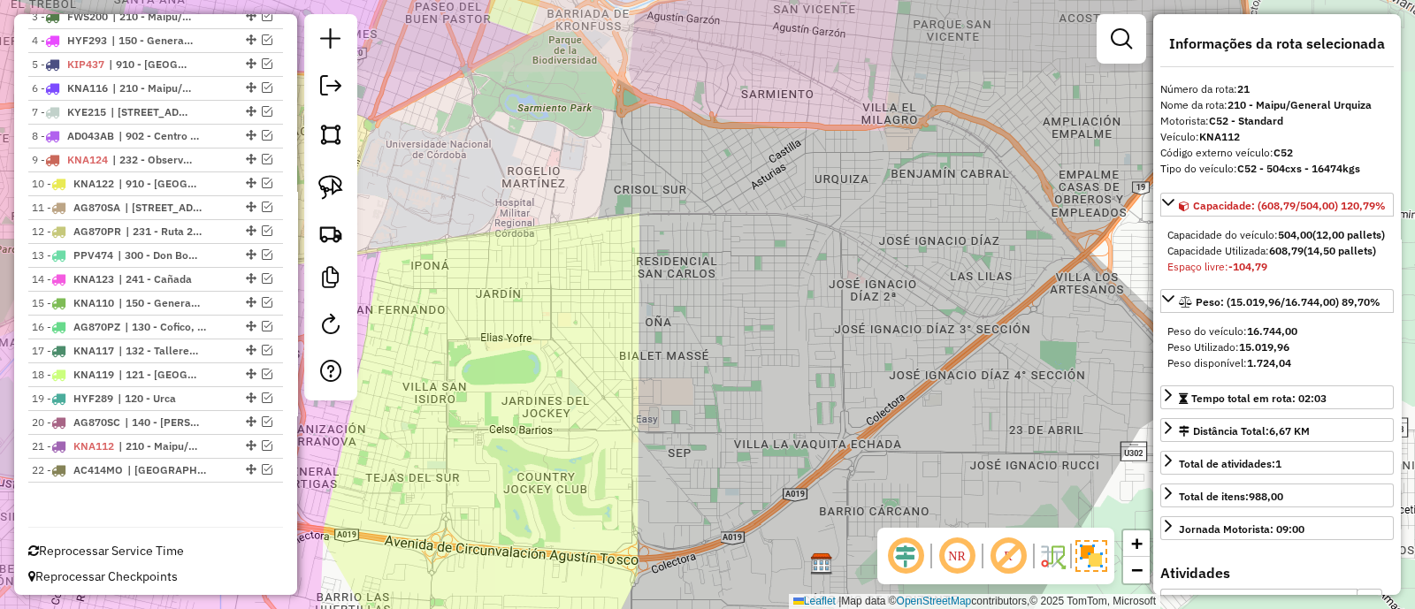
click at [667, 440] on div "Janela de atendimento Grade de atendimento Capacidade Transportadoras Veículos …" at bounding box center [707, 304] width 1415 height 609
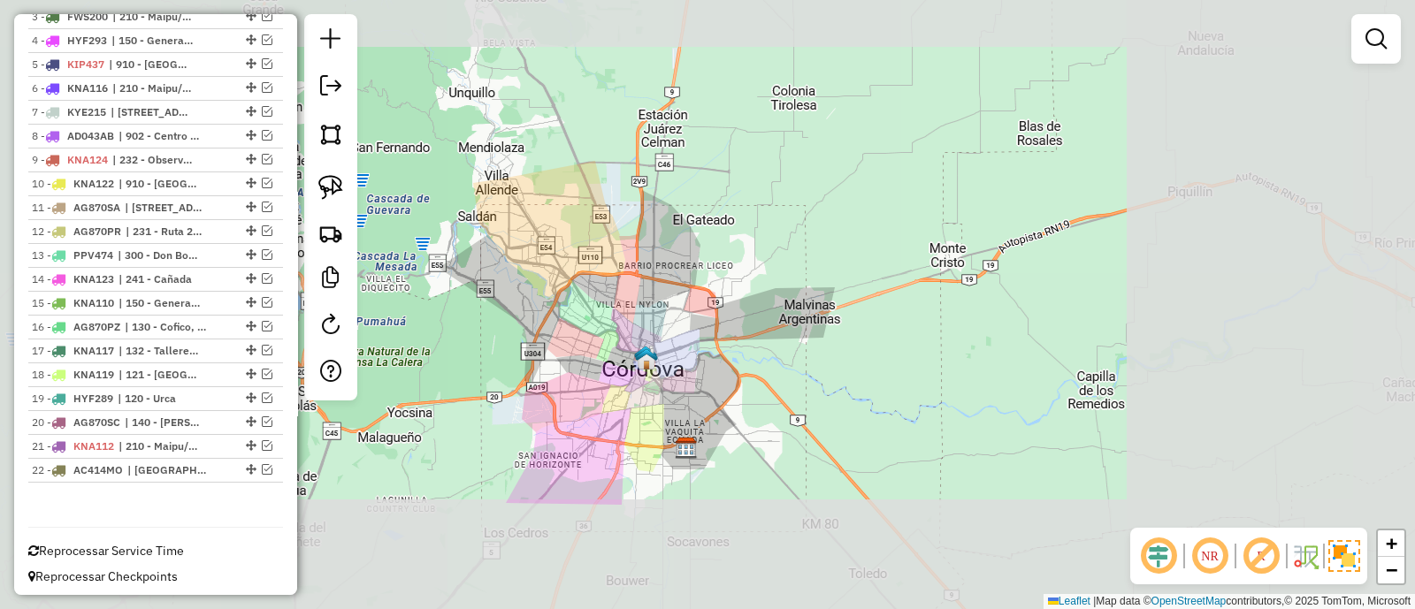
click at [651, 418] on div "Janela de atendimento Grade de atendimento Capacidade Transportadoras Veículos …" at bounding box center [707, 304] width 1415 height 609
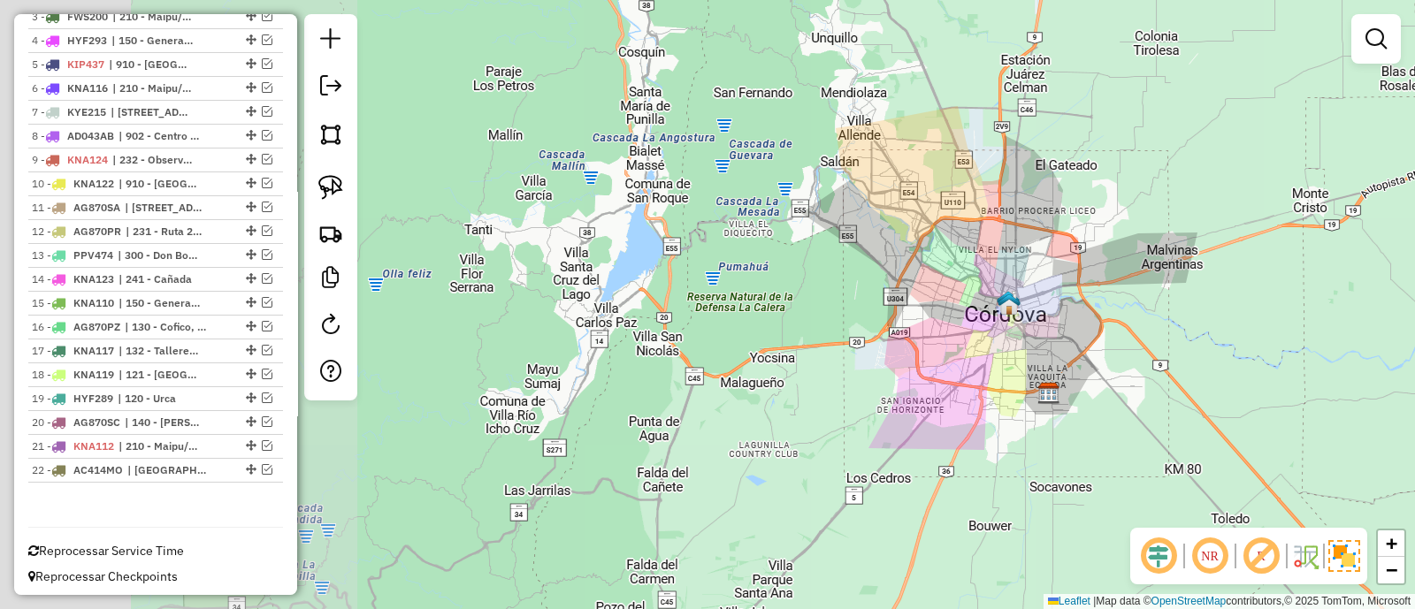
click at [940, 263] on div "Janela de atendimento Grade de atendimento Capacidade Transportadoras Veículos …" at bounding box center [707, 304] width 1415 height 609
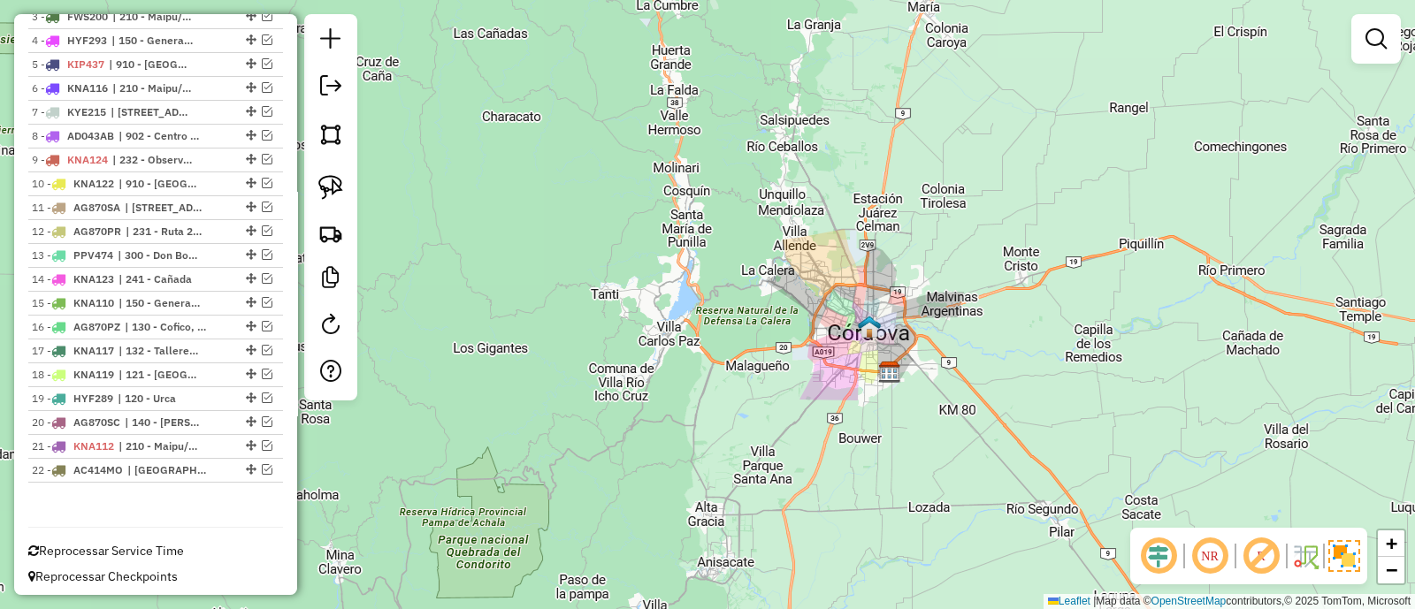
drag, startPoint x: 875, startPoint y: 256, endPoint x: 720, endPoint y: 353, distance: 183.0
click at [720, 353] on div "Janela de atendimento Grade de atendimento Capacidade Transportadoras Veículos …" at bounding box center [707, 304] width 1415 height 609
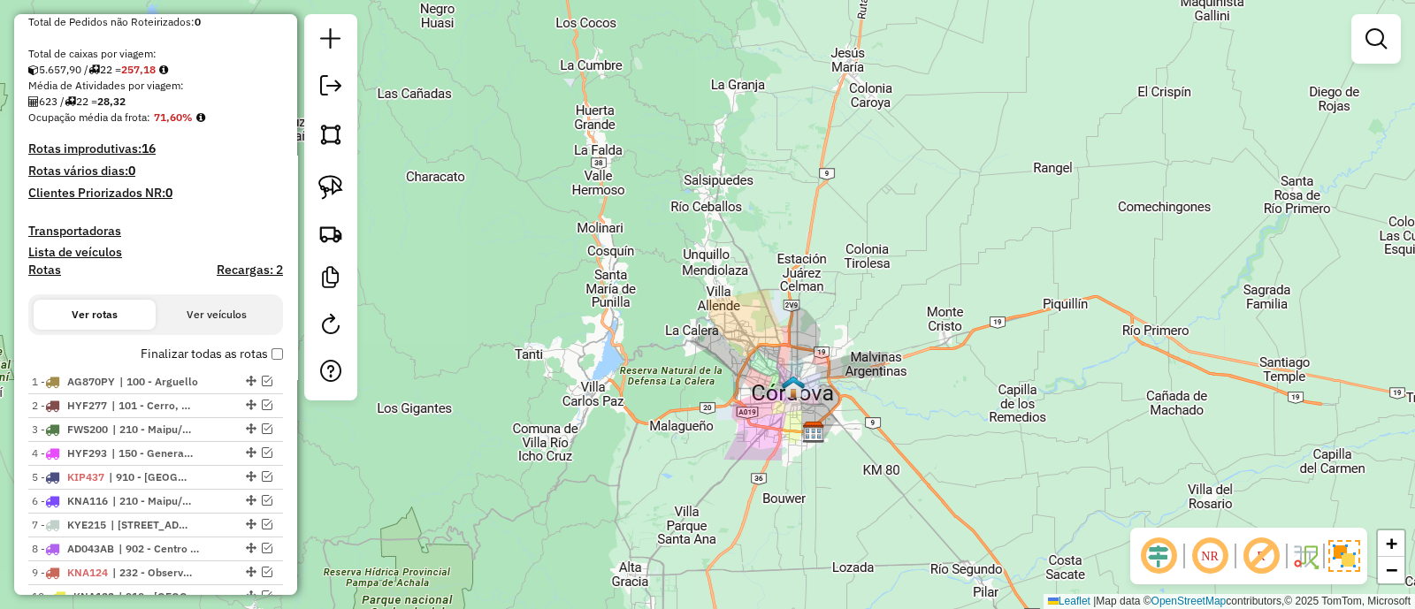
scroll to position [279, 0]
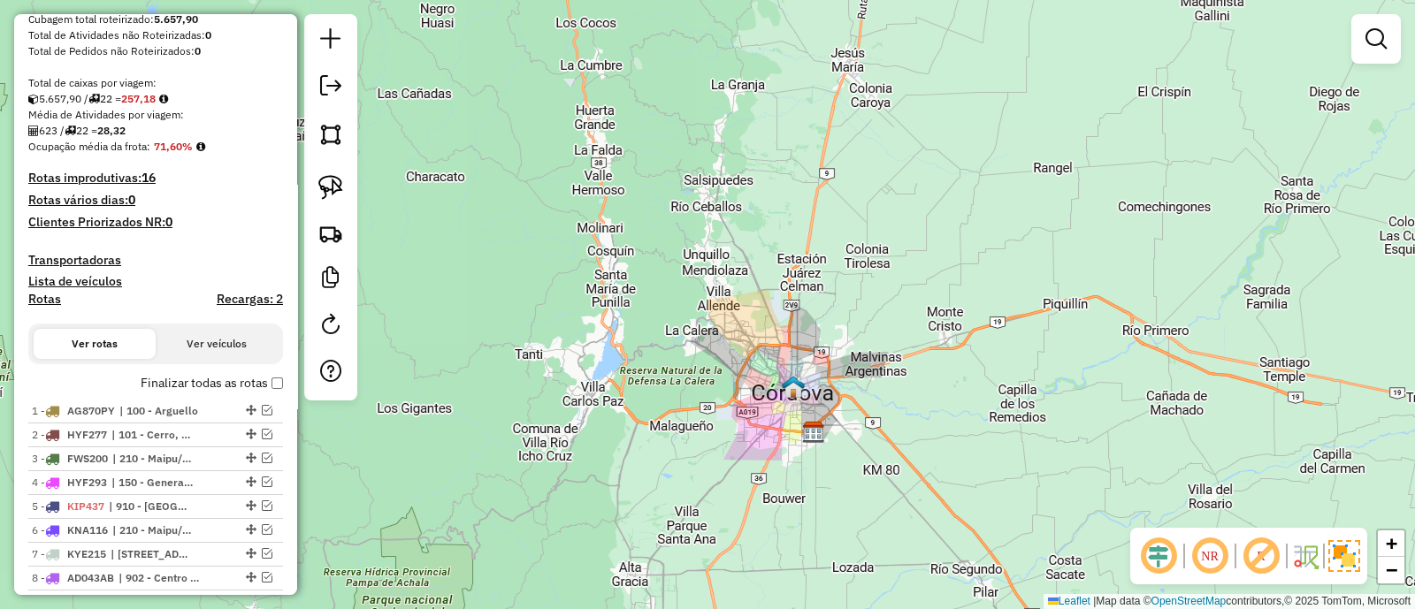
click at [763, 494] on div "Janela de atendimento Grade de atendimento Capacidade Transportadoras Veículos …" at bounding box center [707, 304] width 1415 height 609
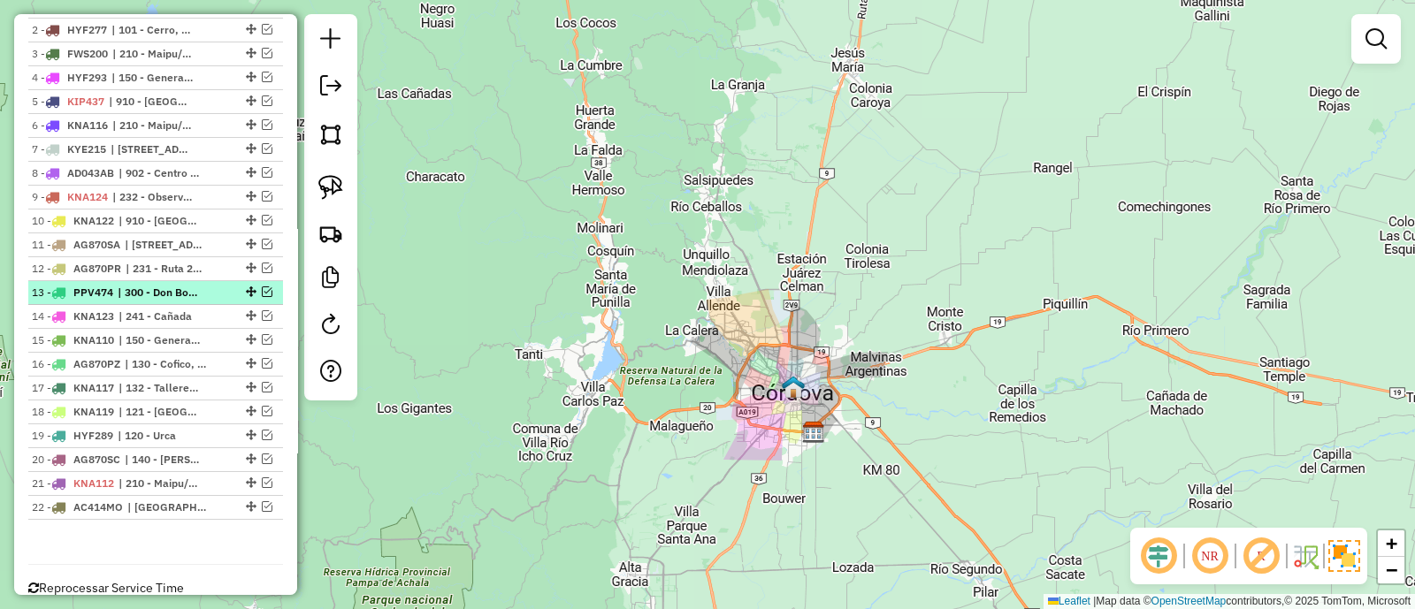
scroll to position [721, 0]
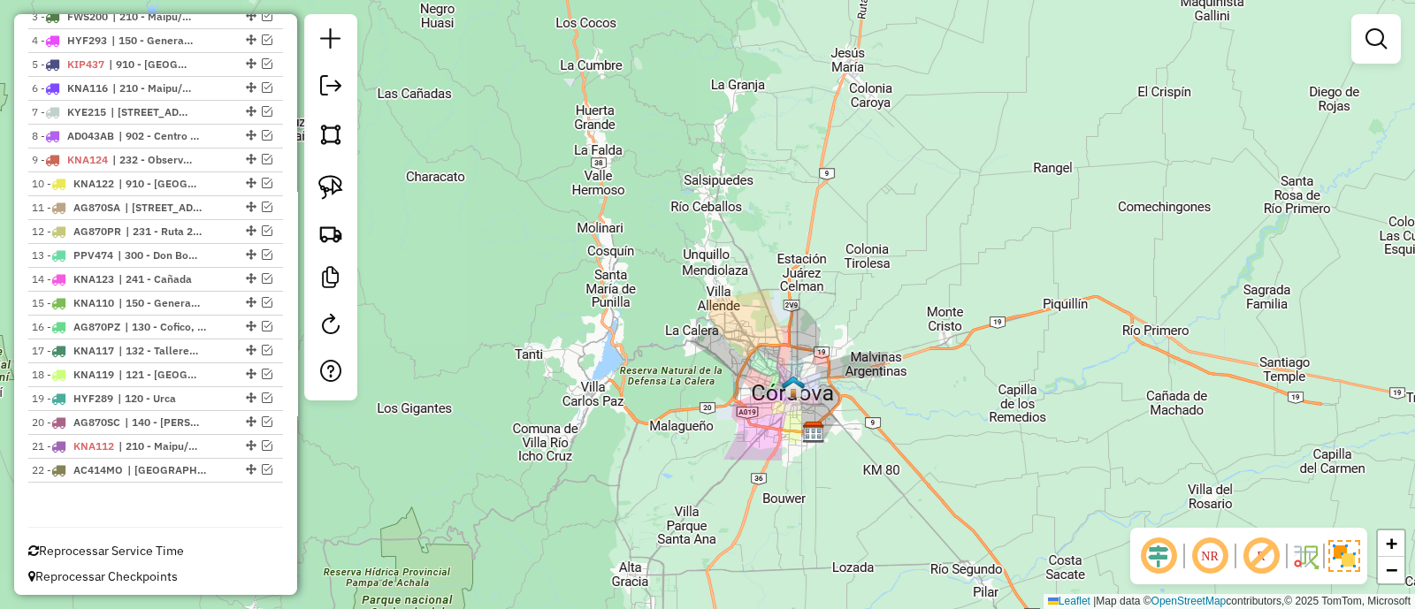
drag, startPoint x: 687, startPoint y: 422, endPoint x: 526, endPoint y: 344, distance: 178.7
click at [526, 344] on div "Janela de atendimento Grade de atendimento Capacidade Transportadoras Veículos …" at bounding box center [707, 304] width 1415 height 609
